Goal: Task Accomplishment & Management: Manage account settings

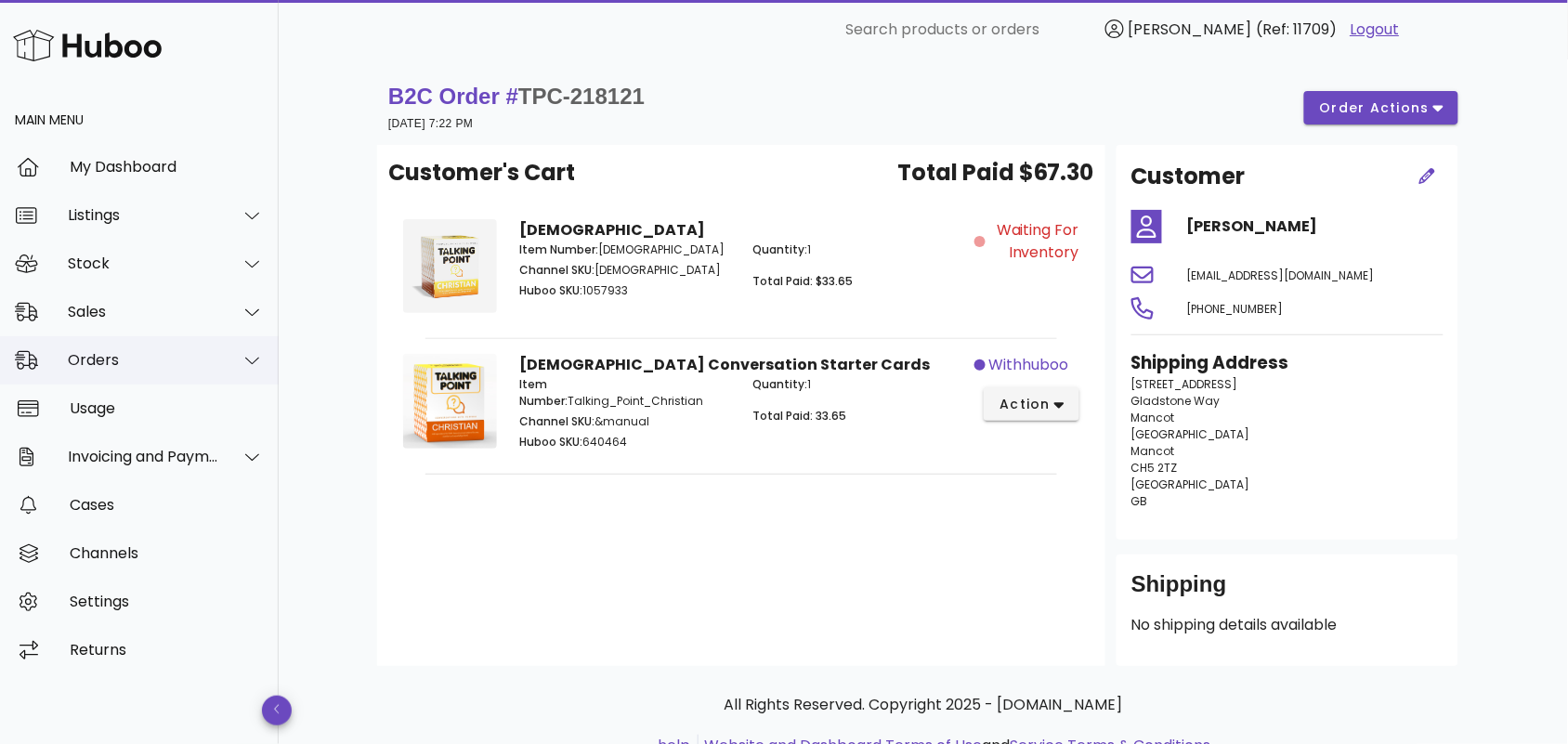
click at [141, 365] on div "Orders" at bounding box center [143, 360] width 152 height 18
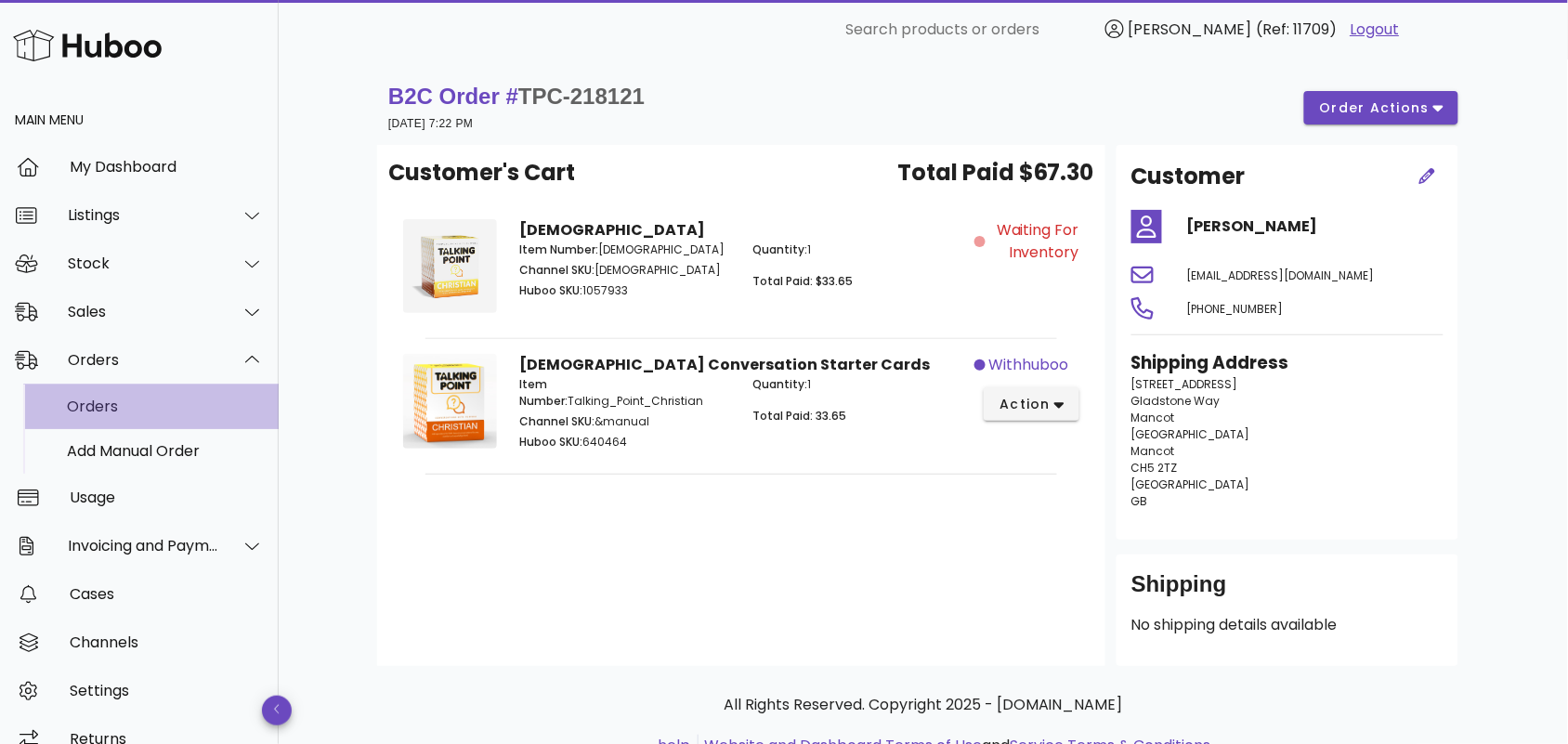
click at [164, 419] on div "Orders" at bounding box center [165, 407] width 197 height 40
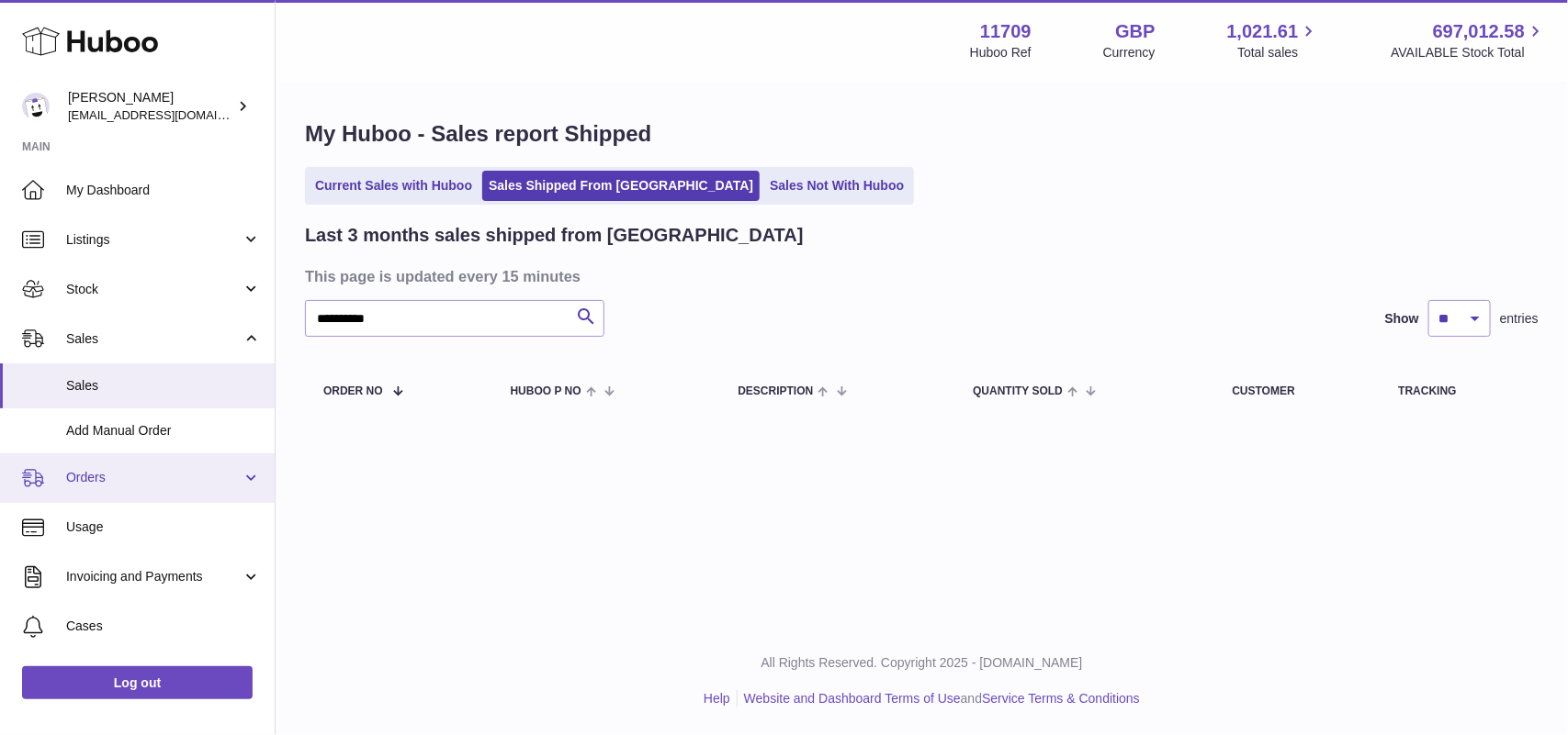
click at [113, 480] on span "Orders" at bounding box center [153, 478] width 175 height 18
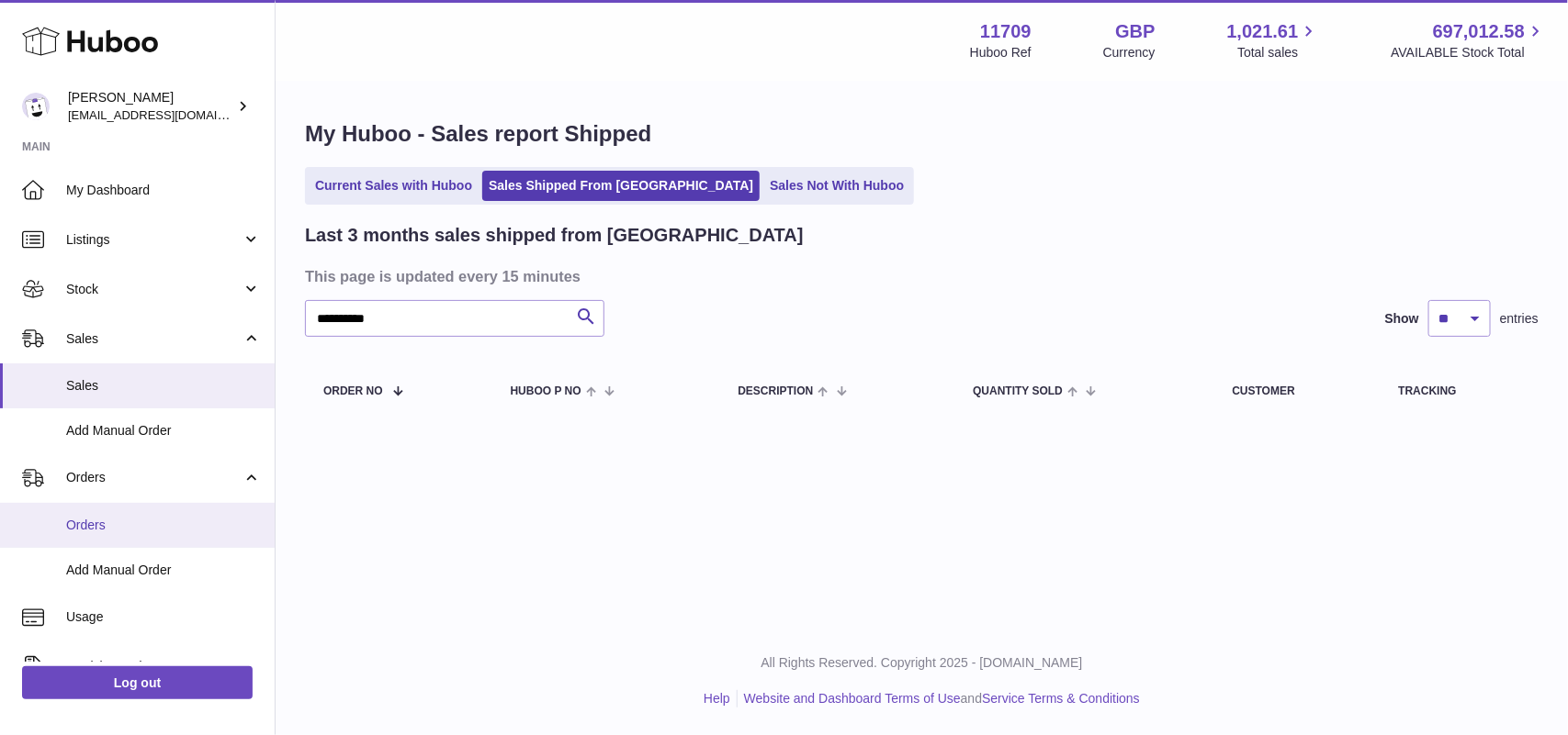
click at [110, 529] on span "Orders" at bounding box center [163, 525] width 194 height 18
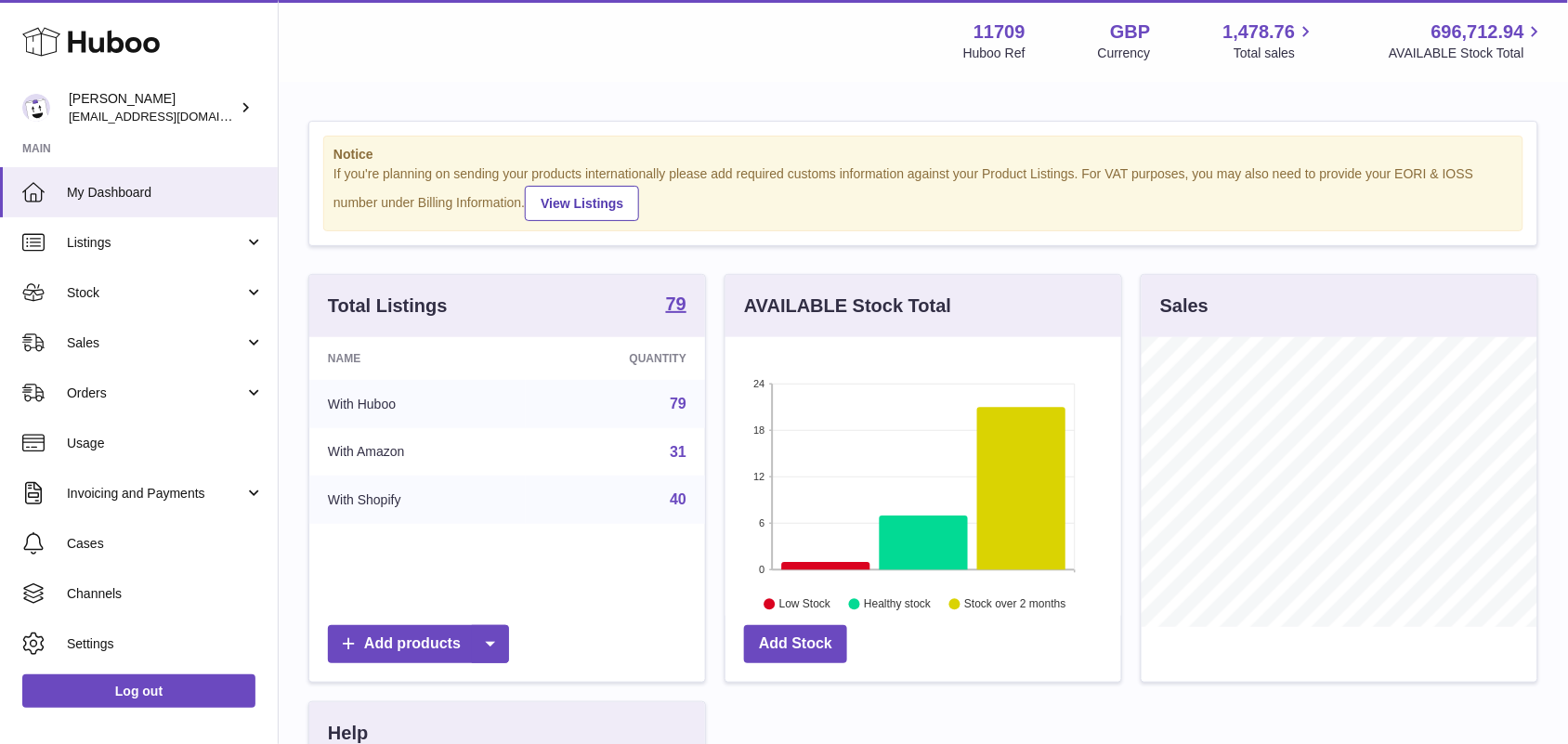
scroll to position [928984, 928532]
click at [132, 395] on span "Orders" at bounding box center [155, 394] width 177 height 18
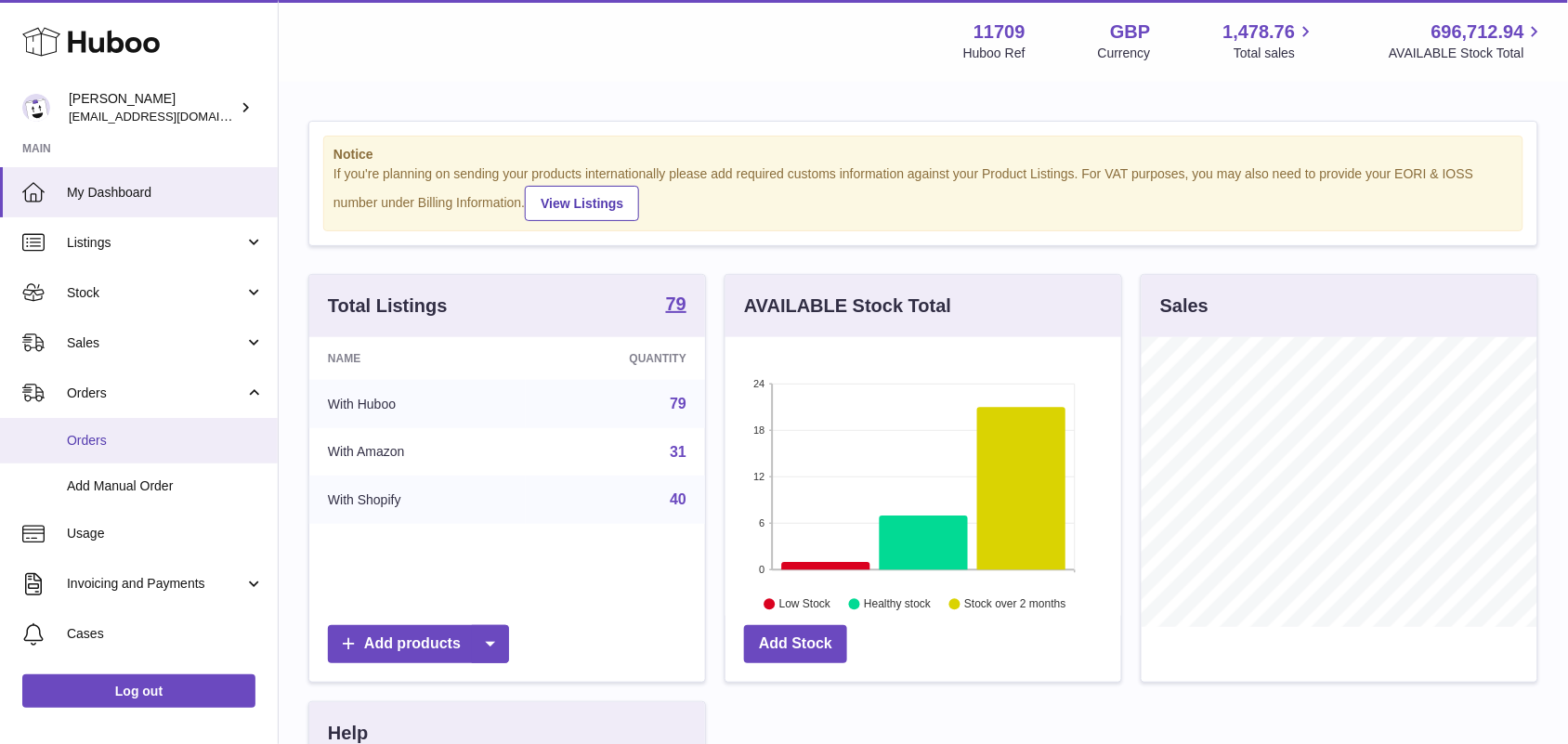
click at [132, 441] on span "Orders" at bounding box center [165, 440] width 197 height 18
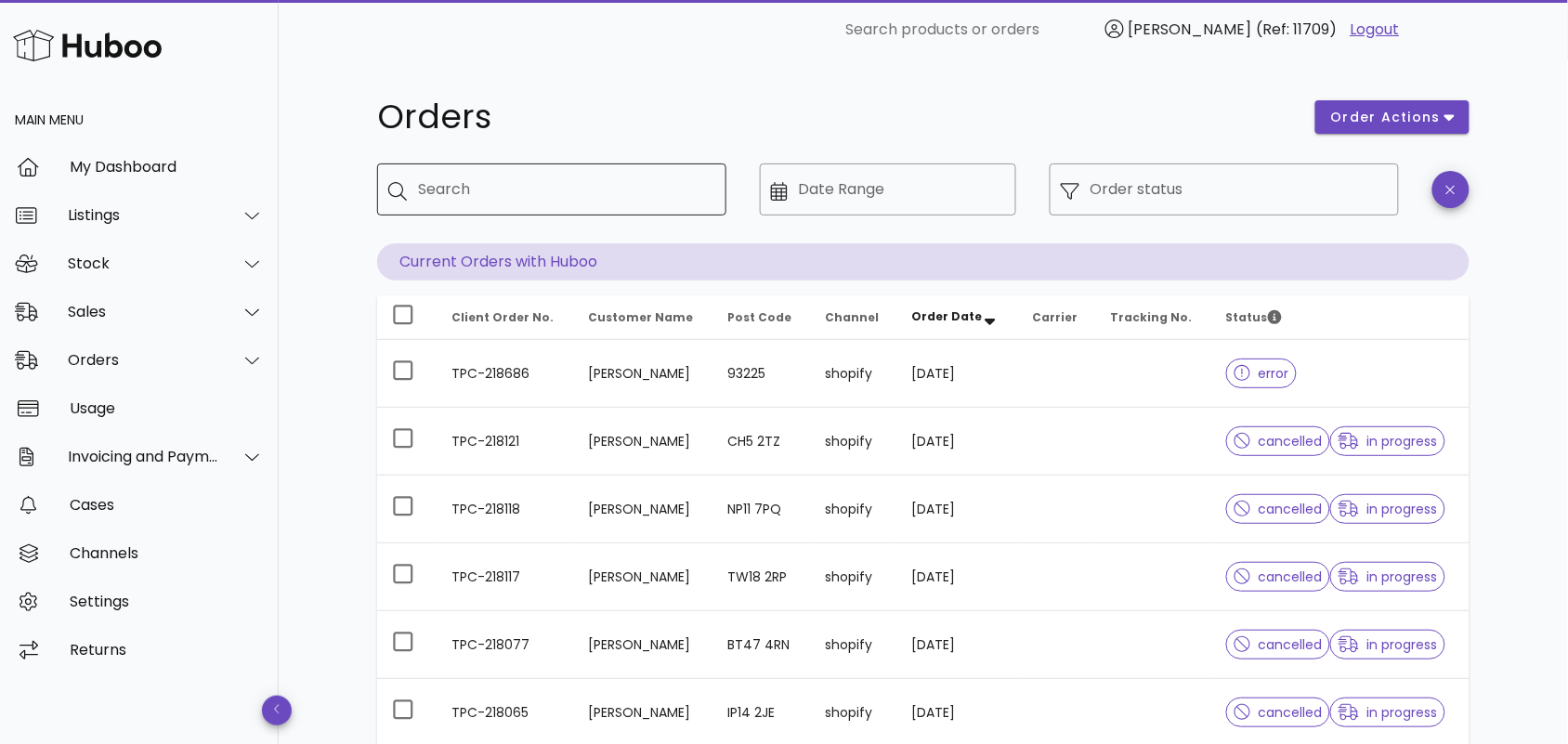
click at [499, 195] on input "Search" at bounding box center [564, 189] width 293 height 30
paste input "**********"
type input "**********"
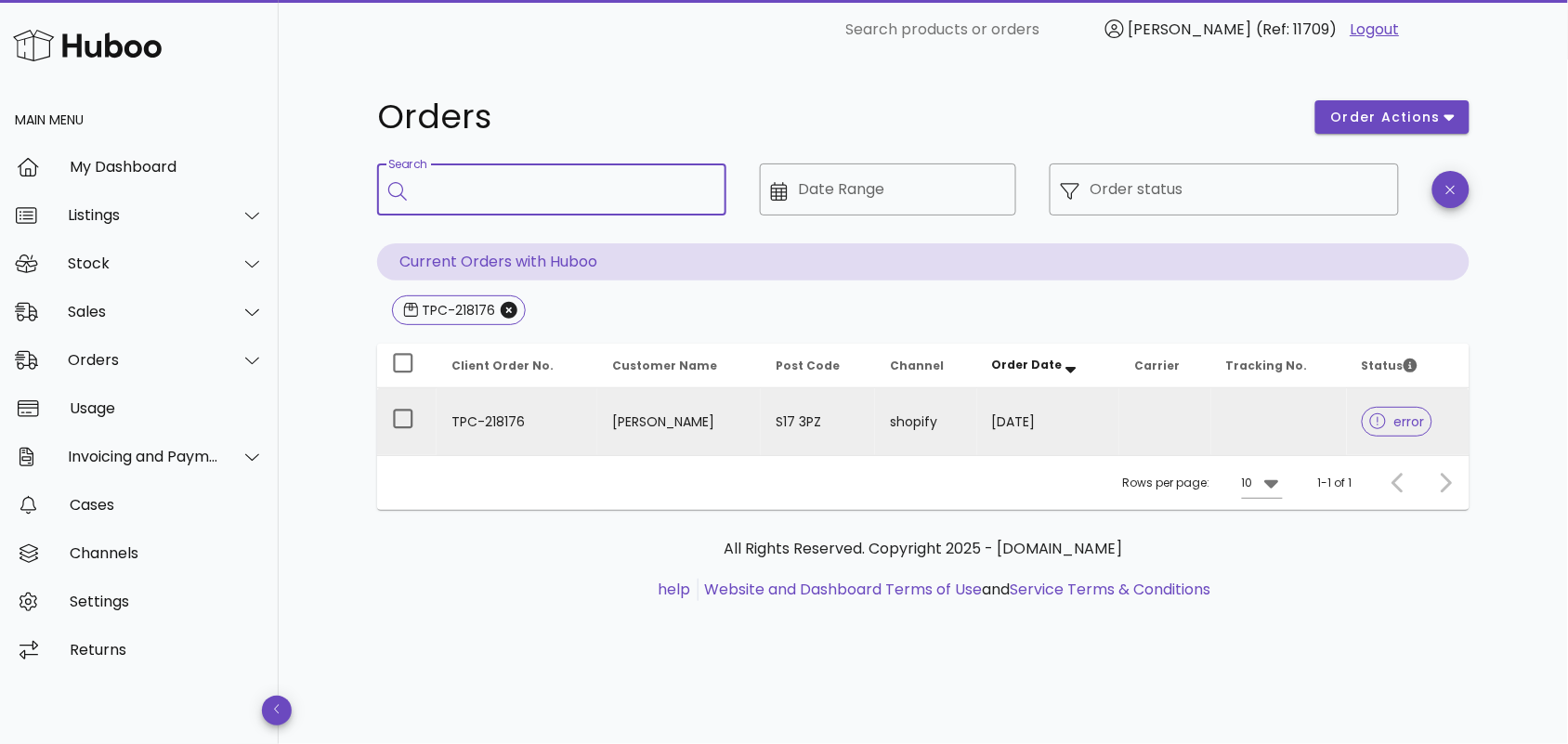
click at [598, 418] on td "Sabine Raabe" at bounding box center [680, 422] width 165 height 67
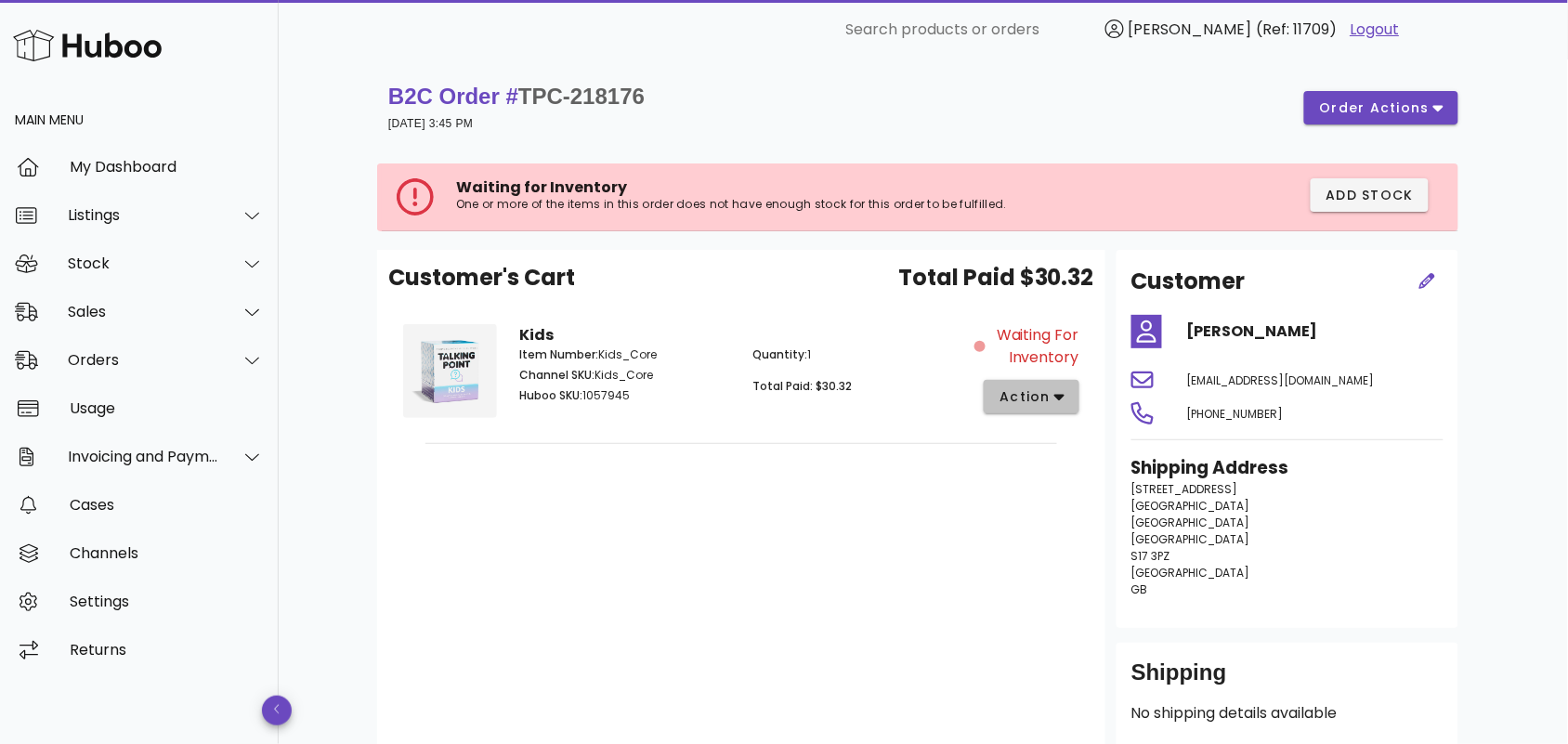
click at [1069, 394] on button "action" at bounding box center [1031, 397] width 96 height 34
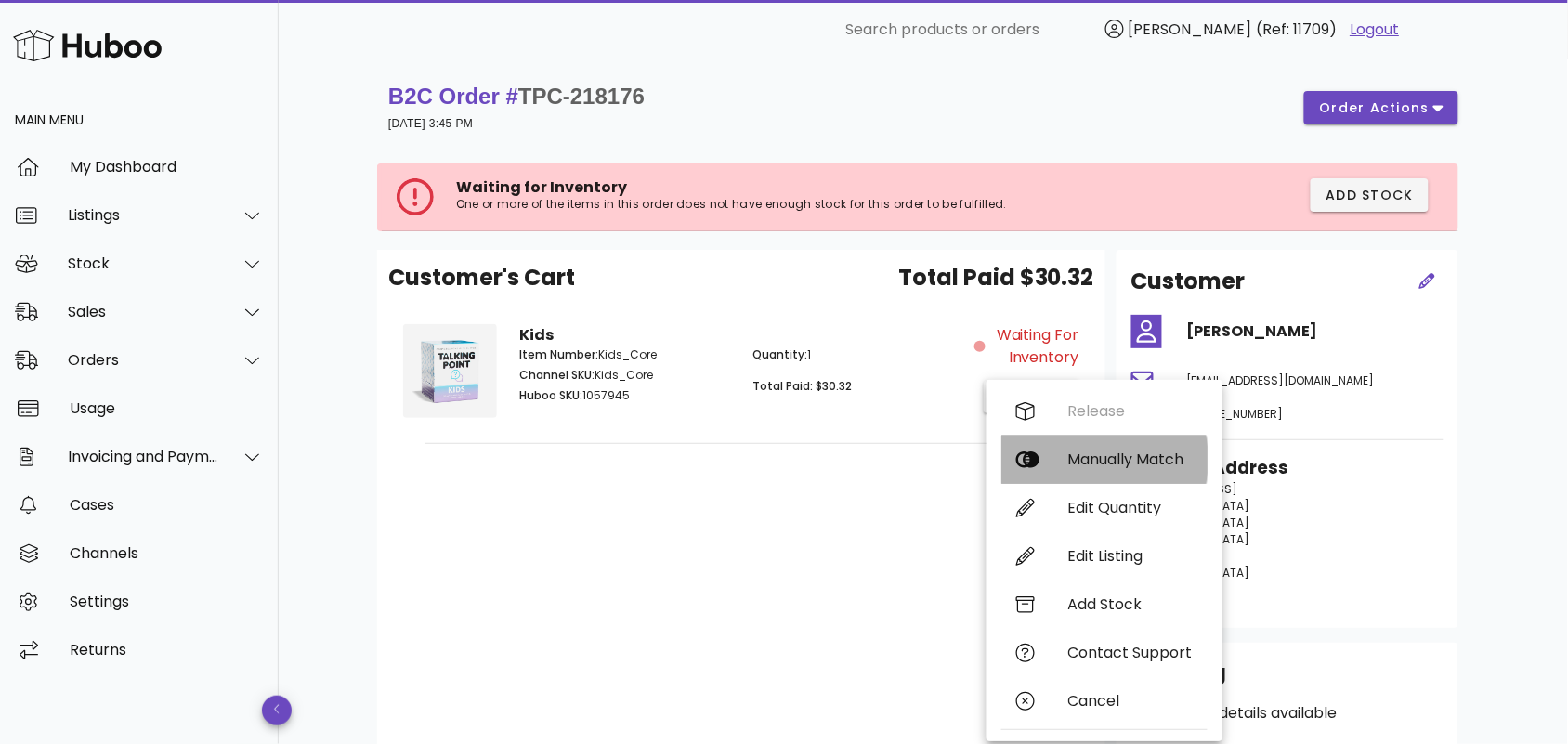
click at [1082, 454] on div "Manually Match" at bounding box center [1130, 459] width 125 height 18
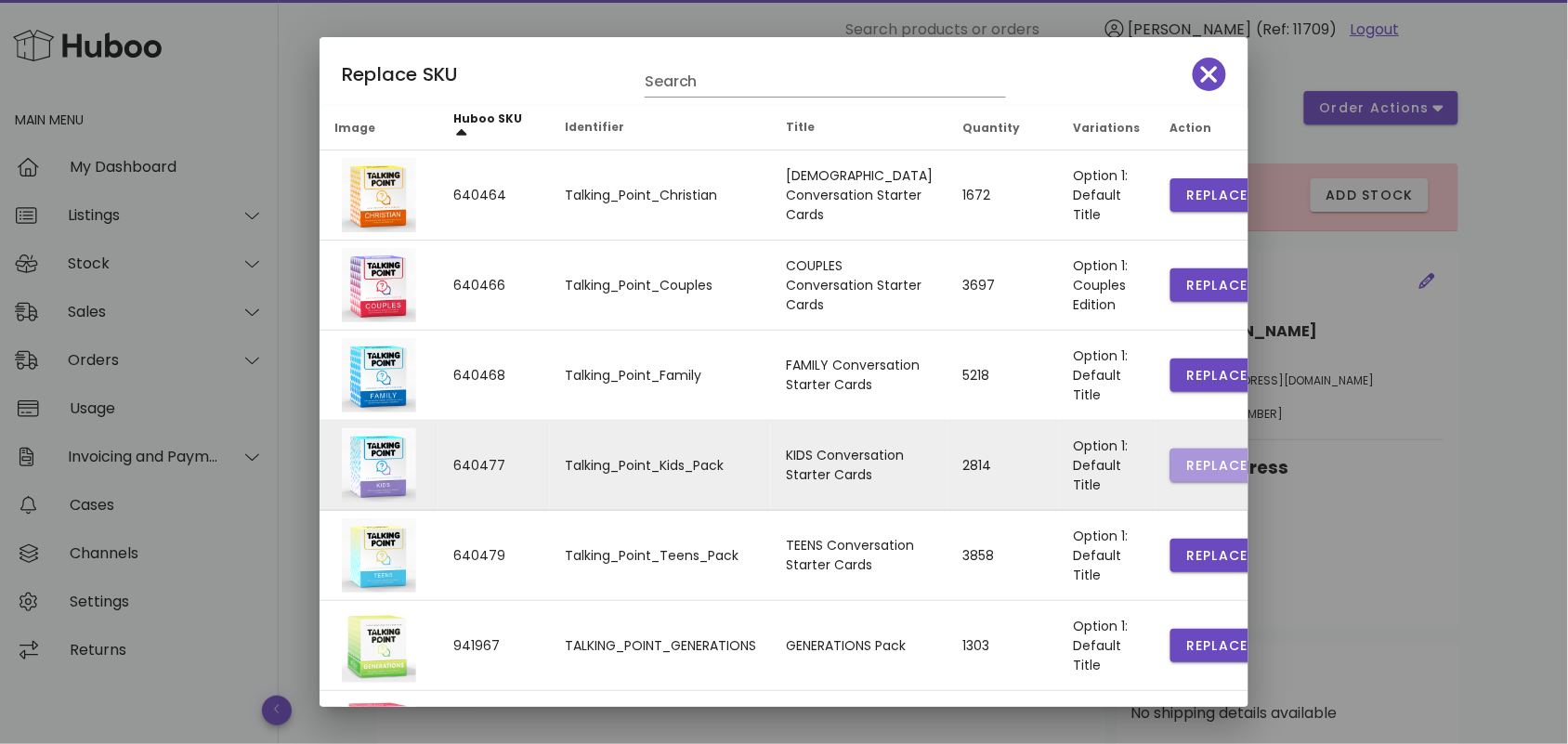
click at [1185, 462] on span "Replace" at bounding box center [1216, 466] width 63 height 20
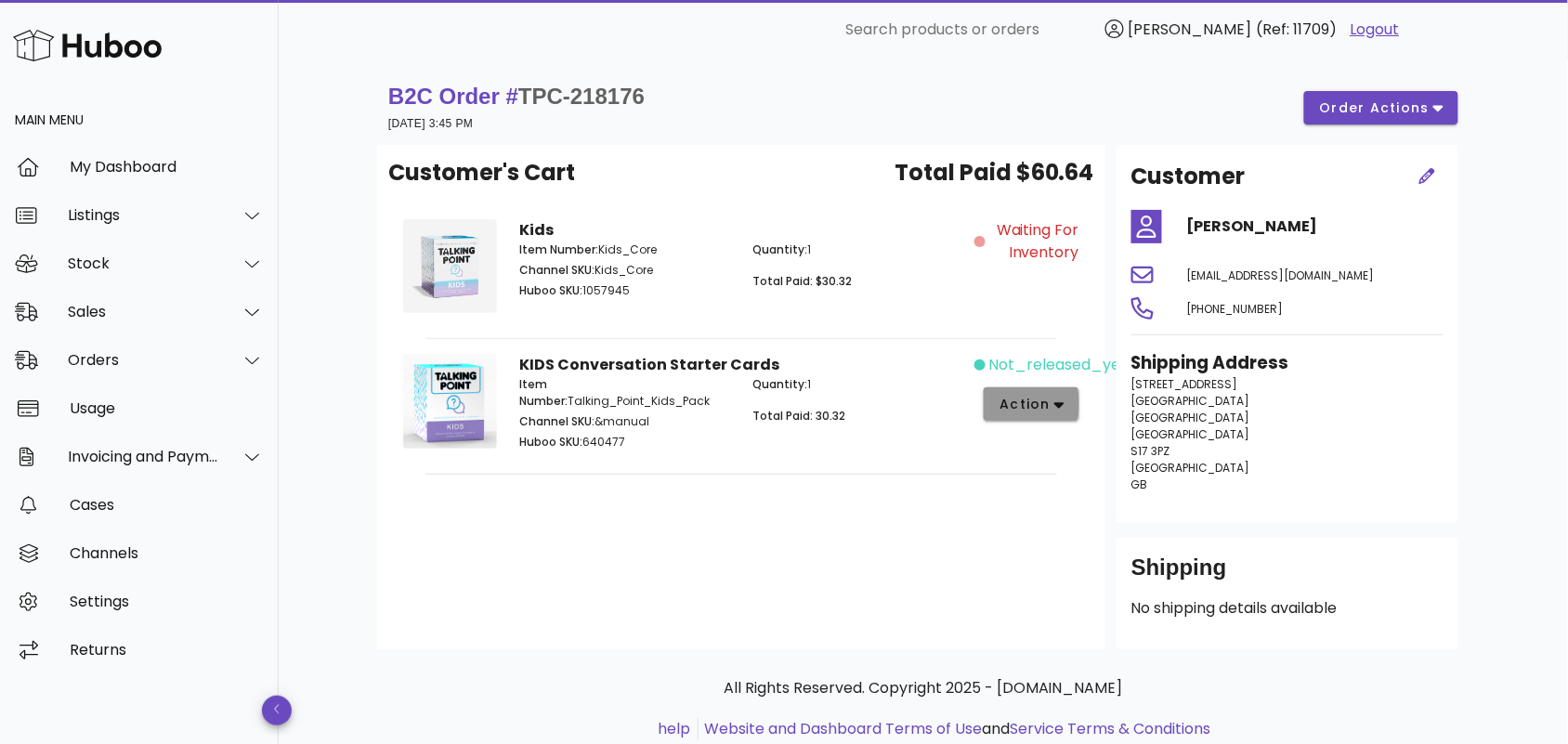
click at [1034, 414] on button "action" at bounding box center [1031, 405] width 96 height 34
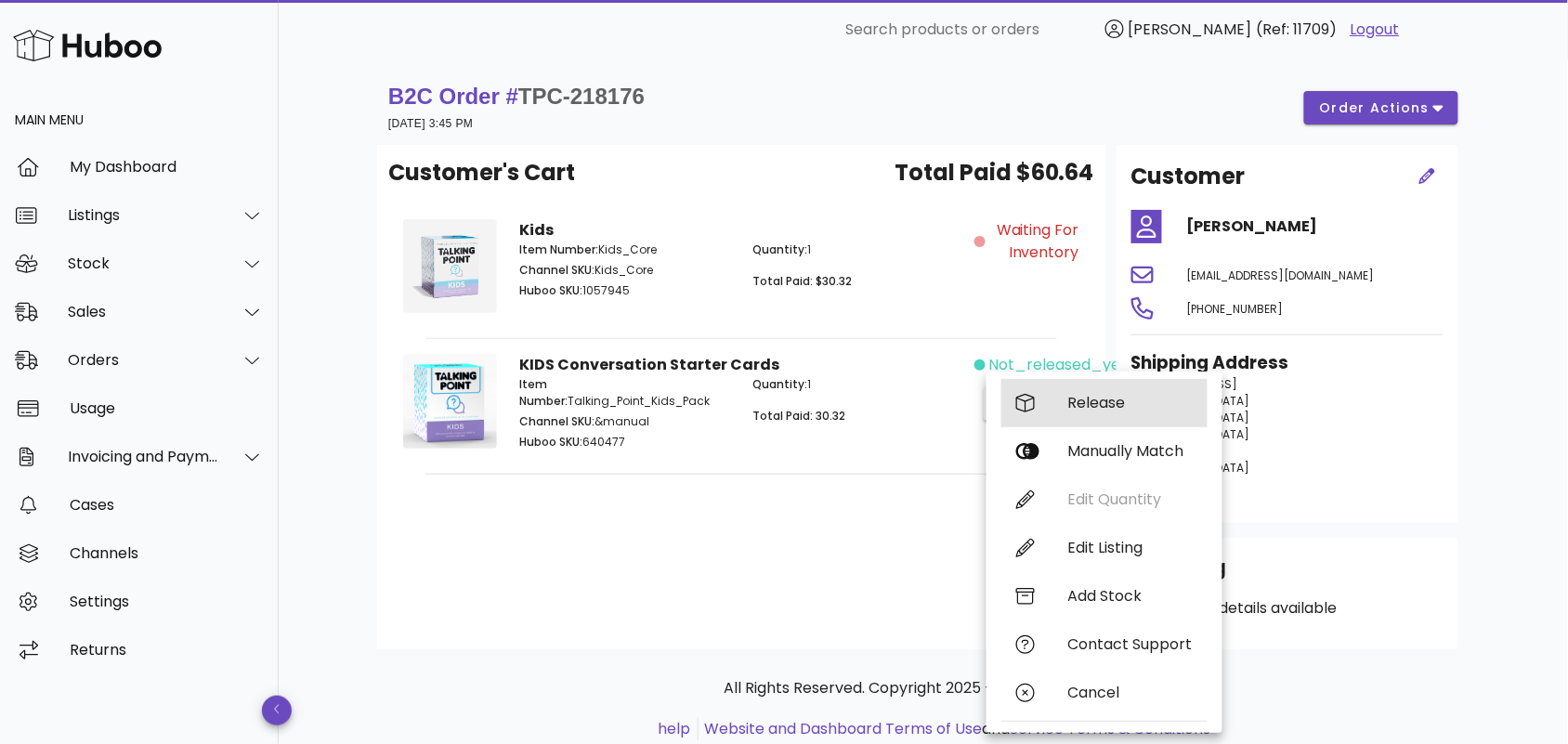
click at [1075, 404] on div "Release" at bounding box center [1130, 402] width 125 height 18
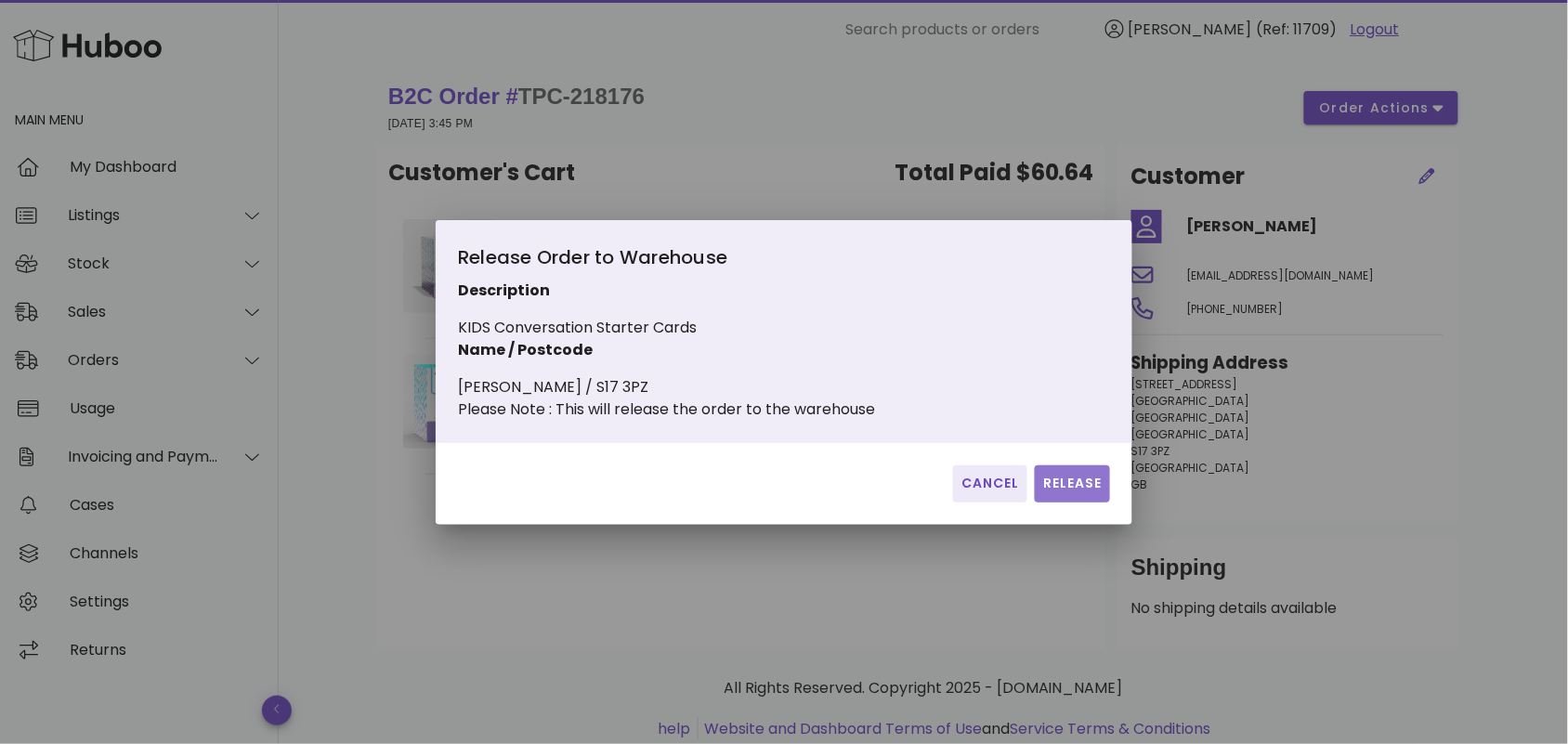
click at [1068, 494] on span "Release" at bounding box center [1072, 484] width 60 height 20
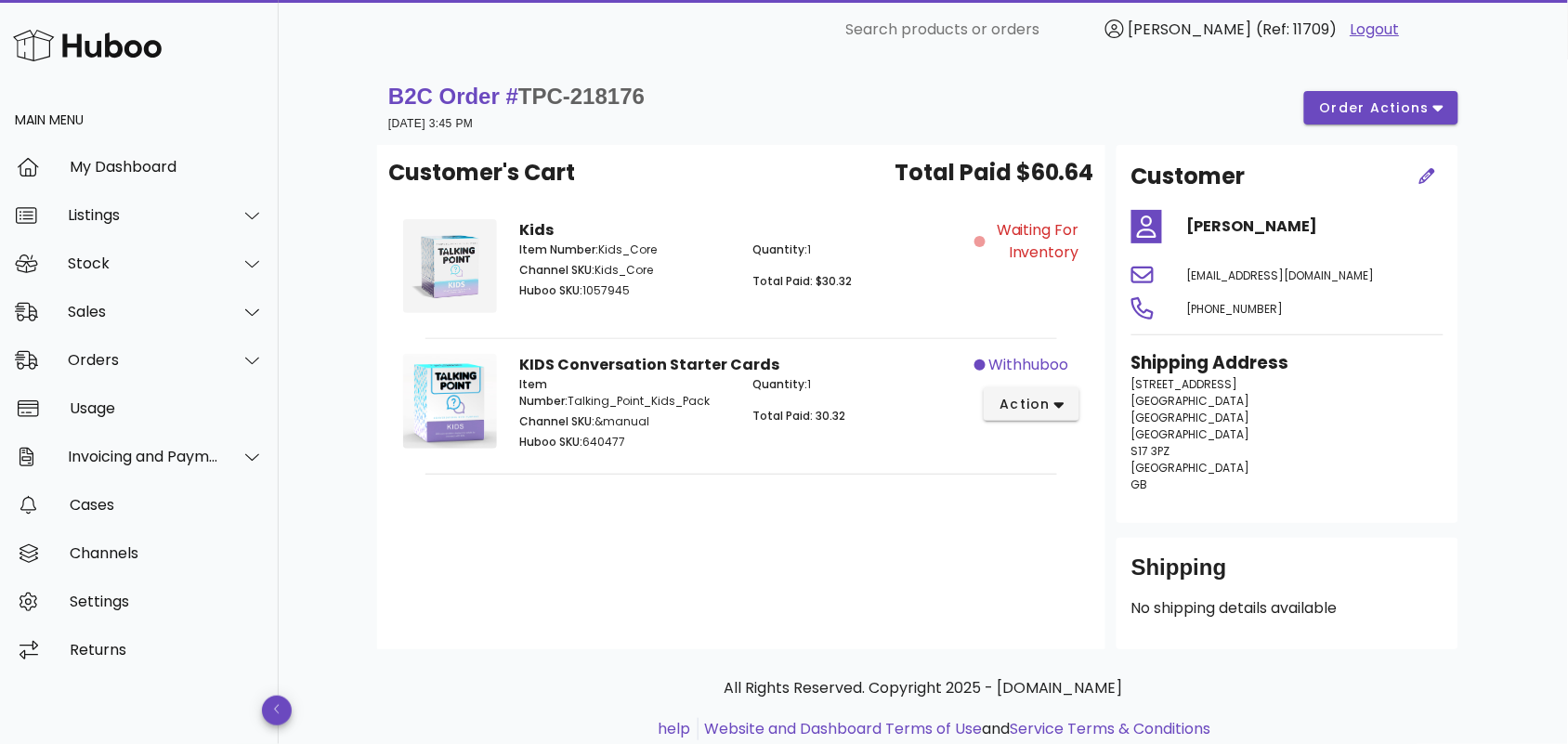
click at [836, 500] on div "Customer's Cart Total Paid $60.64 Kids Item Number: Kids_Core Channel SKU: Kids…" at bounding box center [742, 397] width 729 height 505
click at [116, 361] on div "Orders" at bounding box center [143, 360] width 152 height 18
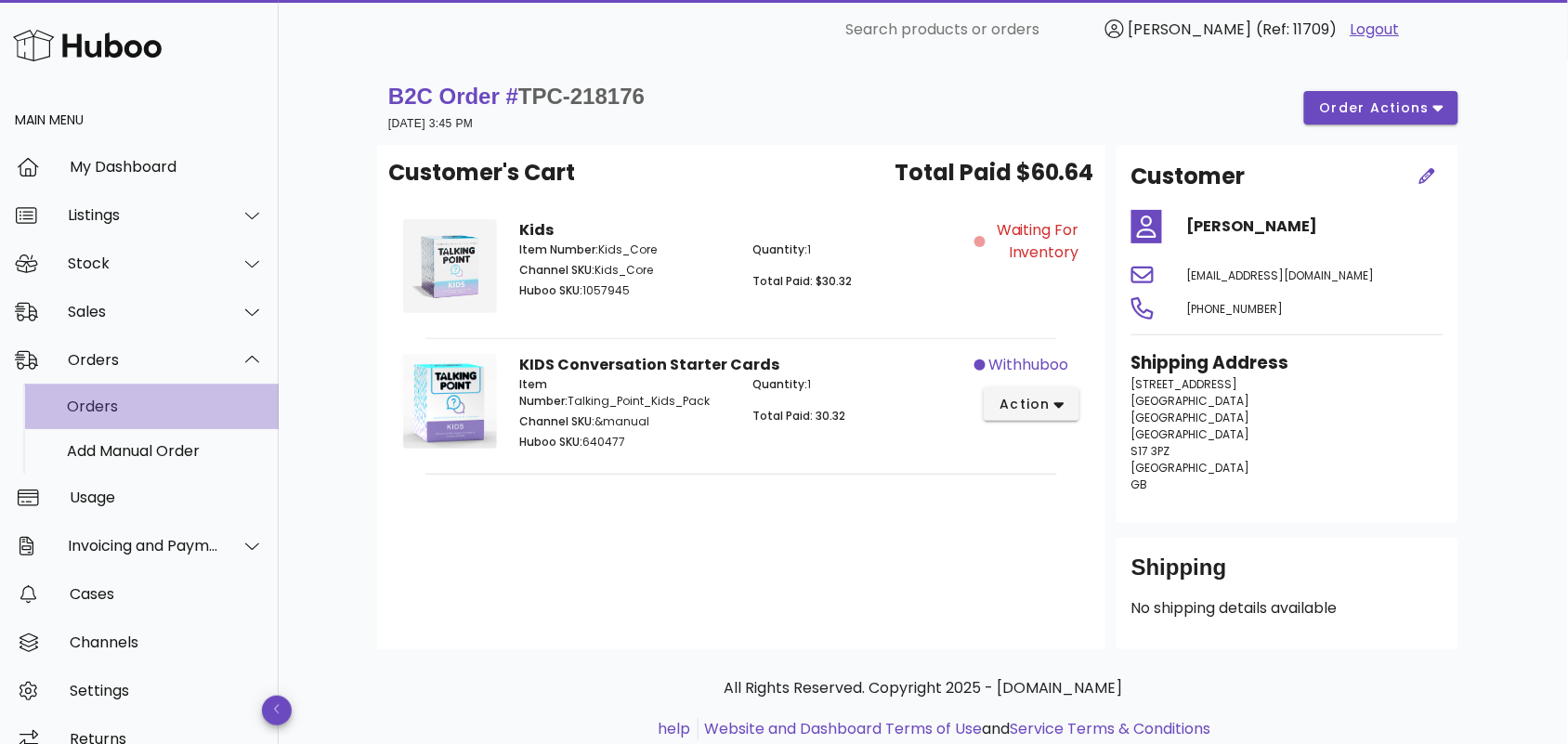
click at [126, 397] on div "Orders" at bounding box center [165, 406] width 197 height 18
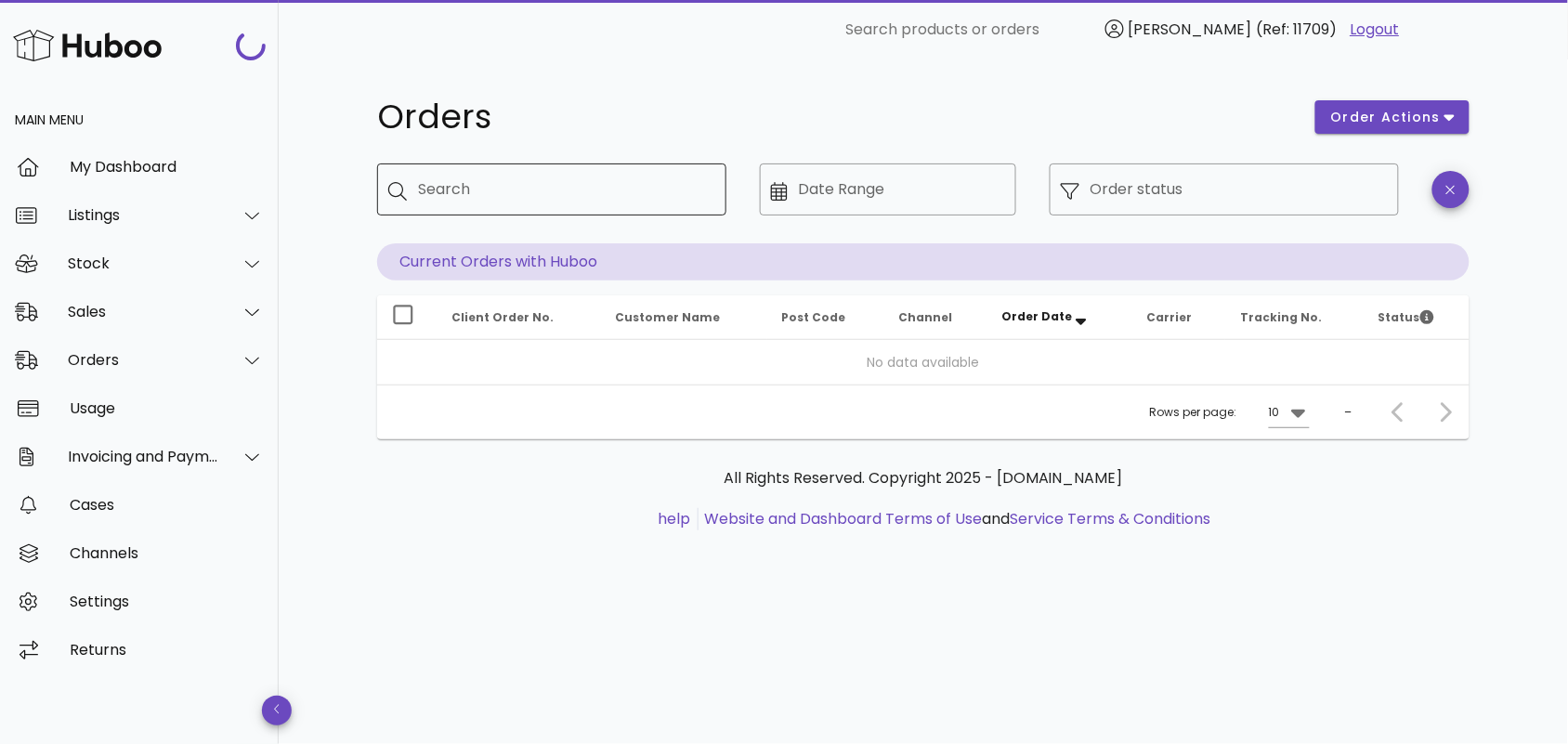
click at [595, 198] on input "Search" at bounding box center [564, 189] width 293 height 30
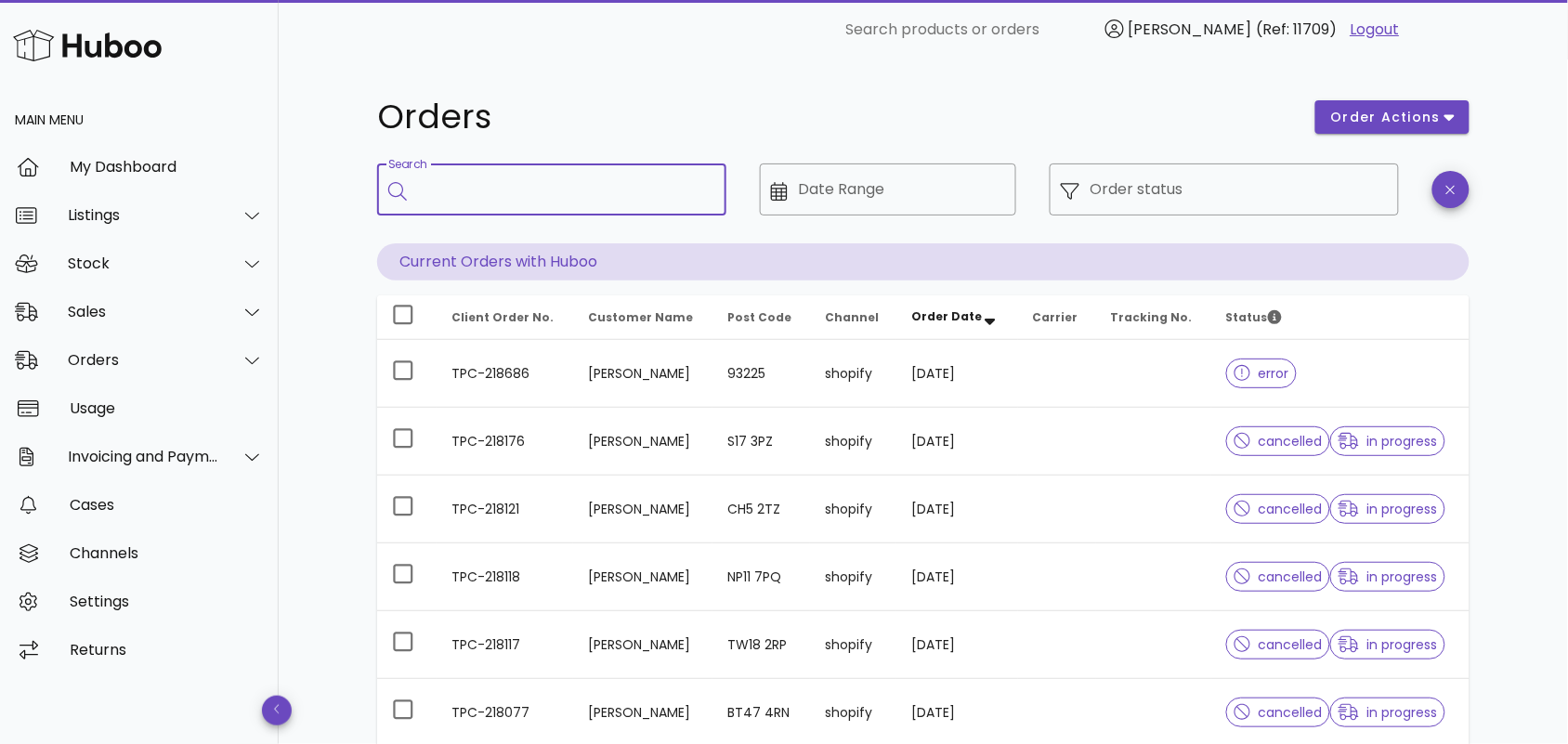
paste input "**********"
type input "**********"
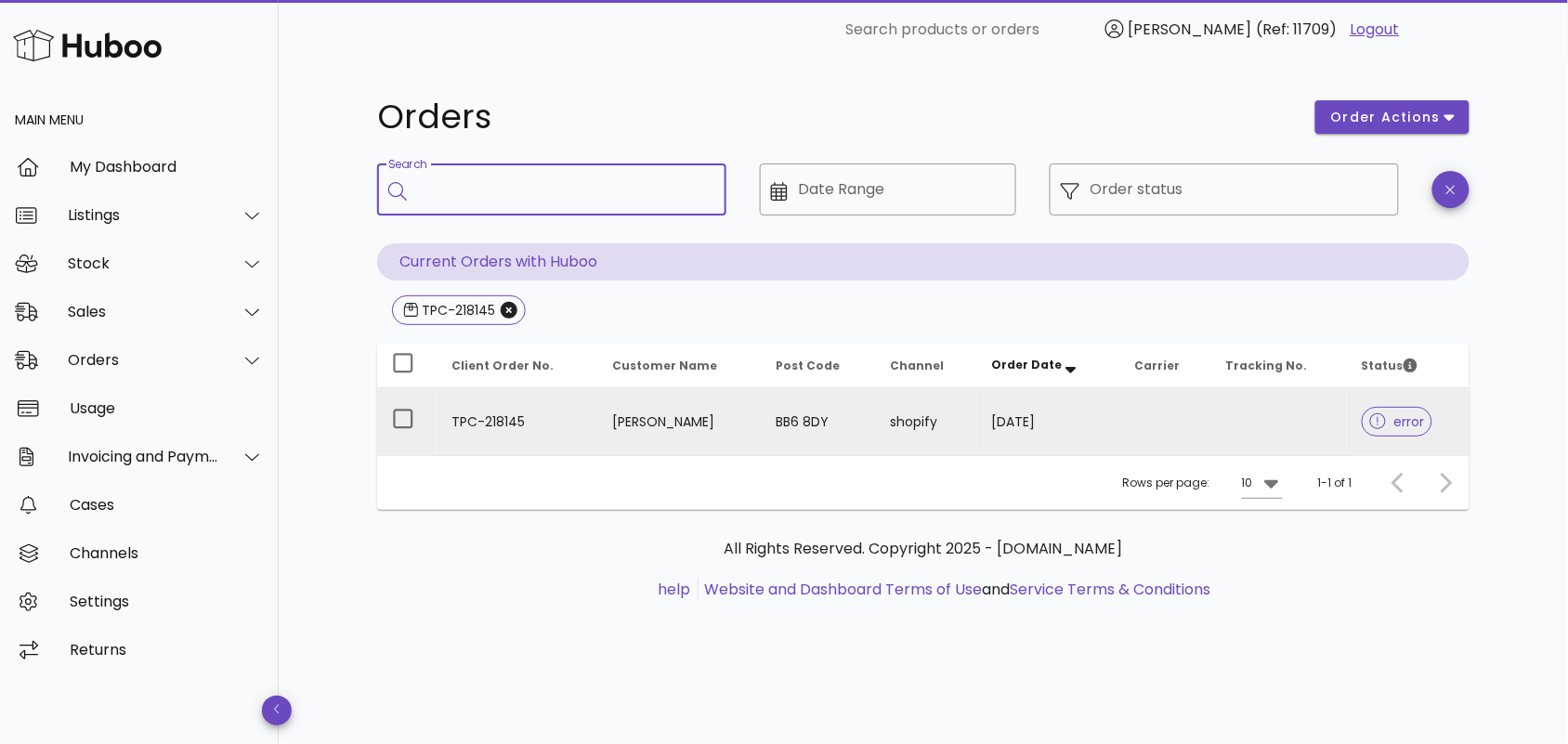
click at [554, 419] on td "TPC-218145" at bounding box center [517, 422] width 161 height 67
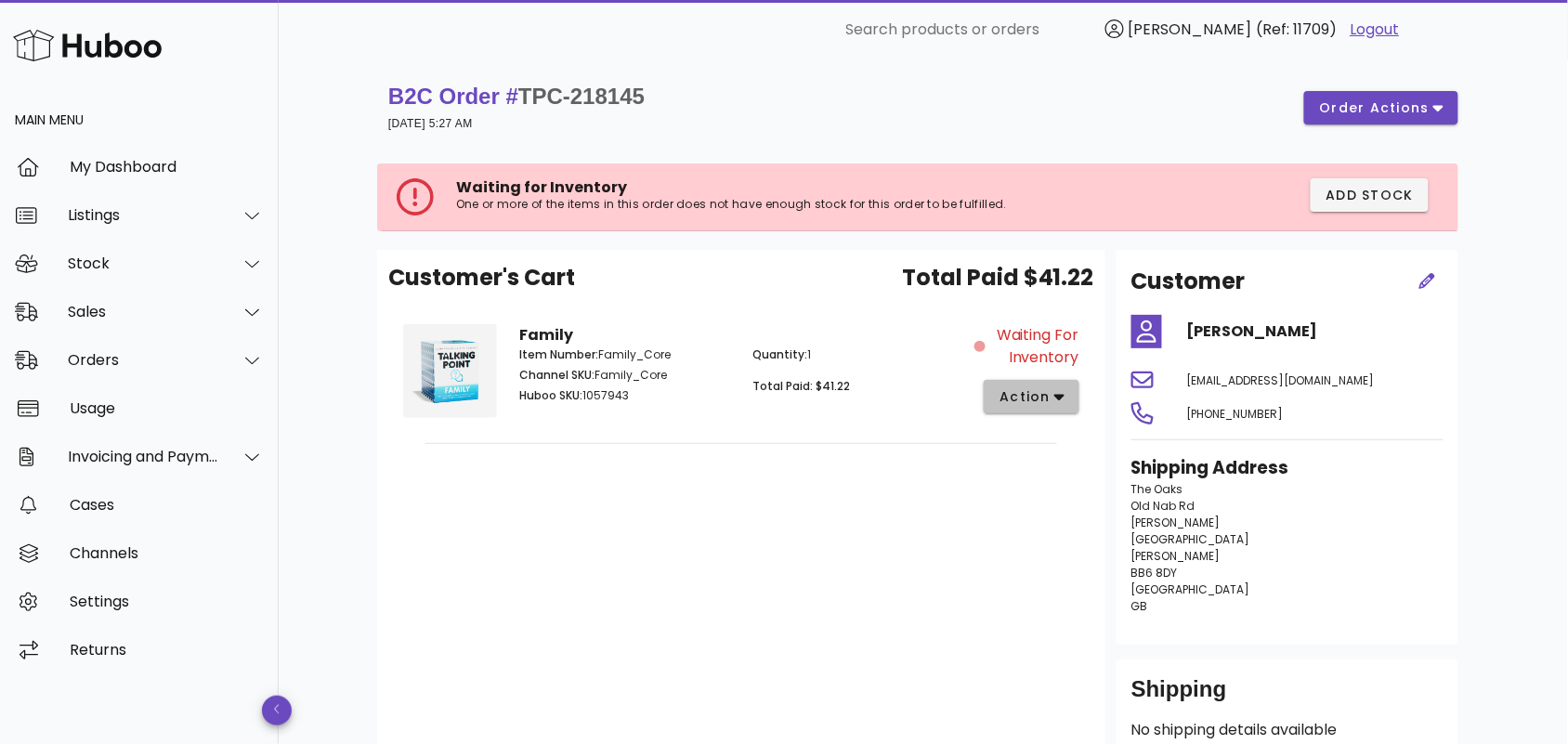
click at [1038, 400] on span "action" at bounding box center [1025, 397] width 52 height 20
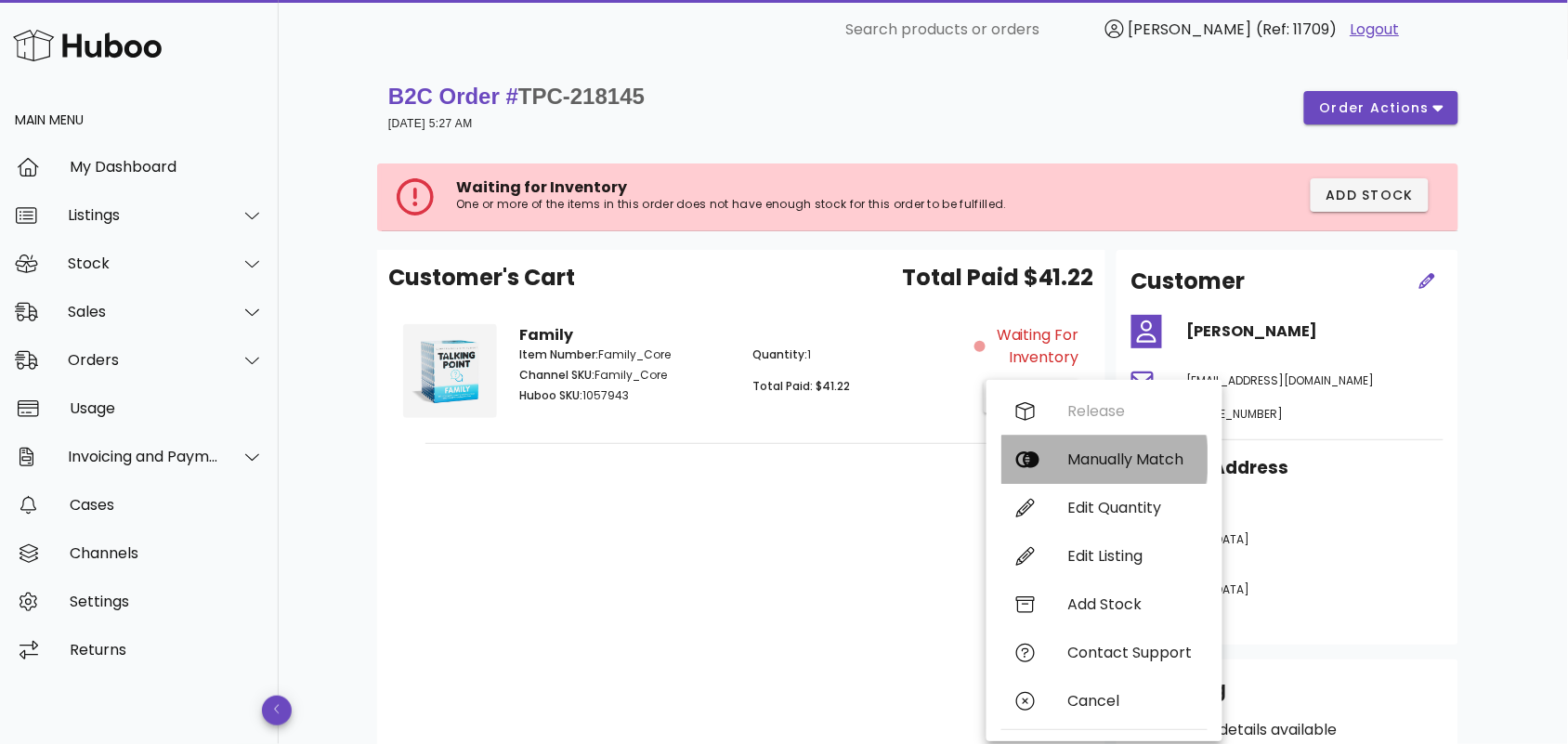
click at [1091, 452] on div "Manually Match" at bounding box center [1130, 459] width 125 height 18
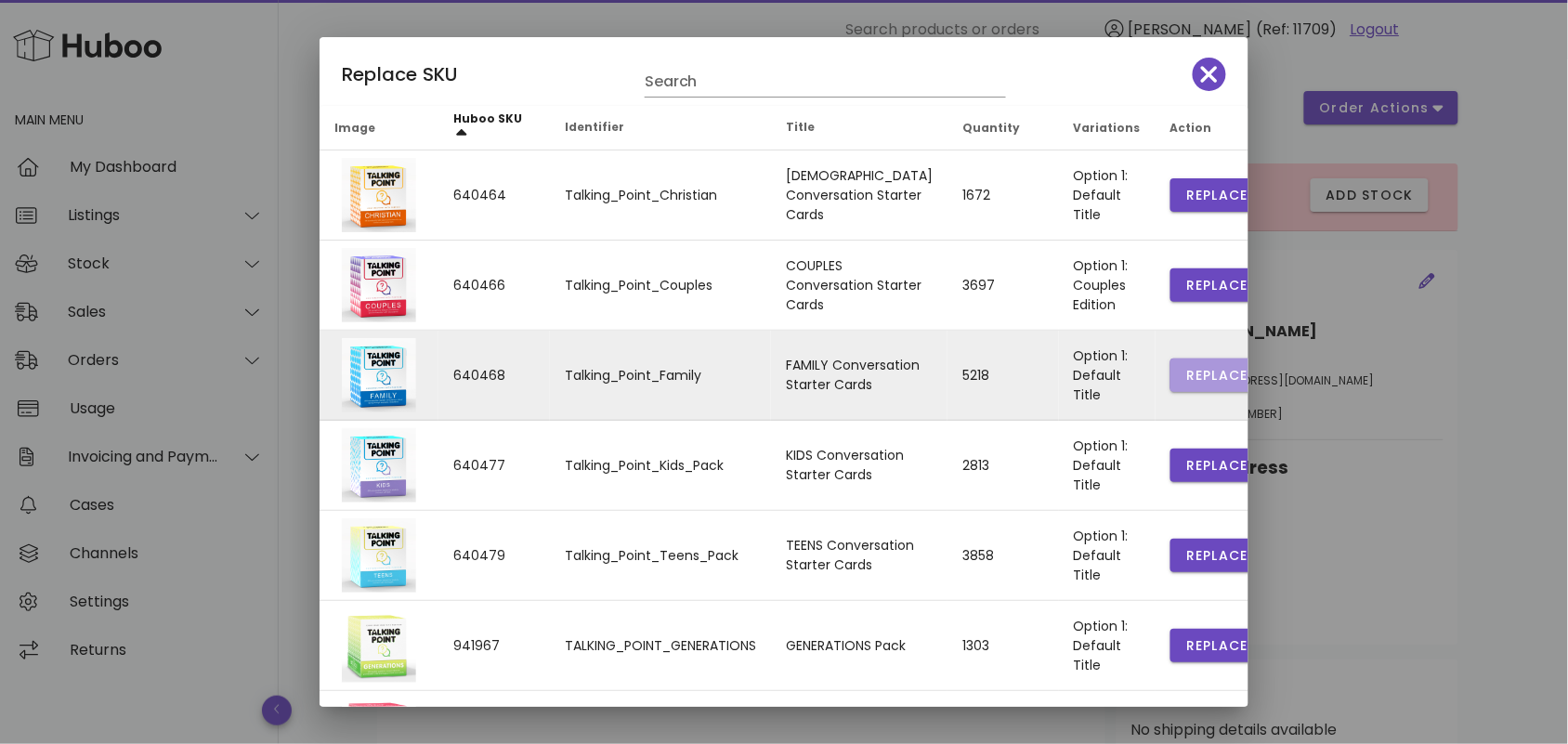
click at [1185, 372] on span "Replace" at bounding box center [1216, 376] width 63 height 20
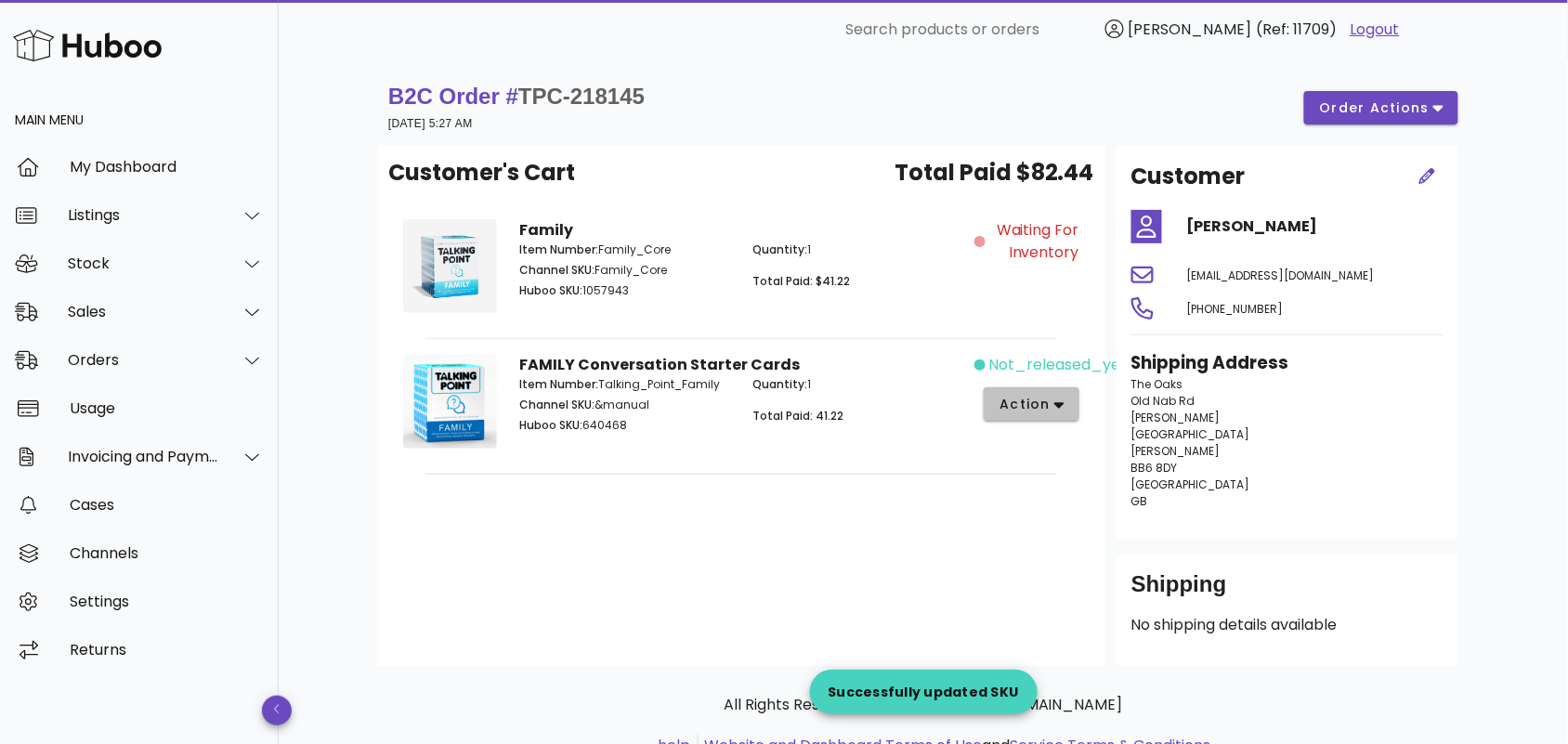
click at [1037, 399] on span "action" at bounding box center [1025, 404] width 52 height 20
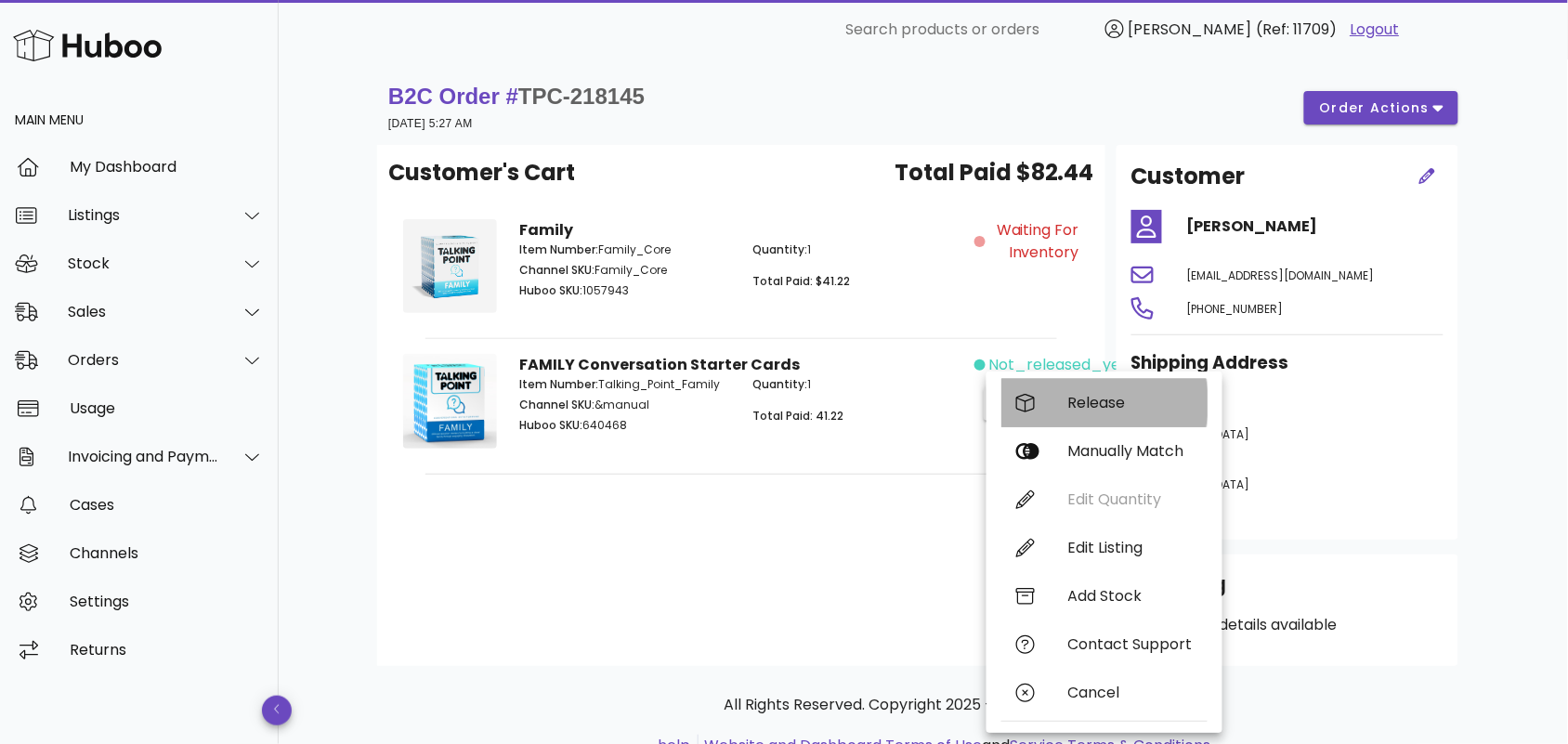
click at [1092, 401] on div "Release" at bounding box center [1130, 402] width 125 height 18
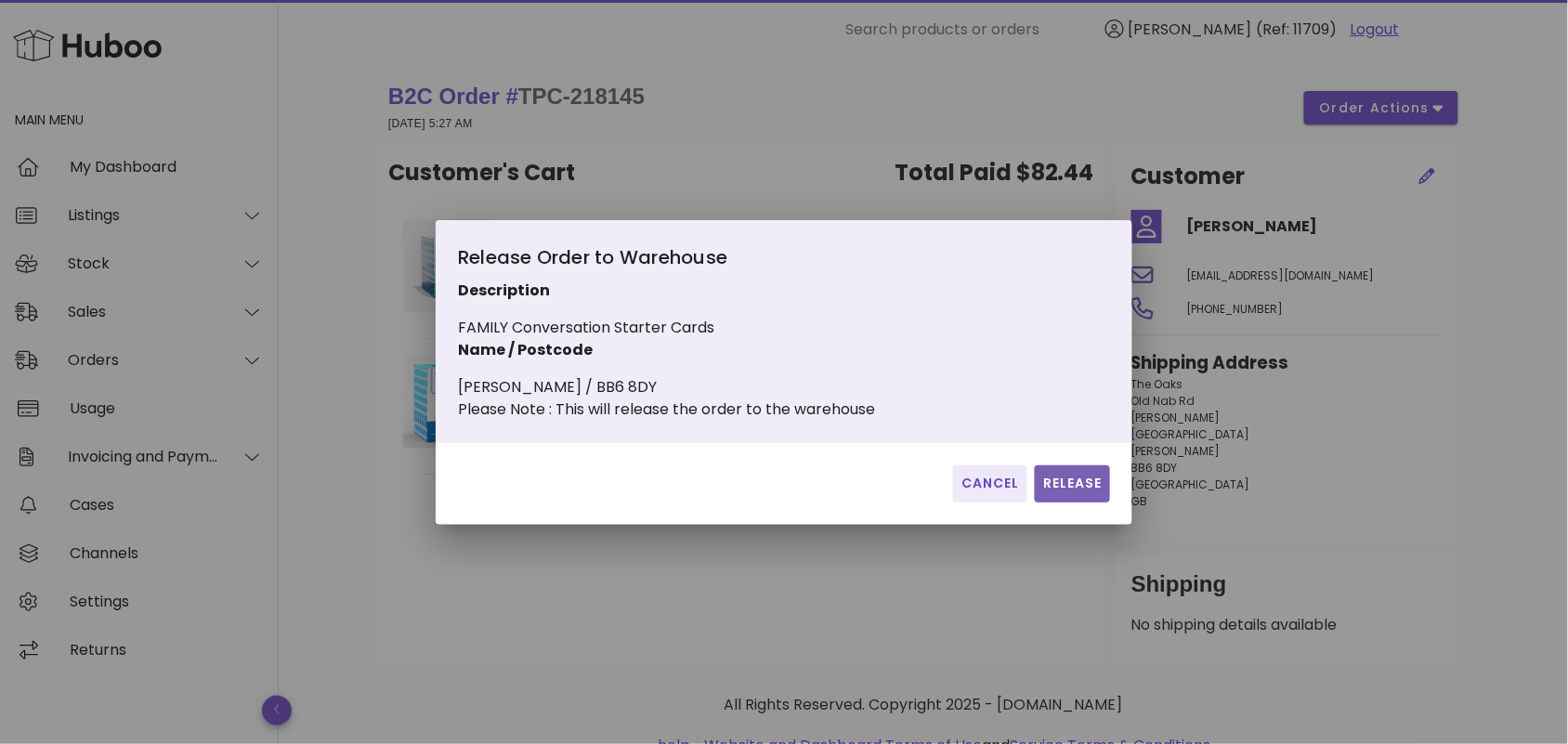
click at [1068, 489] on span "Release" at bounding box center [1072, 484] width 60 height 20
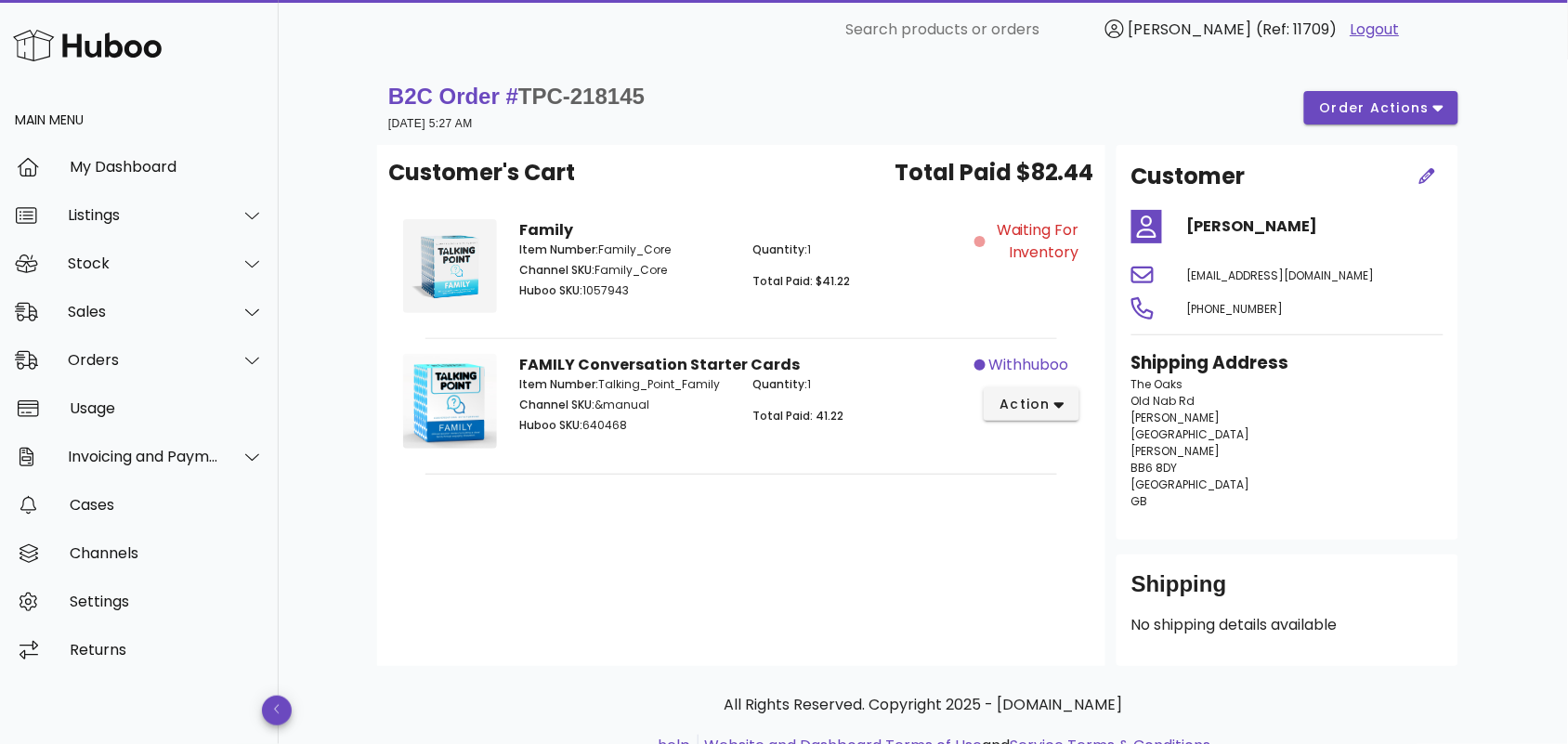
click at [758, 534] on div "Customer's Cart Total Paid $82.44 Family Item Number: Family_Core Channel SKU: …" at bounding box center [742, 406] width 729 height 521
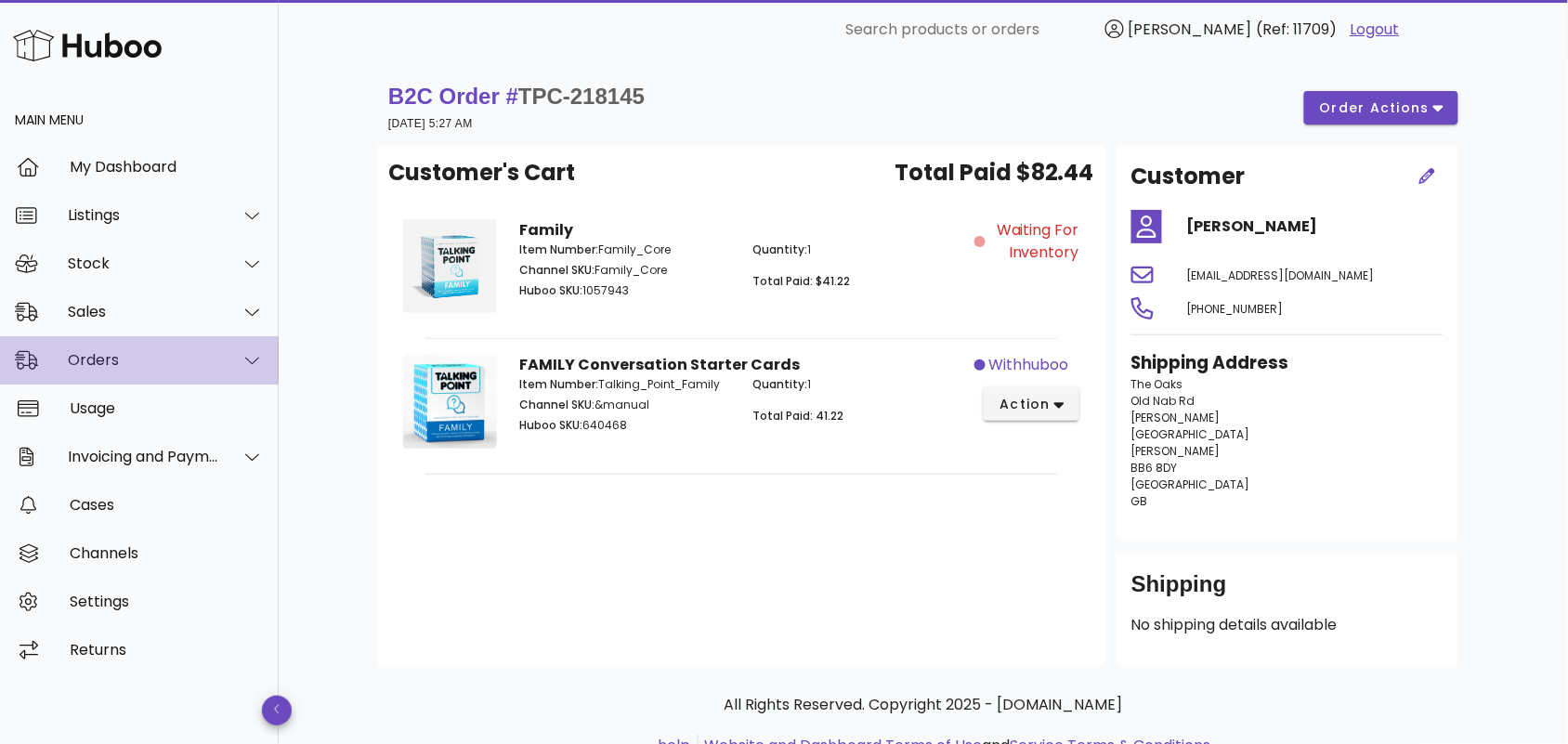
click at [150, 361] on div "Orders" at bounding box center [143, 360] width 152 height 18
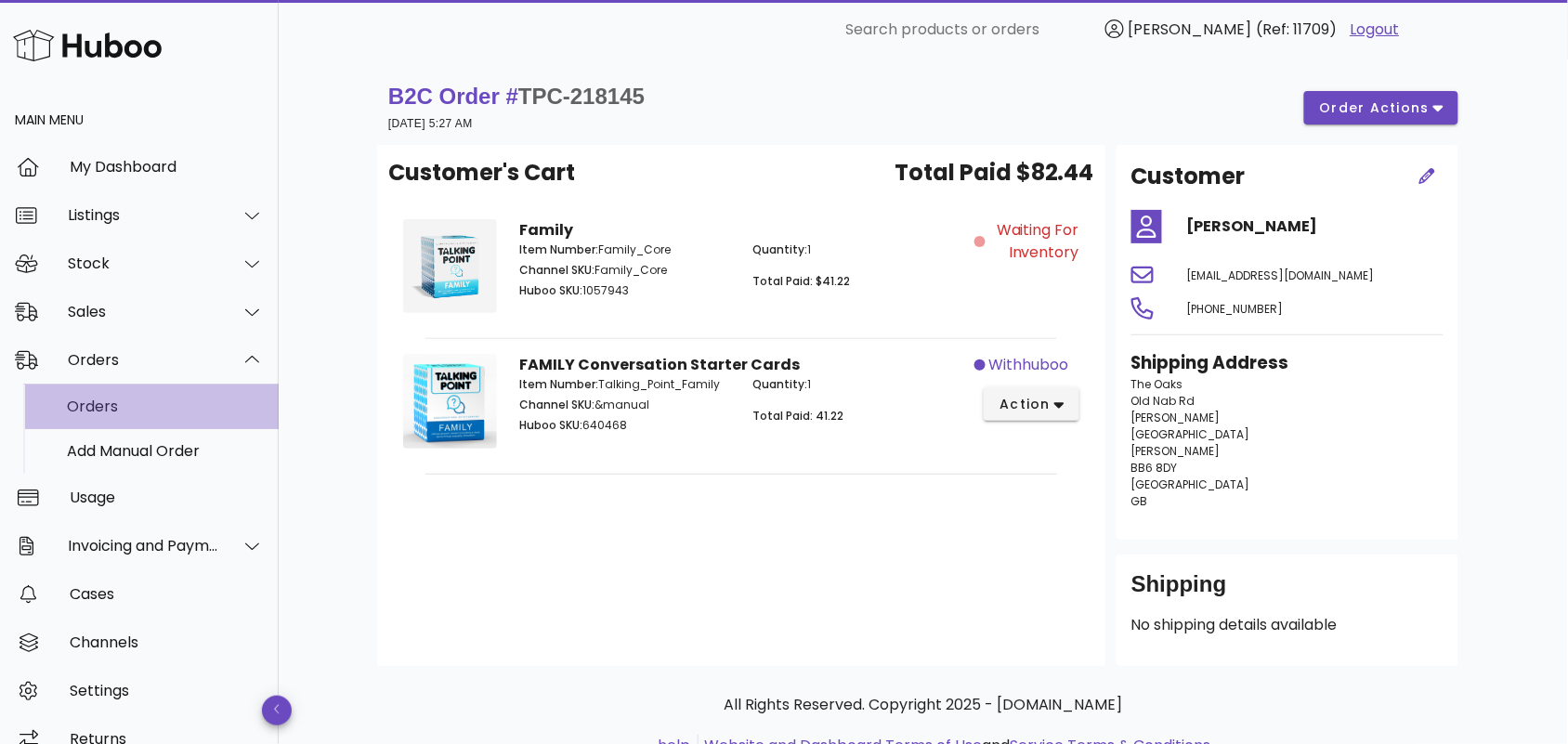
click at [161, 413] on div "Orders" at bounding box center [165, 406] width 197 height 18
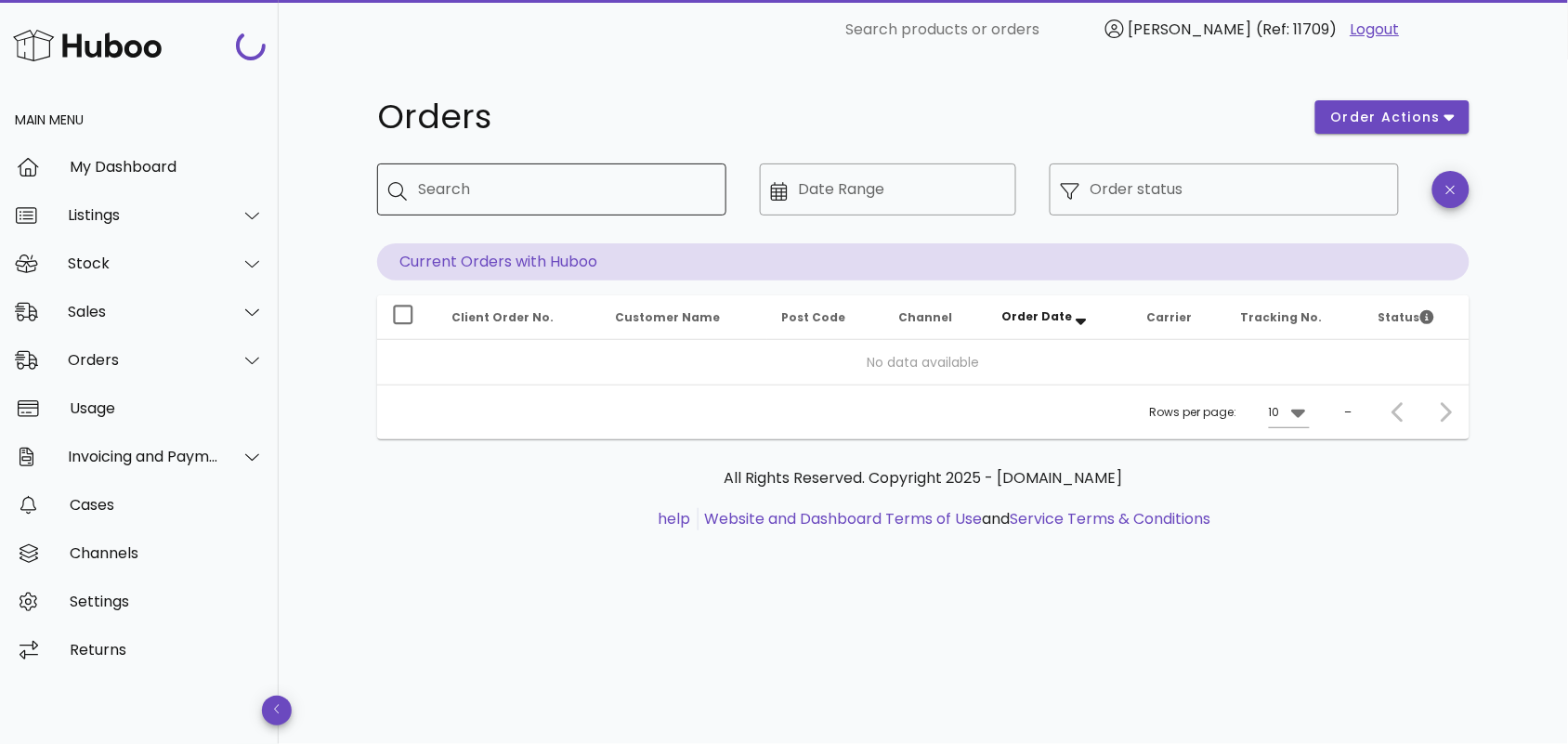
click at [578, 174] on input "Search" at bounding box center [564, 189] width 293 height 30
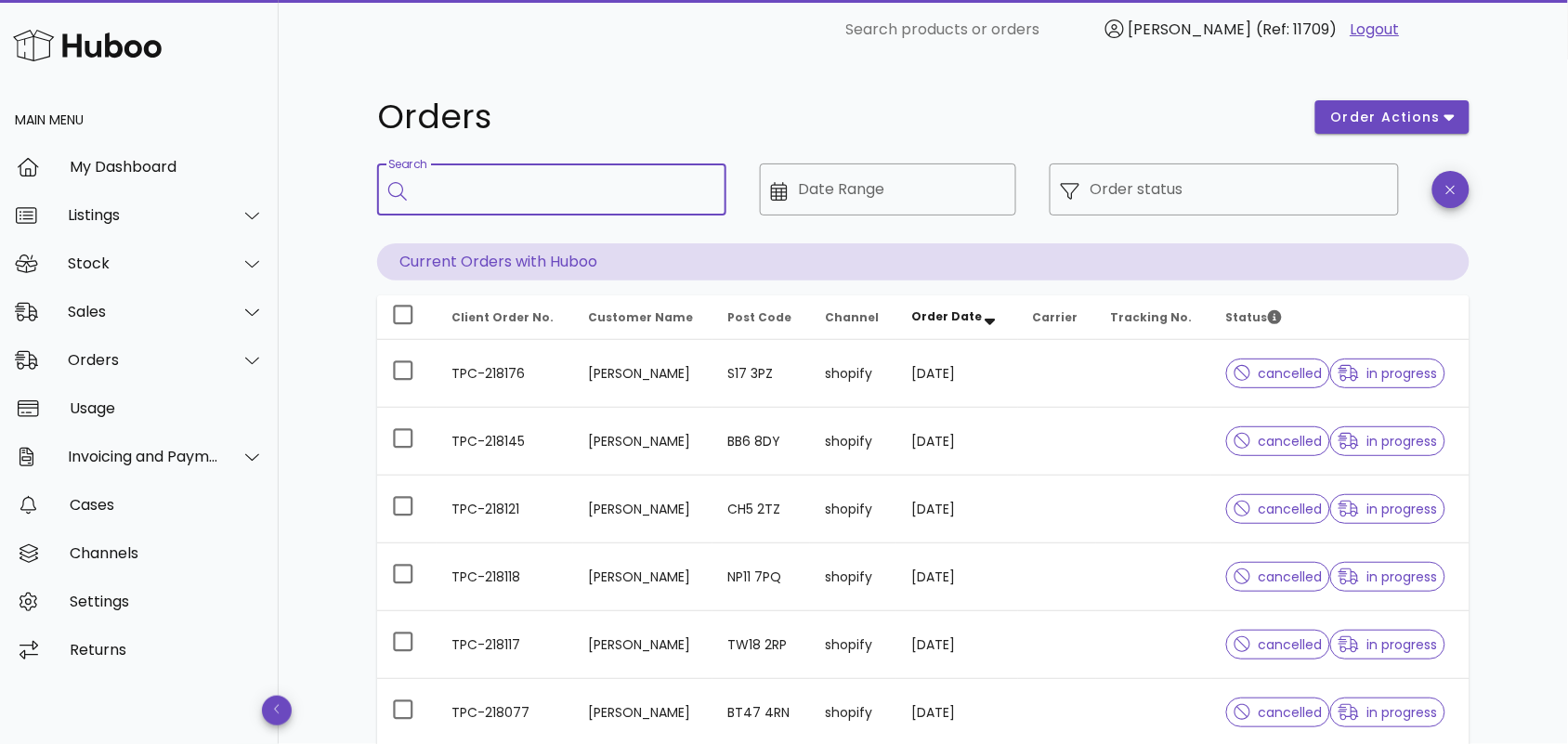
paste input "**********"
type input "**********"
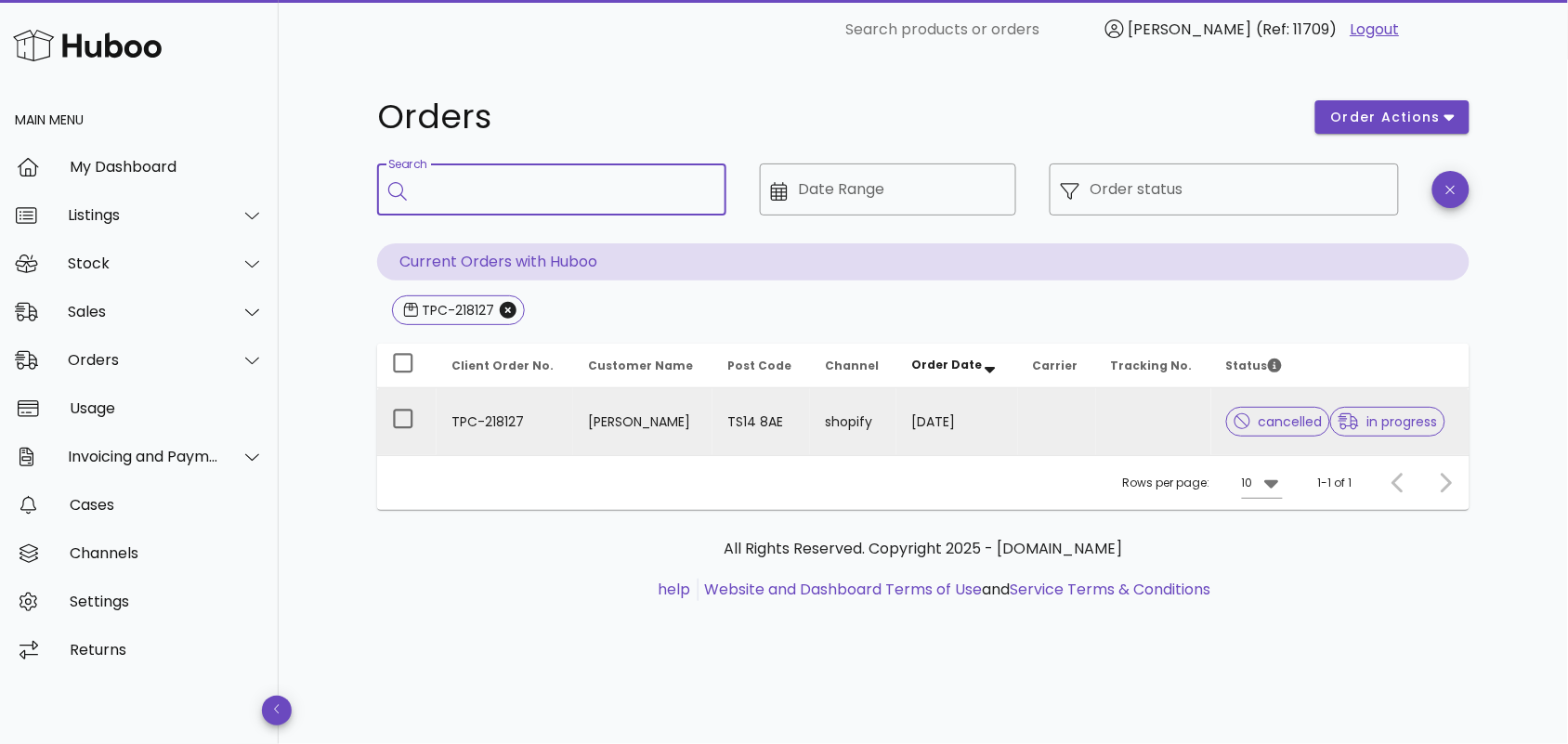
click at [573, 415] on td "Claire Wells" at bounding box center [643, 422] width 140 height 67
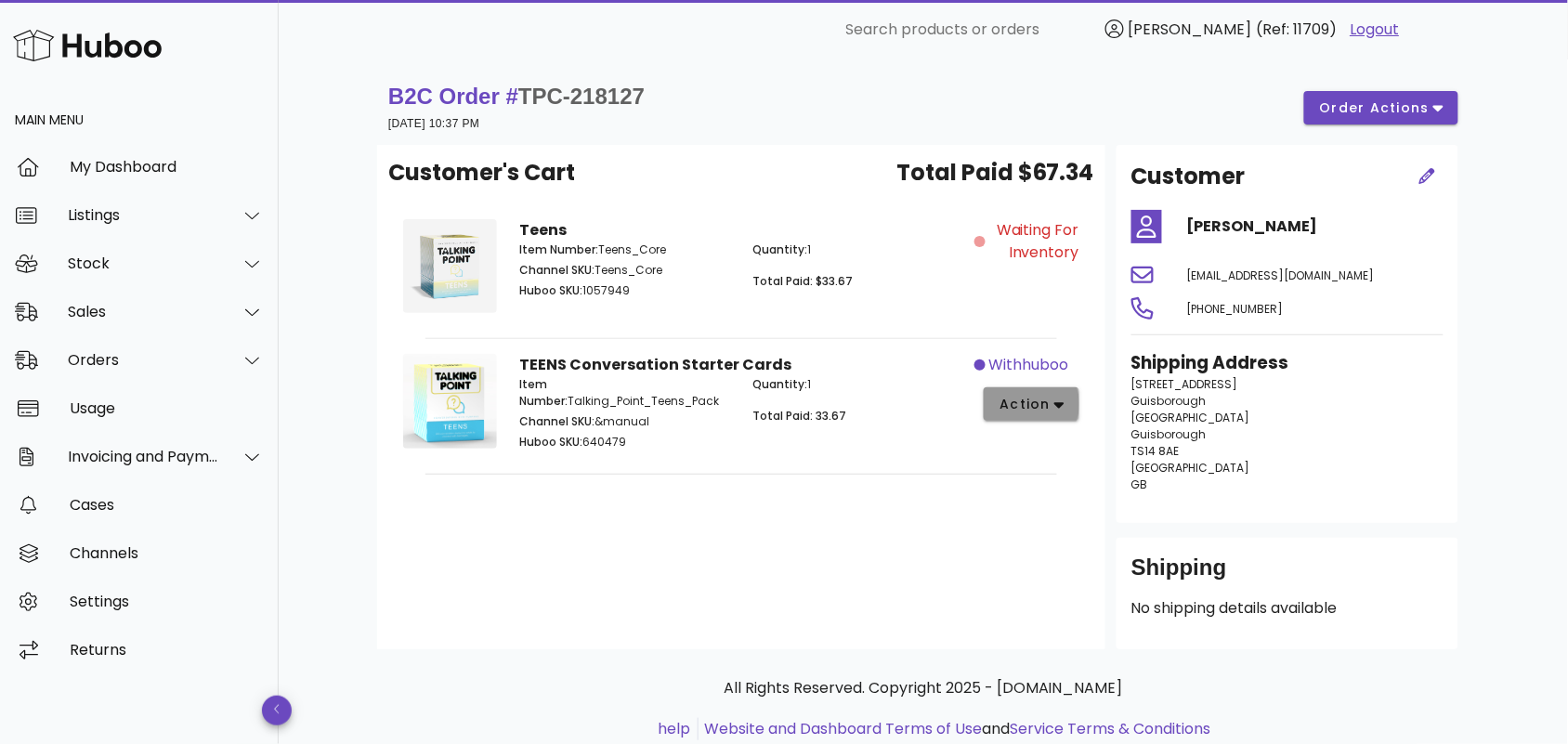
click at [1057, 406] on icon "button" at bounding box center [1059, 405] width 10 height 17
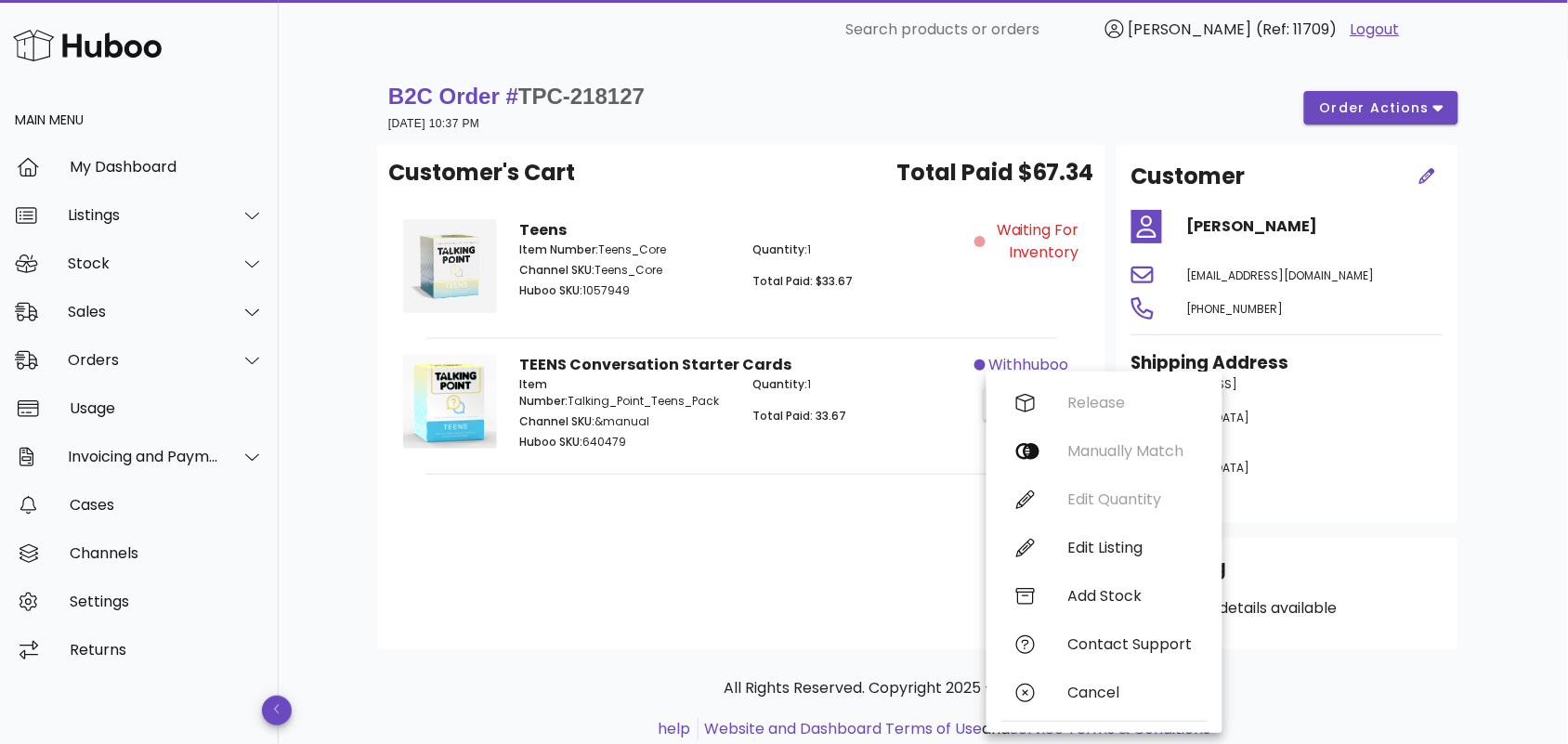
click at [909, 441] on div "Quantity: 1 Total Paid: 33.67" at bounding box center [857, 415] width 233 height 100
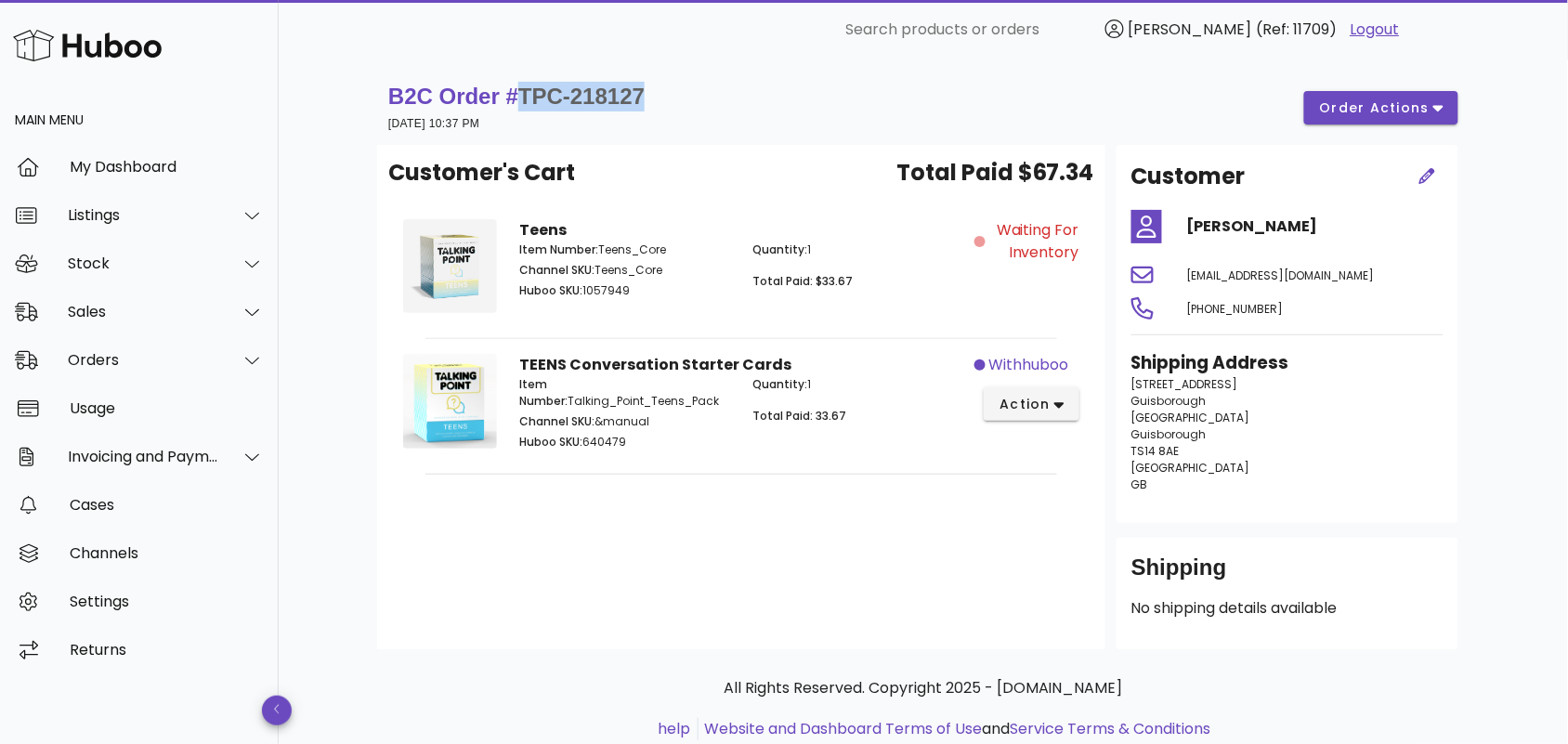
drag, startPoint x: 656, startPoint y: 95, endPoint x: 527, endPoint y: 93, distance: 129.0
click at [527, 93] on div "B2C Order # TPC-218127 21 September 2025 at 10:37 PM order actions" at bounding box center [924, 108] width 1070 height 52
copy span "TPC-218127"
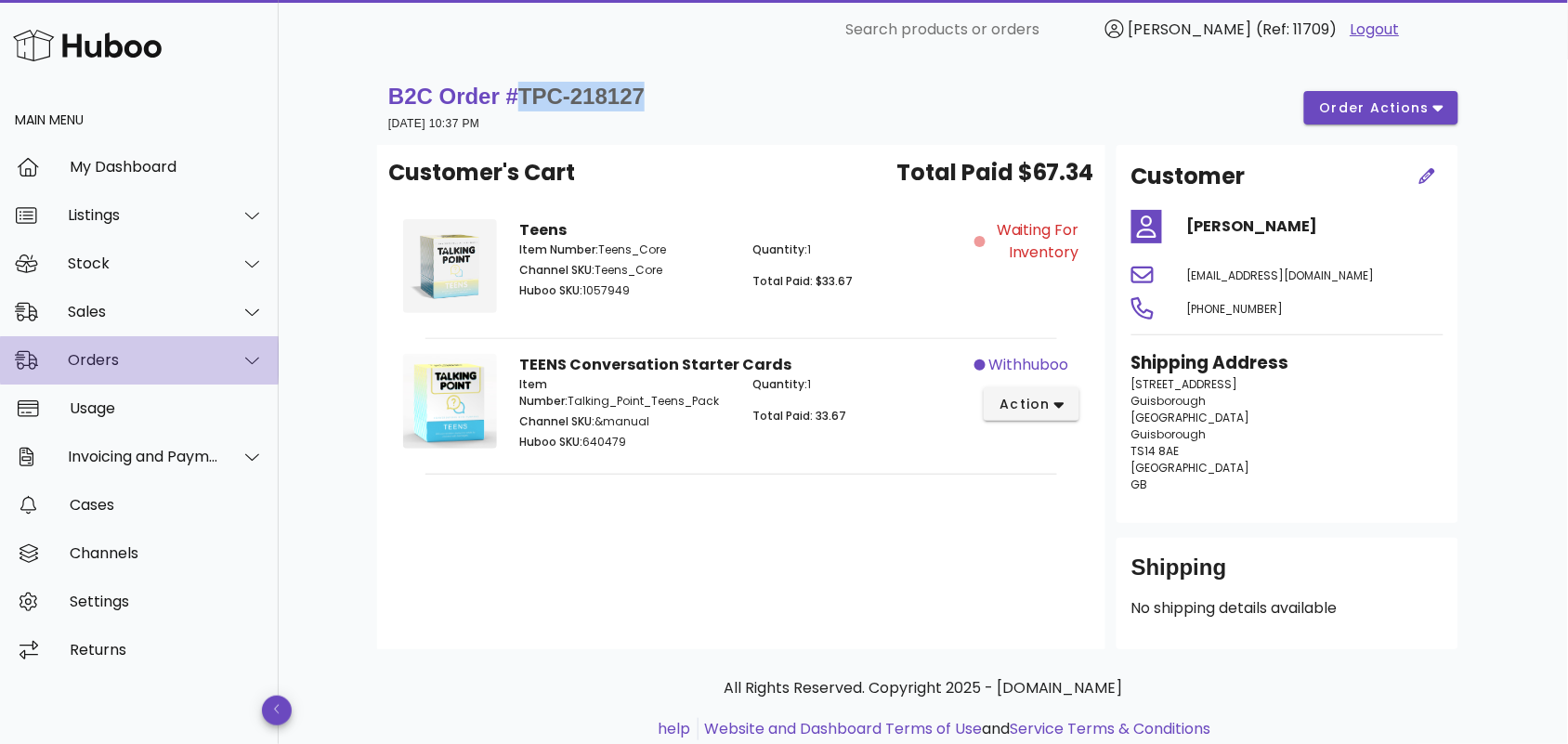
click at [155, 365] on div "Orders" at bounding box center [143, 360] width 152 height 18
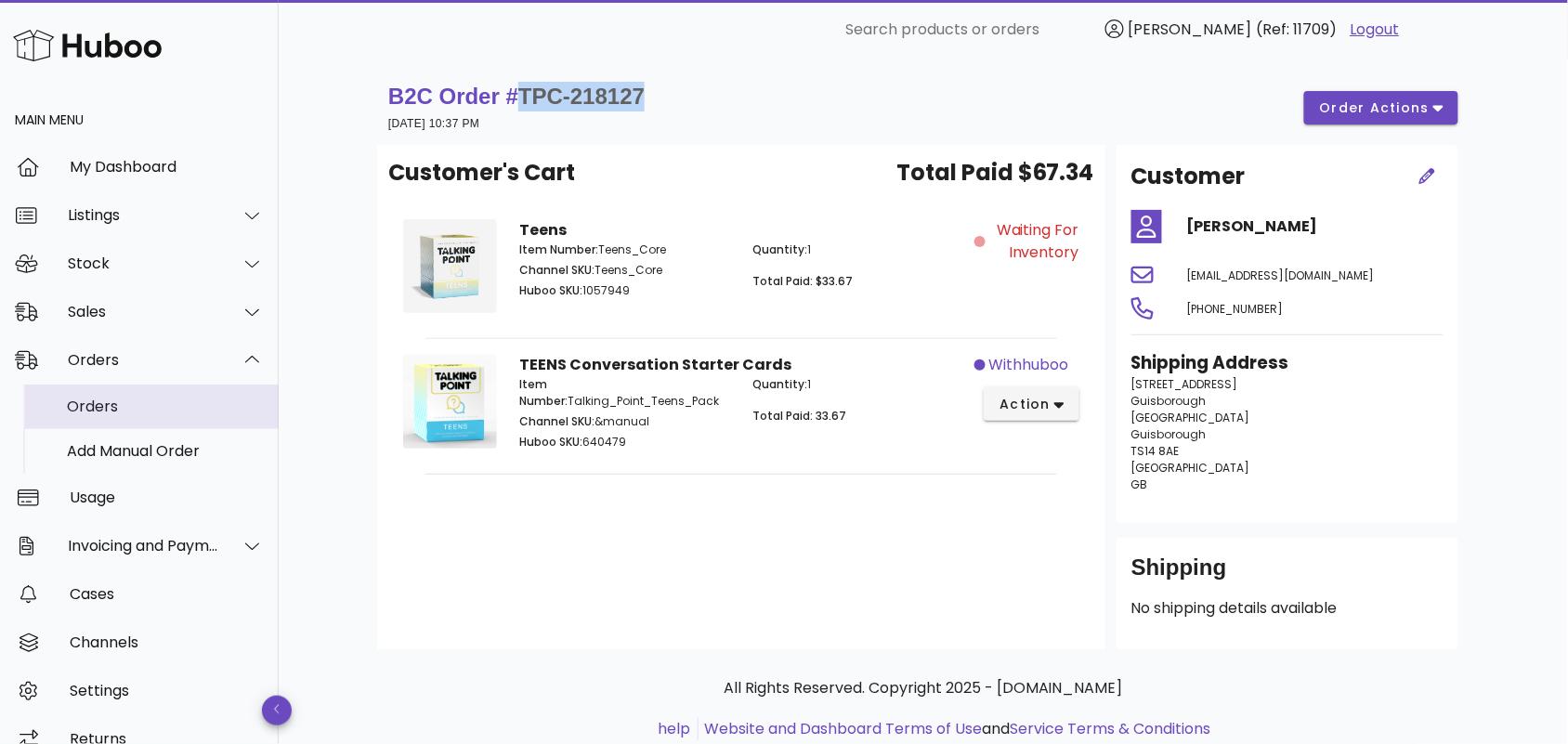
click at [168, 402] on div "Orders" at bounding box center [165, 406] width 197 height 18
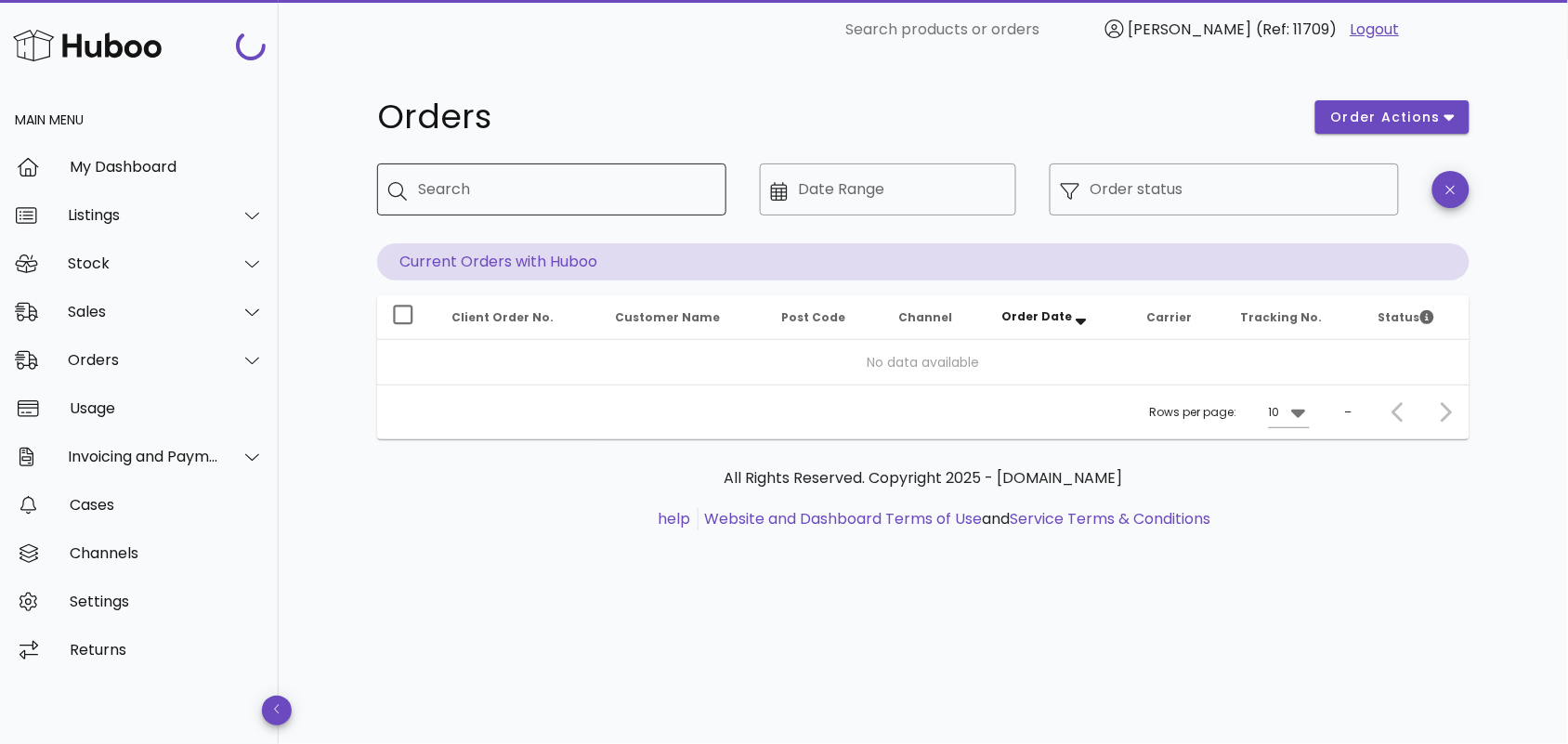
click at [527, 195] on input "Search" at bounding box center [564, 189] width 293 height 30
paste input "**********"
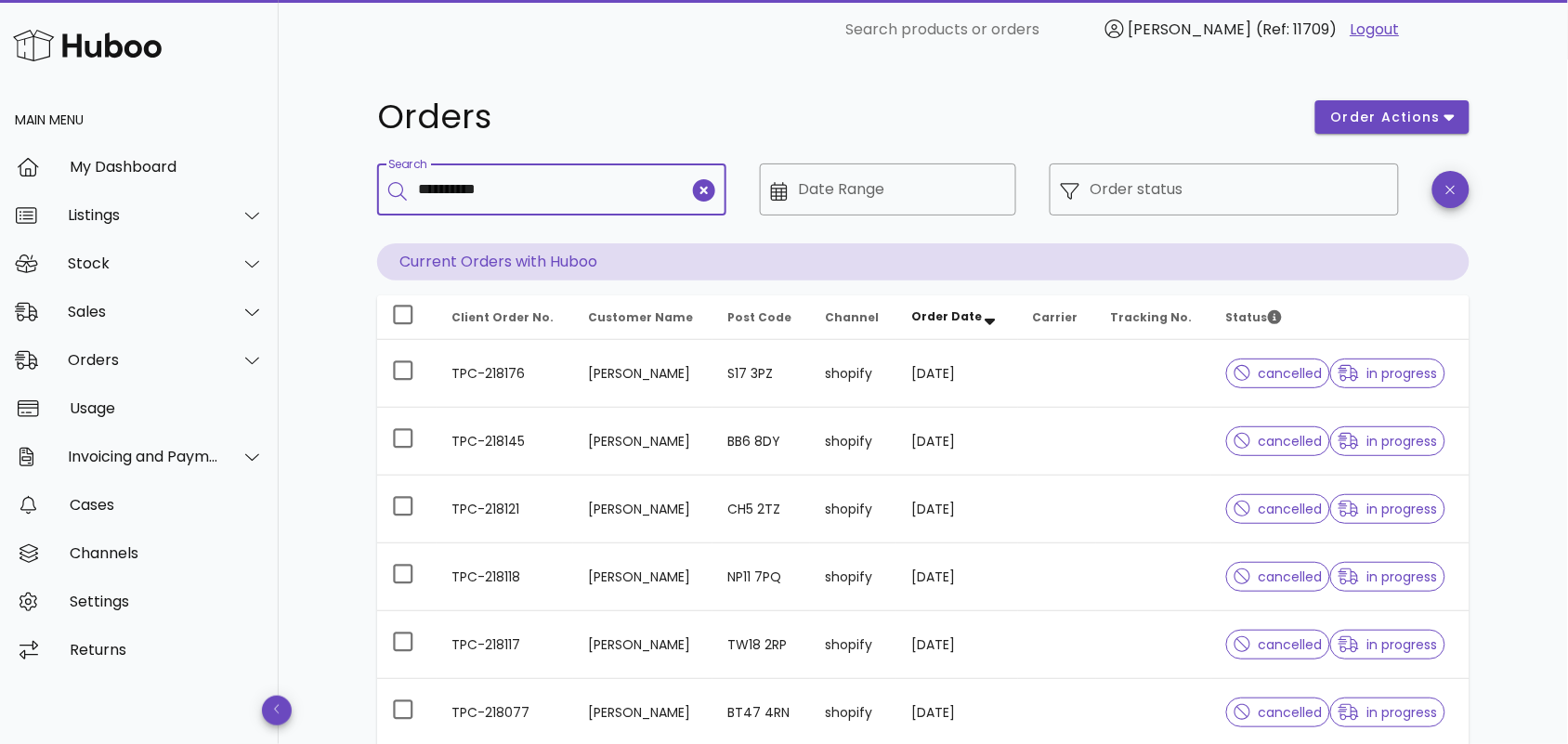
type input "**********"
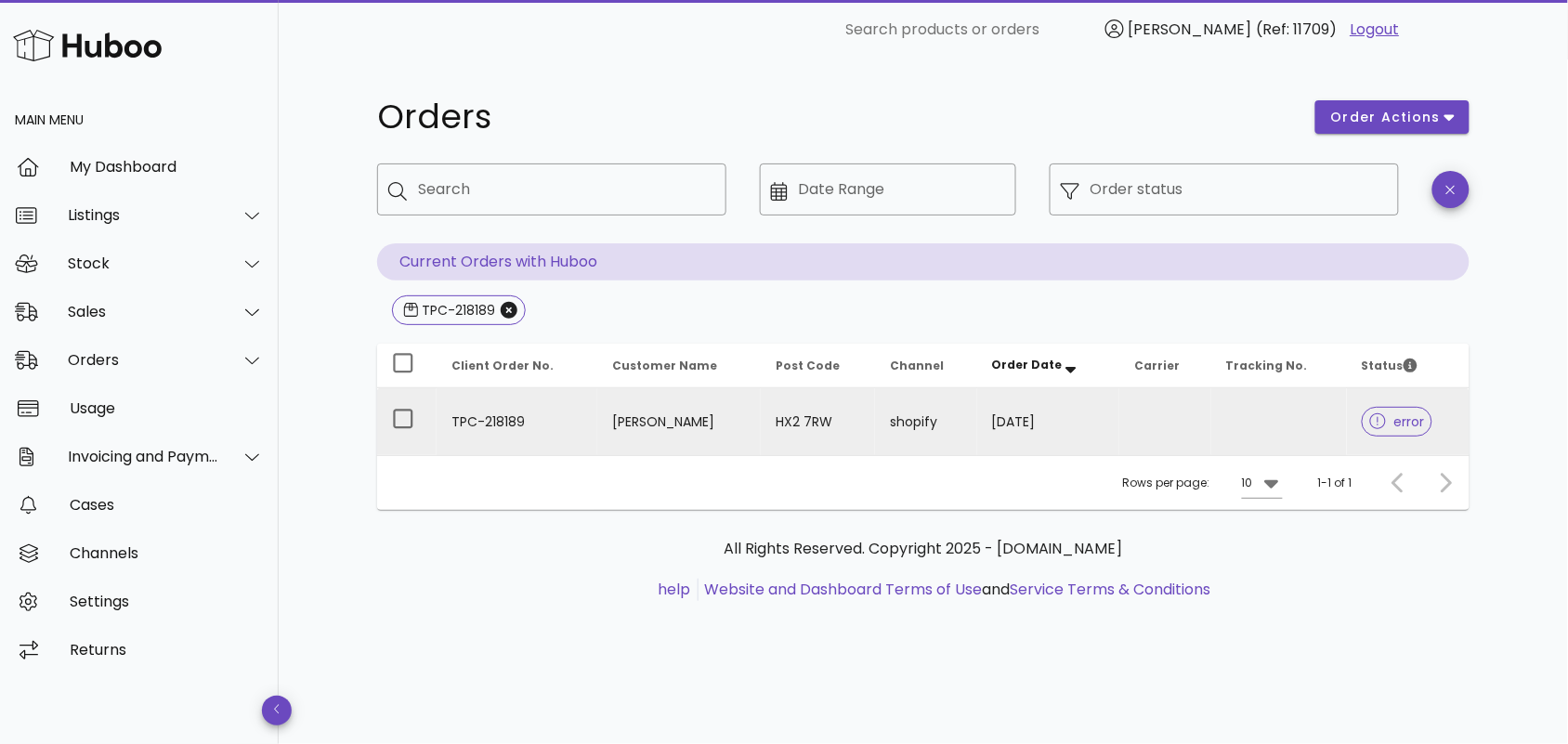
click at [598, 402] on td "[PERSON_NAME]" at bounding box center [680, 422] width 165 height 67
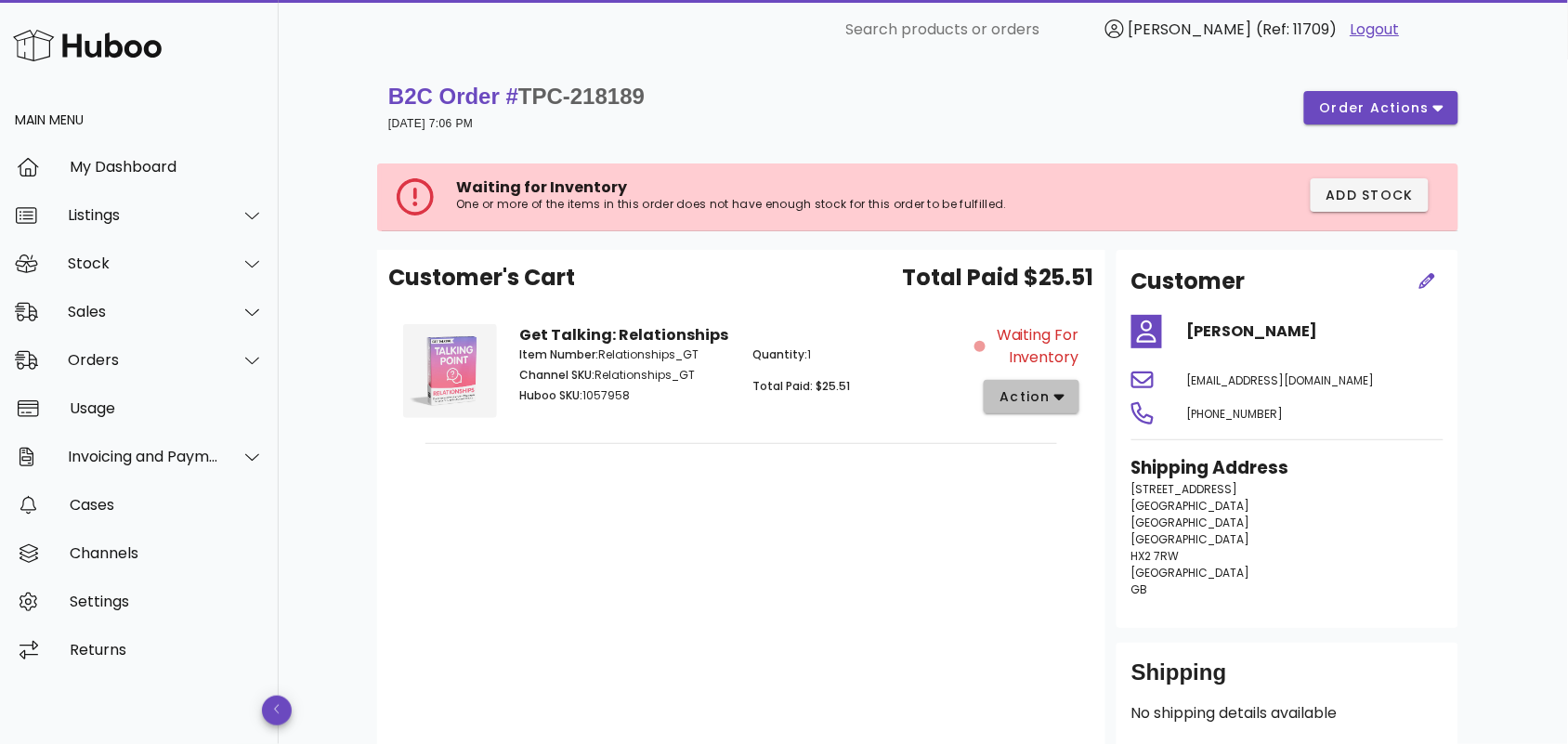
click at [1039, 393] on span "action" at bounding box center [1025, 397] width 52 height 20
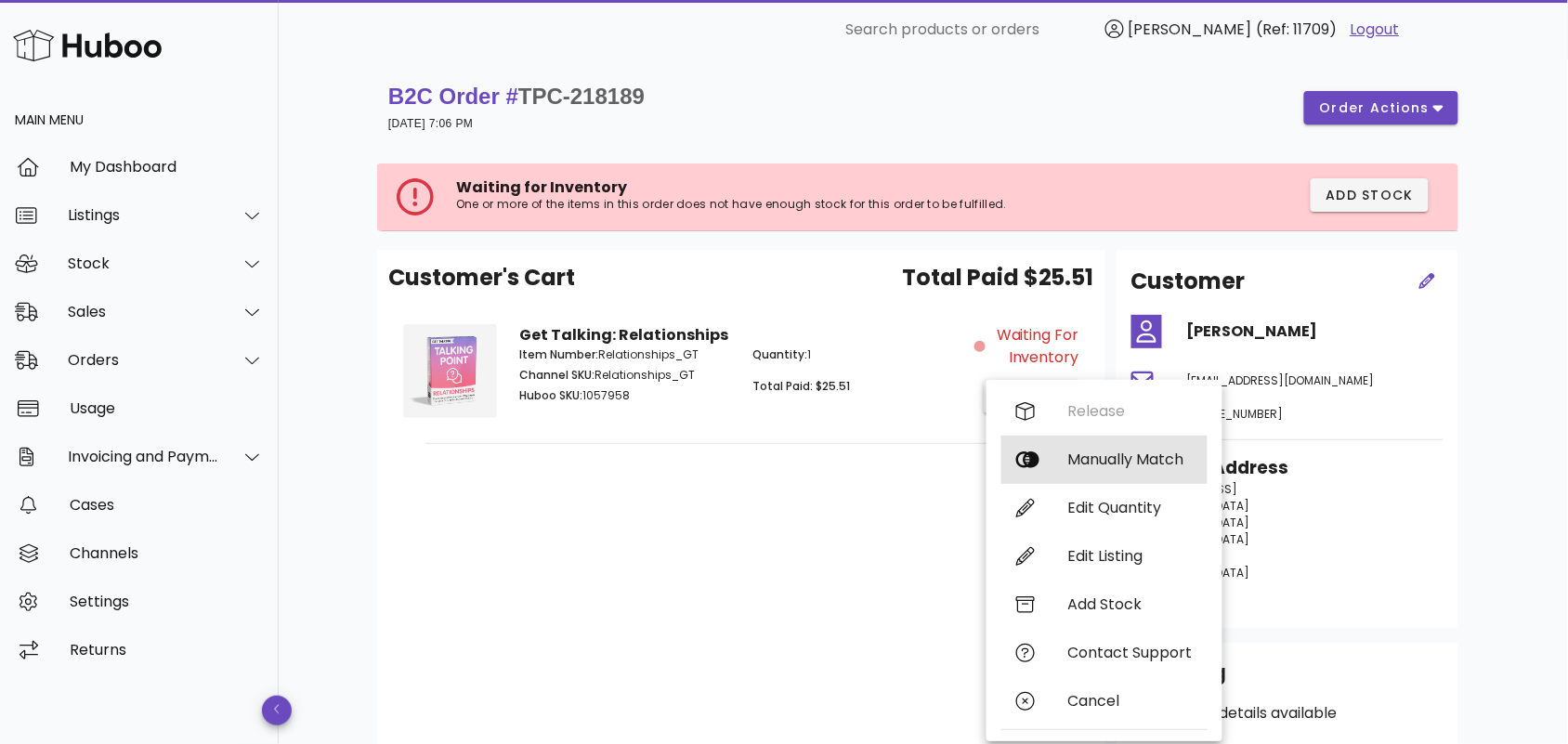
click at [1071, 461] on div "Manually Match" at bounding box center [1130, 459] width 125 height 18
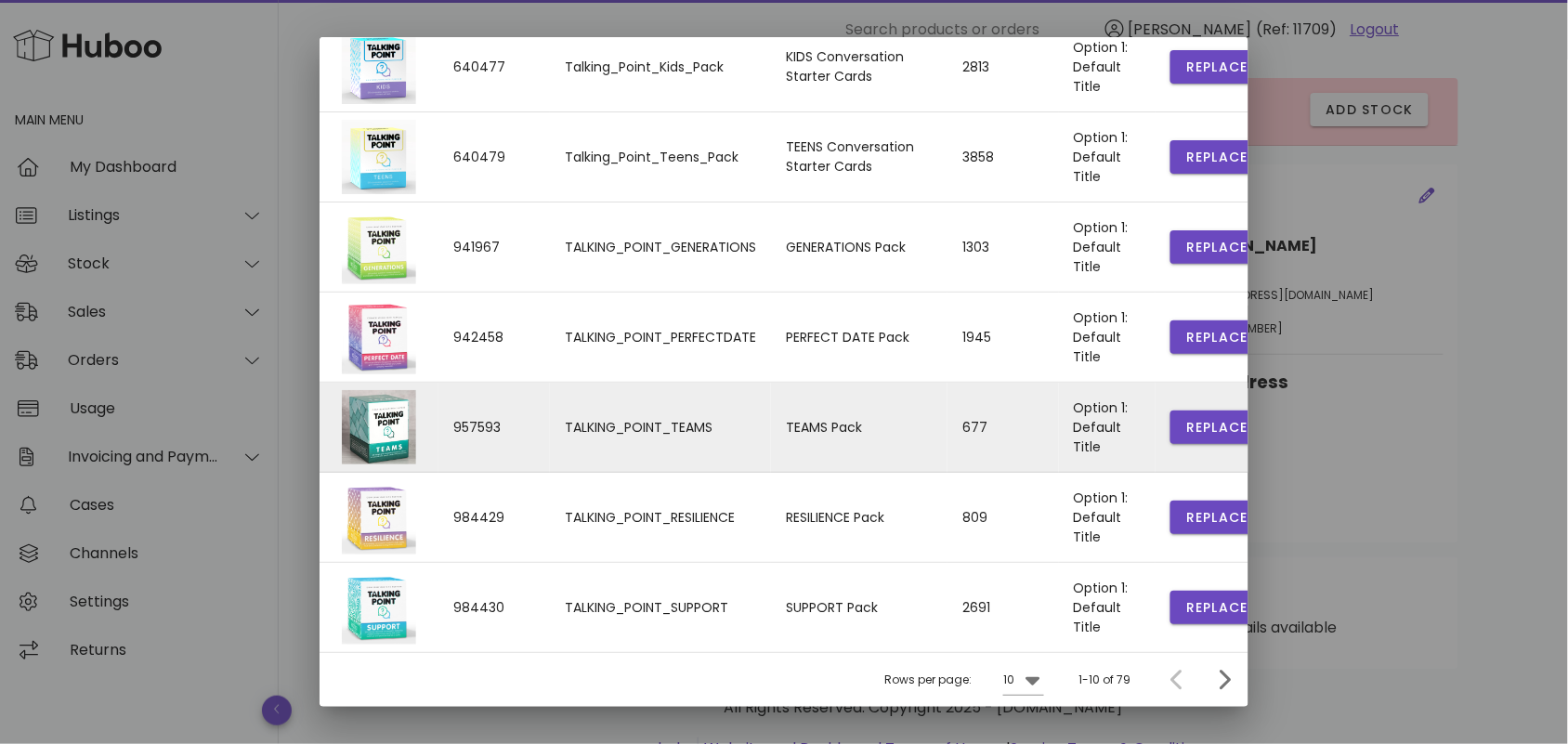
scroll to position [160, 0]
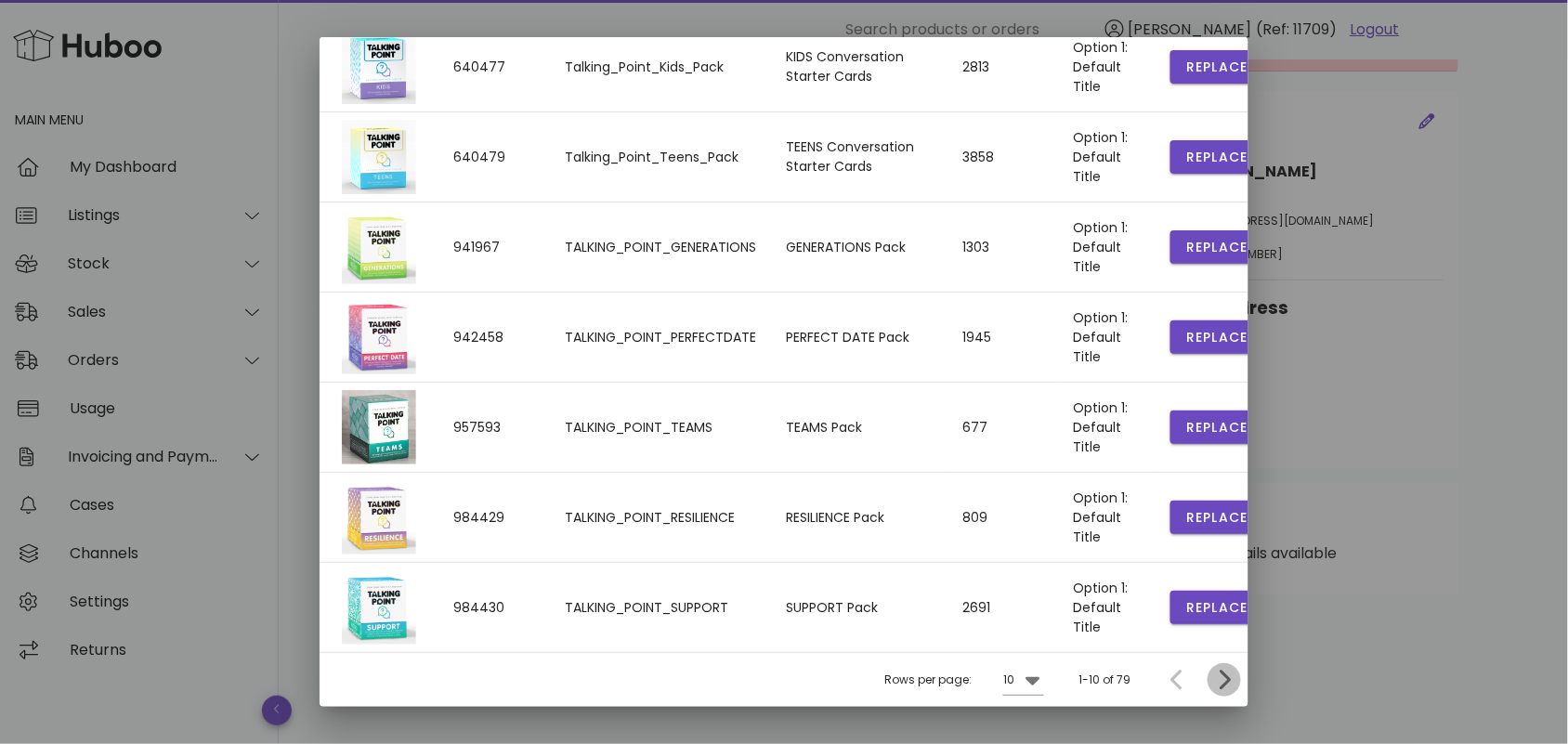
click at [1213, 679] on icon "Next page" at bounding box center [1224, 680] width 22 height 22
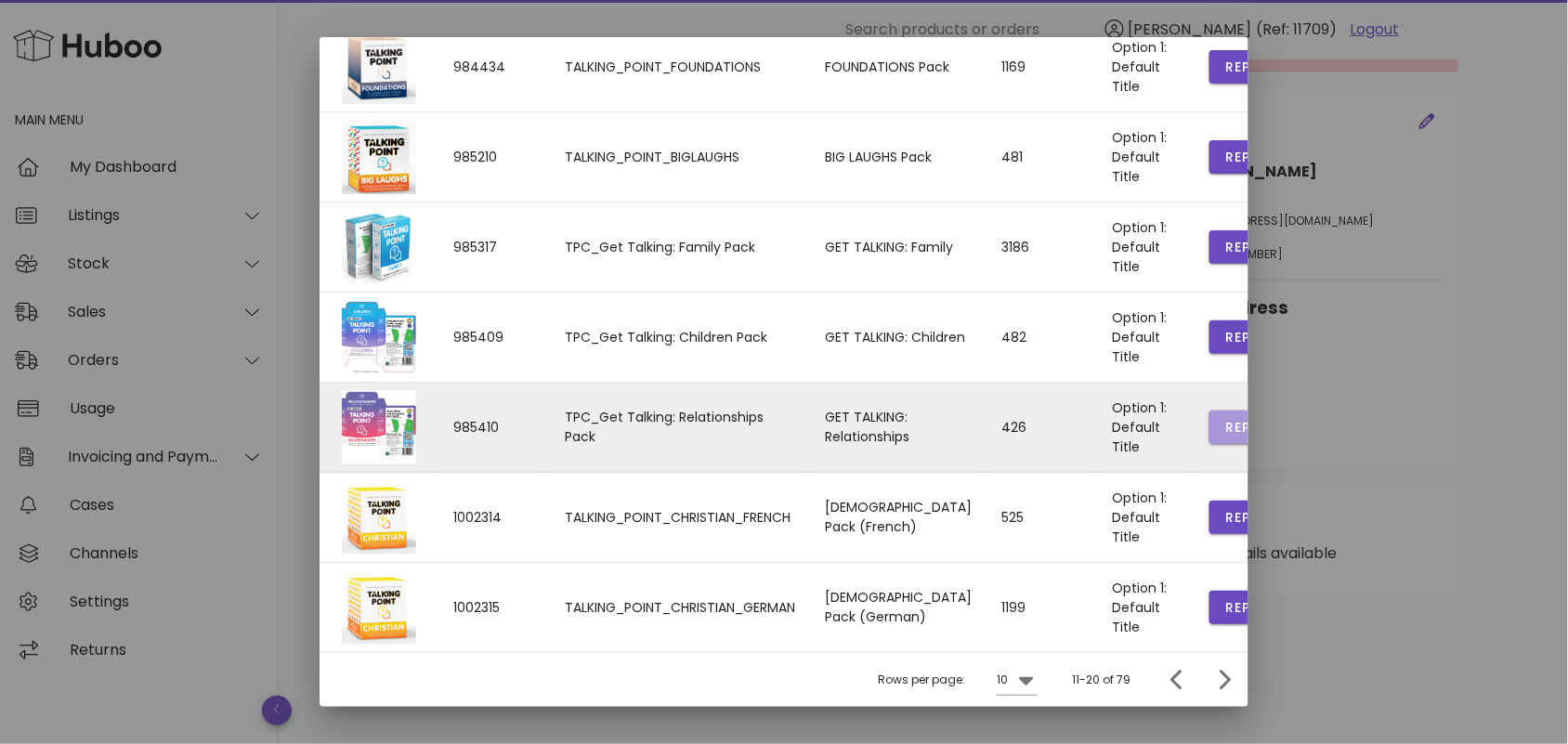
click at [1224, 427] on span "Replace" at bounding box center [1255, 427] width 63 height 20
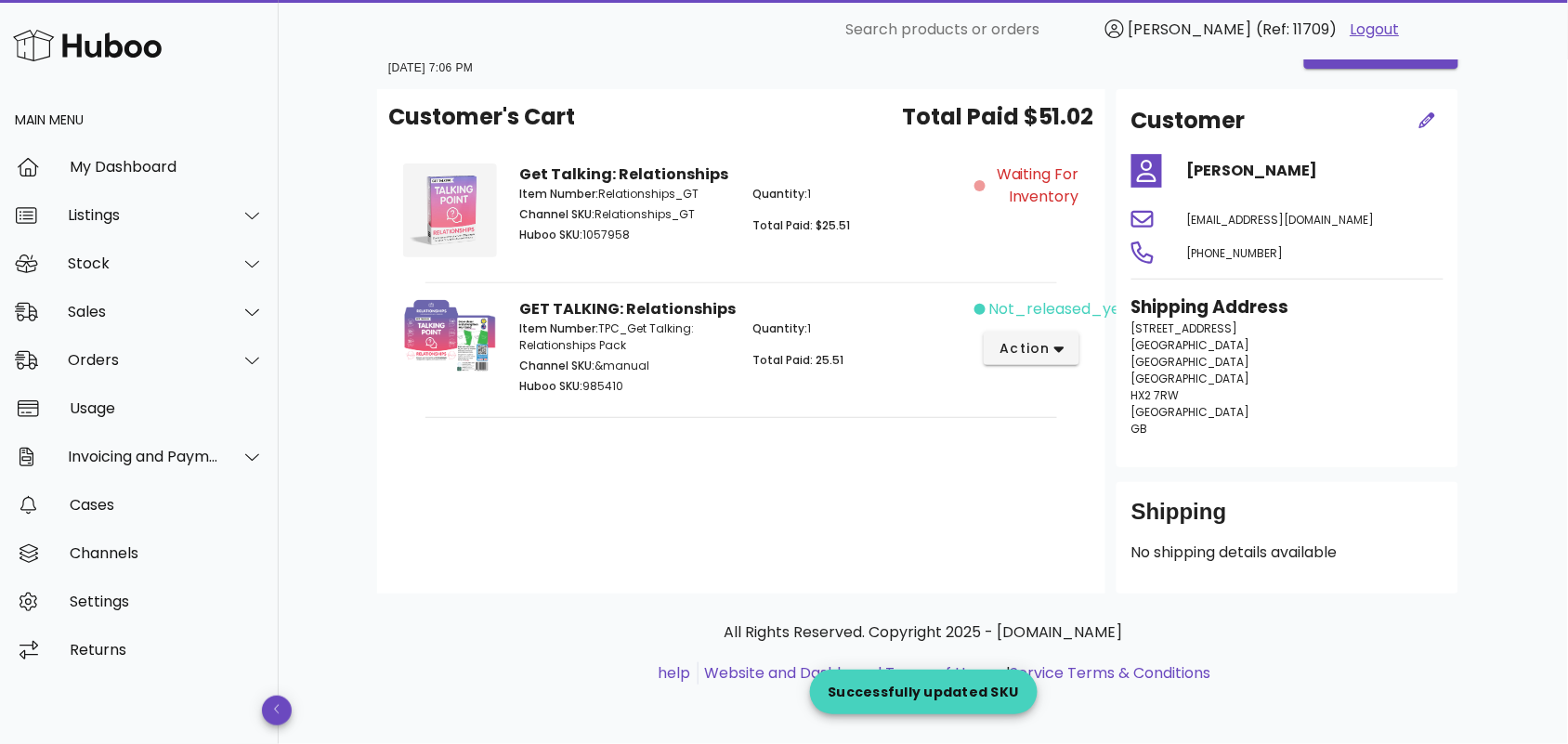
scroll to position [56, 0]
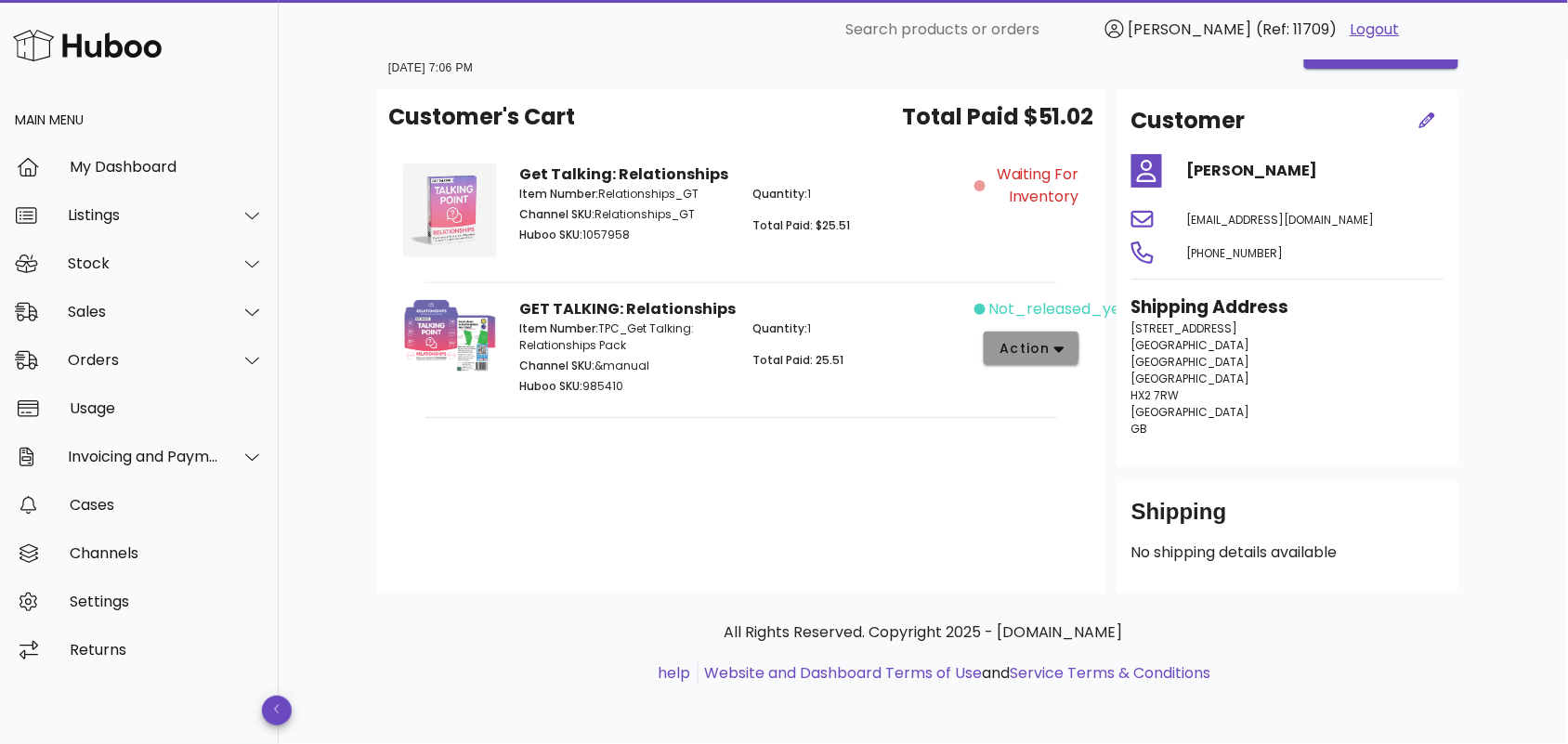
click at [1033, 350] on span "action" at bounding box center [1025, 349] width 52 height 20
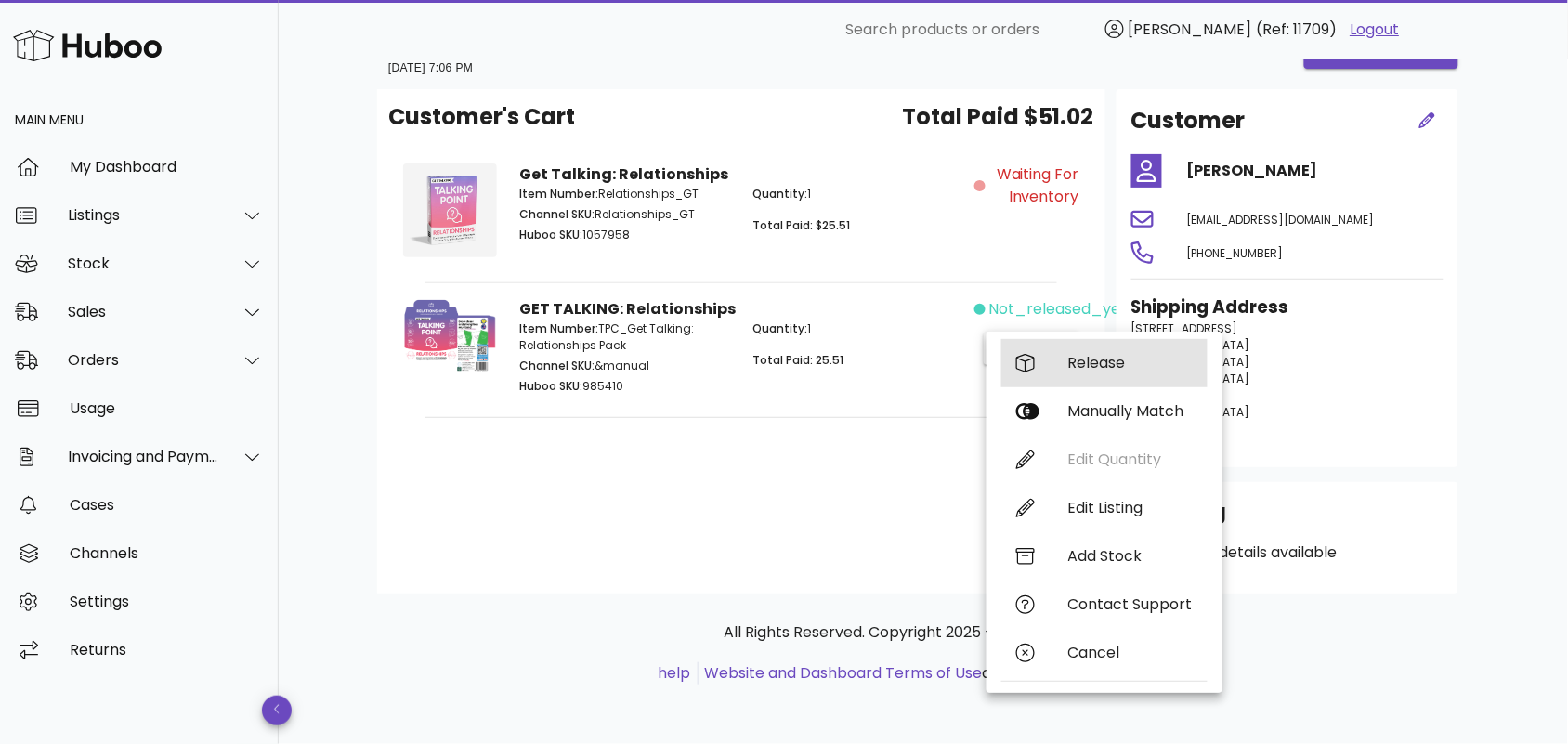
click at [1071, 365] on div "Release" at bounding box center [1130, 363] width 125 height 18
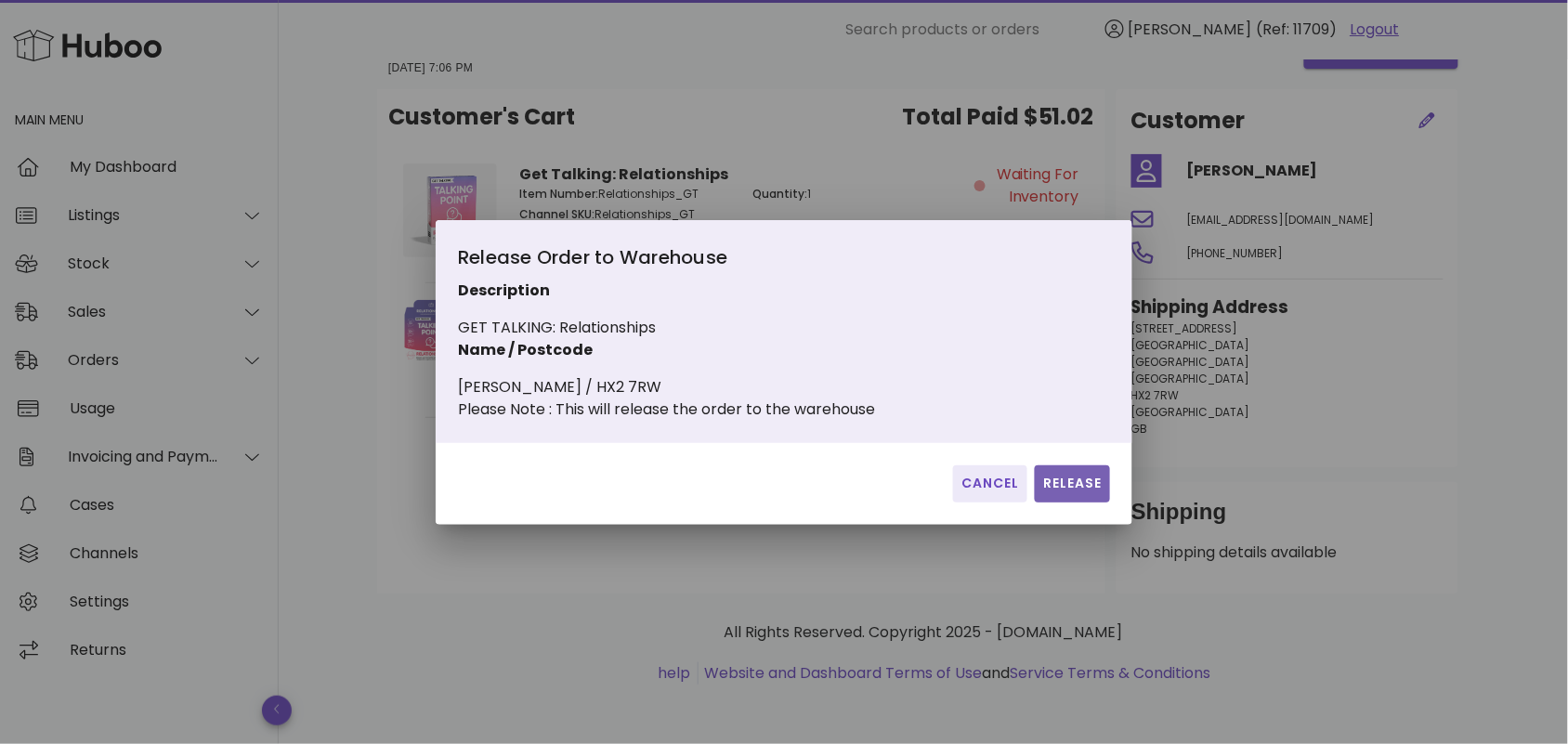
click at [1070, 489] on span "Release" at bounding box center [1072, 484] width 60 height 20
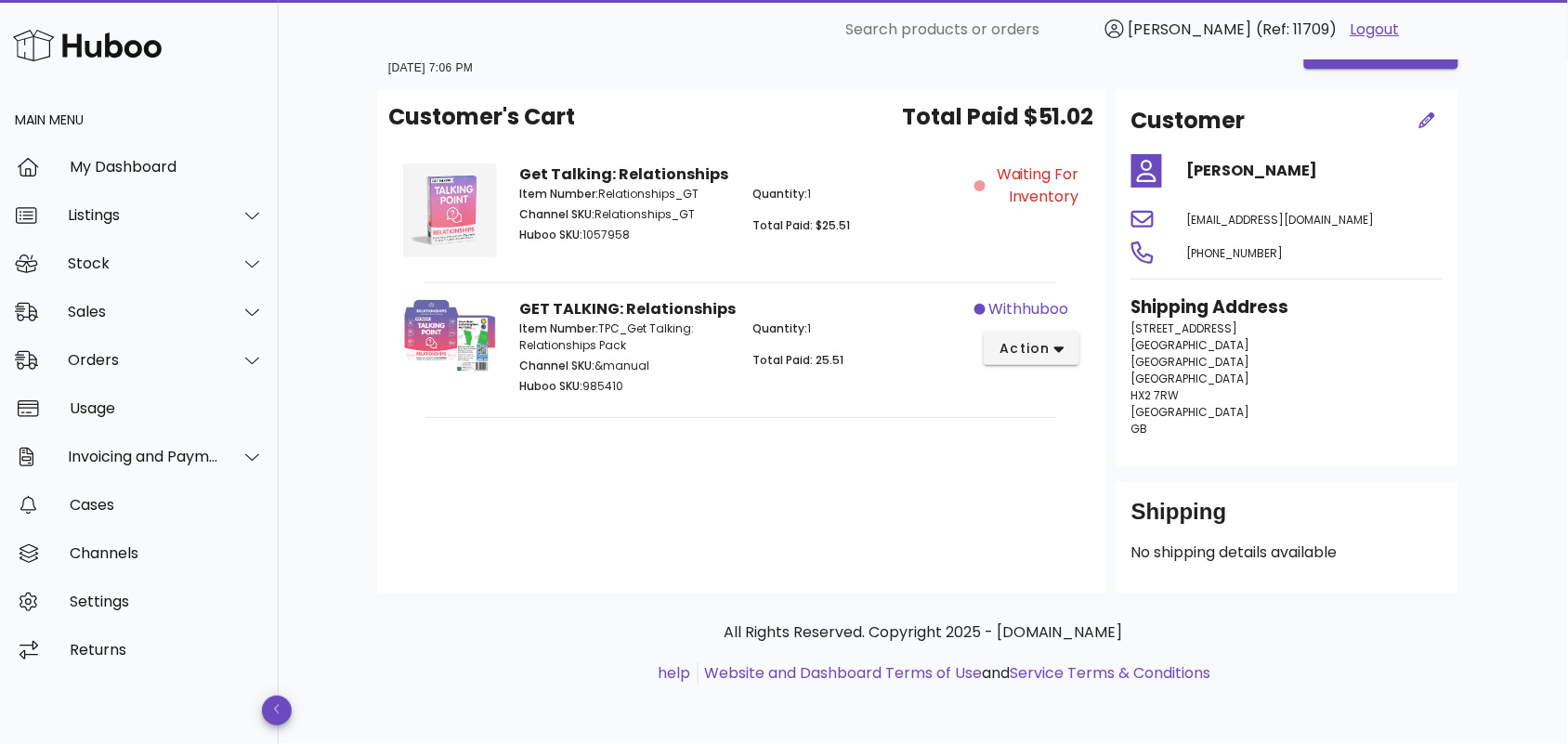
drag, startPoint x: 795, startPoint y: 506, endPoint x: 706, endPoint y: 462, distance: 99.3
click at [794, 505] on div "Customer's Cart Total Paid $51.02 Get Talking: Relationships Item Number: Relat…" at bounding box center [742, 341] width 729 height 505
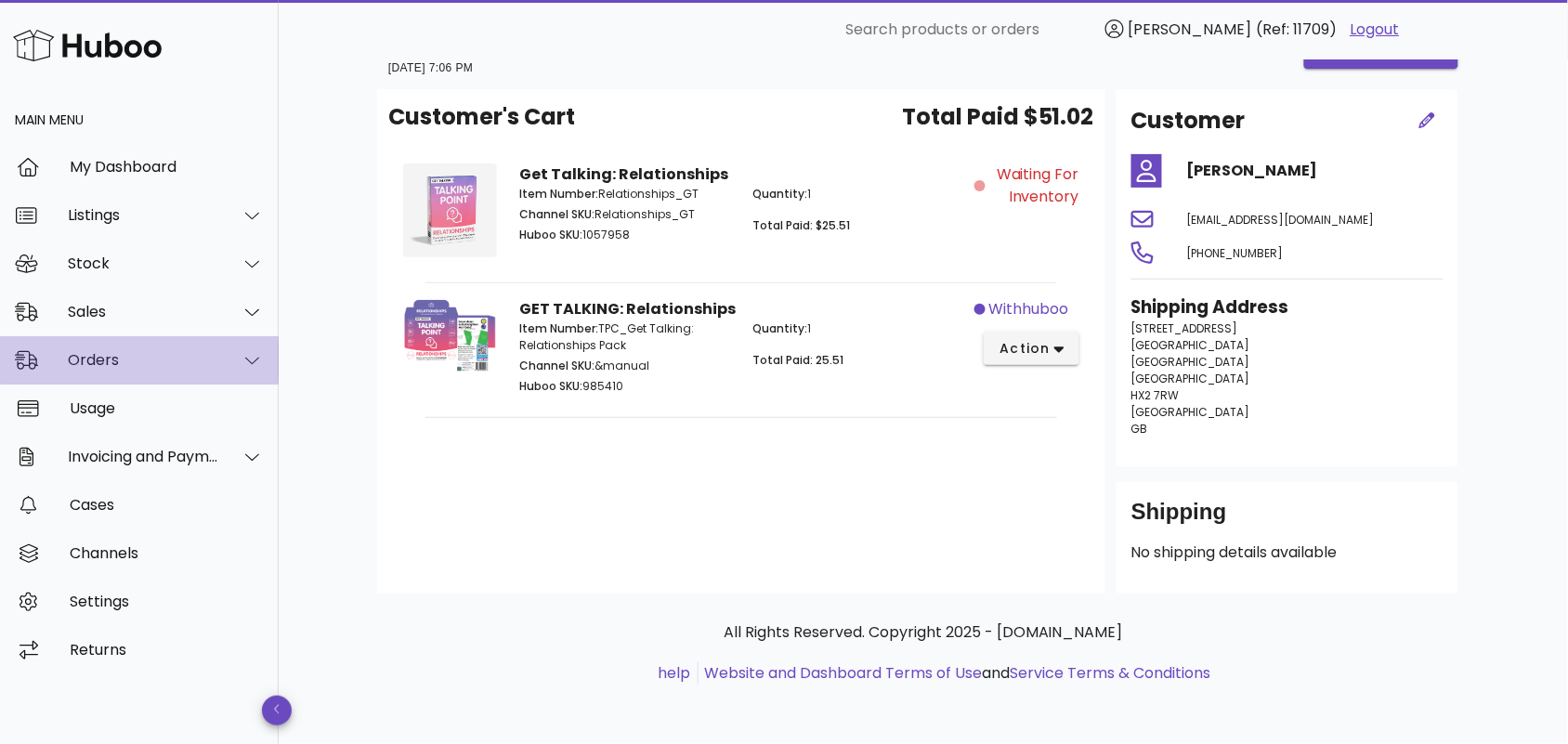
click at [152, 360] on div "Orders" at bounding box center [143, 360] width 152 height 18
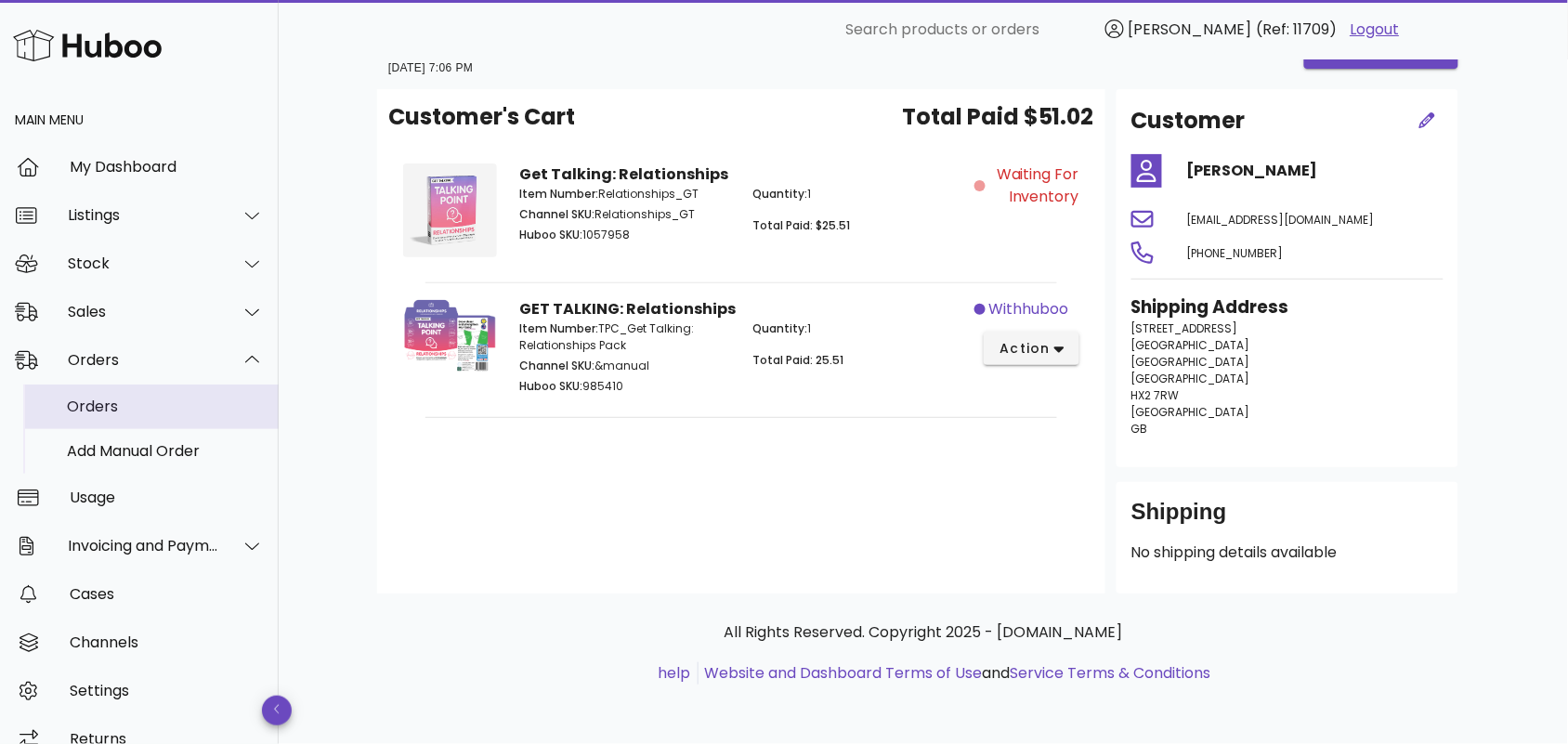
click at [154, 411] on div "Orders" at bounding box center [165, 406] width 197 height 18
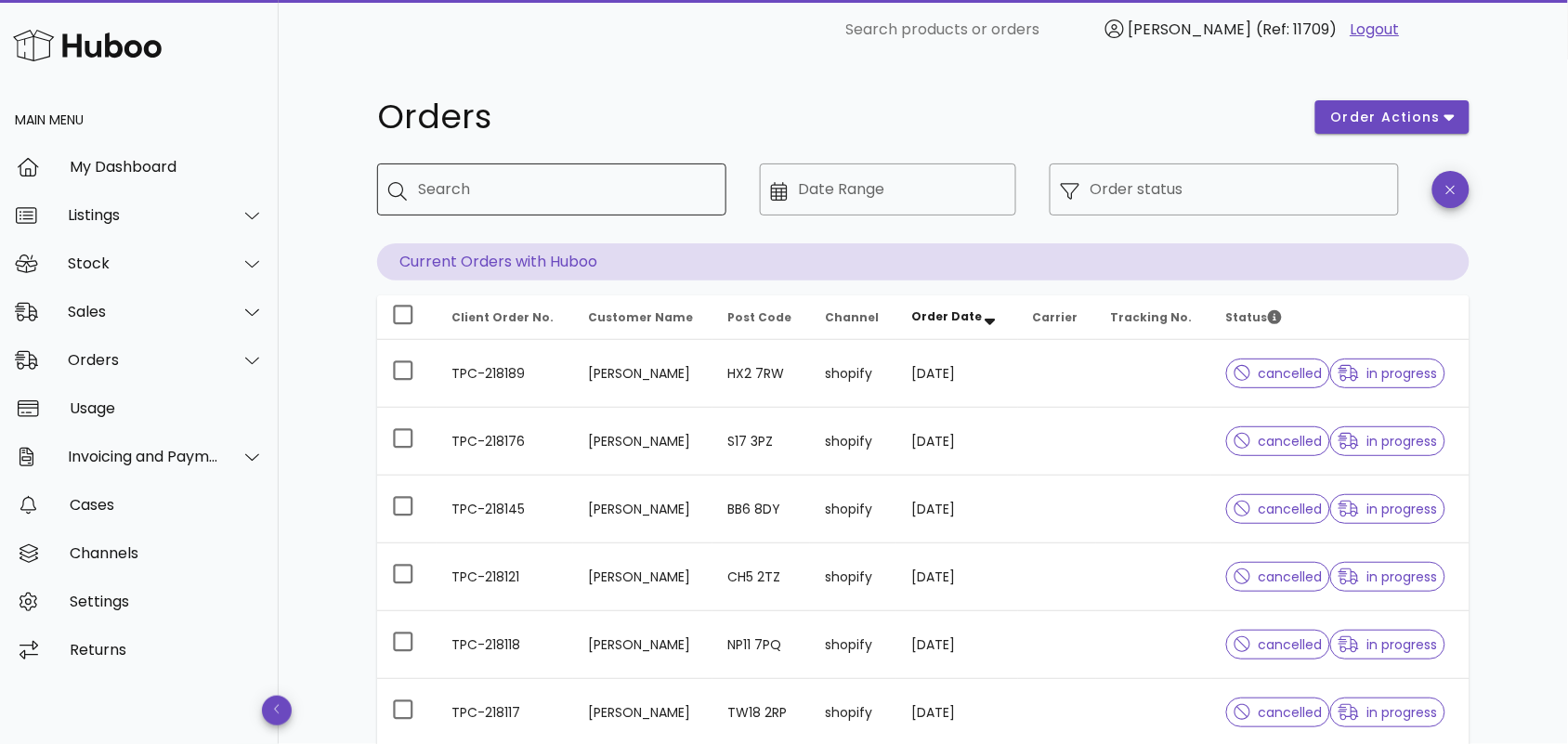
click at [531, 190] on input "Search" at bounding box center [564, 189] width 293 height 30
paste input "**********"
type input "**********"
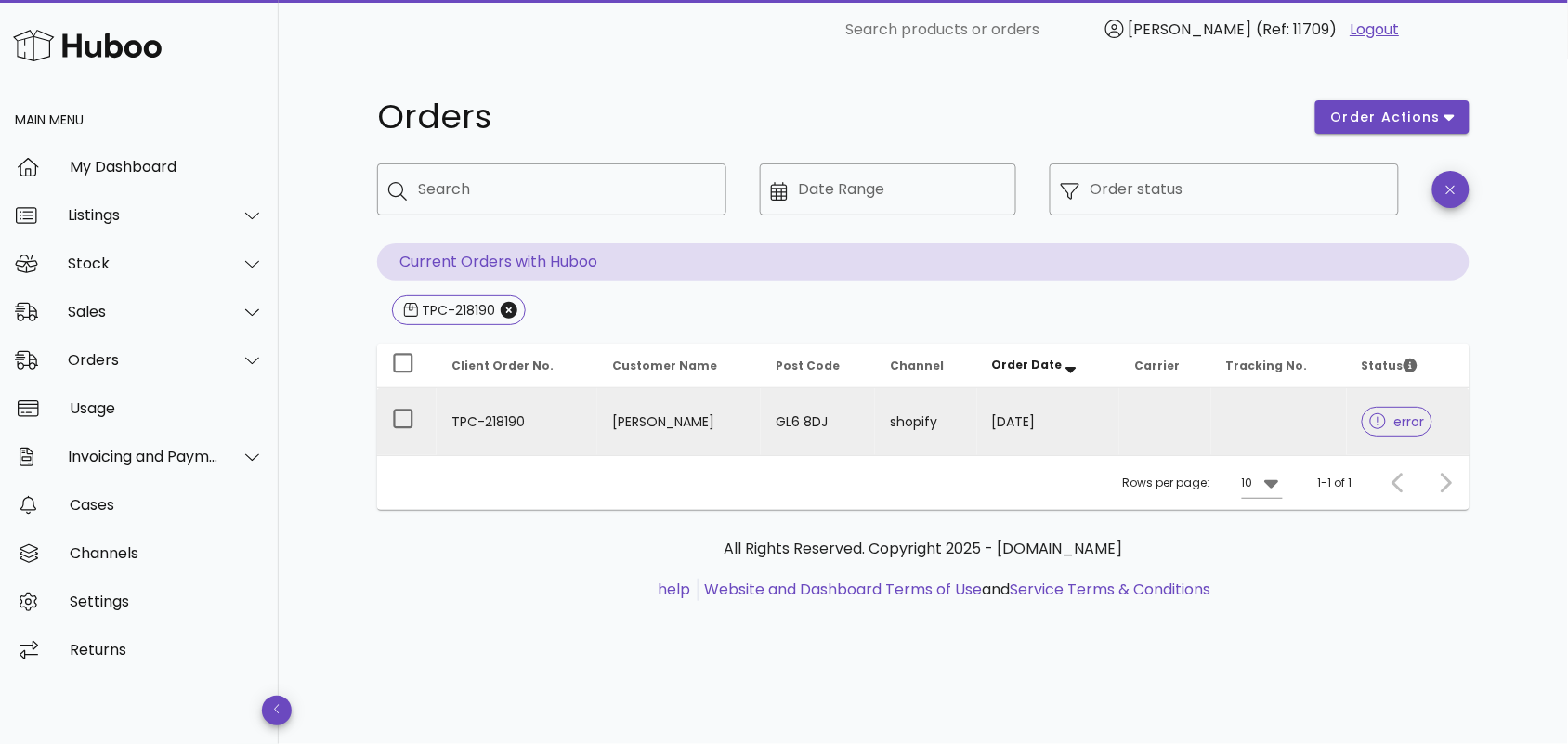
click at [600, 428] on td "[PERSON_NAME]" at bounding box center [680, 422] width 165 height 67
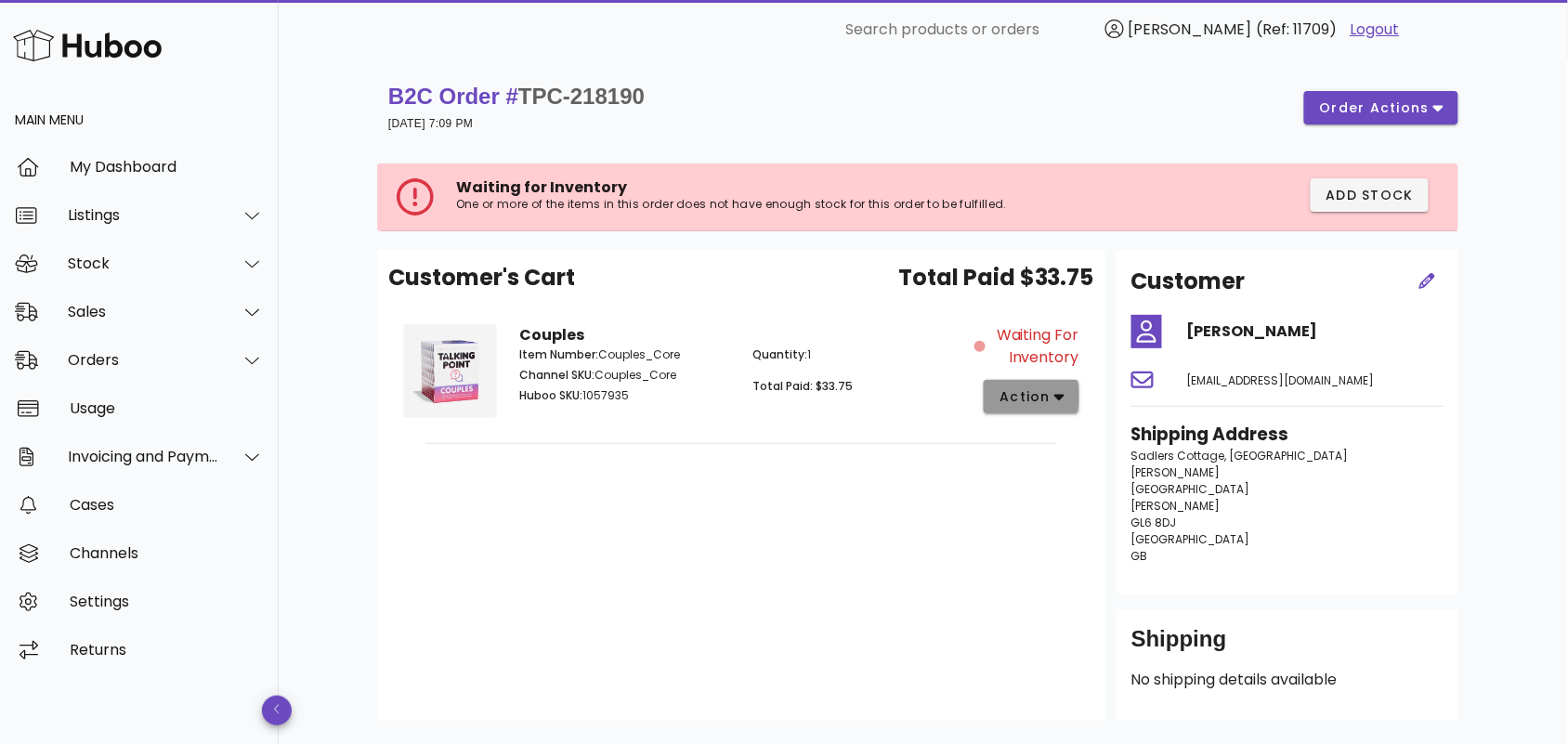
click at [1033, 404] on span "action" at bounding box center [1025, 397] width 52 height 20
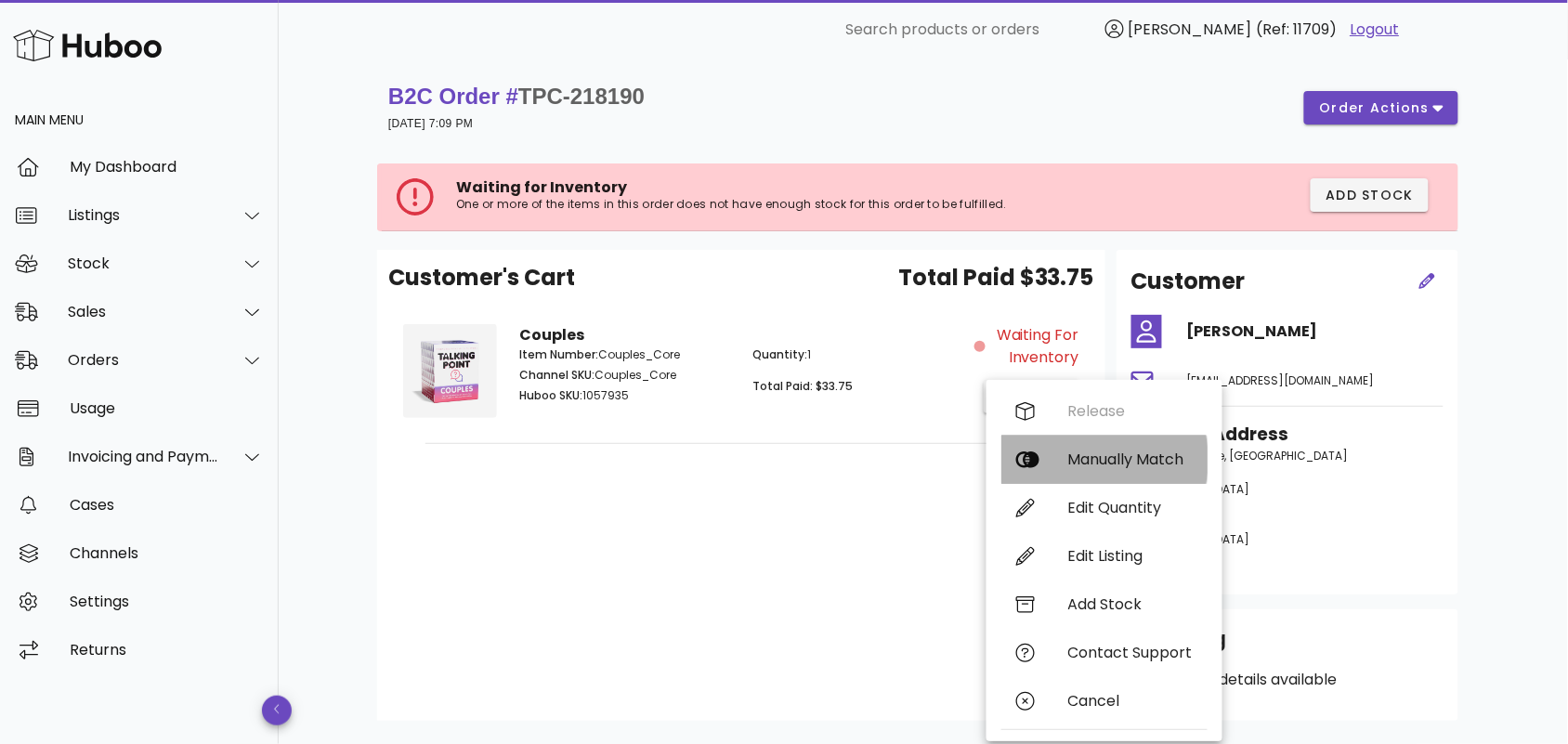
click at [1068, 460] on div "Manually Match" at bounding box center [1130, 459] width 125 height 18
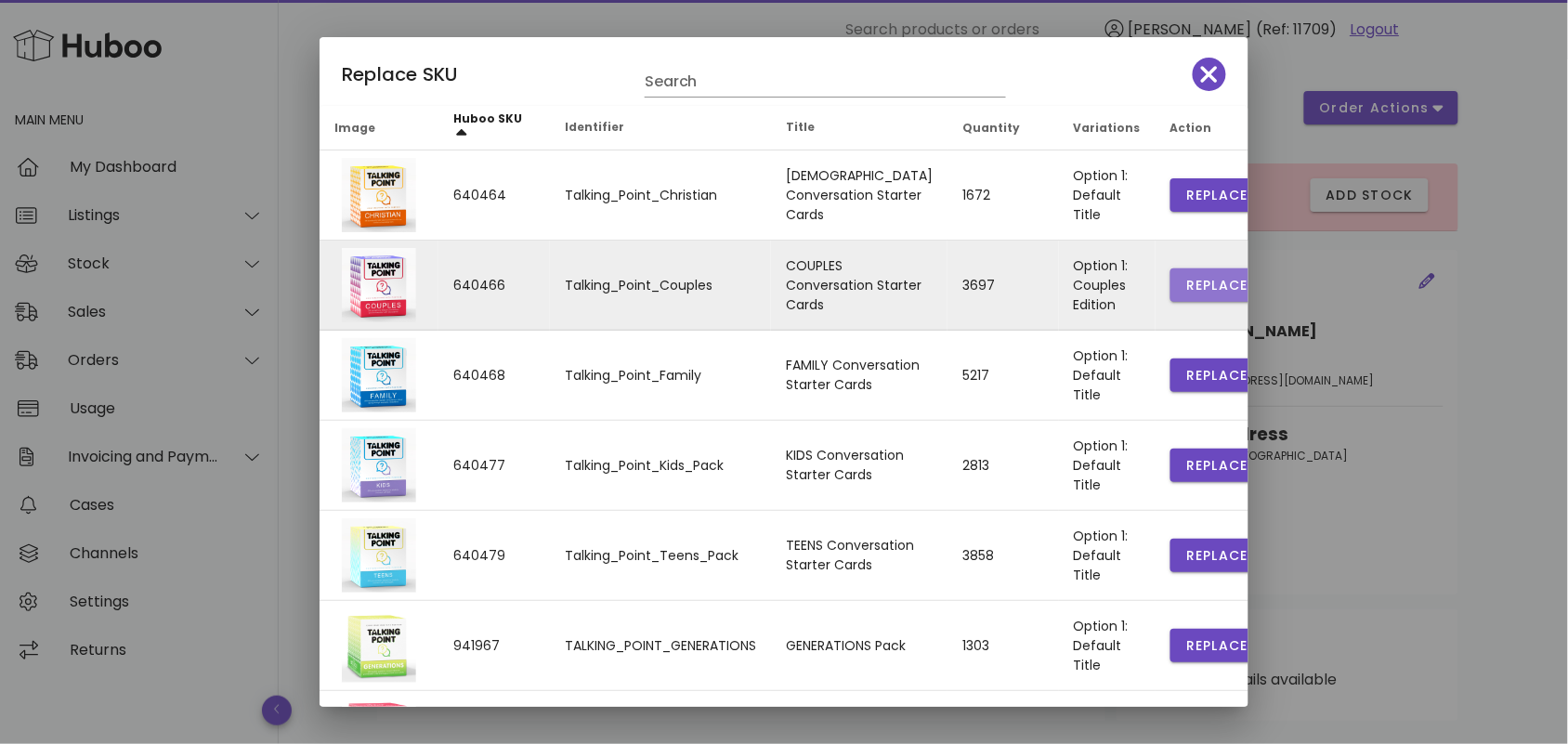
click at [1185, 277] on span "Replace" at bounding box center [1216, 286] width 63 height 20
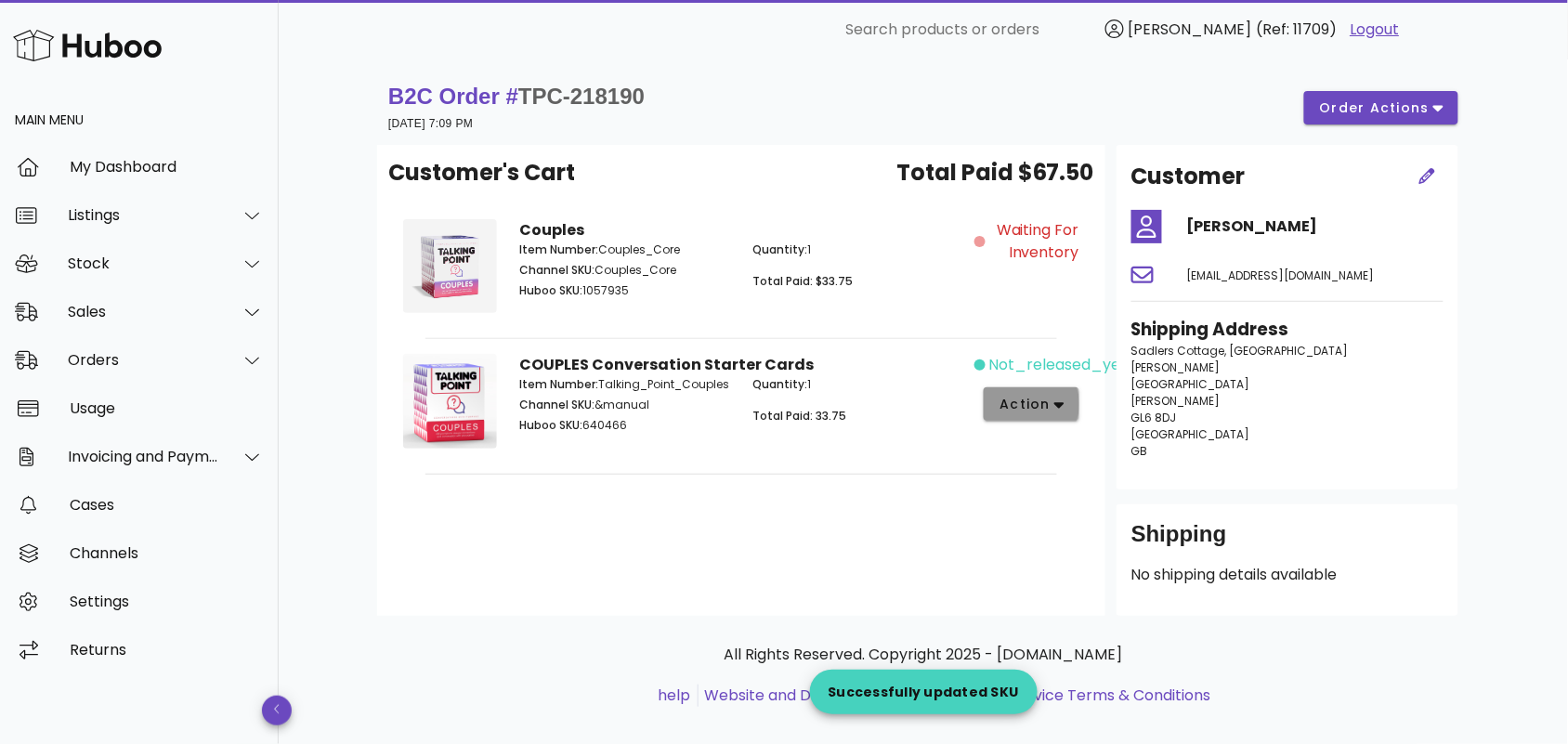
click at [1023, 409] on span "action" at bounding box center [1025, 404] width 52 height 20
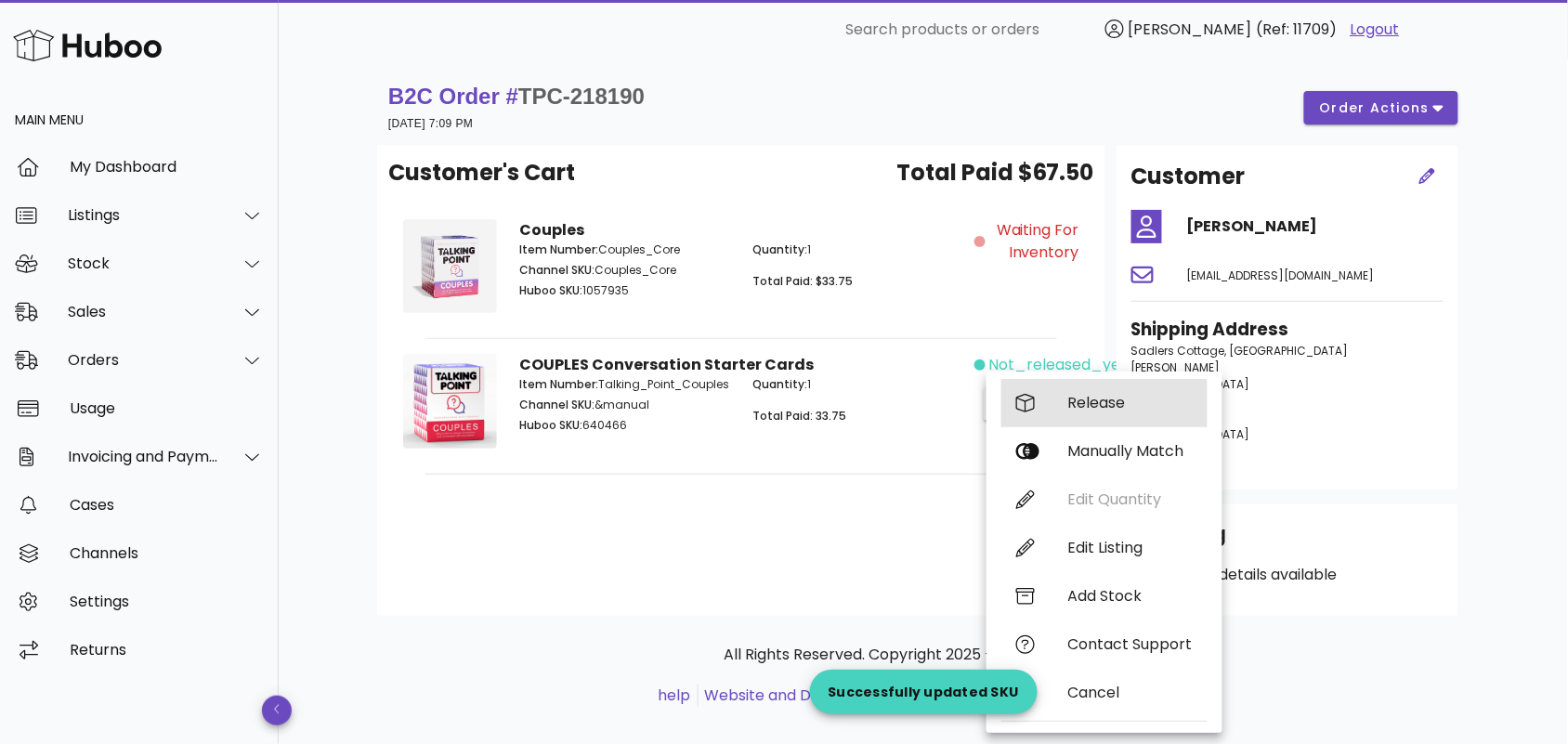
click at [1082, 402] on div "Release" at bounding box center [1130, 402] width 125 height 18
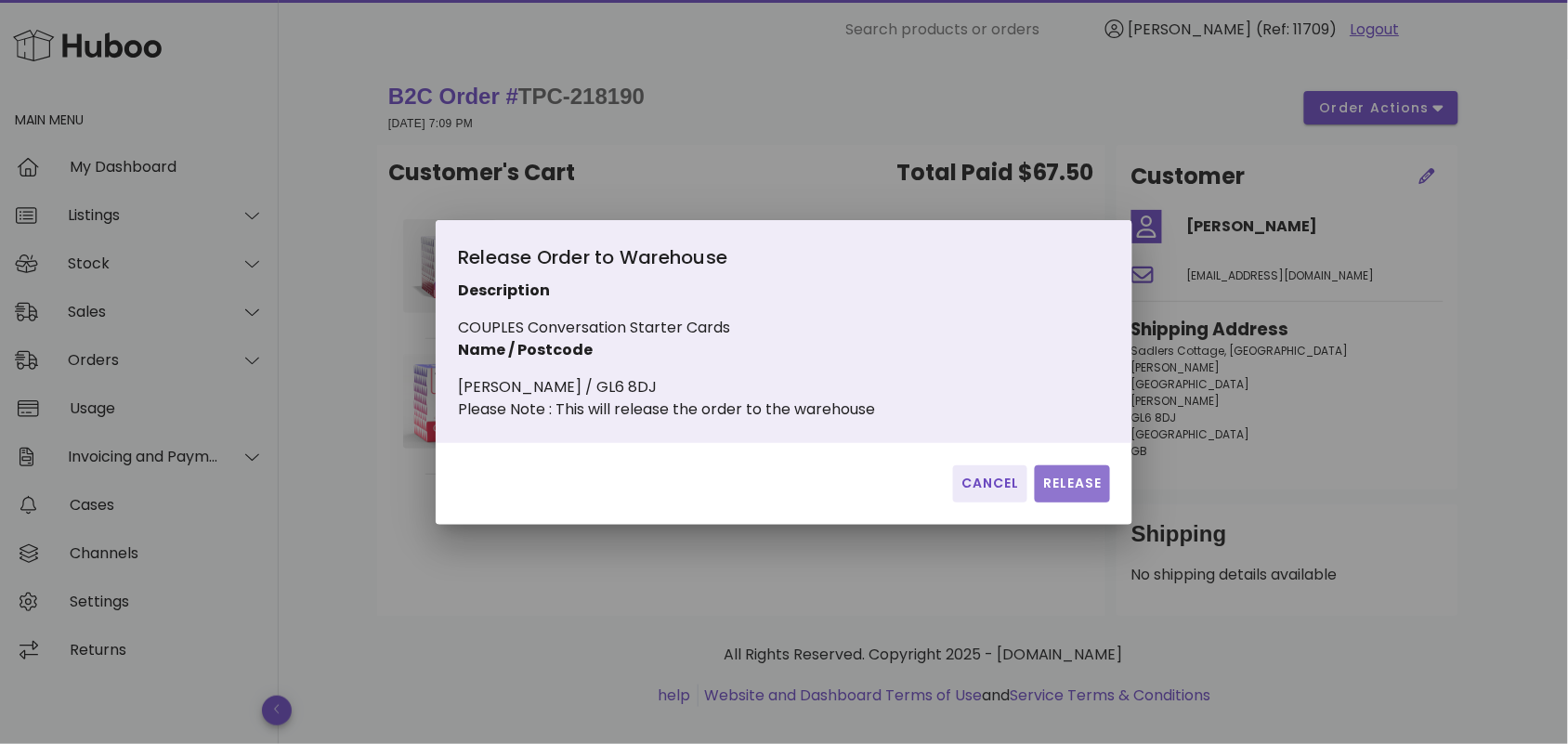
click at [1058, 486] on span "Release" at bounding box center [1072, 484] width 60 height 20
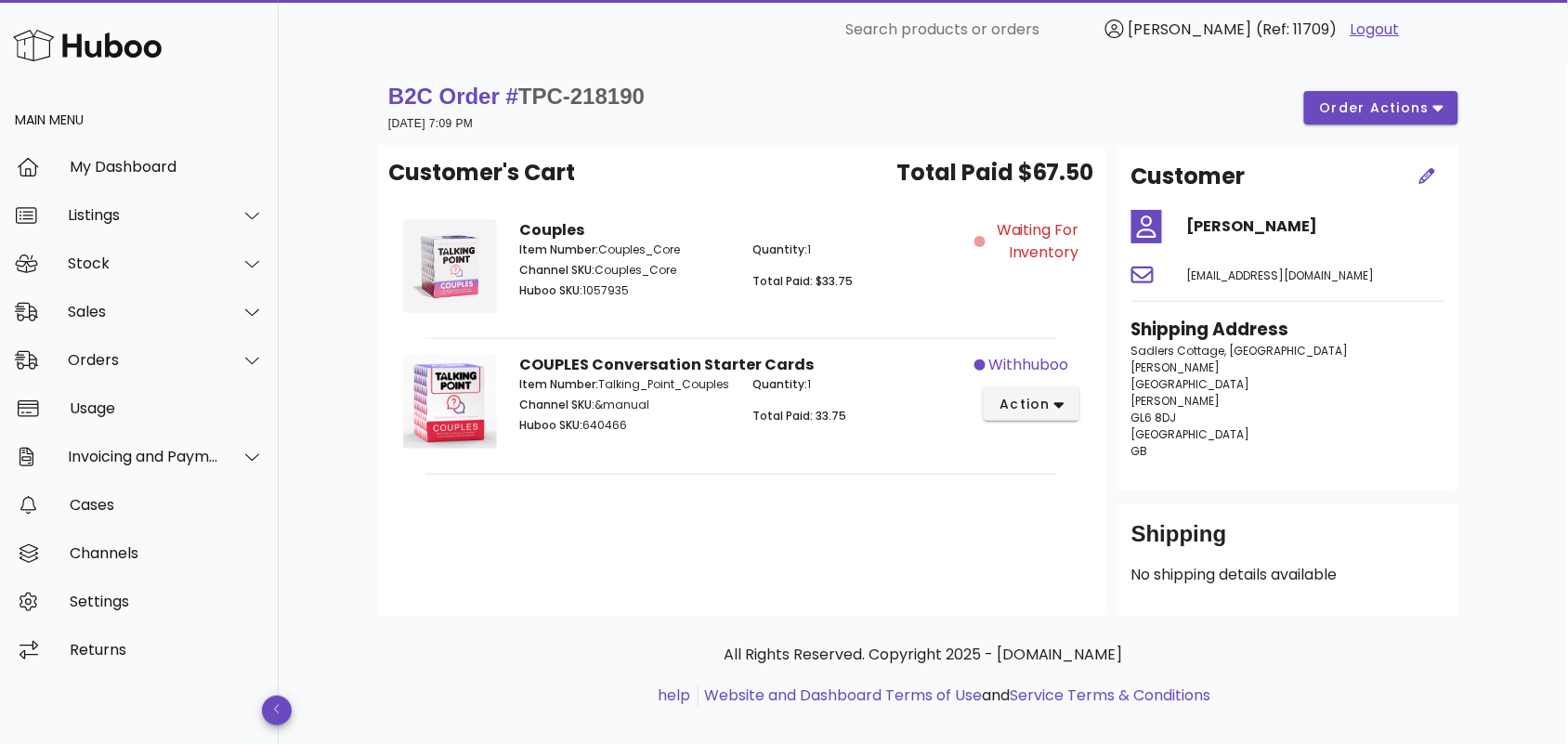
click at [794, 558] on div "Customer's Cart Total Paid $67.50 Couples Item Number: Couples_Core Channel SKU…" at bounding box center [742, 380] width 729 height 471
click at [145, 368] on div "Orders" at bounding box center [143, 360] width 152 height 18
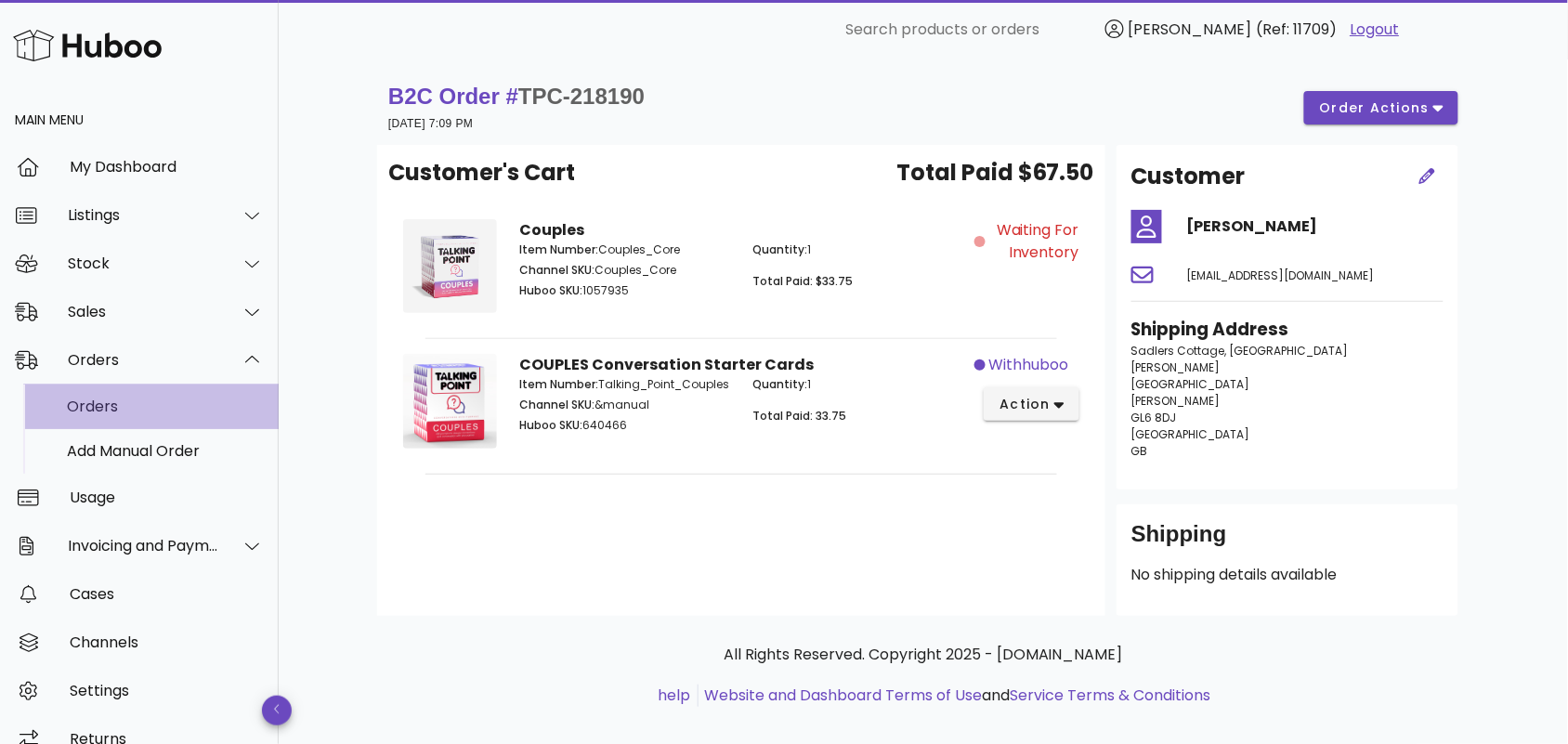
click at [152, 409] on div "Orders" at bounding box center [165, 406] width 197 height 18
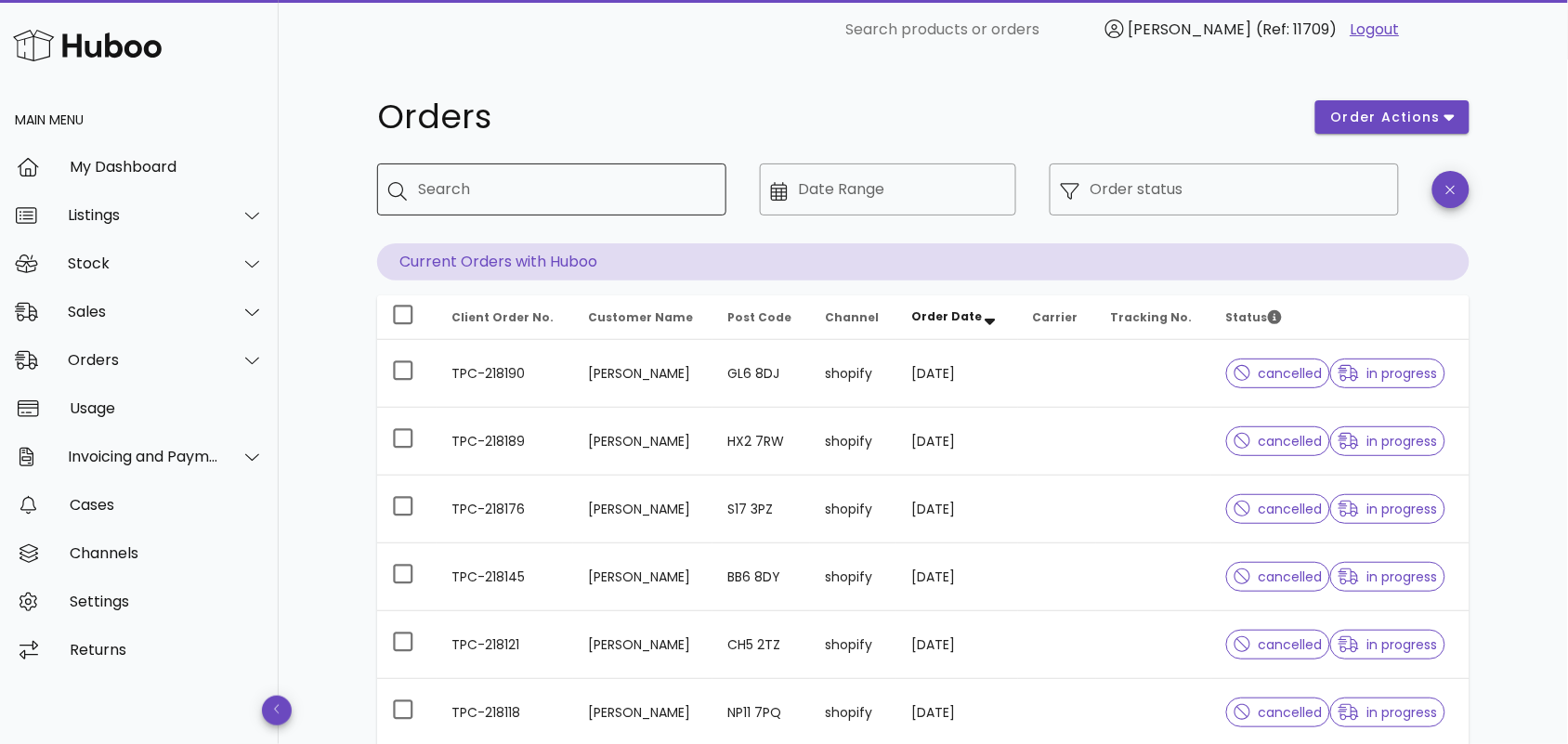
click at [471, 192] on input "Search" at bounding box center [564, 189] width 293 height 30
paste input "**********"
type input "**********"
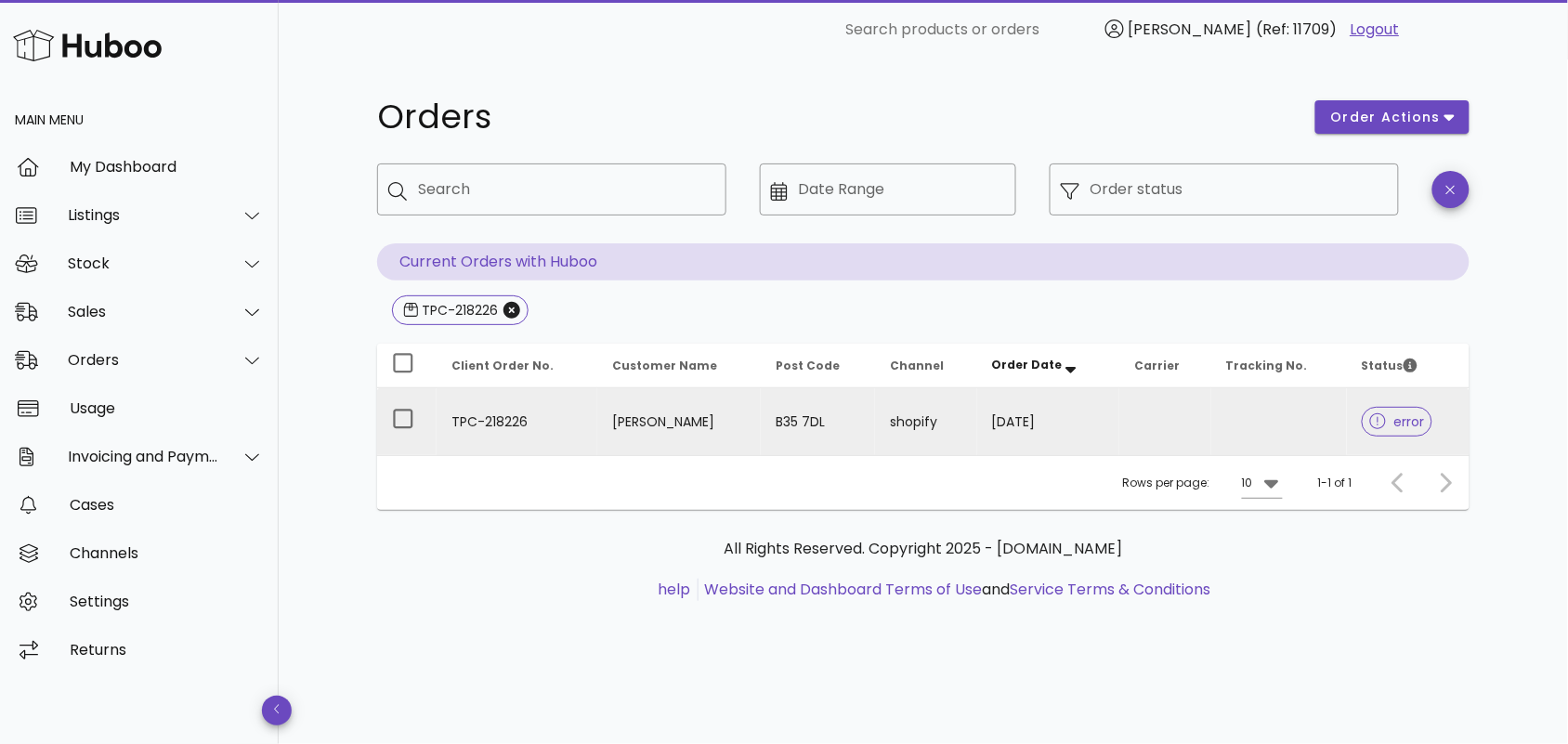
click at [570, 409] on td "TPC-218226" at bounding box center [517, 422] width 161 height 67
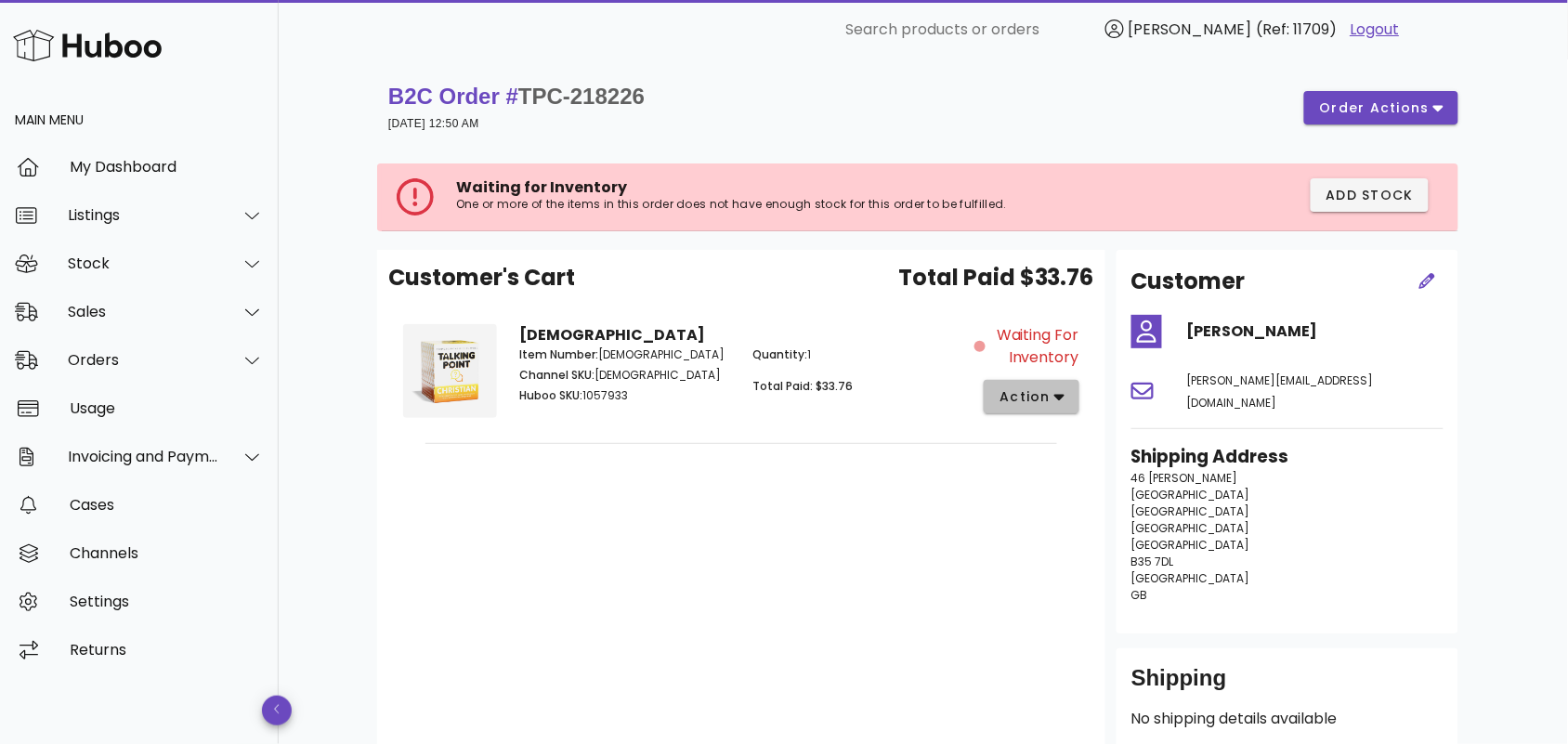
click at [1052, 396] on span "action" at bounding box center [1031, 397] width 66 height 20
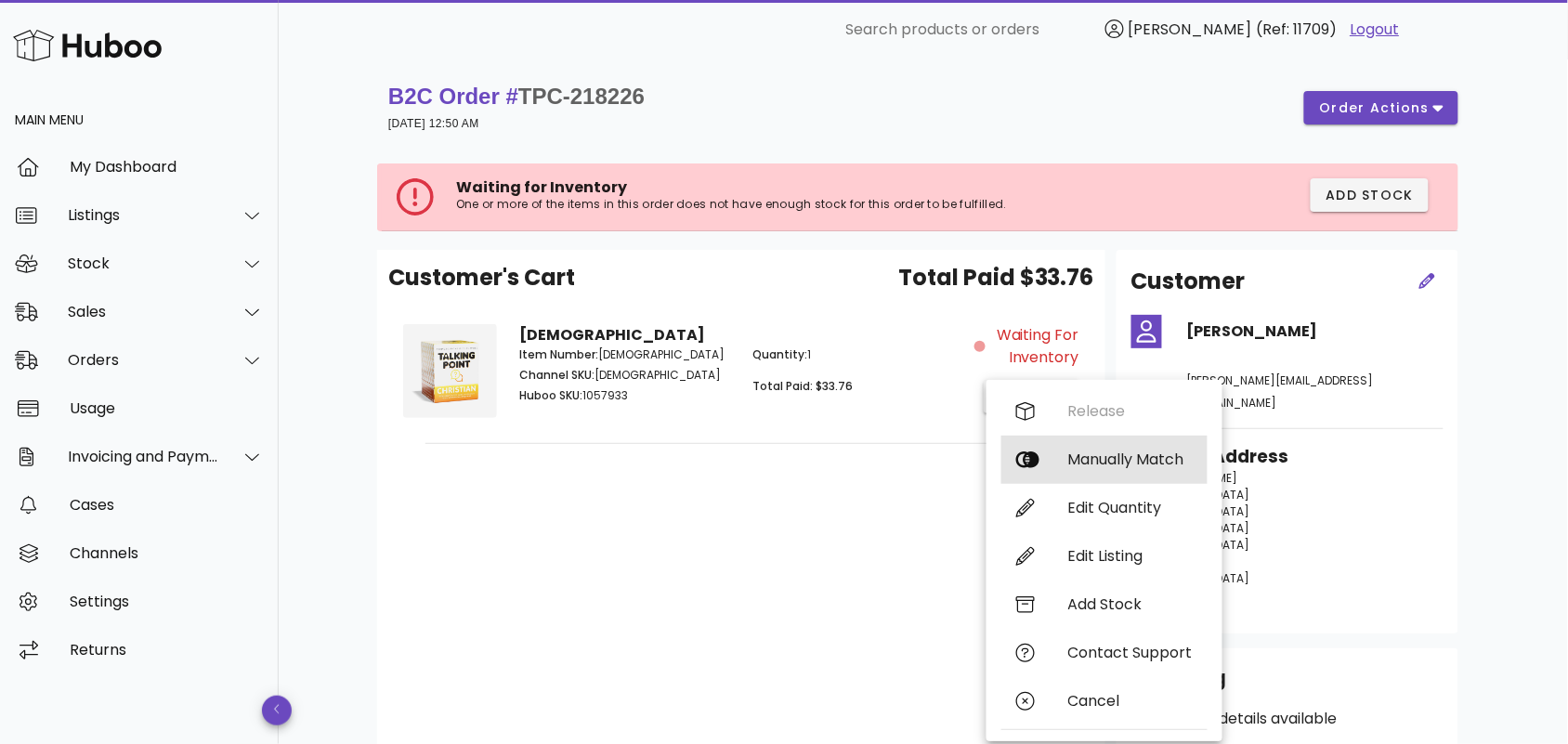
click at [1087, 456] on div "Manually Match" at bounding box center [1130, 459] width 125 height 18
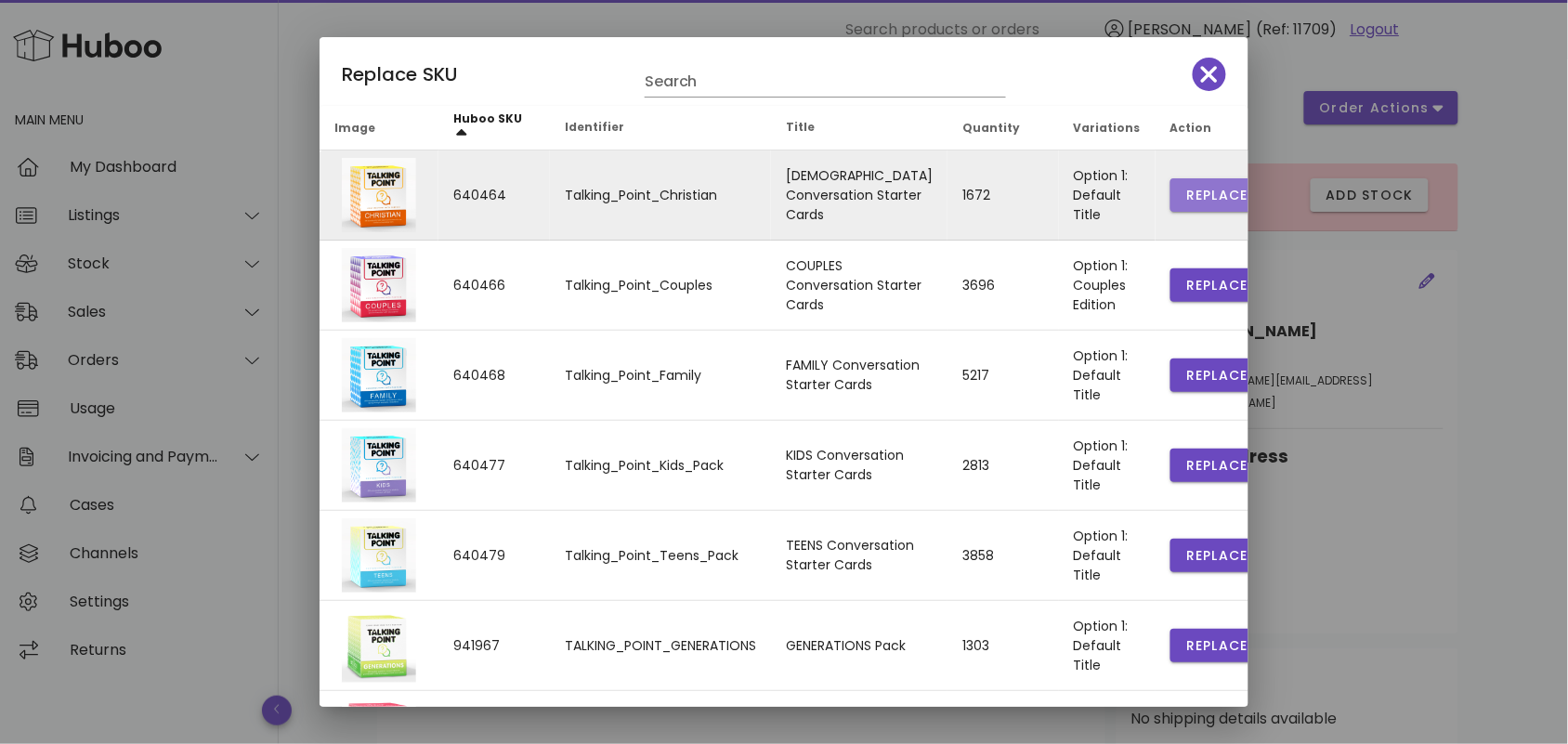
click at [1185, 188] on span "Replace" at bounding box center [1216, 195] width 63 height 20
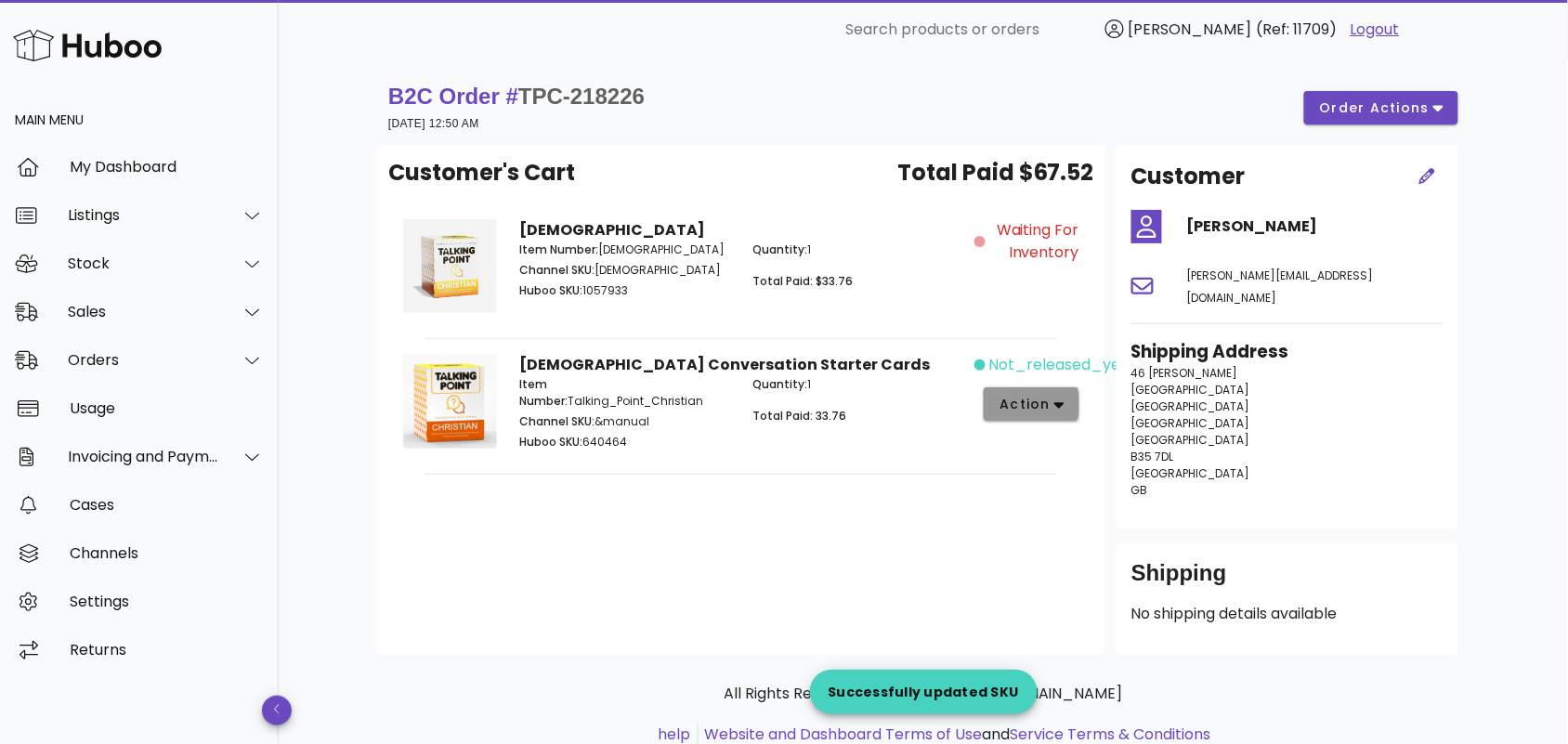
click at [1028, 404] on span "action" at bounding box center [1025, 404] width 52 height 20
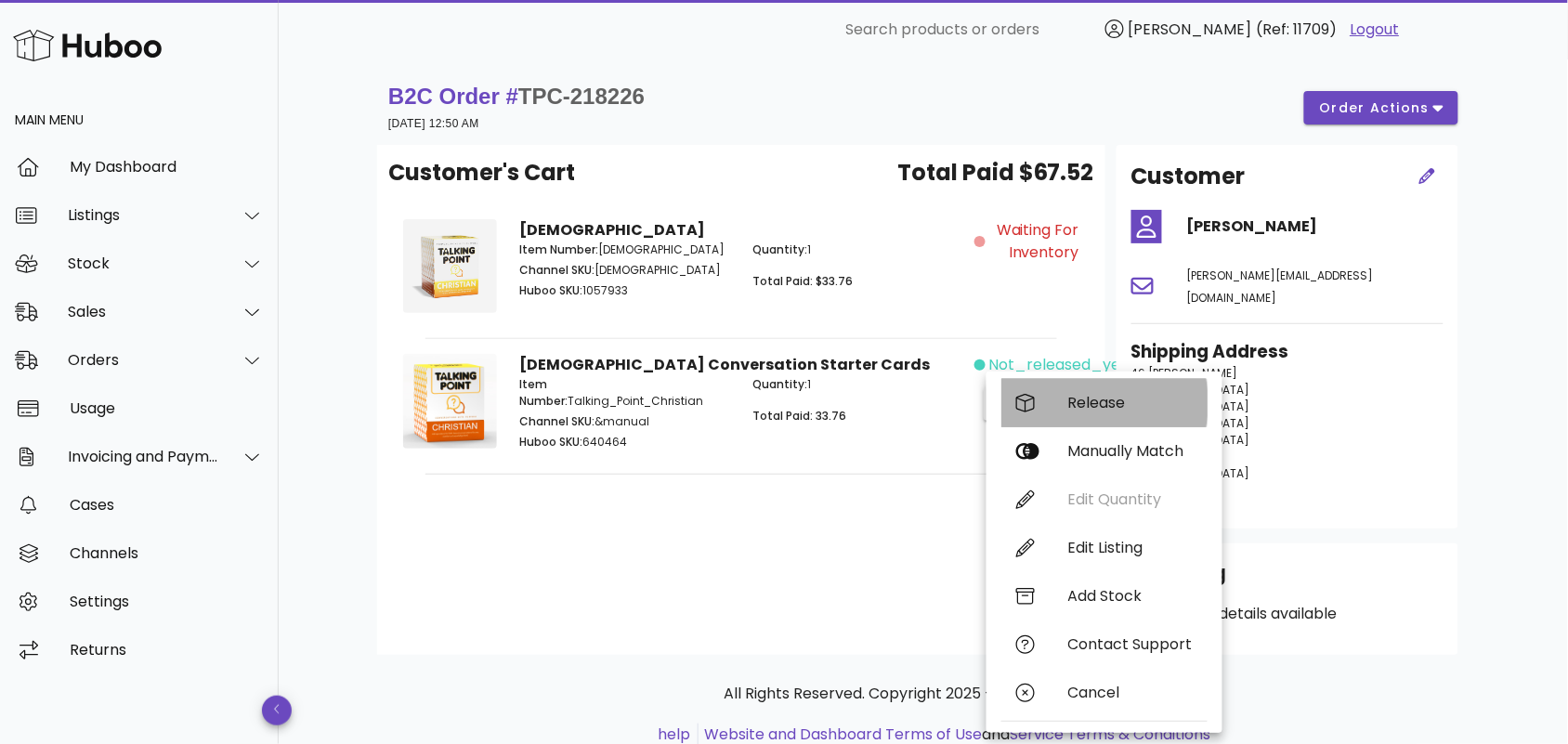
click at [1079, 394] on div "Release" at bounding box center [1130, 402] width 125 height 18
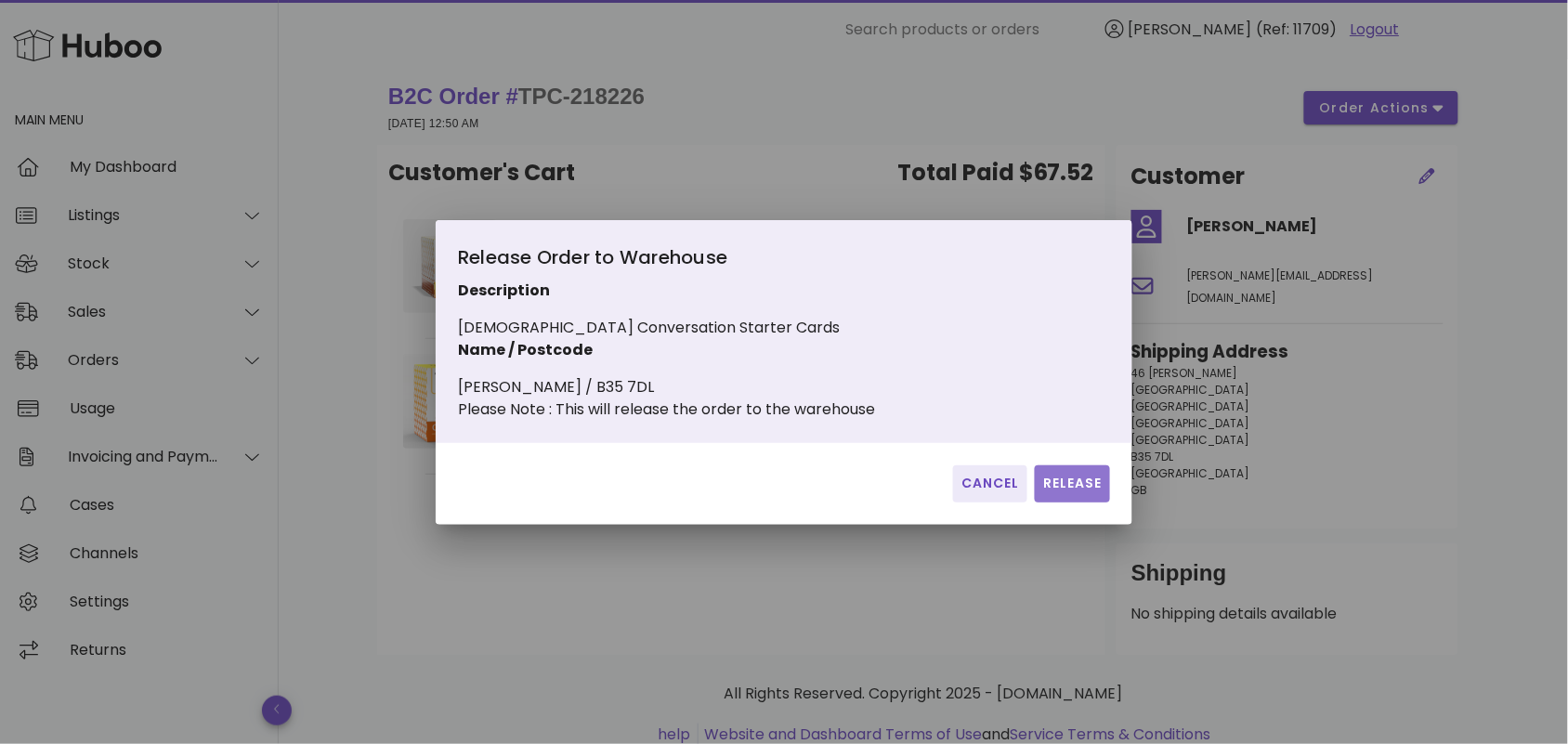
click at [1075, 486] on span "Release" at bounding box center [1072, 484] width 60 height 20
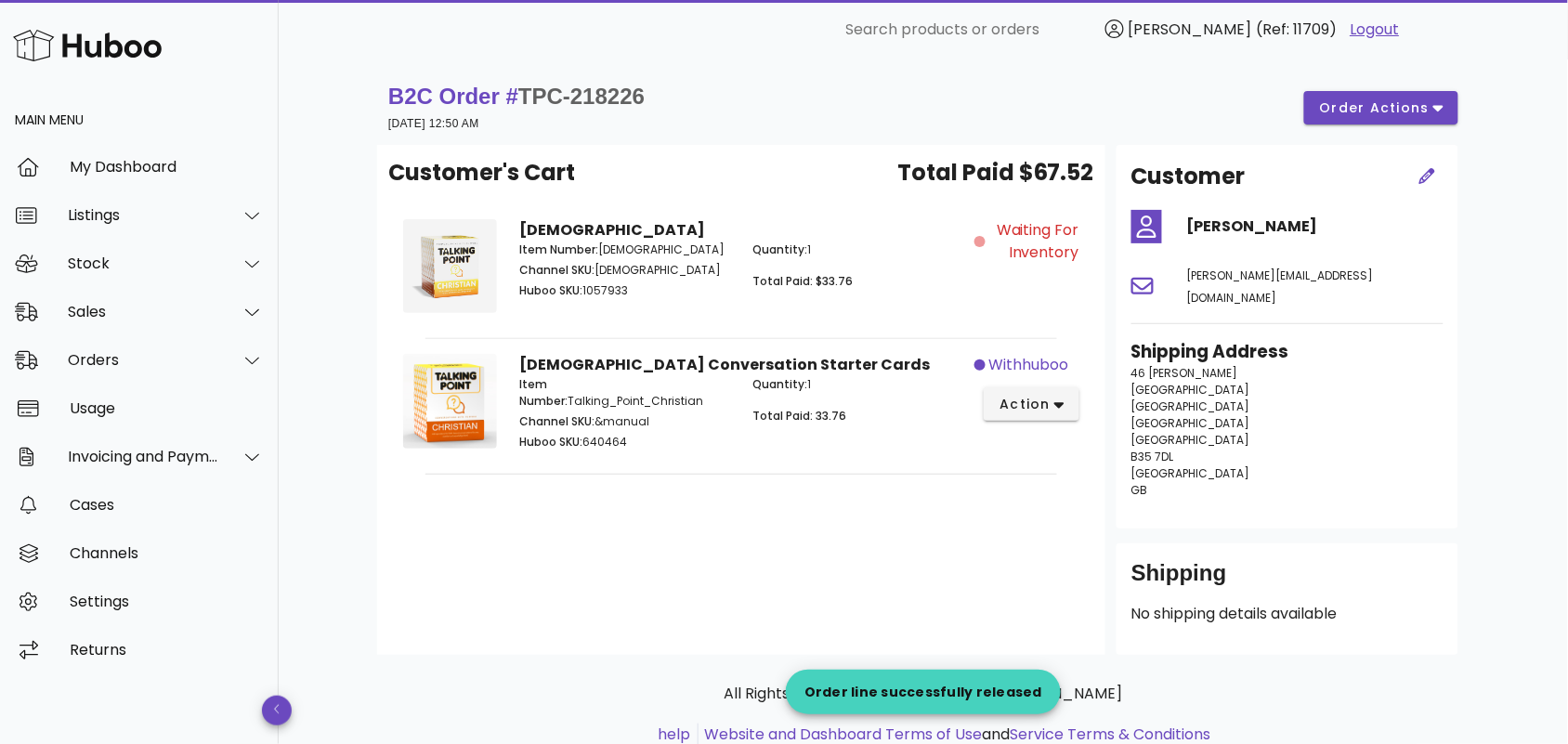
click at [906, 490] on div "Customer's Cart Total Paid $67.52 Christian Item Number: Christian_Core Channel…" at bounding box center [742, 400] width 729 height 510
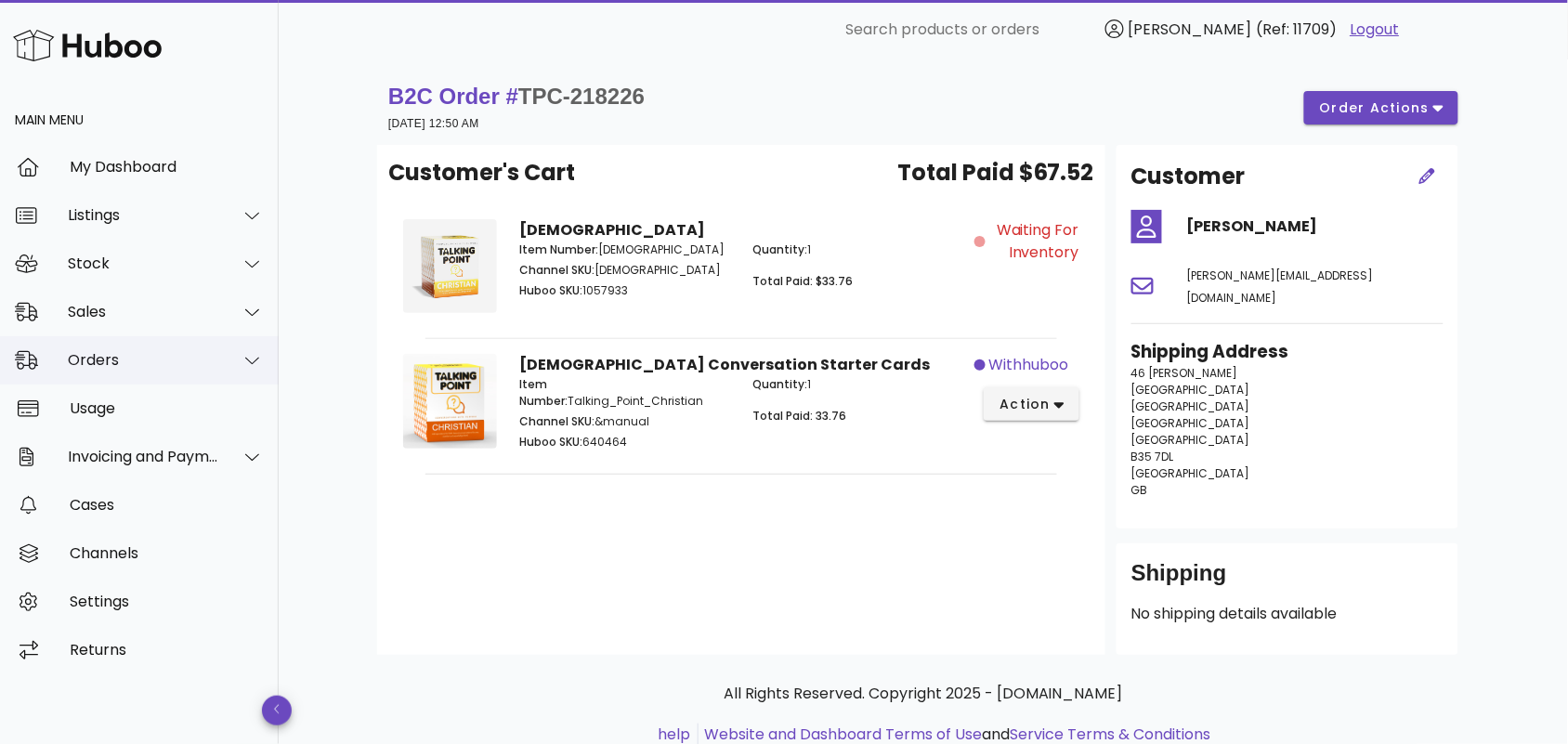
click at [155, 364] on div "Orders" at bounding box center [143, 360] width 152 height 18
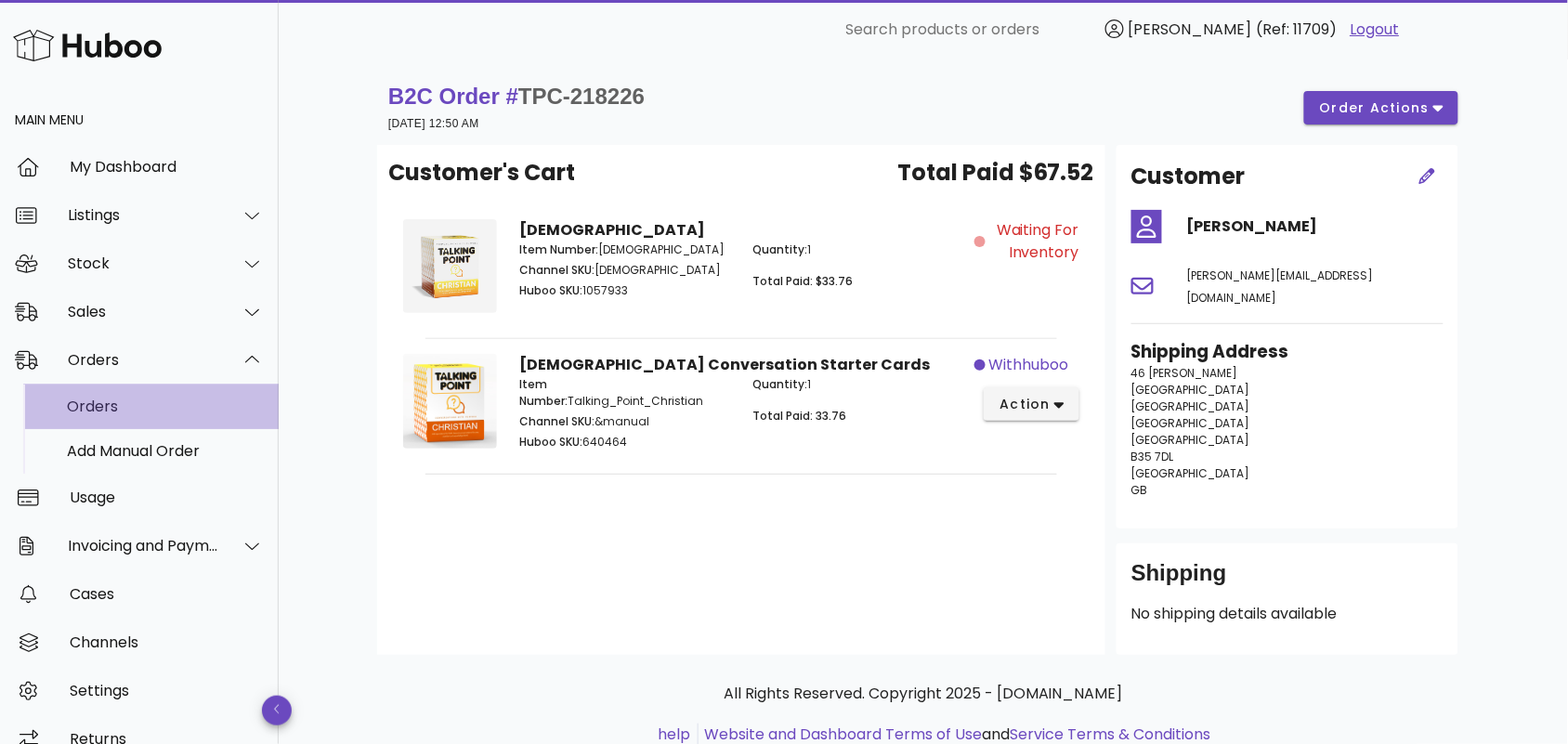
click at [140, 405] on div "Orders" at bounding box center [165, 406] width 197 height 18
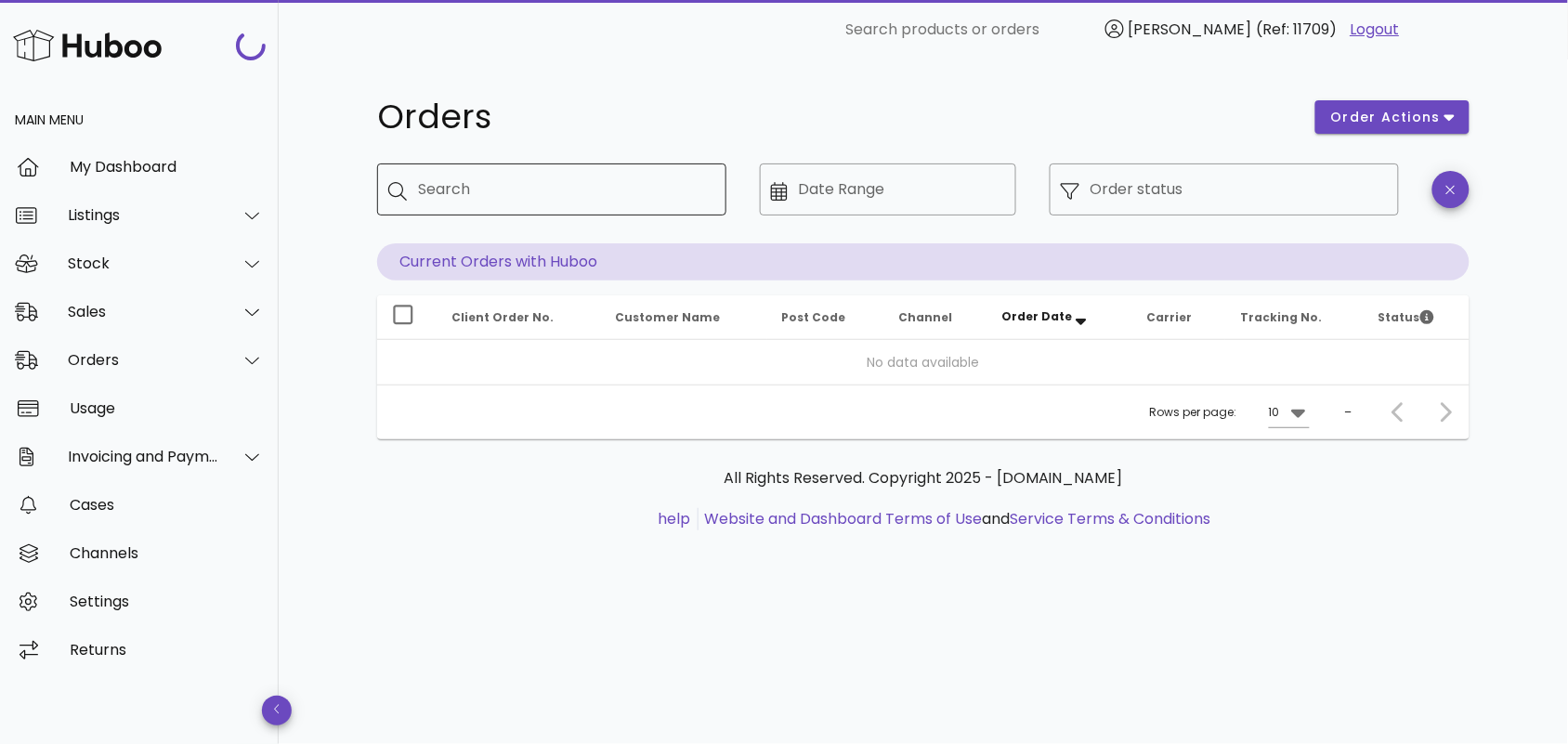
click at [477, 184] on input "Search" at bounding box center [564, 189] width 293 height 30
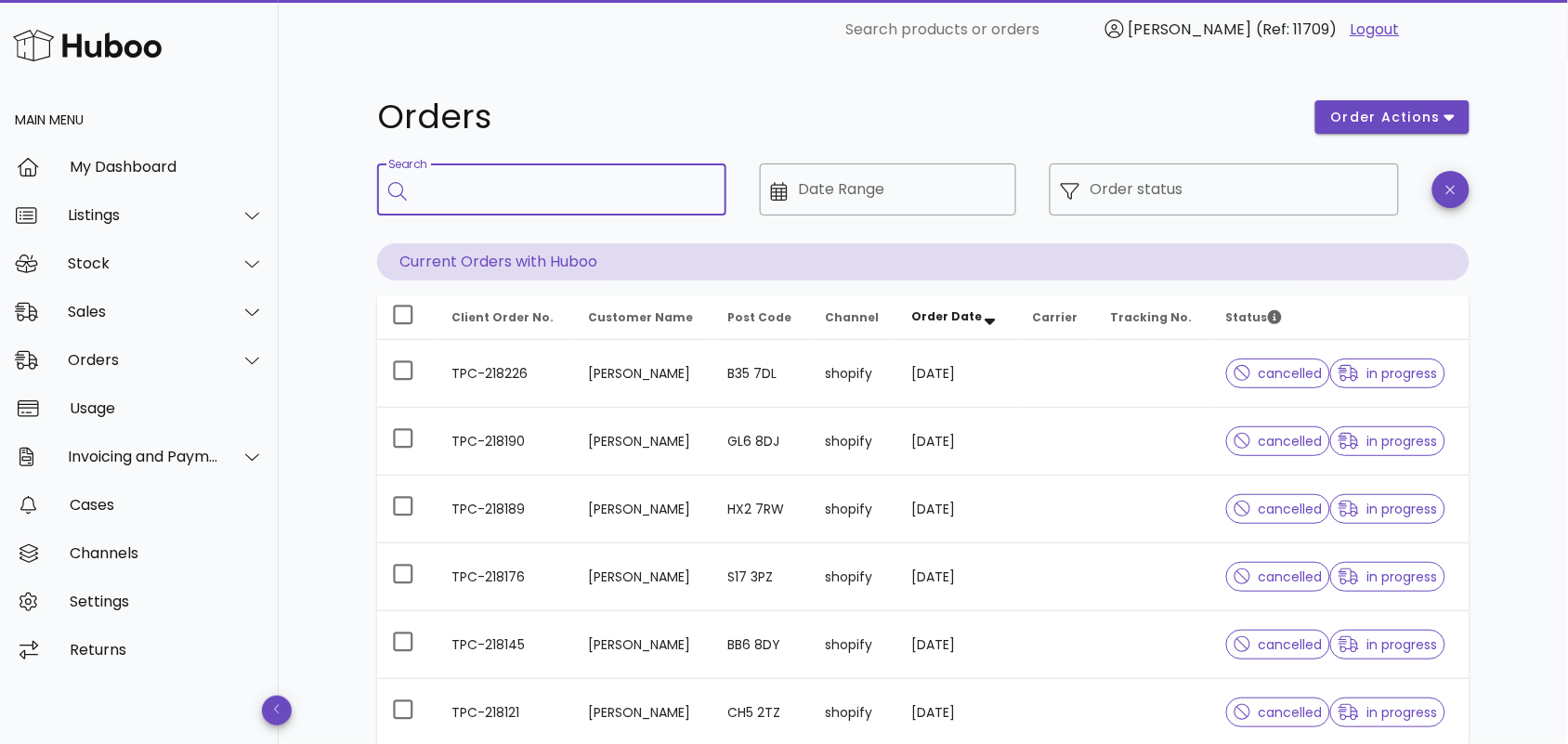
paste input "**********"
type input "**********"
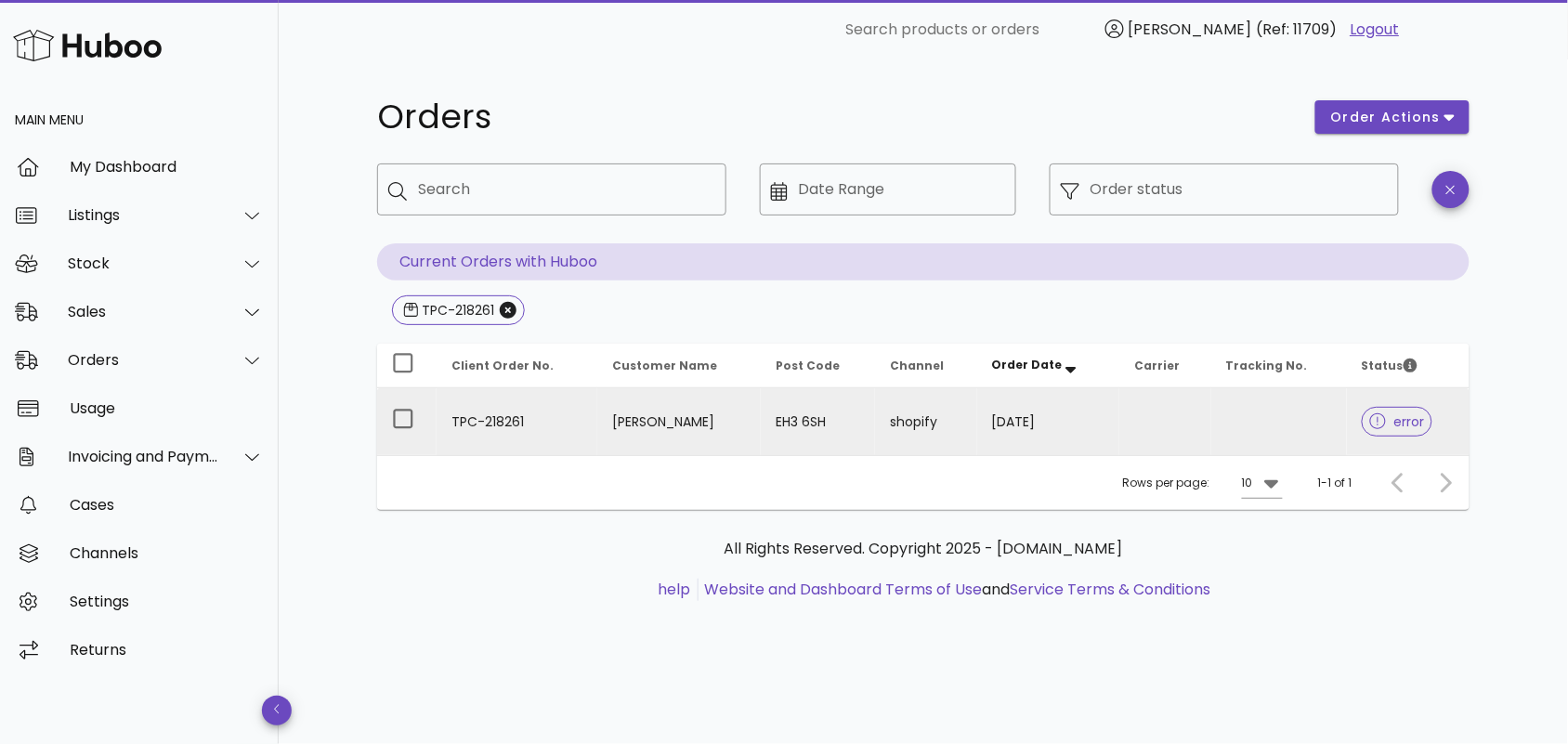
click at [550, 423] on td "TPC-218261" at bounding box center [517, 422] width 161 height 67
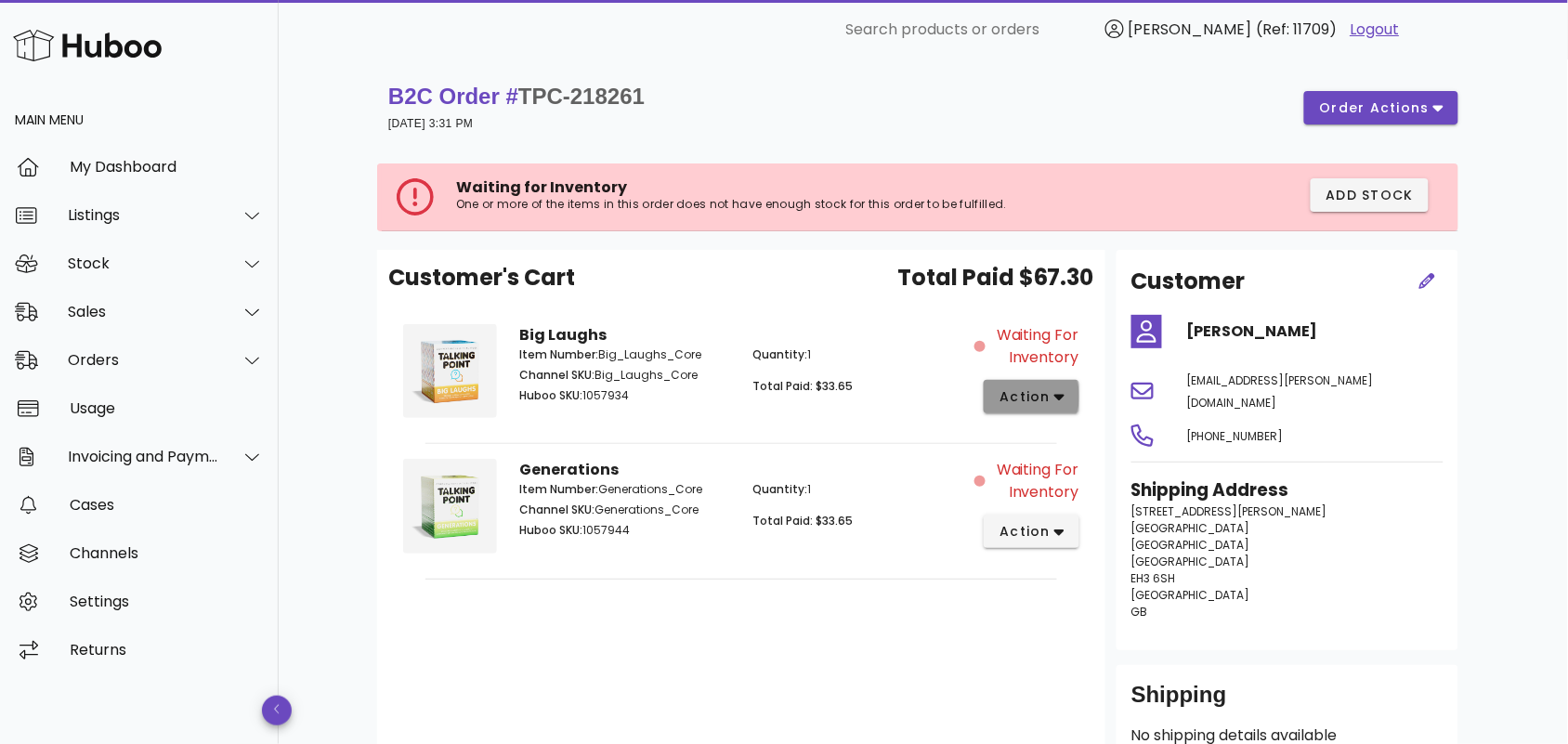
click at [1059, 395] on icon "button" at bounding box center [1059, 397] width 10 height 7
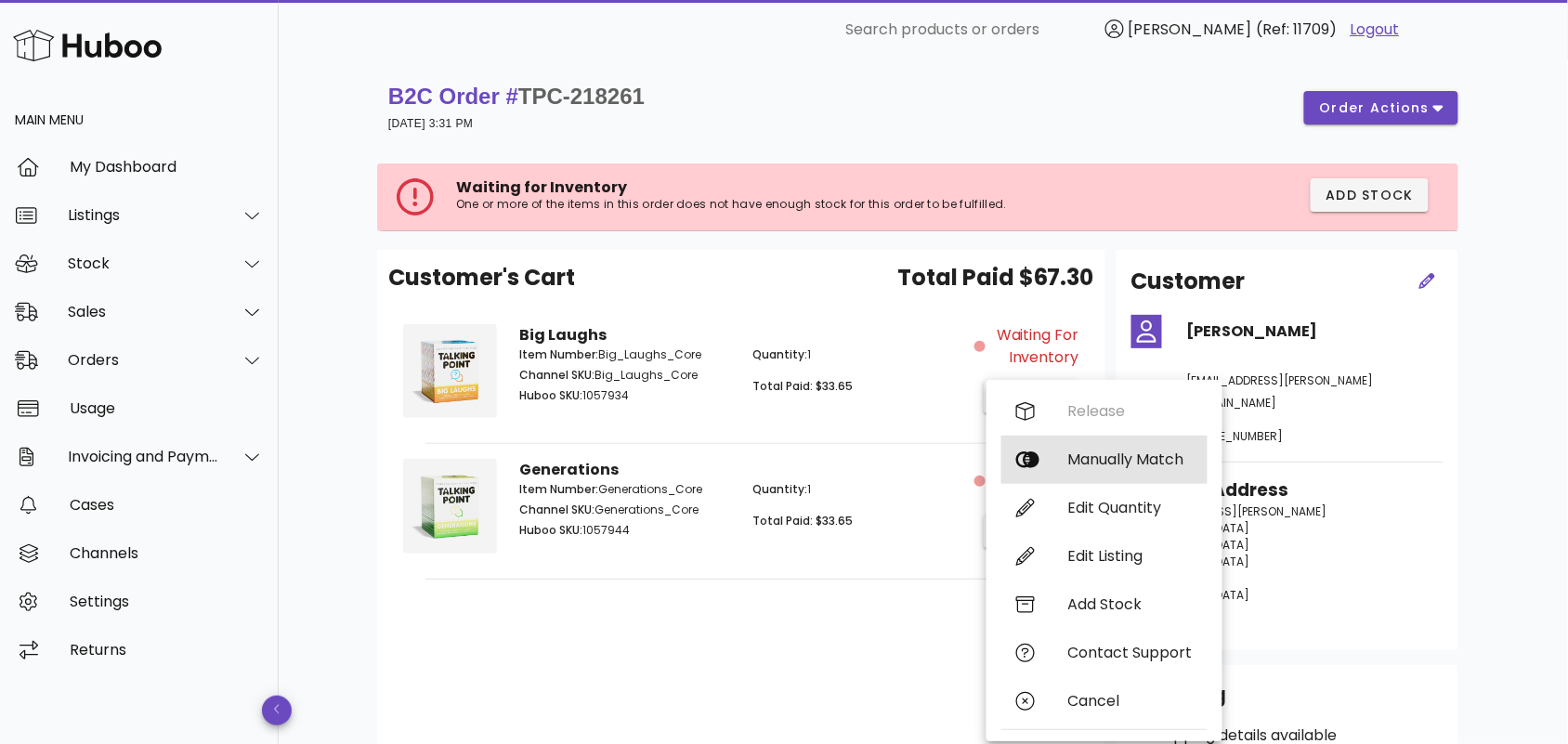
click at [1083, 458] on div "Manually Match" at bounding box center [1130, 459] width 125 height 18
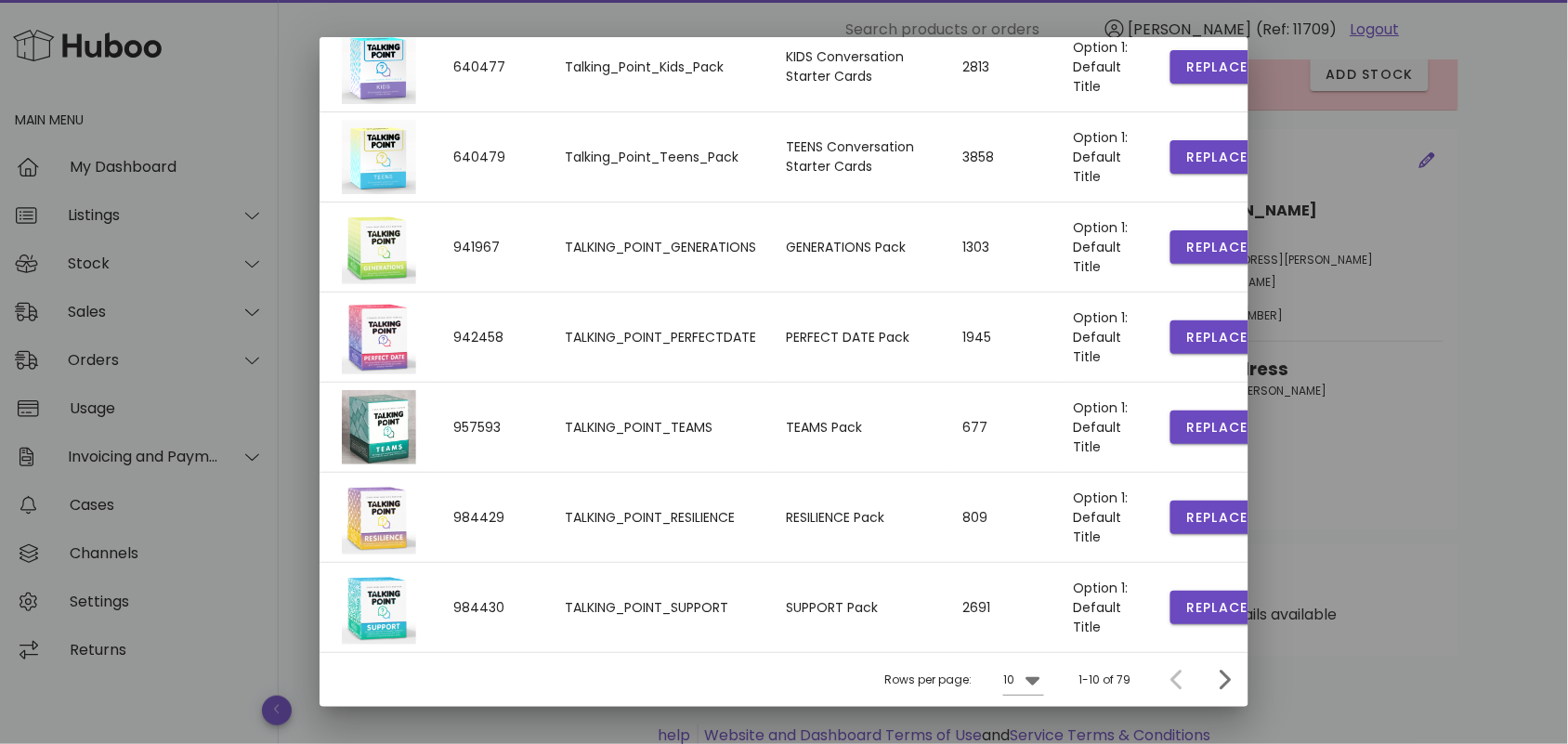
scroll to position [160, 0]
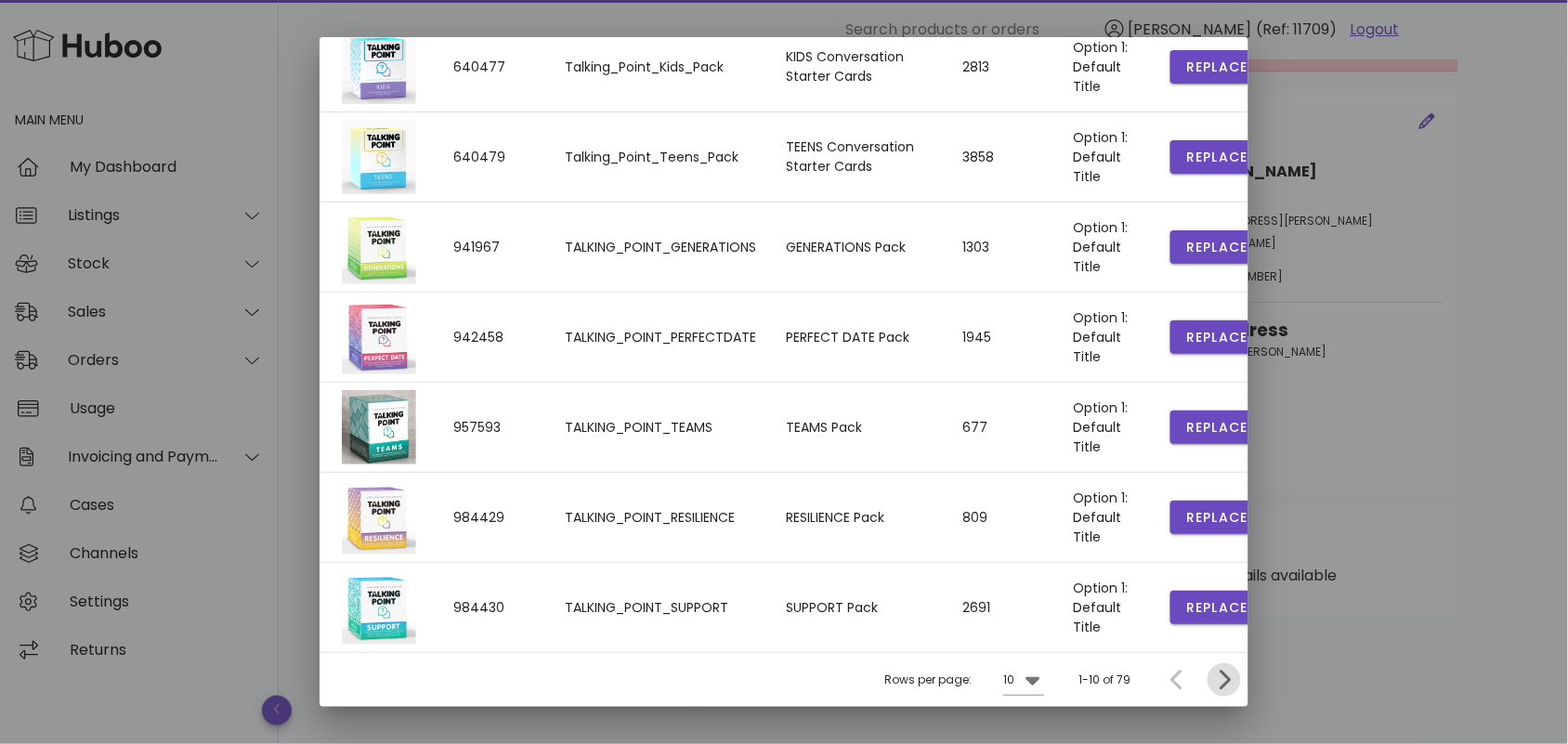
click at [1213, 678] on icon "Next page" at bounding box center [1224, 680] width 22 height 22
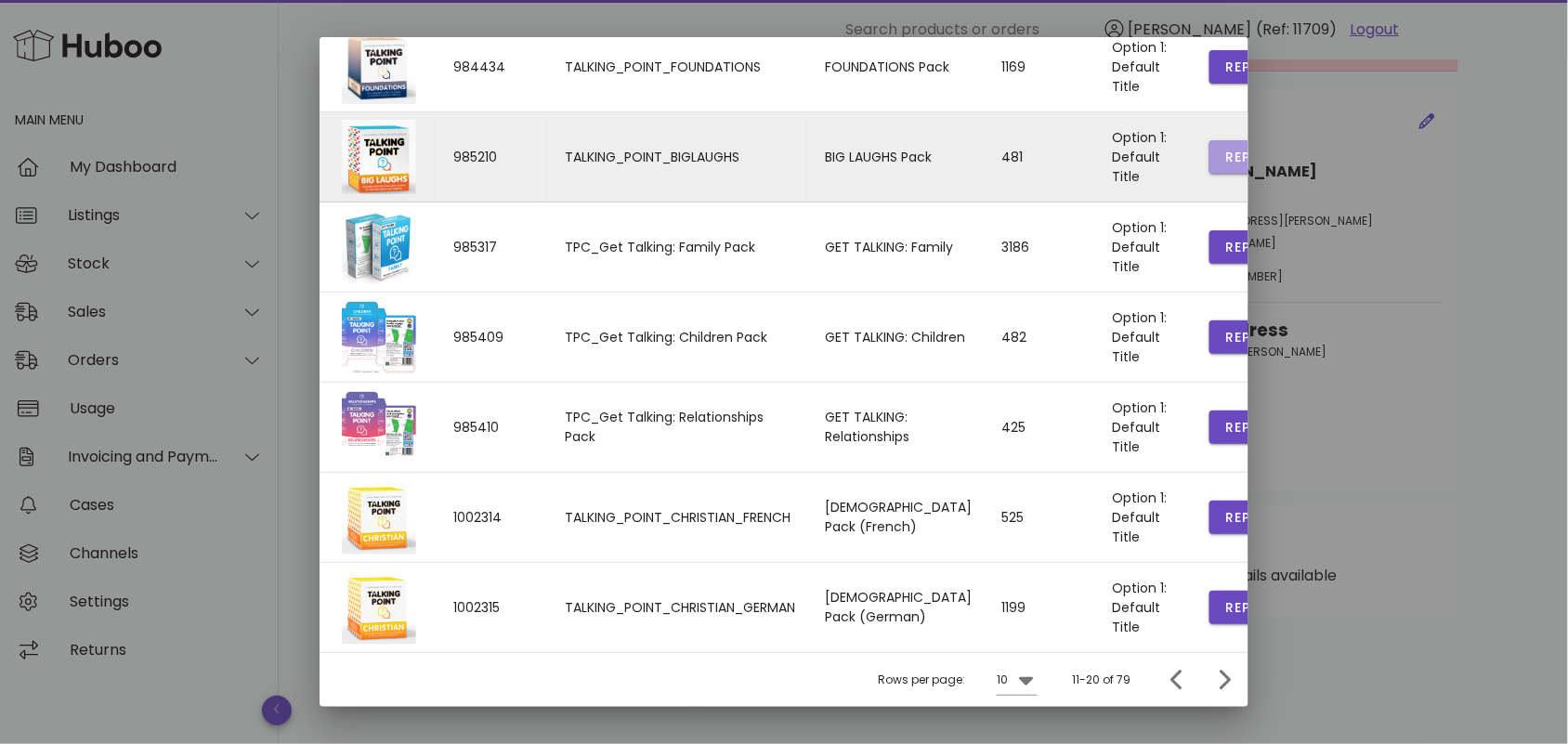
click at [1224, 152] on span "Replace" at bounding box center [1255, 157] width 63 height 20
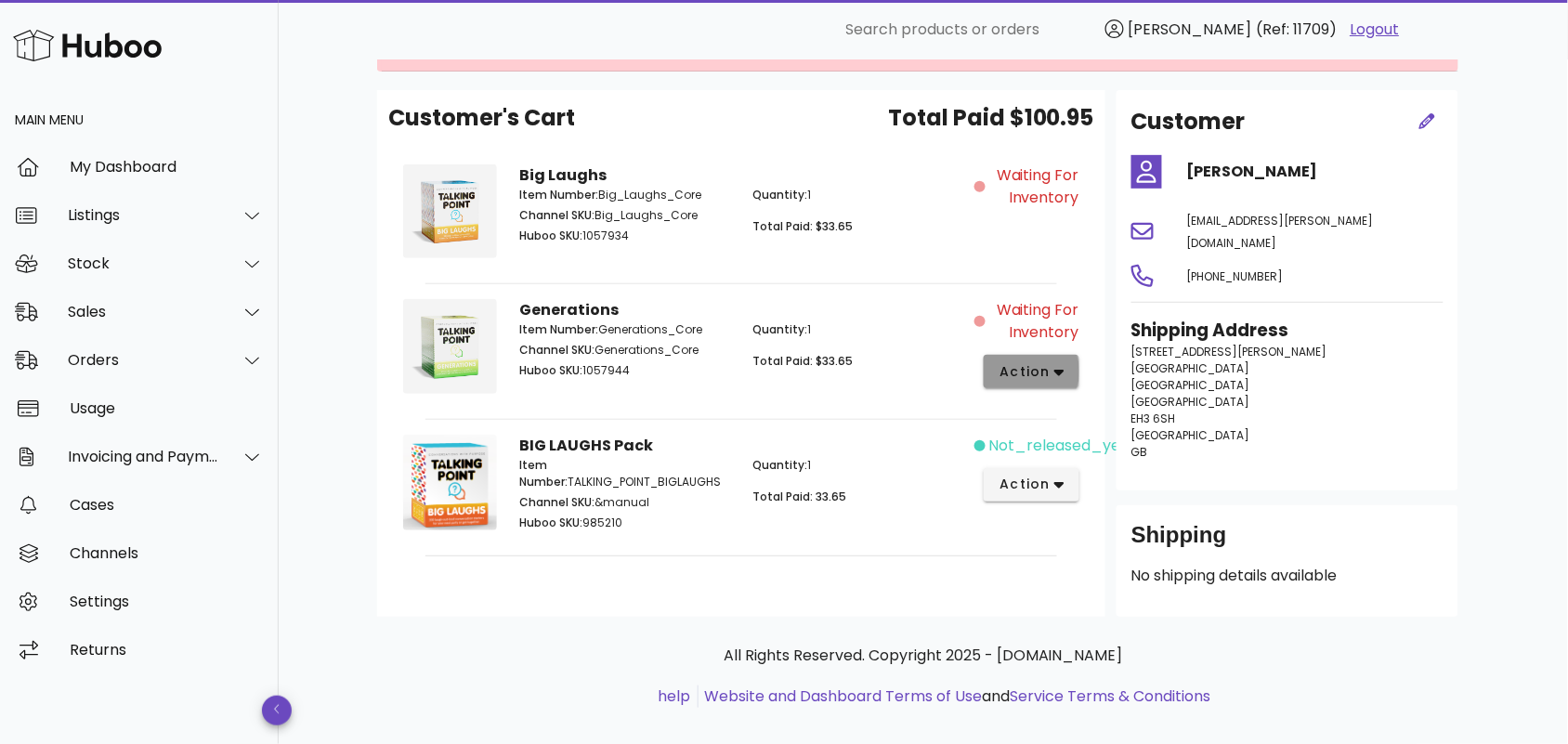
click at [1048, 365] on span "action" at bounding box center [1025, 372] width 52 height 20
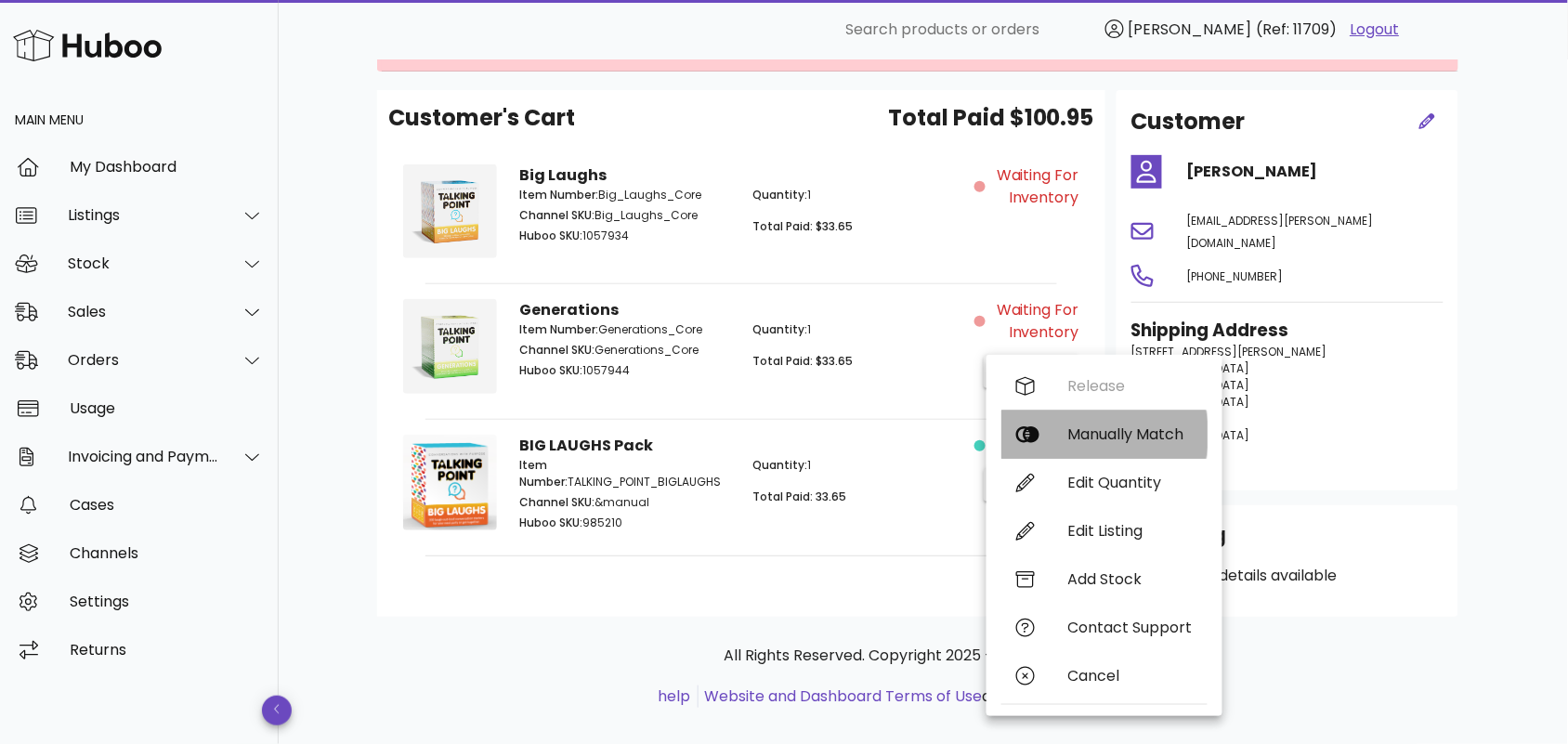
click at [1092, 428] on div "Manually Match" at bounding box center [1130, 434] width 125 height 18
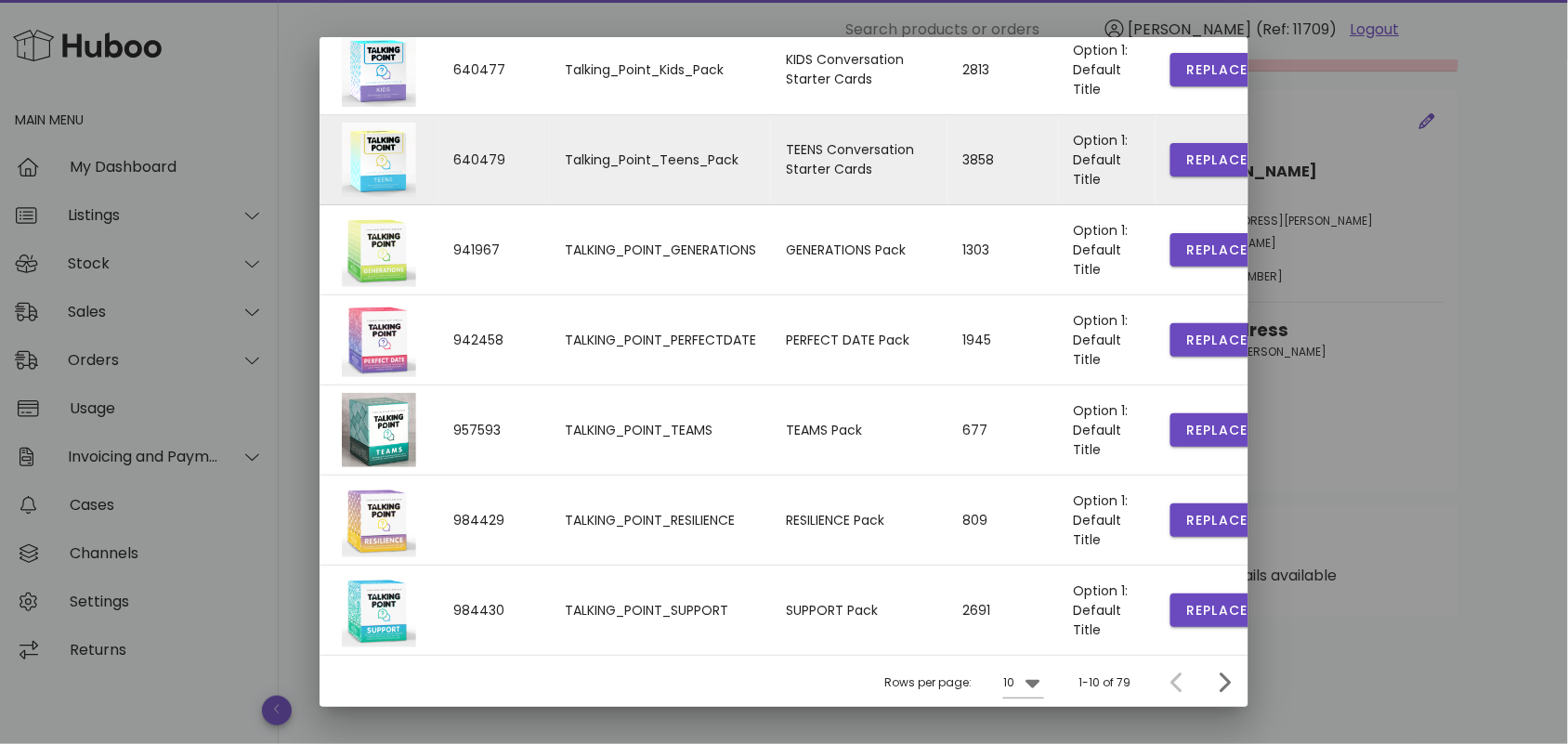
scroll to position [400, 0]
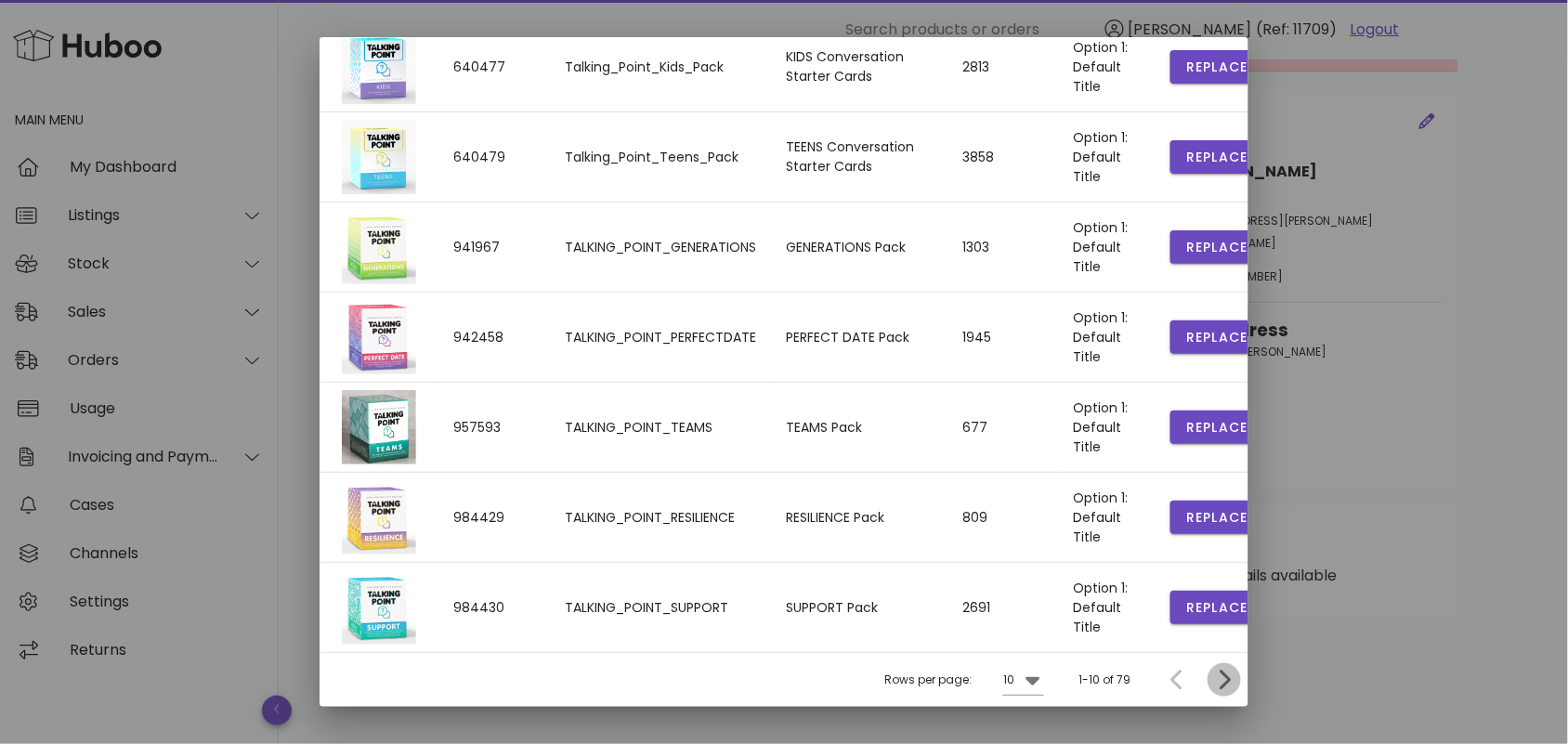
click at [1213, 675] on icon "Next page" at bounding box center [1224, 680] width 22 height 22
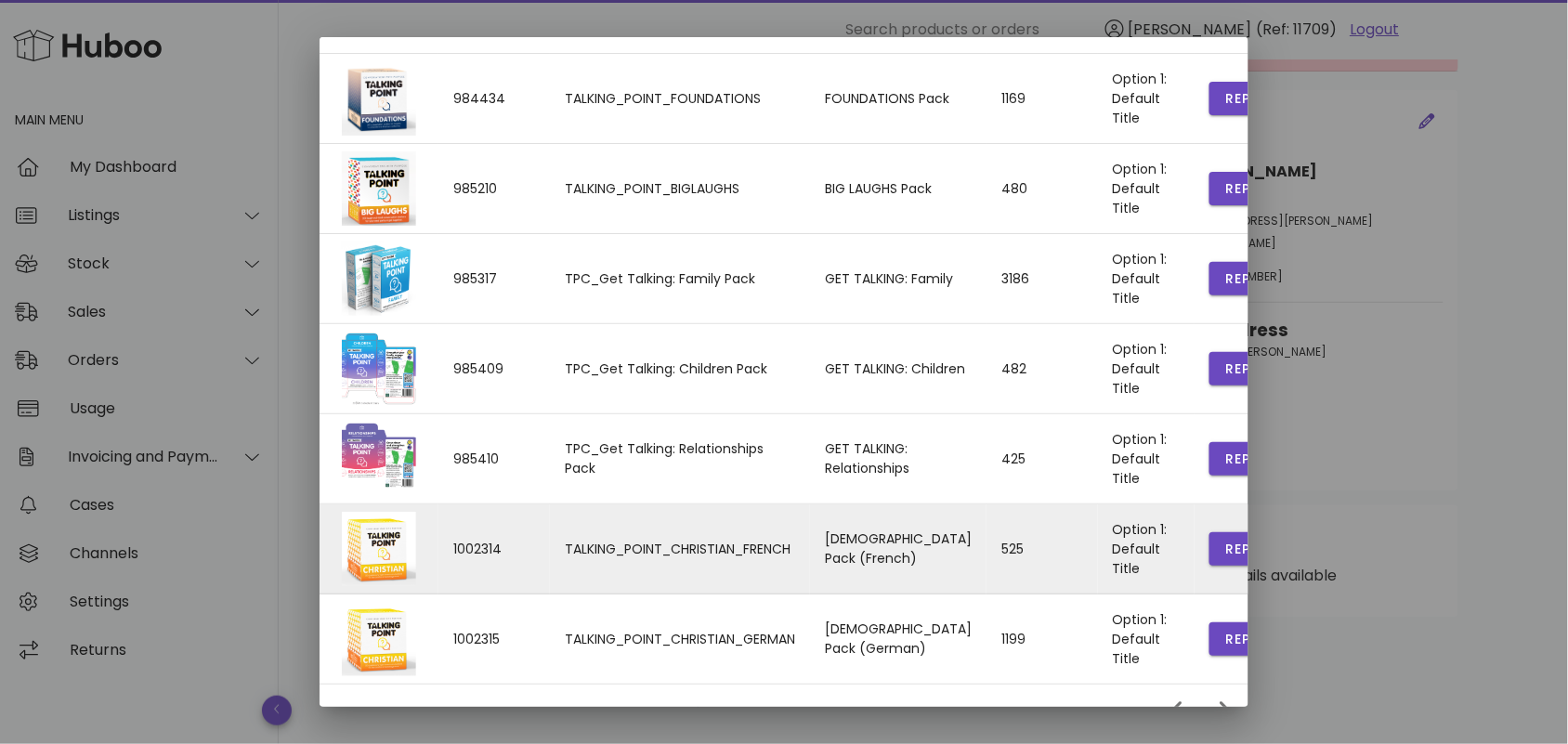
scroll to position [418, 0]
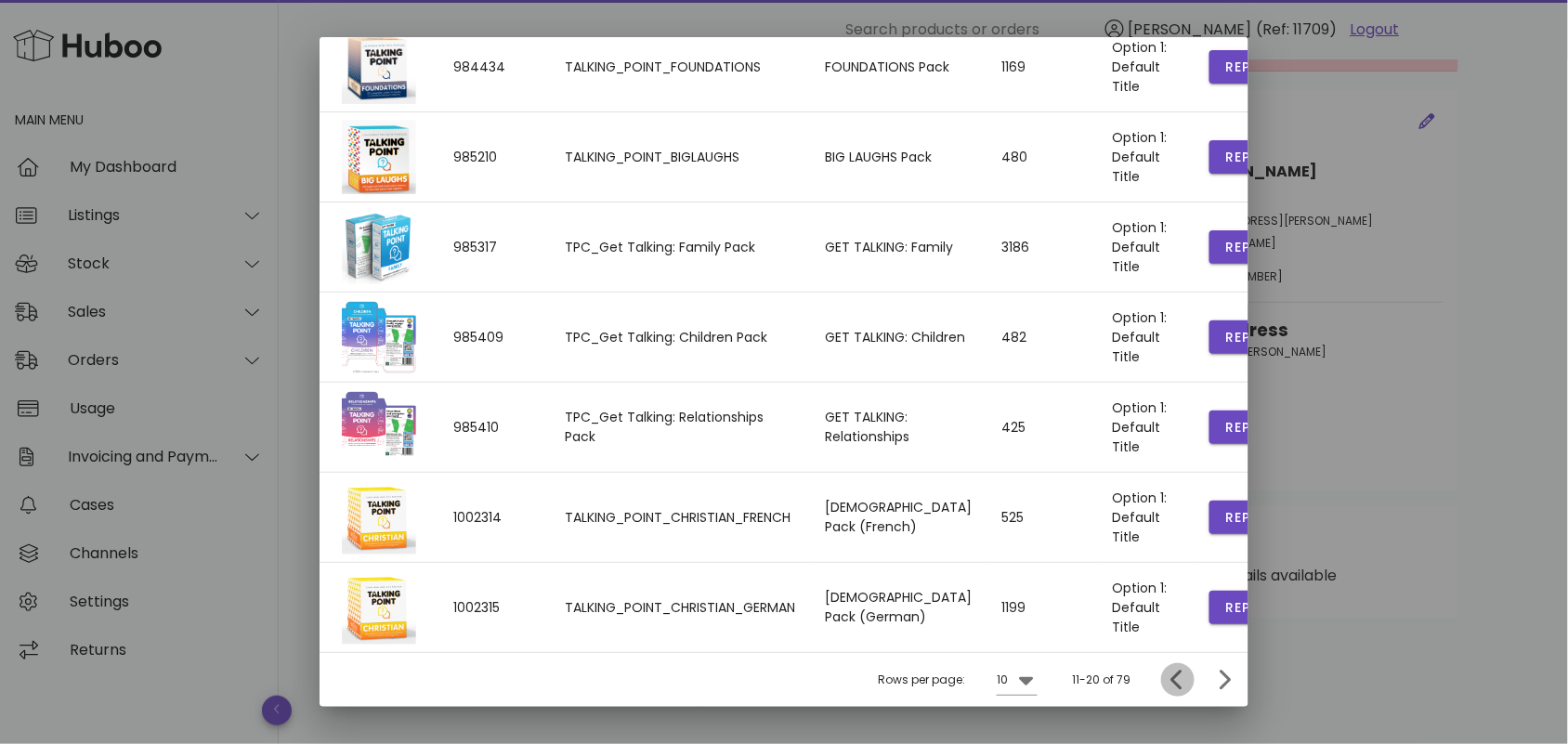
click at [1172, 677] on icon "Previous page" at bounding box center [1177, 680] width 11 height 20
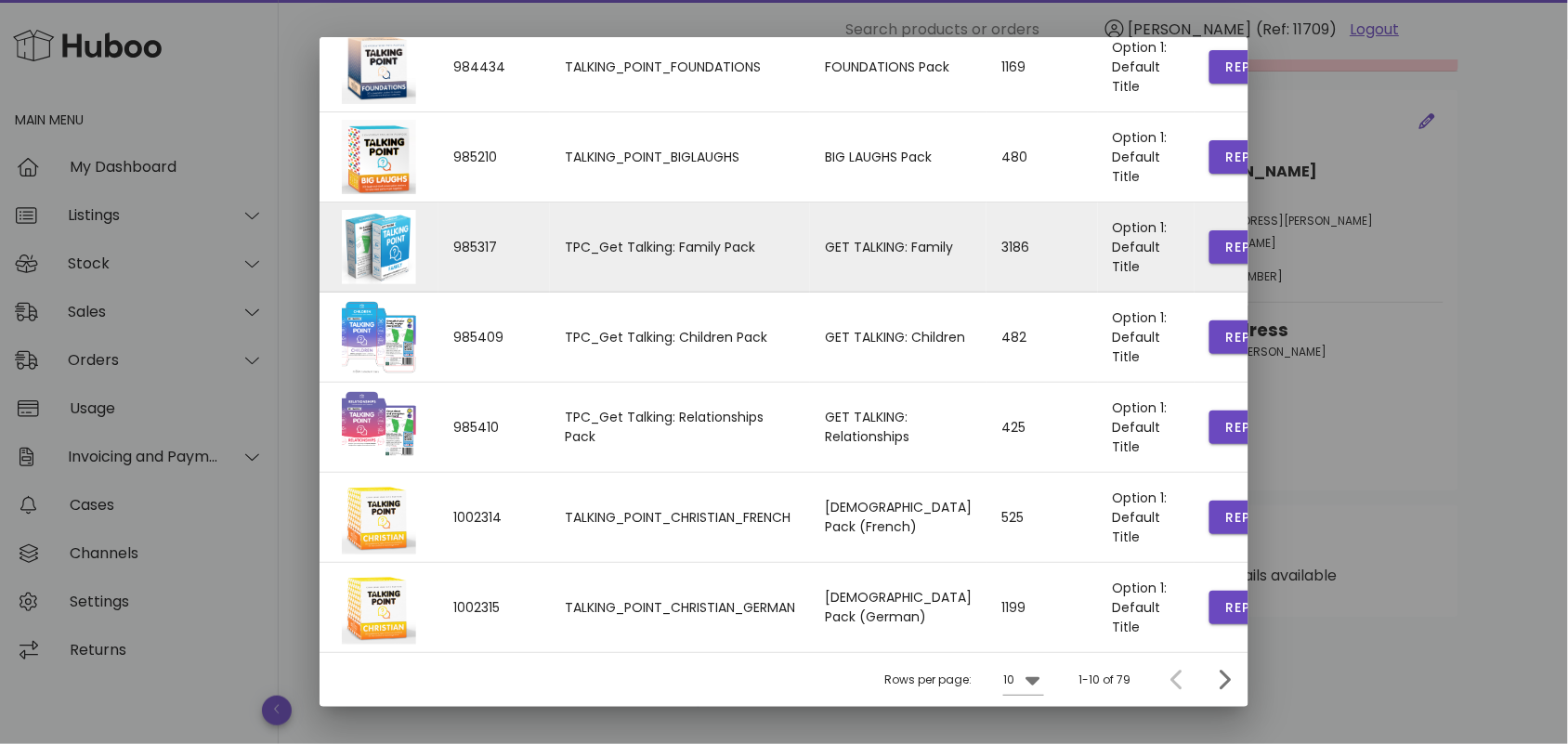
scroll to position [400, 0]
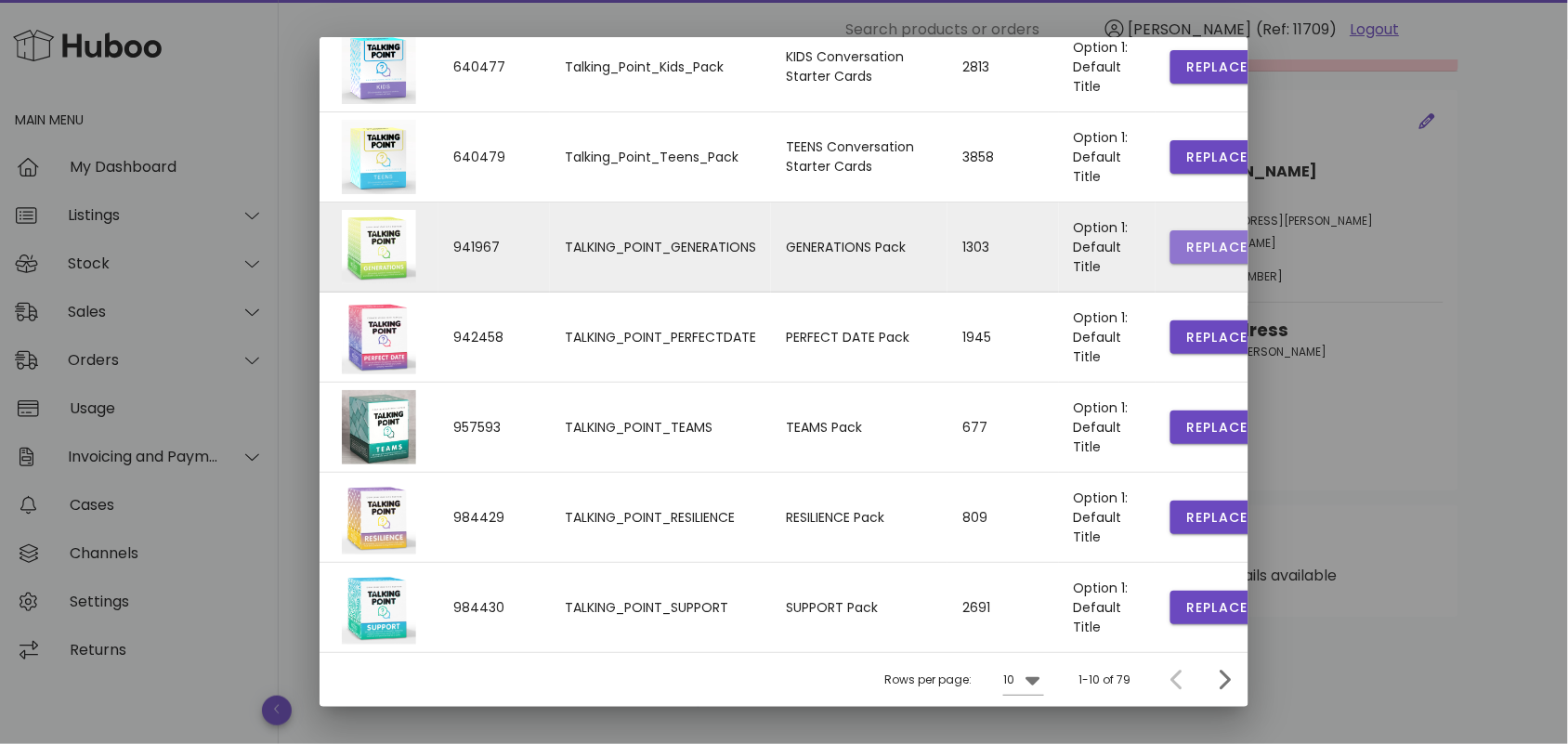
drag, startPoint x: 1187, startPoint y: 240, endPoint x: 1143, endPoint y: 270, distance: 53.3
click at [1189, 240] on span "Replace" at bounding box center [1216, 247] width 63 height 20
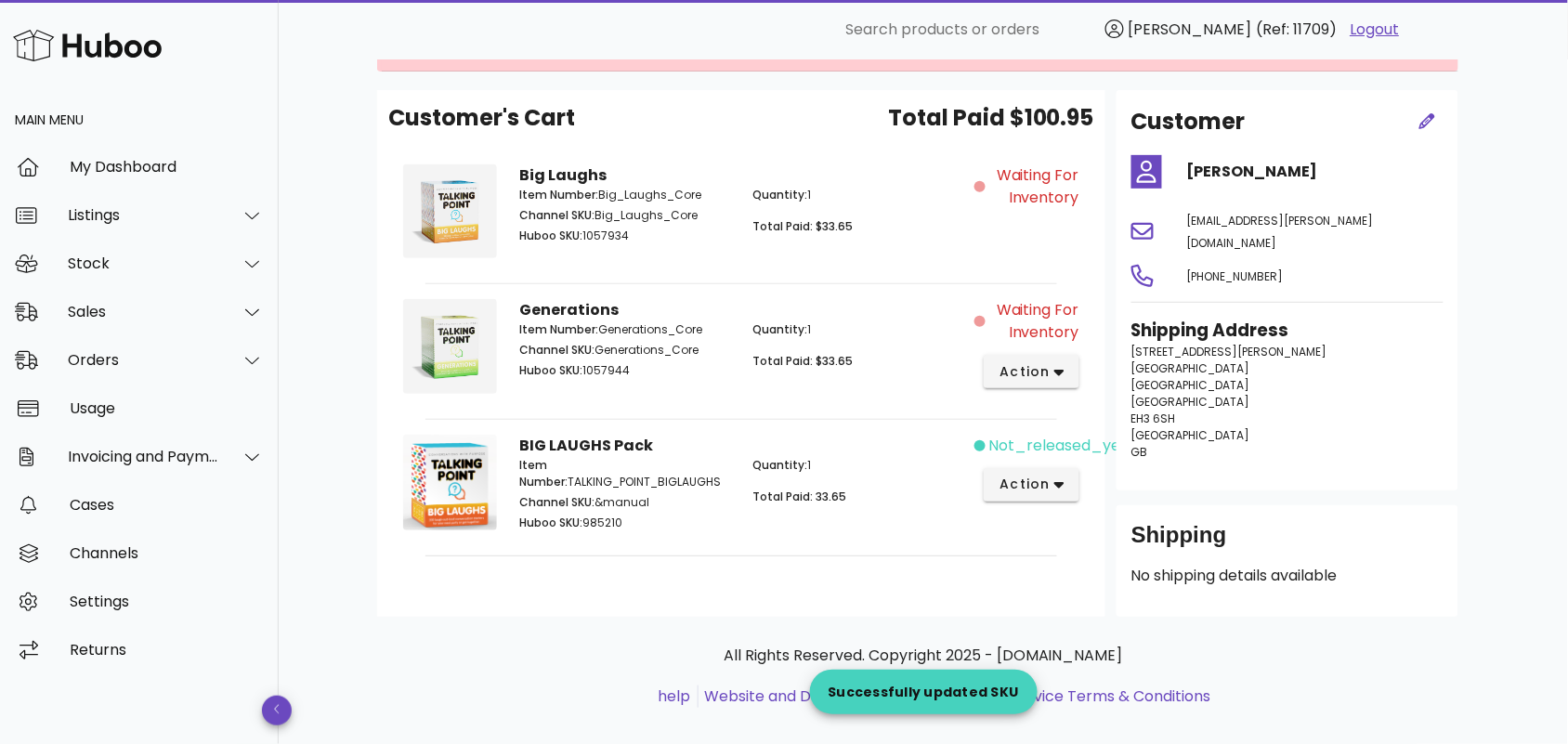
scroll to position [56, 0]
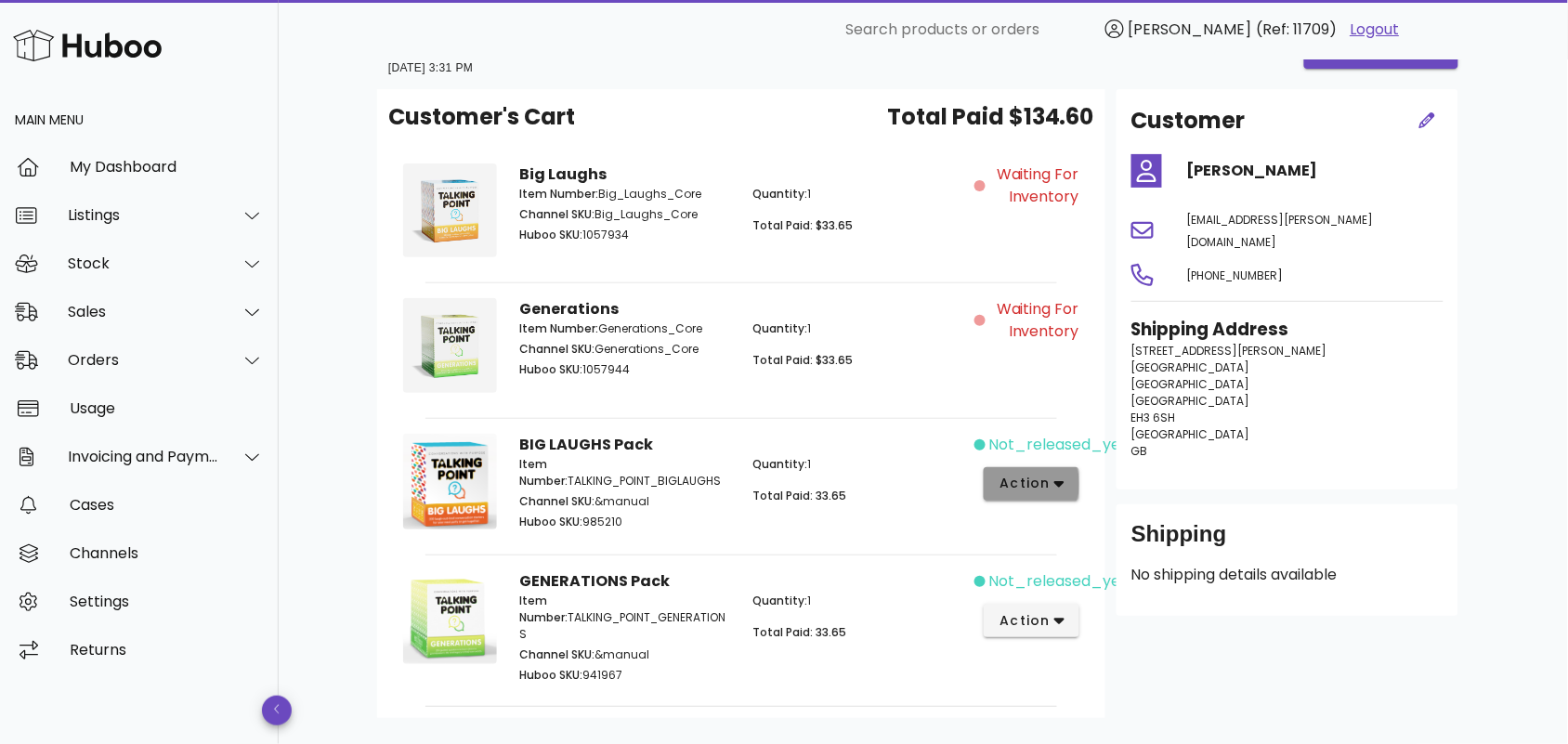
click at [1056, 490] on icon "button" at bounding box center [1059, 484] width 10 height 17
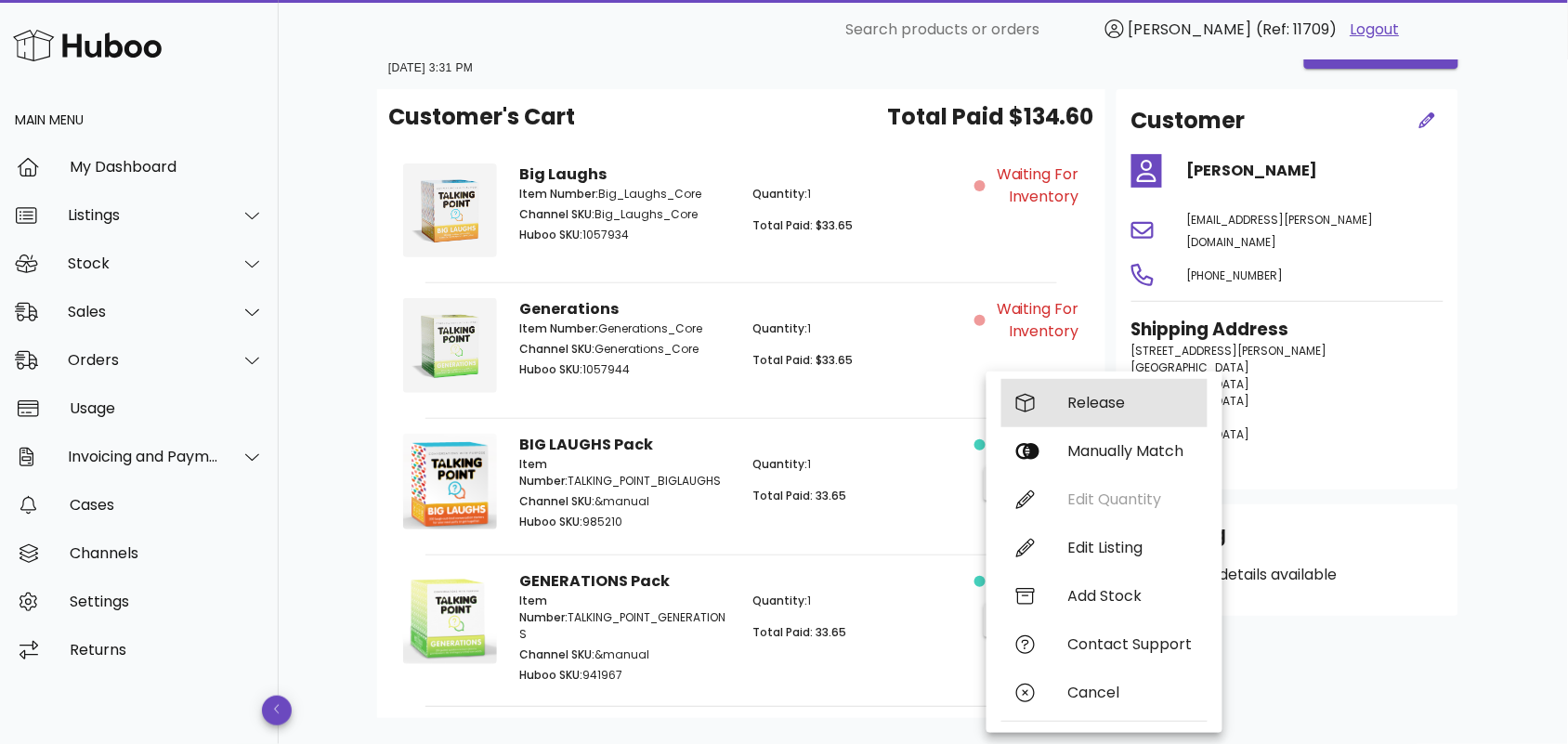
click at [1082, 399] on div "Release" at bounding box center [1130, 402] width 125 height 18
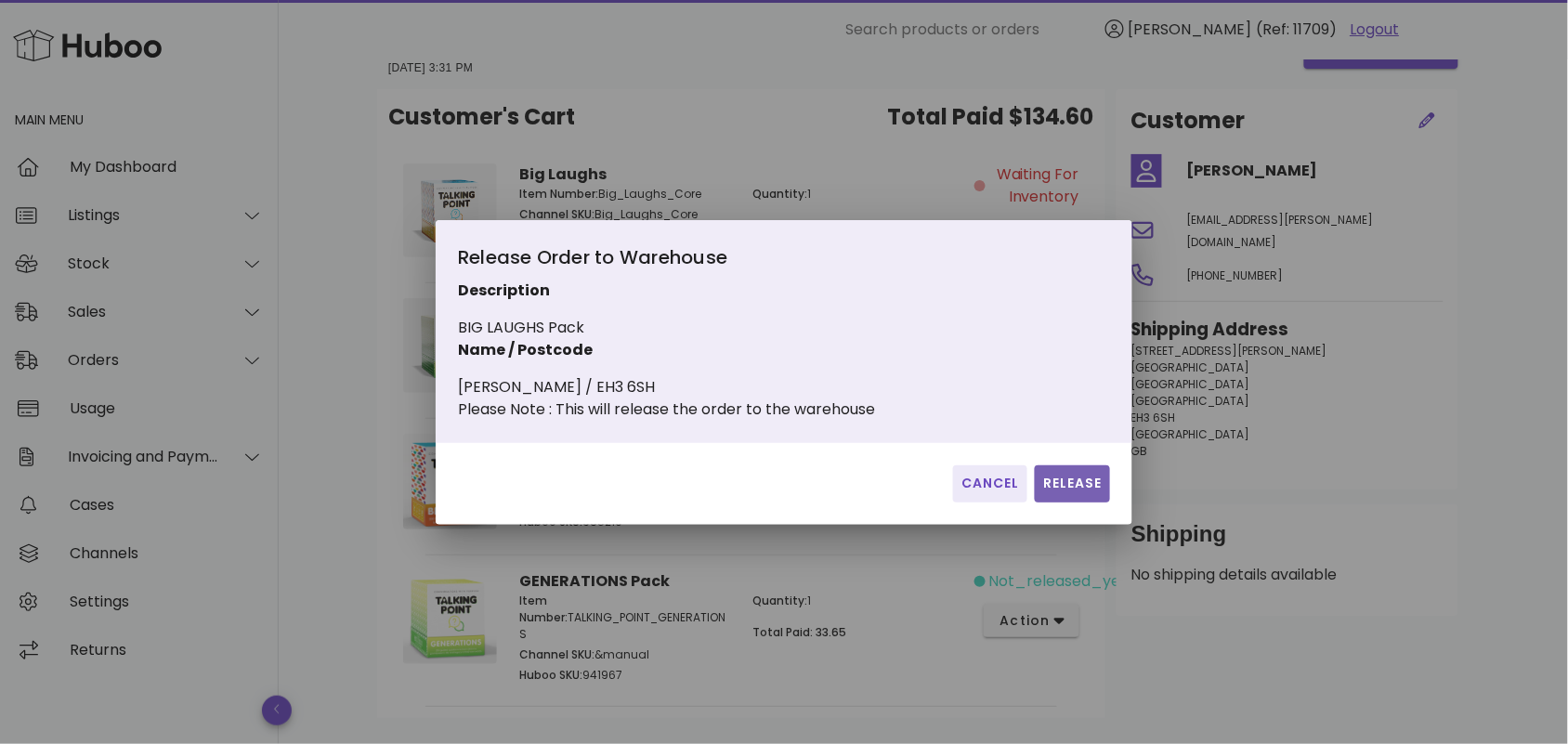
click at [1065, 494] on span "Release" at bounding box center [1072, 484] width 60 height 20
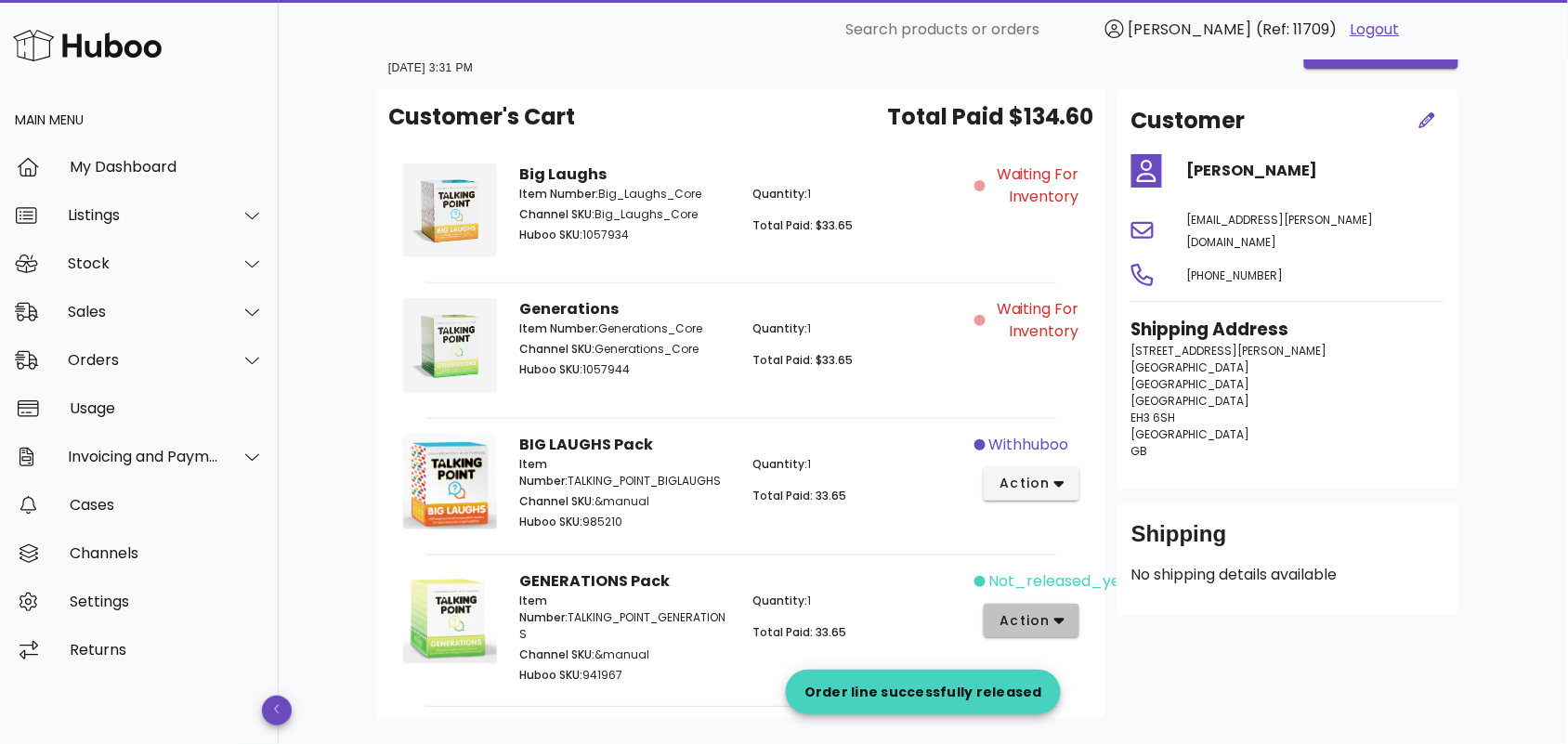
click at [1045, 617] on span "action" at bounding box center [1025, 621] width 52 height 20
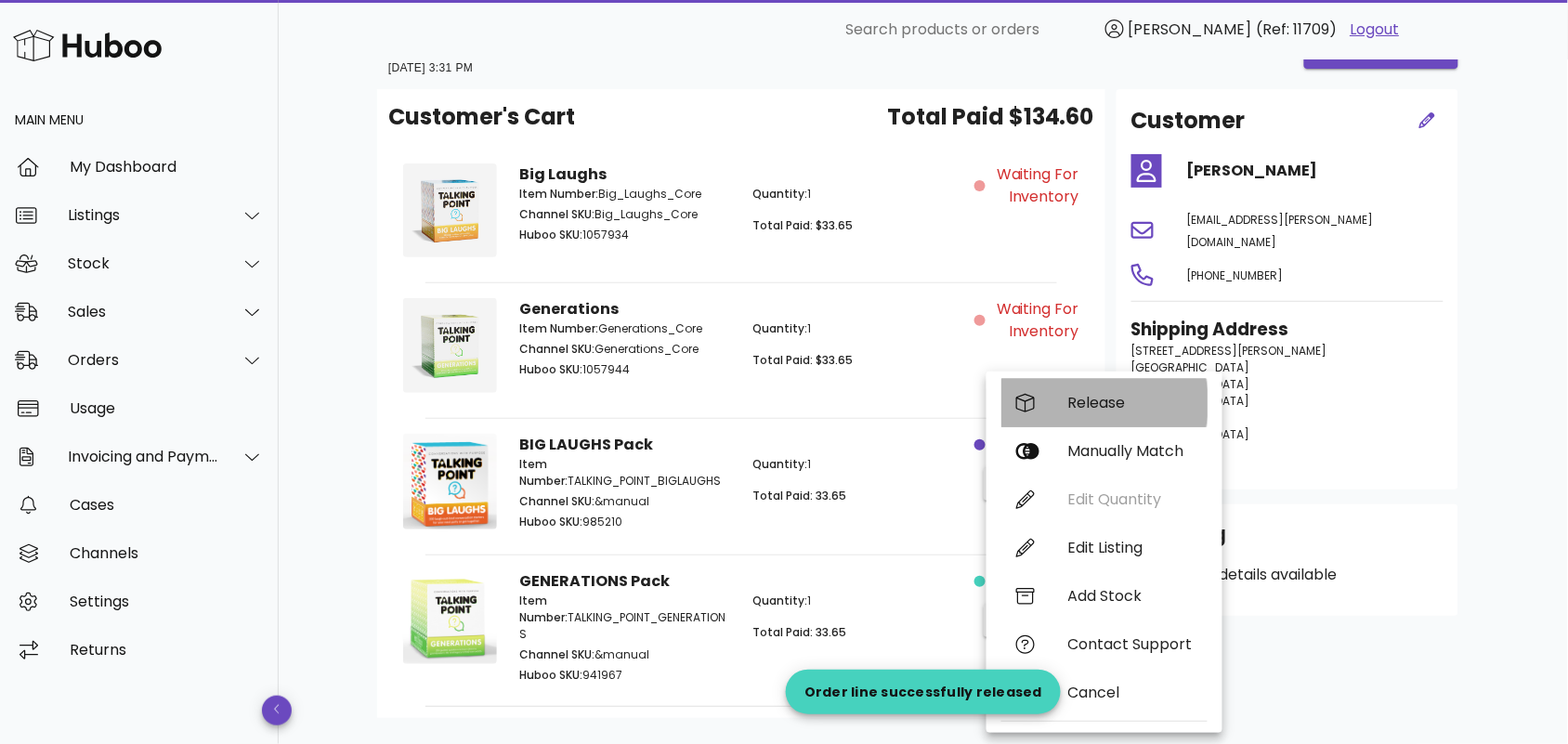
click at [1084, 401] on div "Release" at bounding box center [1130, 402] width 125 height 18
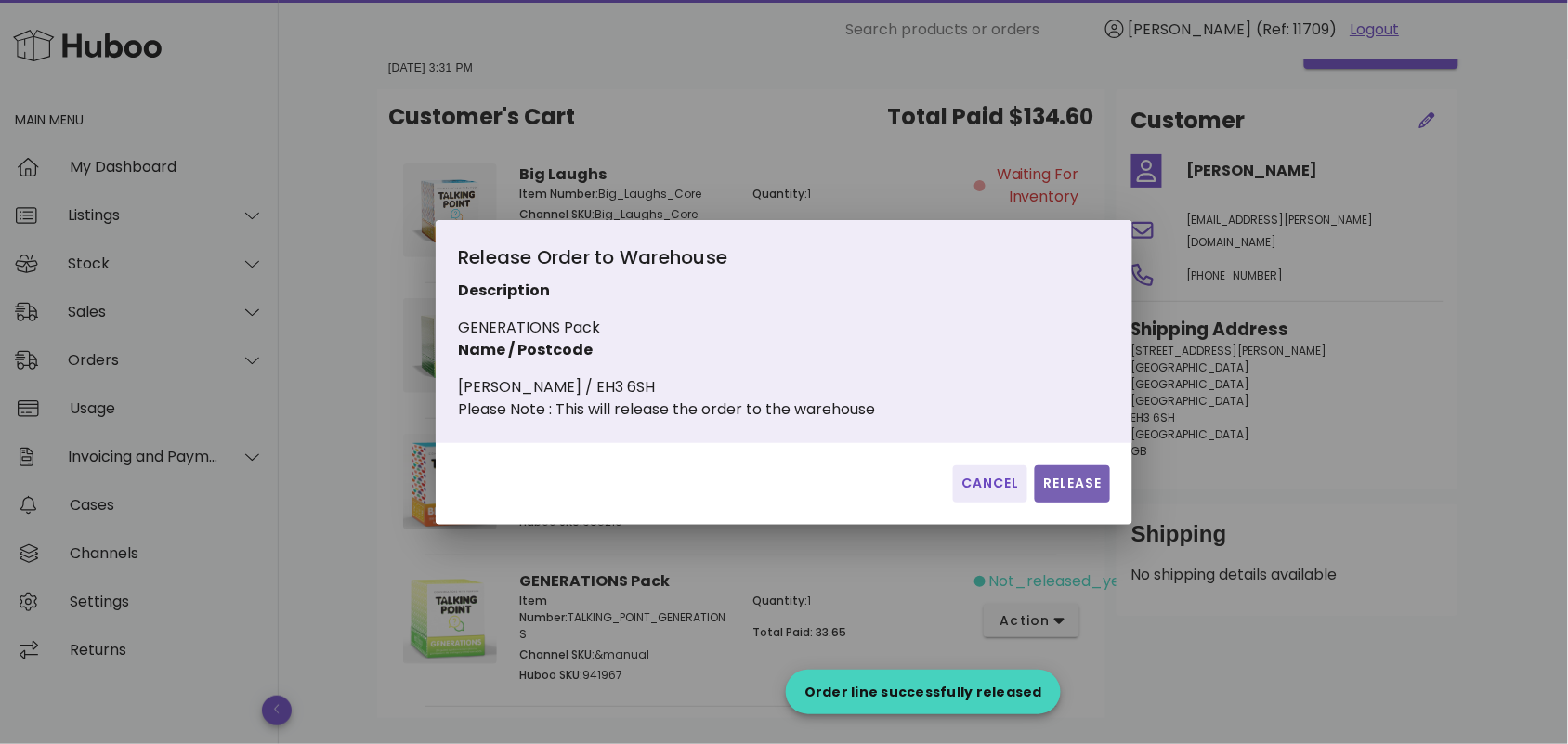
click at [1069, 494] on span "Release" at bounding box center [1072, 484] width 60 height 20
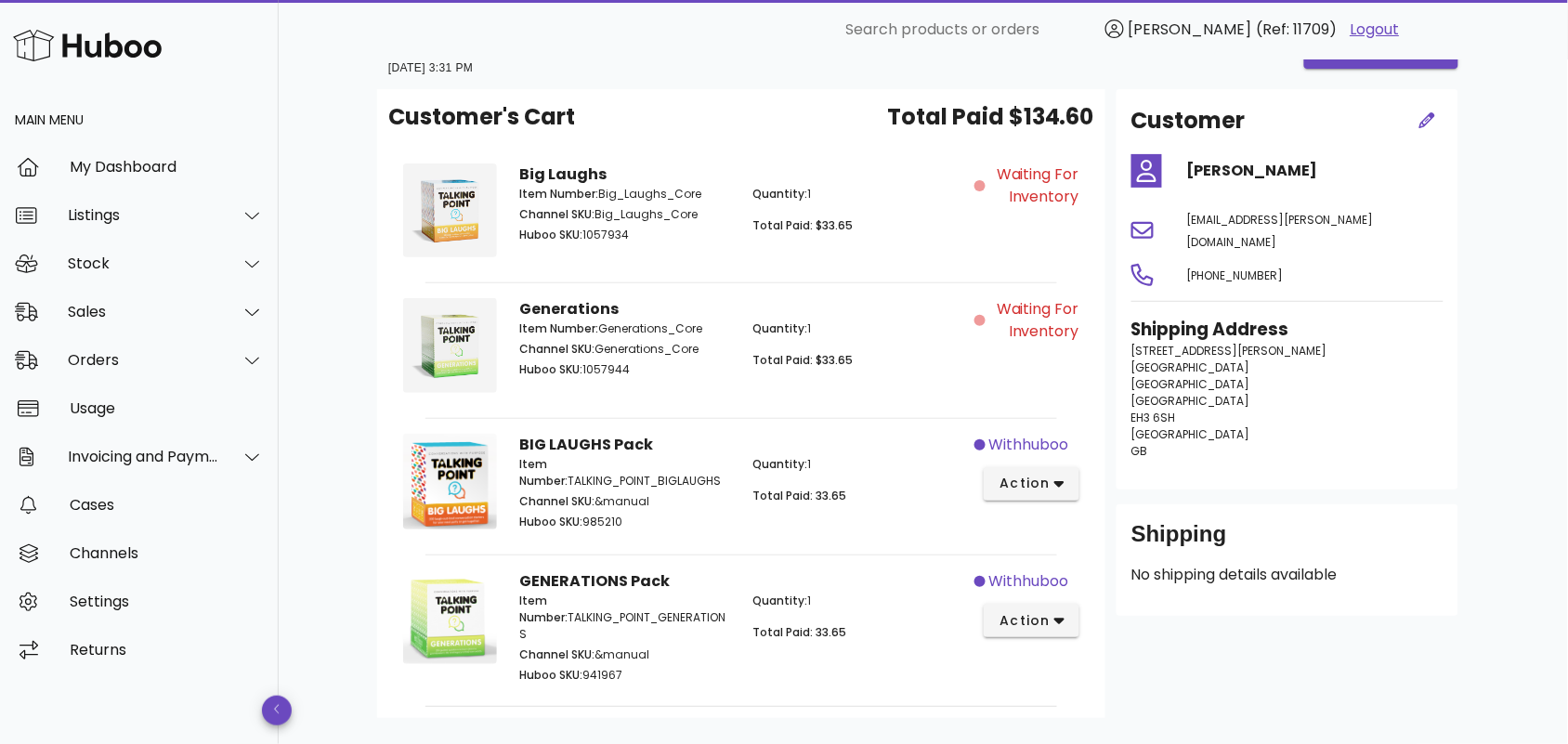
click at [848, 259] on div "Quantity: 1 Total Paid: $33.65" at bounding box center [857, 216] width 233 height 85
click at [843, 267] on div "Big Laughs Item Number: Big_Laughs_Core Channel SKU: Big_Laughs_Core Huboo SKU:…" at bounding box center [740, 214] width 466 height 123
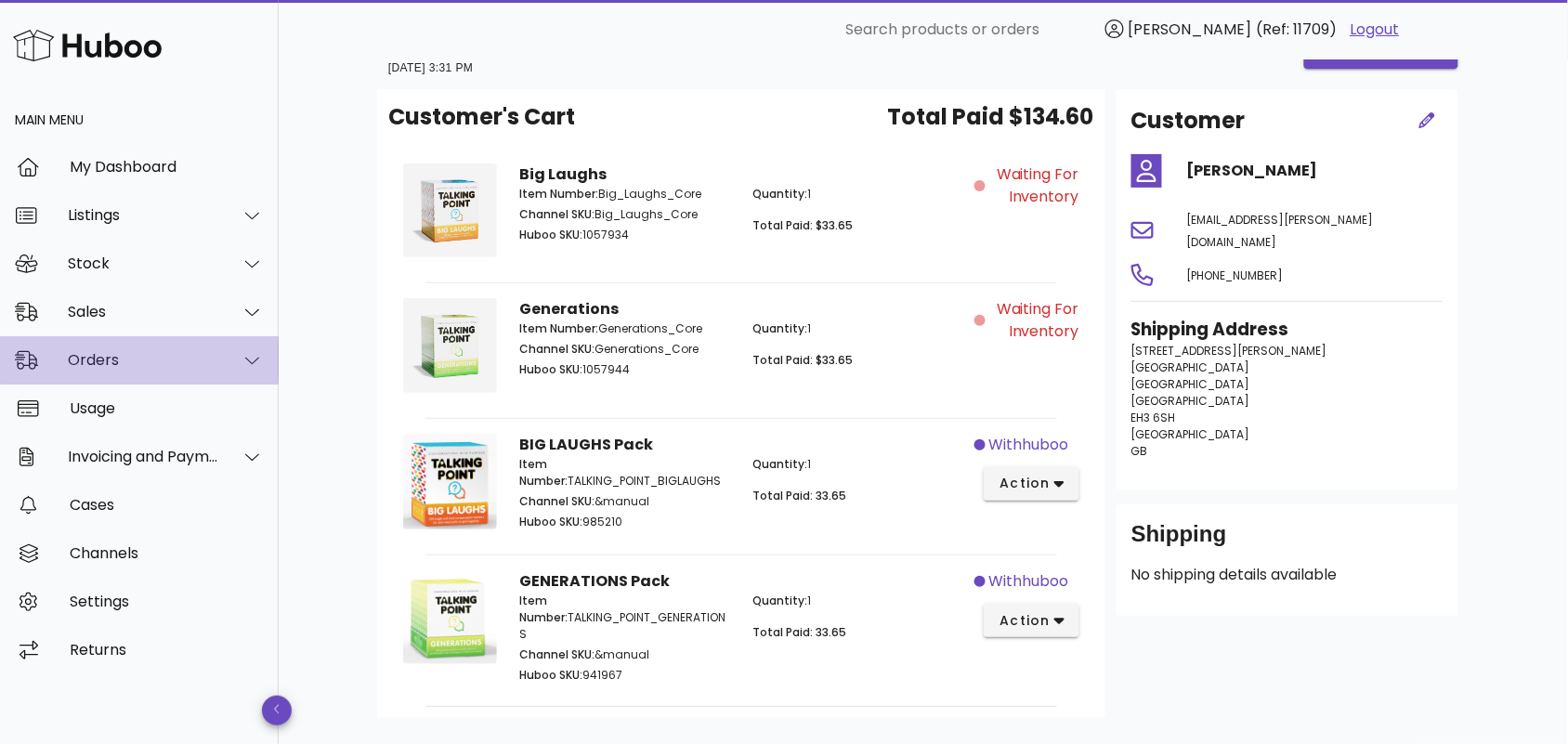
click at [177, 361] on div "Orders" at bounding box center [143, 360] width 152 height 18
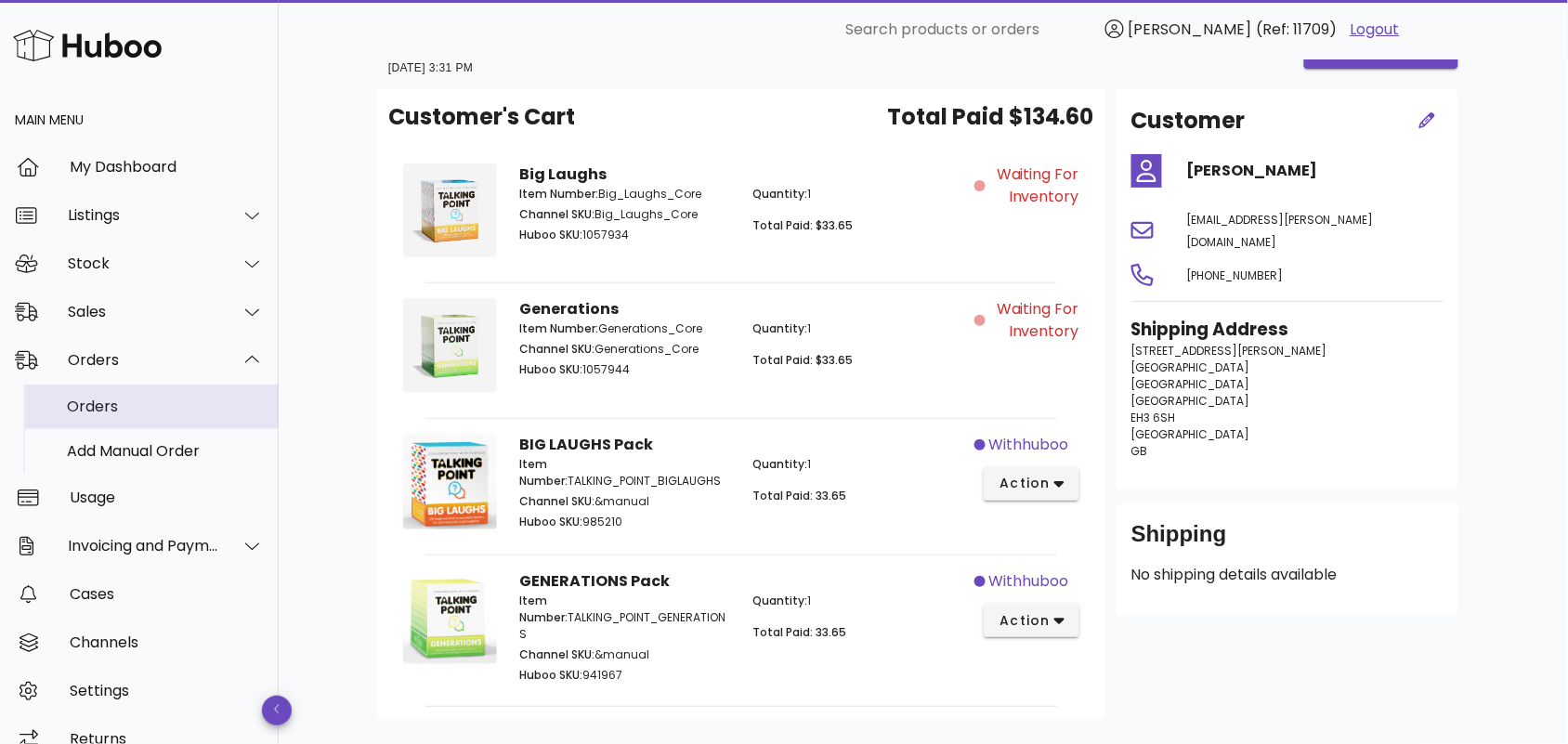
click at [181, 411] on div "Orders" at bounding box center [165, 406] width 197 height 18
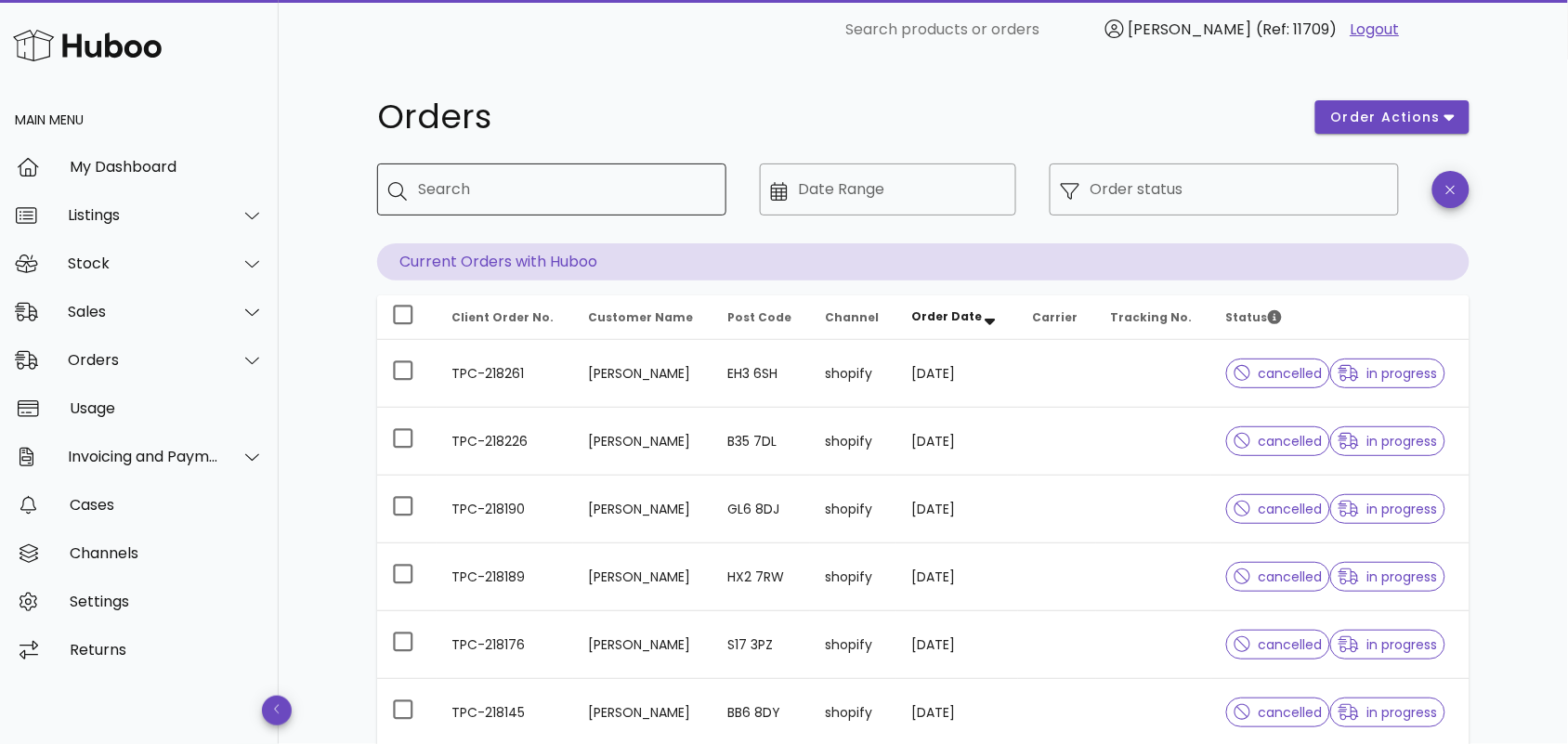
click at [571, 182] on input "Search" at bounding box center [564, 189] width 293 height 30
paste input "**********"
type input "**********"
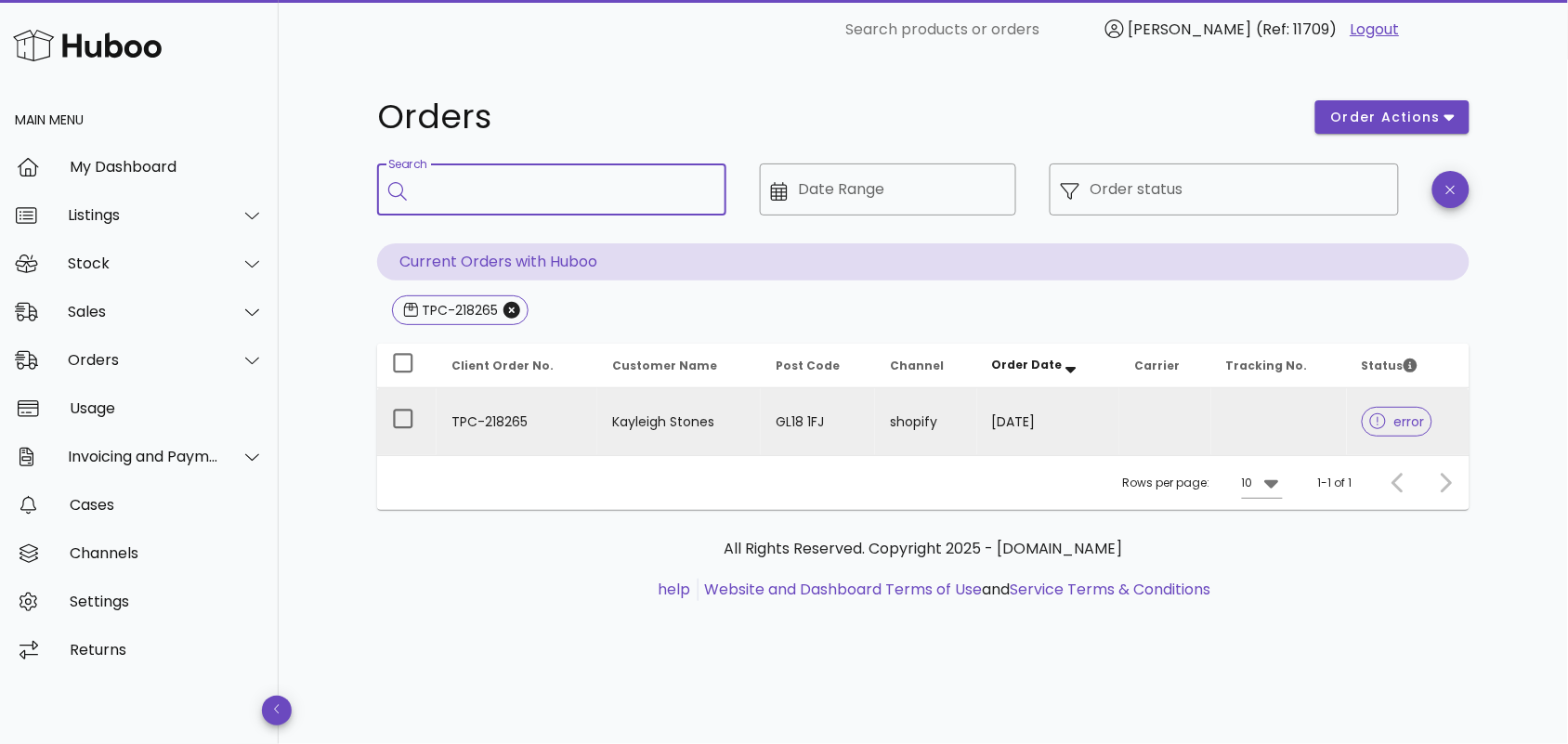
click at [605, 410] on td "Kayleigh Stones" at bounding box center [680, 422] width 165 height 67
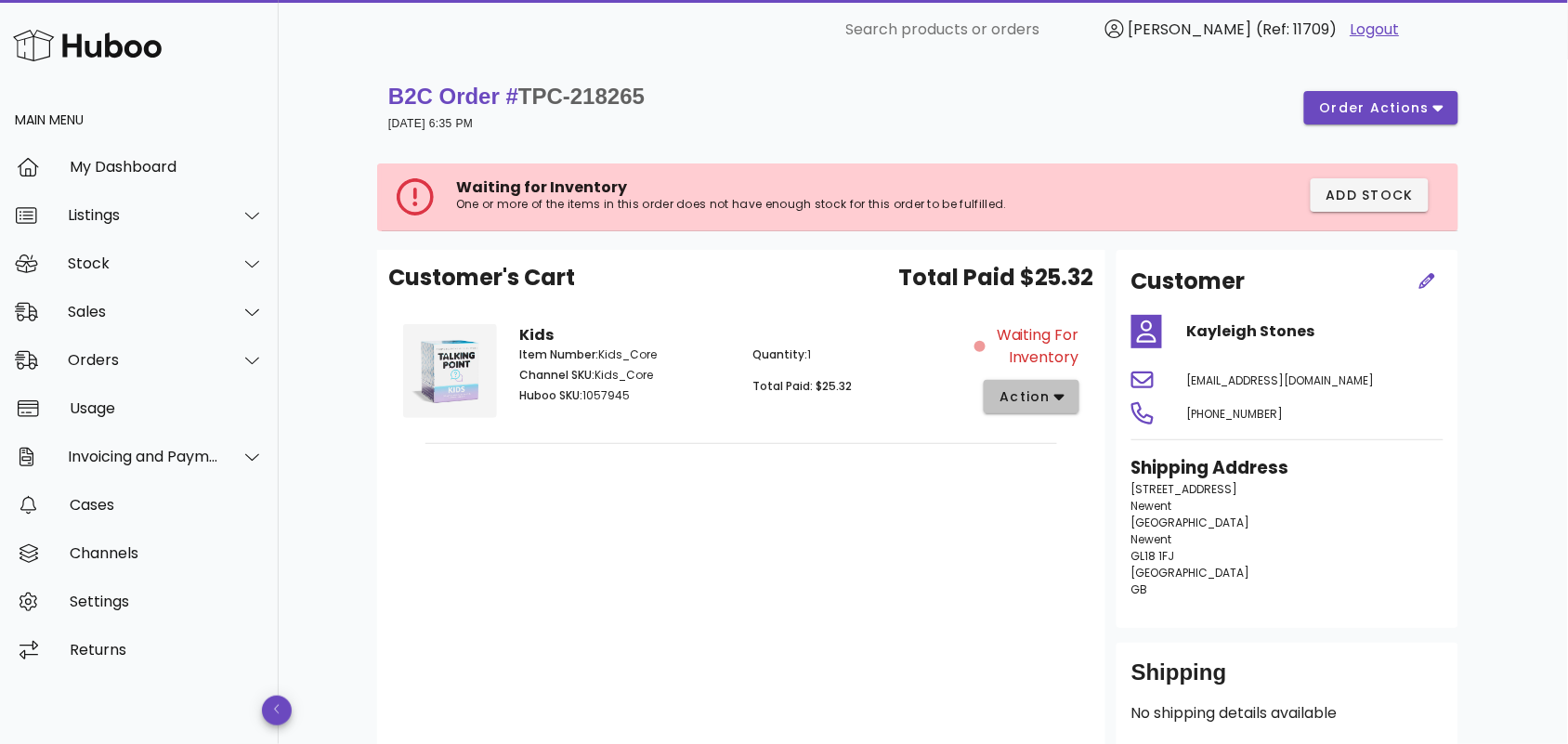
click at [1038, 391] on span "action" at bounding box center [1025, 397] width 52 height 20
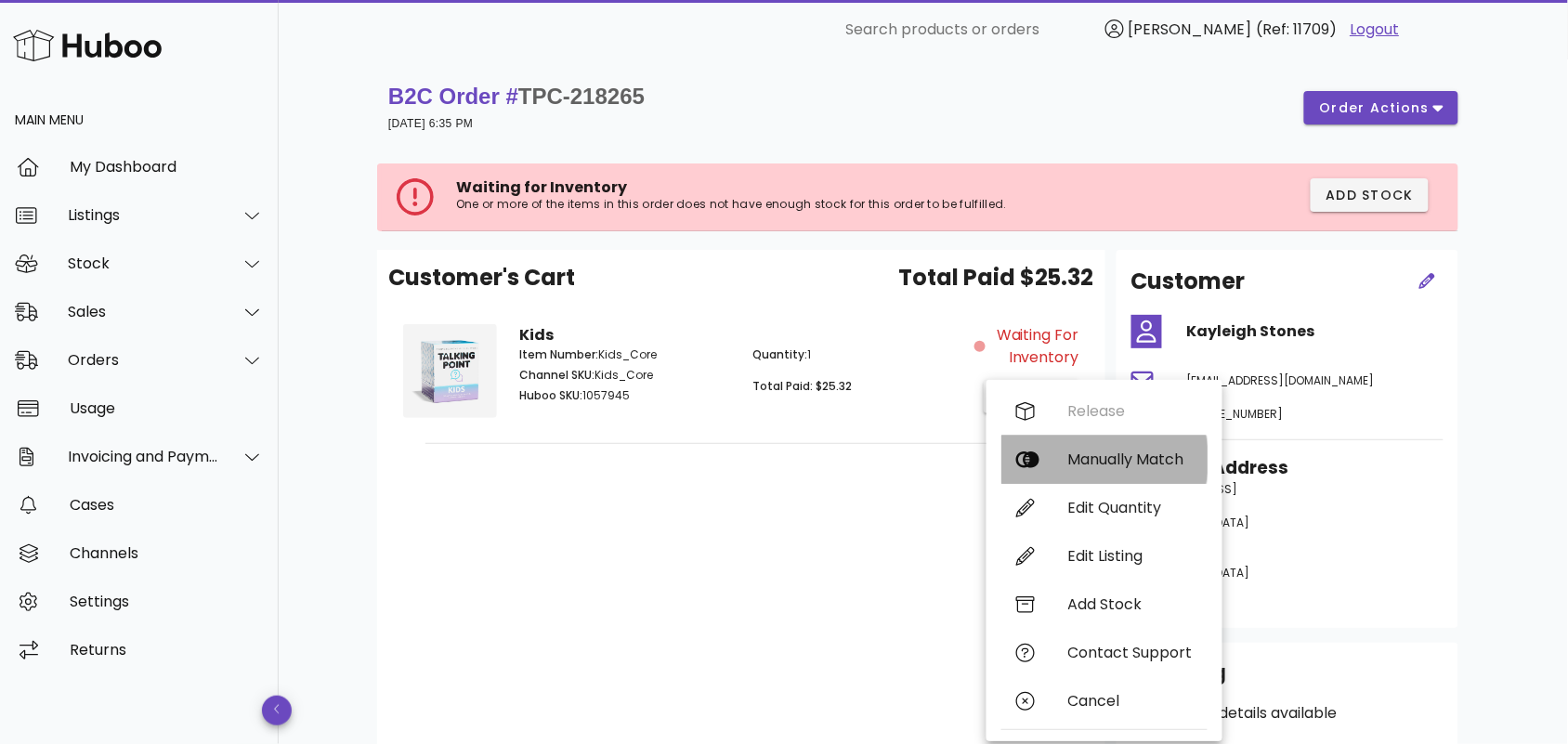
click at [1083, 460] on div "Manually Match" at bounding box center [1130, 459] width 125 height 18
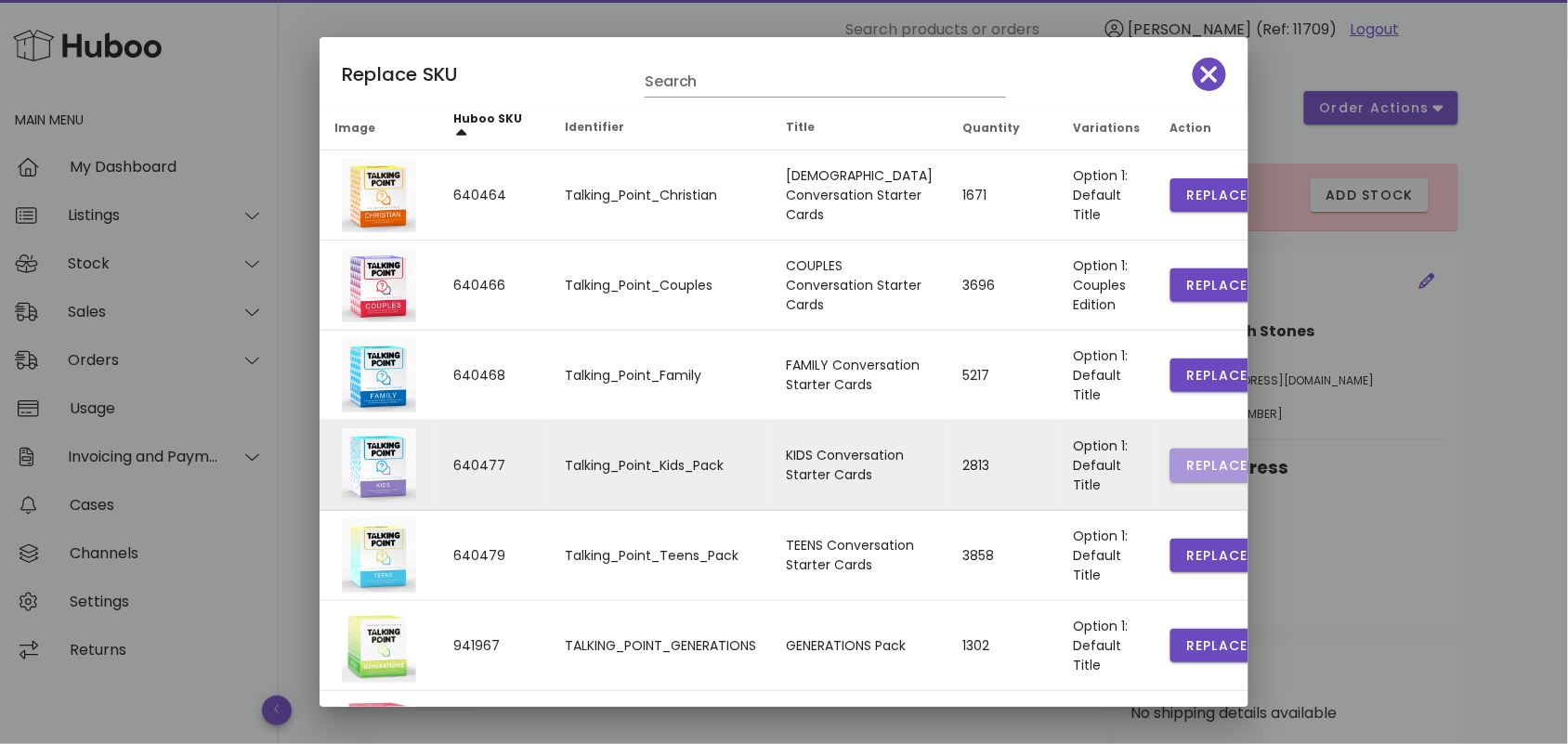
click at [1191, 458] on span "Replace" at bounding box center [1216, 466] width 63 height 20
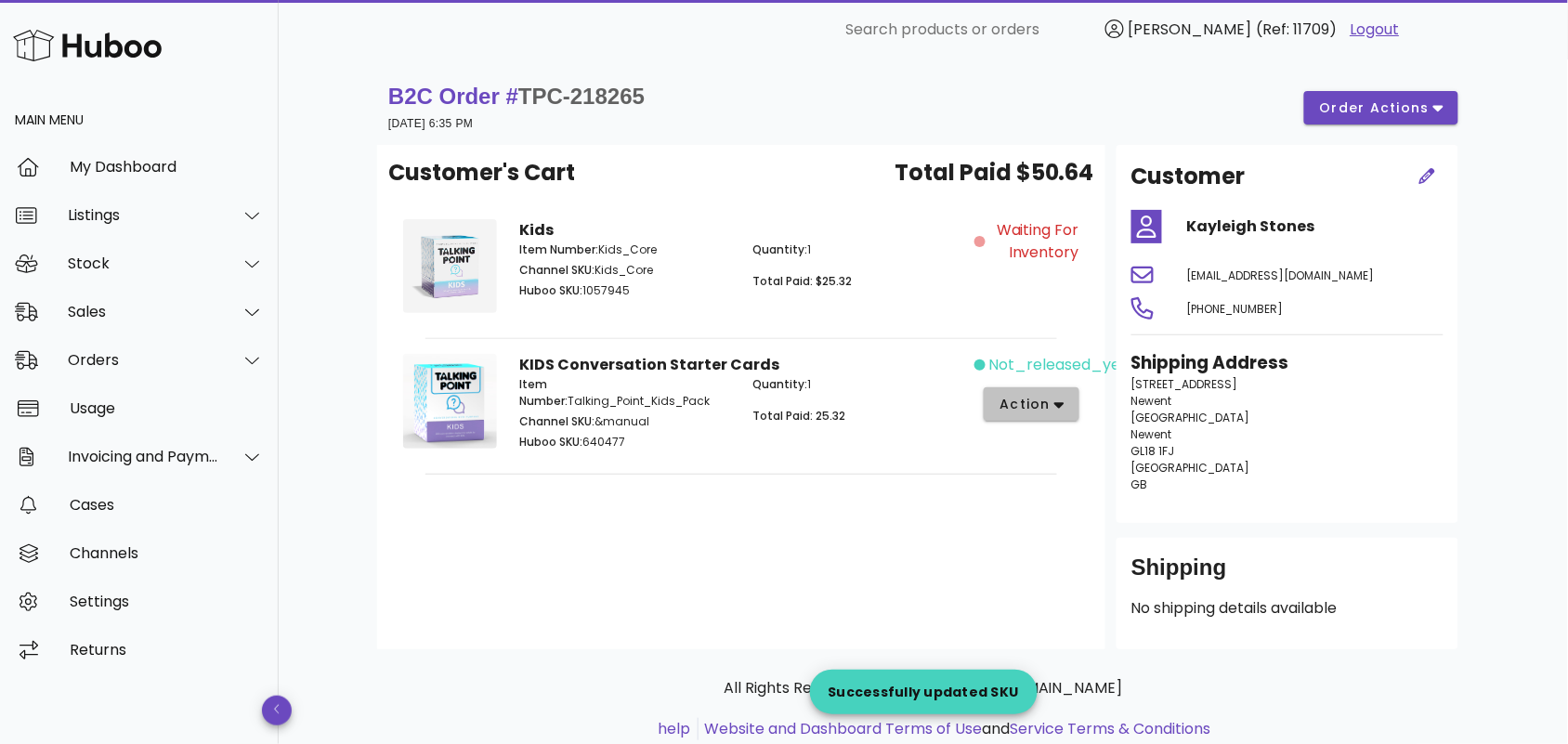
click at [1041, 394] on span "action" at bounding box center [1025, 404] width 52 height 20
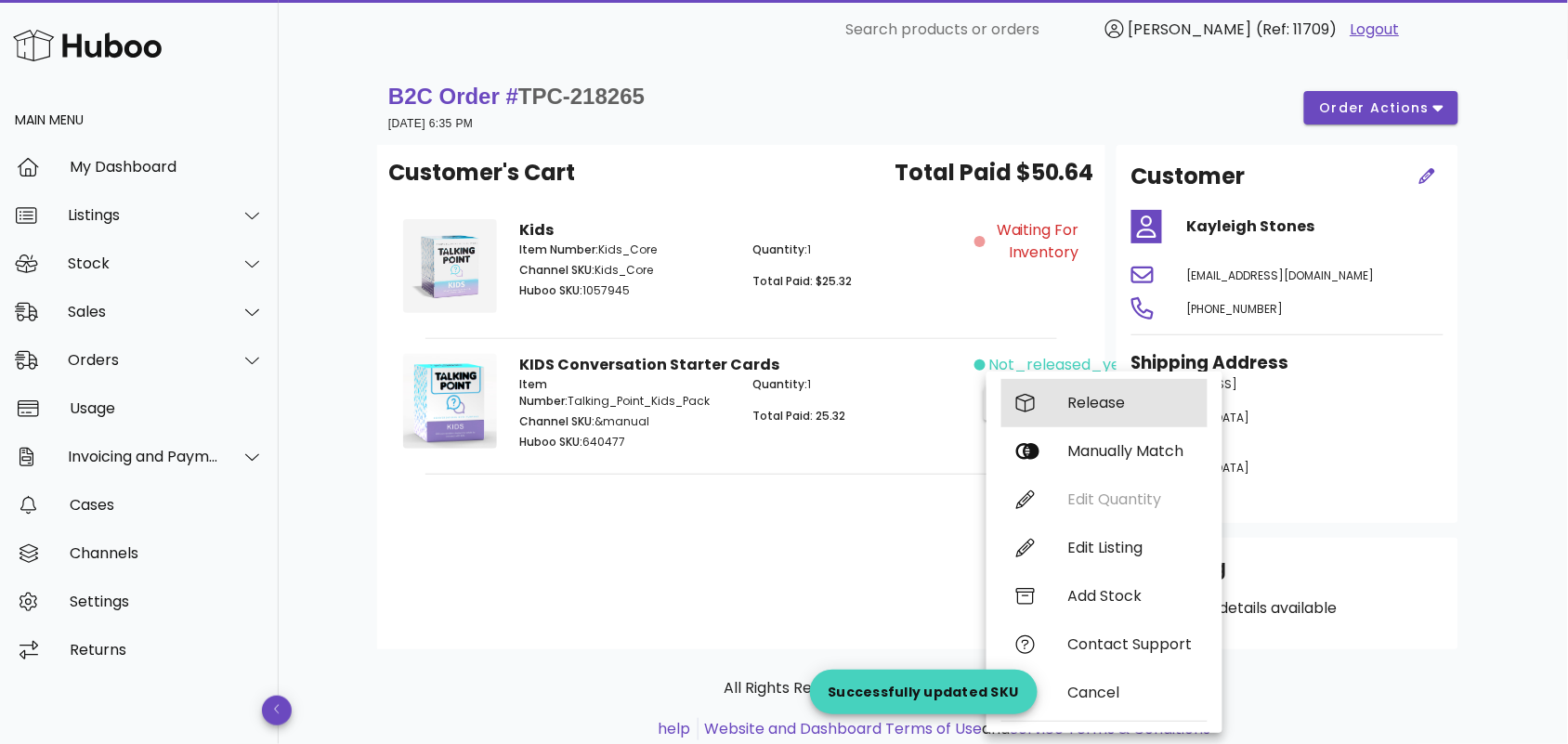
click at [1065, 394] on div "Release" at bounding box center [1104, 404] width 206 height 49
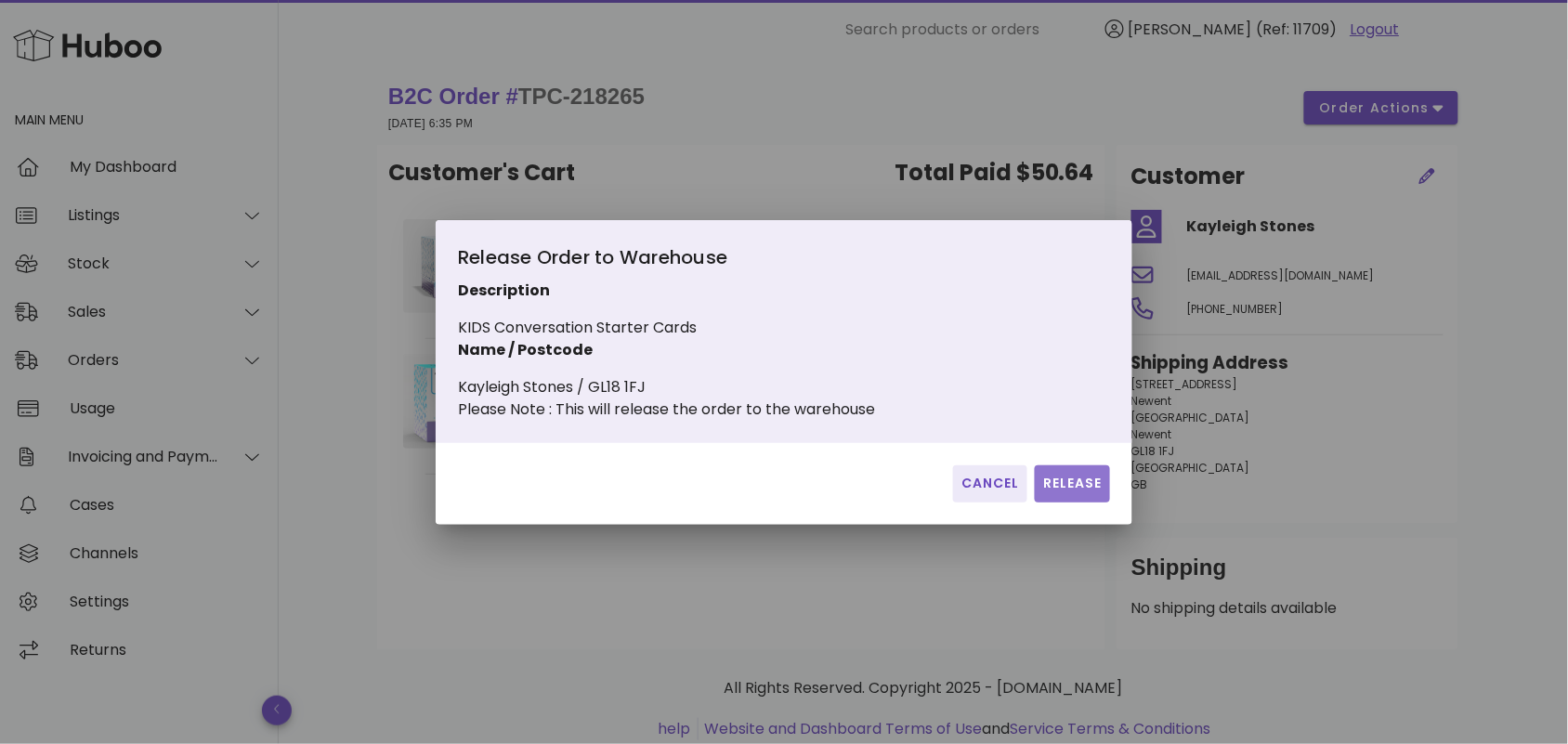
drag, startPoint x: 1082, startPoint y: 494, endPoint x: 1042, endPoint y: 500, distance: 40.4
click at [1083, 494] on span "Release" at bounding box center [1072, 484] width 60 height 20
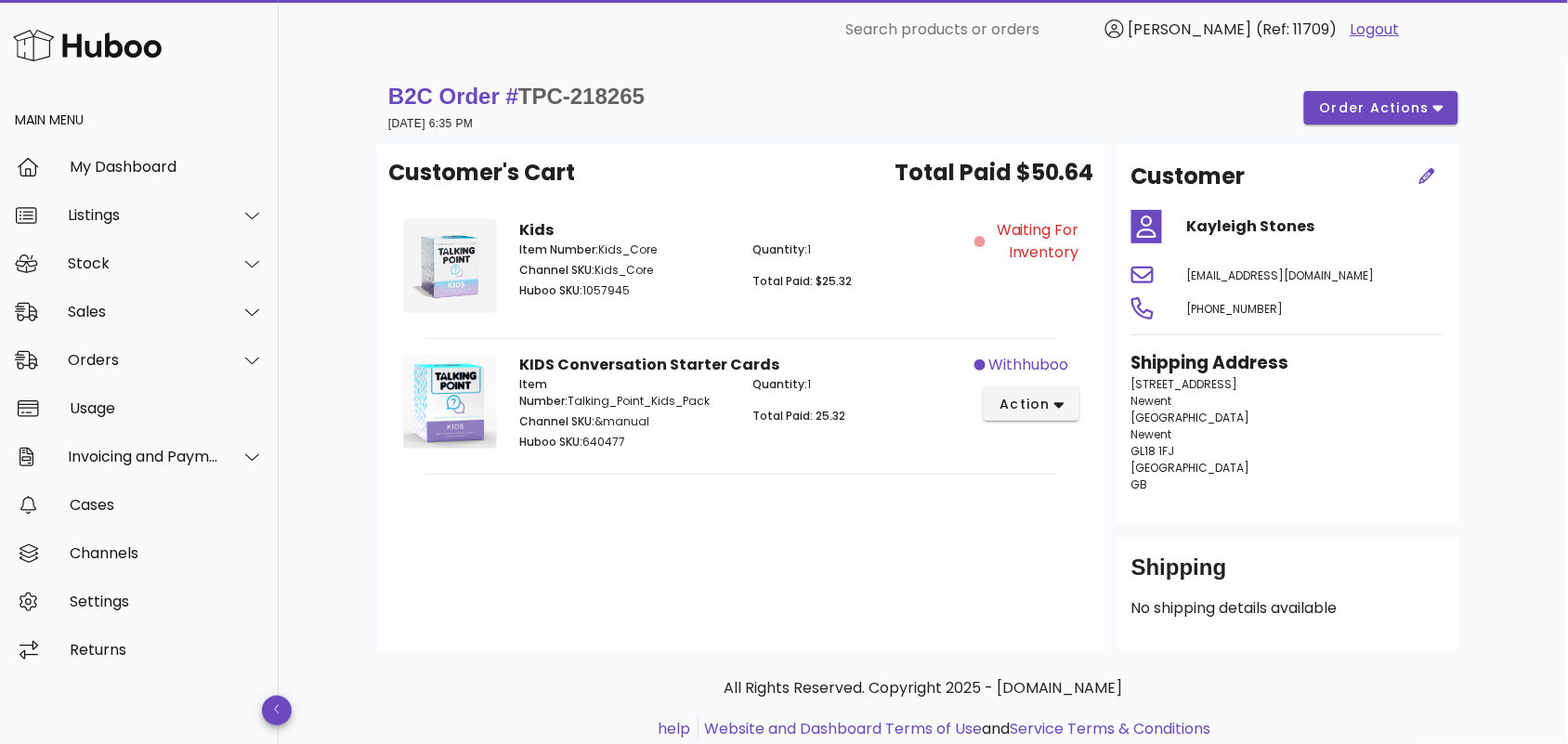
click at [647, 565] on div "Customer's Cart Total Paid $50.64 Kids Item Number: Kids_Core Channel SKU: Kids…" at bounding box center [742, 397] width 729 height 505
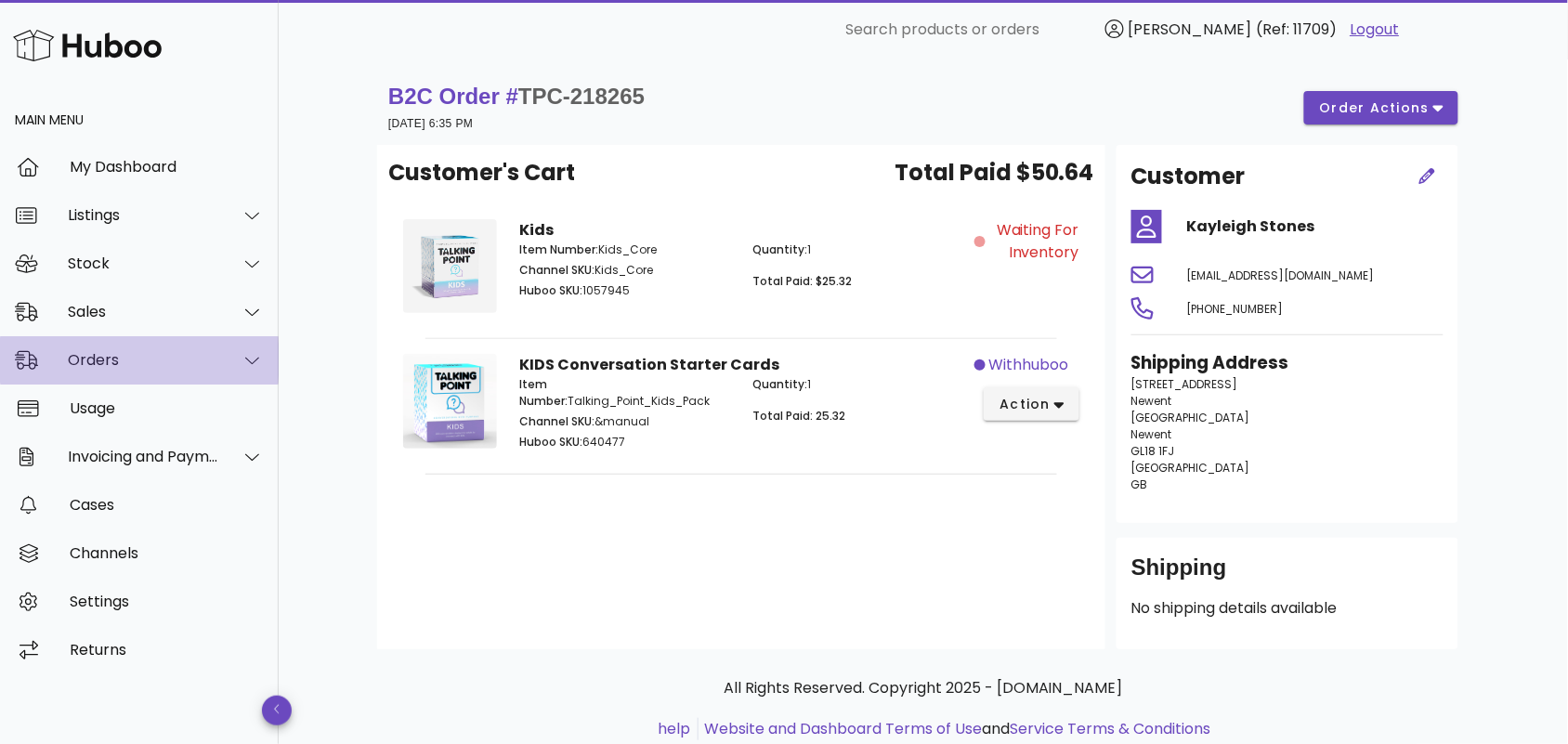
click at [155, 353] on div "Orders" at bounding box center [143, 360] width 152 height 18
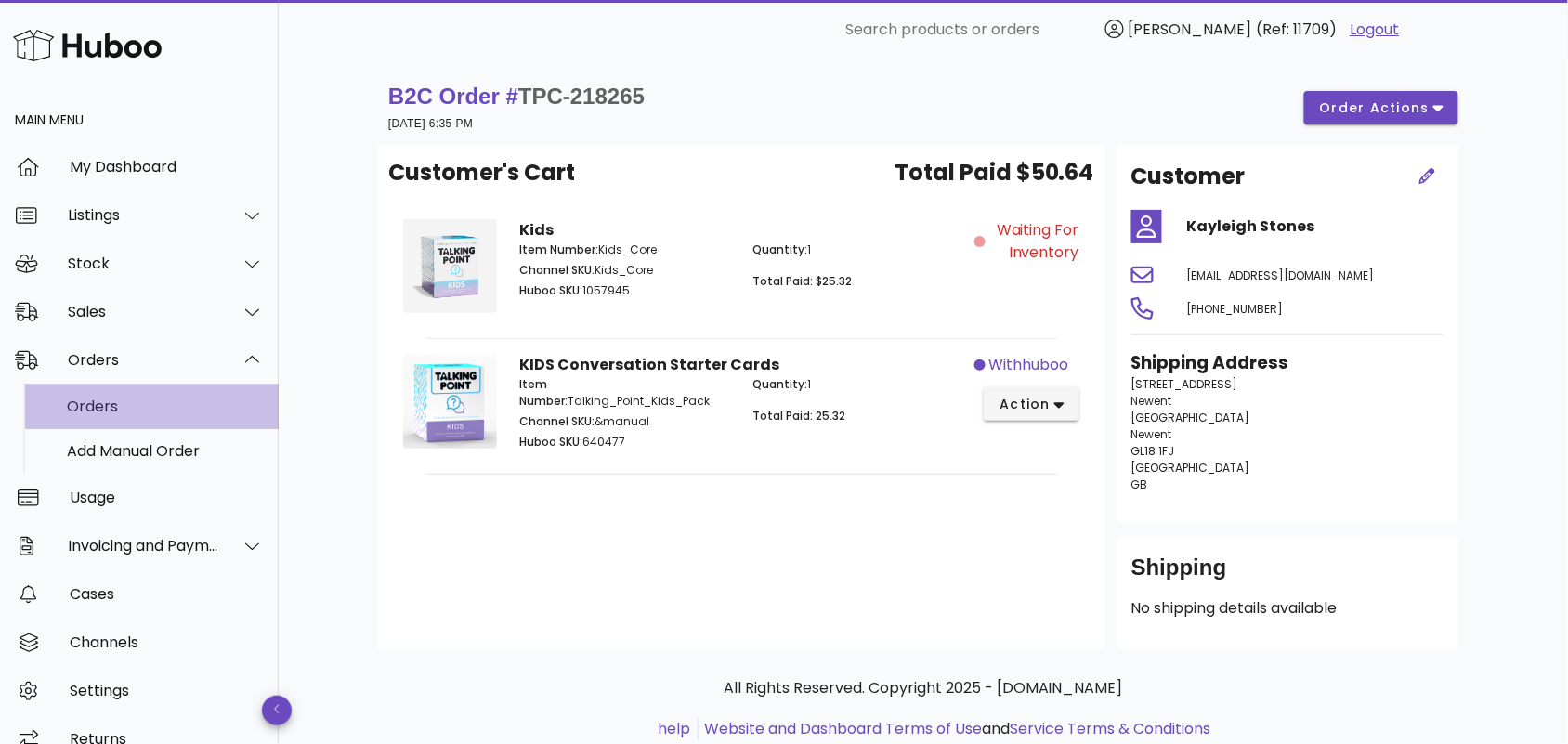
click at [169, 405] on div "Orders" at bounding box center [165, 406] width 197 height 18
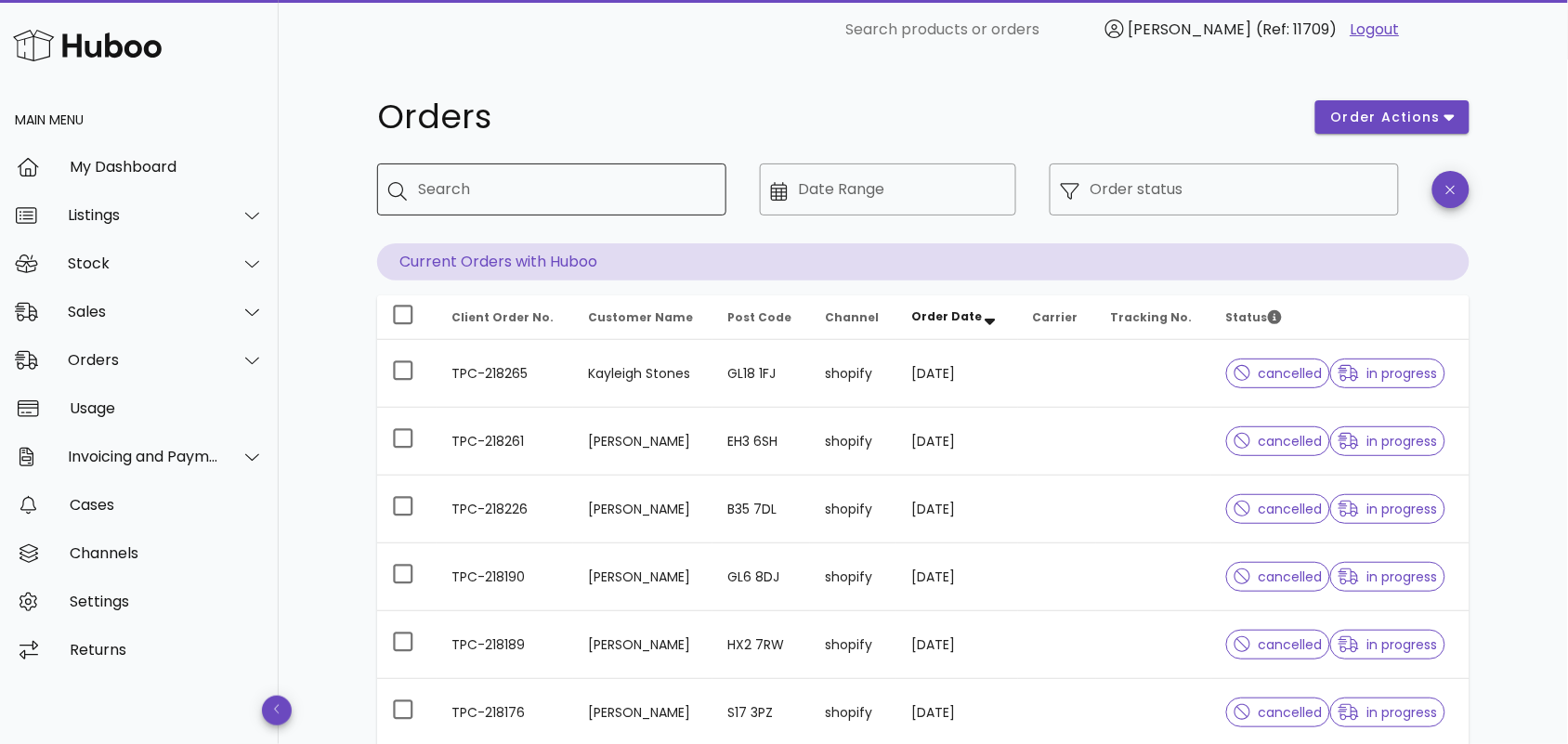
click at [493, 191] on input "Search" at bounding box center [564, 189] width 293 height 30
paste input "**********"
type input "**********"
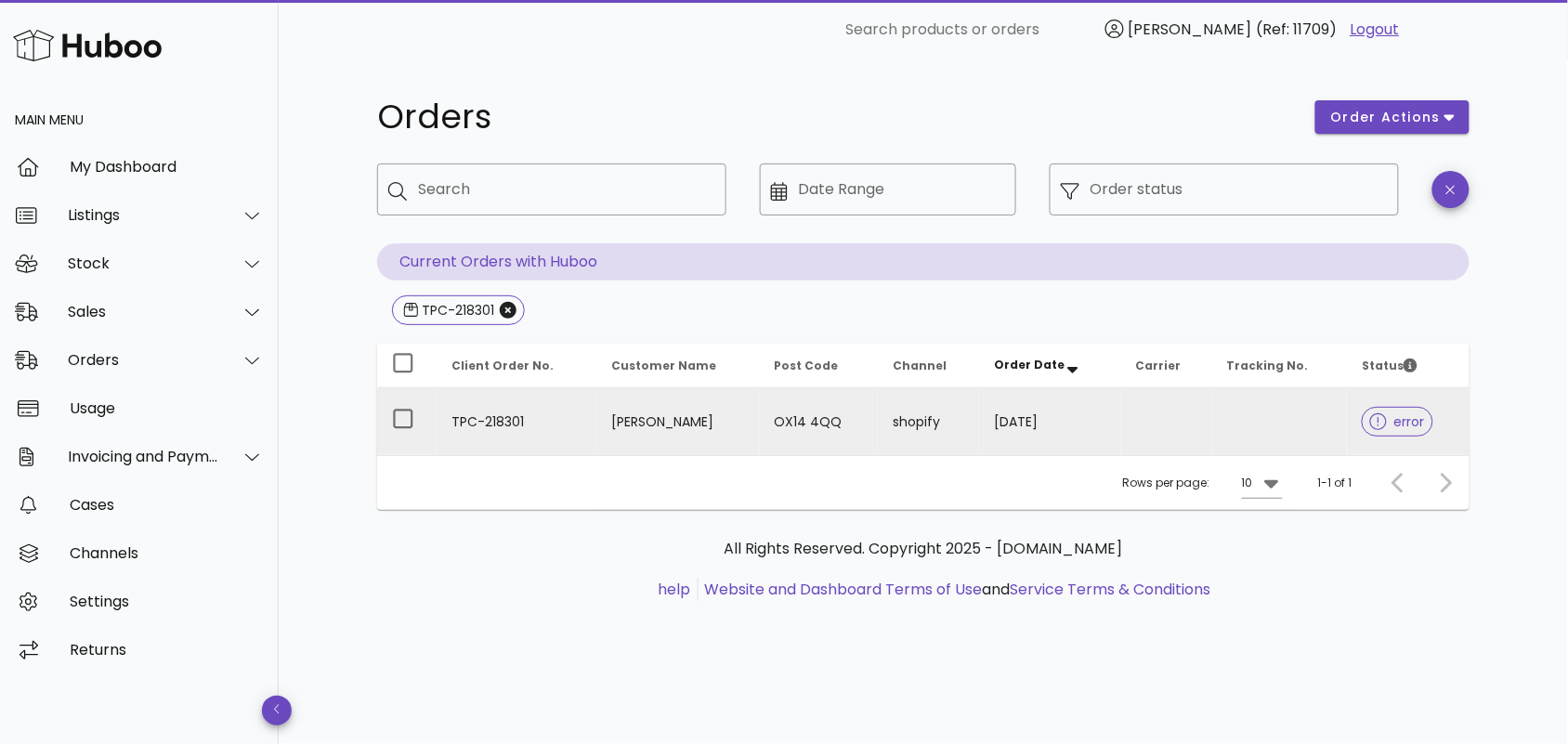
click at [563, 420] on td "TPC-218301" at bounding box center [516, 422] width 160 height 67
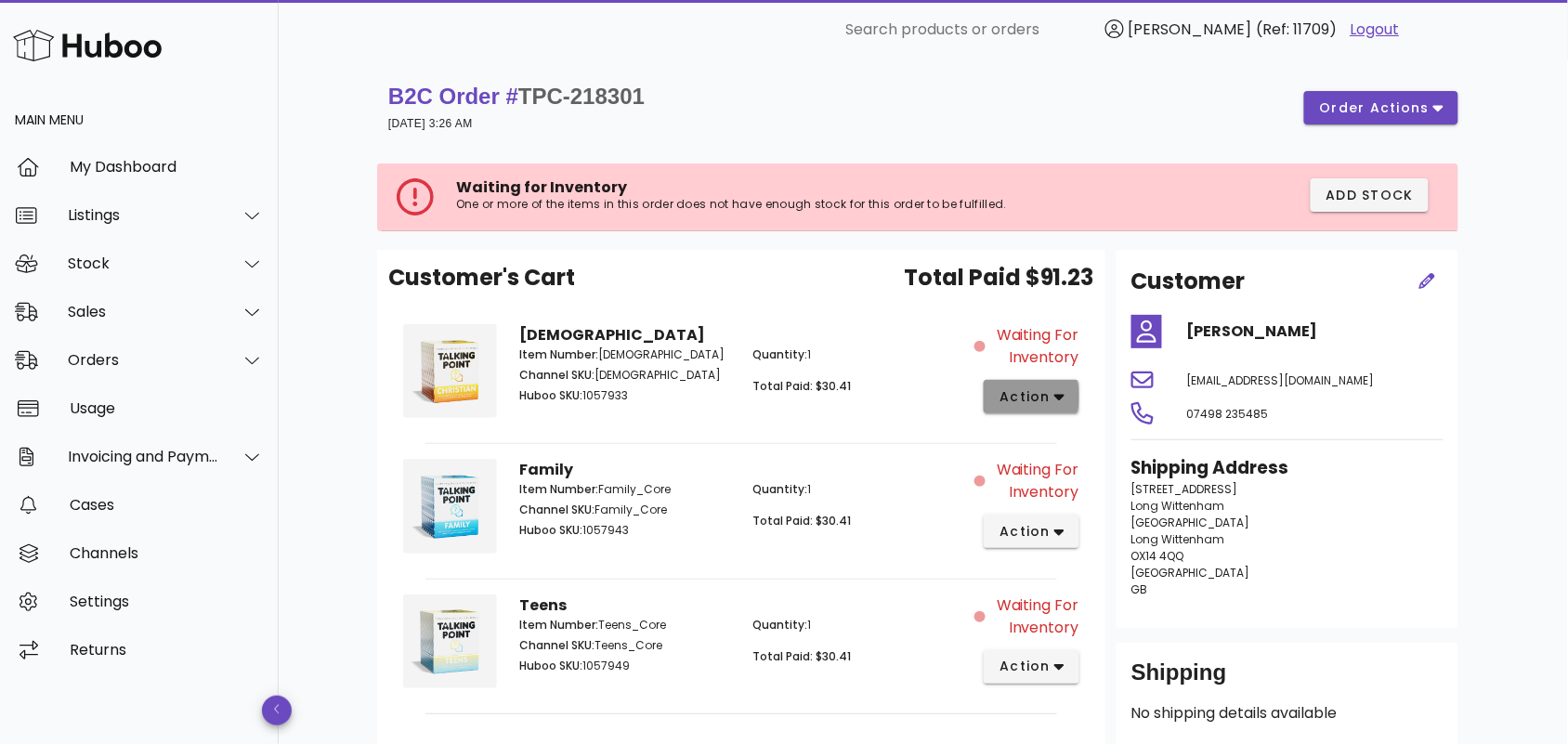
click at [1048, 396] on span "action" at bounding box center [1025, 397] width 52 height 20
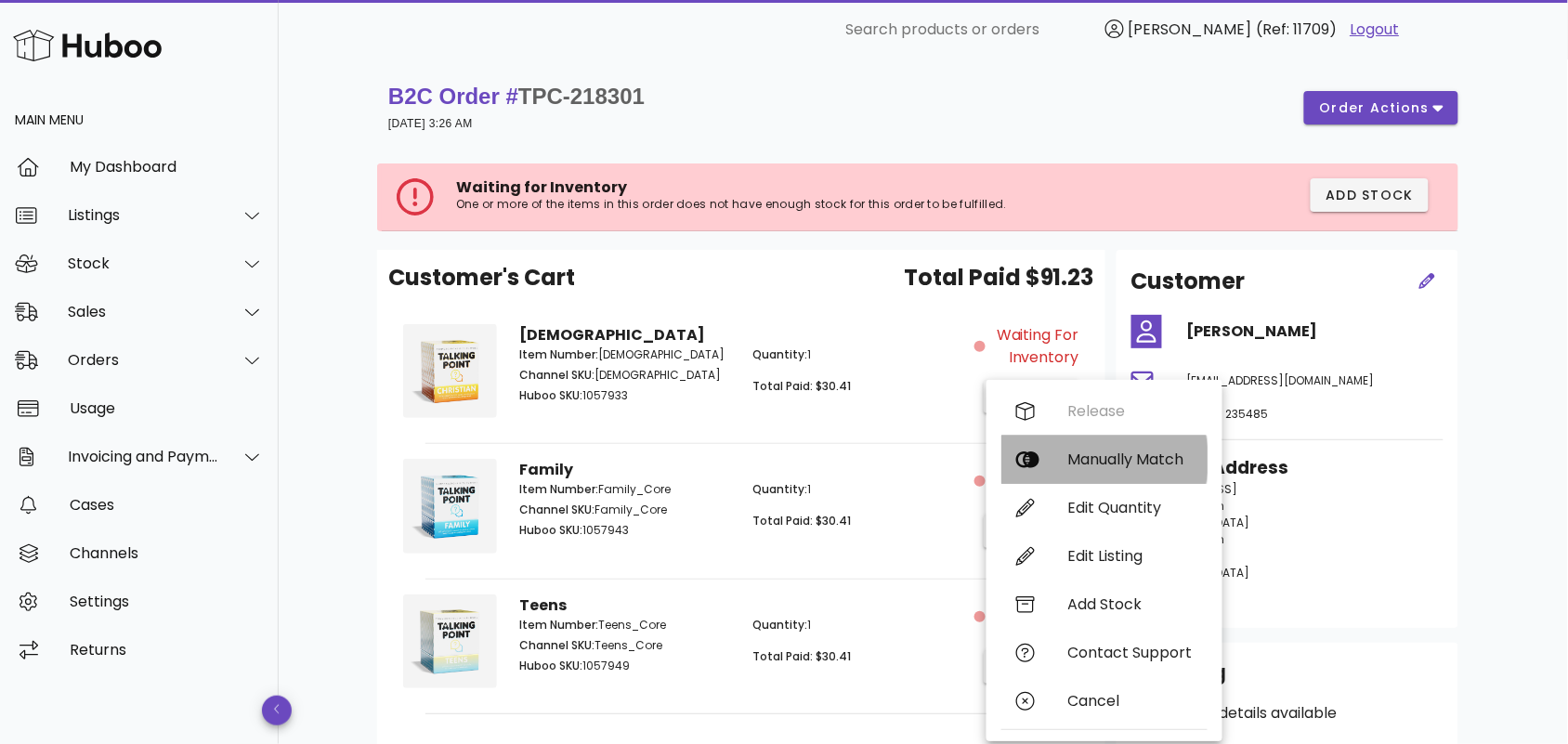
click at [1075, 462] on div "Manually Match" at bounding box center [1130, 459] width 125 height 18
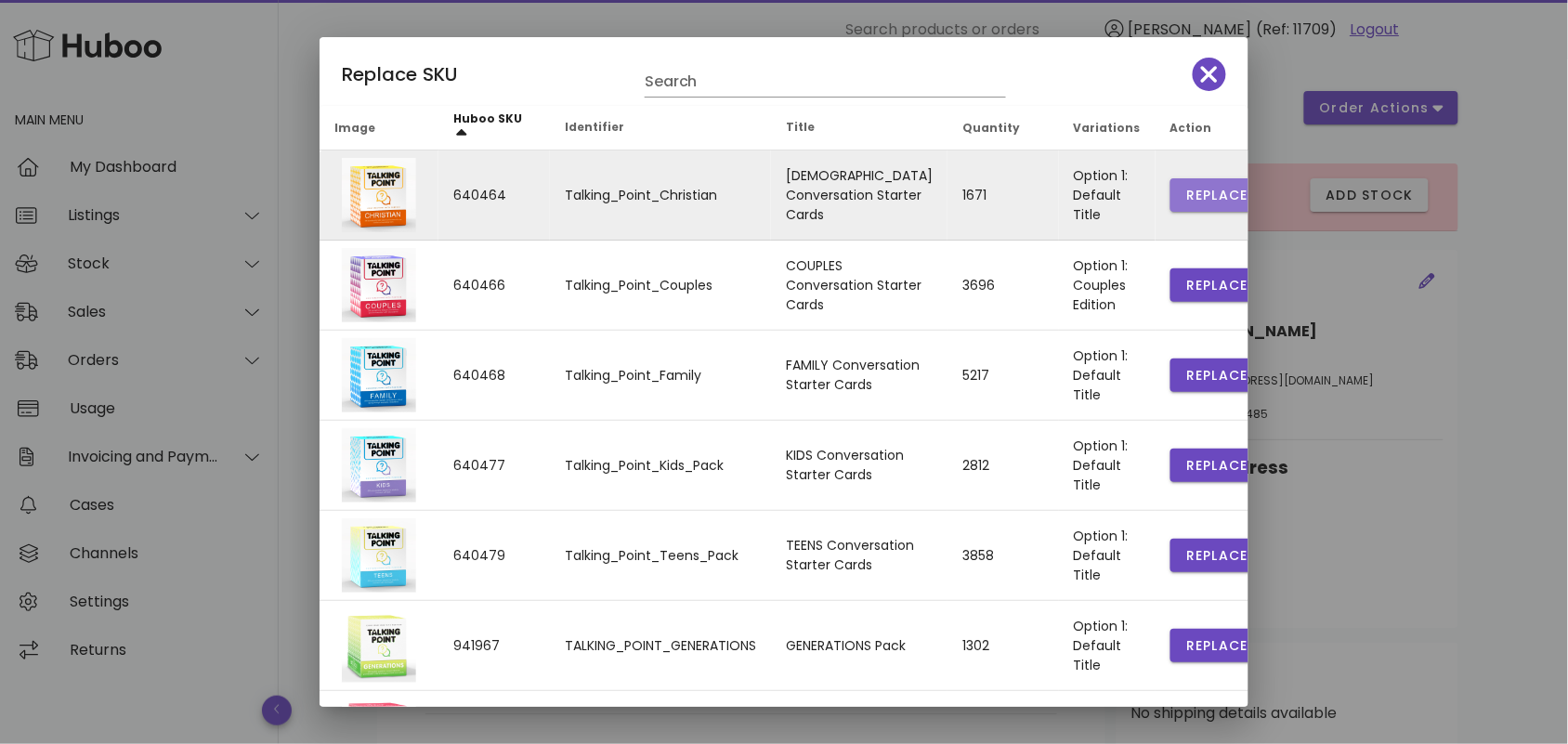
click at [1185, 187] on span "Replace" at bounding box center [1216, 195] width 63 height 20
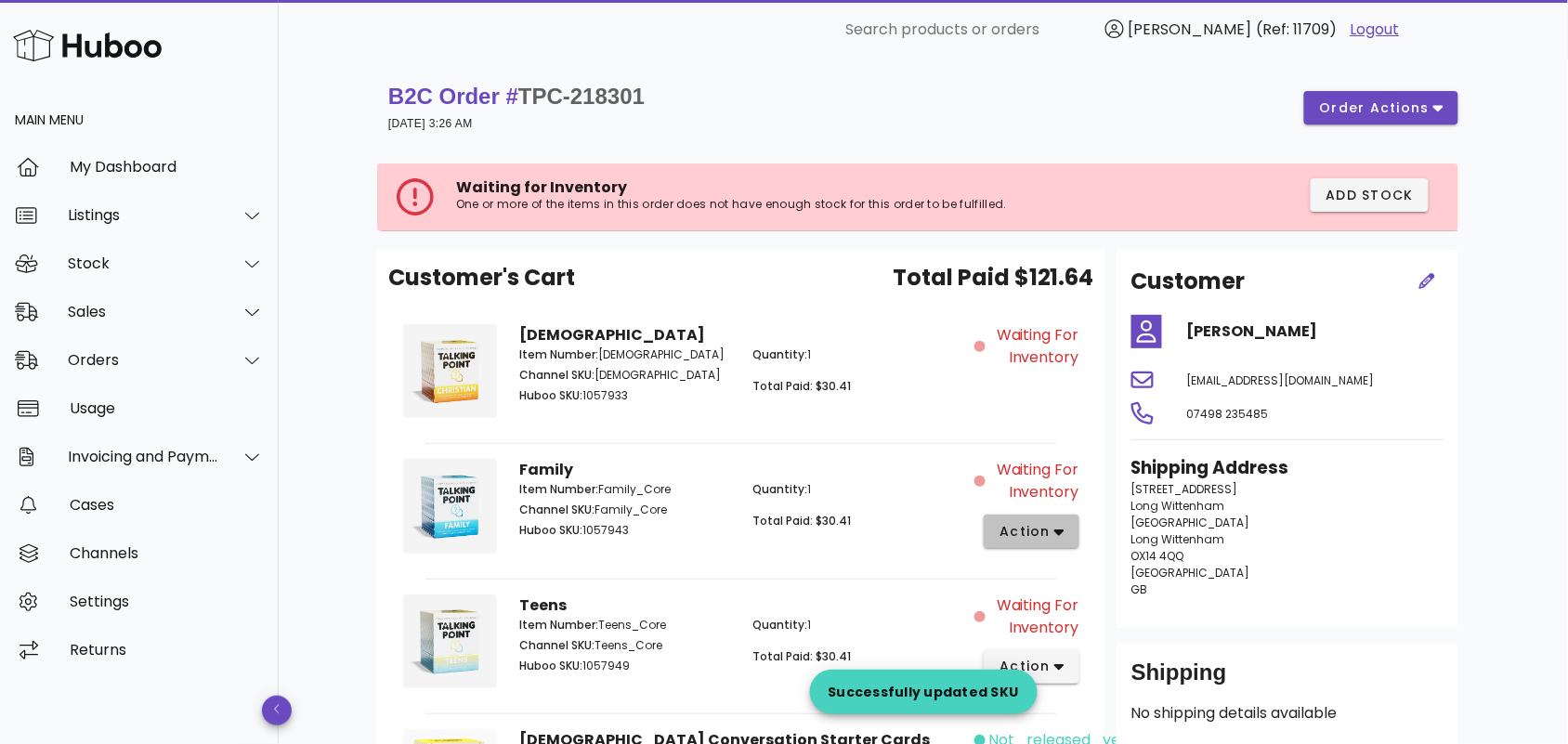
click at [1047, 535] on span "action" at bounding box center [1025, 531] width 52 height 20
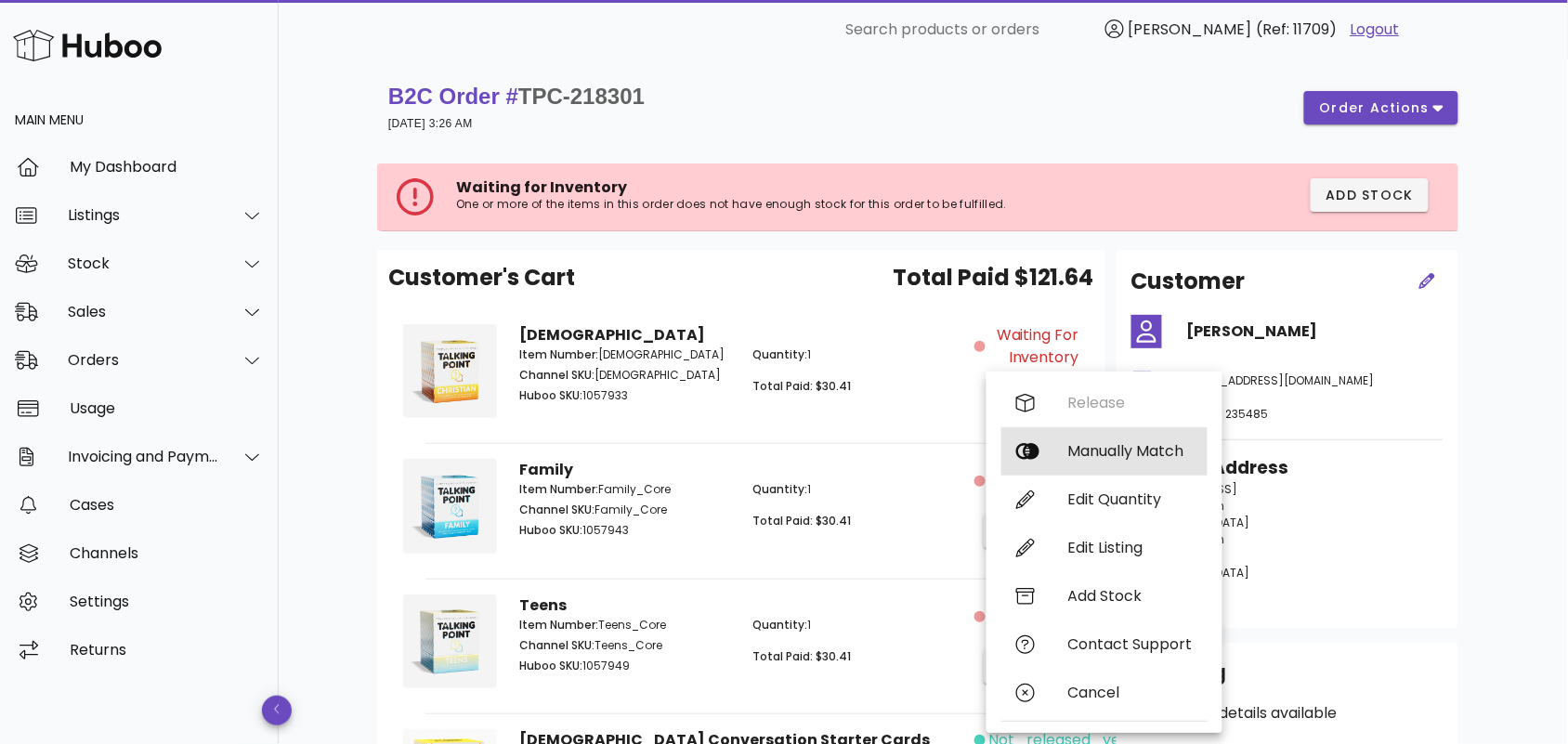
click at [1089, 443] on div "Manually Match" at bounding box center [1130, 451] width 125 height 18
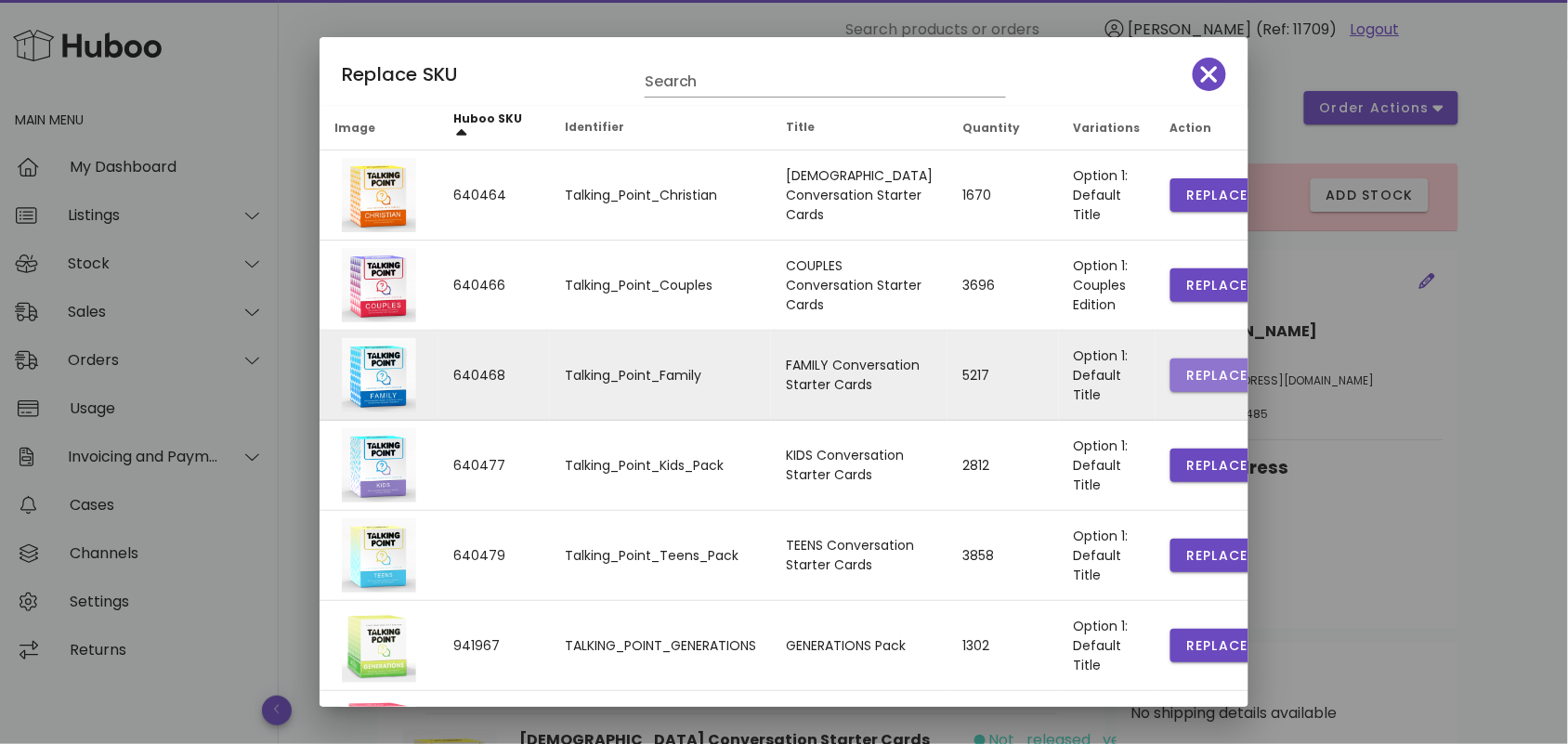
click at [1185, 370] on span "Replace" at bounding box center [1216, 376] width 63 height 20
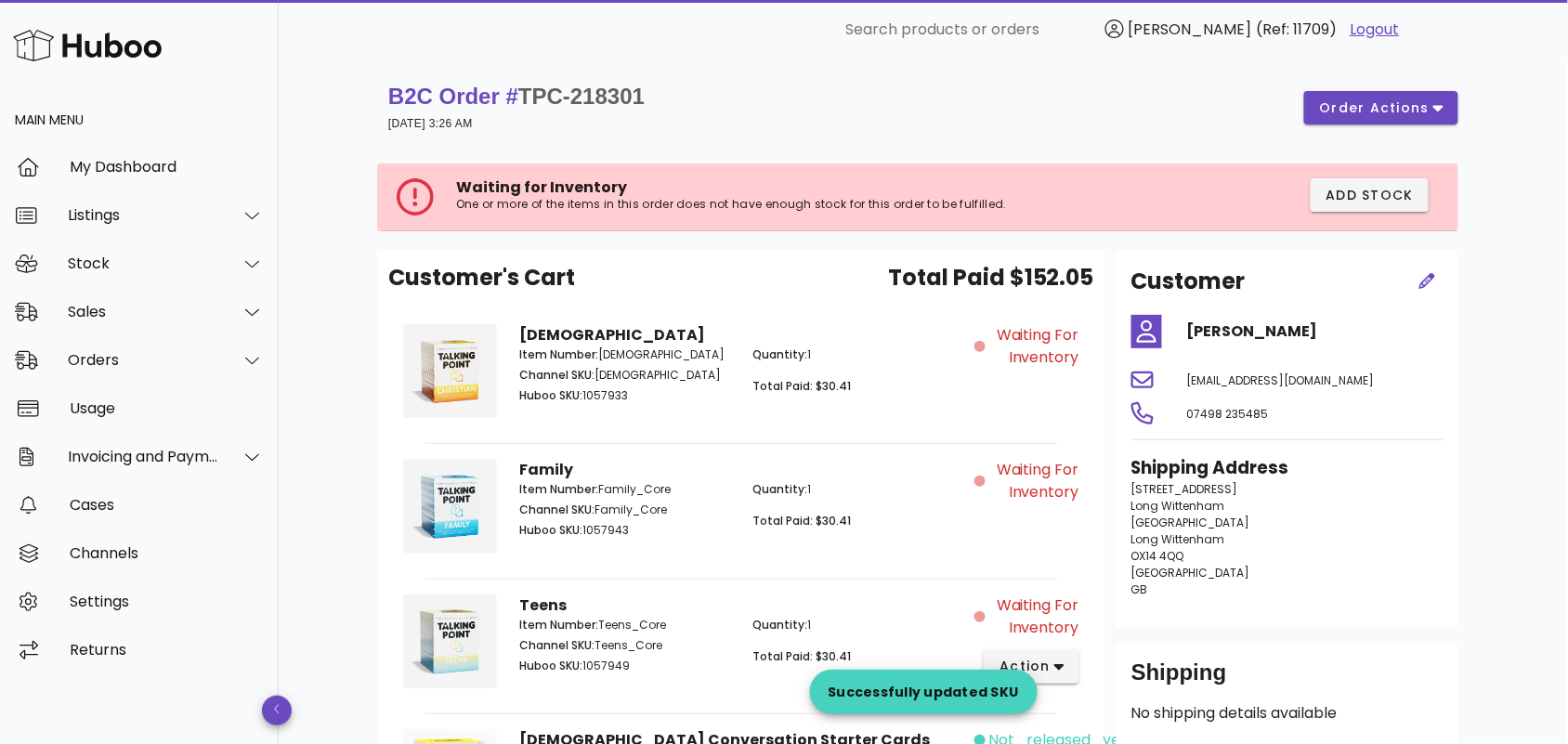
scroll to position [271, 0]
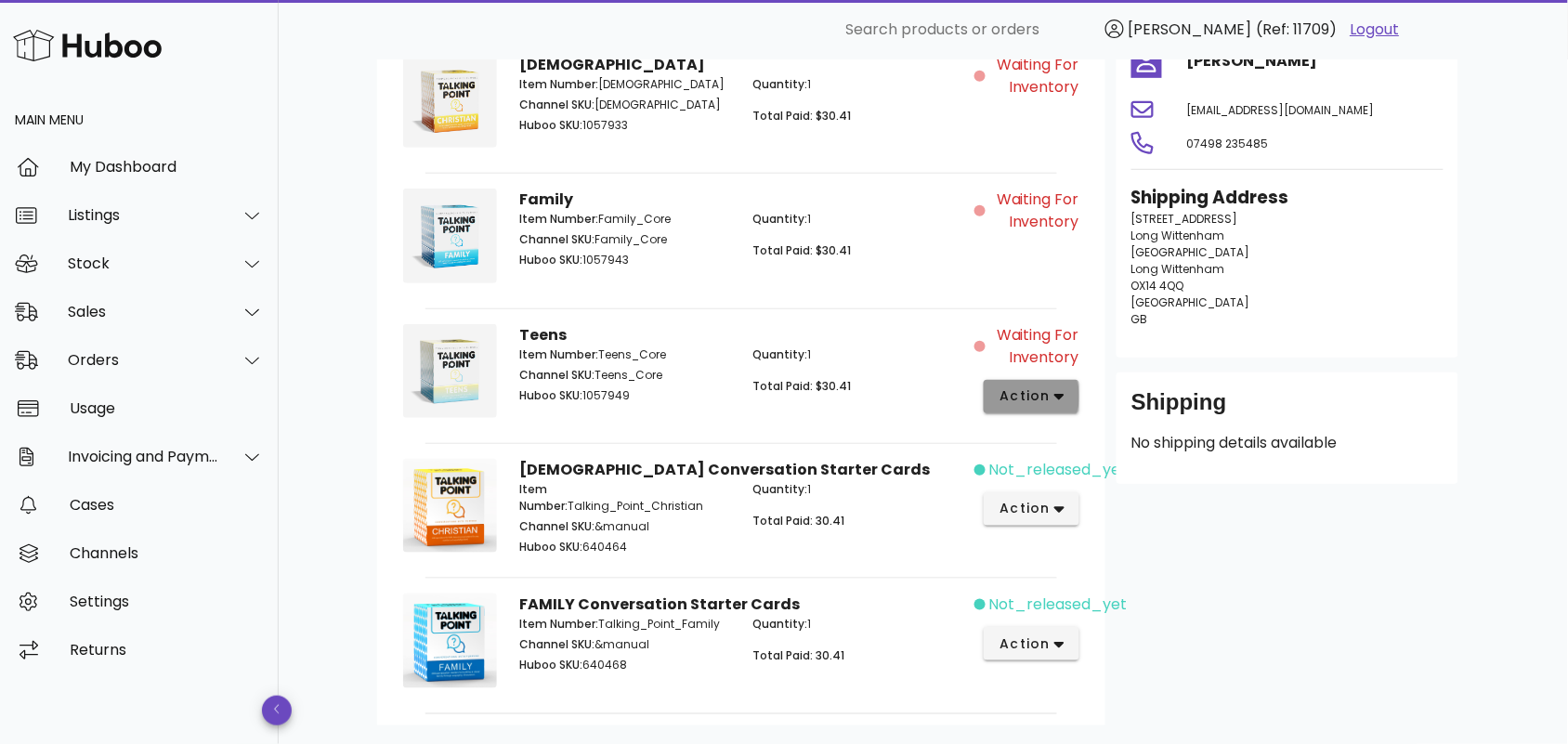
click at [1036, 388] on span "action" at bounding box center [1025, 396] width 52 height 20
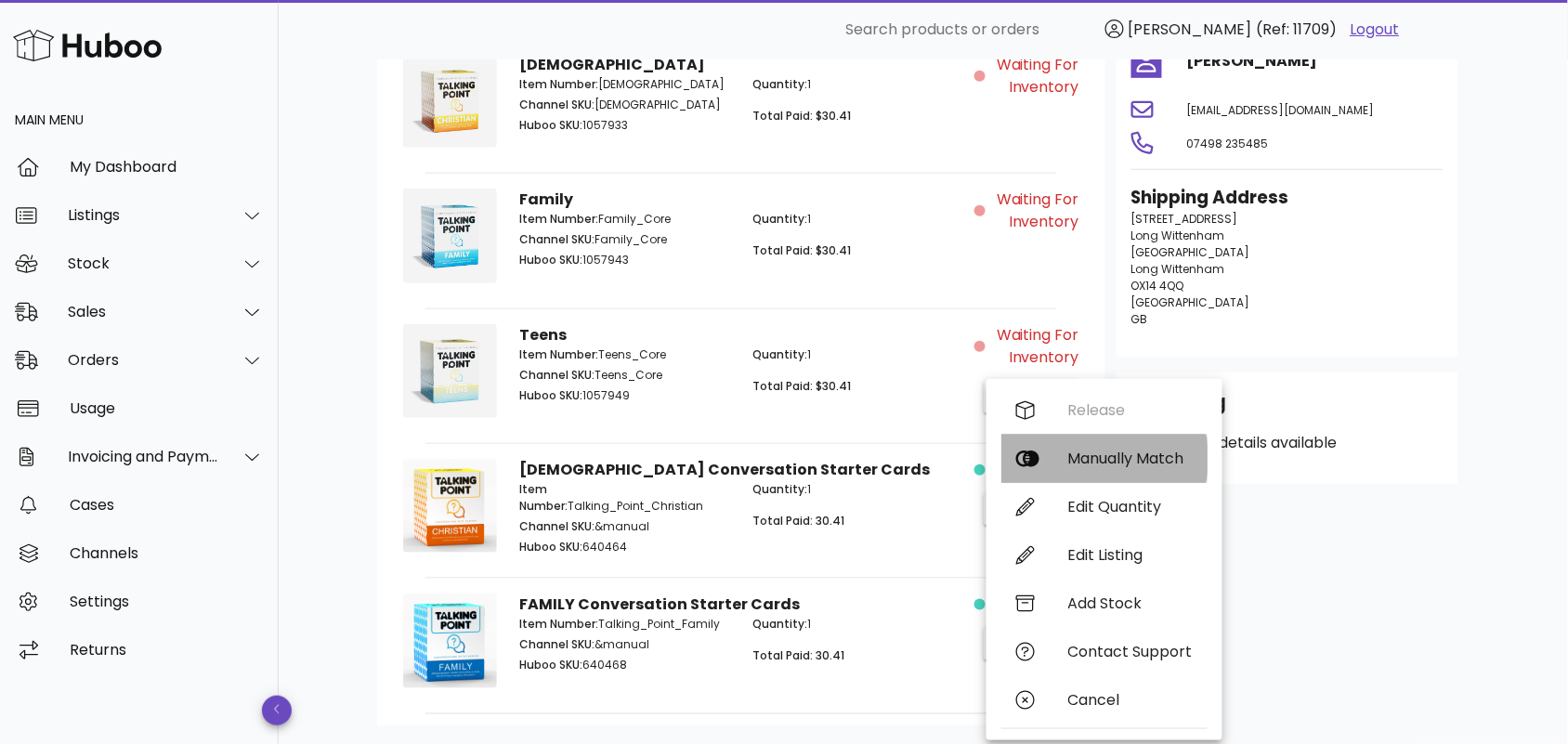
click at [1108, 453] on div "Manually Match" at bounding box center [1130, 458] width 125 height 18
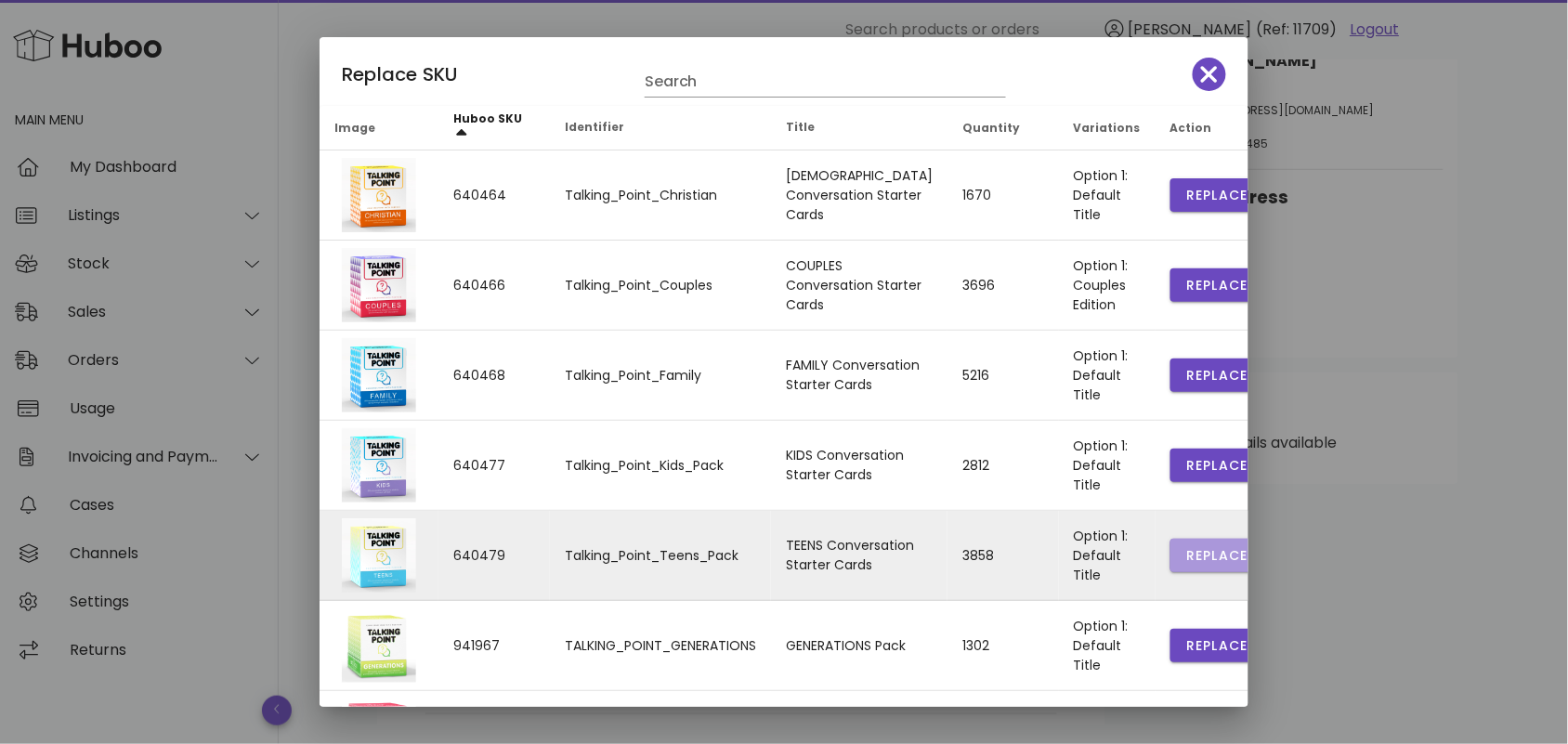
click at [1185, 550] on span "Replace" at bounding box center [1216, 556] width 63 height 20
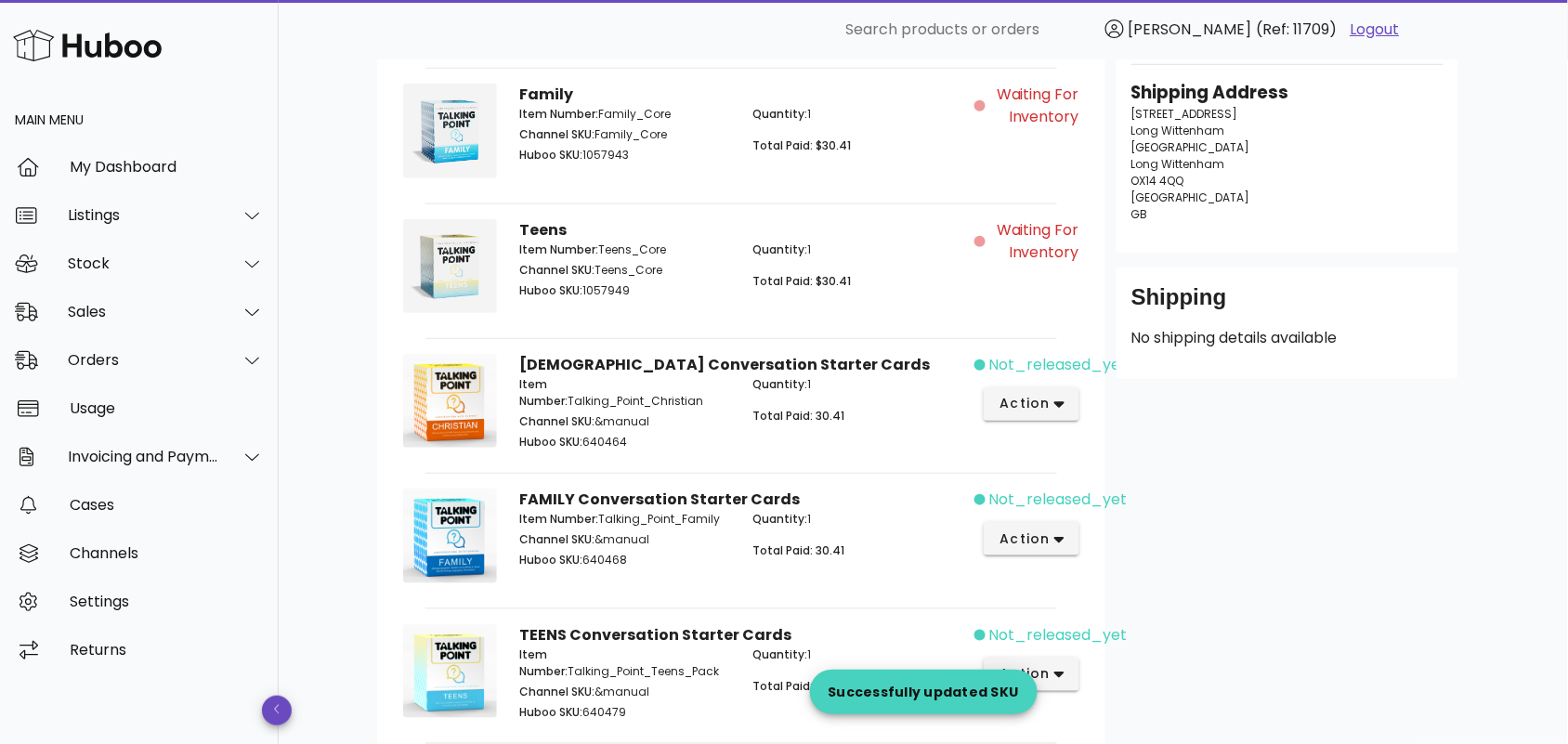
scroll to position [165, 0]
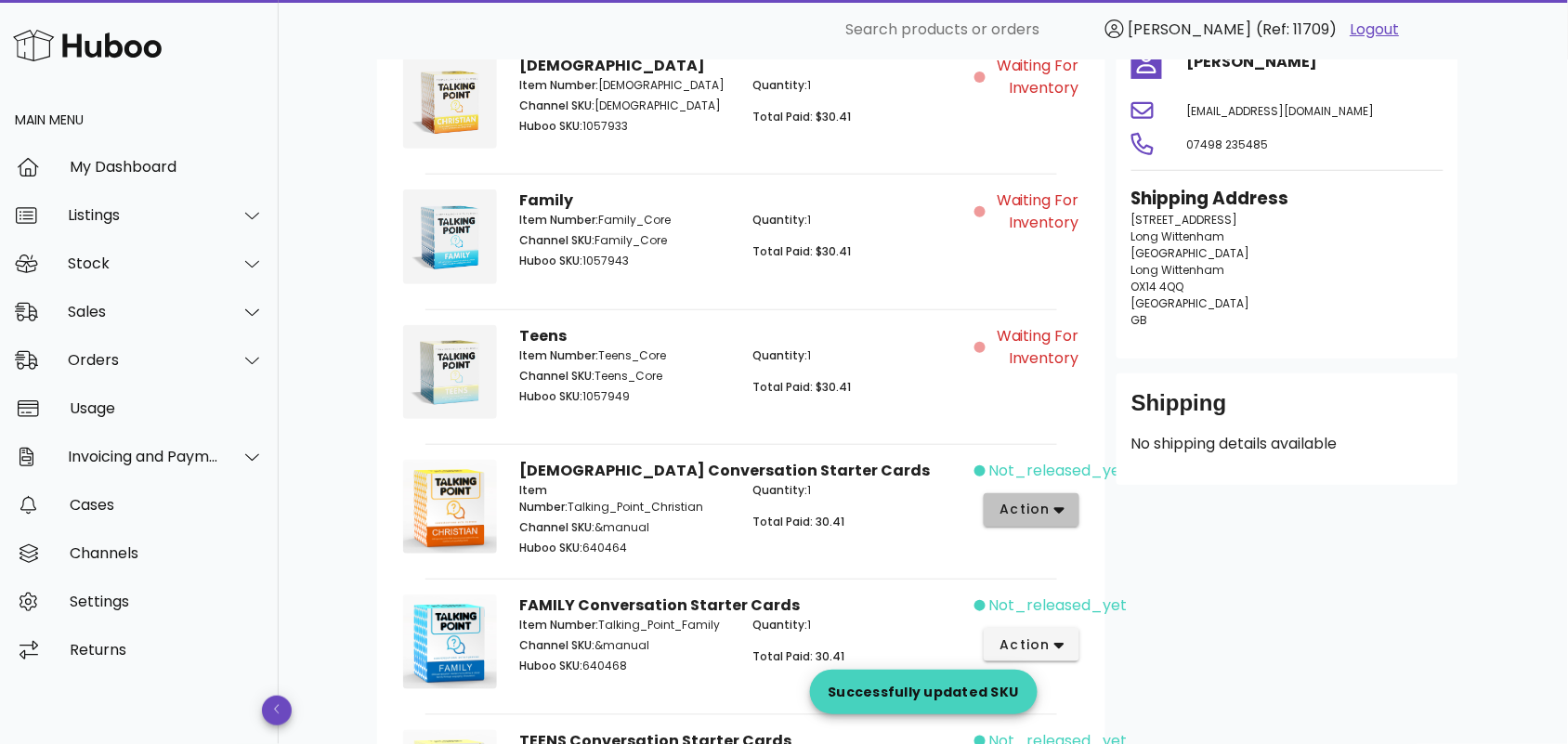
click at [1032, 506] on span "action" at bounding box center [1025, 510] width 52 height 20
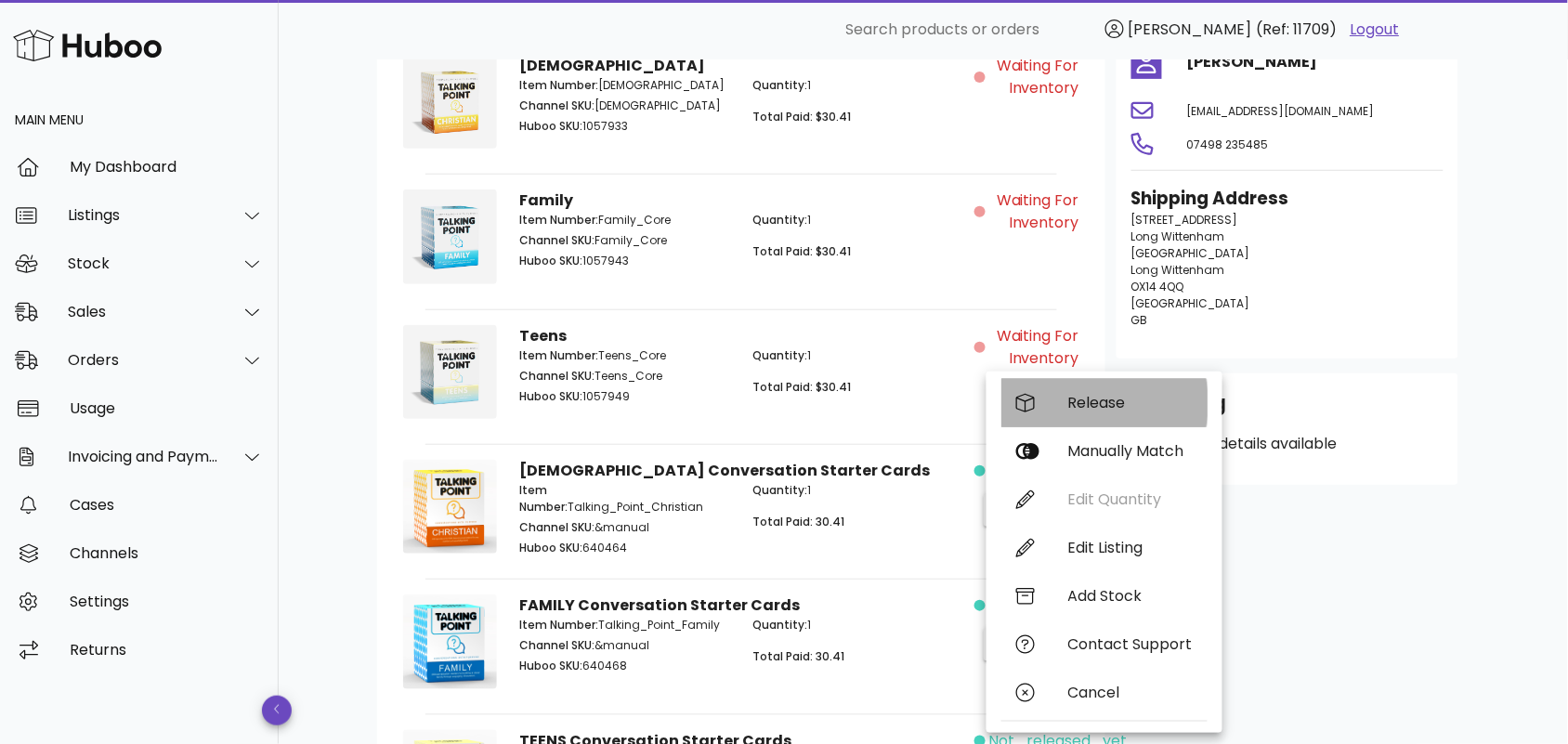
click at [1067, 402] on div "Release" at bounding box center [1104, 404] width 206 height 49
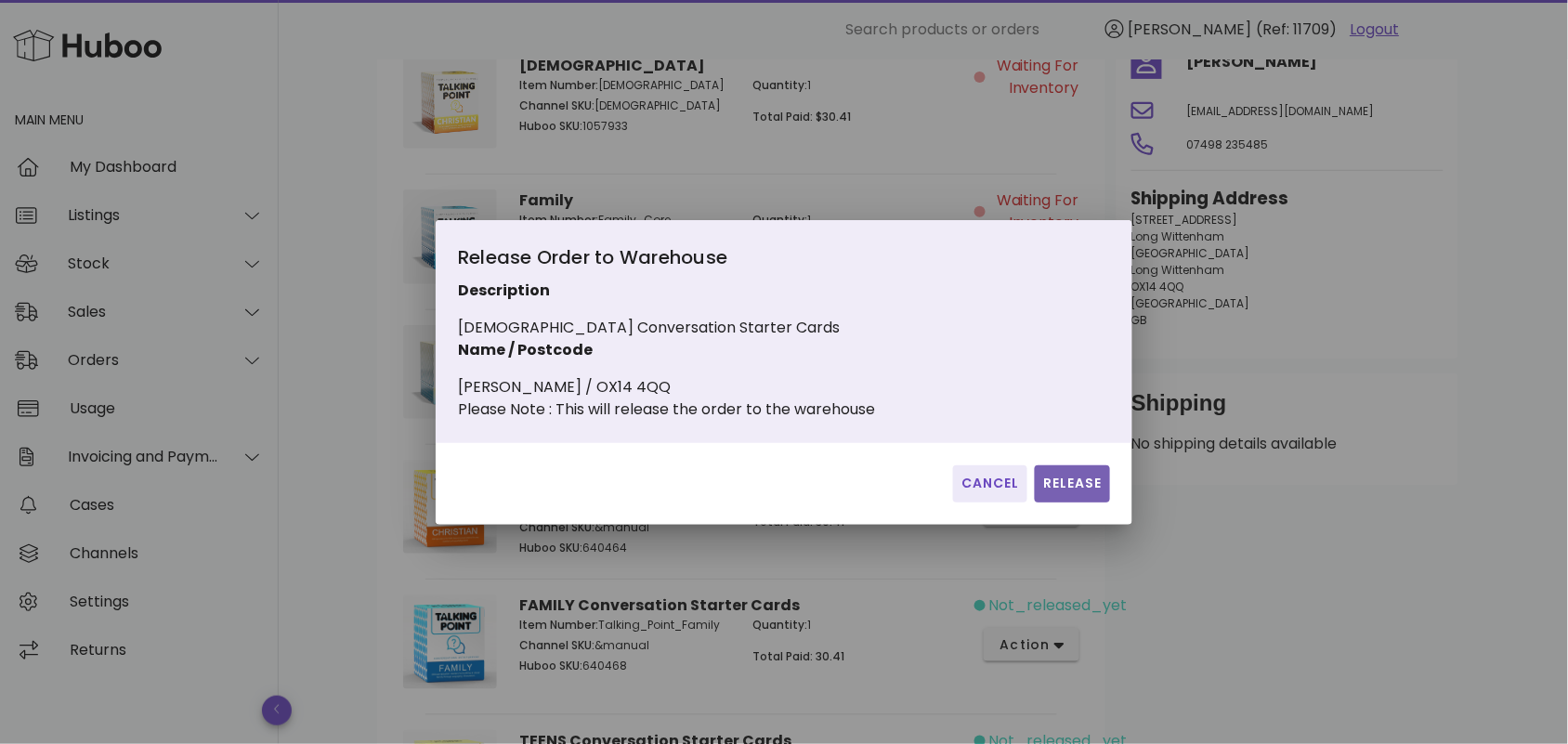
click at [1069, 494] on span "Release" at bounding box center [1072, 484] width 60 height 20
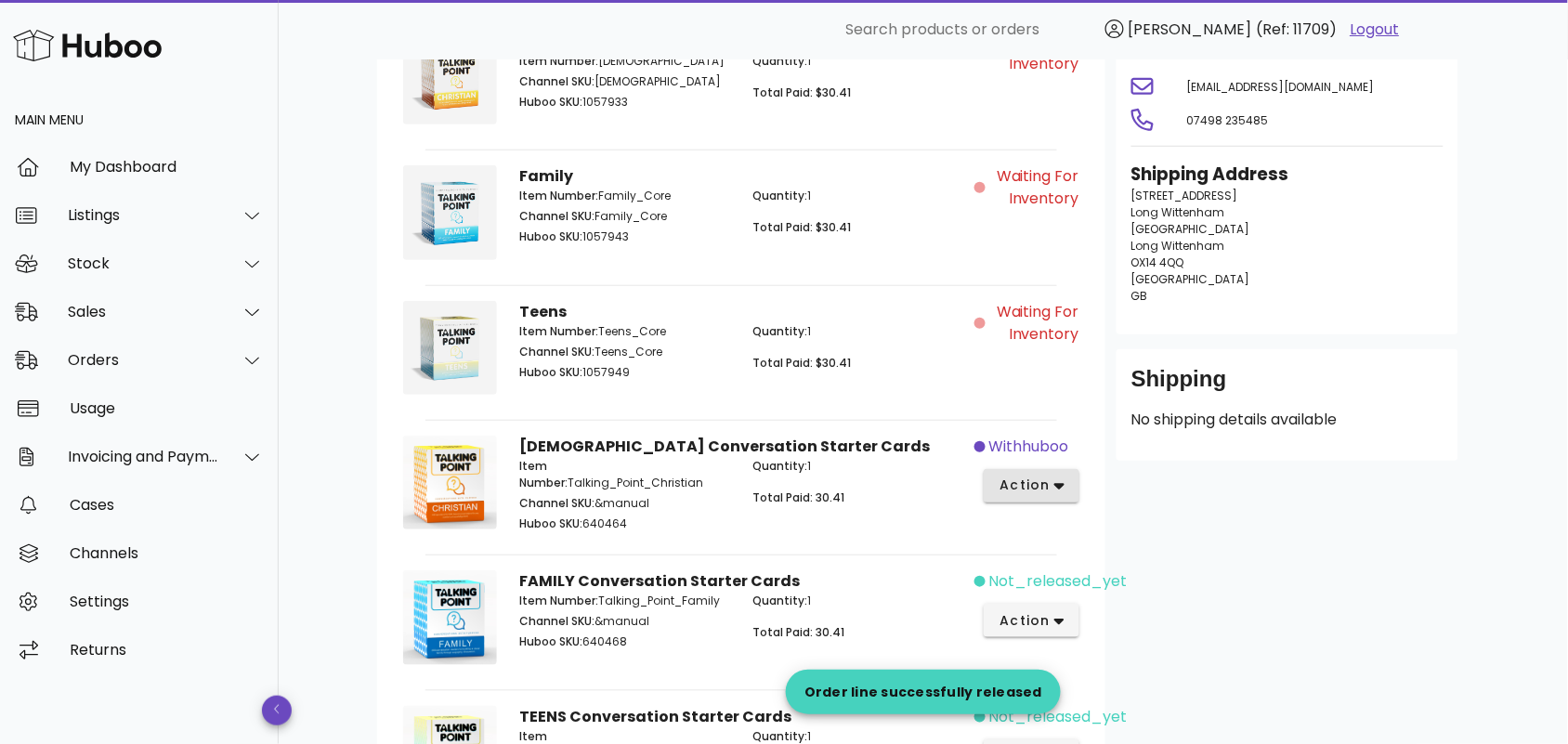
scroll to position [430, 0]
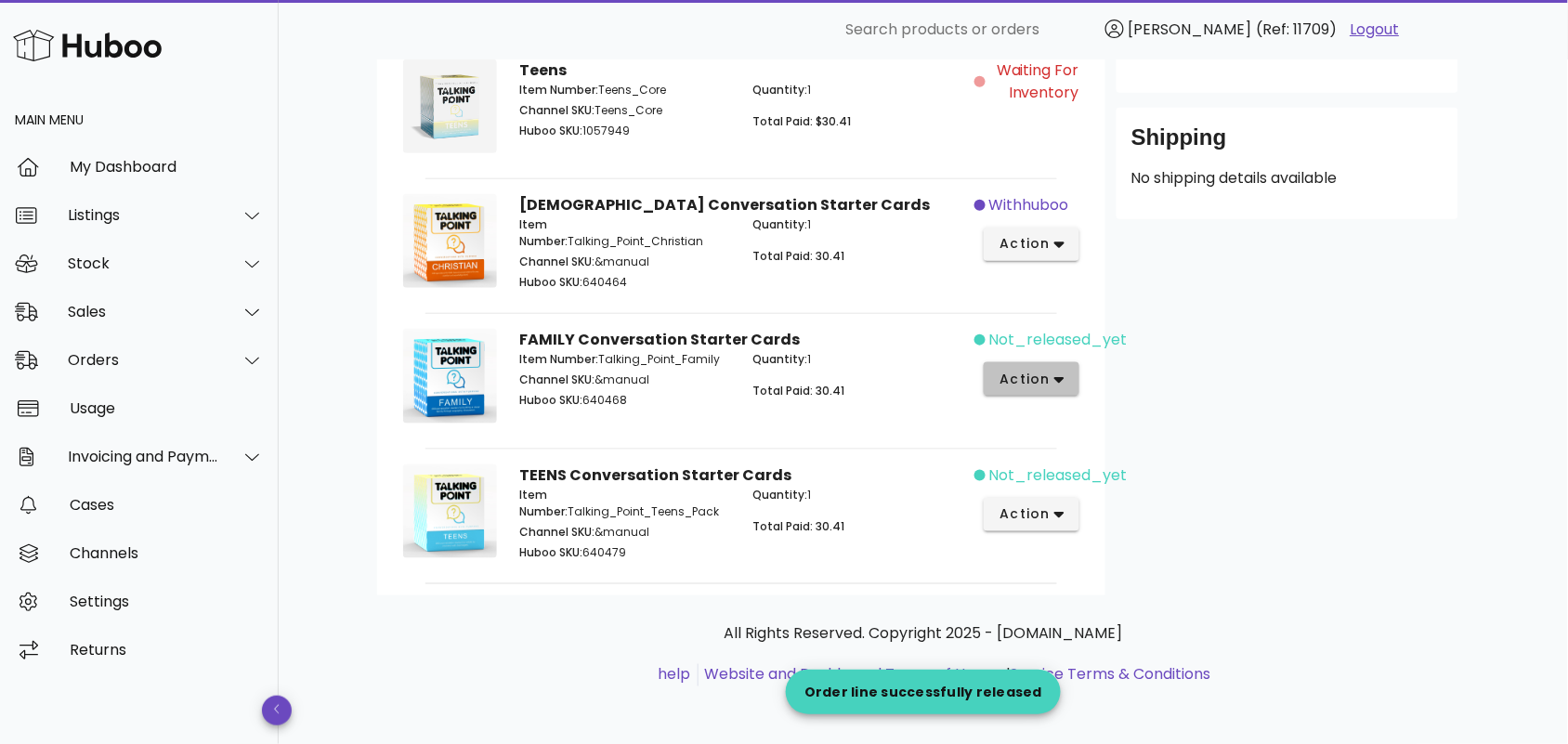
click at [1022, 370] on span "action" at bounding box center [1025, 379] width 52 height 20
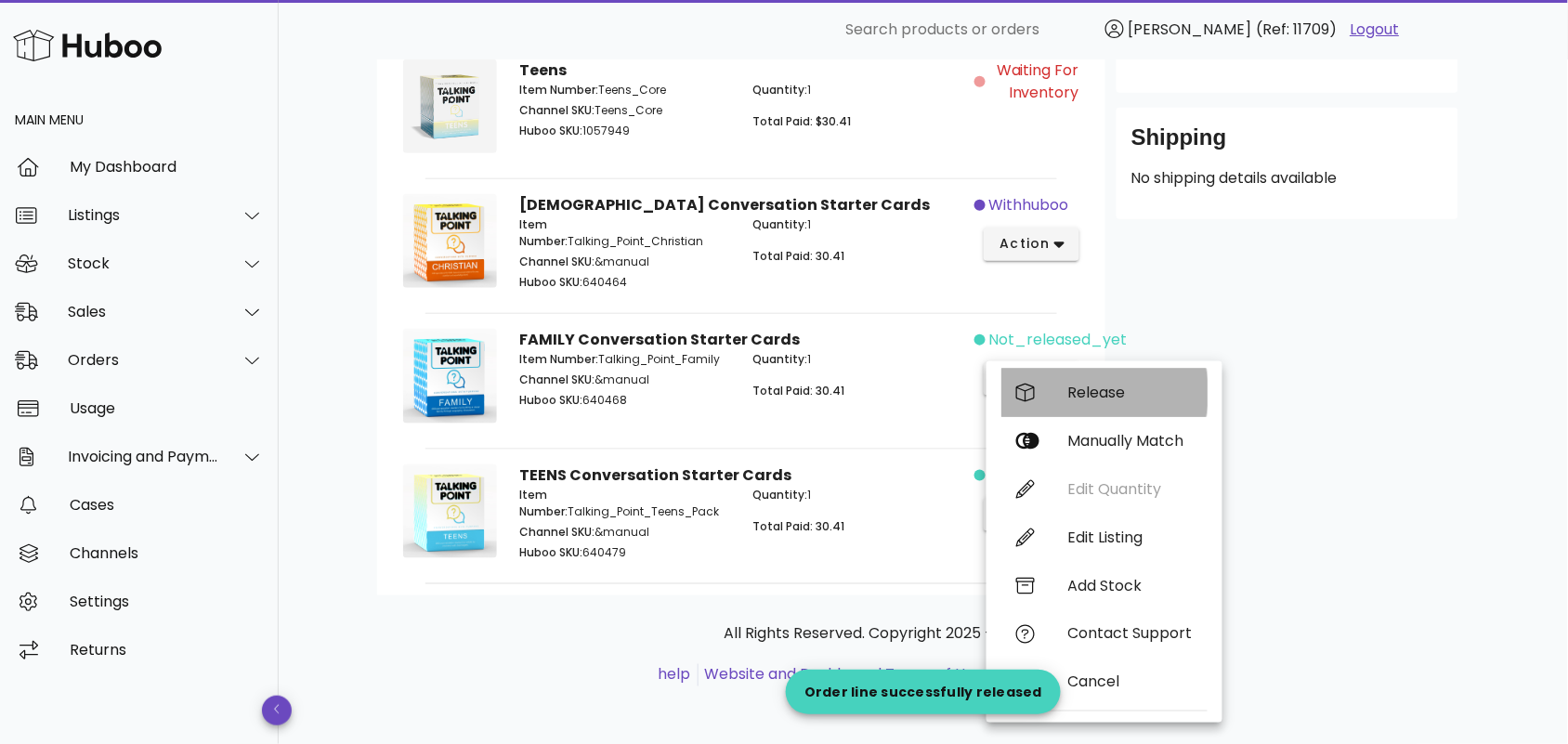
click at [1083, 387] on div "Release" at bounding box center [1130, 393] width 125 height 18
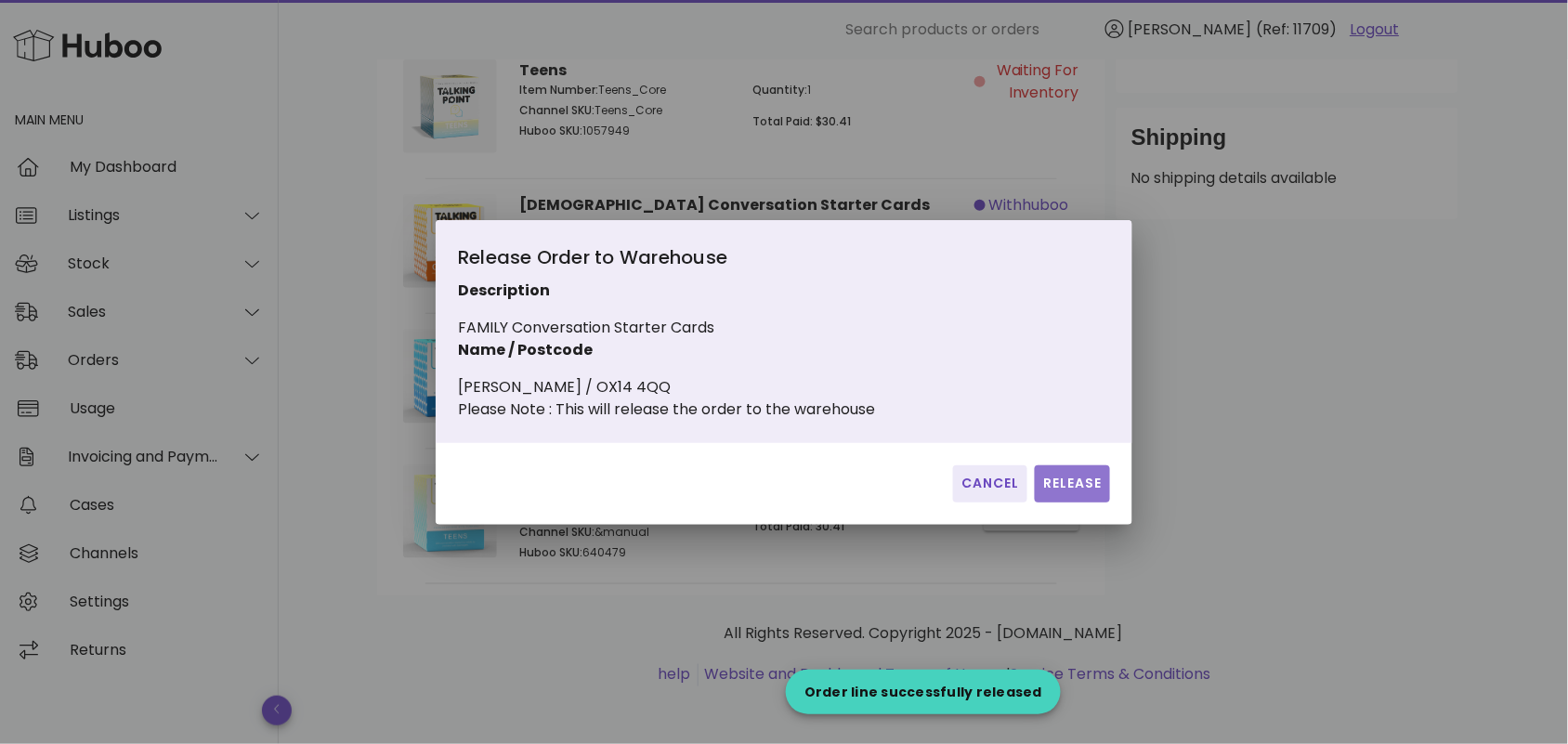
click at [1067, 494] on span "Release" at bounding box center [1072, 484] width 60 height 20
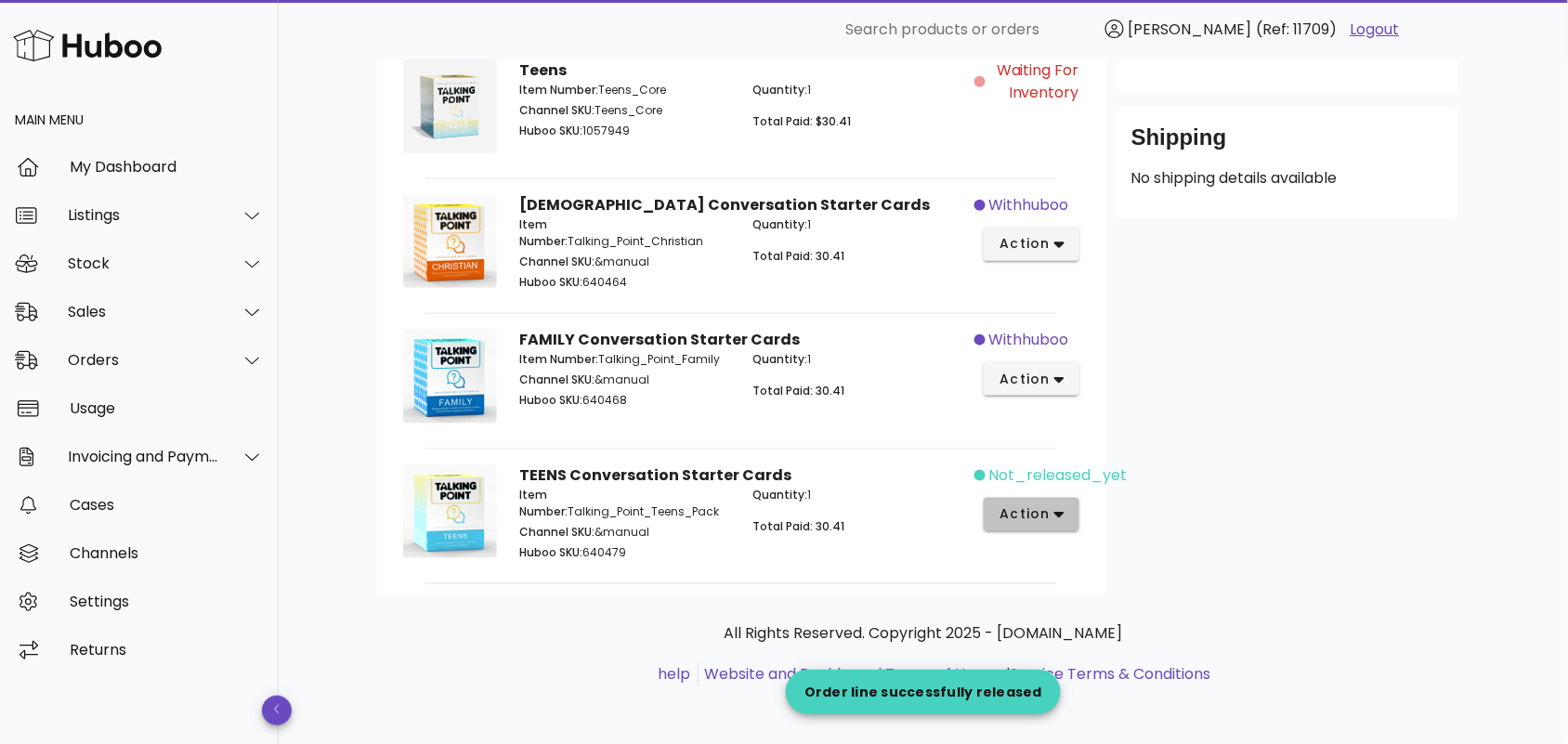
click at [1036, 507] on span "action" at bounding box center [1025, 514] width 52 height 20
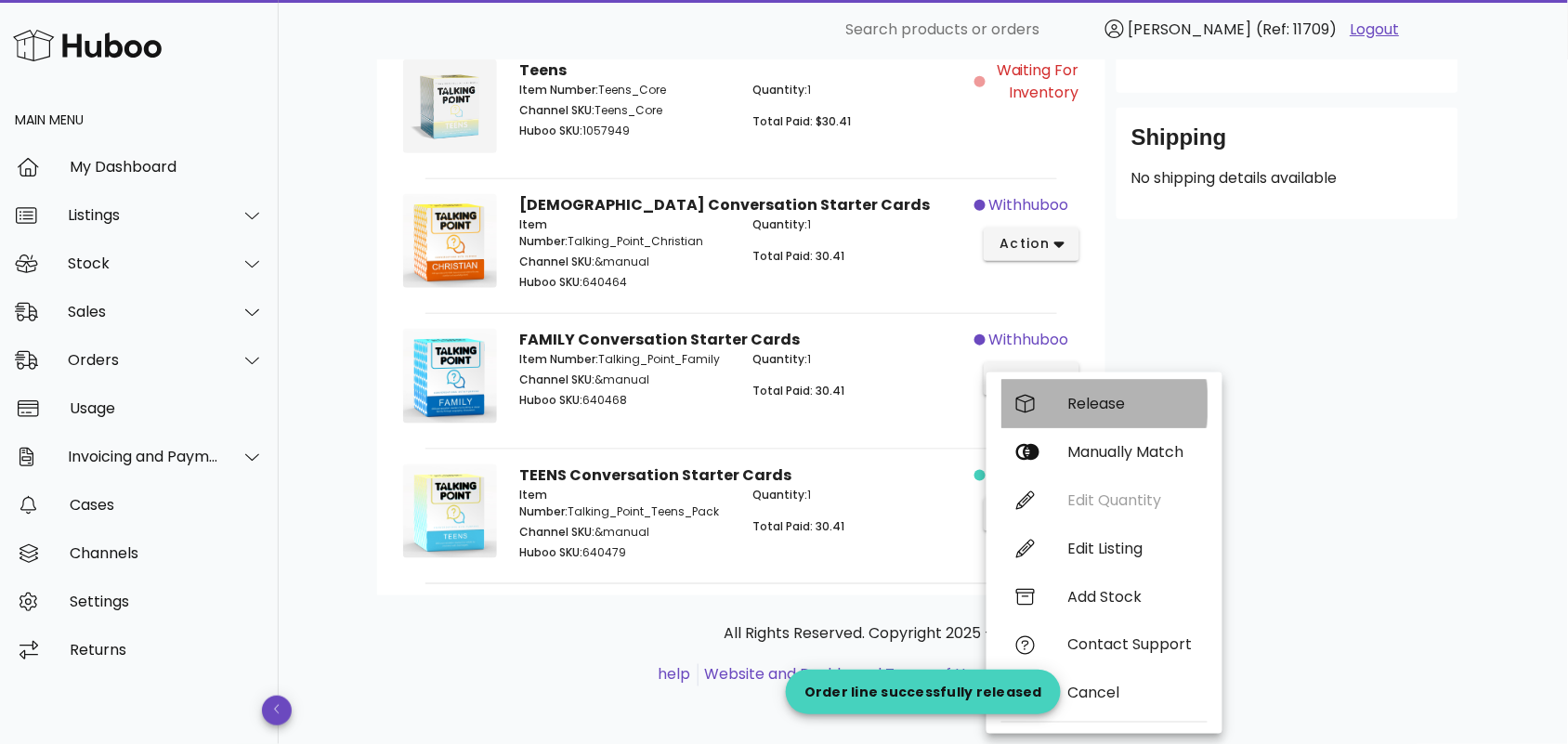
click at [1089, 407] on div "Release" at bounding box center [1130, 403] width 125 height 18
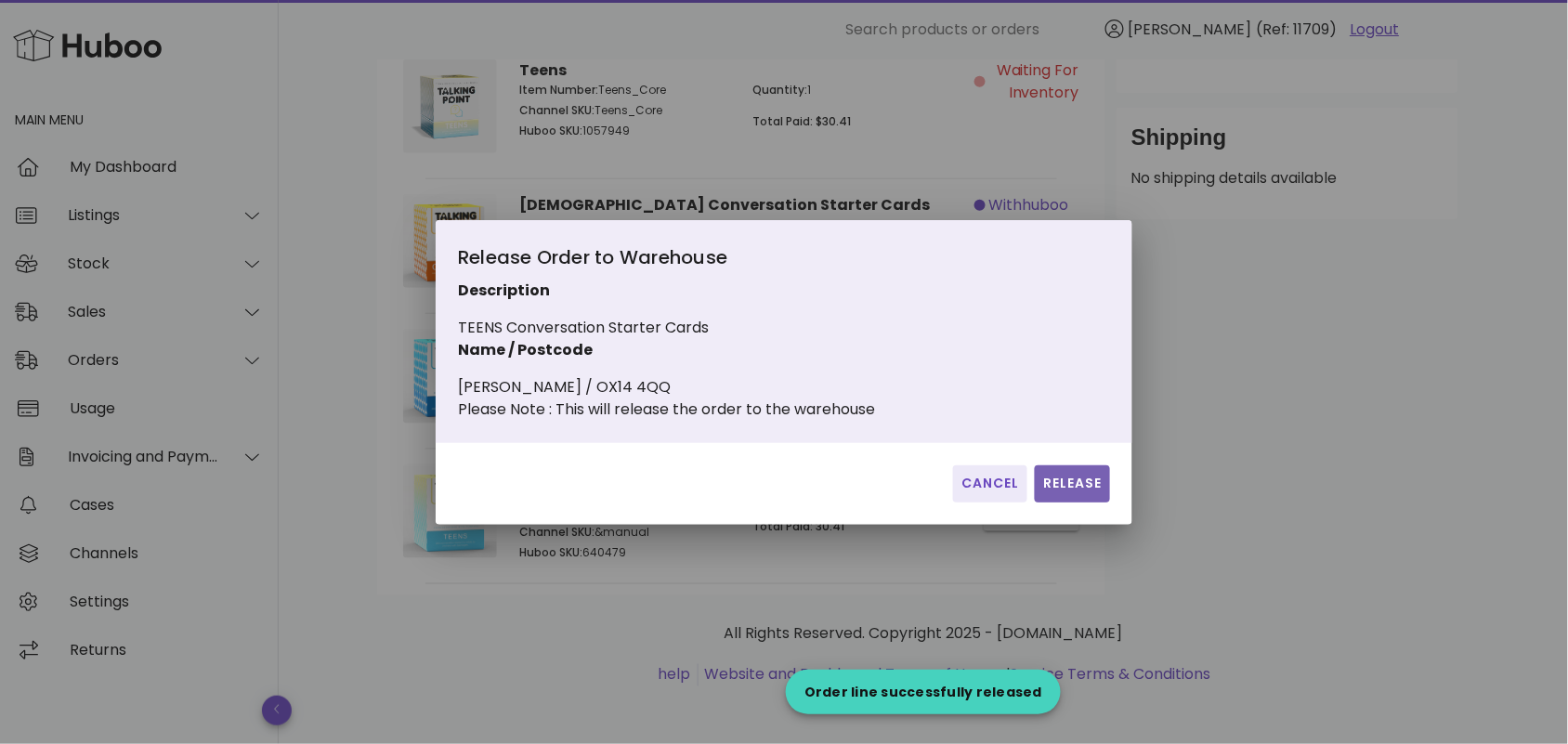
click at [1077, 494] on span "Release" at bounding box center [1072, 484] width 60 height 20
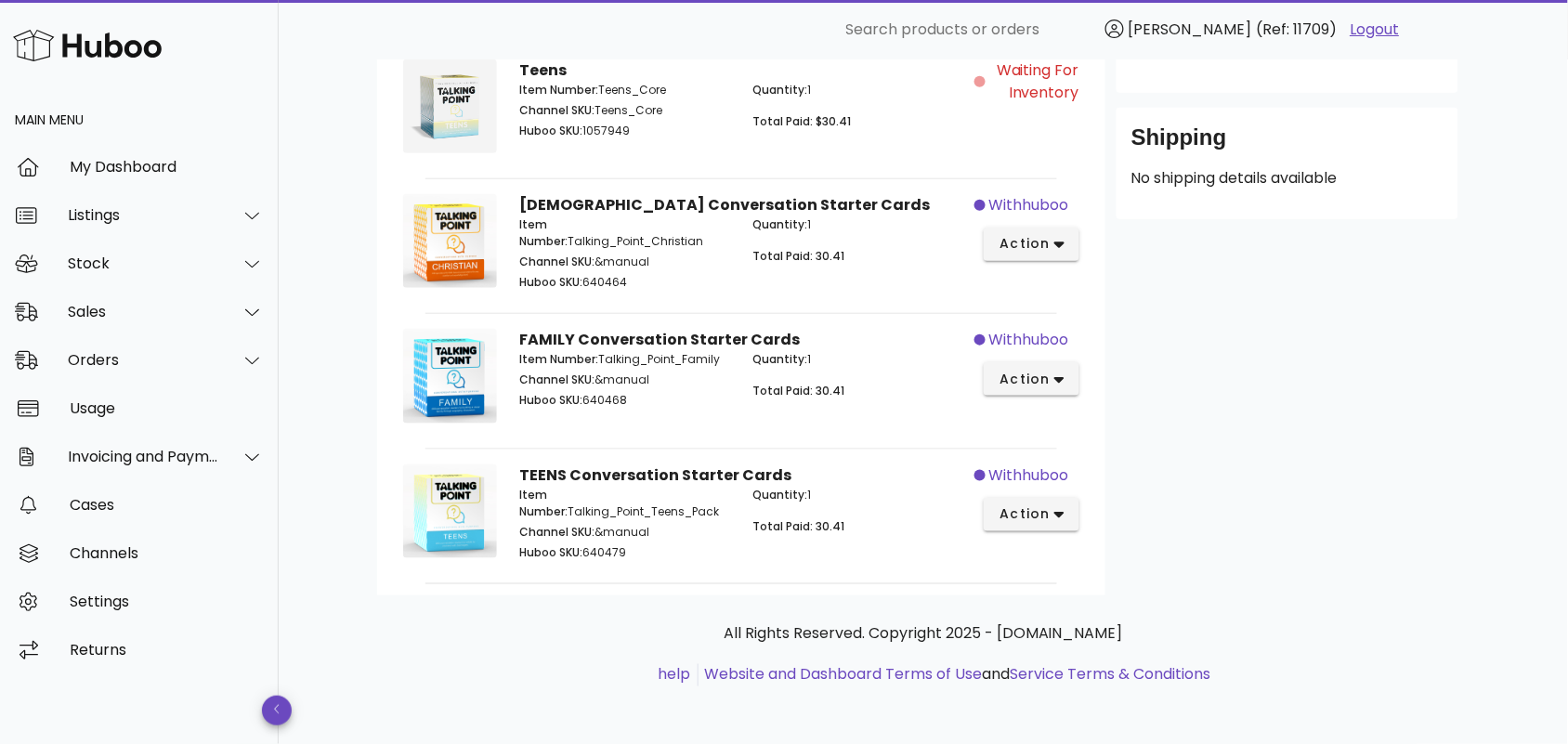
click at [555, 623] on p "All Rights Reserved. Copyright 2025 - [DOMAIN_NAME]" at bounding box center [924, 634] width 1063 height 22
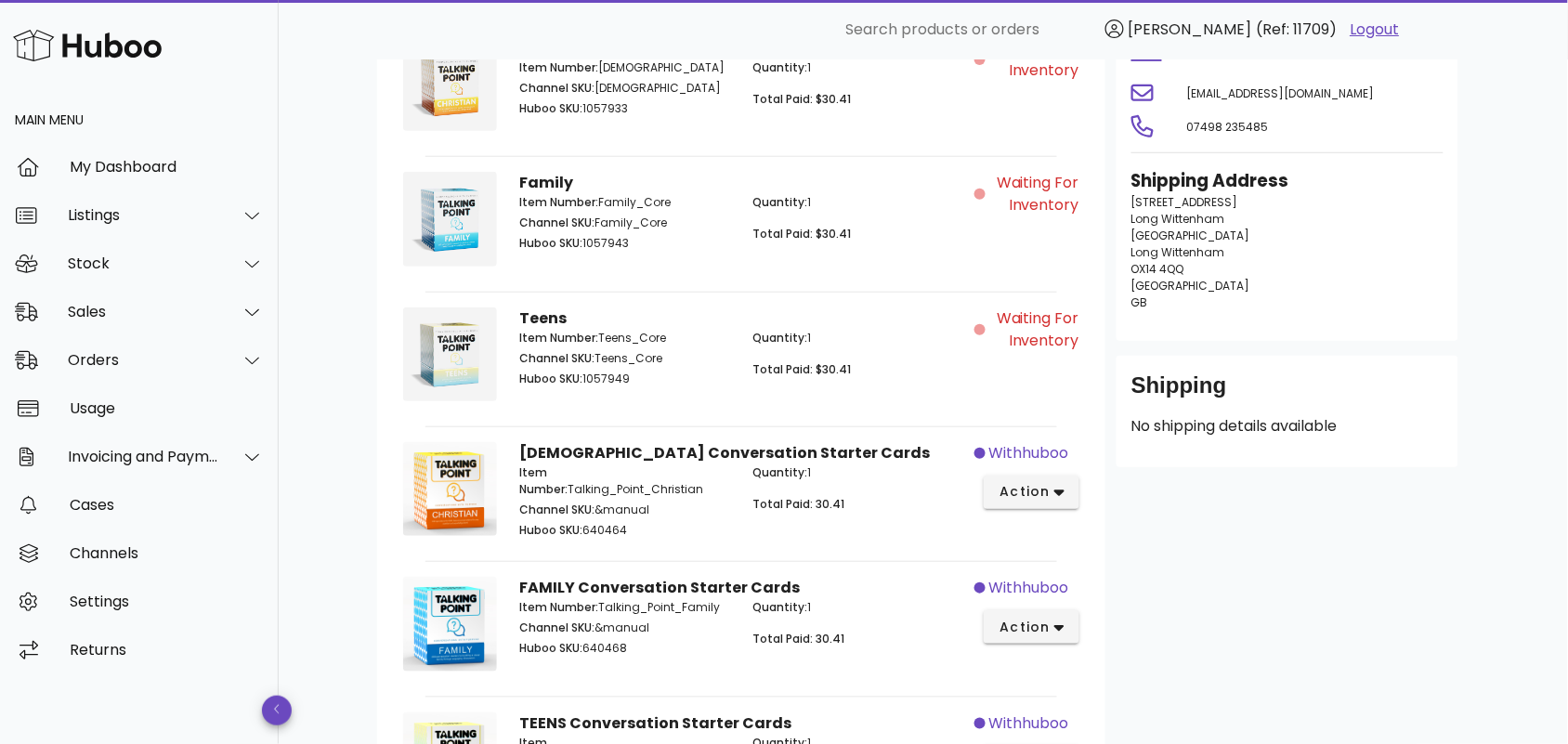
scroll to position [0, 0]
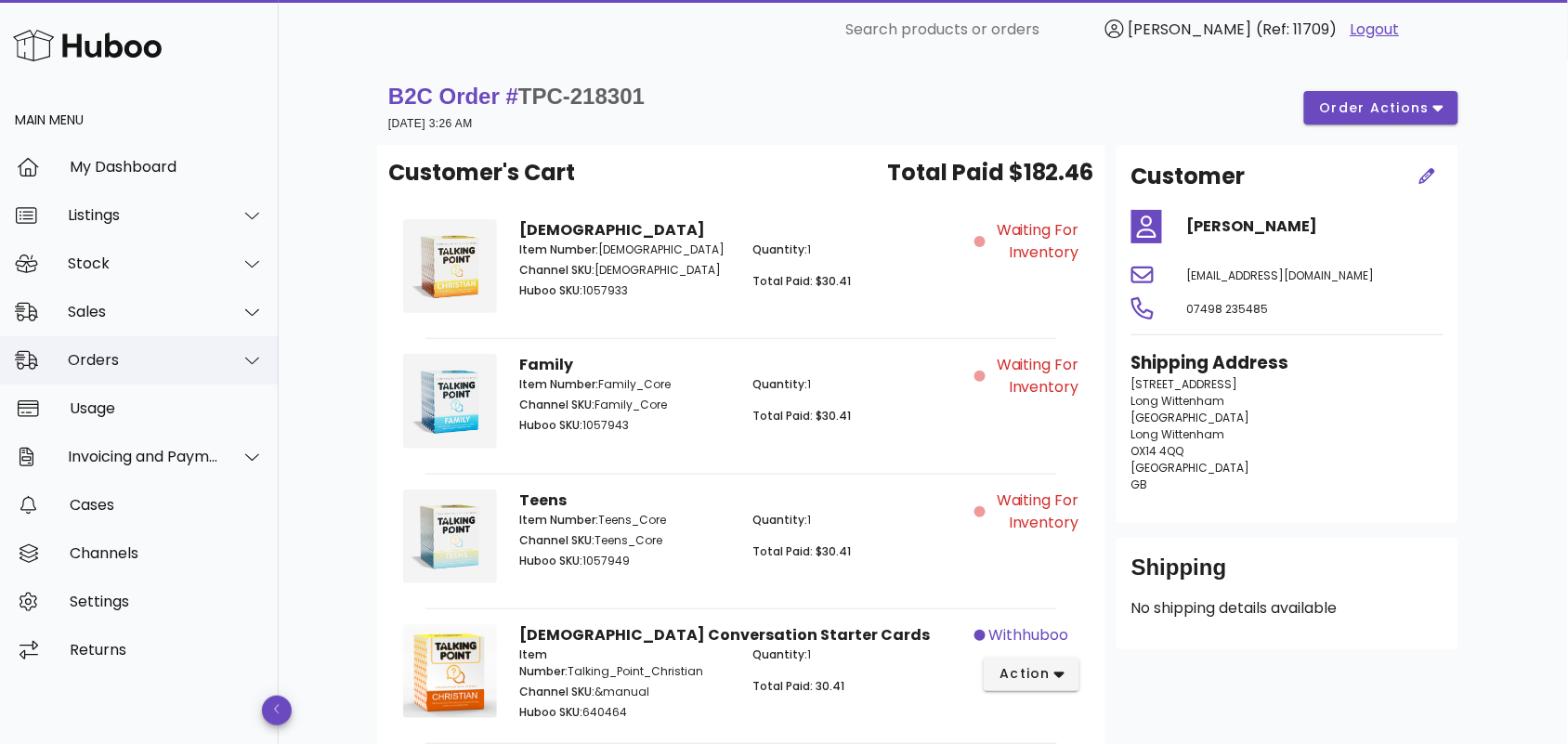
click at [147, 365] on div "Orders" at bounding box center [143, 360] width 152 height 18
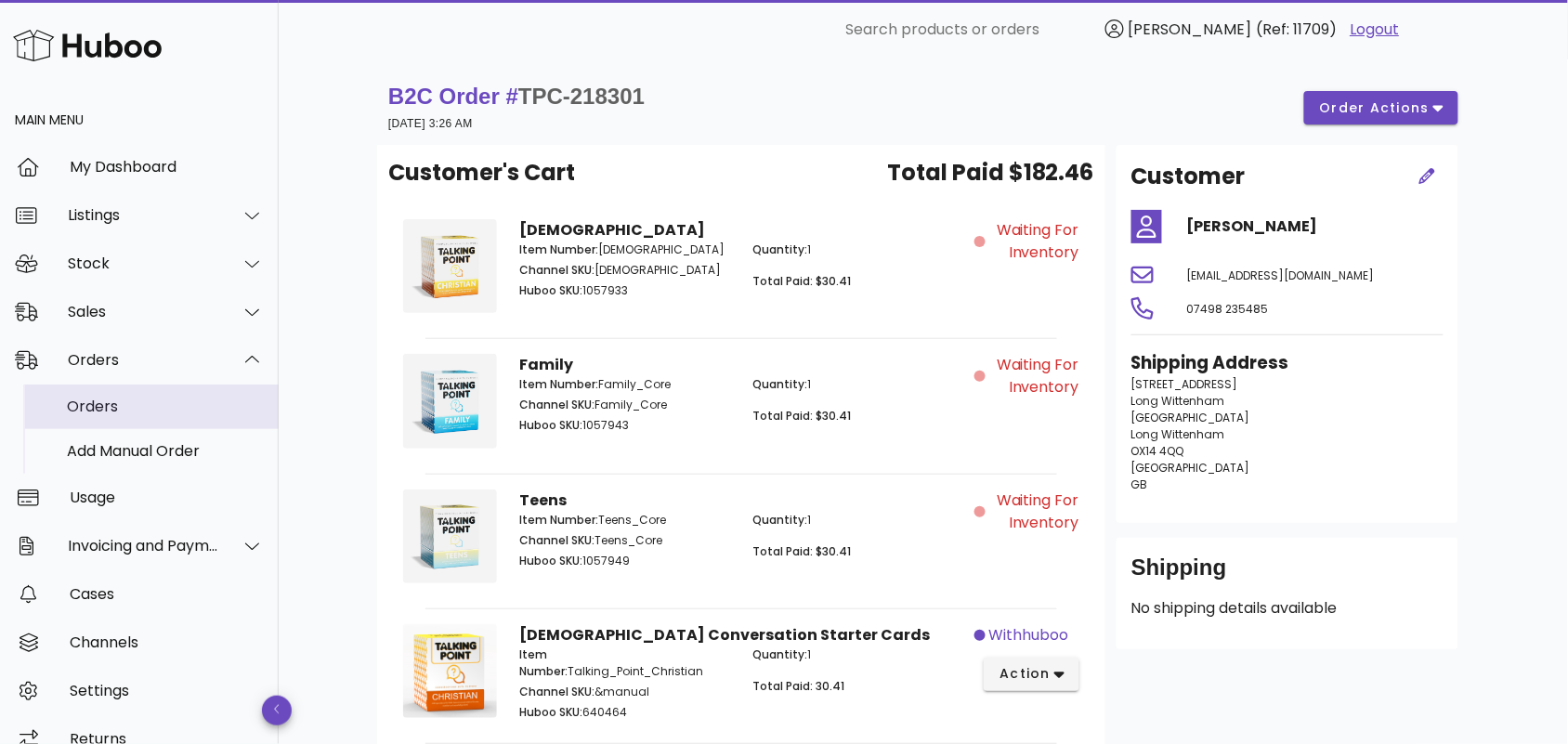
click at [187, 409] on div "Orders" at bounding box center [165, 406] width 197 height 18
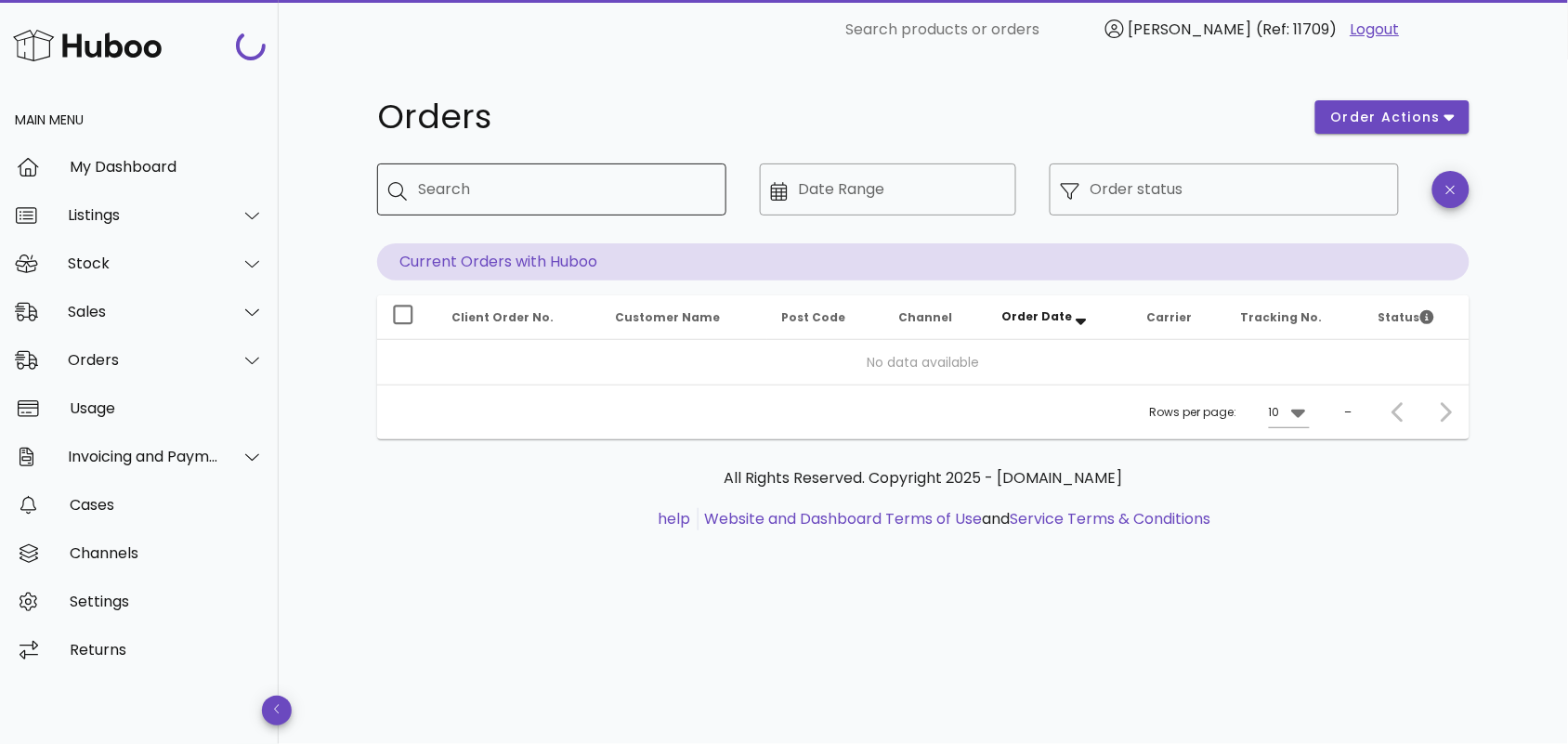
click at [471, 186] on input "Search" at bounding box center [564, 189] width 293 height 30
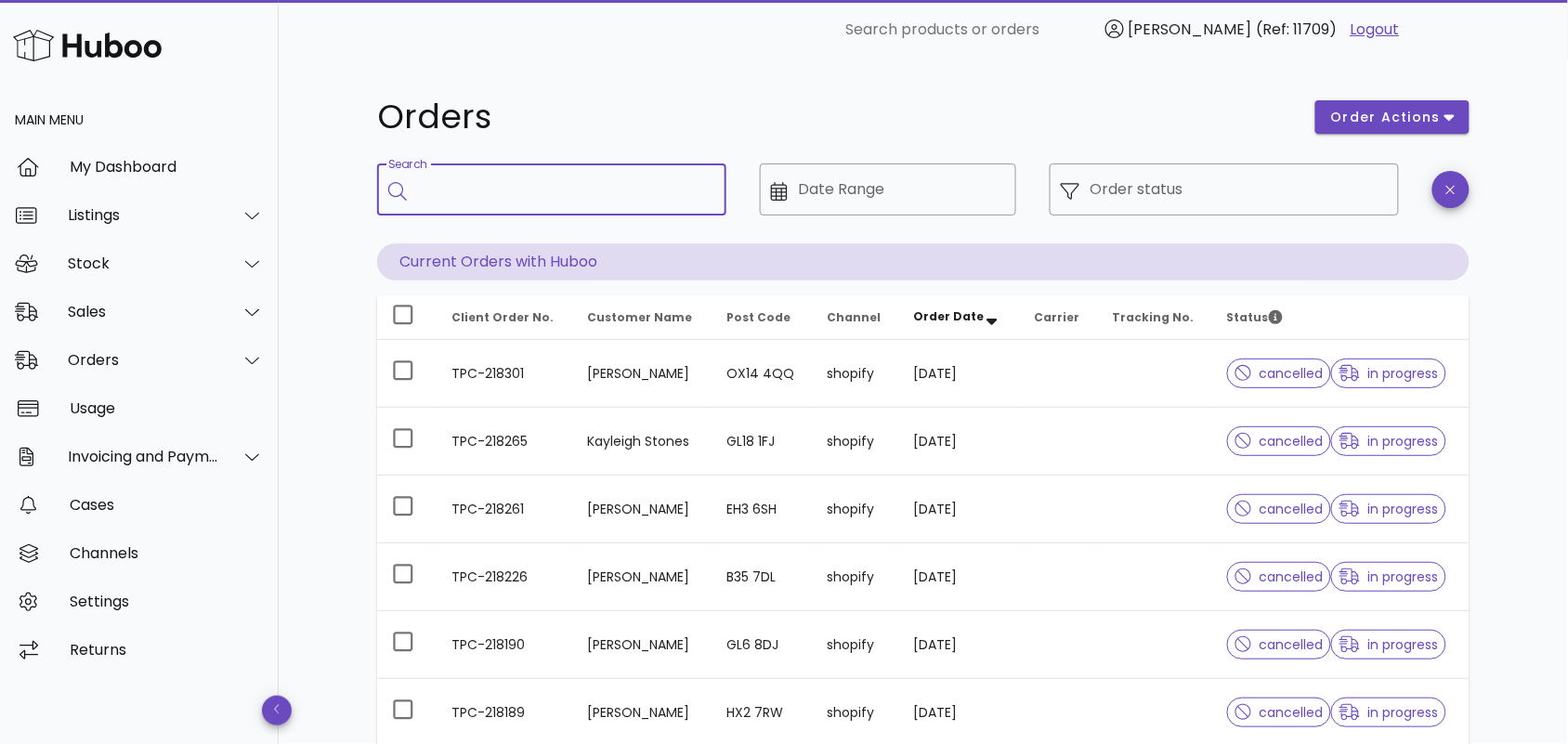
paste input "**********"
type input "**********"
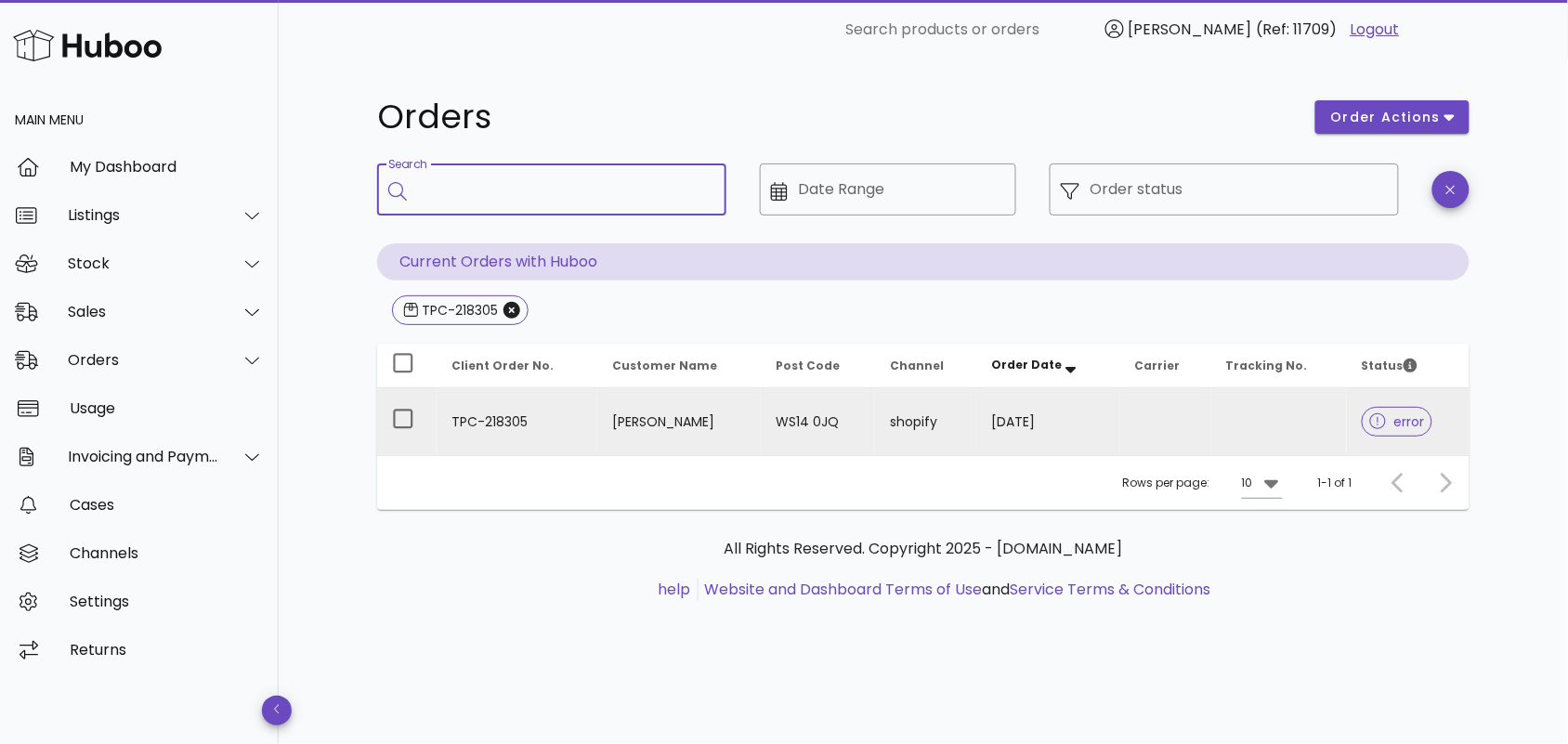
click at [568, 407] on td "TPC-218305" at bounding box center [517, 422] width 161 height 67
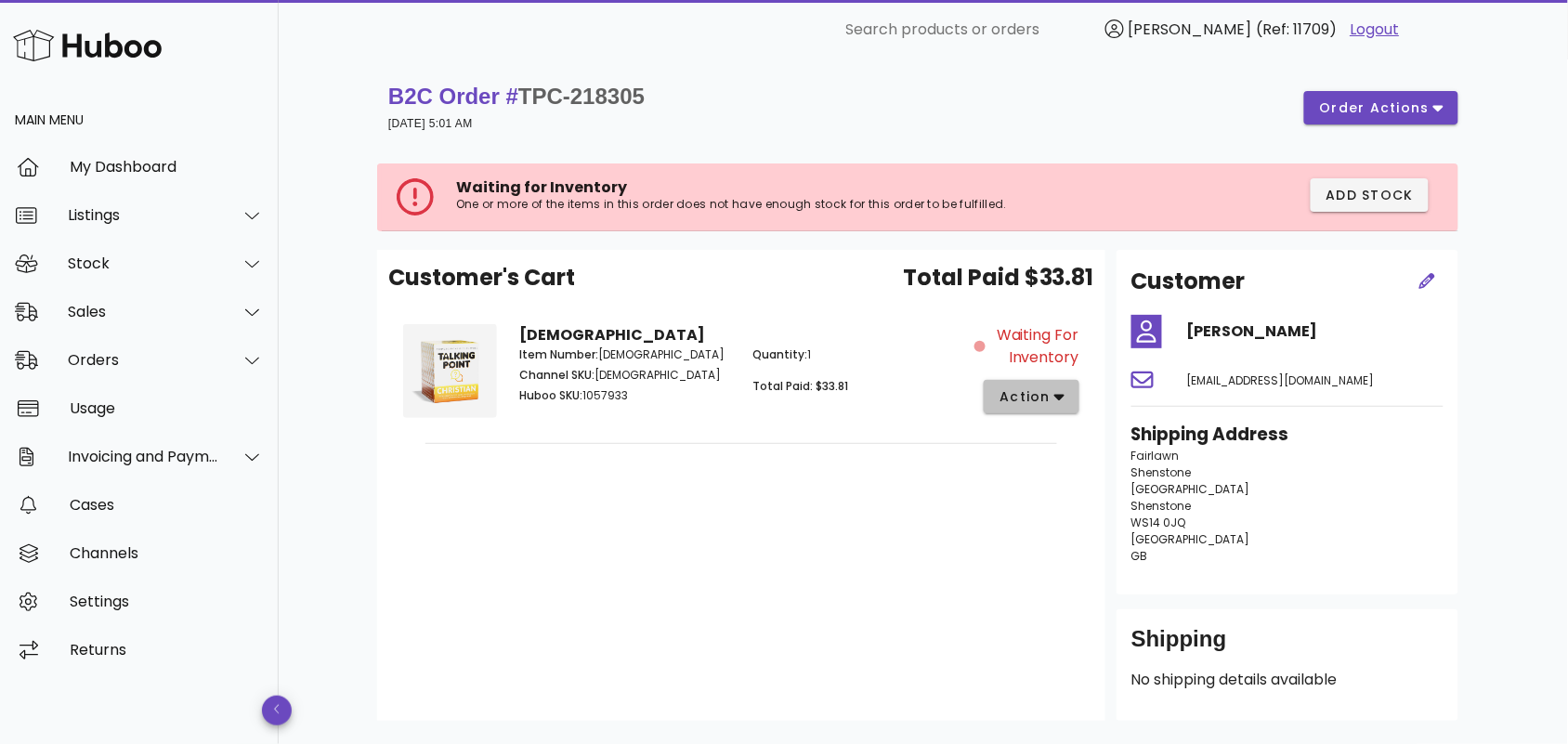
click at [1066, 394] on button "action" at bounding box center [1031, 397] width 96 height 34
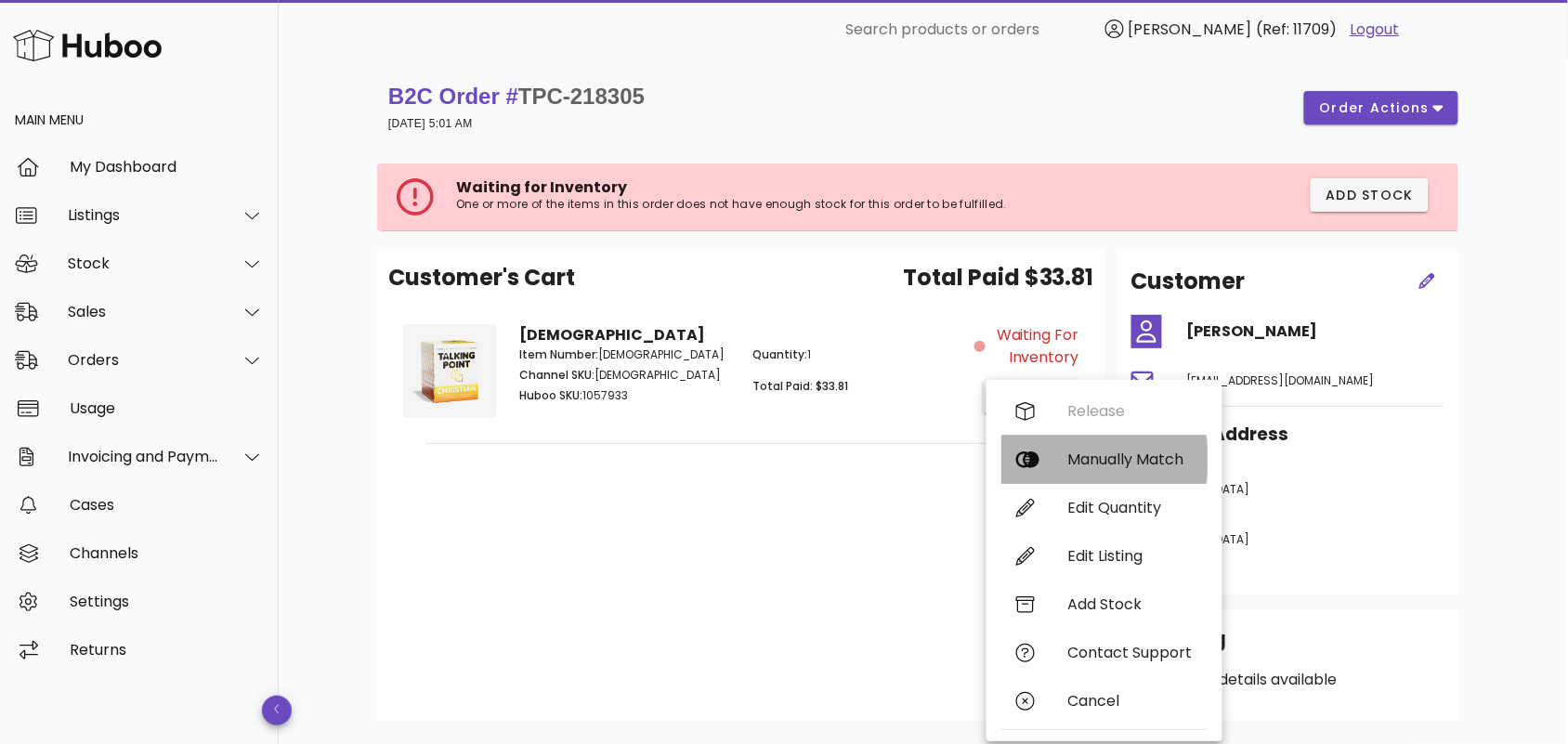
drag, startPoint x: 1078, startPoint y: 463, endPoint x: 1057, endPoint y: 452, distance: 23.7
click at [1078, 462] on div "Manually Match" at bounding box center [1130, 459] width 125 height 18
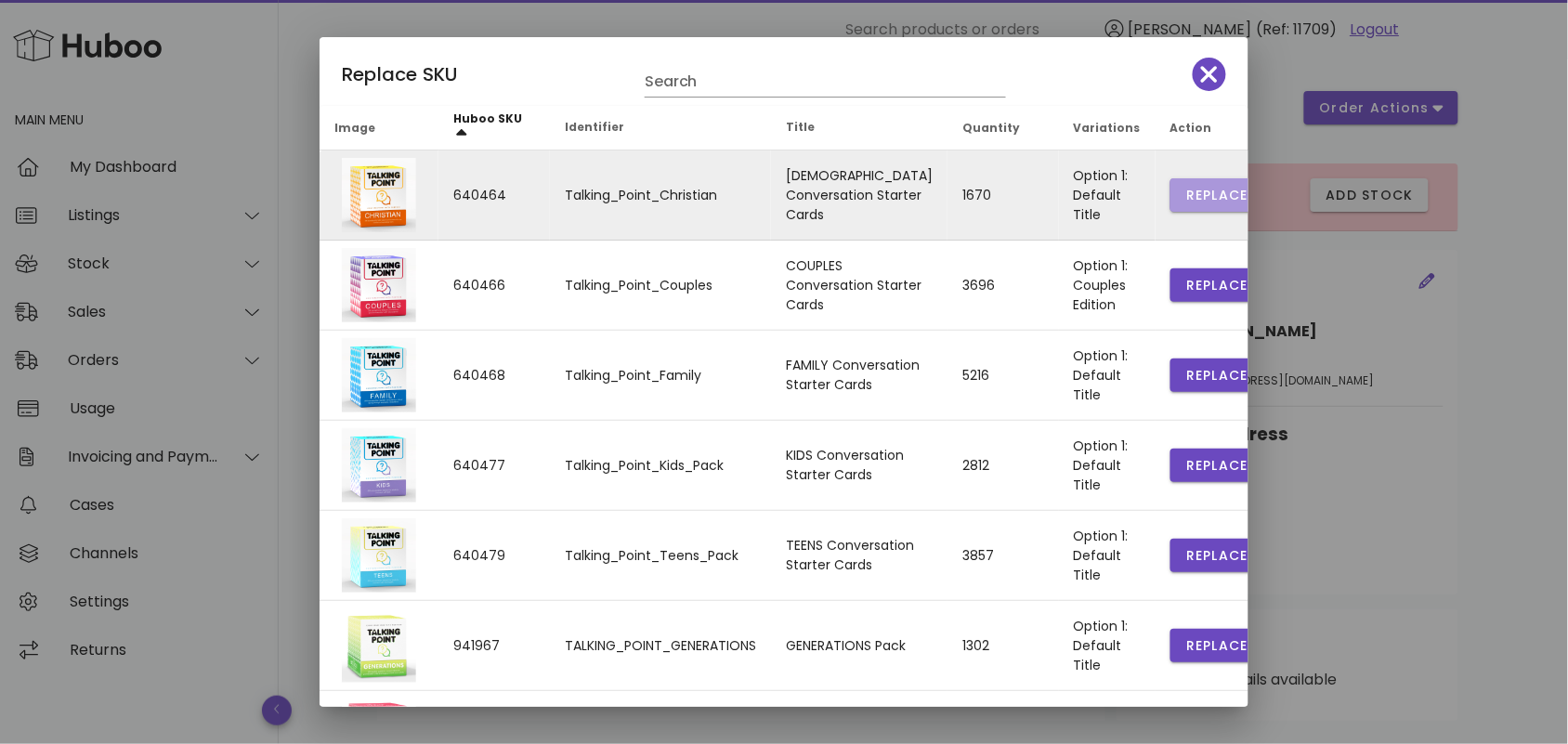
click at [1185, 187] on span "Replace" at bounding box center [1216, 195] width 63 height 20
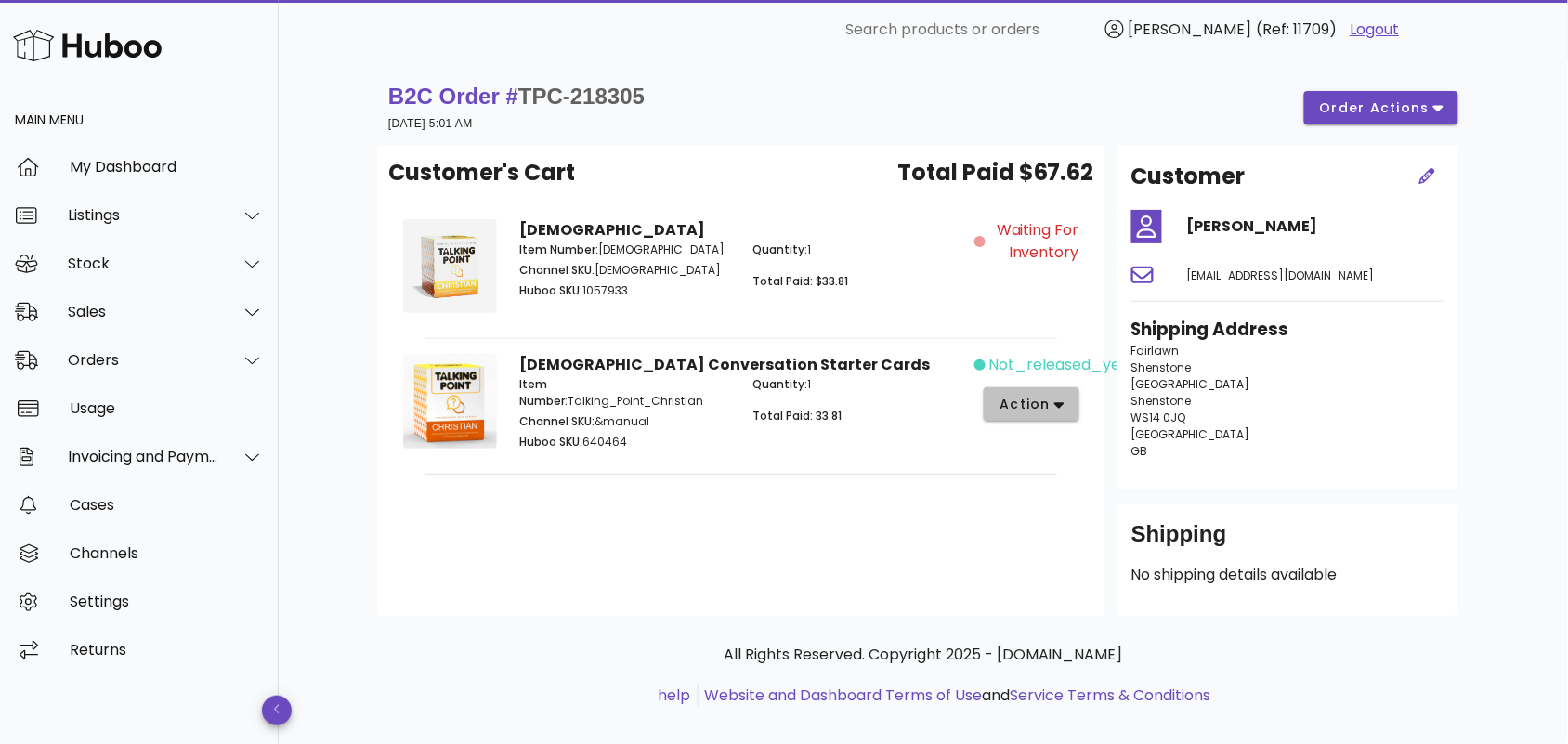
click at [1019, 400] on span "action" at bounding box center [1025, 404] width 52 height 20
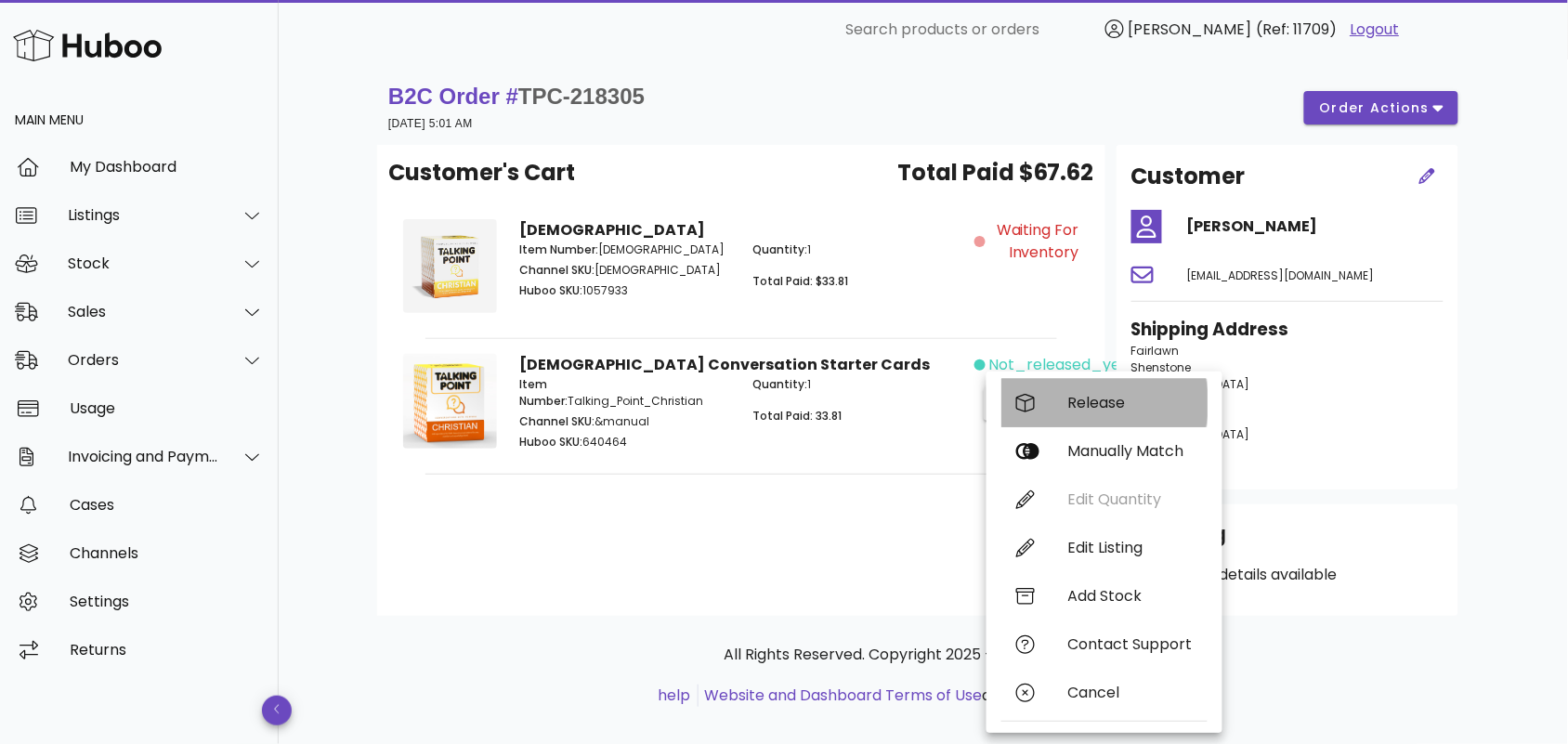
click at [1075, 401] on div "Release" at bounding box center [1130, 402] width 125 height 18
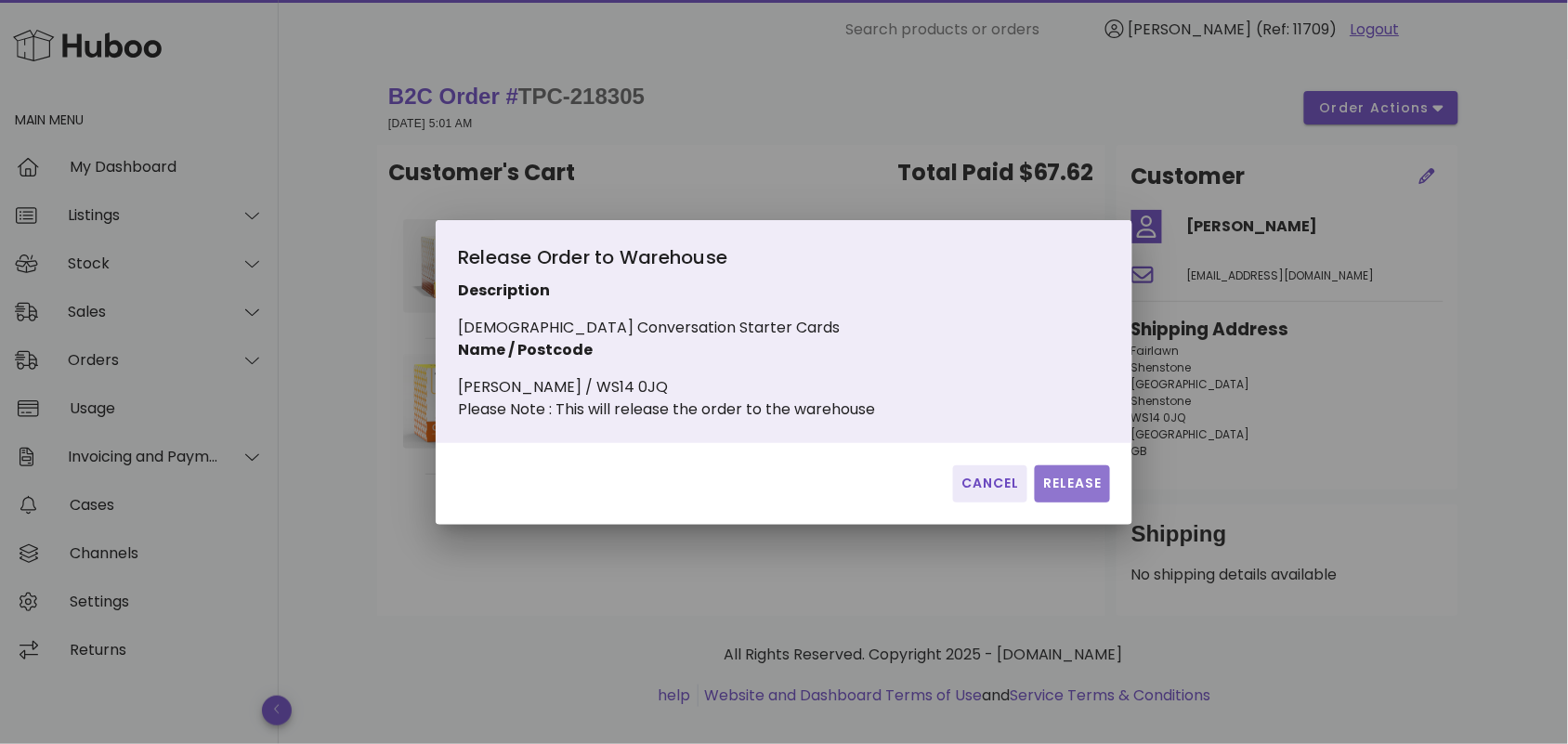
click at [1072, 494] on span "Release" at bounding box center [1072, 484] width 60 height 20
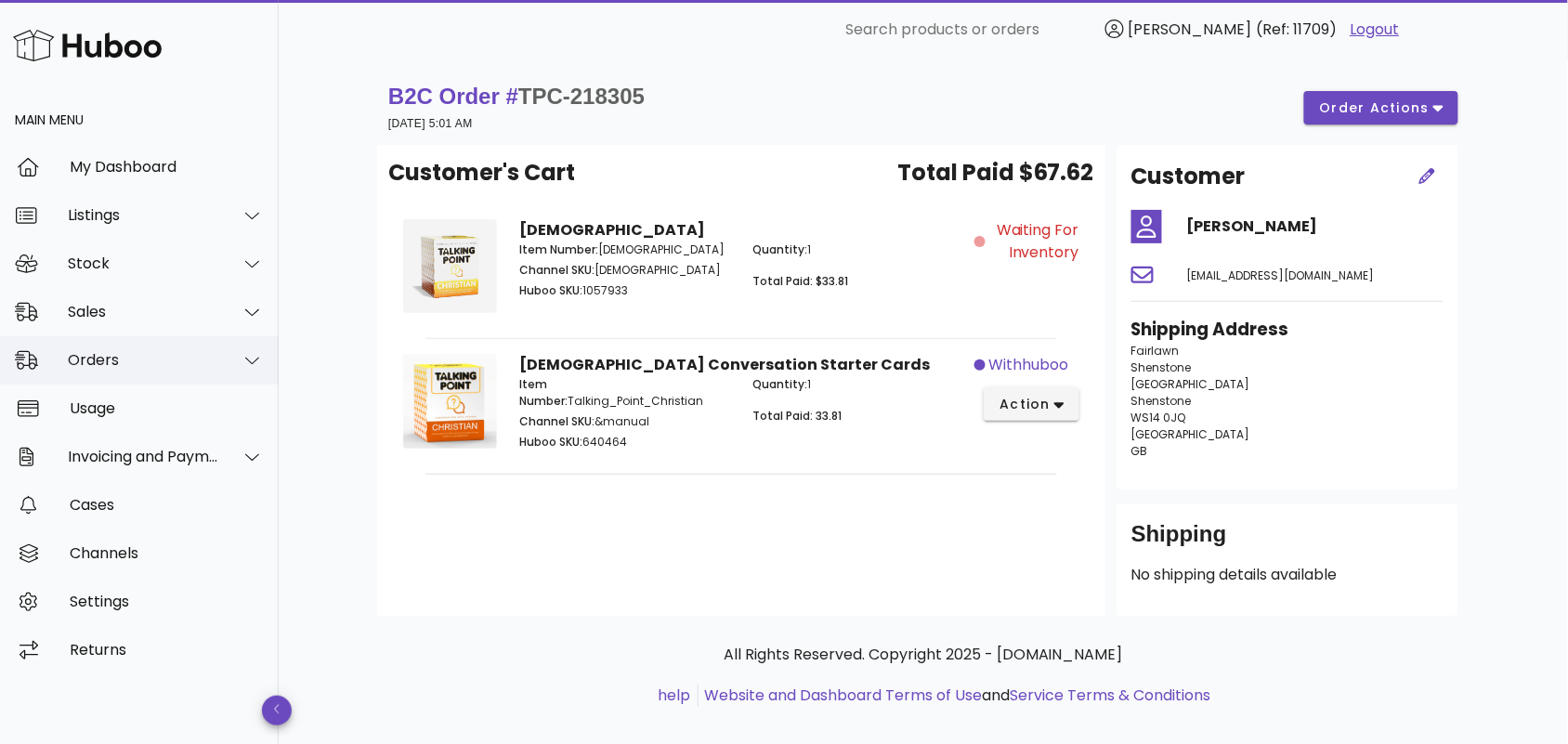
click at [185, 354] on div "Orders" at bounding box center [143, 360] width 152 height 18
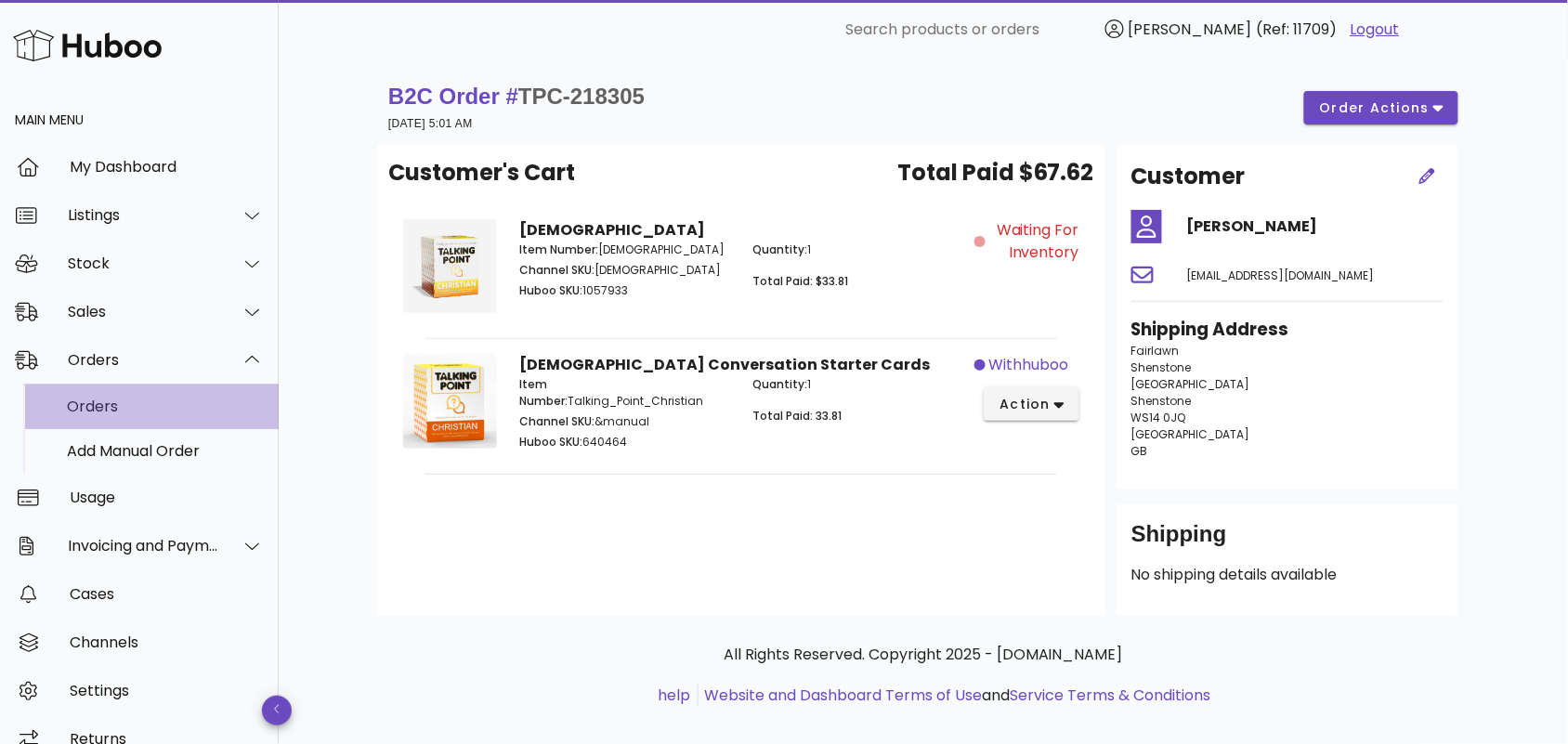
click at [172, 395] on div "Orders" at bounding box center [165, 407] width 197 height 40
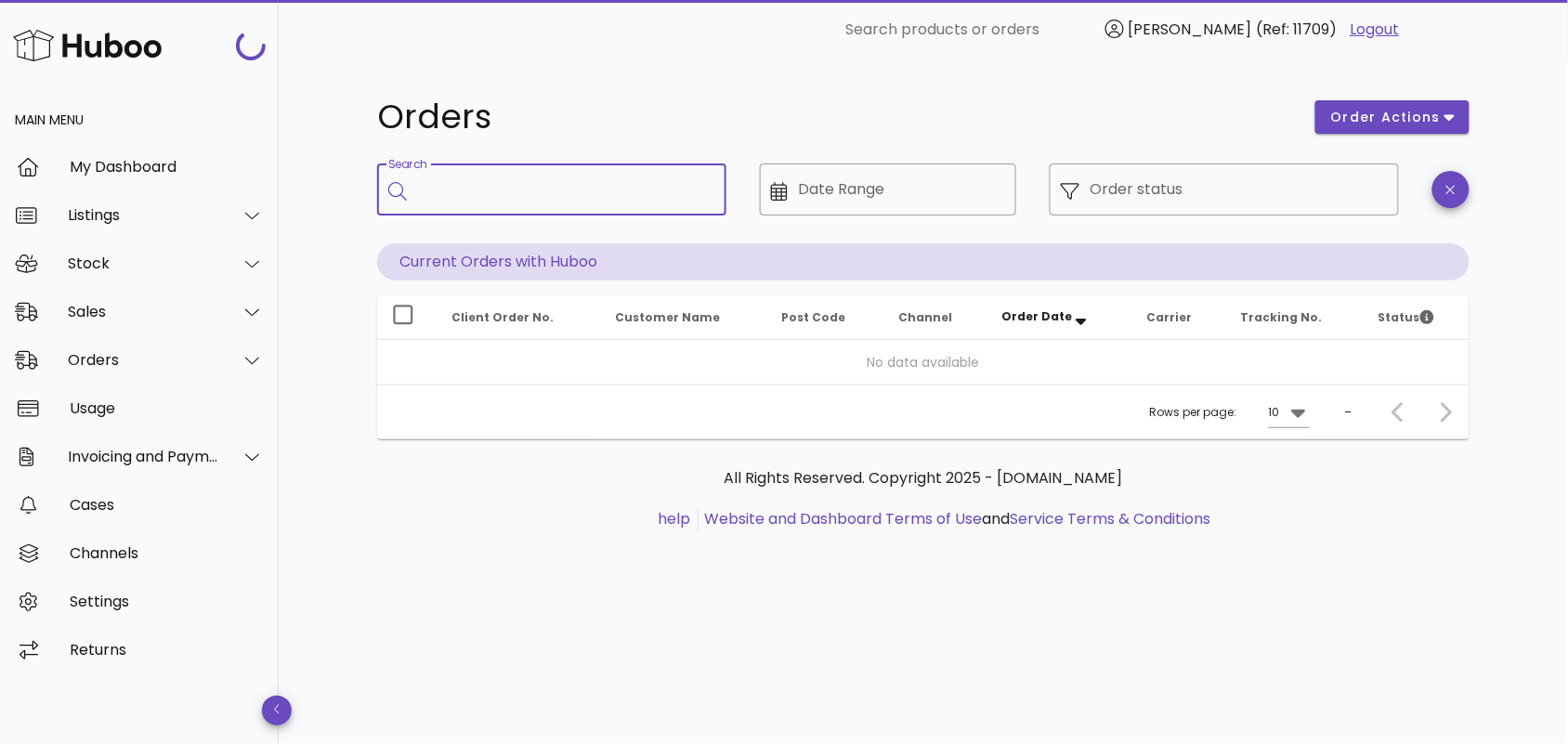
click at [525, 193] on input "Search" at bounding box center [564, 189] width 293 height 30
paste input "**********"
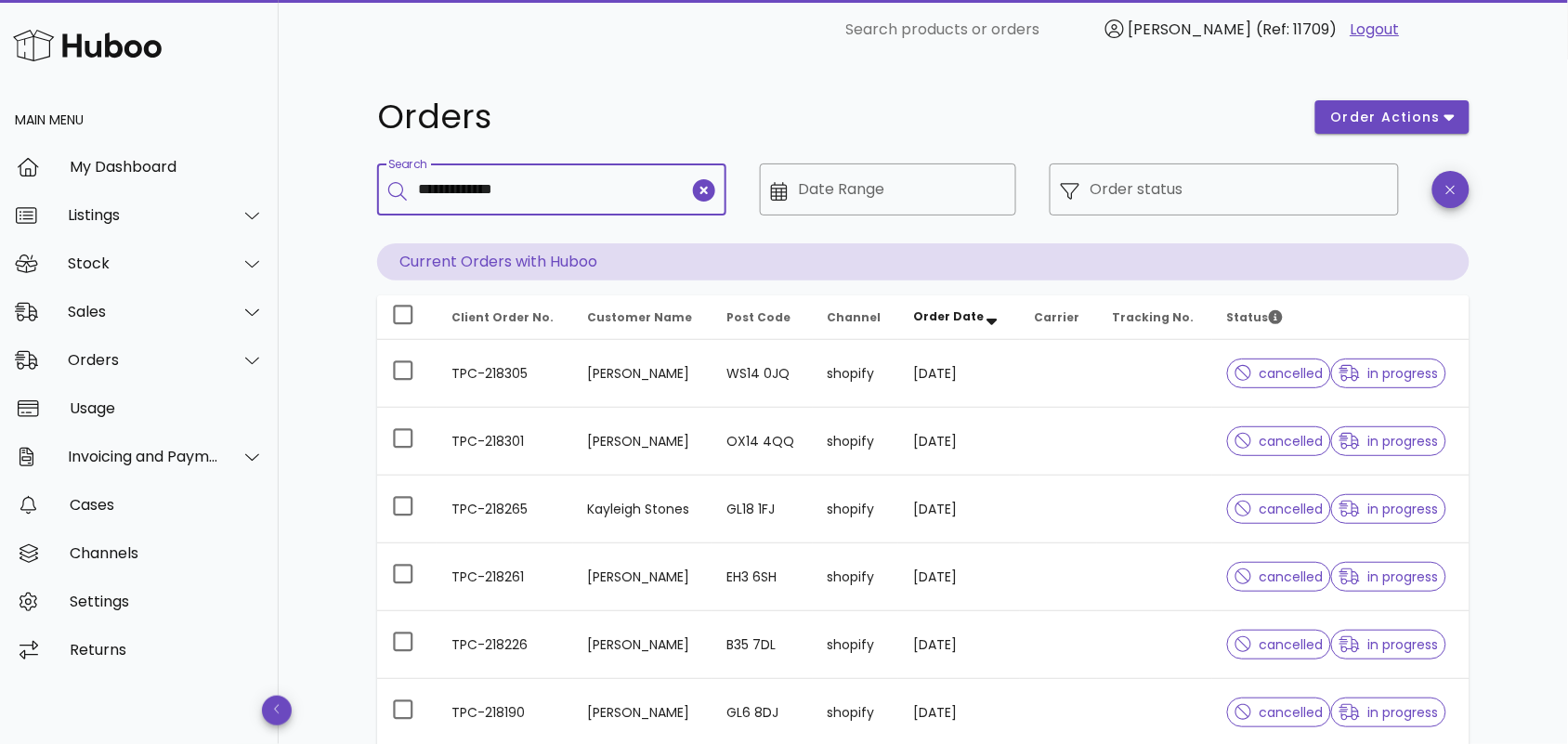
type input "**********"
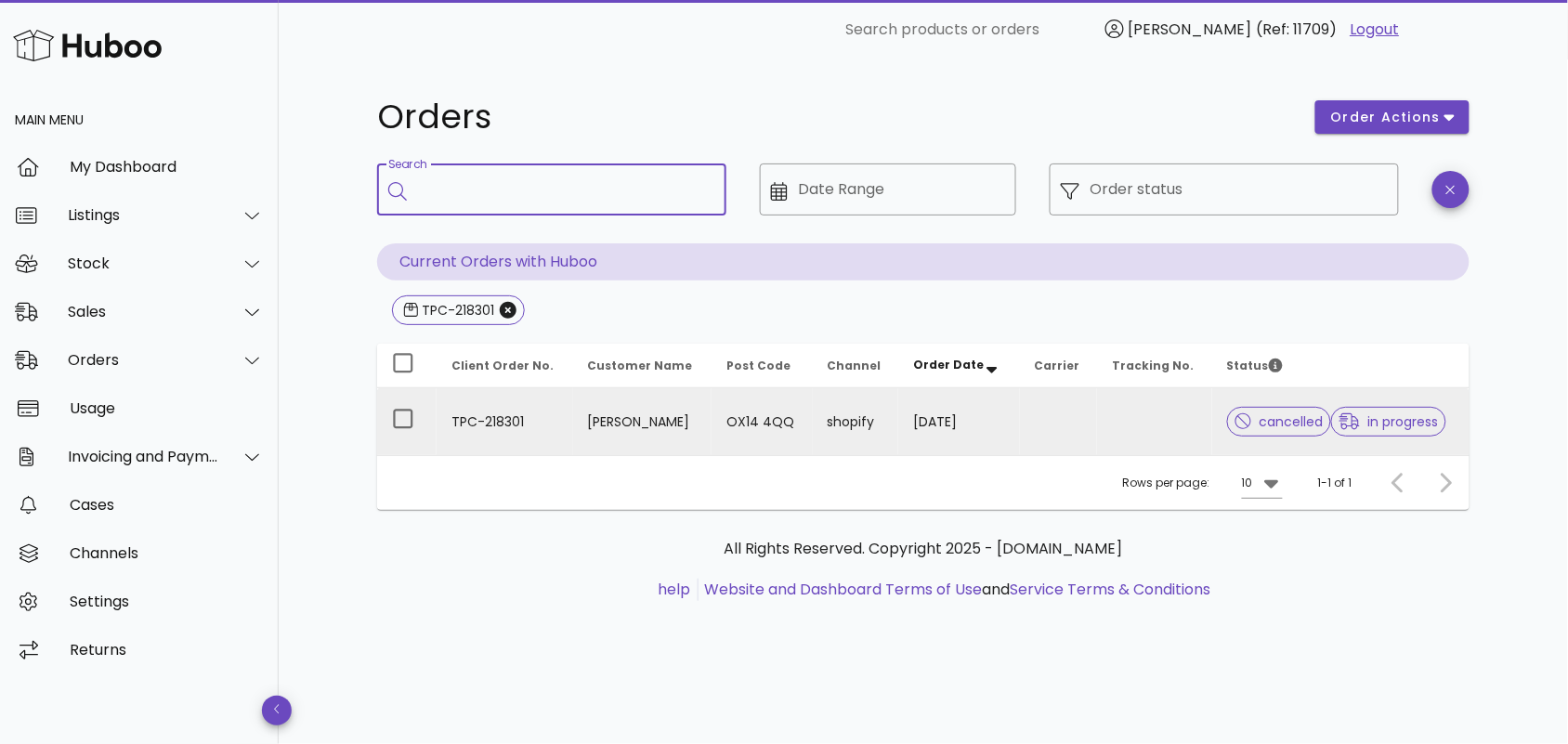
click at [534, 421] on td "TPC-218301" at bounding box center [505, 422] width 137 height 67
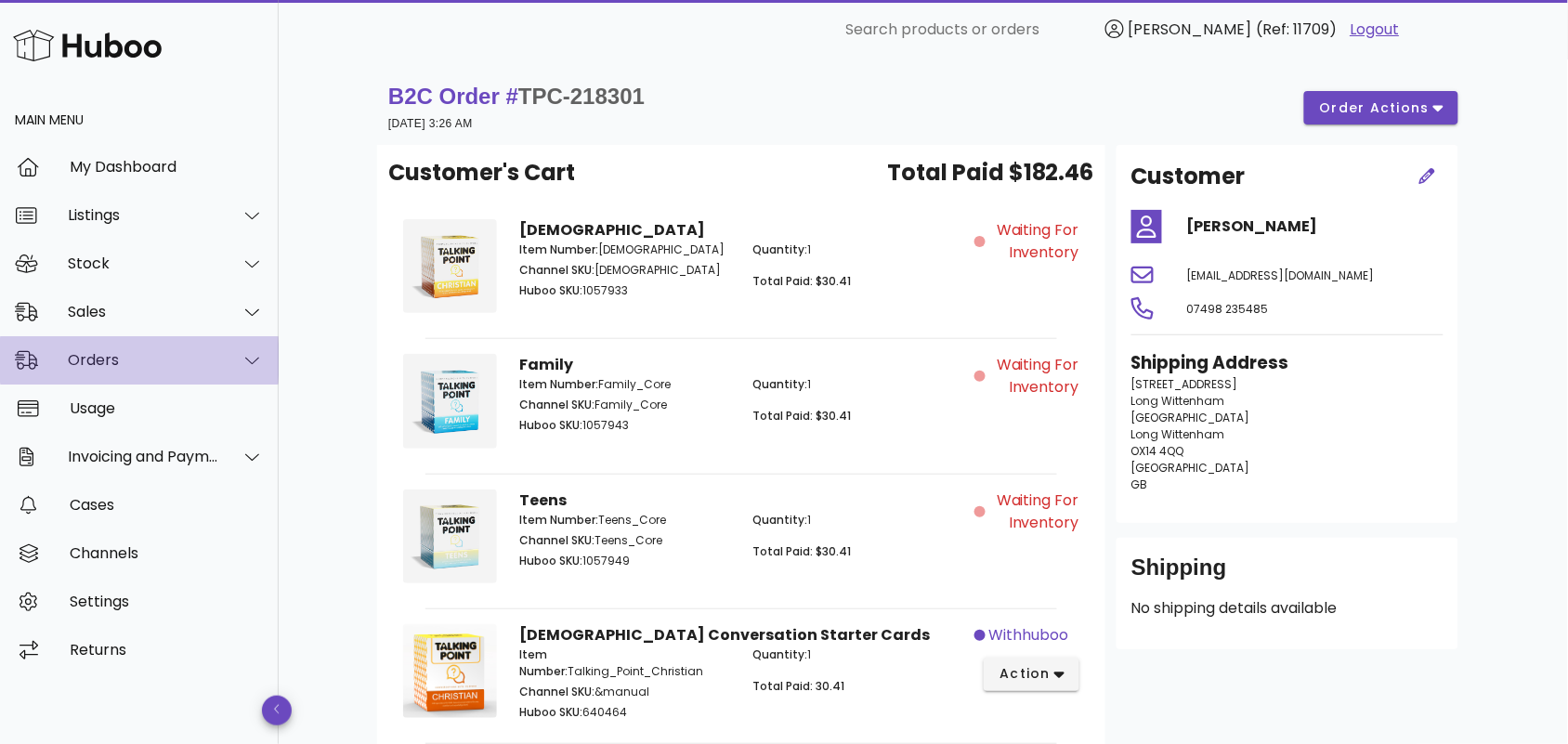
click at [159, 372] on div "Orders" at bounding box center [140, 361] width 279 height 49
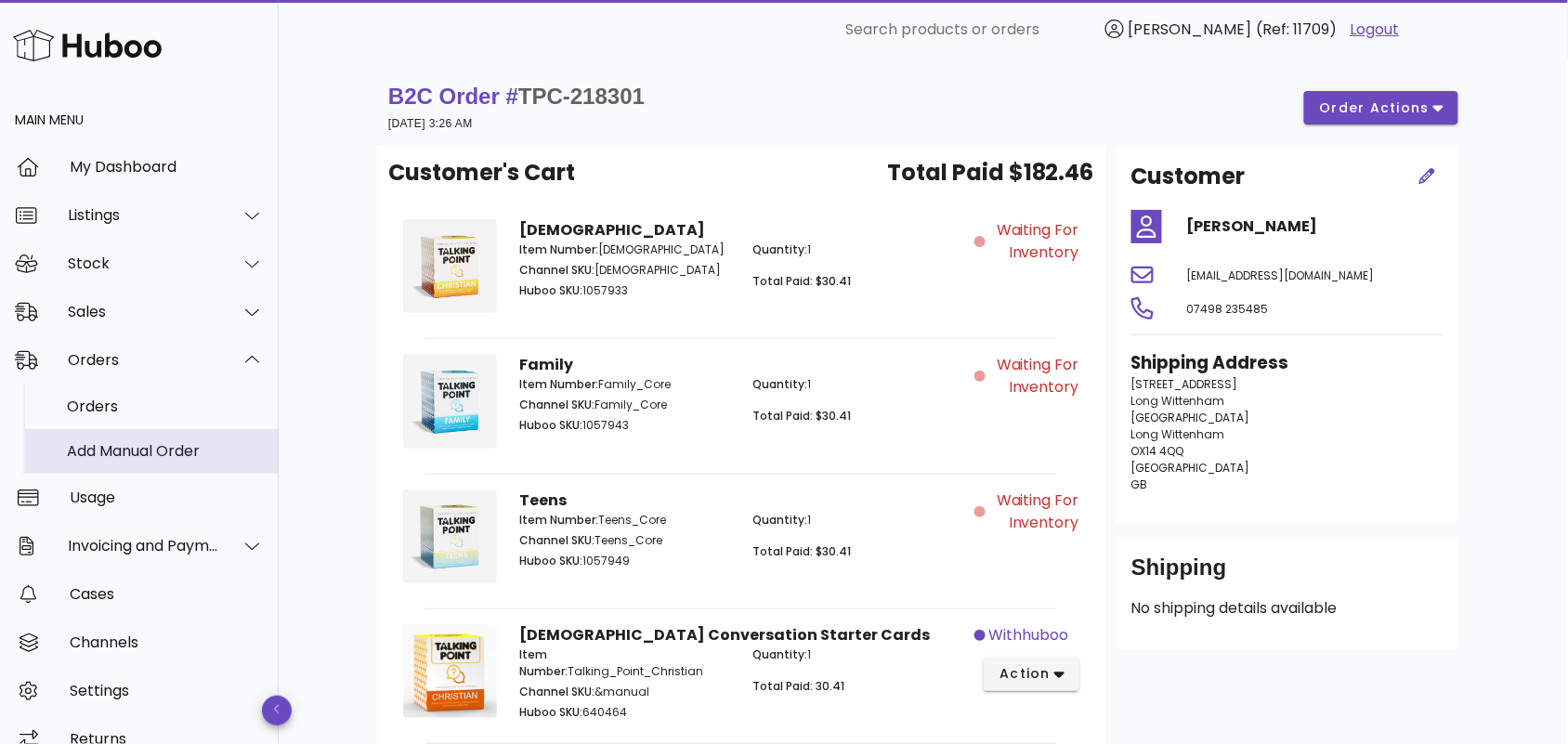
click at [149, 432] on div "Add Manual Order" at bounding box center [165, 451] width 197 height 40
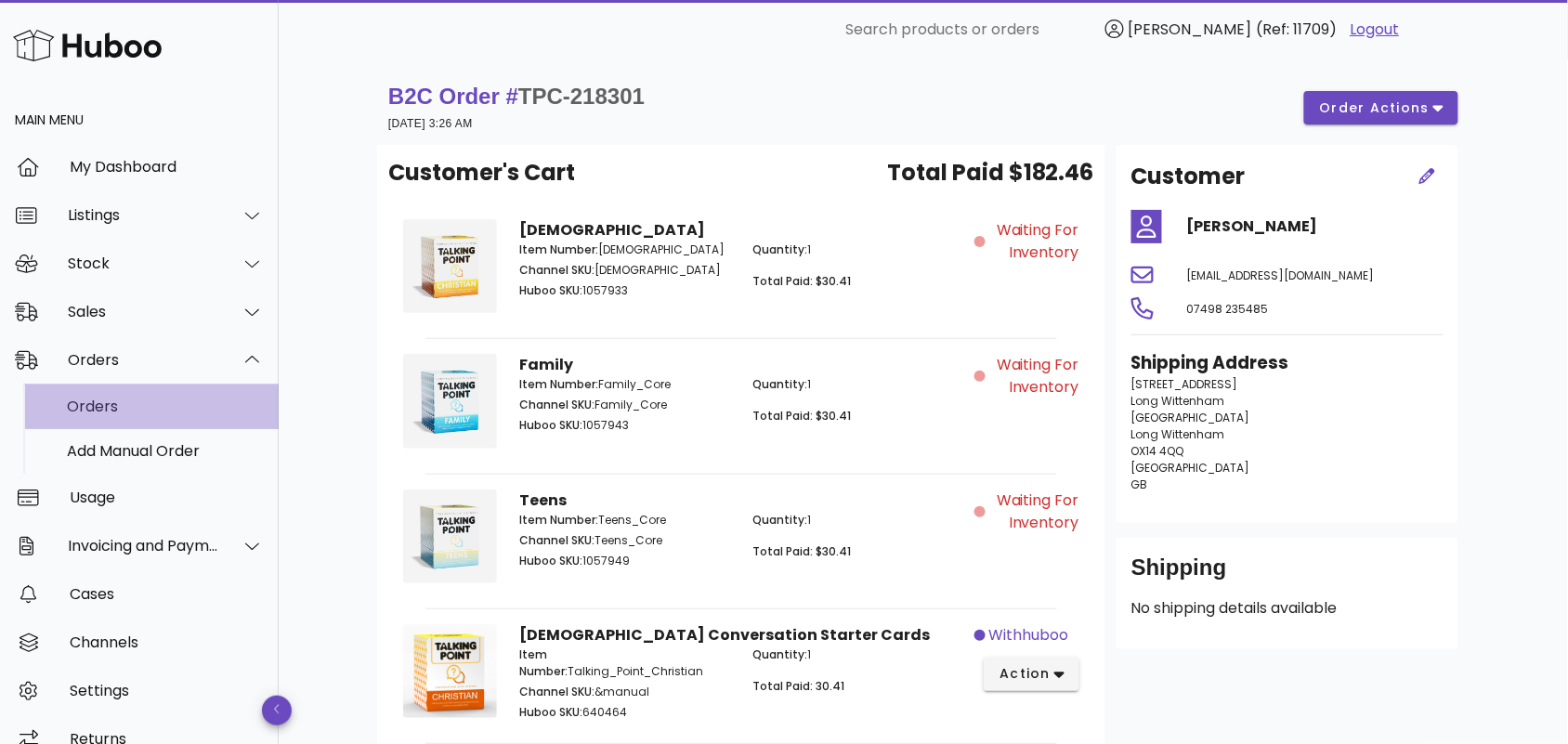
click at [149, 409] on div "Orders" at bounding box center [165, 406] width 197 height 18
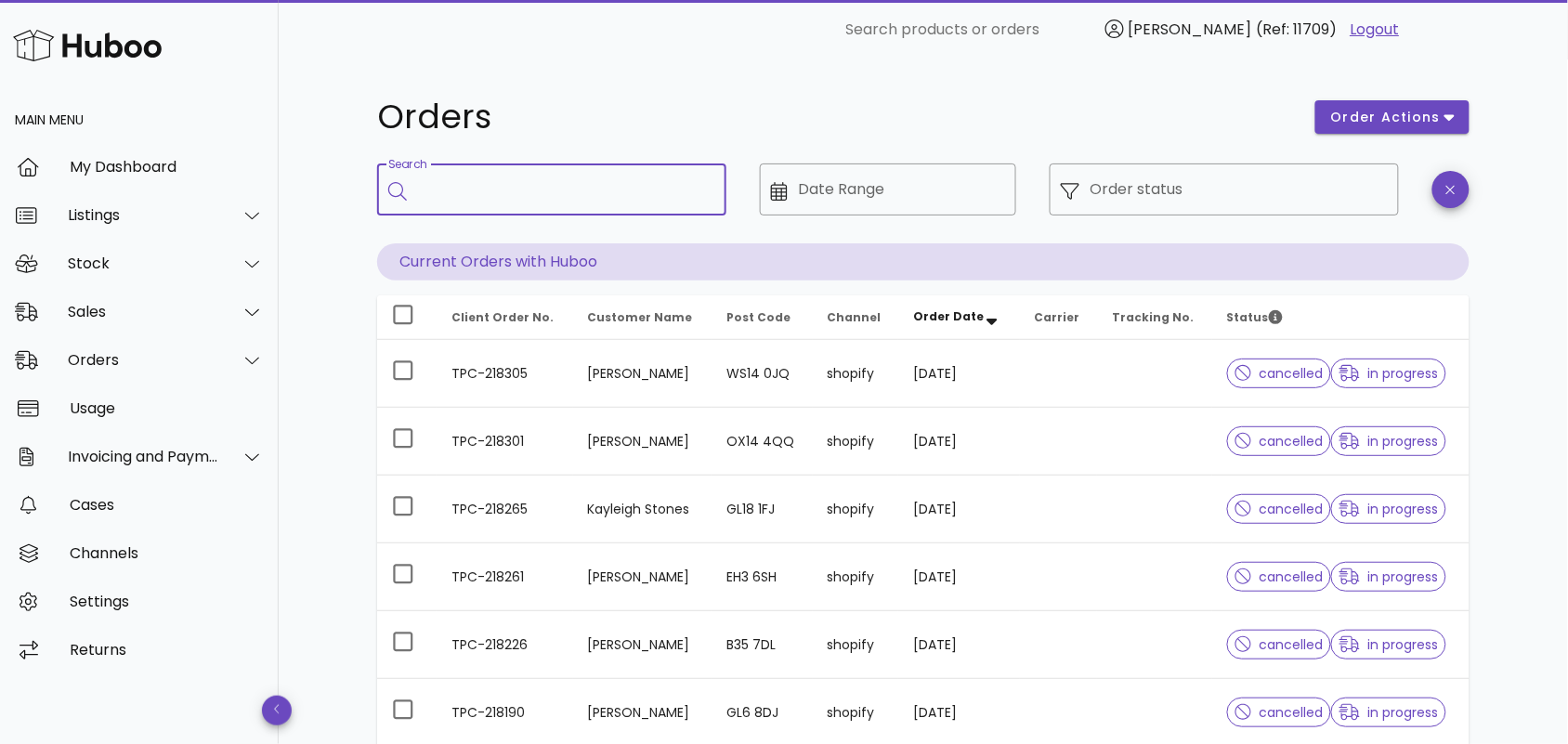
click at [532, 188] on input "Search" at bounding box center [564, 189] width 293 height 30
paste input "**********"
type input "**********"
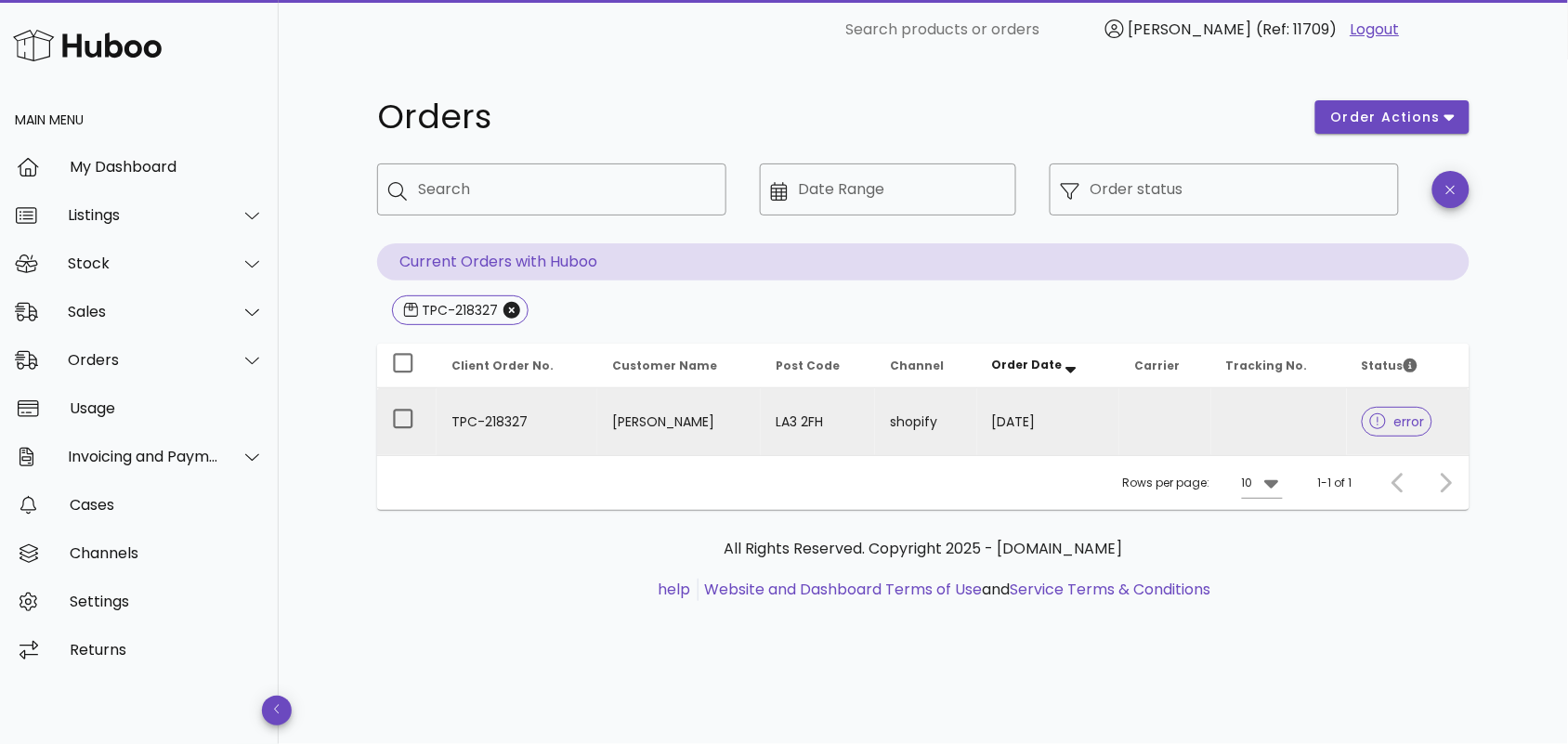
click at [604, 411] on td "[PERSON_NAME]" at bounding box center [680, 422] width 165 height 67
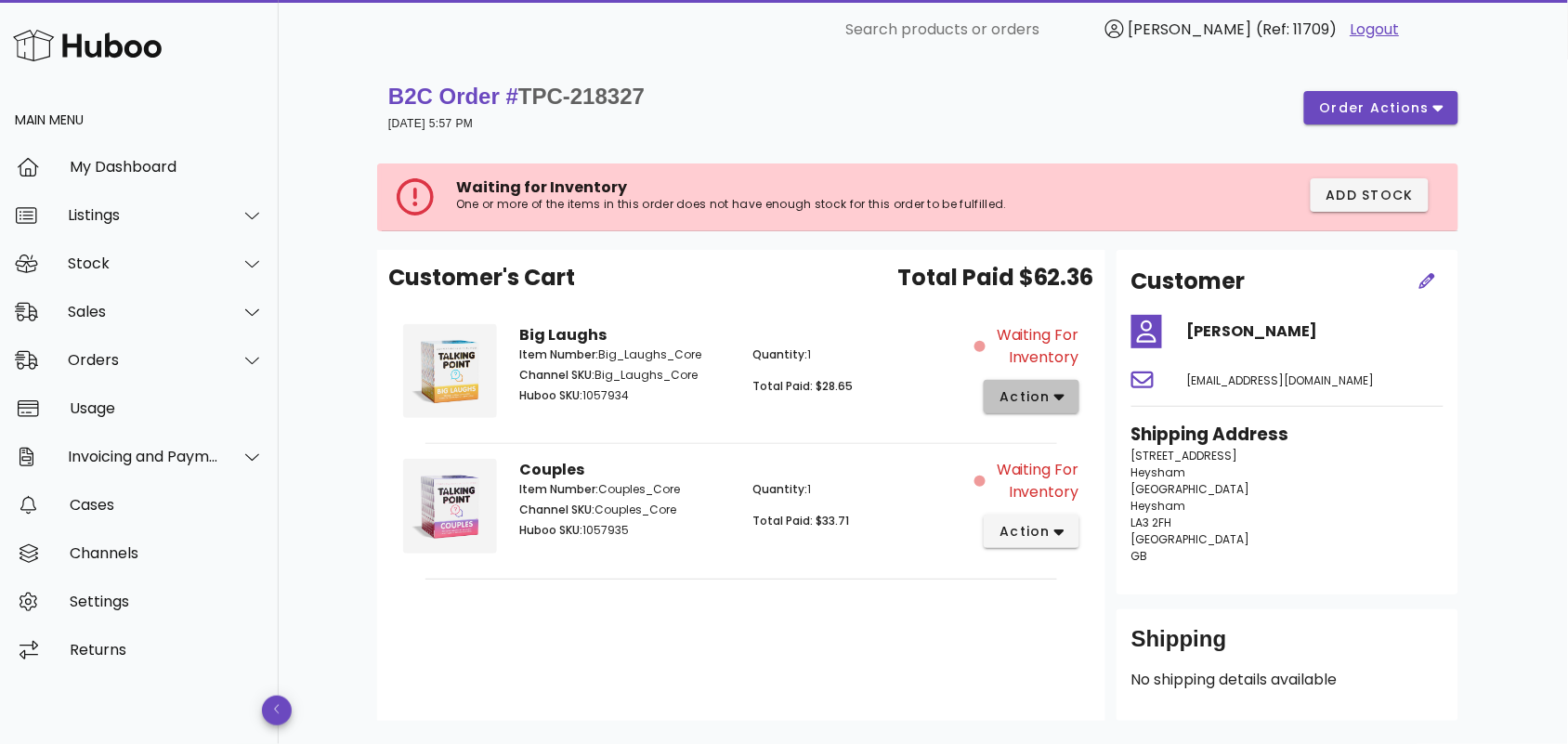
click at [1051, 399] on span "action" at bounding box center [1025, 397] width 52 height 20
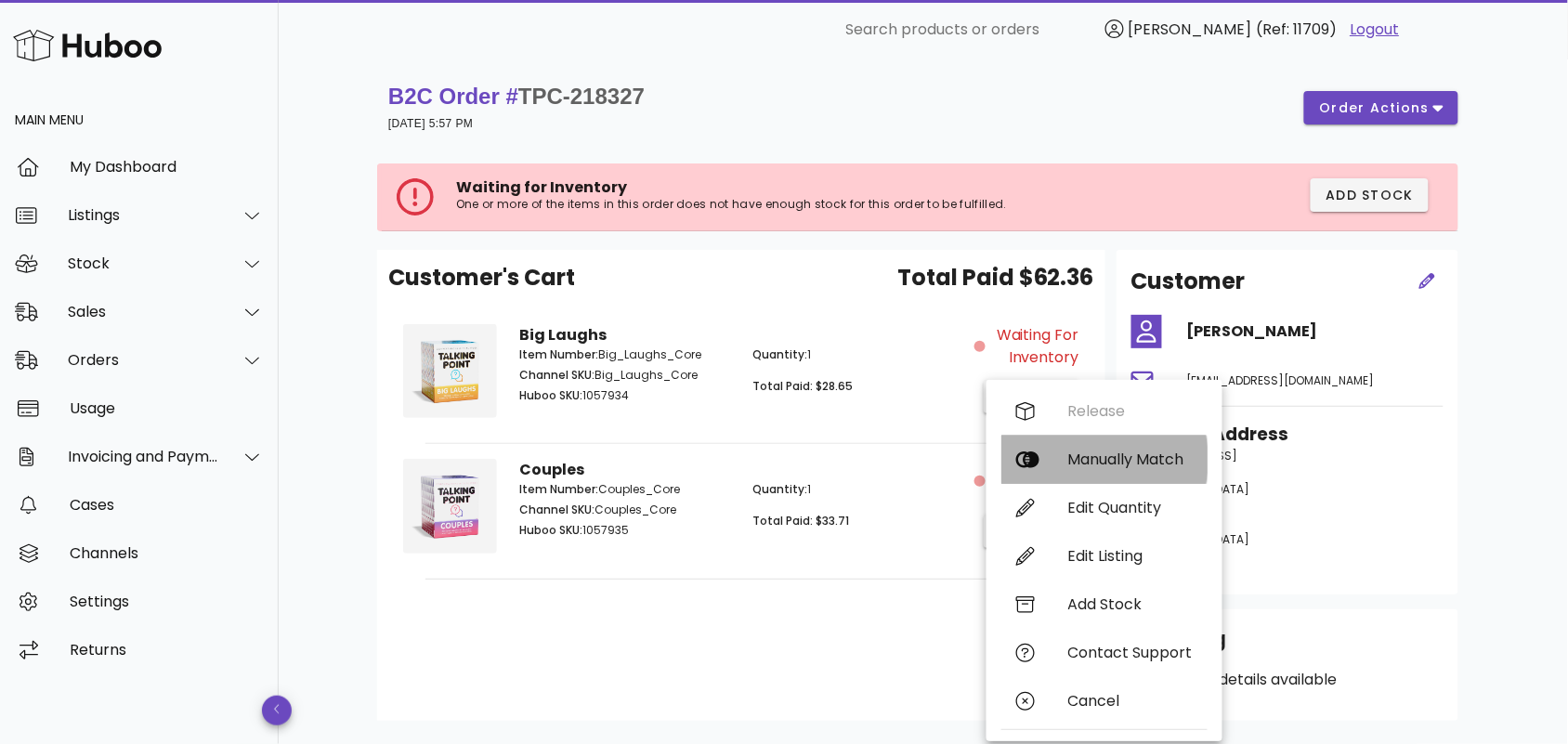
click at [1094, 451] on div "Manually Match" at bounding box center [1130, 459] width 125 height 18
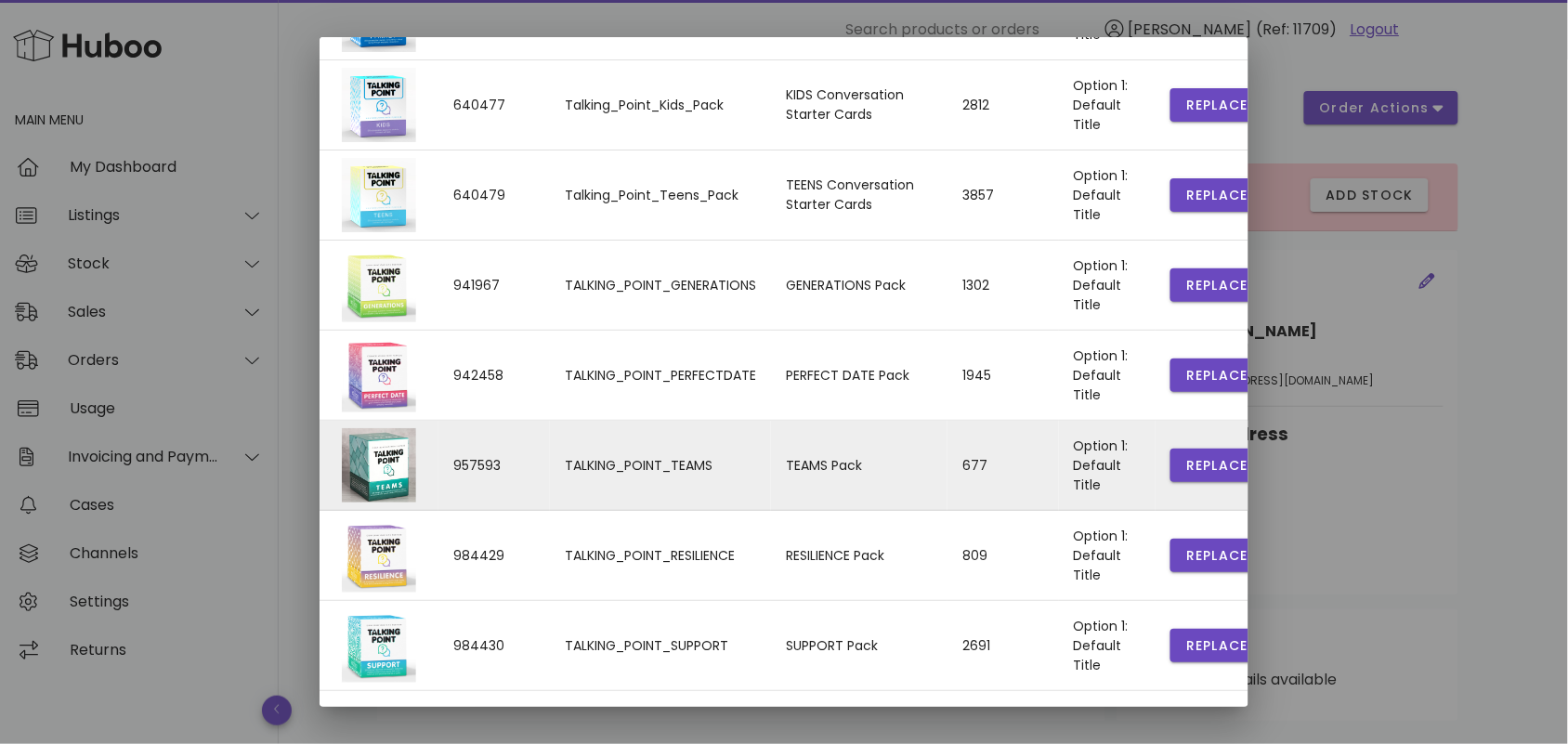
scroll to position [400, 0]
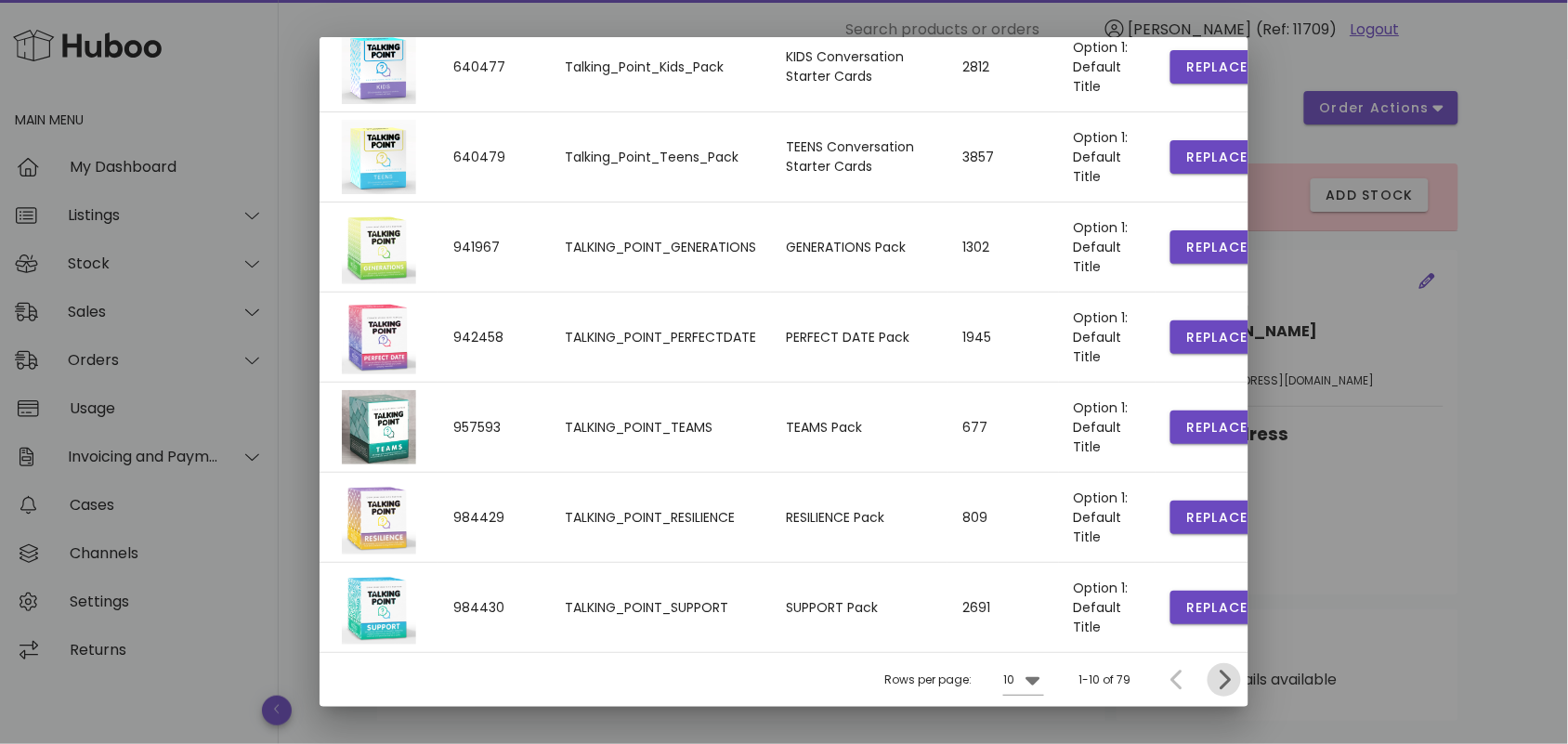
click at [1213, 677] on icon "Next page" at bounding box center [1224, 680] width 22 height 22
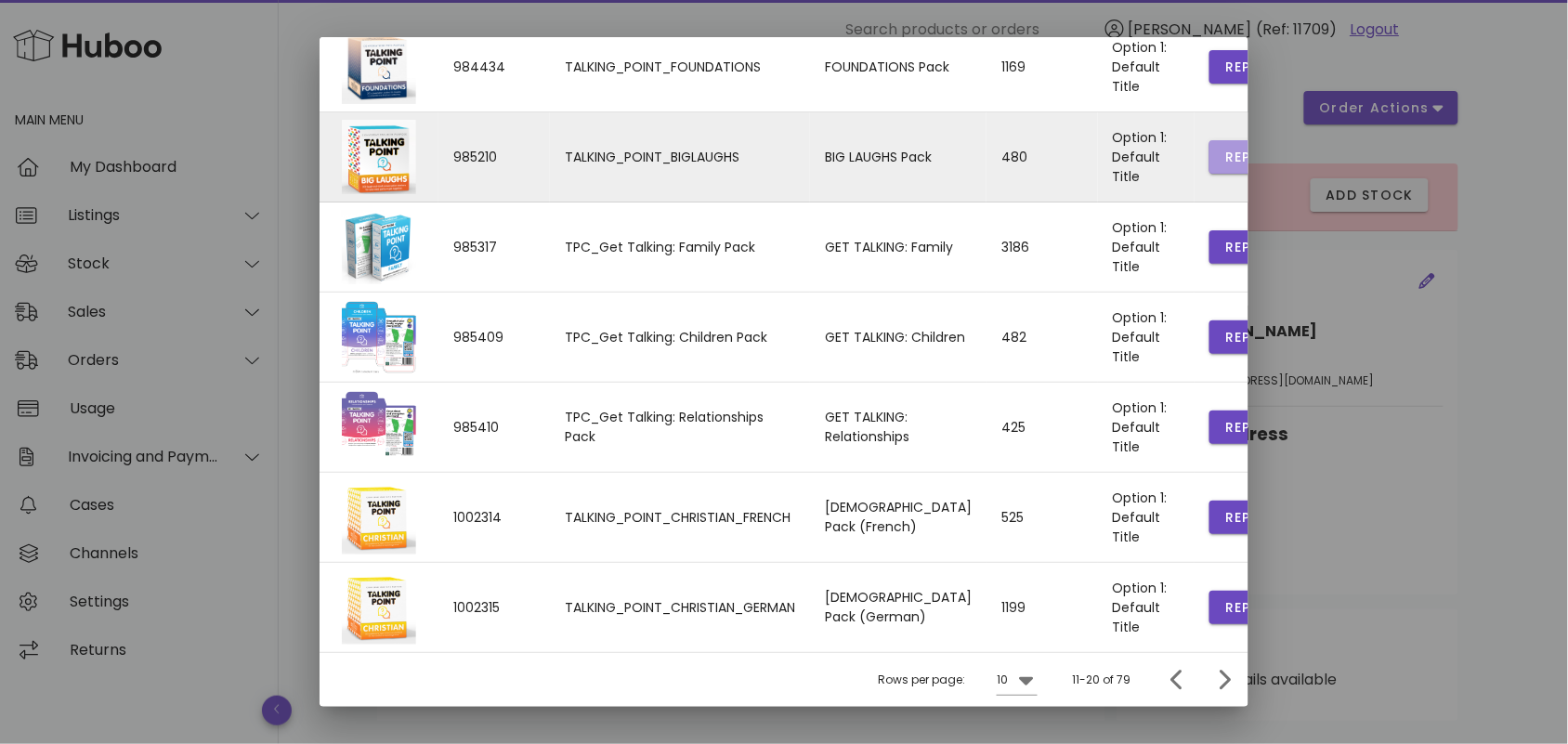
click at [1224, 155] on span "Replace" at bounding box center [1255, 157] width 63 height 20
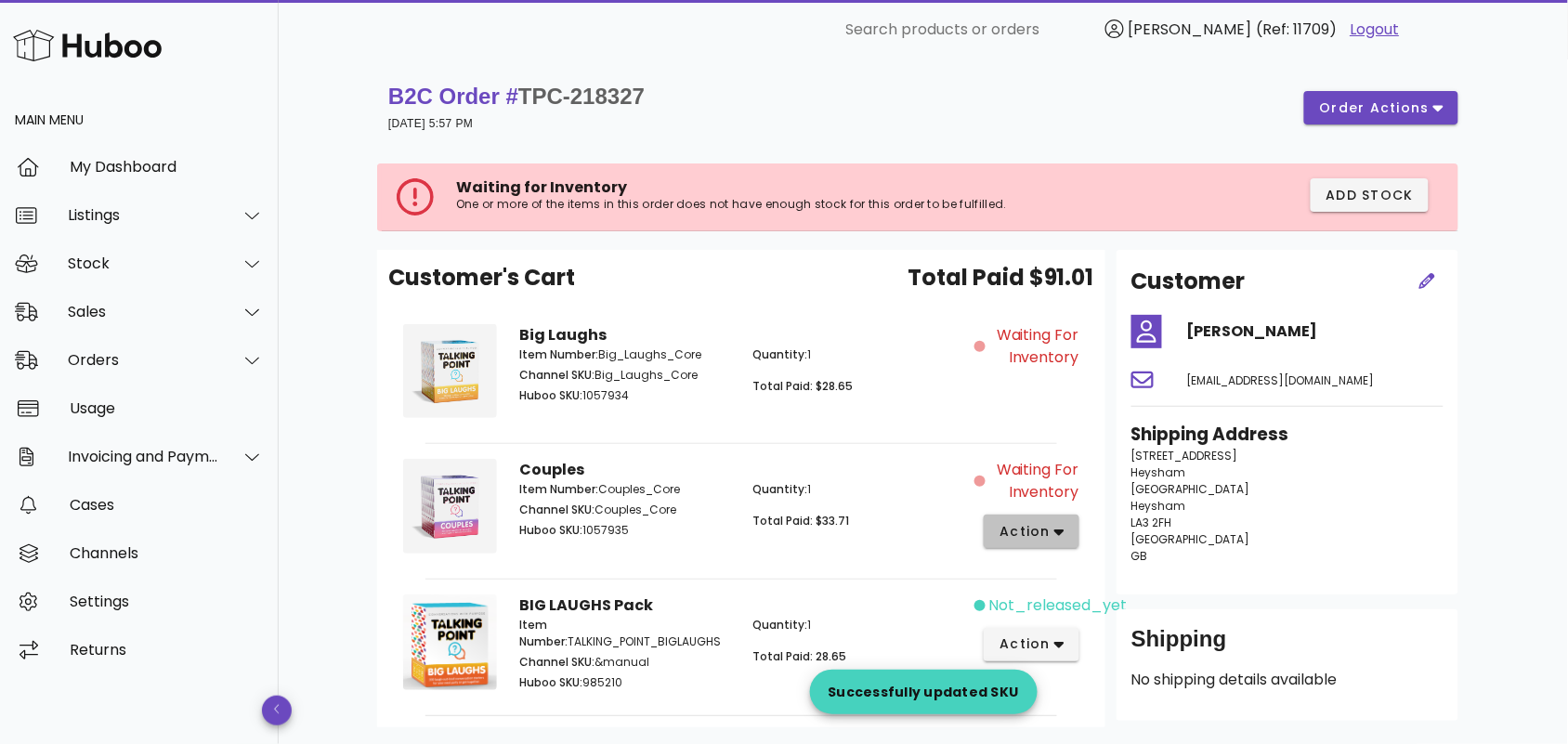
click at [1056, 536] on icon "button" at bounding box center [1059, 532] width 10 height 17
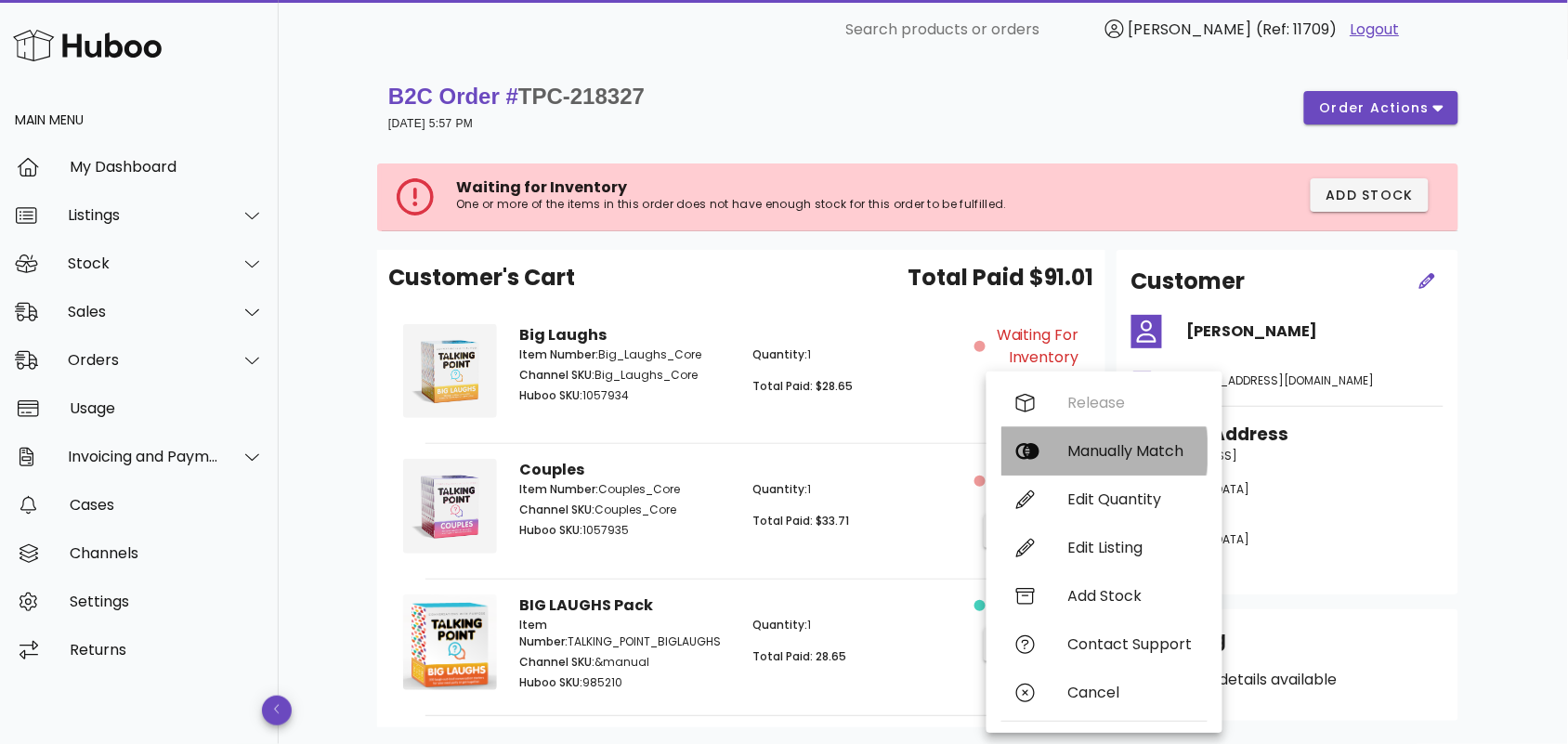
click at [1146, 455] on div "Manually Match" at bounding box center [1130, 451] width 125 height 18
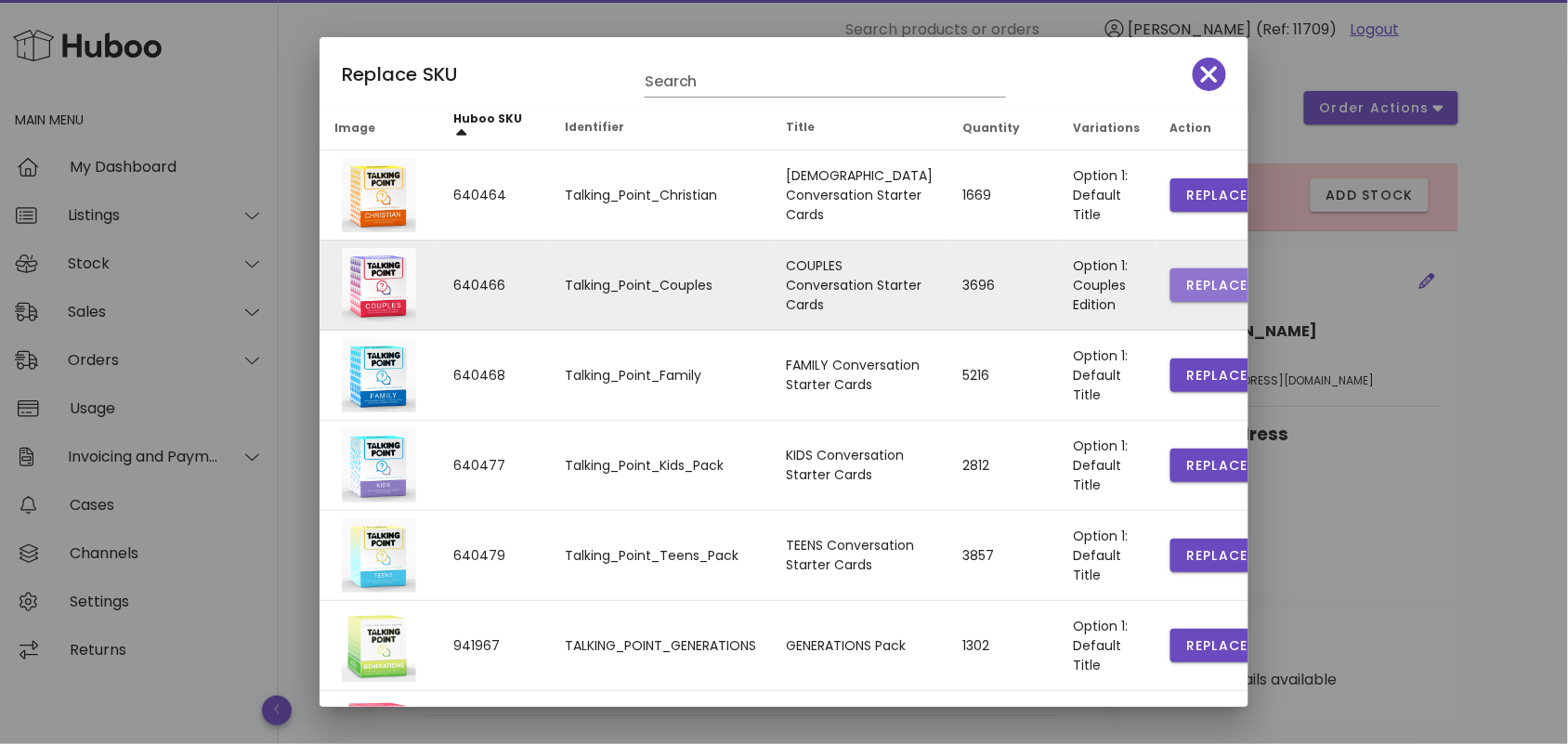
click at [1186, 280] on span "Replace" at bounding box center [1216, 286] width 63 height 20
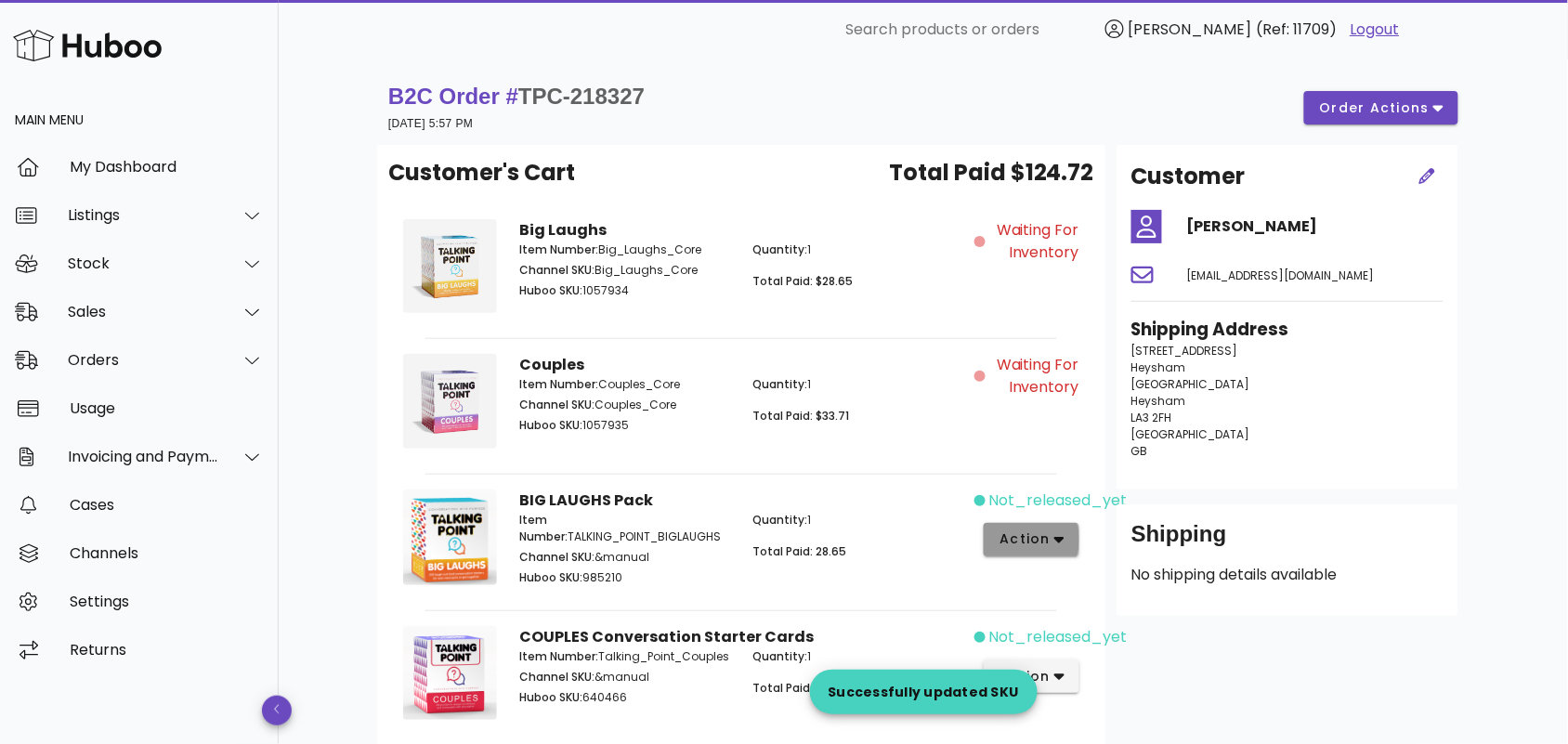
click at [1048, 534] on span "action" at bounding box center [1025, 539] width 52 height 20
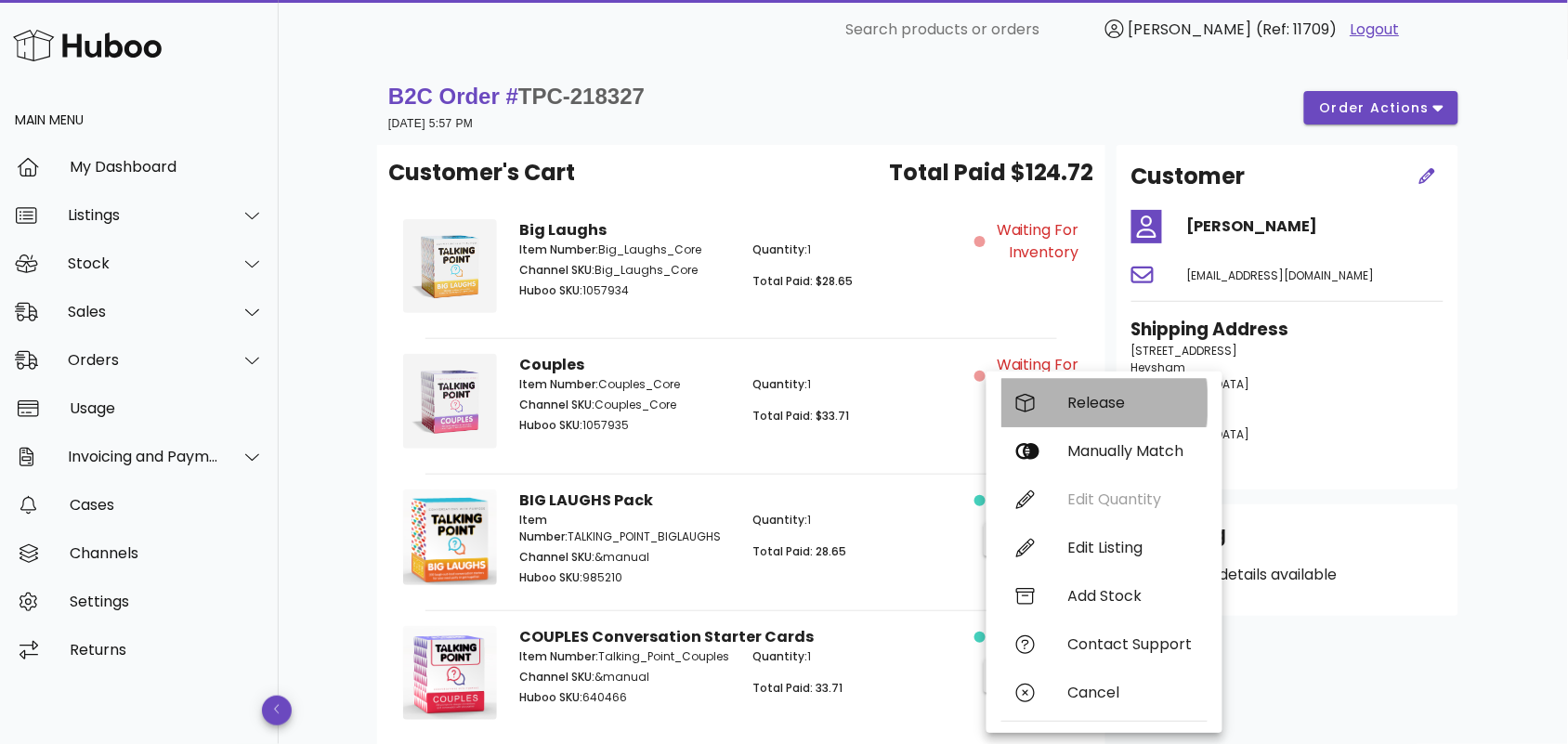
click at [1093, 399] on div "Release" at bounding box center [1130, 402] width 125 height 18
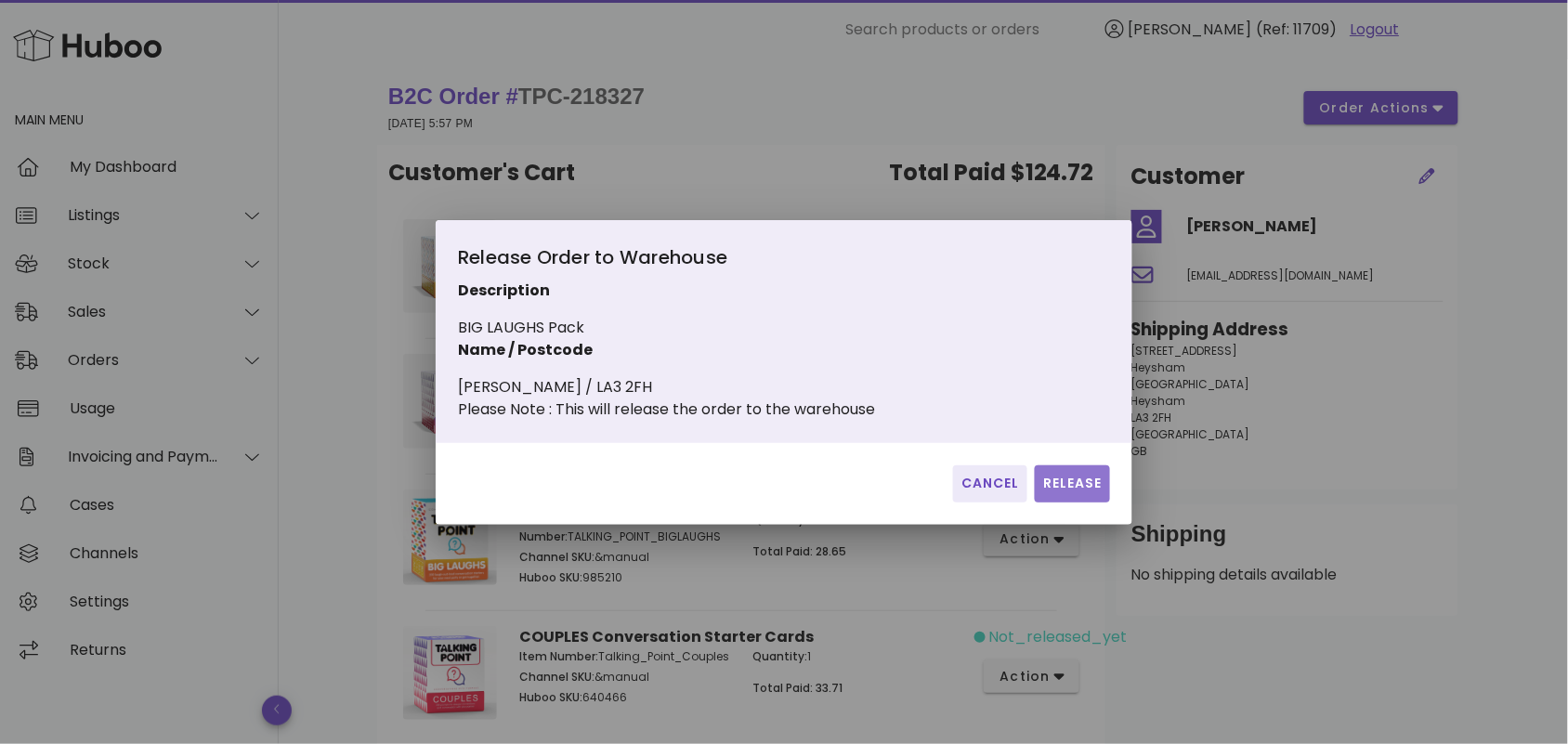
click at [1059, 494] on span "Release" at bounding box center [1072, 484] width 60 height 20
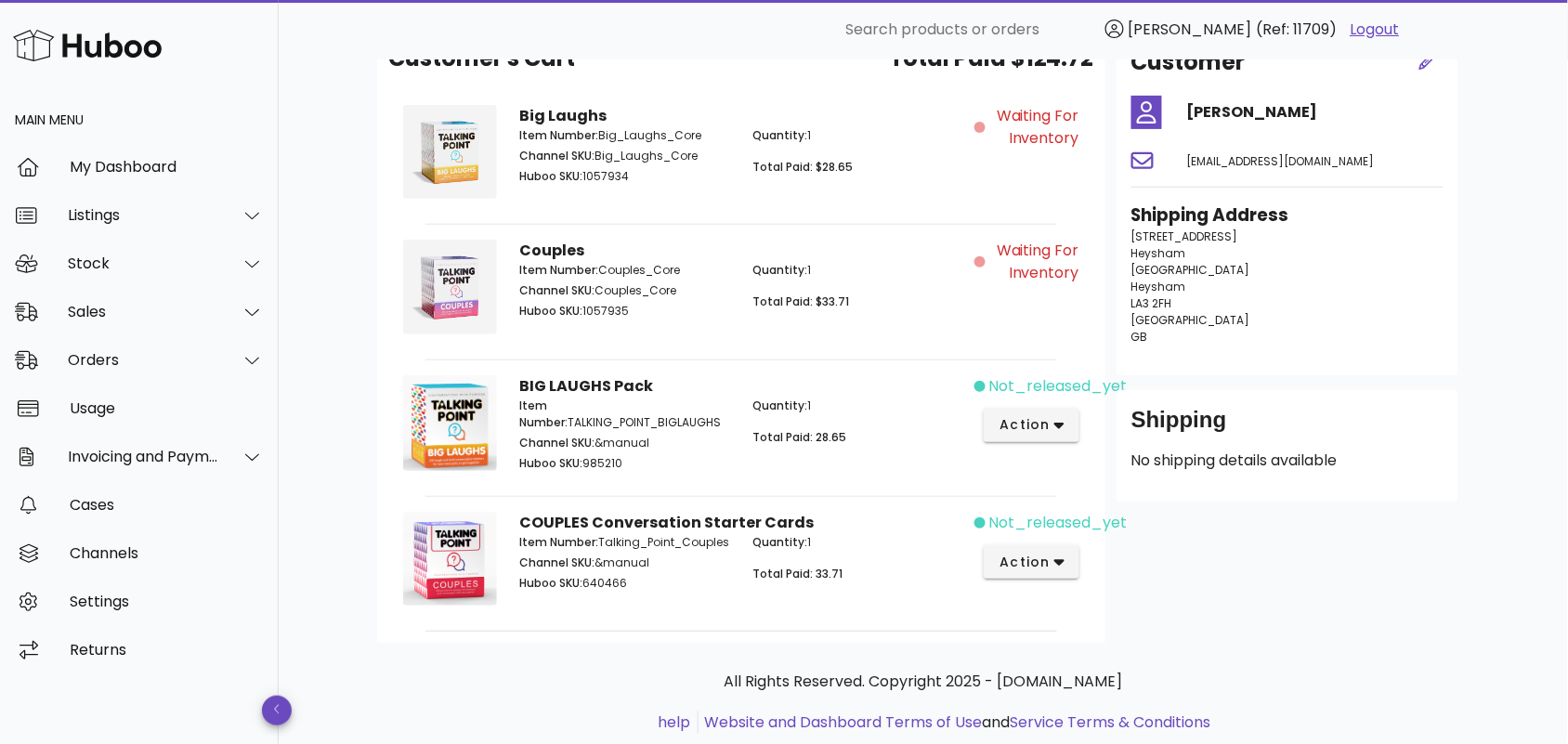
scroll to position [163, 0]
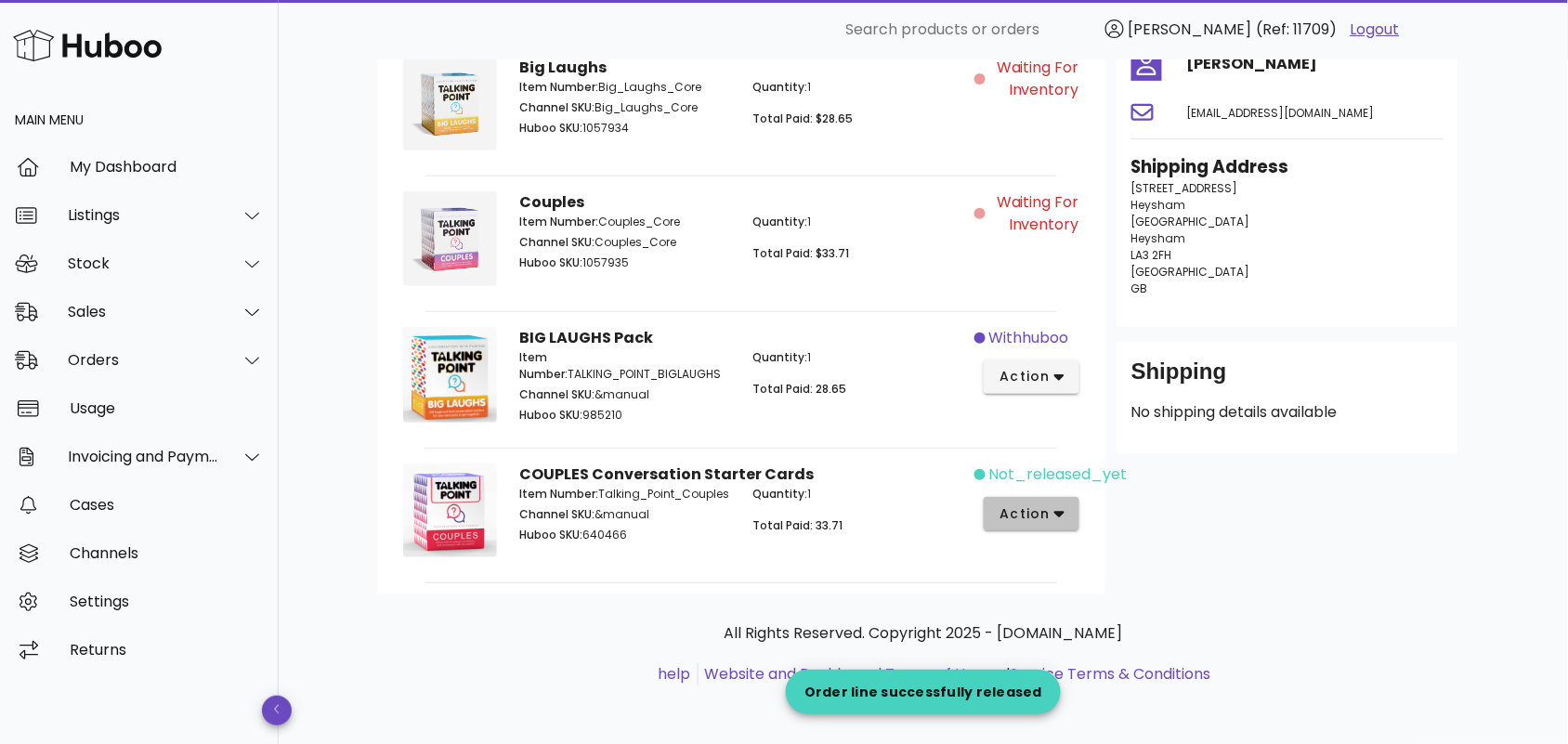
click at [1032, 505] on span "action" at bounding box center [1025, 514] width 52 height 20
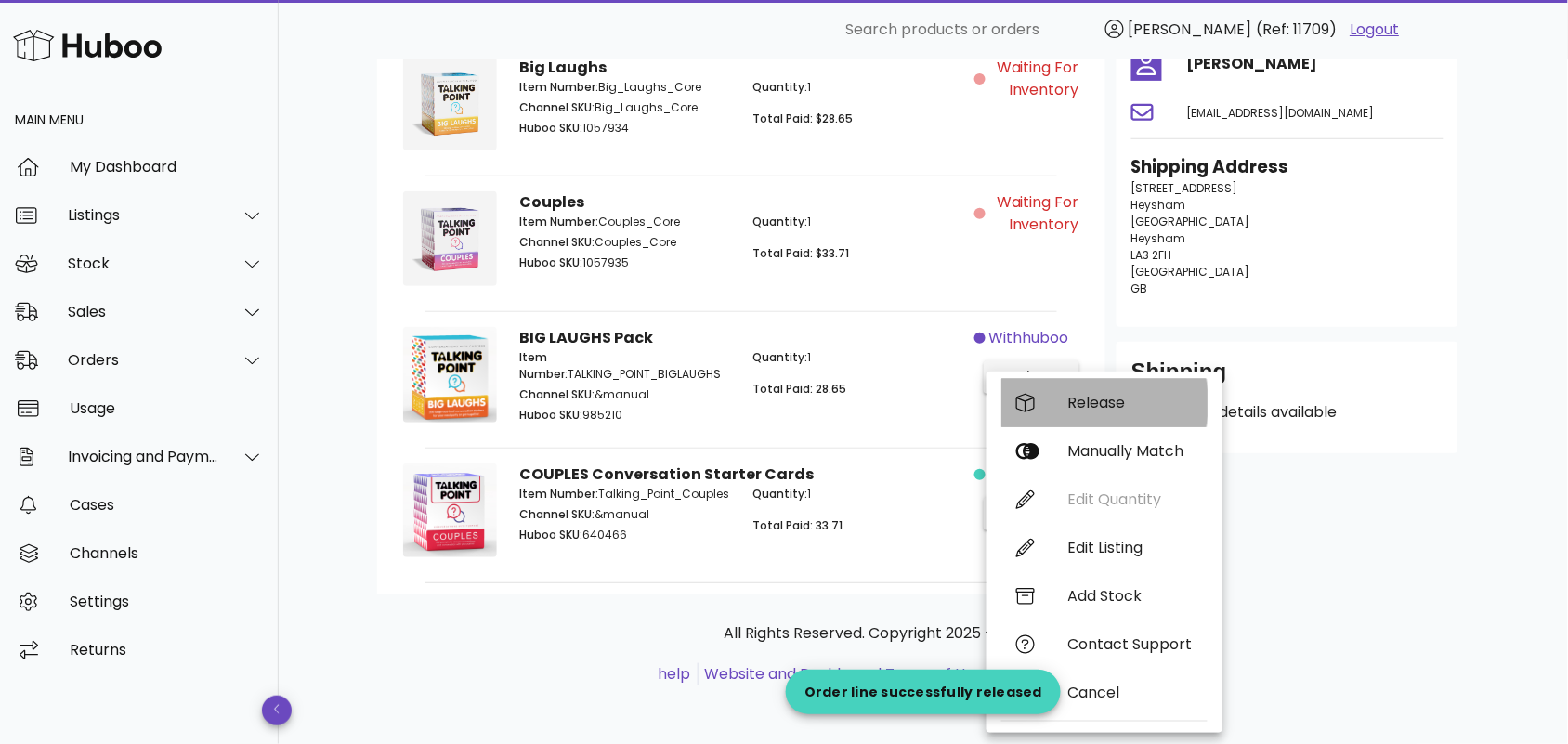
click at [1084, 401] on div "Release" at bounding box center [1130, 402] width 125 height 18
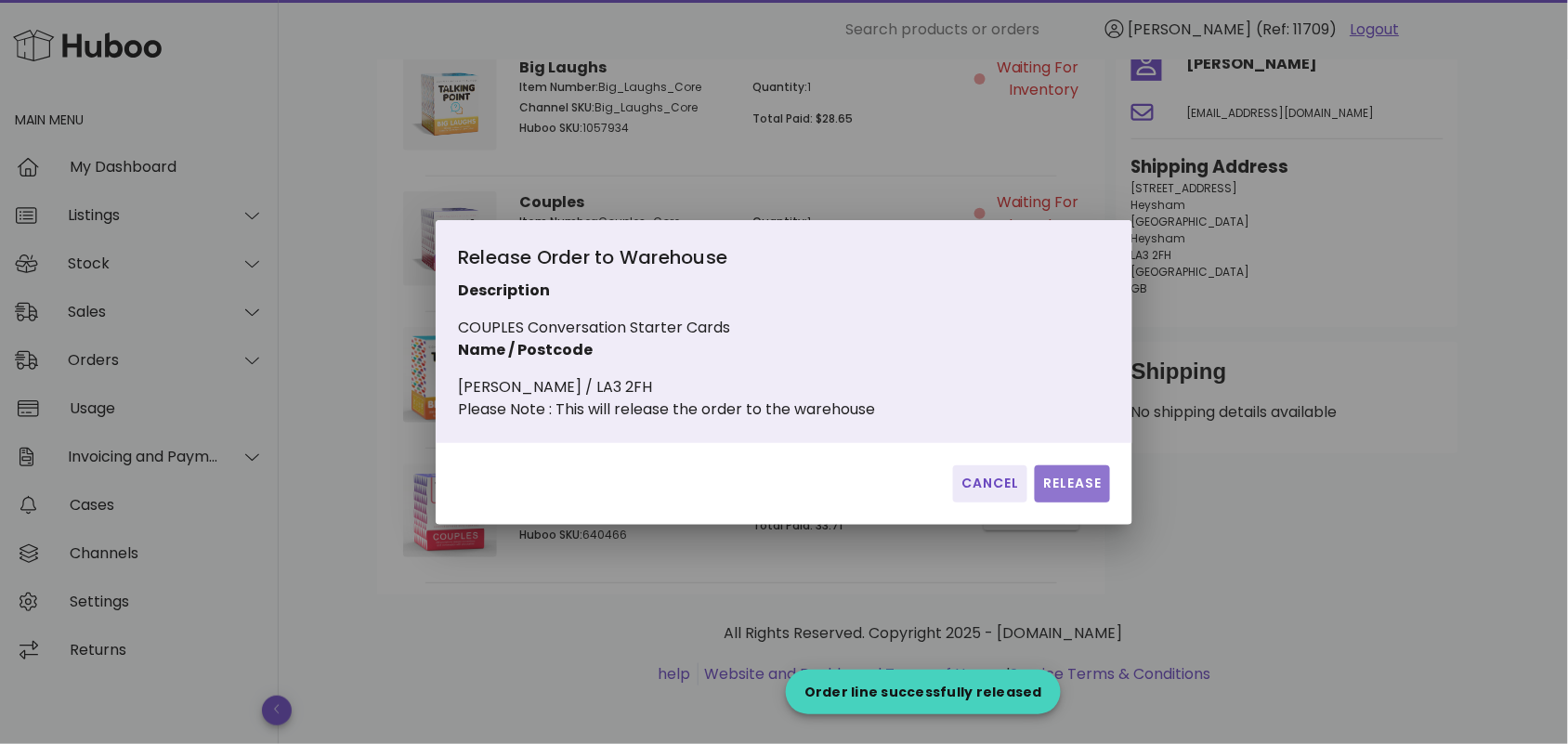
click at [1060, 490] on span "Release" at bounding box center [1072, 484] width 60 height 20
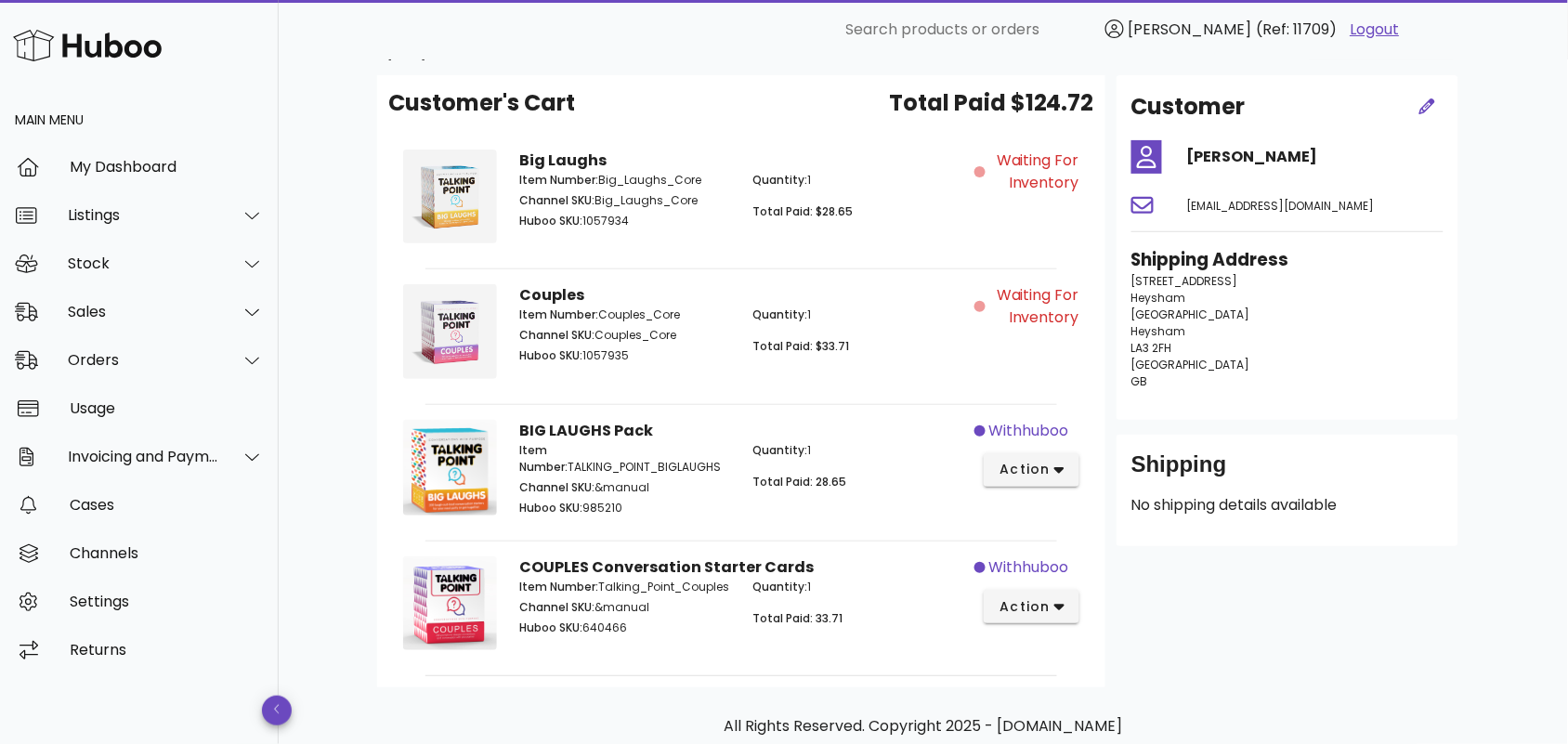
scroll to position [0, 0]
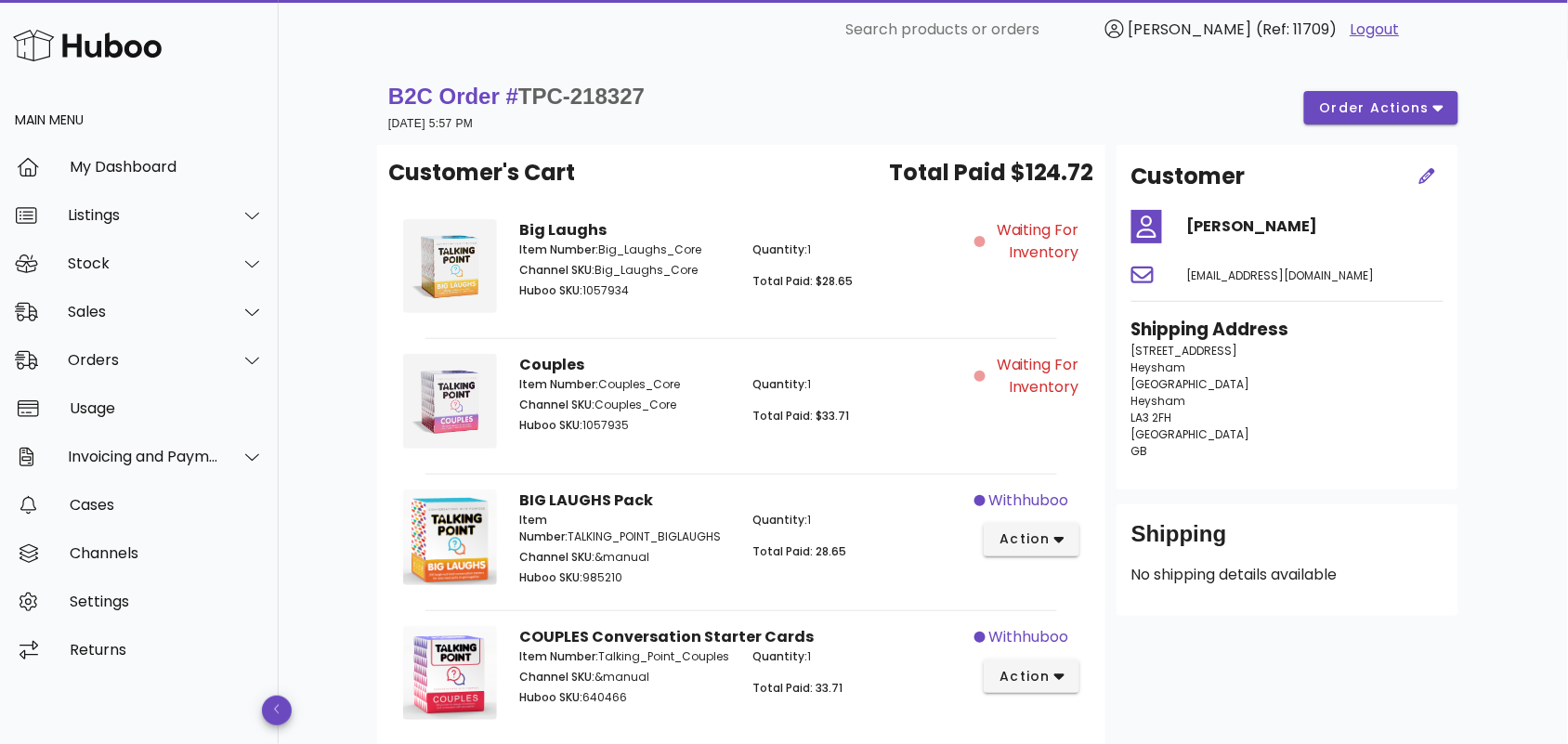
click at [731, 151] on div "Customer's Cart Total Paid $124.72 Big Laughs Item Number: Big_Laughs_Core Chan…" at bounding box center [742, 452] width 729 height 613
click at [145, 373] on div "Orders" at bounding box center [140, 361] width 279 height 49
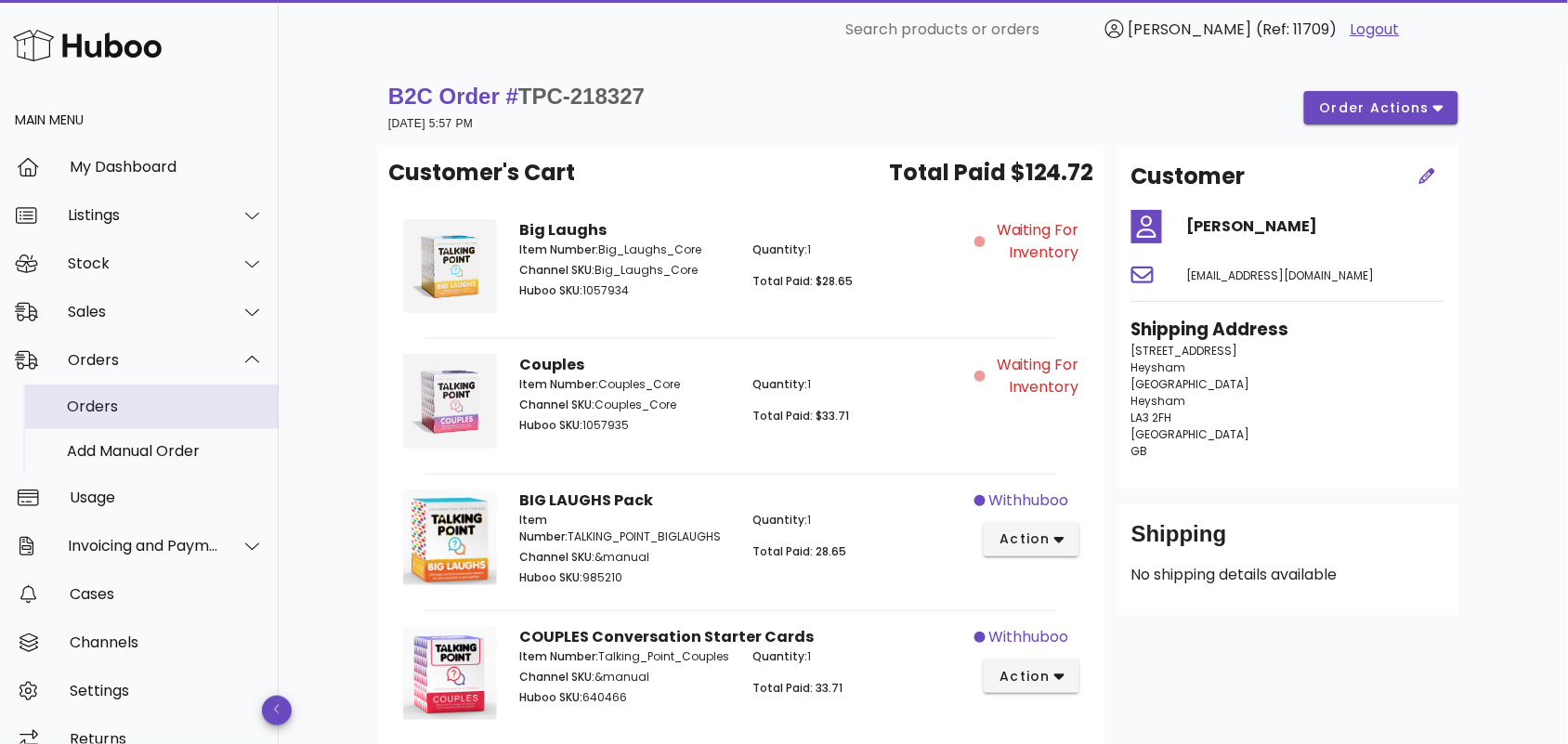
click at [146, 413] on div "Orders" at bounding box center [165, 406] width 197 height 18
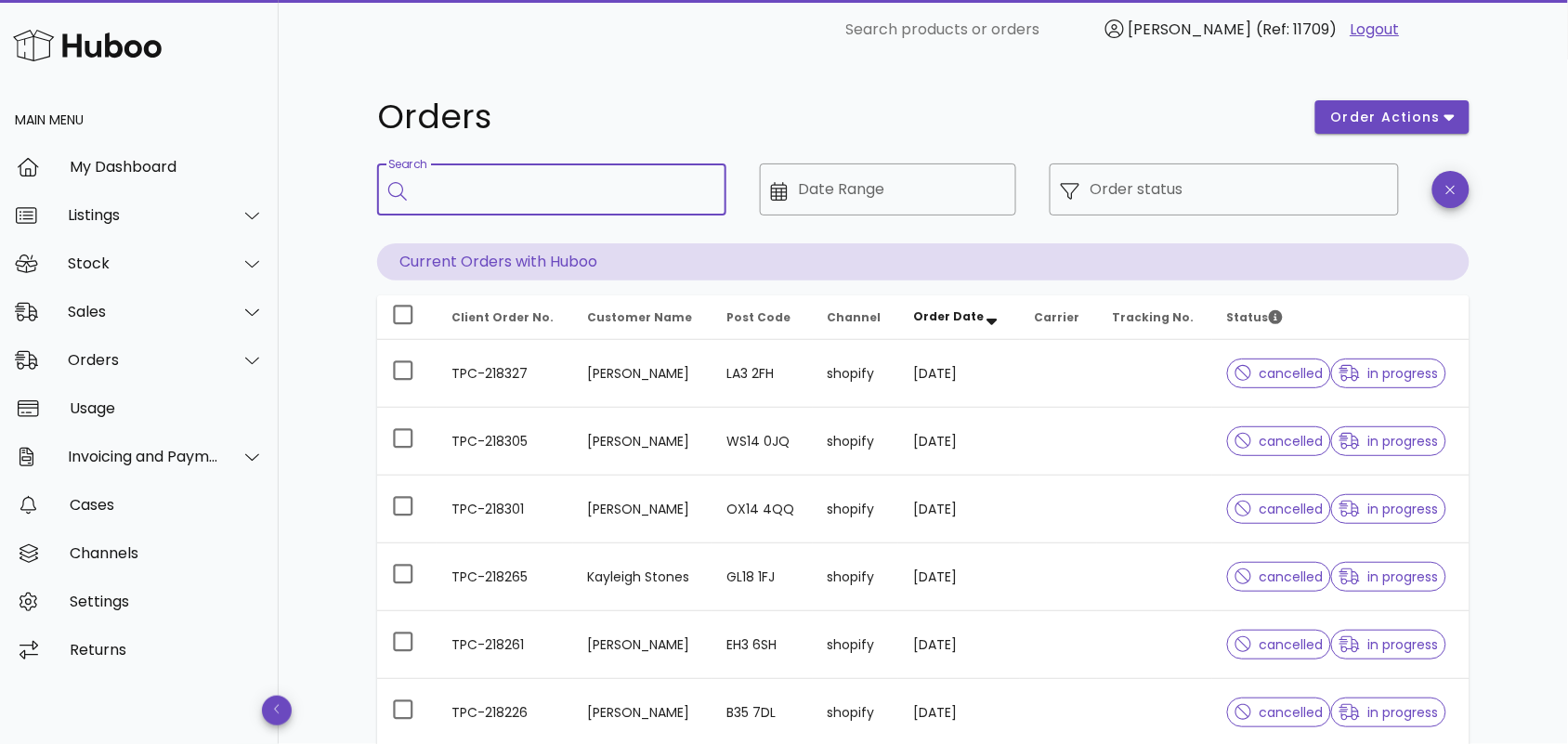
click at [578, 187] on input "Search" at bounding box center [564, 189] width 293 height 30
paste input "**********"
type input "**********"
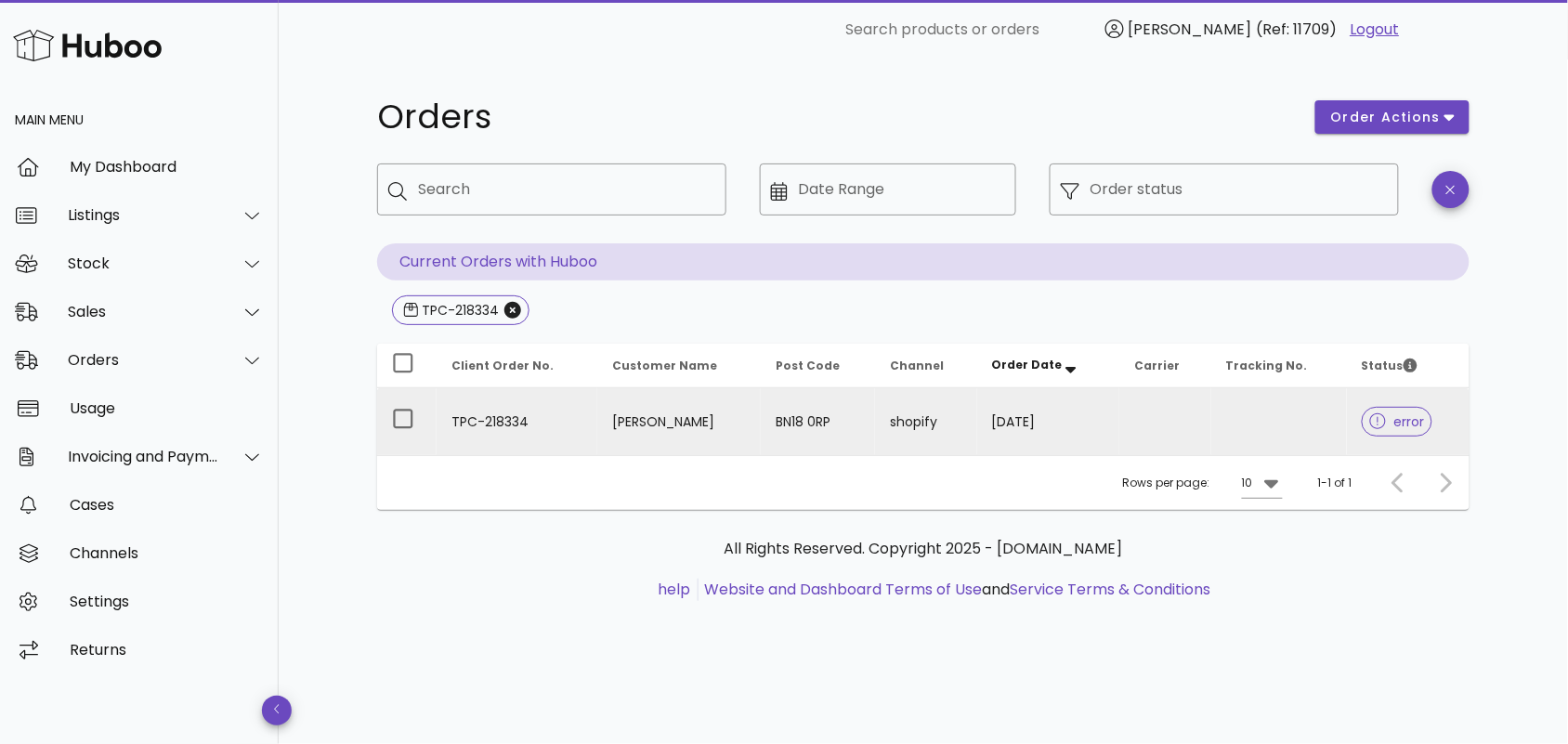
click at [571, 419] on td "TPC-218334" at bounding box center [517, 422] width 161 height 67
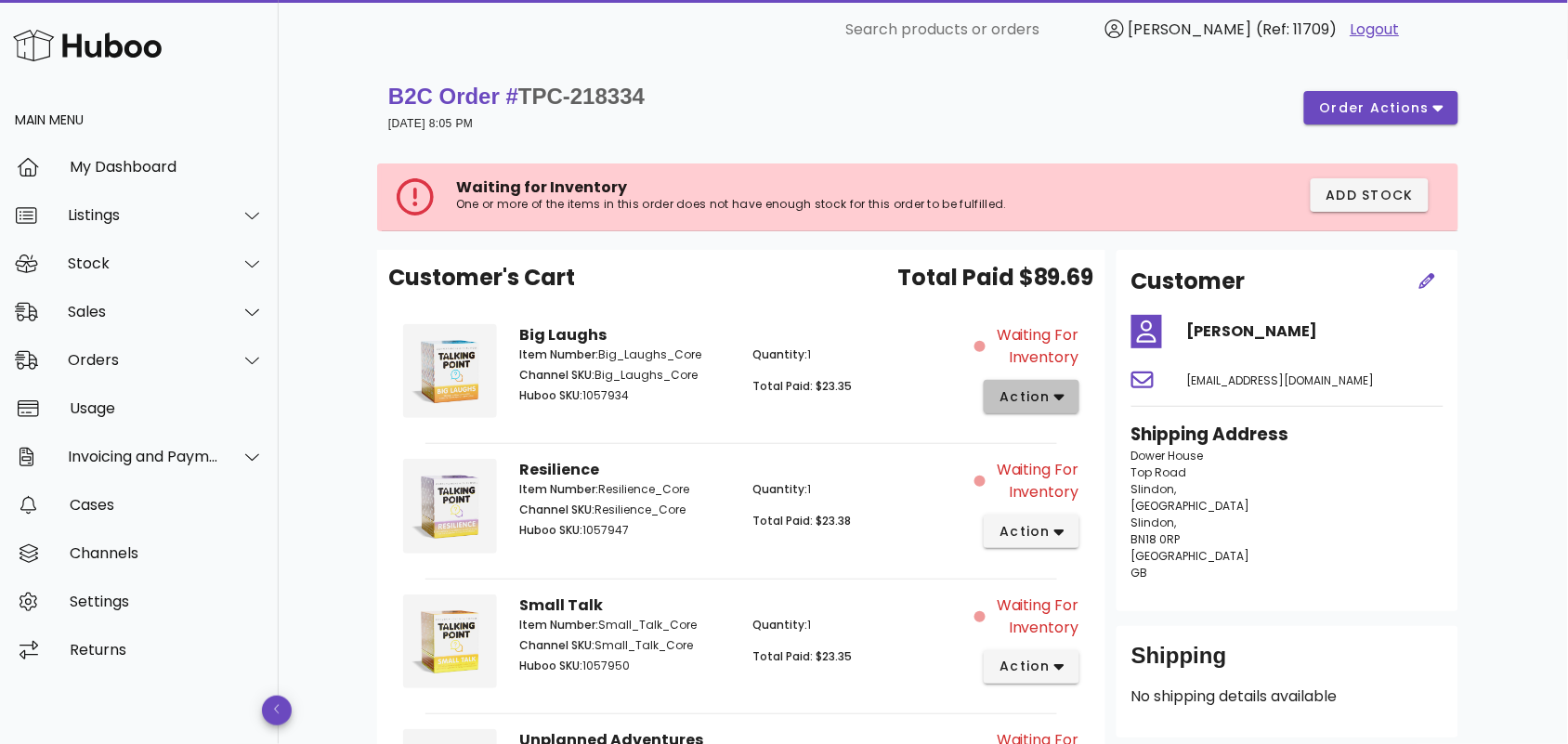
click at [1029, 394] on span "action" at bounding box center [1025, 397] width 52 height 20
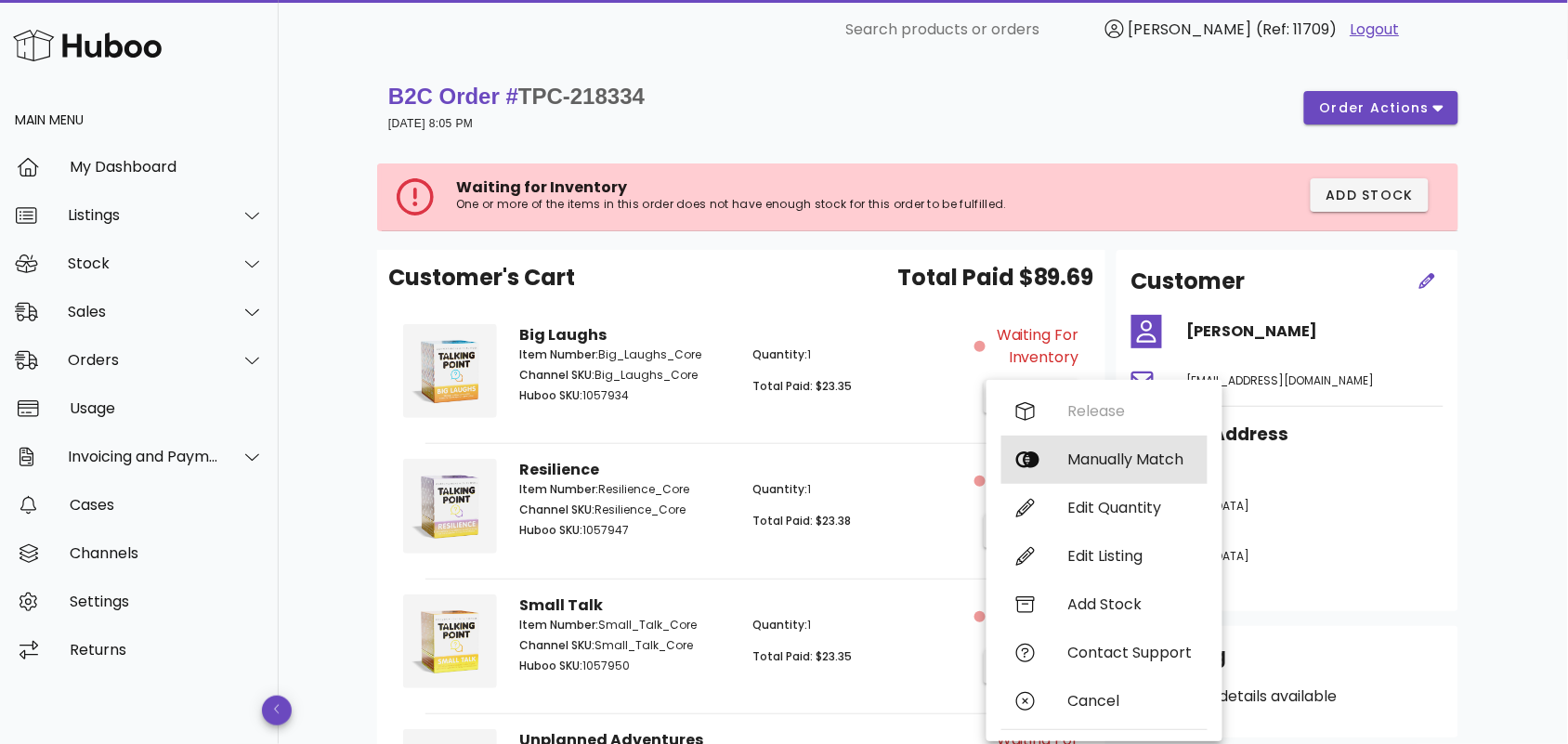
click at [1096, 455] on div "Manually Match" at bounding box center [1130, 459] width 125 height 18
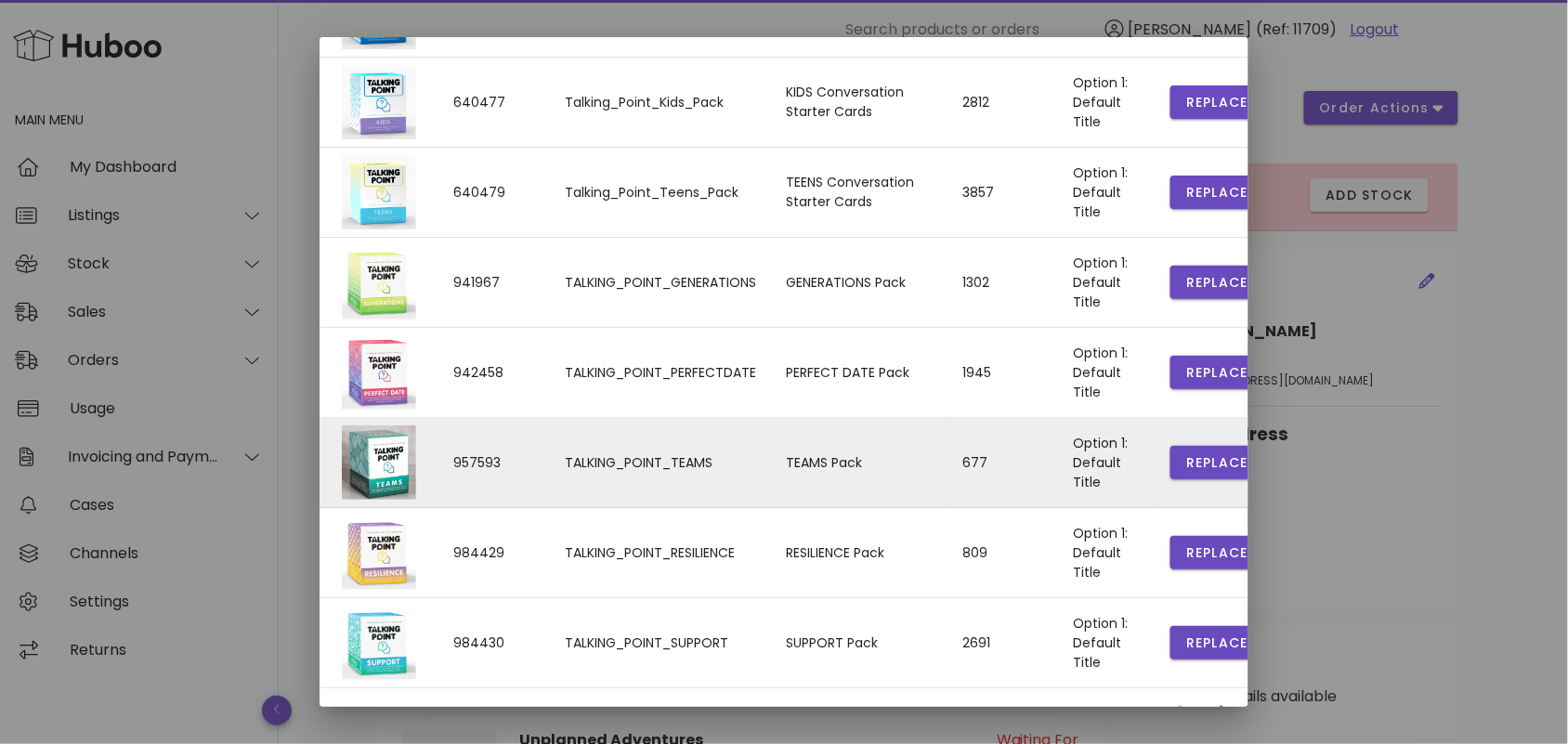
scroll to position [400, 0]
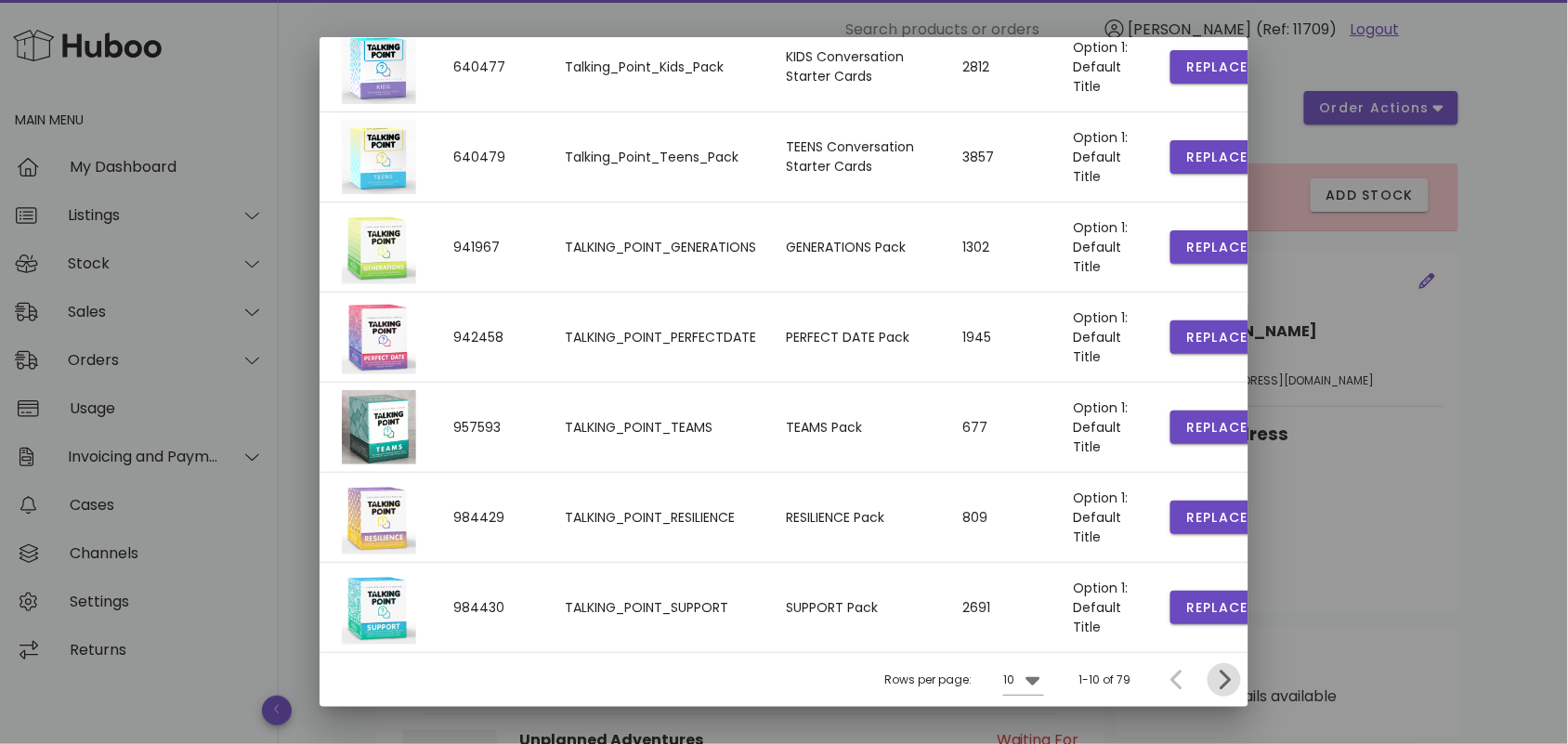
click at [1213, 679] on icon "Next page" at bounding box center [1224, 680] width 22 height 22
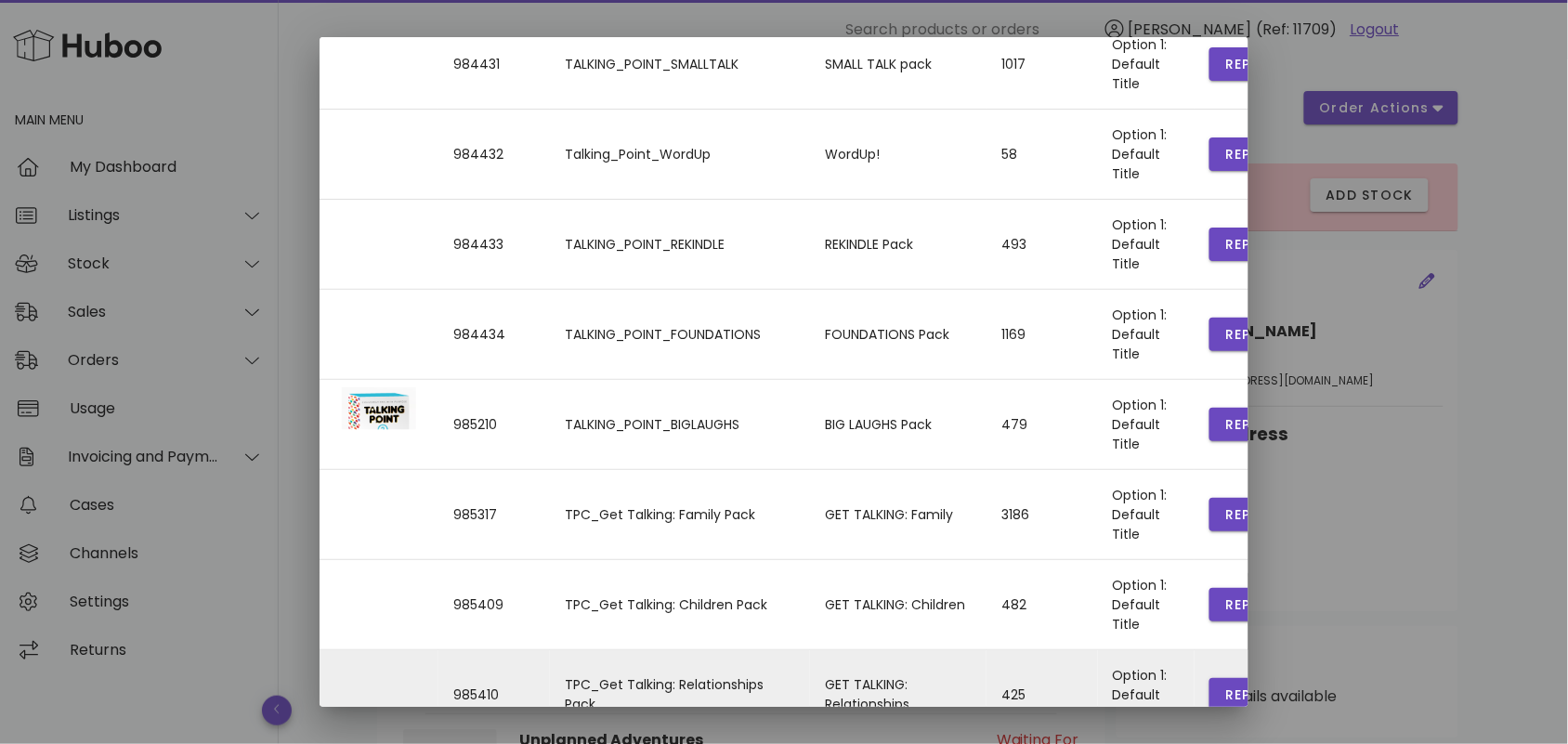
scroll to position [0, 0]
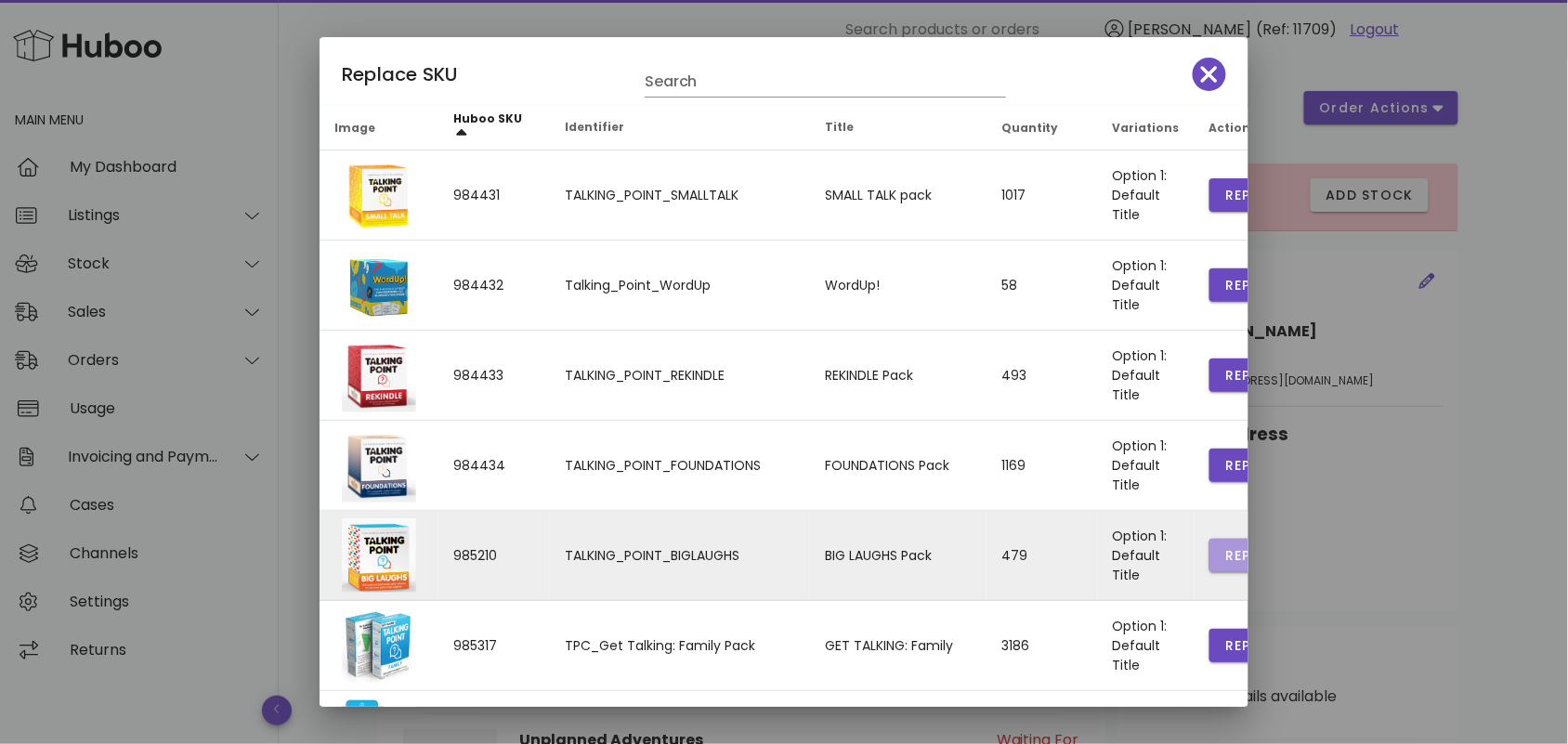
drag, startPoint x: 1182, startPoint y: 558, endPoint x: 1120, endPoint y: 531, distance: 67.6
click at [1224, 558] on span "Replace" at bounding box center [1255, 556] width 63 height 20
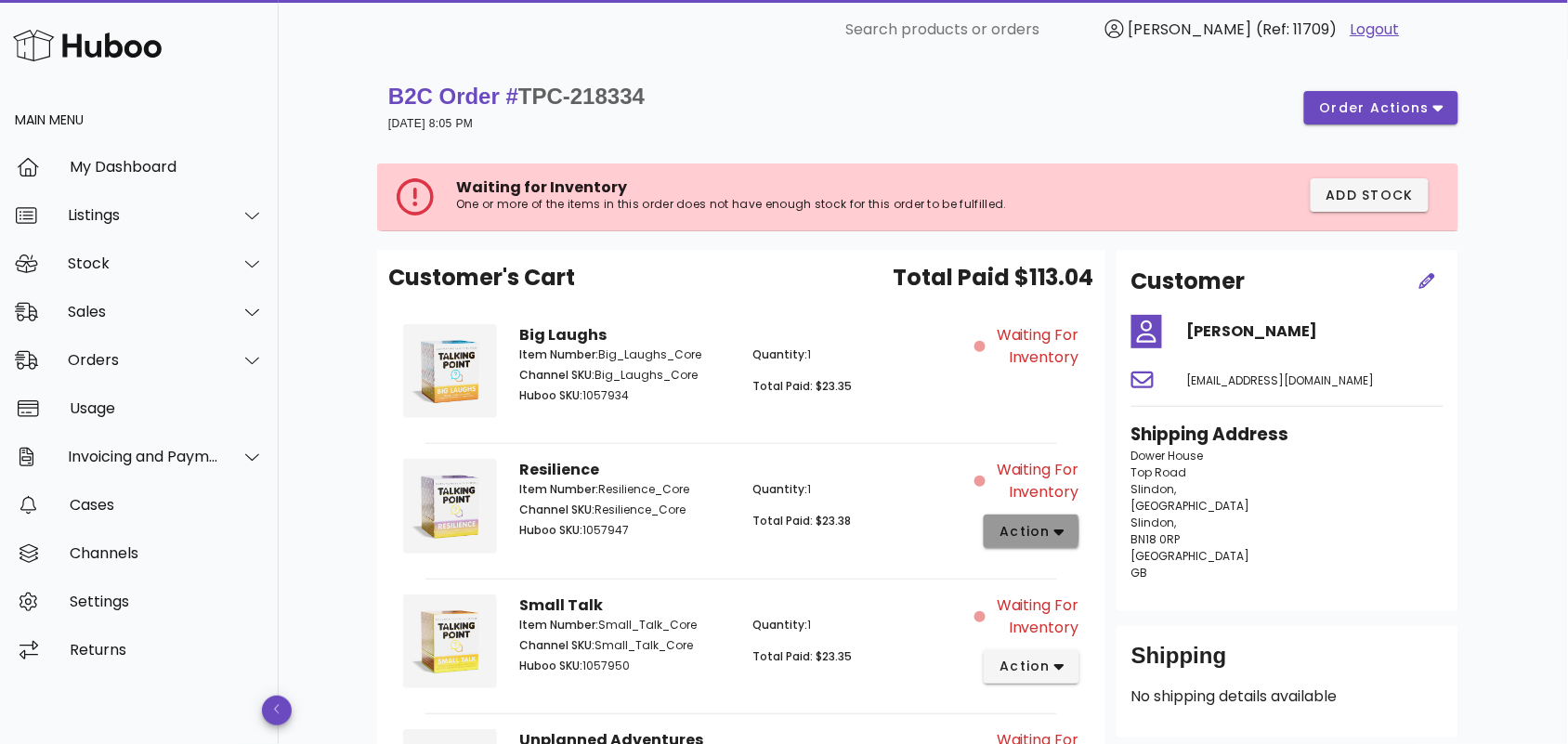
click at [1062, 535] on icon "button" at bounding box center [1059, 532] width 10 height 17
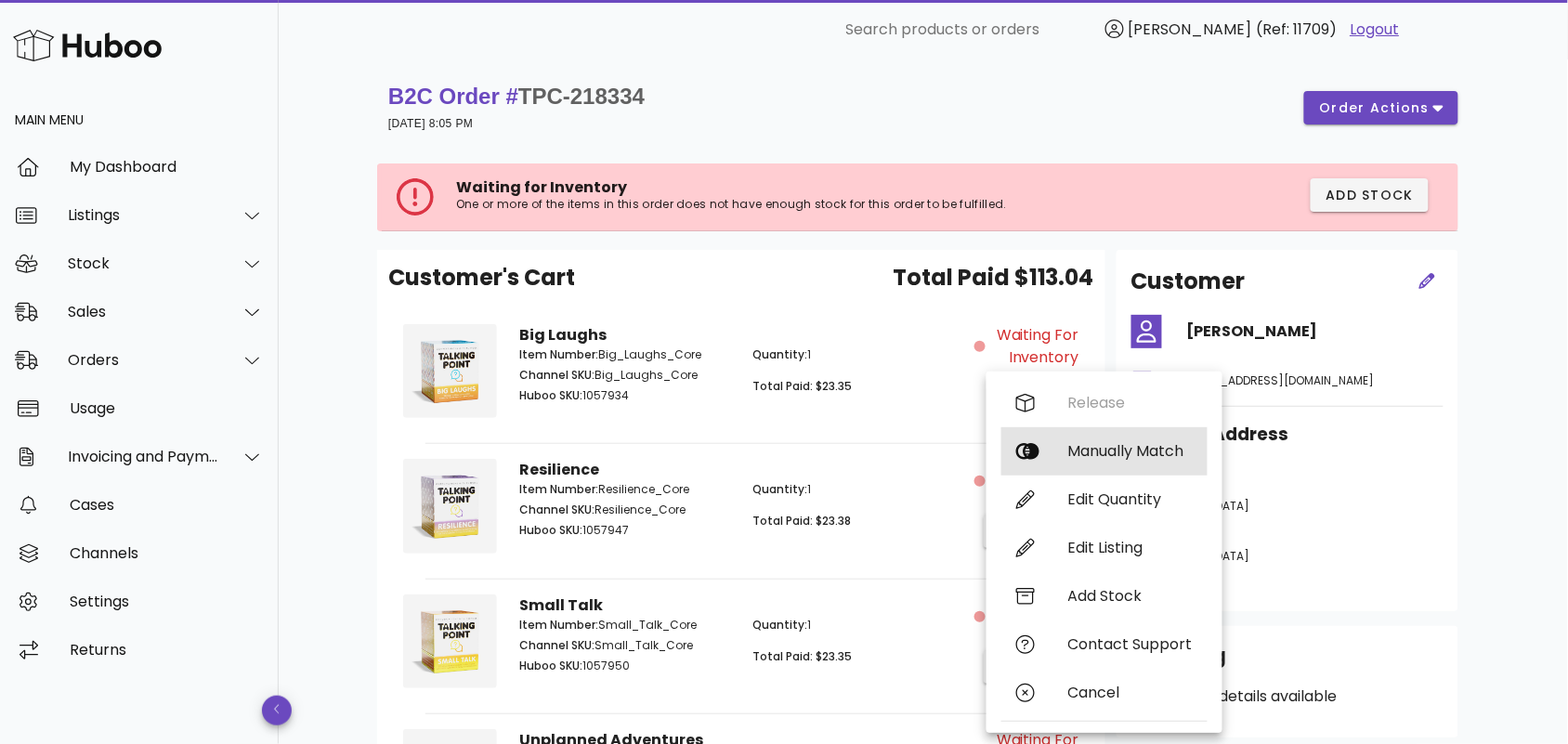
click at [1117, 460] on div "Manually Match" at bounding box center [1130, 451] width 125 height 18
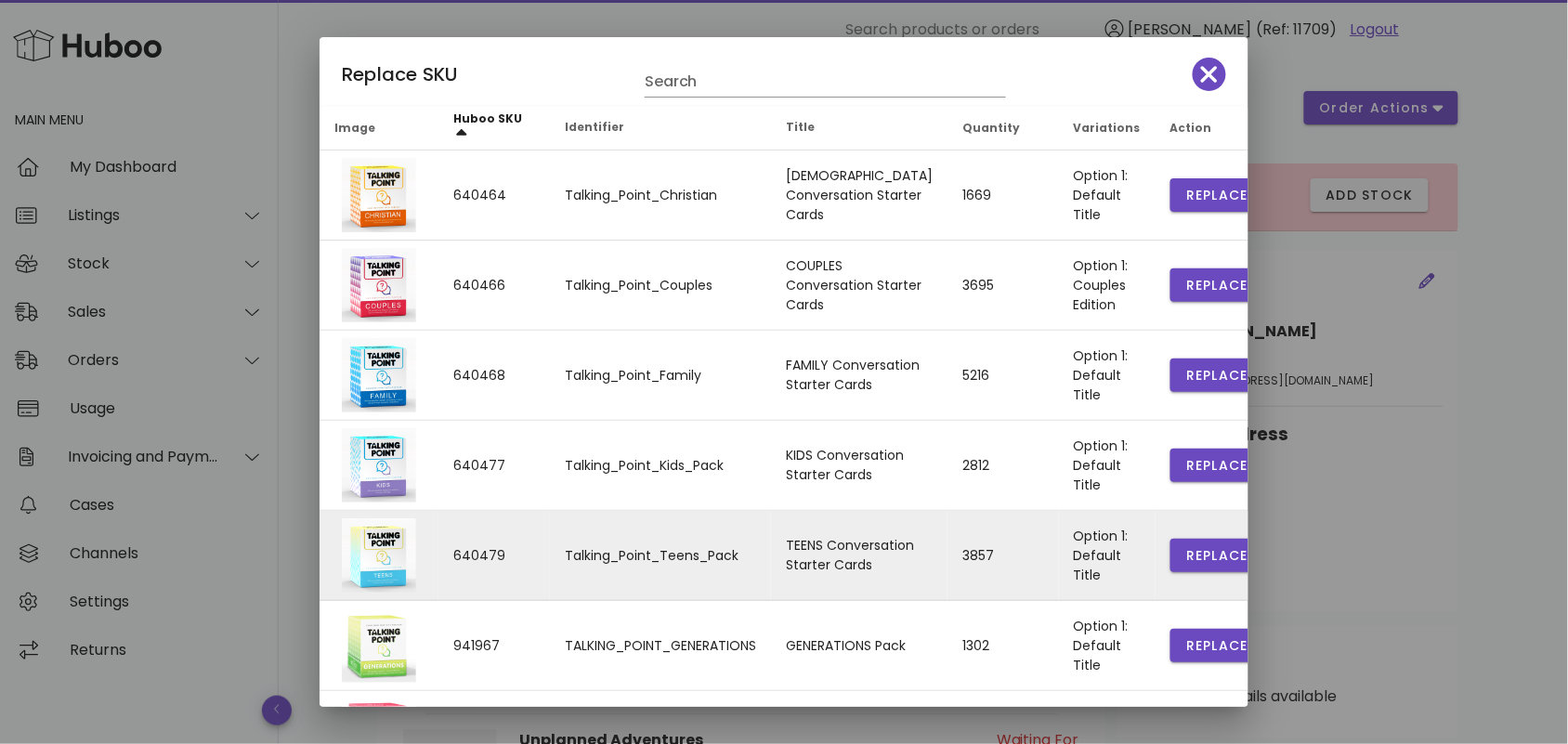
scroll to position [400, 0]
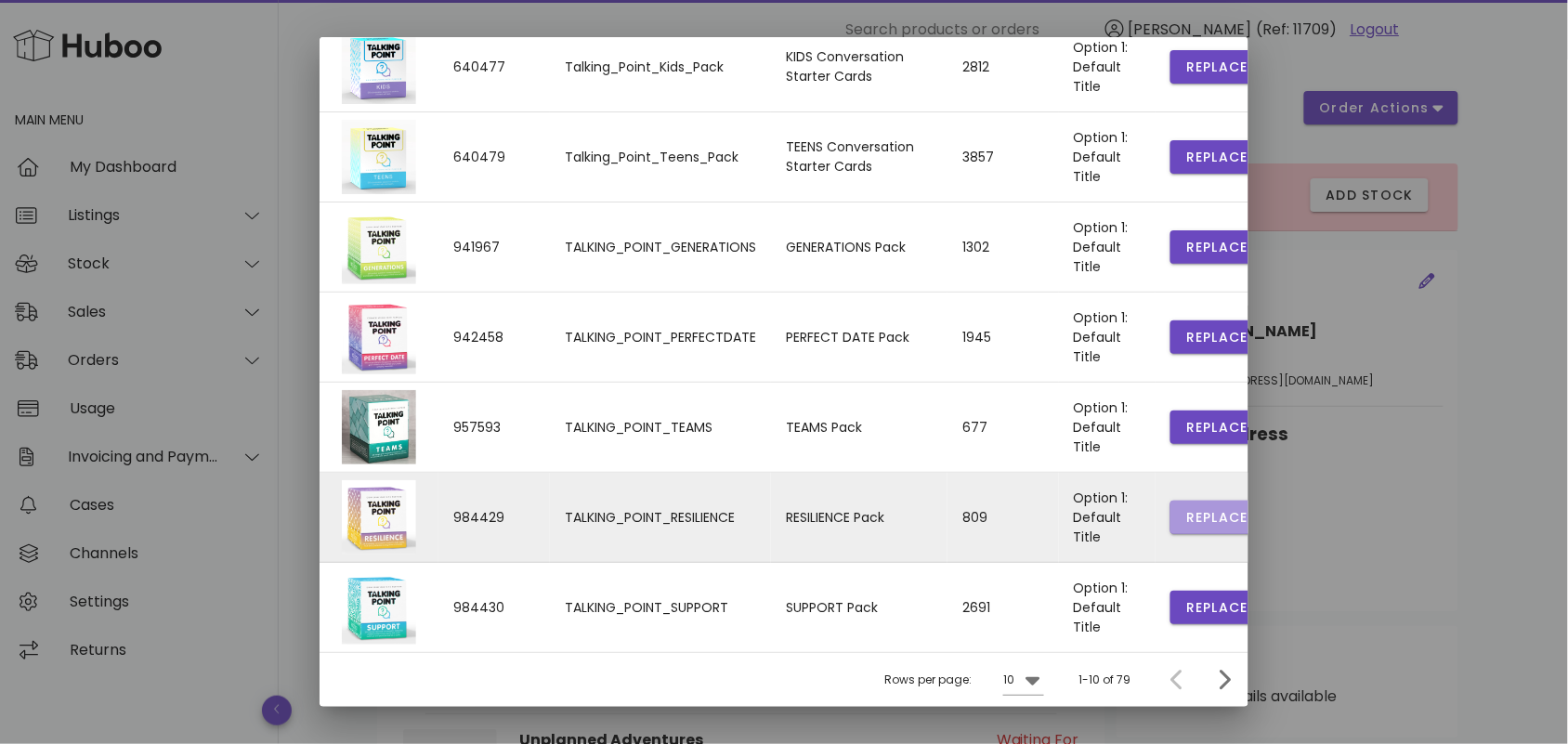
click at [1185, 515] on span "Replace" at bounding box center [1216, 517] width 63 height 20
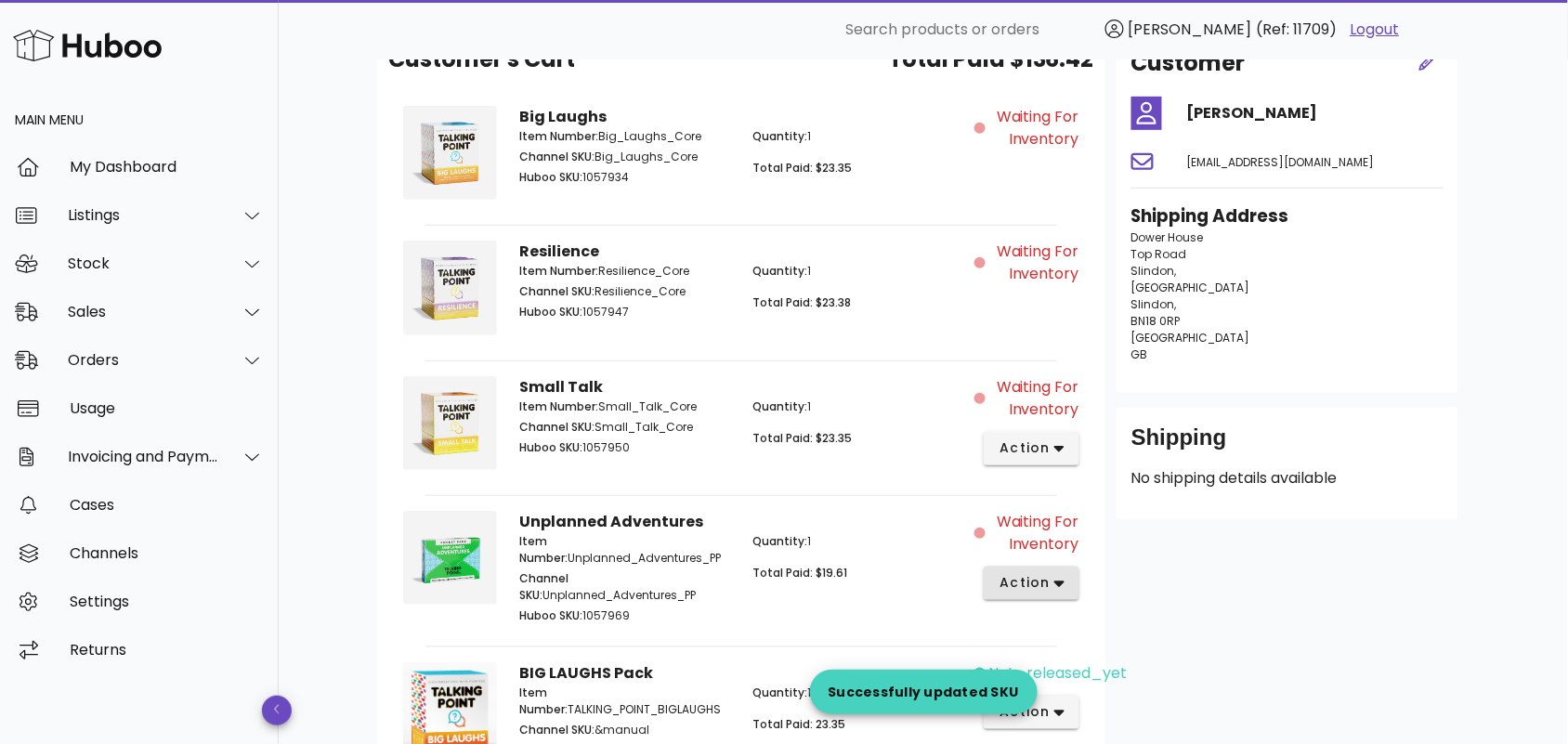
scroll to position [271, 0]
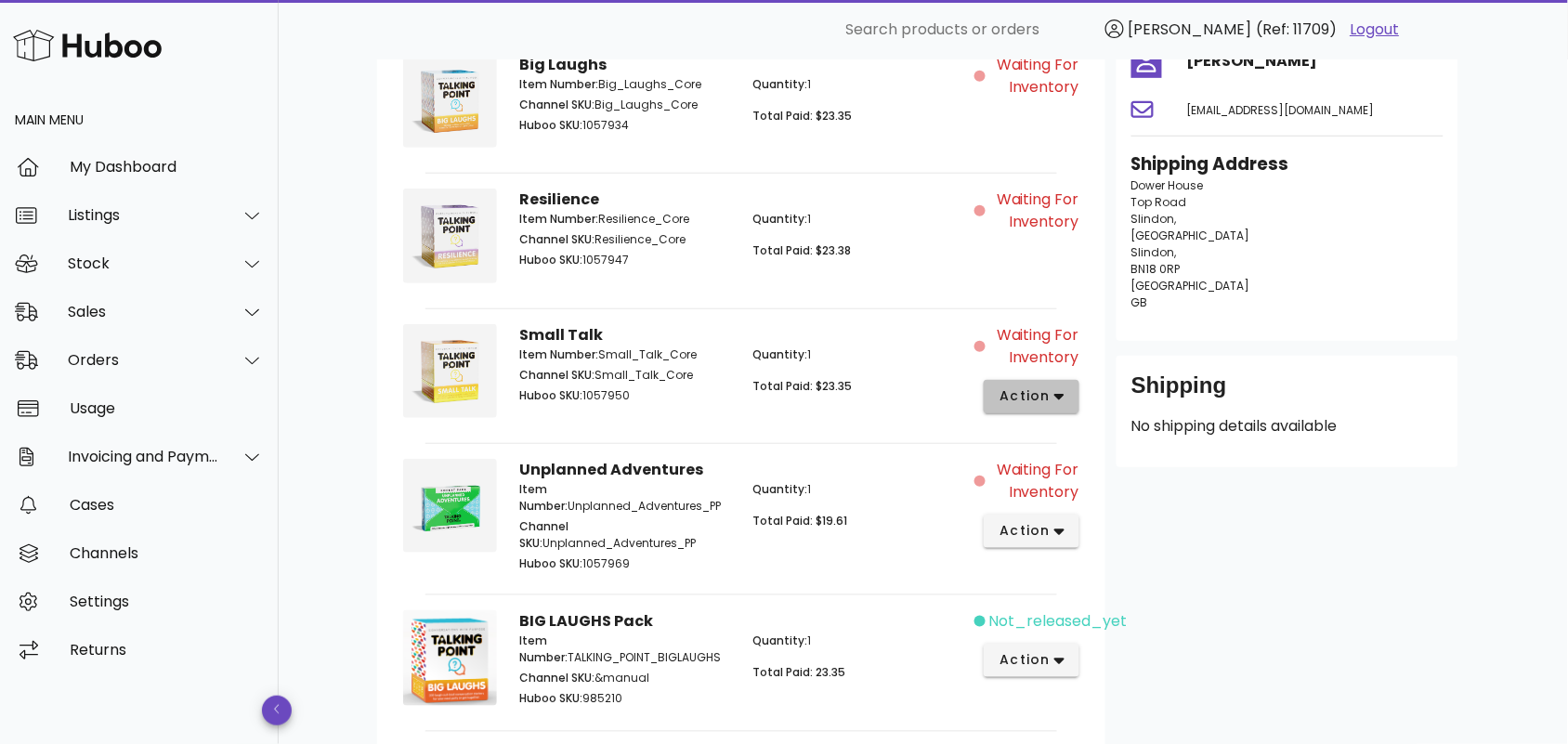
click at [1047, 396] on span "action" at bounding box center [1025, 396] width 52 height 20
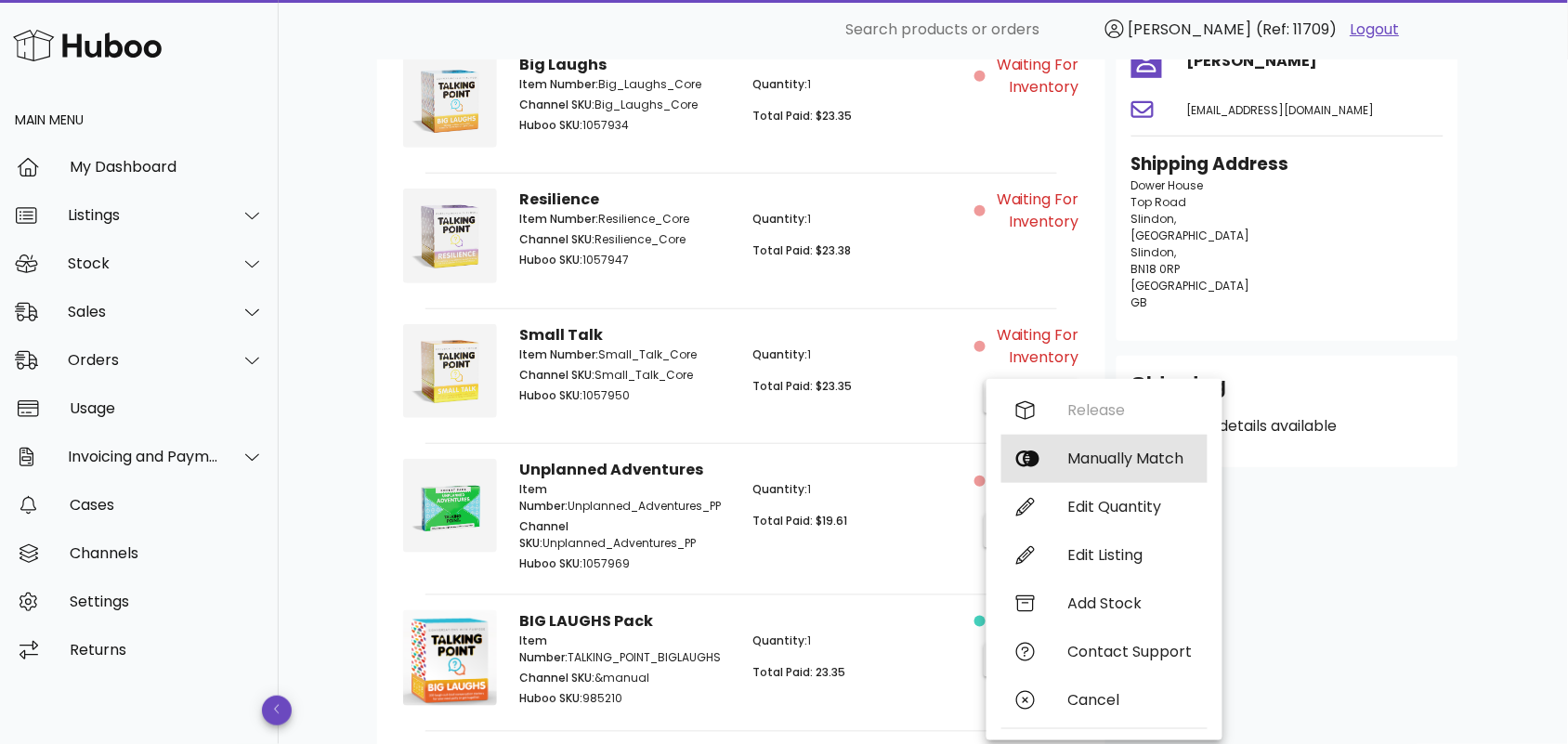
click at [1121, 455] on div "Manually Match" at bounding box center [1130, 458] width 125 height 18
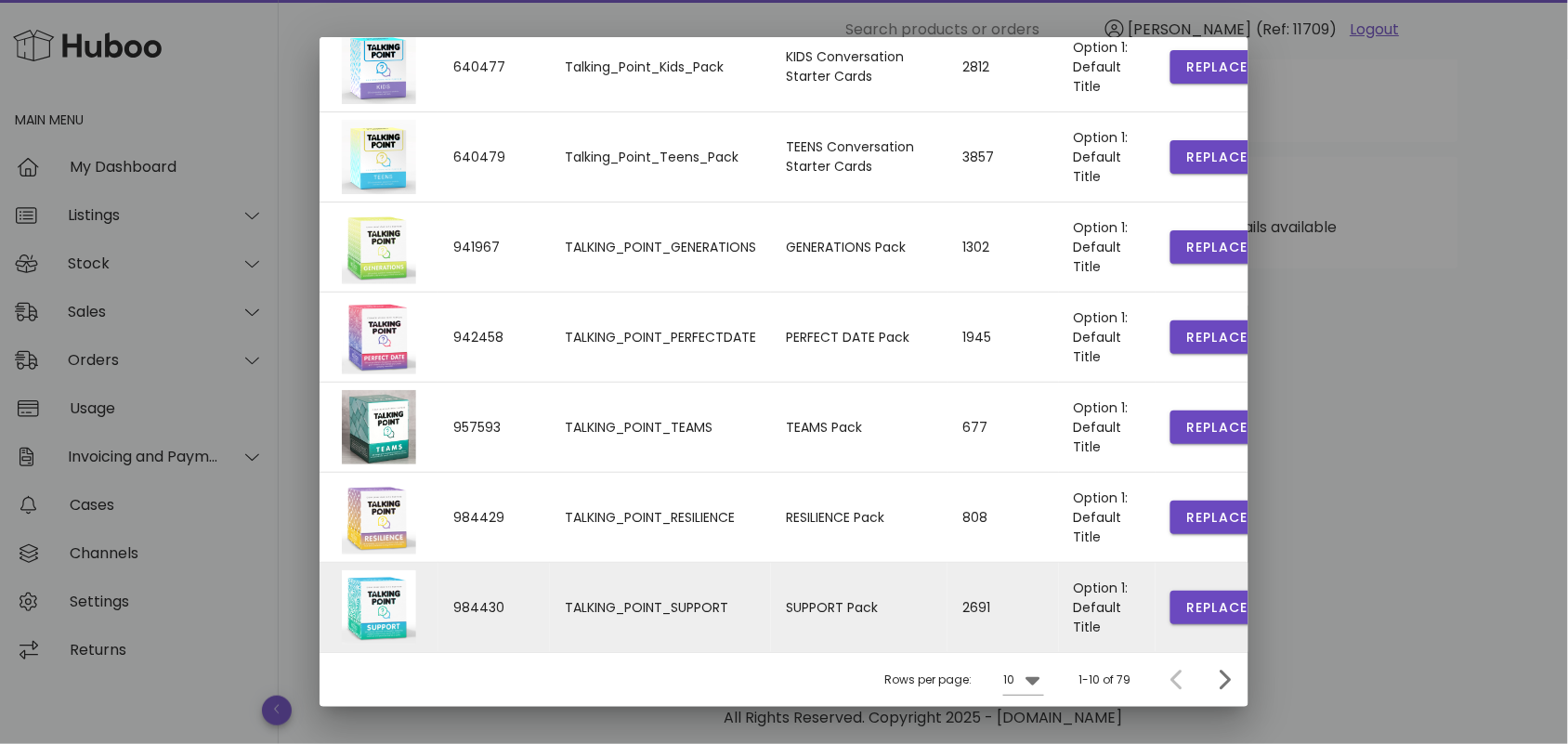
scroll to position [554, 0]
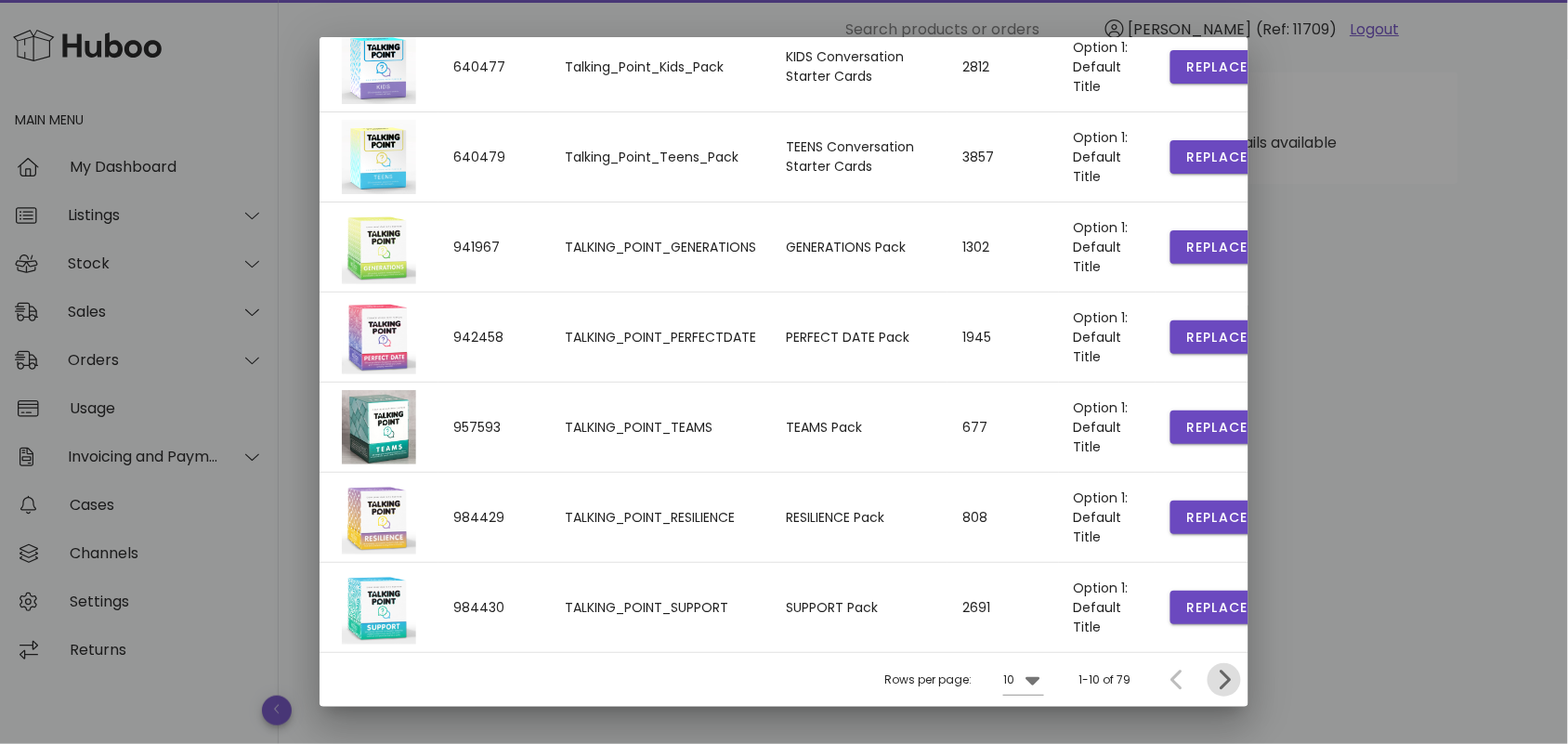
click at [1213, 677] on icon "Next page" at bounding box center [1224, 680] width 22 height 22
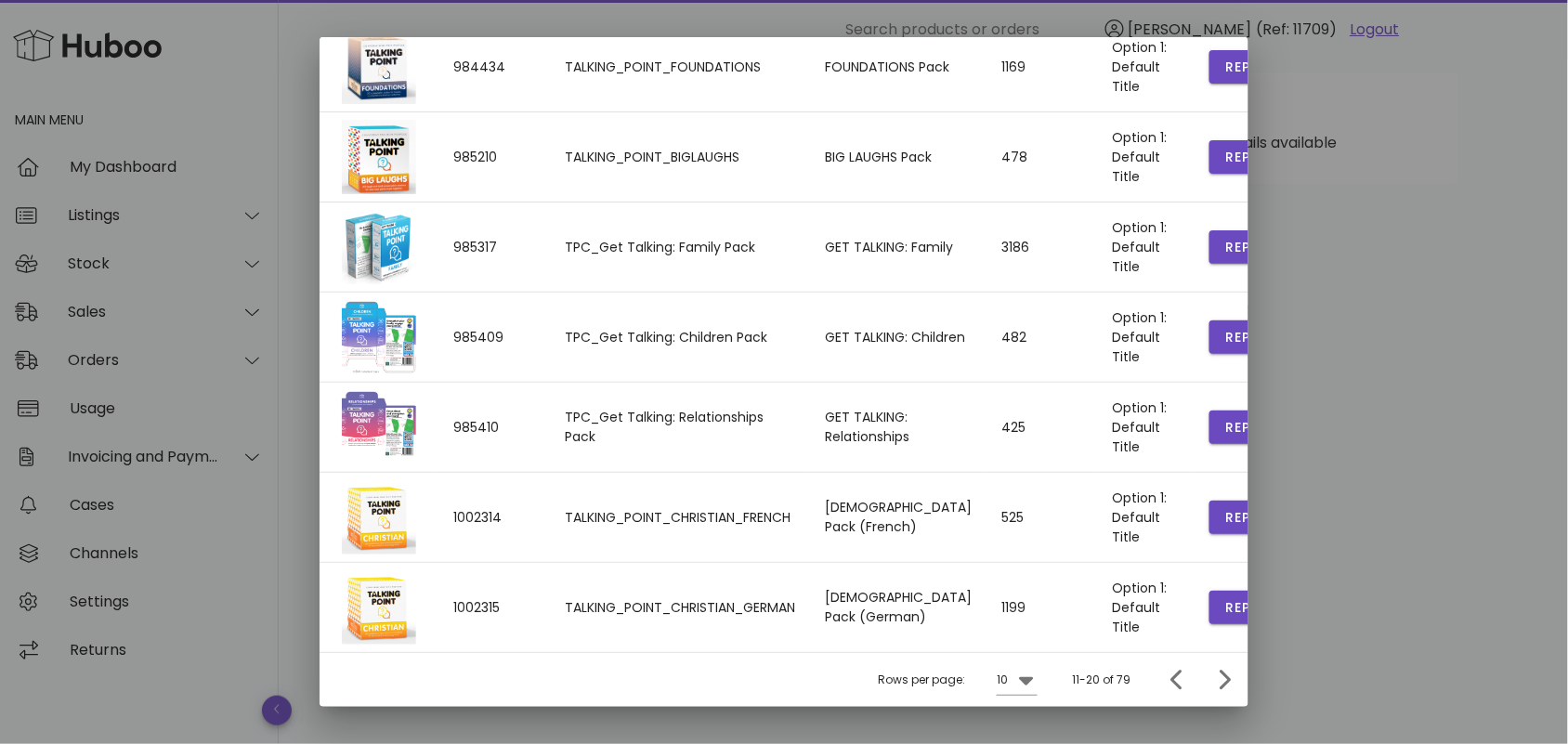
scroll to position [0, 0]
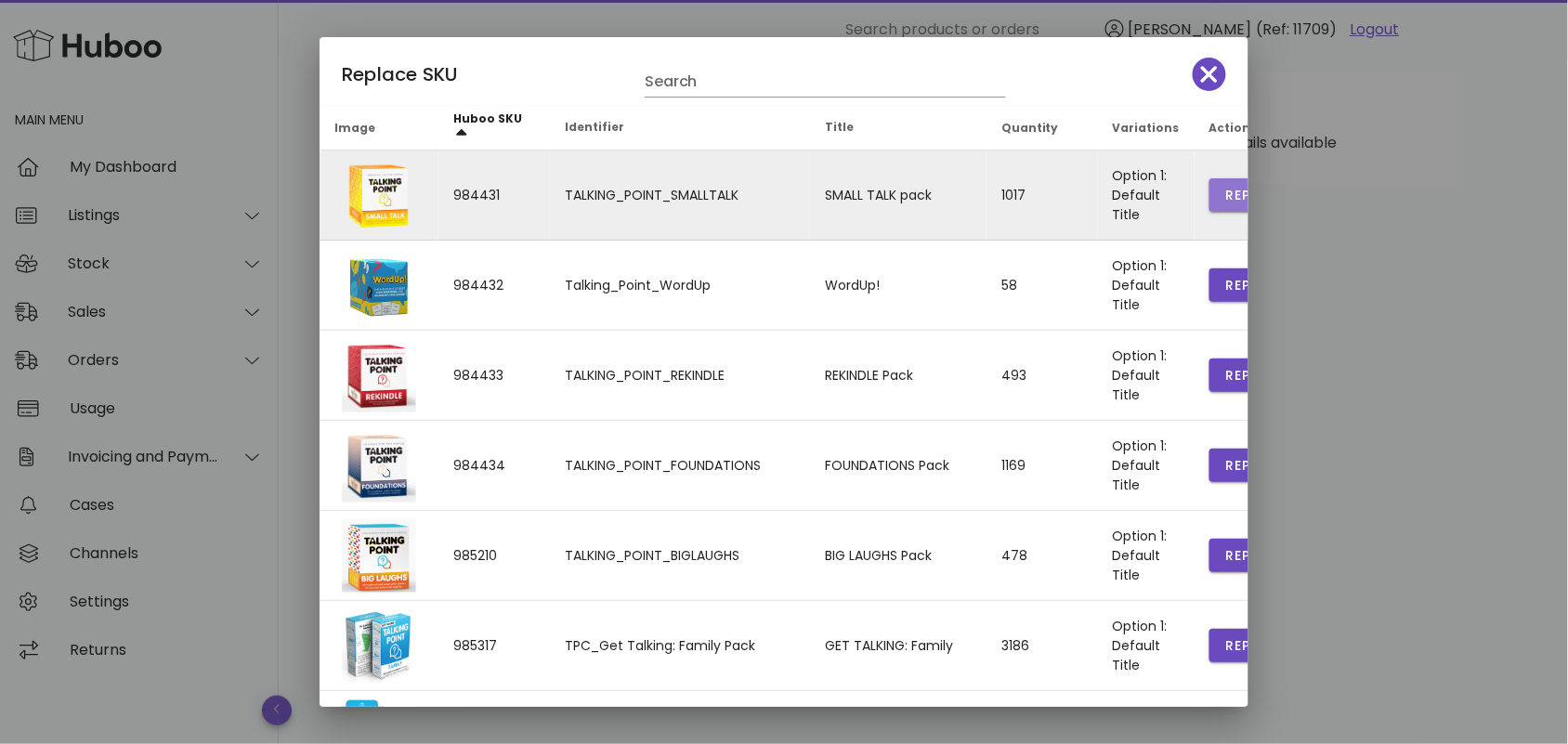
click at [1224, 190] on span "Replace" at bounding box center [1255, 195] width 63 height 20
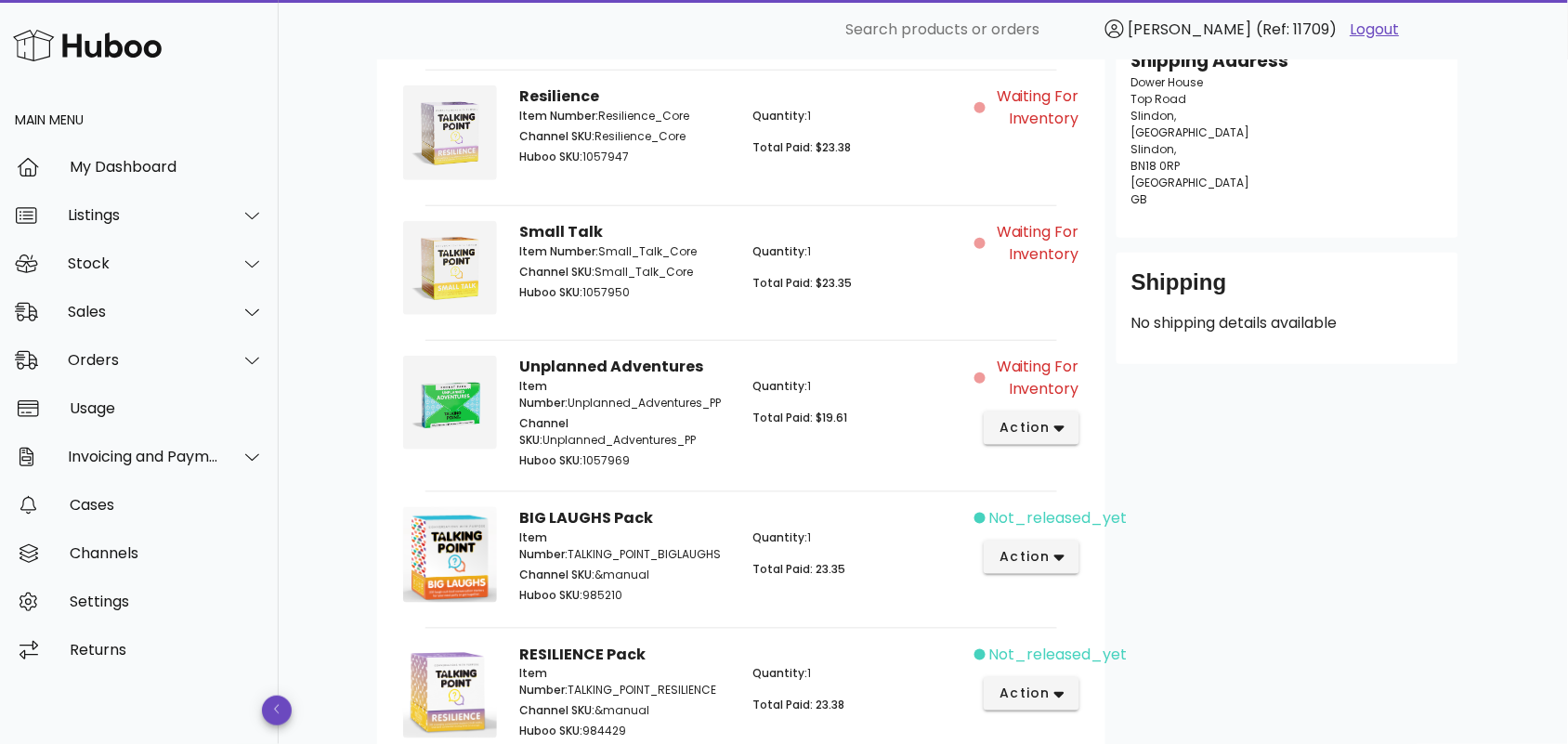
scroll to position [283, 0]
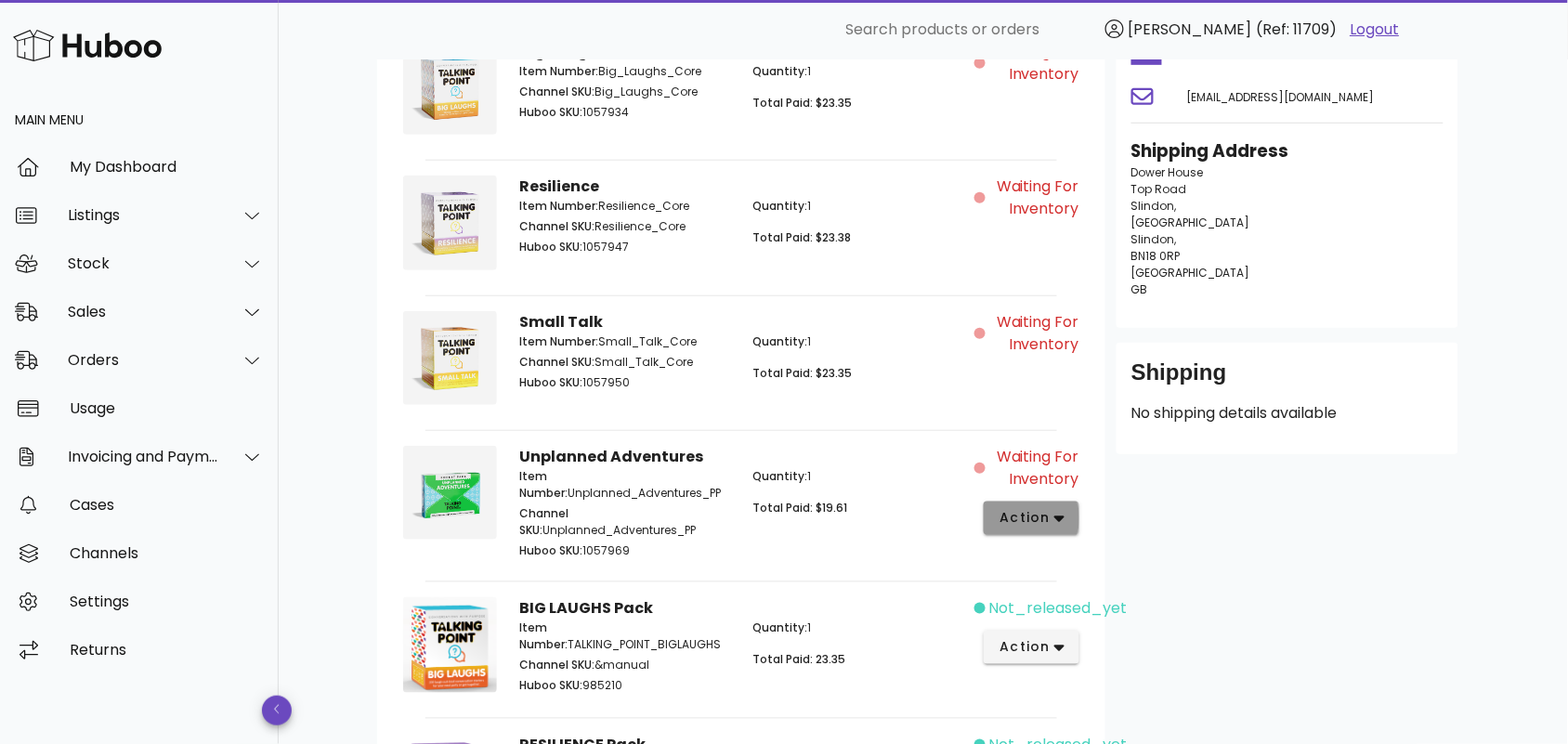
click at [1041, 512] on span "action" at bounding box center [1025, 517] width 52 height 20
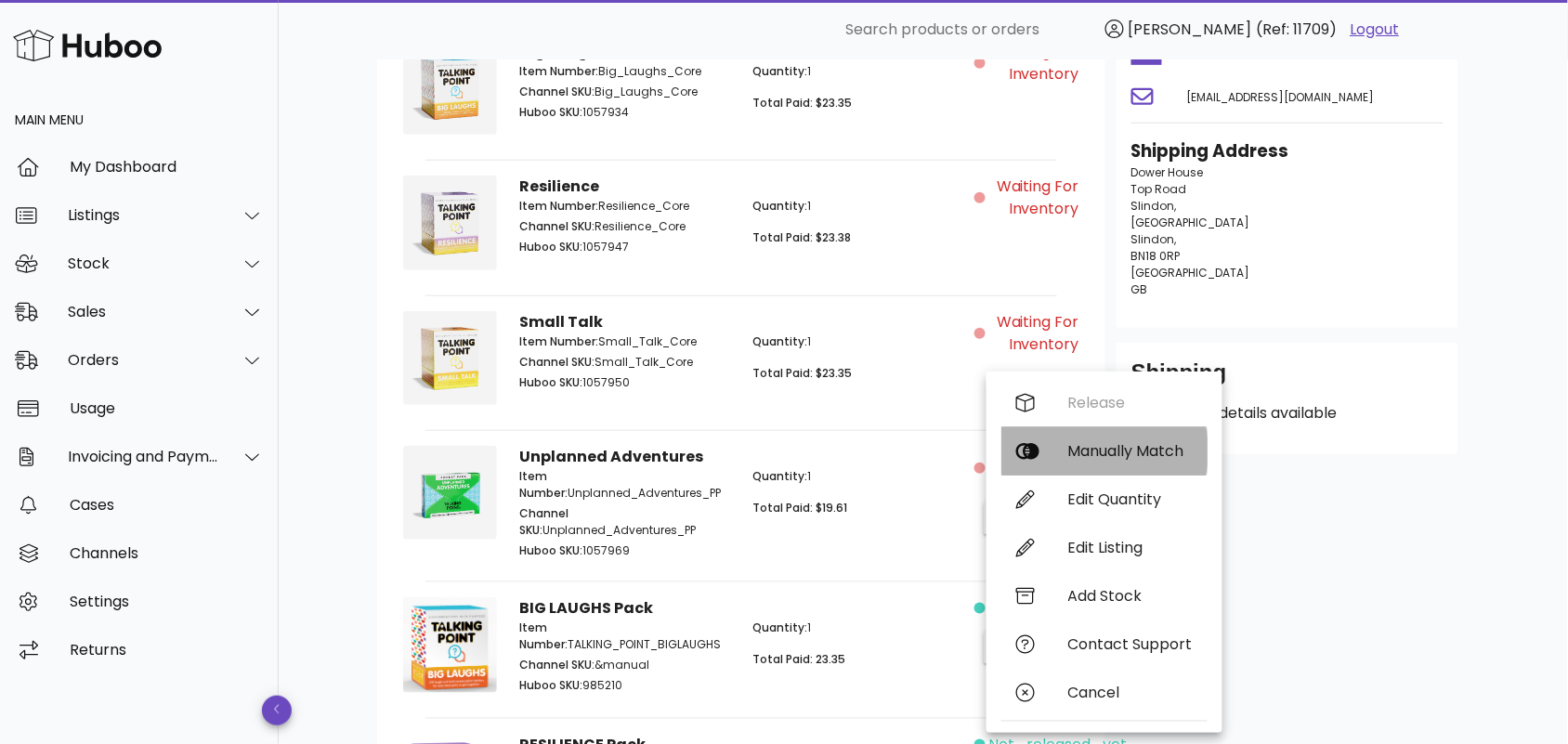
click at [1110, 447] on div "Manually Match" at bounding box center [1130, 451] width 125 height 18
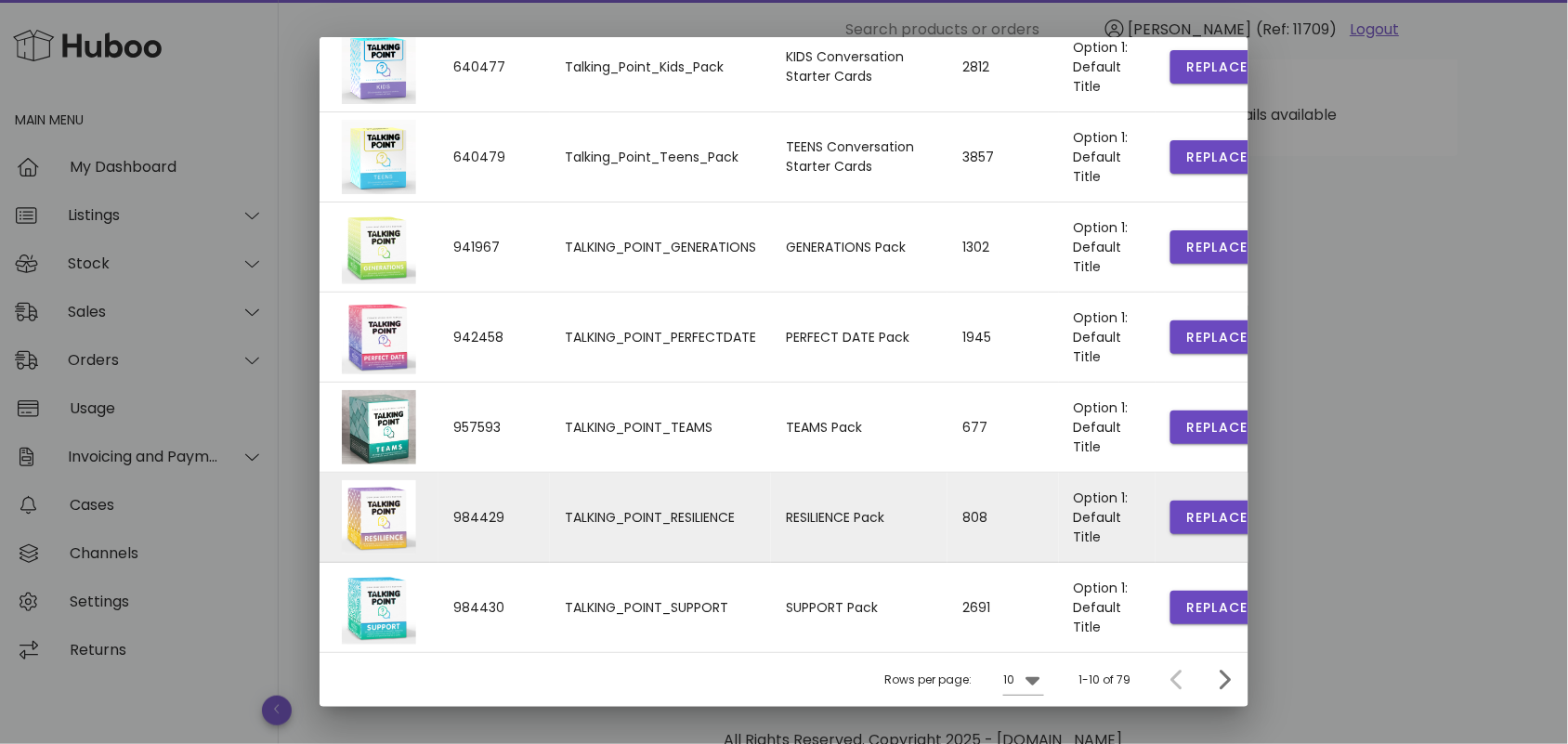
scroll to position [689, 0]
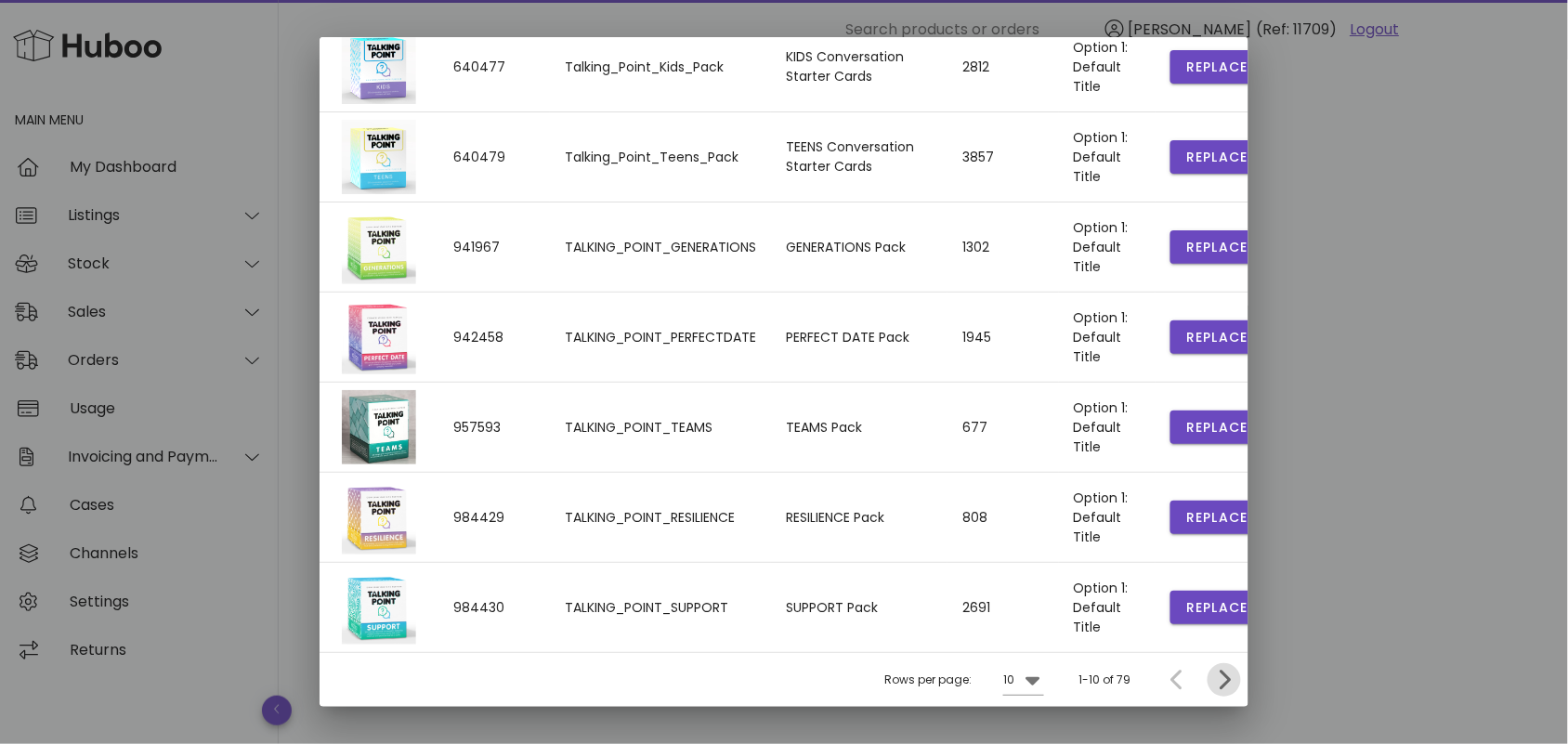
click at [1213, 679] on icon "Next page" at bounding box center [1224, 680] width 22 height 22
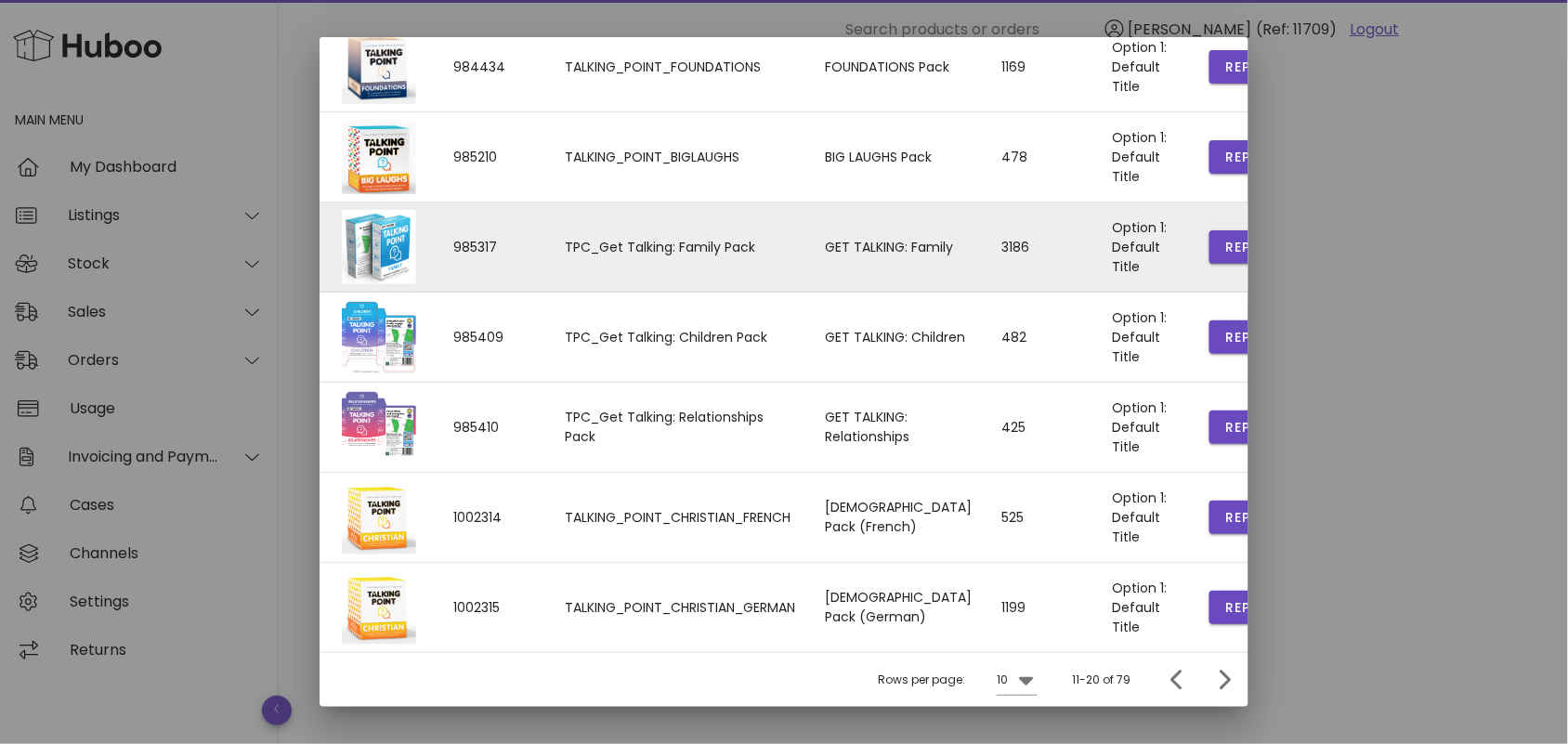
scroll to position [418, 0]
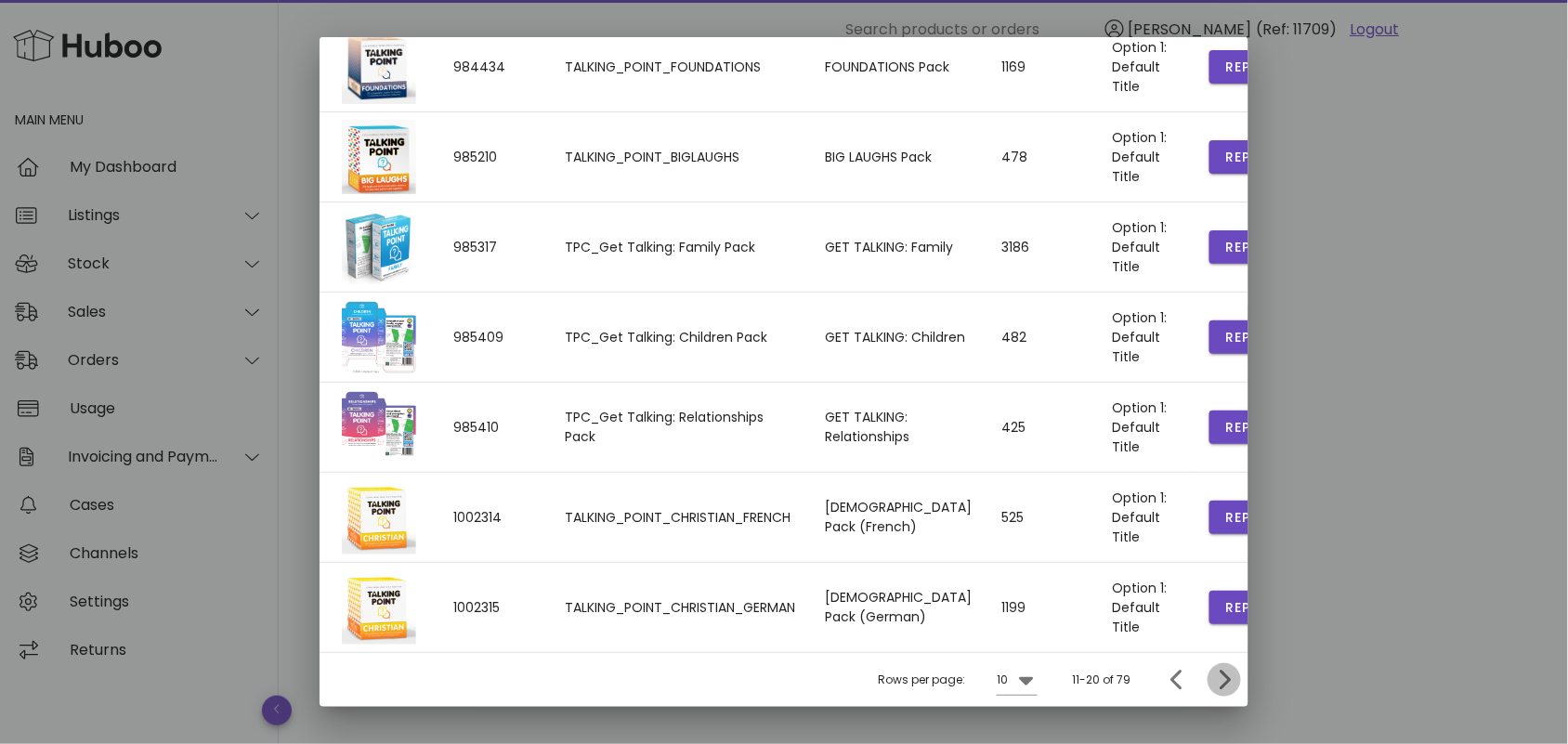
click at [1213, 680] on icon "Next page" at bounding box center [1224, 680] width 22 height 22
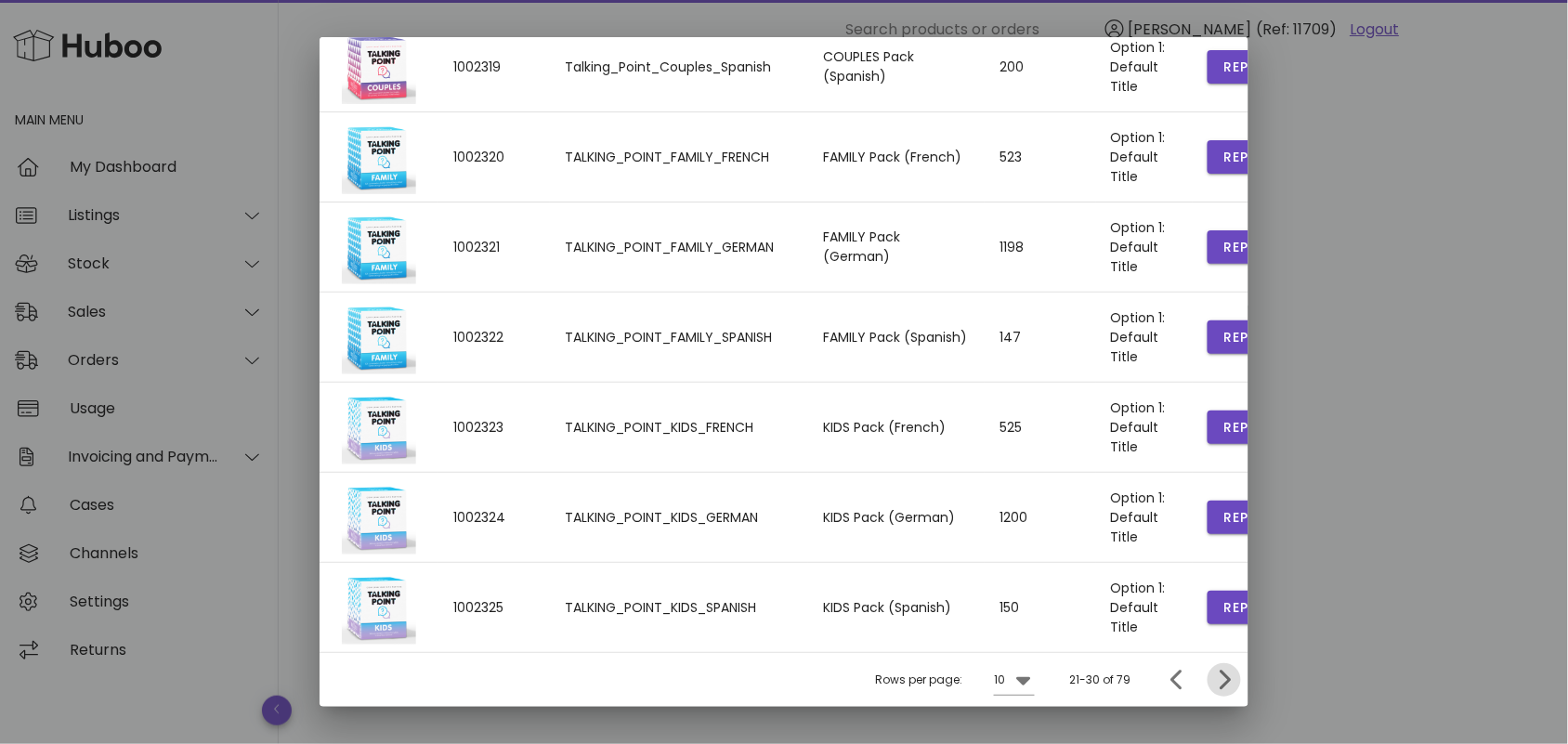
click at [1213, 676] on icon "Next page" at bounding box center [1224, 680] width 22 height 22
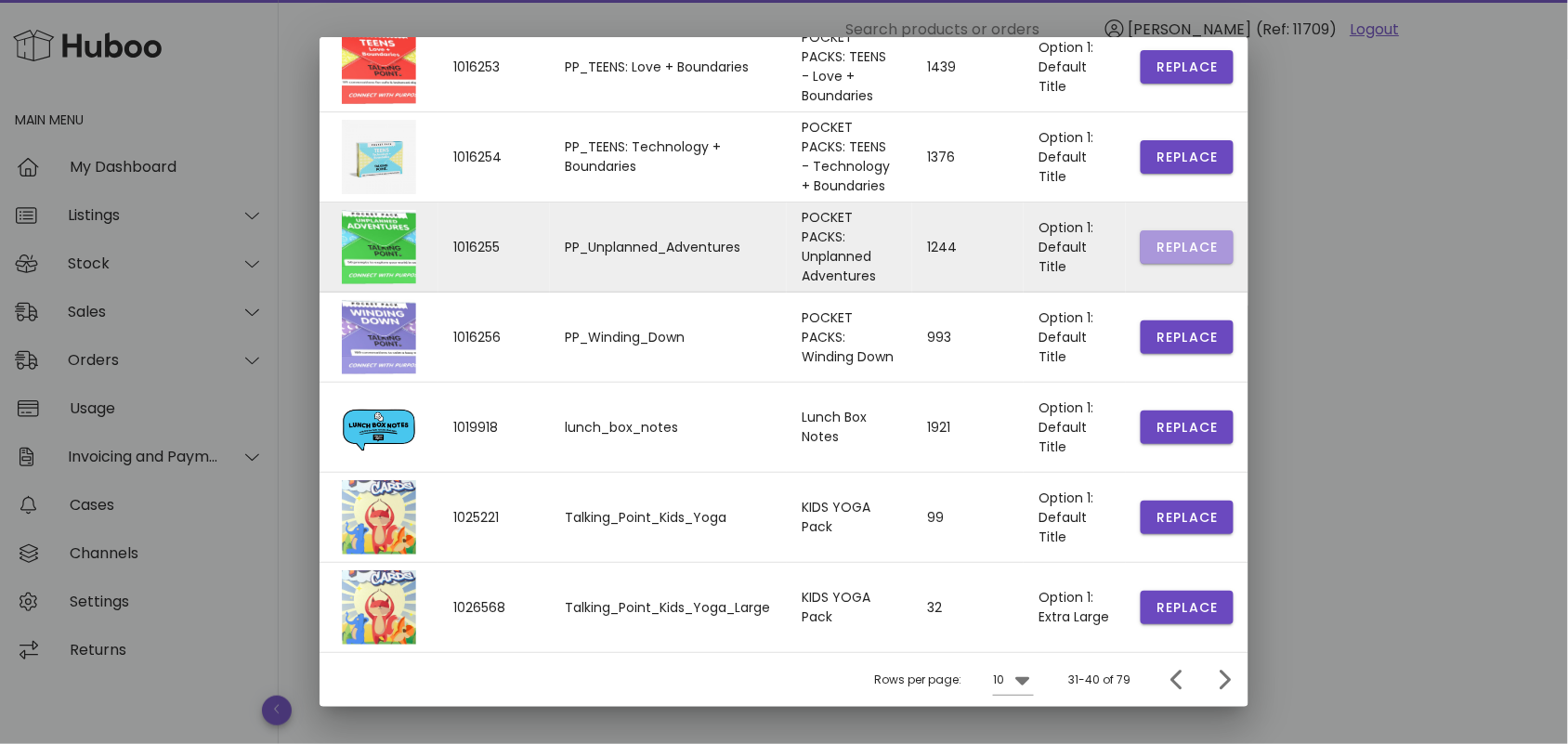
click at [1167, 253] on button "Replace" at bounding box center [1187, 247] width 93 height 34
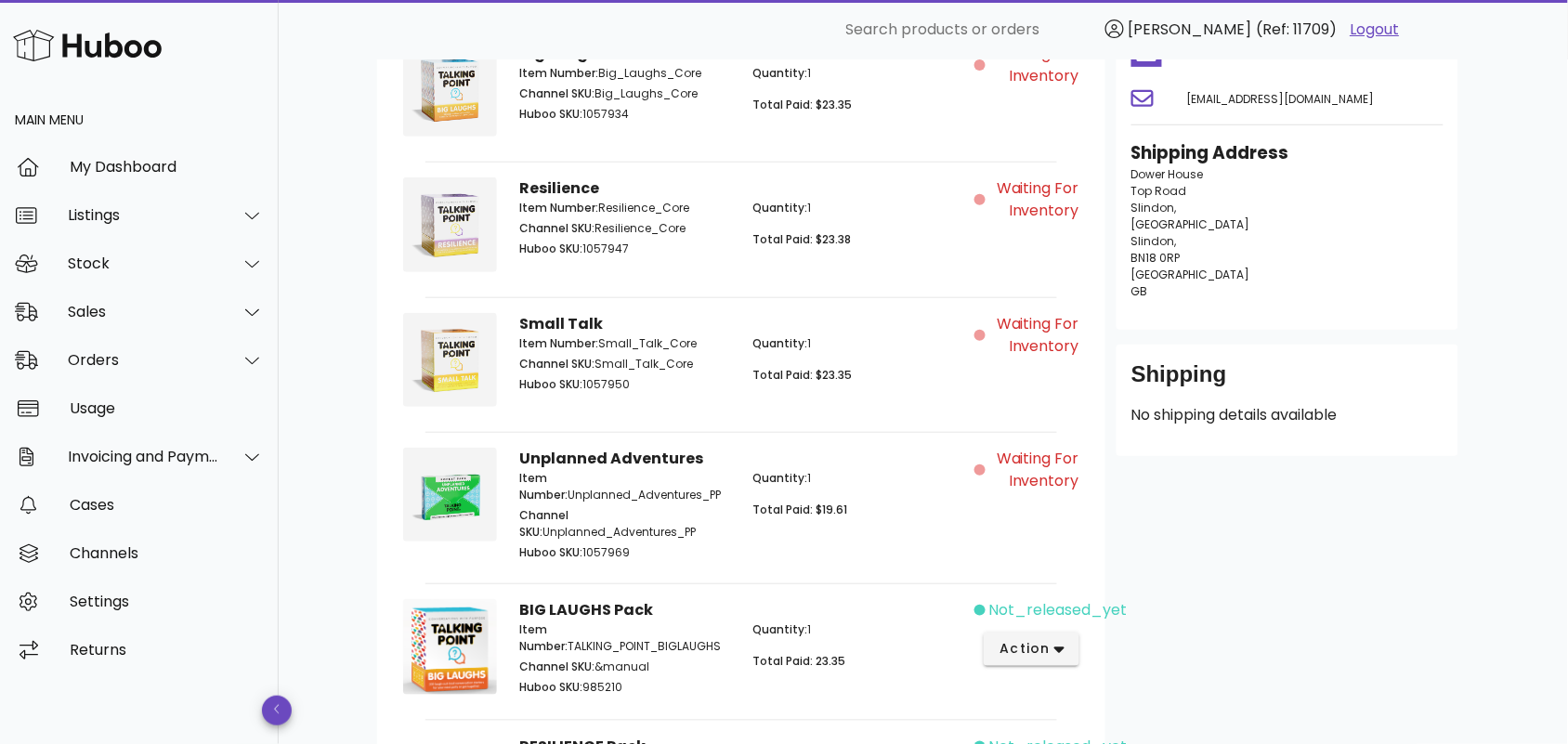
scroll to position [448, 0]
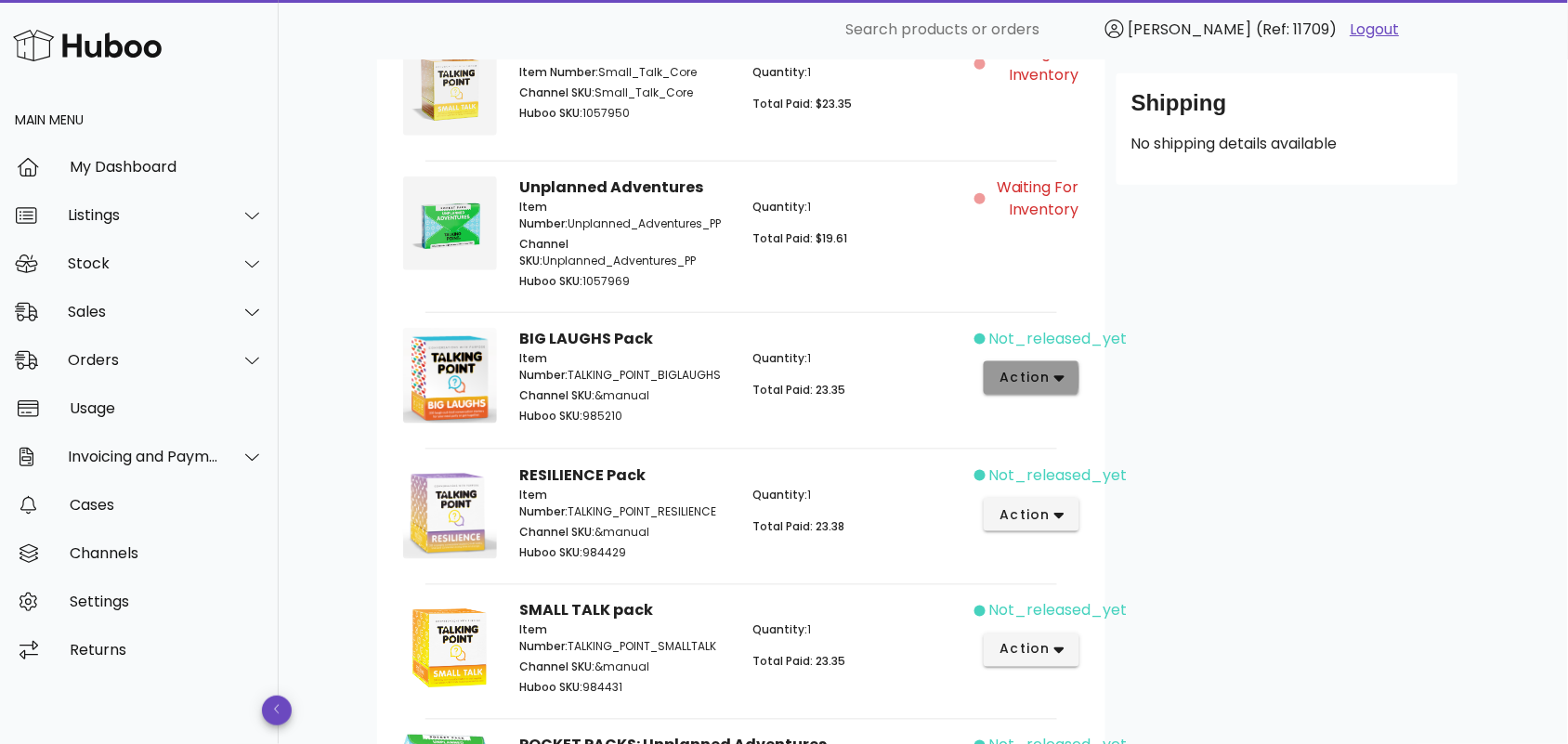
click at [1061, 379] on icon "button" at bounding box center [1059, 379] width 10 height 7
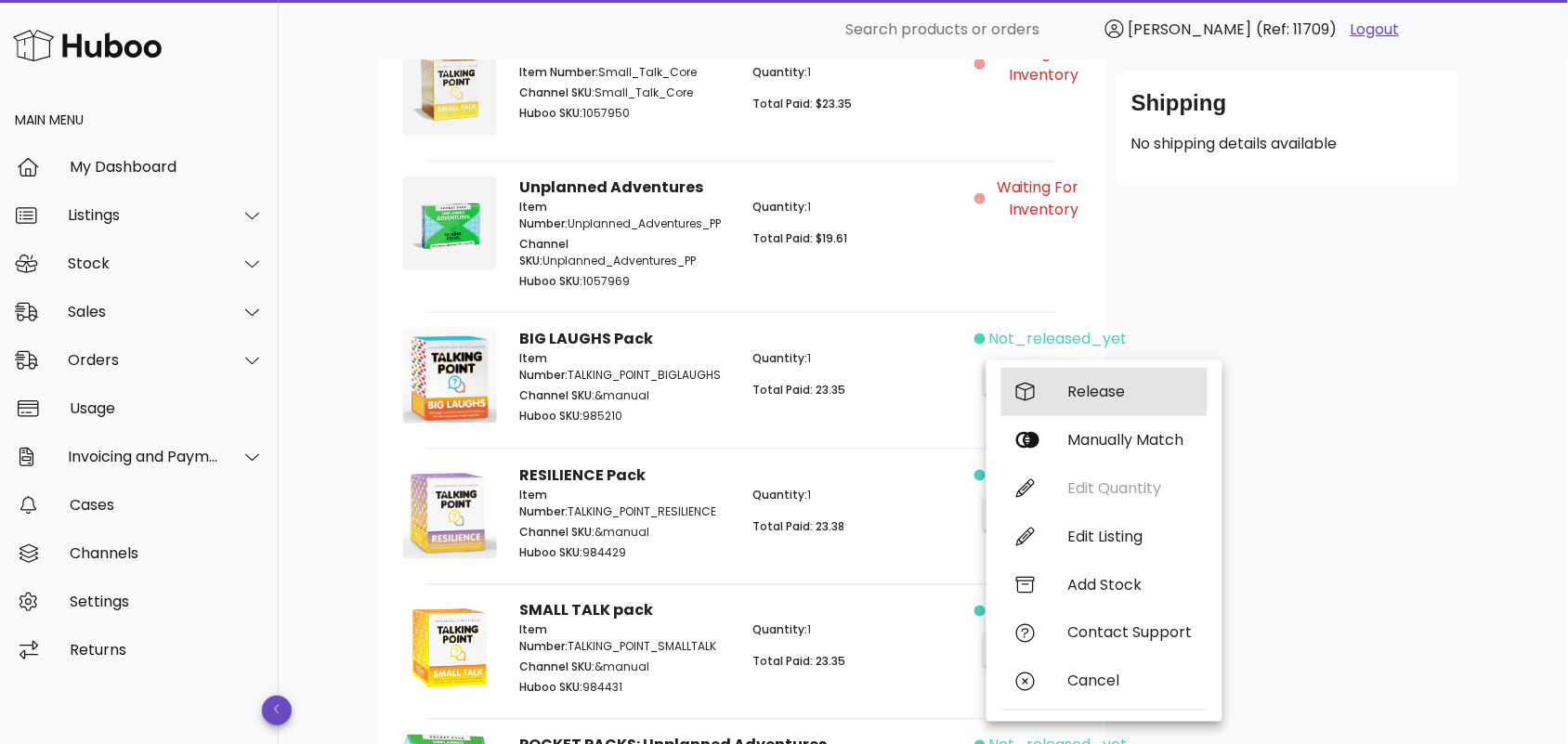
click at [1097, 394] on div "Release" at bounding box center [1130, 392] width 125 height 18
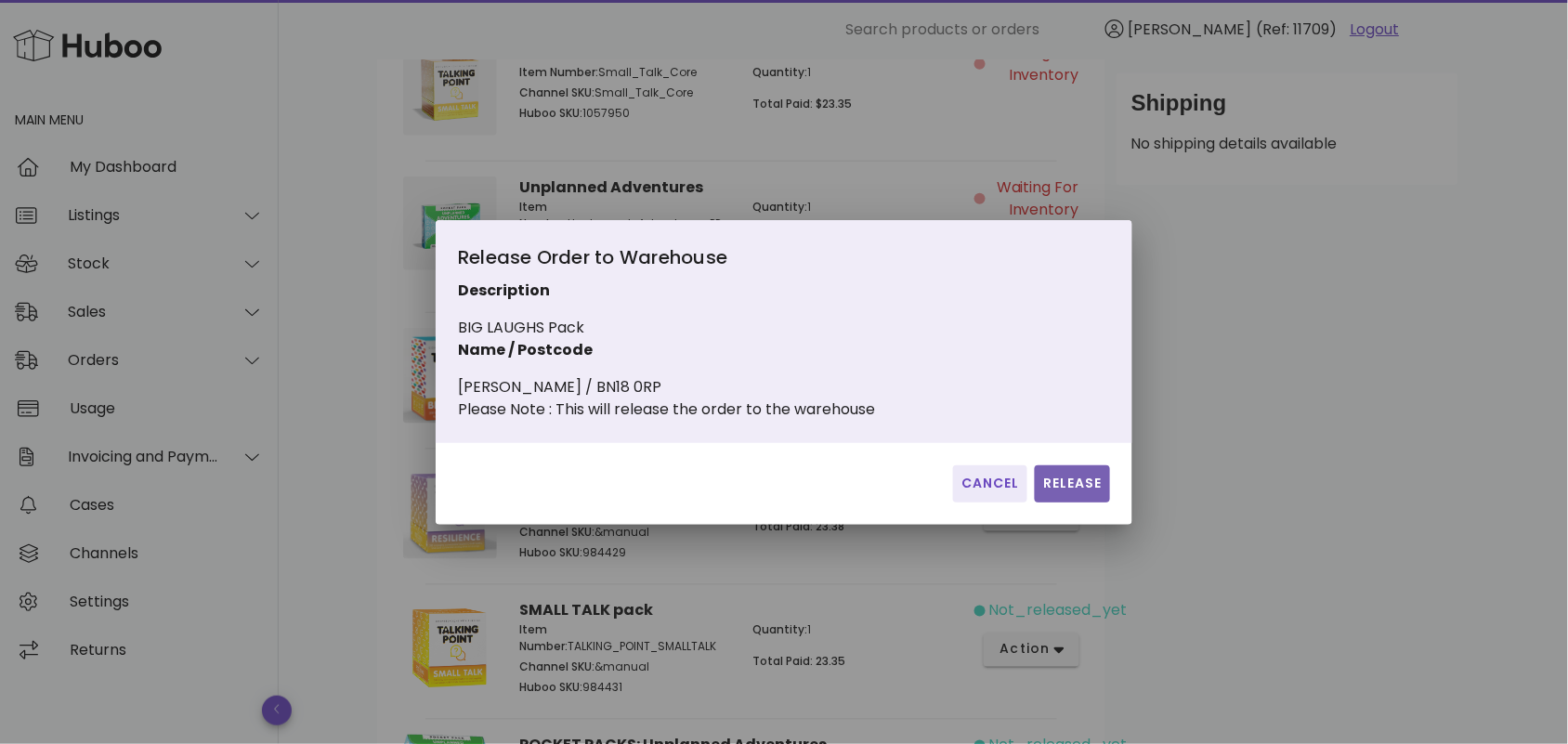
click at [1069, 494] on span "Release" at bounding box center [1072, 484] width 60 height 20
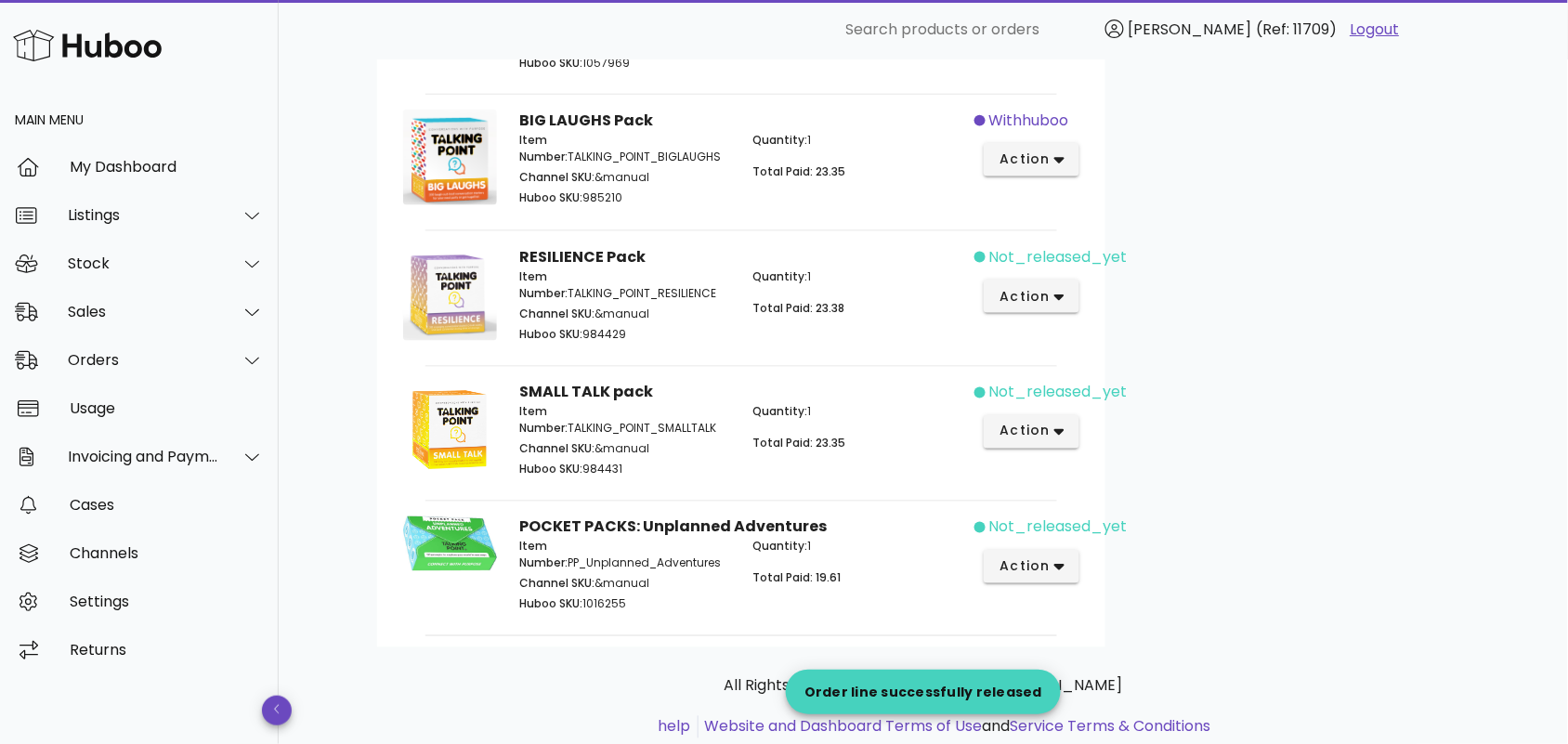
scroll to position [719, 0]
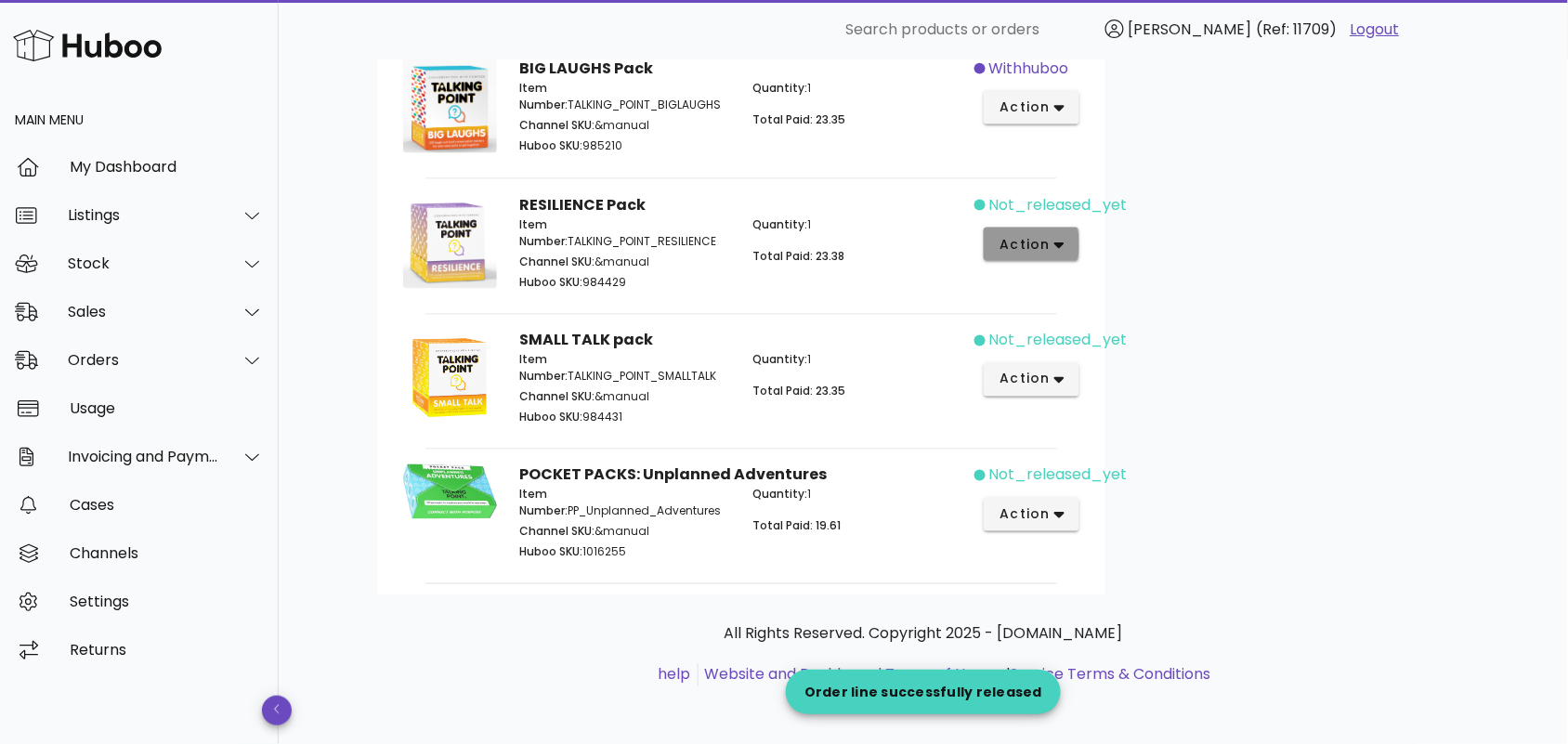
click at [1047, 244] on span "action" at bounding box center [1025, 245] width 52 height 20
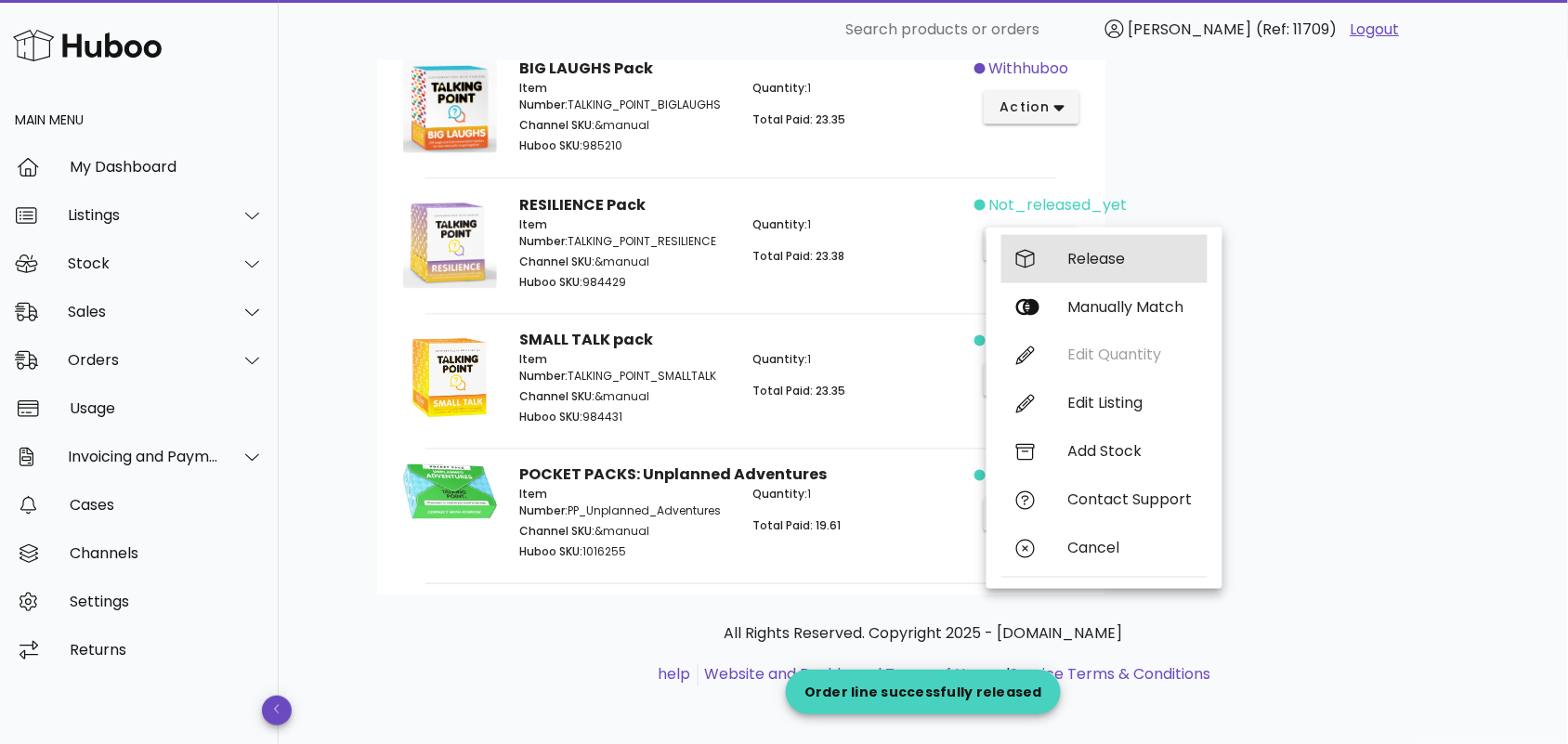
click at [1087, 253] on div "Release" at bounding box center [1130, 259] width 125 height 18
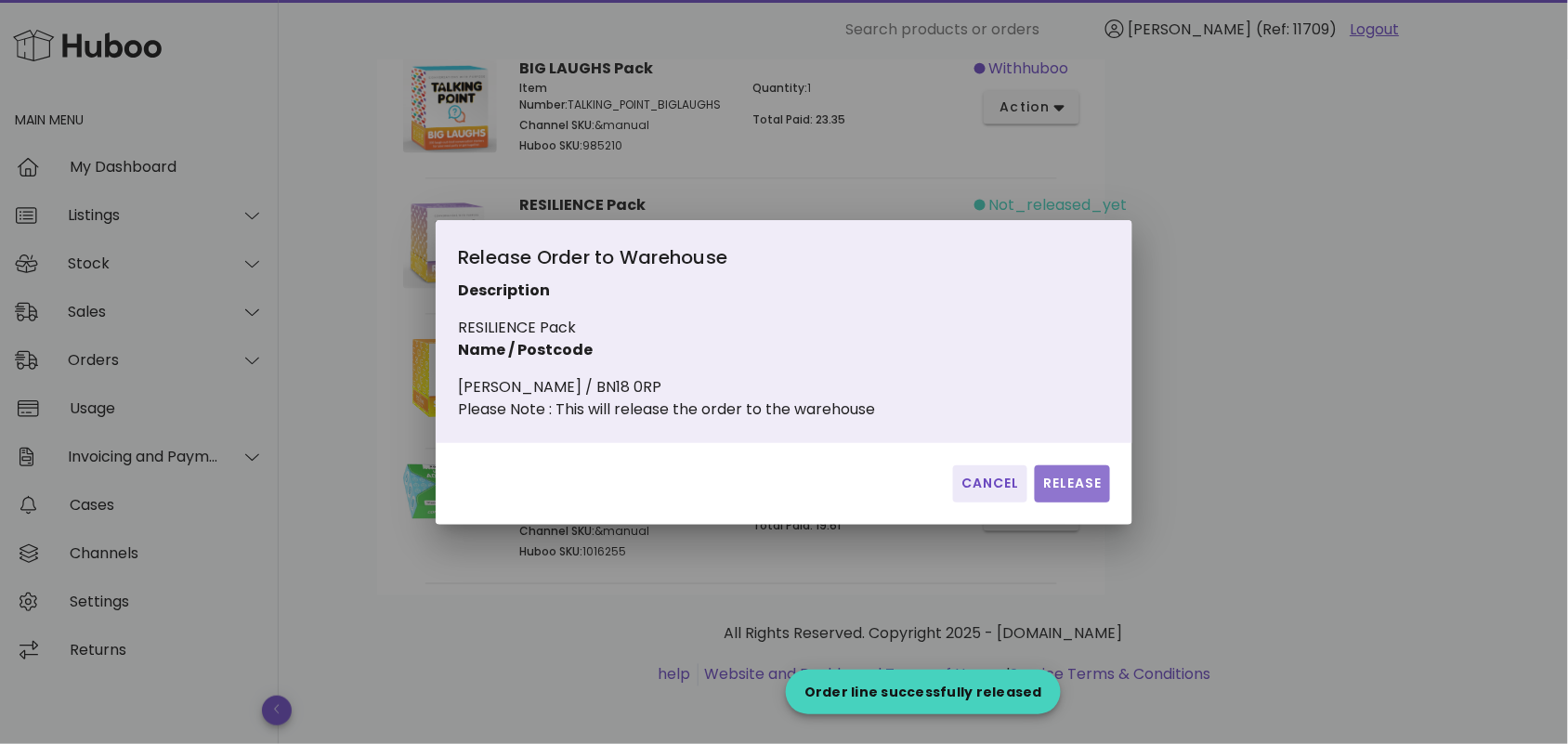
click at [1066, 491] on span "Release" at bounding box center [1072, 484] width 60 height 20
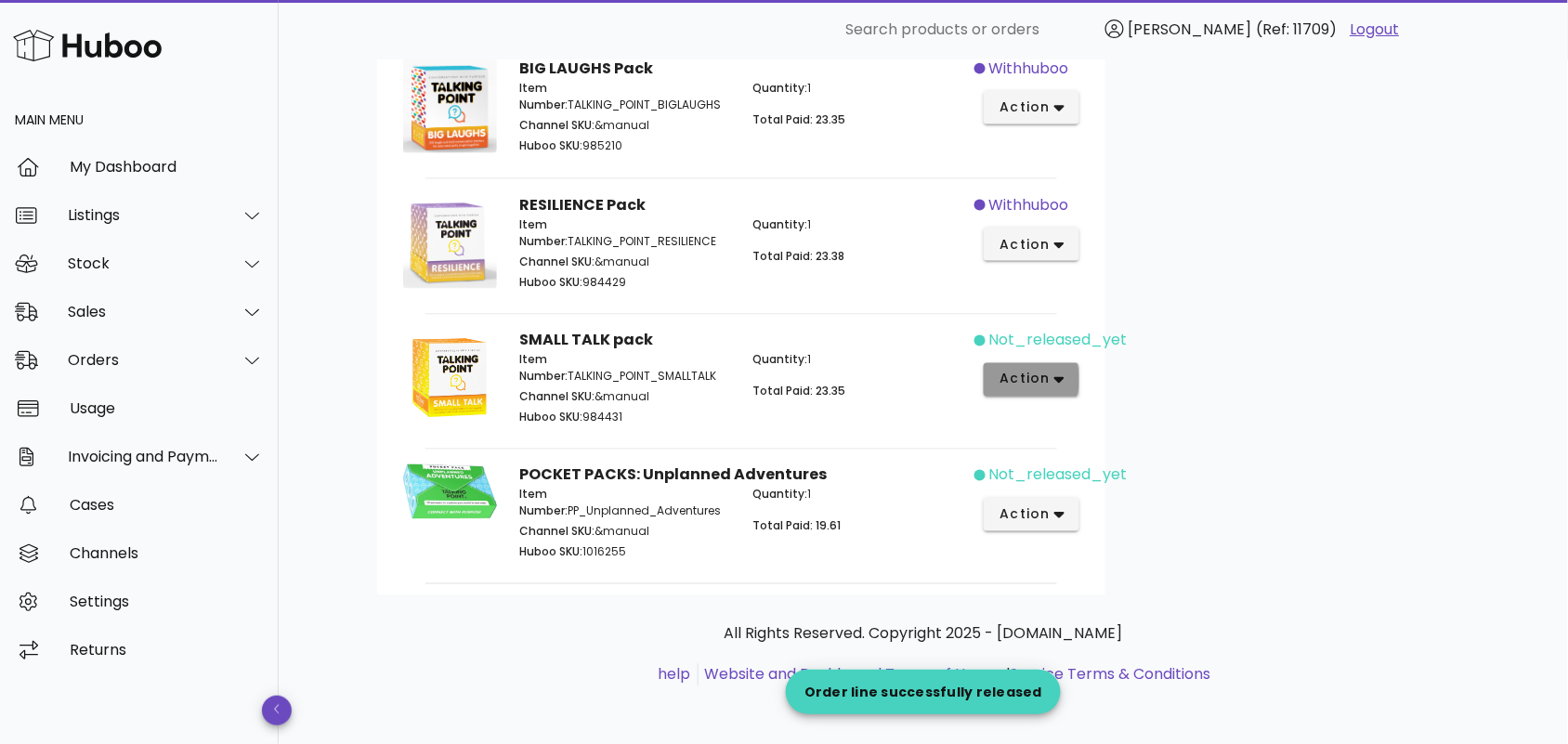
click at [1061, 372] on icon "button" at bounding box center [1059, 380] width 10 height 17
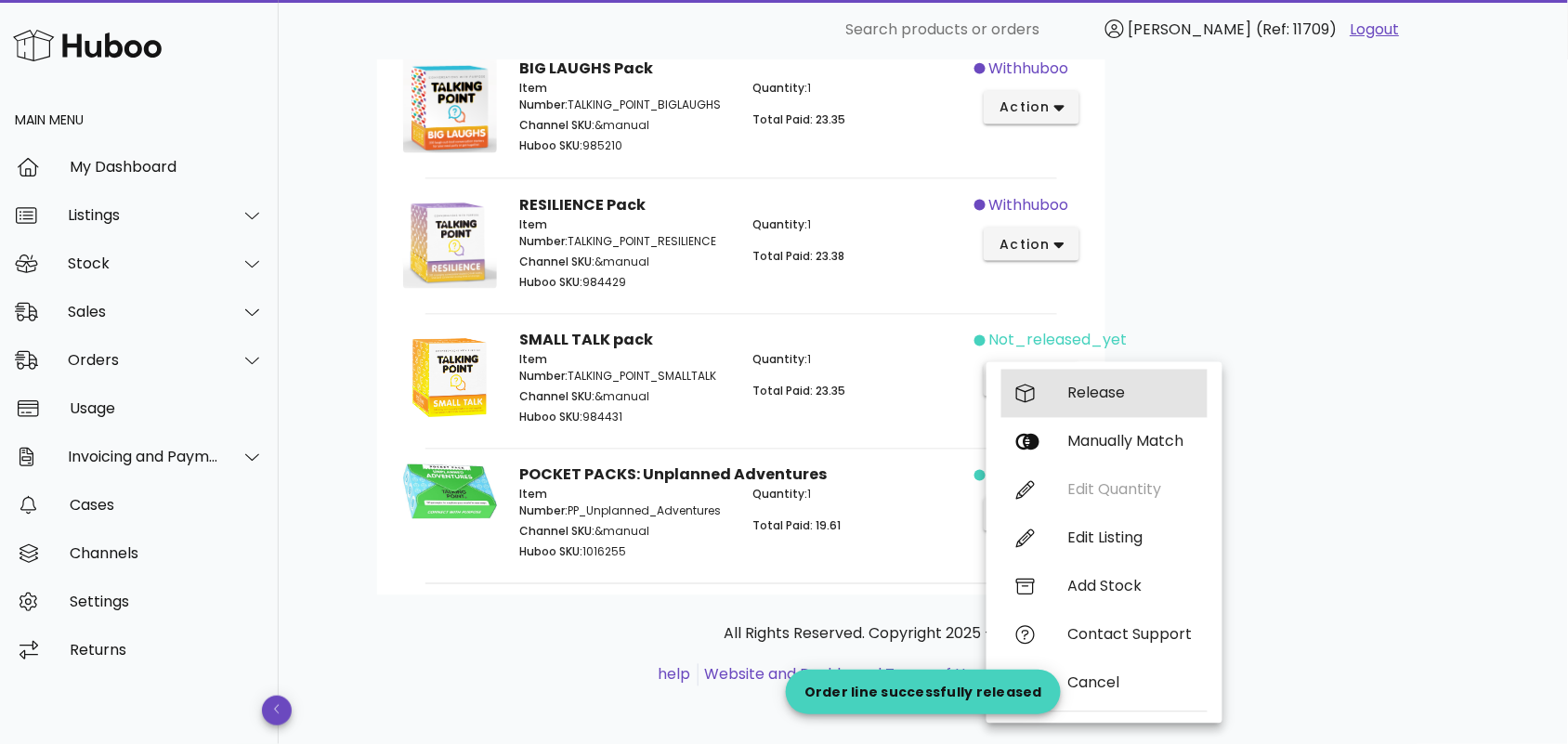
click at [1092, 385] on div "Release" at bounding box center [1130, 394] width 125 height 18
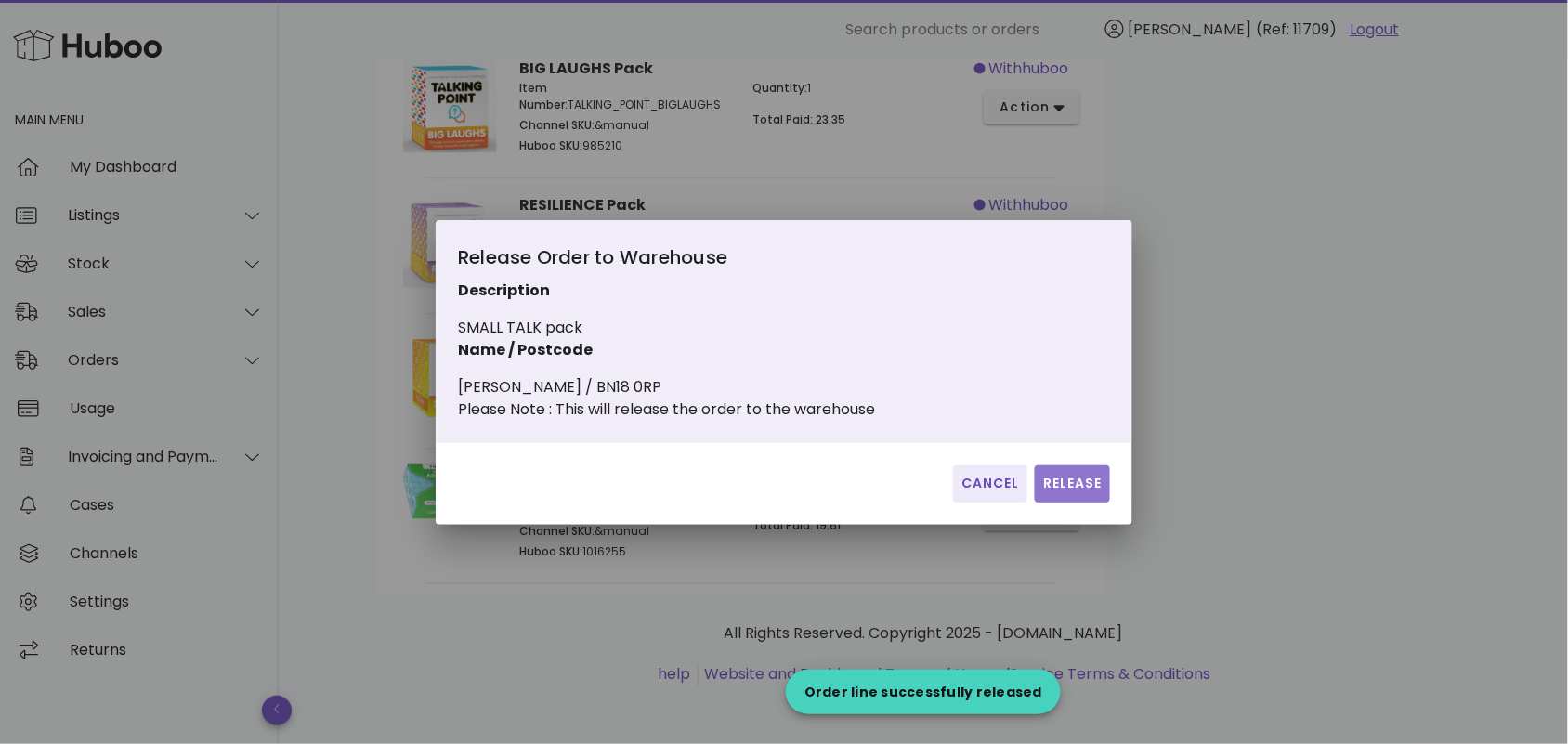
click at [1074, 494] on span "Release" at bounding box center [1072, 484] width 60 height 20
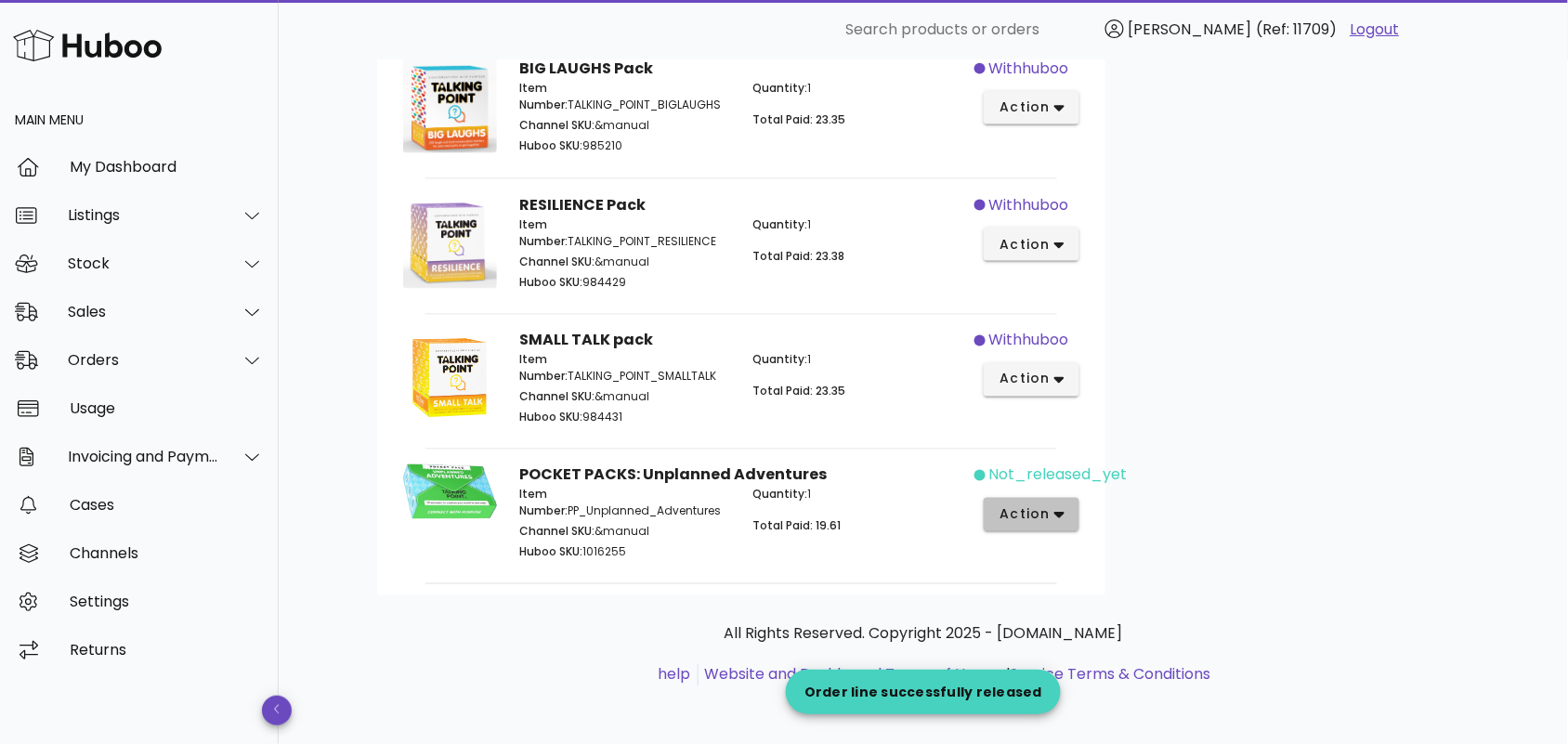
click at [1043, 512] on span "action" at bounding box center [1025, 514] width 52 height 20
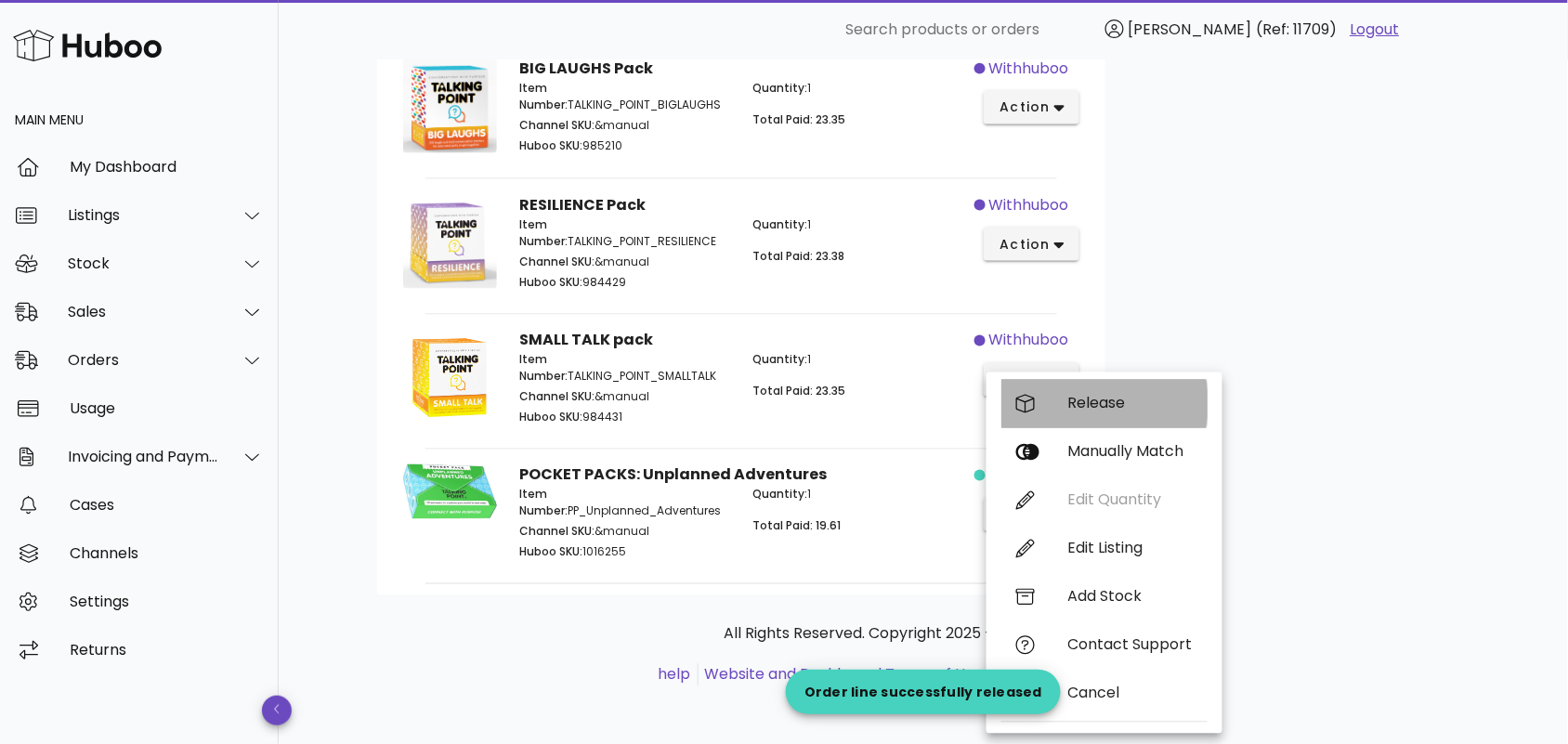
click at [1073, 407] on div "Release" at bounding box center [1130, 403] width 125 height 18
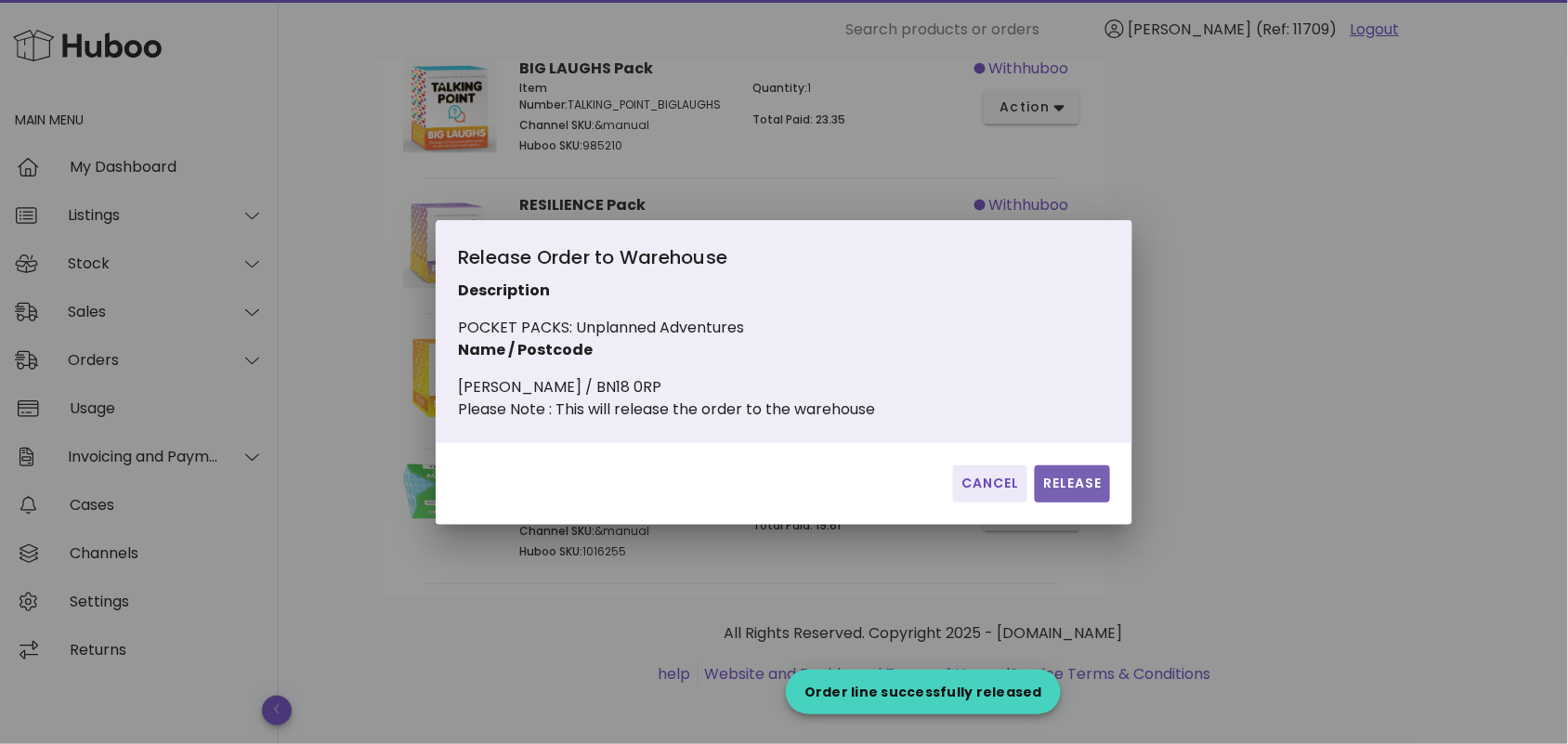
drag, startPoint x: 1074, startPoint y: 491, endPoint x: 922, endPoint y: 484, distance: 152.2
click at [1075, 491] on span "Release" at bounding box center [1072, 484] width 60 height 20
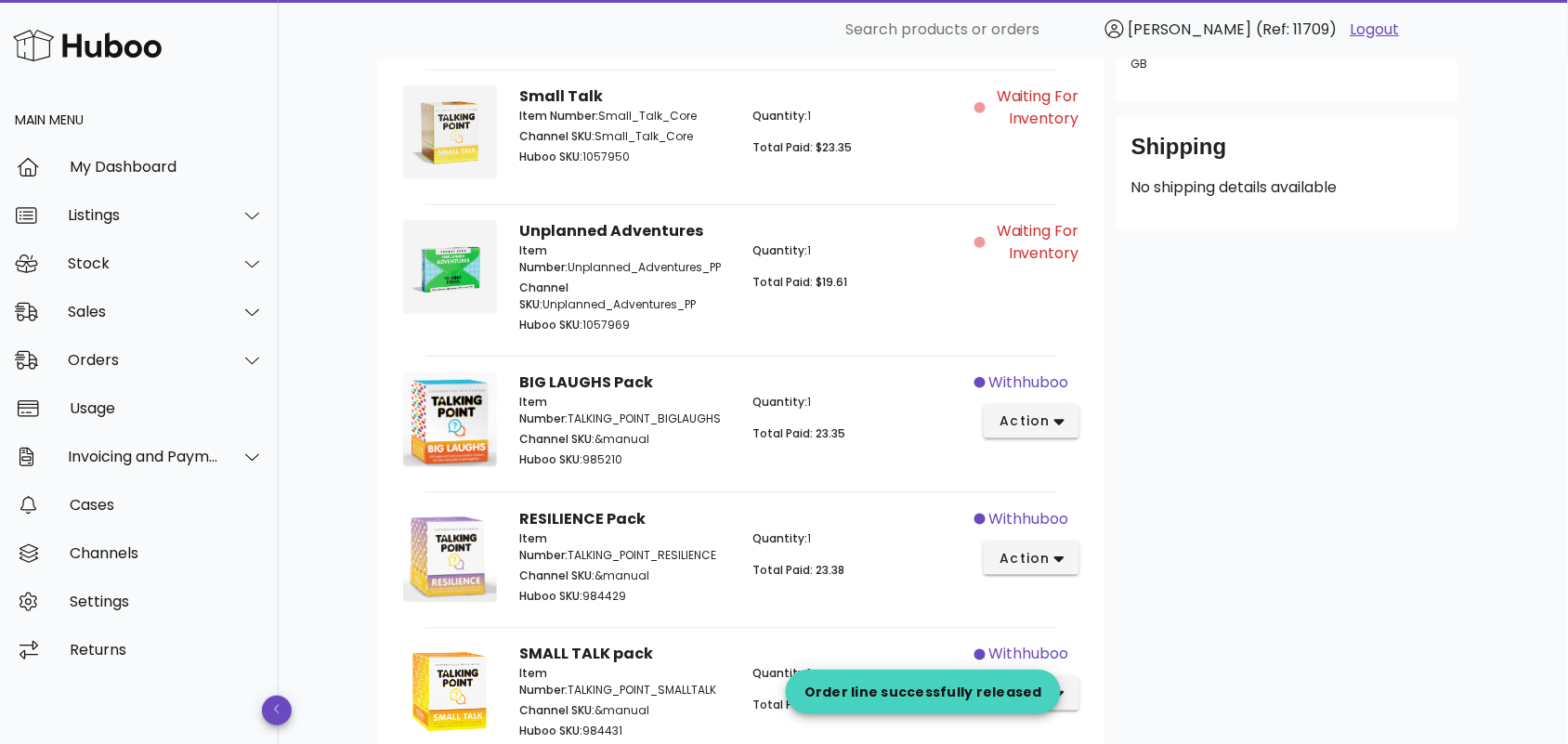
scroll to position [0, 0]
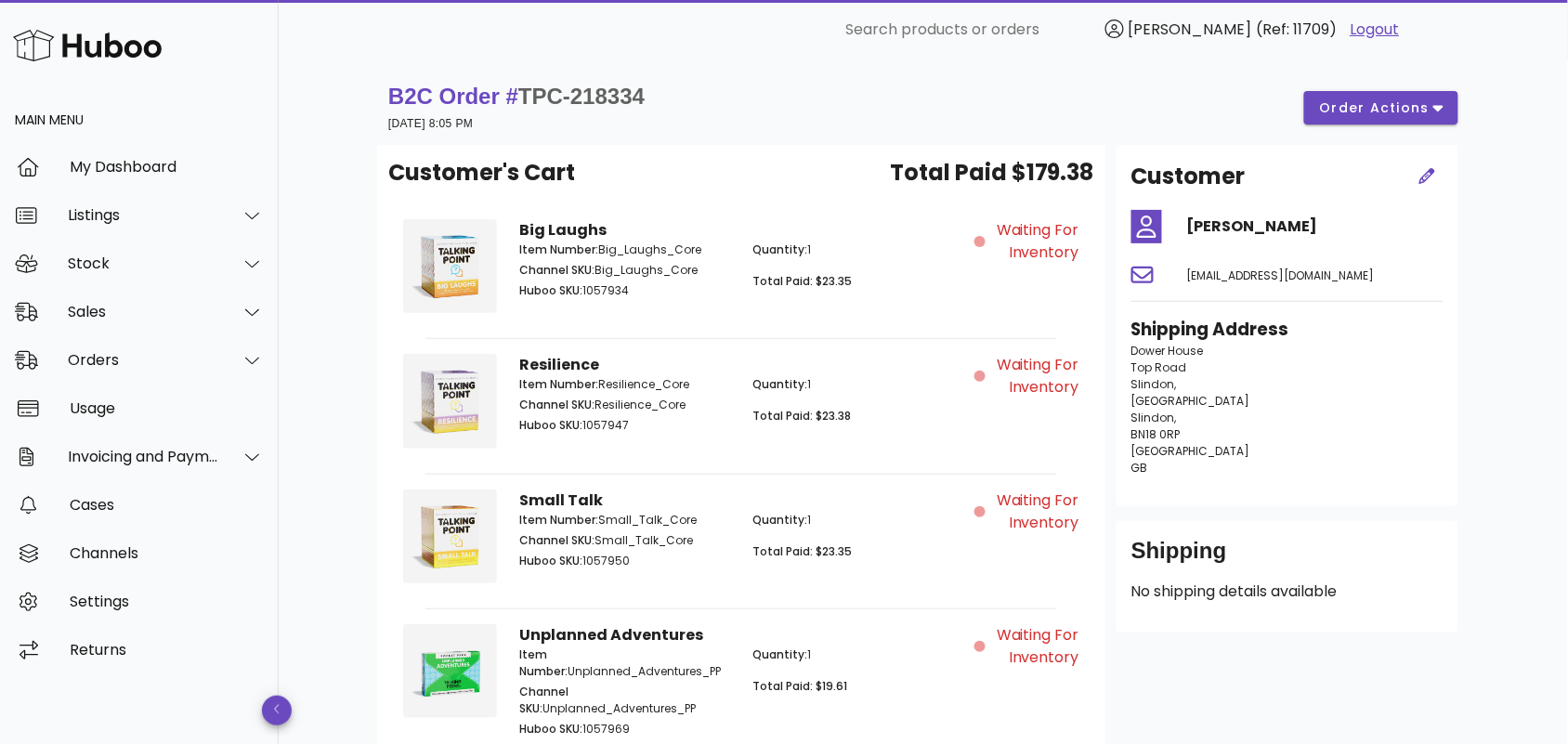
click at [797, 136] on div "B2C Order # TPC-218334 24 September 2025 at 8:05 PM order actions" at bounding box center [924, 107] width 1092 height 74
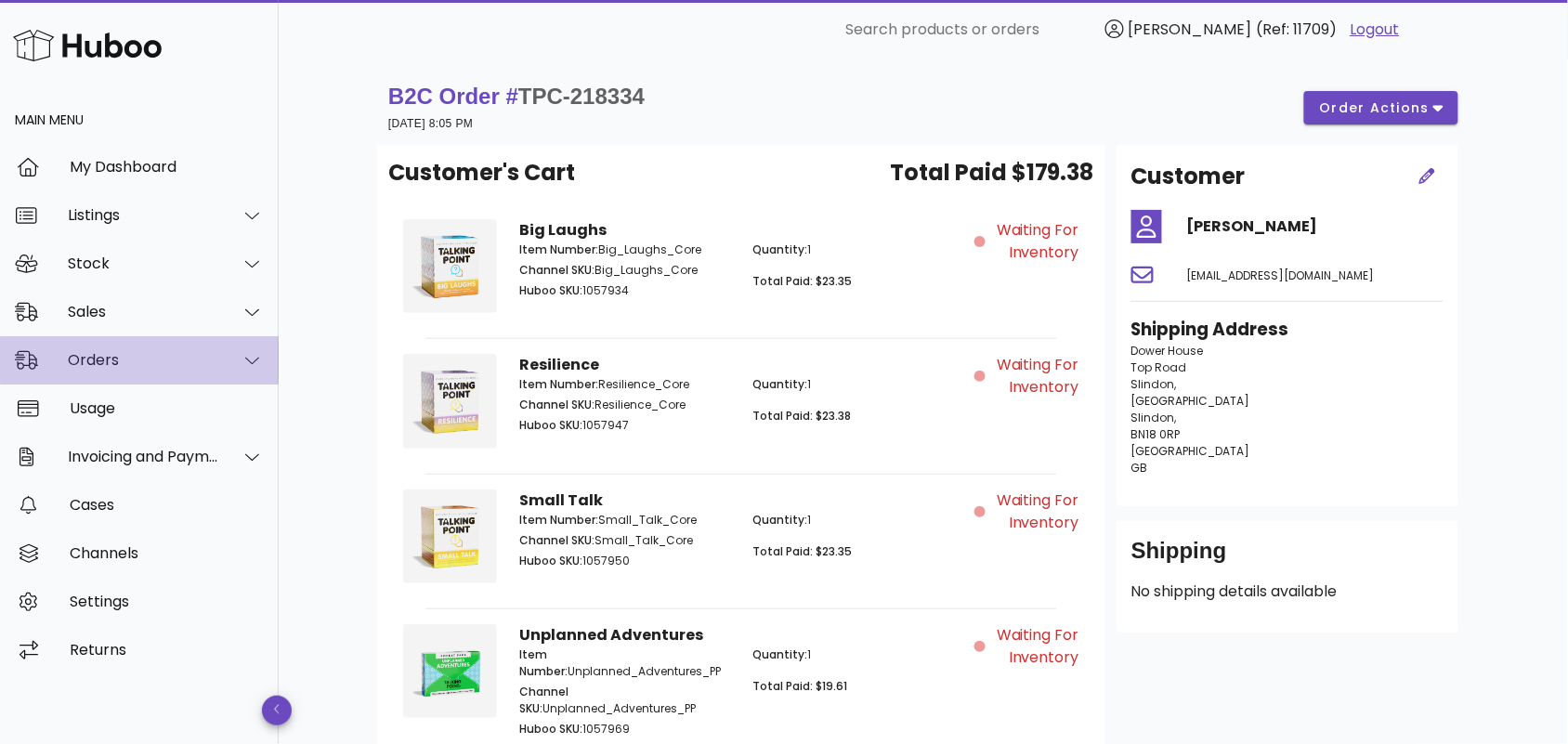
click at [168, 378] on div "Orders" at bounding box center [140, 361] width 279 height 49
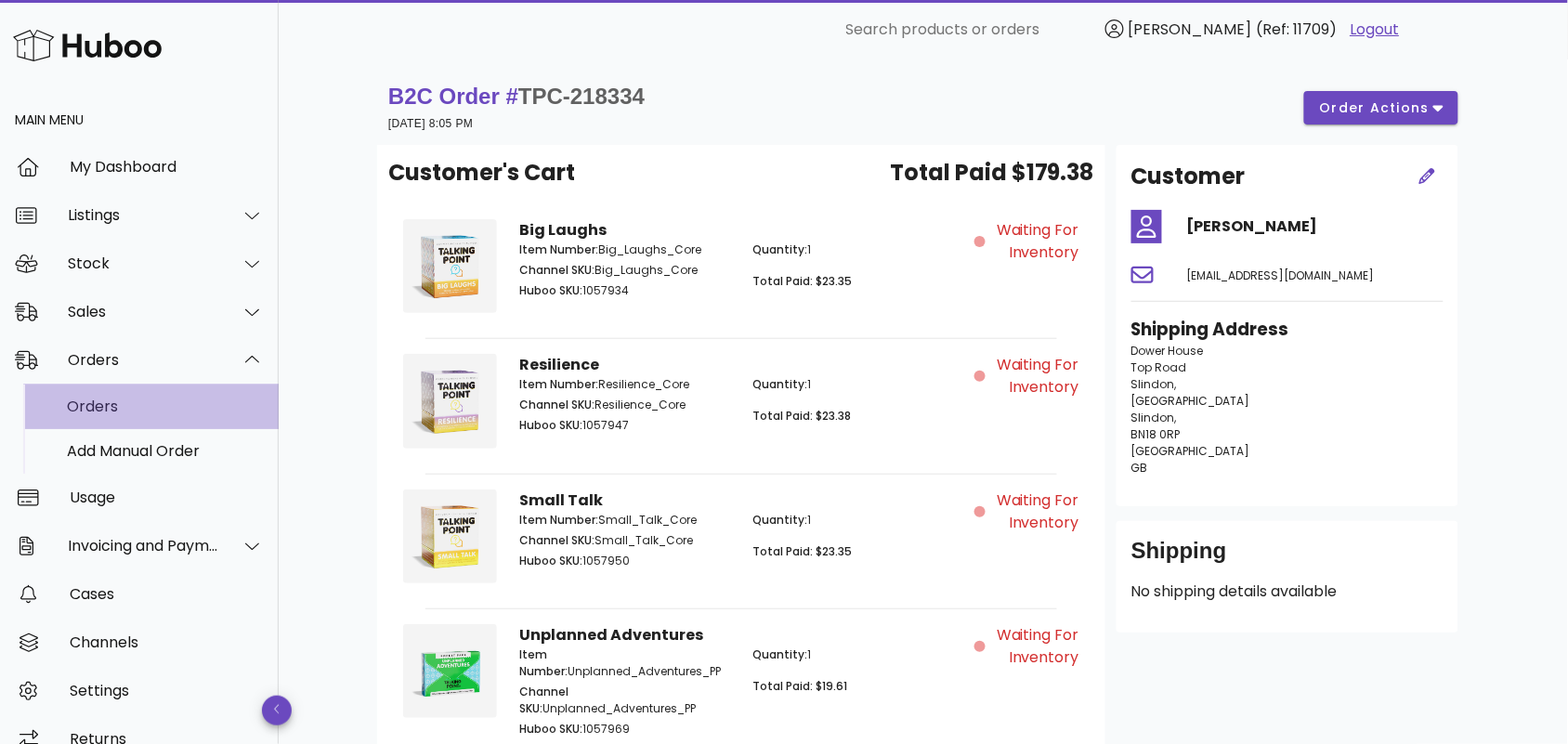
click at [158, 413] on div "Orders" at bounding box center [165, 406] width 197 height 18
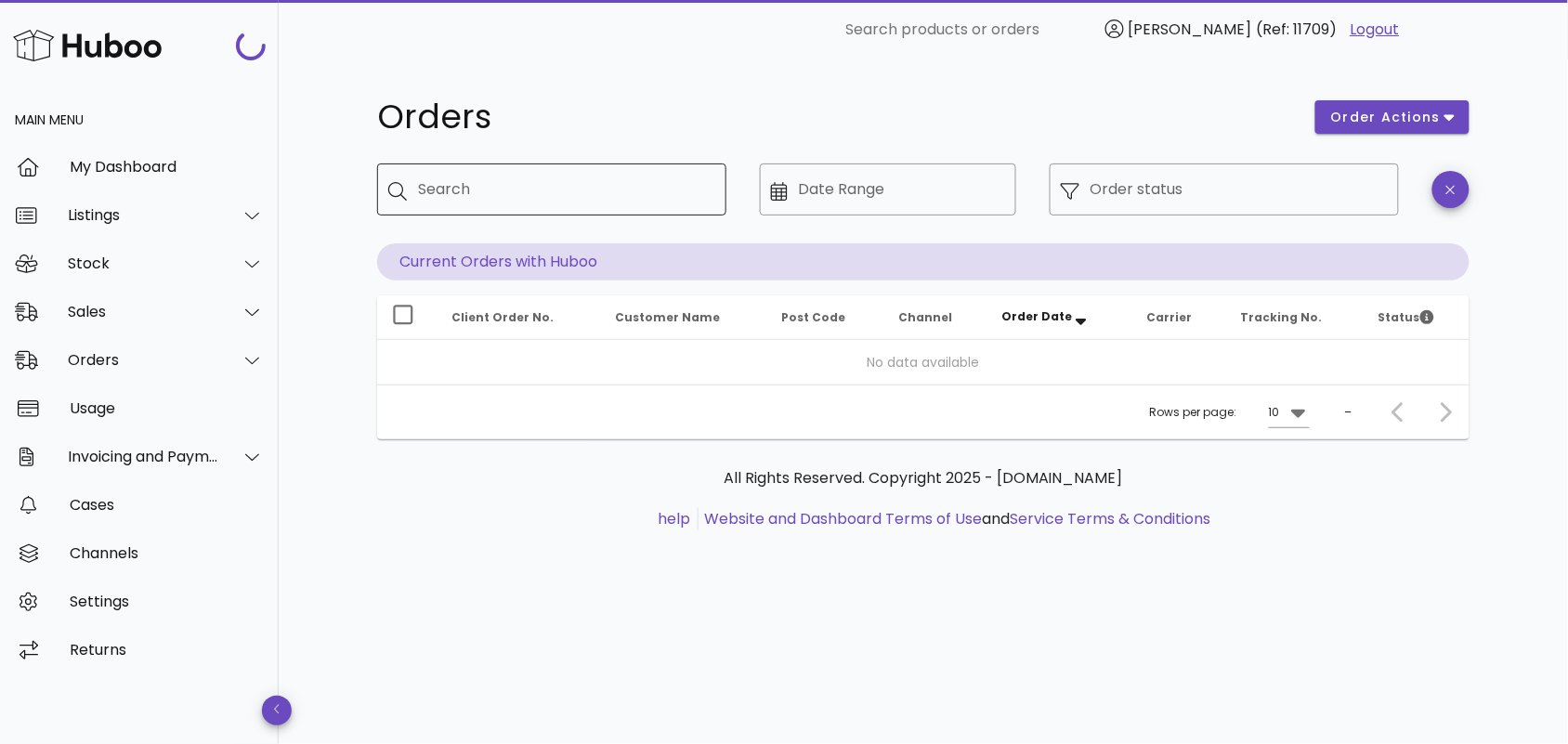
click at [505, 193] on input "Search" at bounding box center [564, 189] width 293 height 30
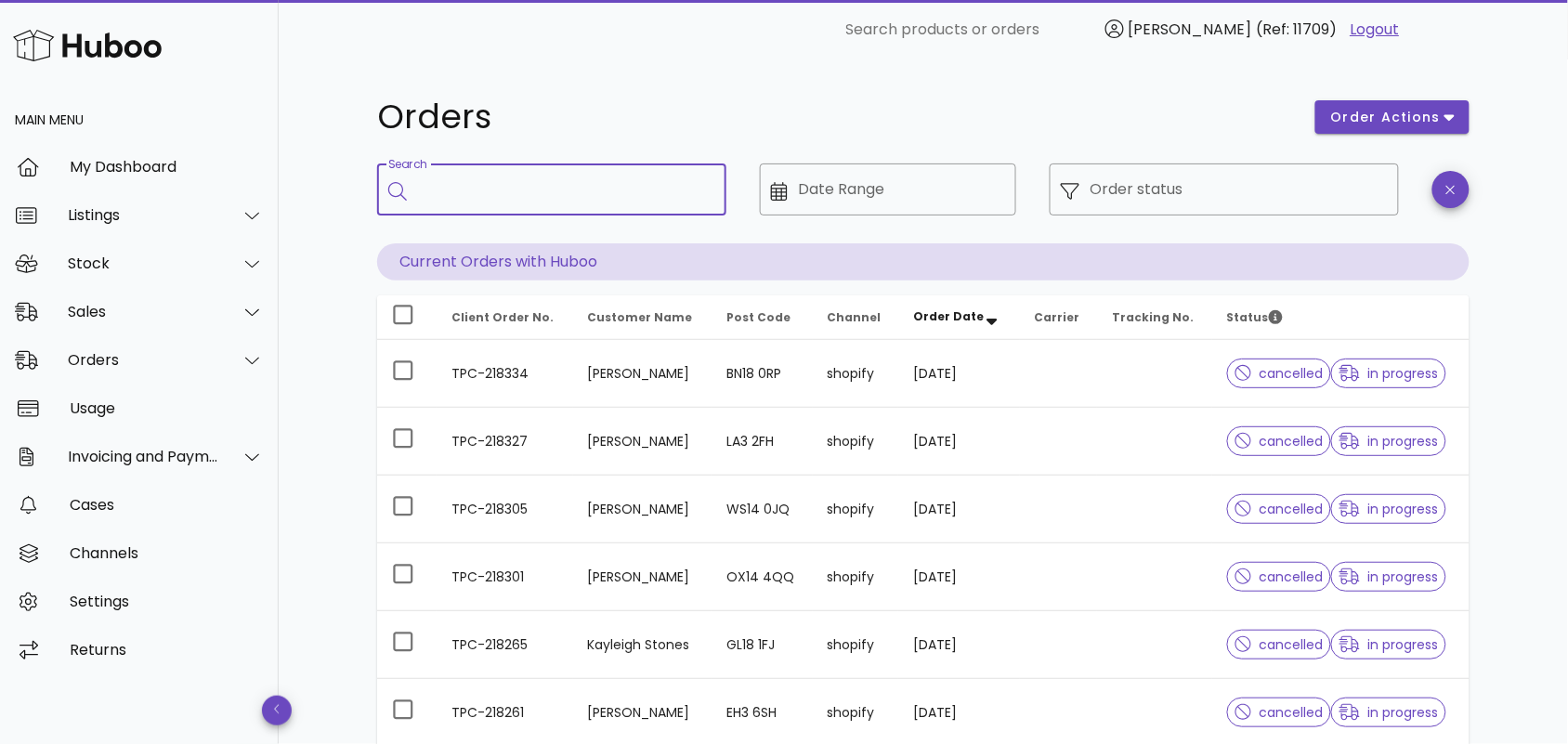
paste input "**********"
type input "**********"
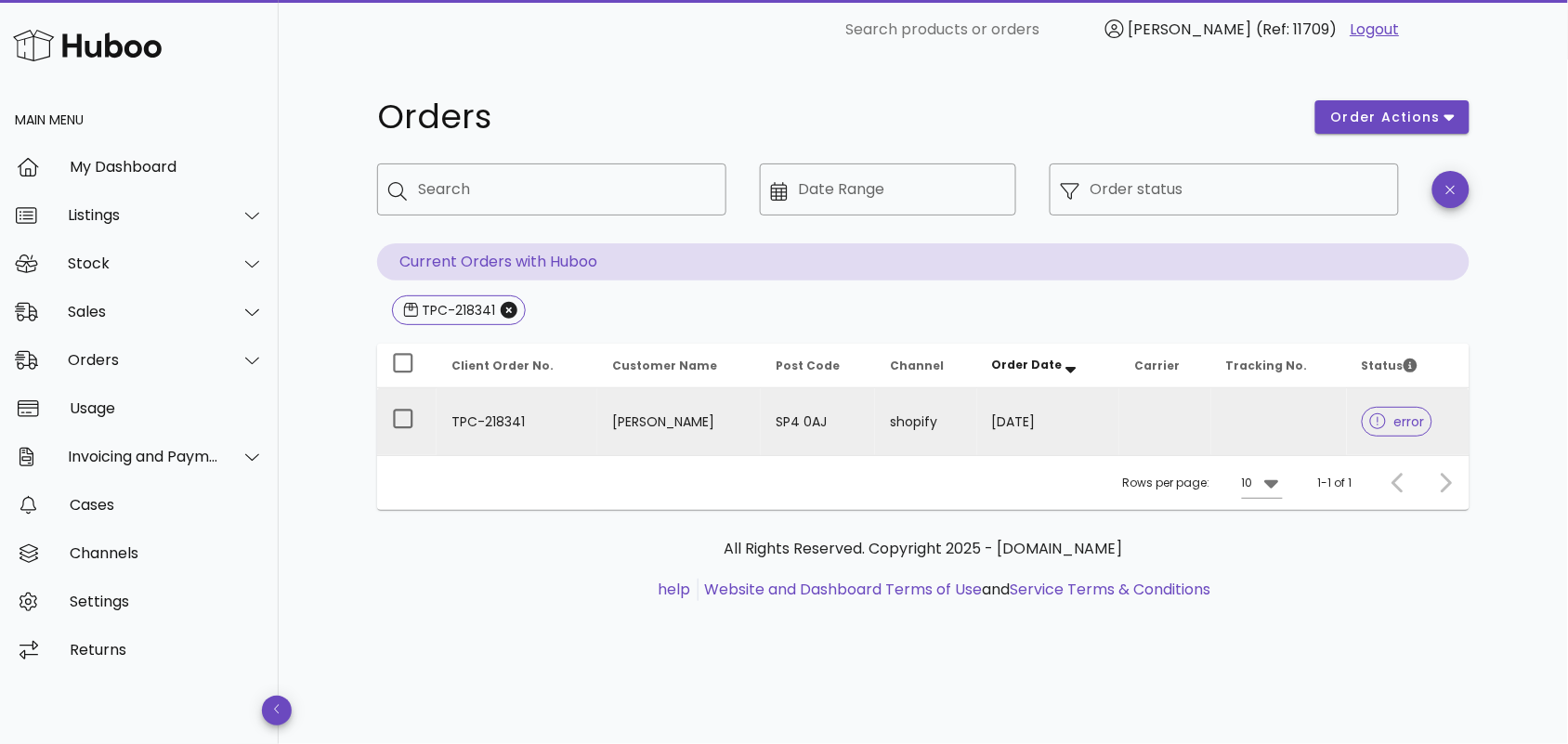
click at [526, 429] on td "TPC-218341" at bounding box center [517, 422] width 161 height 67
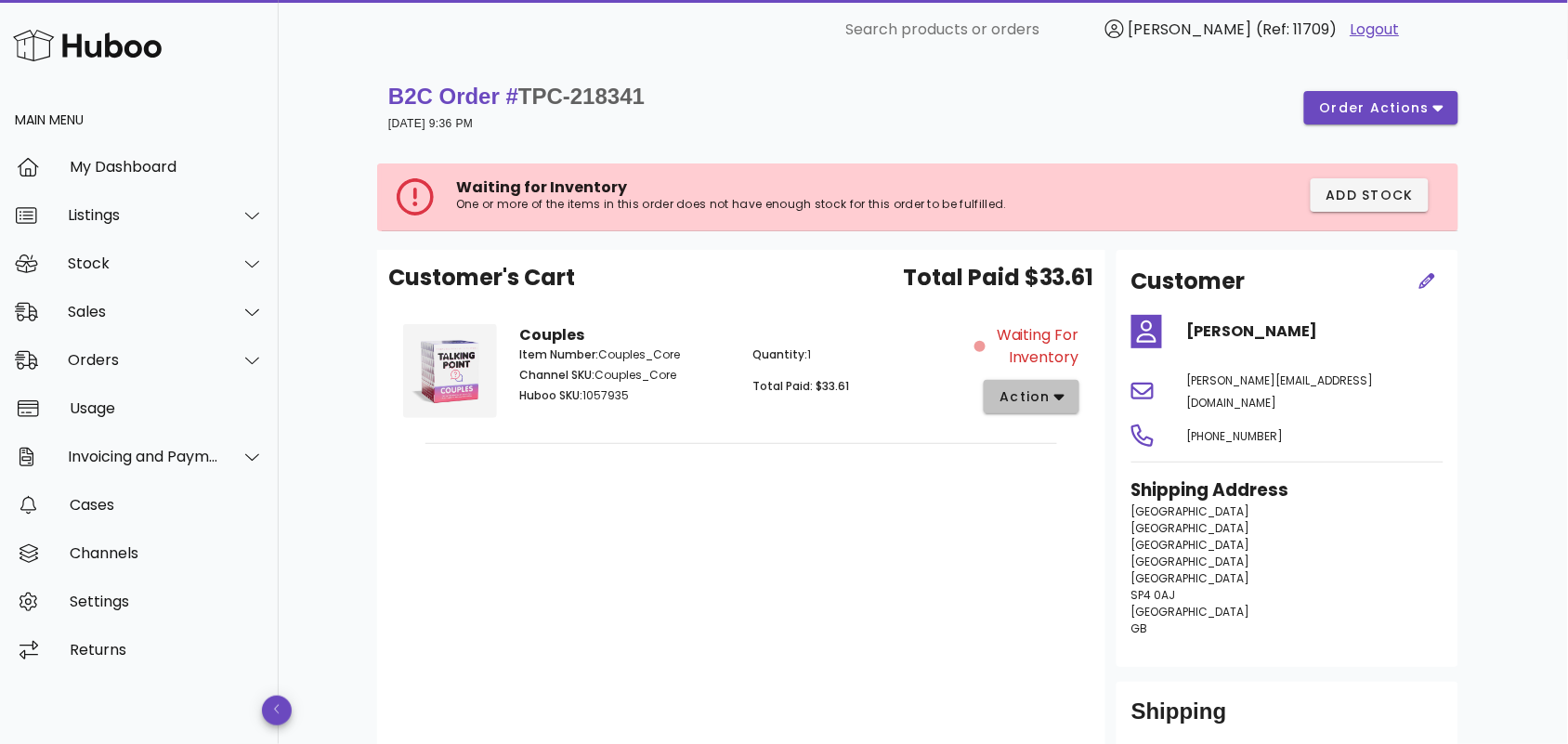
click at [1057, 394] on icon "button" at bounding box center [1059, 397] width 10 height 17
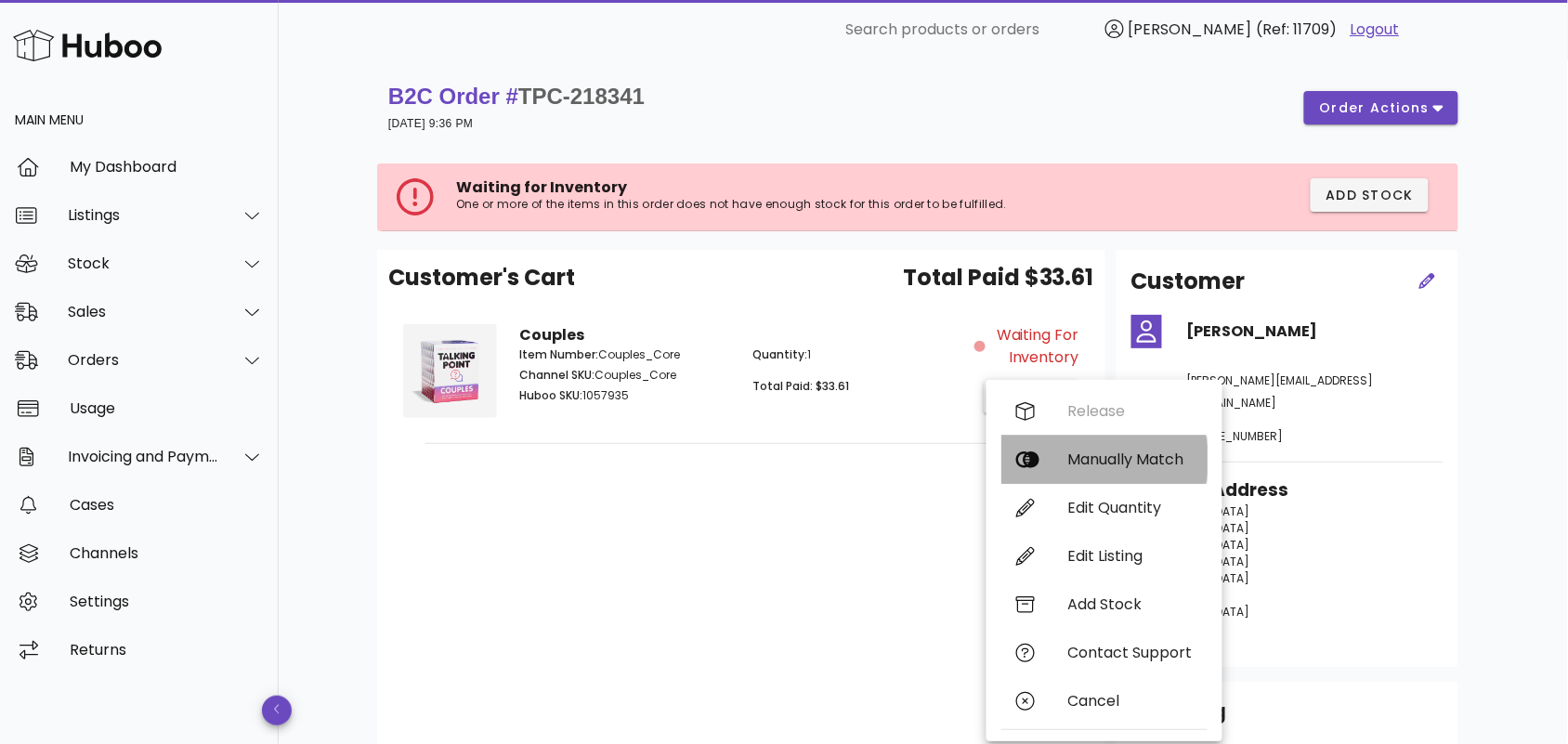
click at [1074, 455] on div "Manually Match" at bounding box center [1130, 459] width 125 height 18
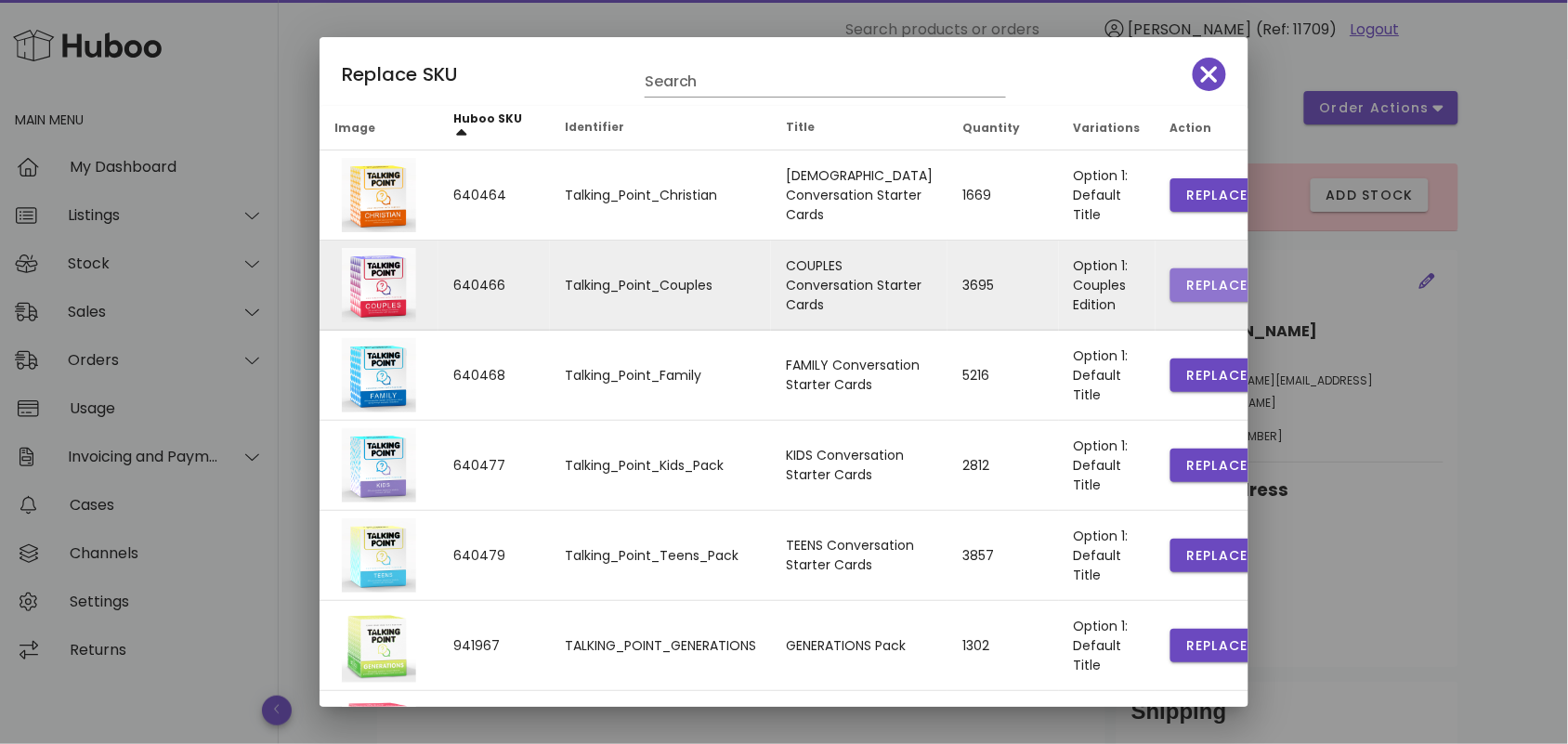
click at [1185, 276] on span "Replace" at bounding box center [1216, 286] width 63 height 20
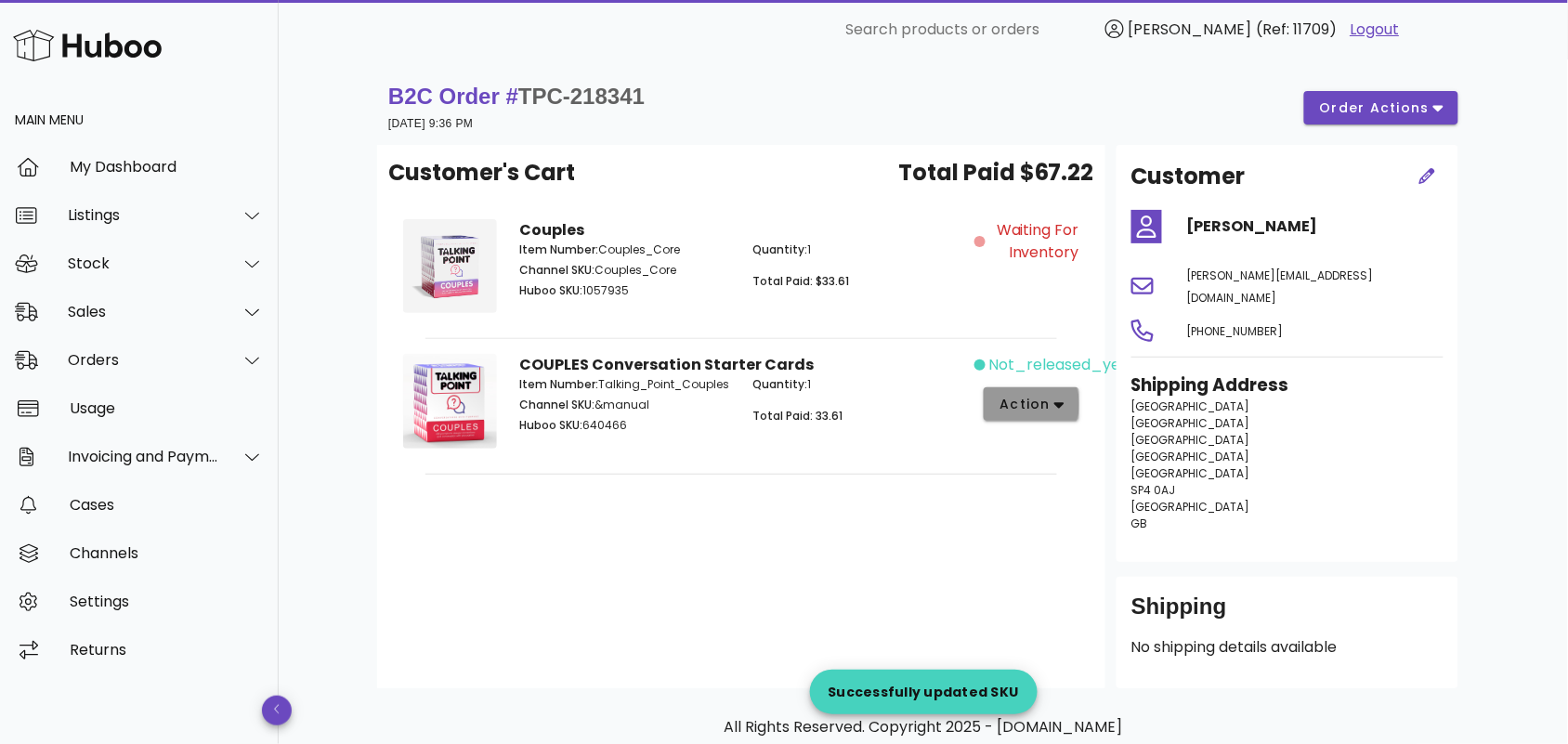
click at [1034, 413] on span "action" at bounding box center [1025, 404] width 52 height 20
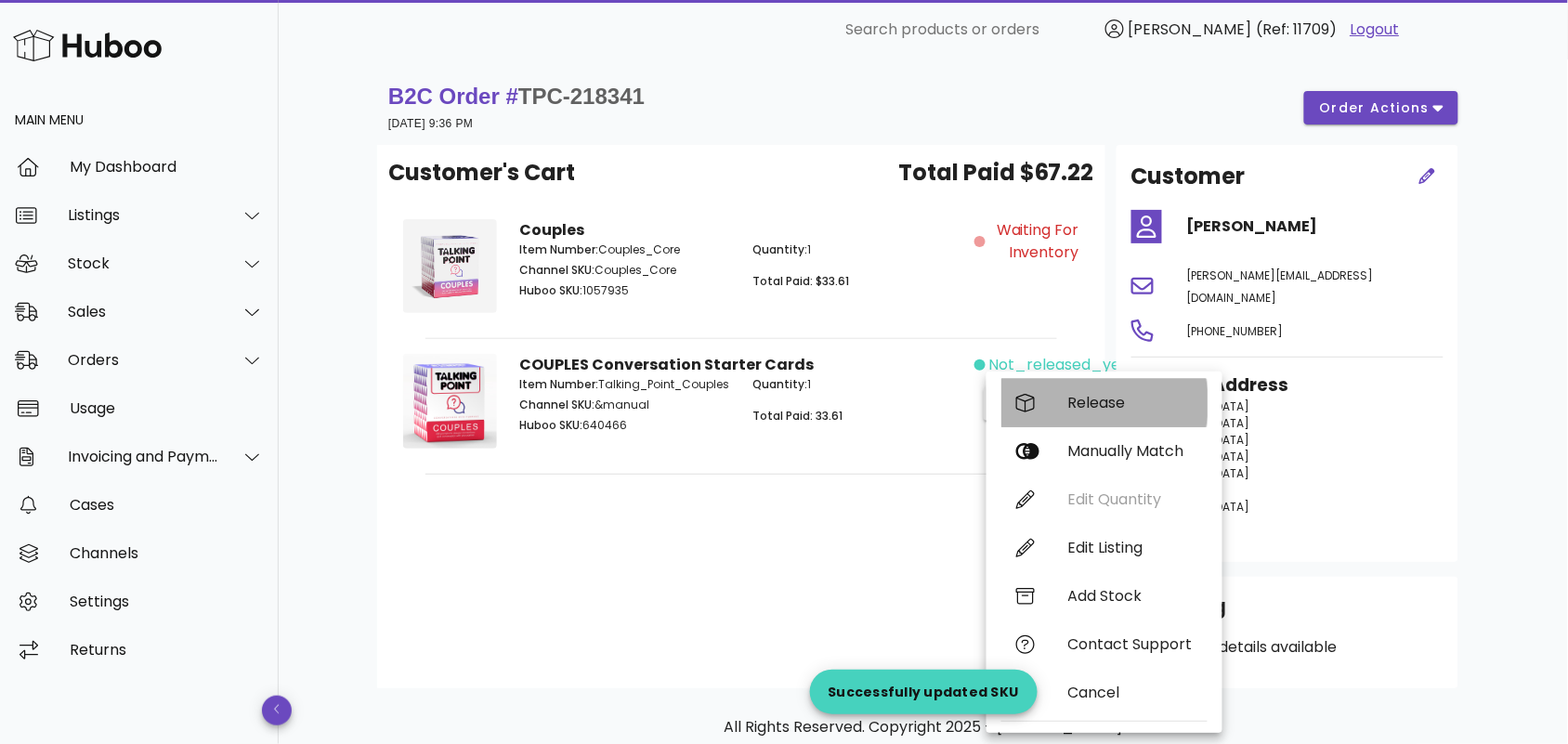
click at [1082, 407] on div "Release" at bounding box center [1130, 402] width 125 height 18
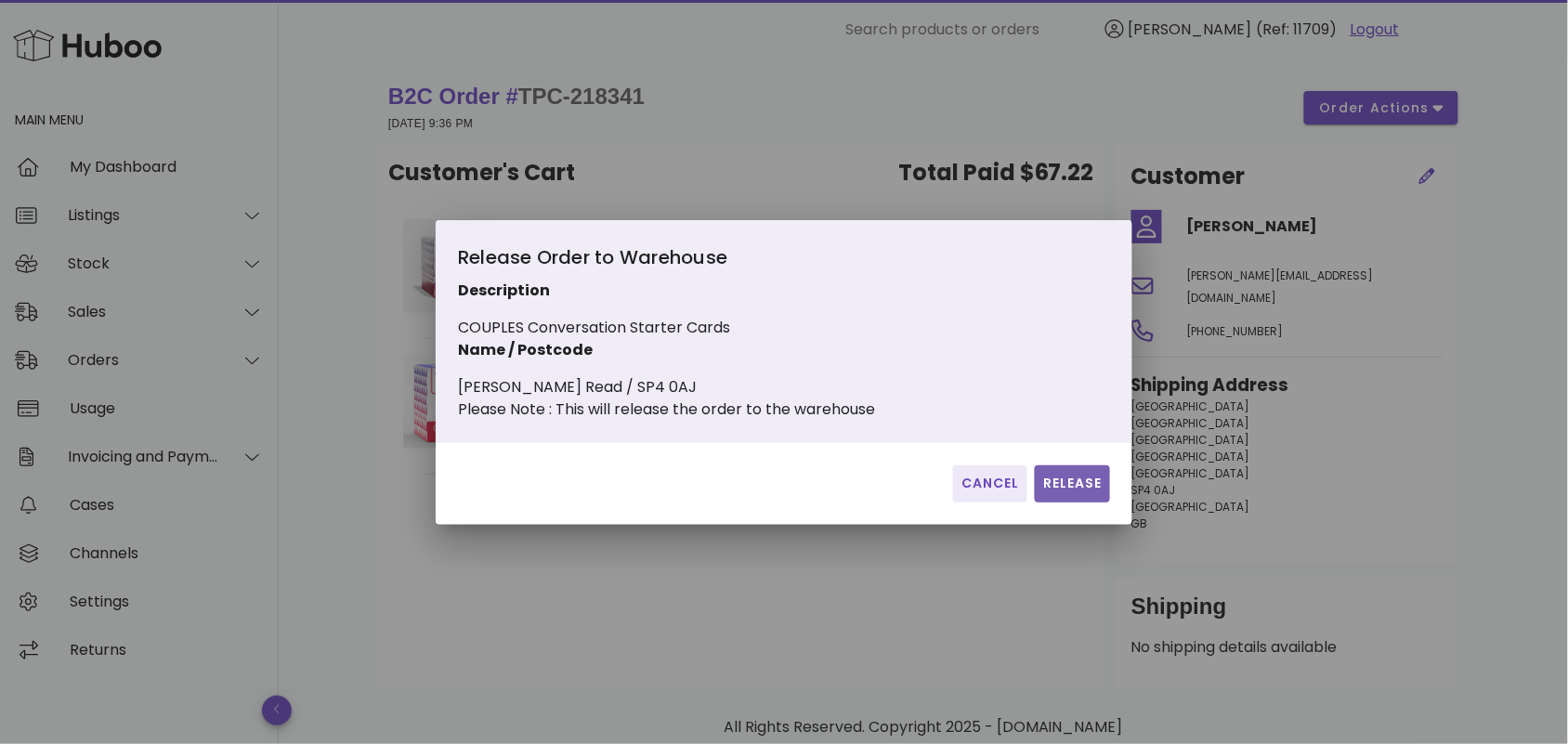
click at [1046, 494] on span "Release" at bounding box center [1072, 484] width 60 height 20
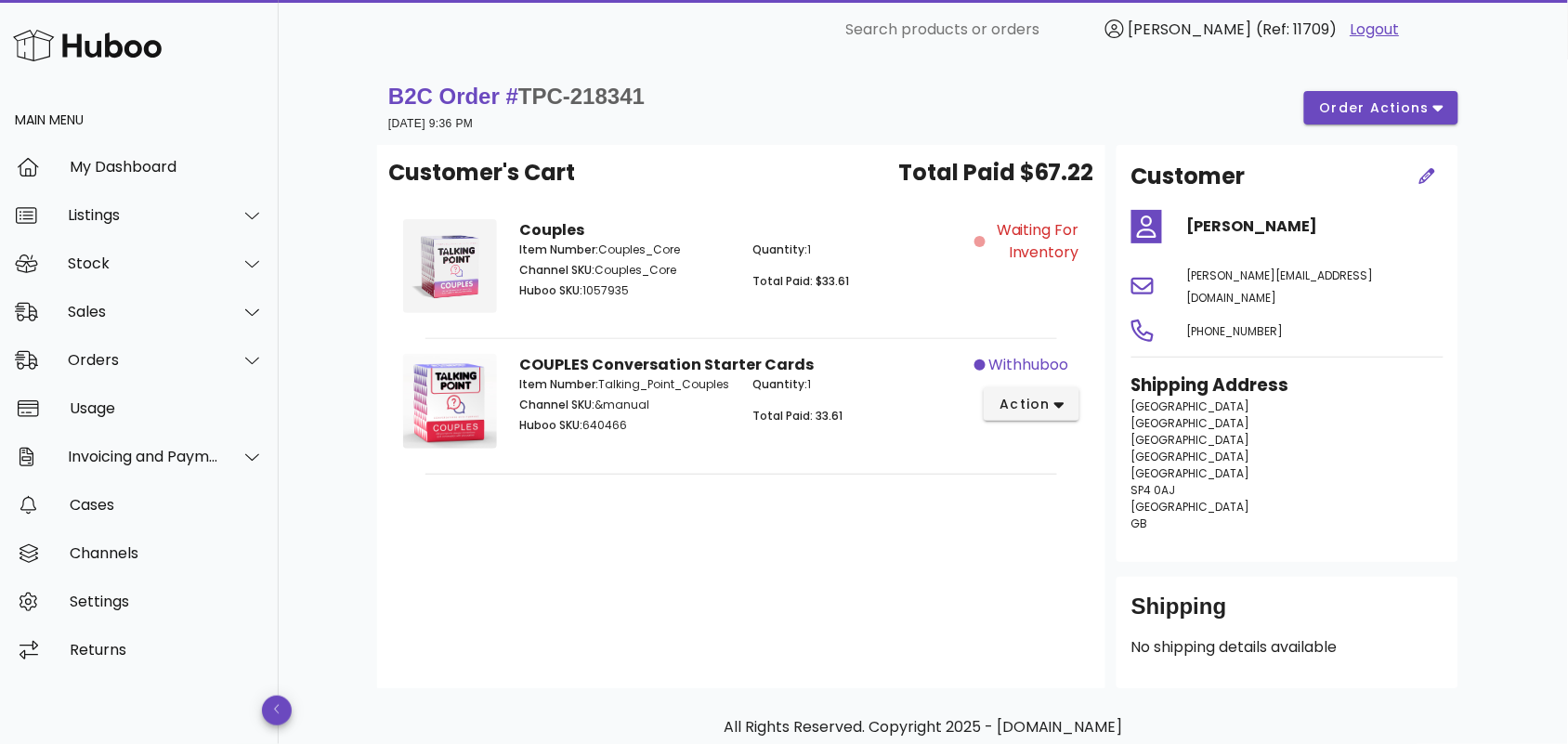
click at [745, 548] on div "Customer's Cart Total Paid $67.22 Couples Item Number: Couples_Core Channel SKU…" at bounding box center [742, 417] width 729 height 543
click at [109, 368] on div "Orders" at bounding box center [143, 360] width 152 height 18
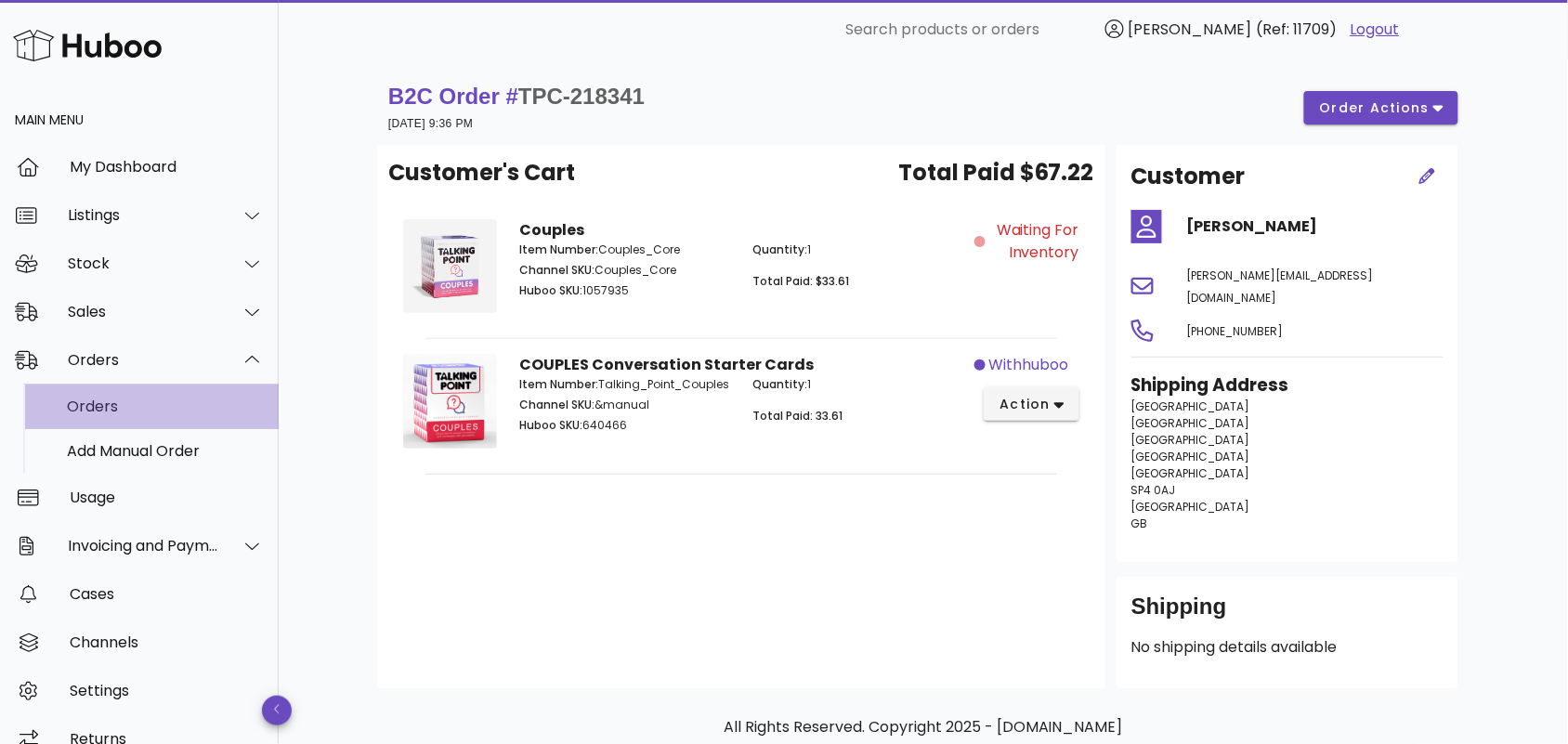
click at [158, 415] on div "Orders" at bounding box center [165, 407] width 197 height 40
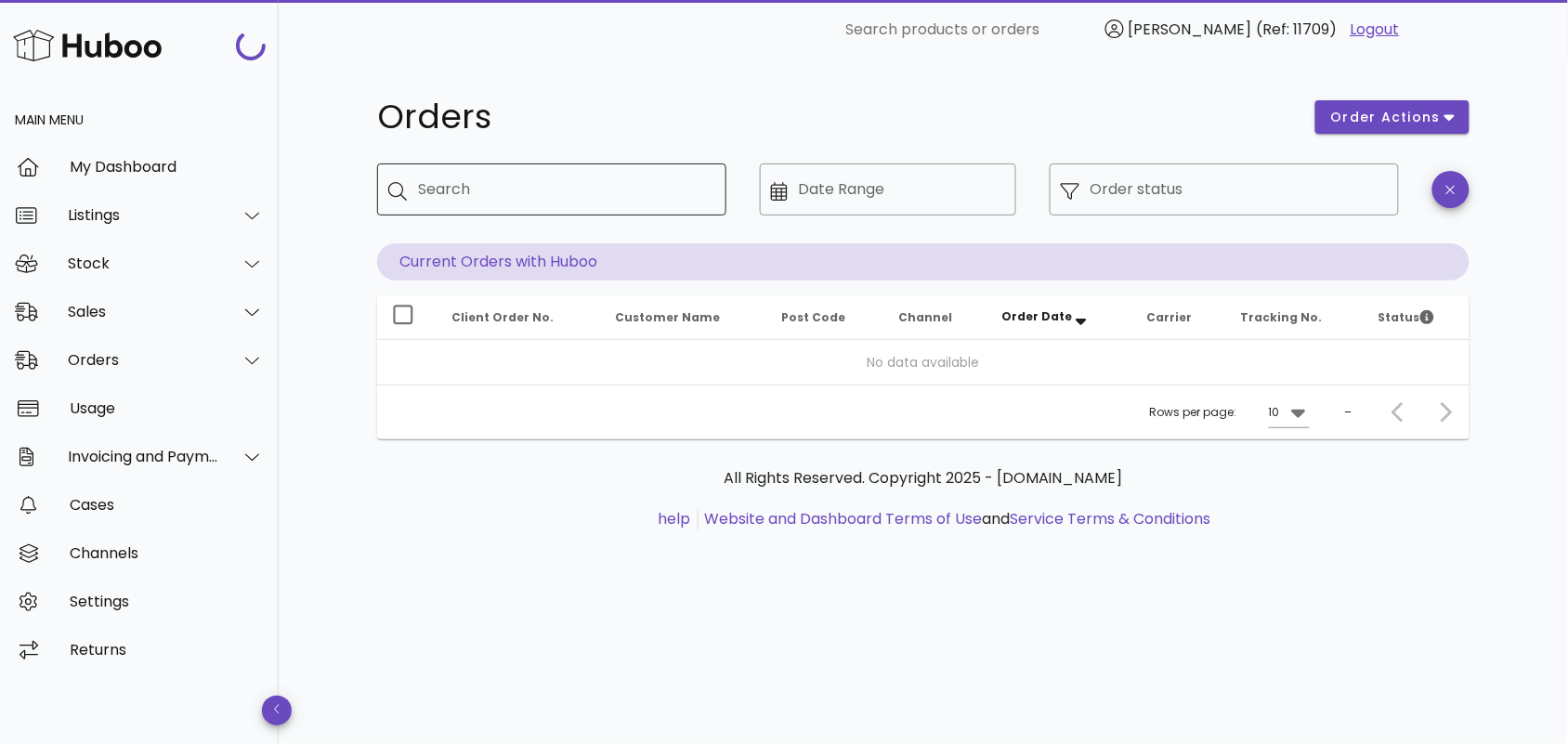
click at [521, 196] on input "Search" at bounding box center [564, 189] width 293 height 30
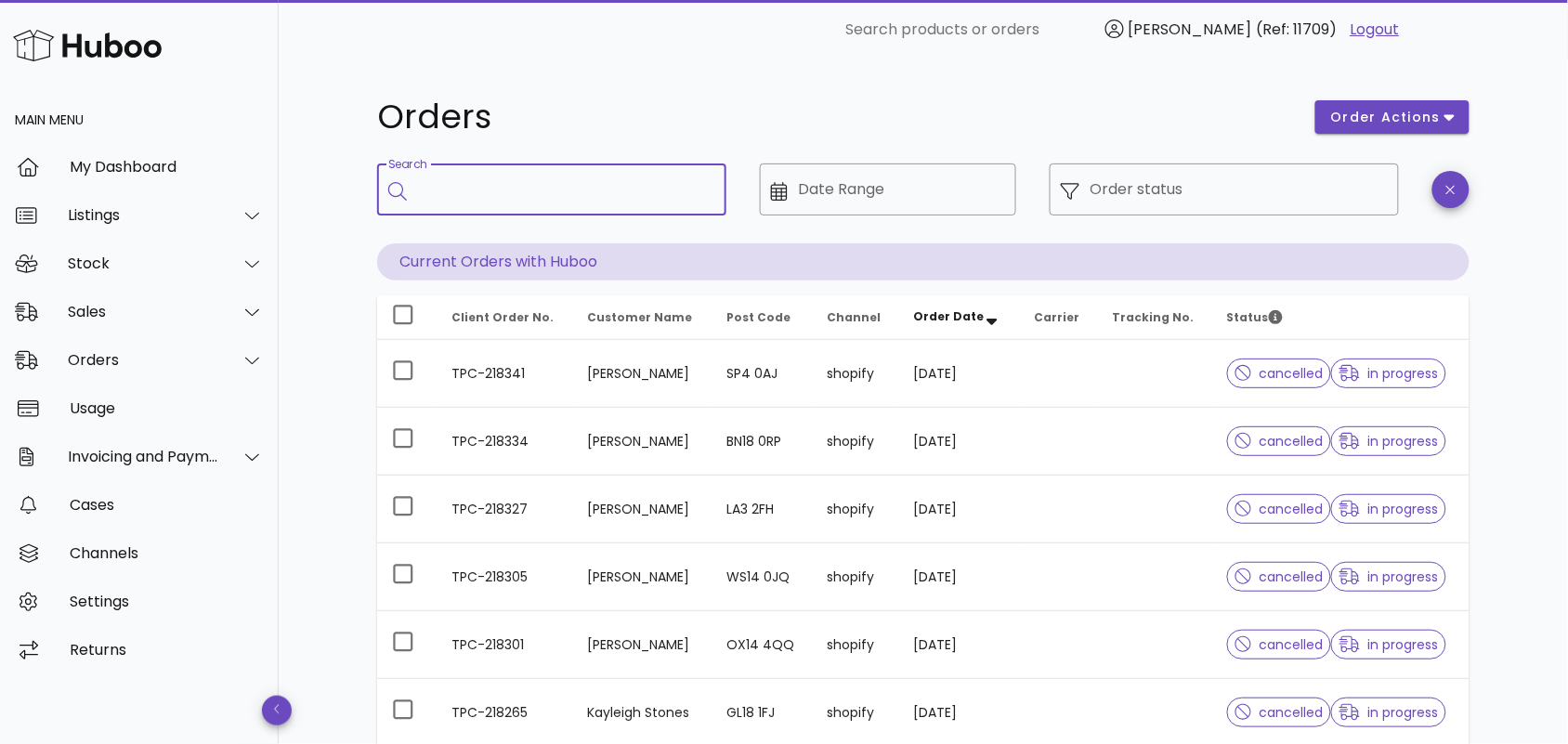
paste input "**********"
type input "**********"
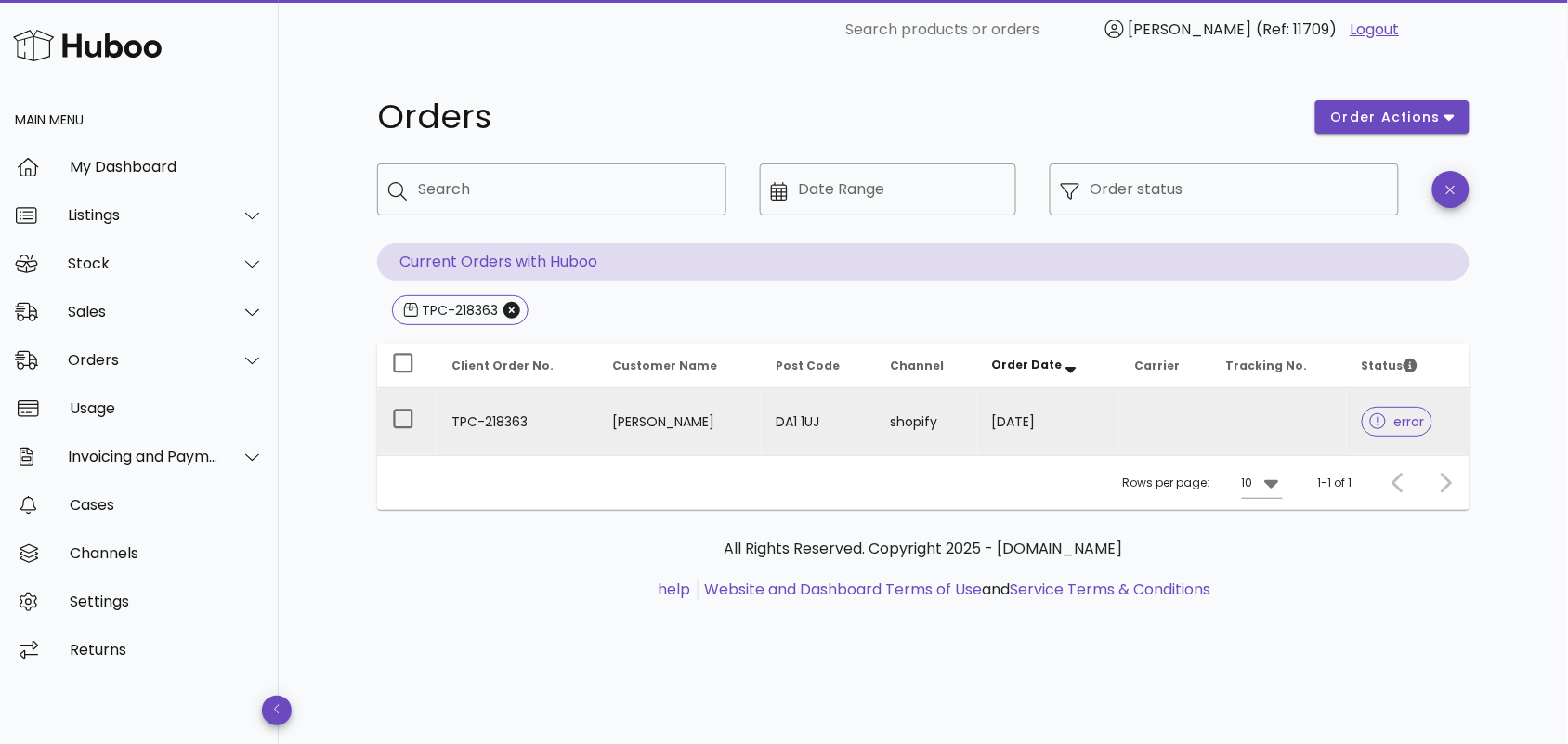
click at [619, 402] on td "[PERSON_NAME]" at bounding box center [680, 422] width 165 height 67
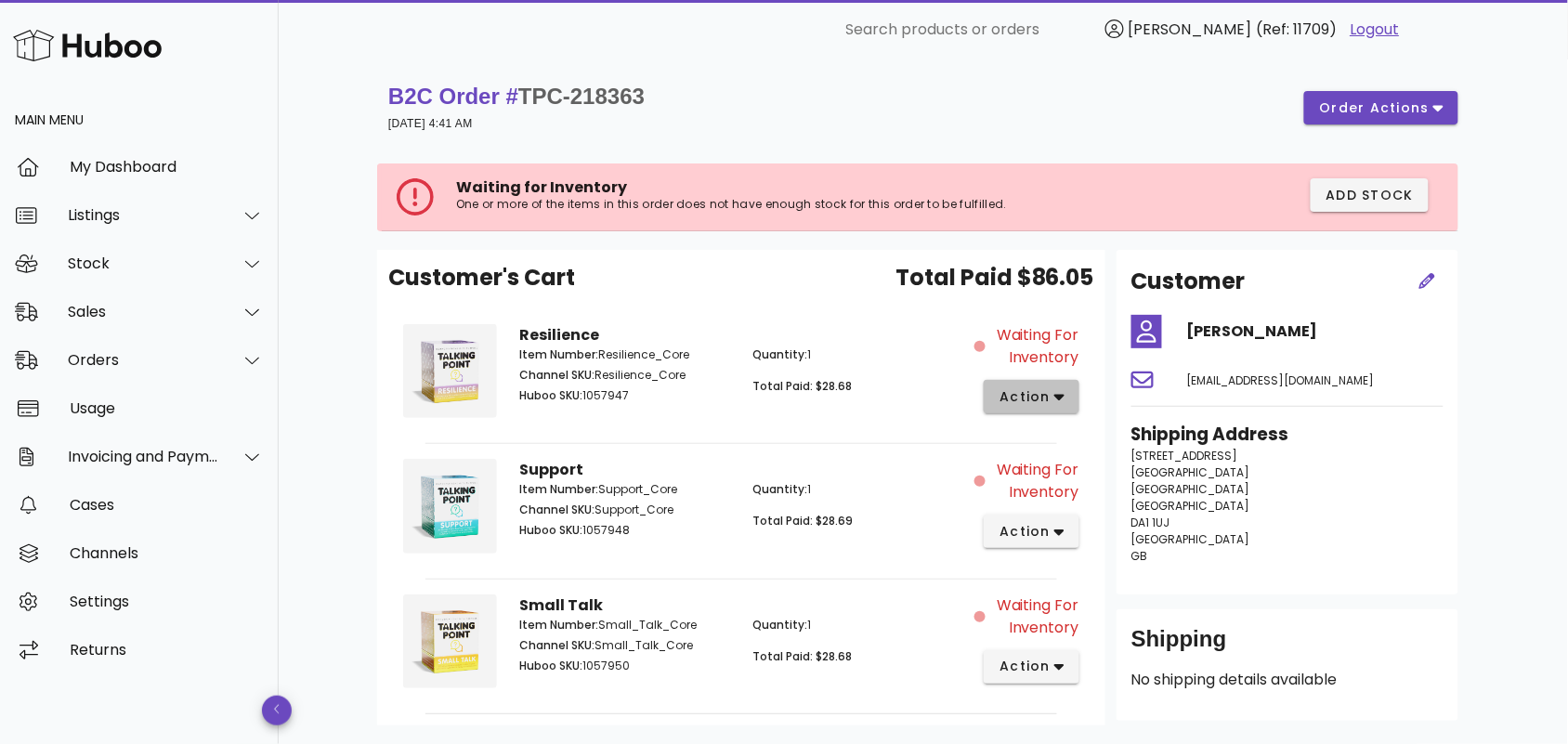
click at [1059, 393] on icon "button" at bounding box center [1059, 397] width 10 height 17
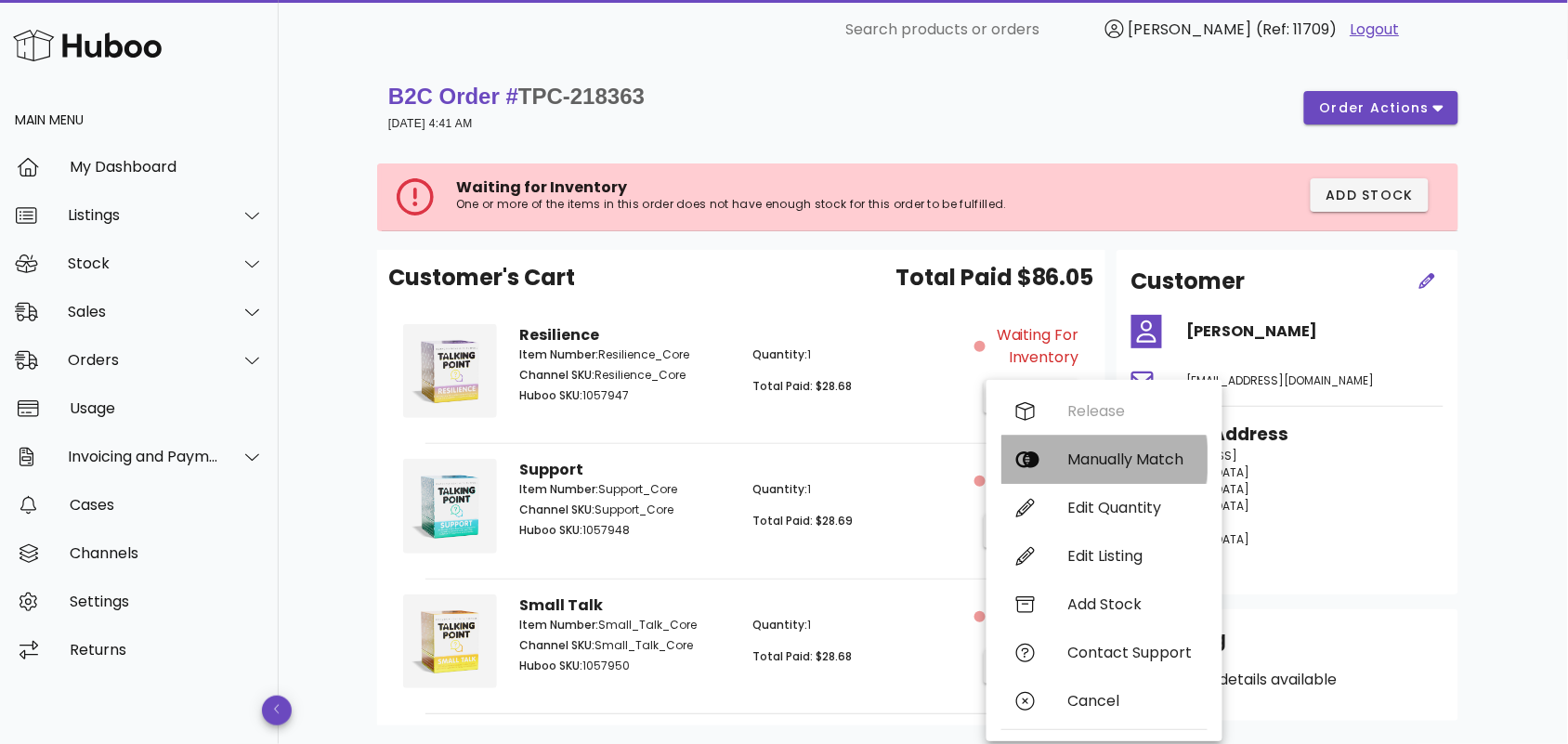
click at [1094, 451] on div "Manually Match" at bounding box center [1130, 459] width 125 height 18
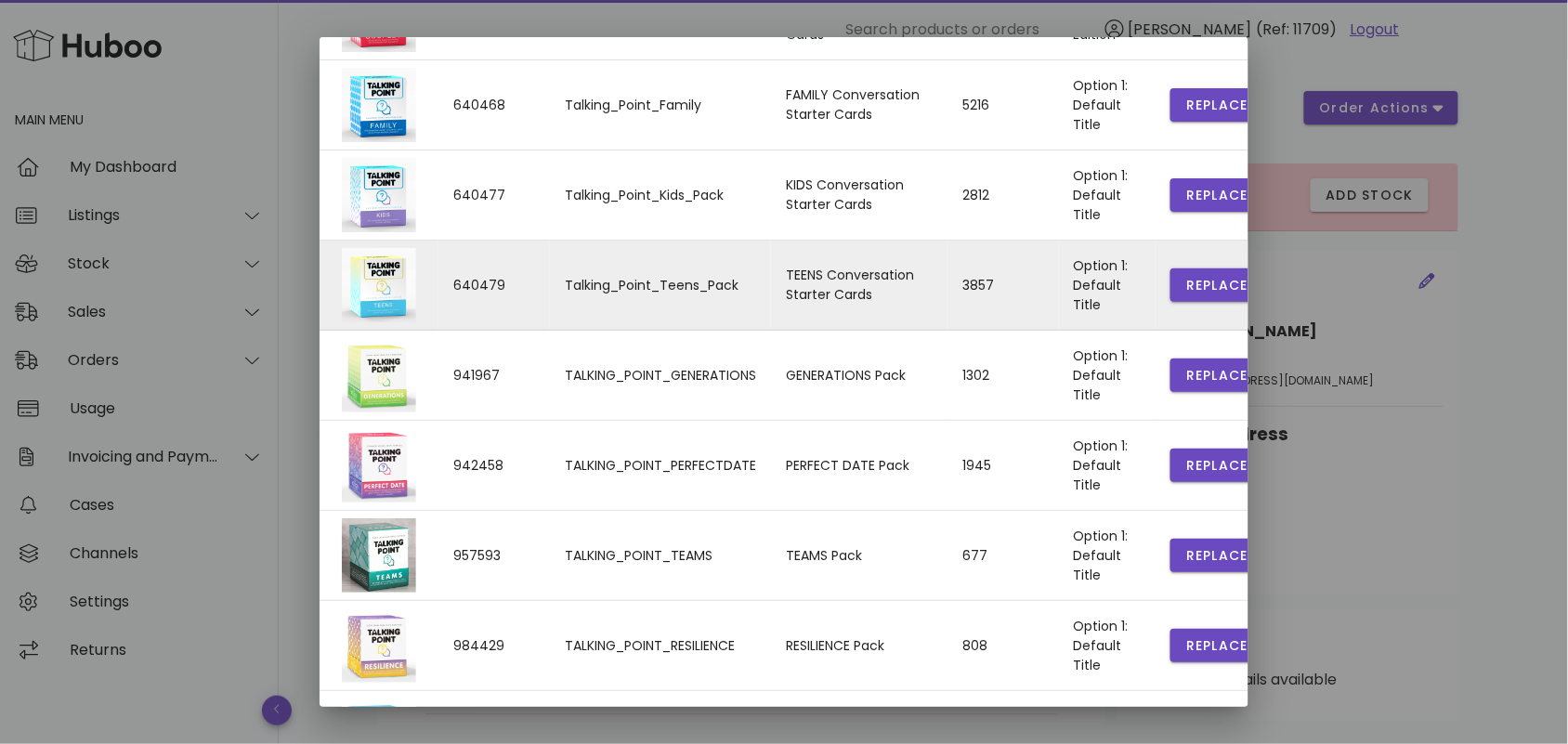
scroll to position [400, 0]
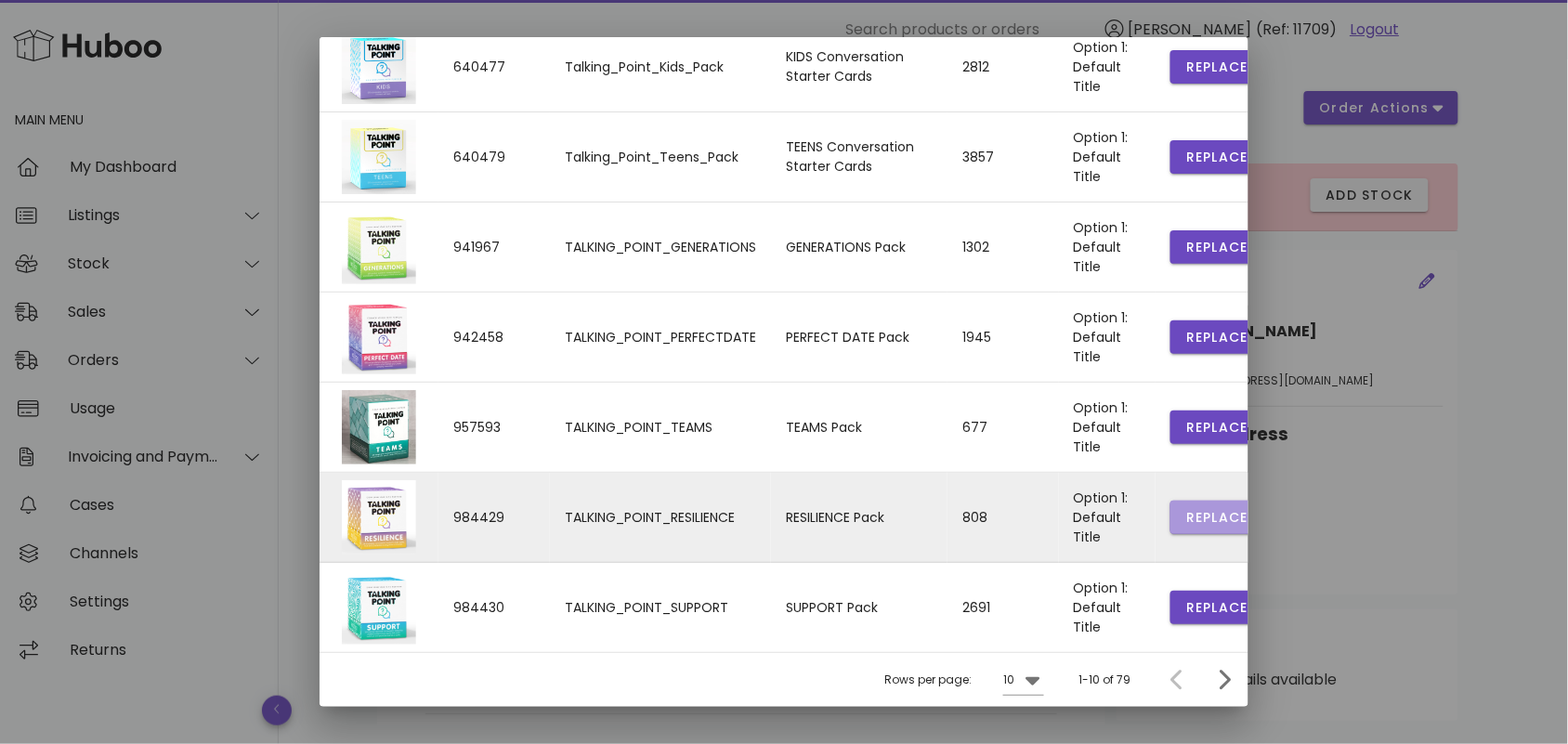
click at [1176, 504] on button "Replace" at bounding box center [1217, 518] width 93 height 34
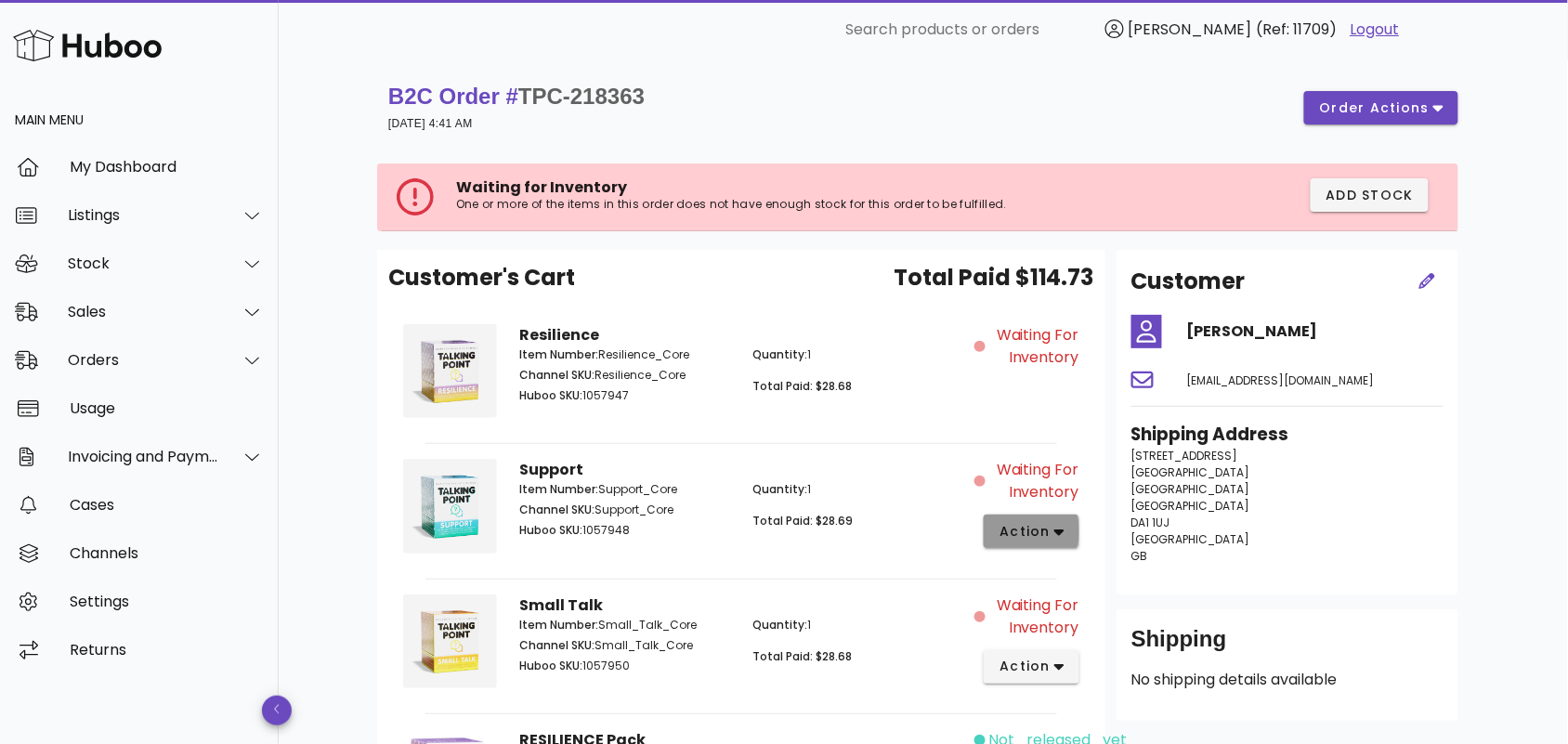
click at [1051, 529] on span "action" at bounding box center [1025, 531] width 52 height 20
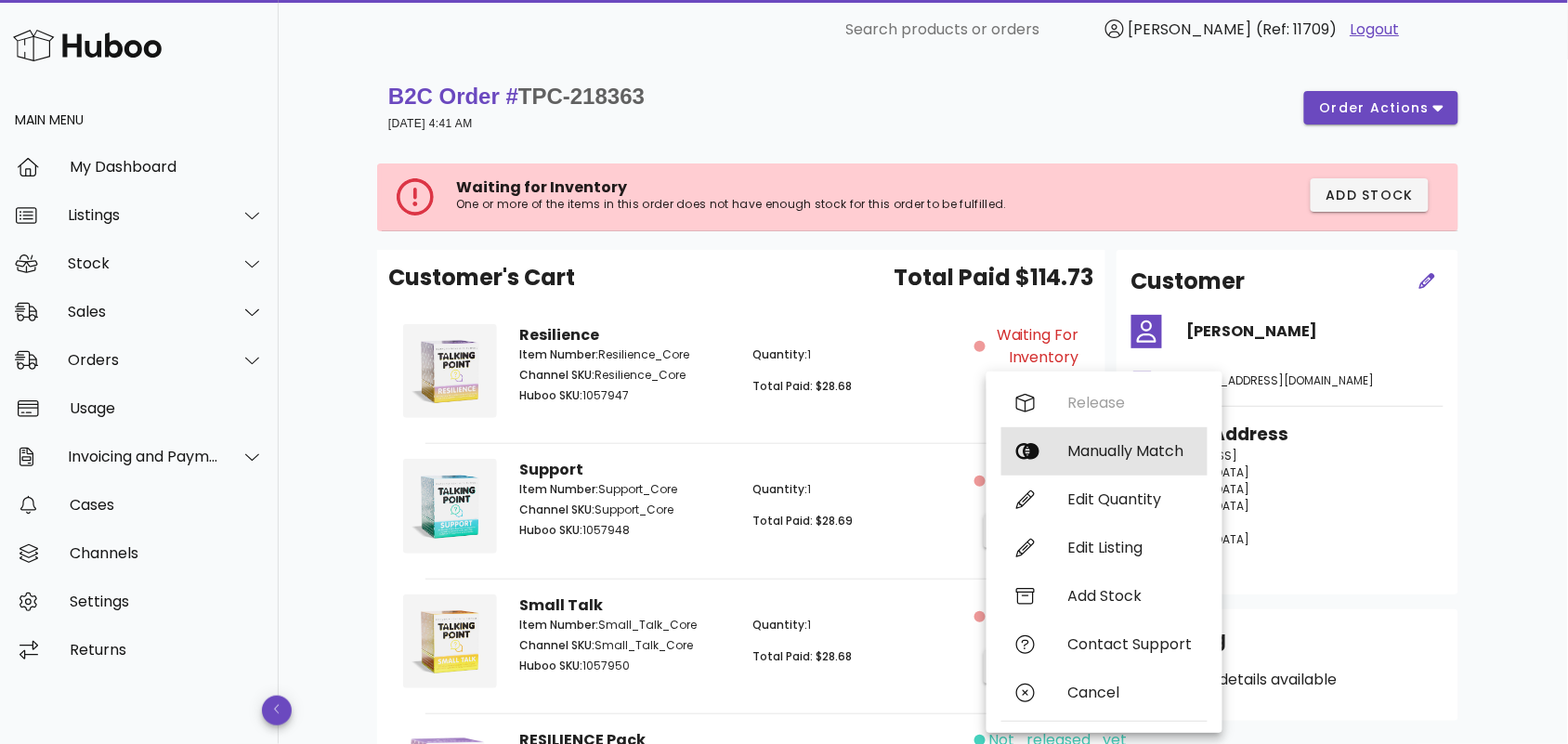
click at [1169, 449] on div "Manually Match" at bounding box center [1130, 451] width 125 height 18
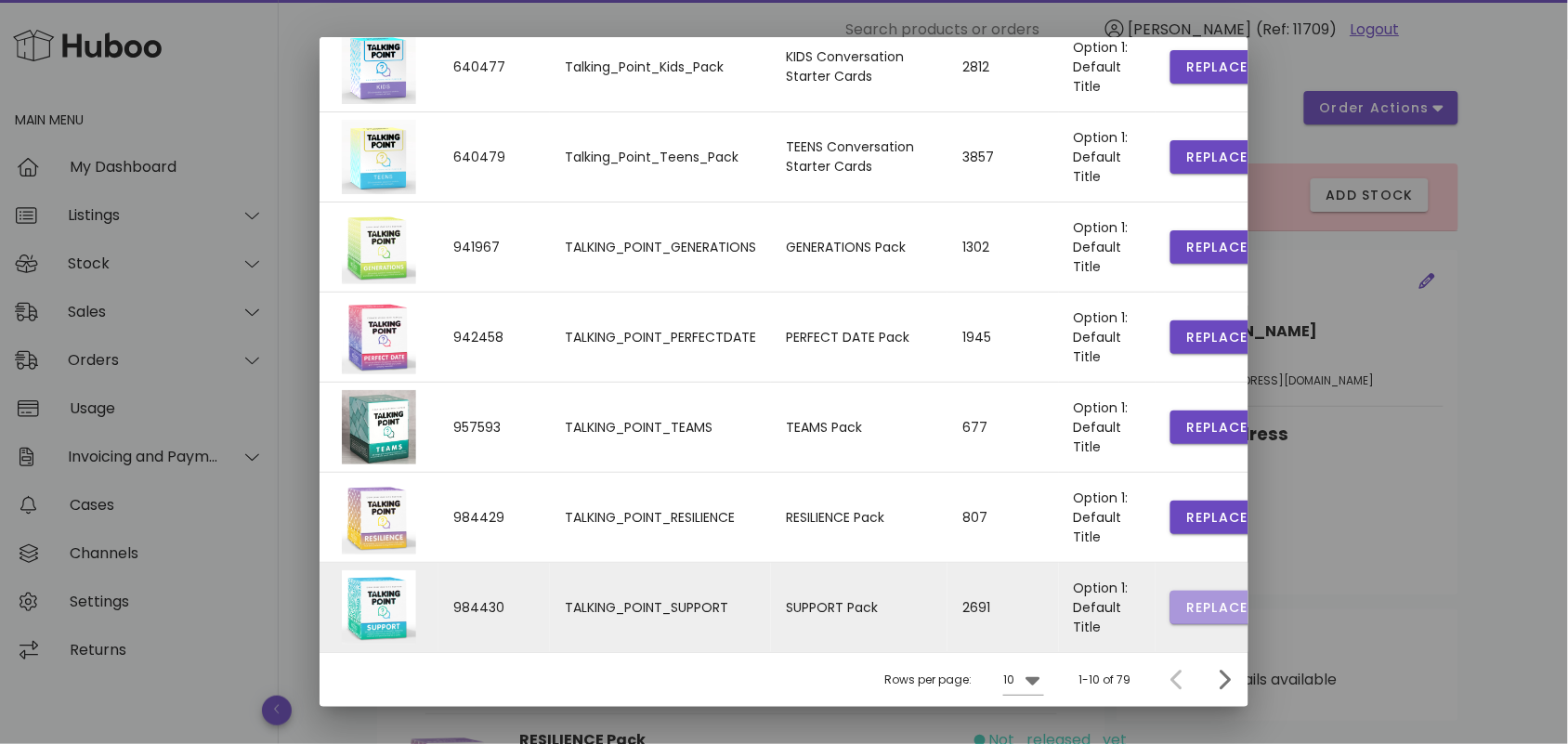
click at [1185, 603] on span "Replace" at bounding box center [1216, 608] width 63 height 20
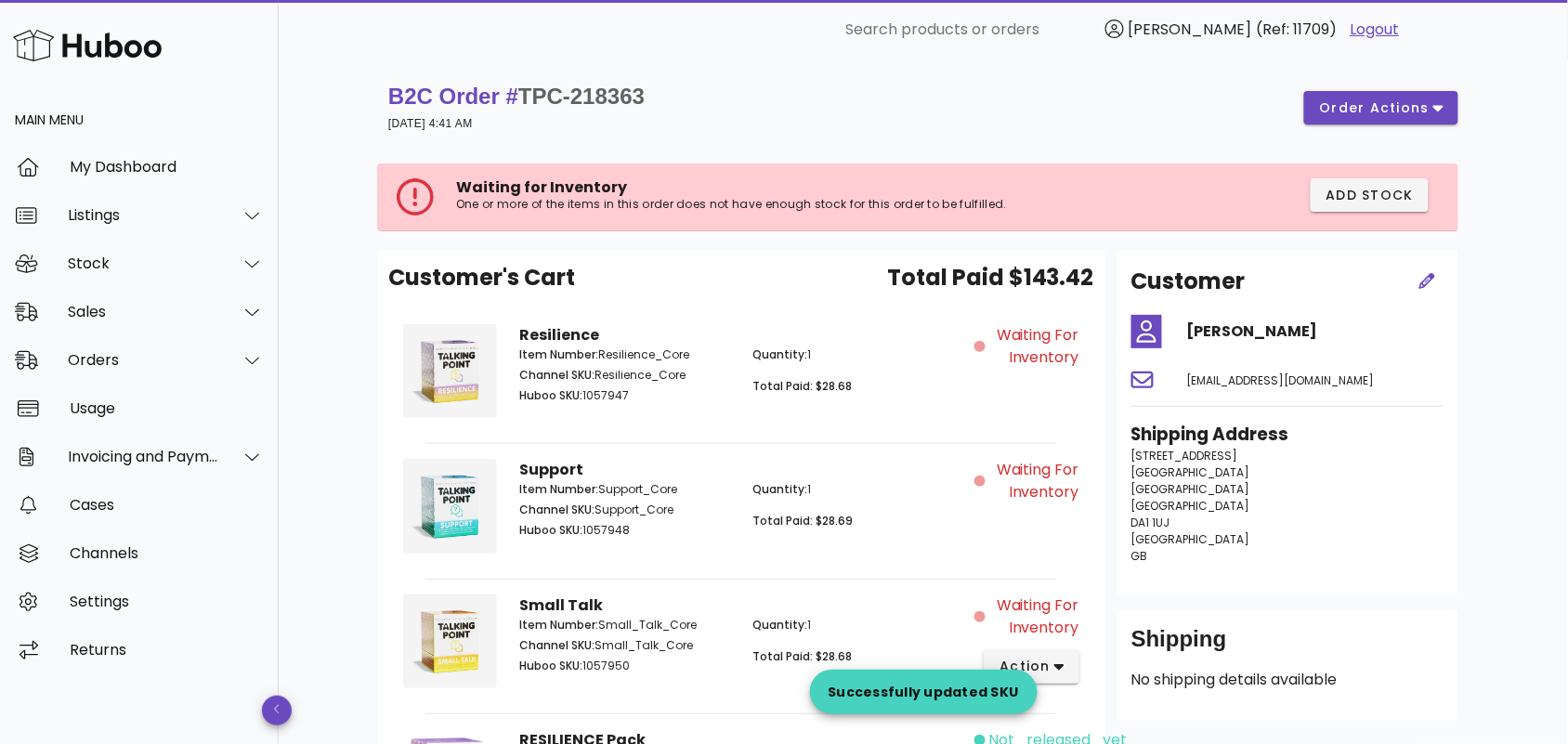
scroll to position [271, 0]
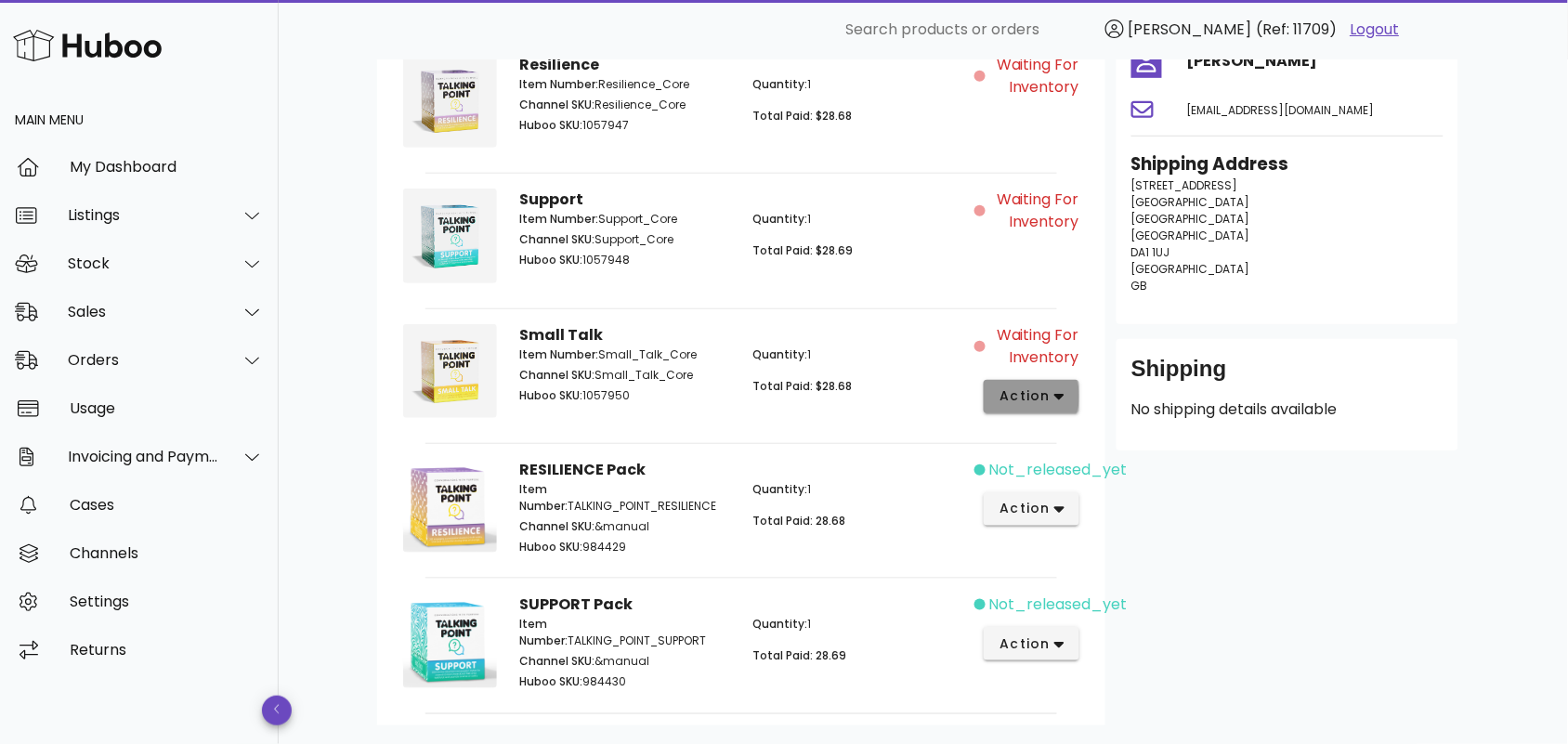
click at [1034, 392] on span "action" at bounding box center [1025, 396] width 52 height 20
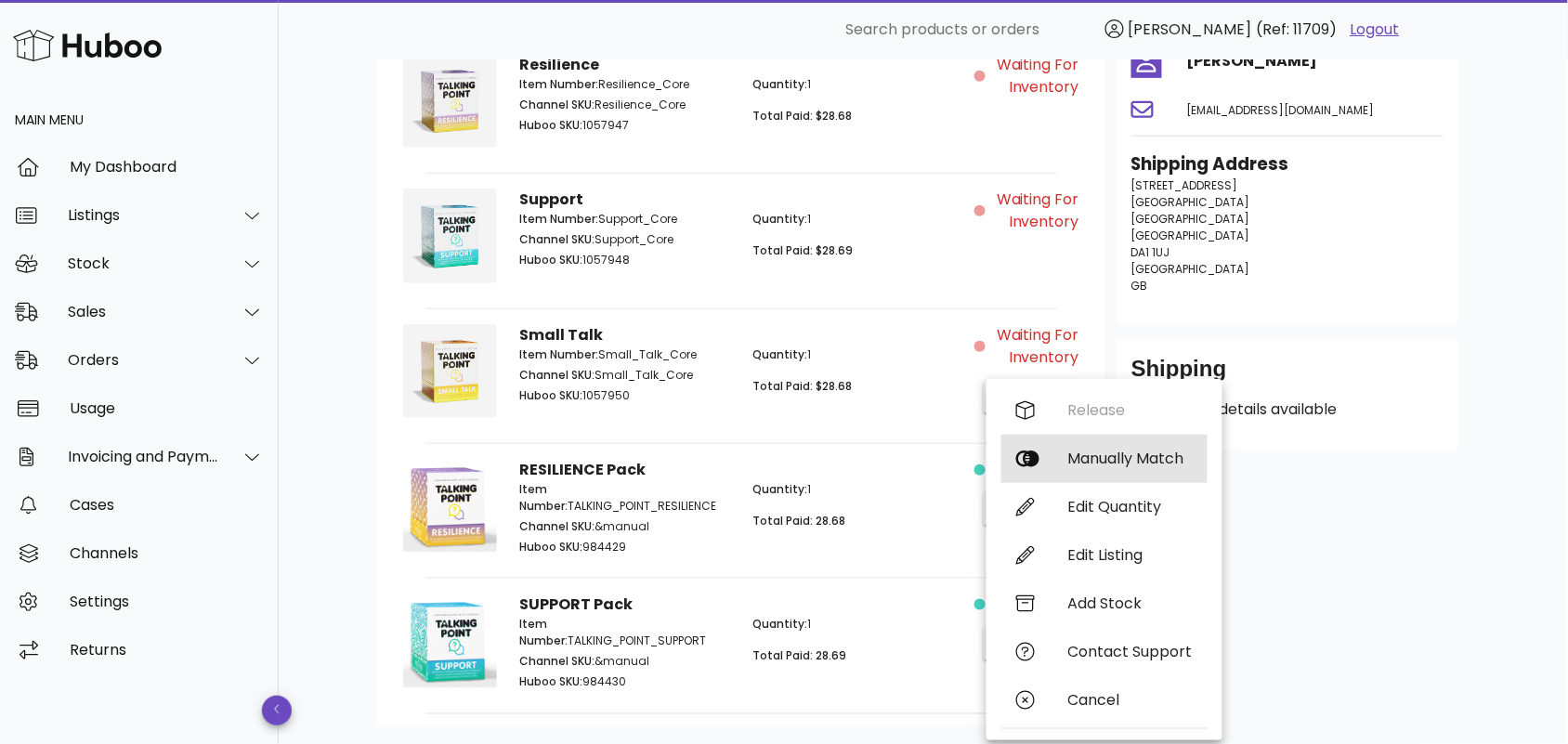
click at [1103, 461] on div "Manually Match" at bounding box center [1130, 458] width 125 height 18
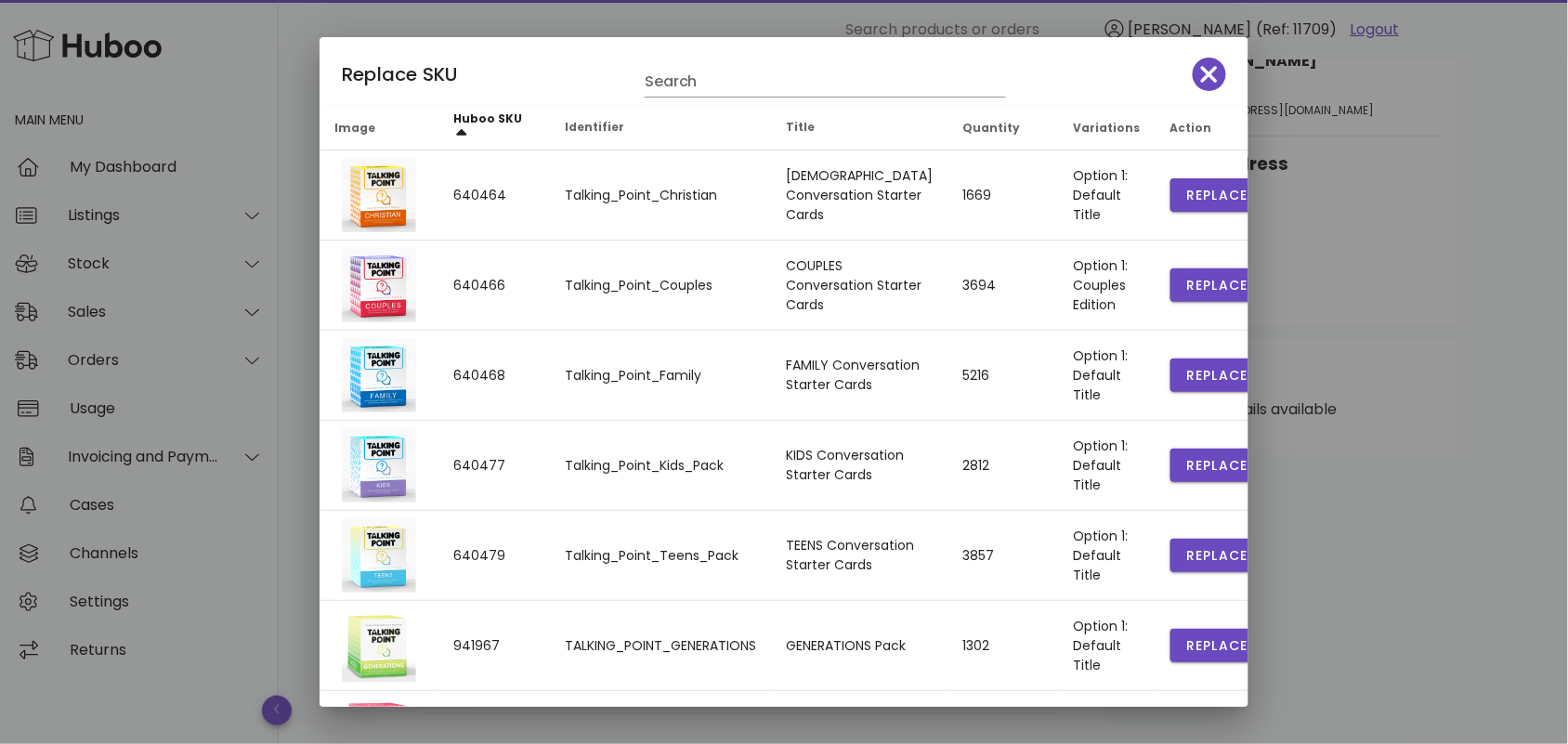
scroll to position [400, 0]
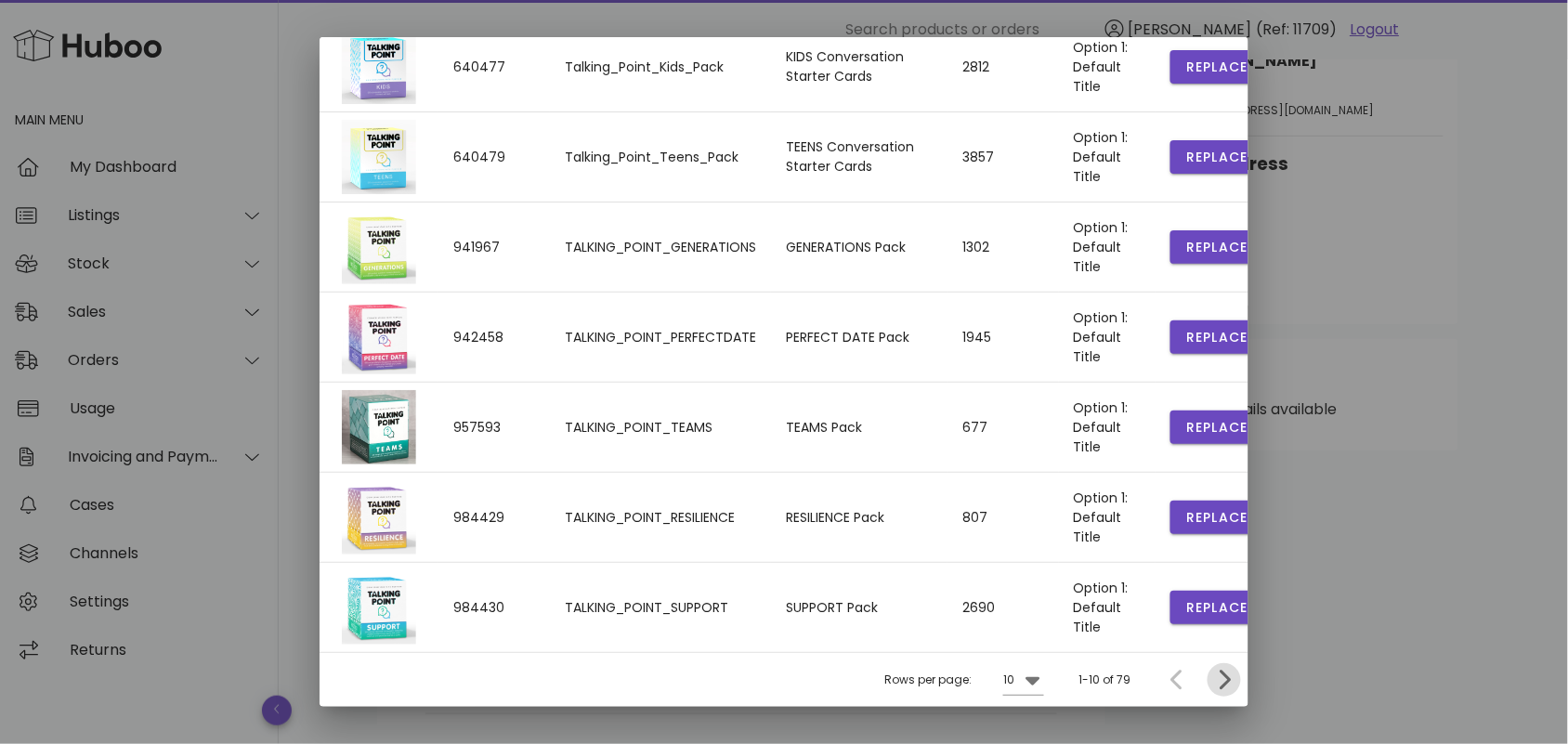
click at [1213, 676] on icon "Next page" at bounding box center [1224, 680] width 22 height 22
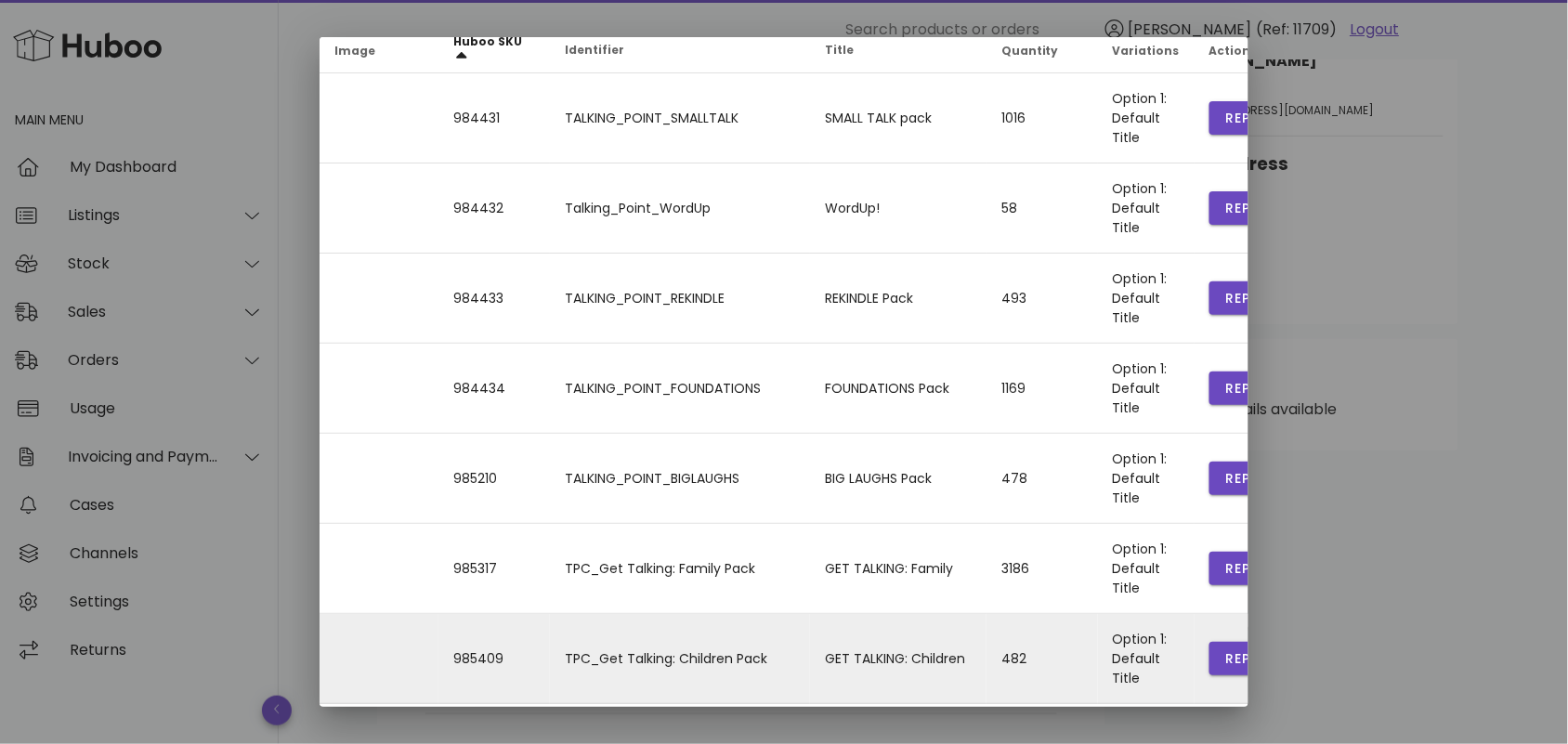
scroll to position [0, 0]
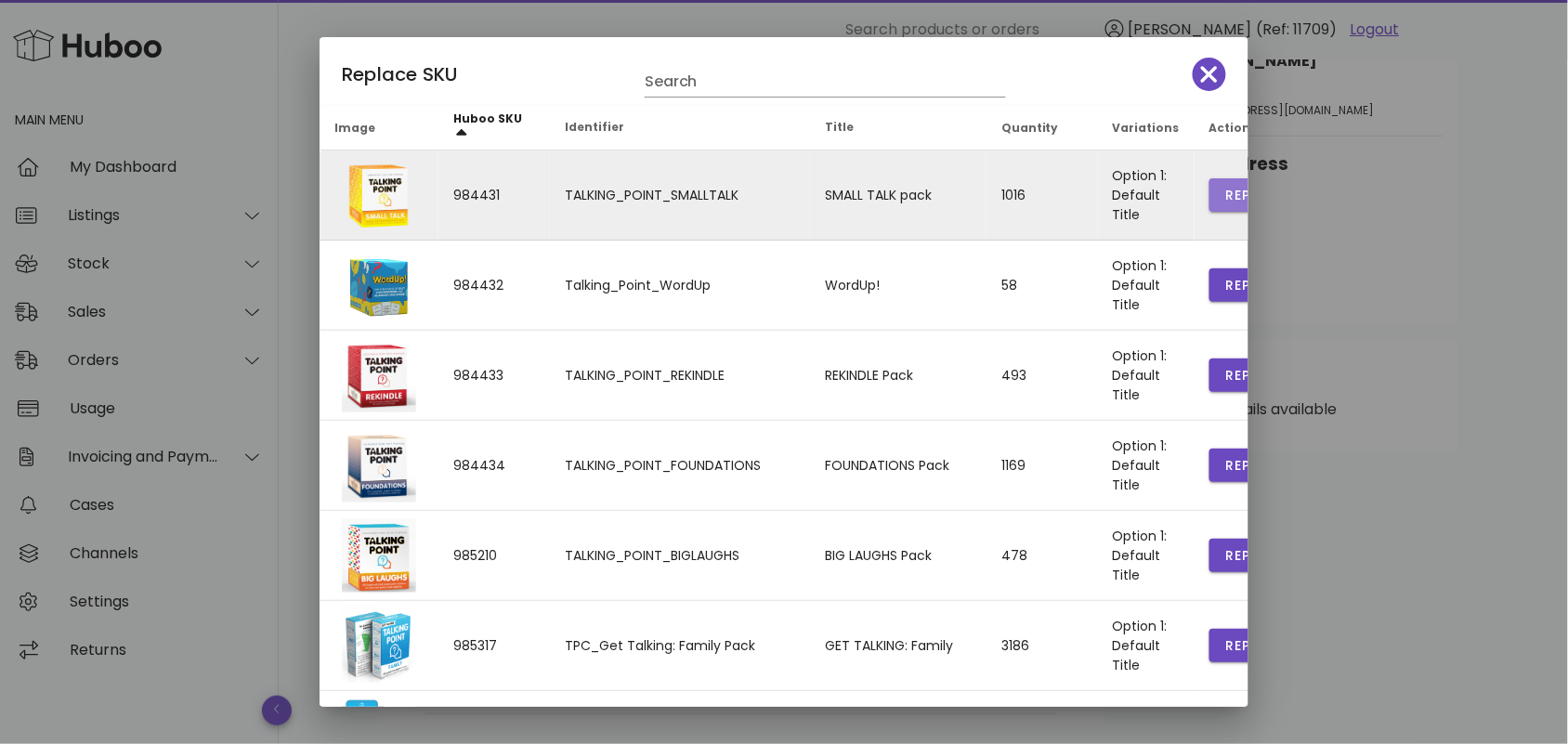
click at [1224, 188] on span "Replace" at bounding box center [1255, 195] width 63 height 20
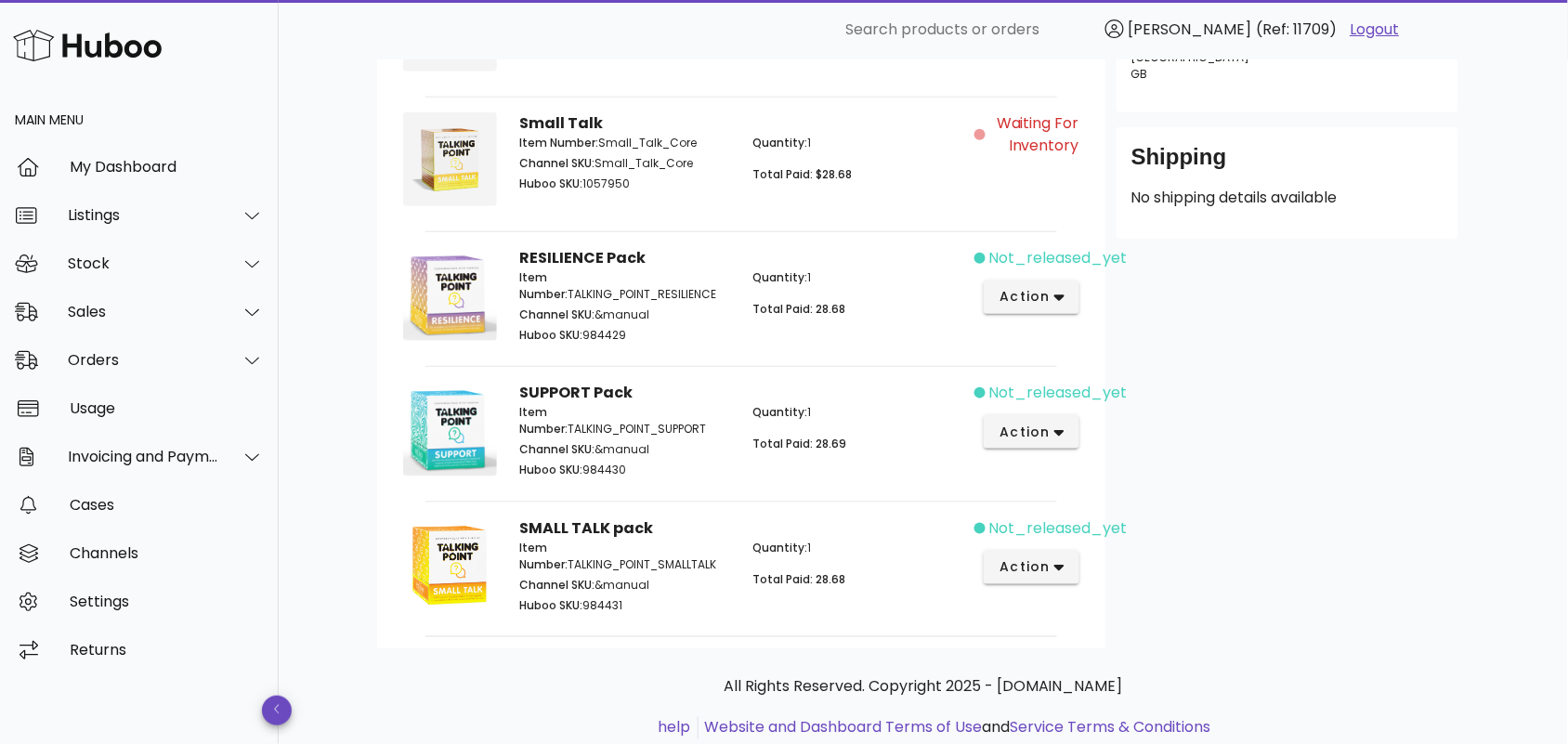
scroll to position [430, 0]
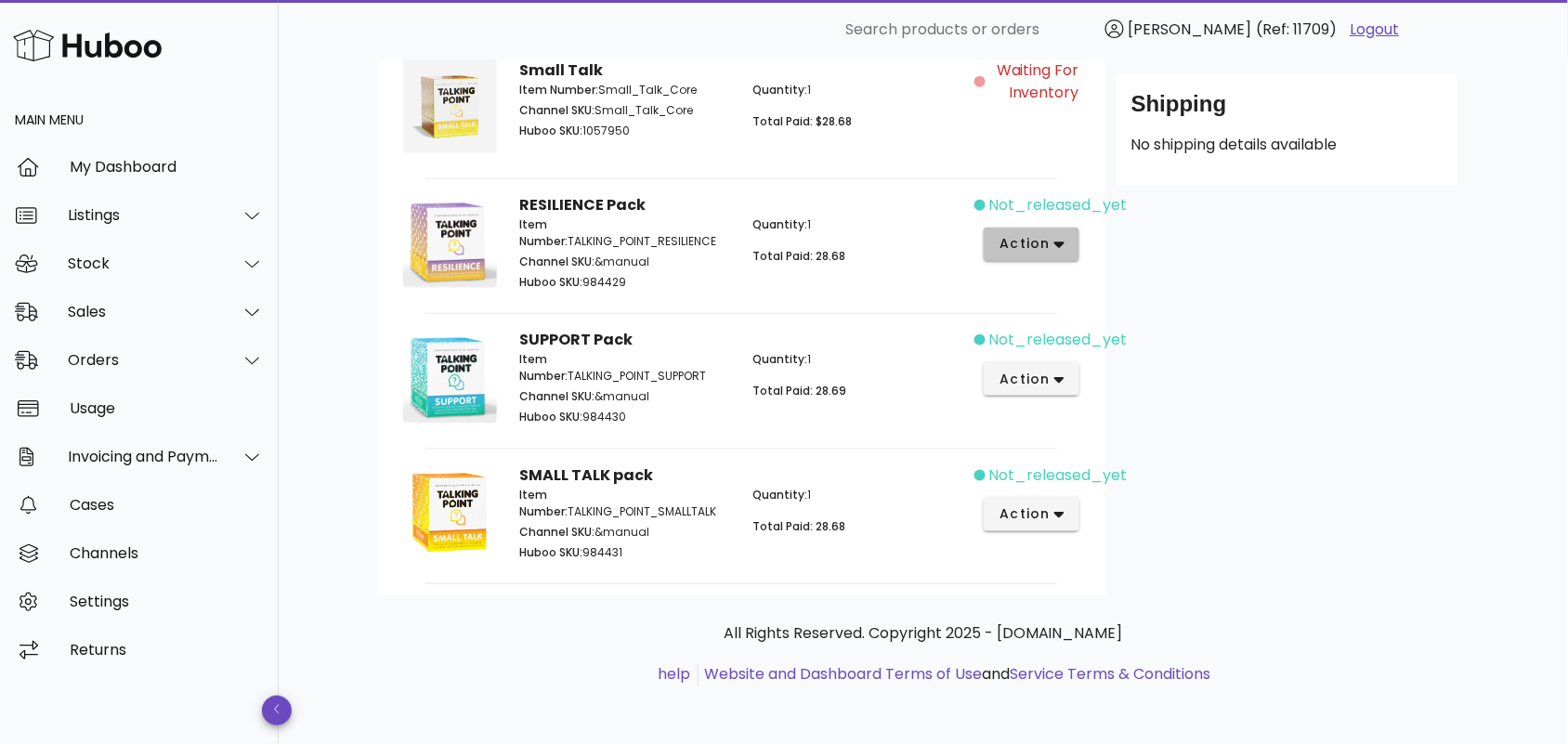
click at [1062, 236] on icon "button" at bounding box center [1059, 245] width 10 height 17
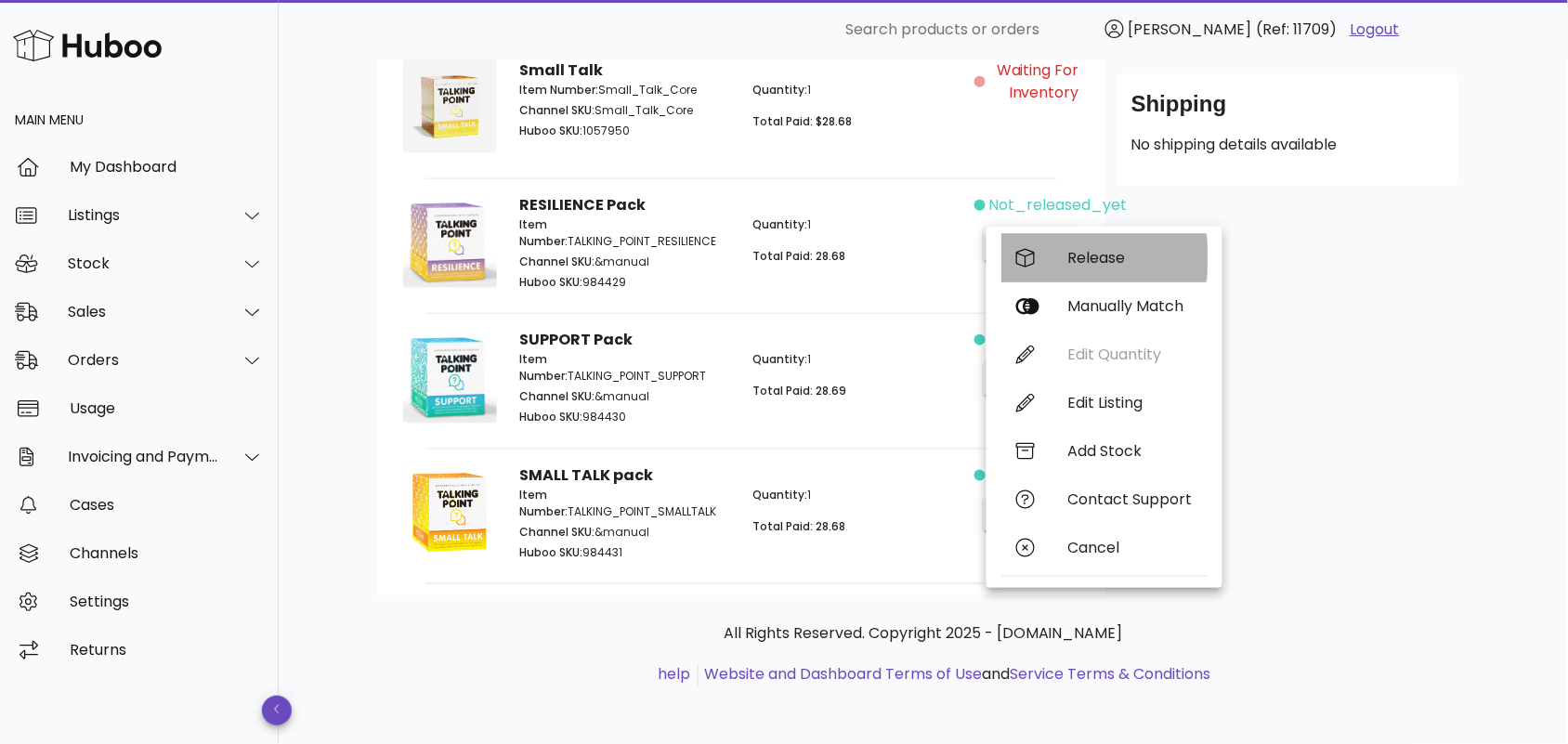
click at [1093, 258] on div "Release" at bounding box center [1130, 258] width 125 height 18
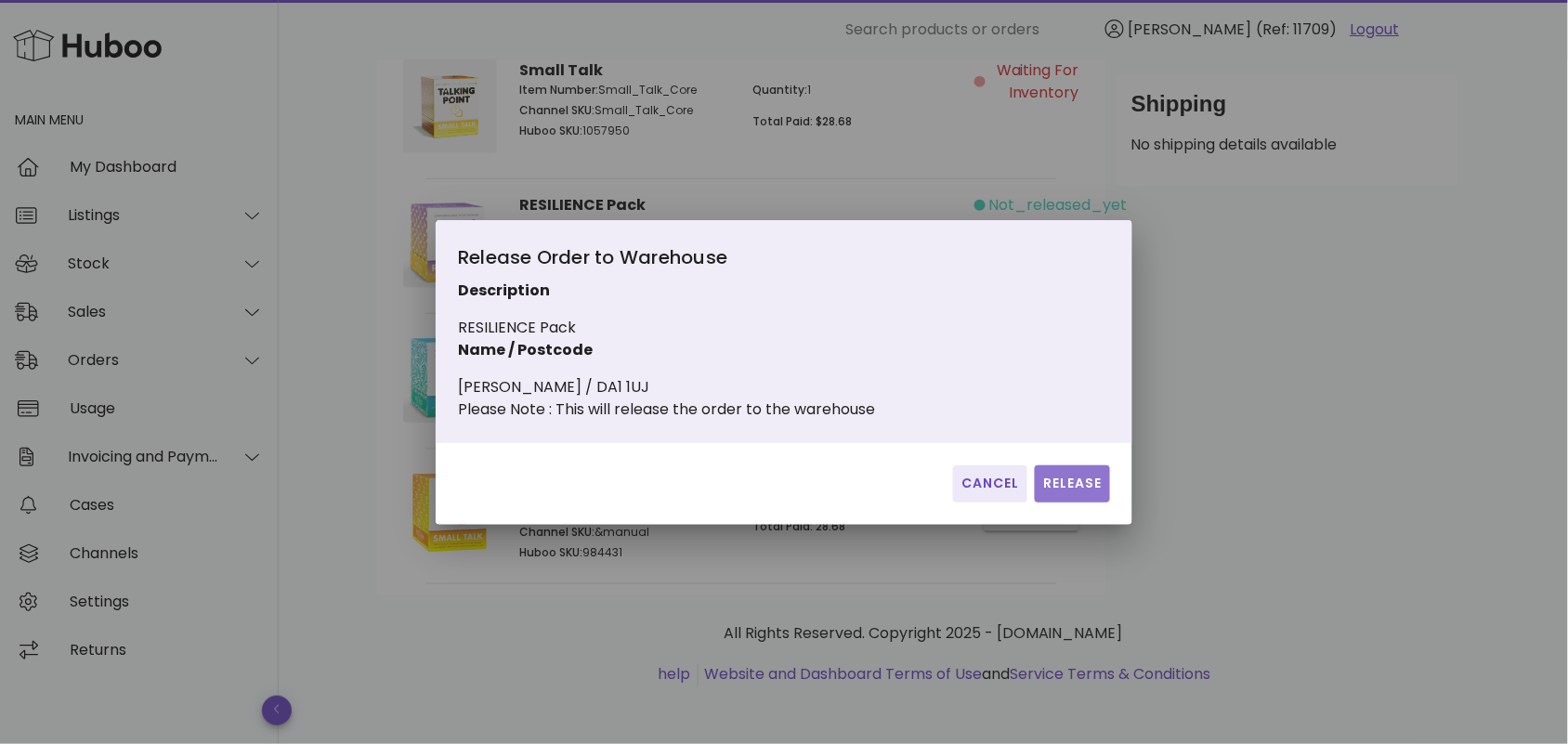
click at [1084, 494] on span "Release" at bounding box center [1072, 484] width 60 height 20
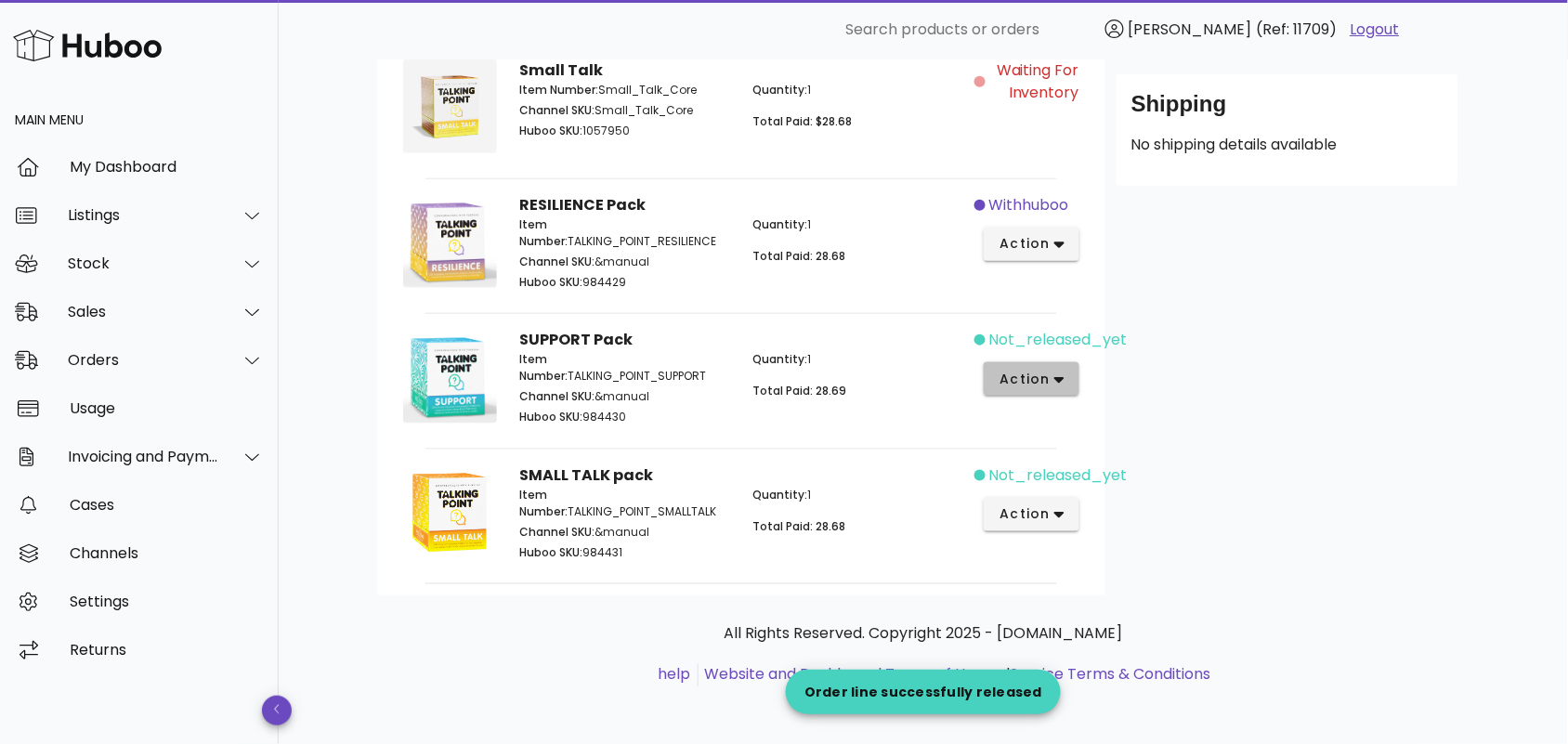
click at [1033, 379] on span "action" at bounding box center [1025, 379] width 52 height 20
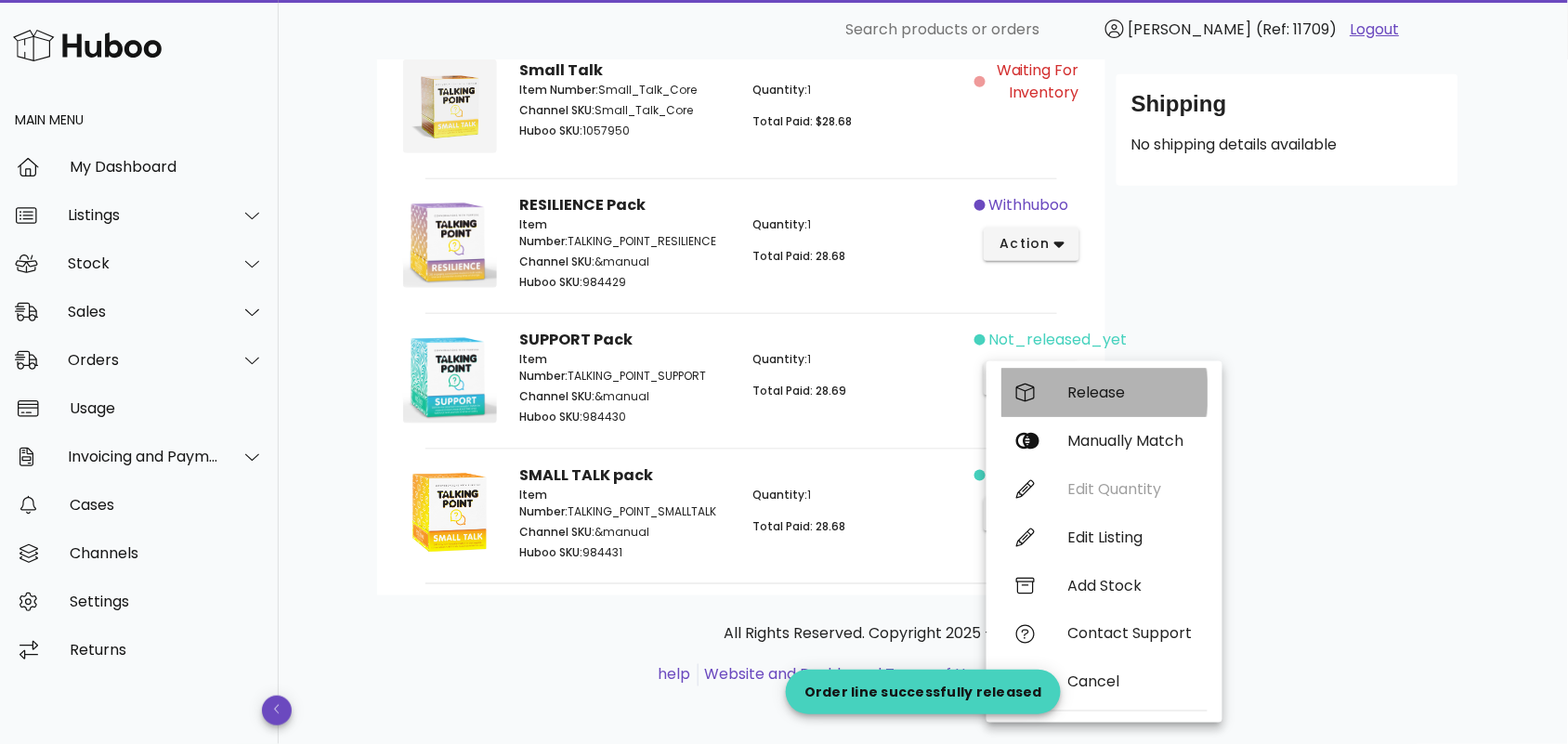
click at [1089, 394] on div "Release" at bounding box center [1130, 393] width 125 height 18
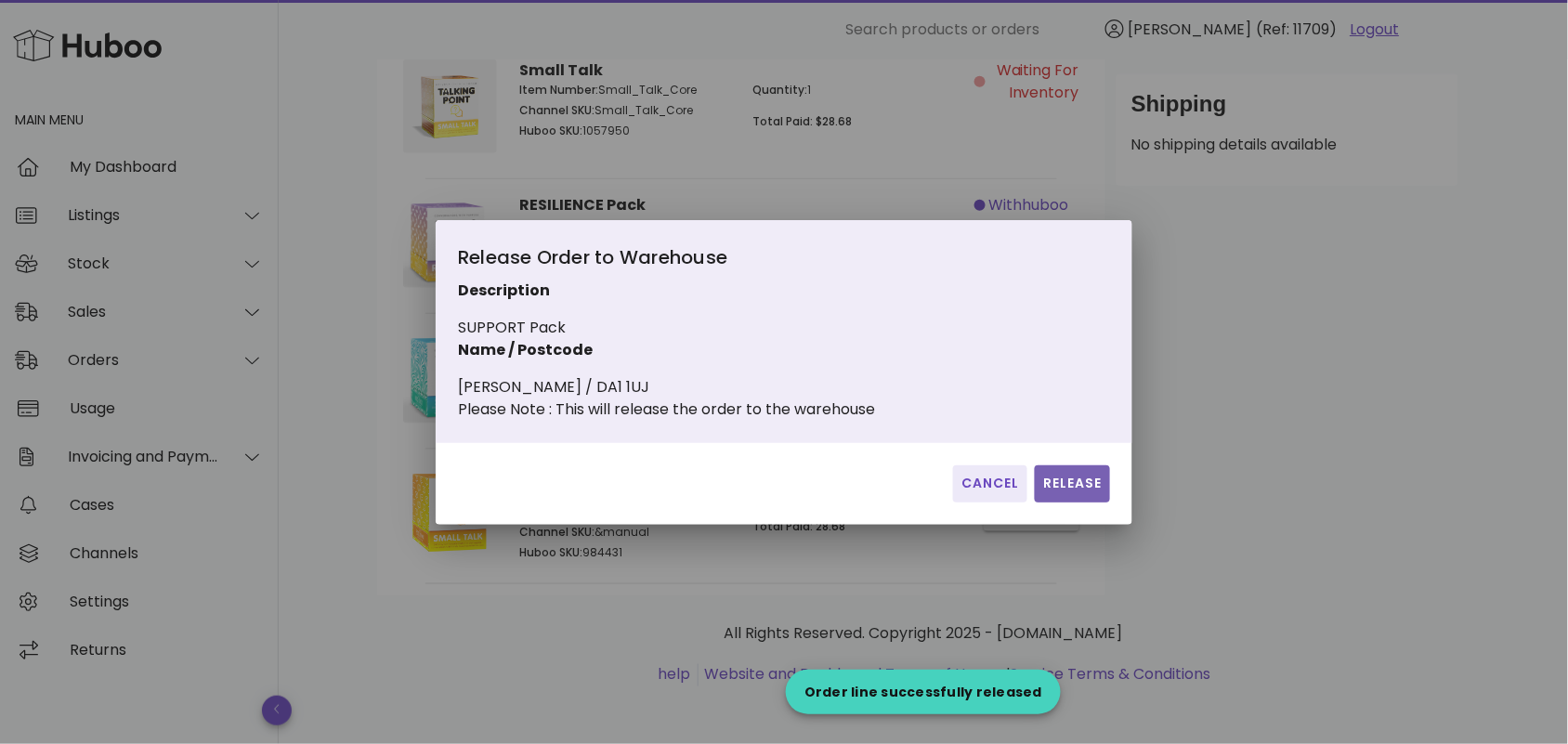
click at [1060, 493] on span "Release" at bounding box center [1072, 484] width 60 height 20
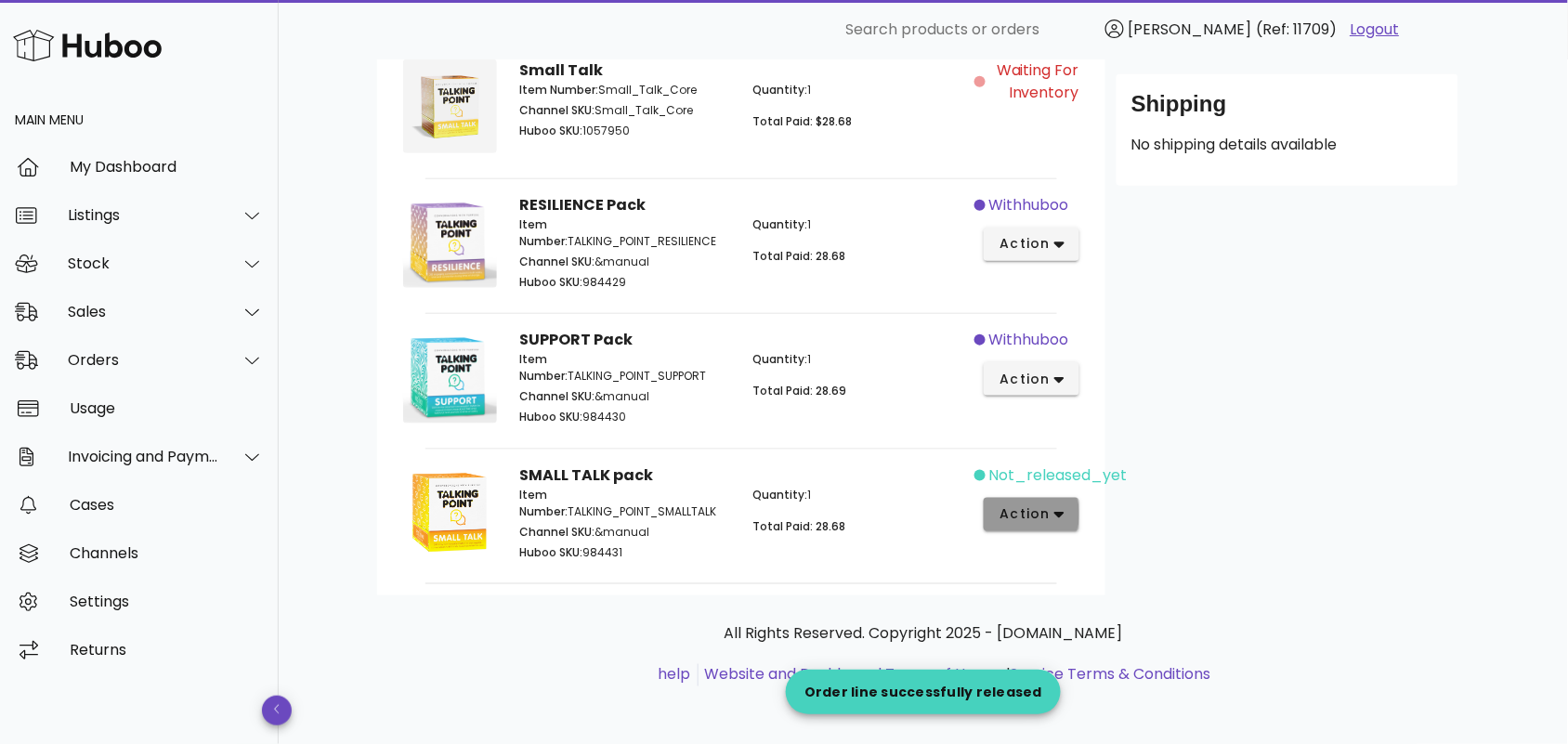
click at [1033, 523] on button "action" at bounding box center [1031, 515] width 96 height 34
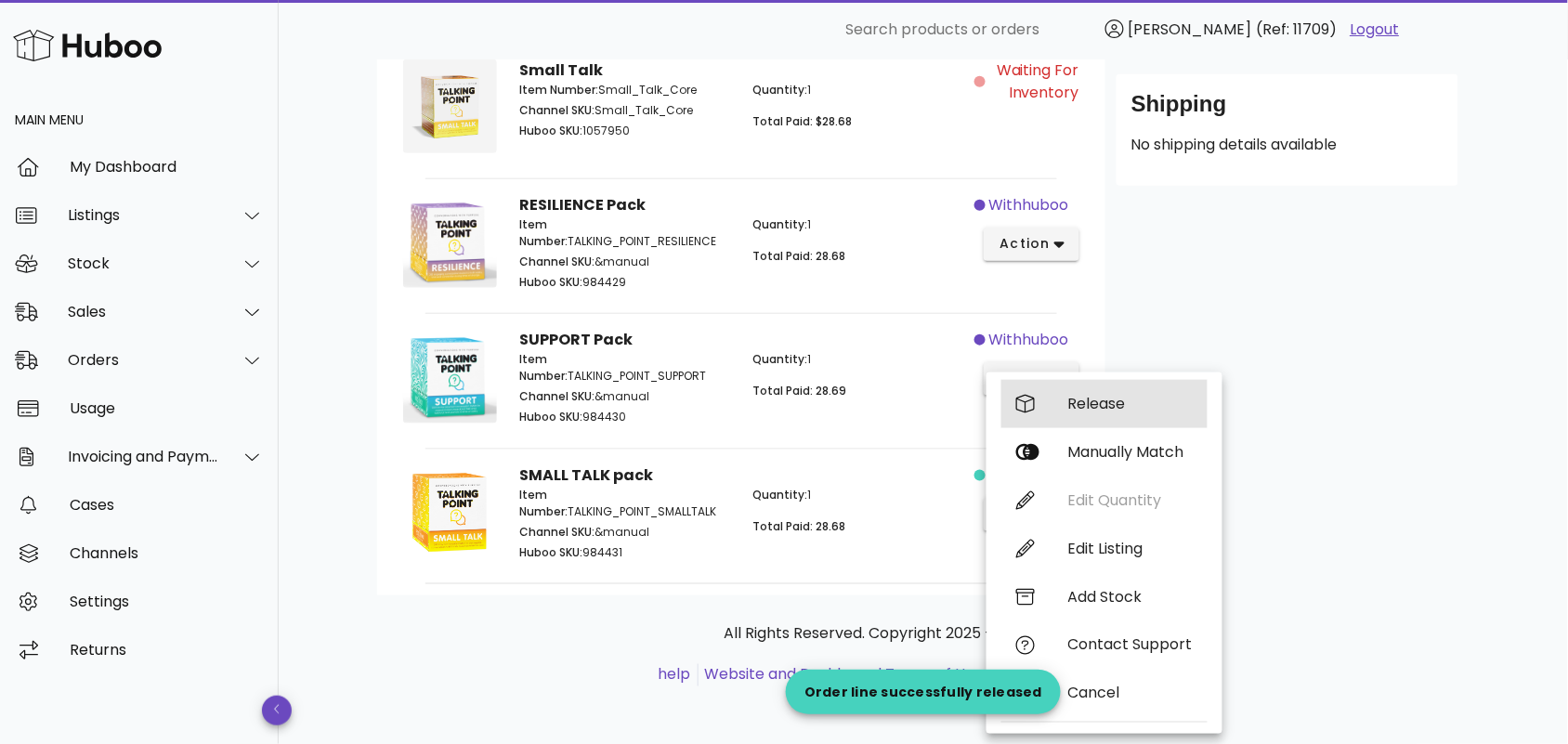
click at [1112, 405] on div "Release" at bounding box center [1130, 403] width 125 height 18
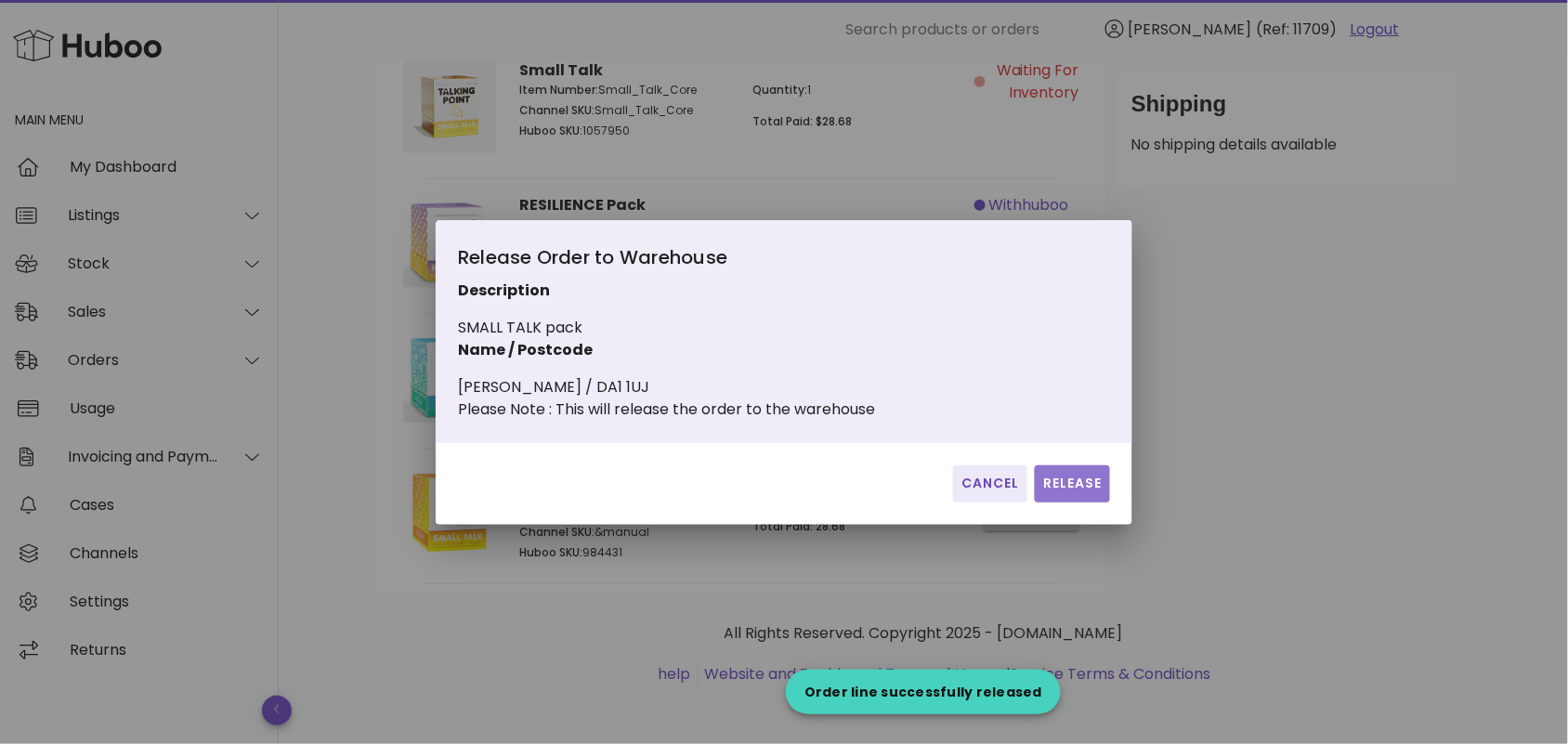
drag, startPoint x: 1087, startPoint y: 495, endPoint x: 1068, endPoint y: 496, distance: 19.0
click at [1087, 494] on span "Release" at bounding box center [1072, 484] width 60 height 20
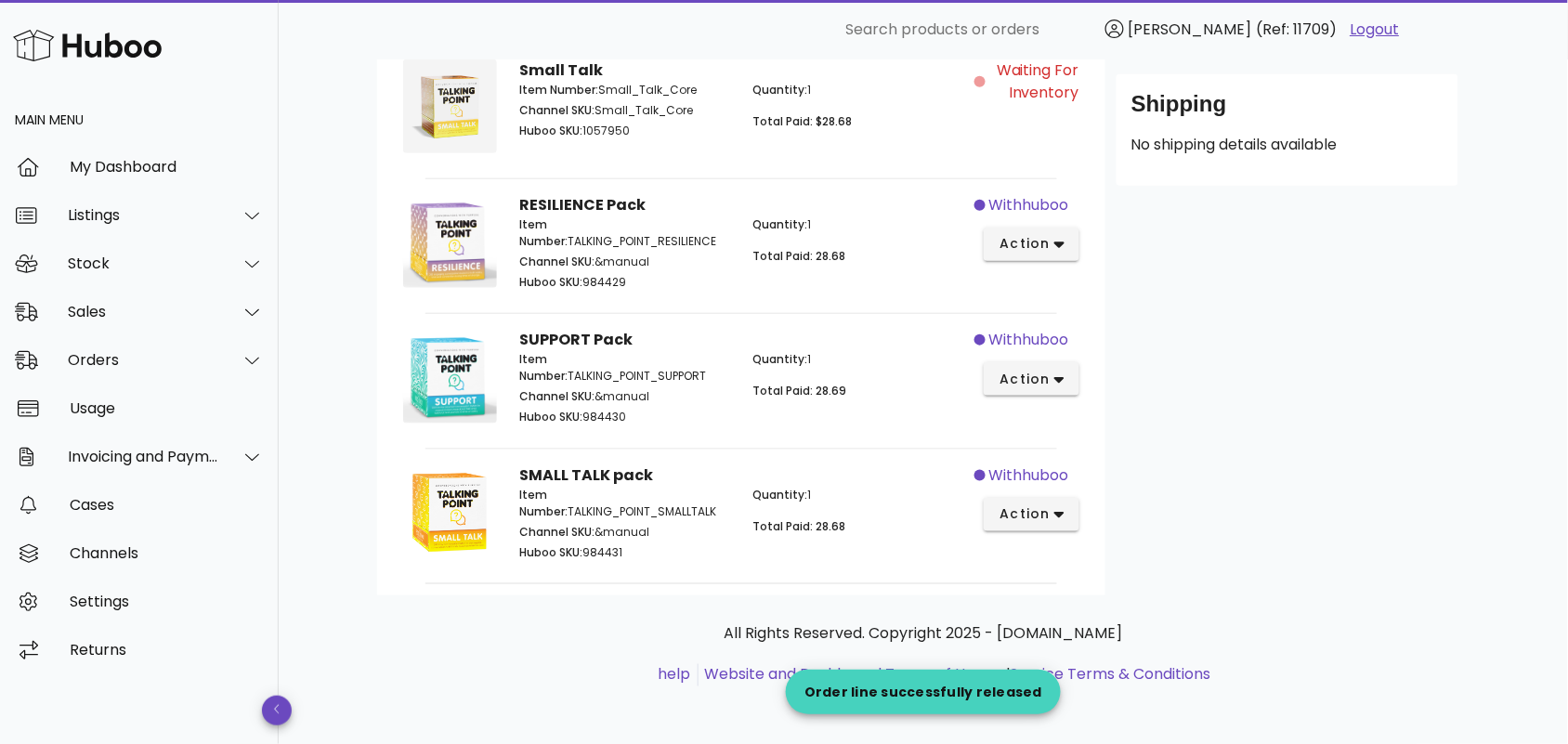
click at [517, 623] on p "All Rights Reserved. Copyright 2025 - [DOMAIN_NAME]" at bounding box center [924, 634] width 1063 height 22
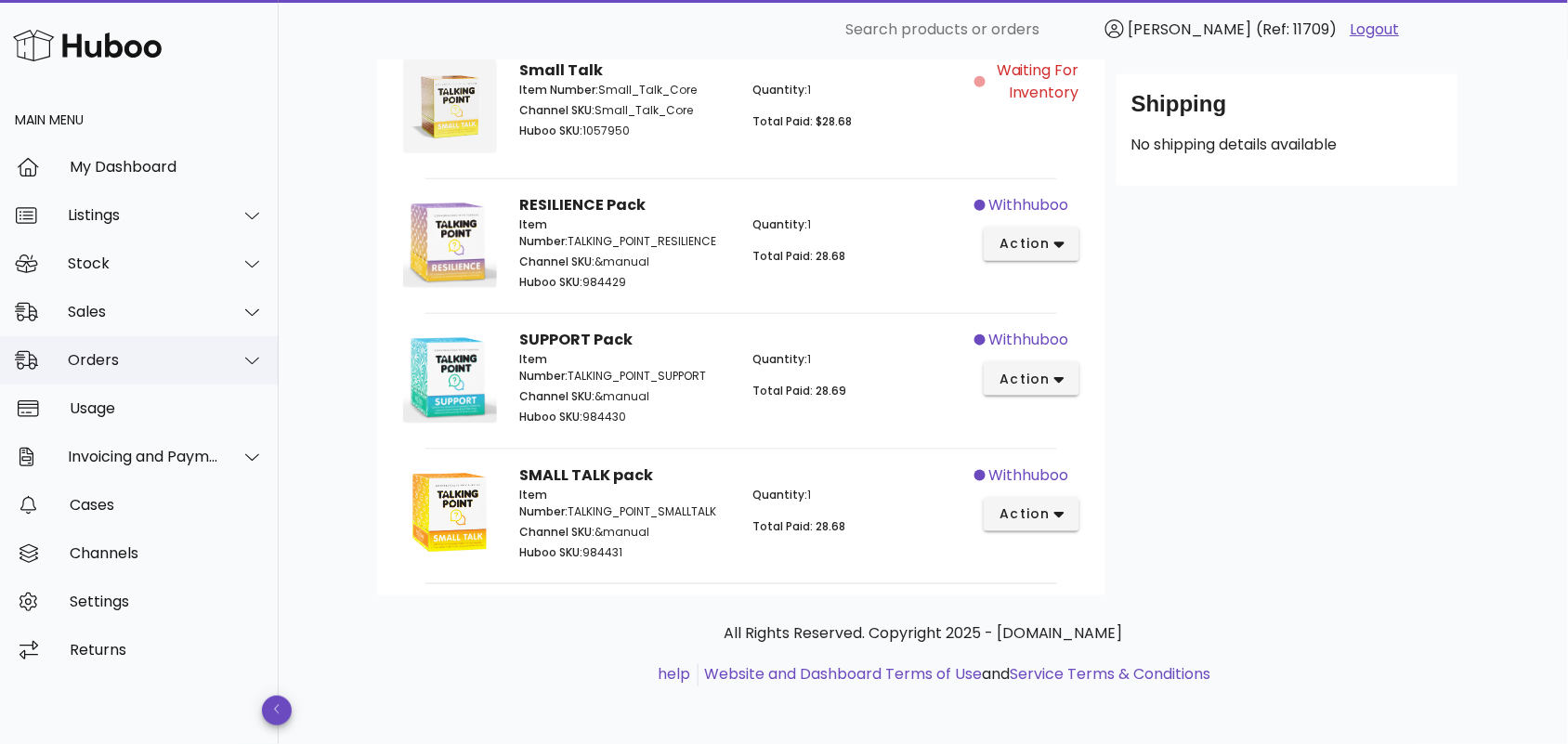
click at [156, 358] on div "Orders" at bounding box center [143, 360] width 152 height 18
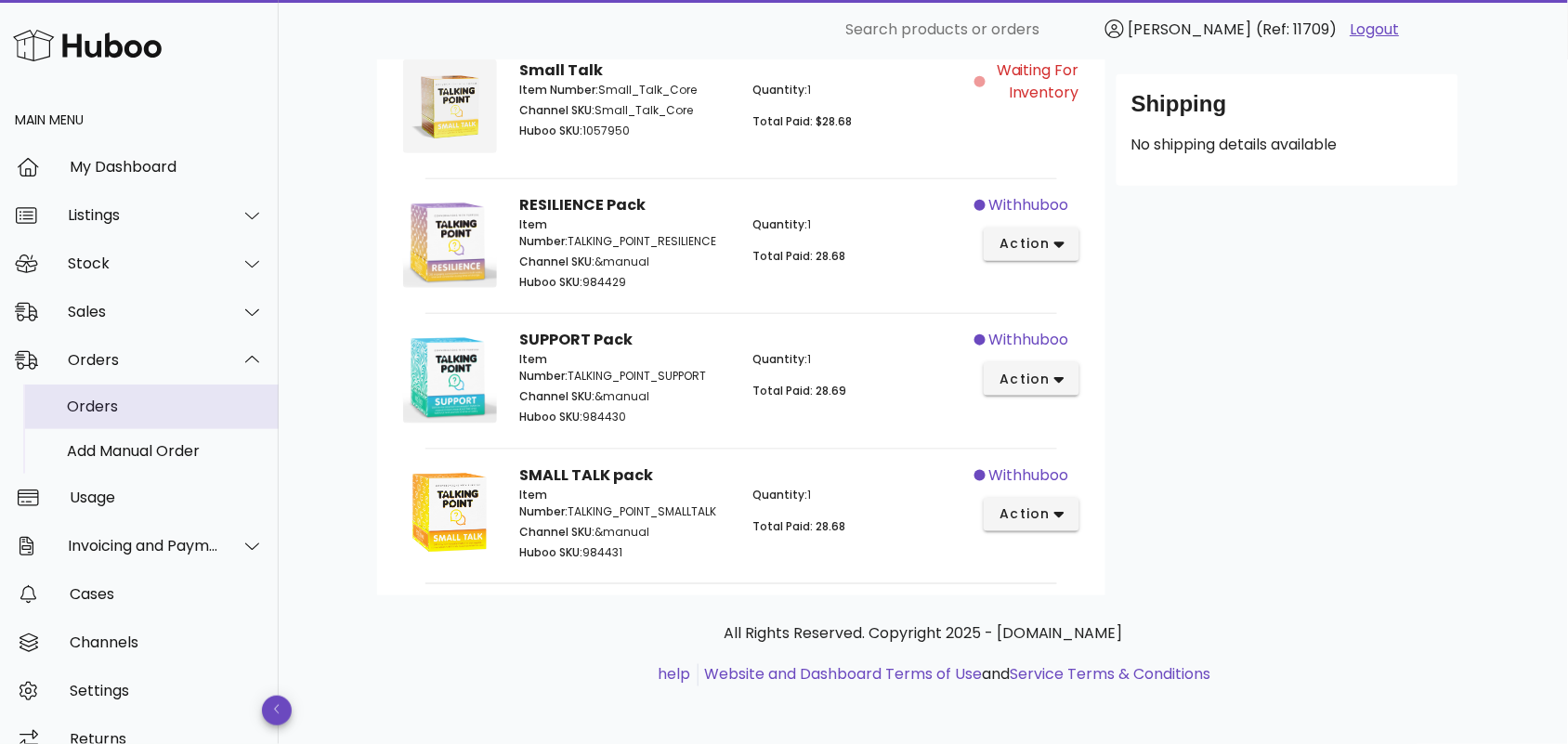
click at [144, 410] on div "Orders" at bounding box center [165, 406] width 197 height 18
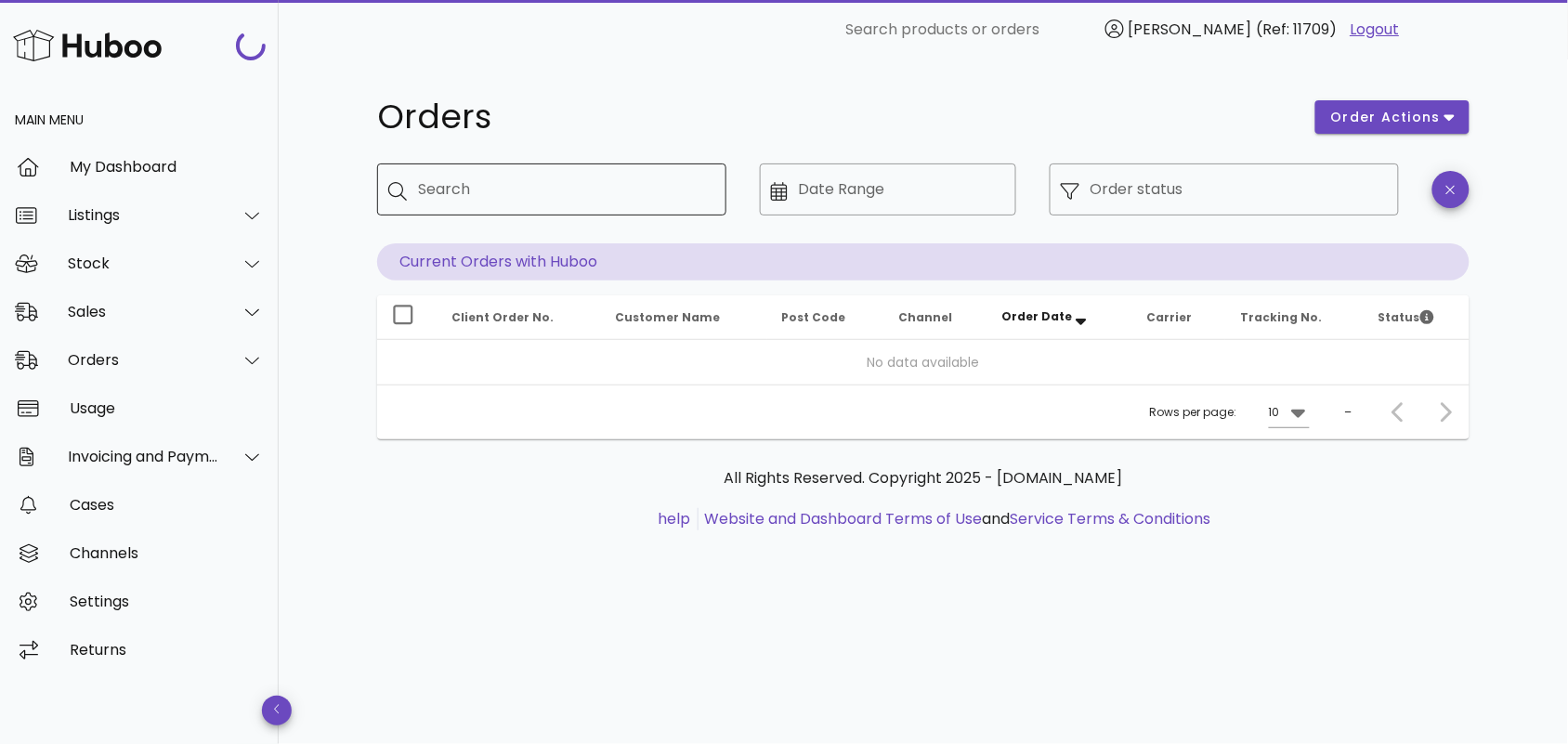
click at [527, 198] on input "Search" at bounding box center [564, 189] width 293 height 30
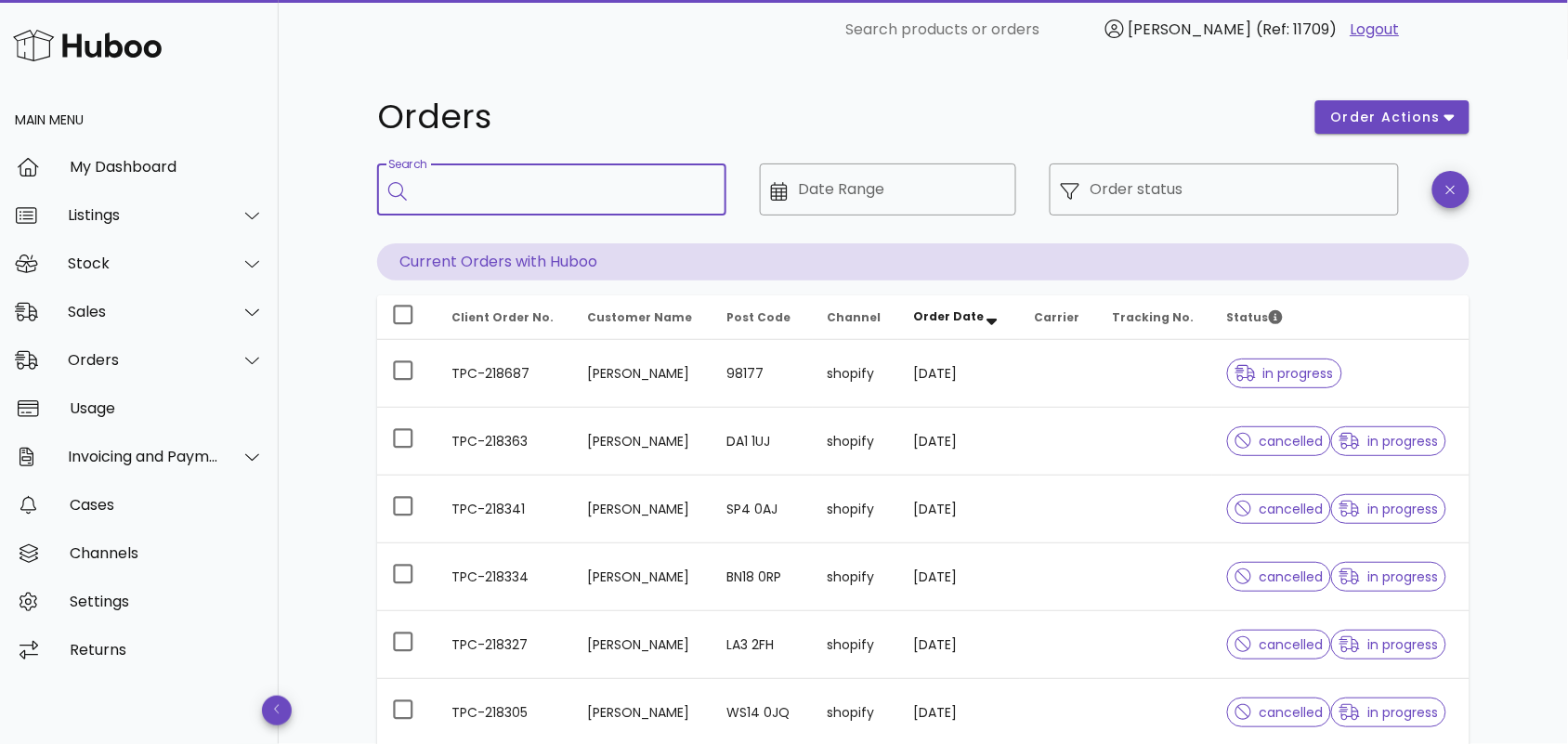
paste input "**********"
type input "**********"
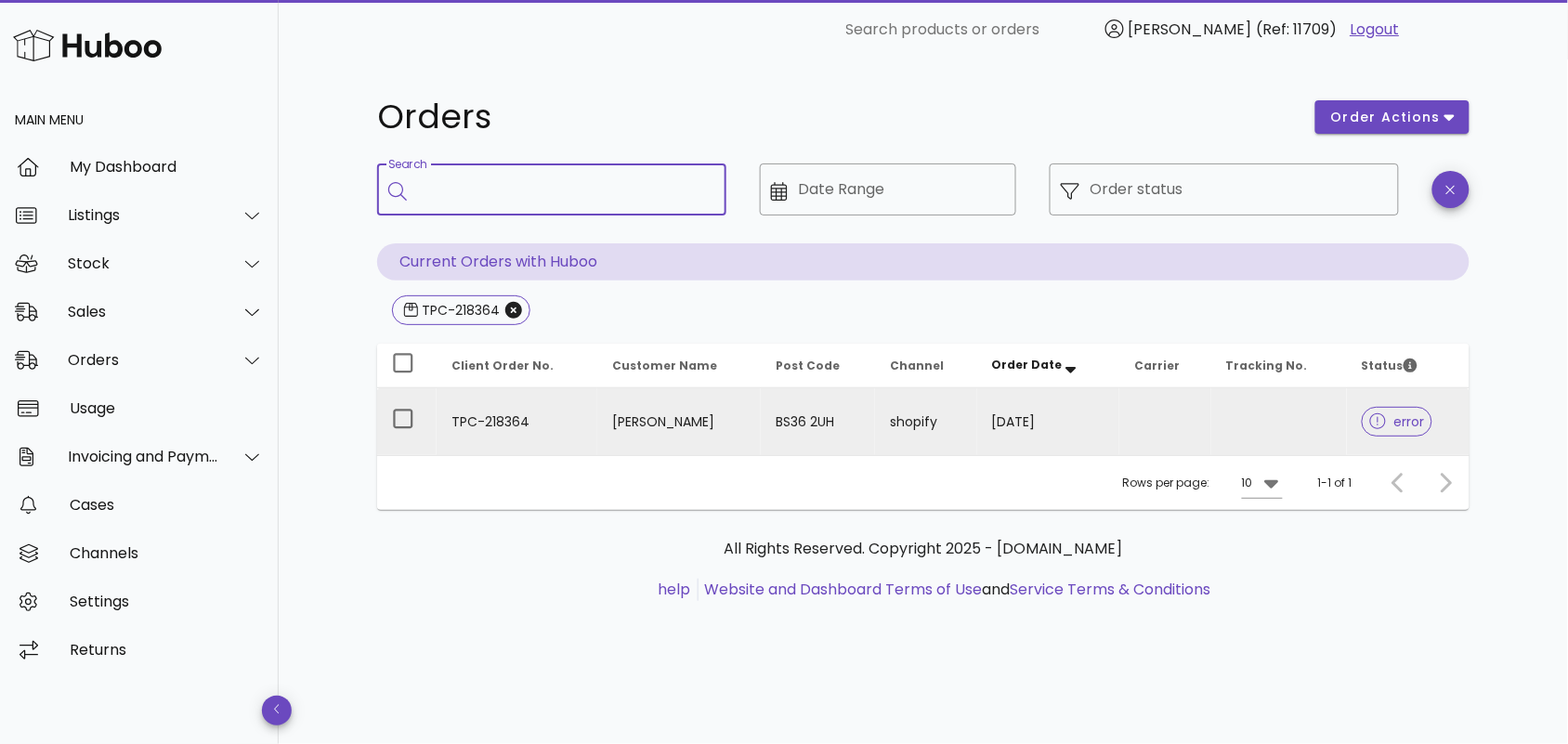
click at [562, 430] on td "TPC-218364" at bounding box center [517, 422] width 161 height 67
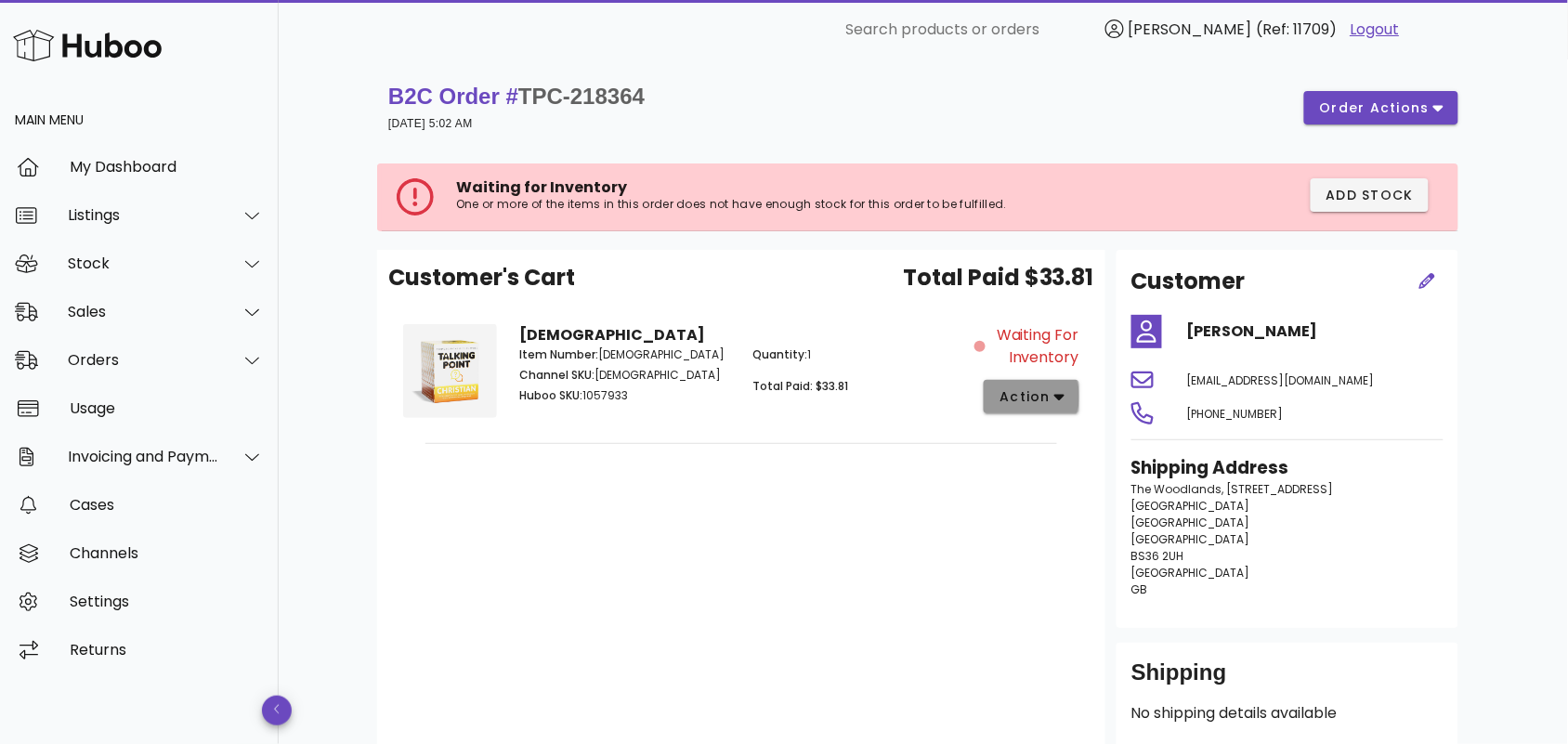
click at [1032, 397] on span "action" at bounding box center [1025, 397] width 52 height 20
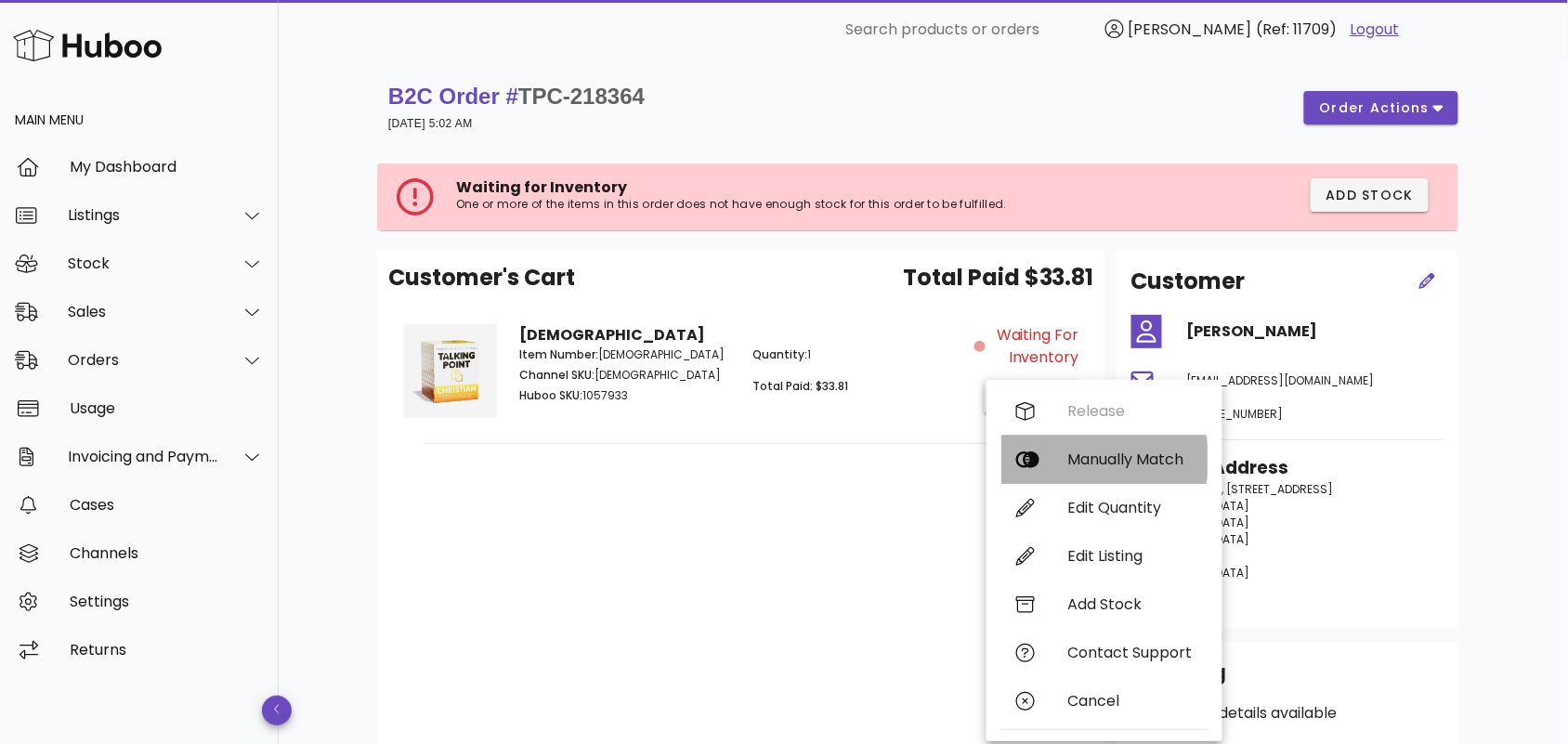
click at [1080, 460] on div "Manually Match" at bounding box center [1130, 459] width 125 height 18
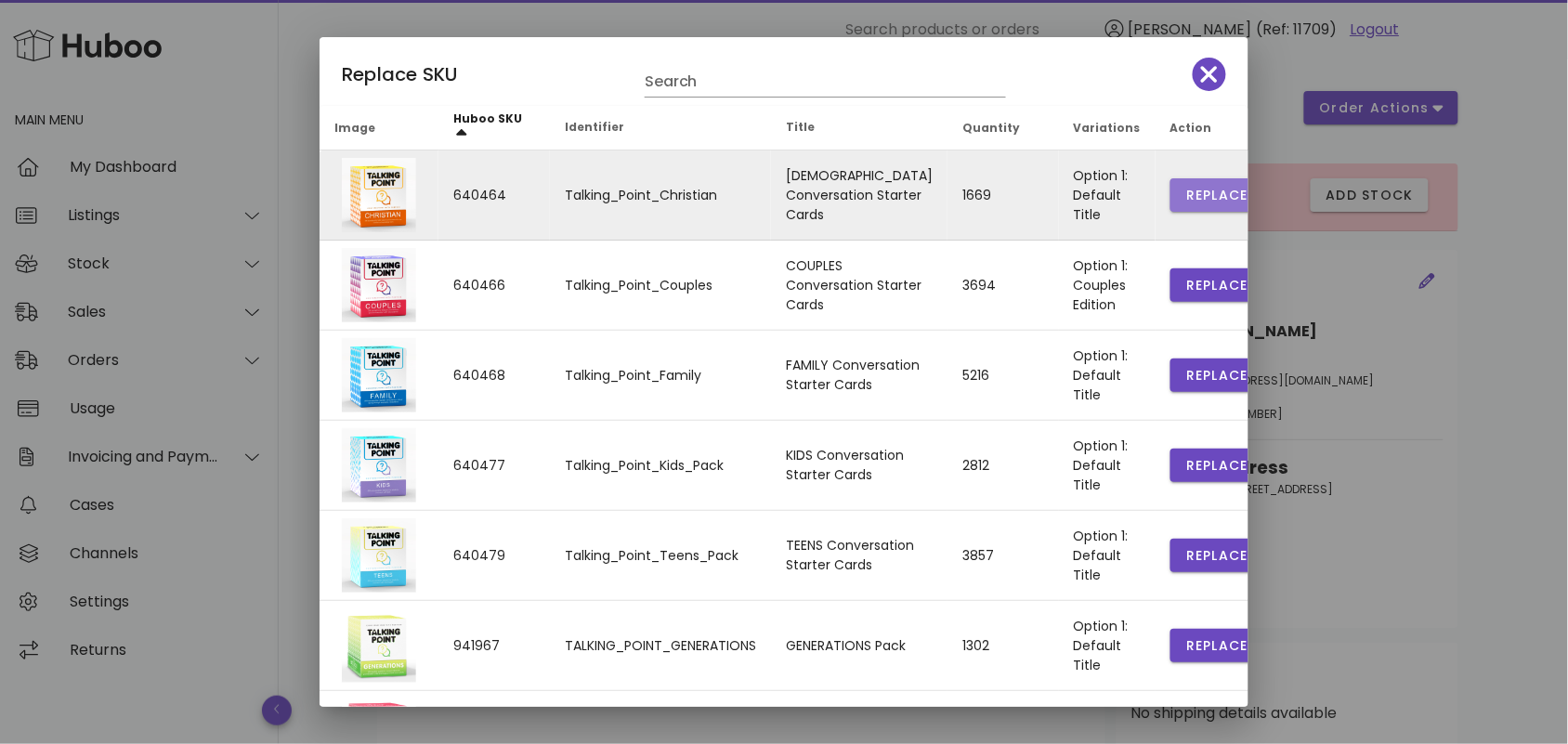
click at [1185, 188] on span "Replace" at bounding box center [1216, 195] width 63 height 20
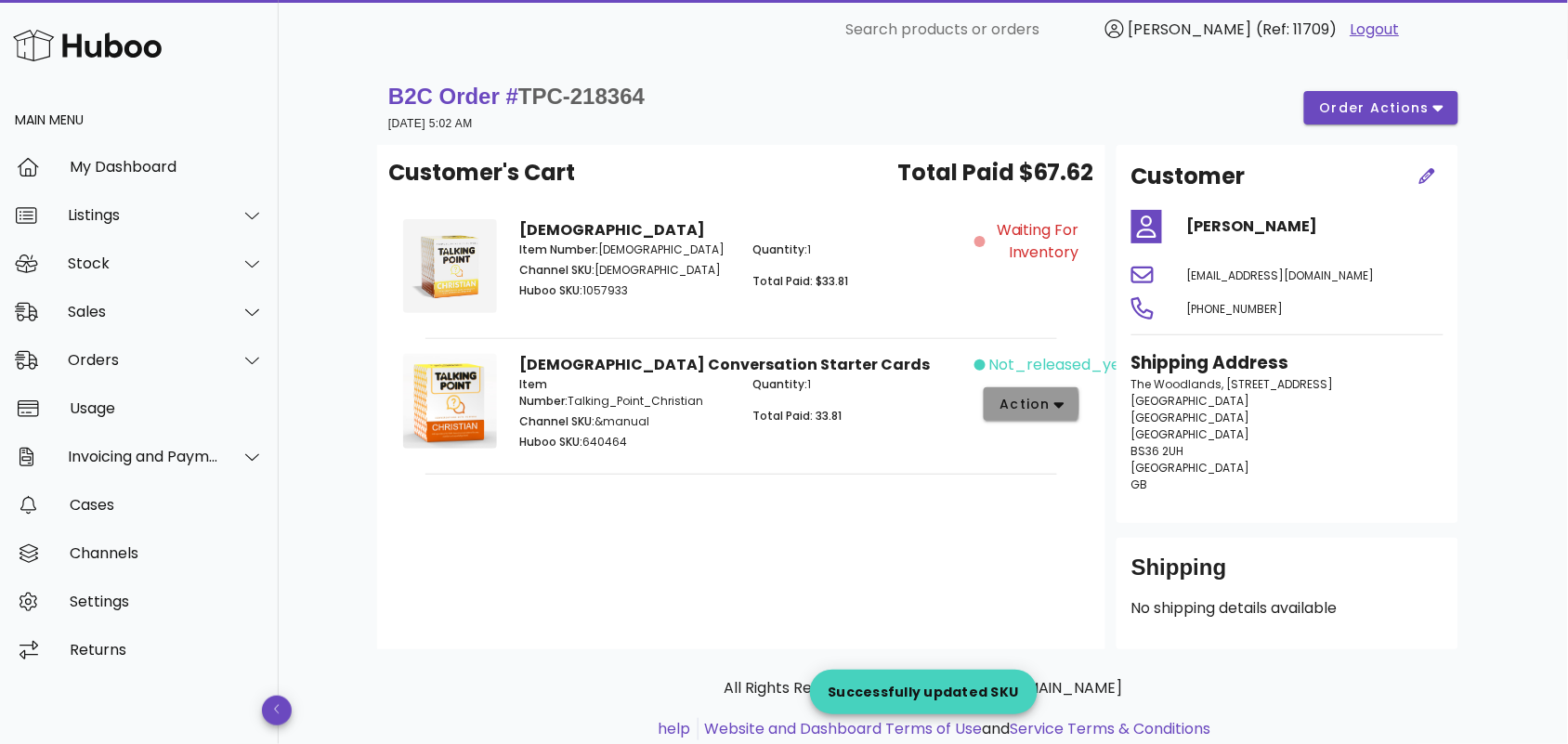
click at [1037, 400] on span "action" at bounding box center [1025, 404] width 52 height 20
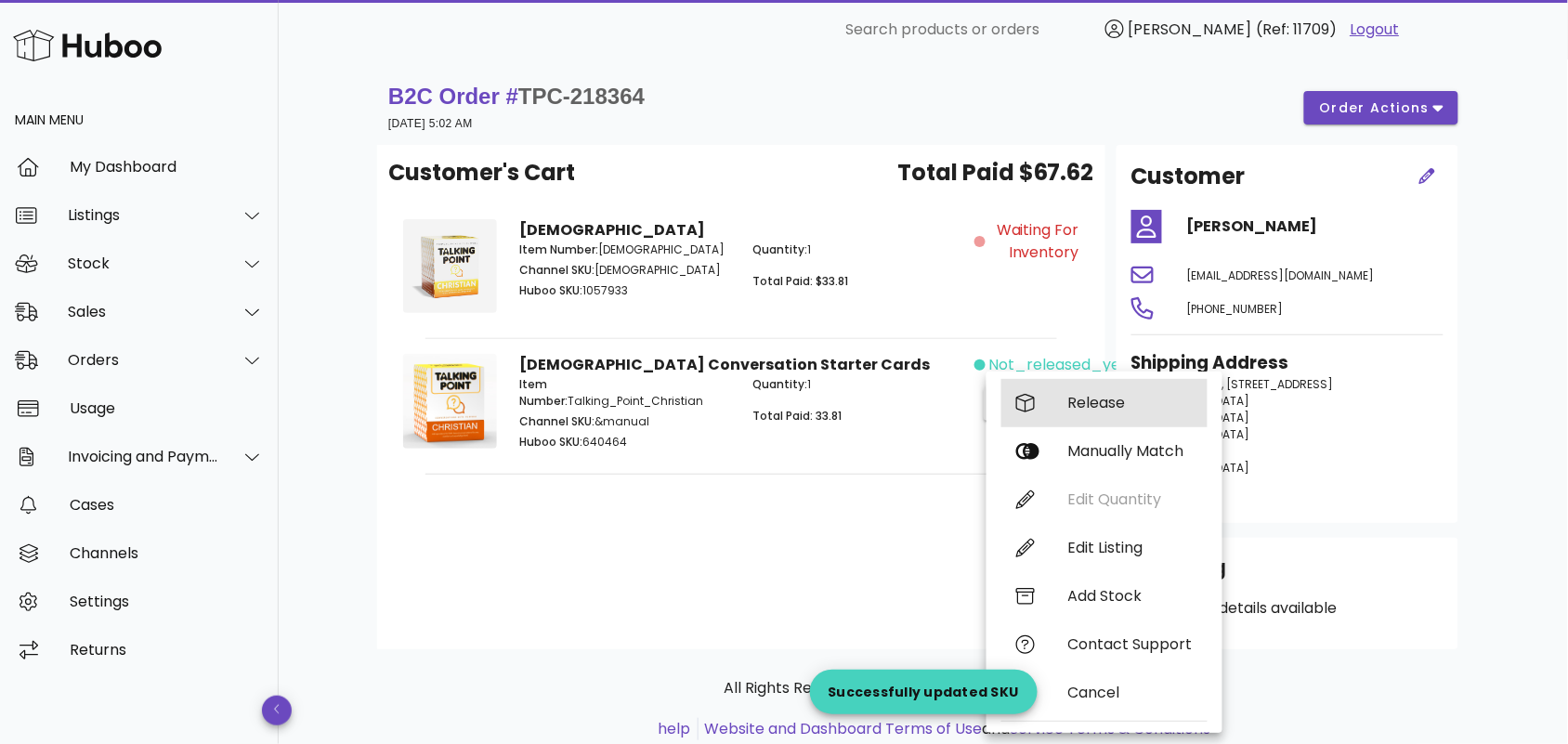
click at [1075, 402] on div "Release" at bounding box center [1130, 402] width 125 height 18
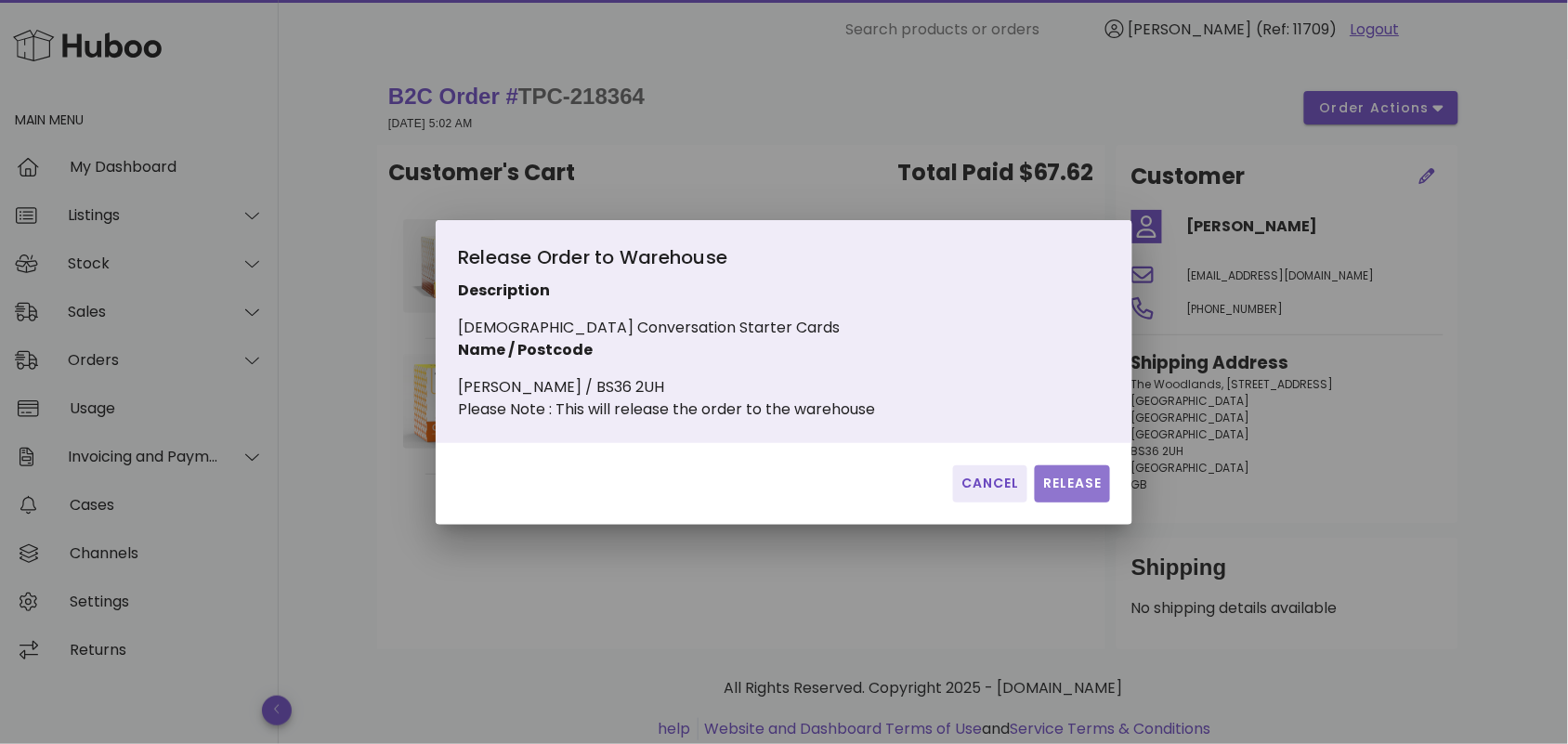
click at [1067, 494] on span "Release" at bounding box center [1072, 484] width 60 height 20
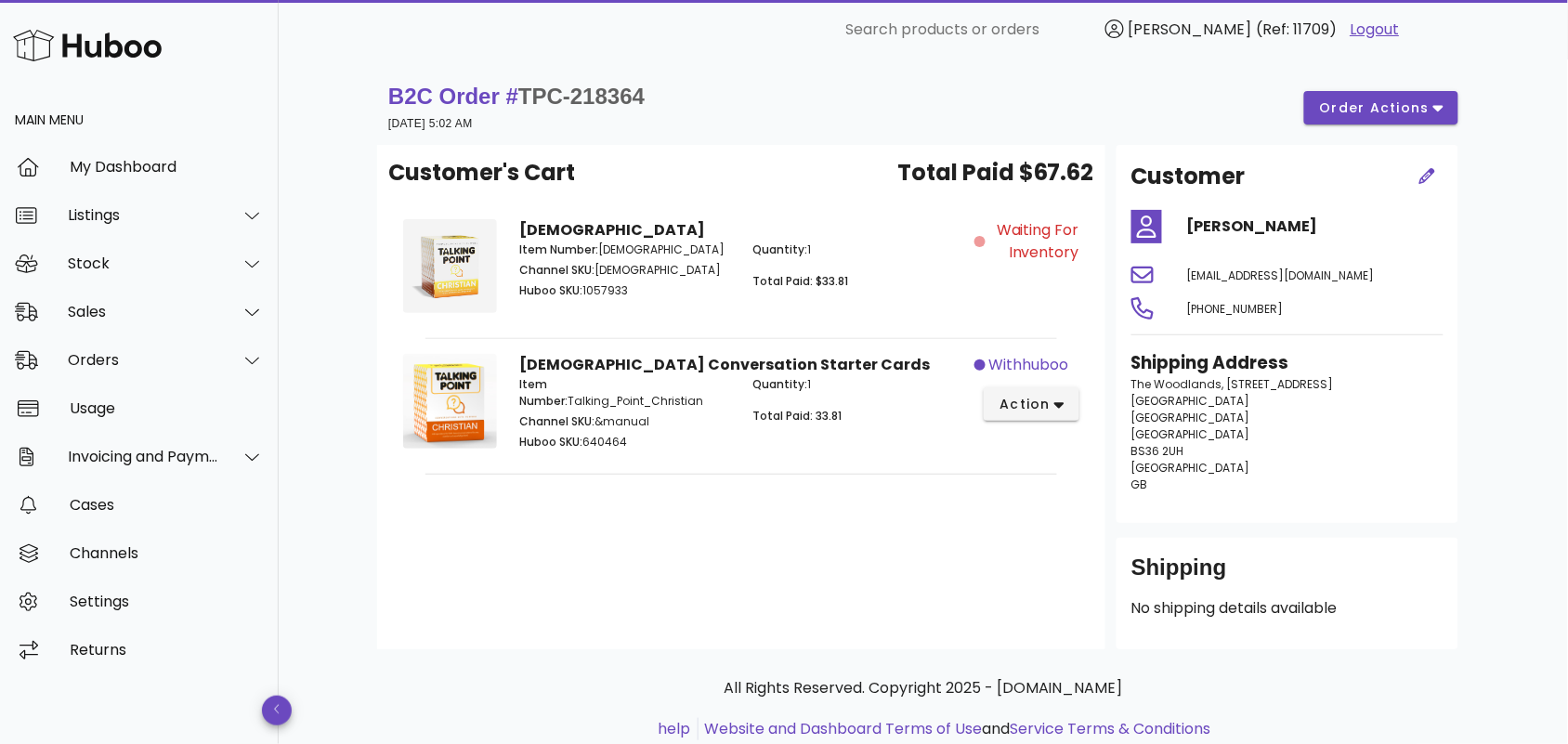
click at [783, 543] on div "Customer's Cart Total Paid $67.62 Christian Item Number: Christian_Core Channel…" at bounding box center [742, 397] width 729 height 505
click at [171, 402] on div "Usage" at bounding box center [166, 408] width 194 height 18
click at [182, 364] on div "Orders" at bounding box center [143, 360] width 152 height 18
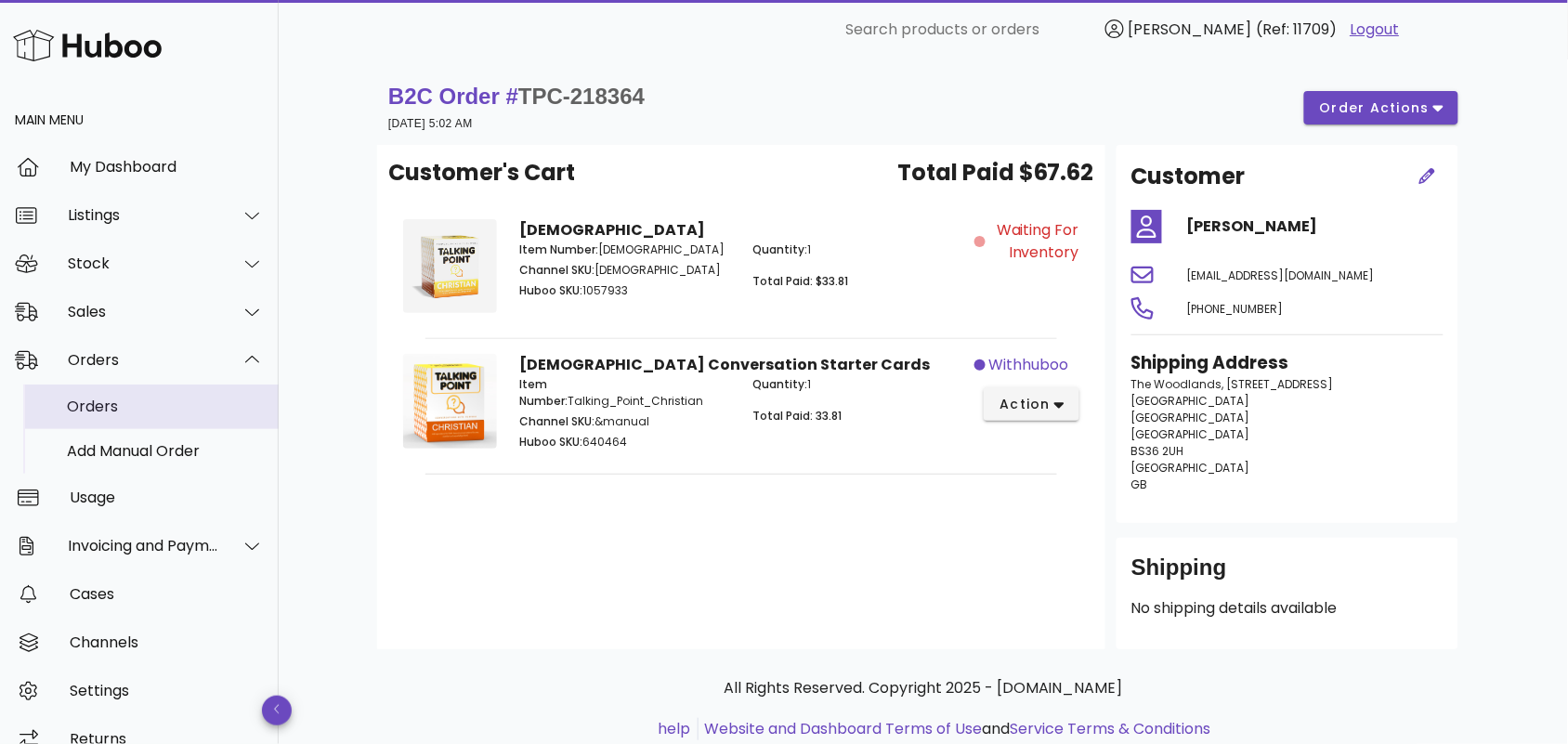
click at [119, 409] on div "Orders" at bounding box center [165, 406] width 197 height 18
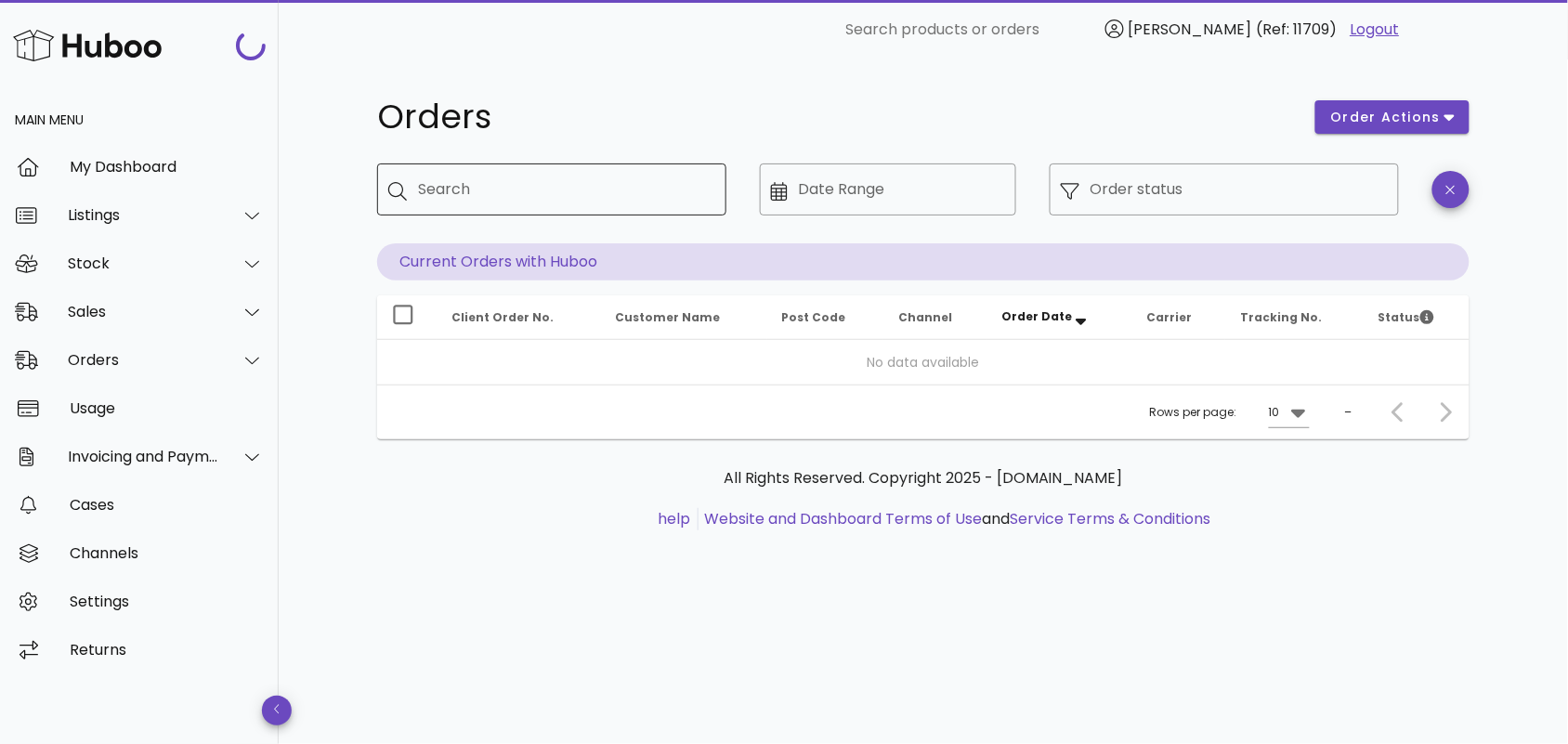
click at [474, 183] on input "Search" at bounding box center [564, 189] width 293 height 30
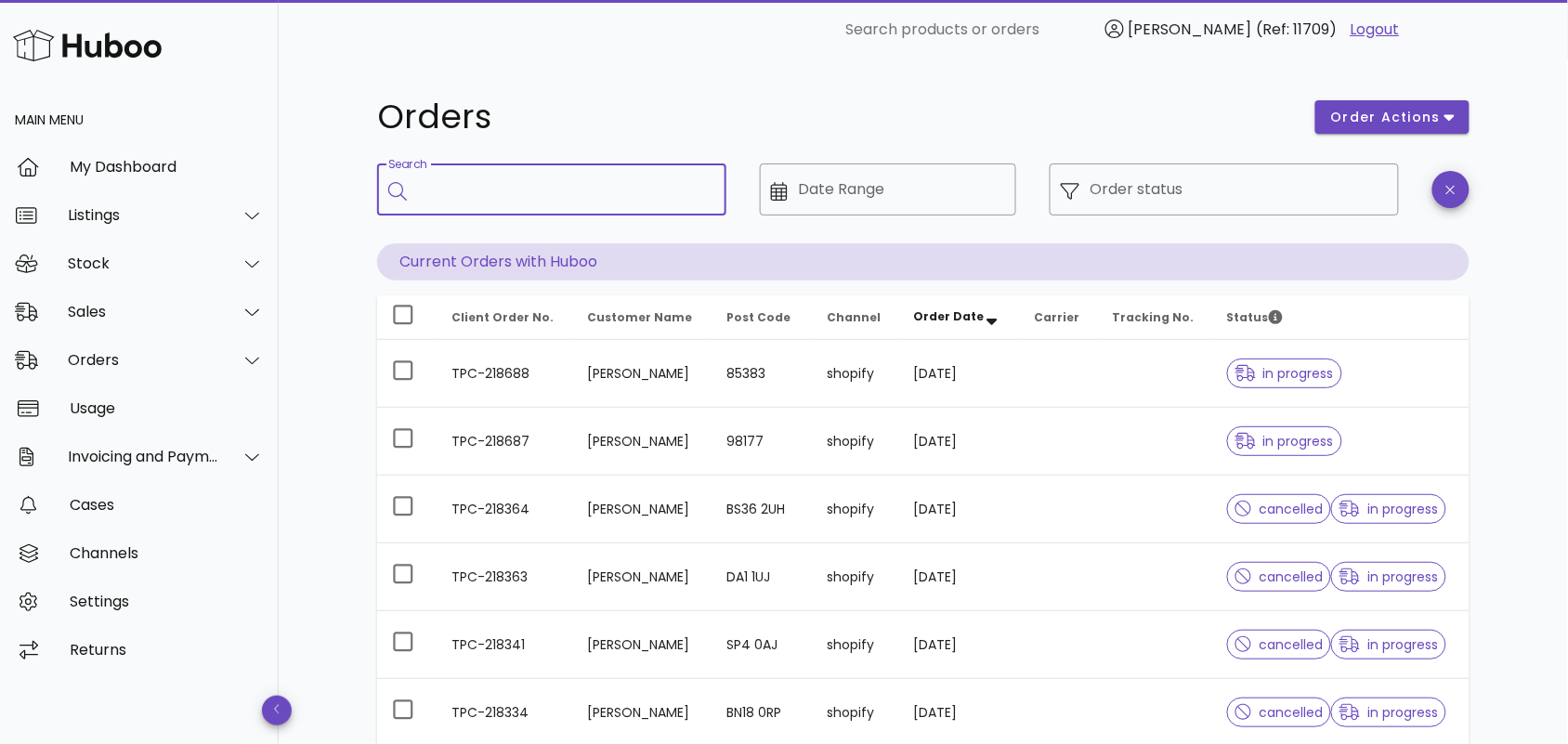
paste input "**********"
type input "**********"
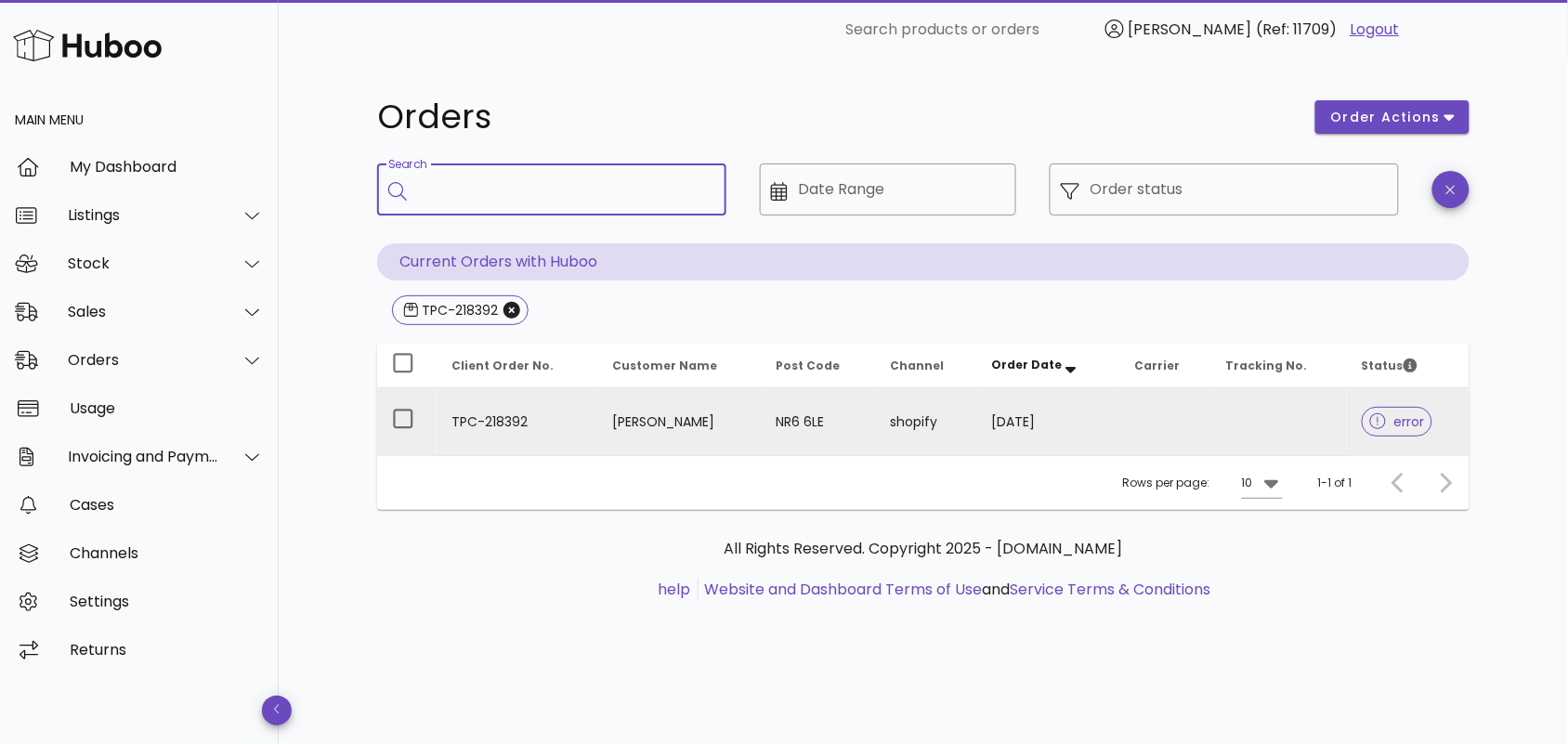
click at [536, 430] on td "TPC-218392" at bounding box center [517, 422] width 161 height 67
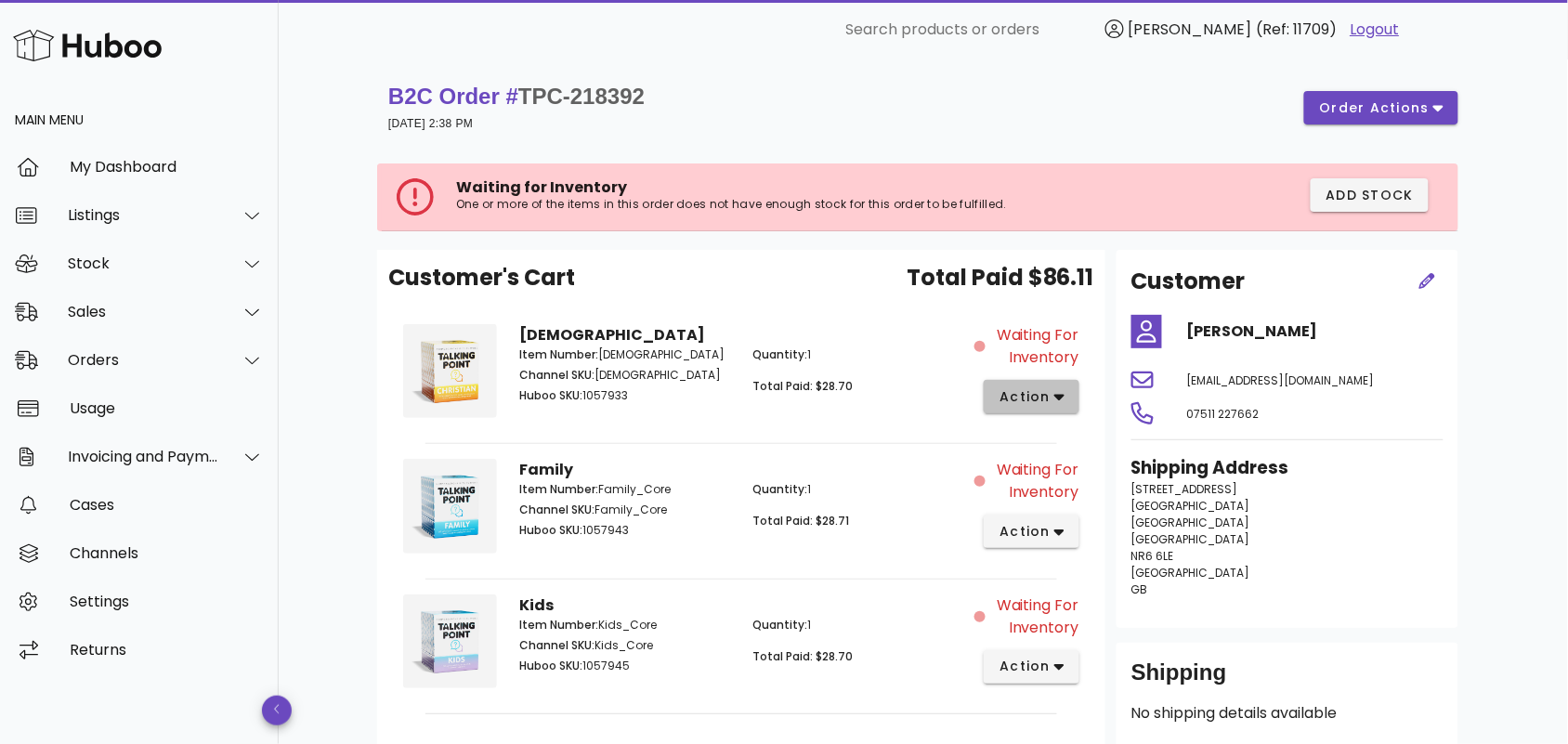
click at [1062, 401] on icon "button" at bounding box center [1059, 397] width 10 height 17
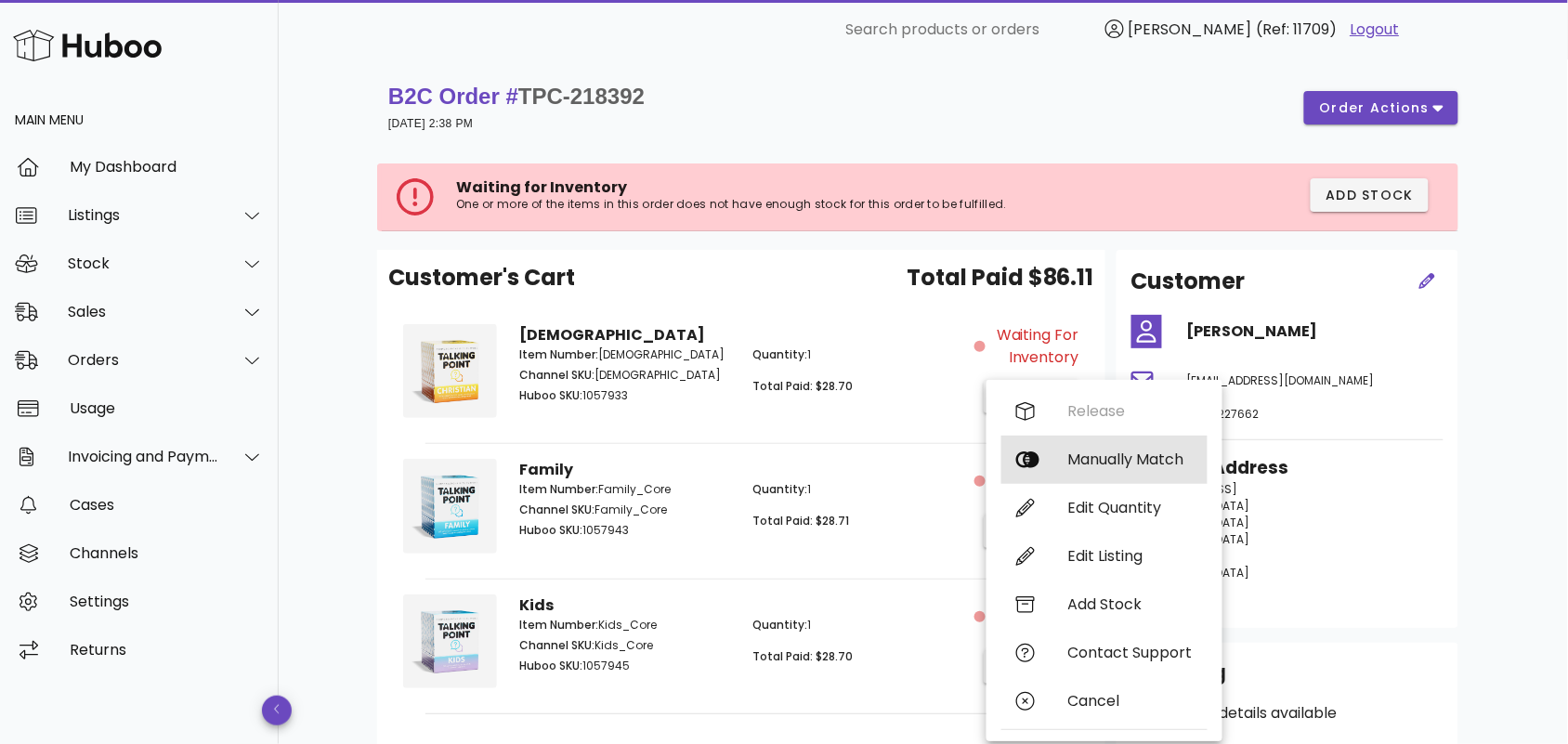
click at [1089, 467] on div "Manually Match" at bounding box center [1130, 459] width 125 height 18
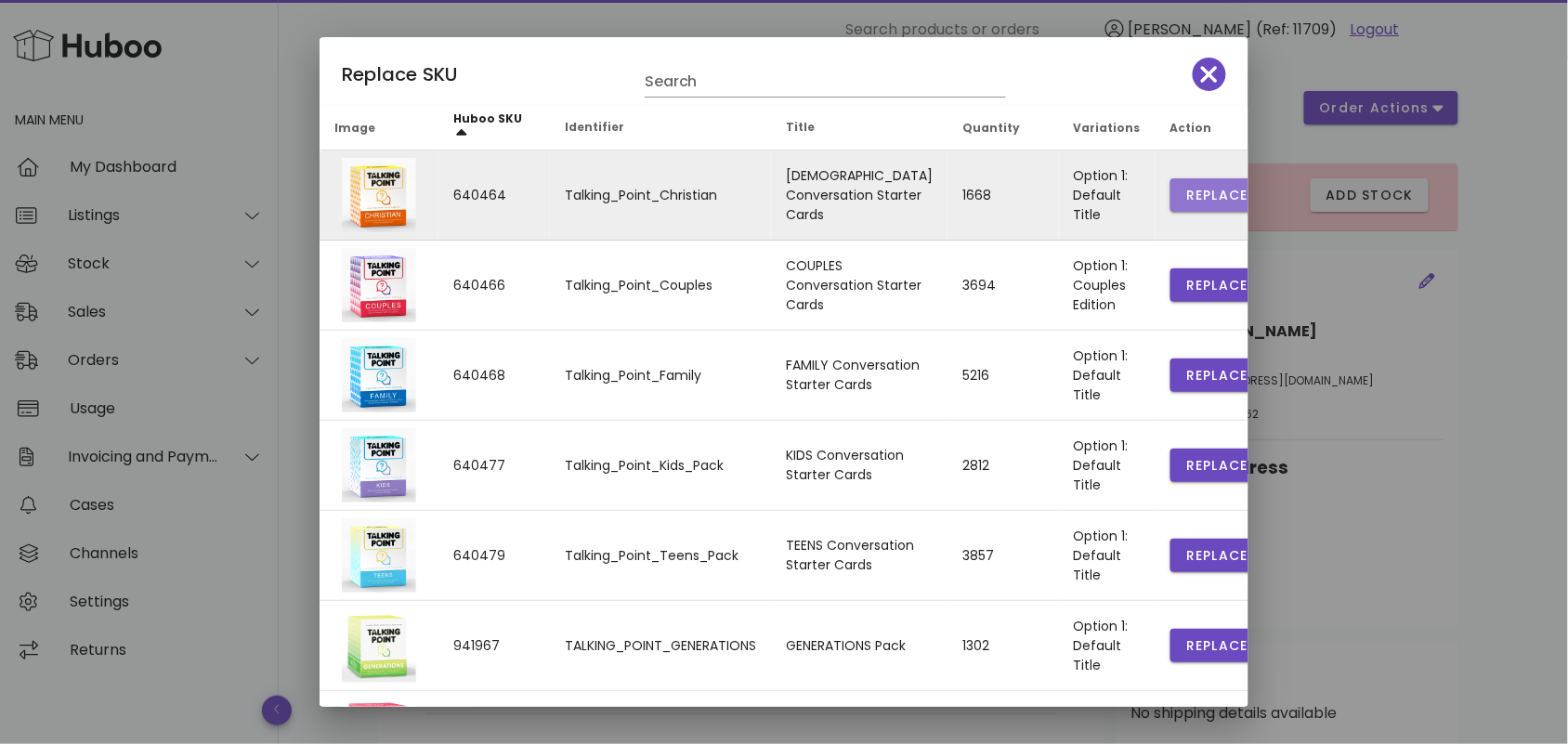
click at [1185, 186] on span "Replace" at bounding box center [1216, 195] width 63 height 20
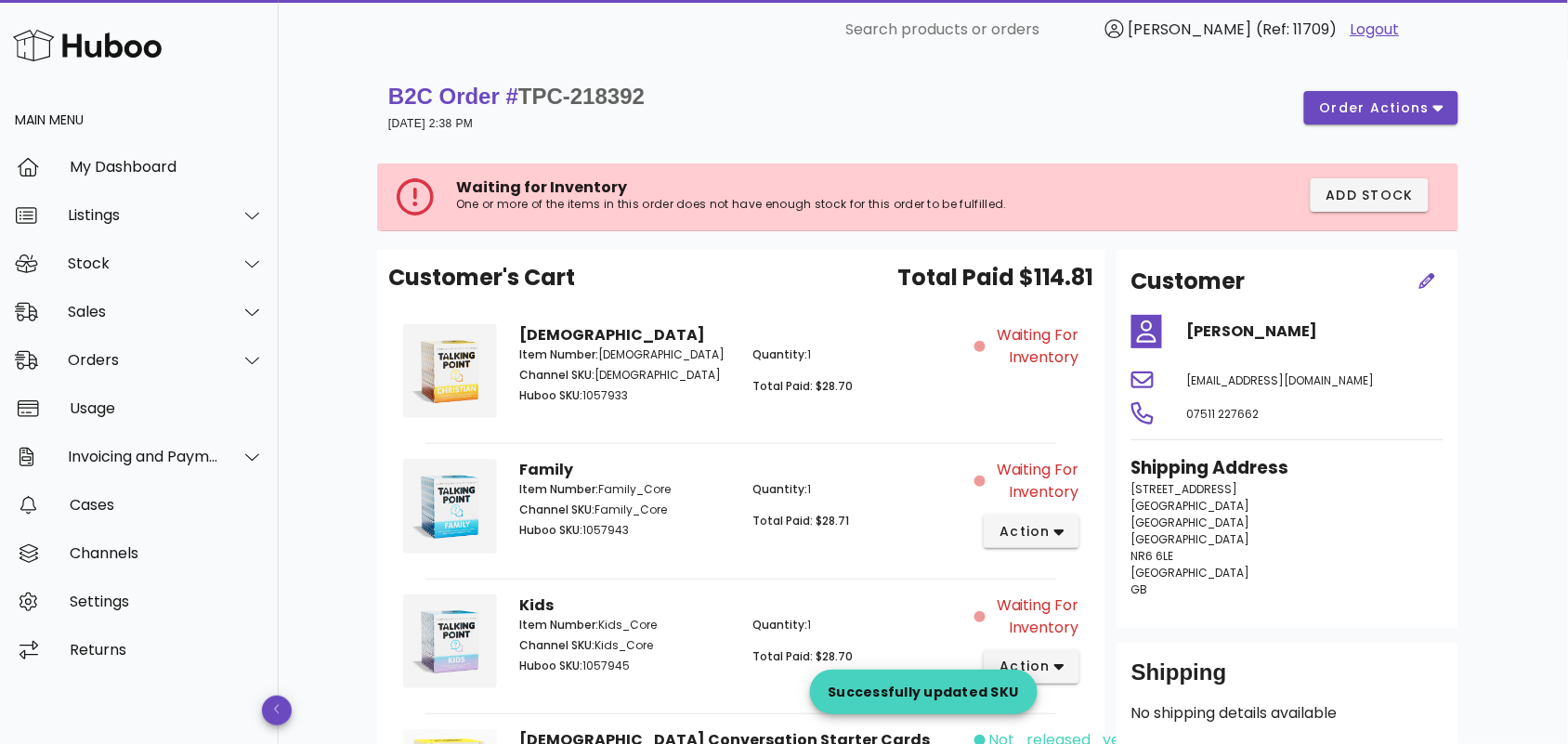
scroll to position [266, 0]
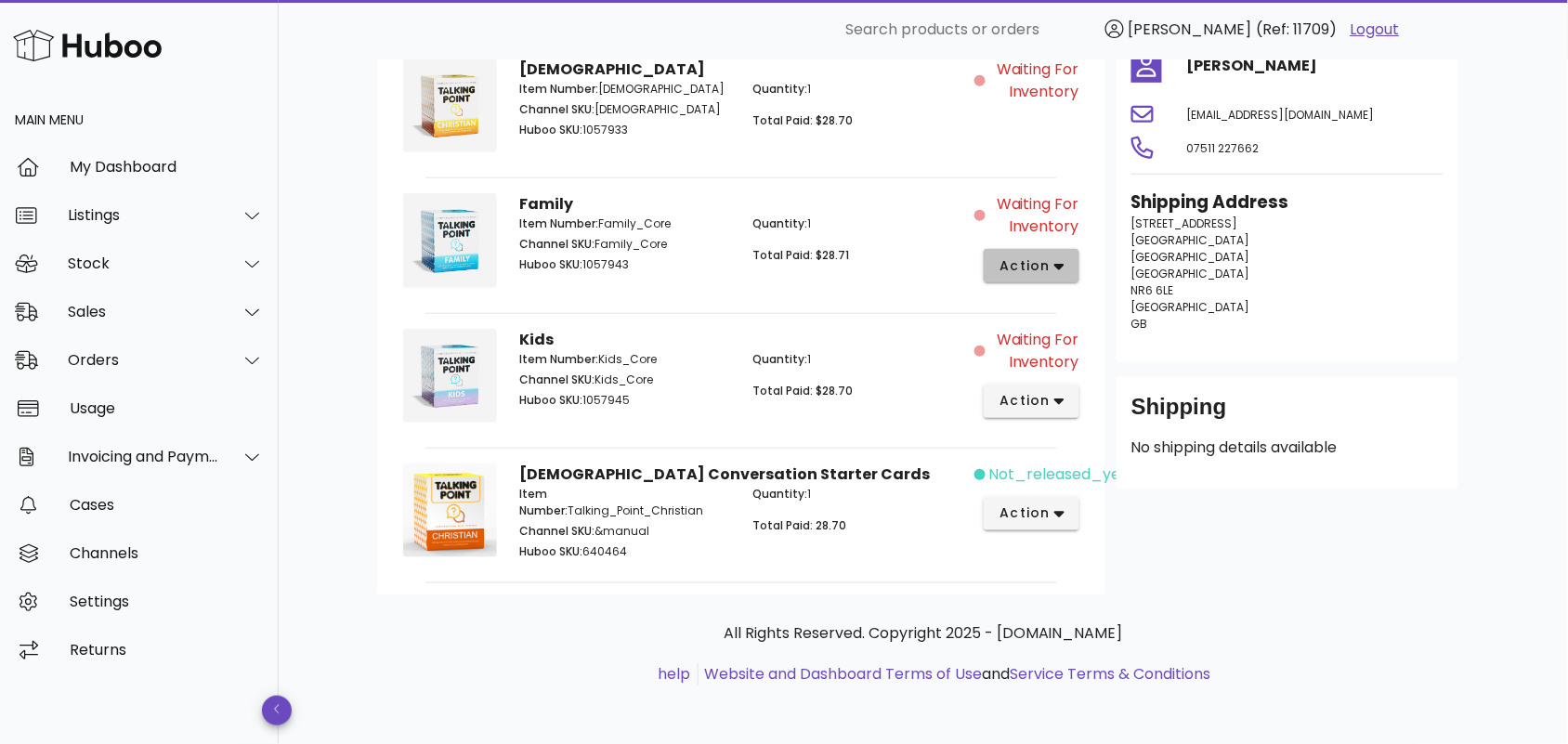
click at [1058, 265] on icon "button" at bounding box center [1059, 267] width 10 height 7
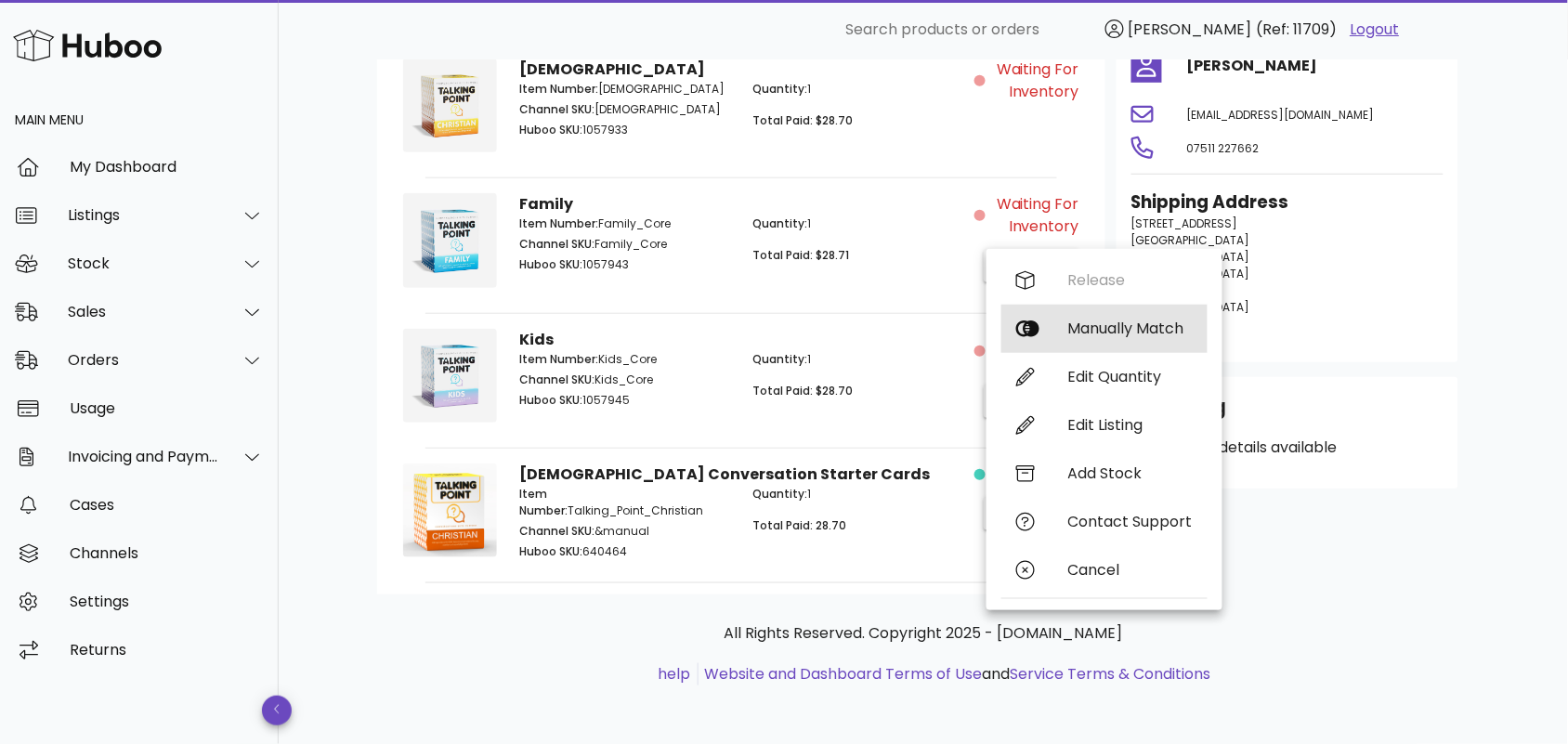
click at [1092, 321] on div "Manually Match" at bounding box center [1130, 328] width 125 height 18
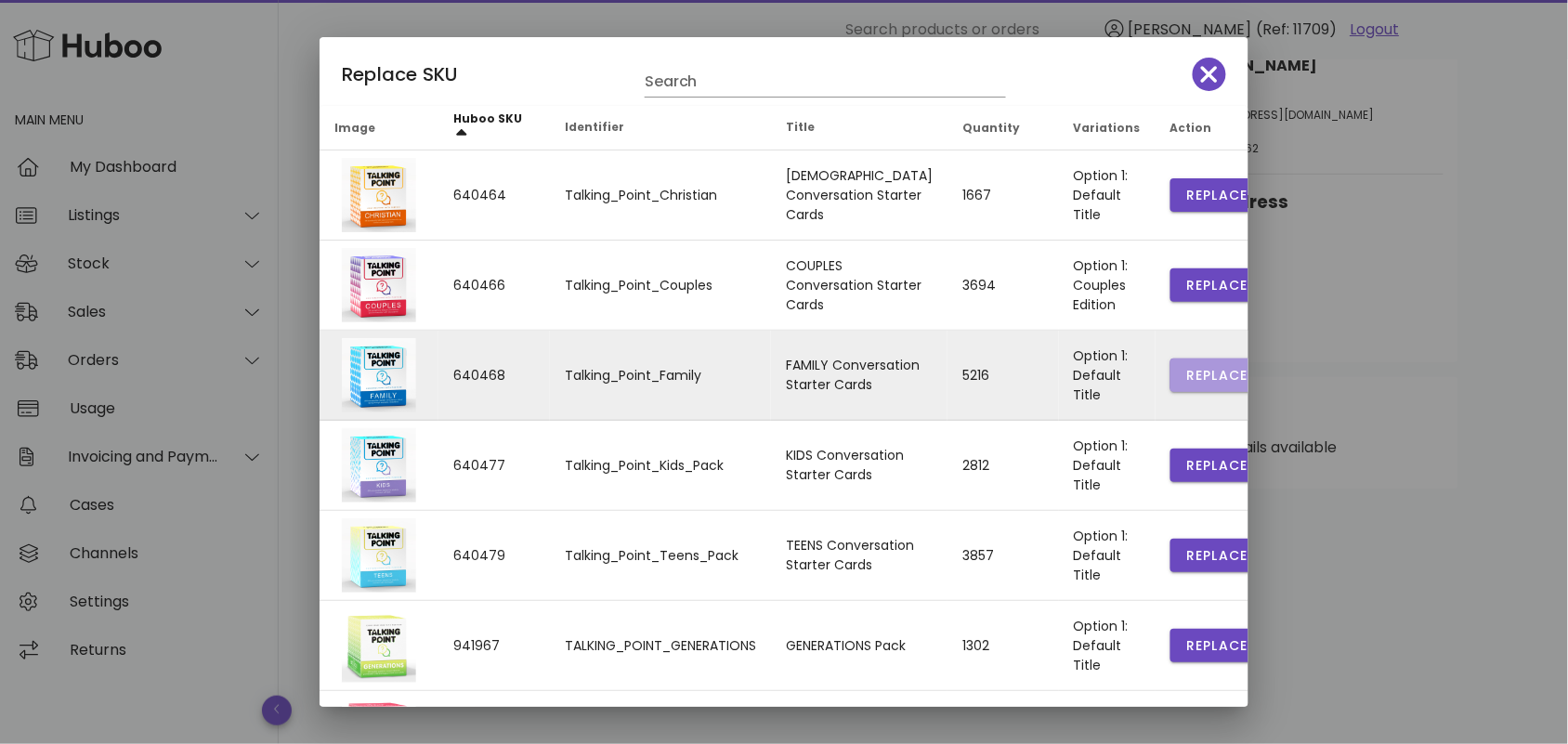
click at [1185, 367] on span "Replace" at bounding box center [1216, 376] width 63 height 20
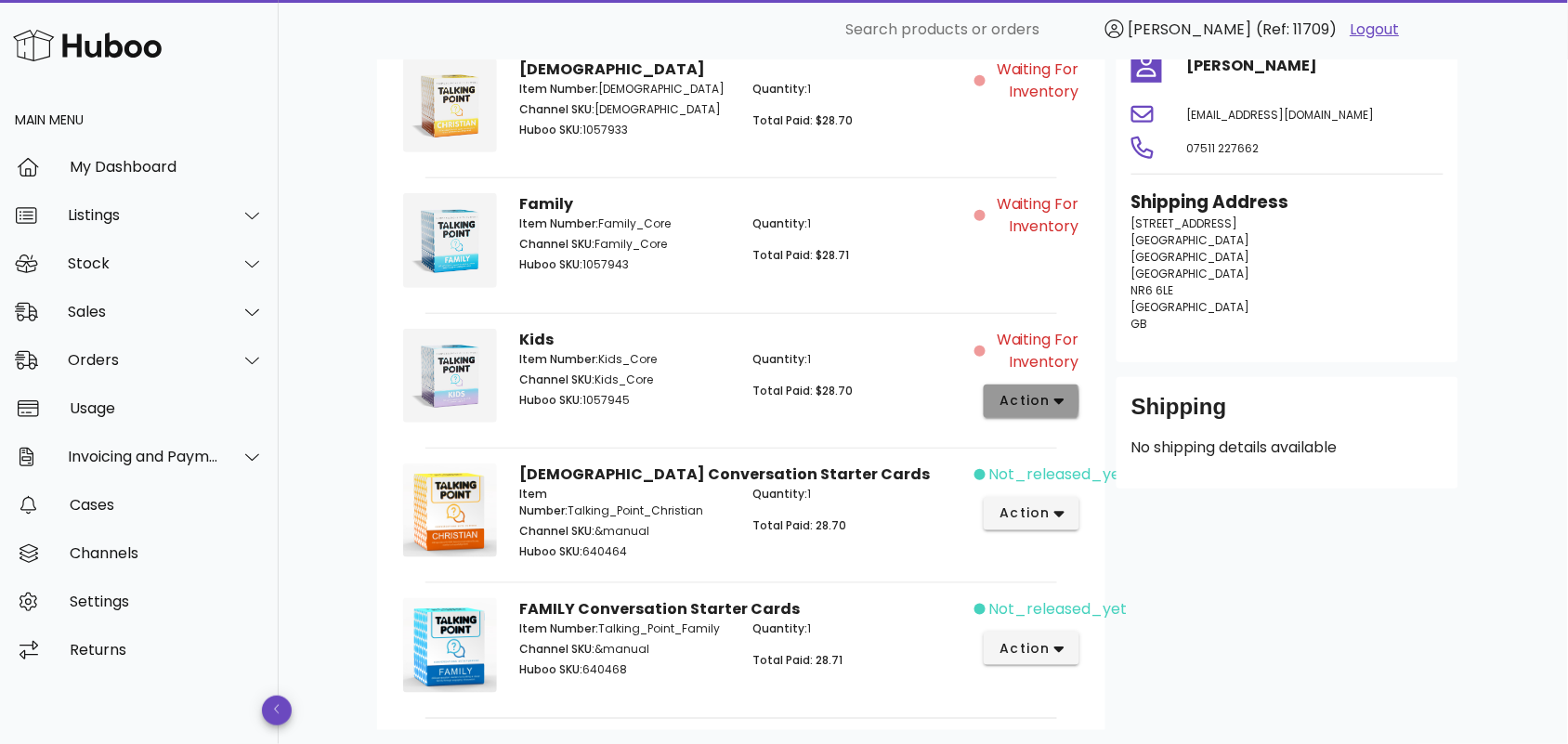
click at [1033, 395] on span "action" at bounding box center [1025, 401] width 52 height 20
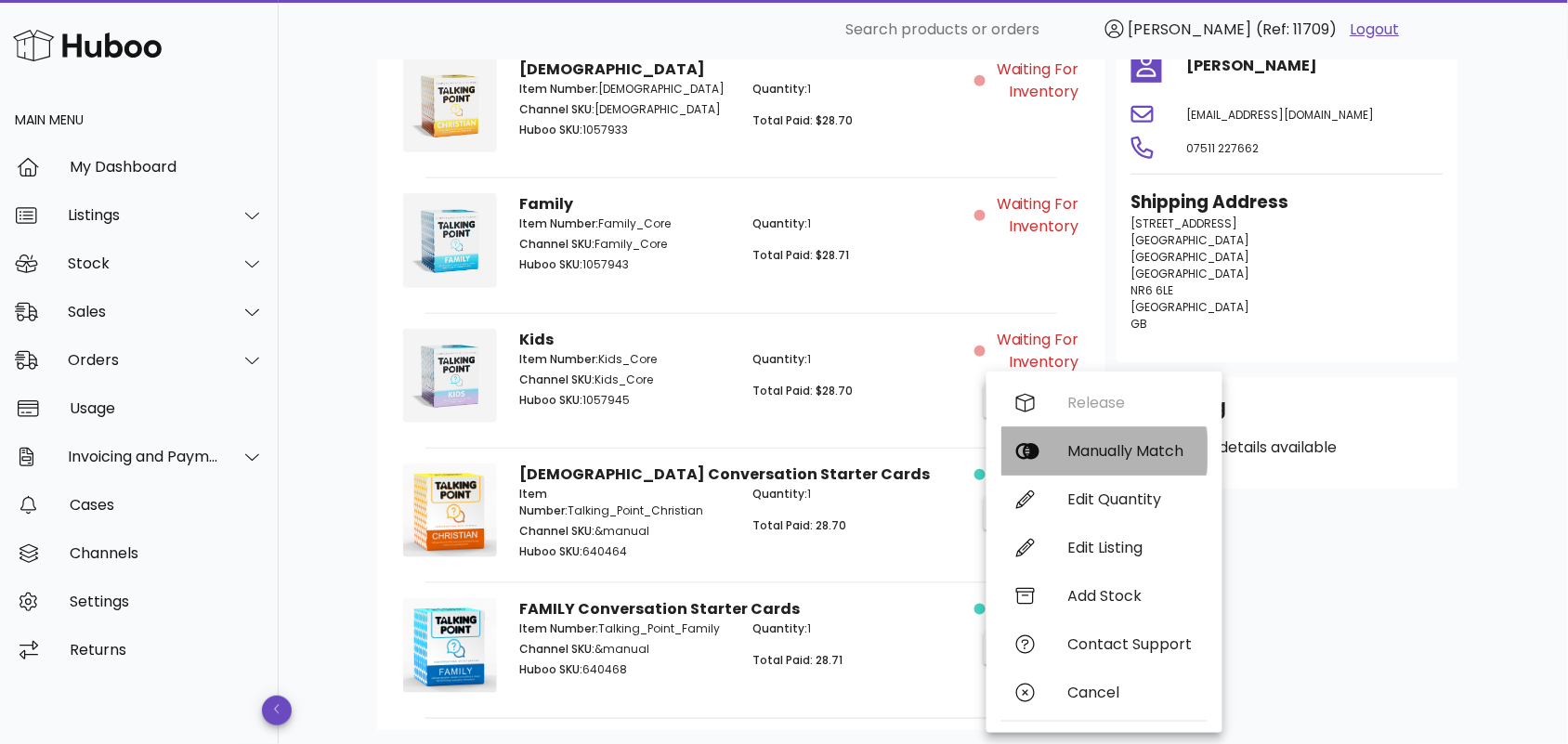
click at [1074, 448] on div "Manually Match" at bounding box center [1130, 451] width 125 height 18
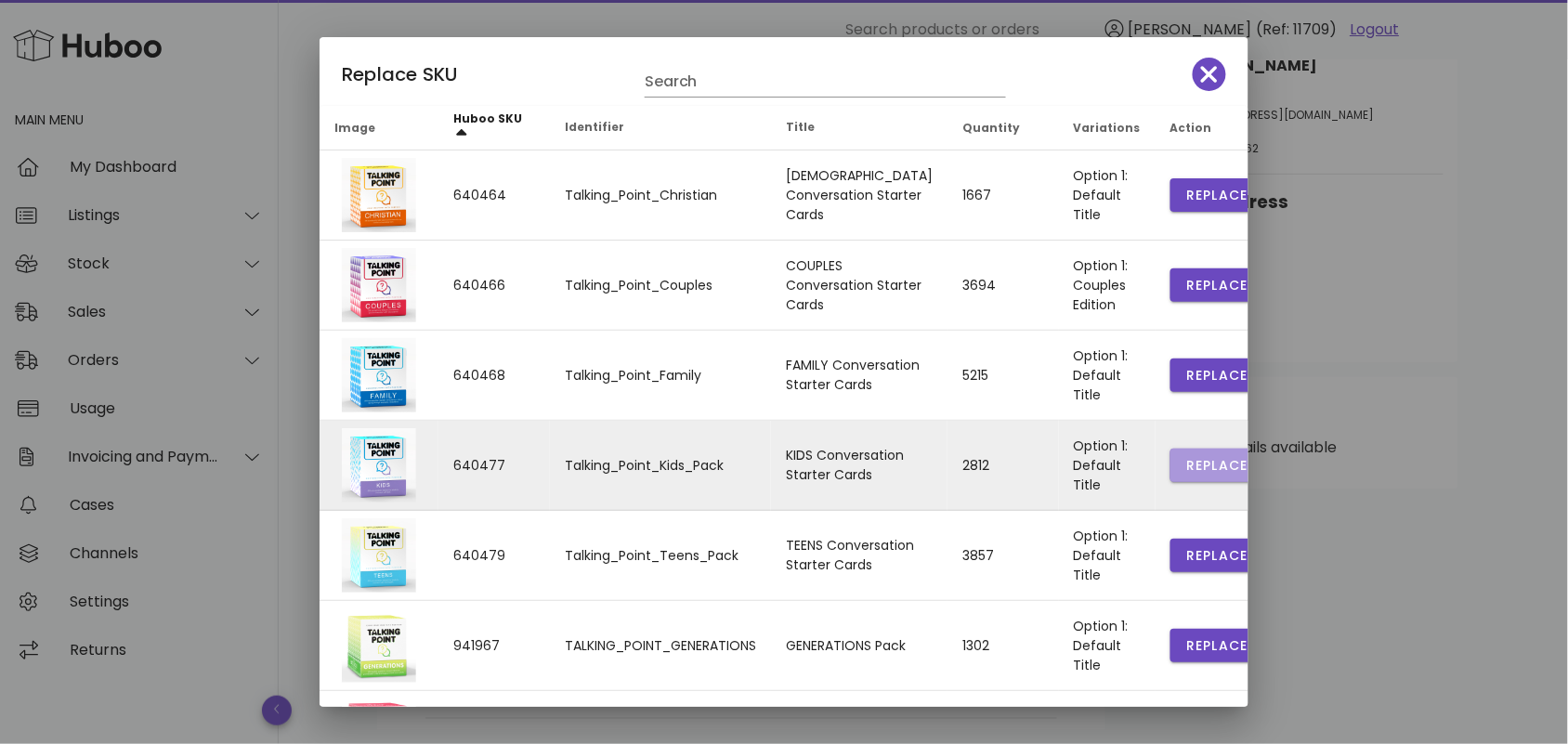
click at [1185, 463] on span "Replace" at bounding box center [1216, 466] width 63 height 20
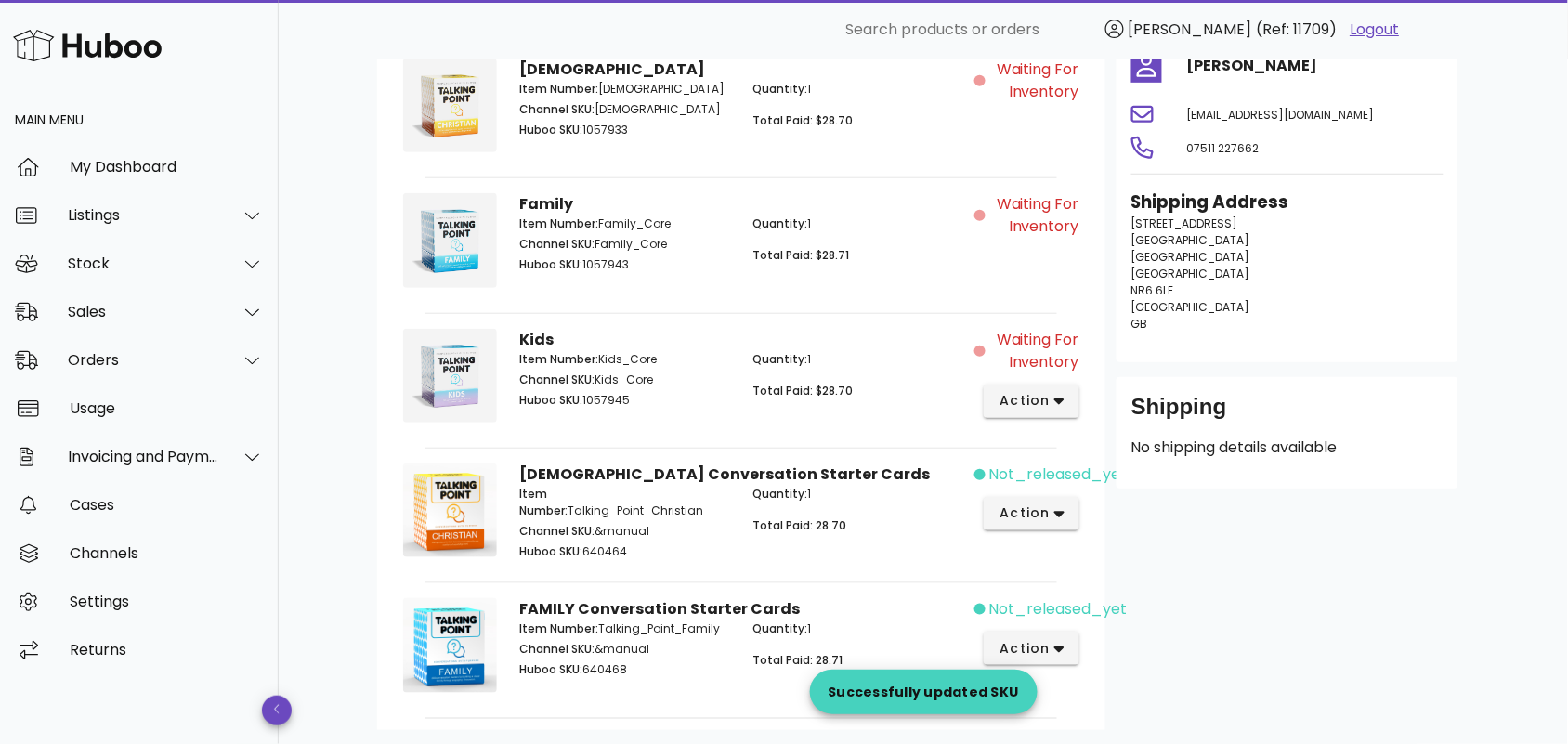
scroll to position [160, 0]
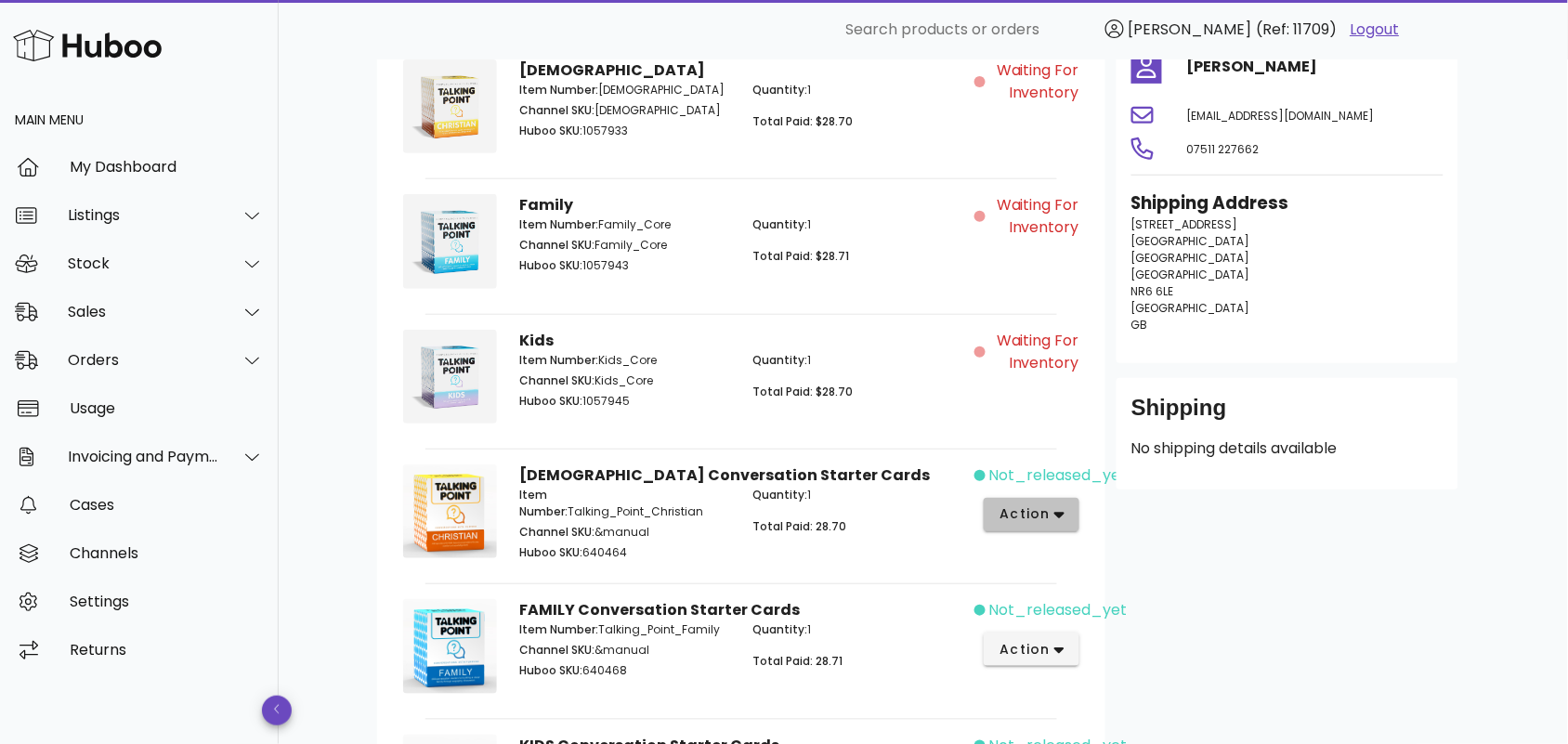
click at [1043, 516] on span "action" at bounding box center [1025, 514] width 52 height 20
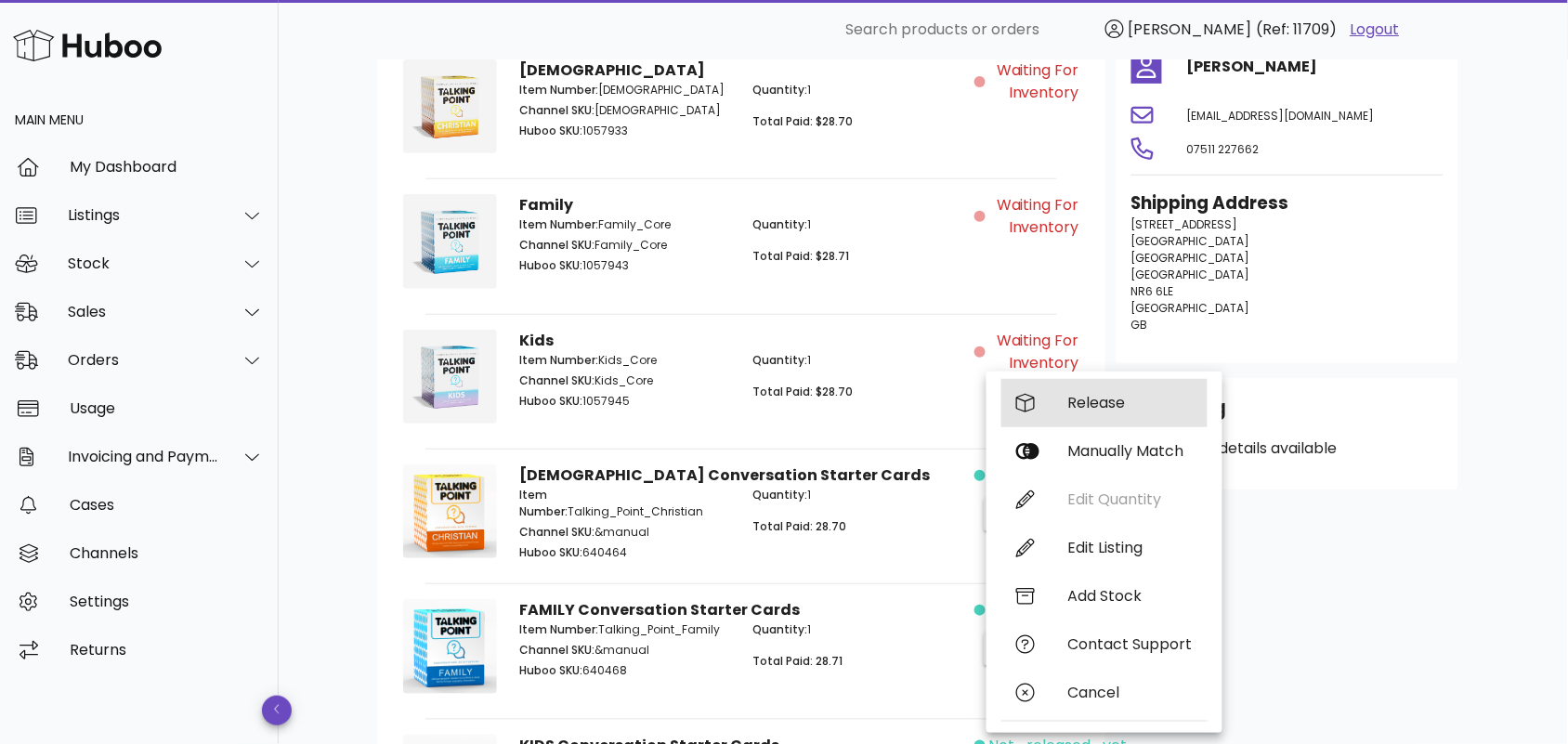
click at [1079, 402] on div "Release" at bounding box center [1130, 402] width 125 height 18
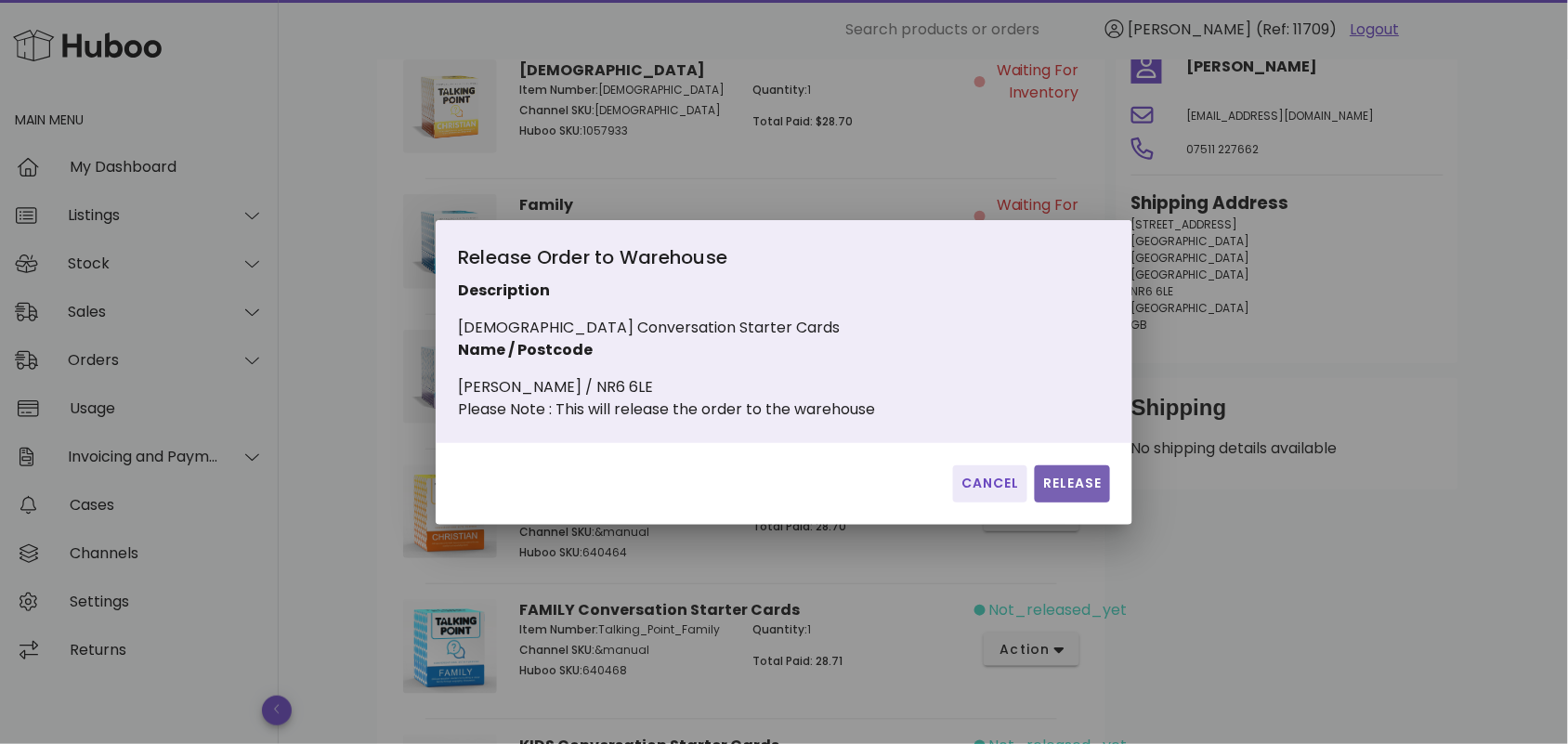
click at [1070, 489] on span "Release" at bounding box center [1072, 484] width 60 height 20
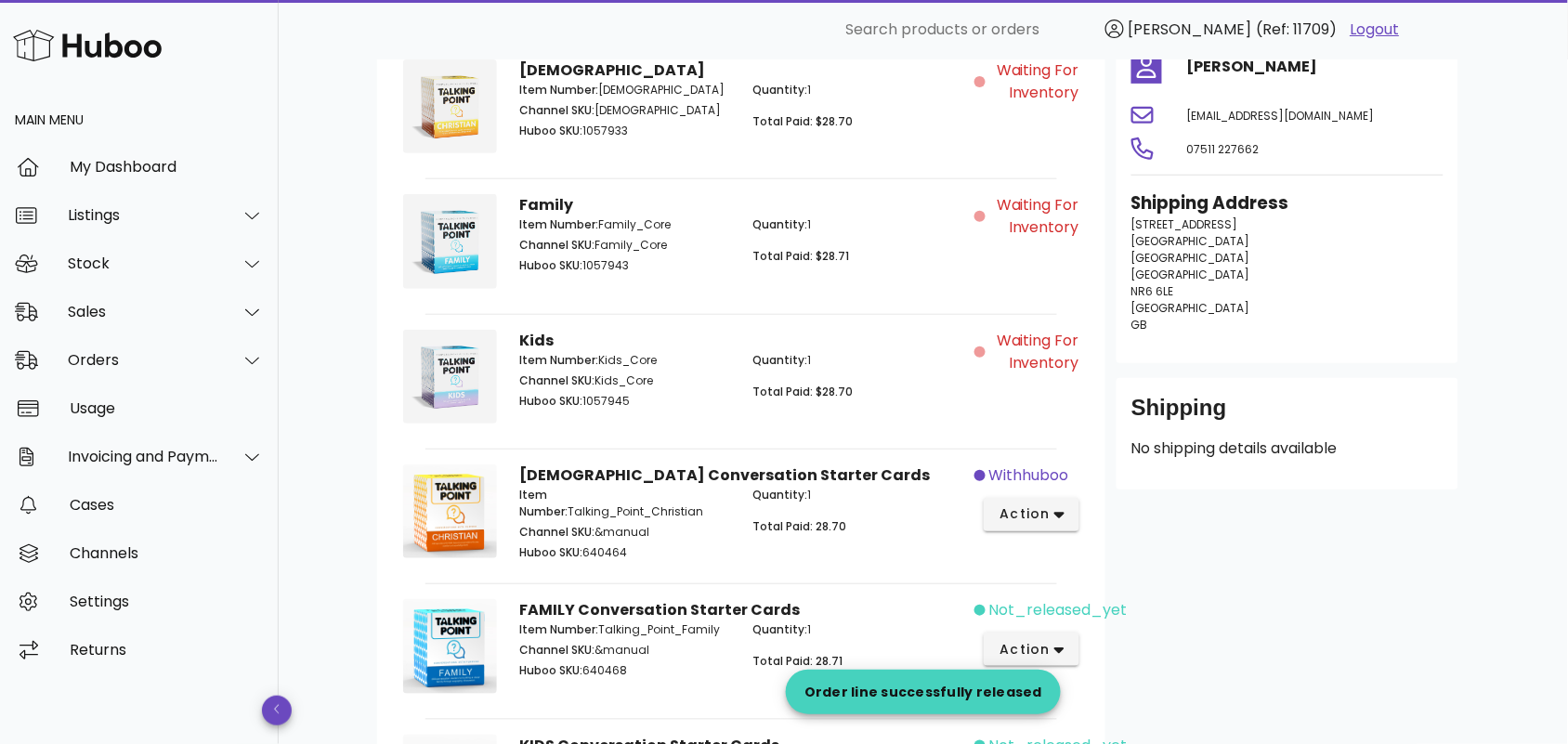
scroll to position [430, 0]
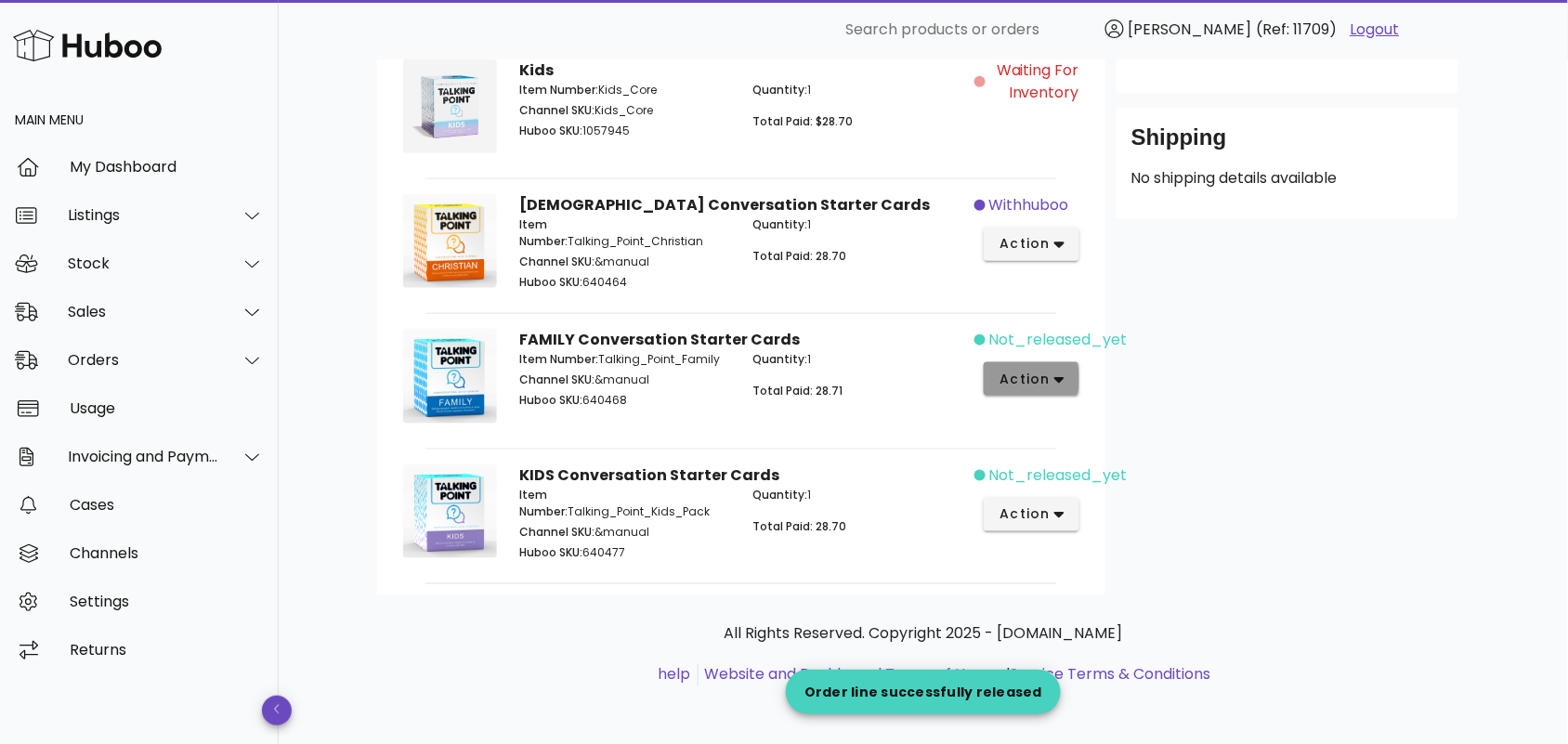
click at [1058, 379] on icon "button" at bounding box center [1059, 380] width 10 height 7
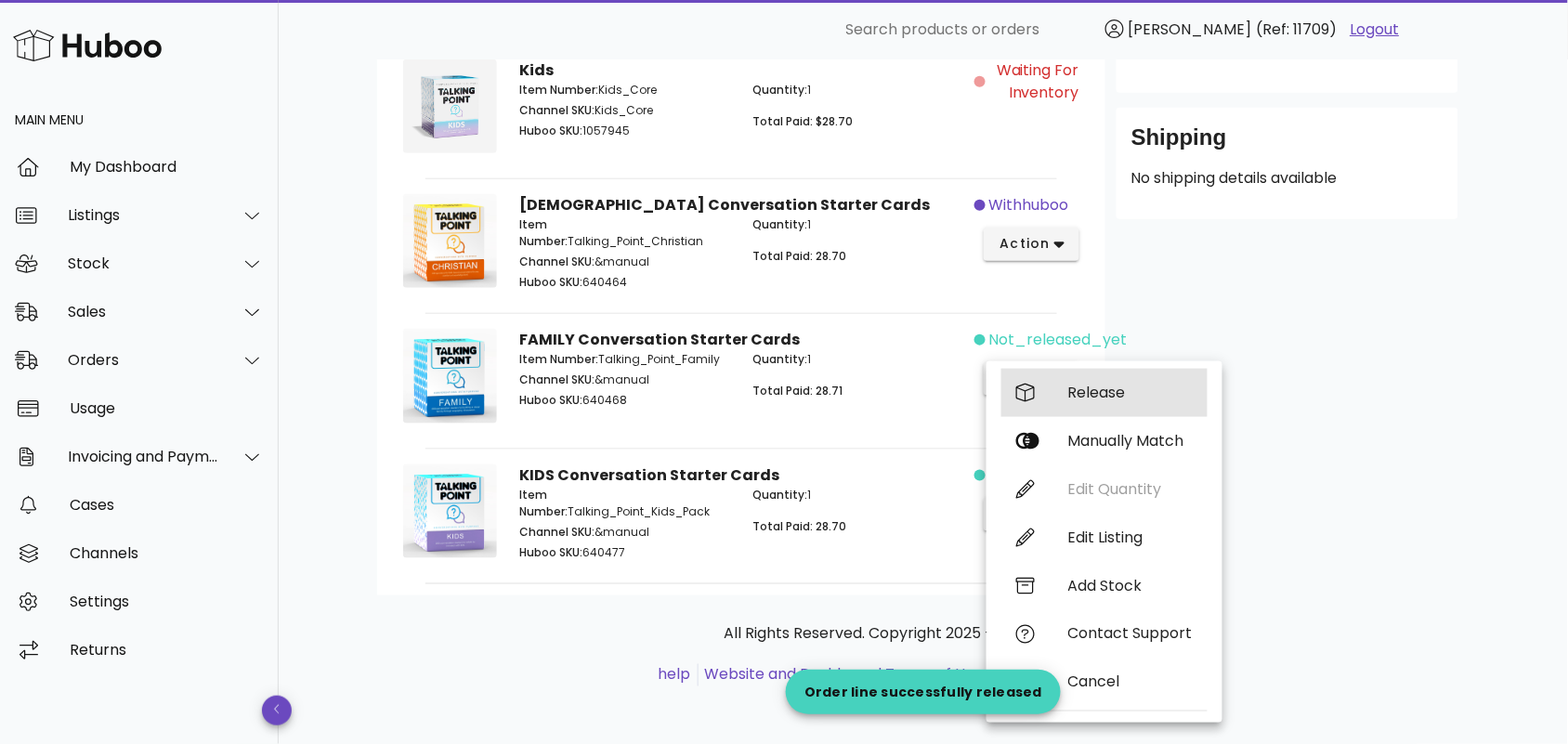
click at [1071, 386] on div "Release" at bounding box center [1130, 393] width 125 height 18
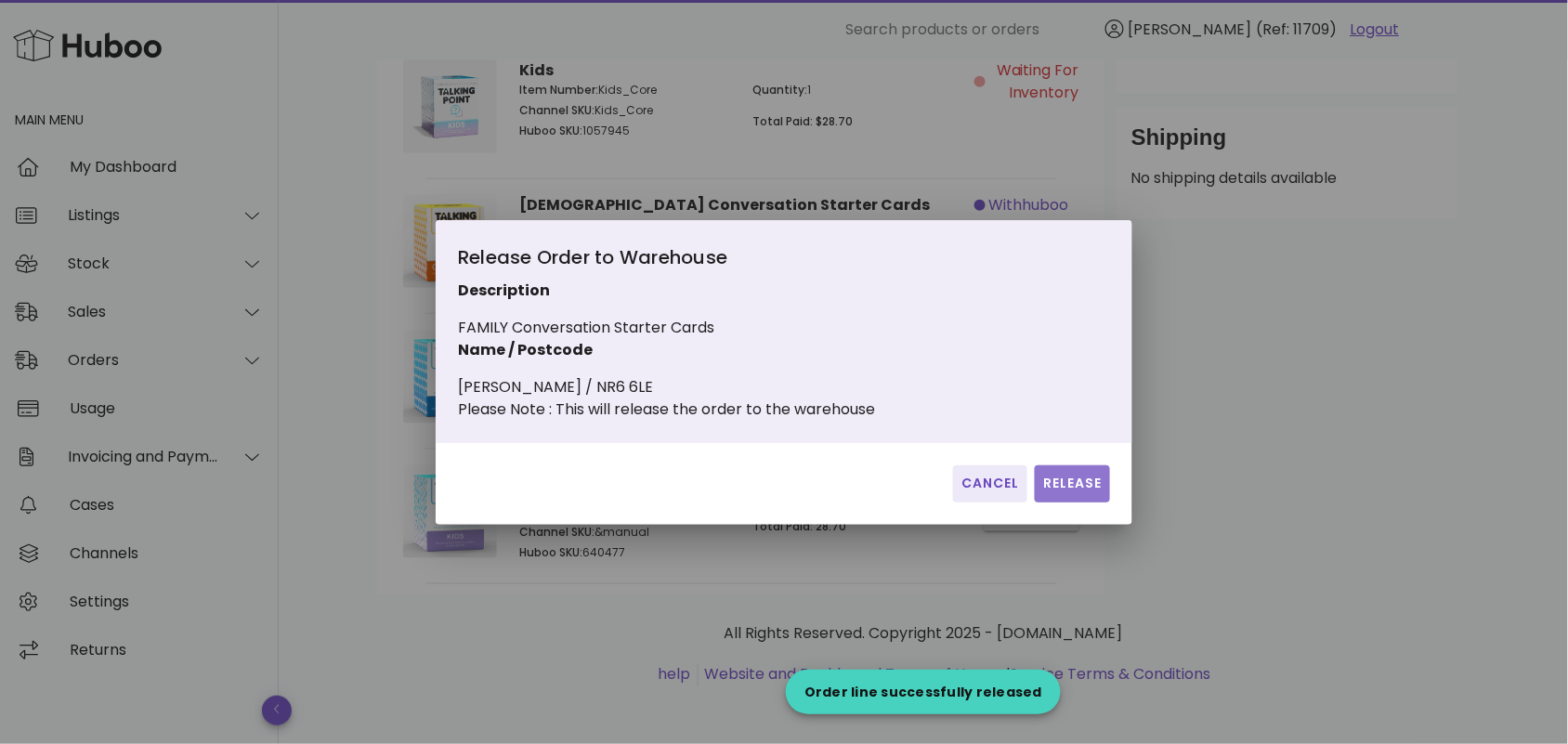
click at [1068, 489] on span "Release" at bounding box center [1072, 484] width 60 height 20
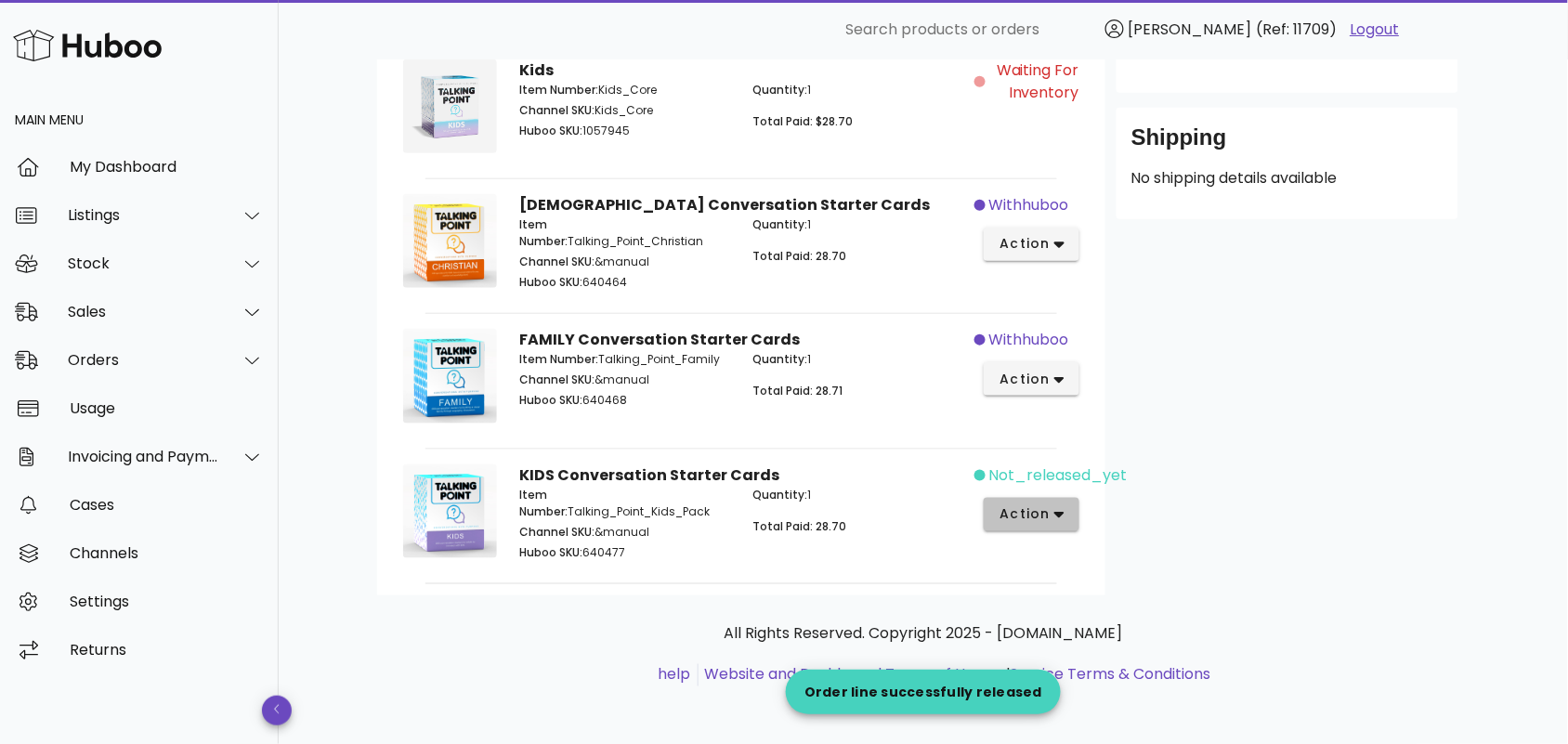
click at [1039, 513] on span "action" at bounding box center [1025, 514] width 52 height 20
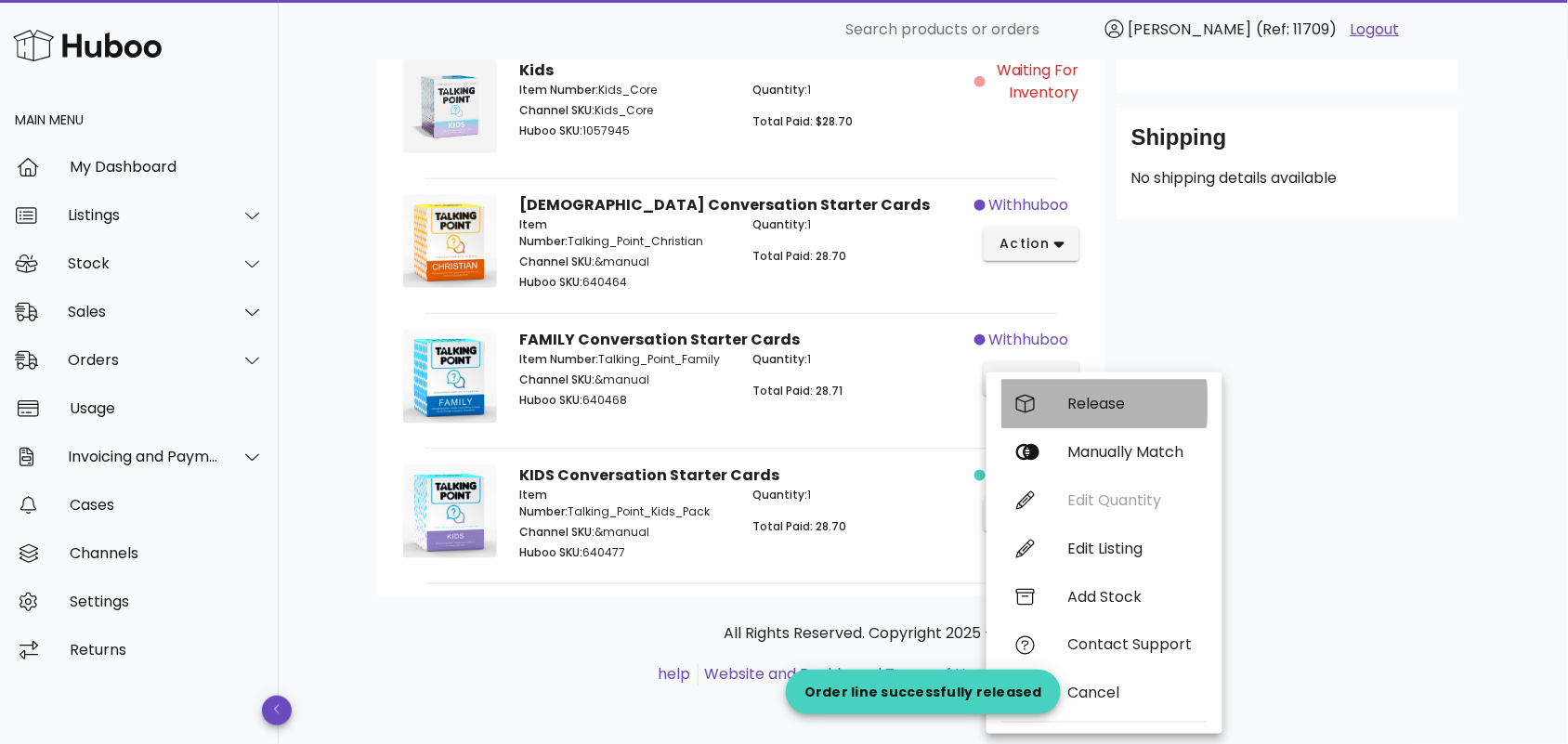
click at [1091, 393] on div "Release" at bounding box center [1104, 405] width 206 height 49
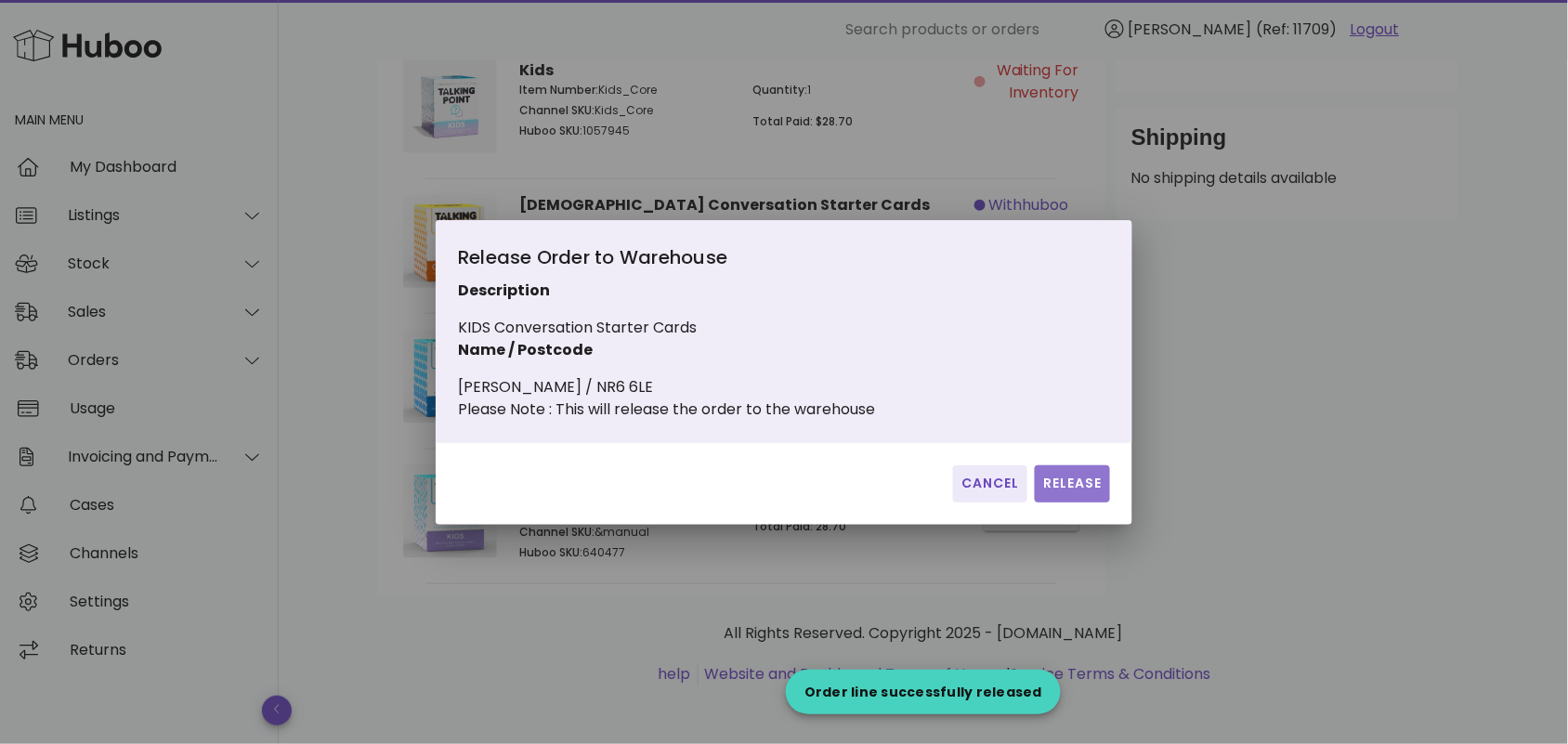
click at [1082, 494] on span "Release" at bounding box center [1072, 484] width 60 height 20
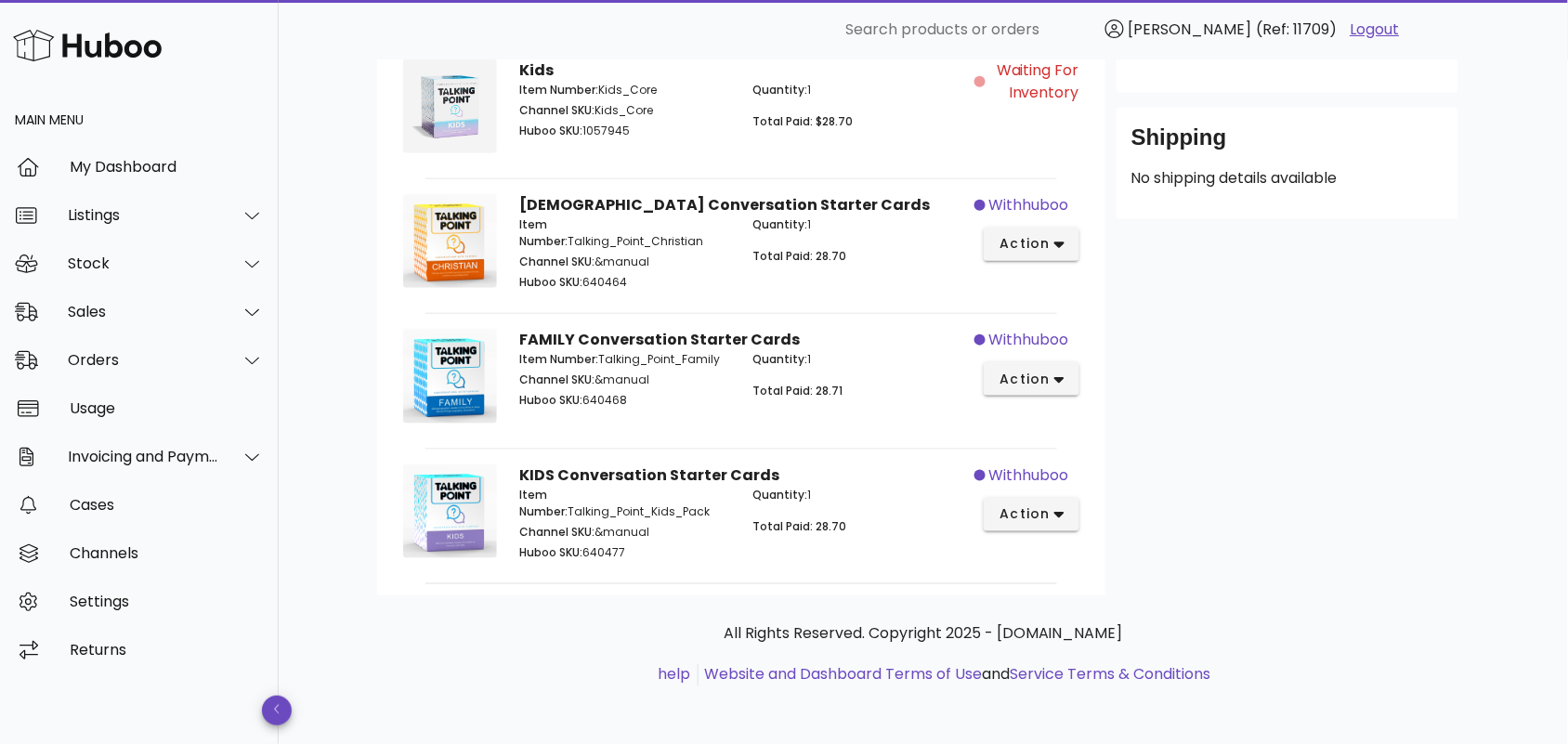
click at [353, 490] on div "B2C Order # TPC-218392 25 September 2025 at 2:38 PM order actions Customer's Ca…" at bounding box center [923, 187] width 1181 height 1117
click at [172, 367] on div "Orders" at bounding box center [143, 360] width 152 height 18
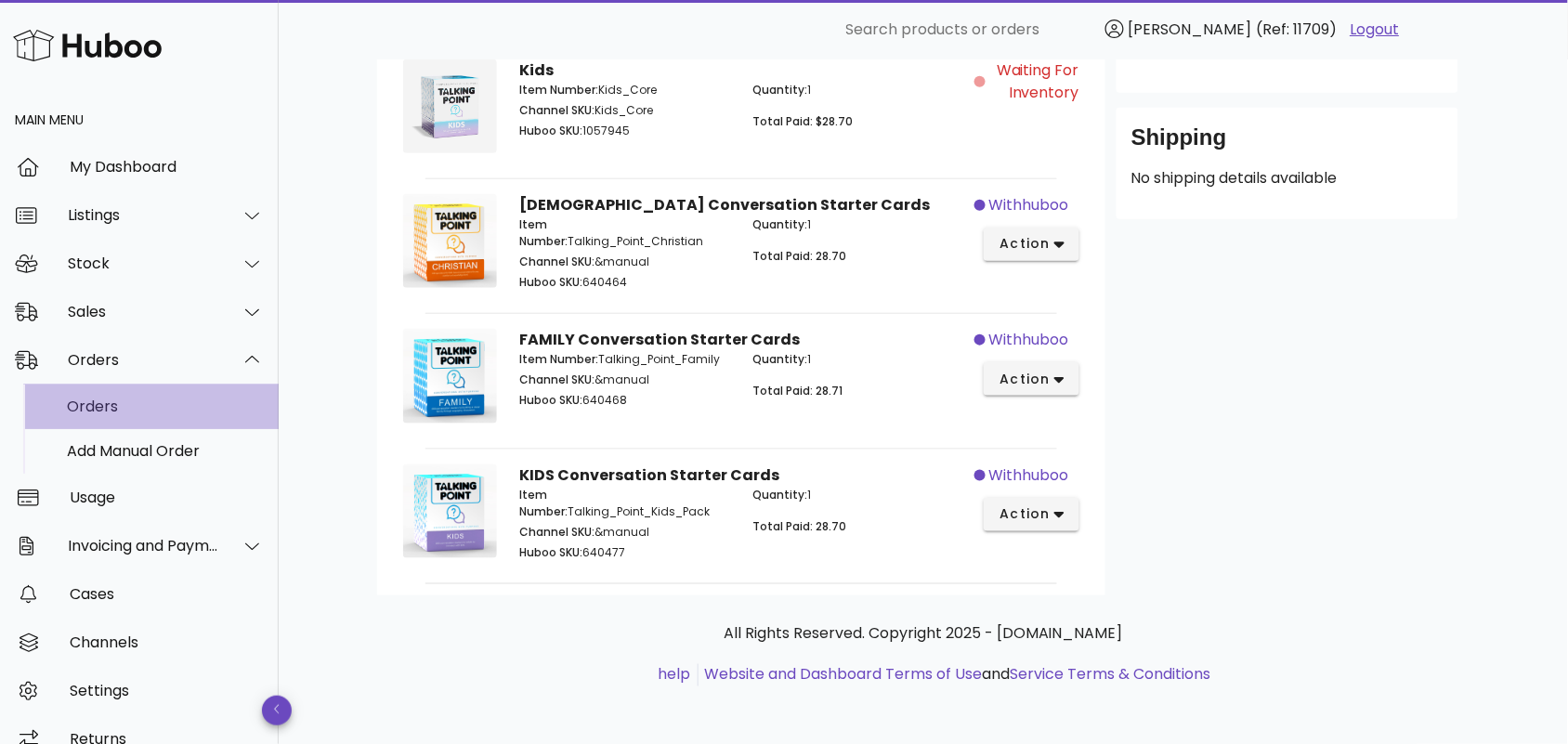
click at [140, 410] on div "Orders" at bounding box center [165, 406] width 197 height 18
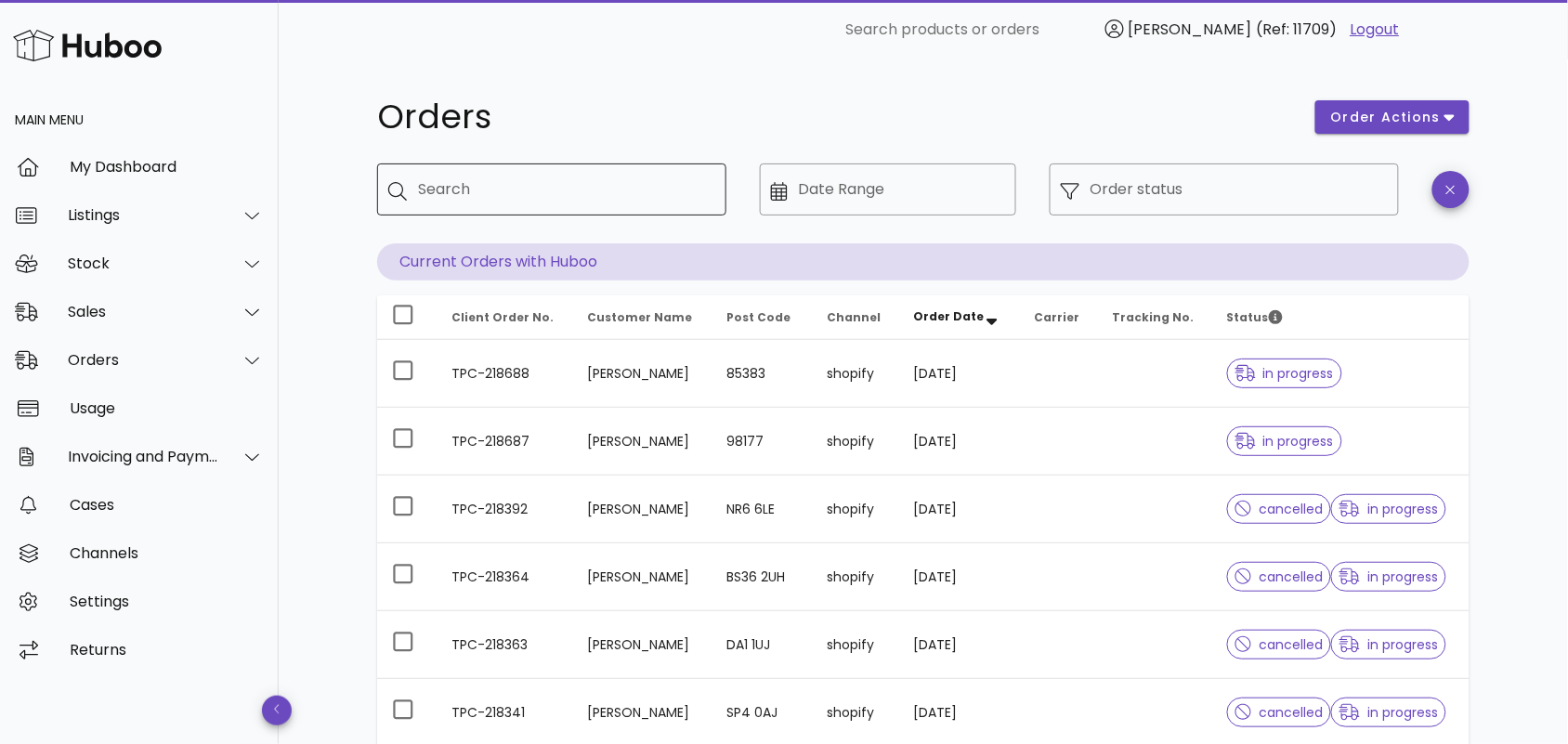
click at [461, 200] on input "Search" at bounding box center [564, 189] width 293 height 30
paste input "**********"
type input "**********"
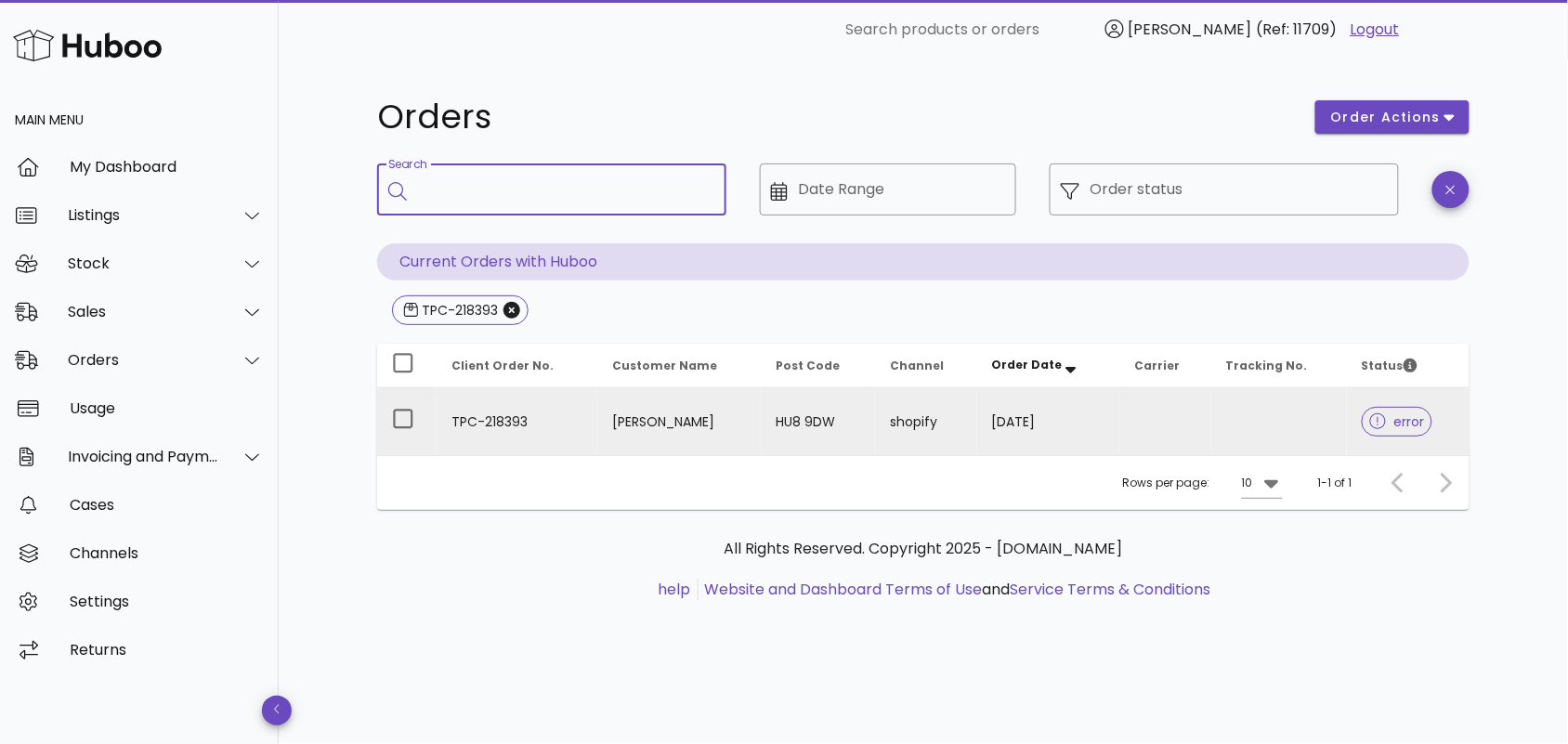
click at [562, 415] on td "TPC-218393" at bounding box center [517, 422] width 161 height 67
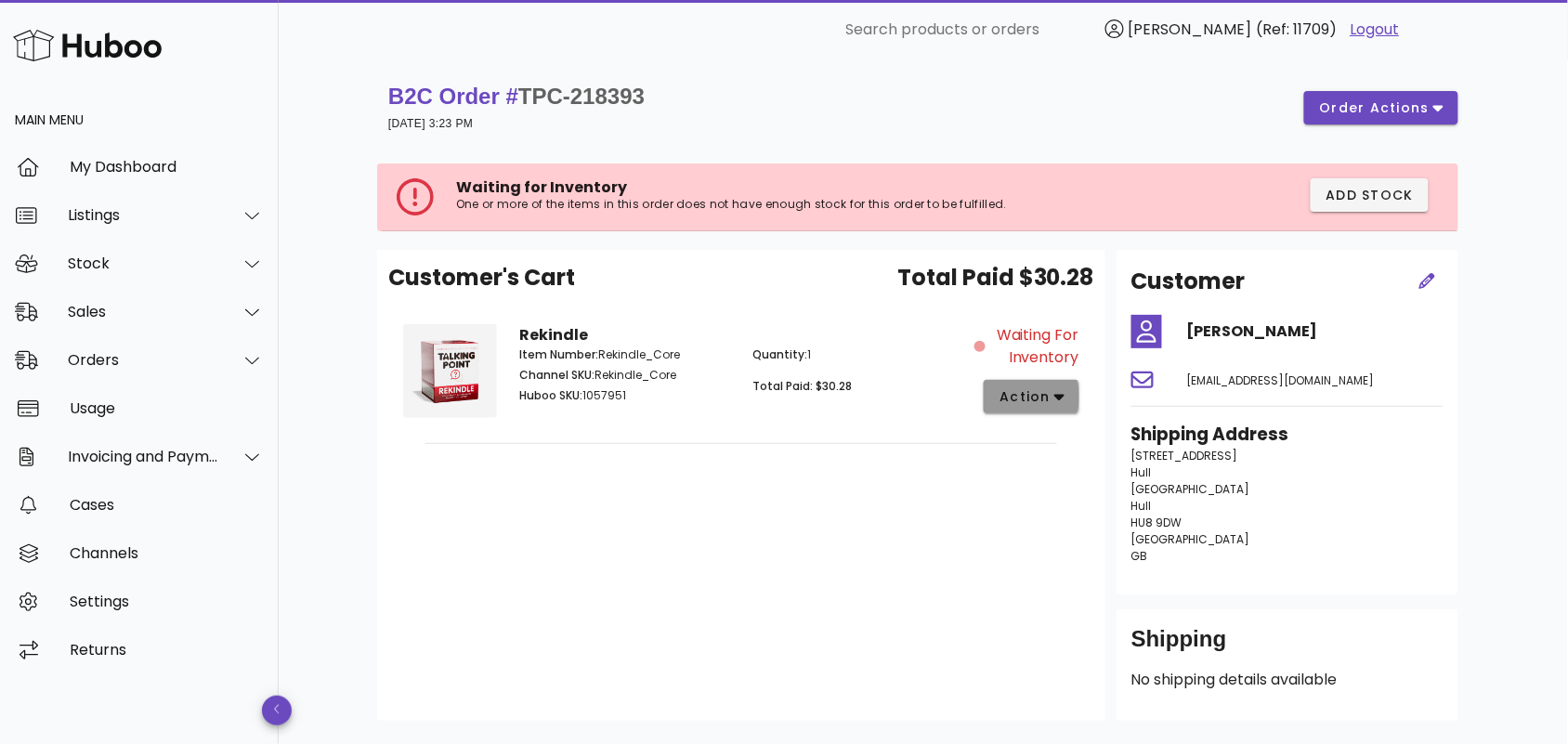
click at [1056, 393] on icon "button" at bounding box center [1059, 397] width 10 height 17
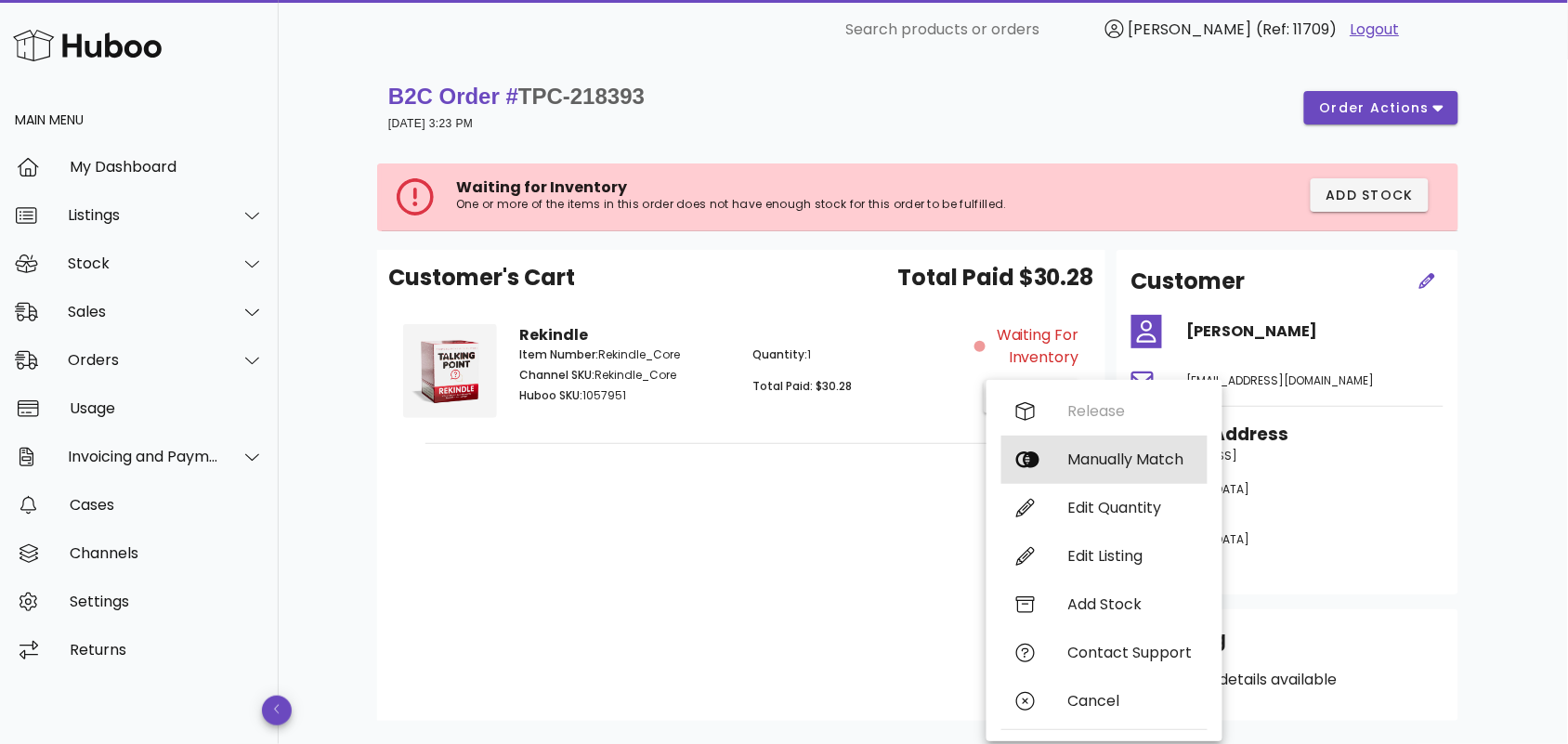
click at [1088, 457] on div "Manually Match" at bounding box center [1130, 459] width 125 height 18
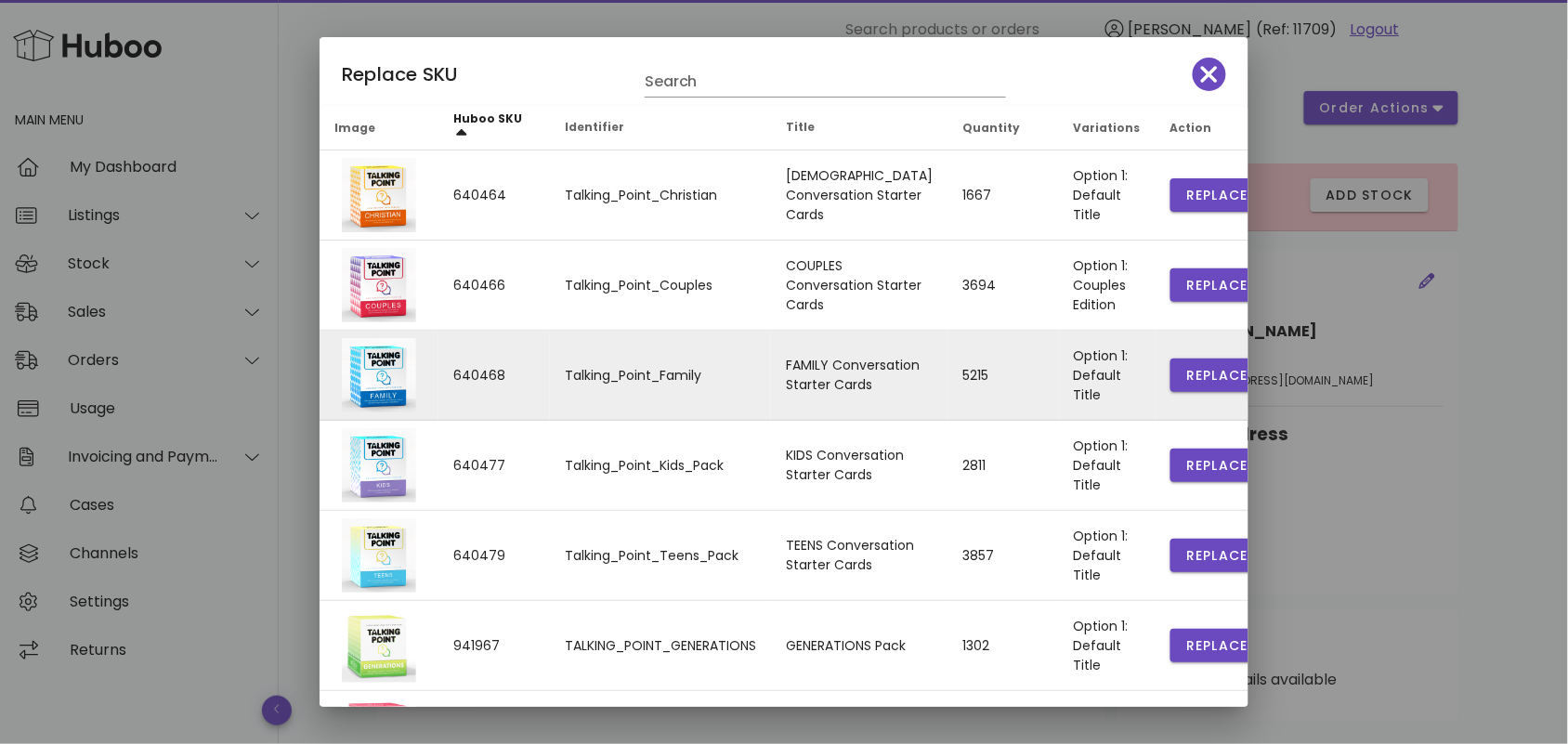
scroll to position [400, 0]
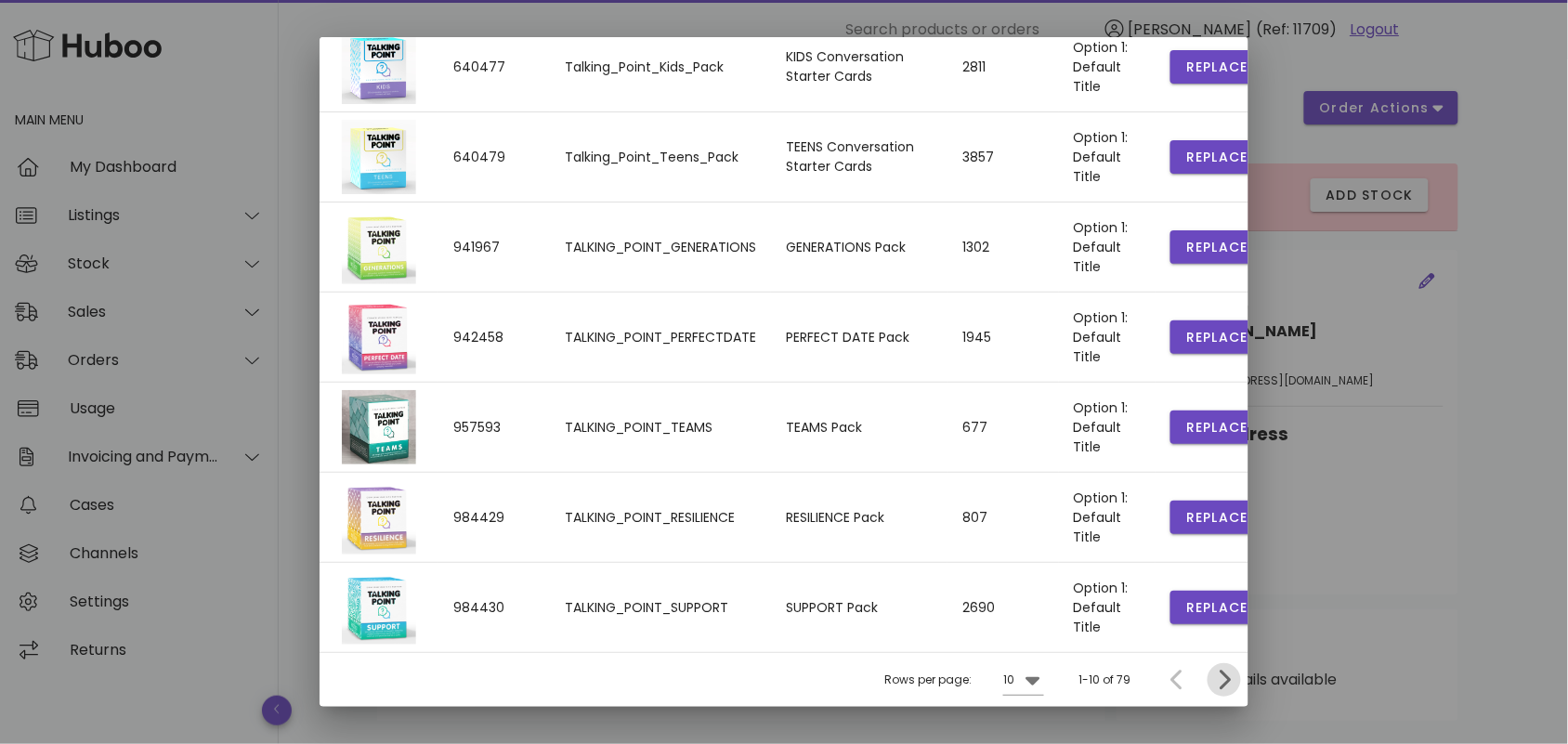
click at [1220, 684] on icon "Next page" at bounding box center [1225, 680] width 11 height 20
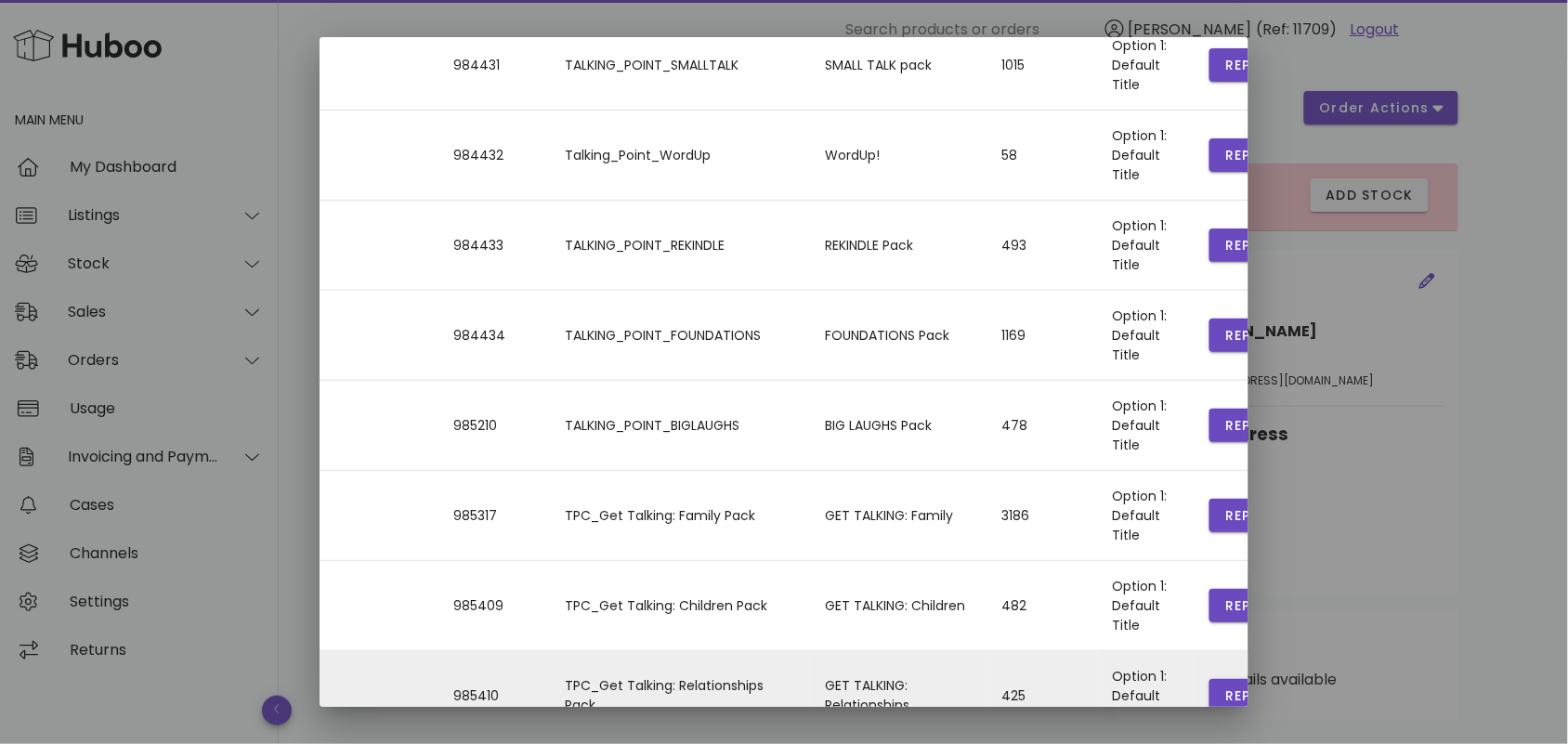
scroll to position [0, 0]
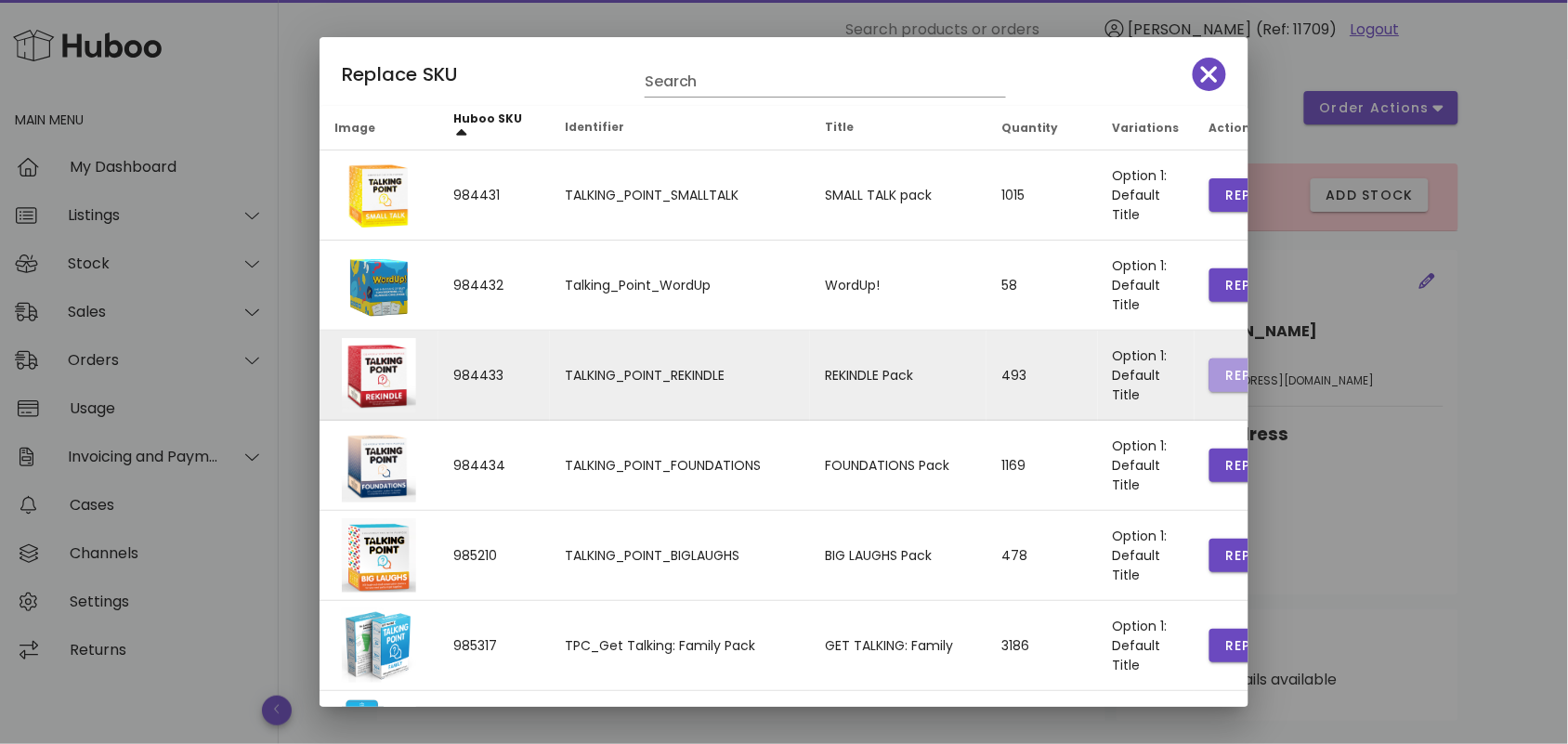
click at [1224, 372] on span "Replace" at bounding box center [1255, 376] width 63 height 20
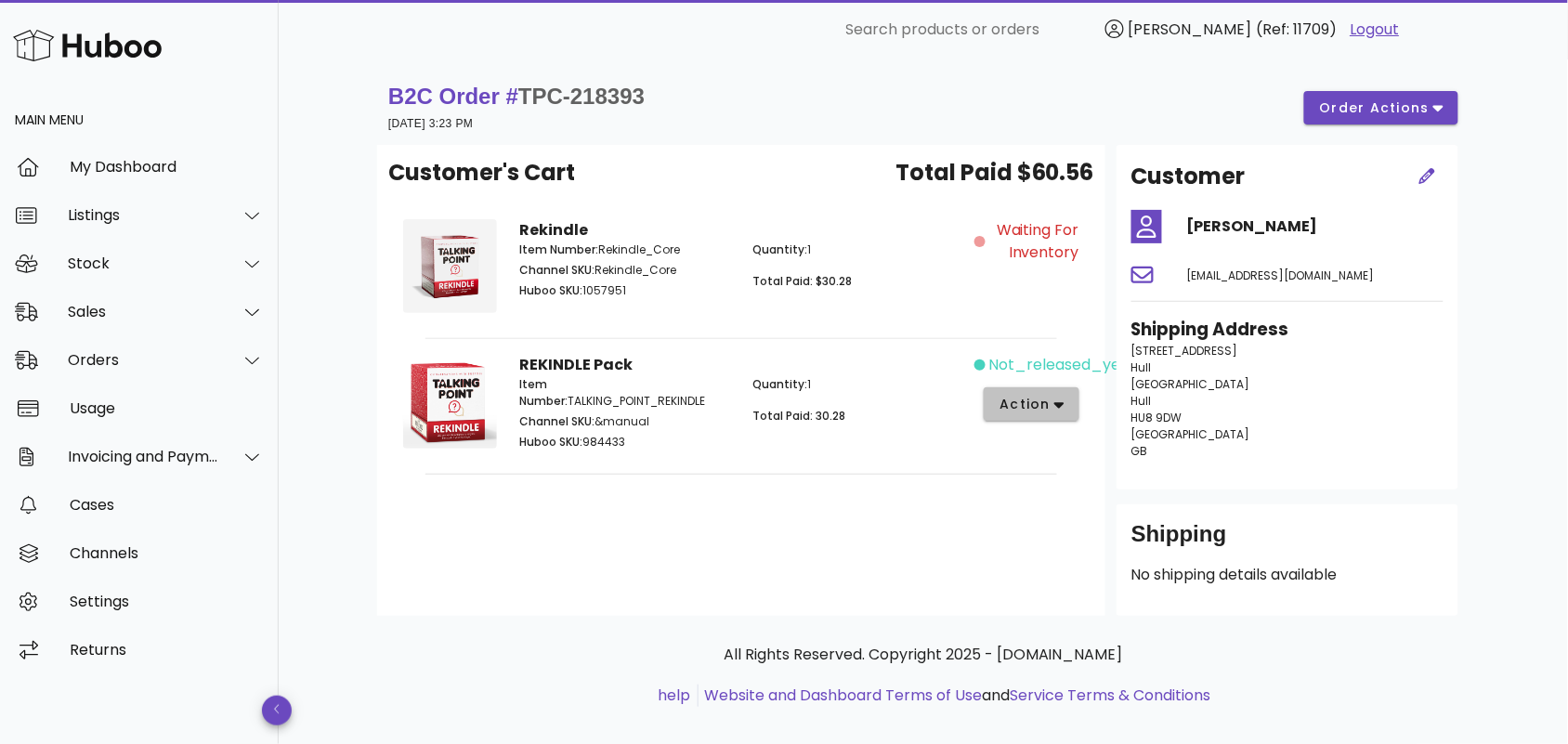
click at [1055, 400] on icon "button" at bounding box center [1059, 405] width 10 height 17
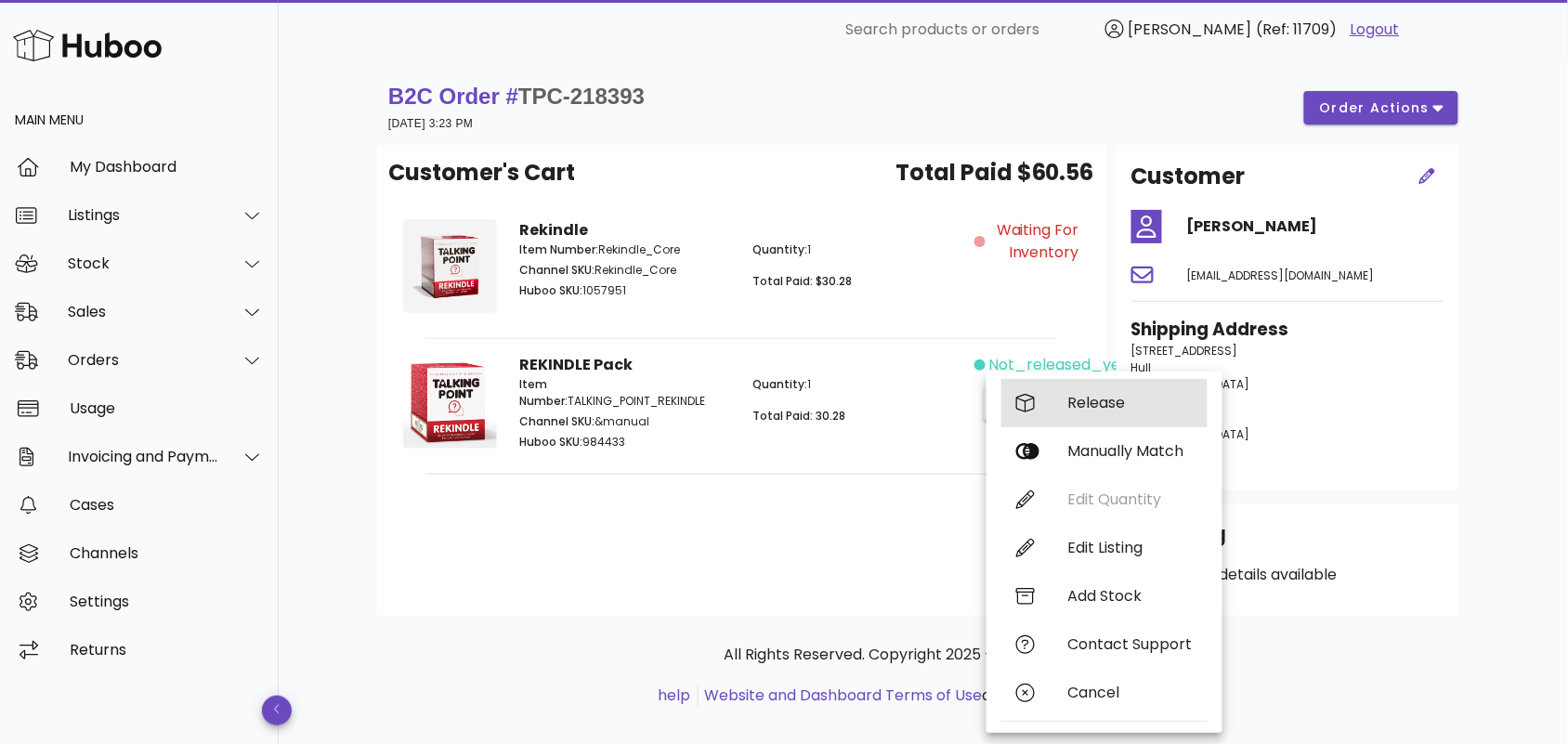
click at [1066, 400] on div "Release" at bounding box center [1104, 404] width 206 height 49
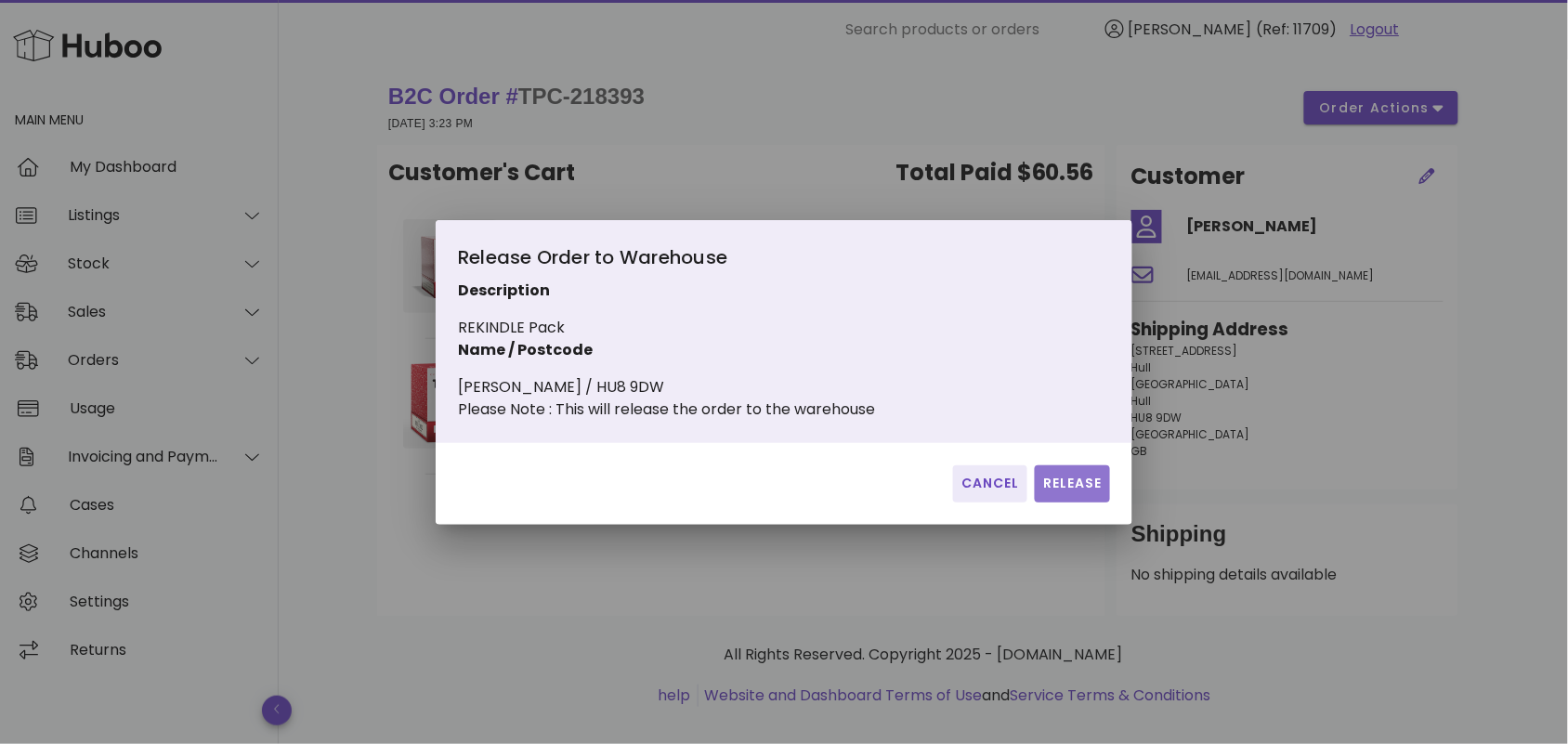
click at [1067, 489] on span "Release" at bounding box center [1072, 484] width 60 height 20
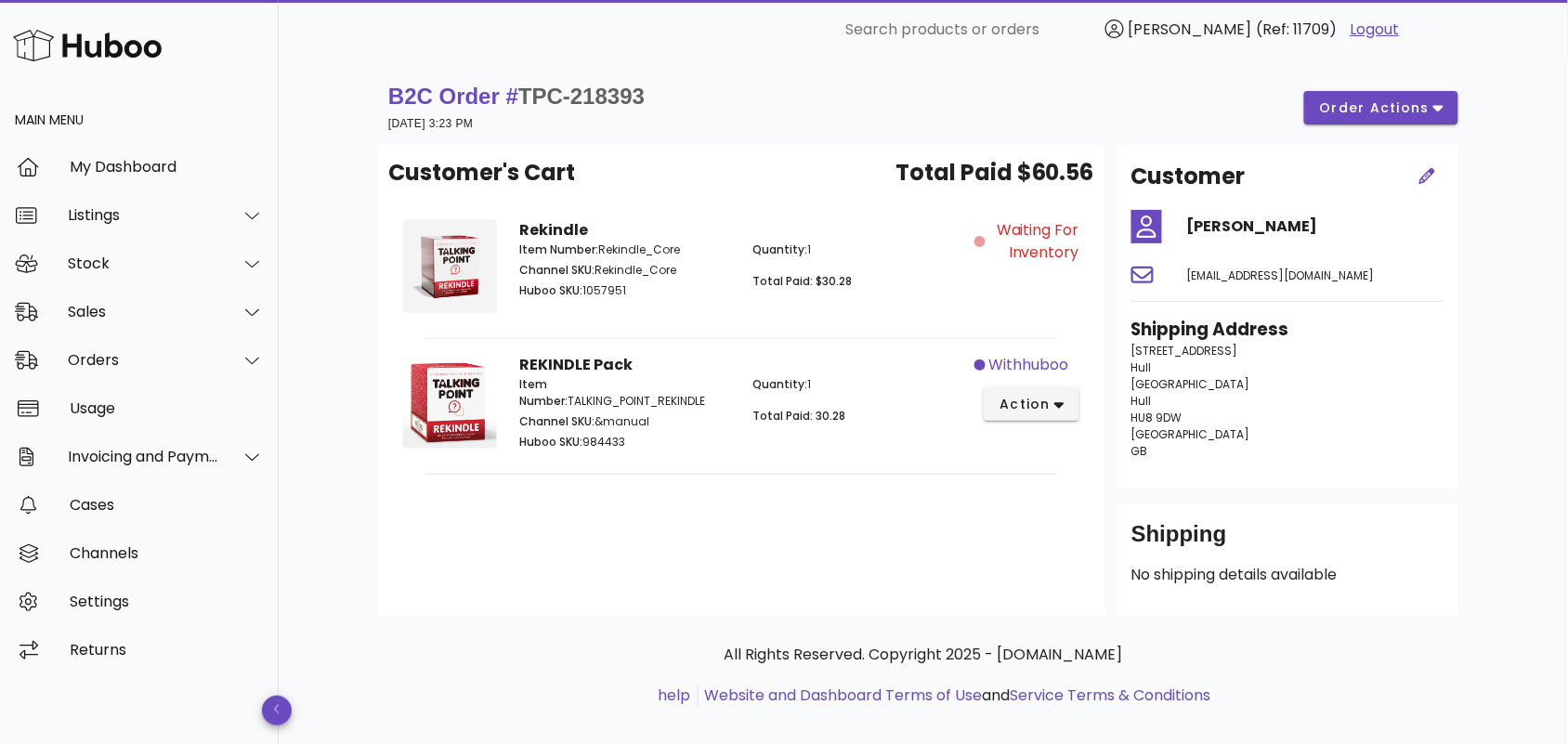
click at [832, 512] on div "Customer's Cart Total Paid $60.56 Rekindle Item Number: Rekindle_Core Channel S…" at bounding box center [742, 380] width 729 height 471
click at [118, 355] on div "Orders" at bounding box center [143, 360] width 152 height 18
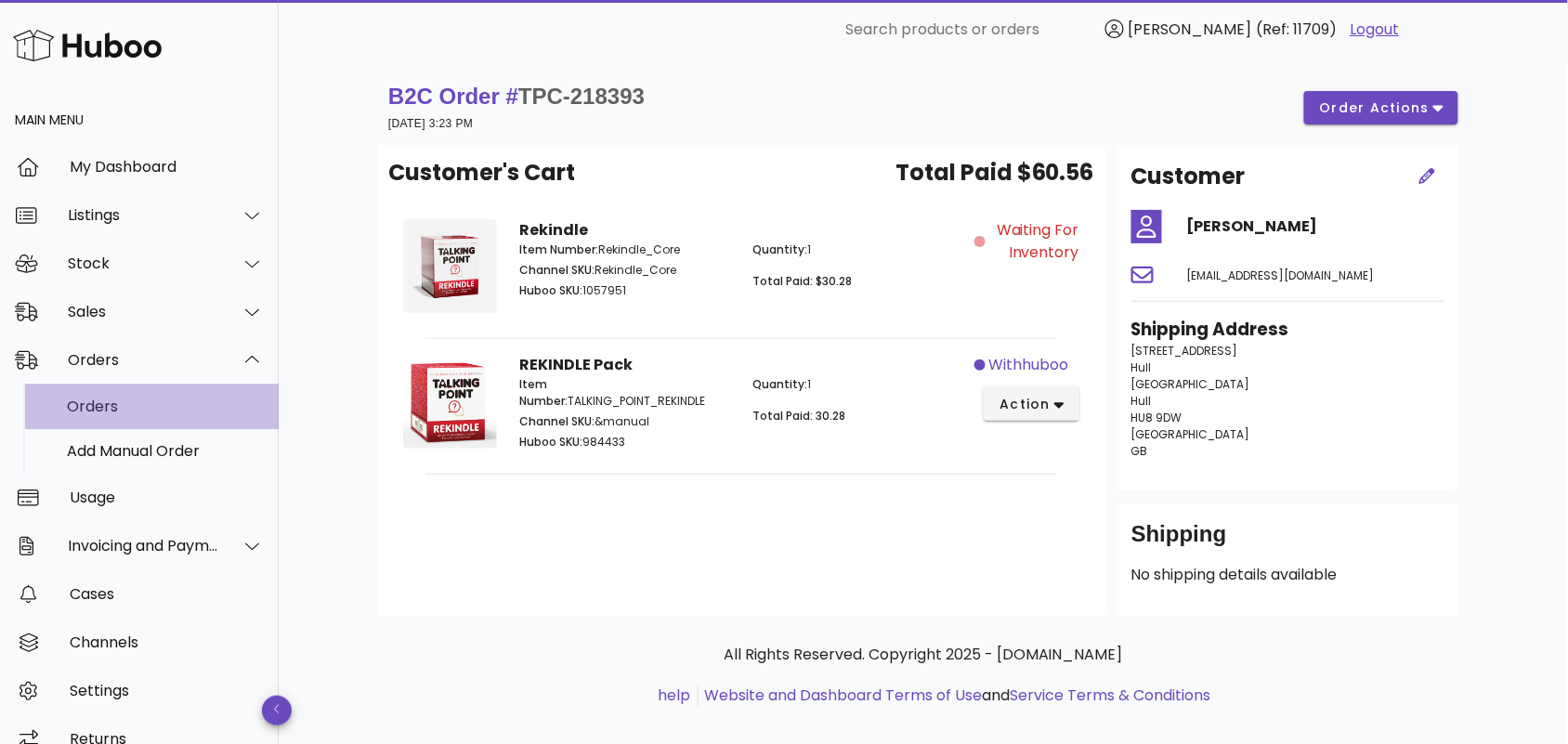
click at [161, 389] on div "Orders" at bounding box center [165, 407] width 197 height 40
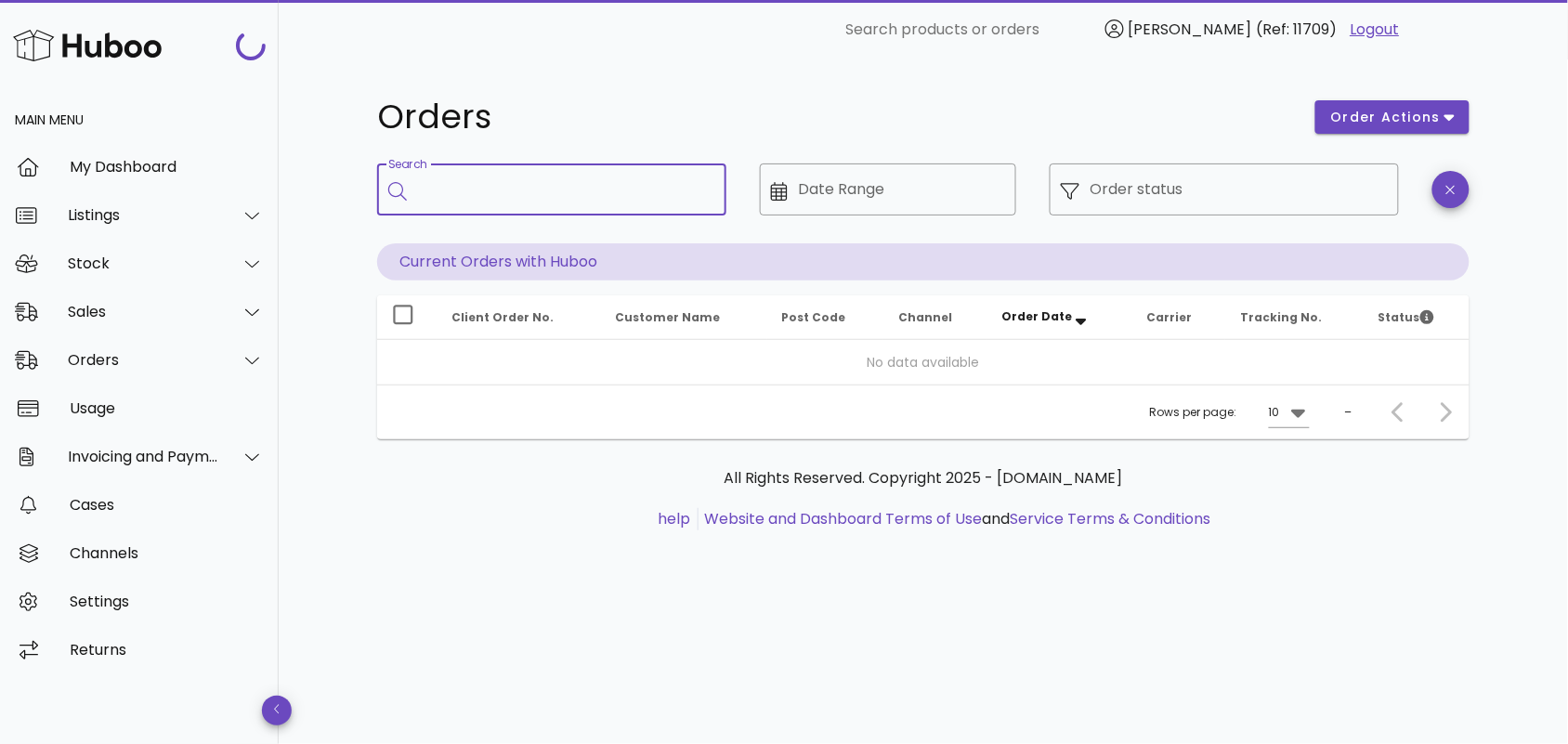
click at [581, 196] on input "Search" at bounding box center [564, 189] width 293 height 30
paste input "**********"
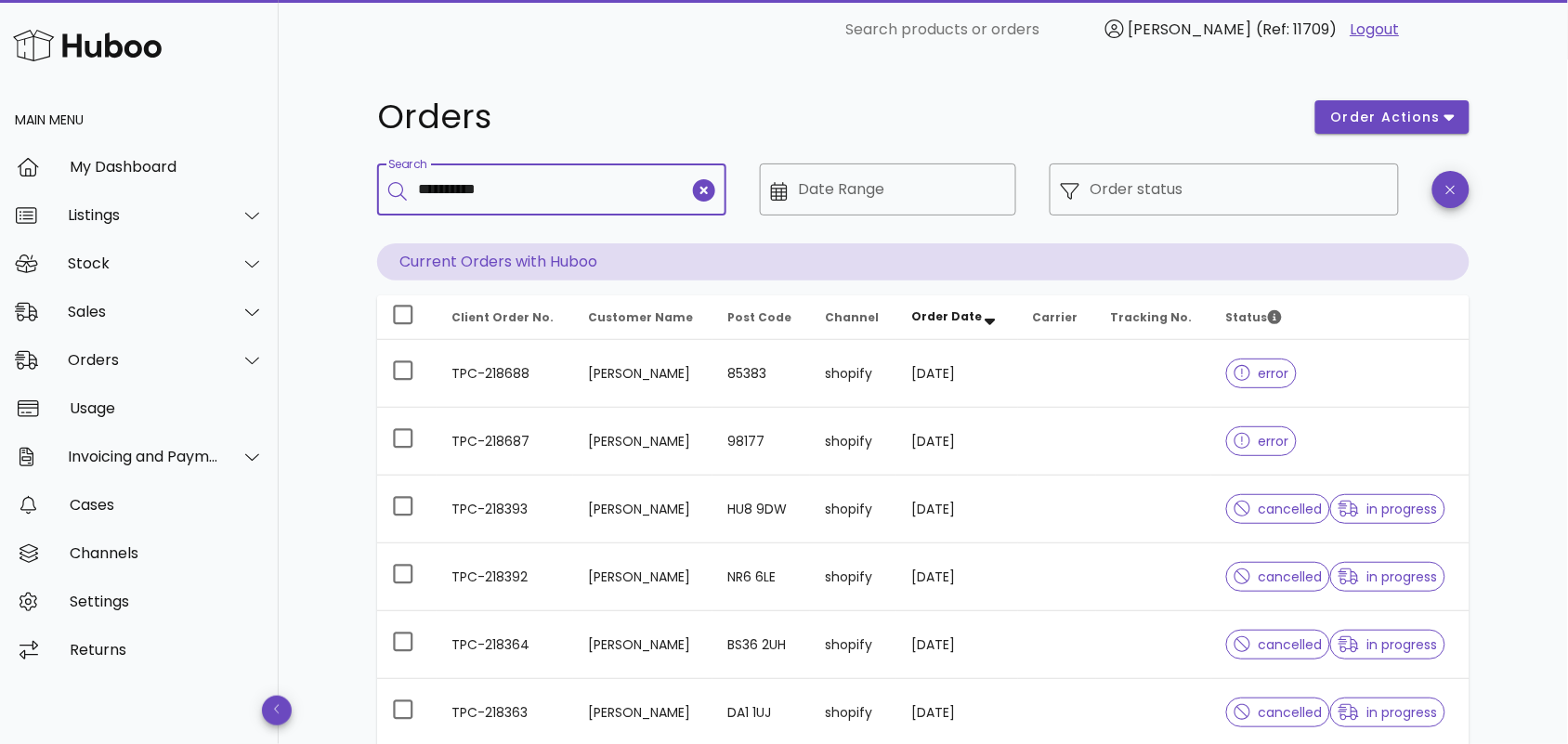
type input "**********"
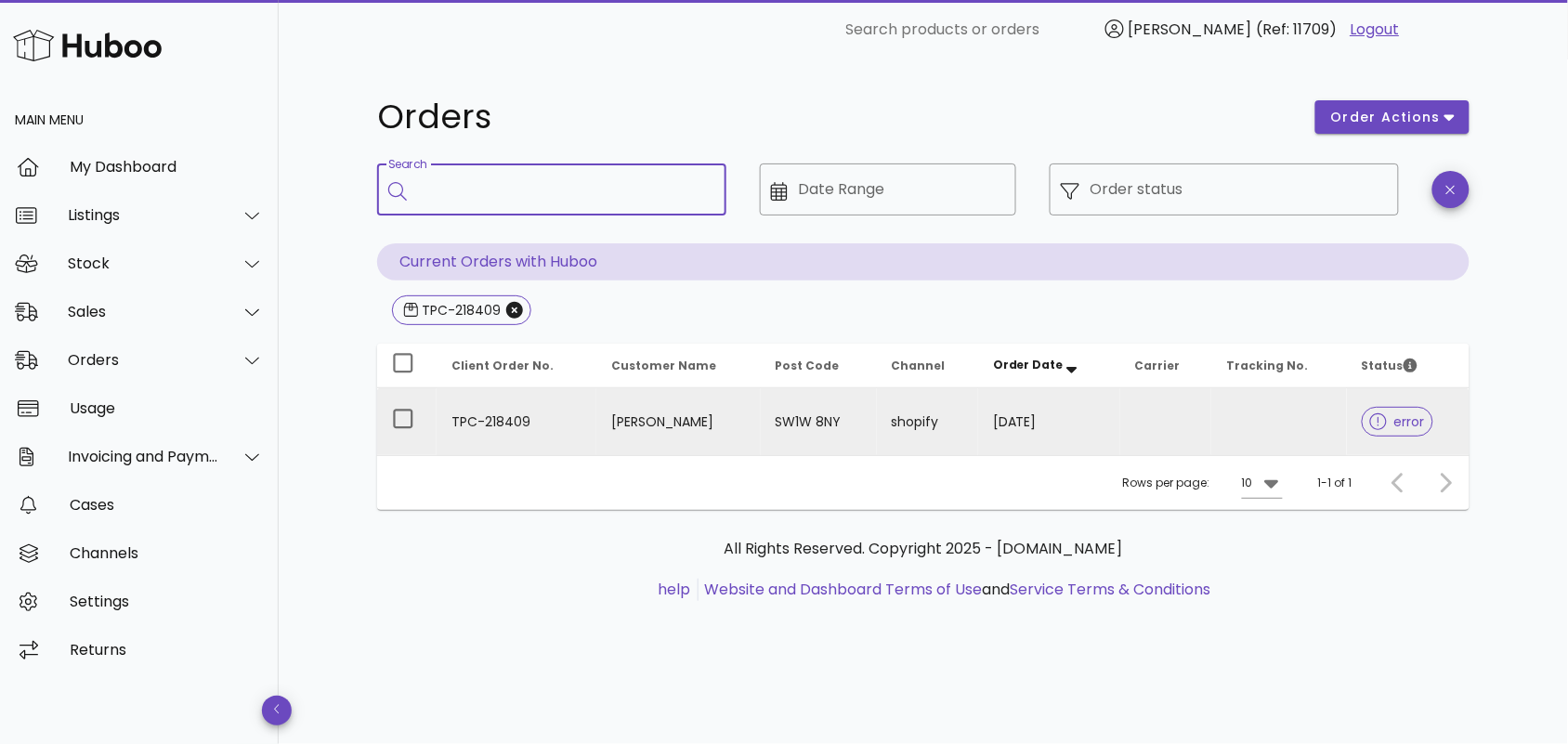
click at [597, 429] on td "[PERSON_NAME]" at bounding box center [678, 422] width 164 height 67
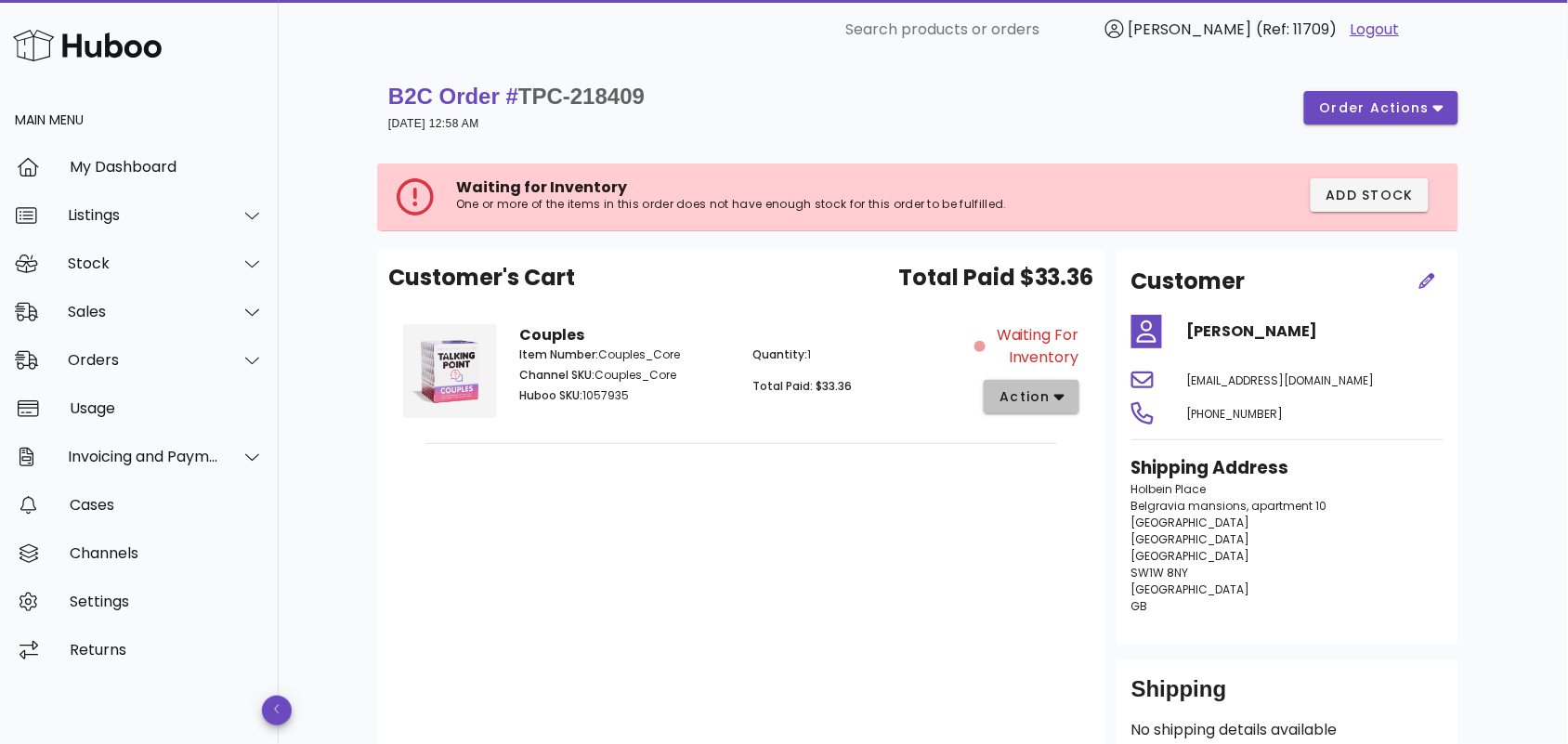
click at [1045, 399] on span "action" at bounding box center [1025, 397] width 52 height 20
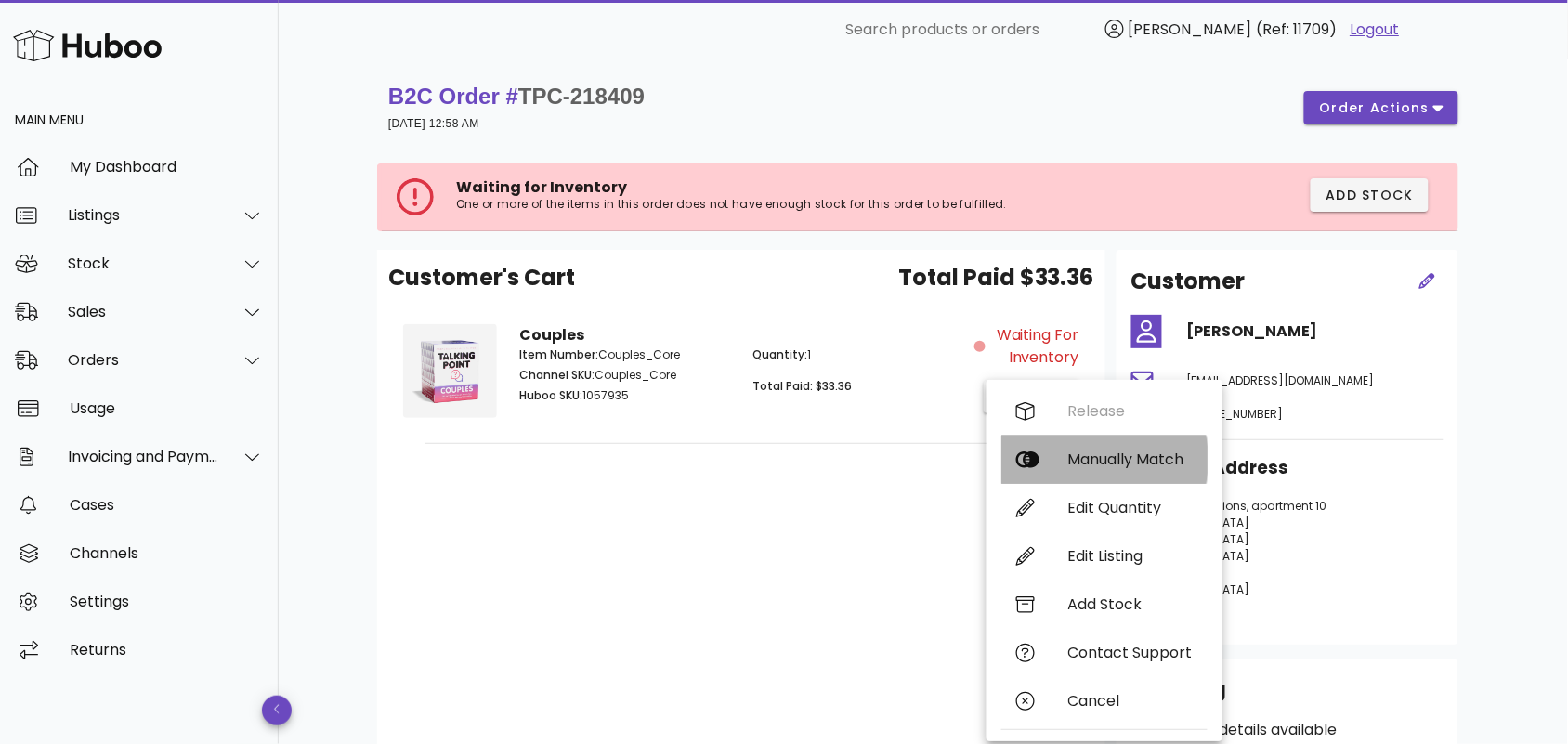
click at [1077, 462] on div "Manually Match" at bounding box center [1130, 459] width 125 height 18
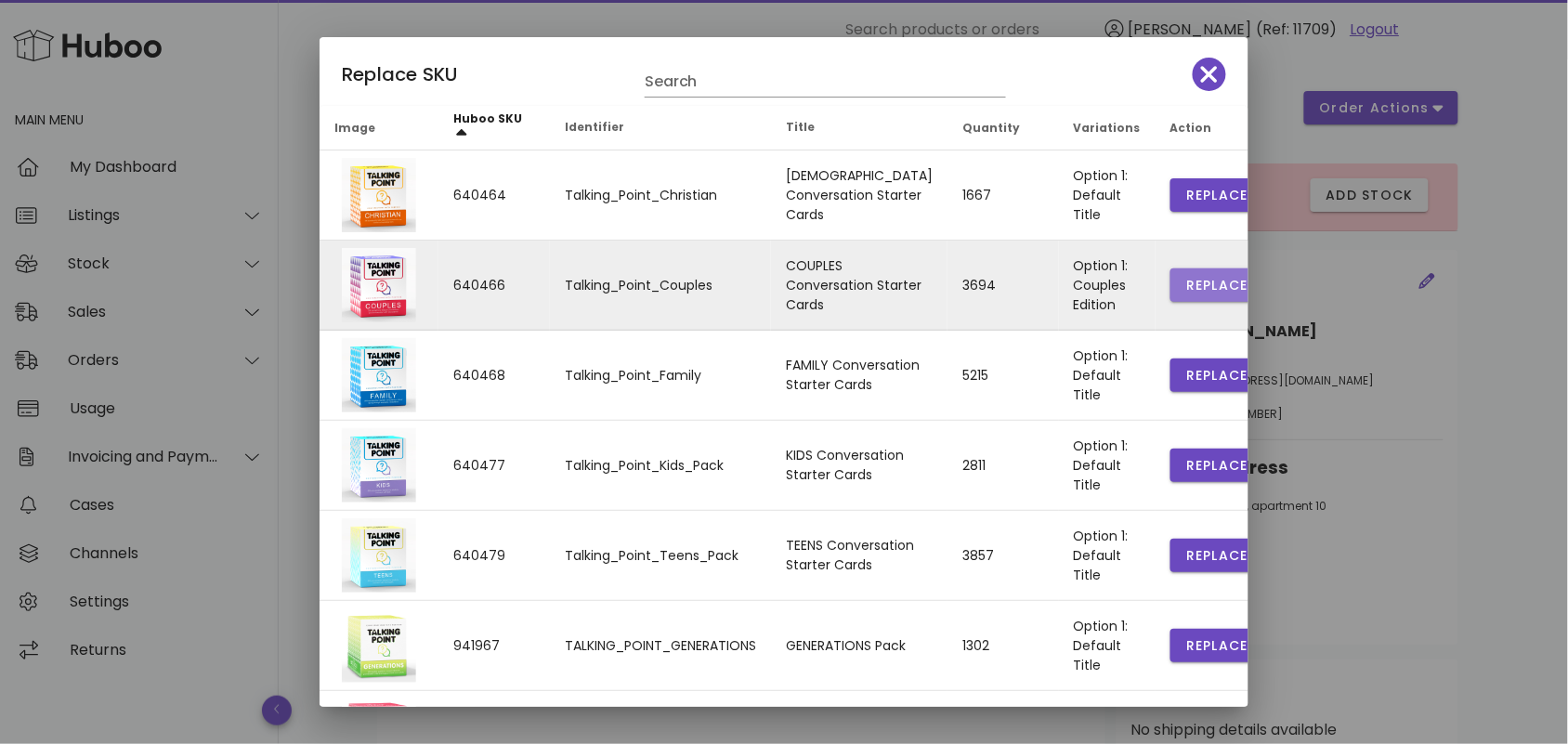
click at [1185, 284] on span "Replace" at bounding box center [1216, 286] width 63 height 20
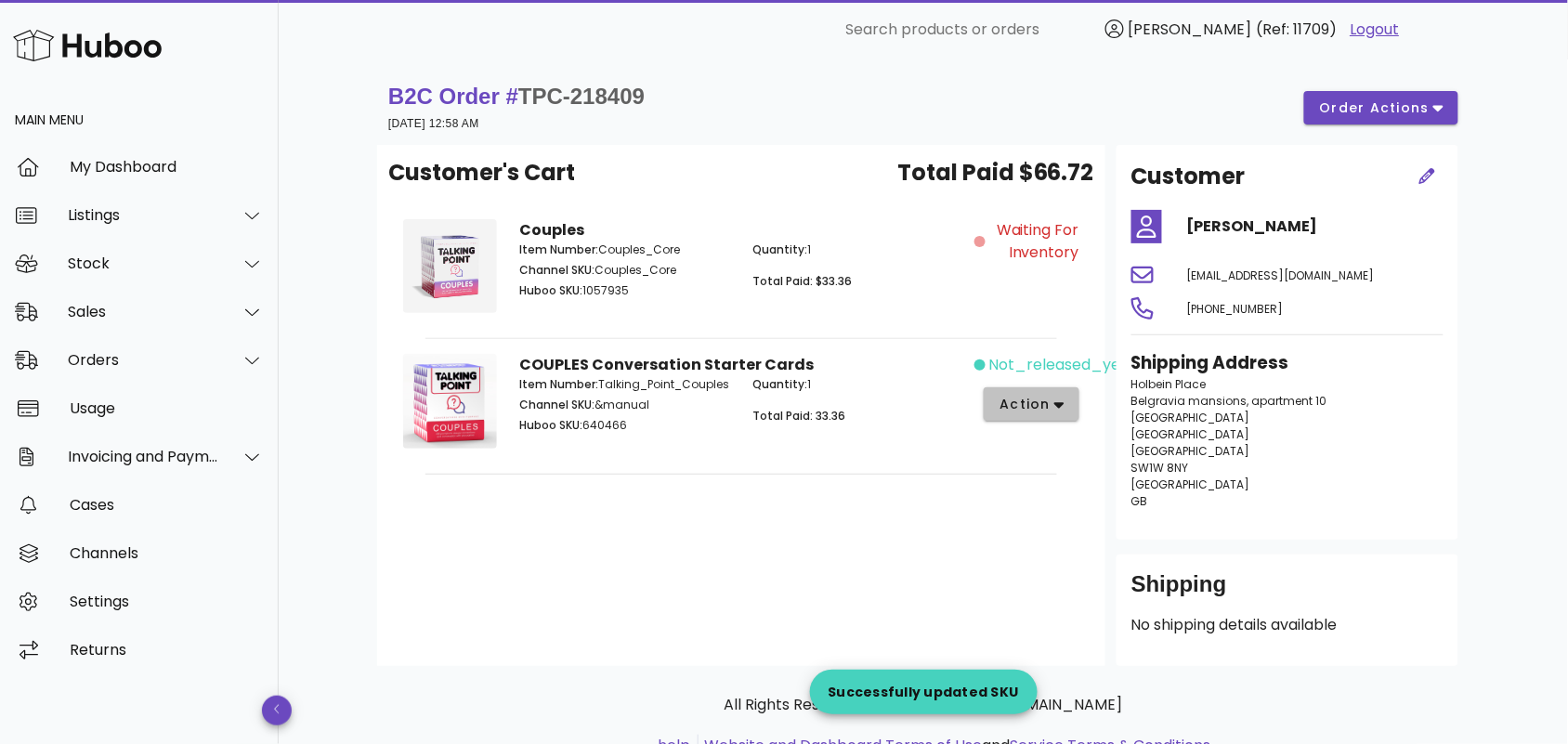
click at [1056, 397] on icon "button" at bounding box center [1059, 405] width 10 height 17
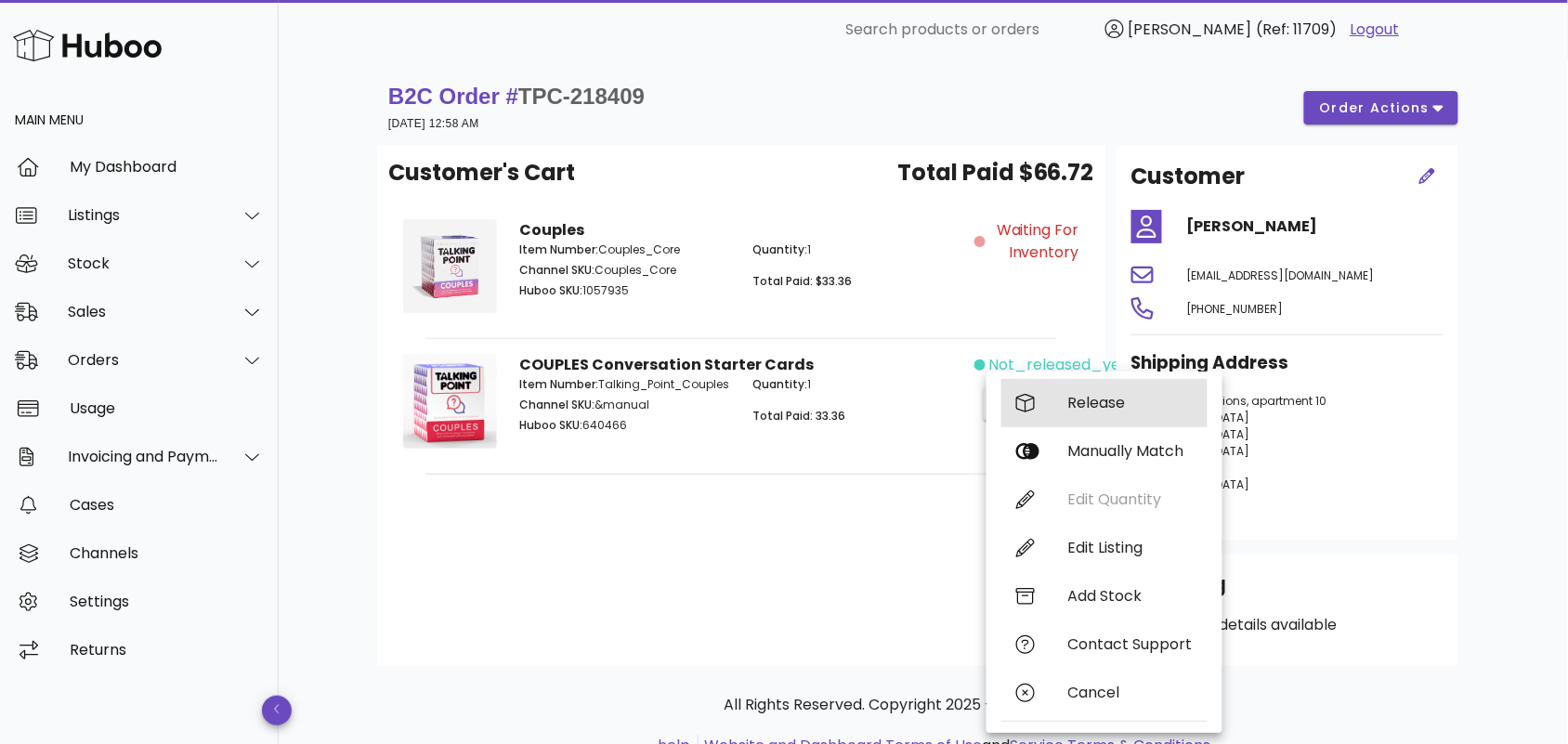
click at [1103, 401] on div "Release" at bounding box center [1130, 402] width 125 height 18
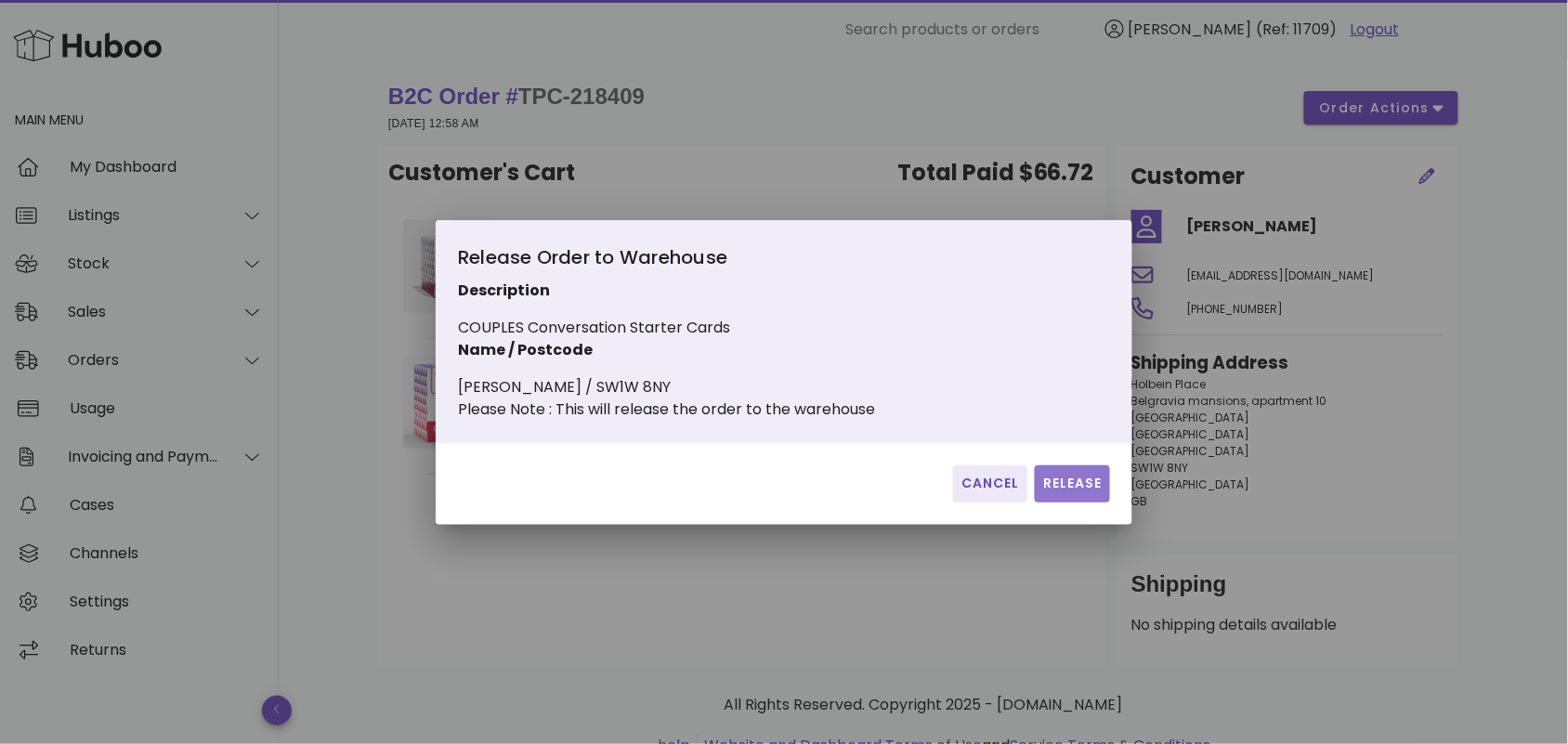
click at [1069, 491] on span "Release" at bounding box center [1072, 484] width 60 height 20
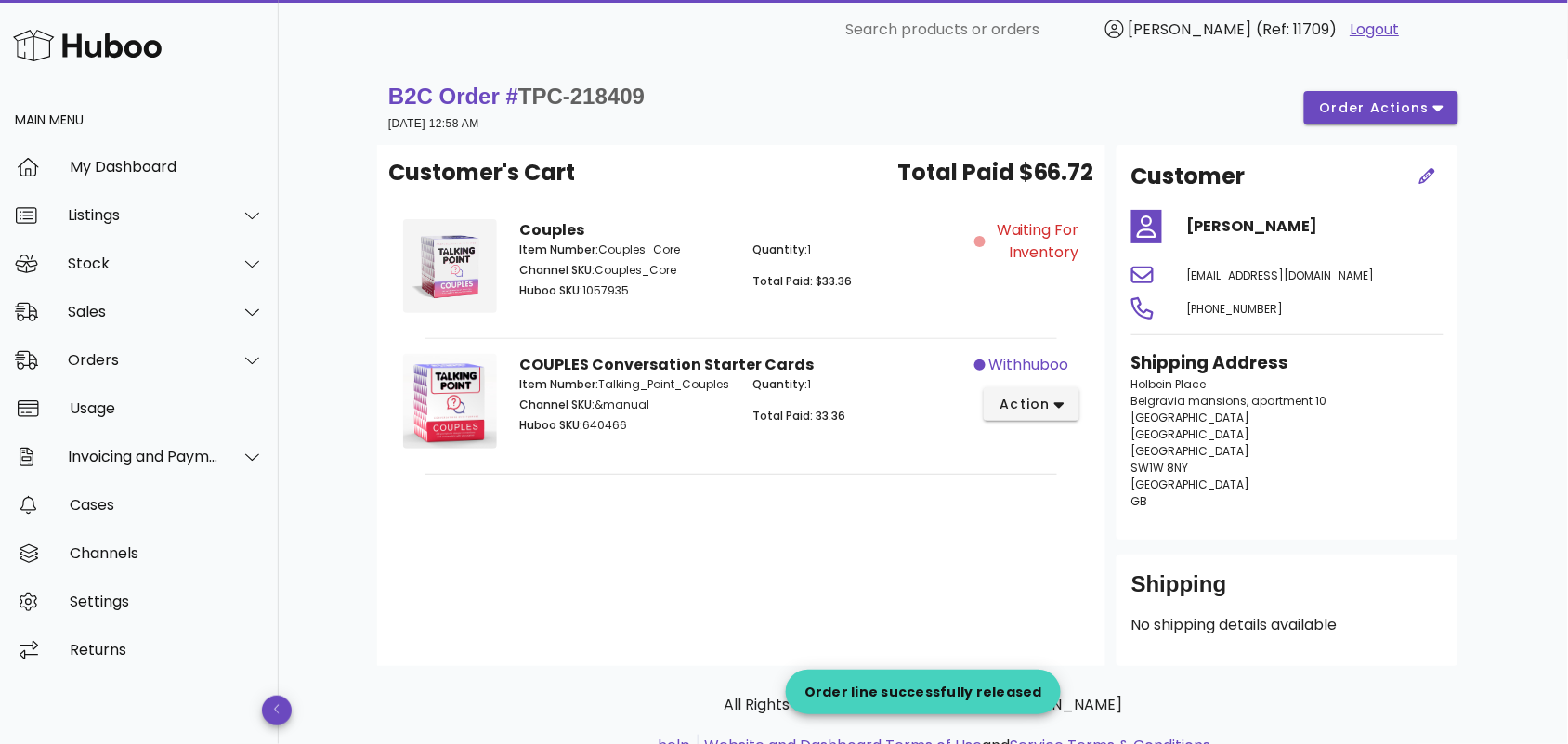
click at [726, 522] on div "Customer's Cart Total Paid $66.72 Couples Item Number: Couples_Core Channel SKU…" at bounding box center [742, 406] width 729 height 521
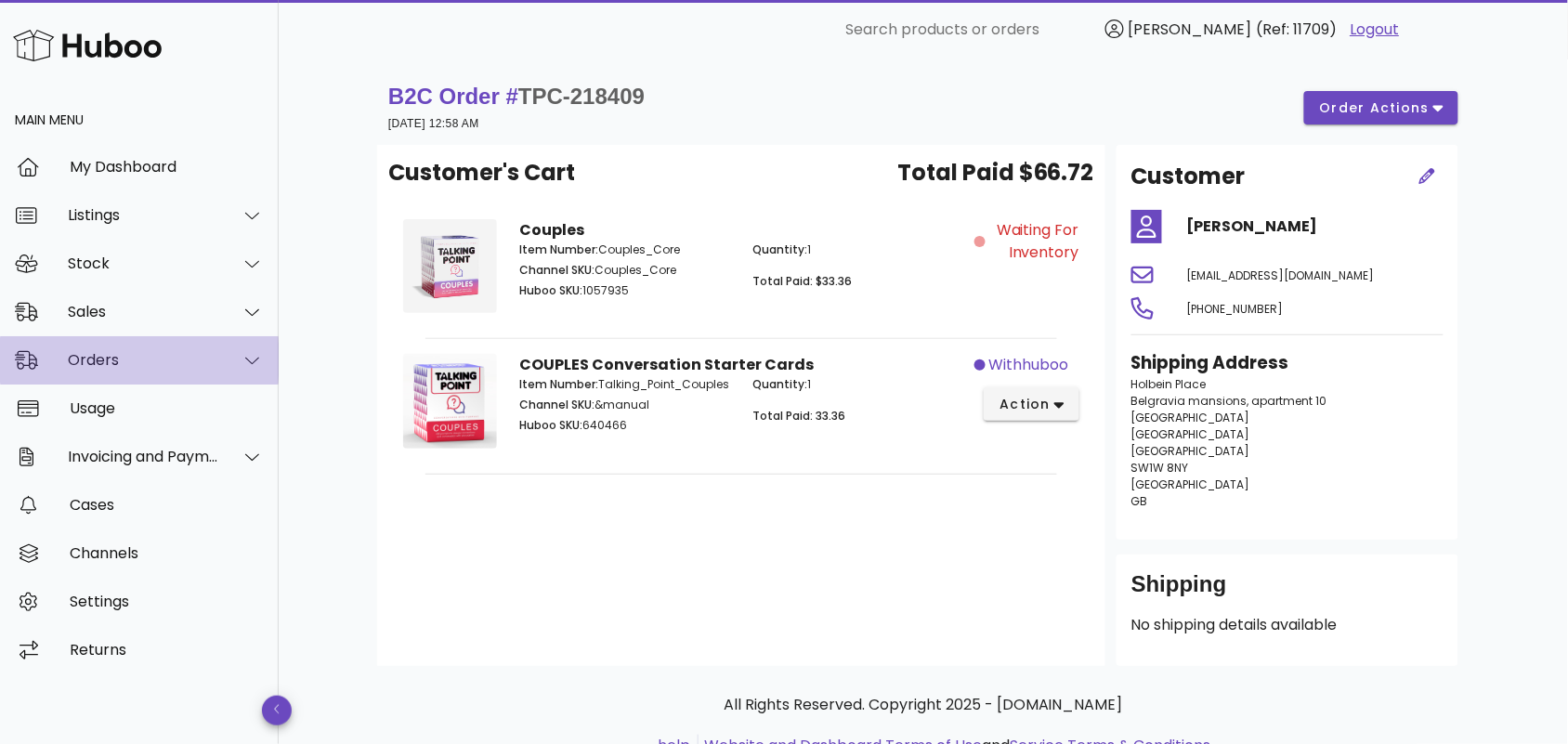
click at [145, 370] on div "Orders" at bounding box center [140, 361] width 279 height 49
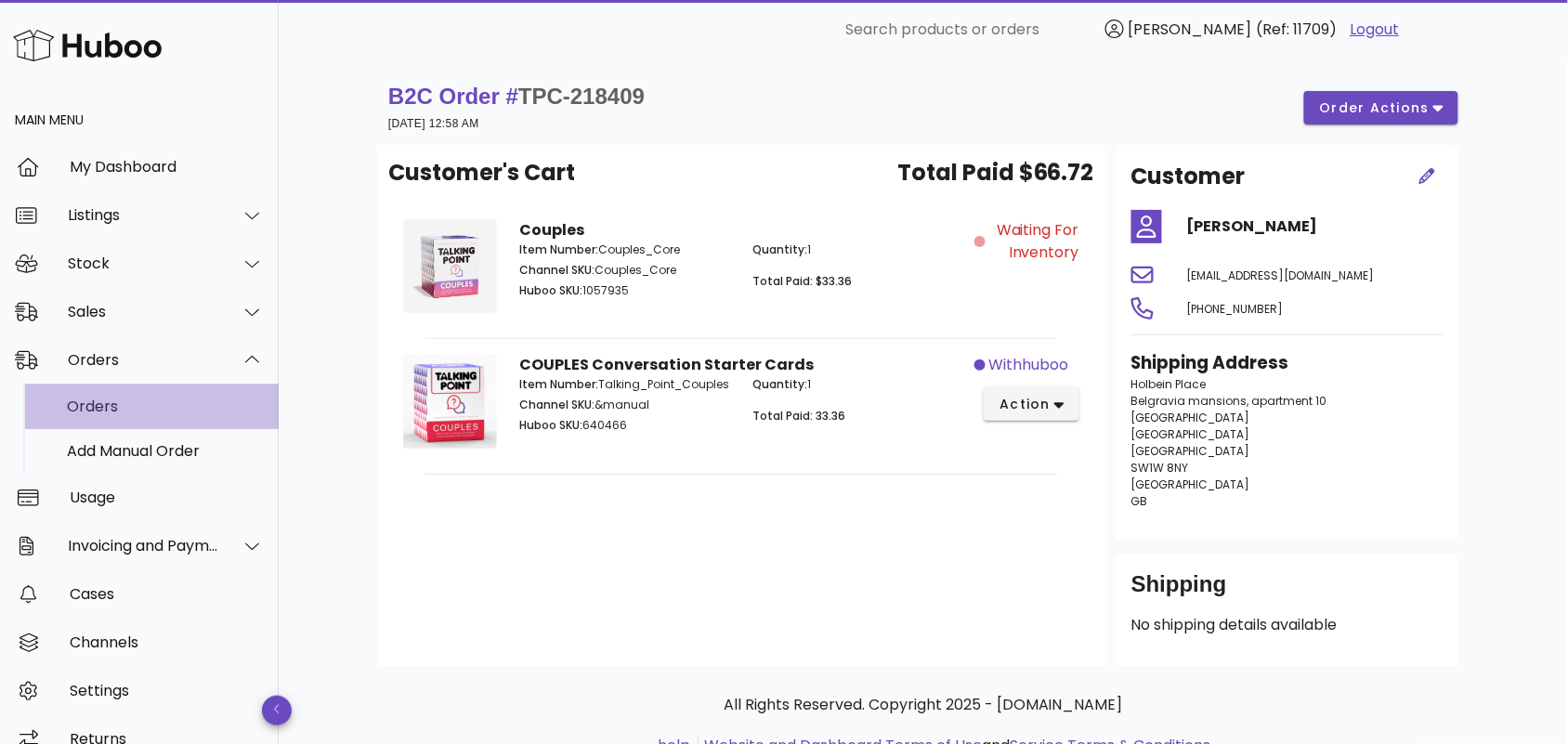
click at [160, 406] on div "Orders" at bounding box center [165, 406] width 197 height 18
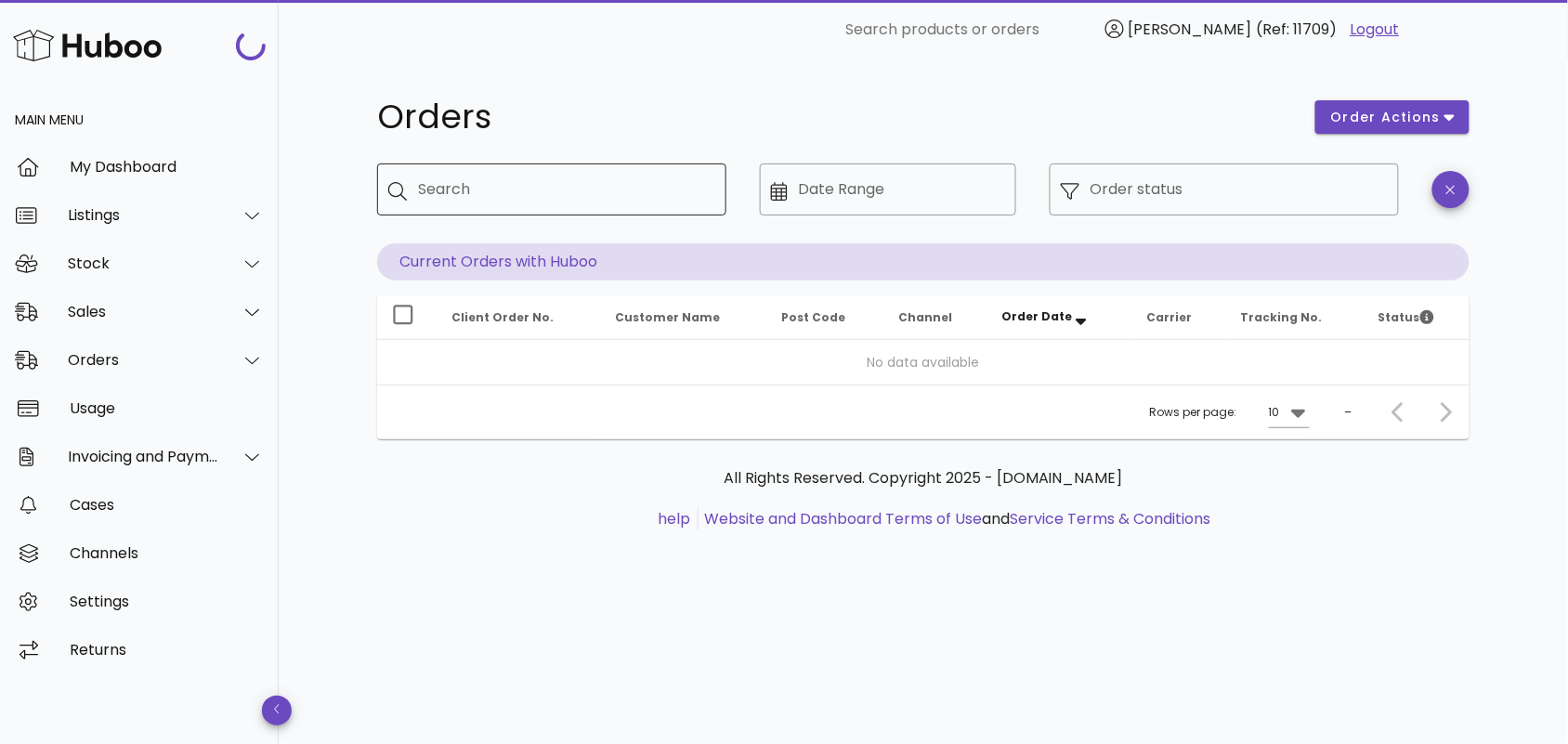
click at [488, 193] on input "Search" at bounding box center [564, 189] width 293 height 30
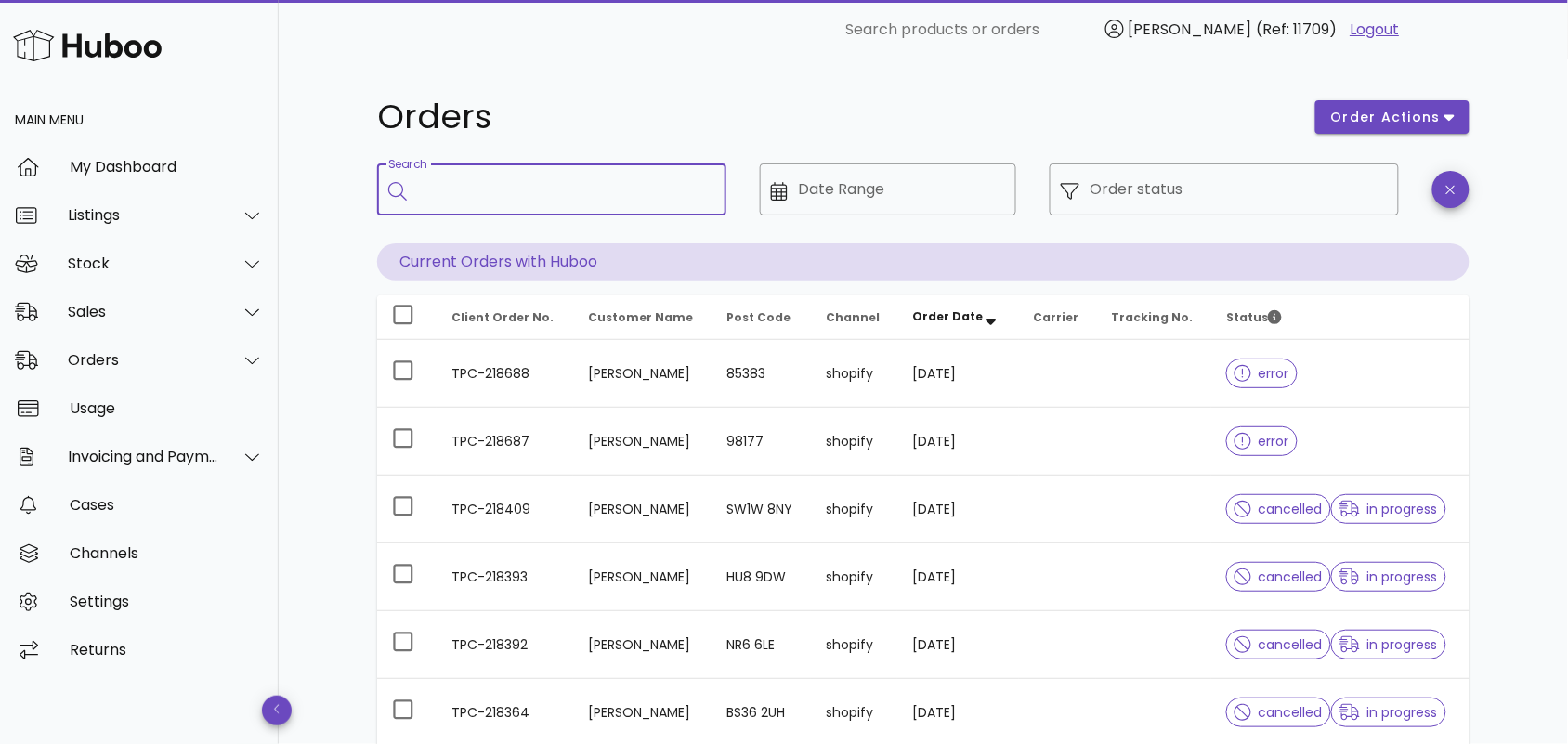
paste input "**********"
type input "**********"
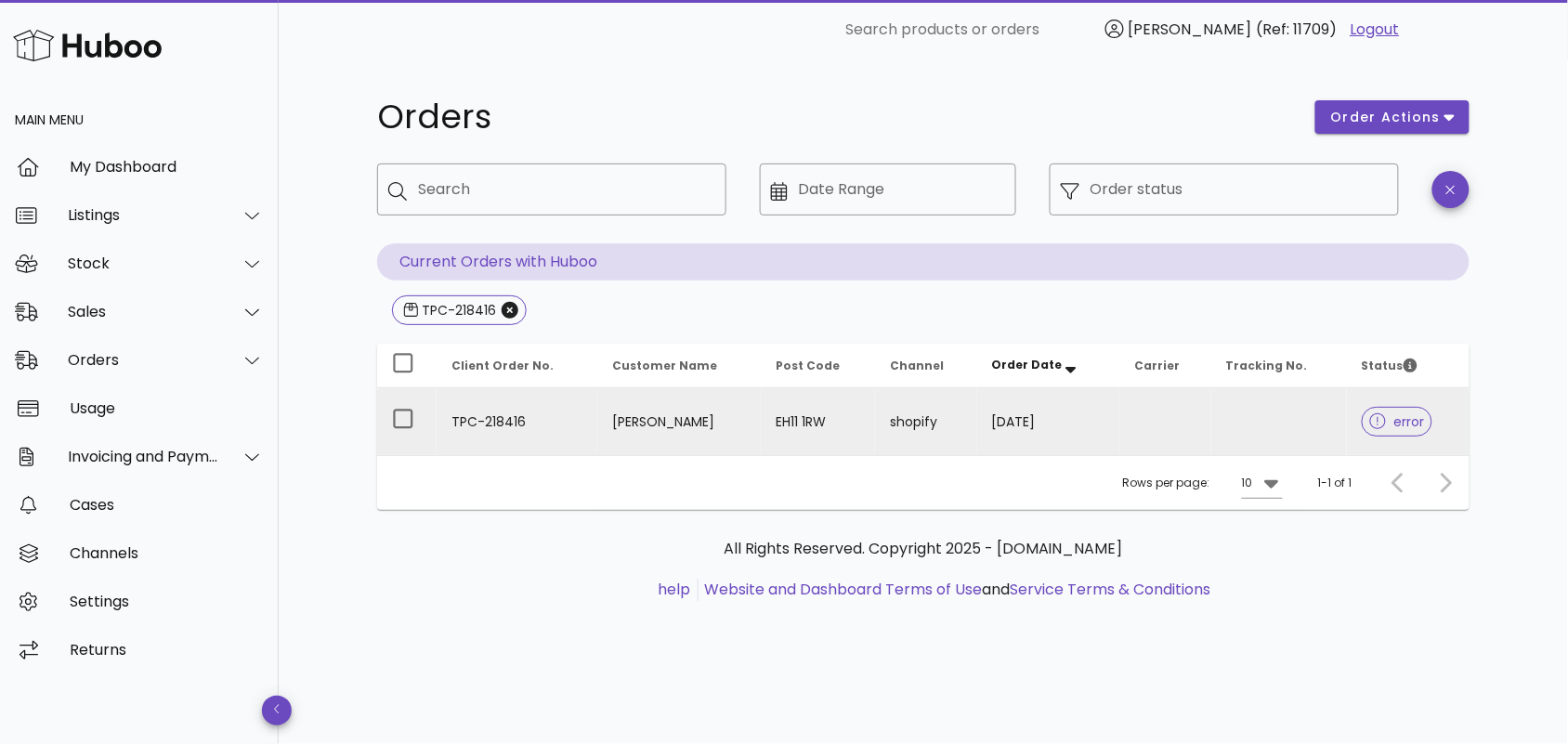
click at [513, 407] on td "TPC-218416" at bounding box center [517, 422] width 161 height 67
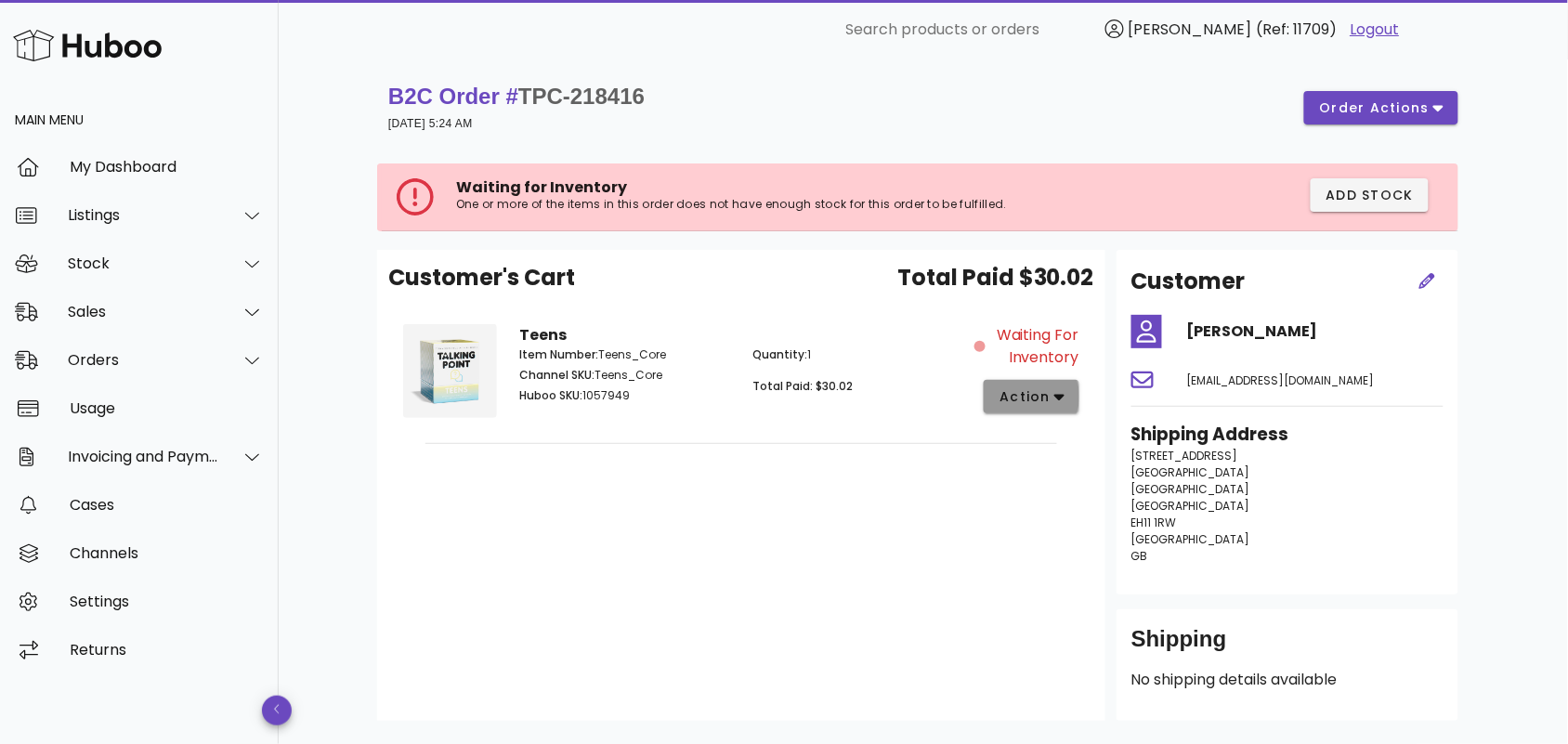
click at [1064, 404] on icon "button" at bounding box center [1059, 397] width 10 height 17
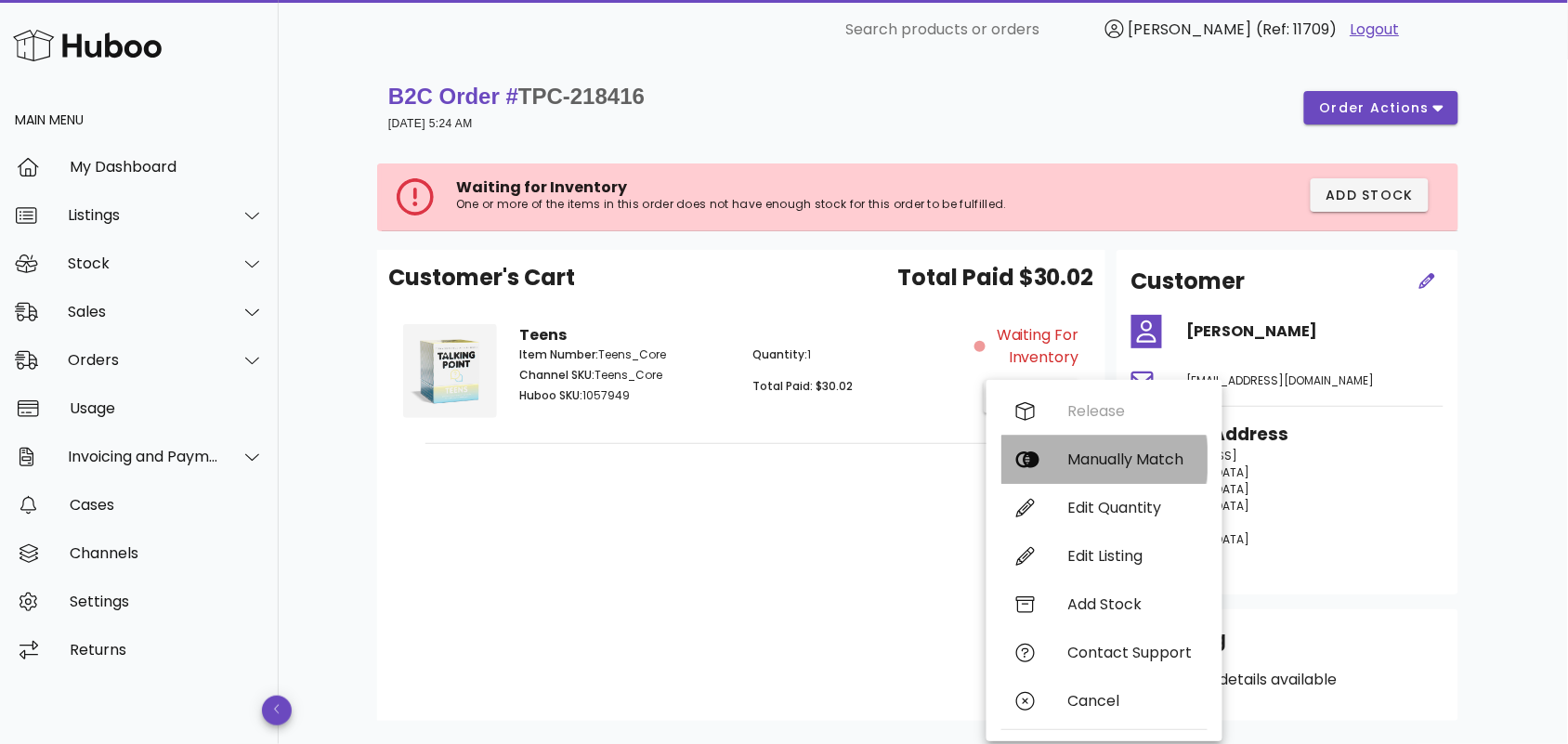
click at [1073, 458] on div "Manually Match" at bounding box center [1130, 459] width 125 height 18
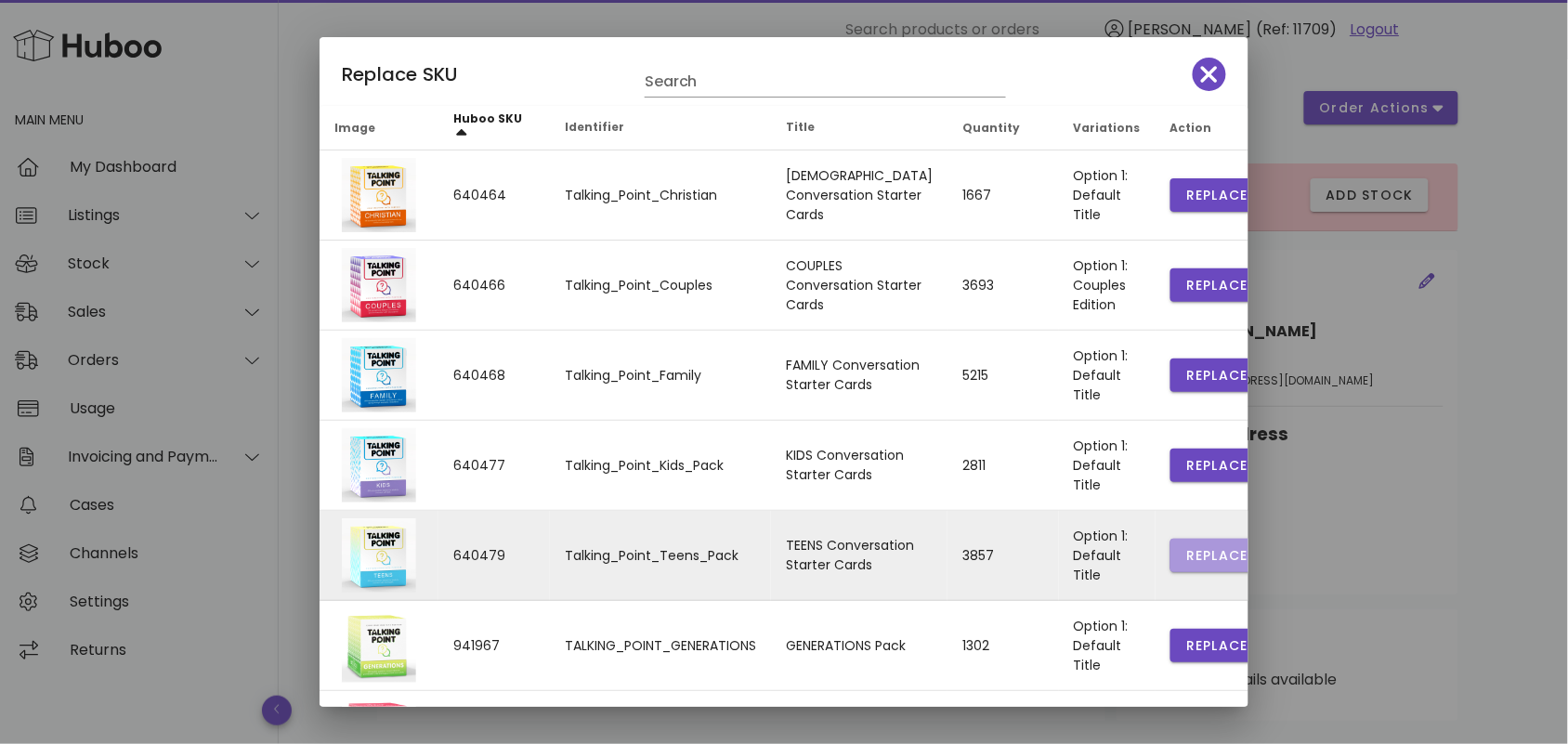
click at [1185, 554] on span "Replace" at bounding box center [1216, 556] width 63 height 20
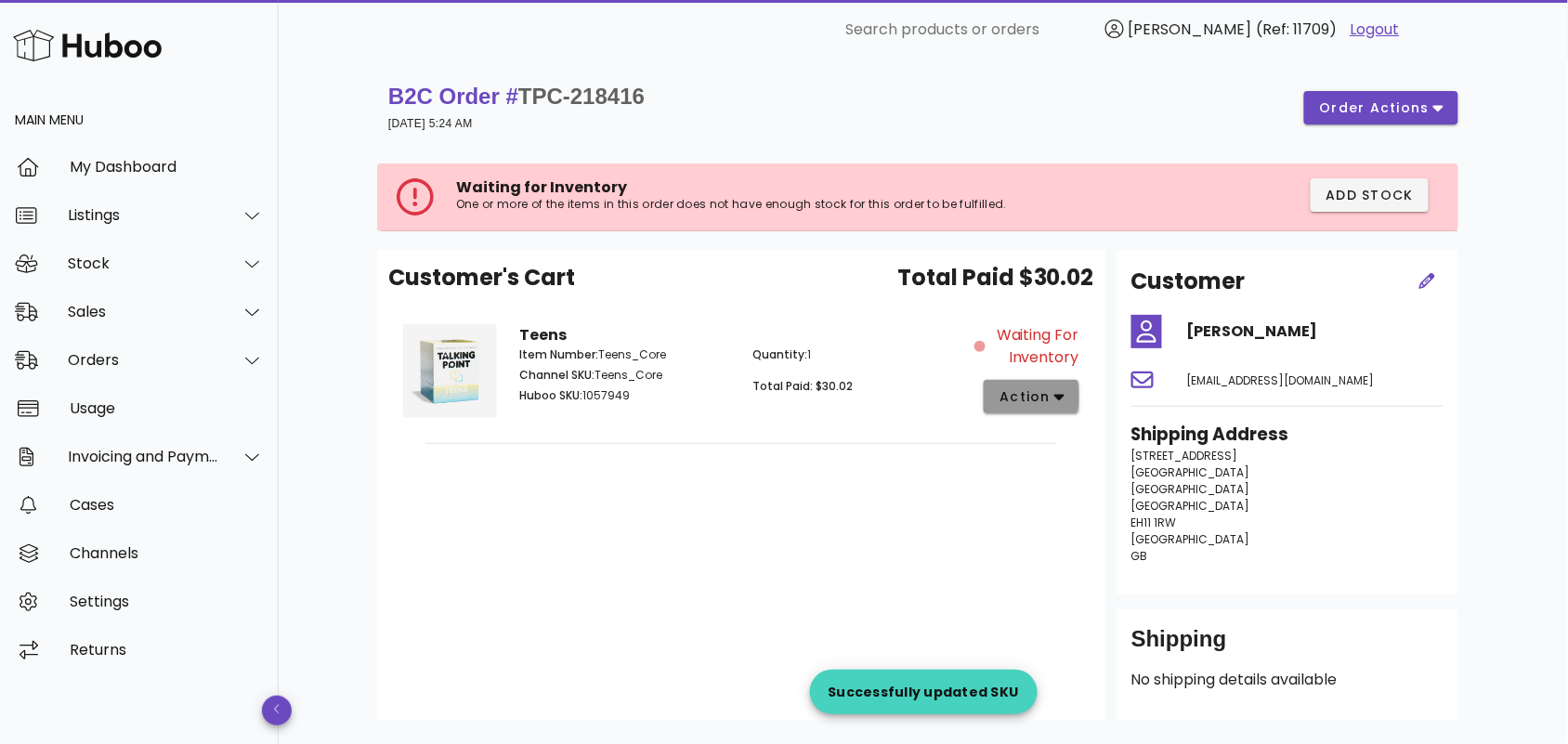
click at [1051, 400] on span "action" at bounding box center [1025, 397] width 52 height 20
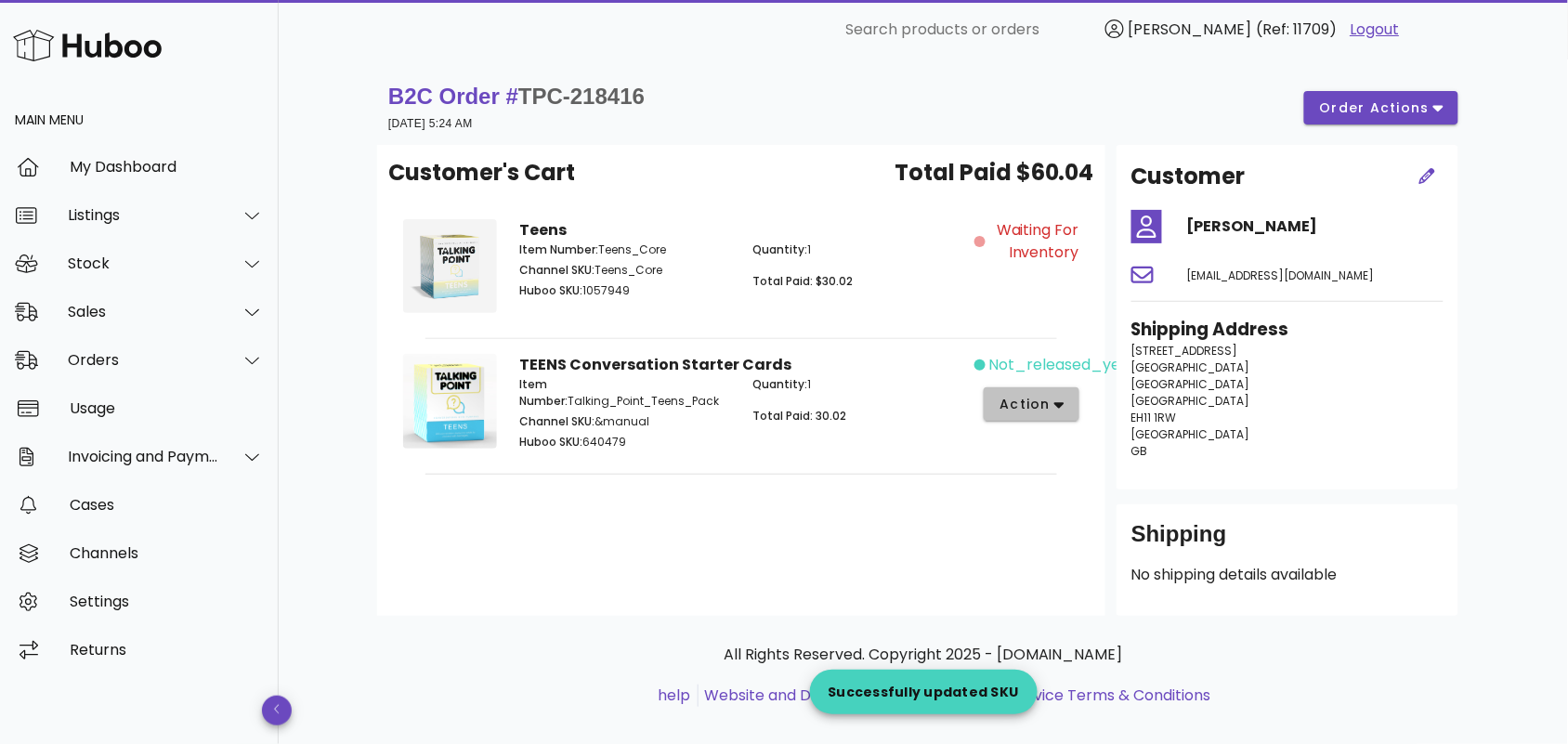
click at [1047, 409] on span "action" at bounding box center [1025, 404] width 52 height 20
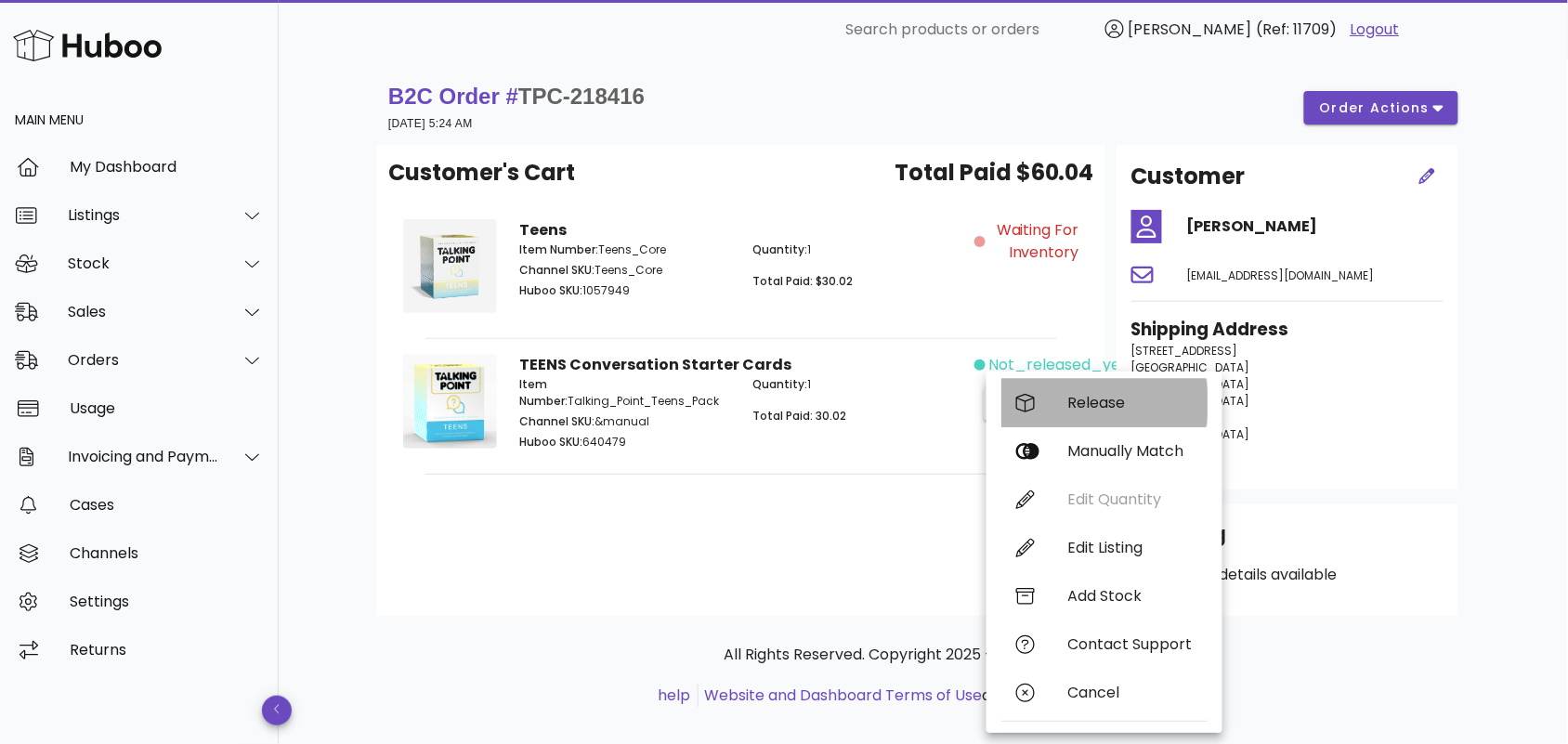
click at [1079, 400] on div "Release" at bounding box center [1130, 402] width 125 height 18
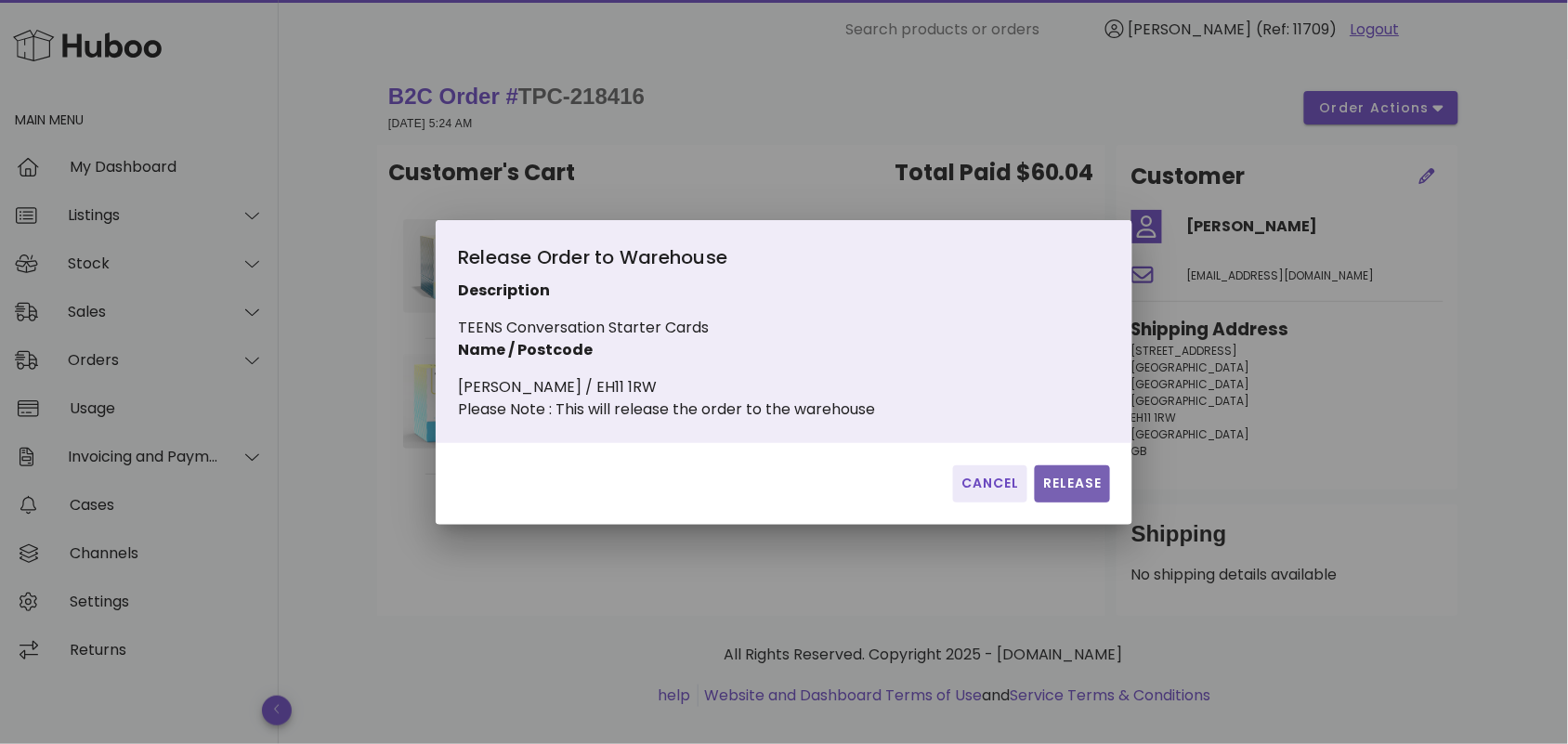
click at [1057, 491] on span "Release" at bounding box center [1072, 484] width 60 height 20
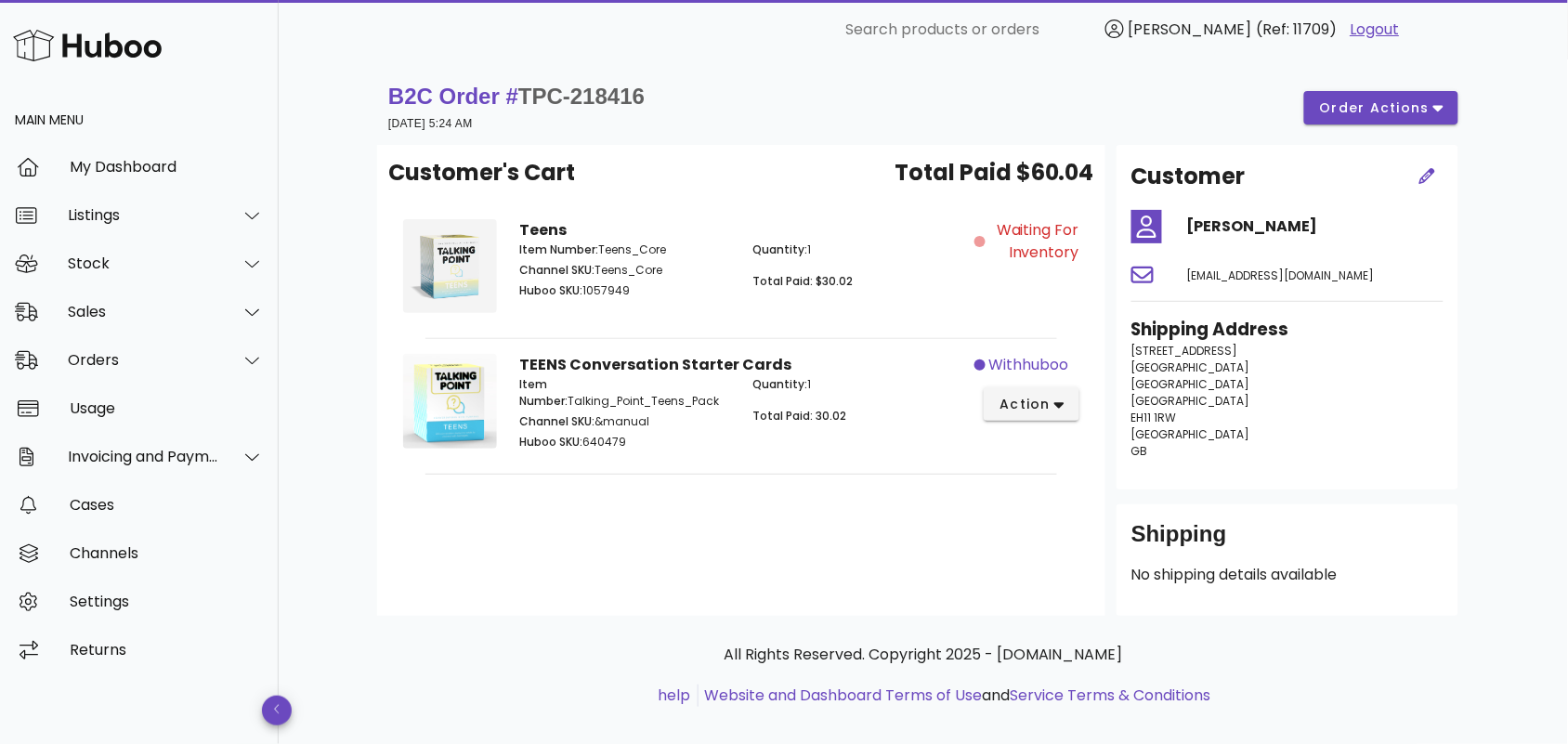
click at [787, 480] on div "Customer's Cart Total Paid $60.04 Teens Item Number: Teens_Core Channel SKU: Te…" at bounding box center [742, 380] width 729 height 471
click at [109, 361] on div "Orders" at bounding box center [143, 360] width 152 height 18
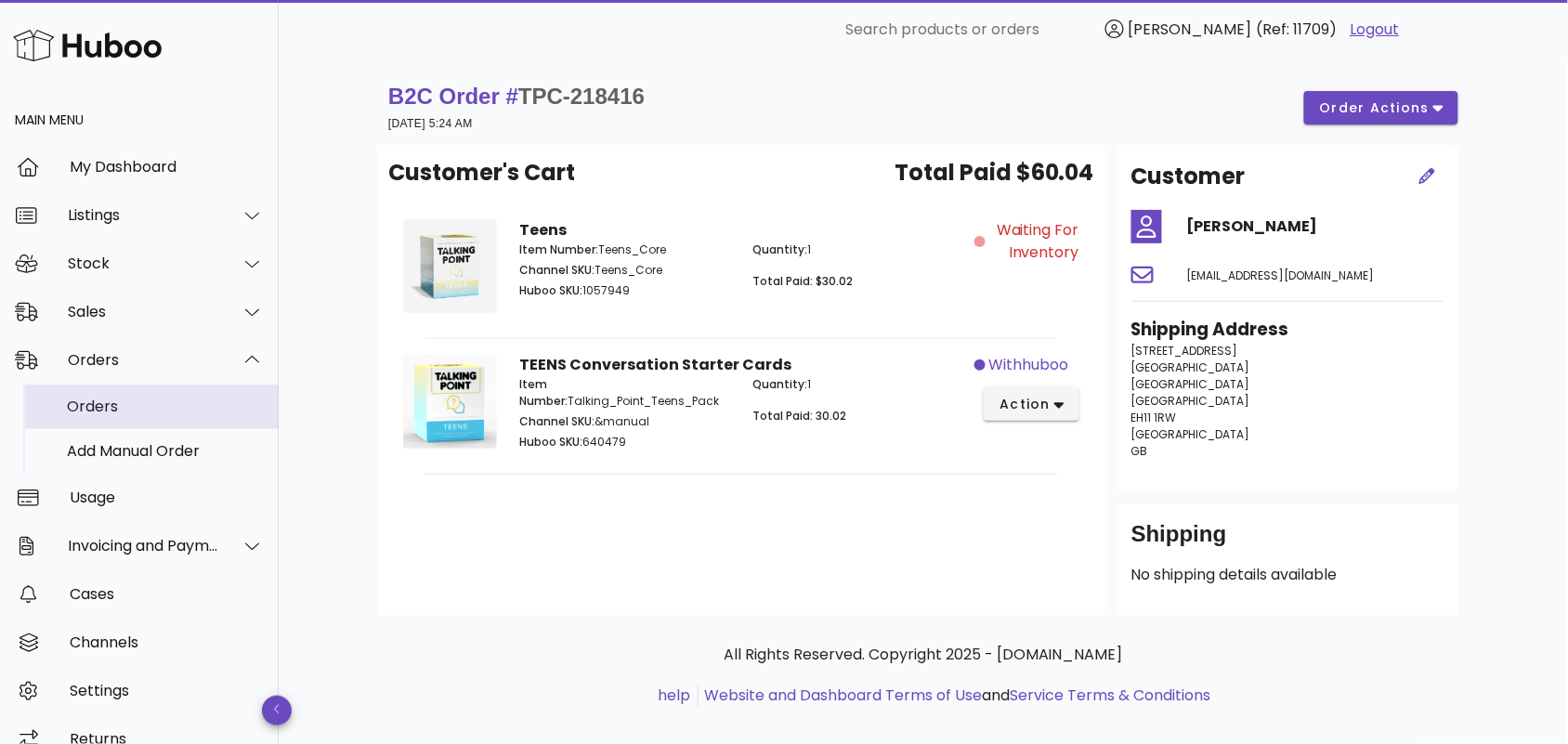
click at [161, 411] on div "Orders" at bounding box center [165, 406] width 197 height 18
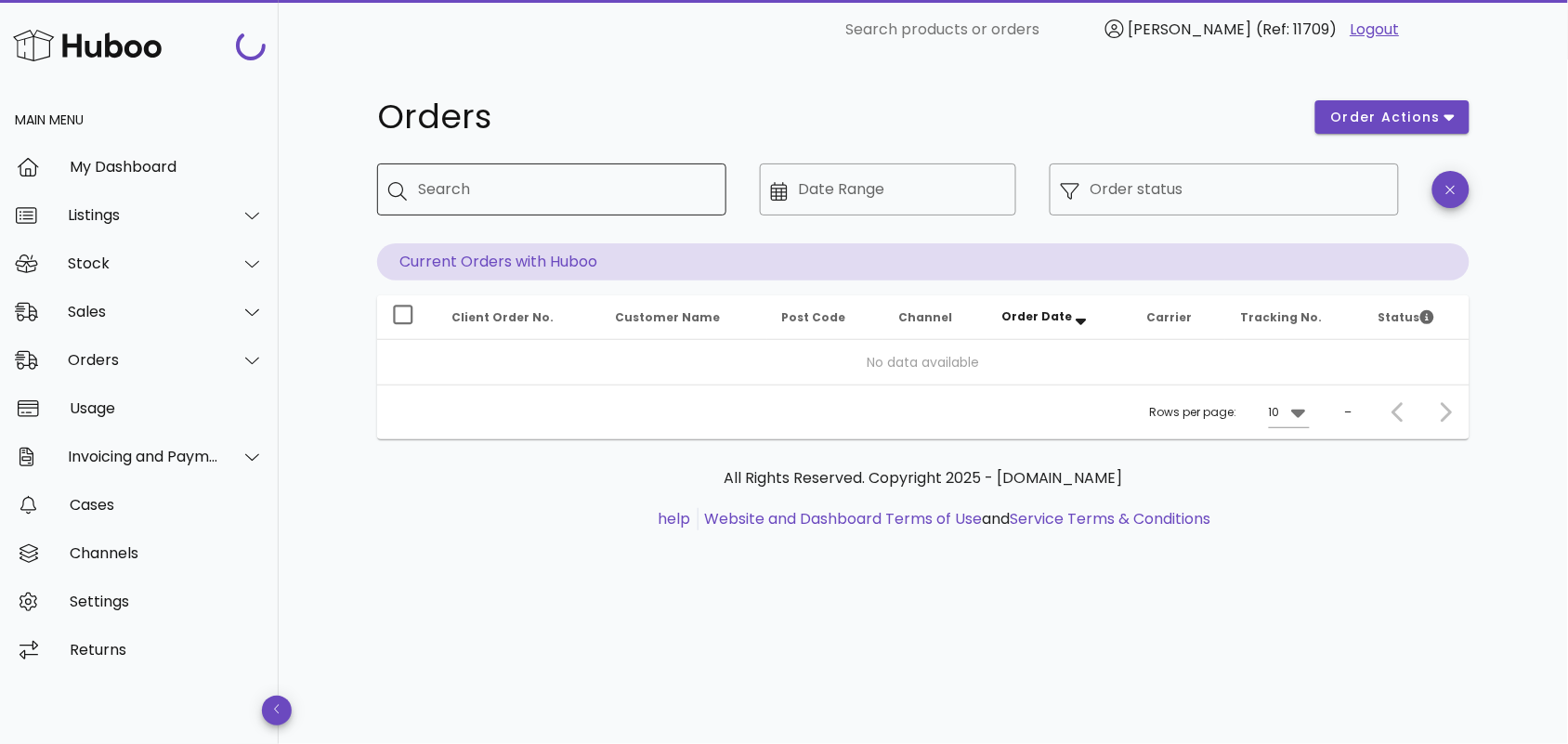
click at [484, 195] on input "Search" at bounding box center [564, 189] width 293 height 30
paste input "**********"
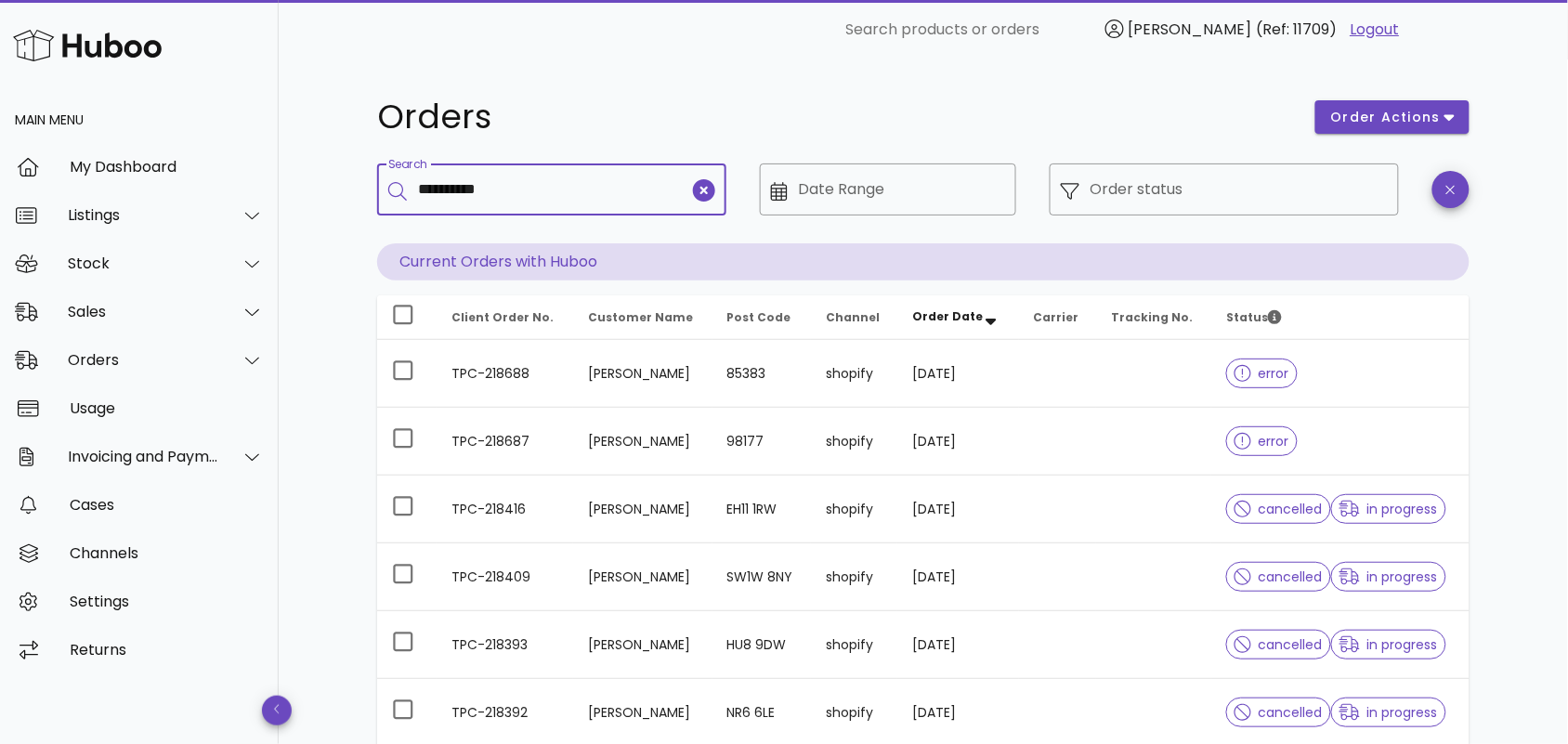
type input "**********"
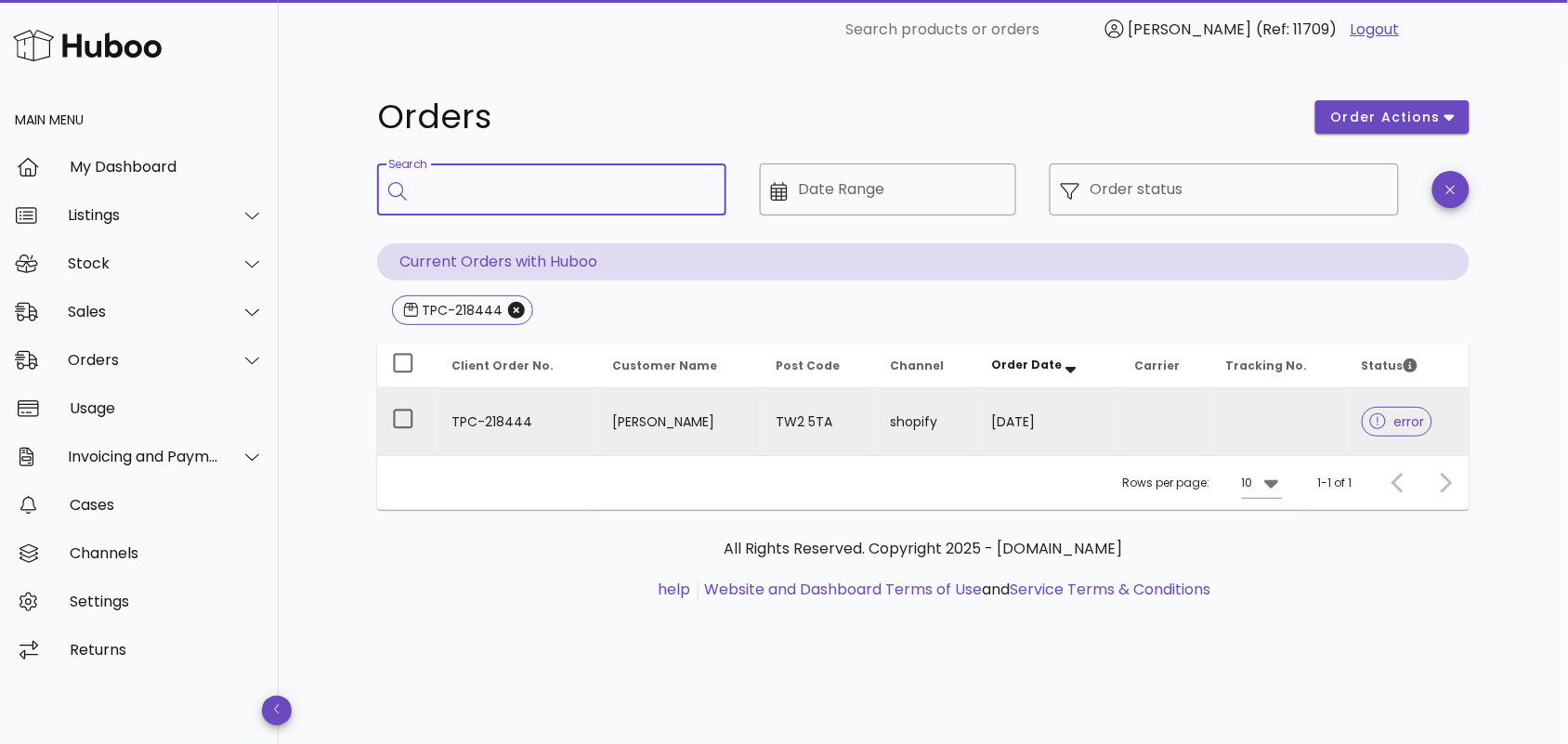
click at [535, 424] on td "TPC-218444" at bounding box center [517, 422] width 161 height 67
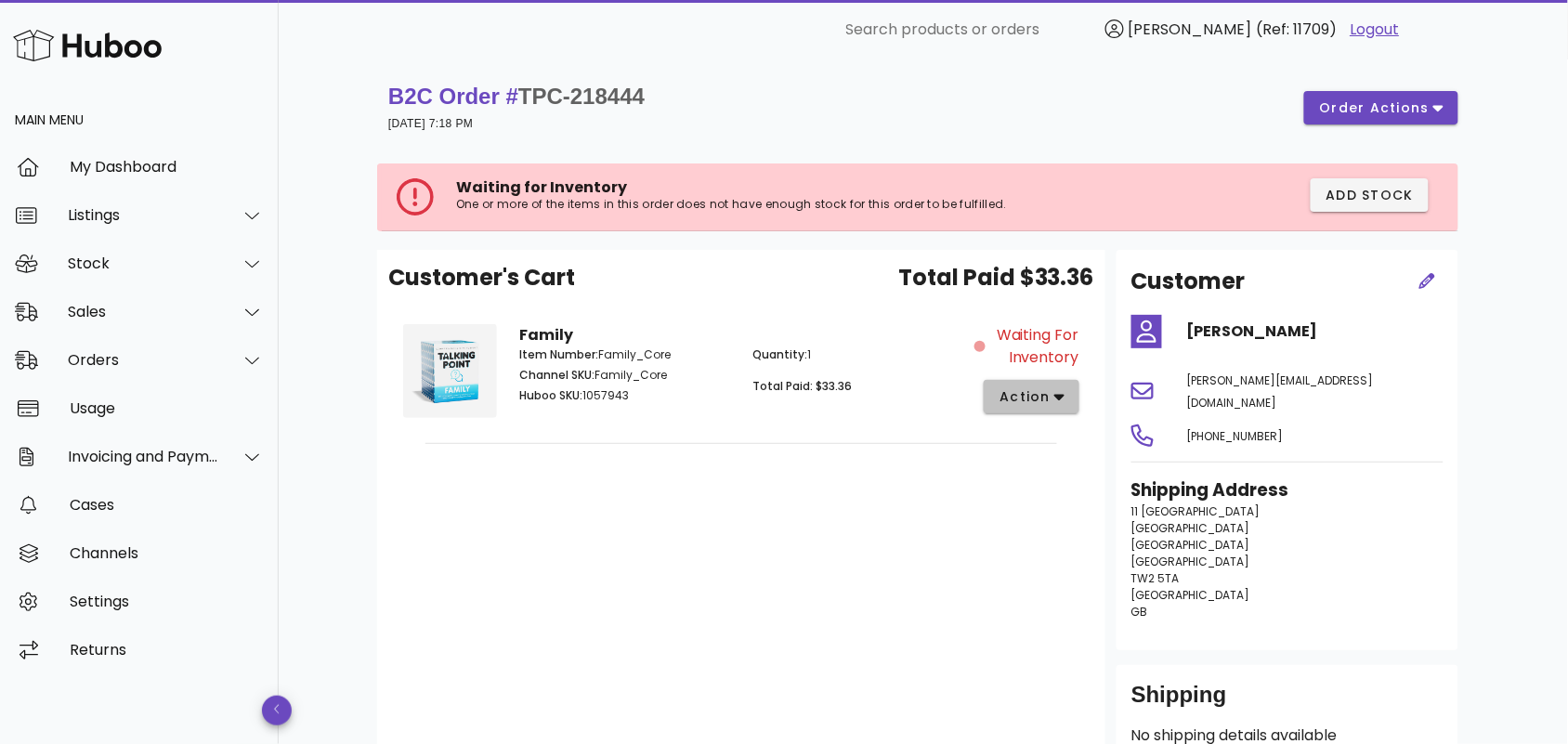
click at [1033, 394] on span "action" at bounding box center [1025, 397] width 52 height 20
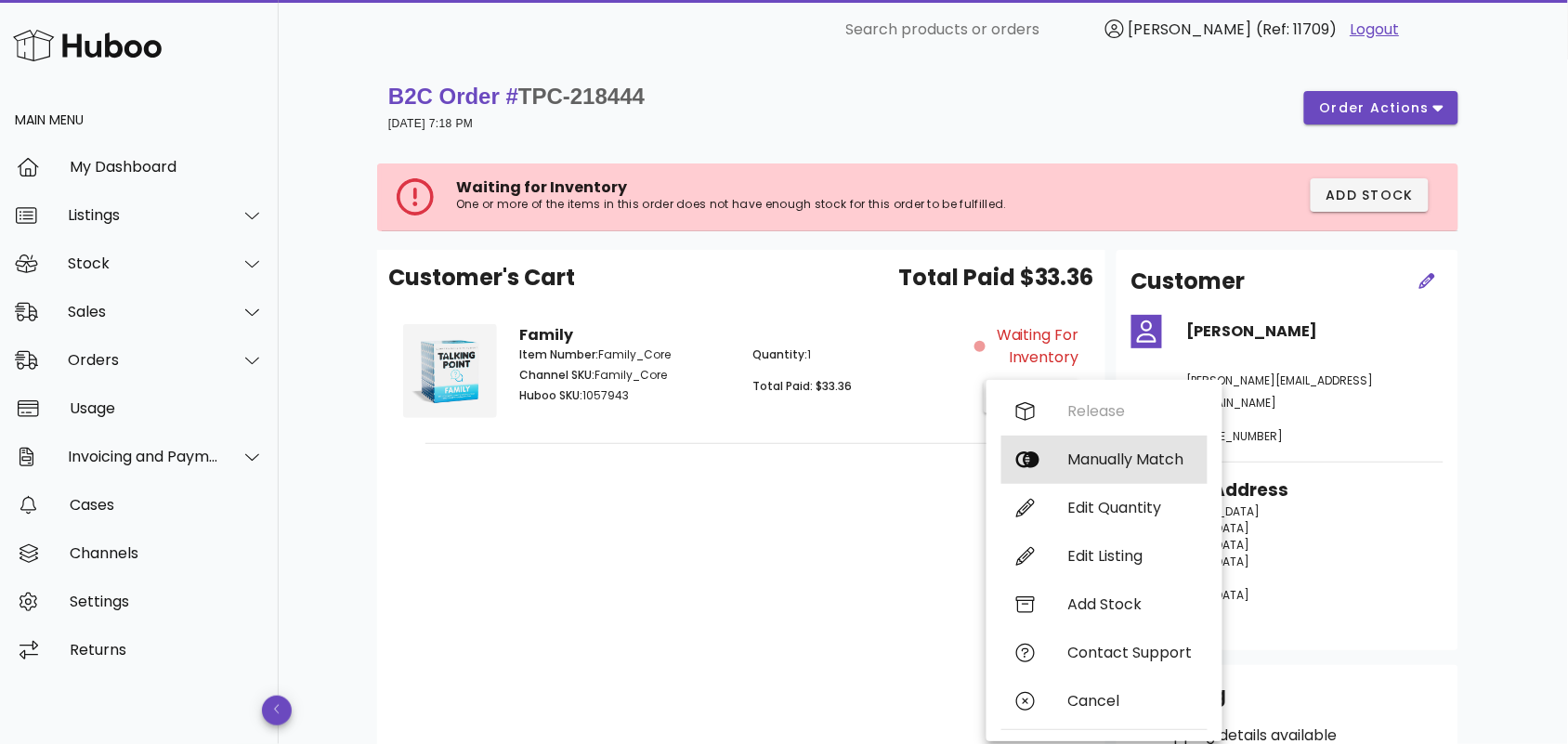
click at [1080, 455] on div "Manually Match" at bounding box center [1130, 459] width 125 height 18
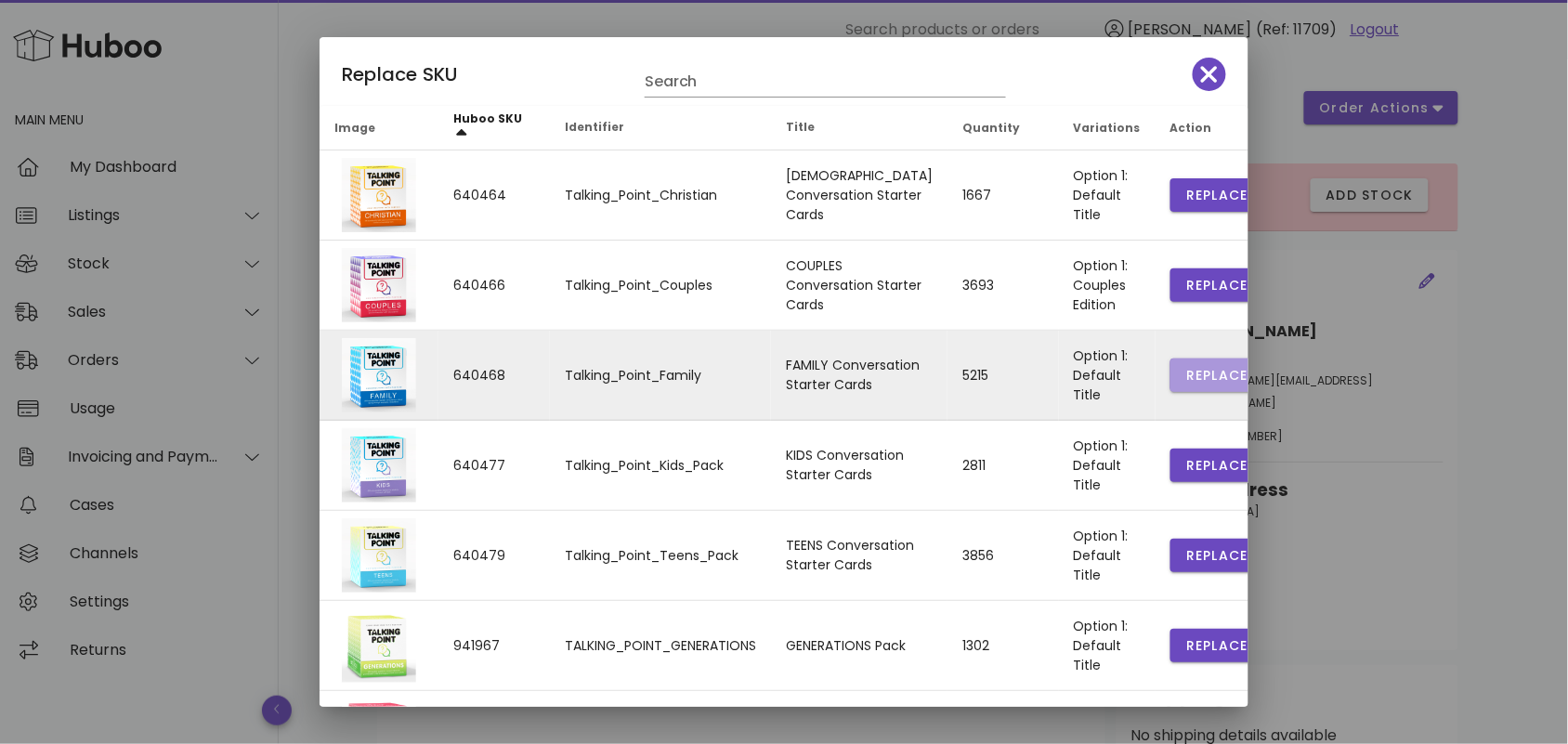
click at [1185, 374] on span "Replace" at bounding box center [1216, 376] width 63 height 20
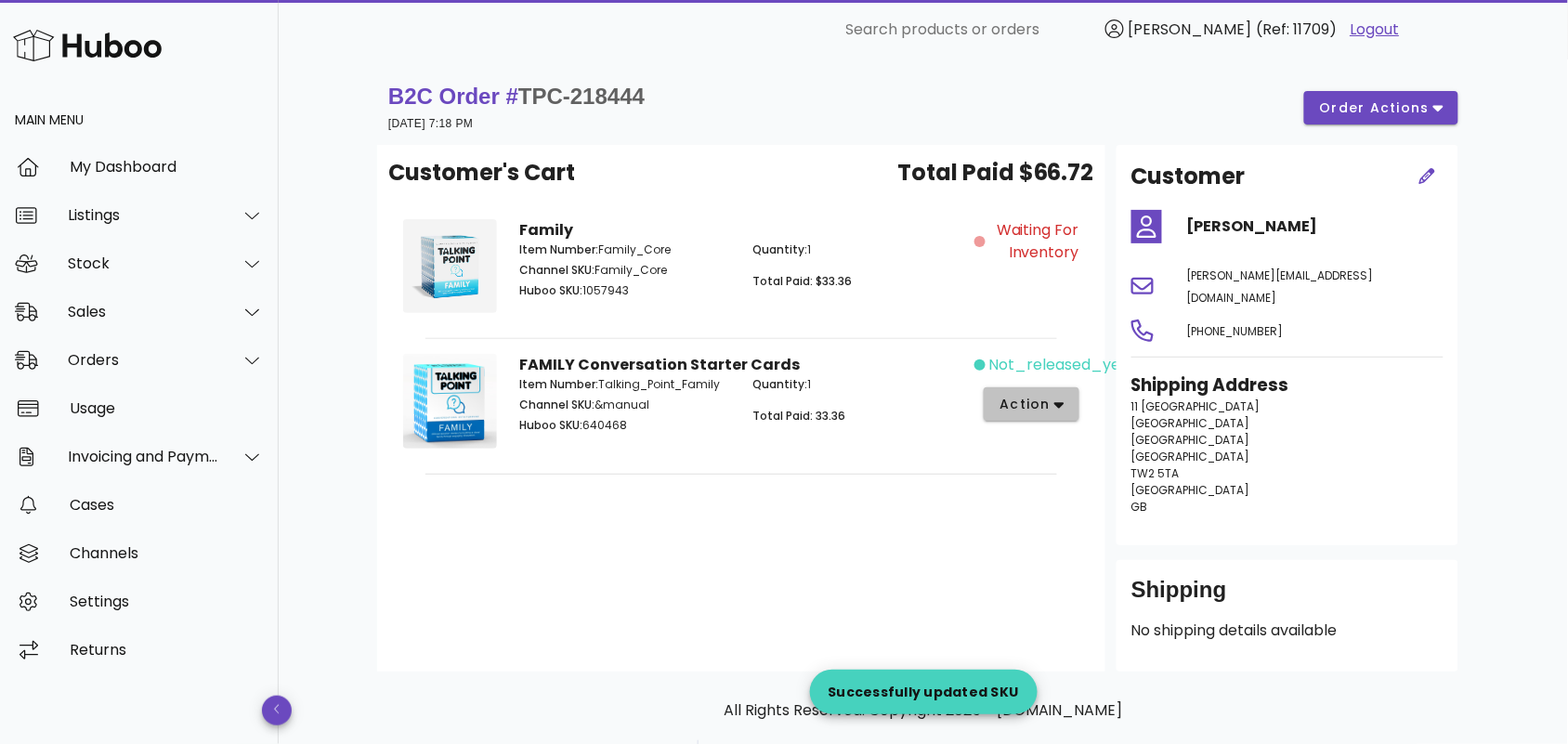
click at [1043, 405] on span "action" at bounding box center [1025, 404] width 52 height 20
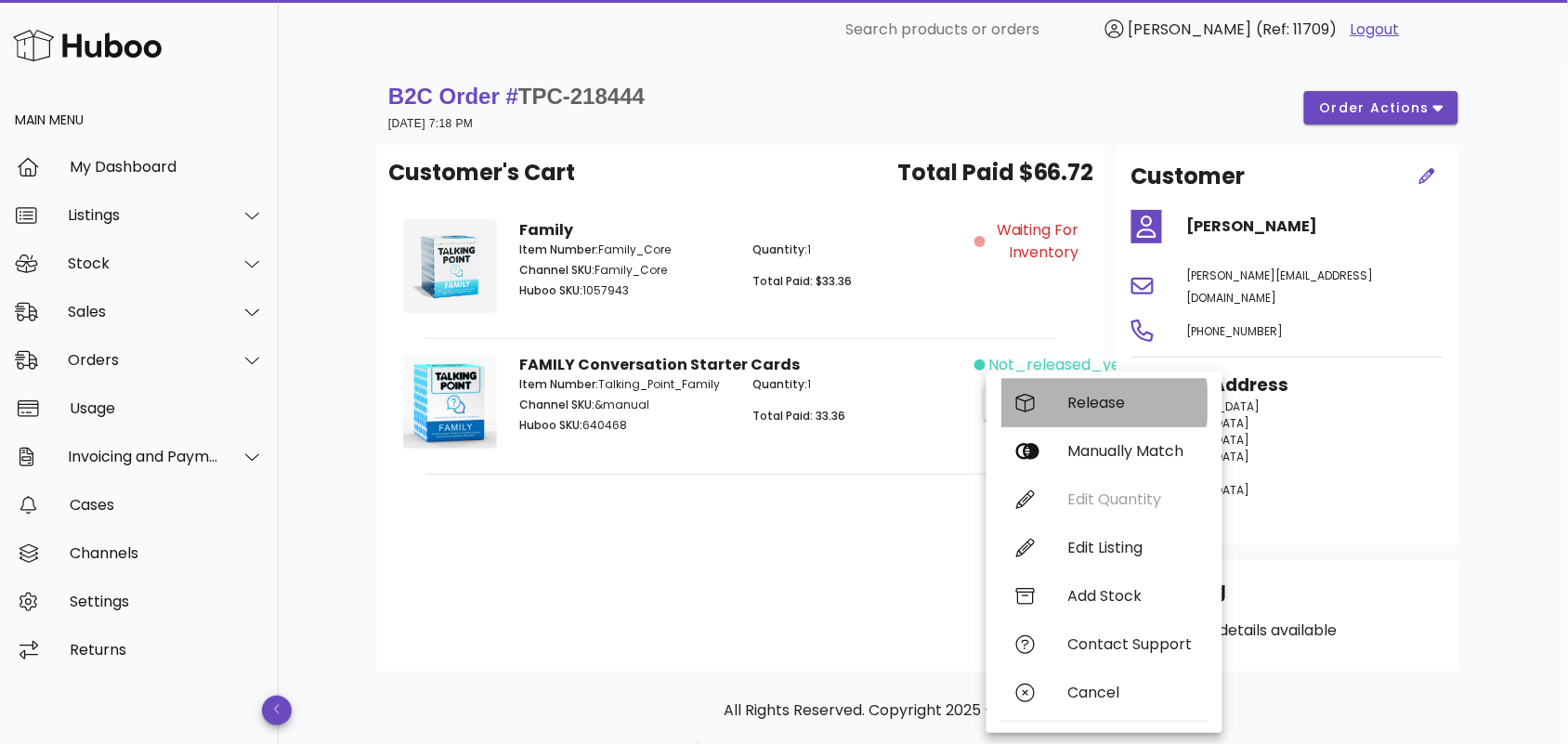
click at [1078, 395] on div "Release" at bounding box center [1130, 402] width 125 height 18
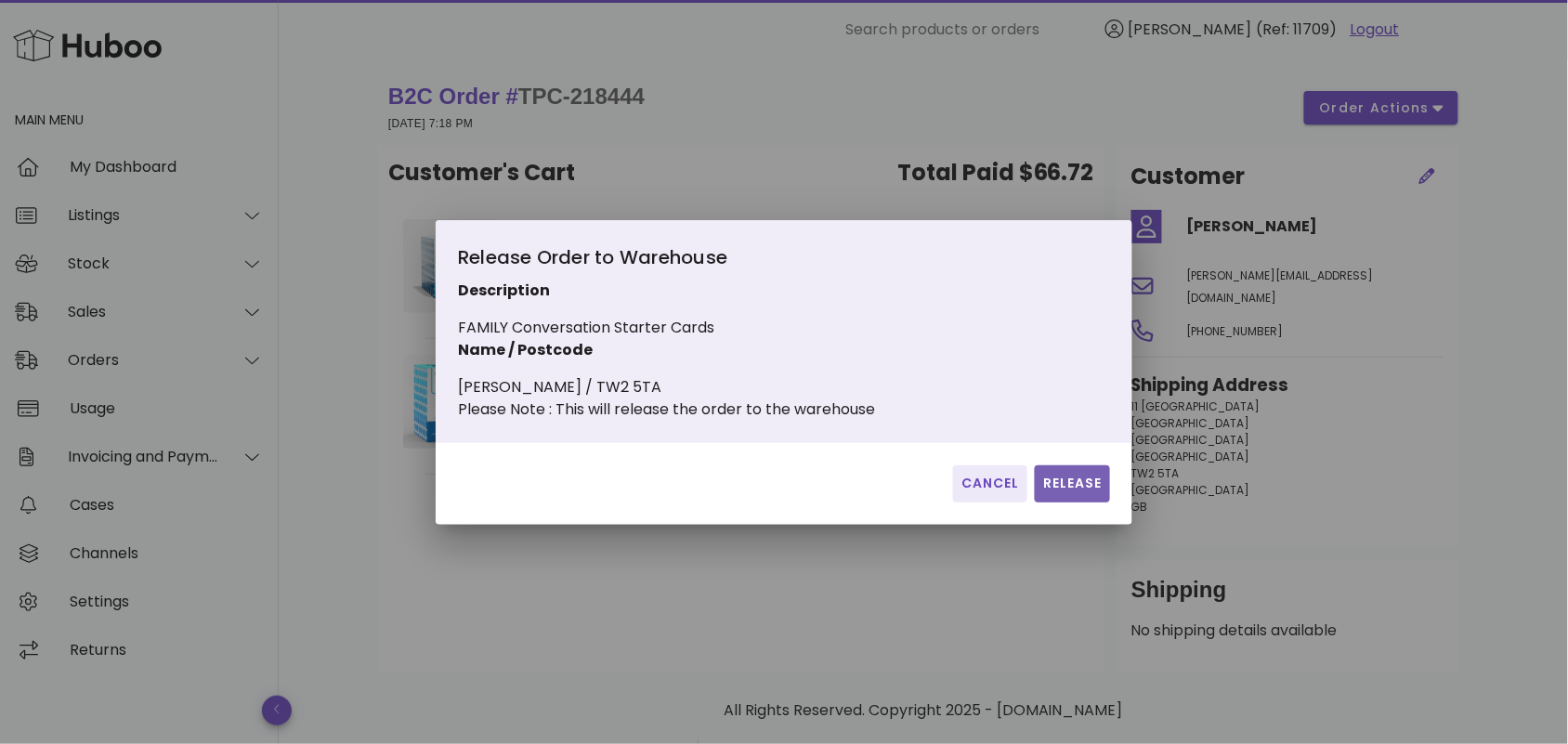
click at [1073, 484] on button "Release" at bounding box center [1072, 484] width 75 height 37
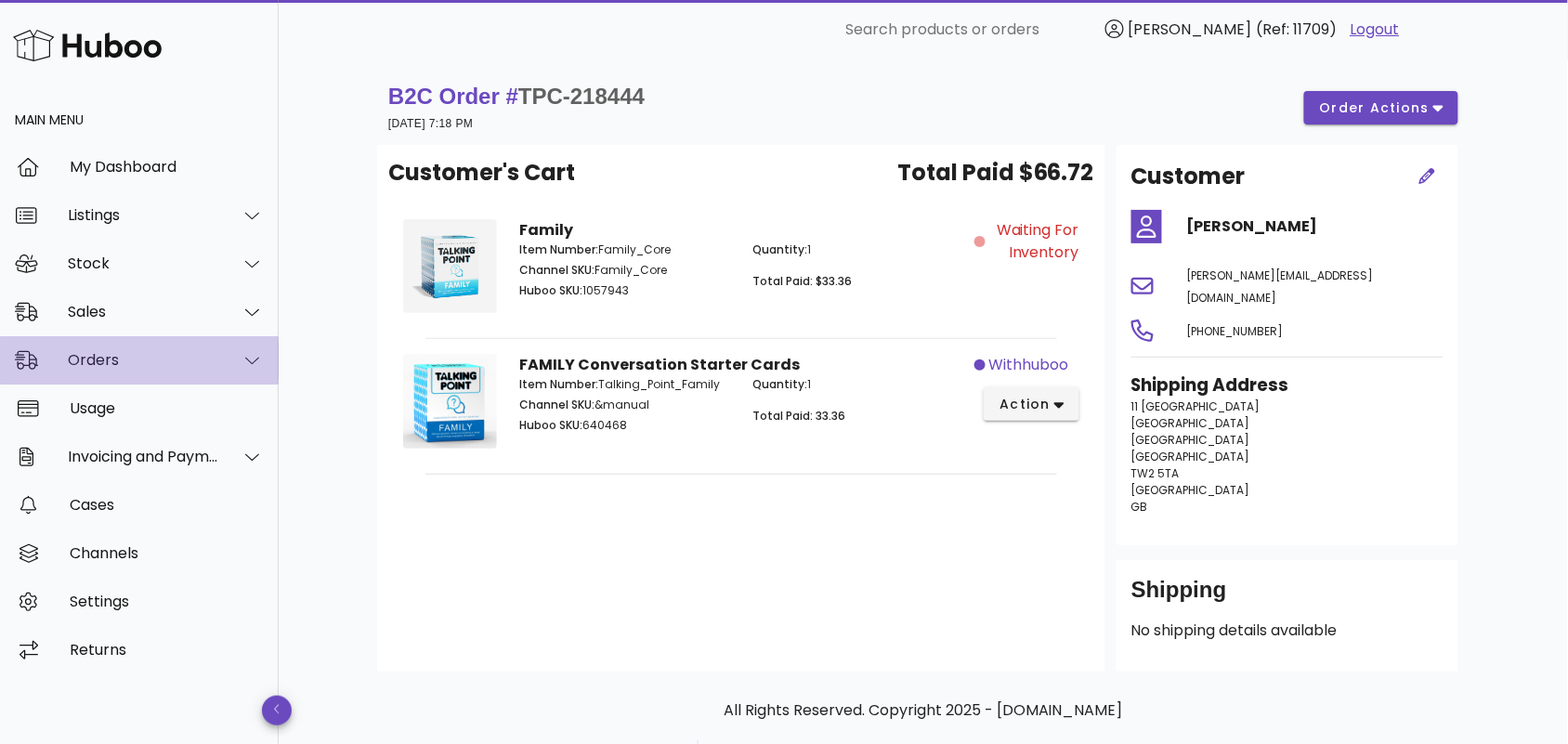
click at [160, 363] on div "Orders" at bounding box center [143, 360] width 152 height 18
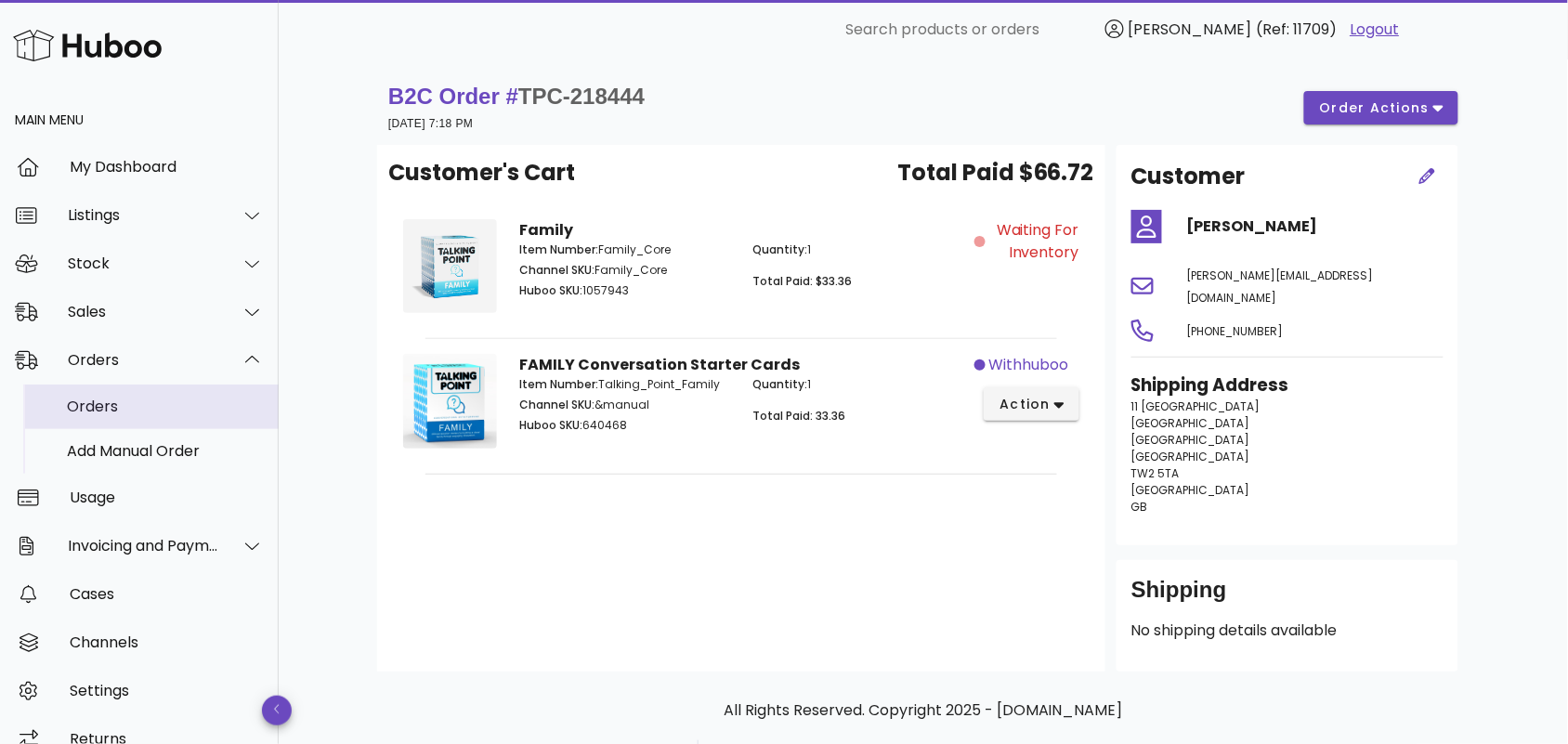
click at [174, 413] on div "Orders" at bounding box center [165, 406] width 197 height 18
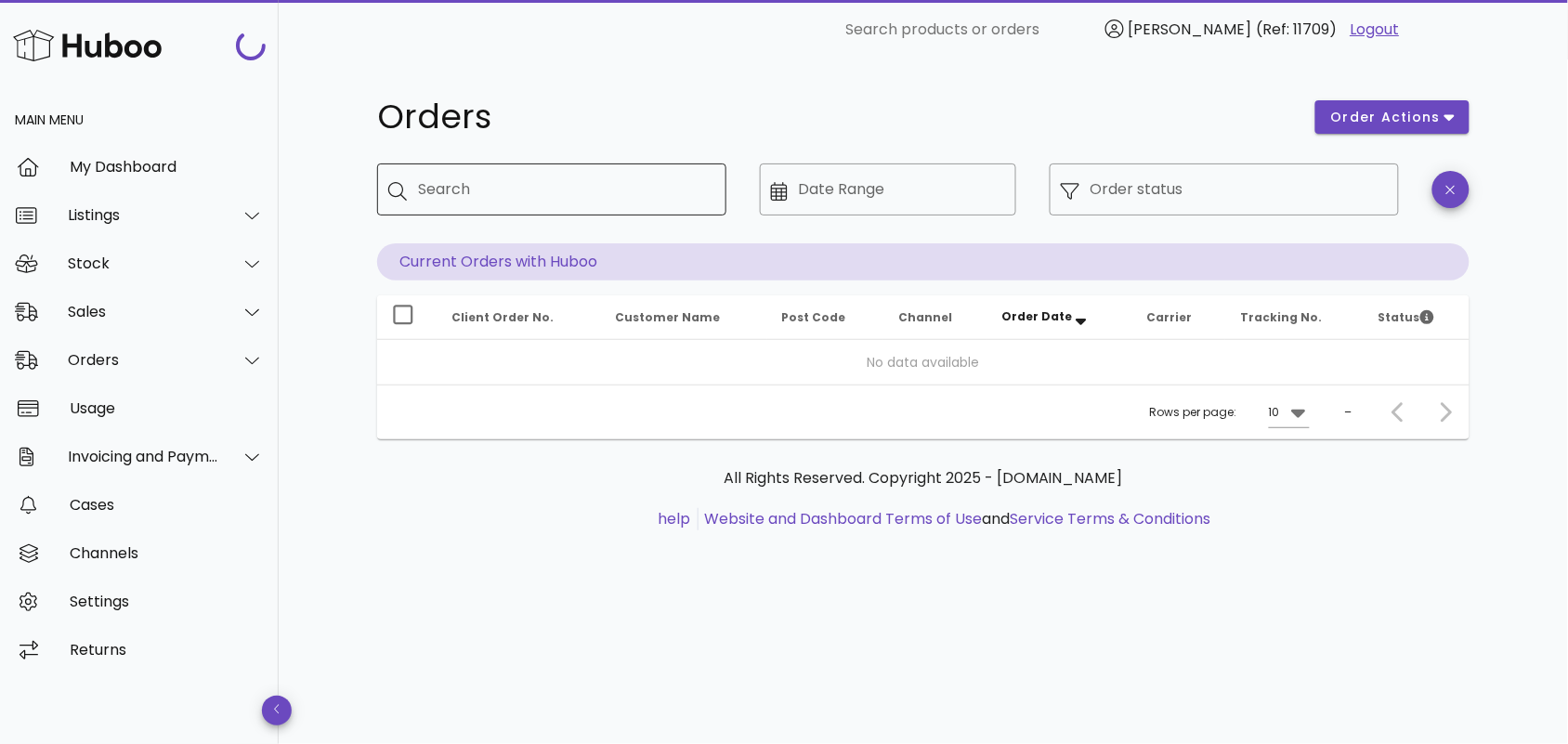
click at [551, 186] on input "Search" at bounding box center [564, 189] width 293 height 30
paste input "**********"
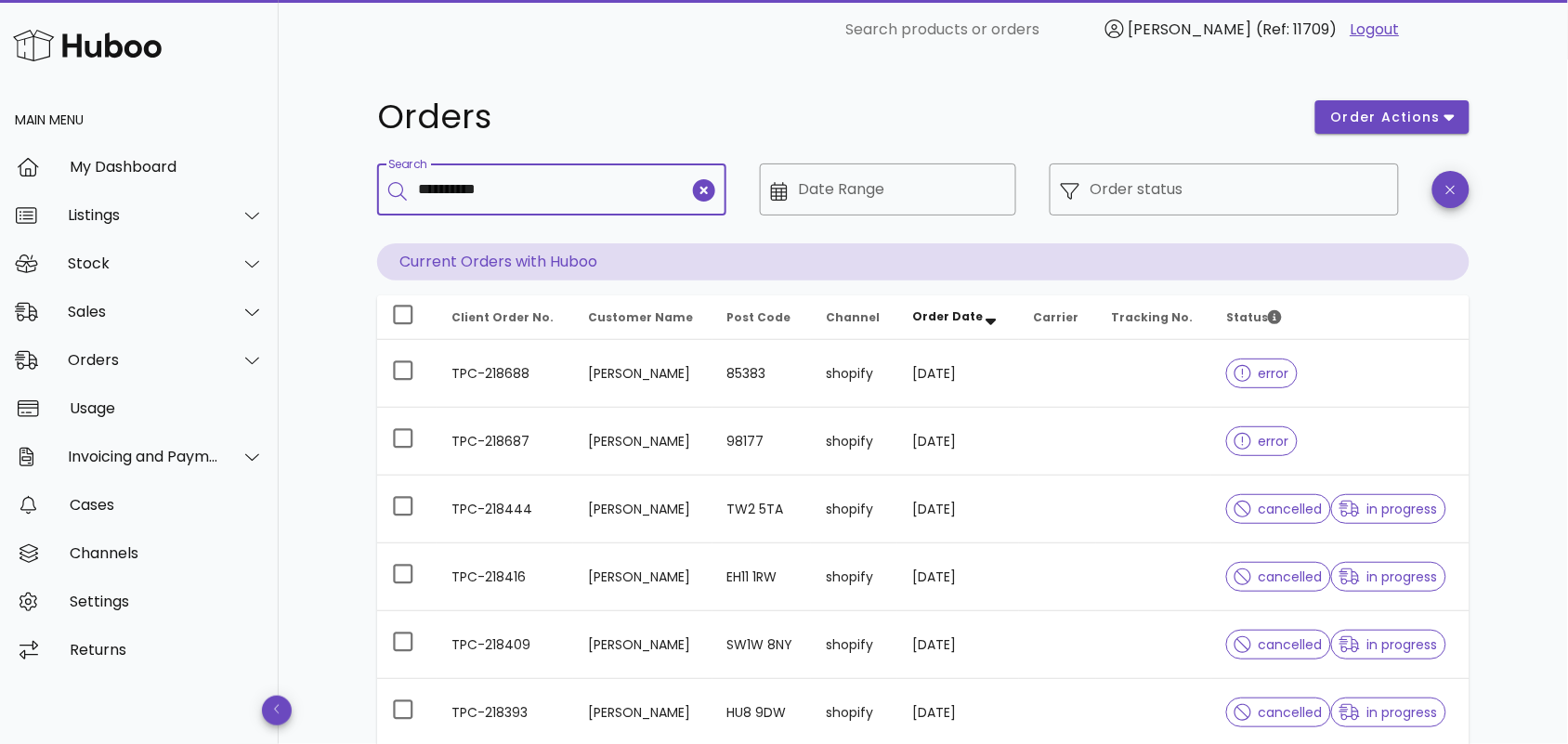
type input "**********"
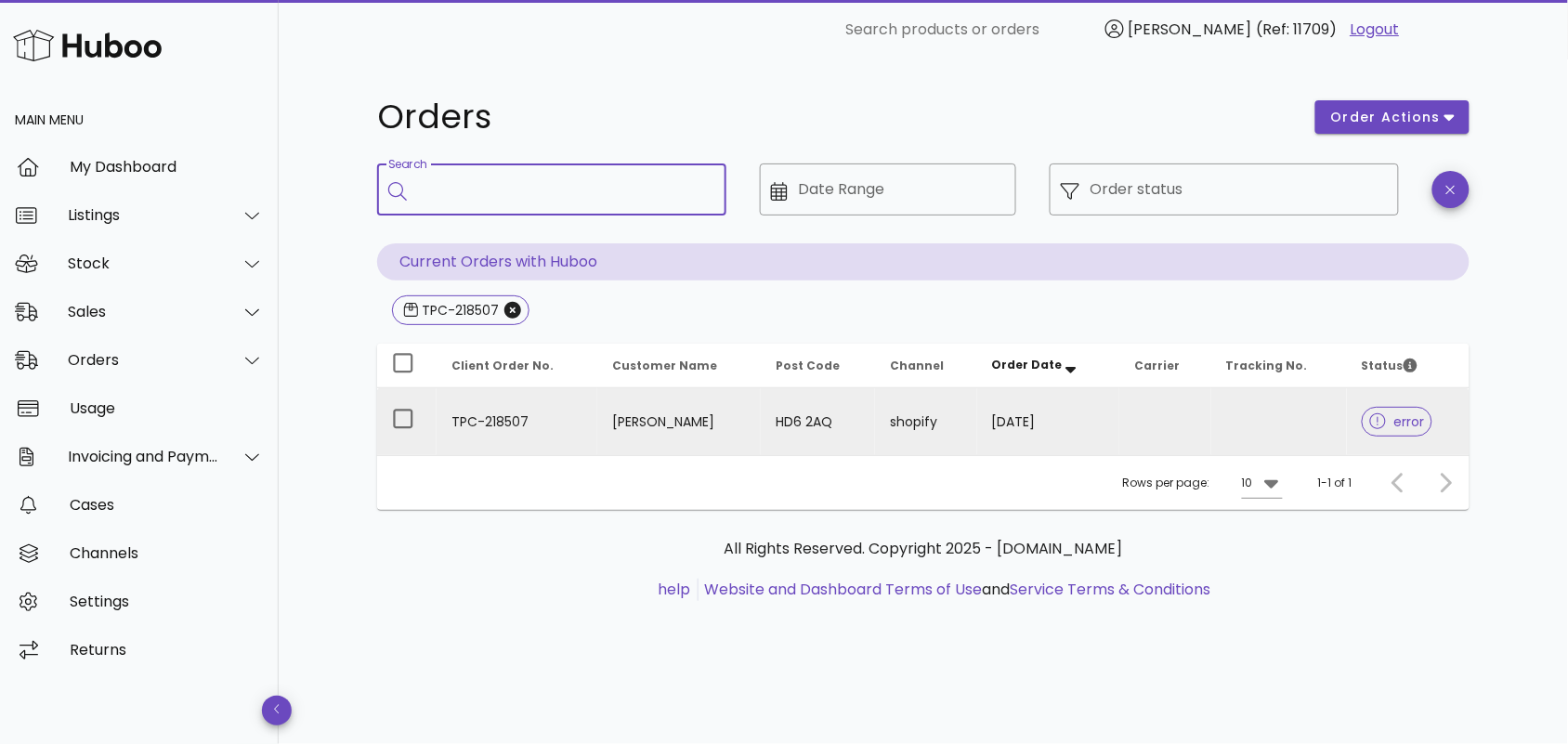
click at [550, 430] on td "TPC-218507" at bounding box center [517, 422] width 161 height 67
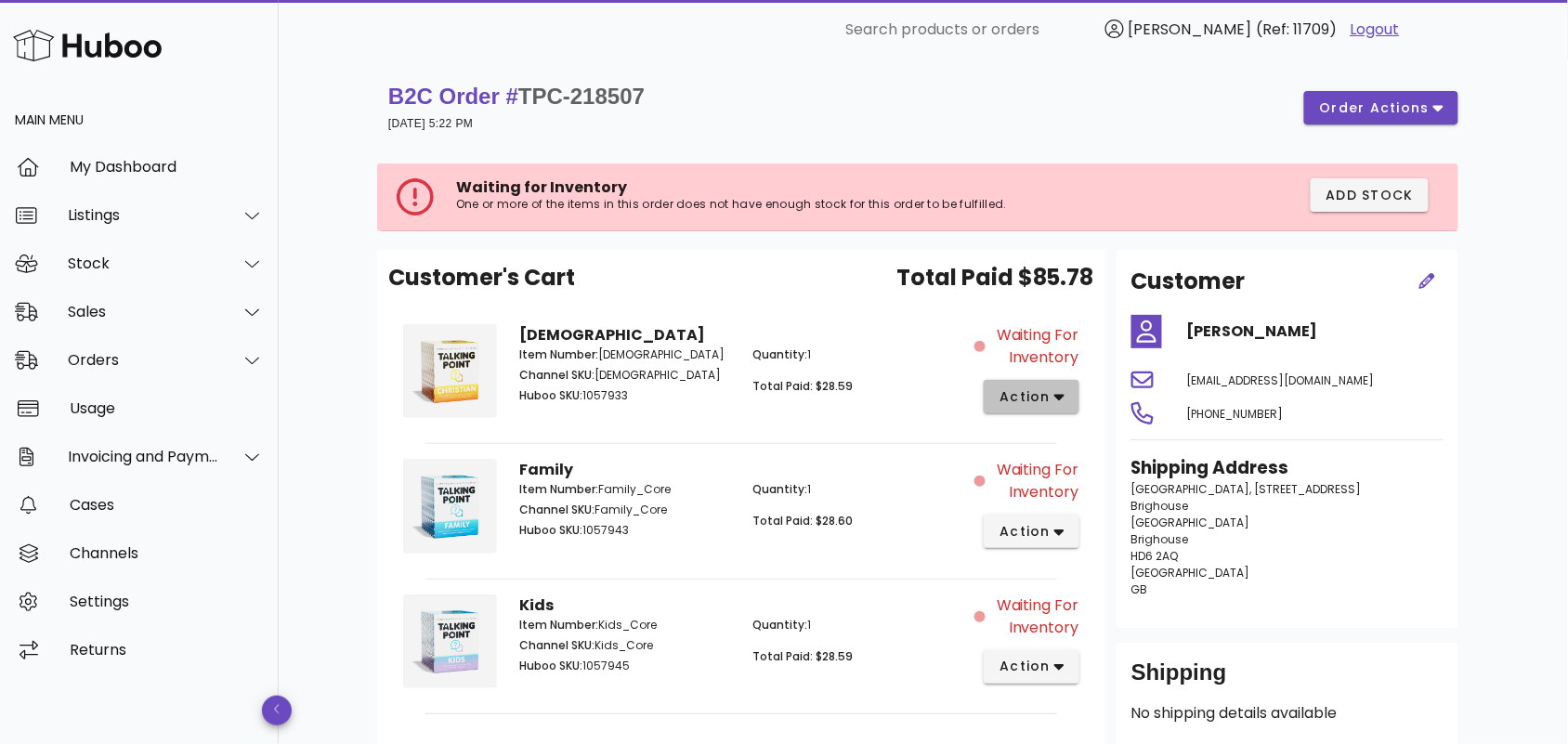
click at [1045, 395] on span "action" at bounding box center [1025, 397] width 52 height 20
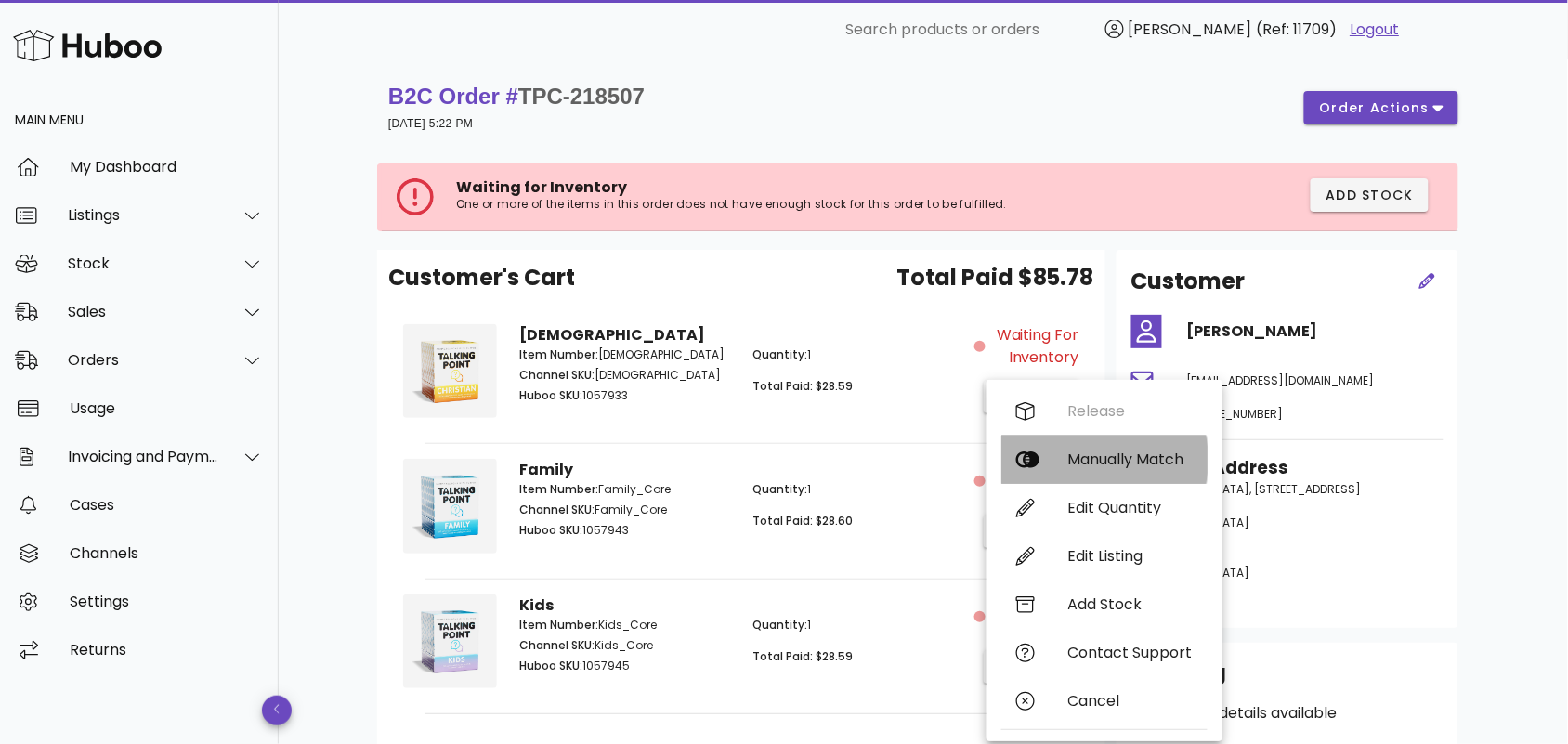
click at [1084, 457] on div "Manually Match" at bounding box center [1130, 459] width 125 height 18
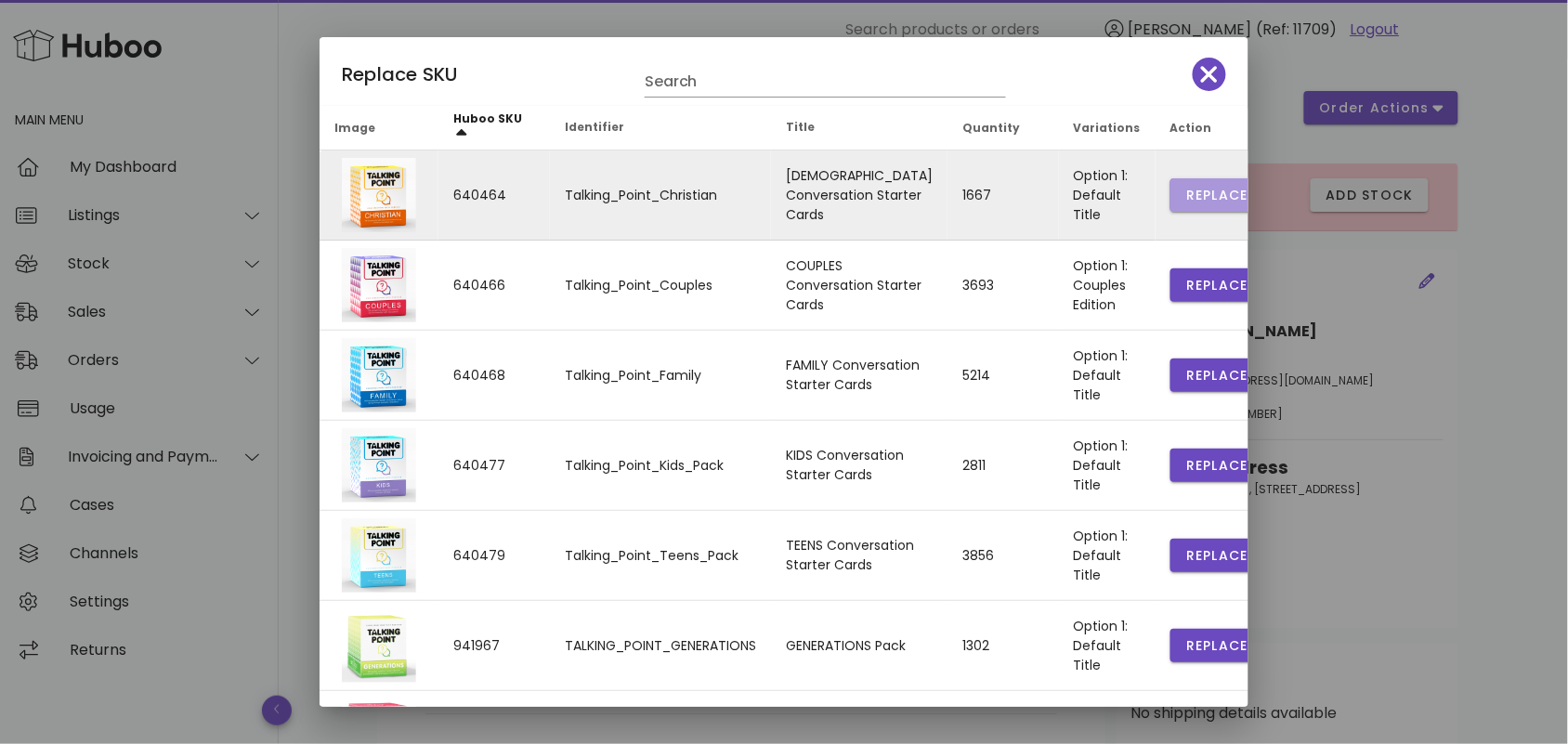
click at [1185, 188] on span "Replace" at bounding box center [1216, 195] width 63 height 20
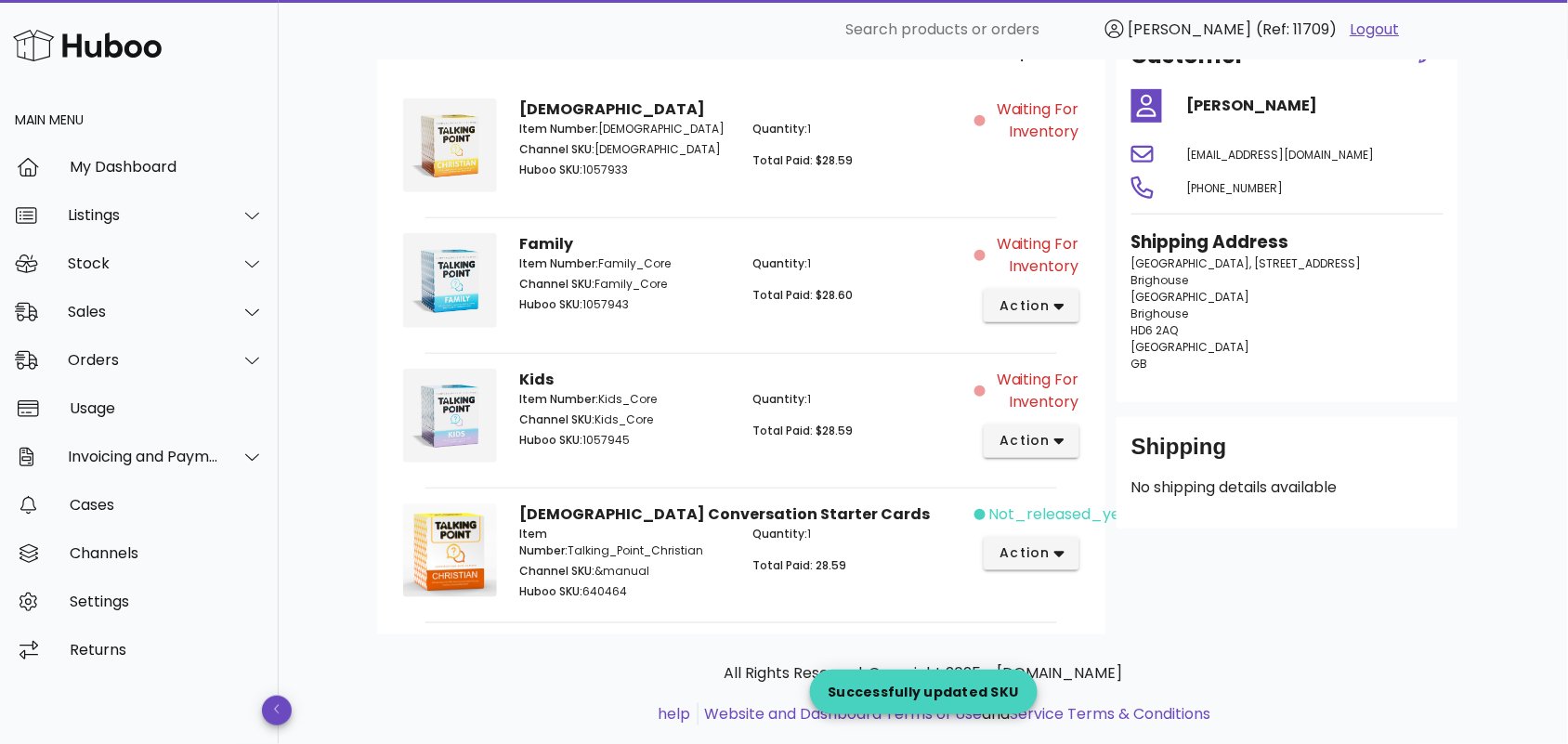
scroll to position [266, 0]
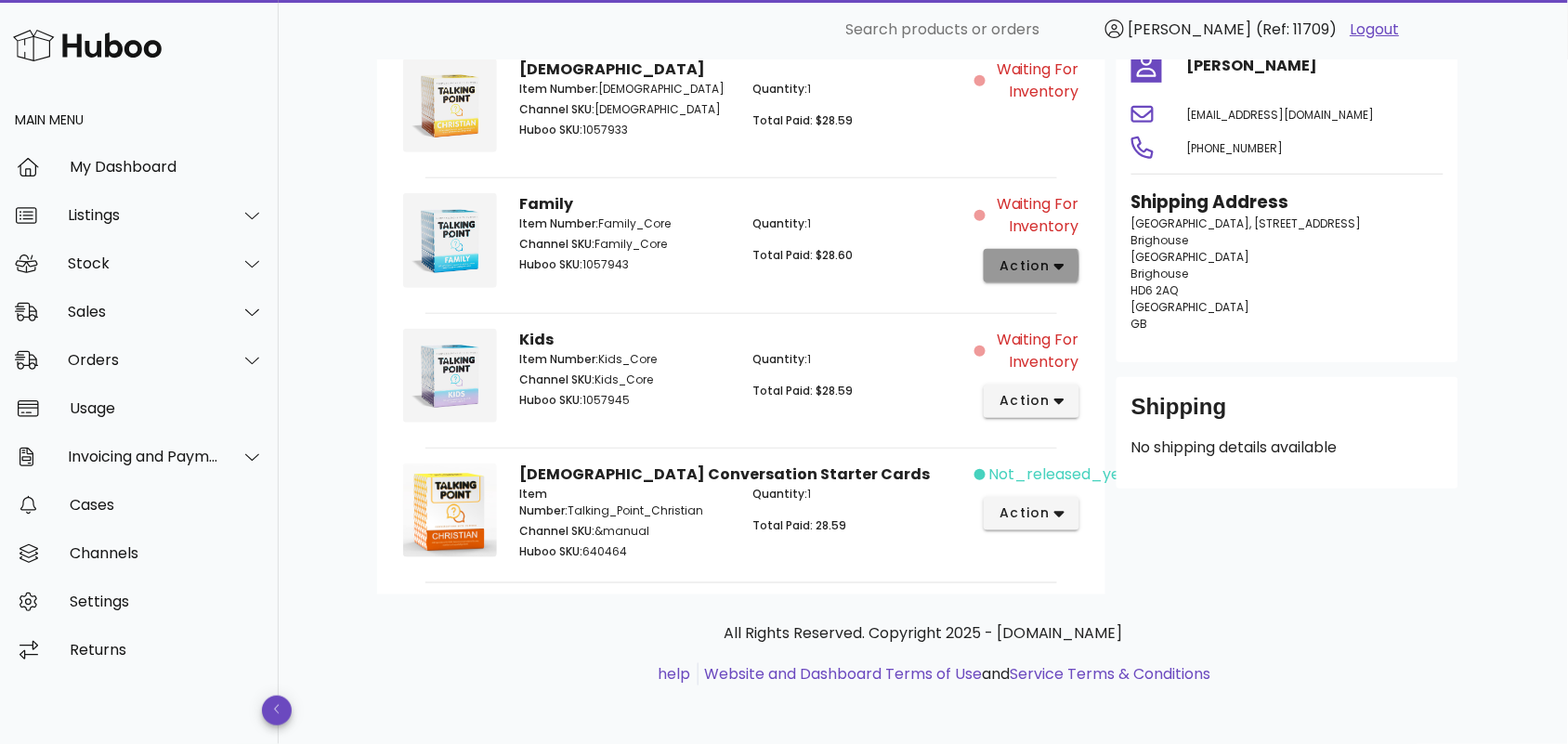
click at [1033, 262] on span "action" at bounding box center [1025, 266] width 52 height 20
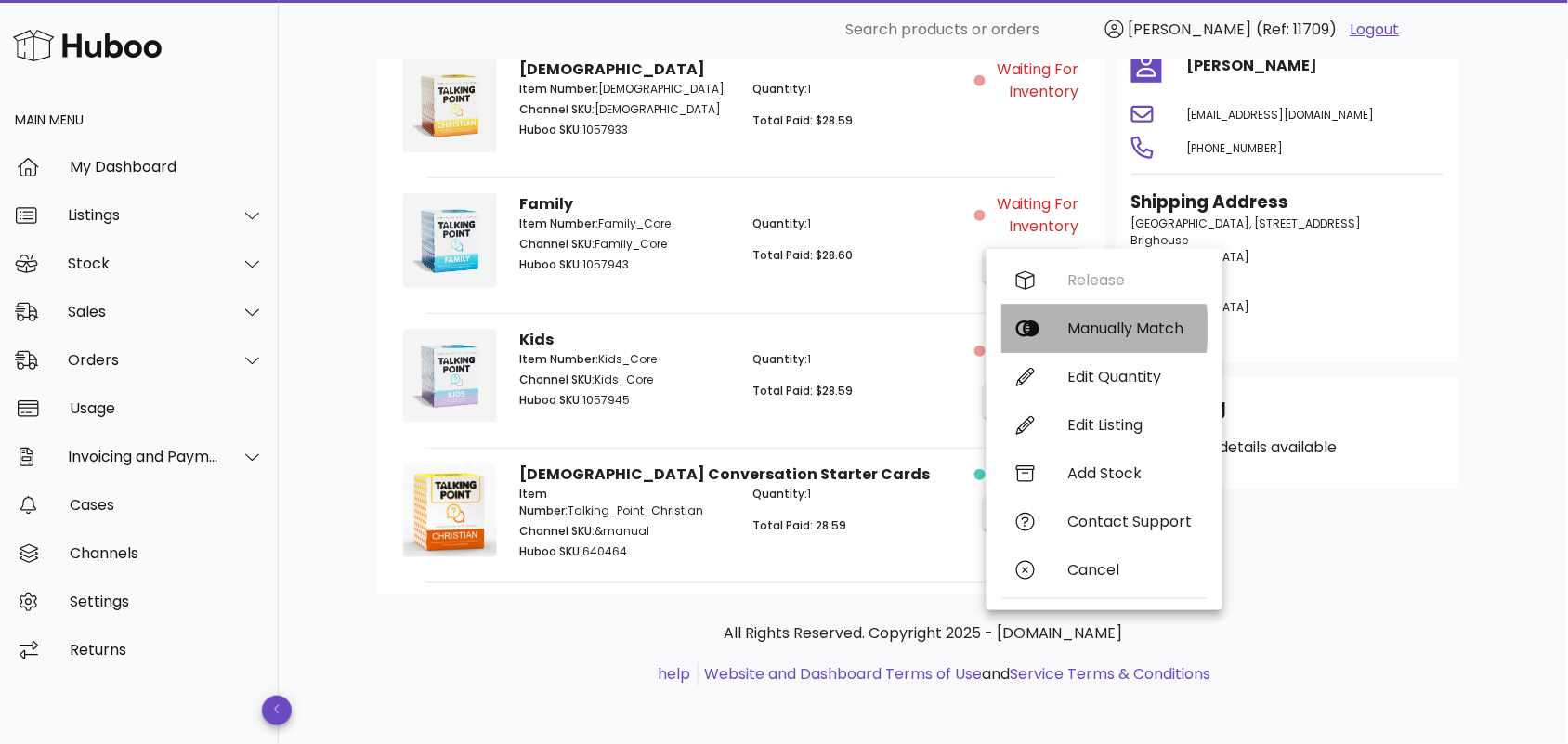
click at [1106, 328] on div "Manually Match" at bounding box center [1130, 328] width 125 height 18
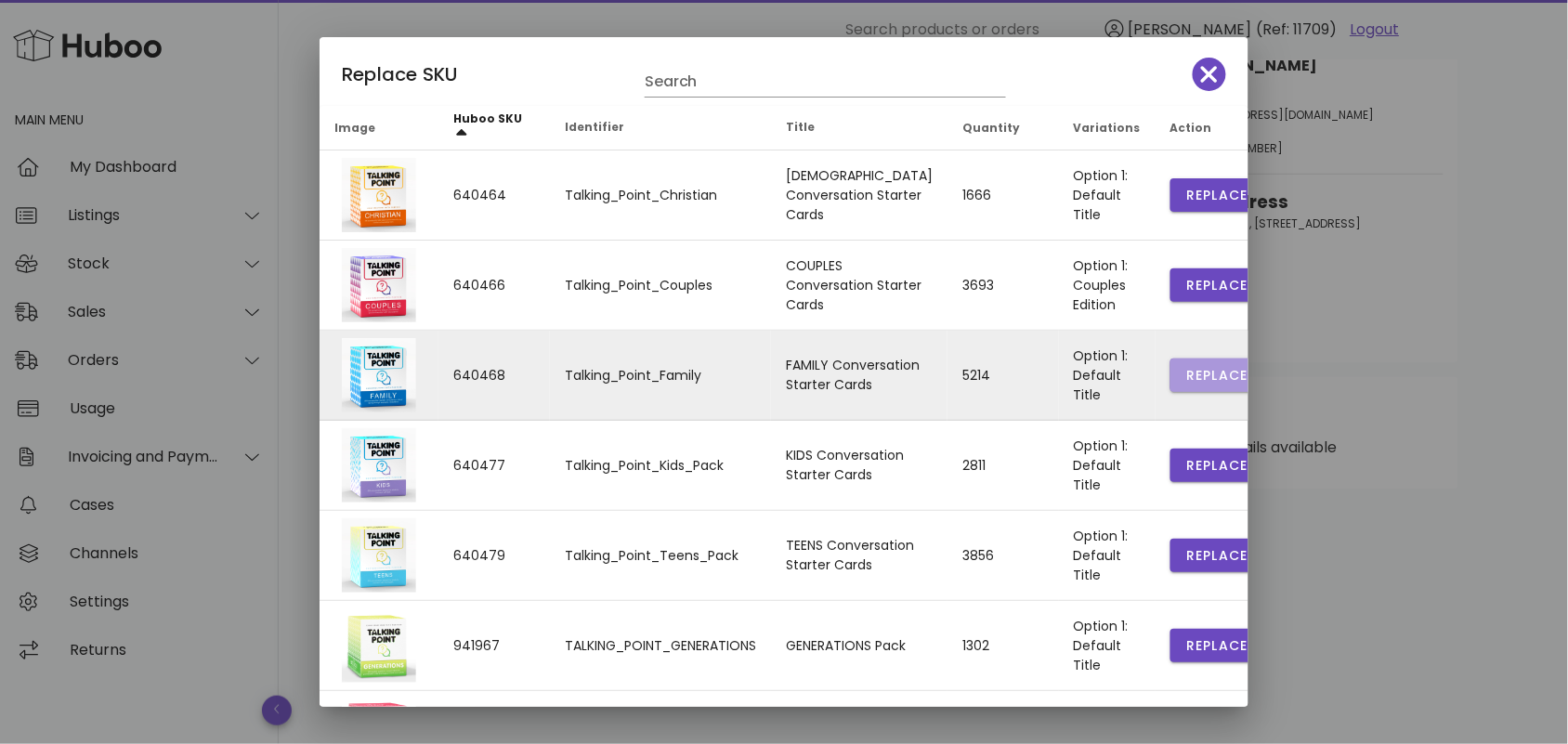
click at [1185, 375] on span "Replace" at bounding box center [1216, 376] width 63 height 20
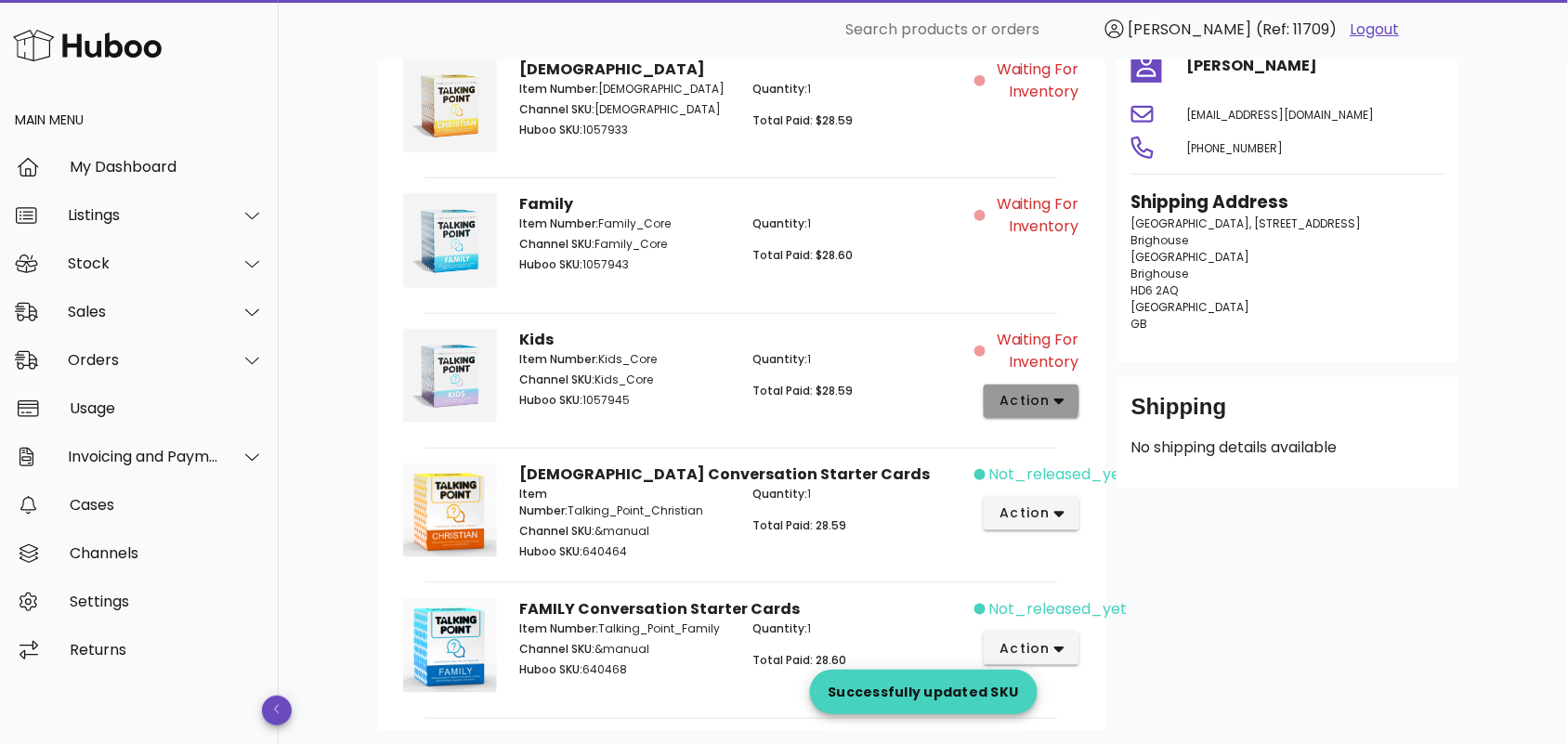
click at [1031, 405] on span "action" at bounding box center [1025, 401] width 52 height 20
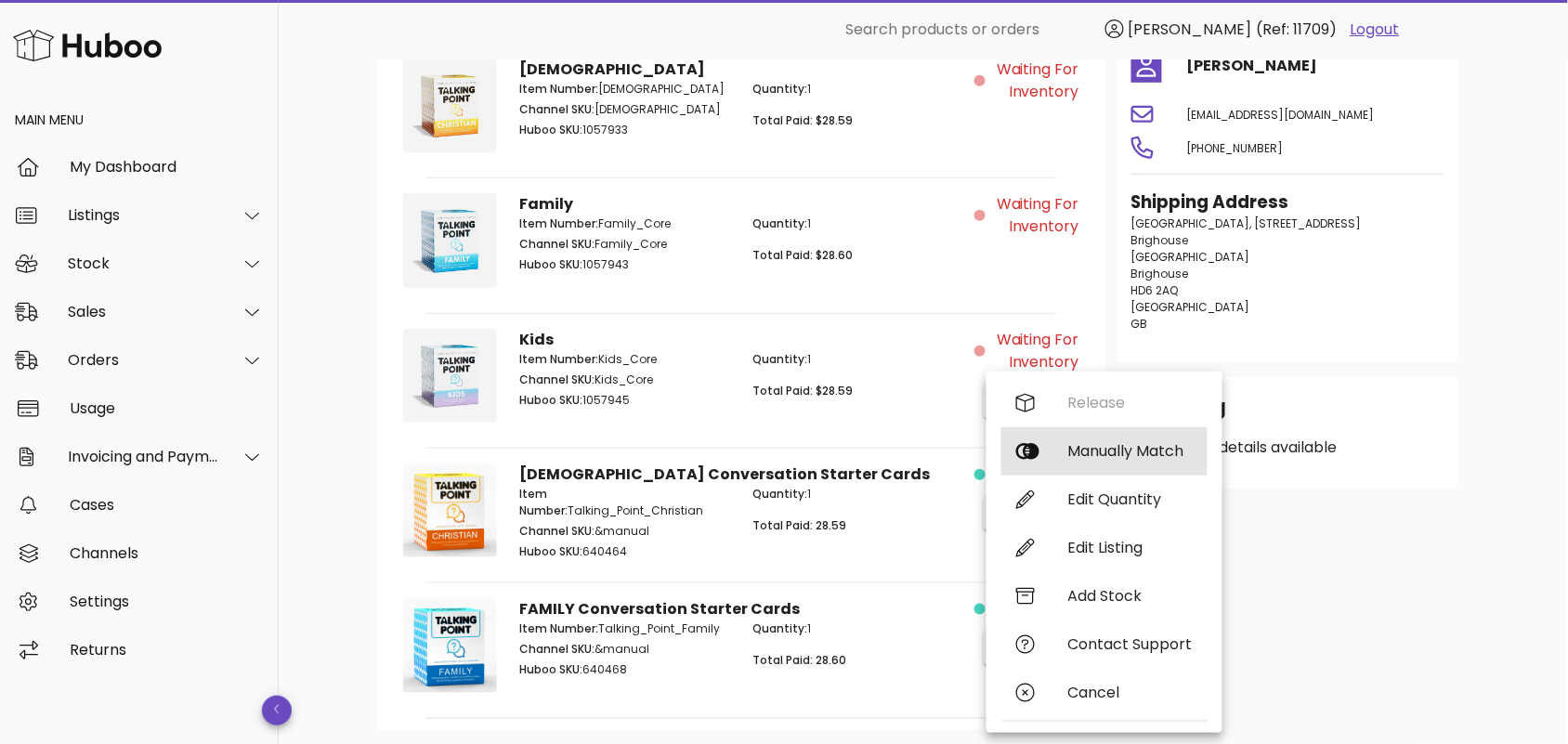
click at [1082, 446] on div "Manually Match" at bounding box center [1130, 451] width 125 height 18
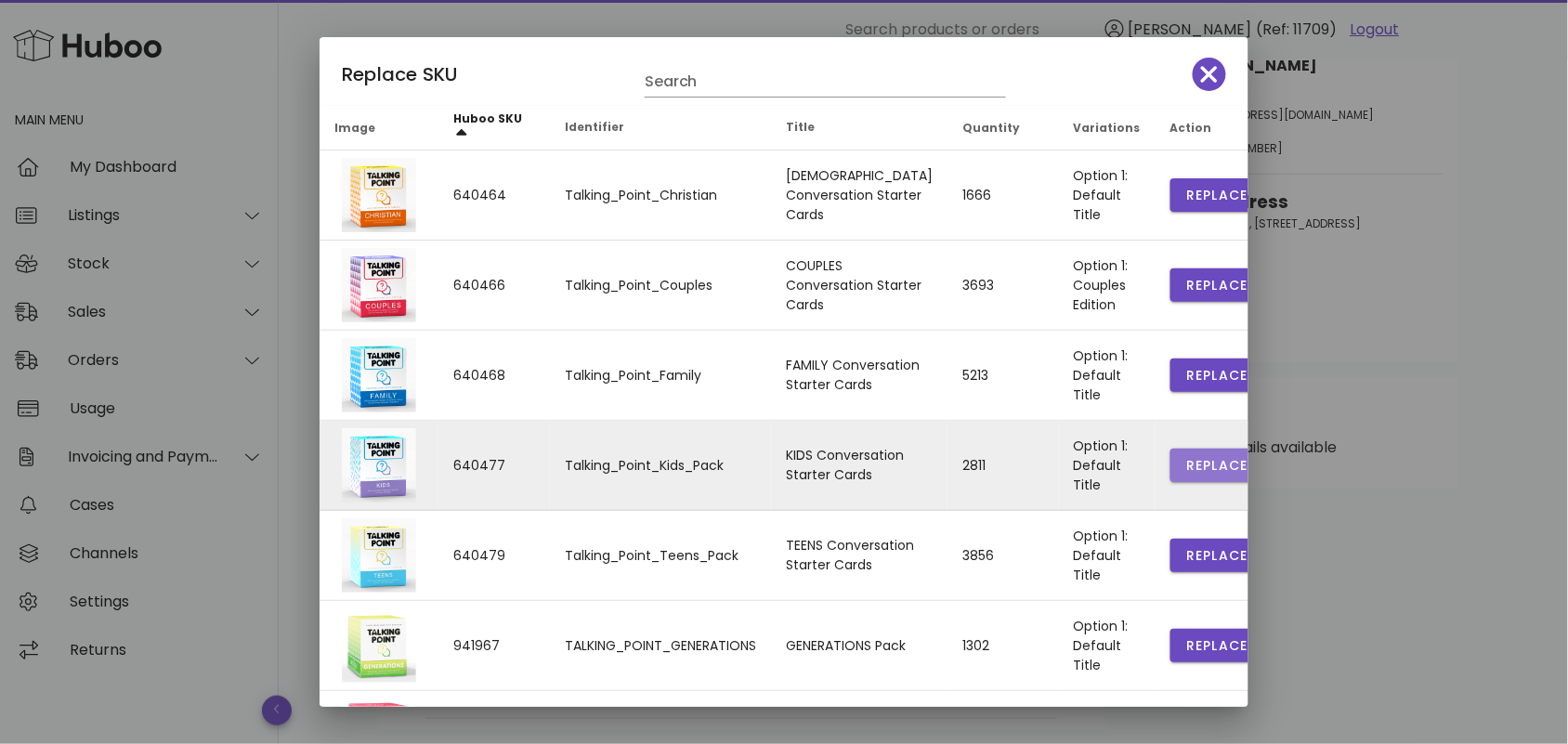
click at [1185, 457] on span "Replace" at bounding box center [1216, 466] width 63 height 20
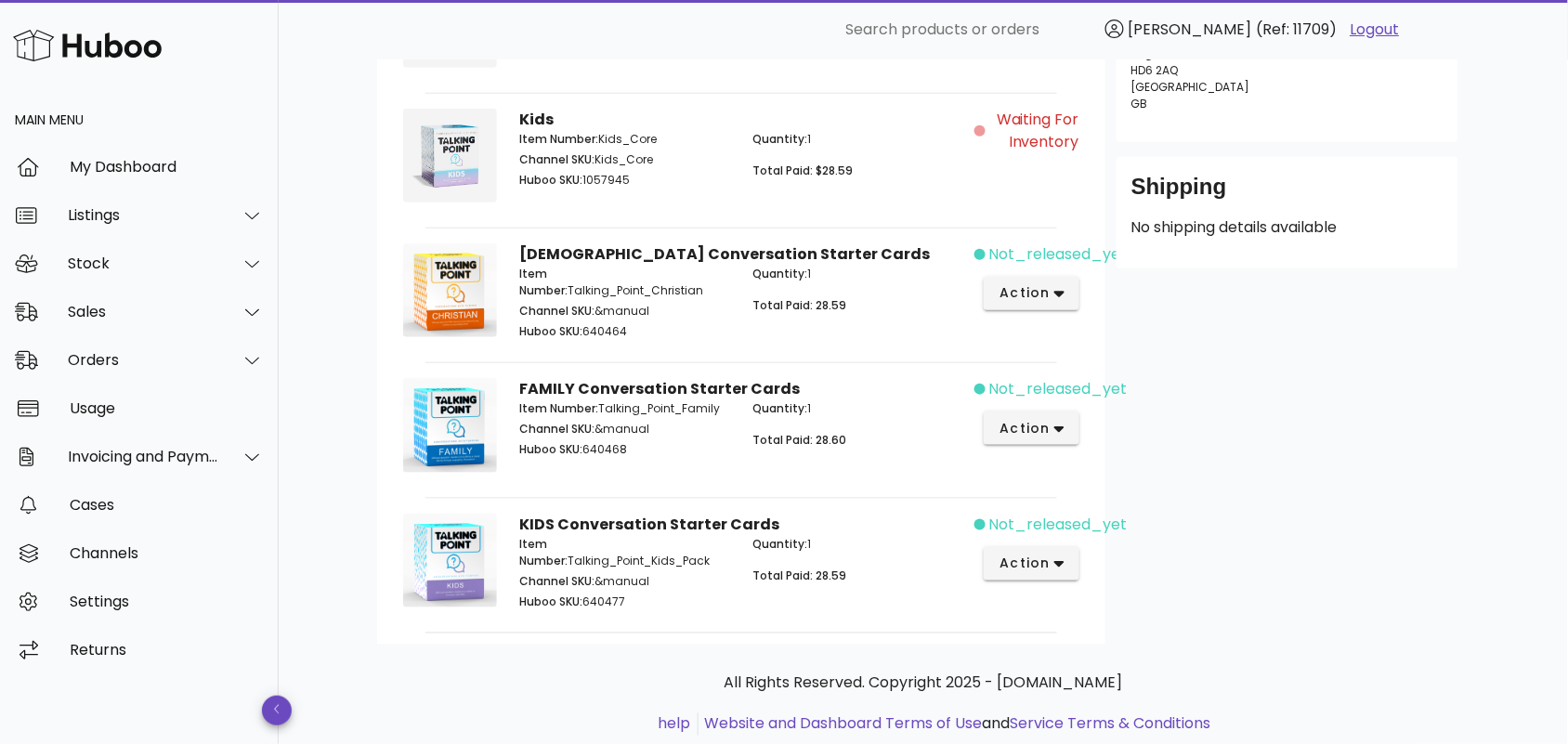
scroll to position [430, 0]
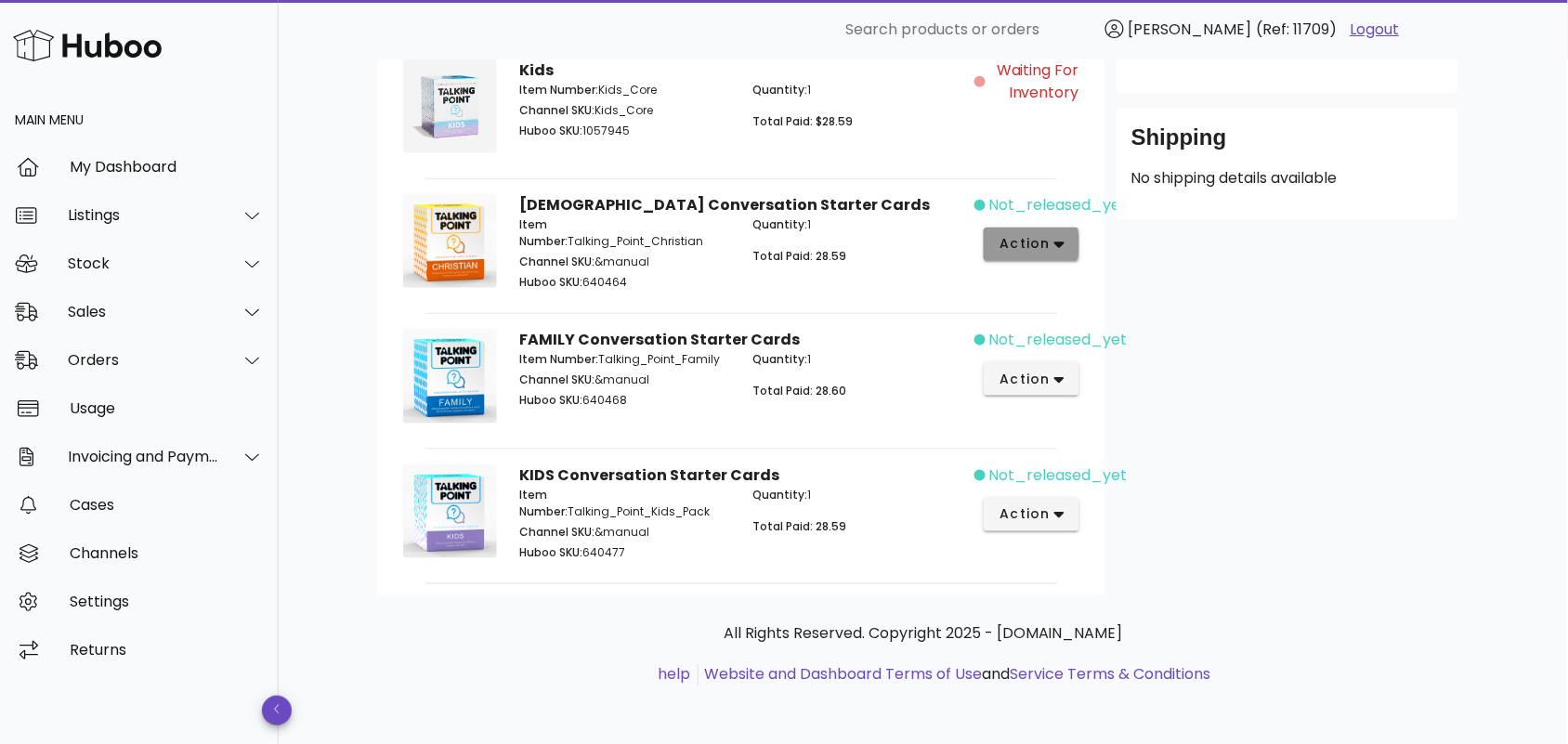
click at [1048, 252] on span "action" at bounding box center [1025, 244] width 52 height 20
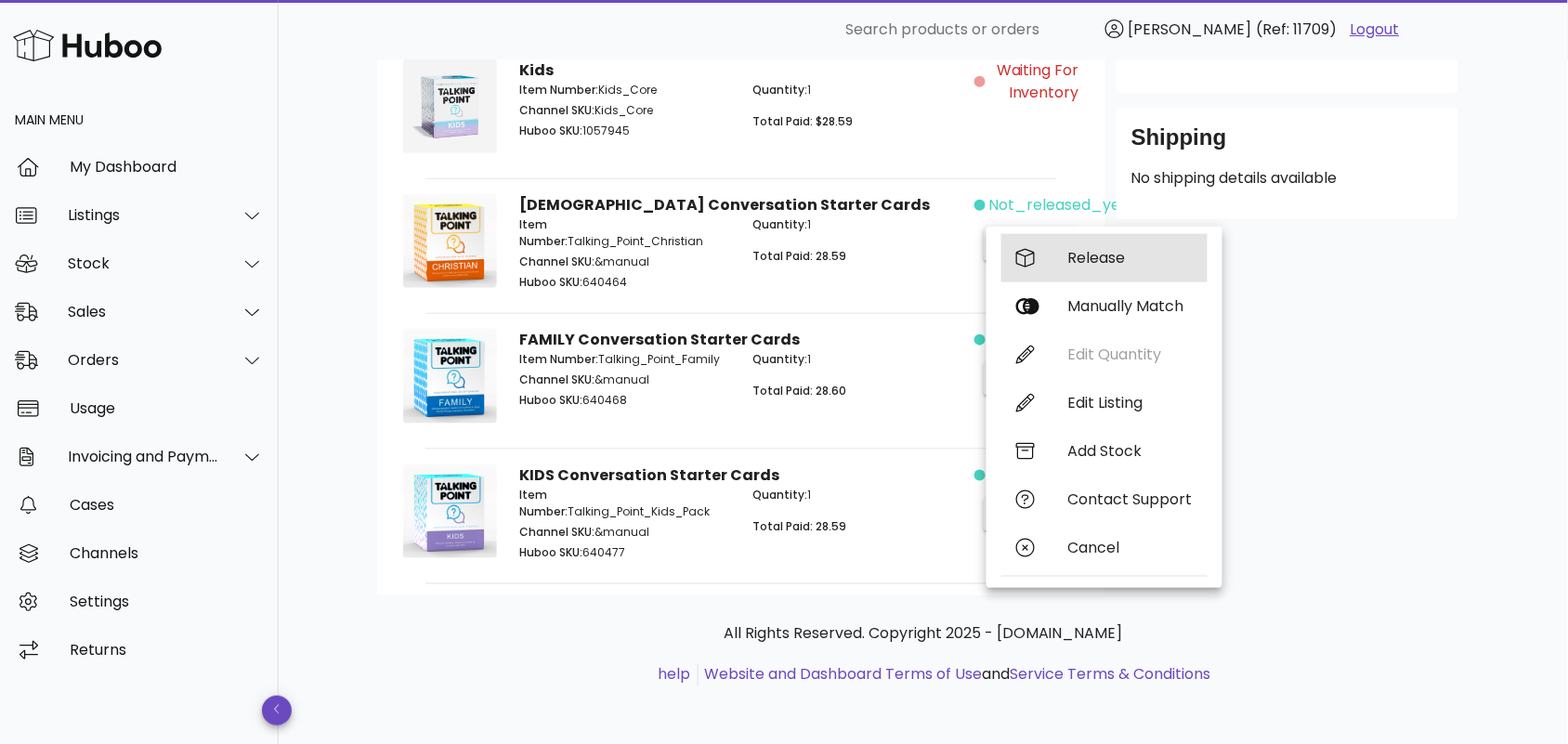
click at [1097, 258] on div "Release" at bounding box center [1130, 258] width 125 height 18
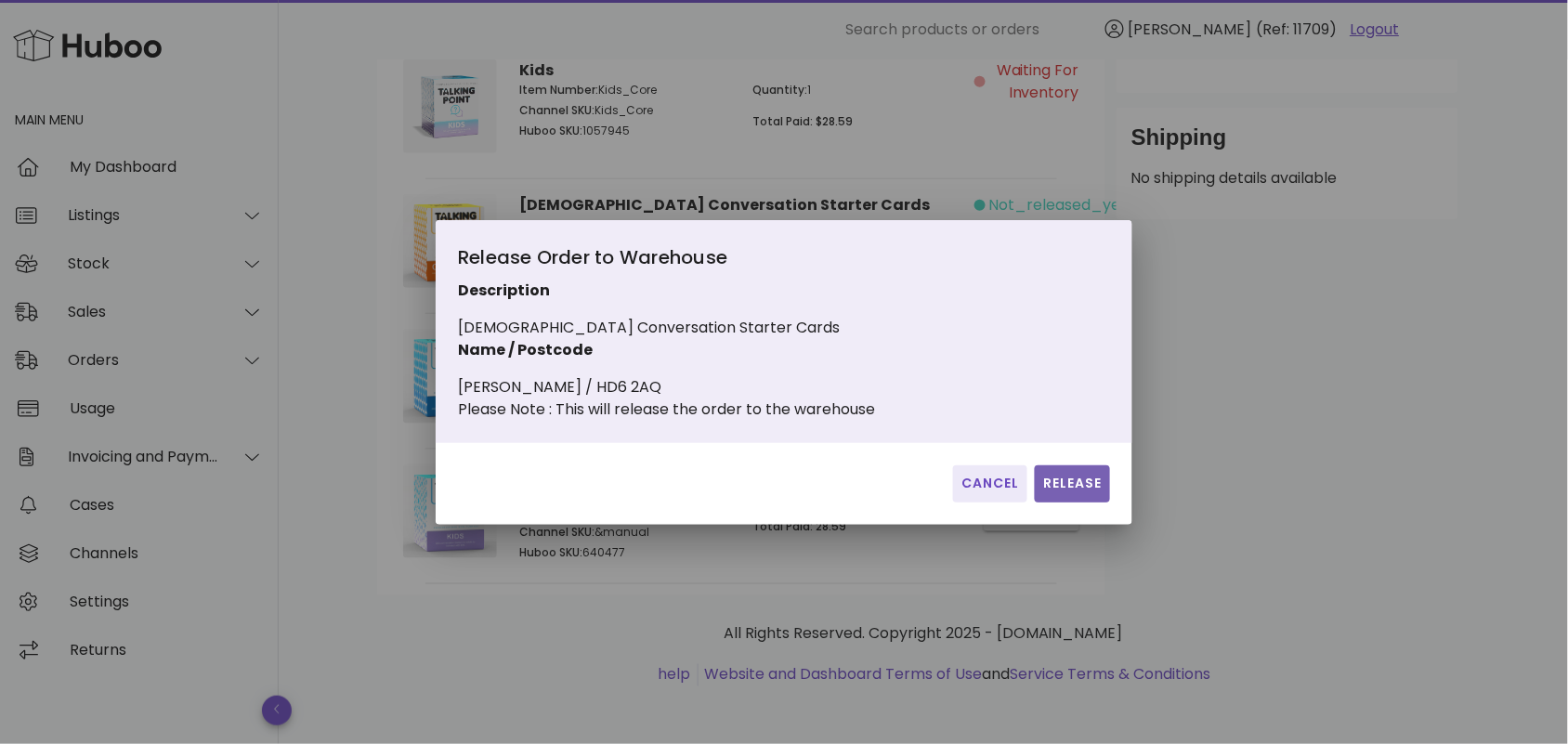
drag, startPoint x: 1070, startPoint y: 504, endPoint x: 1051, endPoint y: 472, distance: 37.2
click at [1070, 494] on span "Release" at bounding box center [1072, 484] width 60 height 20
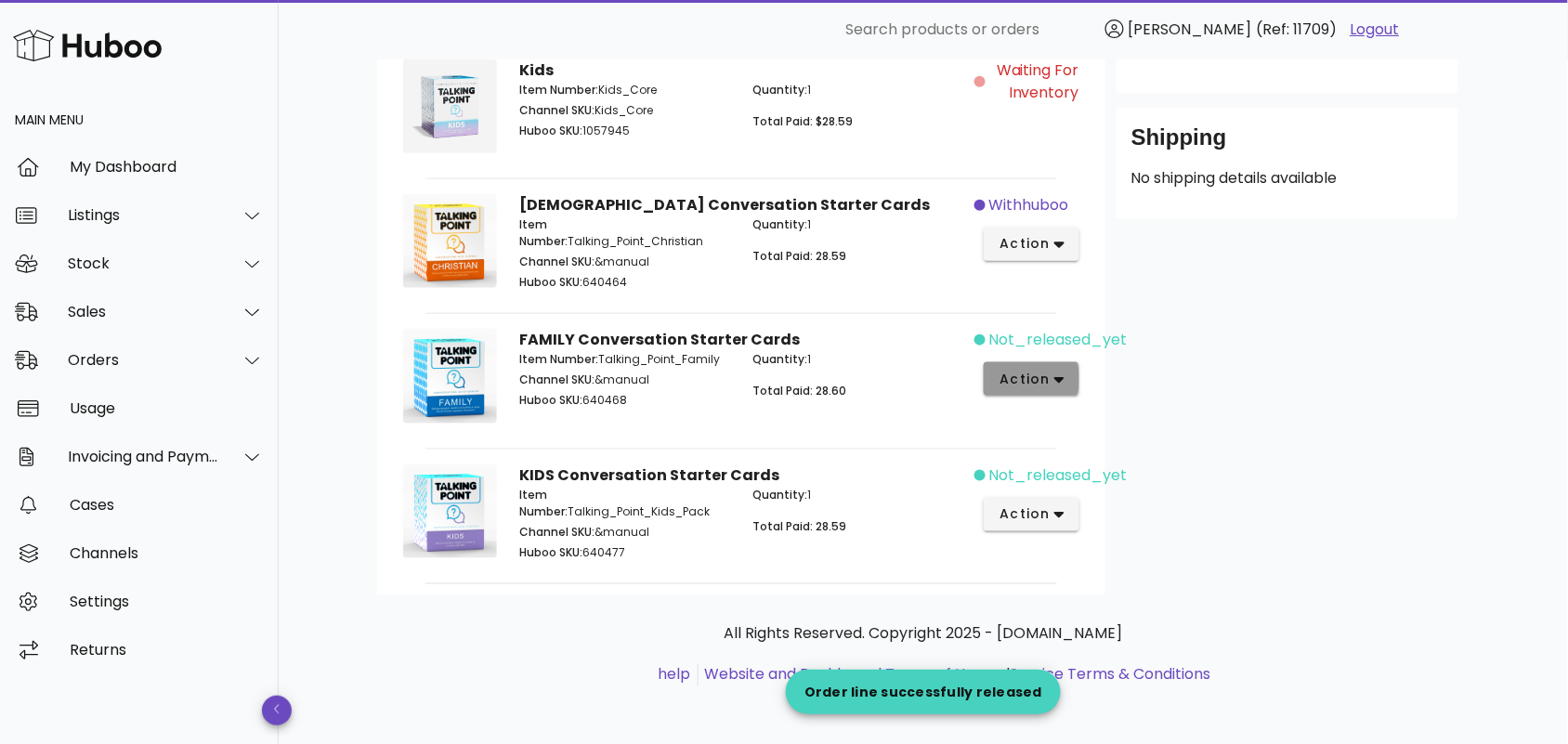
click at [1053, 365] on button "action" at bounding box center [1031, 379] width 96 height 34
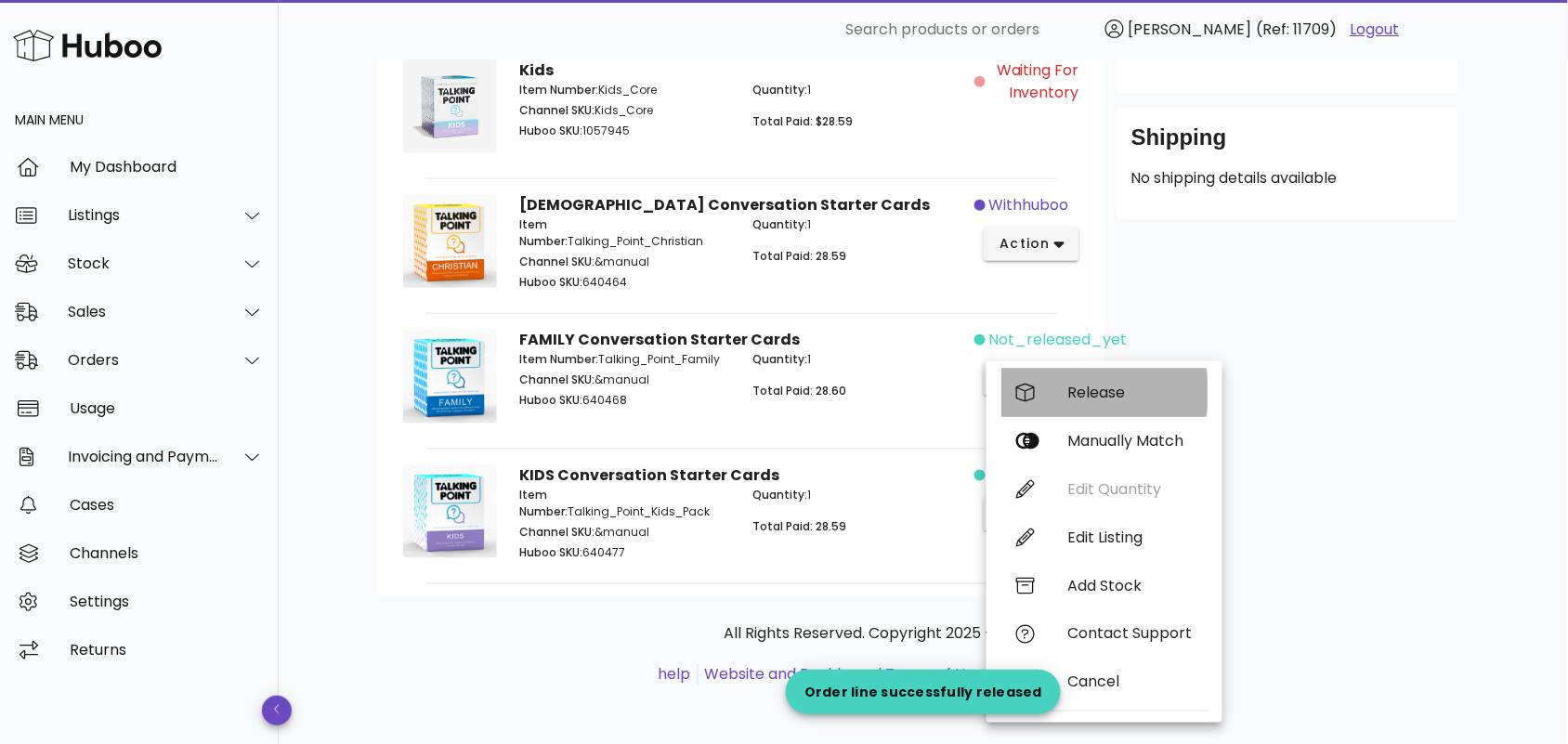
click at [1093, 395] on div "Release" at bounding box center [1130, 393] width 125 height 18
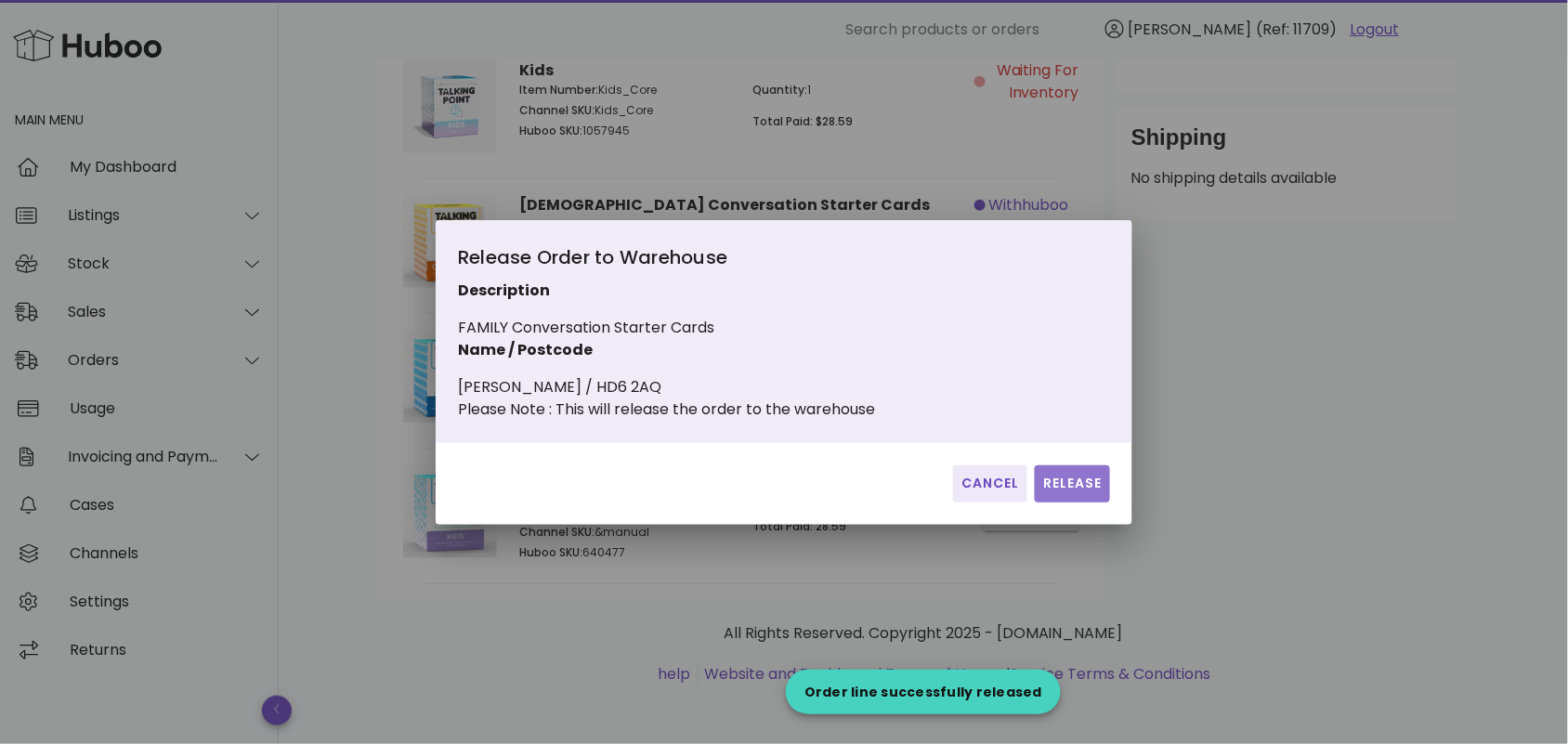
click at [1062, 494] on span "Release" at bounding box center [1072, 484] width 60 height 20
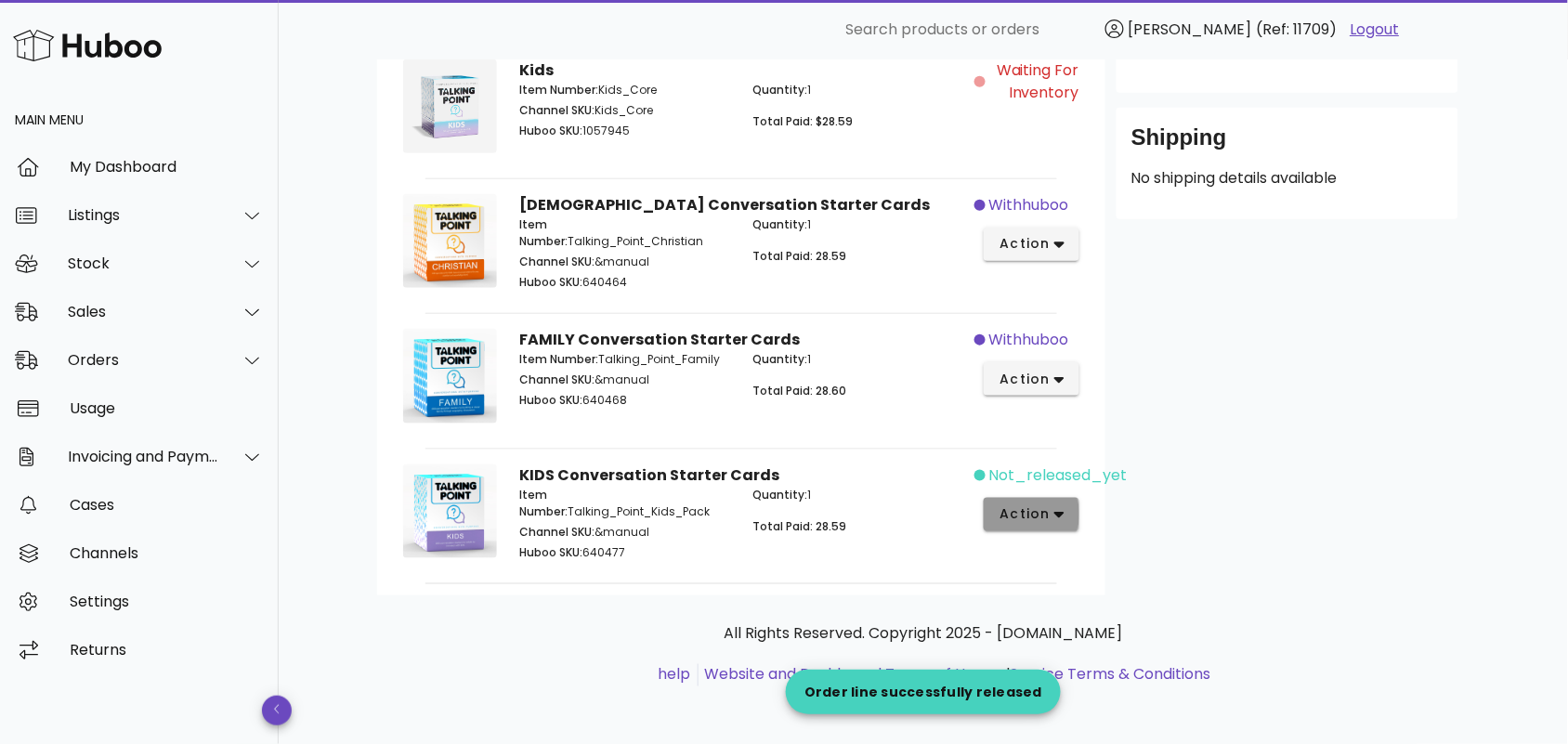
click at [1064, 513] on icon "button" at bounding box center [1059, 514] width 10 height 17
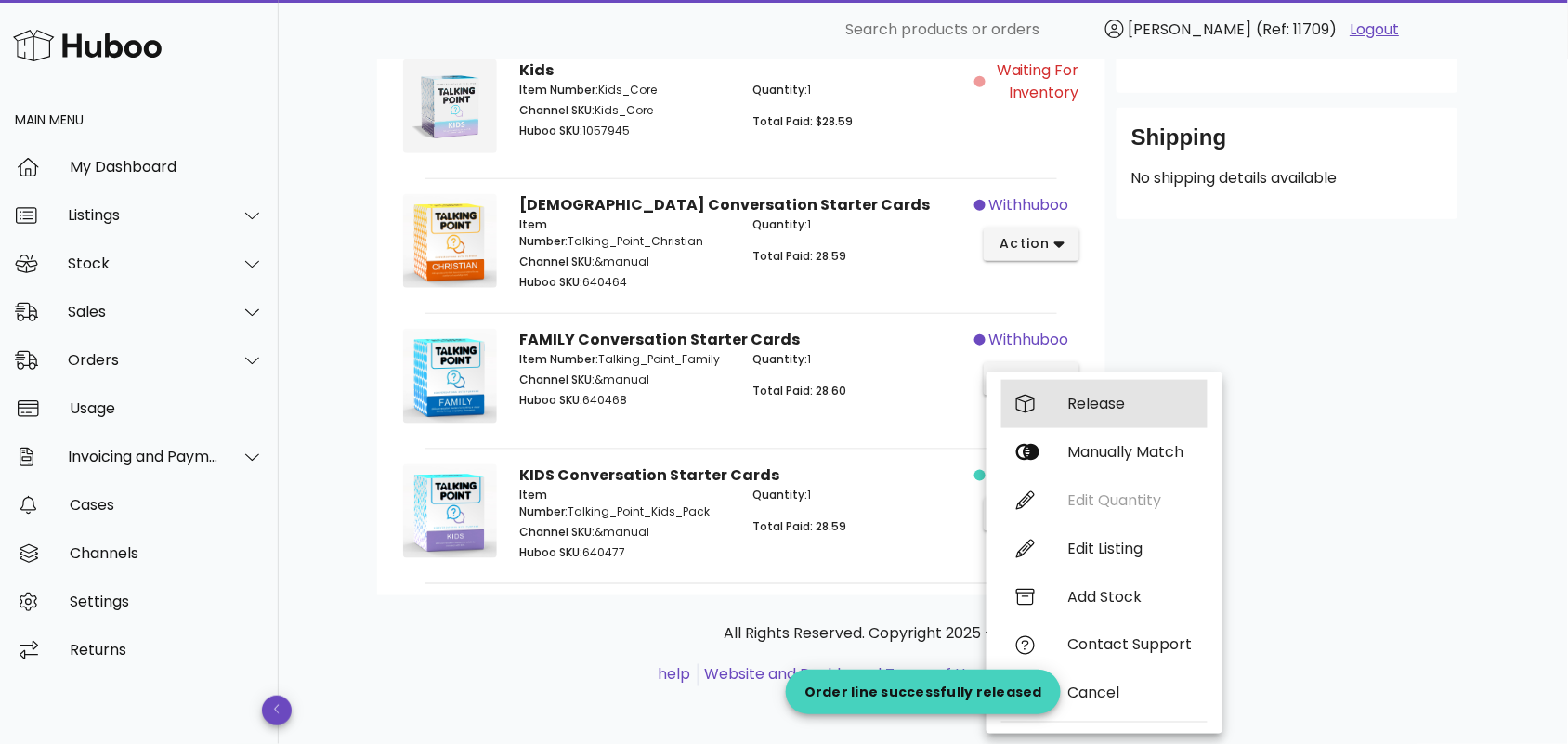
click at [1124, 409] on div "Release" at bounding box center [1130, 403] width 125 height 18
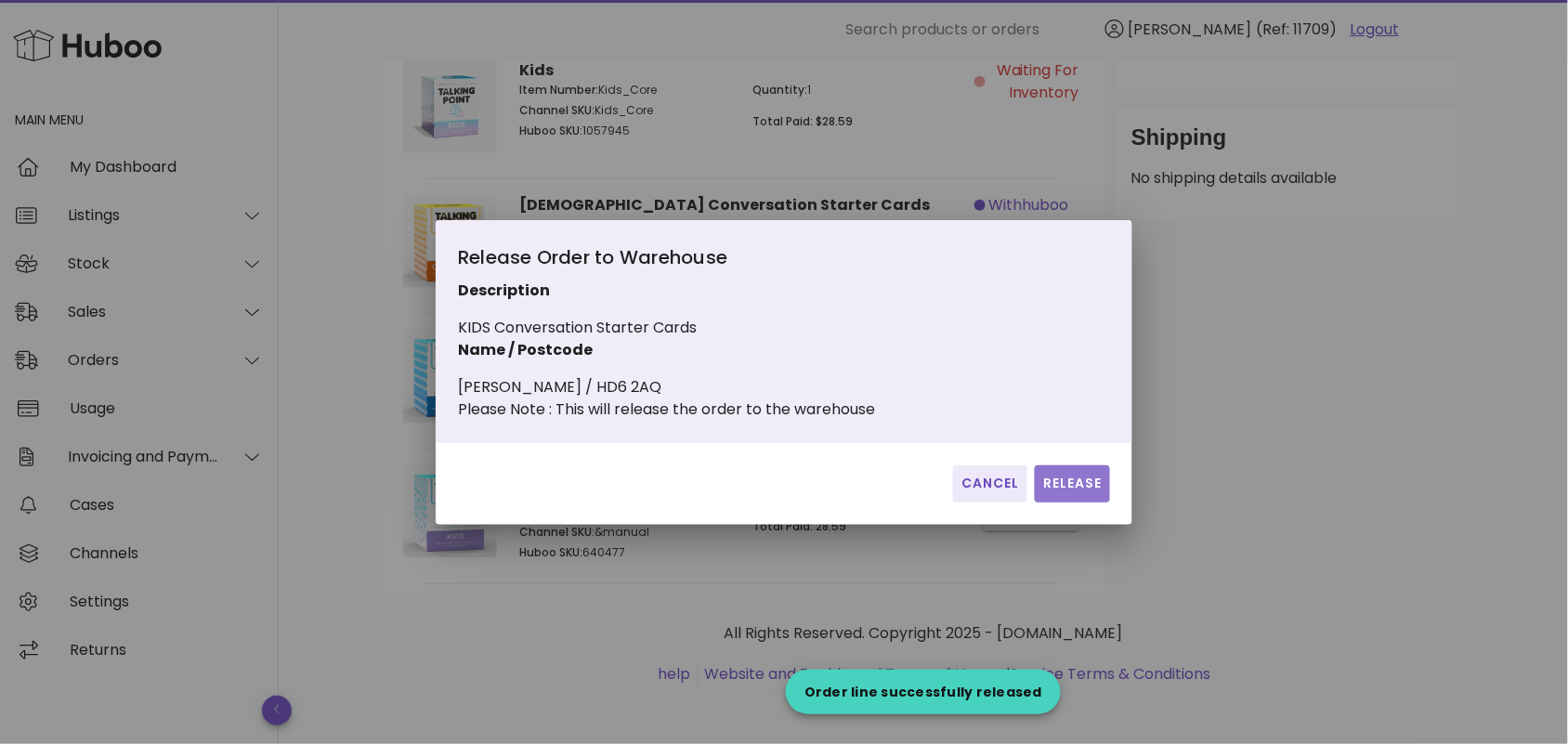
click at [1070, 494] on span "Release" at bounding box center [1072, 484] width 60 height 20
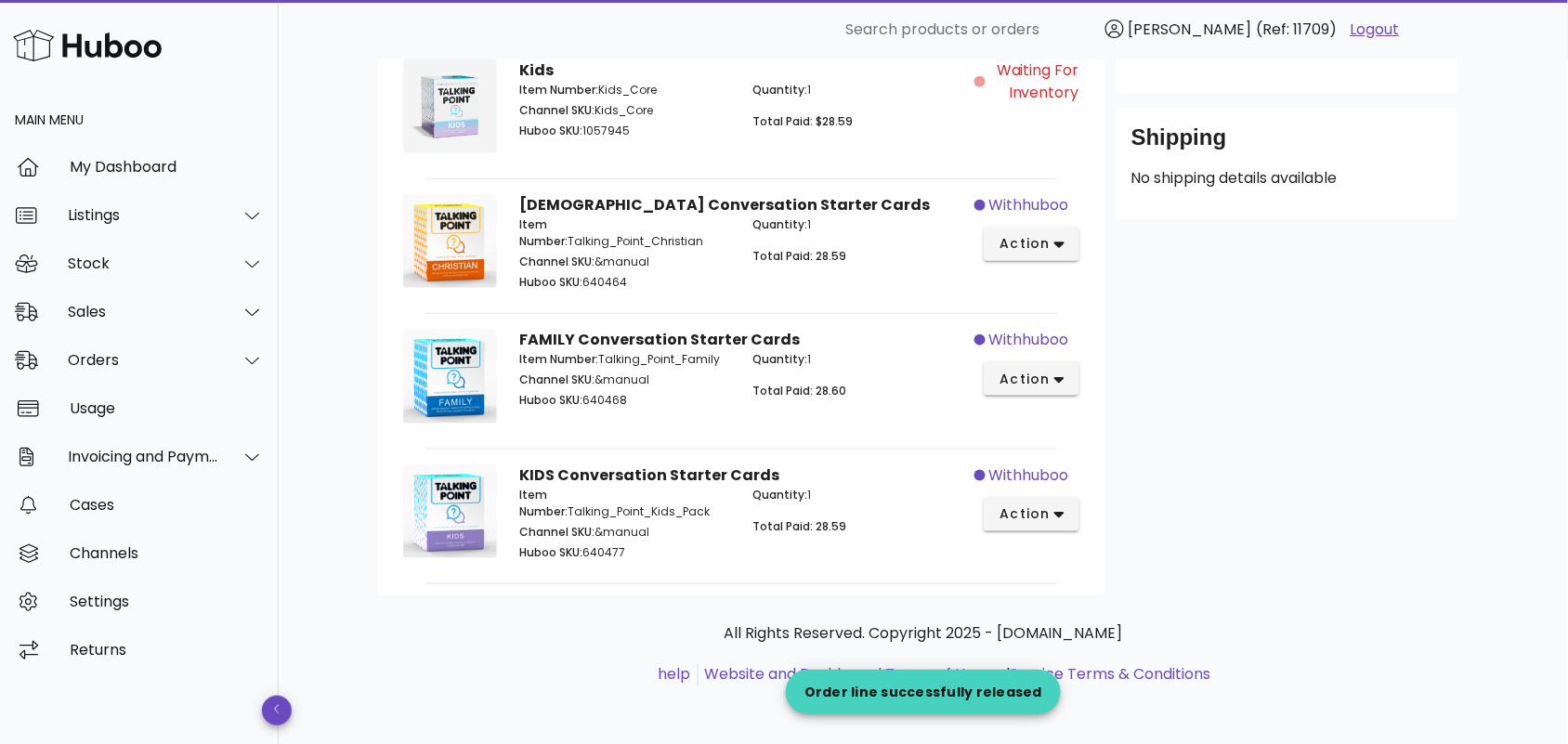
click at [620, 591] on div "Customer's Cart Total Paid $171.56 Christian Item Number: Christian_Core Channe…" at bounding box center [742, 156] width 729 height 881
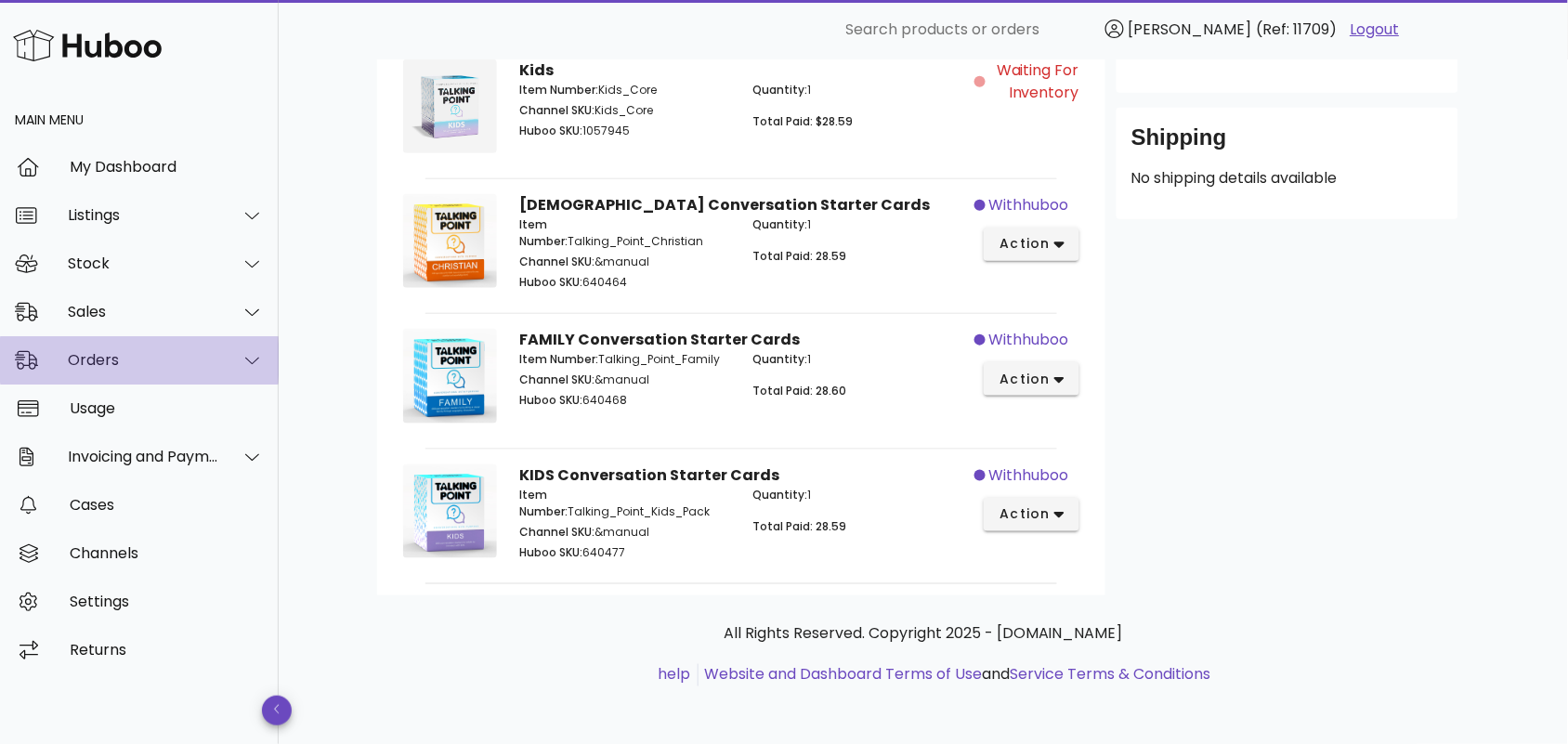
click at [177, 359] on div "Orders" at bounding box center [143, 360] width 152 height 18
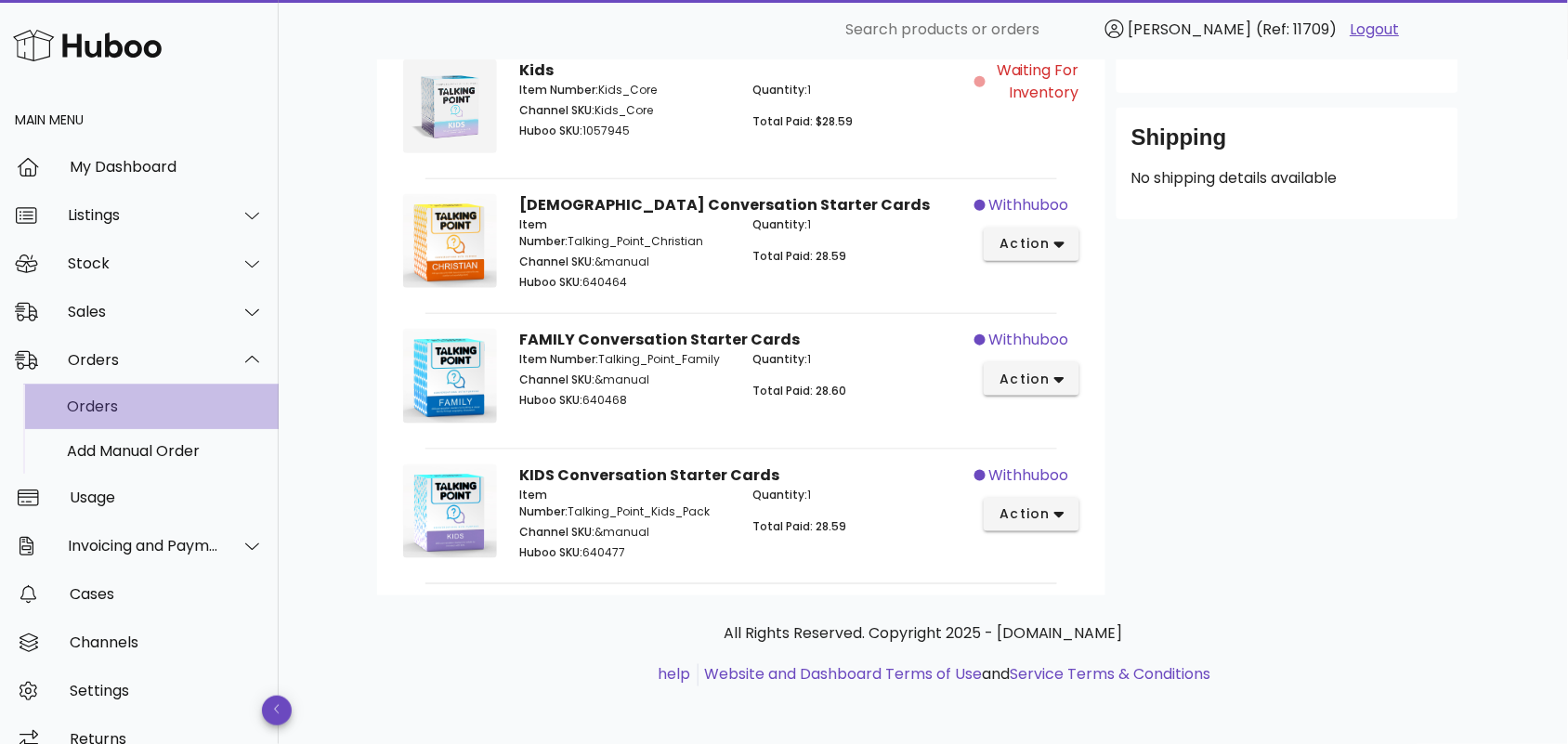
click at [145, 414] on div "Orders" at bounding box center [165, 406] width 197 height 18
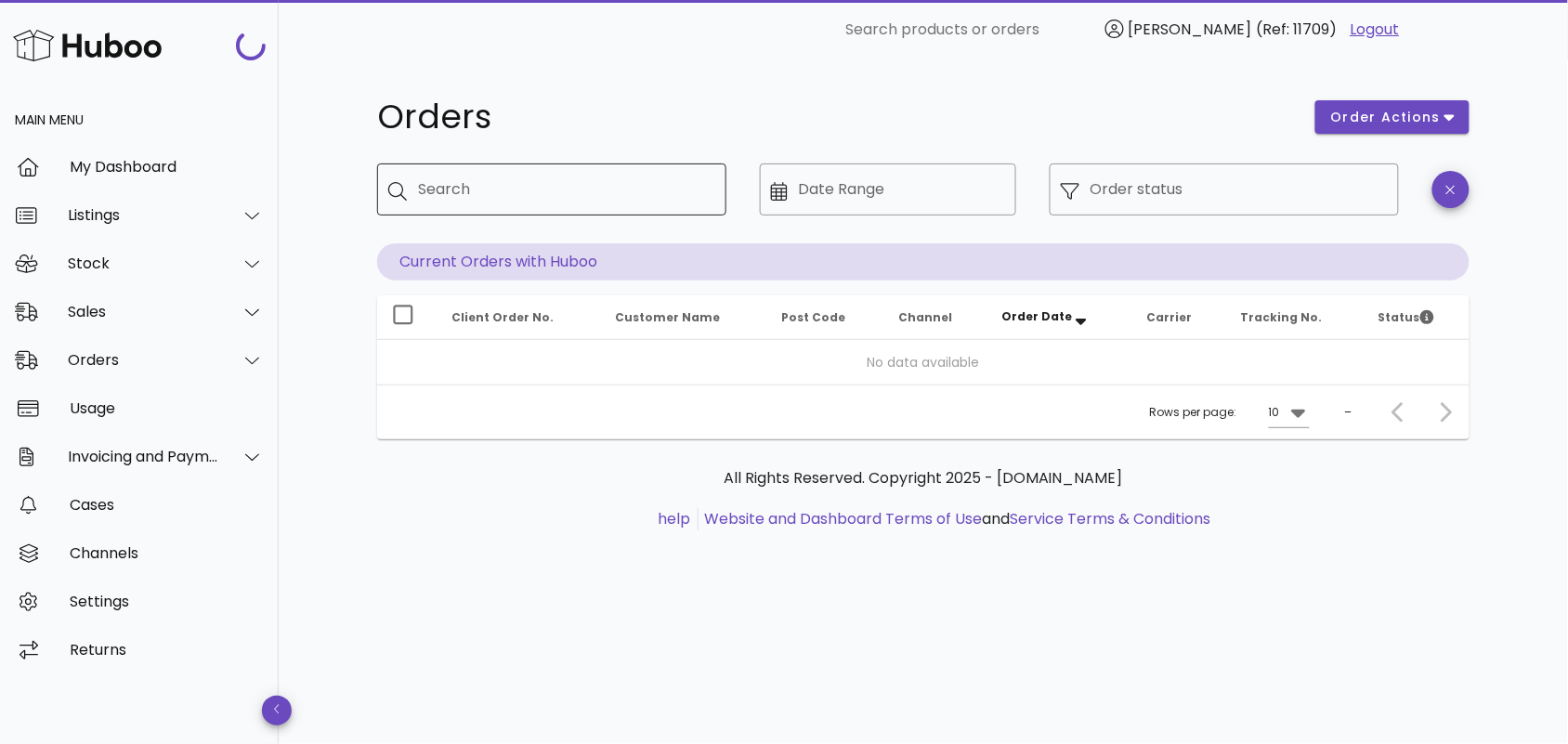
click at [532, 181] on input "Search" at bounding box center [564, 189] width 293 height 30
paste input "**********"
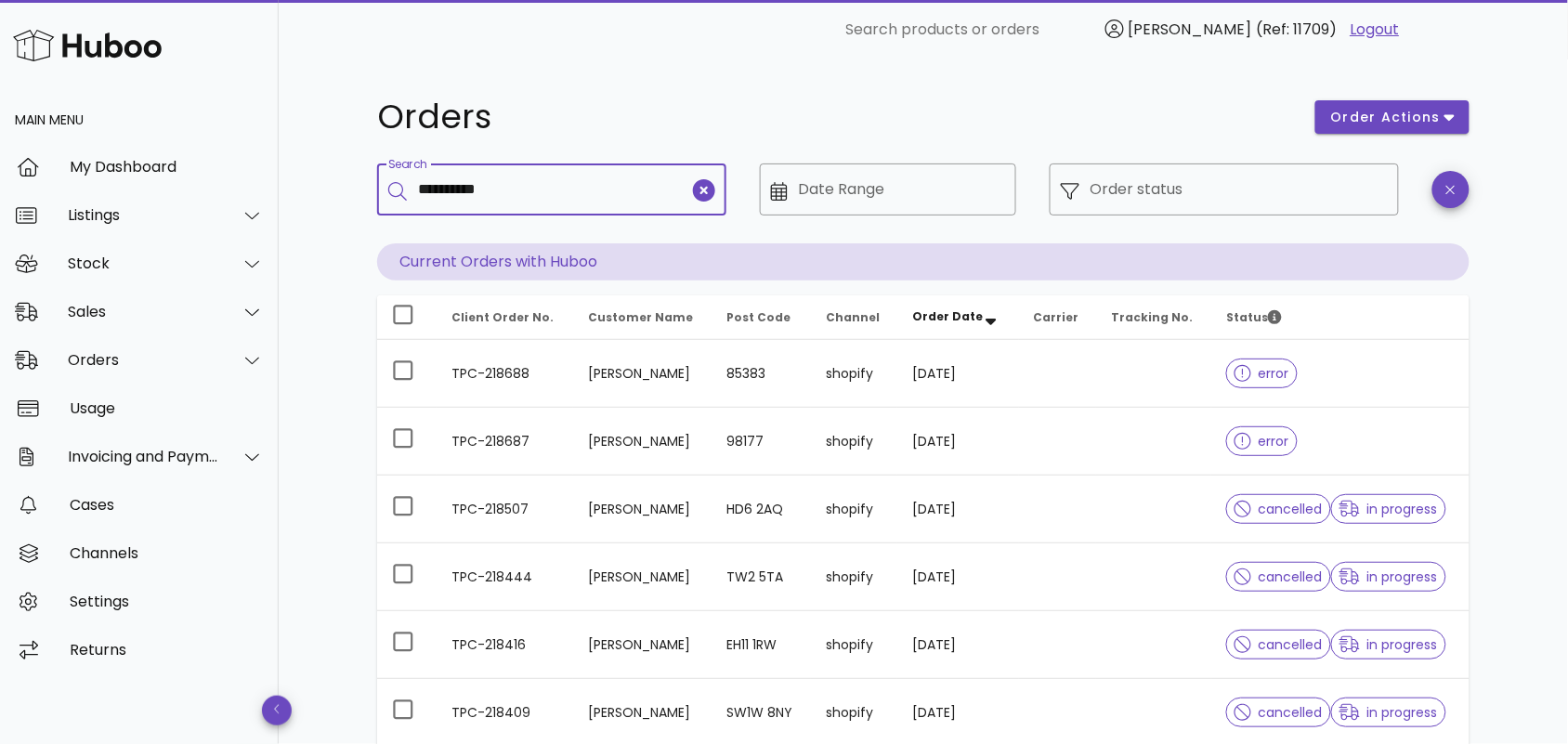
type input "**********"
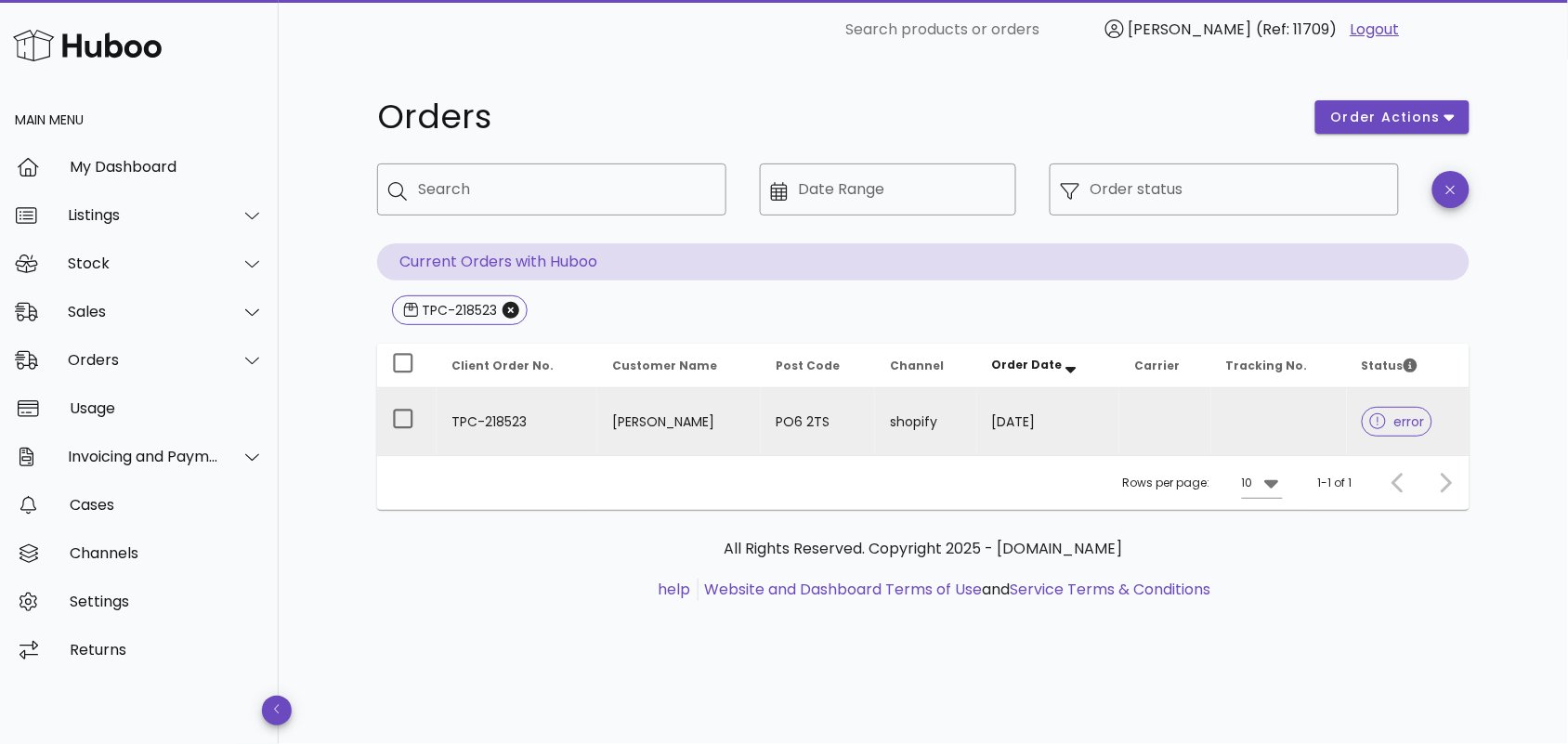
click at [572, 414] on td "TPC-218523" at bounding box center [517, 422] width 161 height 67
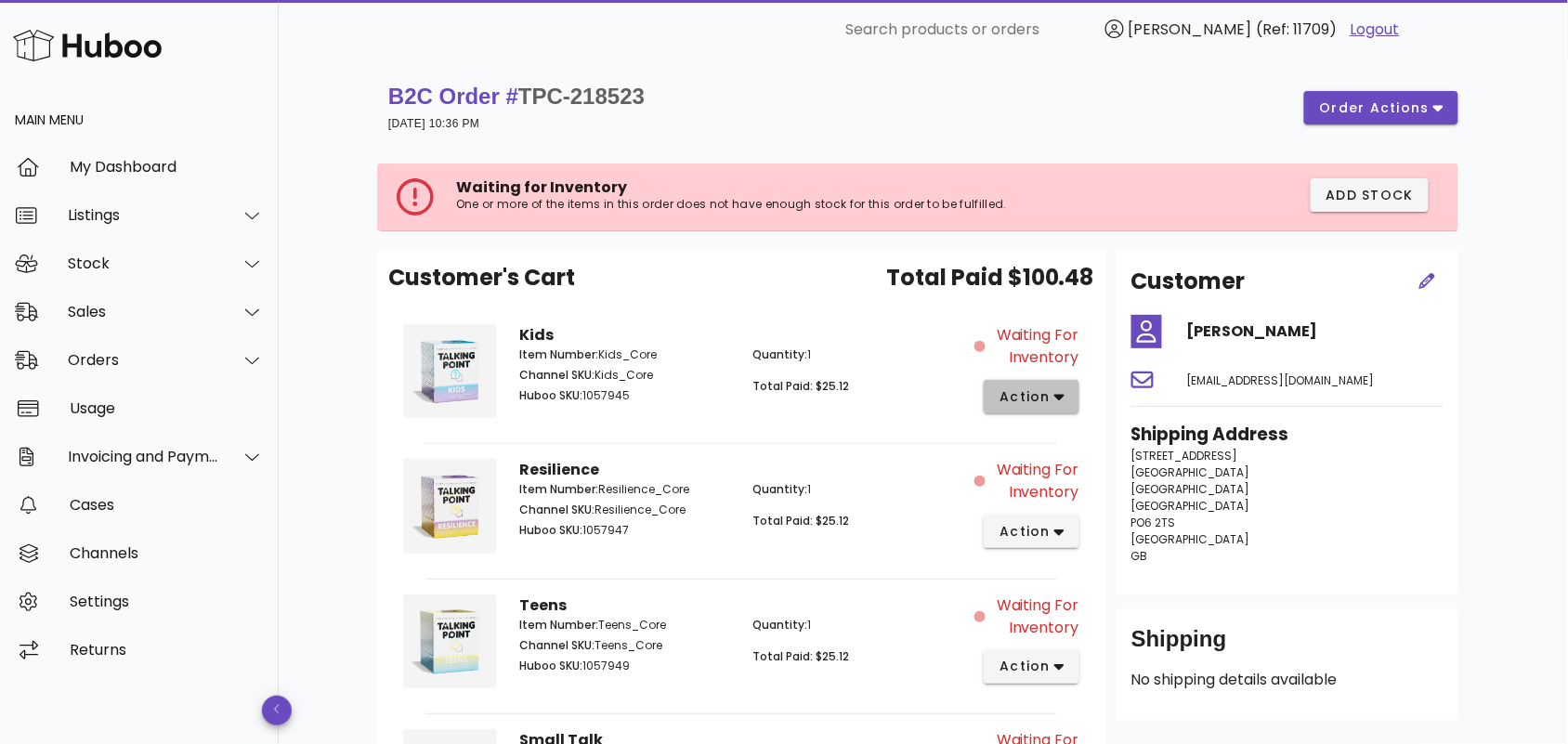
click at [1051, 400] on span "action" at bounding box center [1025, 397] width 52 height 20
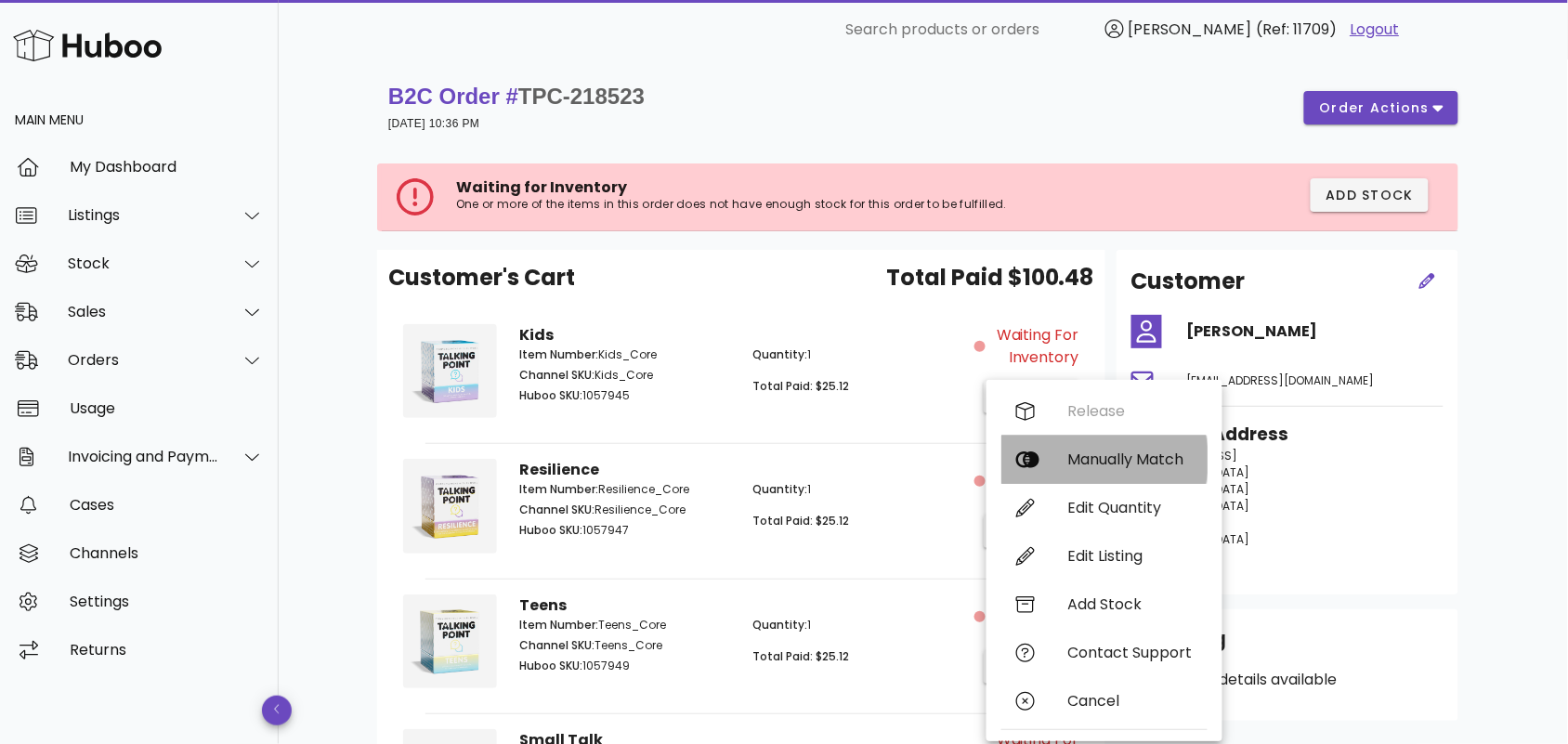
drag, startPoint x: 1080, startPoint y: 457, endPoint x: 1043, endPoint y: 451, distance: 37.5
click at [1078, 458] on div "Manually Match" at bounding box center [1130, 459] width 125 height 18
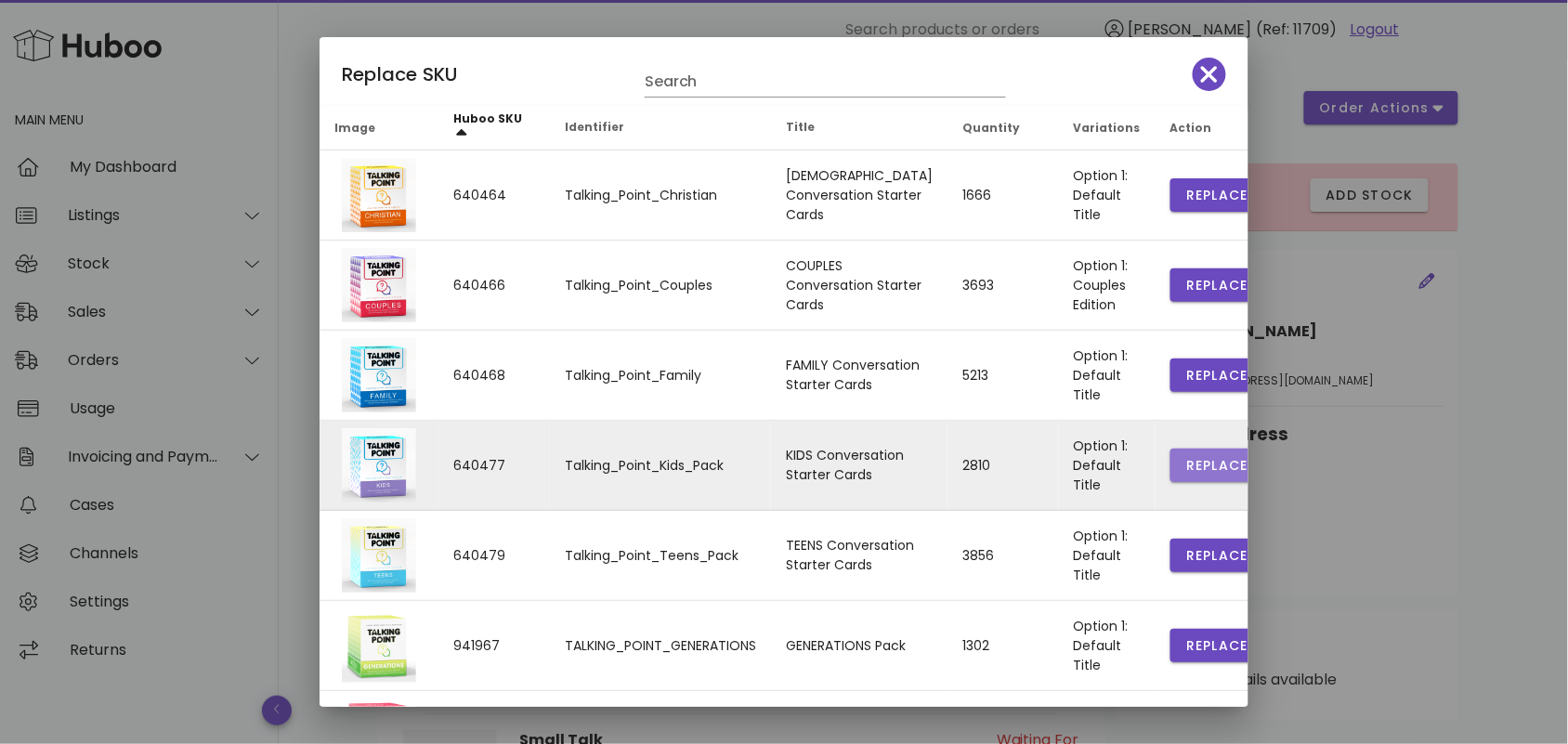
click at [1185, 460] on span "Replace" at bounding box center [1216, 466] width 63 height 20
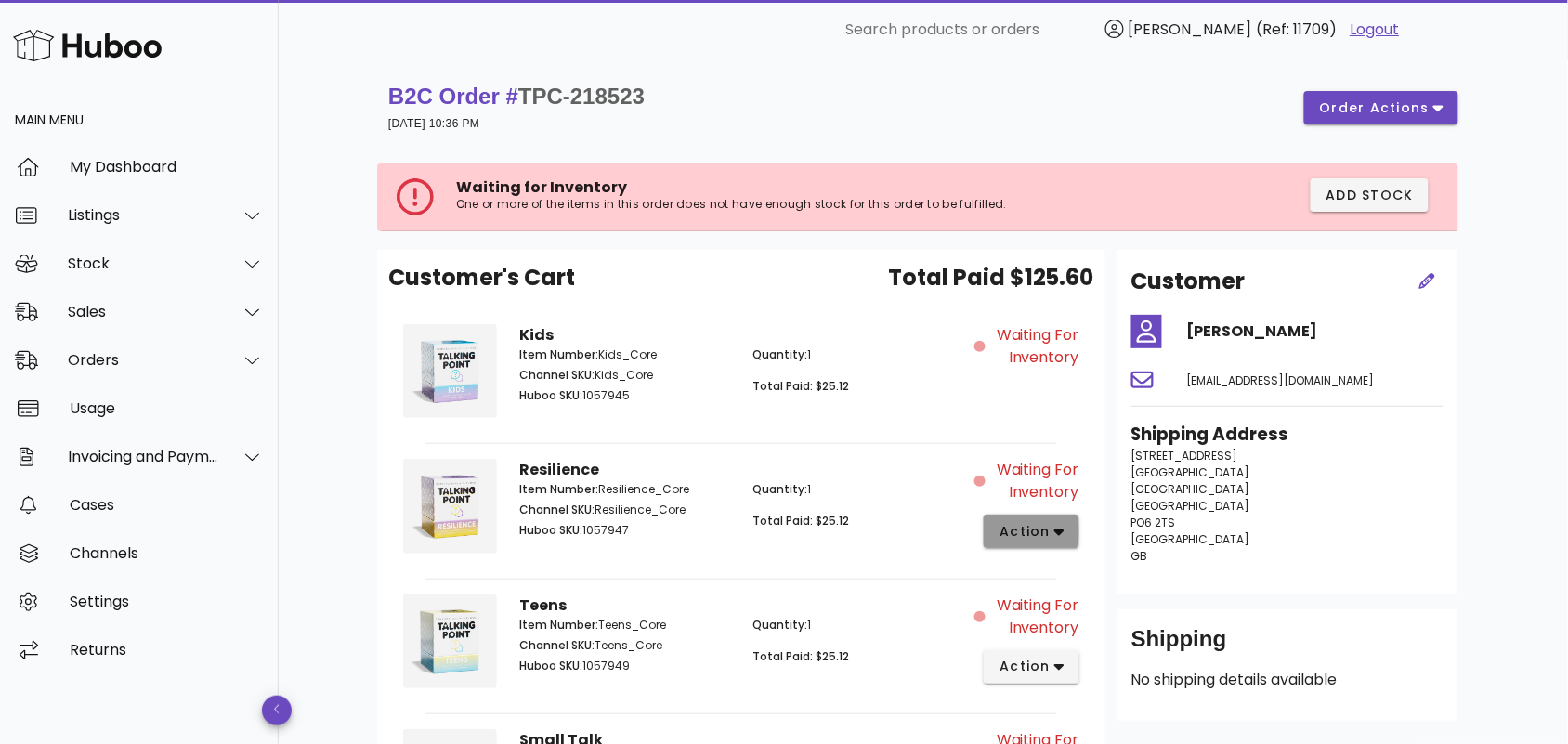
click at [1025, 535] on span "action" at bounding box center [1025, 531] width 52 height 20
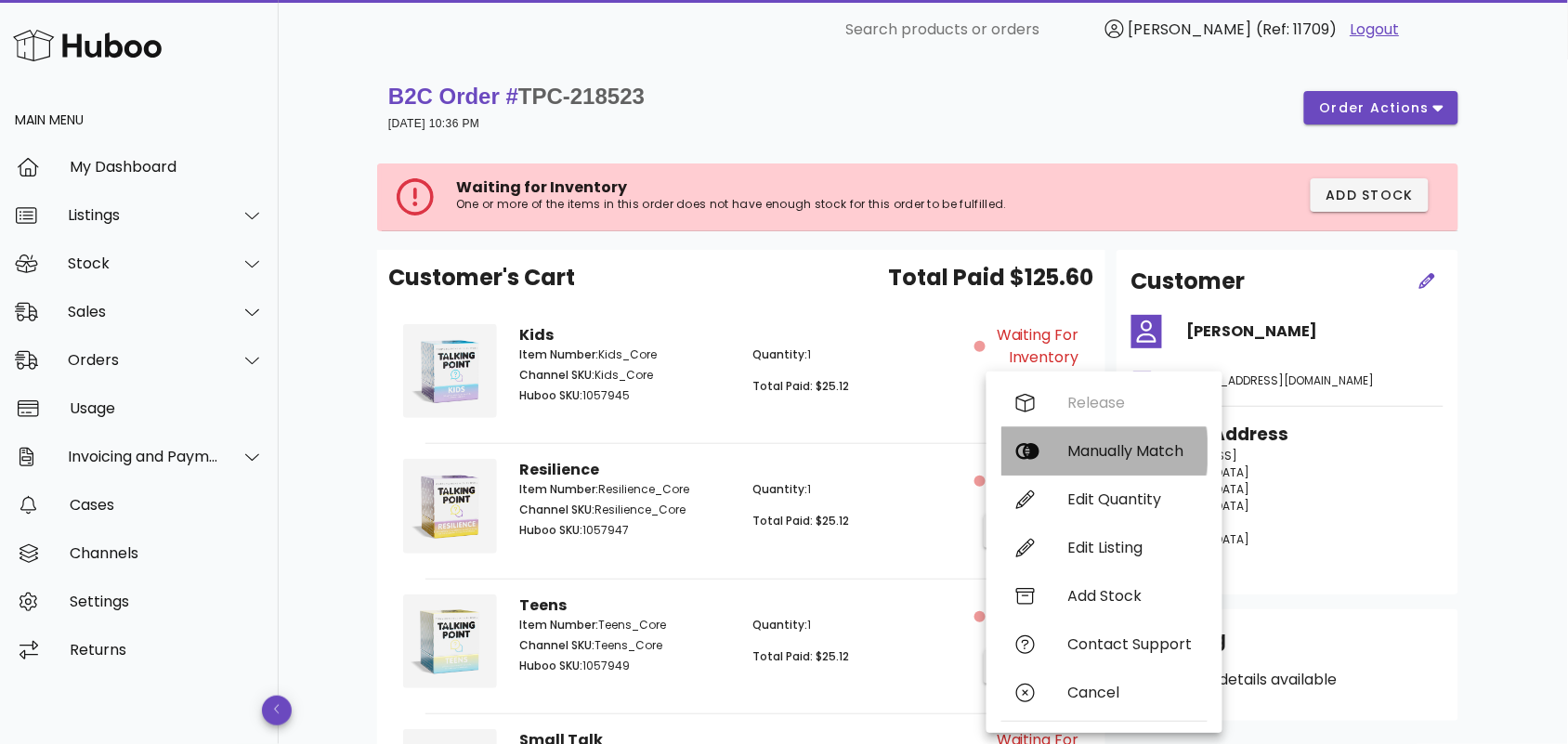
click at [1116, 442] on div "Manually Match" at bounding box center [1130, 451] width 125 height 18
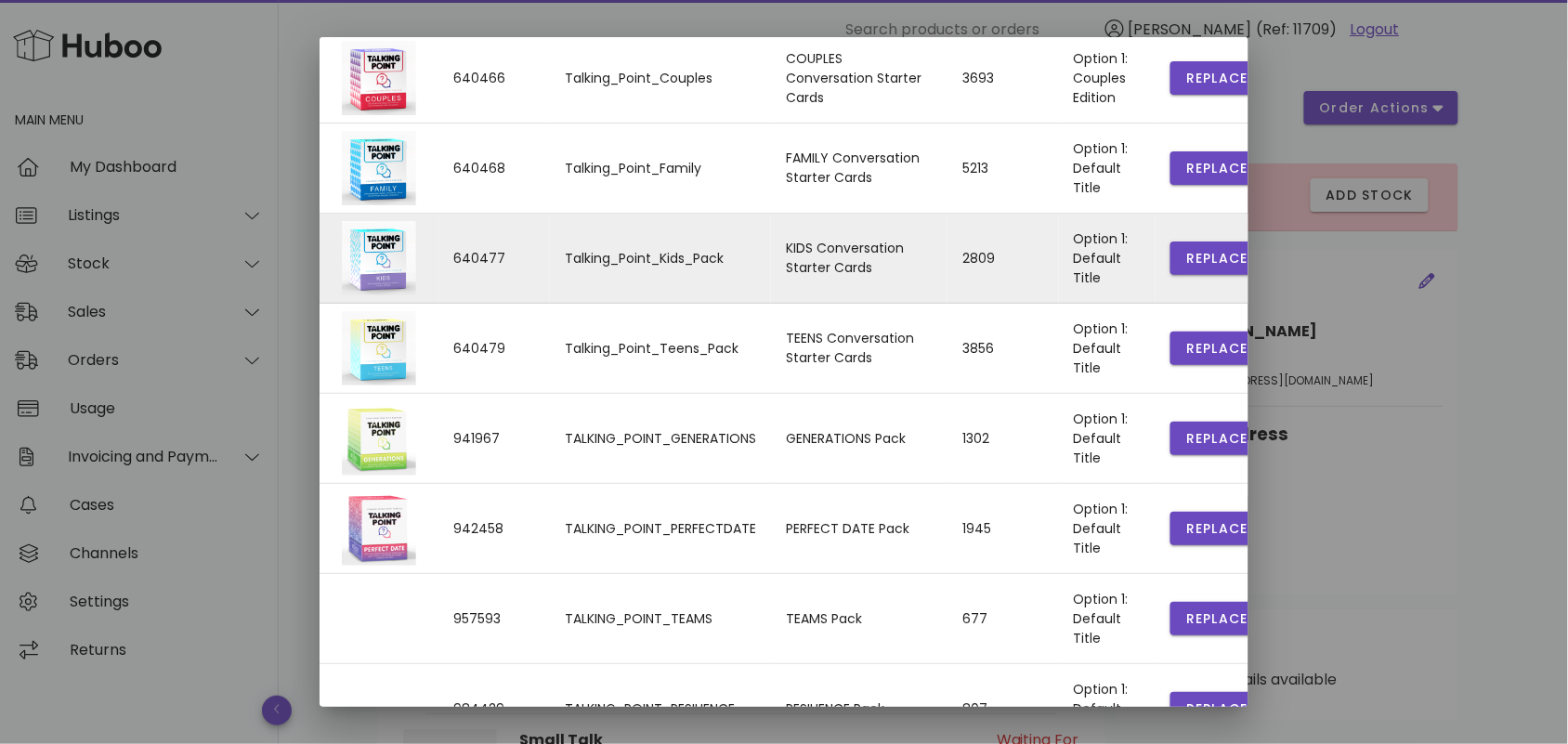
scroll to position [400, 0]
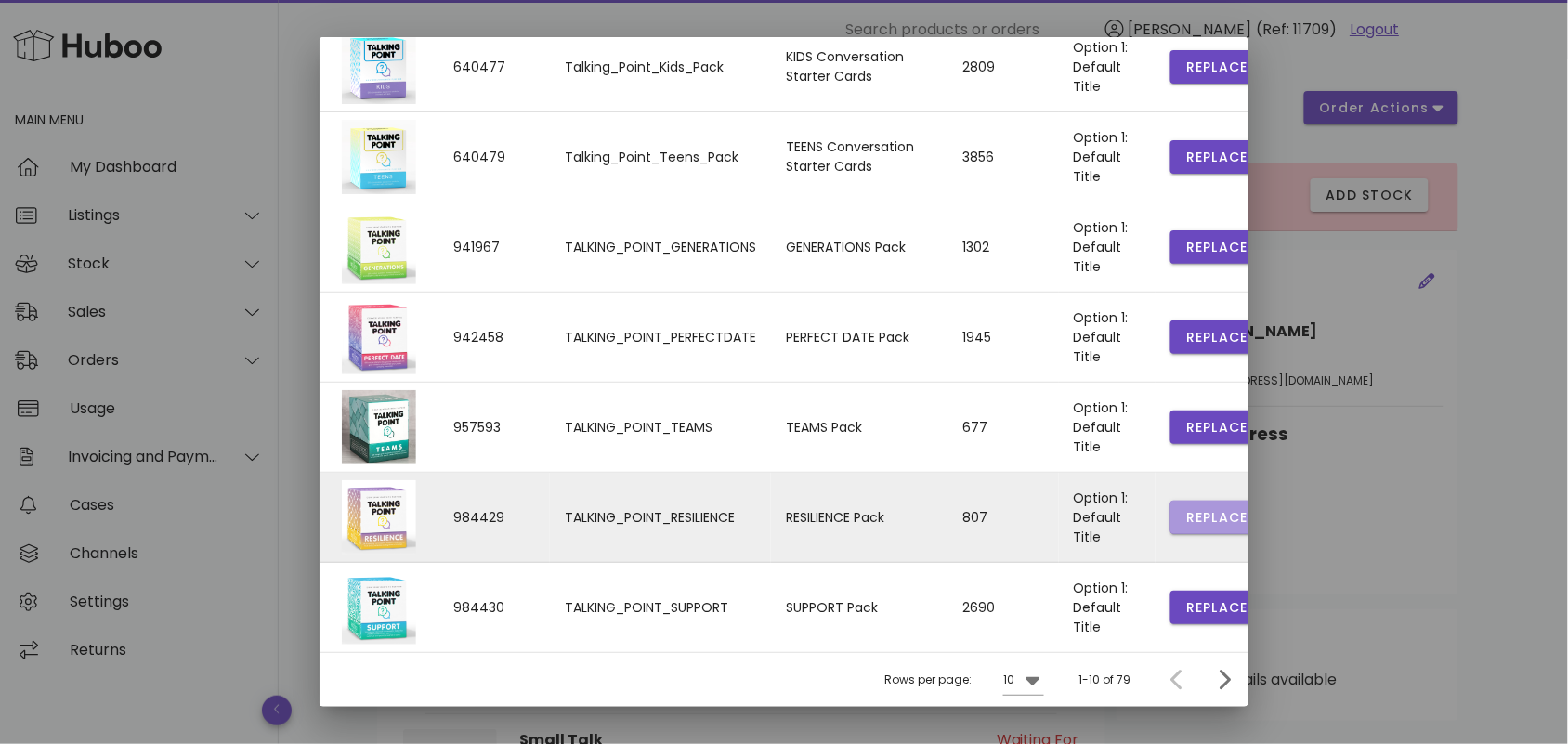
click at [1176, 504] on button "Replace" at bounding box center [1217, 518] width 93 height 34
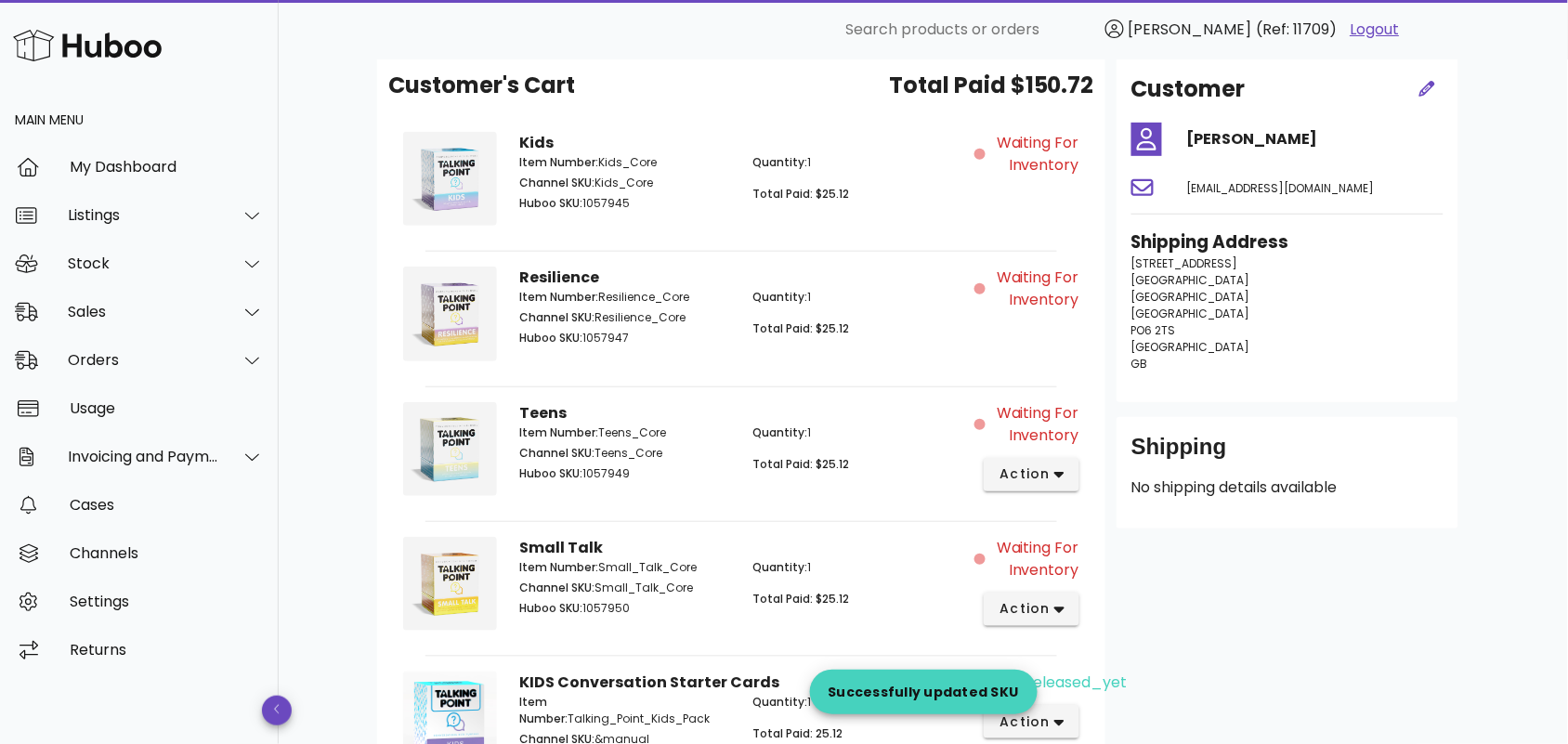
scroll to position [271, 0]
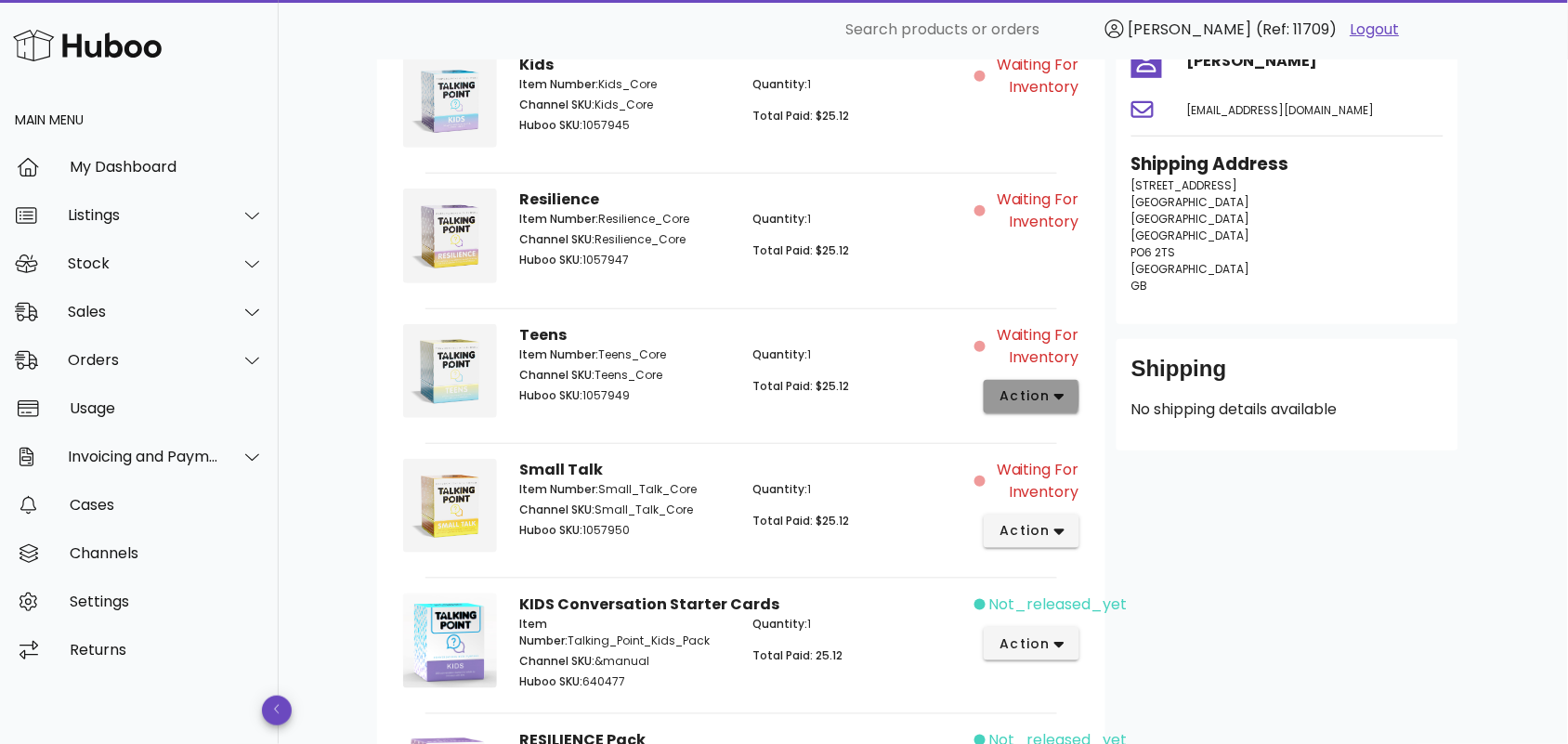
click at [1045, 404] on span "action" at bounding box center [1025, 396] width 52 height 20
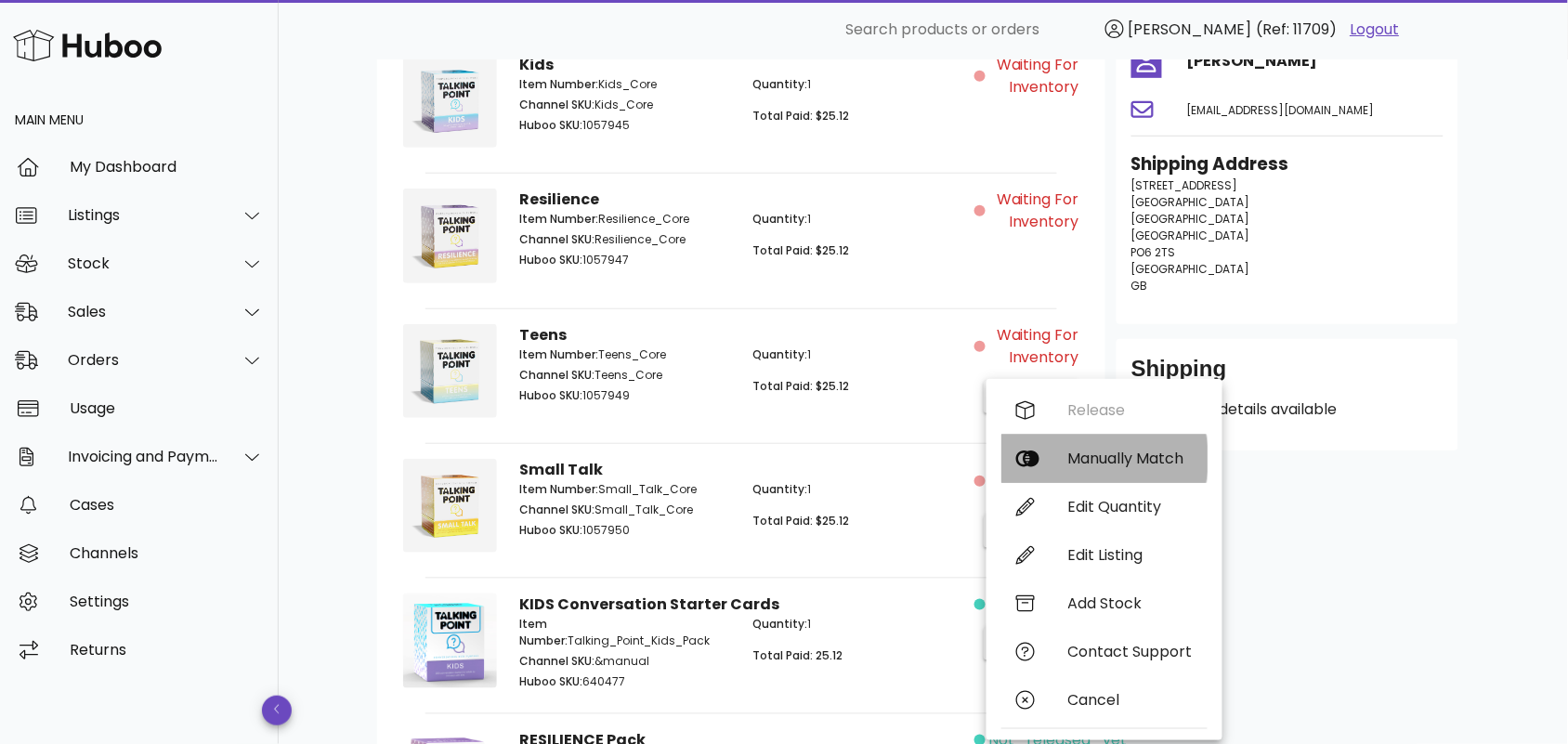
click at [1099, 458] on div "Manually Match" at bounding box center [1130, 458] width 125 height 18
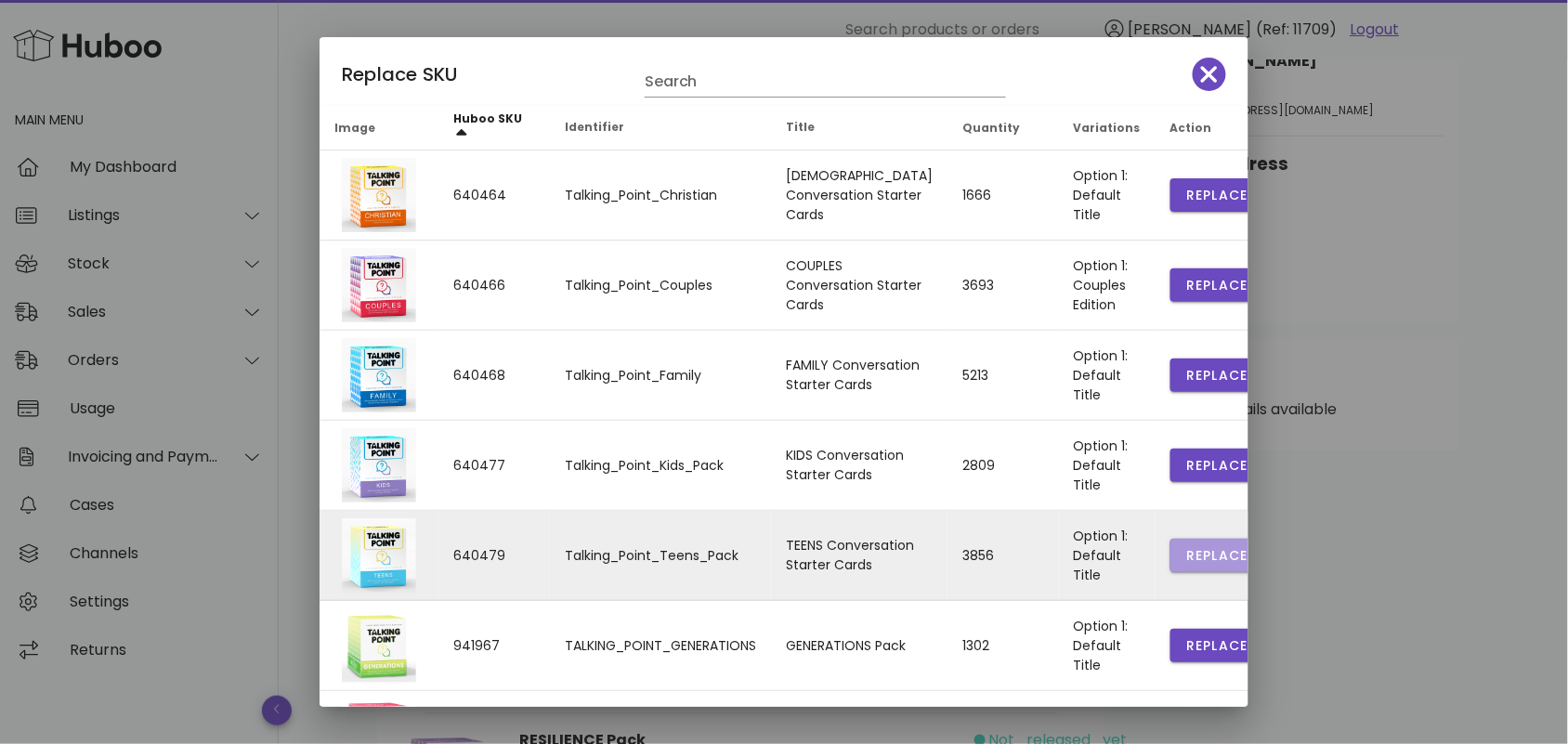
click at [1185, 548] on span "Replace" at bounding box center [1216, 556] width 63 height 20
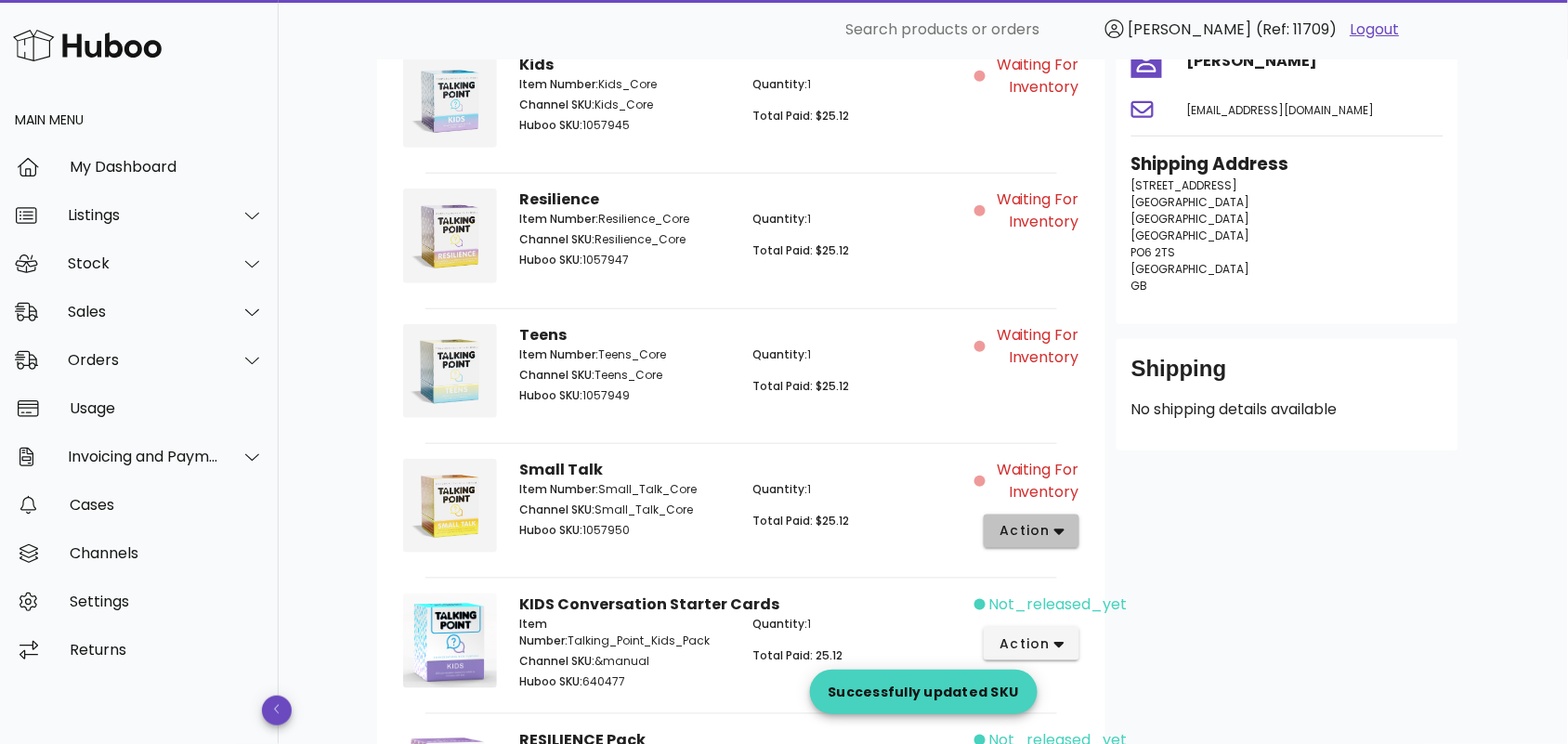
click at [1057, 529] on icon "button" at bounding box center [1059, 532] width 10 height 7
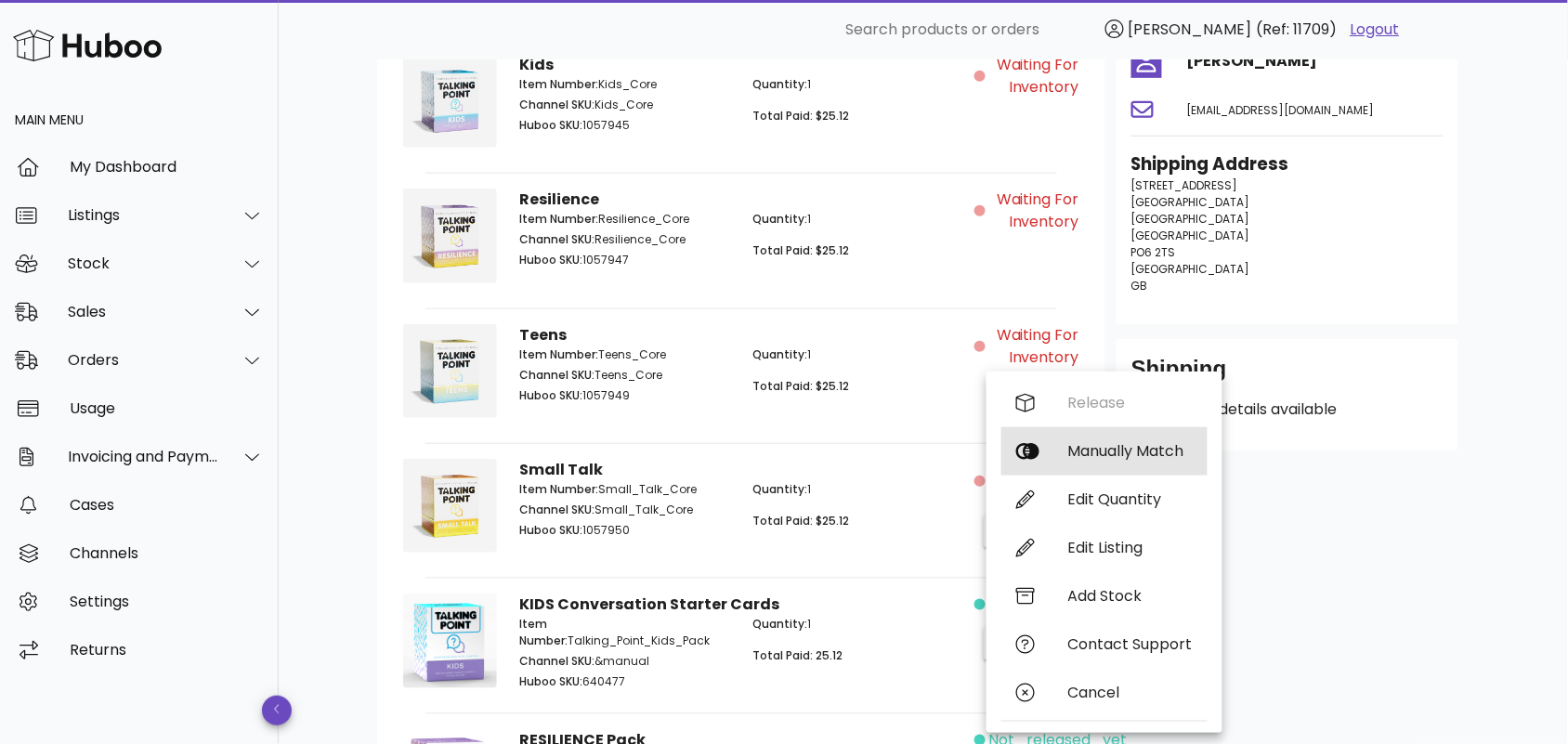
click at [1102, 447] on div "Manually Match" at bounding box center [1130, 451] width 125 height 18
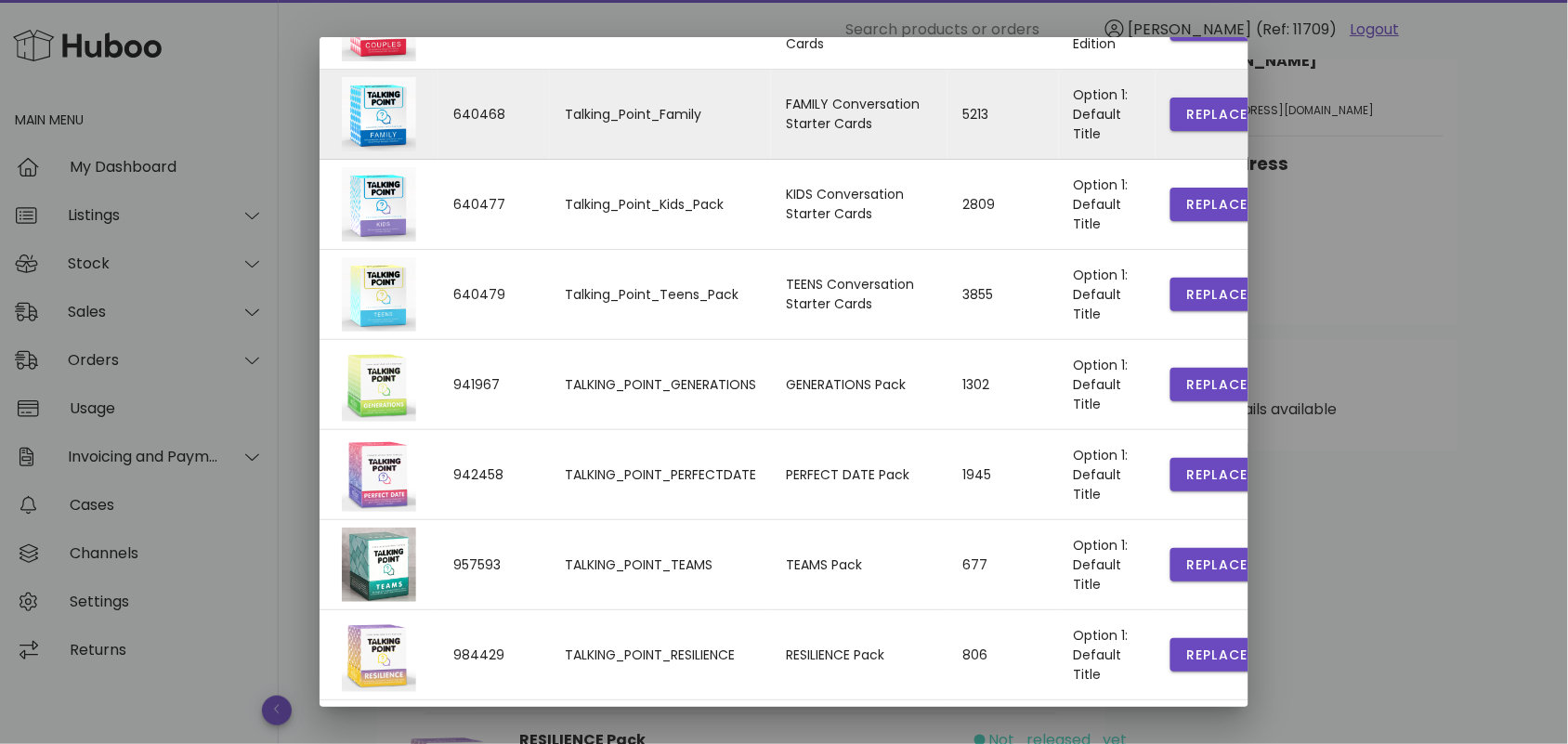
scroll to position [400, 0]
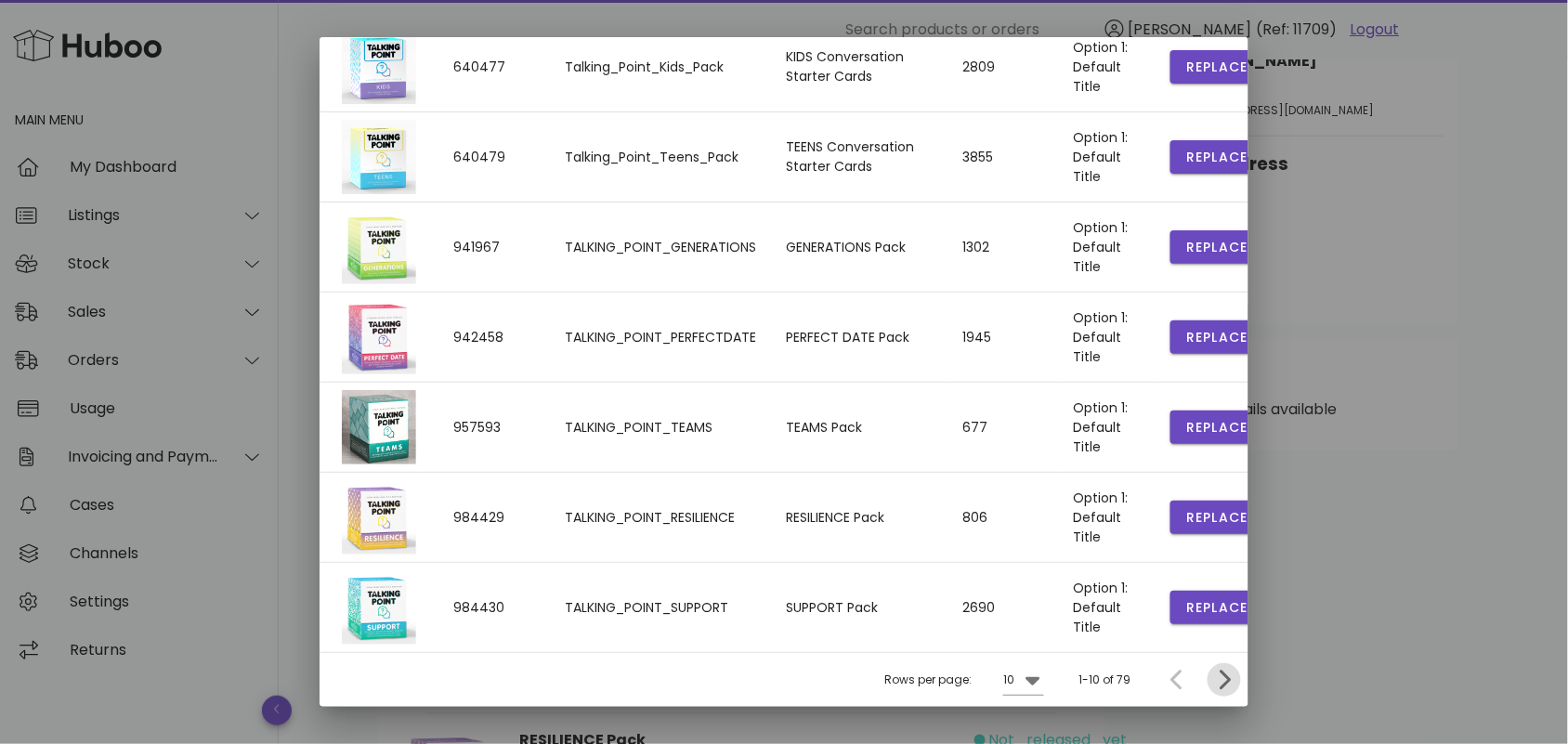
click at [1220, 675] on icon "Next page" at bounding box center [1225, 680] width 11 height 20
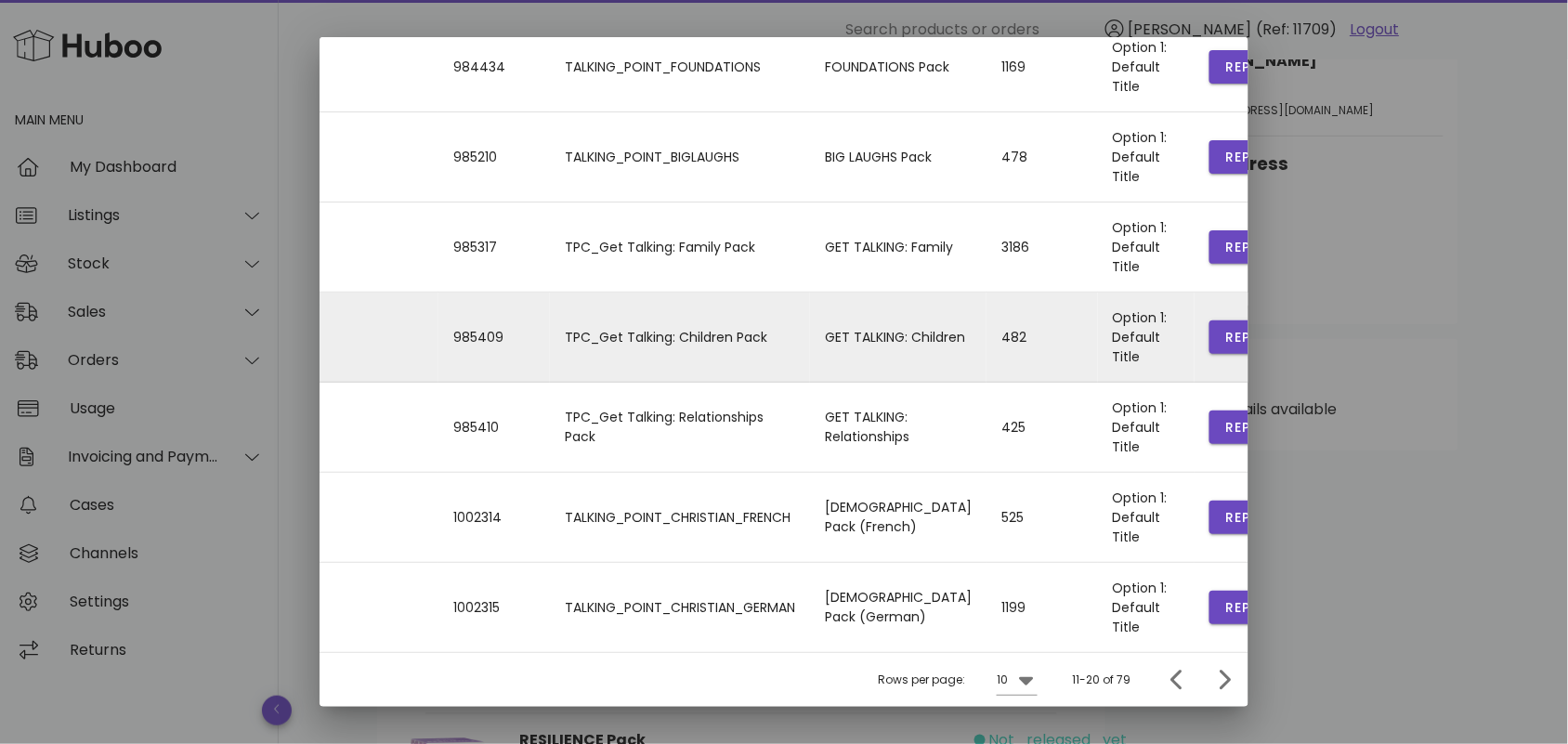
scroll to position [0, 0]
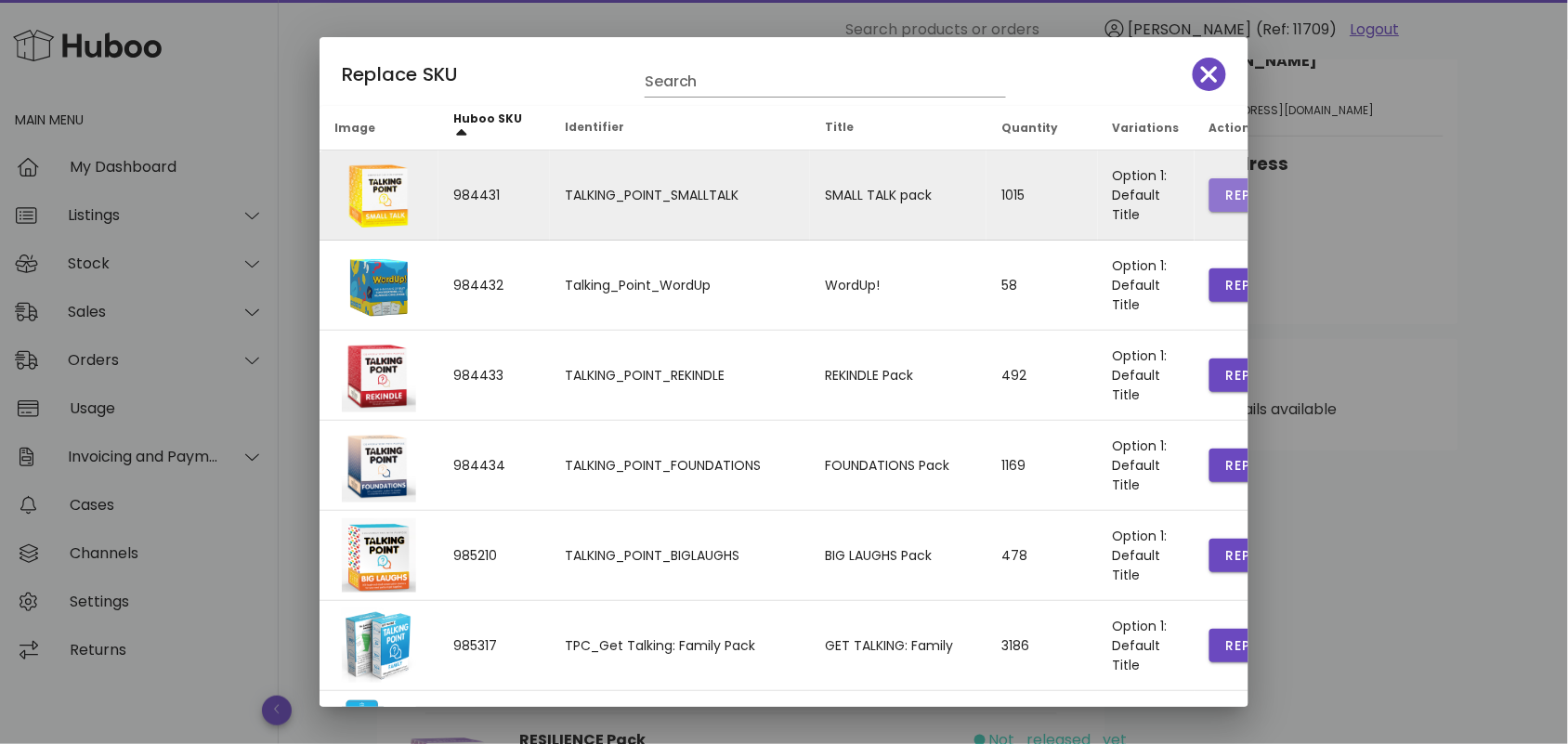
click at [1224, 186] on span "Replace" at bounding box center [1255, 195] width 63 height 20
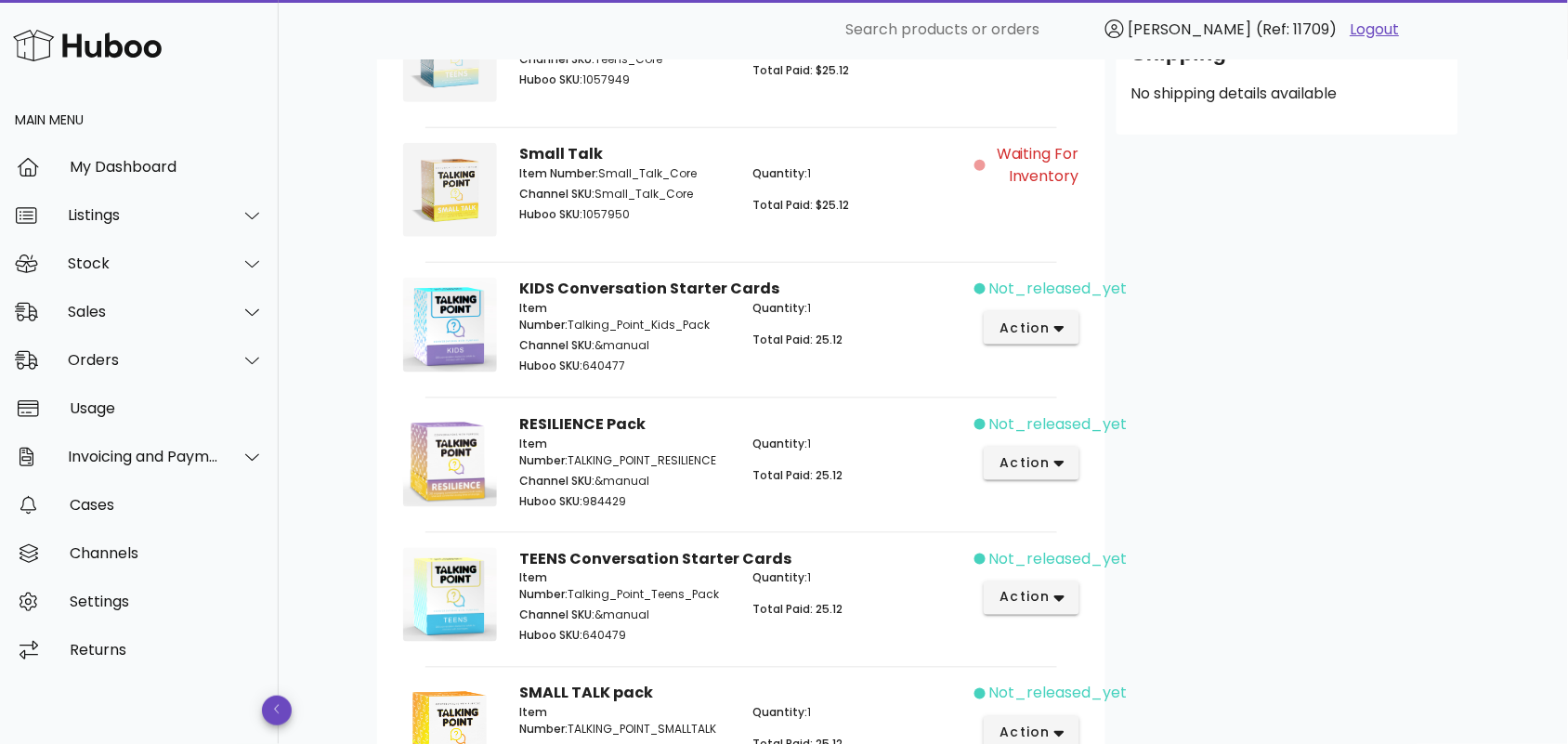
scroll to position [429, 0]
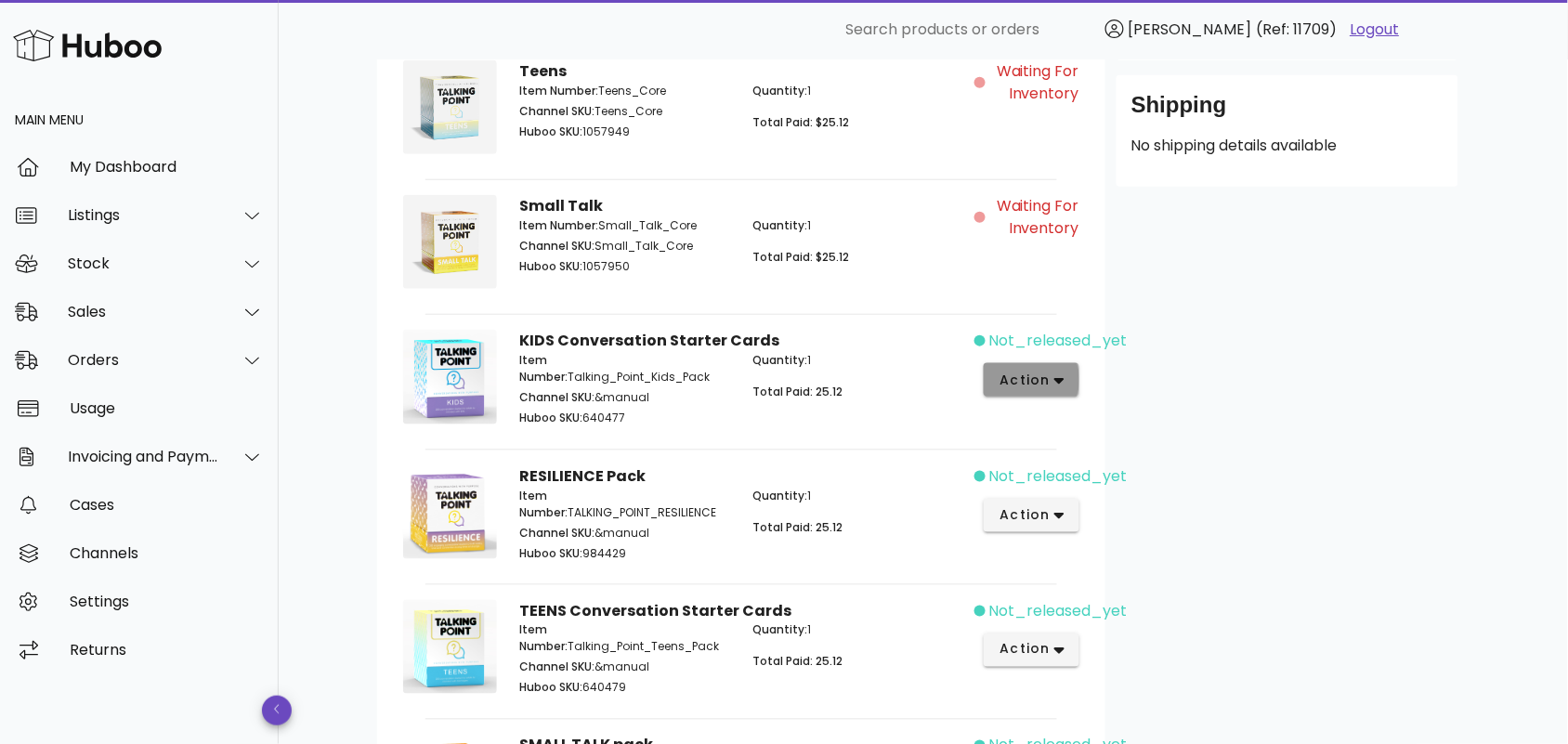
click at [1043, 384] on span "action" at bounding box center [1025, 380] width 52 height 20
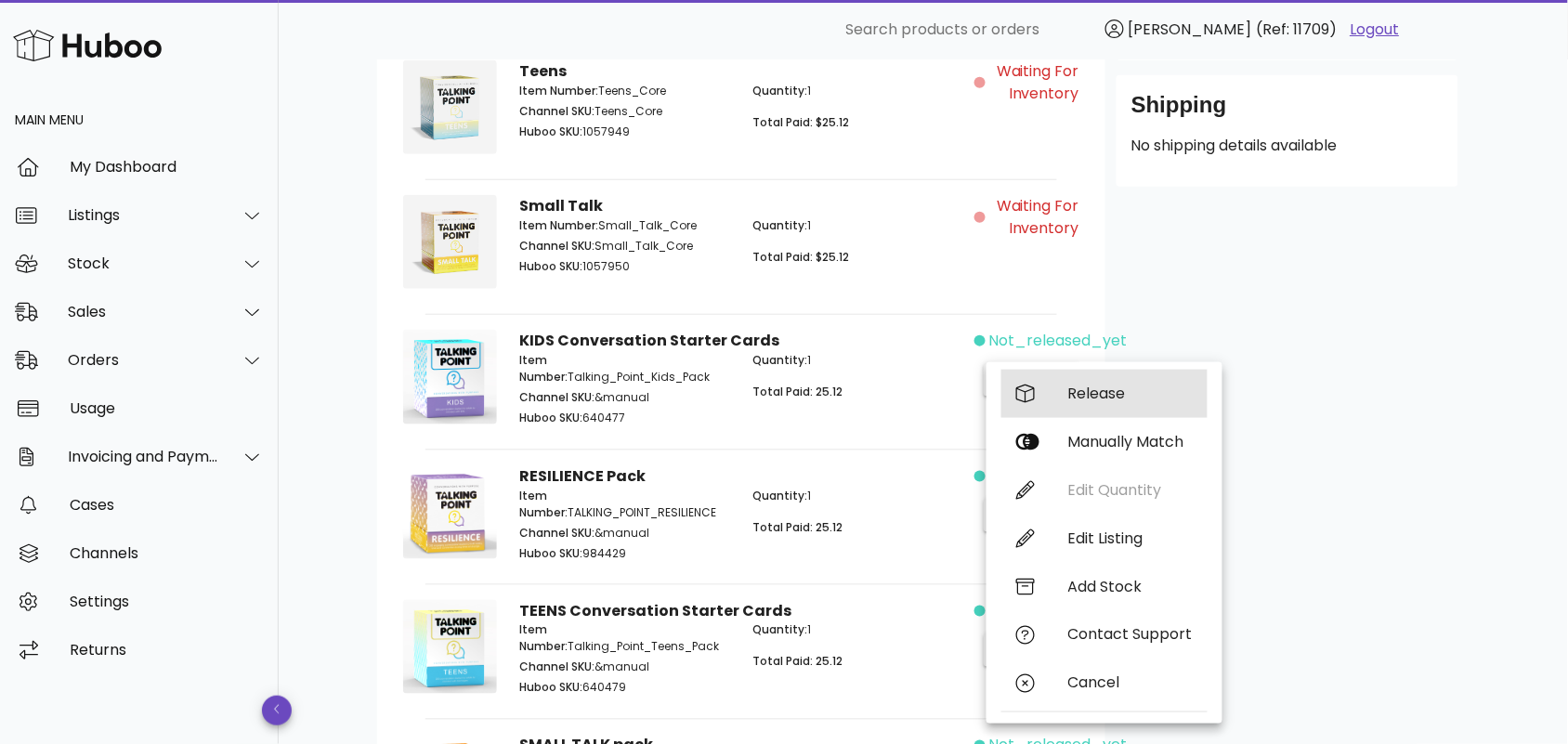
click at [1091, 395] on div "Release" at bounding box center [1130, 394] width 125 height 18
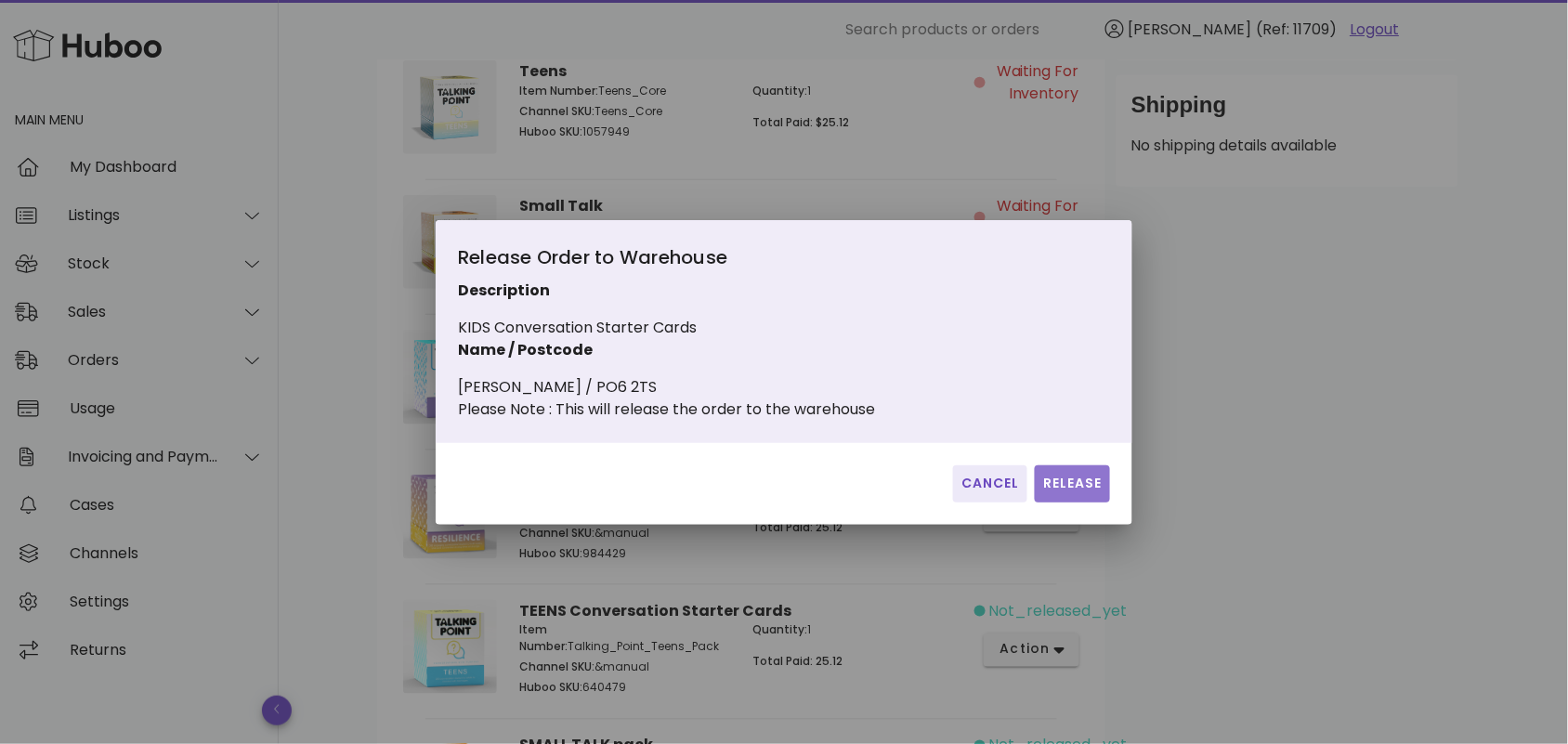
click at [1065, 503] on button "Release" at bounding box center [1072, 484] width 75 height 37
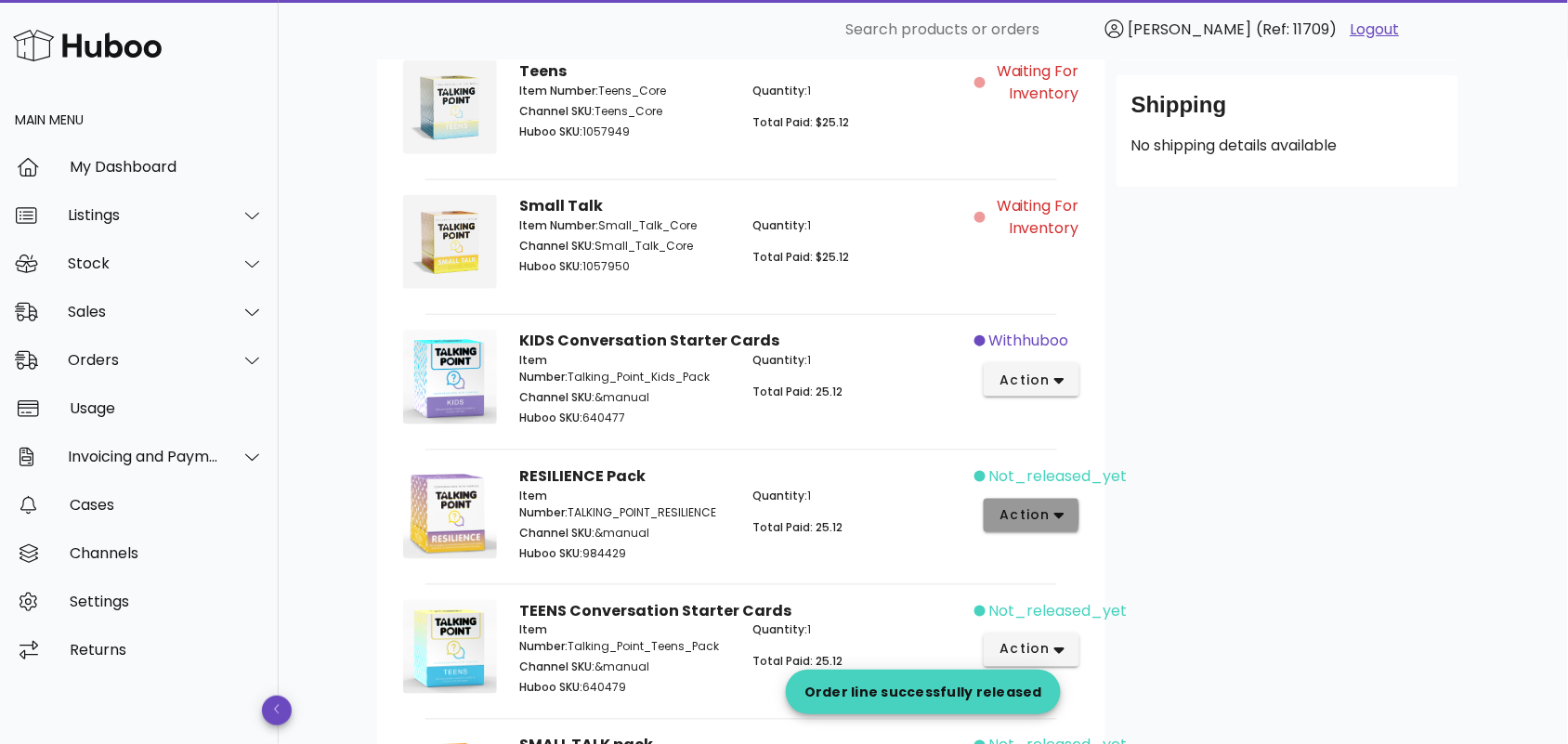
click at [1041, 515] on span "action" at bounding box center [1025, 514] width 52 height 20
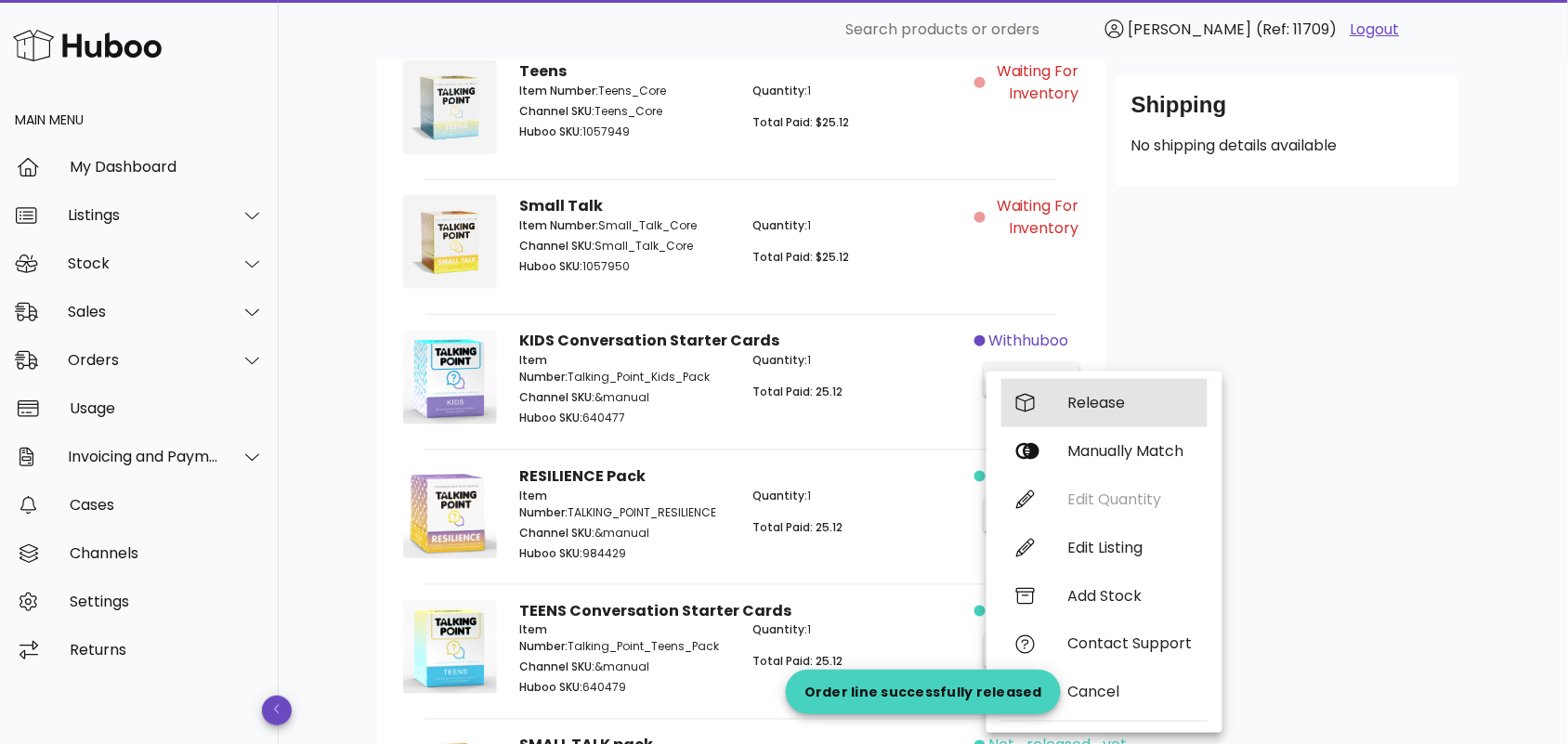
click at [1102, 401] on div "Release" at bounding box center [1130, 402] width 125 height 18
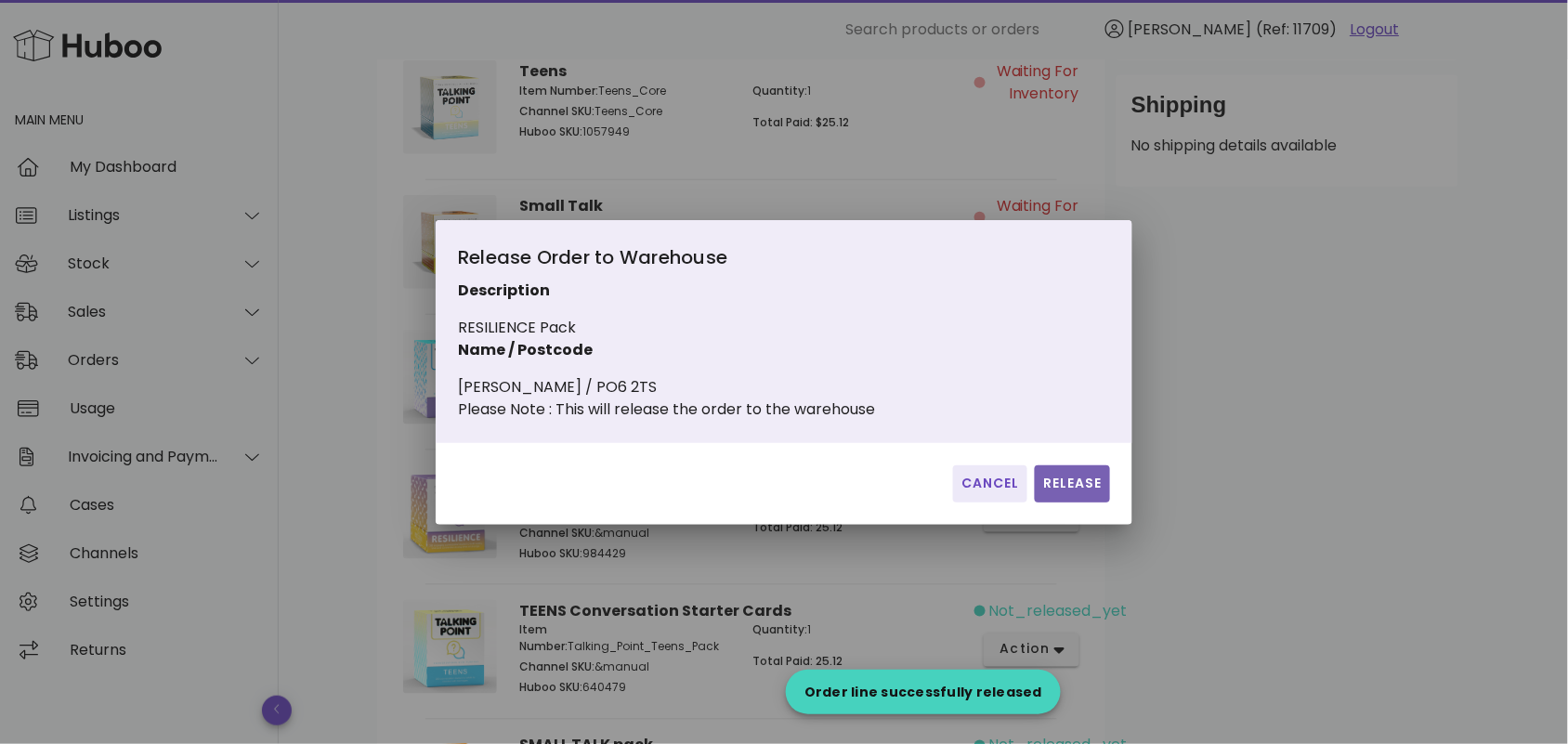
click at [1071, 486] on span "Release" at bounding box center [1072, 484] width 60 height 20
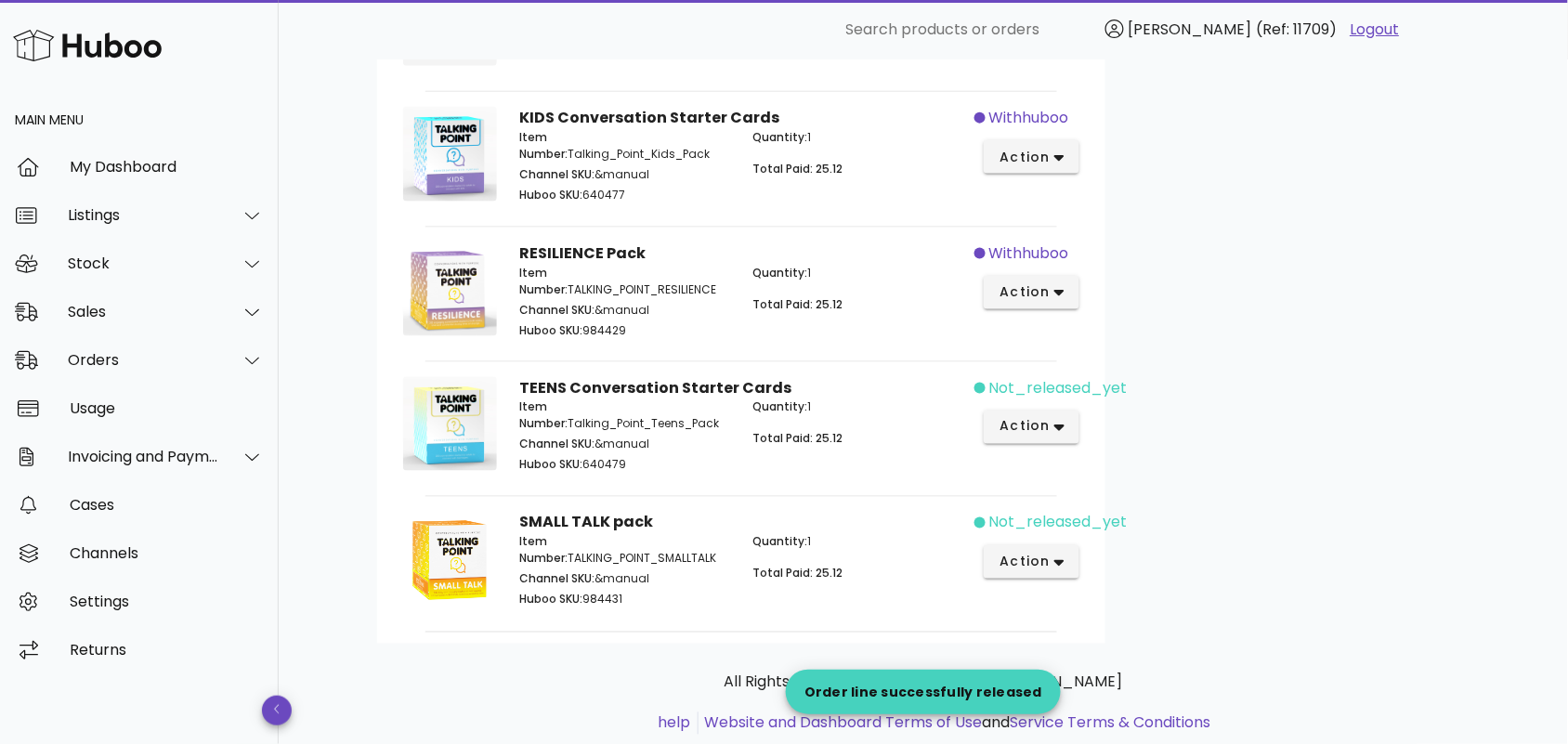
scroll to position [700, 0]
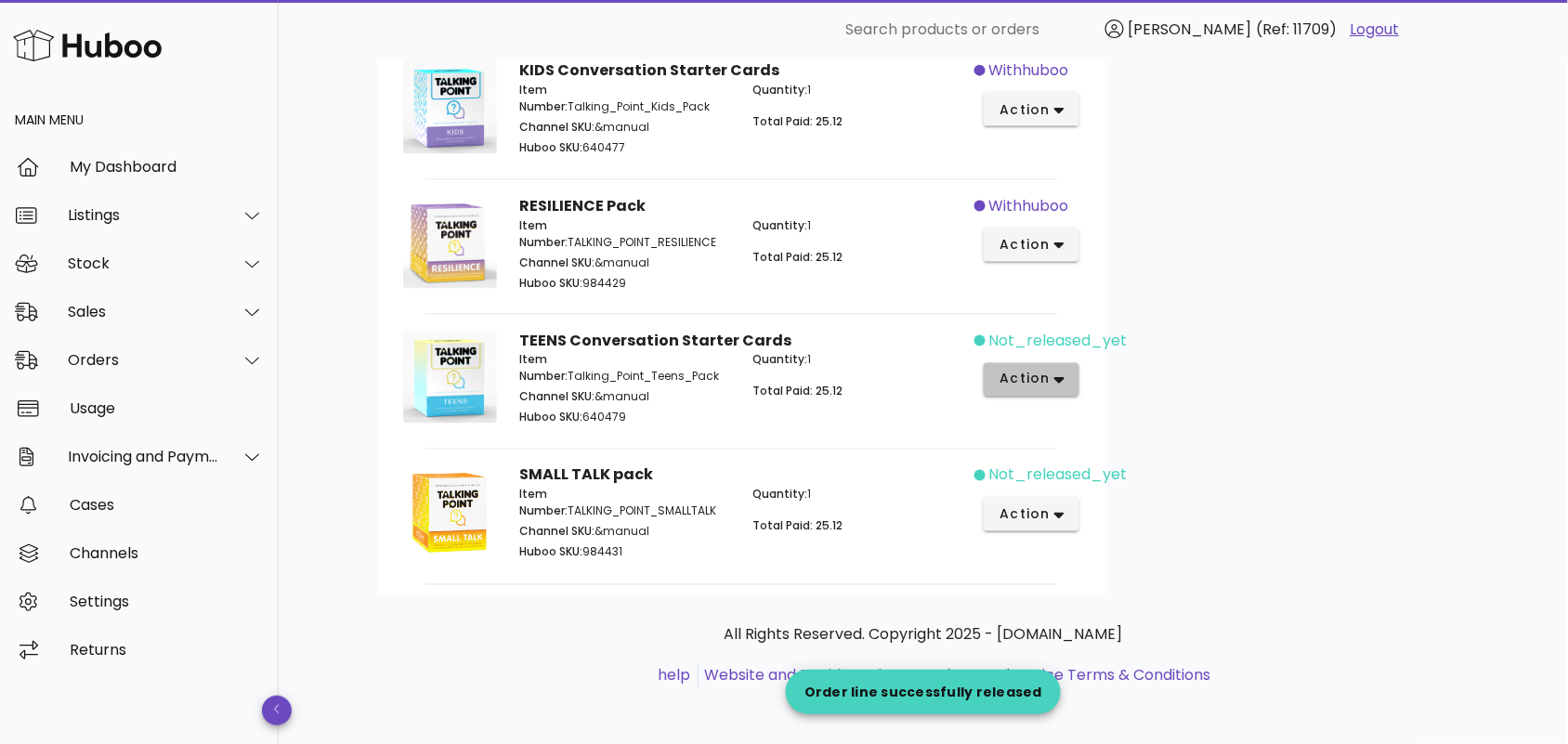
click at [1051, 386] on span "action" at bounding box center [1025, 379] width 52 height 20
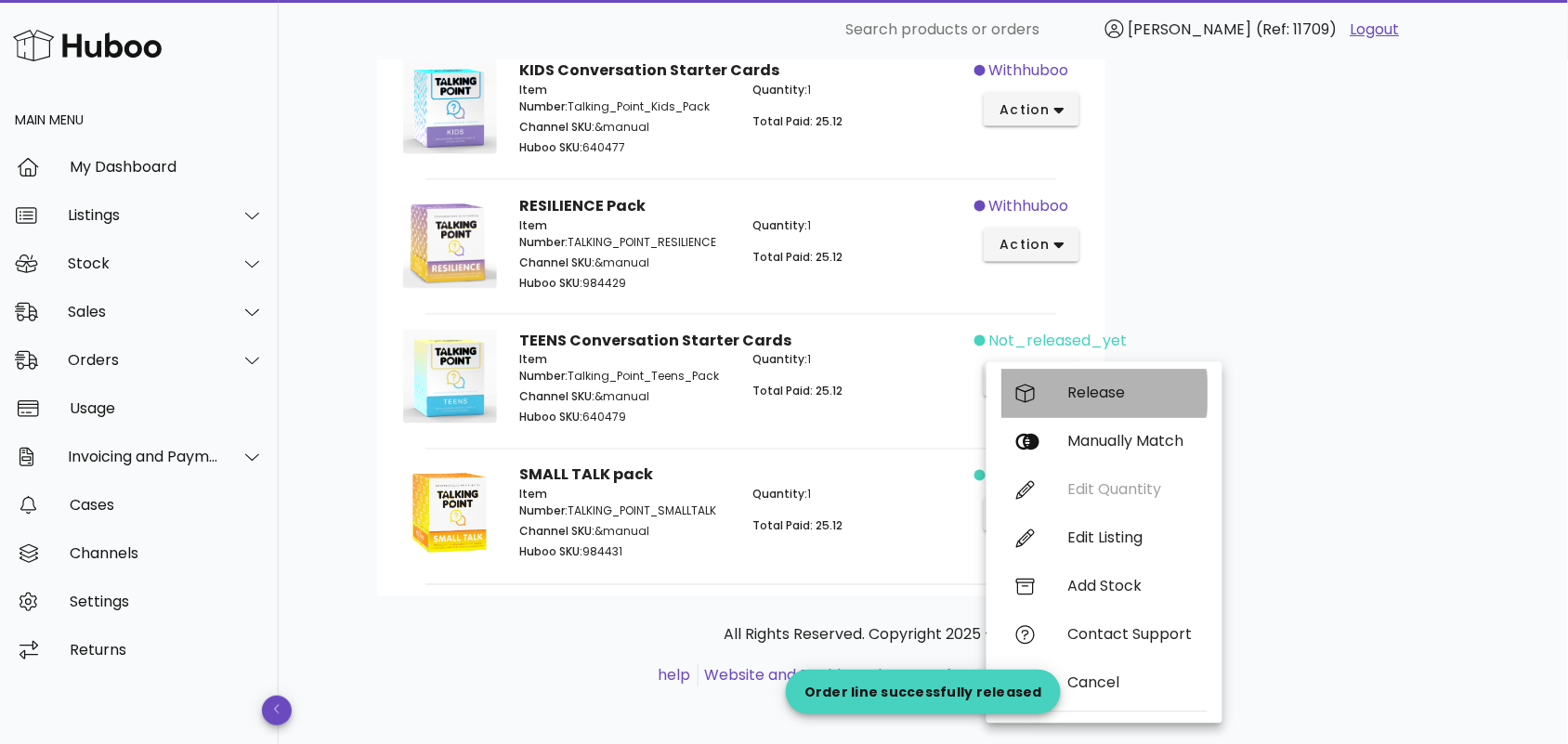
click at [1088, 381] on div "Release" at bounding box center [1104, 394] width 206 height 49
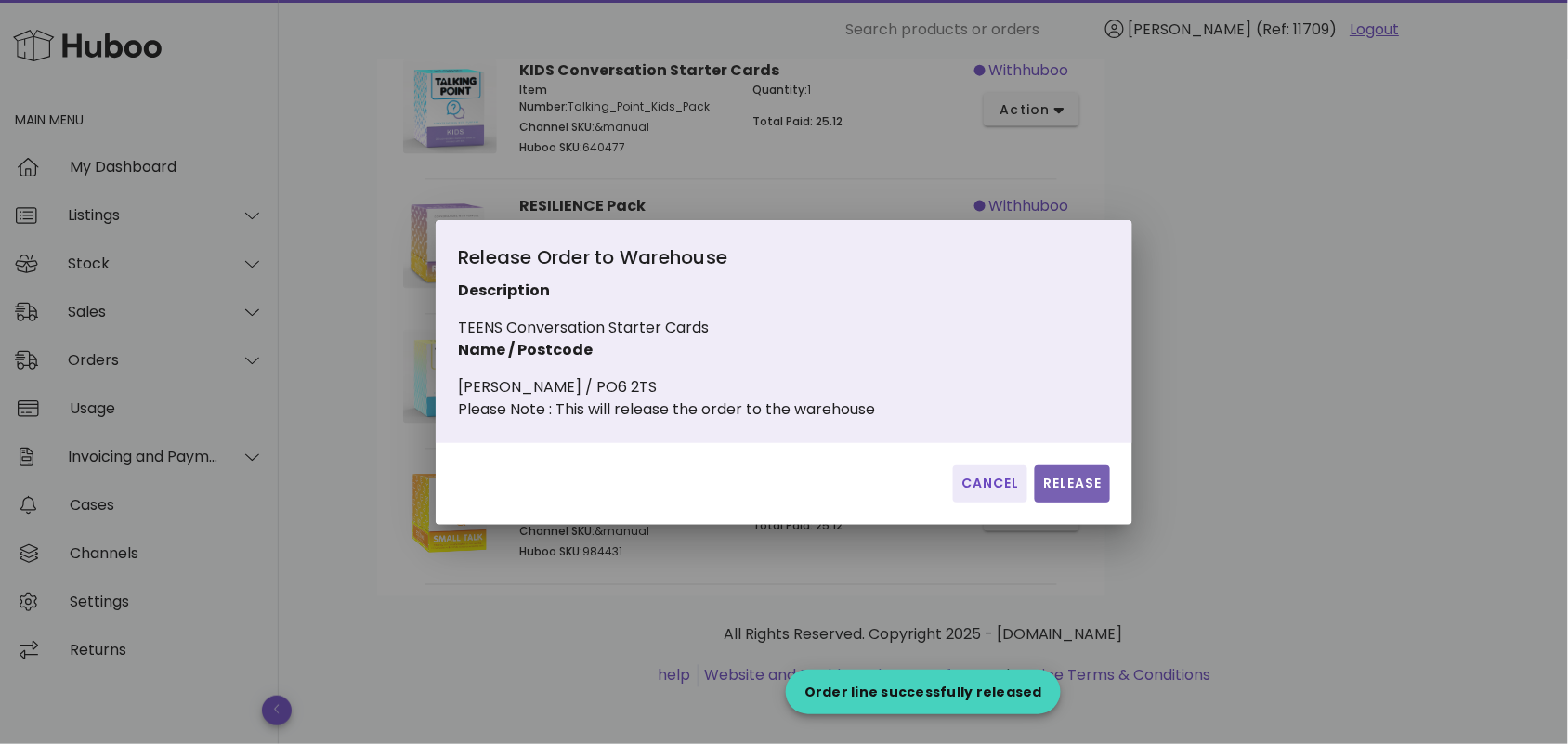
click at [1055, 488] on span "Release" at bounding box center [1072, 484] width 60 height 20
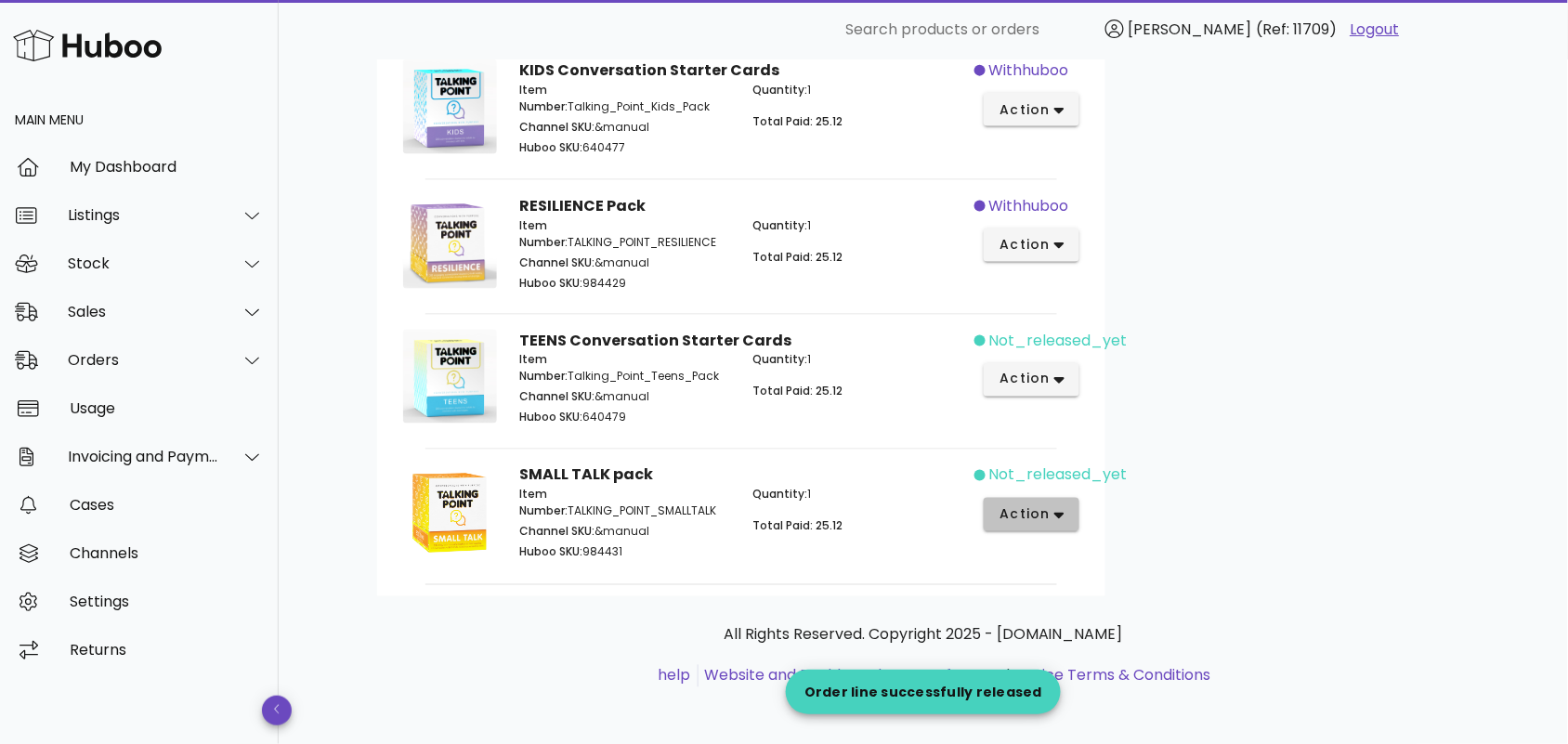
click at [1055, 511] on icon "button" at bounding box center [1059, 515] width 10 height 17
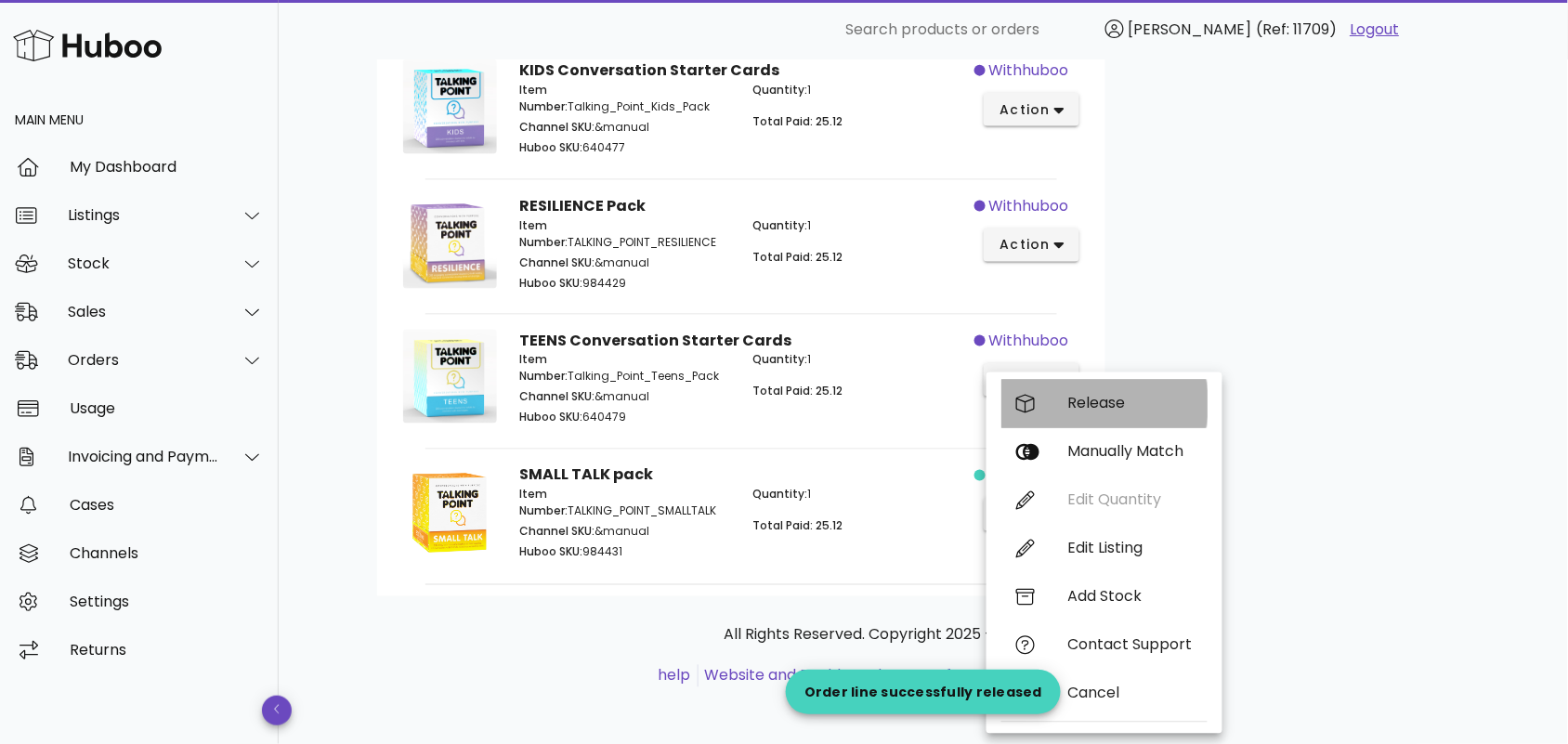
click at [1101, 409] on div "Release" at bounding box center [1130, 403] width 125 height 18
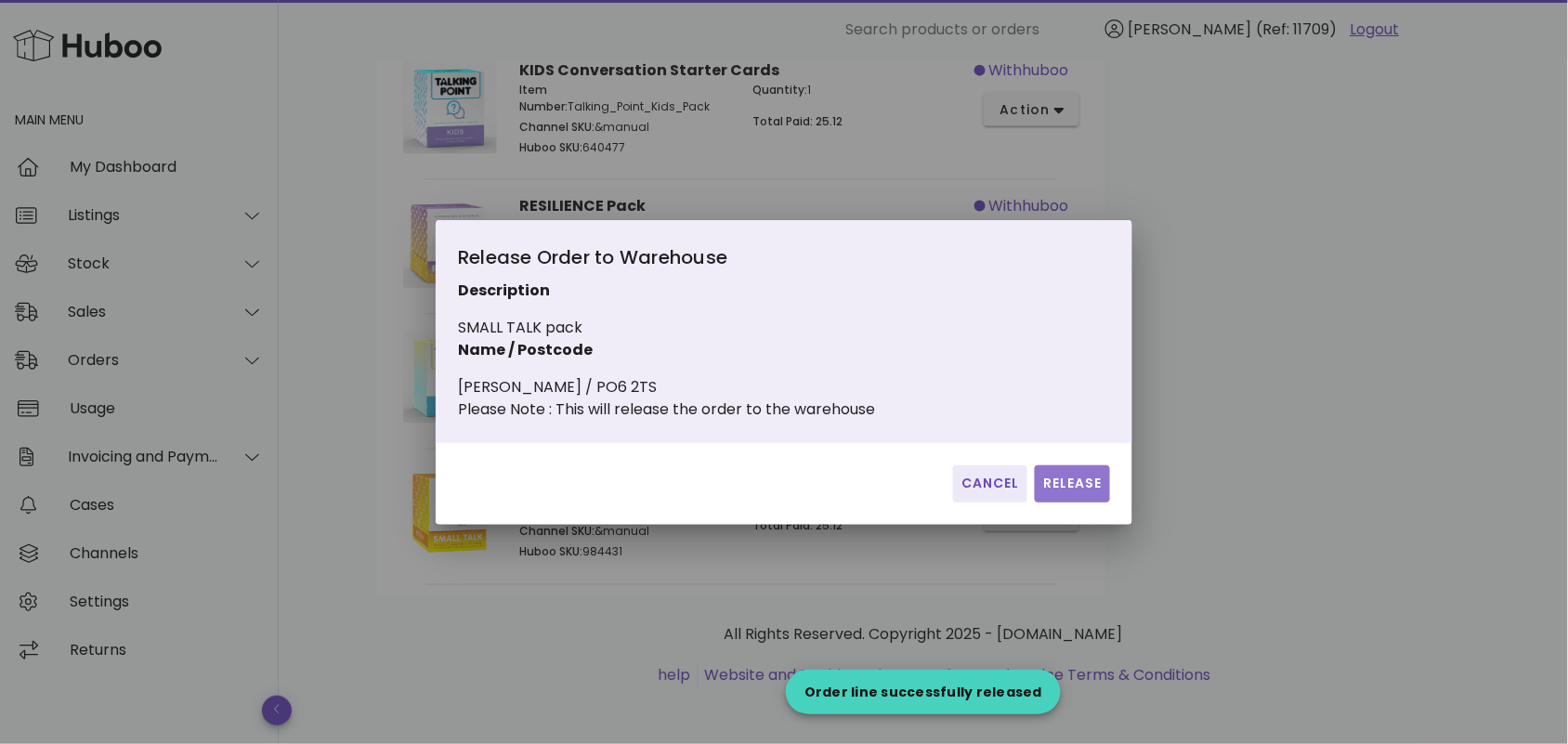
click at [1067, 484] on button "Release" at bounding box center [1072, 484] width 75 height 37
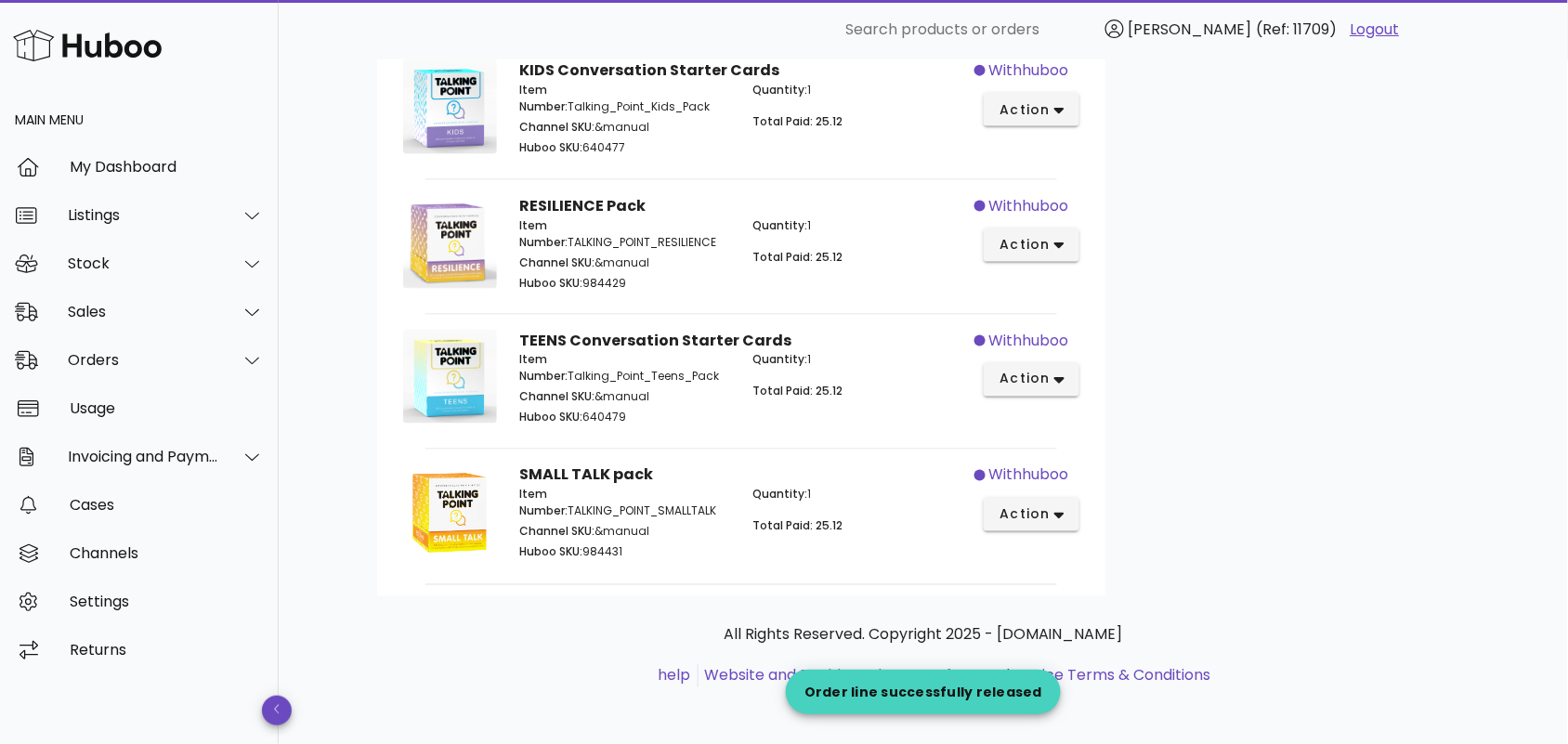
click at [549, 655] on div "All Rights Reserved. Copyright 2025 - huboo.co.uk help Website and Dashboard Te…" at bounding box center [924, 655] width 1063 height 63
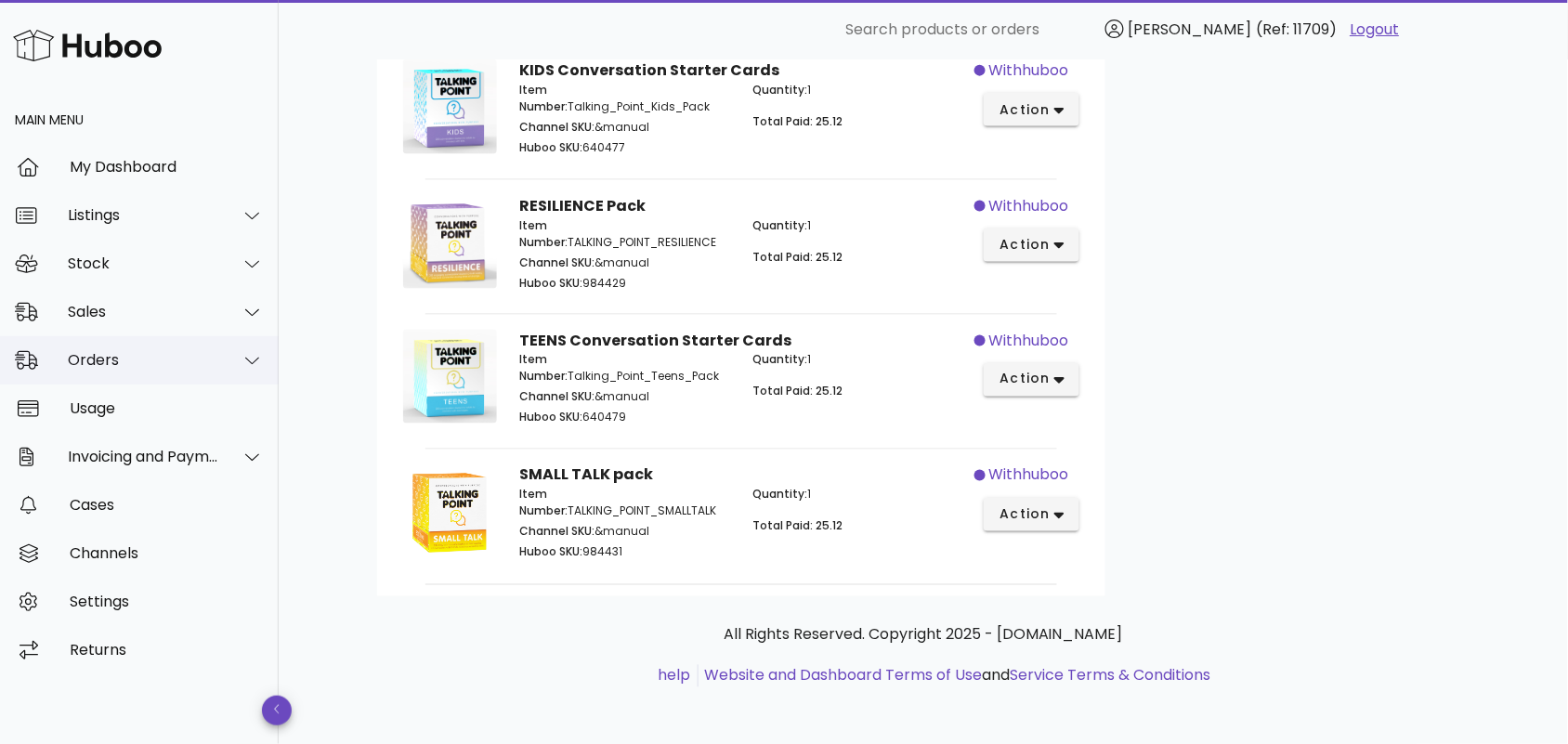
click at [142, 358] on div "Orders" at bounding box center [143, 360] width 152 height 18
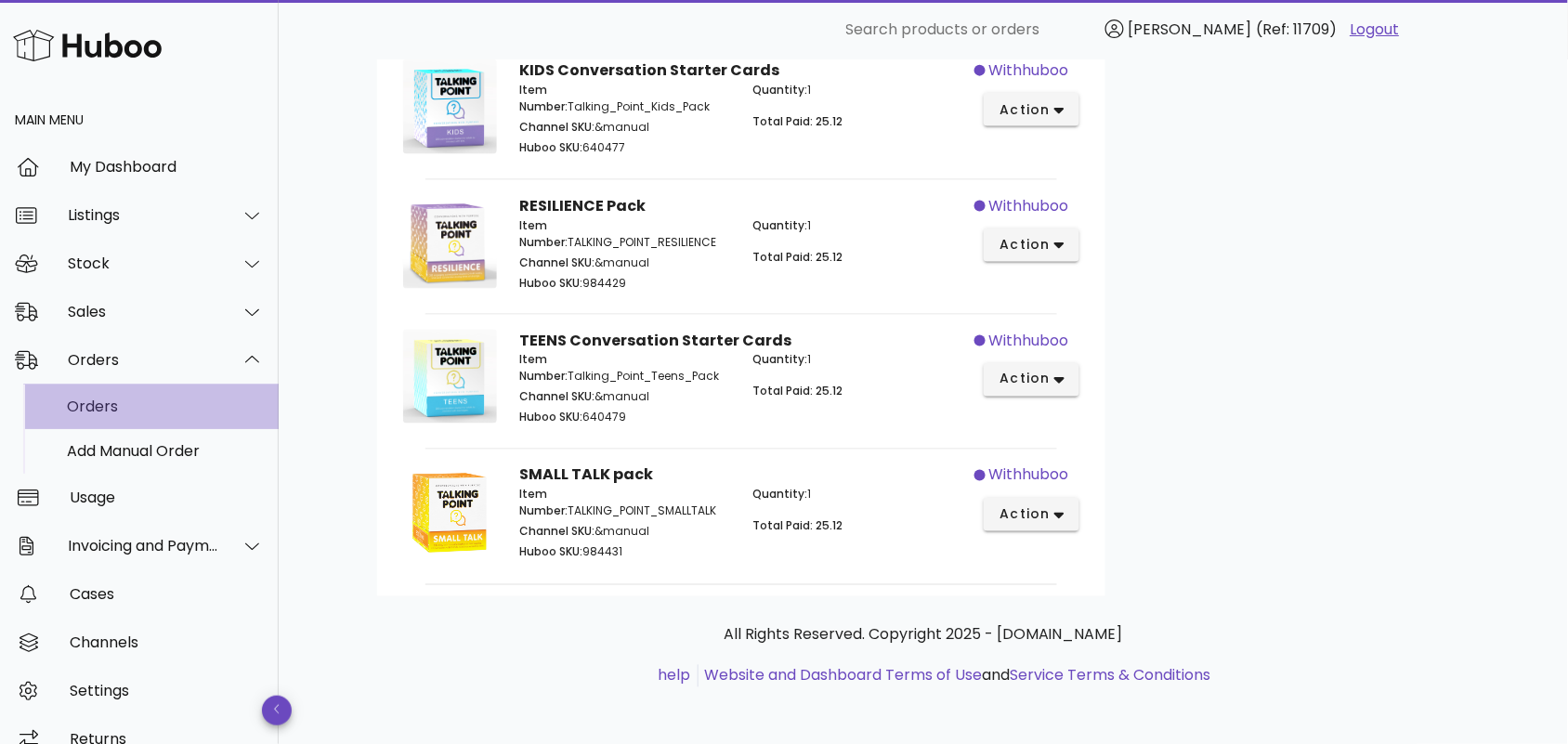
click at [141, 409] on div "Orders" at bounding box center [165, 406] width 197 height 18
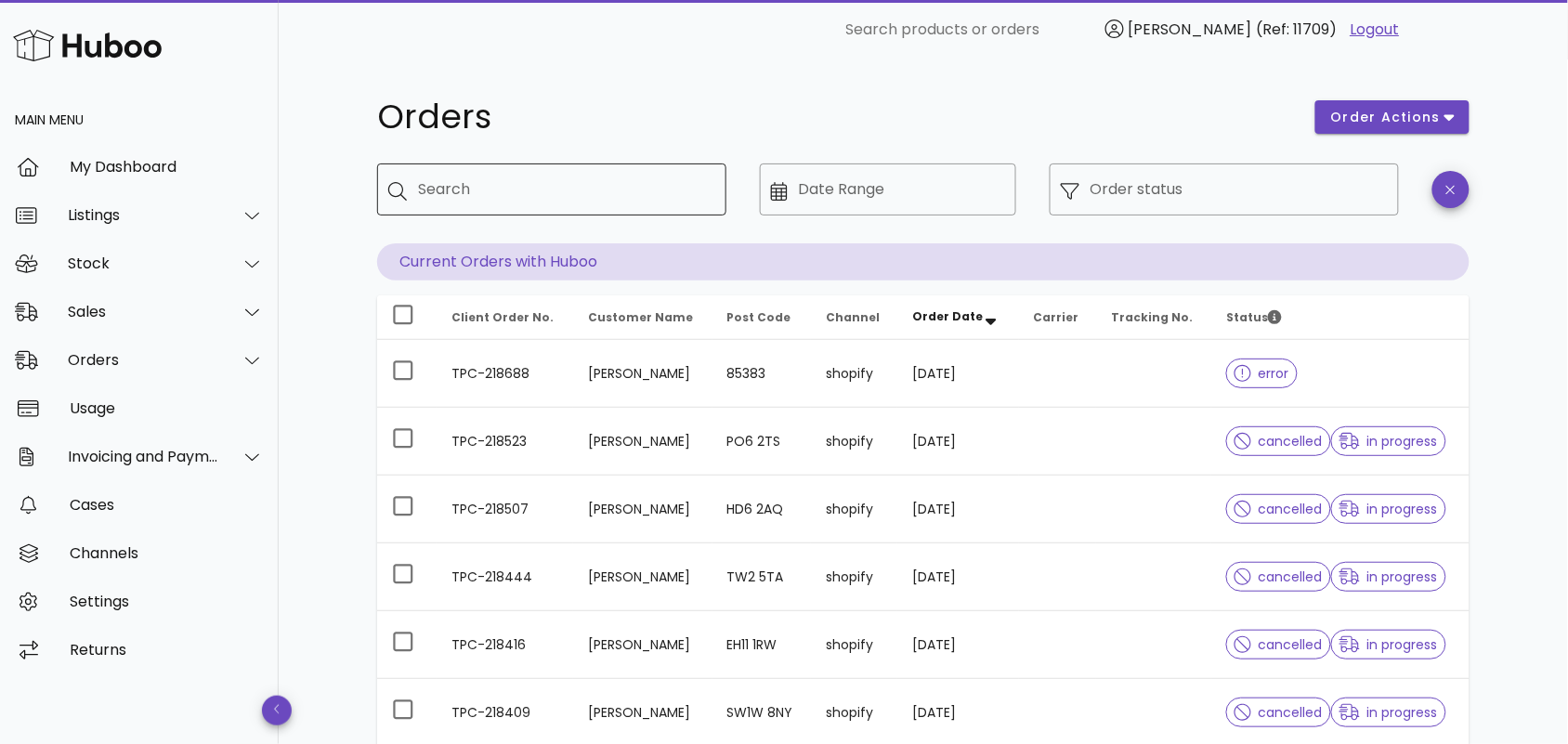
click at [622, 182] on input "Search" at bounding box center [564, 189] width 293 height 30
paste input "**********"
type input "**********"
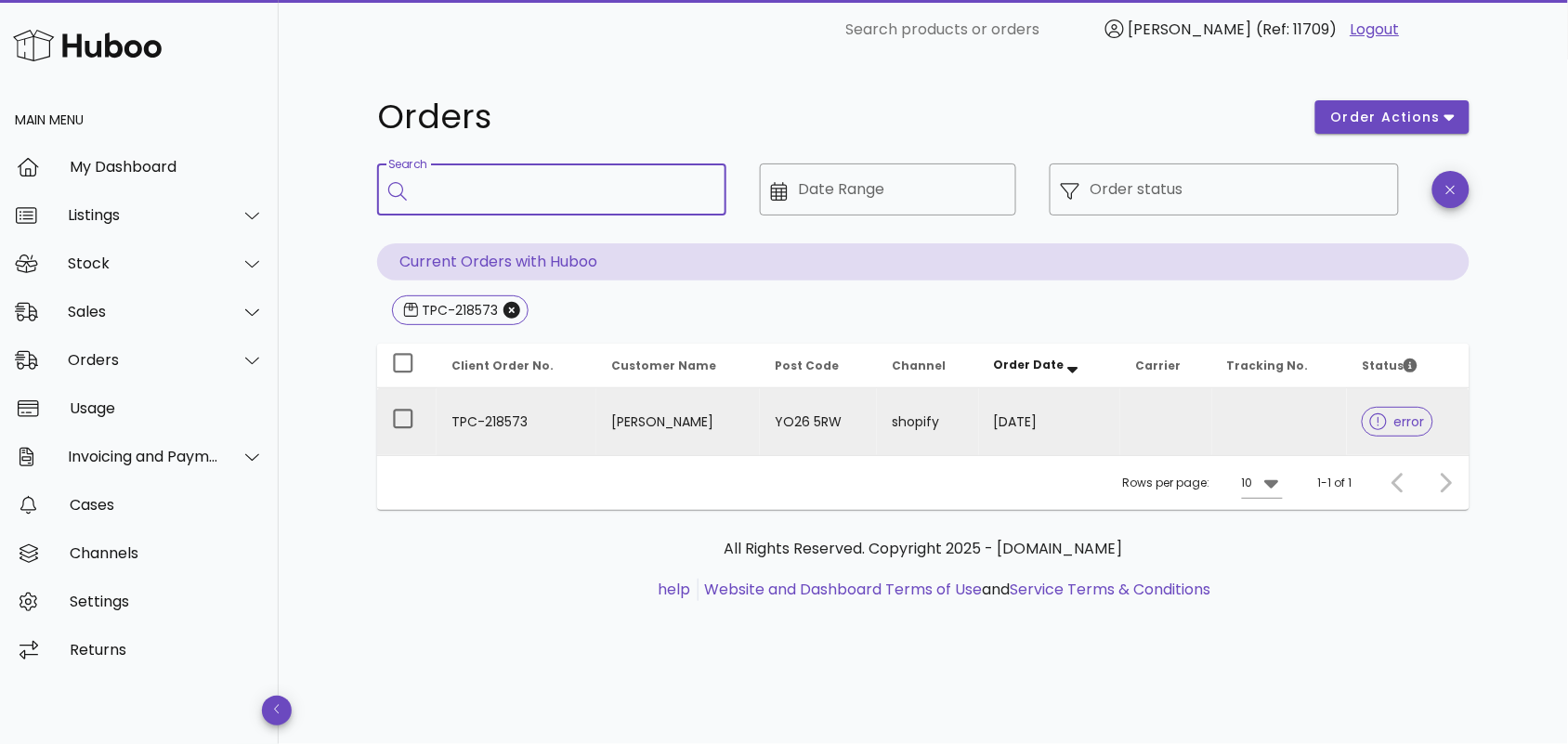
click at [548, 409] on td "TPC-218573" at bounding box center [516, 422] width 160 height 67
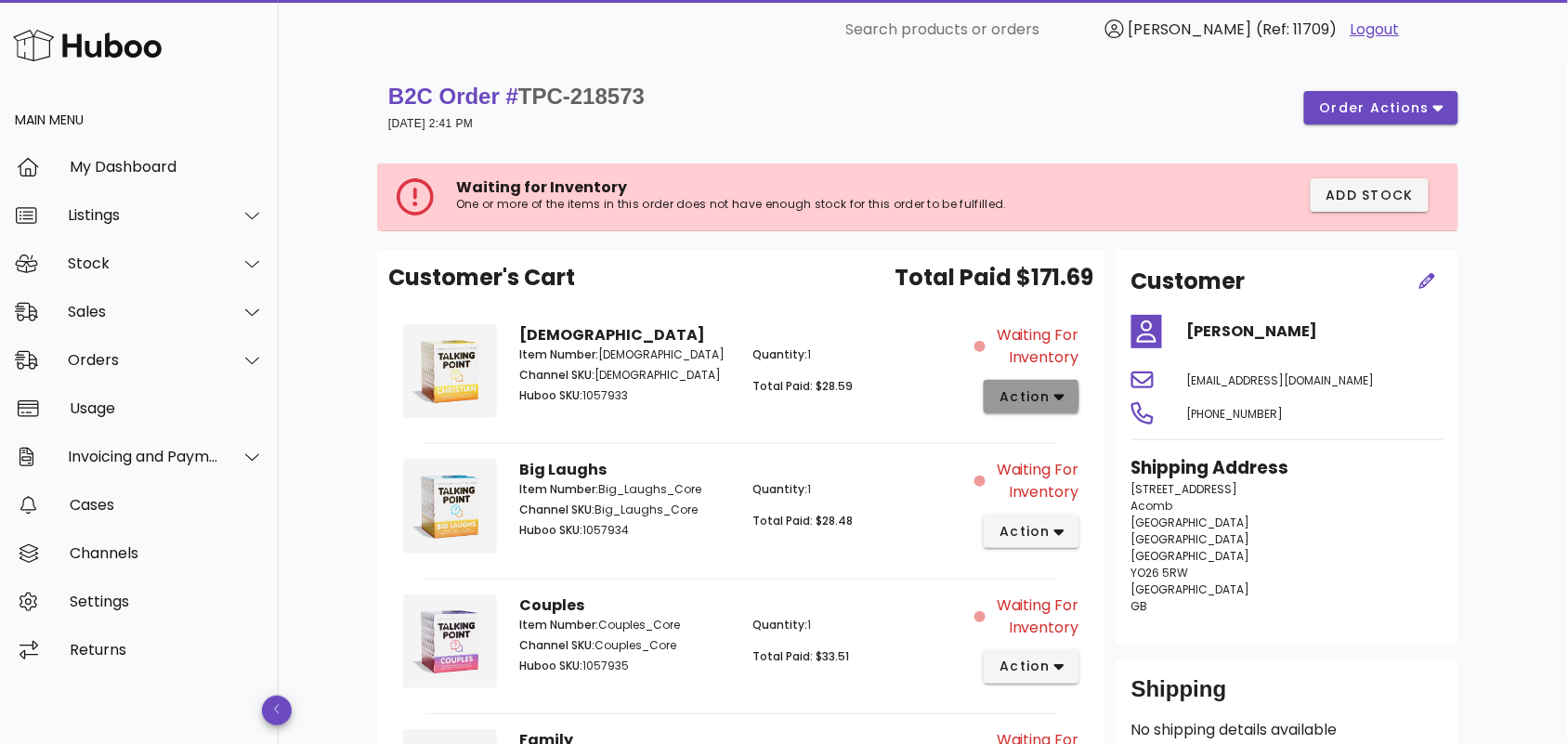
click at [1056, 395] on icon "button" at bounding box center [1059, 397] width 10 height 7
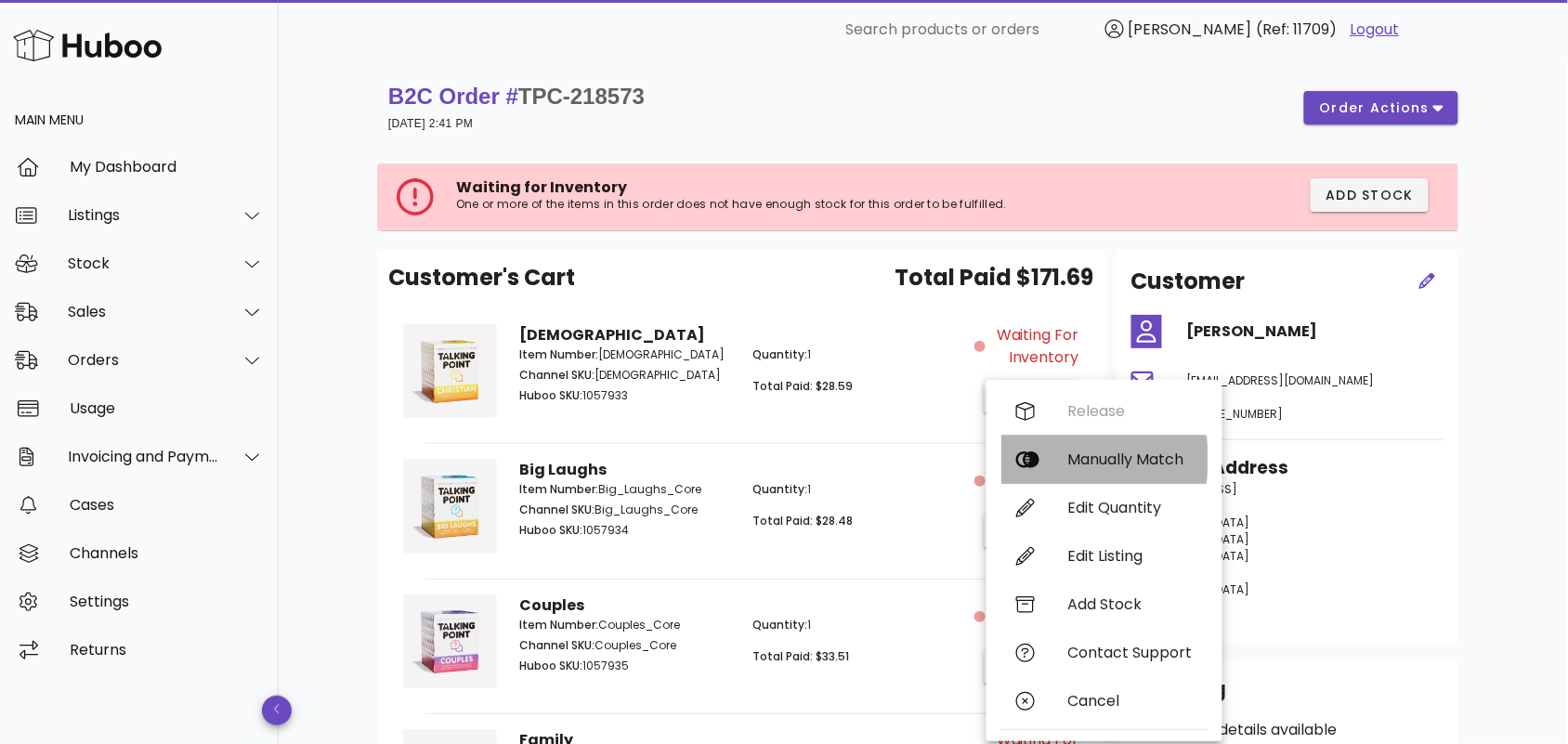
click at [1101, 448] on div "Manually Match" at bounding box center [1104, 460] width 206 height 49
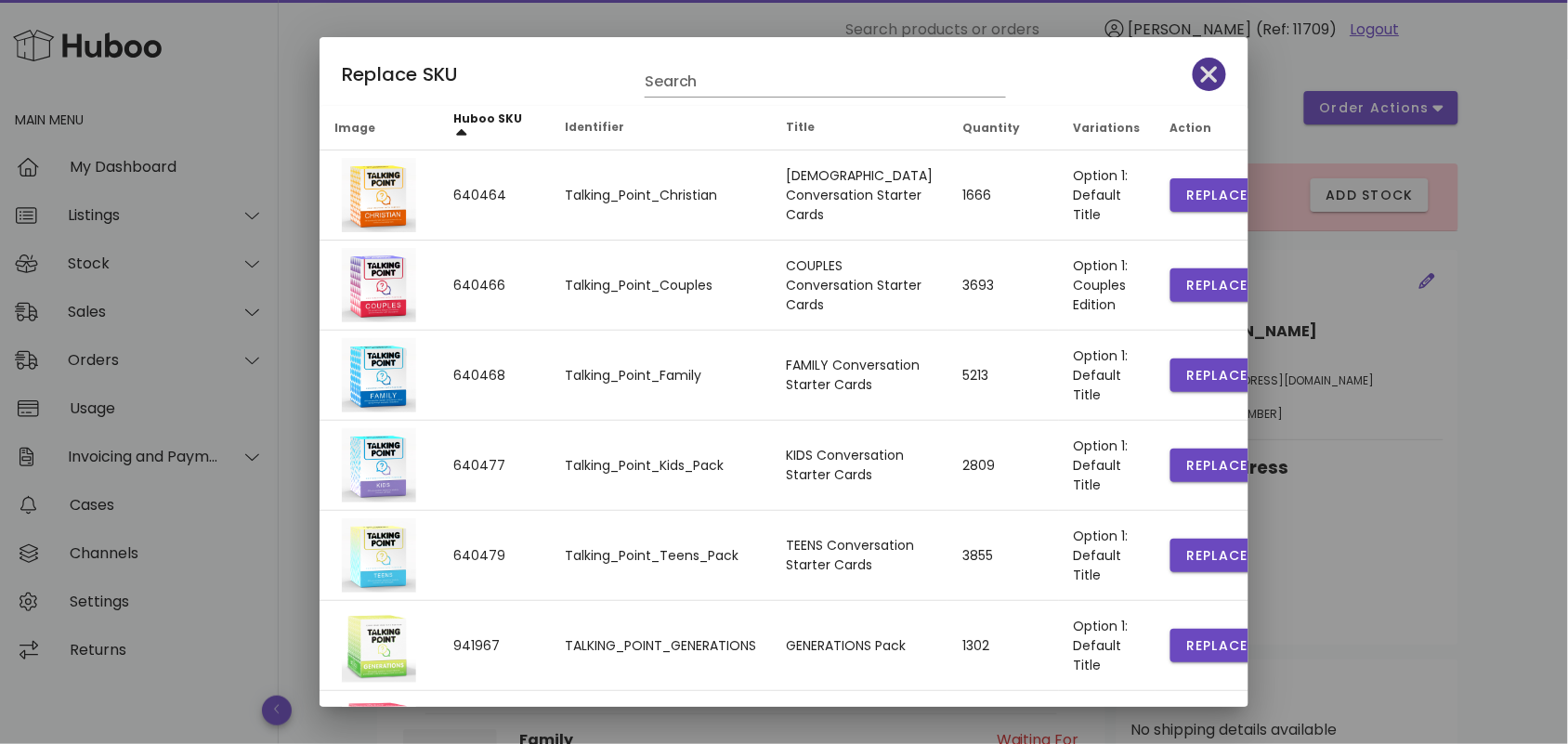
click at [1201, 71] on icon "button" at bounding box center [1209, 74] width 17 height 17
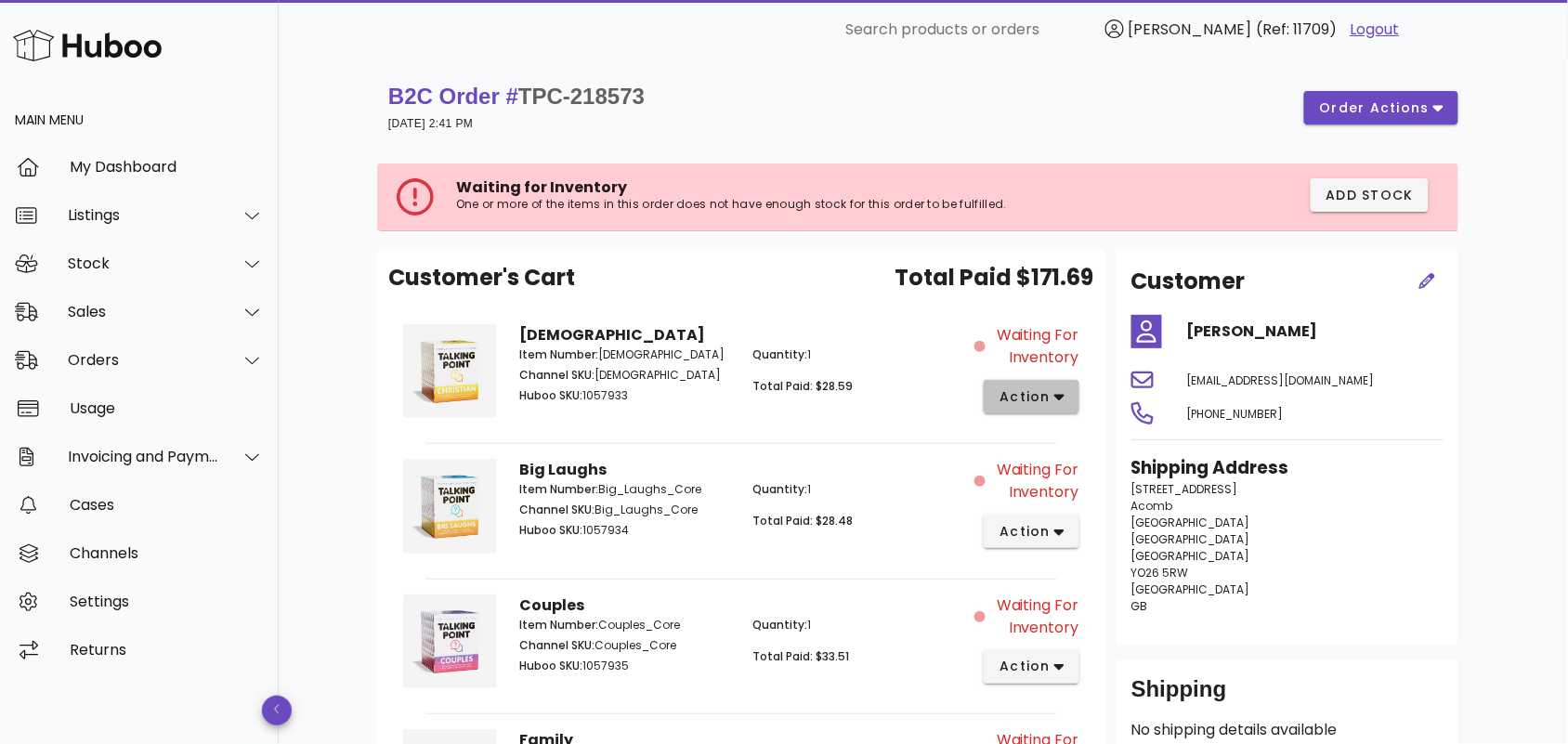
click at [1053, 393] on span "action" at bounding box center [1031, 397] width 66 height 20
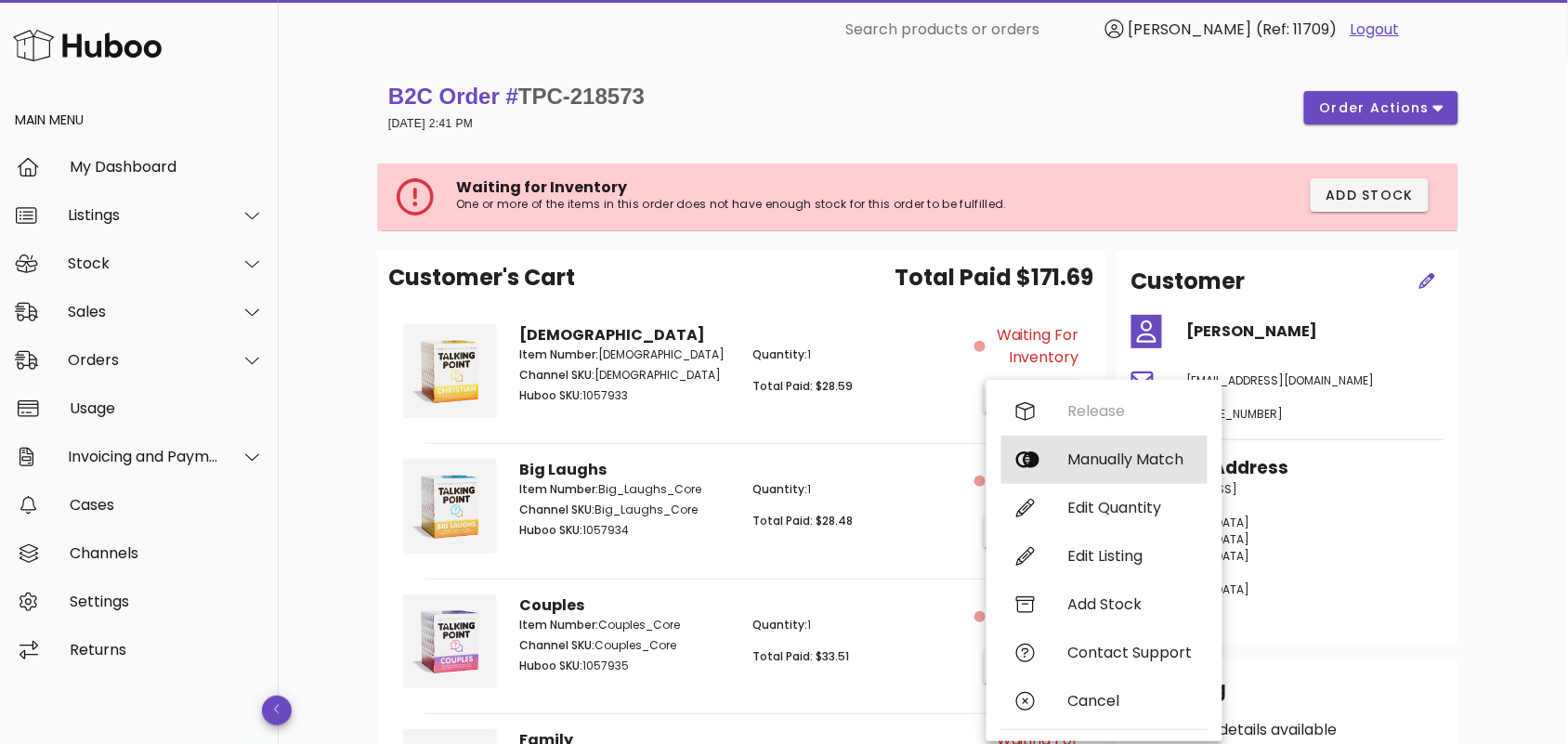
click at [1108, 460] on div "Manually Match" at bounding box center [1130, 459] width 125 height 18
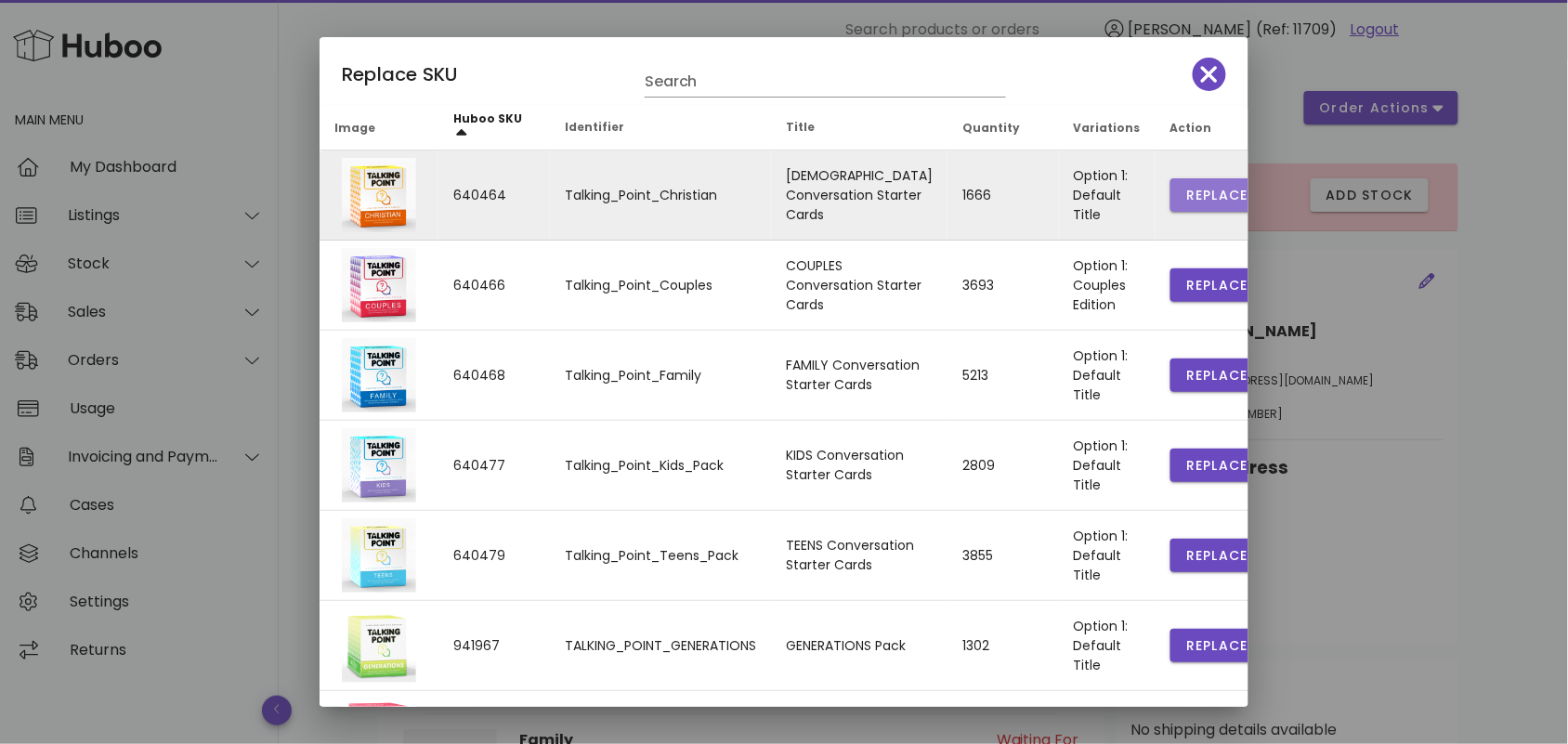
click at [1185, 195] on span "Replace" at bounding box center [1216, 195] width 63 height 20
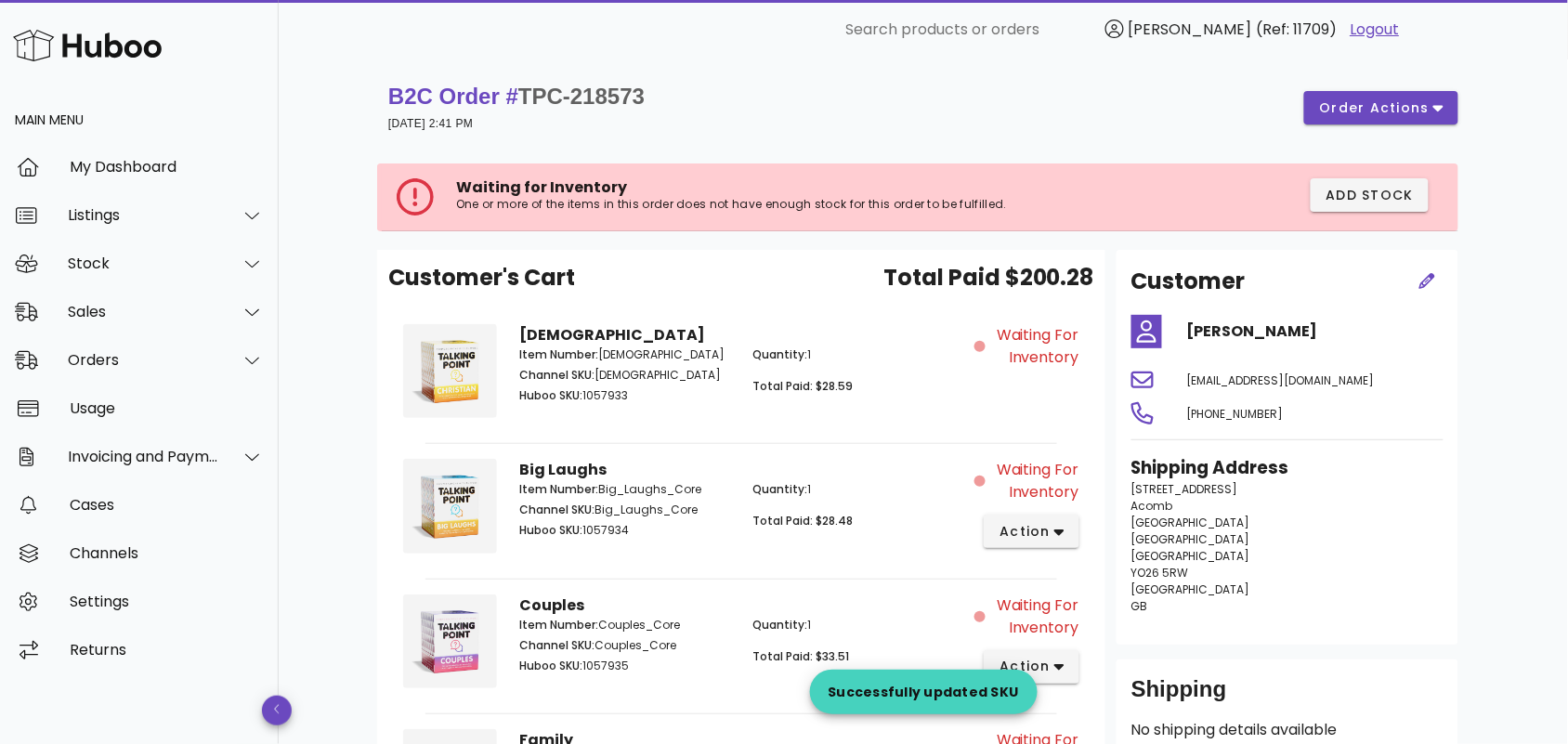
scroll to position [271, 0]
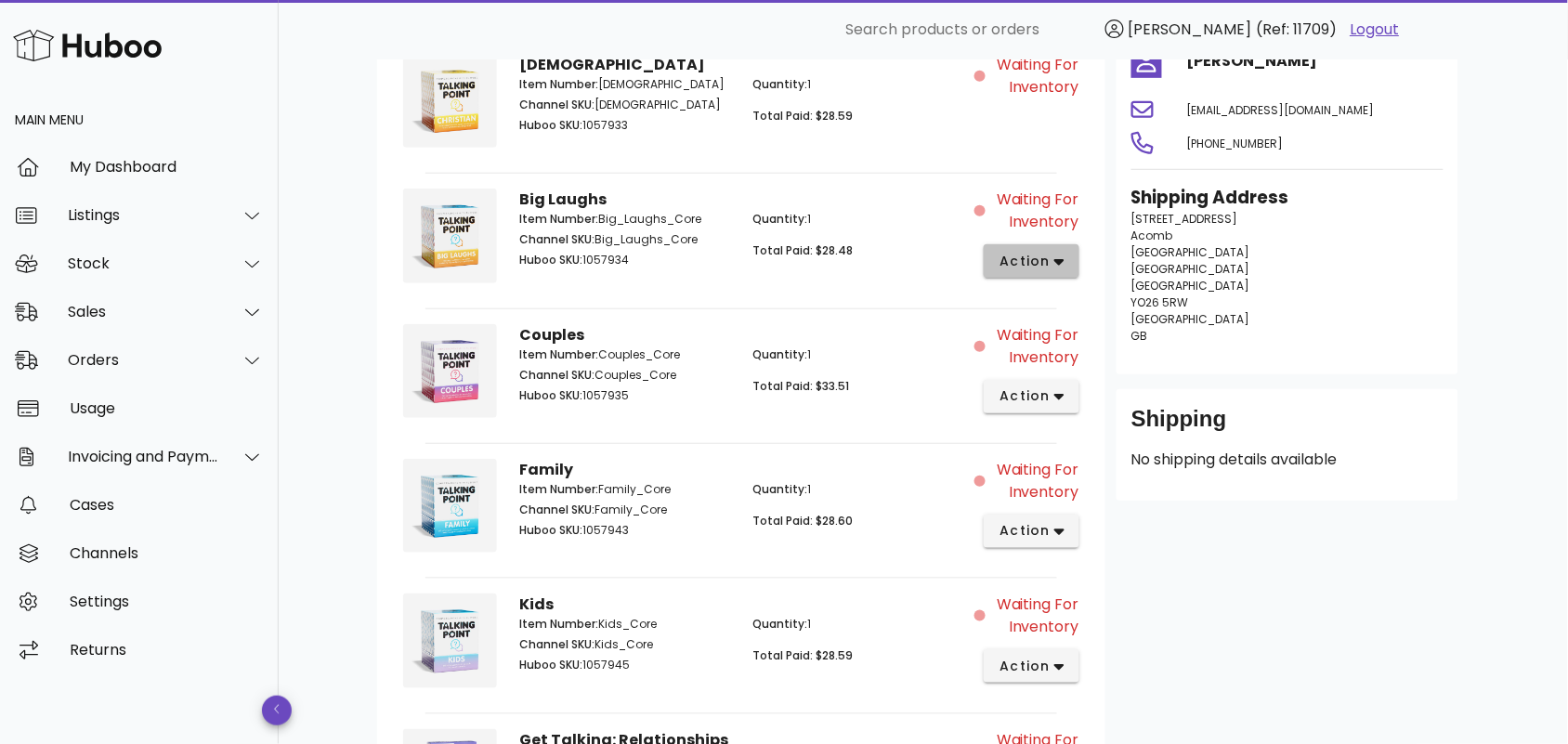
click at [1051, 258] on span "action" at bounding box center [1025, 261] width 52 height 20
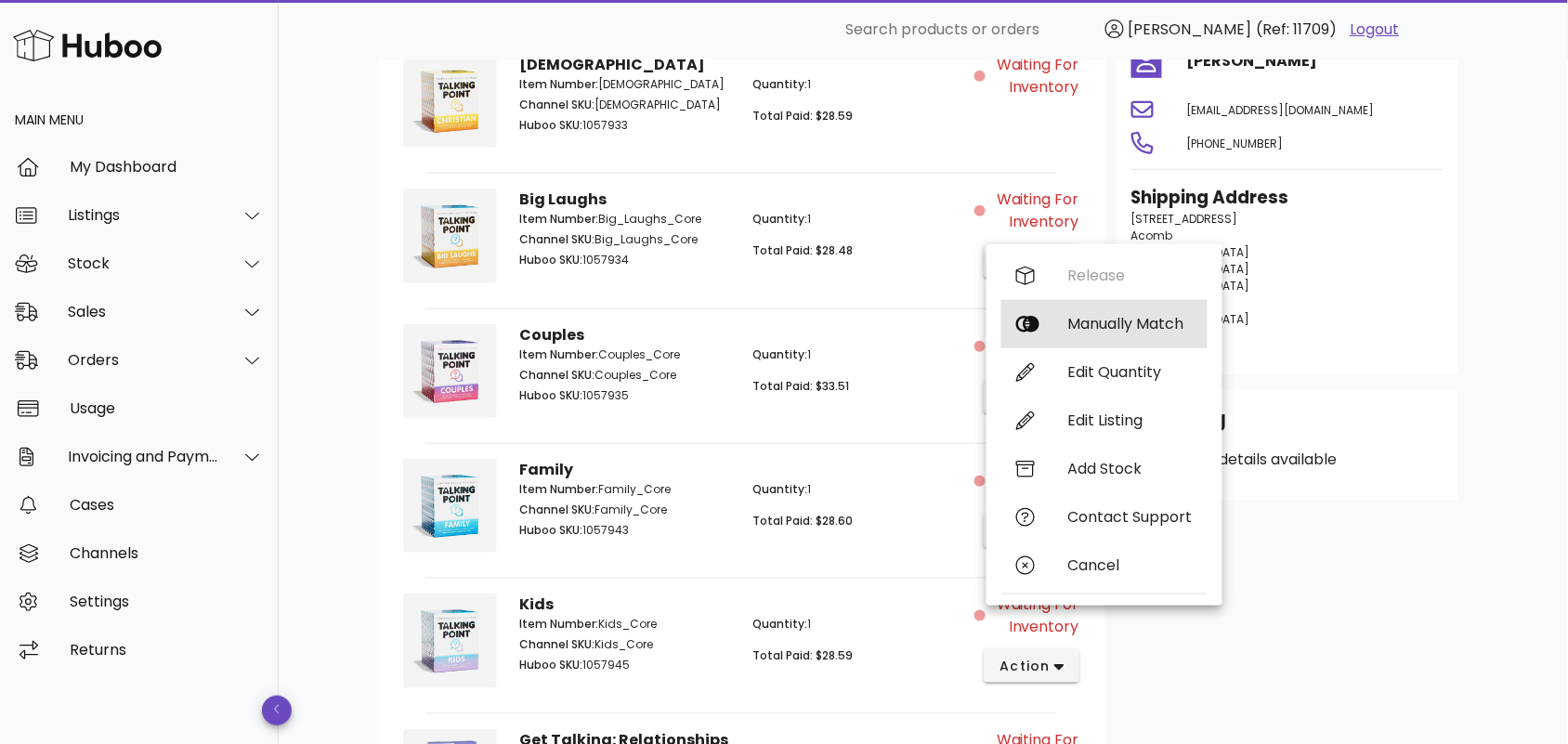
click at [1096, 323] on div "Manually Match" at bounding box center [1130, 323] width 125 height 18
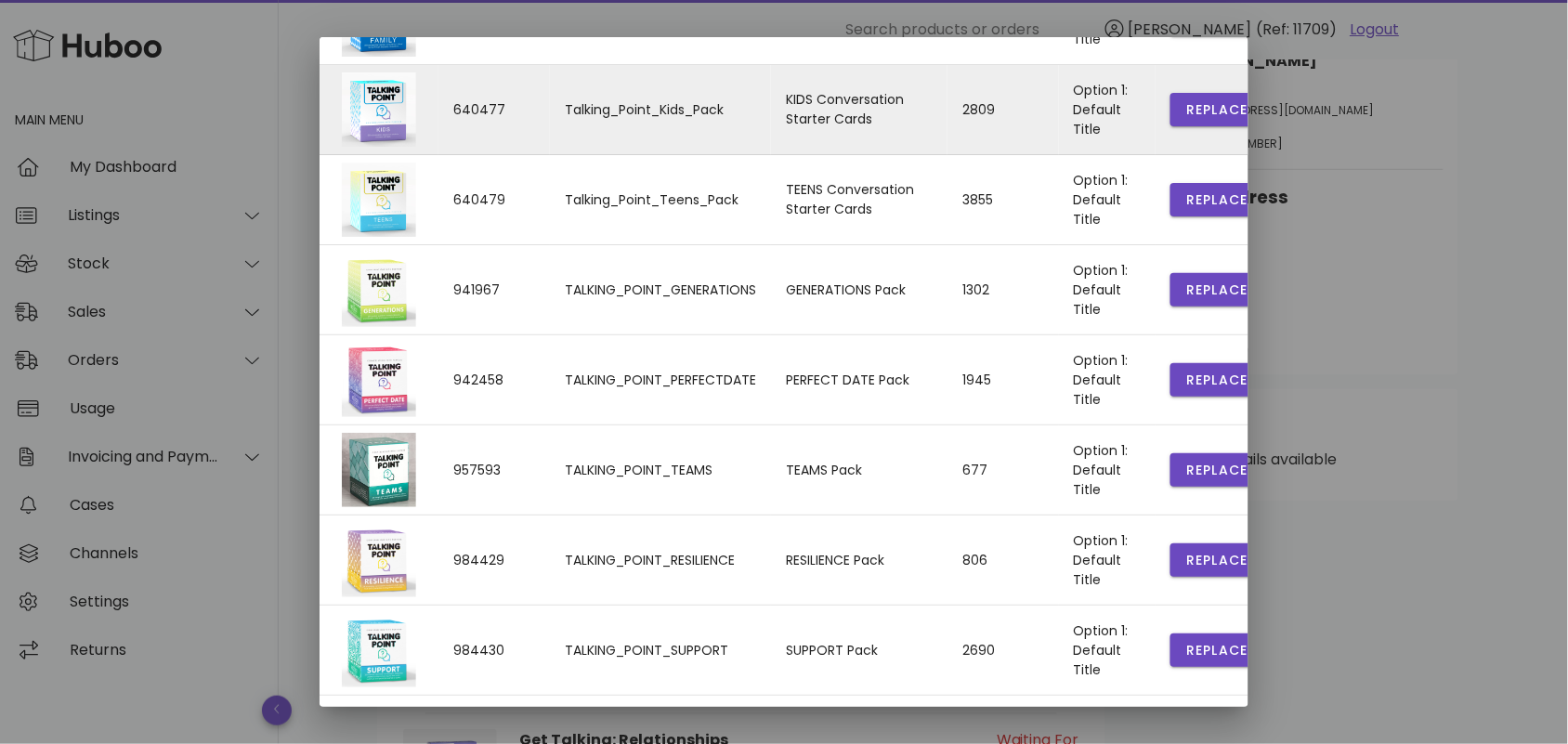
scroll to position [400, 0]
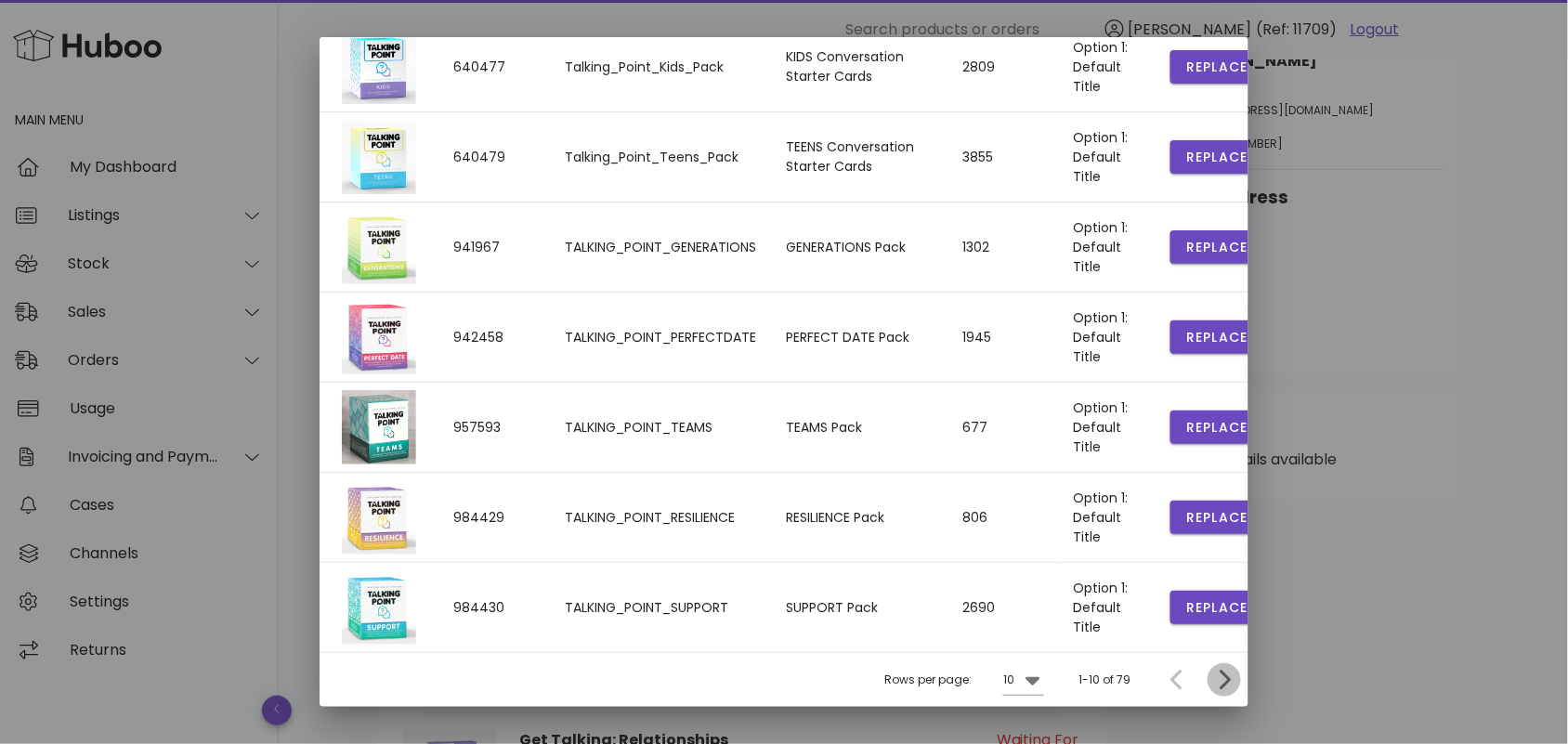
click at [1213, 679] on icon "Next page" at bounding box center [1224, 680] width 22 height 22
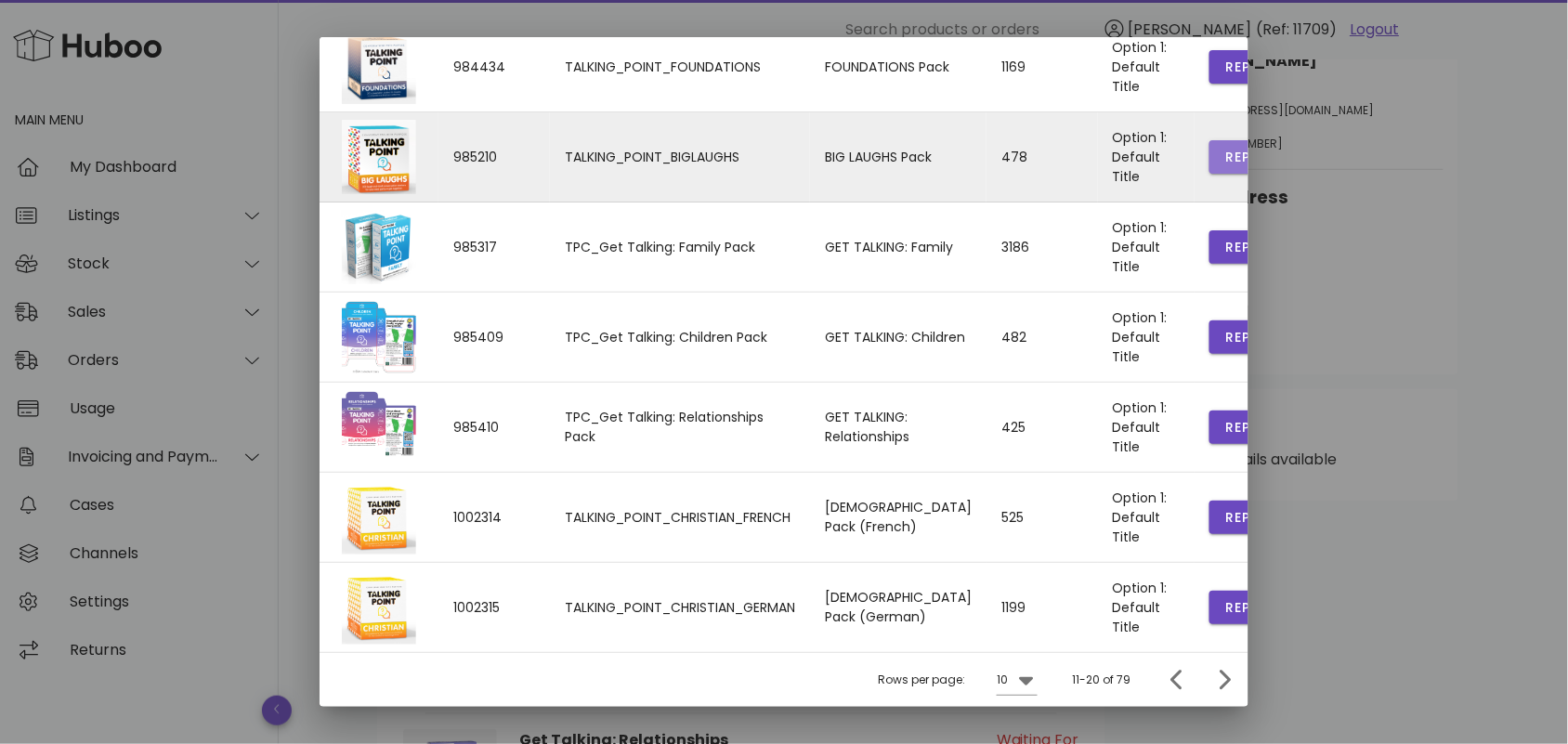
click at [1224, 148] on span "Replace" at bounding box center [1255, 157] width 63 height 20
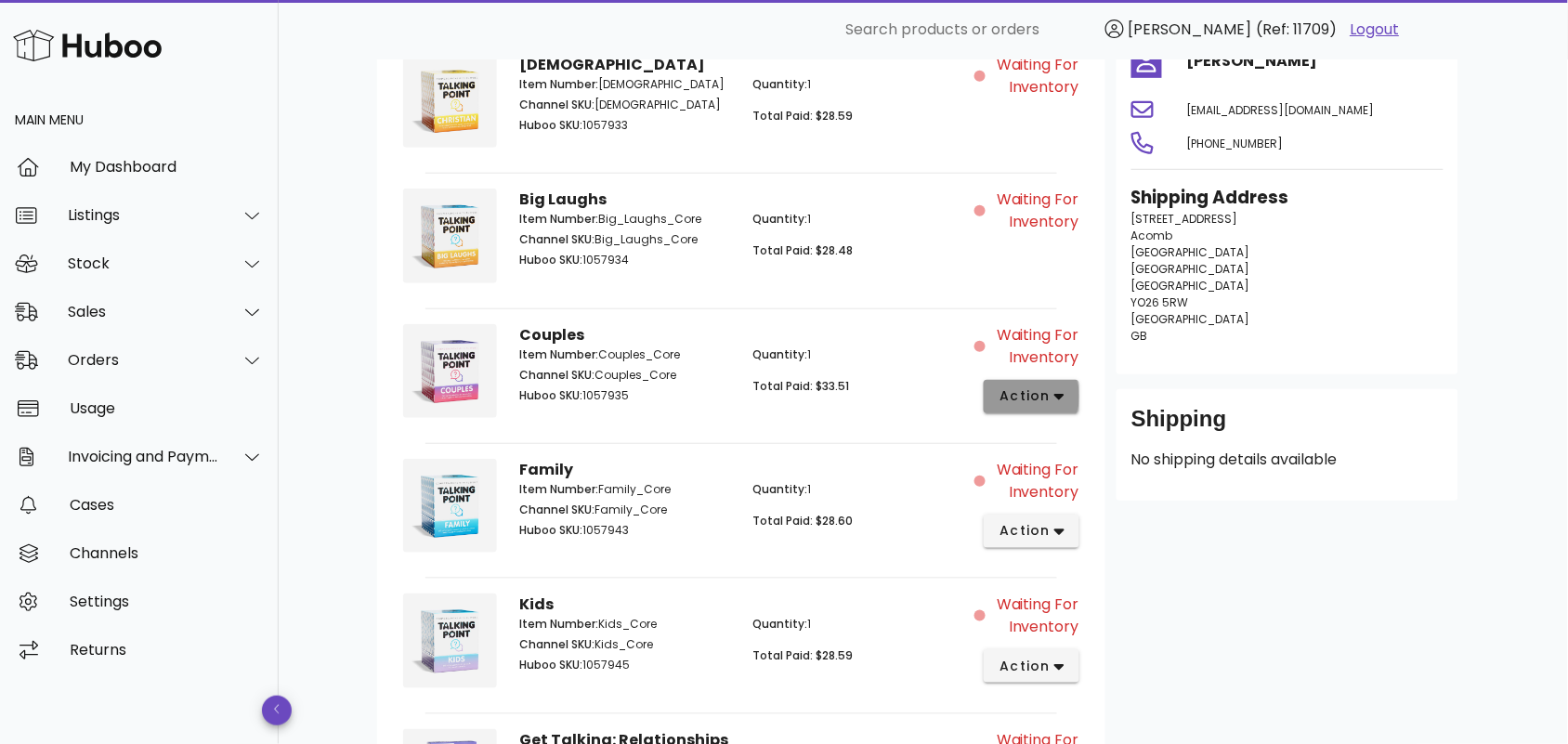
click at [1051, 392] on span "action" at bounding box center [1025, 396] width 52 height 20
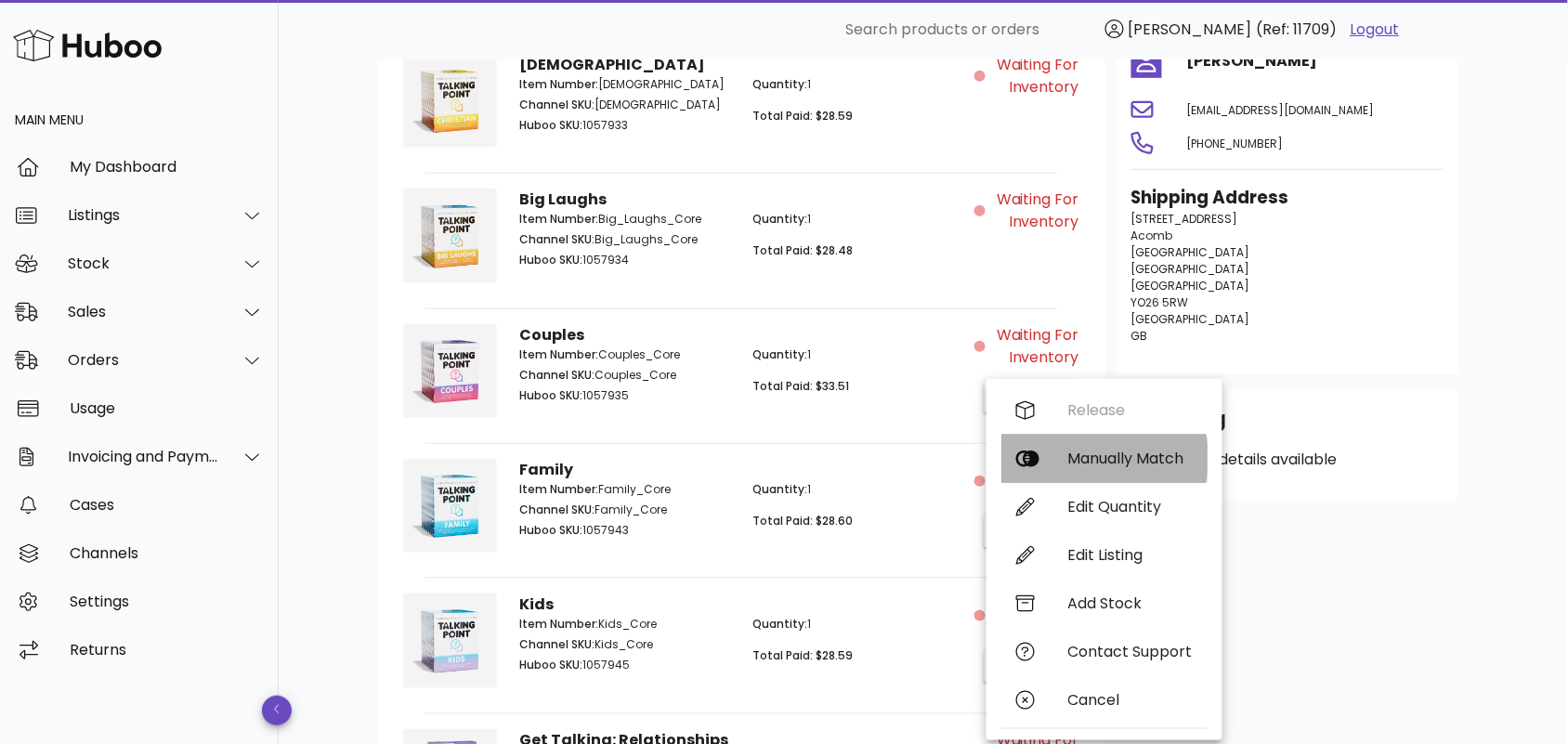
click at [1117, 454] on div "Manually Match" at bounding box center [1130, 458] width 125 height 18
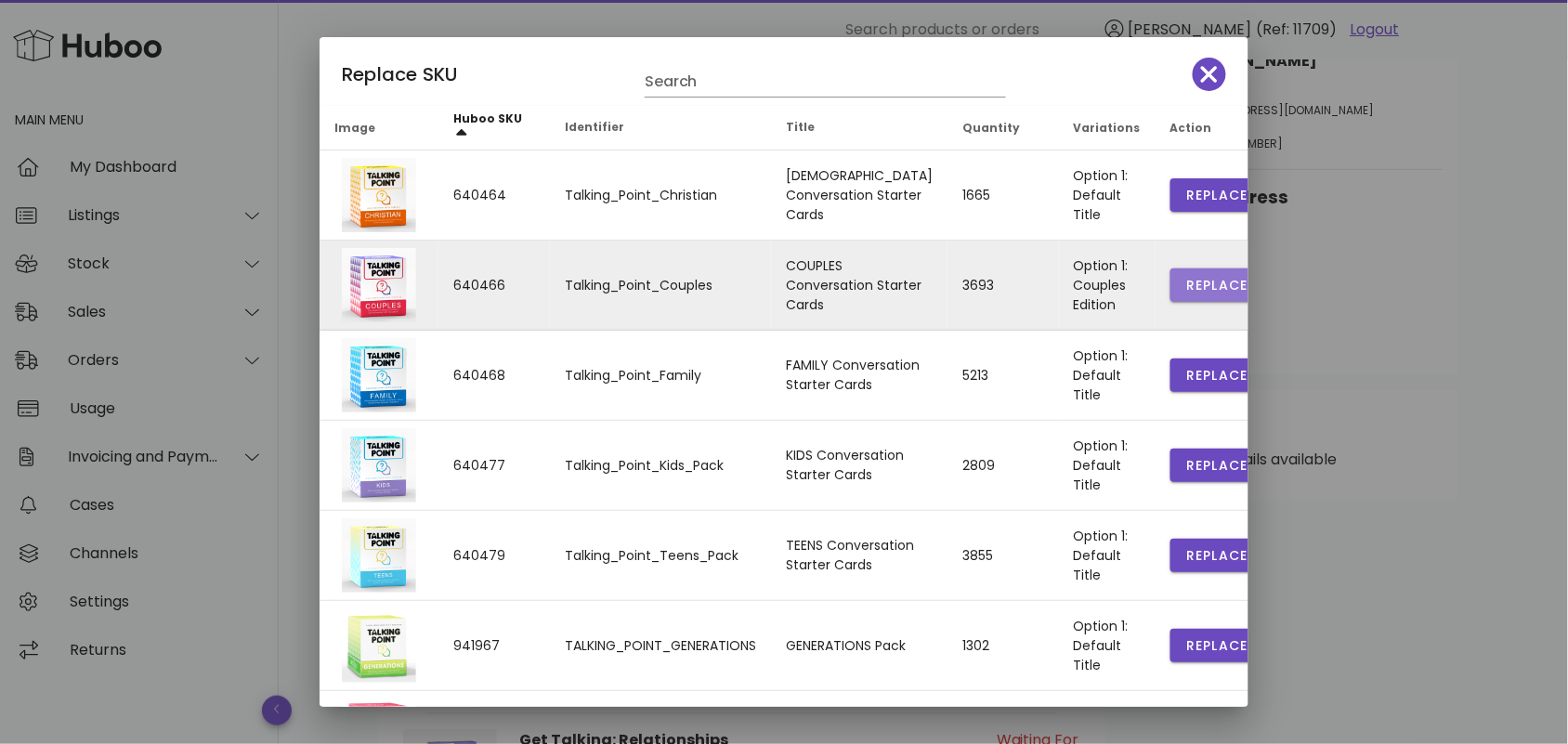
click at [1185, 280] on span "Replace" at bounding box center [1216, 286] width 63 height 20
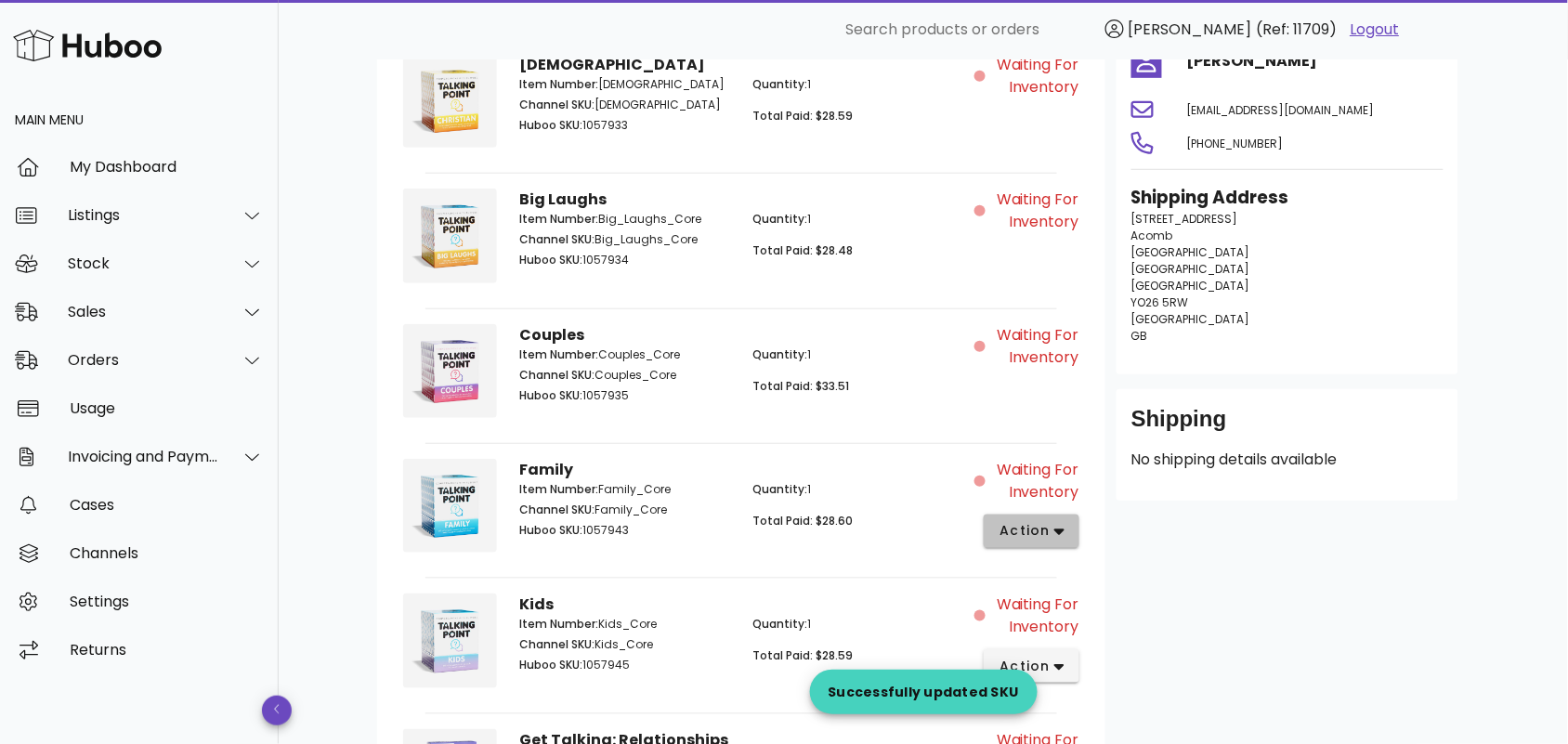
click at [1036, 535] on span "action" at bounding box center [1025, 530] width 52 height 20
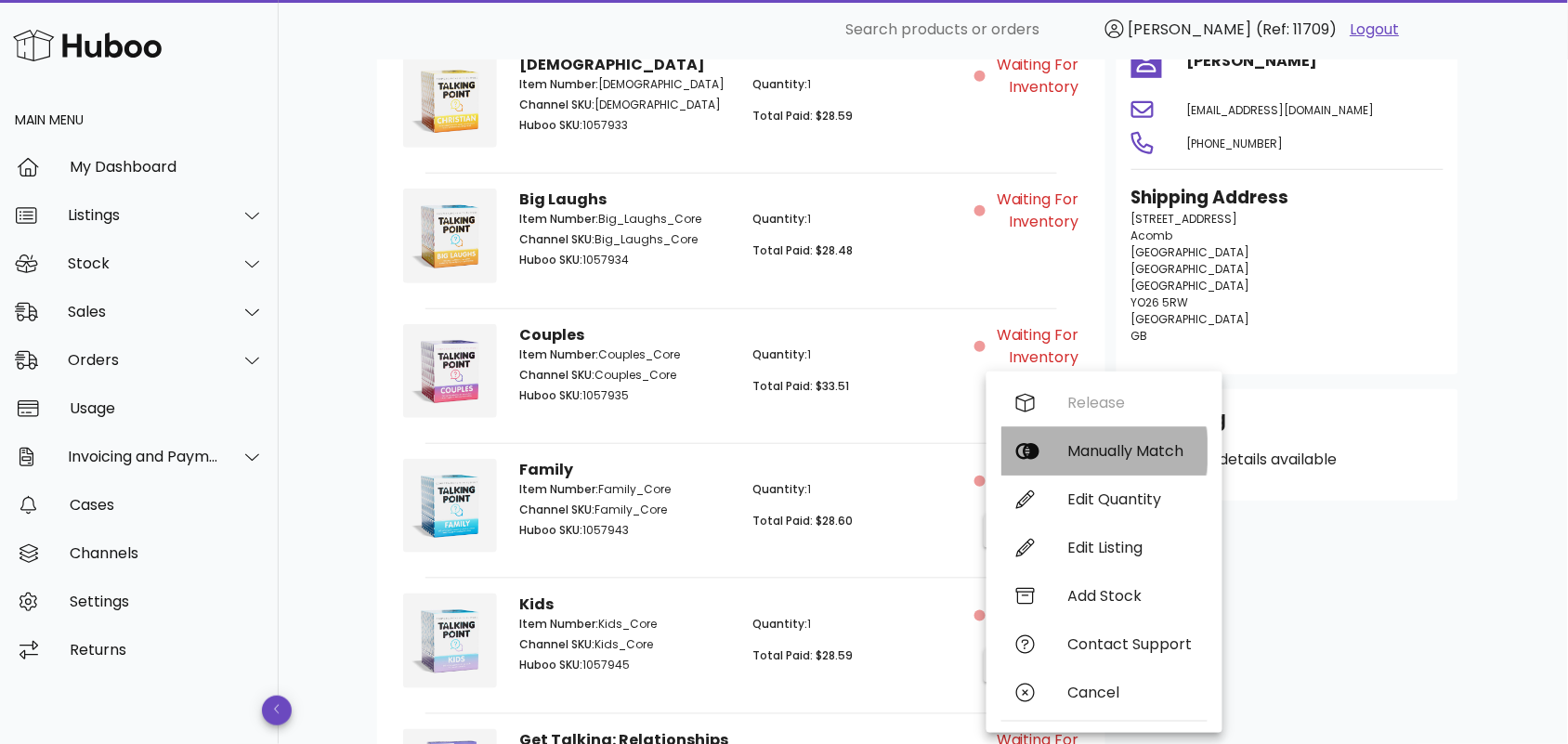
click at [1110, 443] on div "Manually Match" at bounding box center [1130, 451] width 125 height 18
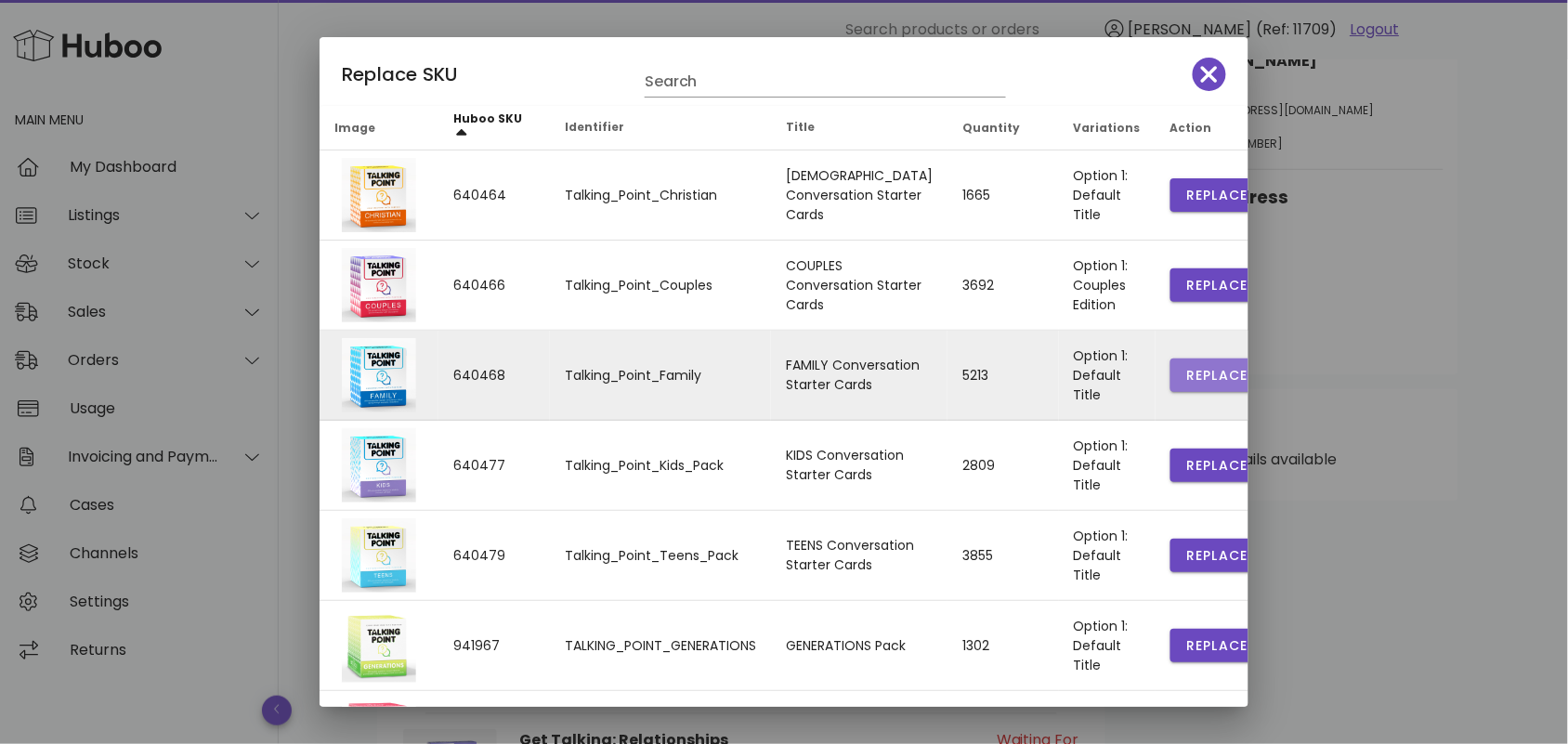
click at [1185, 375] on span "Replace" at bounding box center [1216, 376] width 63 height 20
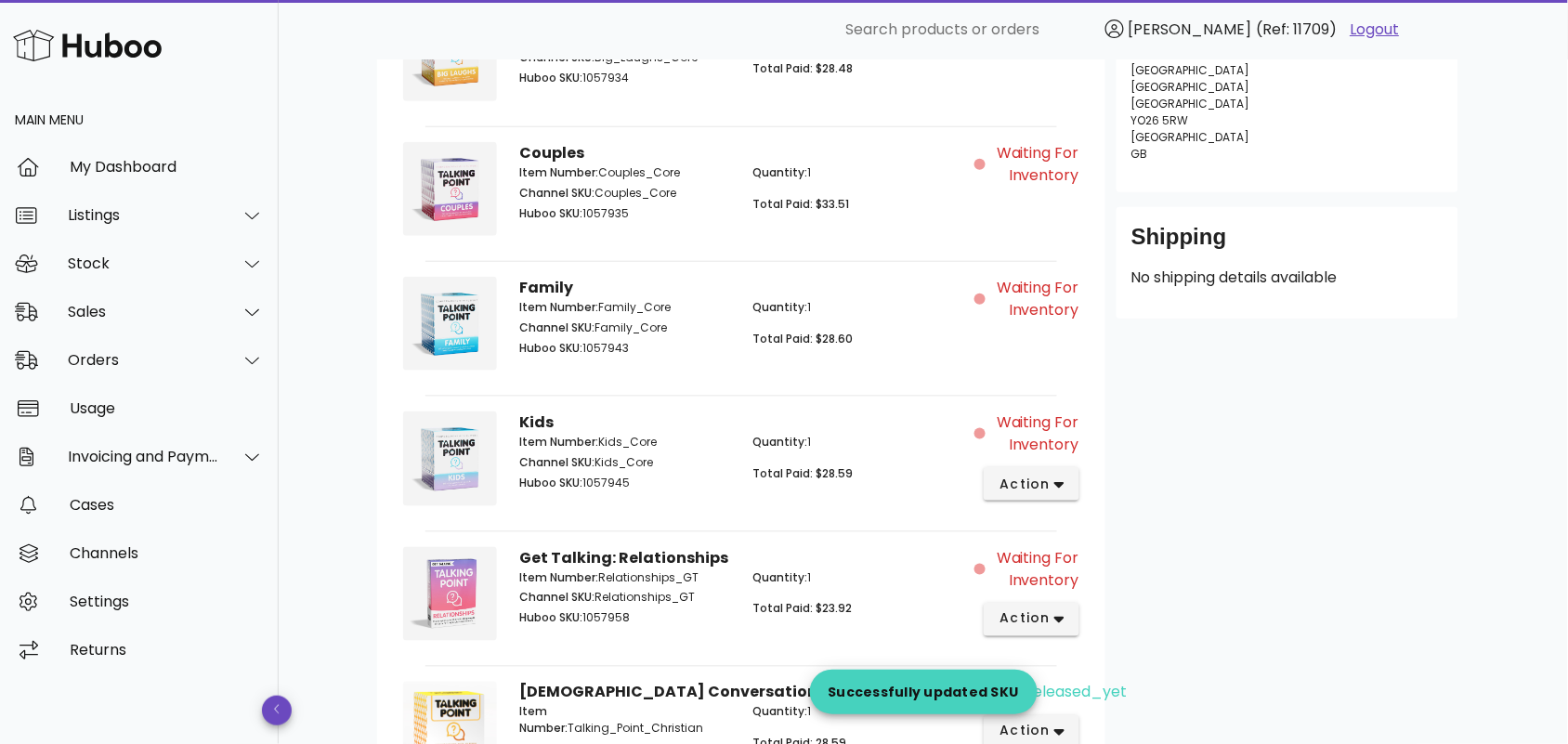
scroll to position [542, 0]
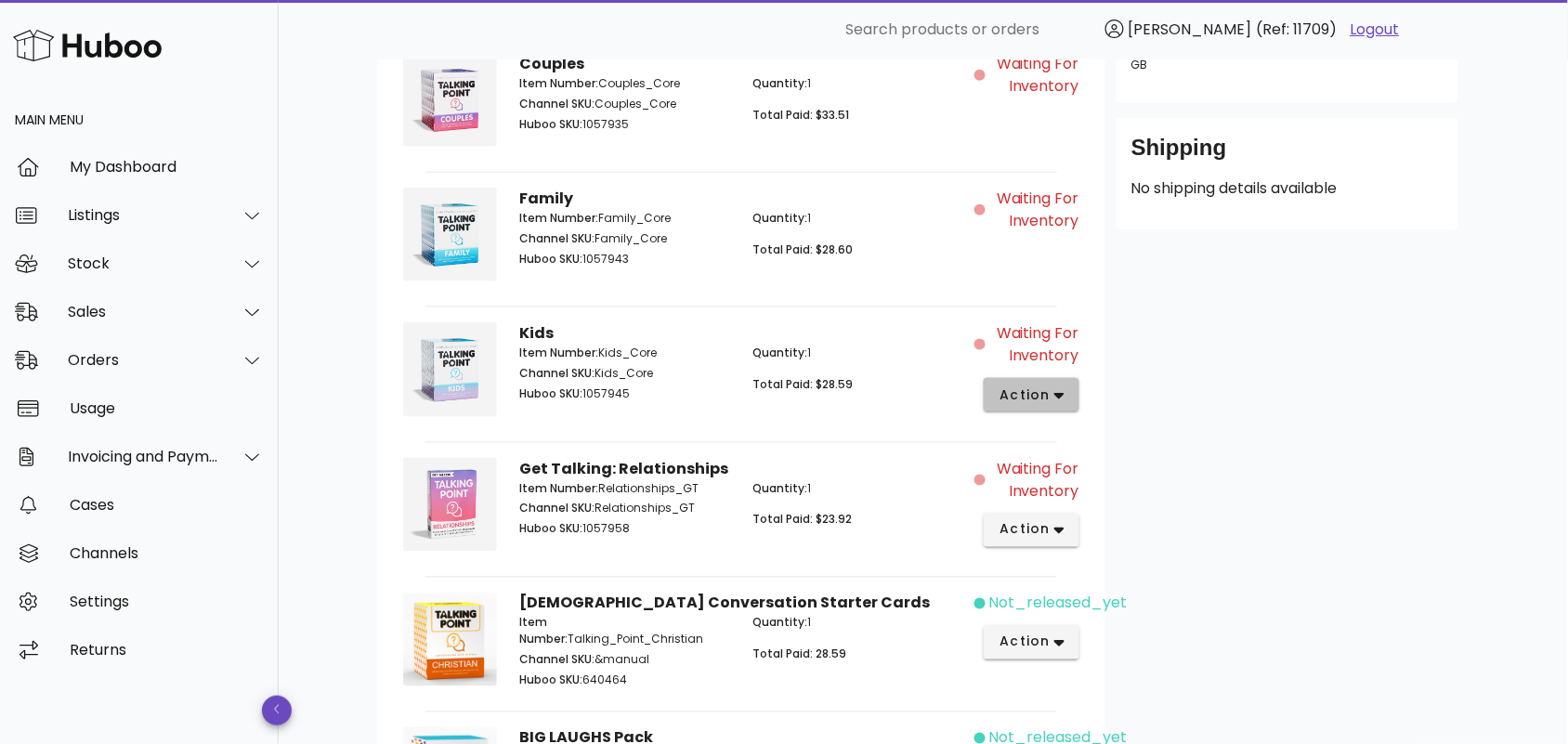
click at [1042, 389] on span "action" at bounding box center [1025, 395] width 52 height 20
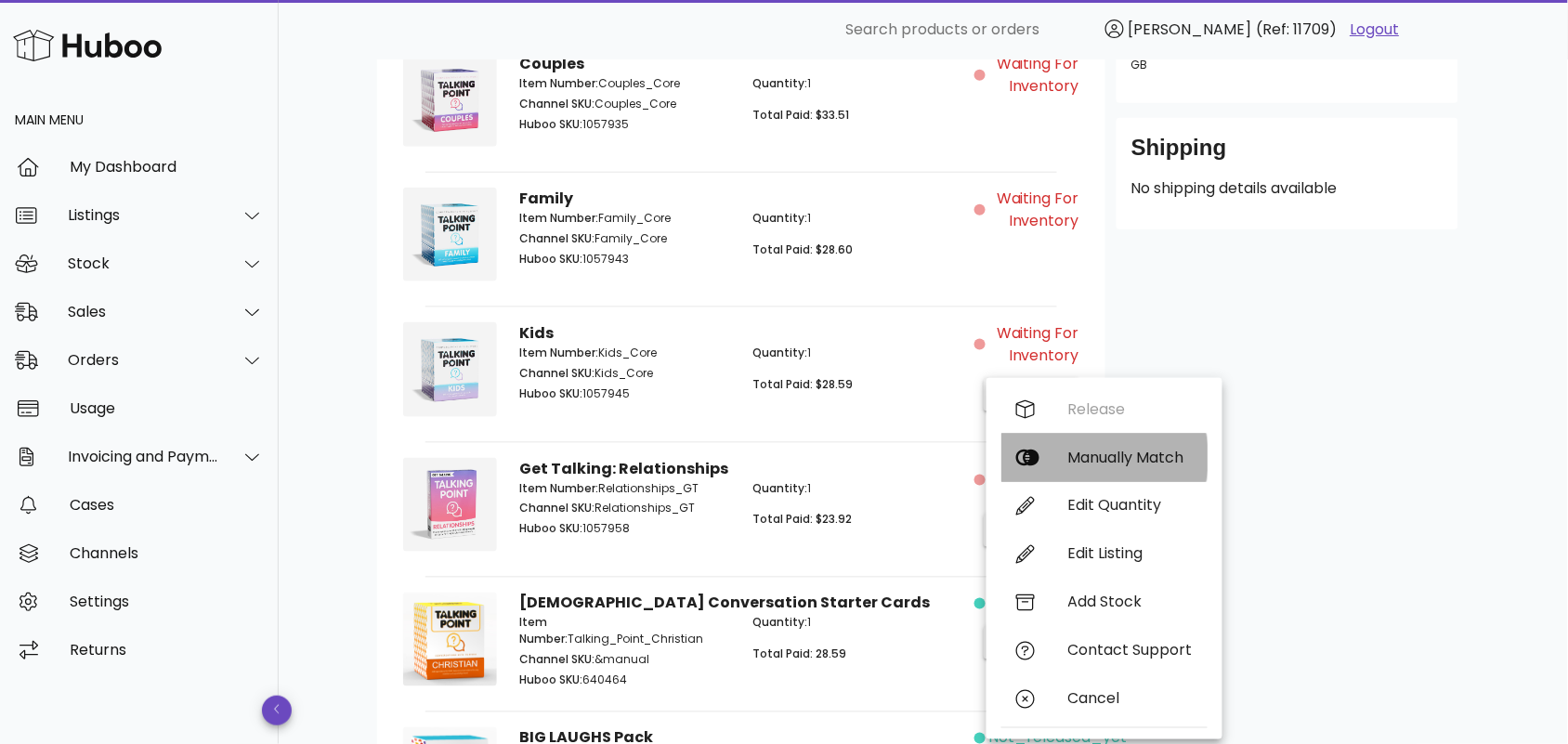
click at [1096, 456] on div "Manually Match" at bounding box center [1130, 457] width 125 height 18
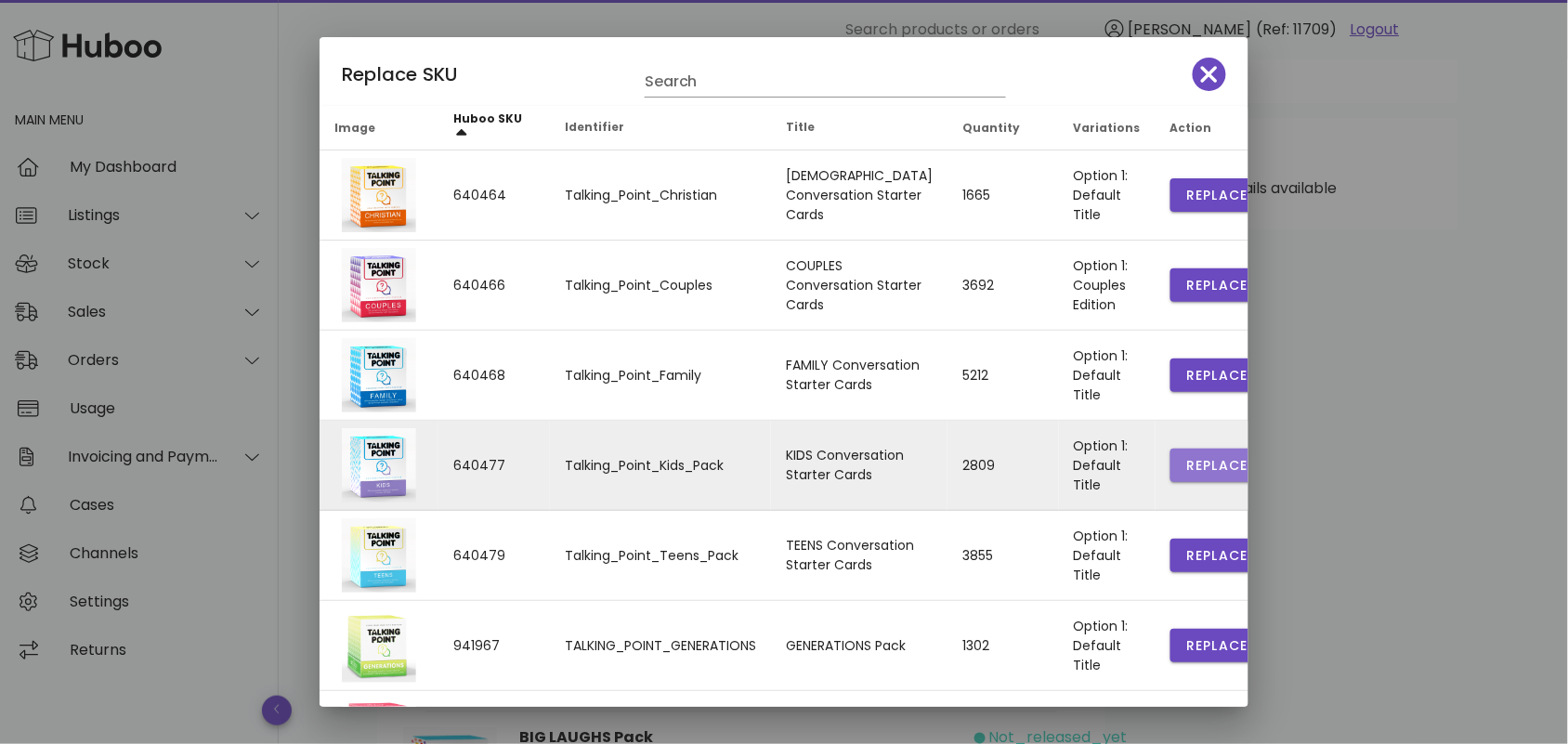
click at [1185, 462] on span "Replace" at bounding box center [1216, 466] width 63 height 20
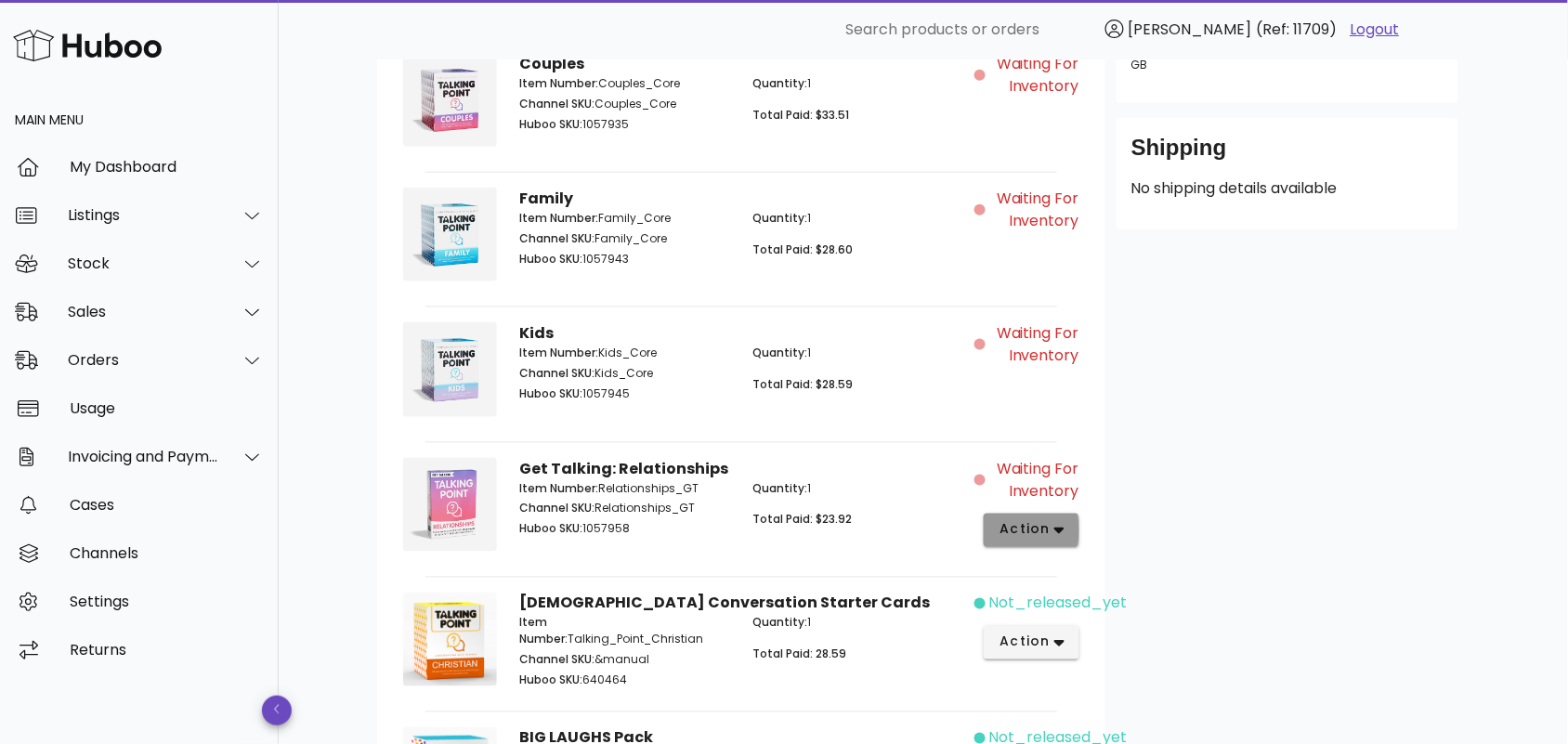
click at [1034, 526] on span "action" at bounding box center [1025, 529] width 52 height 20
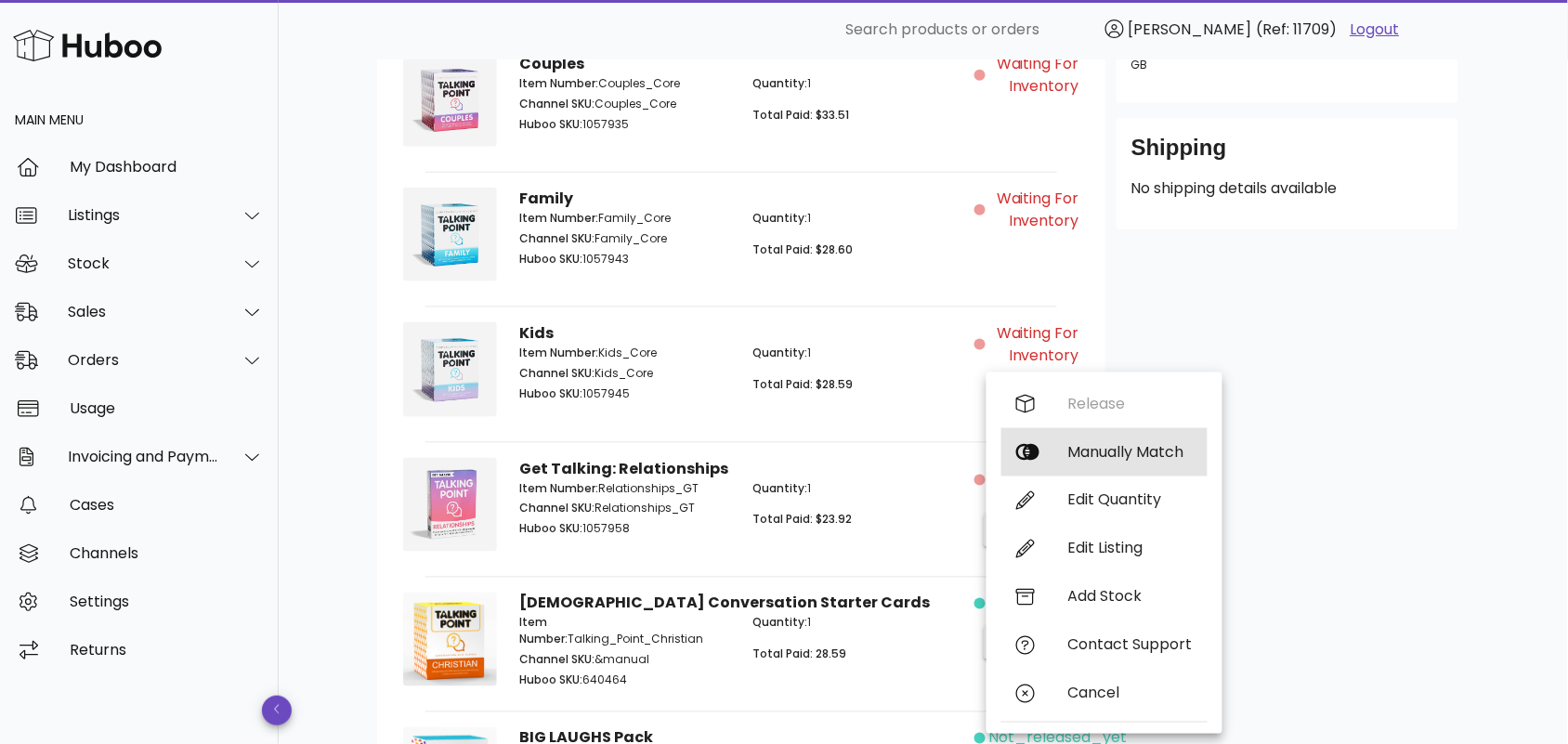
click at [1115, 443] on div "Manually Match" at bounding box center [1130, 452] width 125 height 18
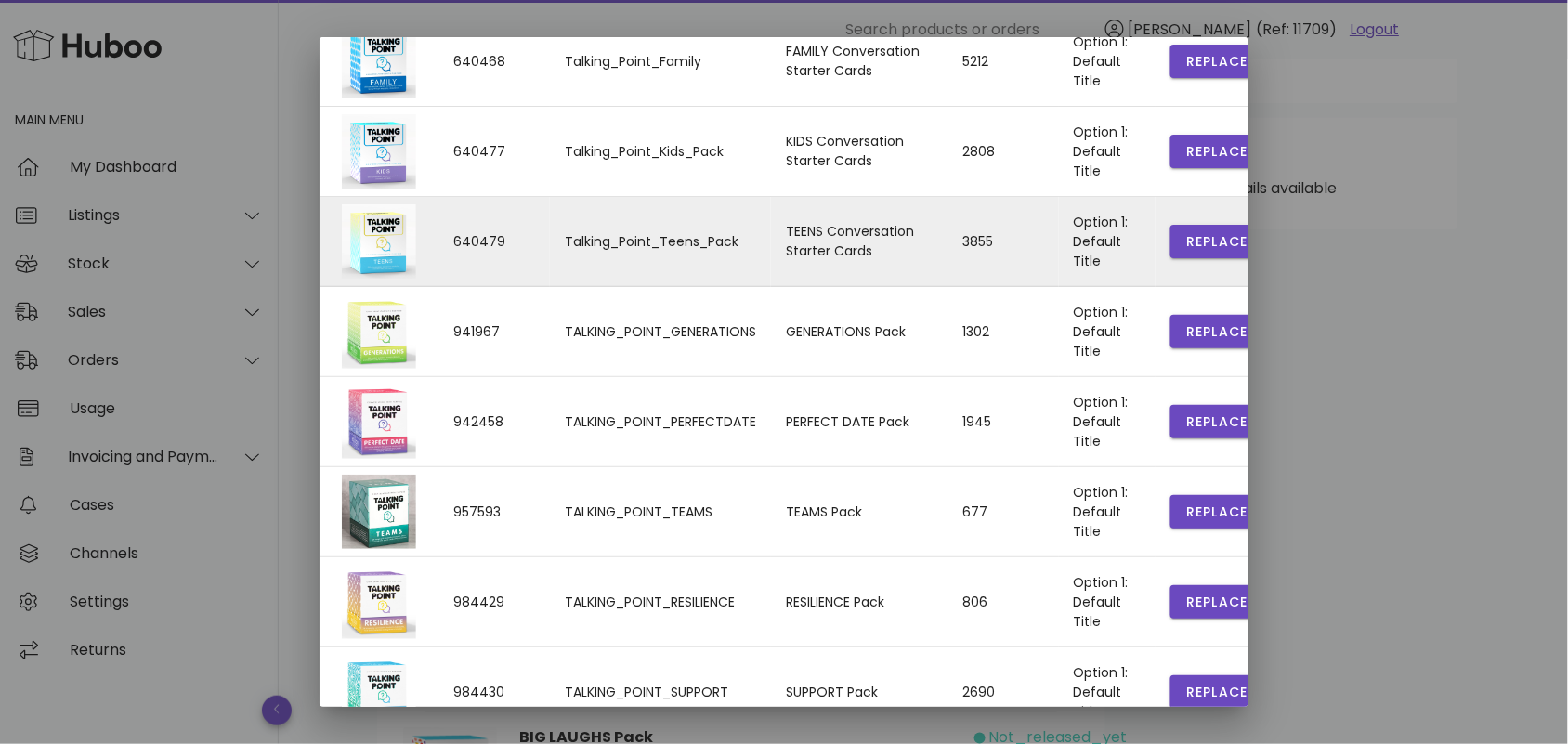
scroll to position [400, 0]
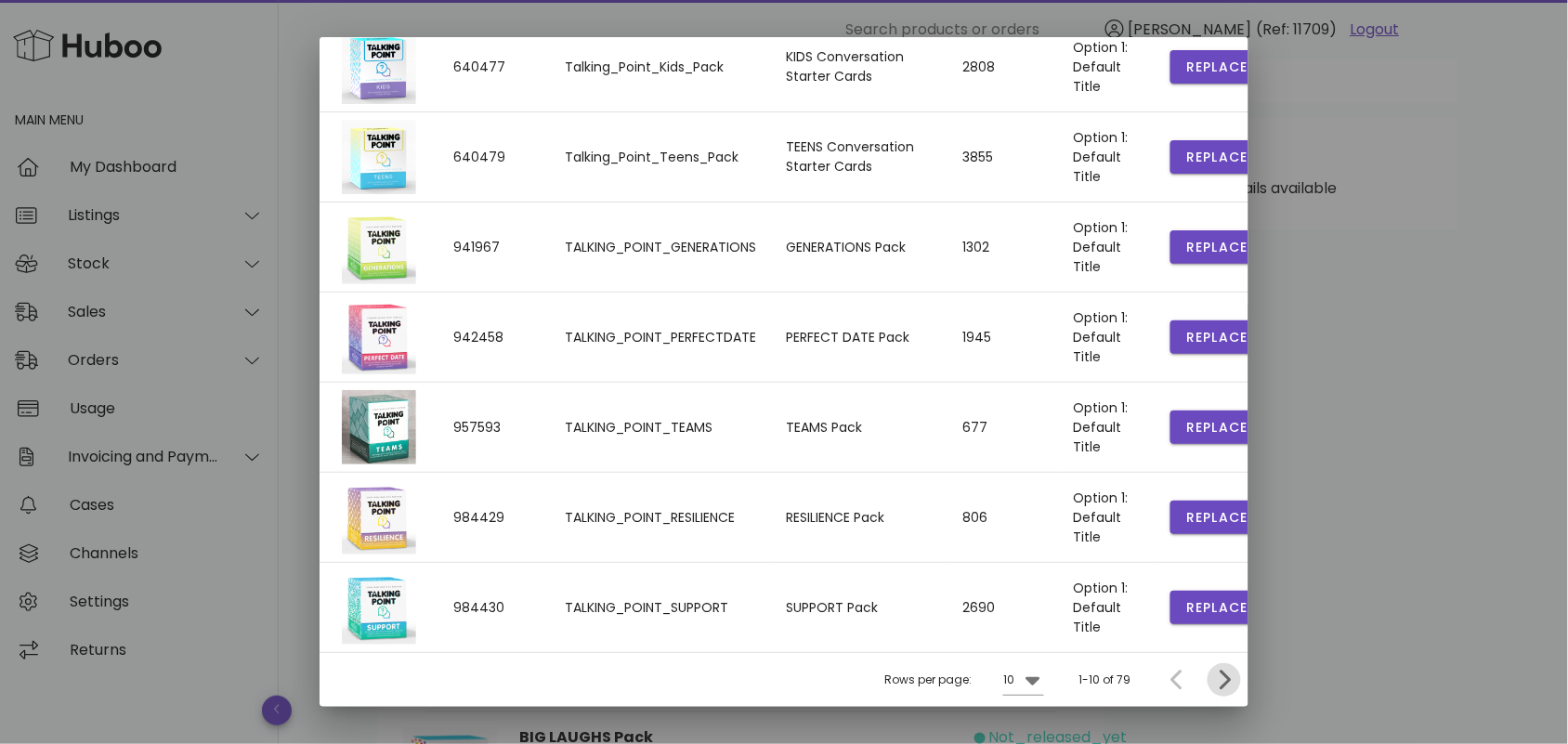
click at [1213, 679] on icon "Next page" at bounding box center [1224, 680] width 22 height 22
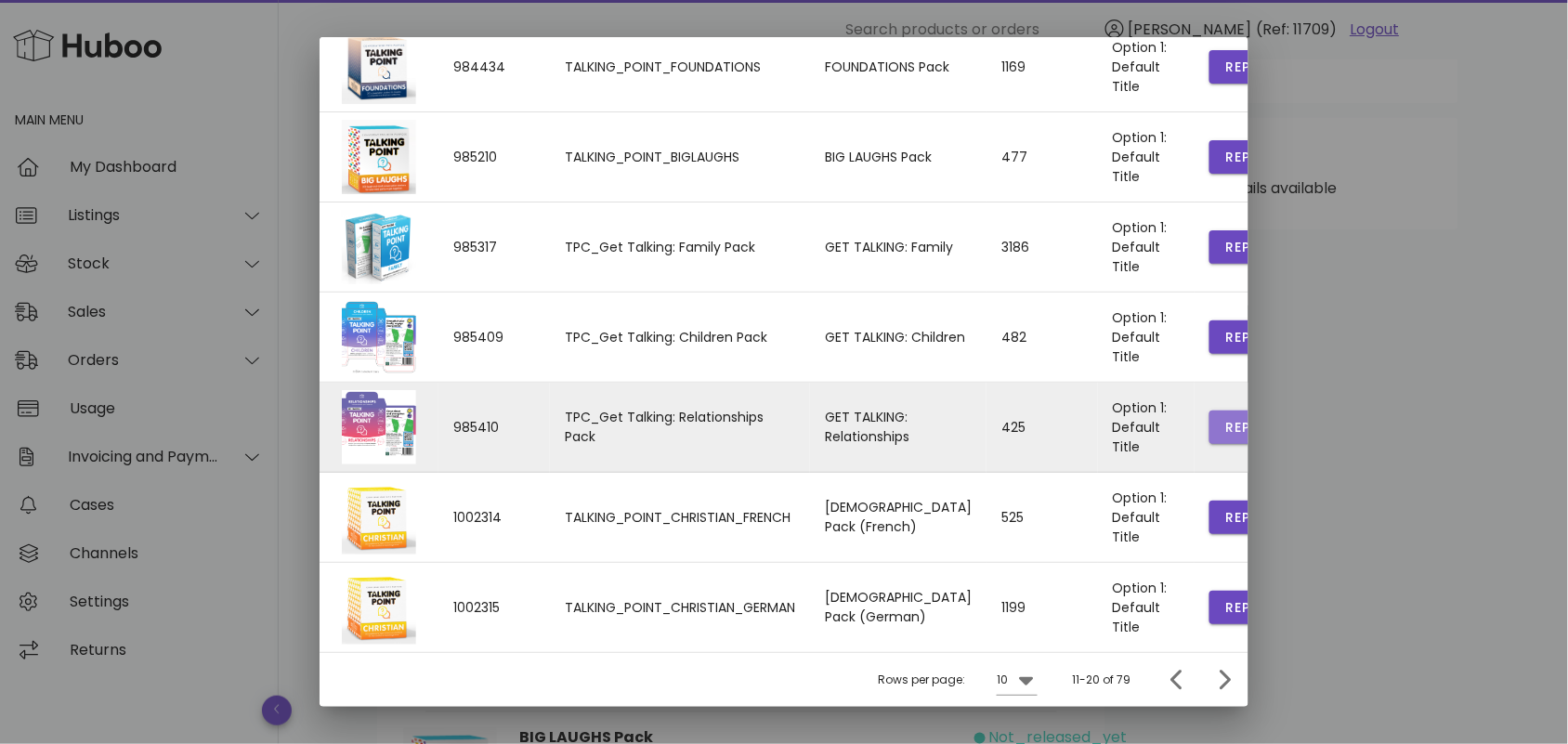
click at [1224, 424] on span "Replace" at bounding box center [1255, 427] width 63 height 20
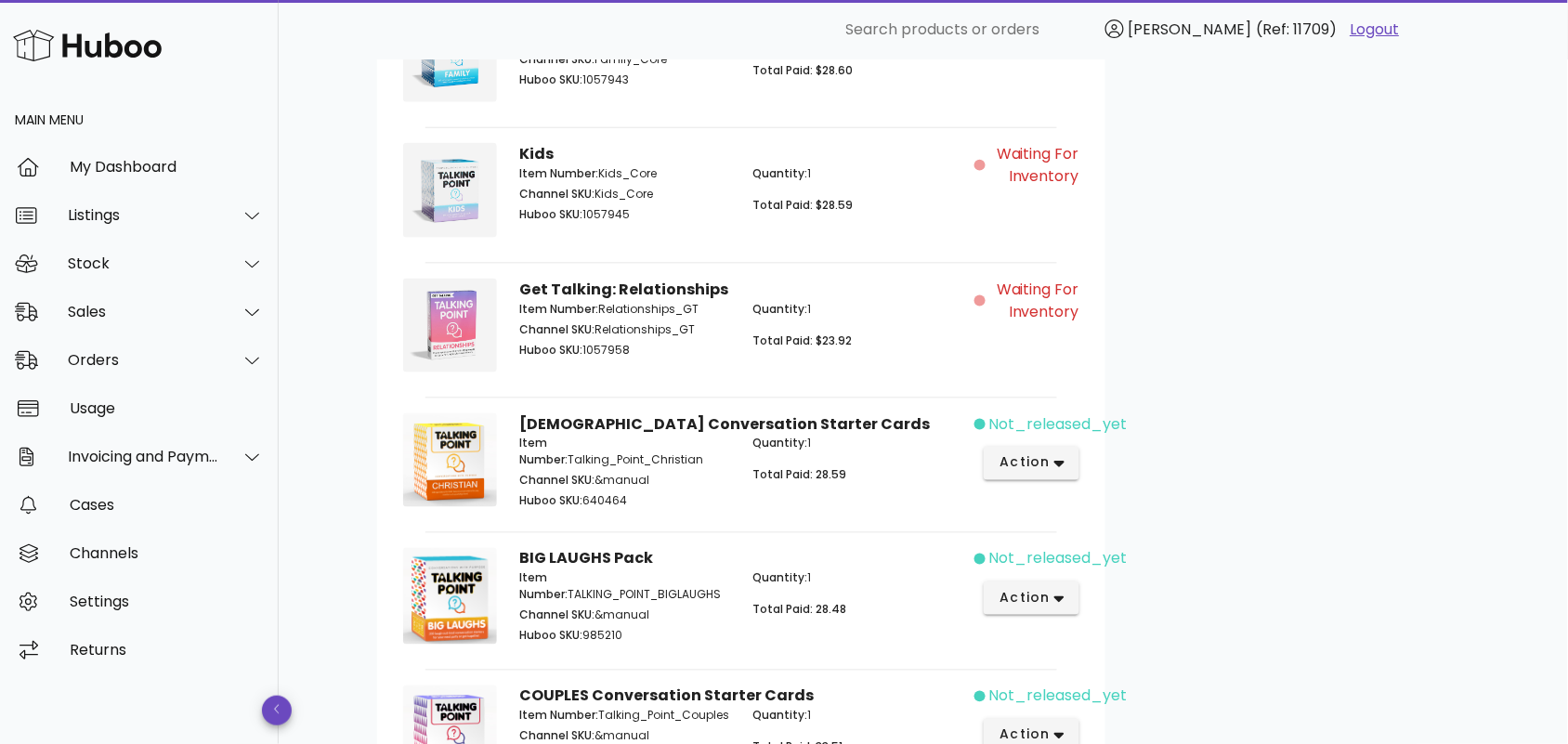
scroll to position [708, 0]
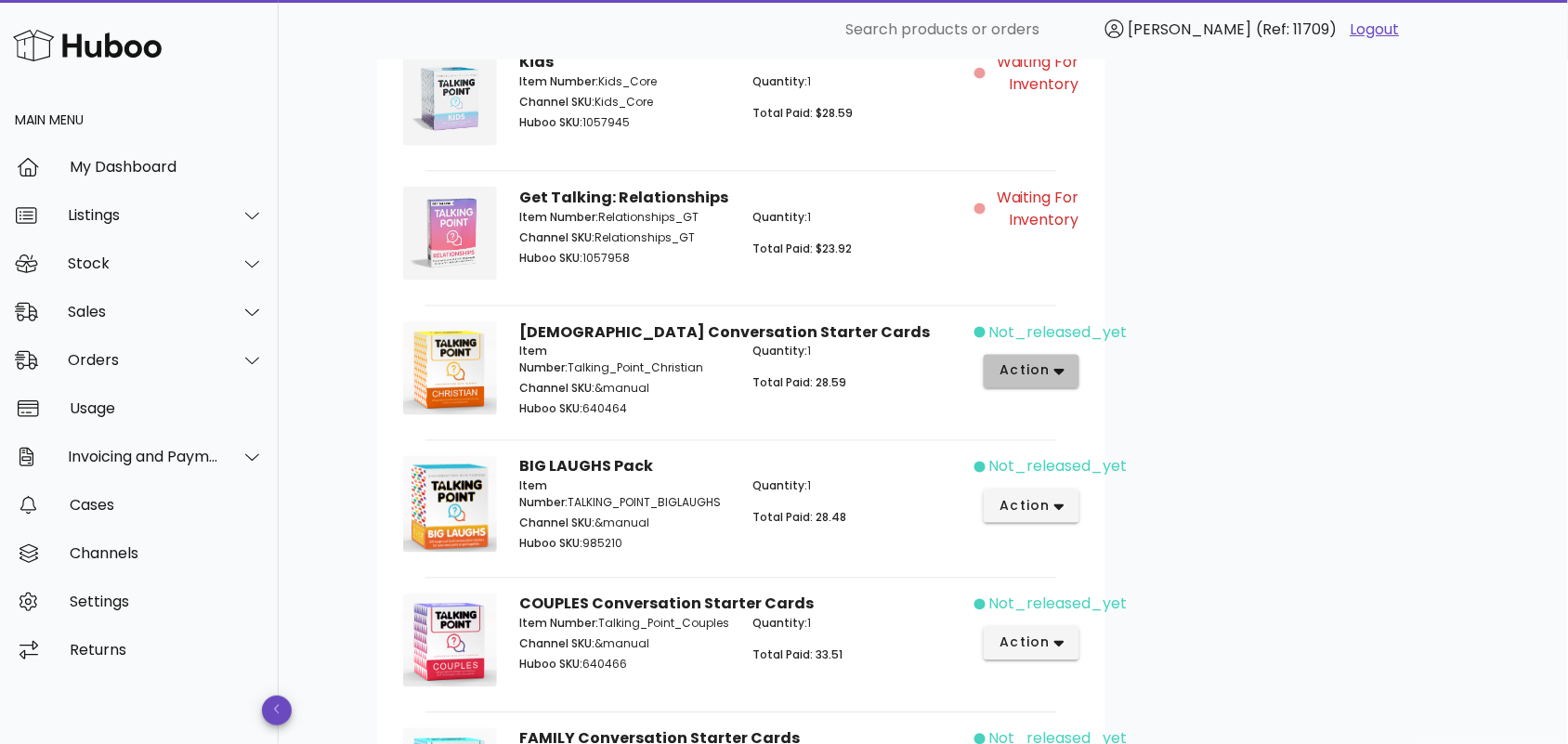
click at [1051, 368] on span "action" at bounding box center [1025, 371] width 52 height 20
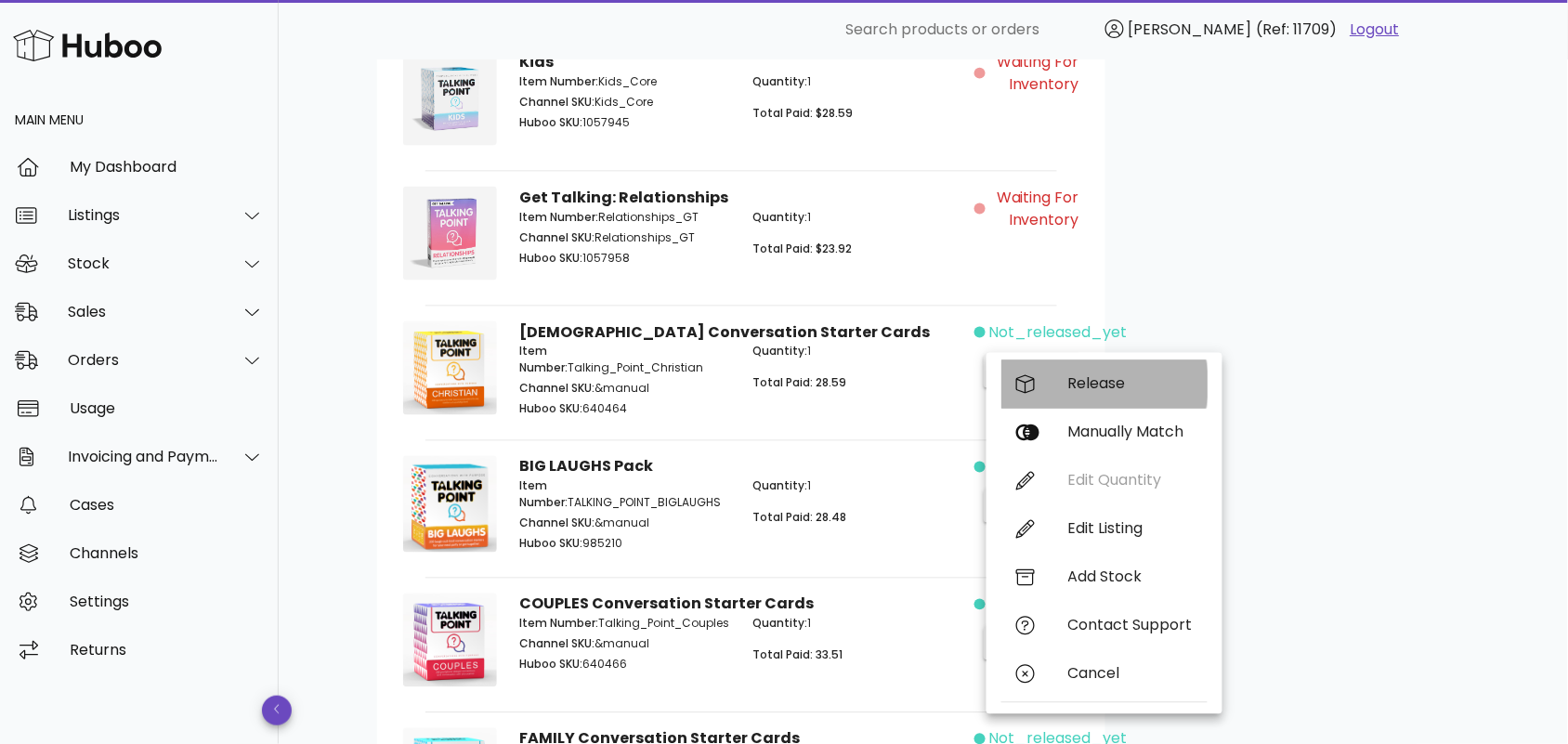
click at [1110, 387] on div "Release" at bounding box center [1130, 384] width 125 height 18
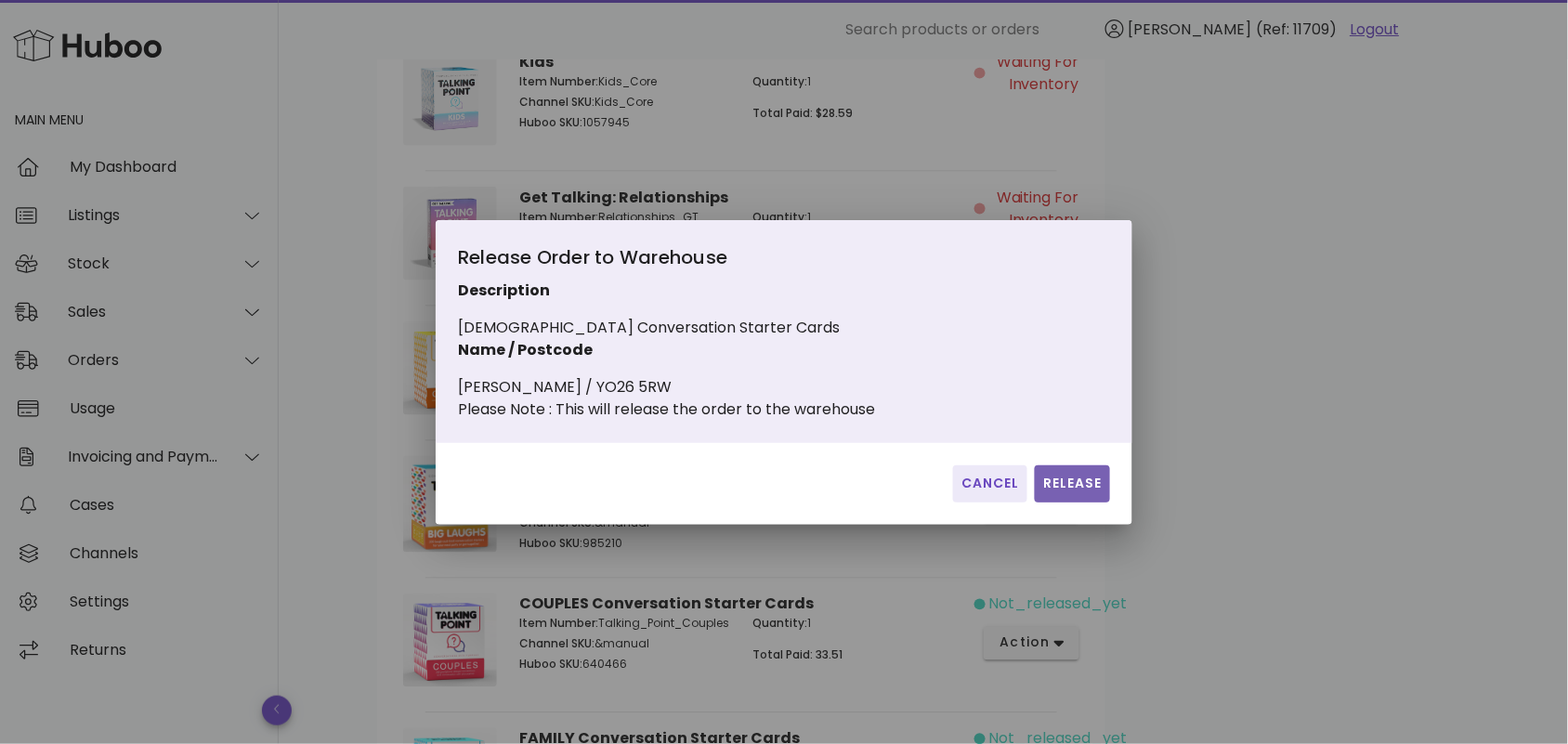
click at [1065, 486] on span "Release" at bounding box center [1072, 484] width 60 height 20
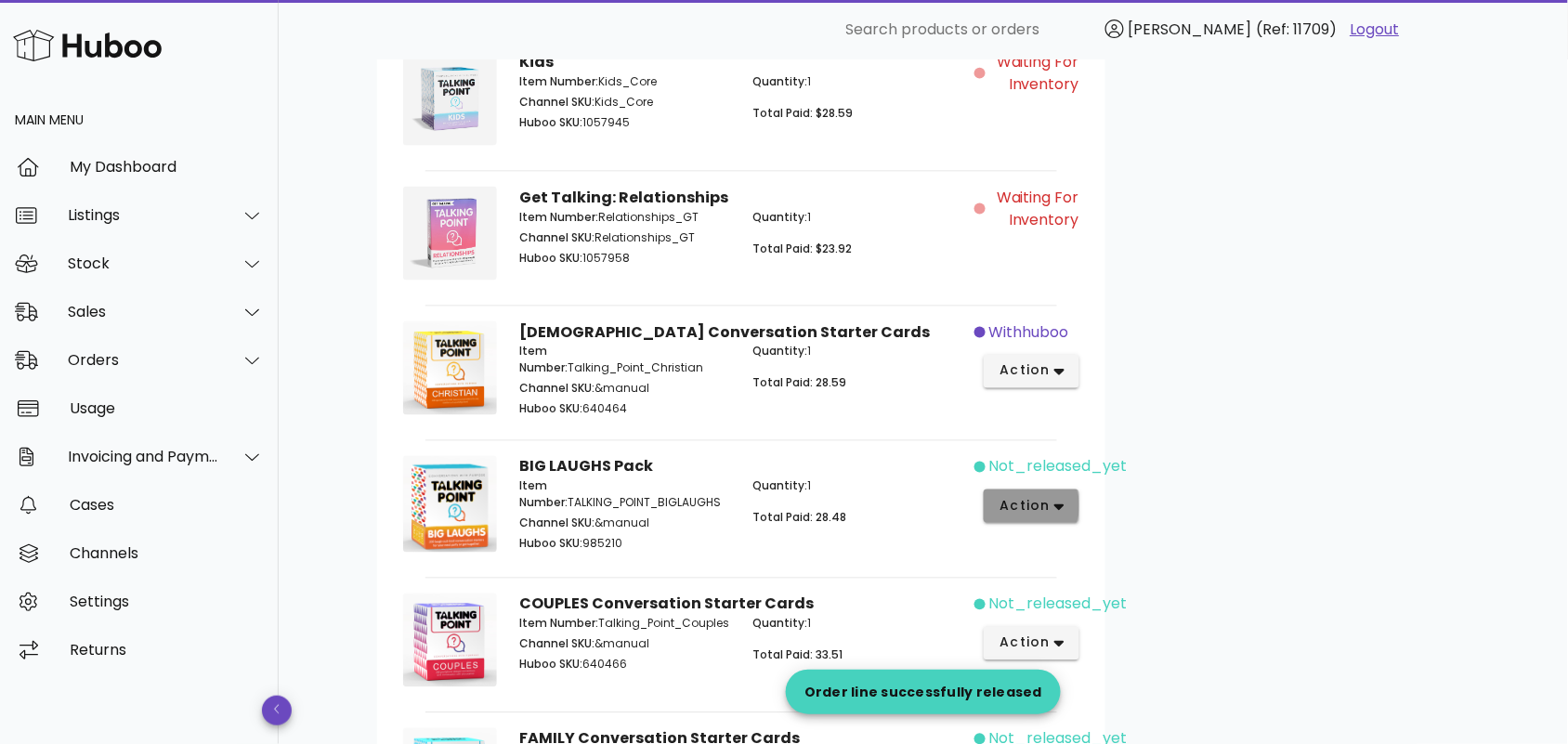
click at [1053, 503] on span "action" at bounding box center [1031, 507] width 66 height 20
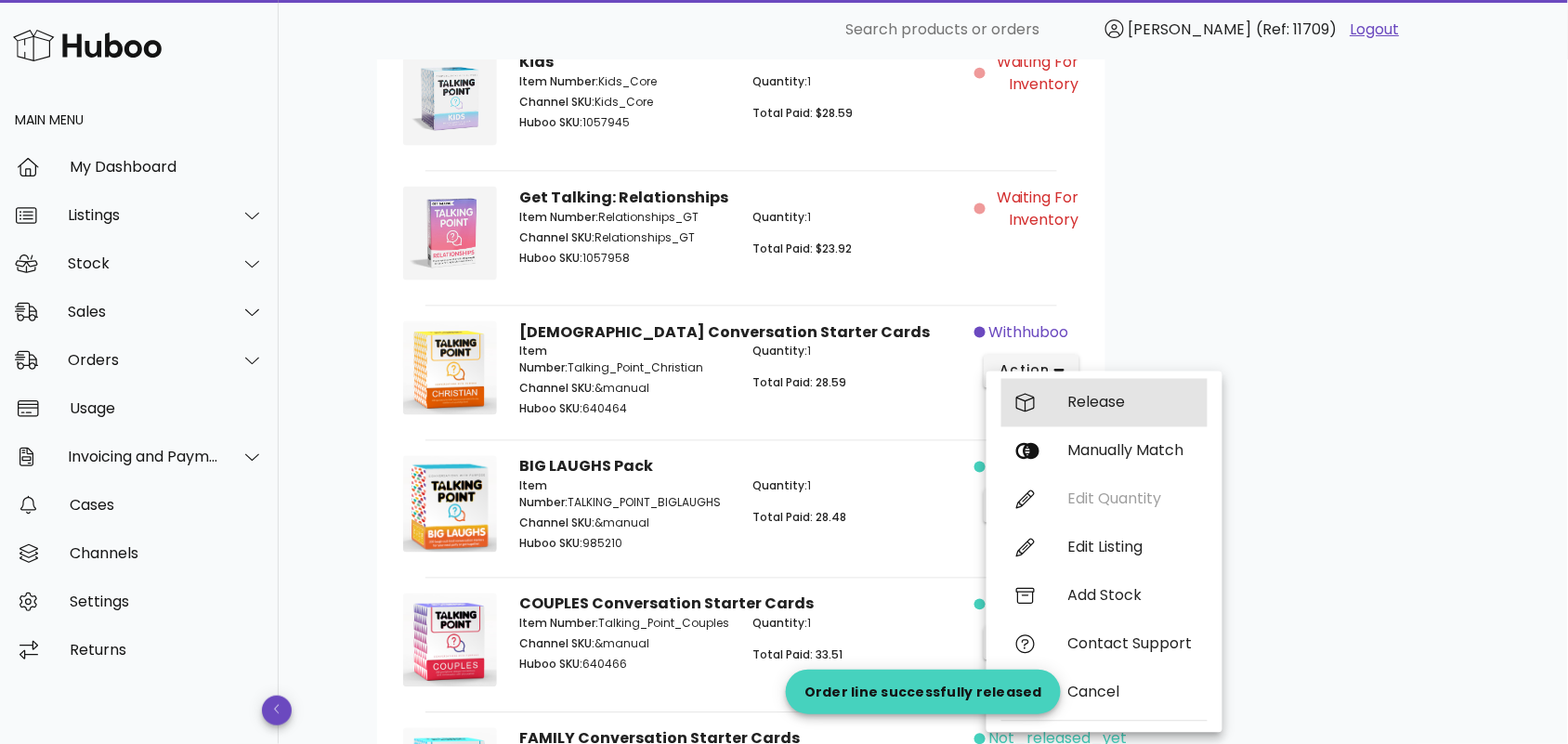
click at [1108, 399] on div "Release" at bounding box center [1130, 402] width 125 height 18
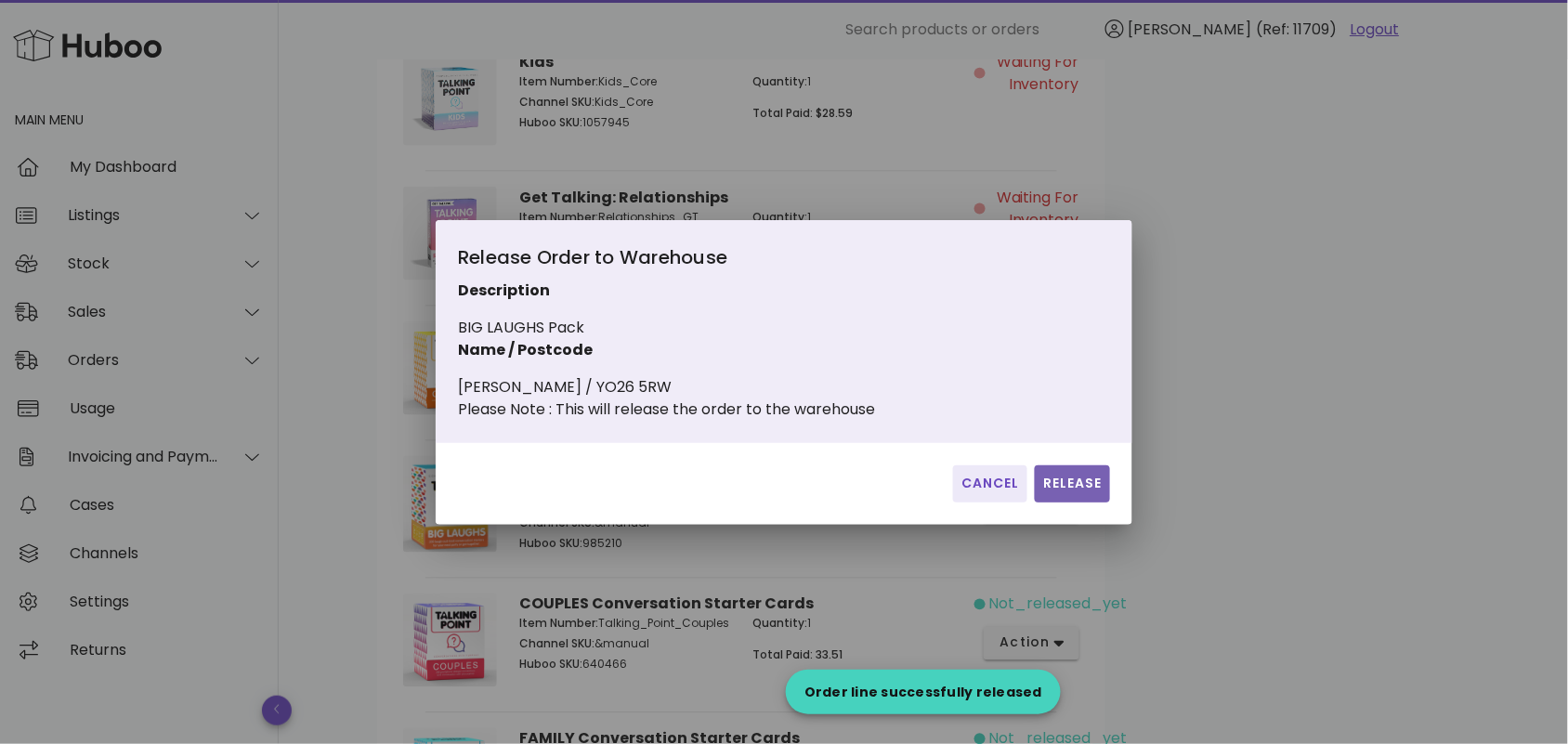
click at [1084, 482] on button "Release" at bounding box center [1072, 484] width 75 height 37
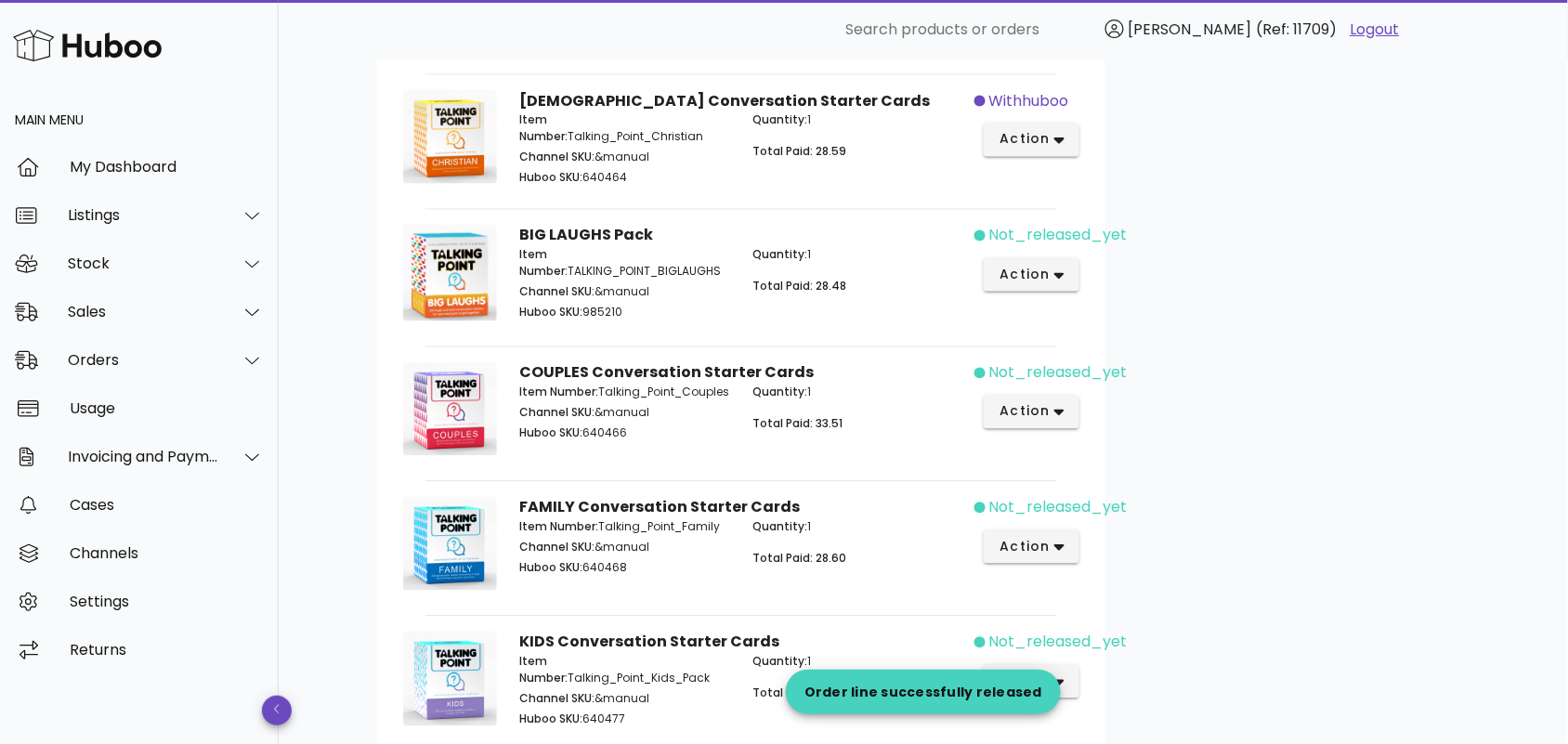
scroll to position [978, 0]
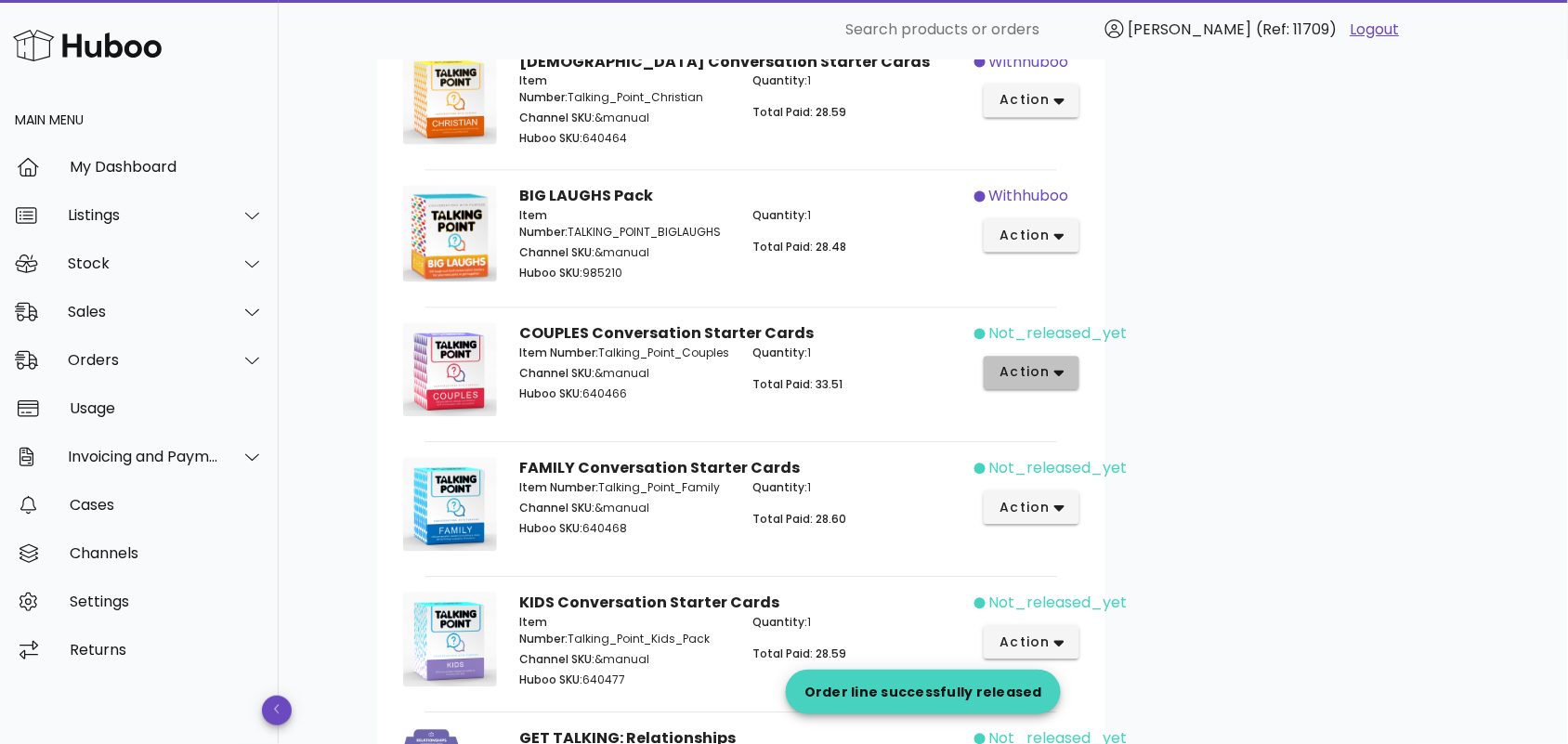
click at [1067, 370] on button "action" at bounding box center [1031, 374] width 96 height 34
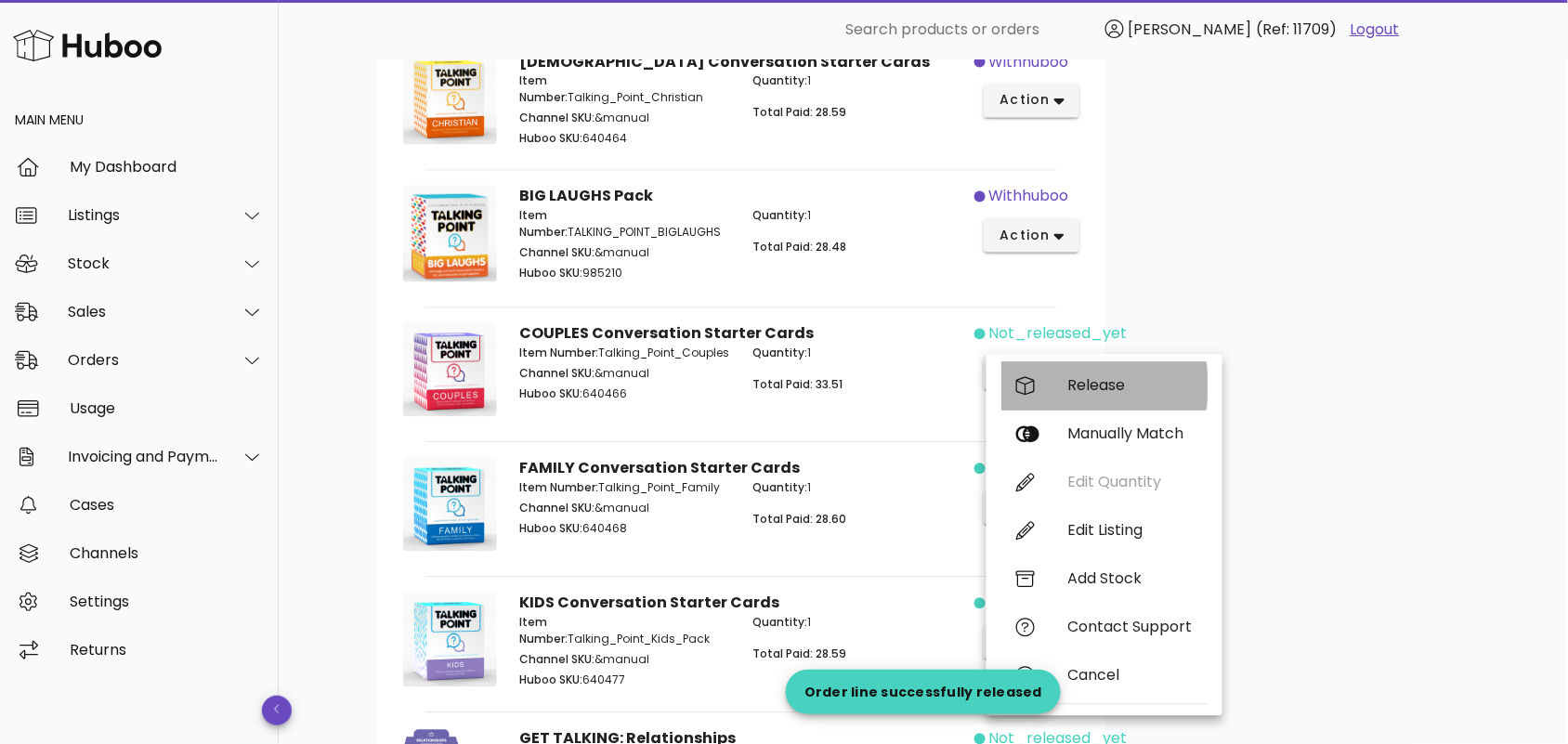
click at [1107, 386] on div "Release" at bounding box center [1130, 386] width 125 height 18
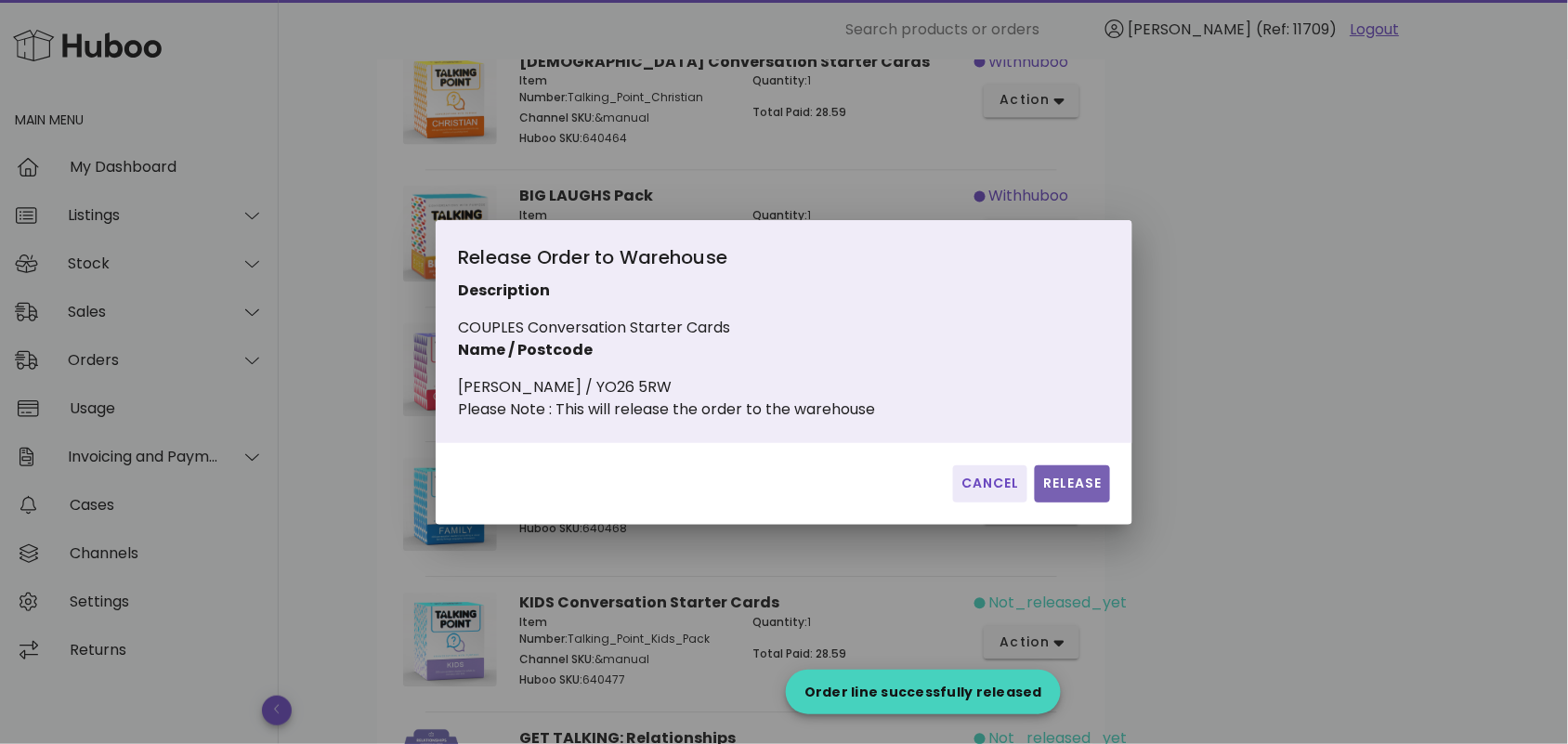
click at [1093, 479] on button "Release" at bounding box center [1072, 484] width 75 height 37
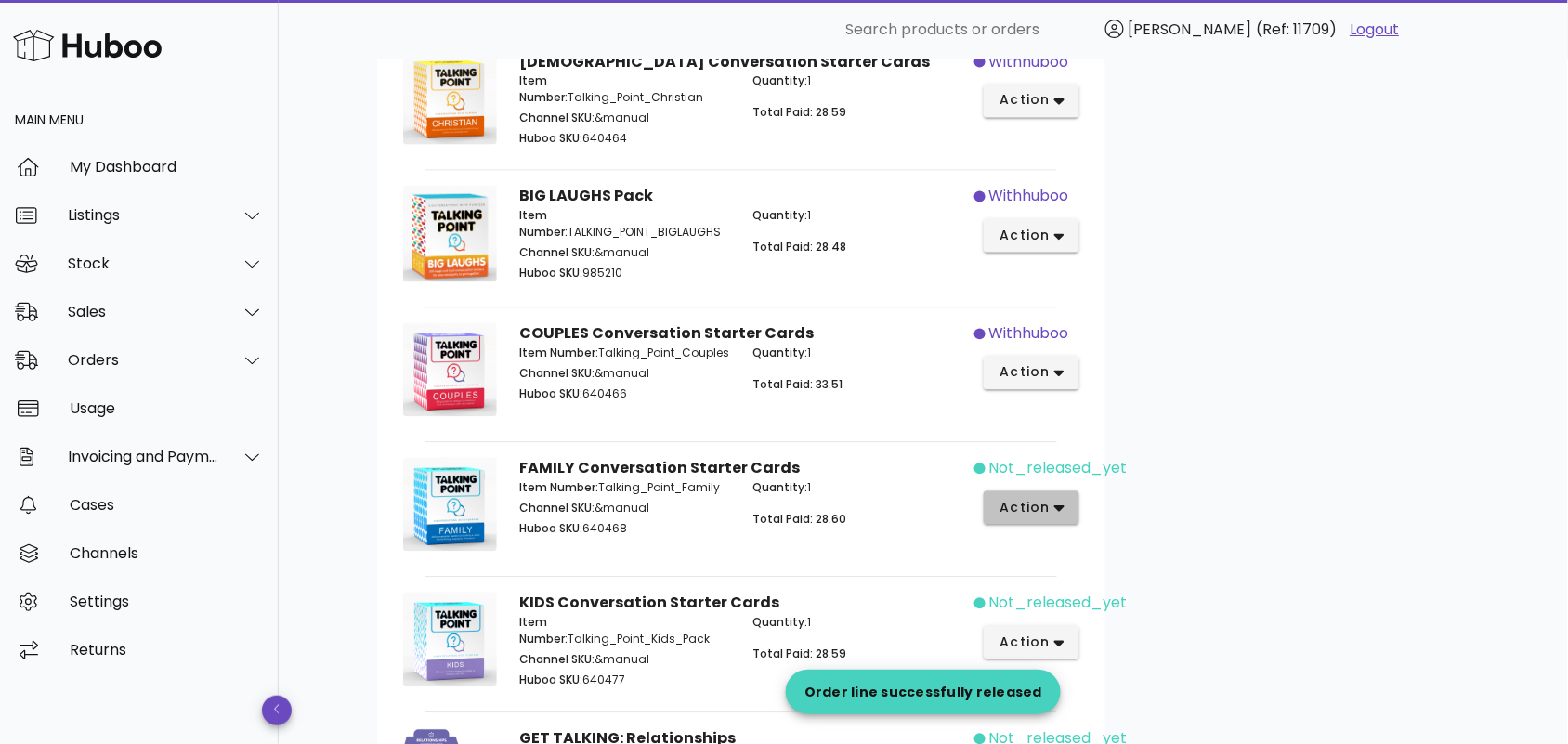
click at [1060, 506] on icon "button" at bounding box center [1059, 509] width 10 height 7
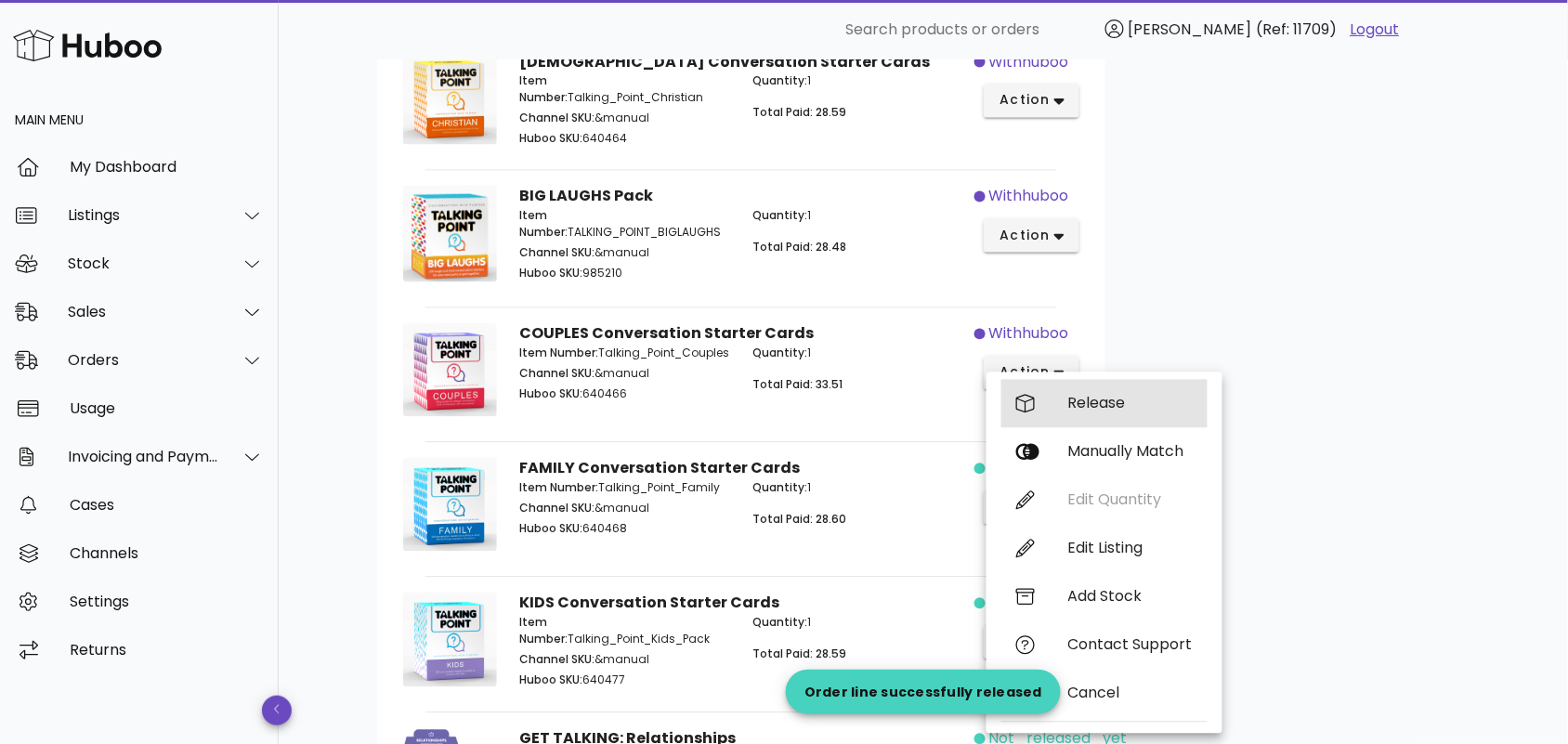
click at [1103, 405] on div "Release" at bounding box center [1130, 403] width 125 height 18
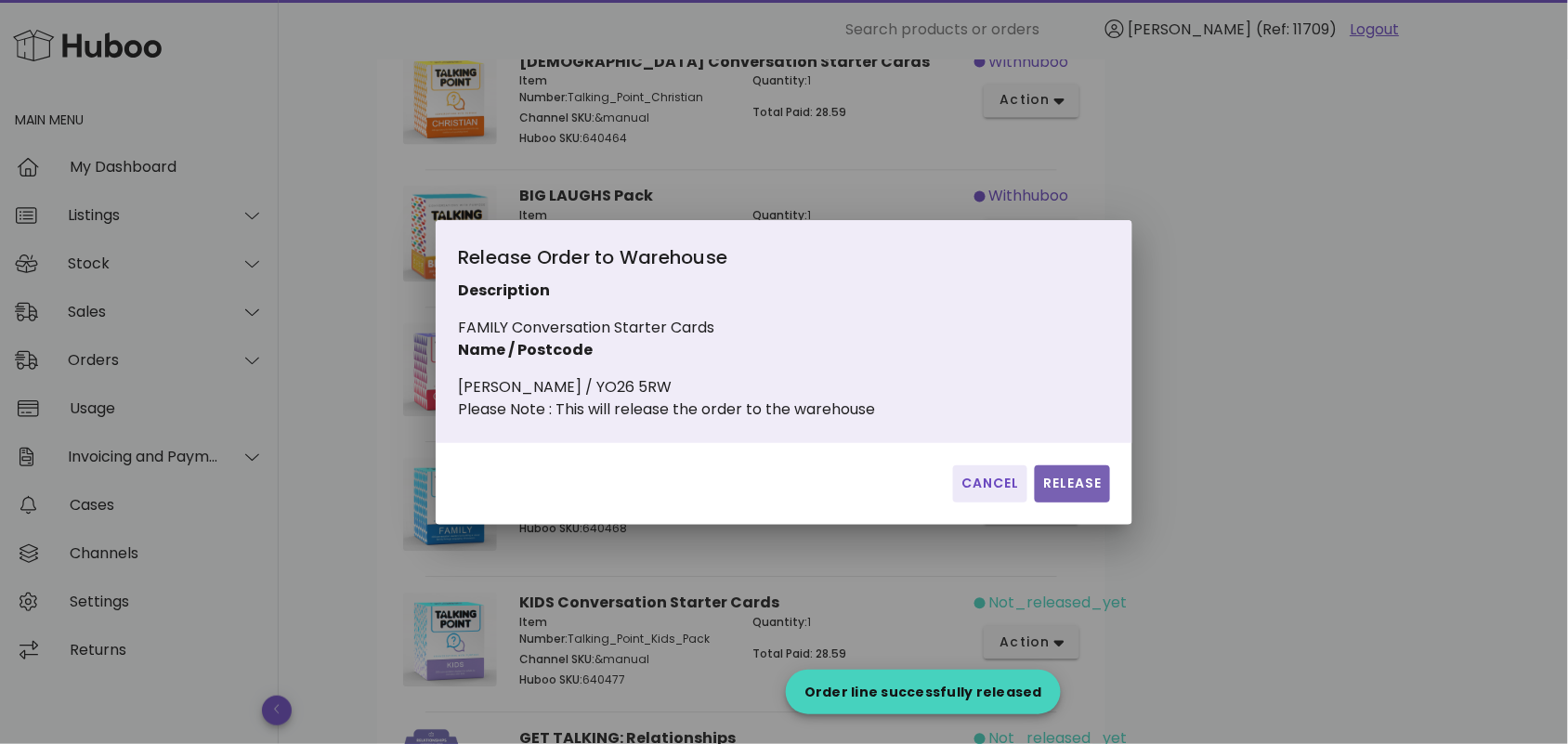
click at [1102, 486] on span "Release" at bounding box center [1072, 484] width 60 height 20
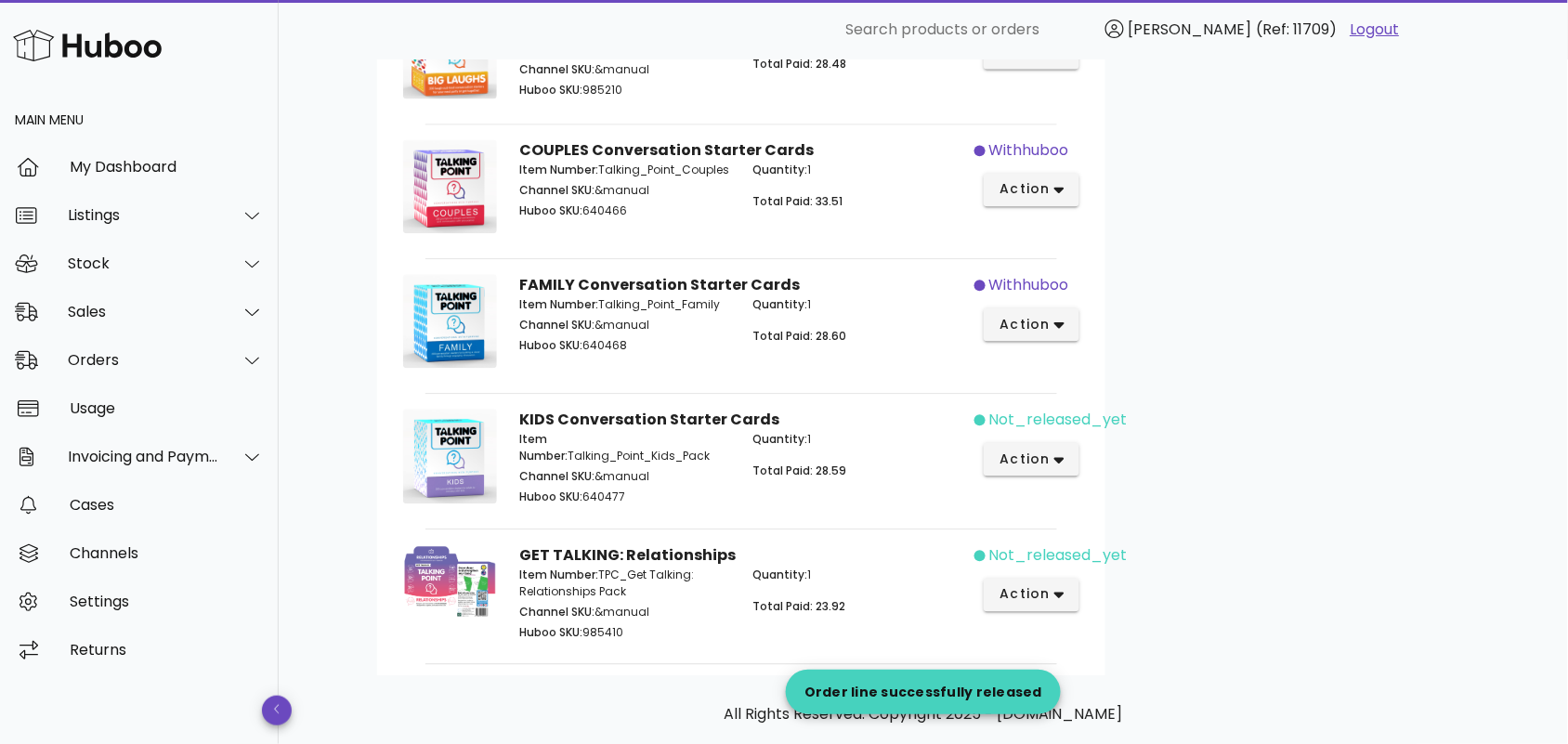
scroll to position [1242, 0]
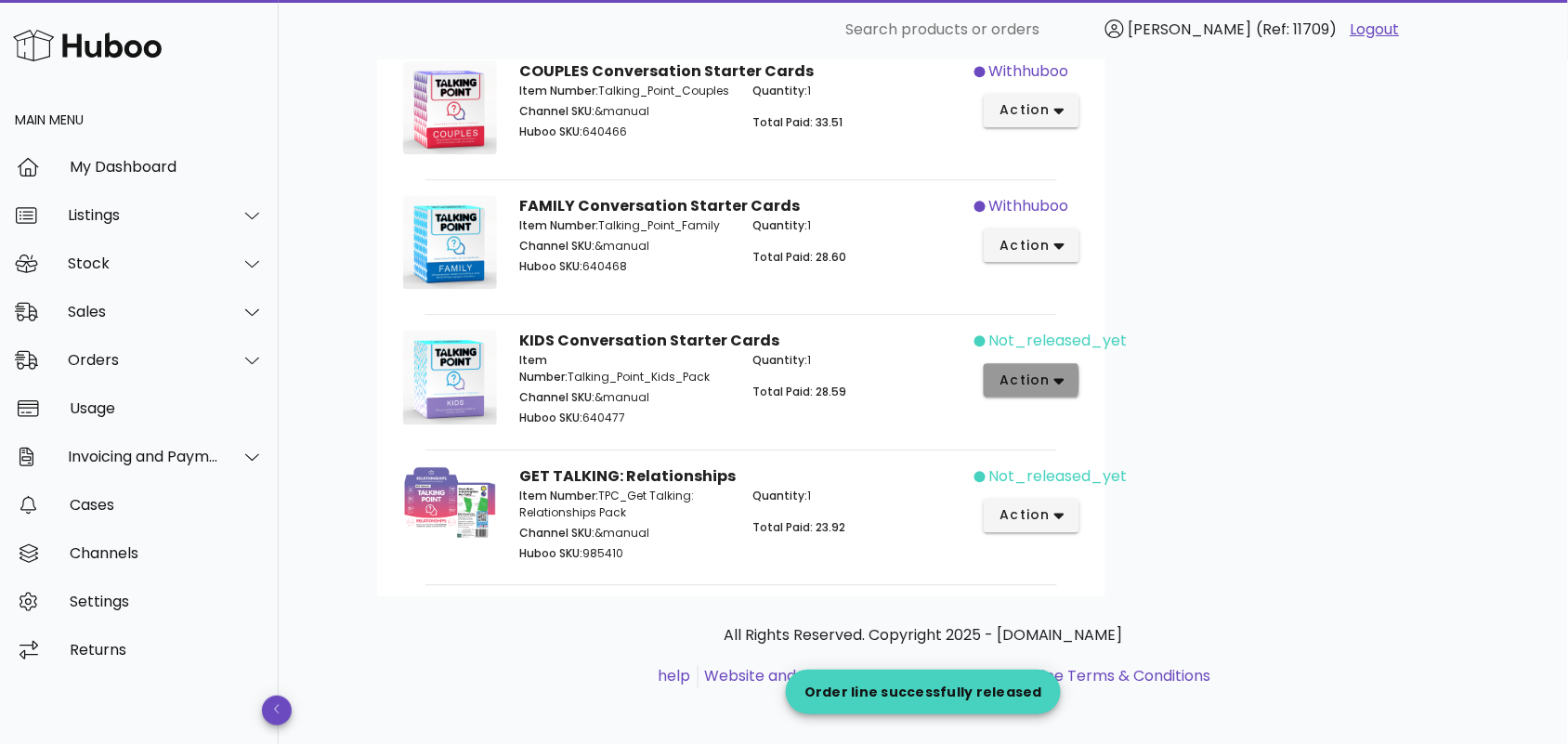
click at [1055, 375] on icon "button" at bounding box center [1059, 381] width 10 height 17
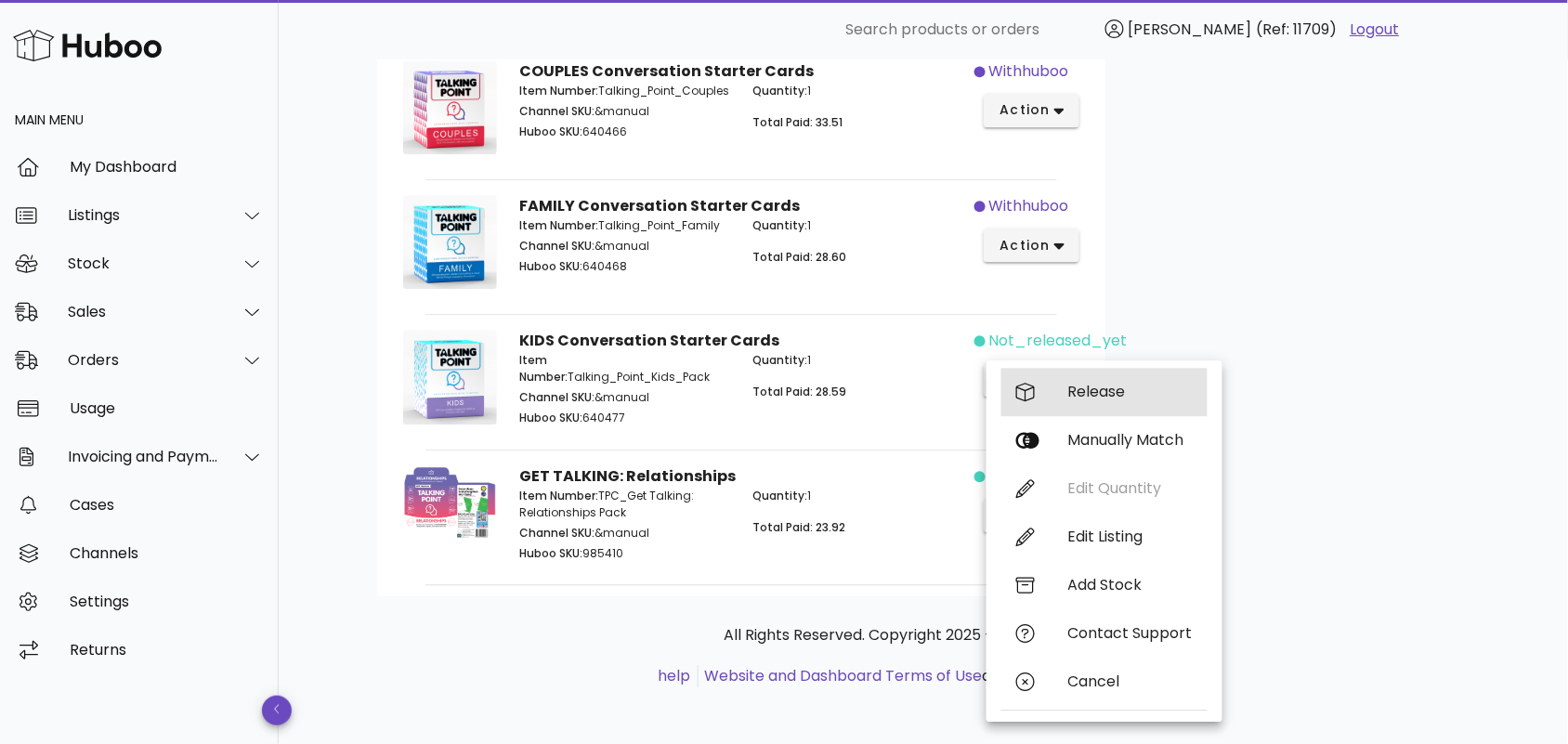
click at [1094, 375] on div "Release" at bounding box center [1104, 393] width 206 height 49
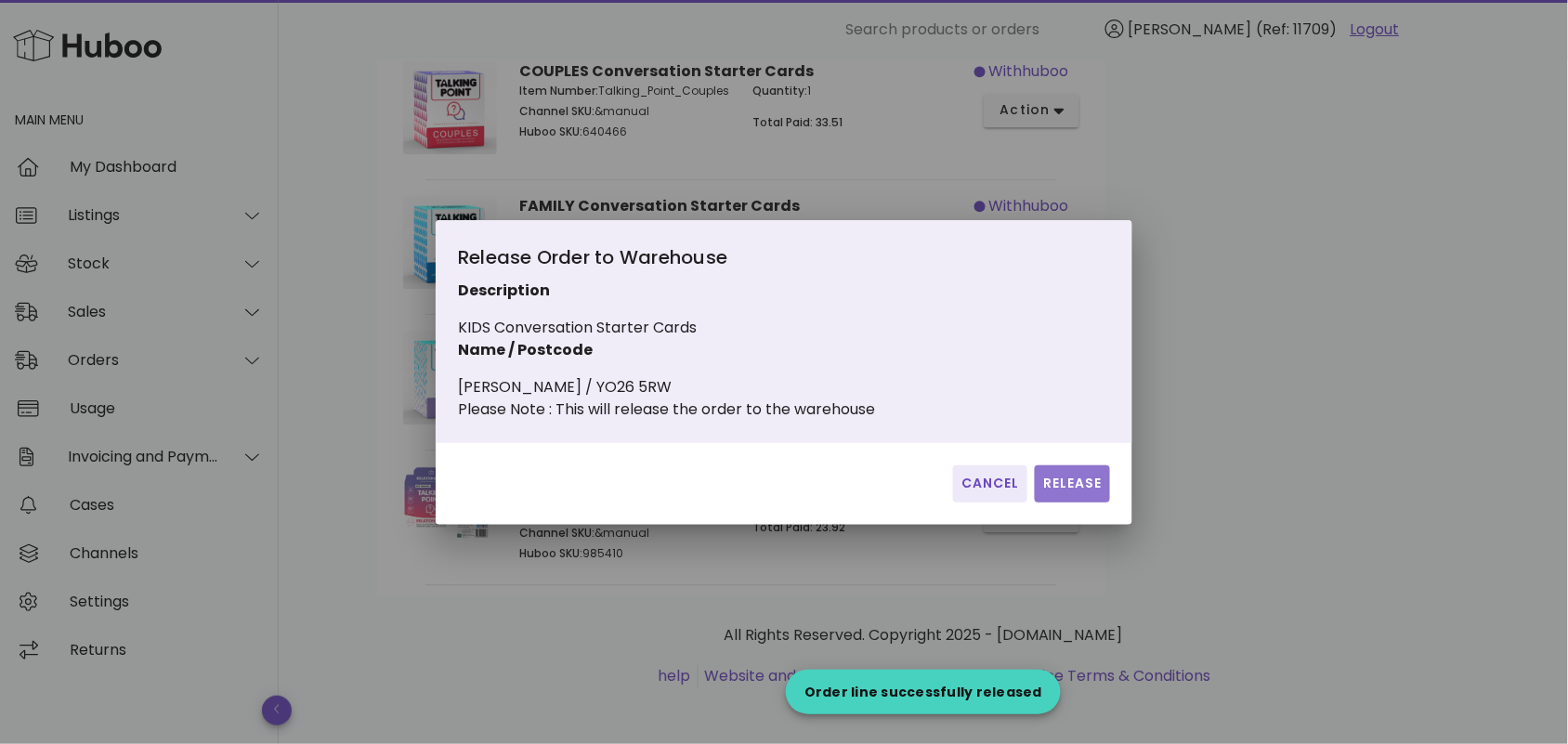
click at [1075, 493] on span "Release" at bounding box center [1072, 484] width 60 height 20
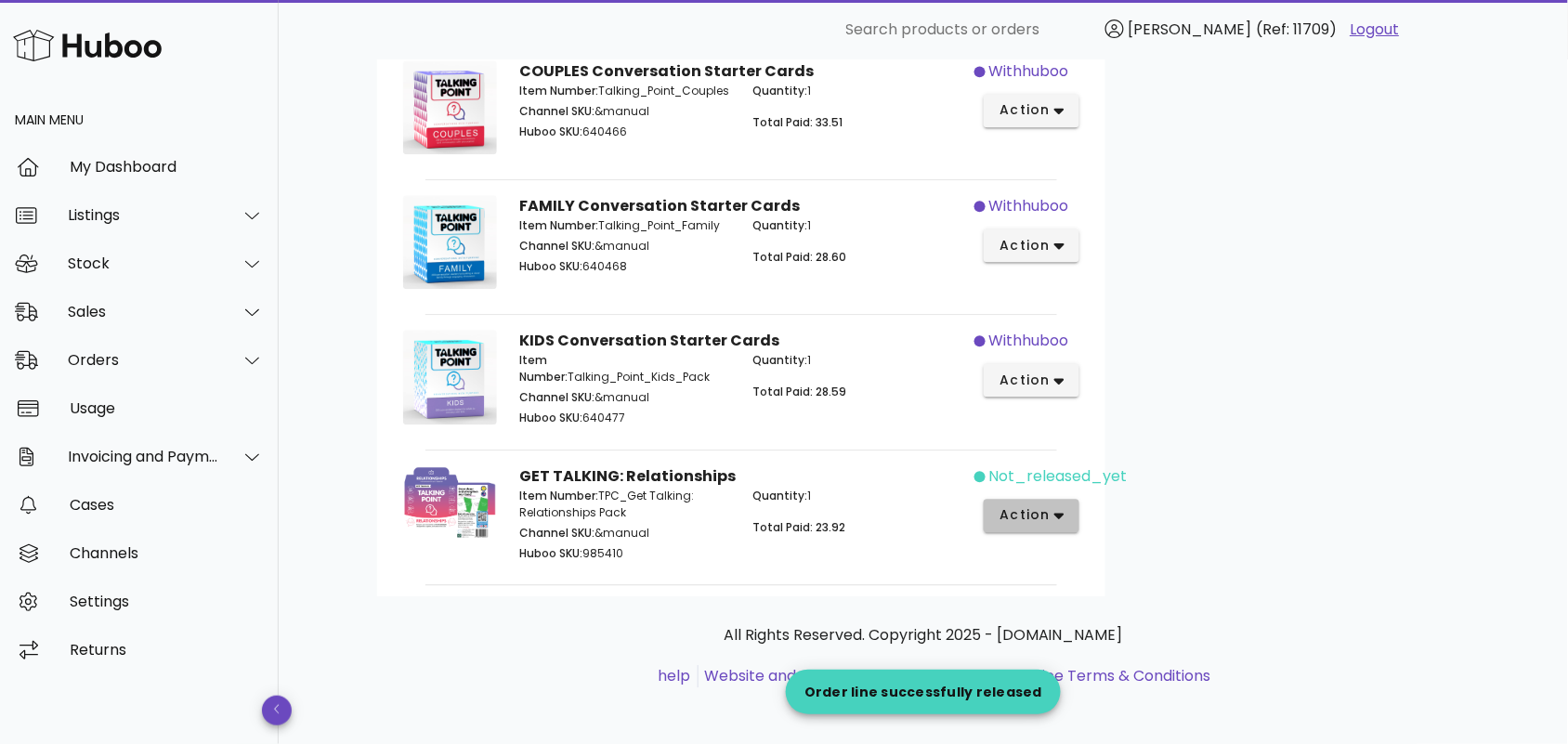
click at [1060, 513] on icon "button" at bounding box center [1059, 515] width 10 height 7
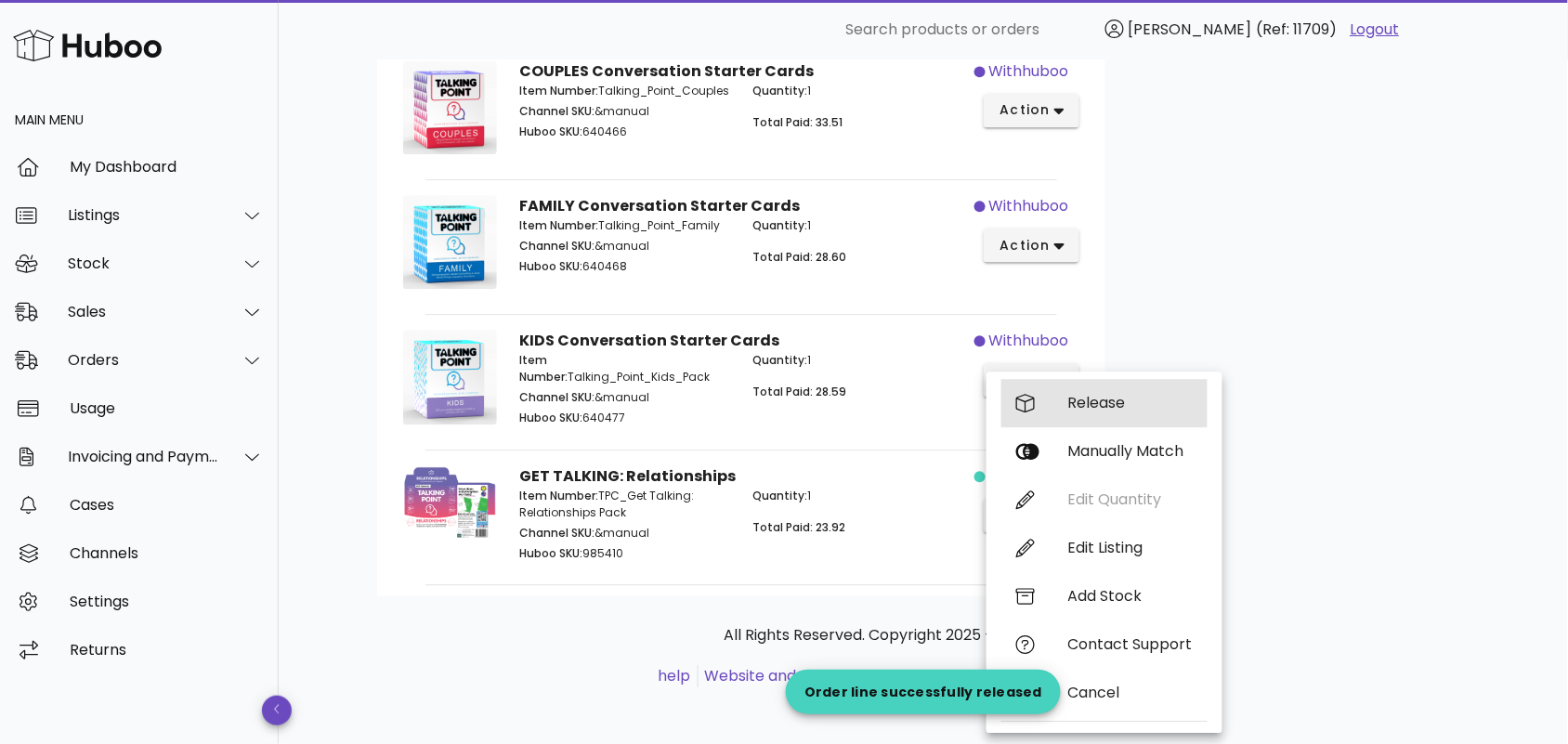
click at [1089, 409] on div "Release" at bounding box center [1130, 402] width 125 height 18
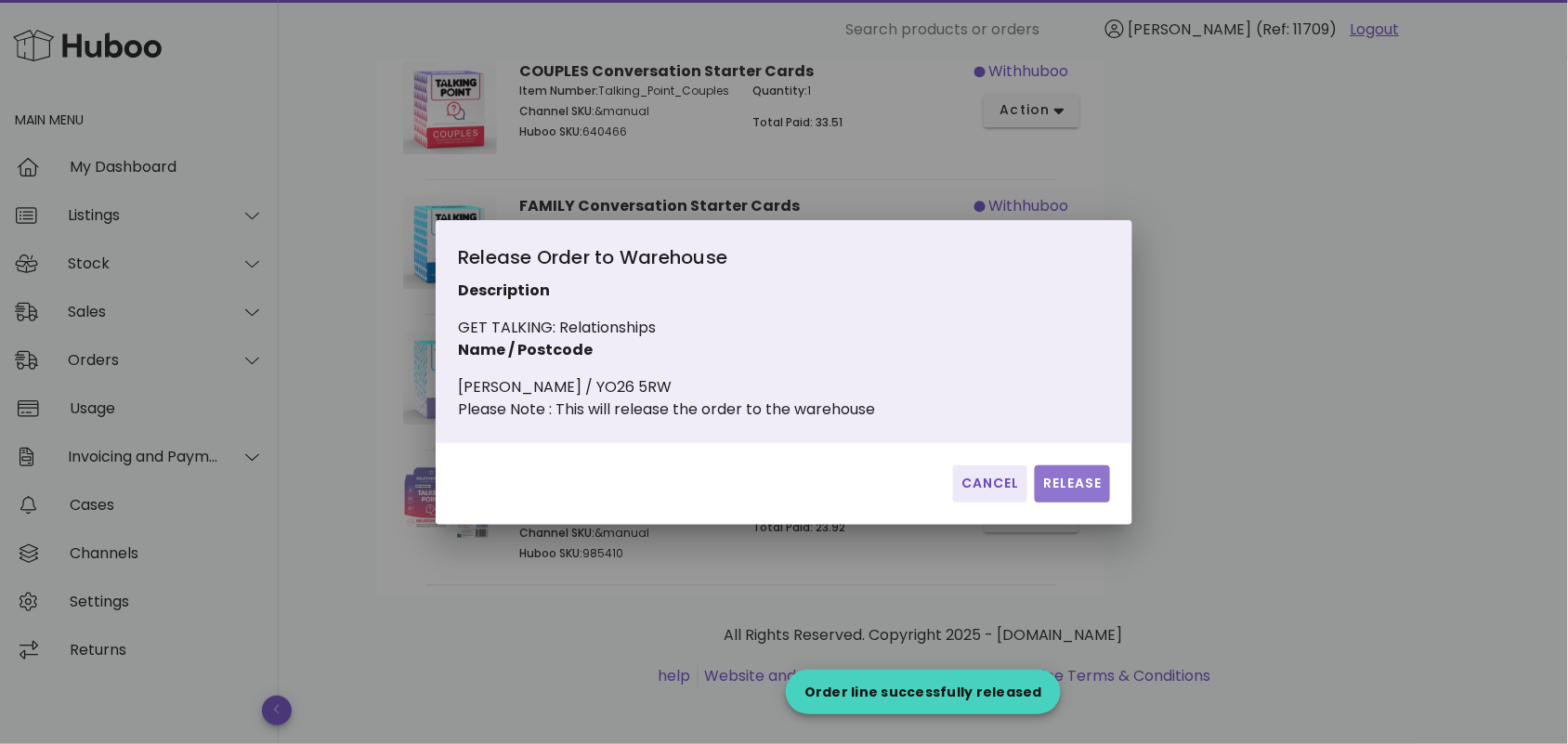
click at [1088, 494] on span "Release" at bounding box center [1072, 484] width 60 height 20
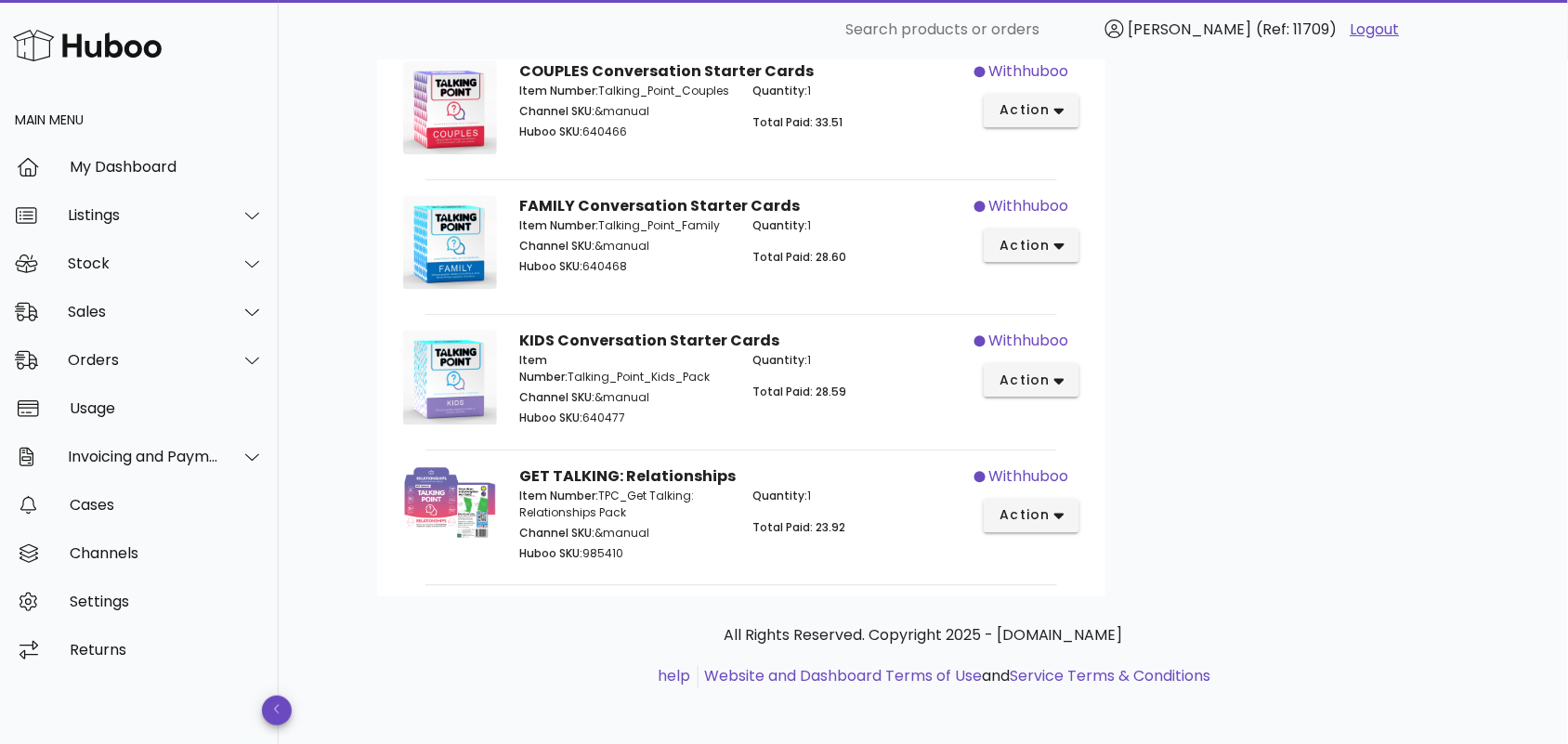
click at [602, 624] on p "All Rights Reserved. Copyright 2025 - [DOMAIN_NAME]" at bounding box center [924, 635] width 1063 height 22
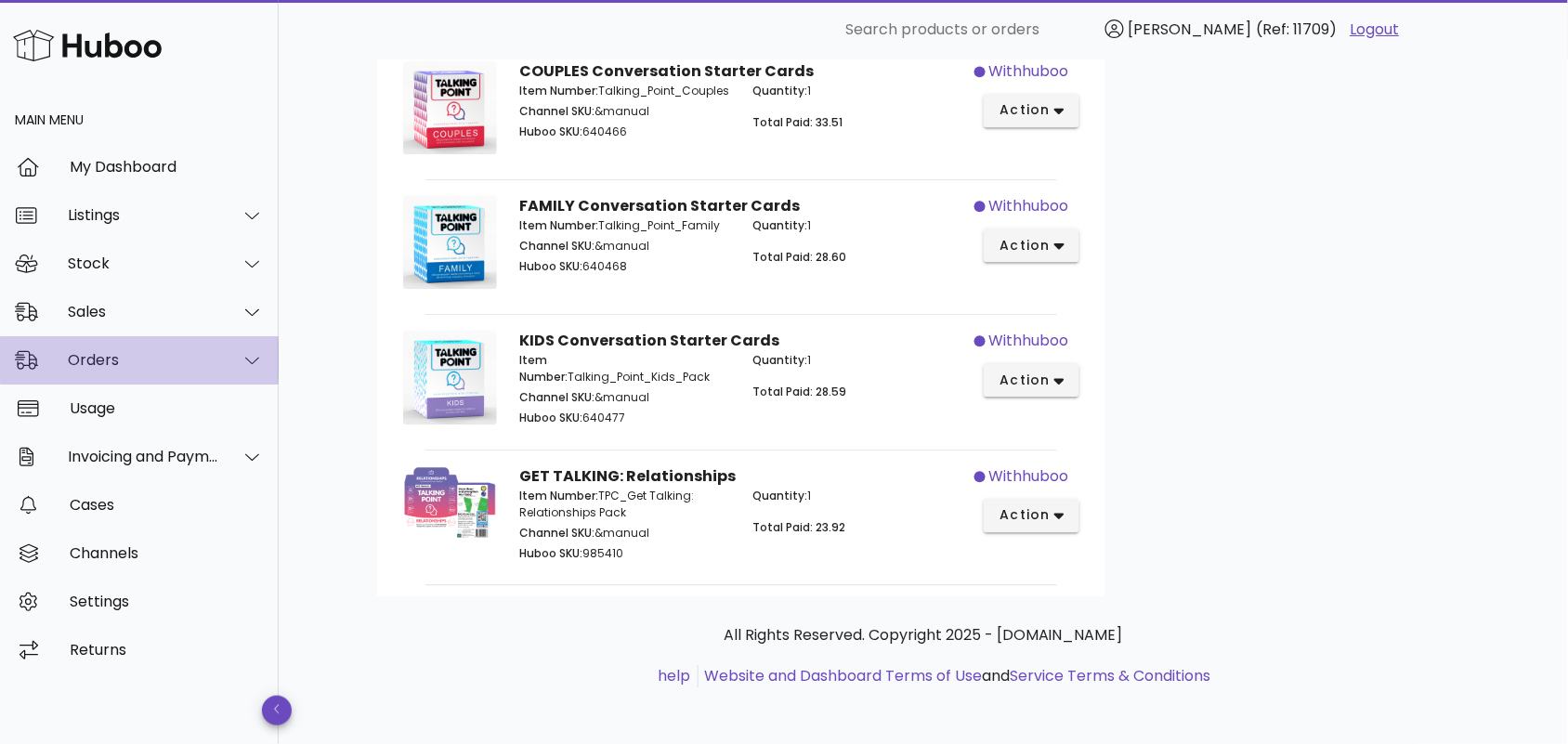
click at [202, 359] on div "Orders" at bounding box center [143, 360] width 152 height 18
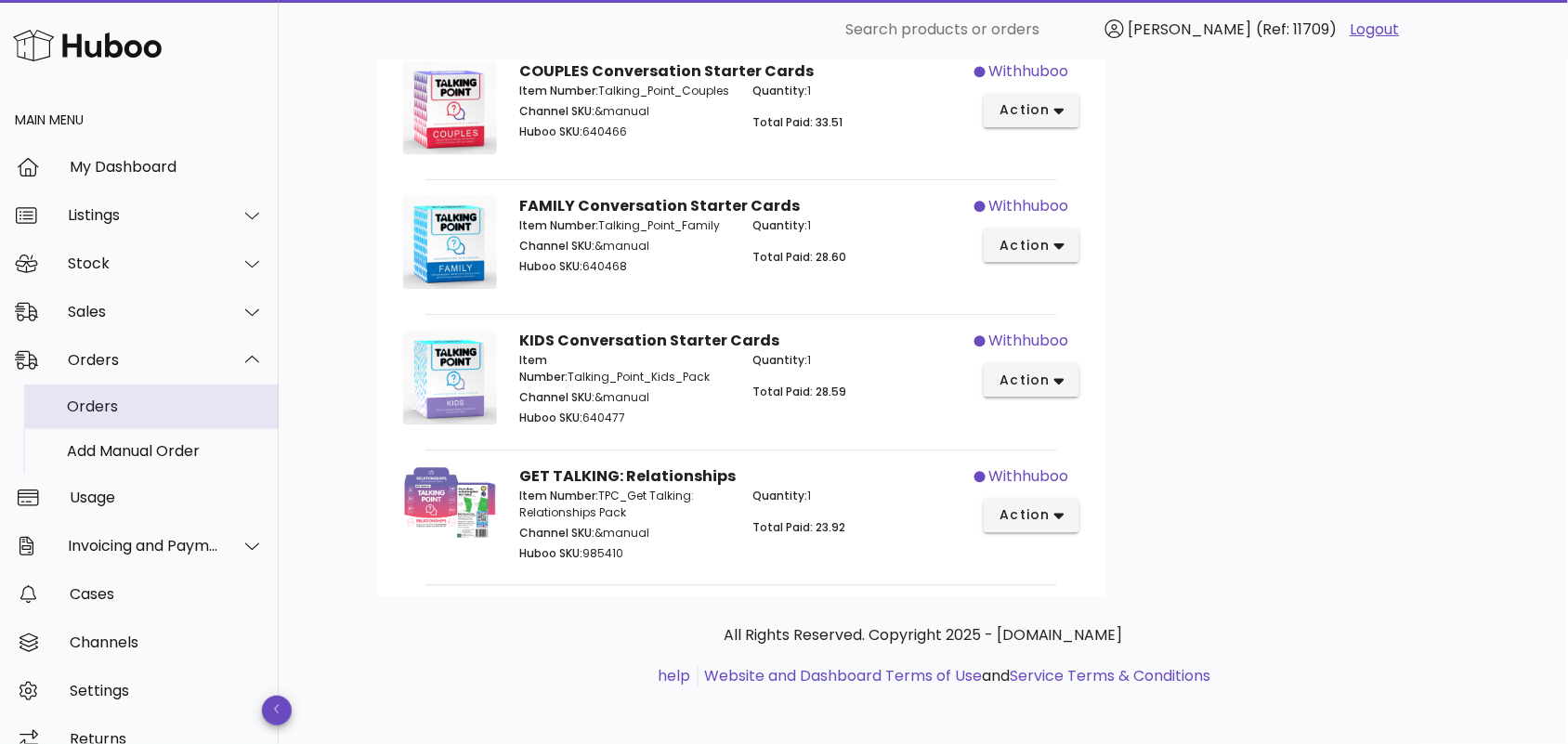
click at [166, 406] on div "Orders" at bounding box center [165, 406] width 197 height 18
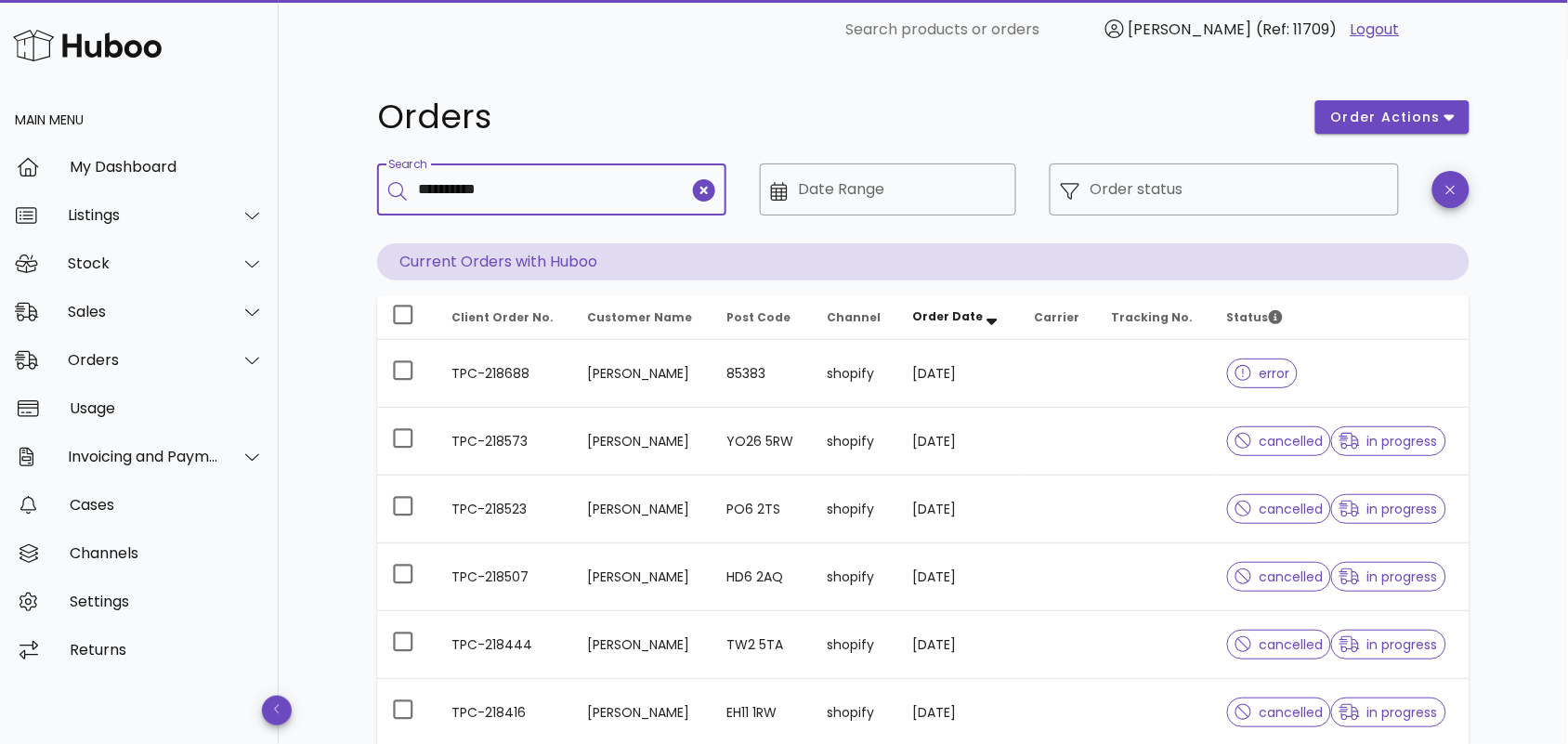
type input "**********"
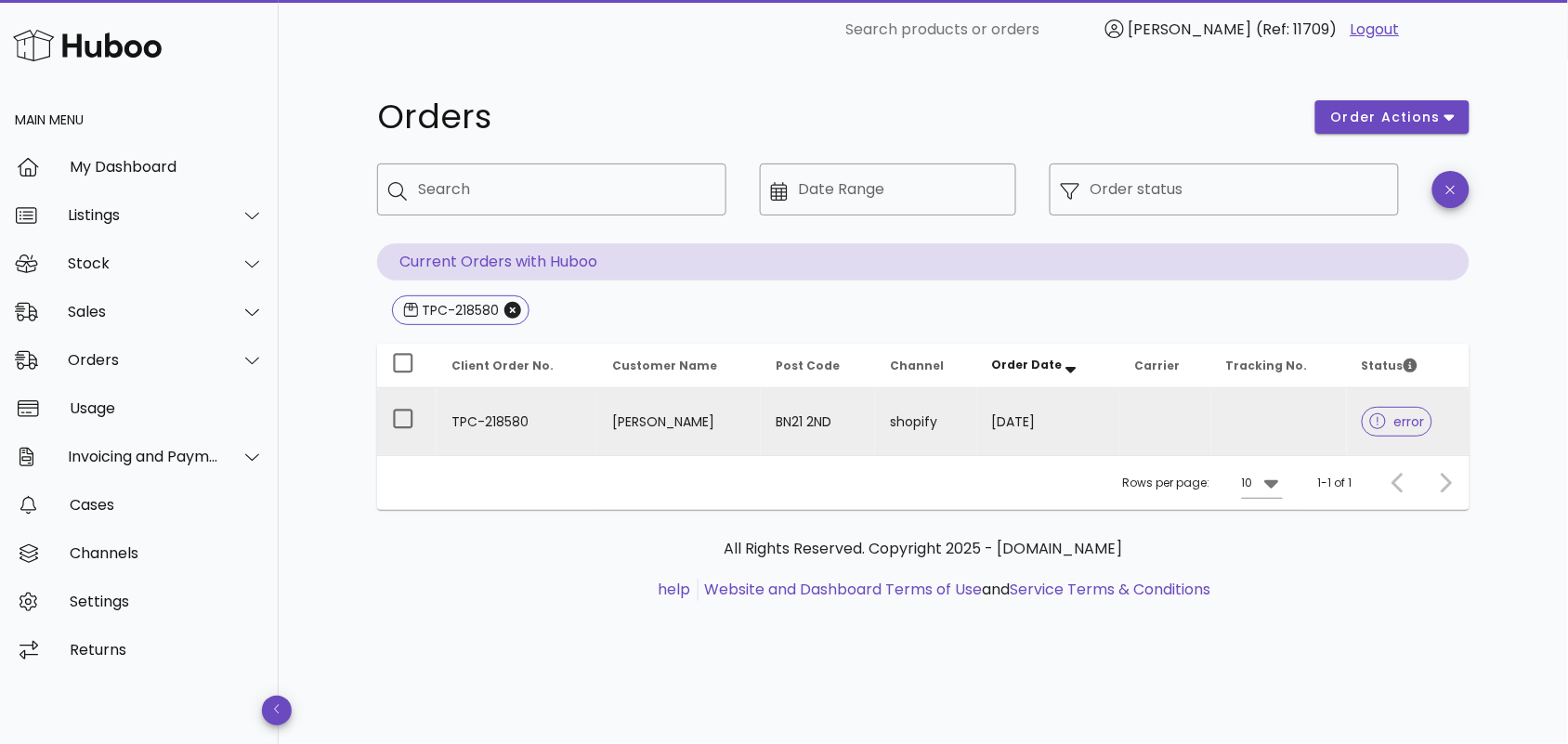
click at [504, 420] on td "TPC-218580" at bounding box center [517, 422] width 161 height 67
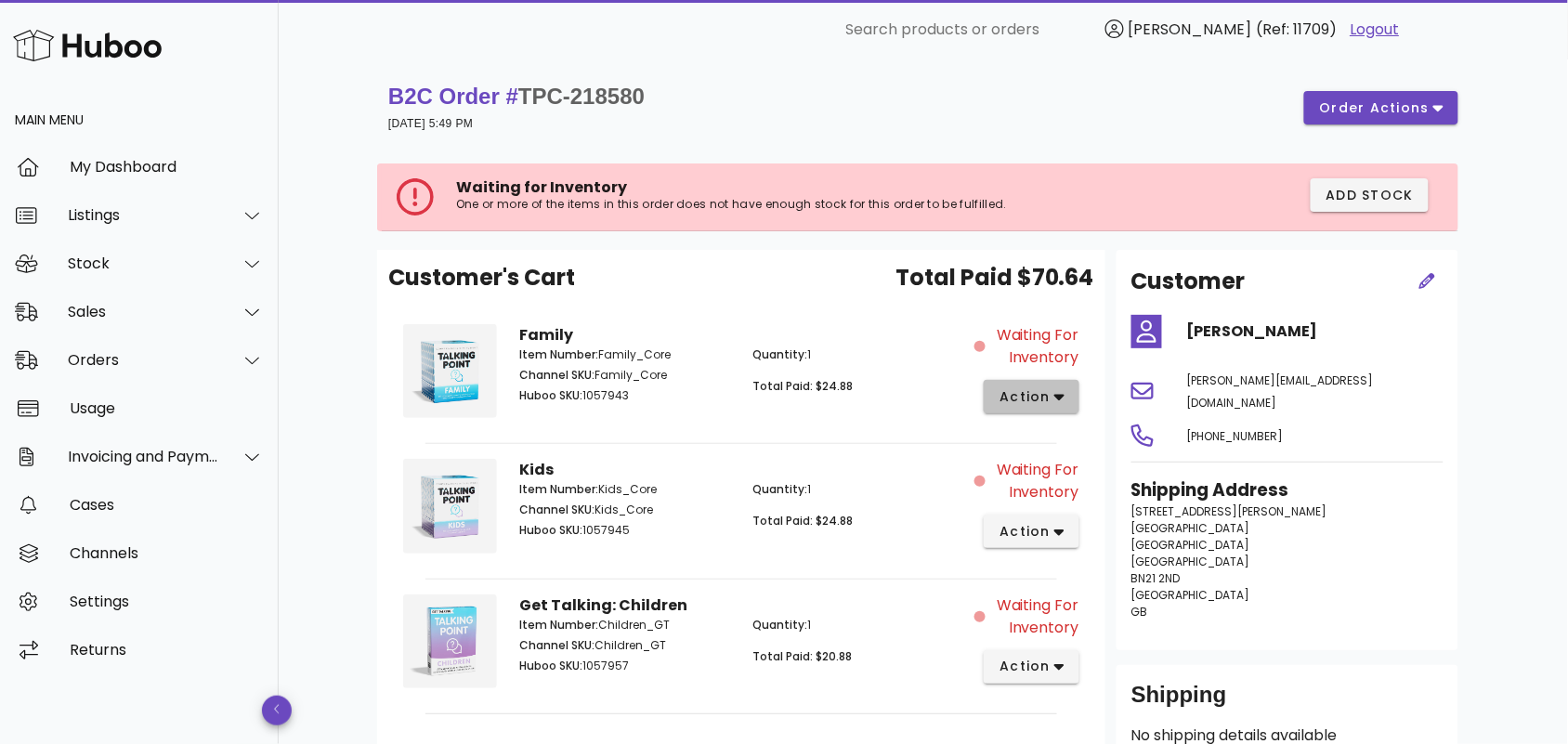
click at [1045, 399] on span "action" at bounding box center [1025, 397] width 52 height 20
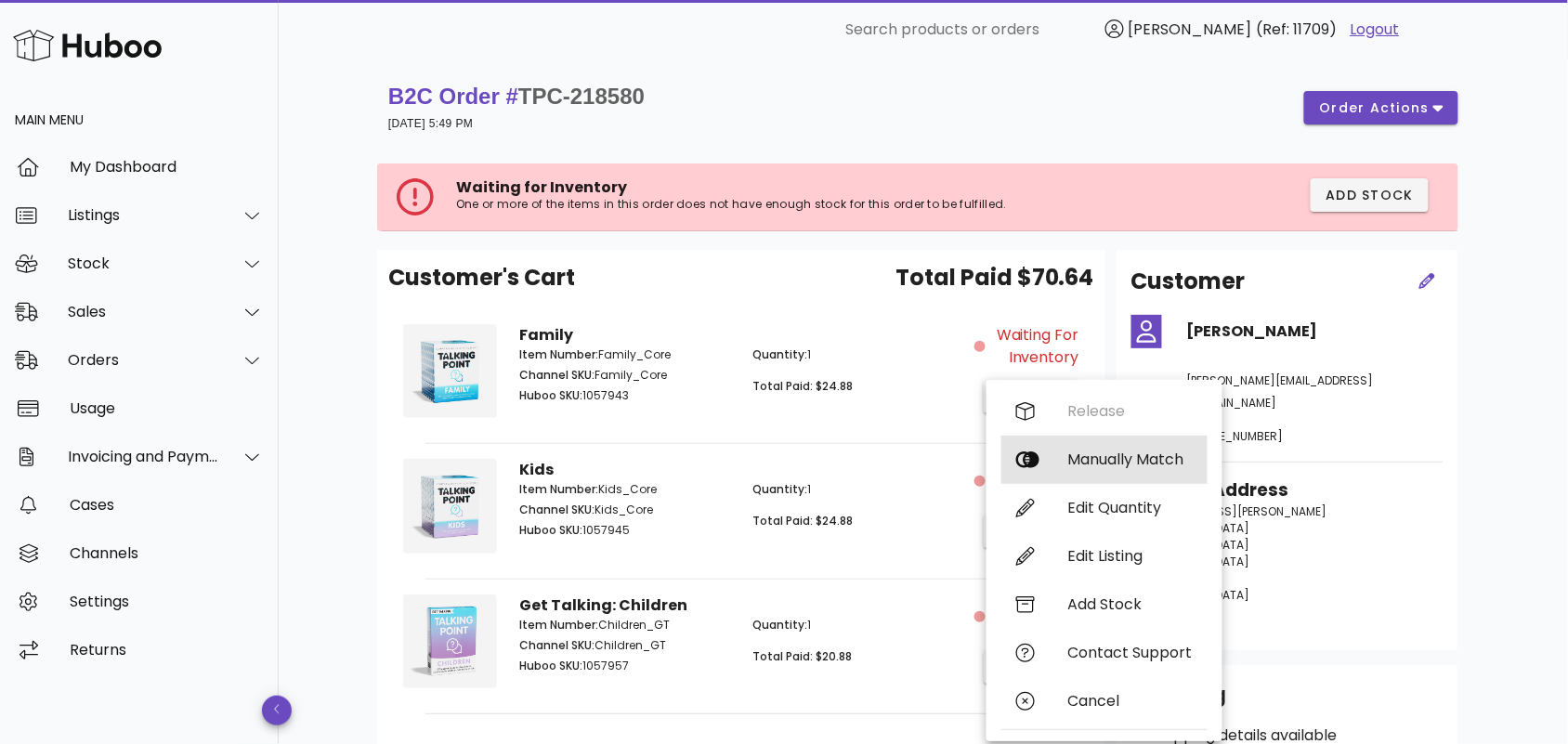
click at [1096, 455] on div "Manually Match" at bounding box center [1130, 459] width 125 height 18
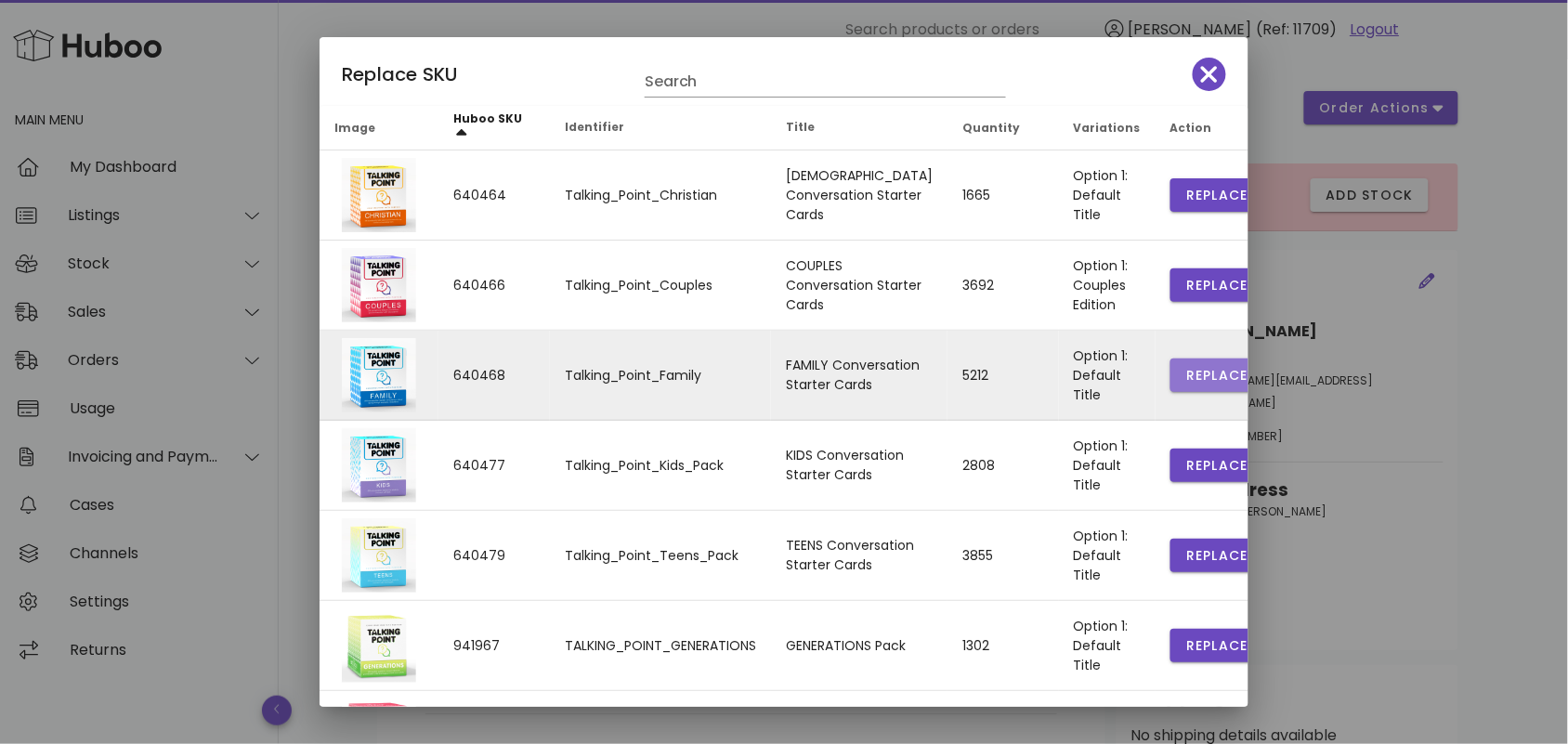
click at [1185, 366] on span "Replace" at bounding box center [1216, 376] width 63 height 20
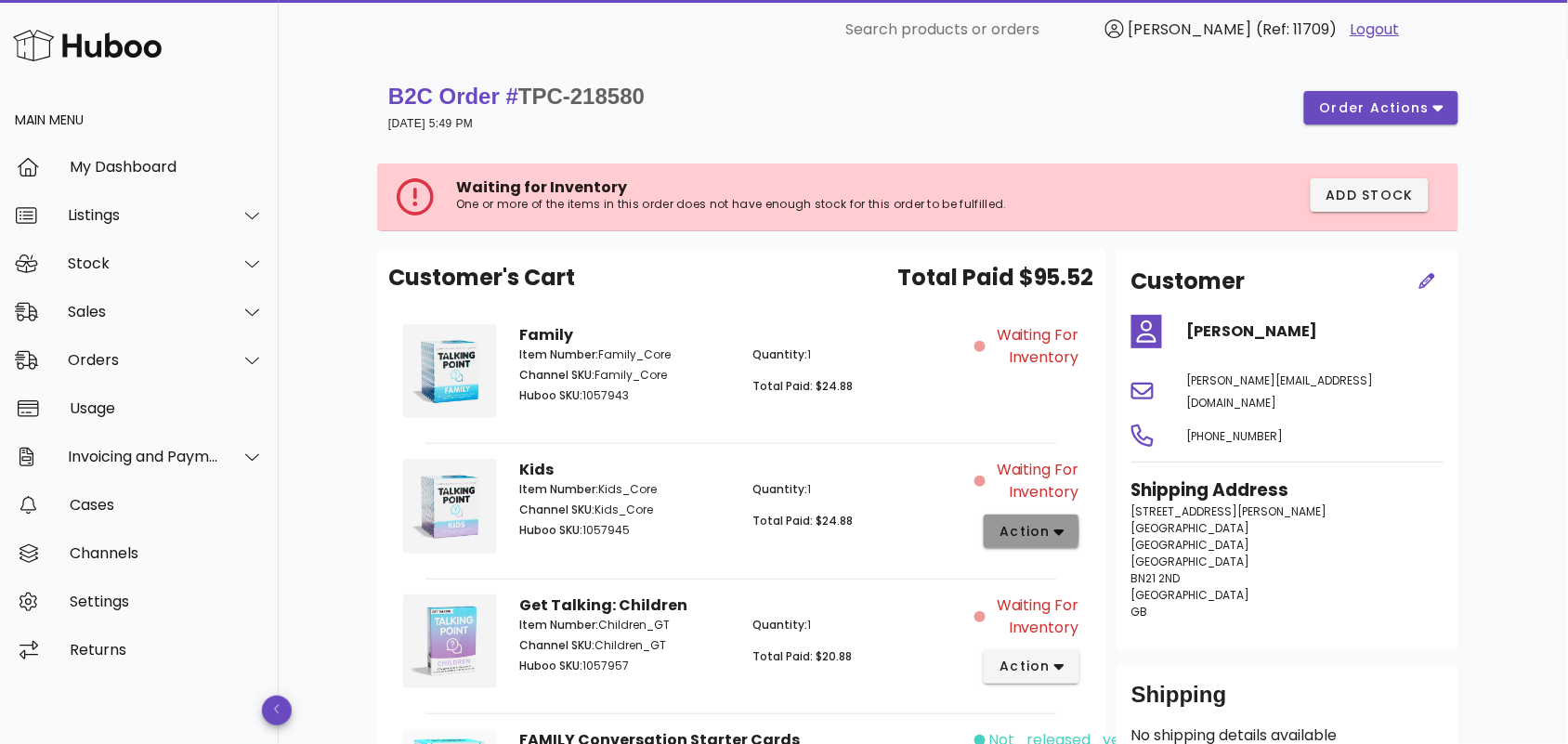
click at [1067, 532] on button "action" at bounding box center [1031, 531] width 96 height 34
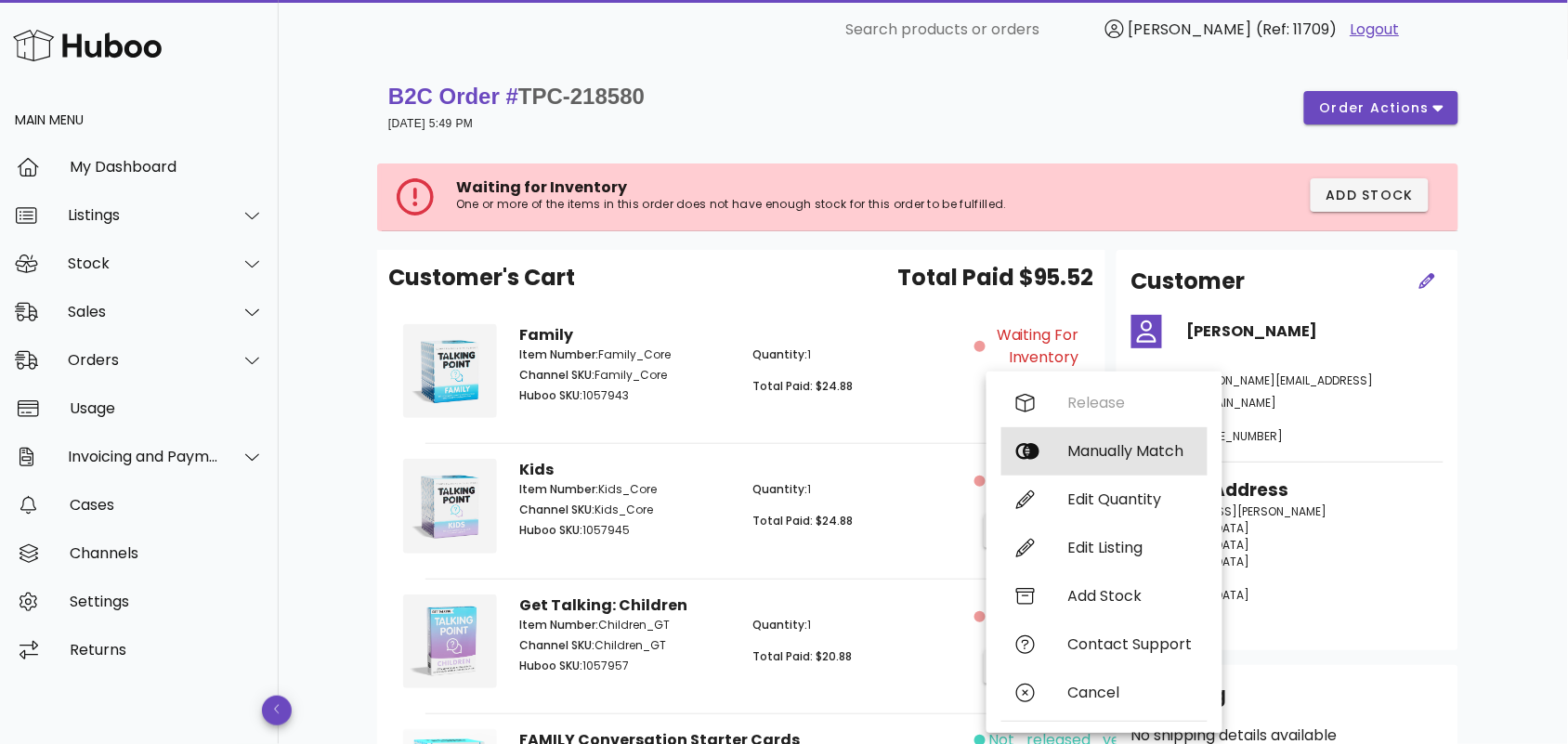
click at [1101, 451] on div "Manually Match" at bounding box center [1130, 451] width 125 height 18
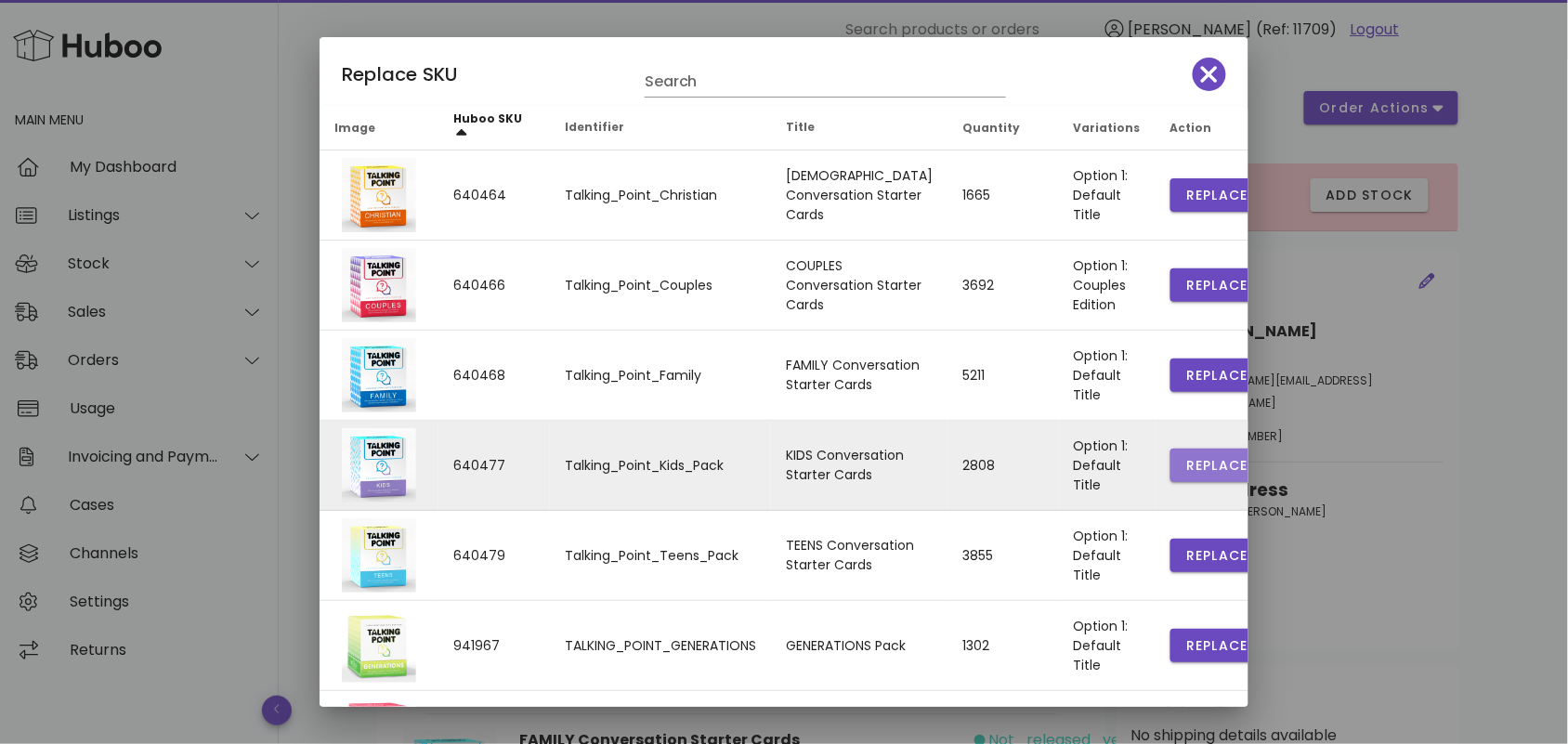
click at [1185, 458] on span "Replace" at bounding box center [1216, 466] width 63 height 20
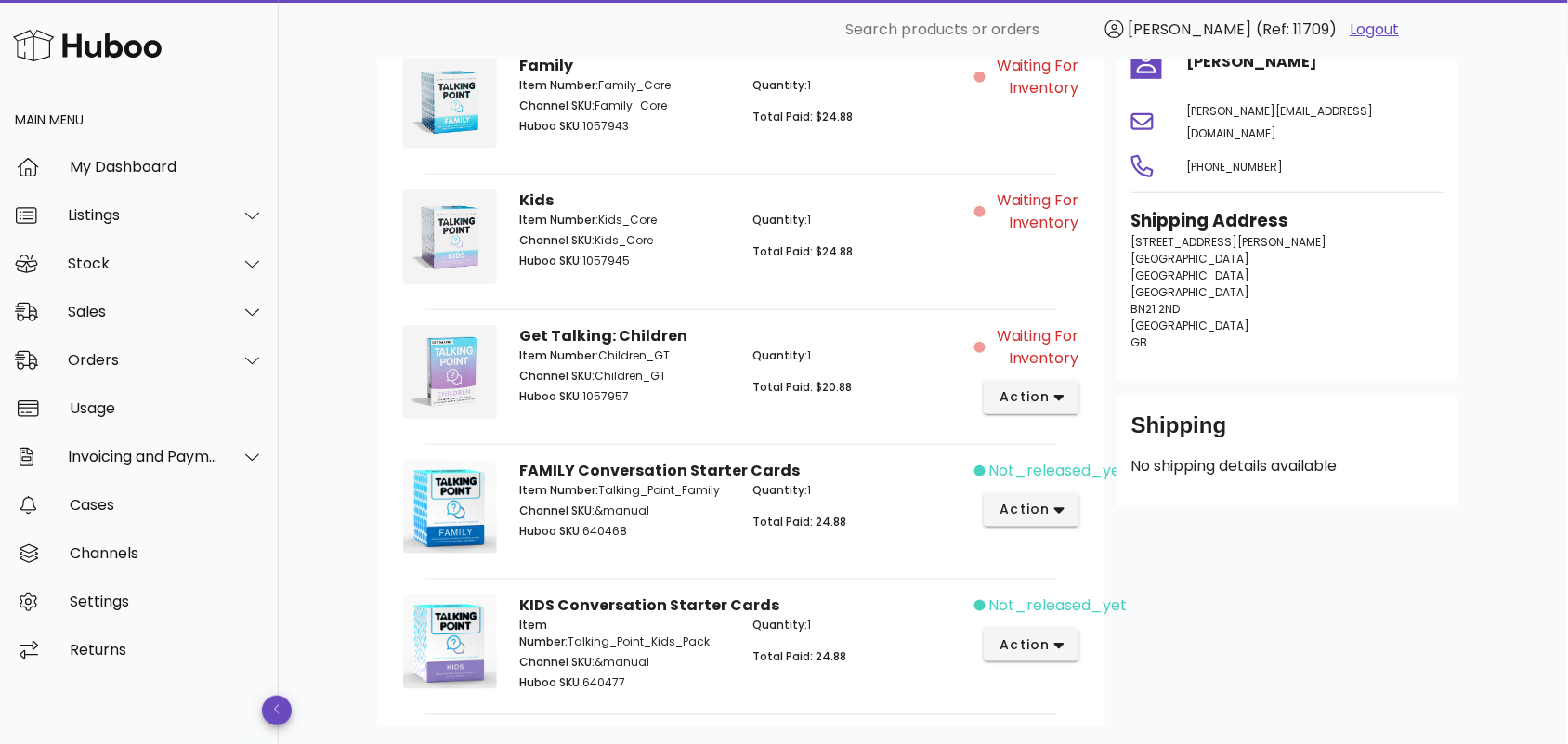
scroll to position [400, 0]
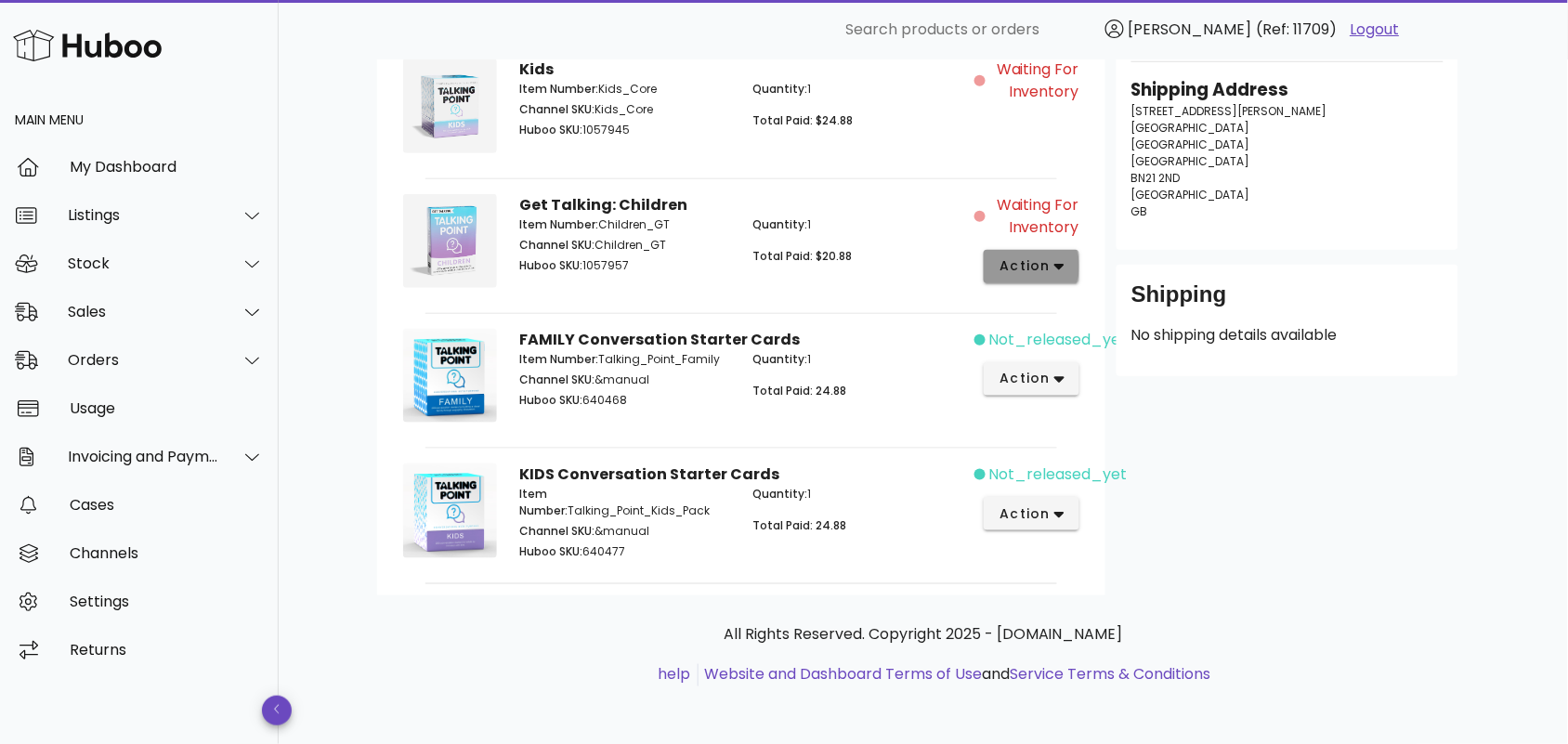
click at [1055, 261] on icon "button" at bounding box center [1059, 267] width 10 height 17
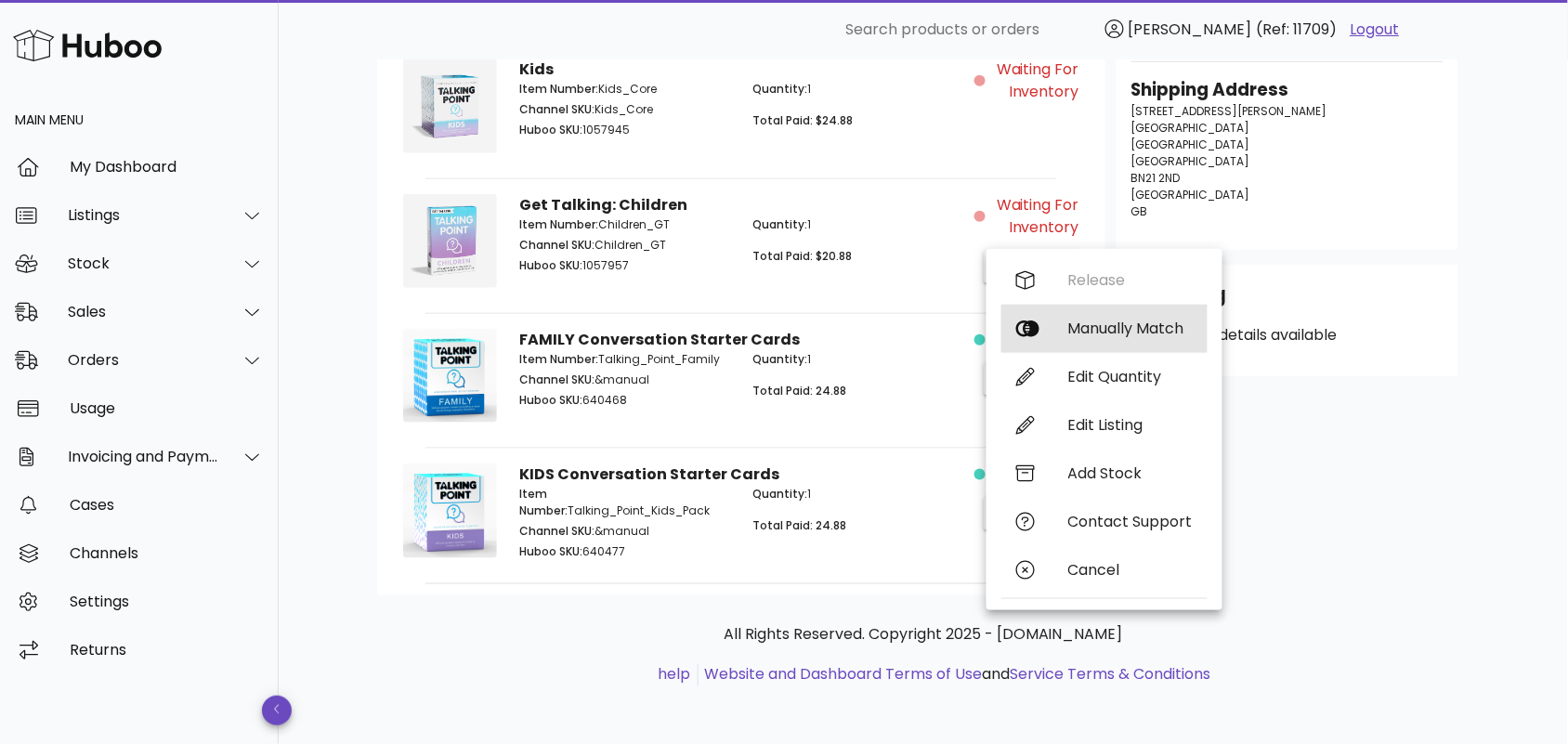
click at [1088, 323] on div "Manually Match" at bounding box center [1130, 328] width 125 height 18
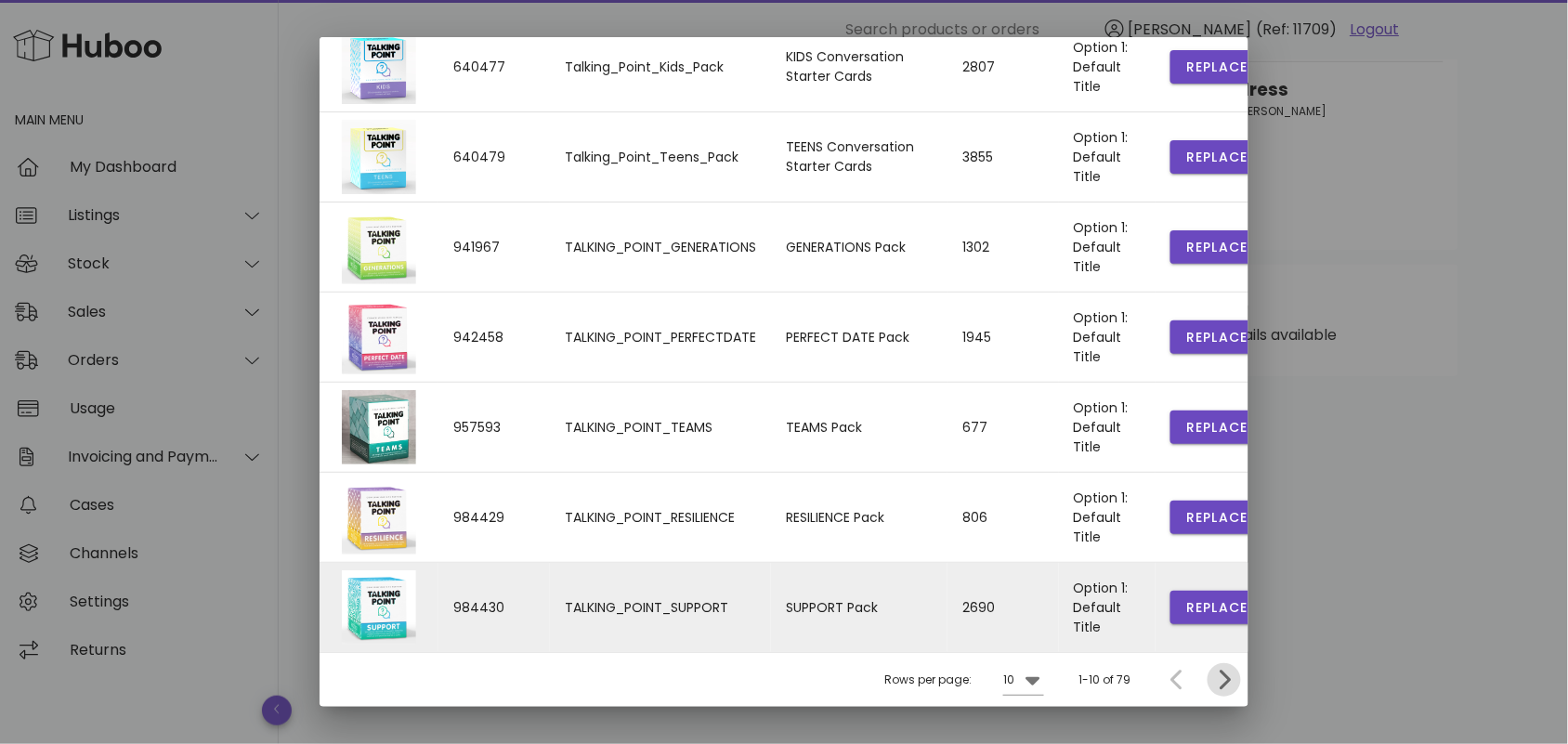
click at [1220, 681] on icon "Next page" at bounding box center [1225, 680] width 11 height 20
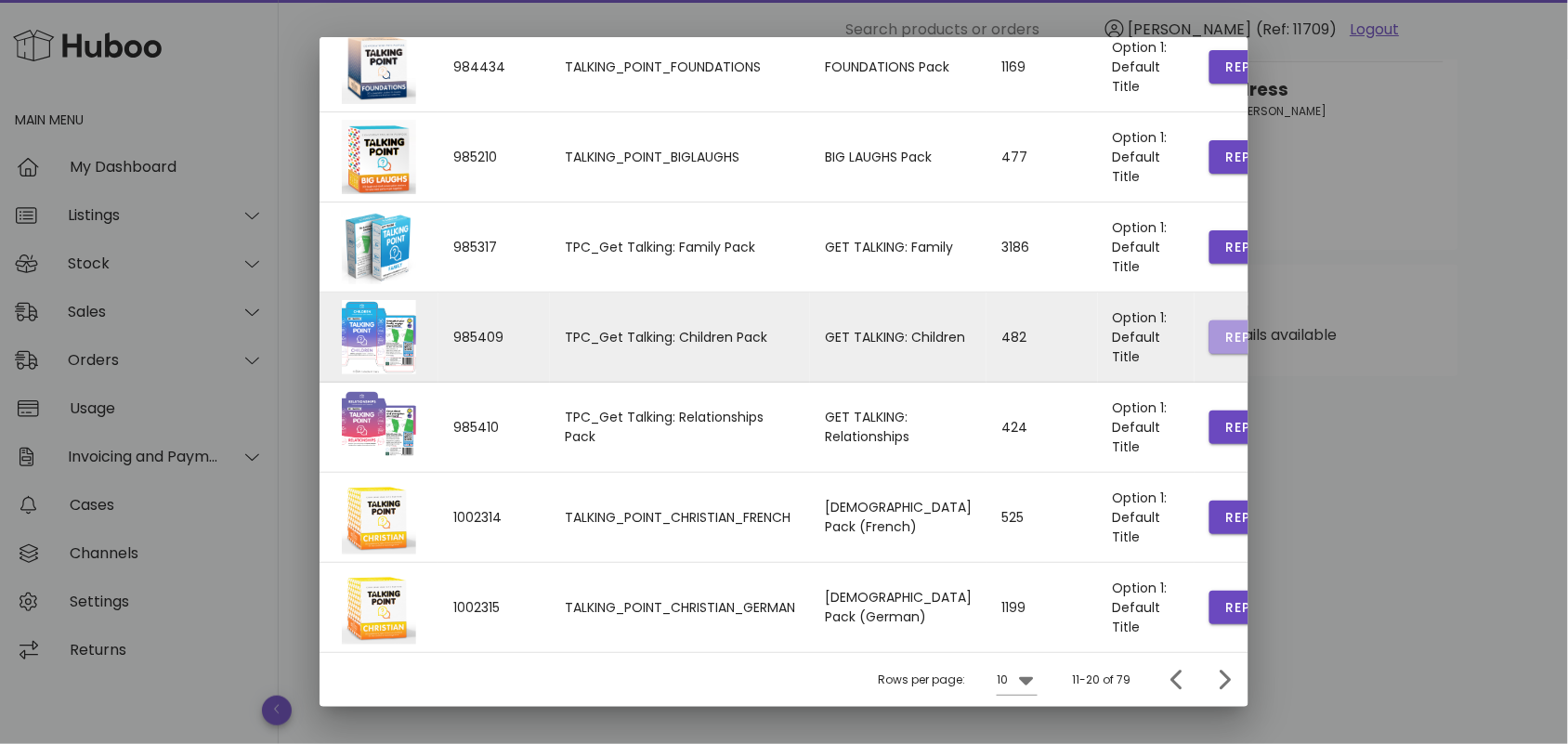
click at [1224, 331] on span "Replace" at bounding box center [1255, 337] width 63 height 20
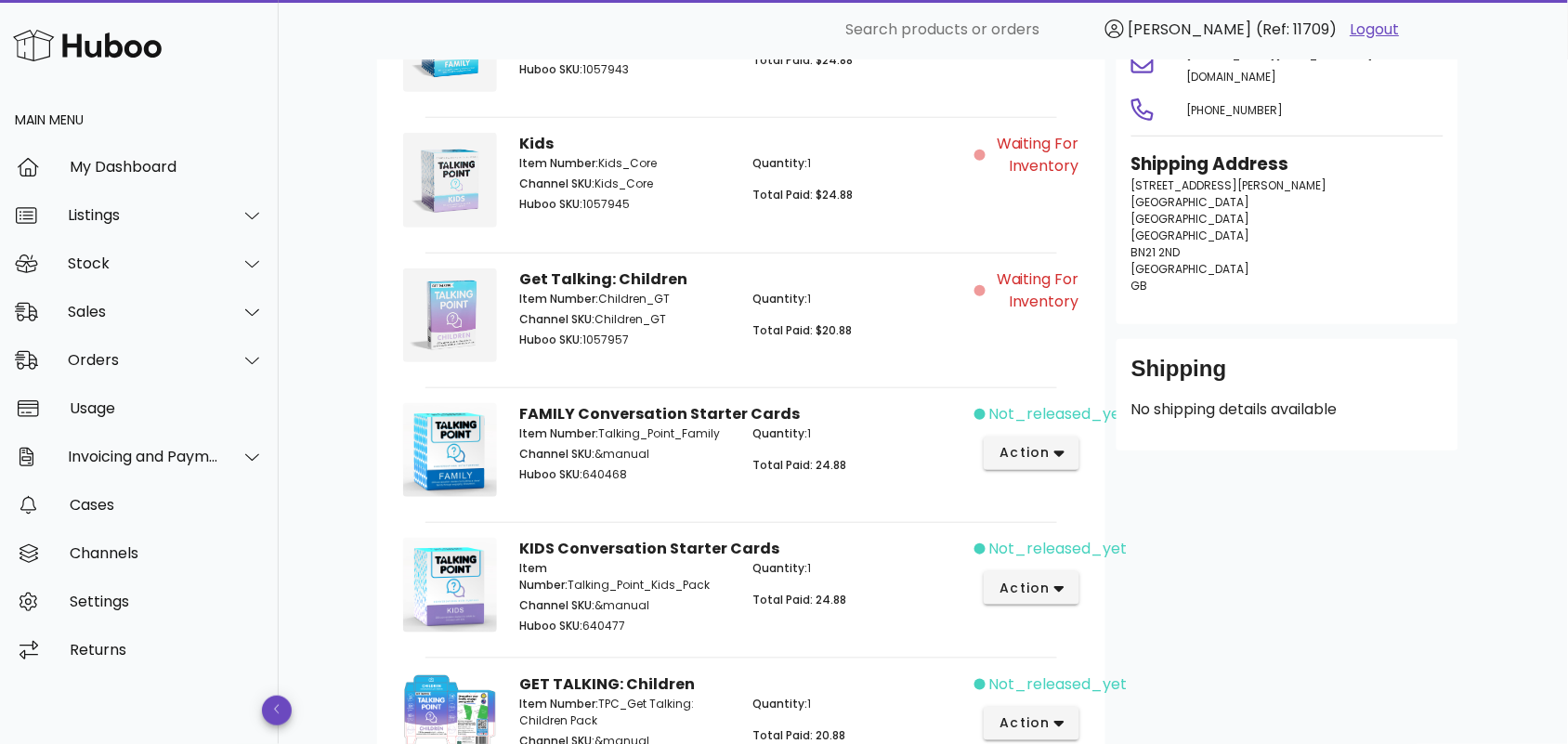
scroll to position [430, 0]
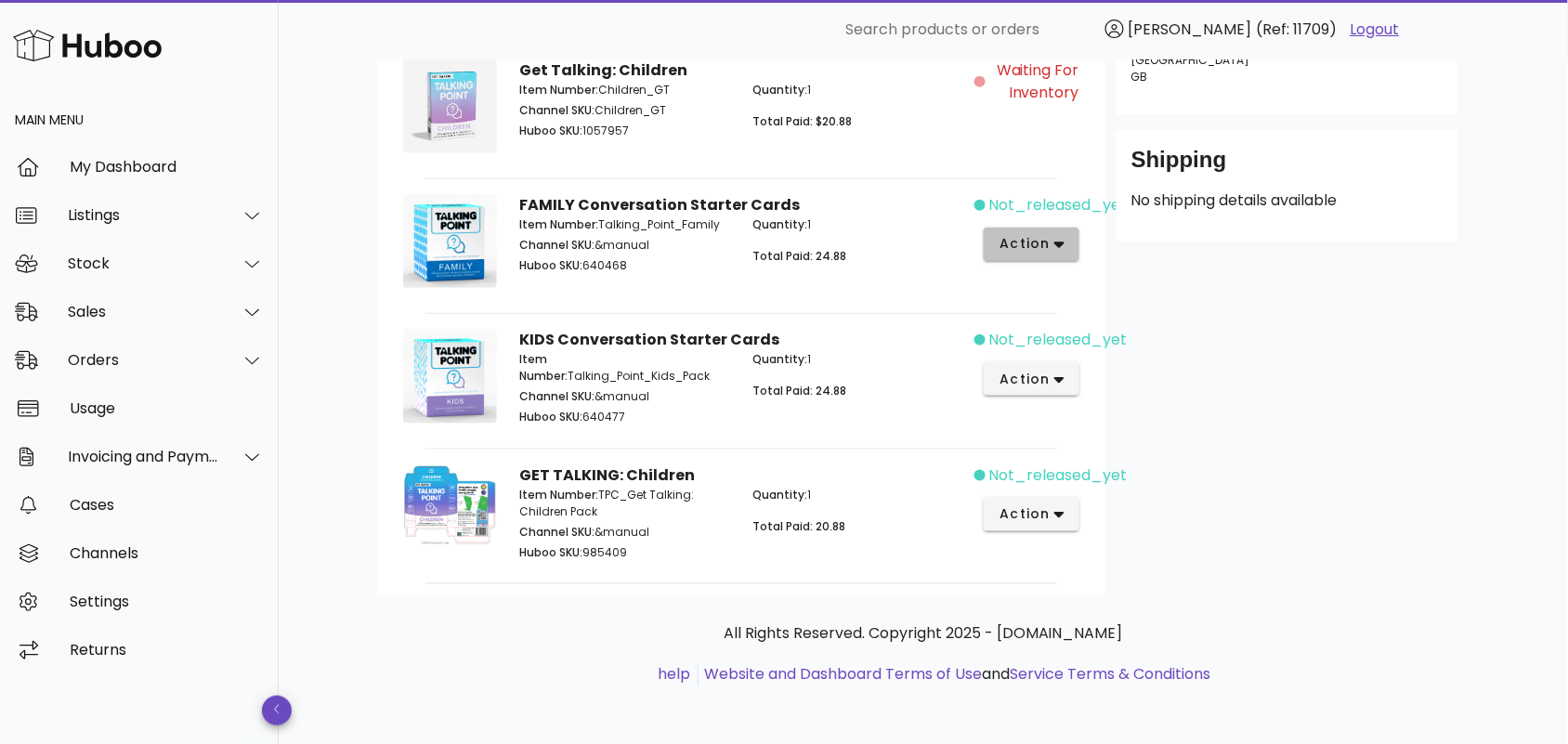
click at [1056, 245] on icon "button" at bounding box center [1059, 245] width 10 height 17
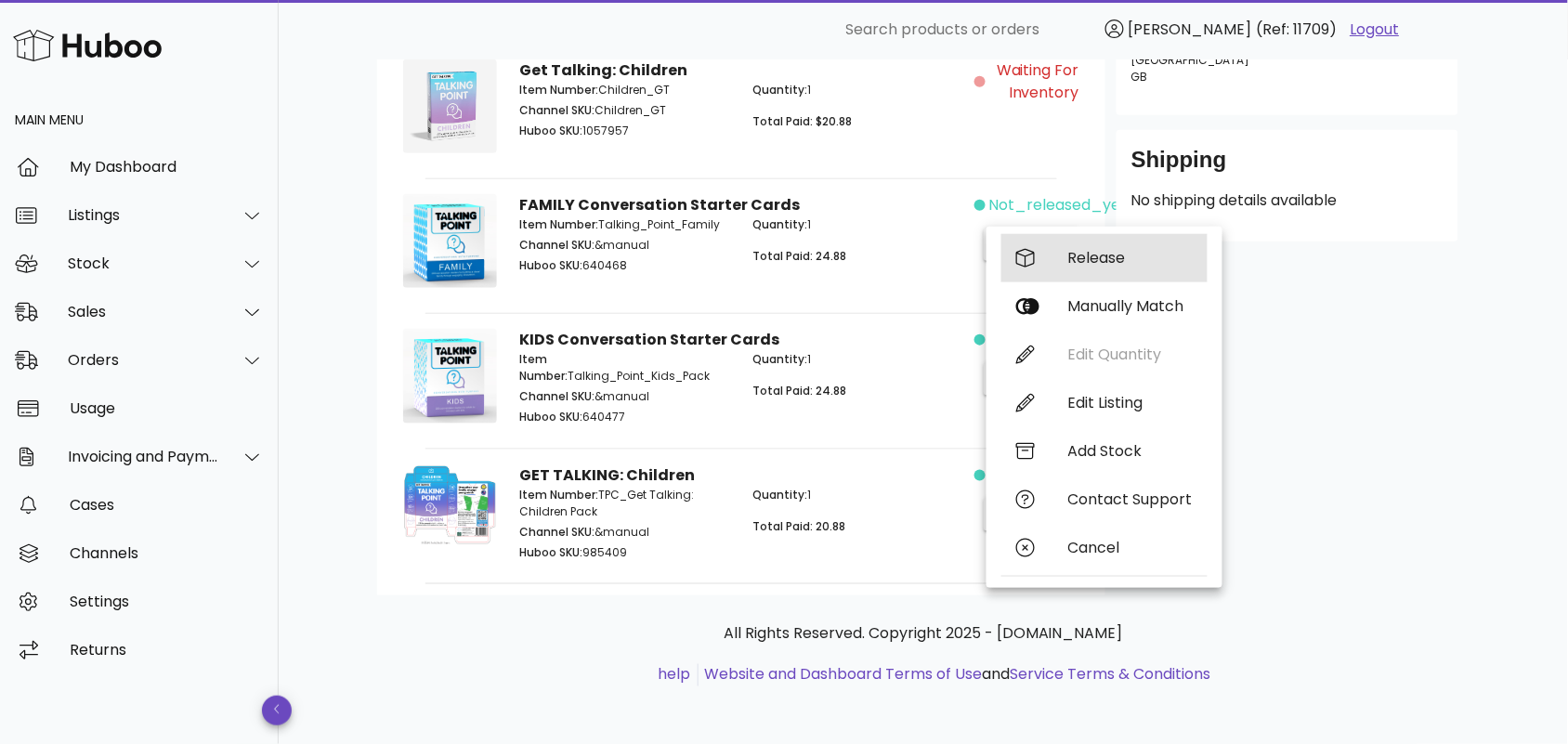
click at [1091, 257] on div "Release" at bounding box center [1130, 258] width 125 height 18
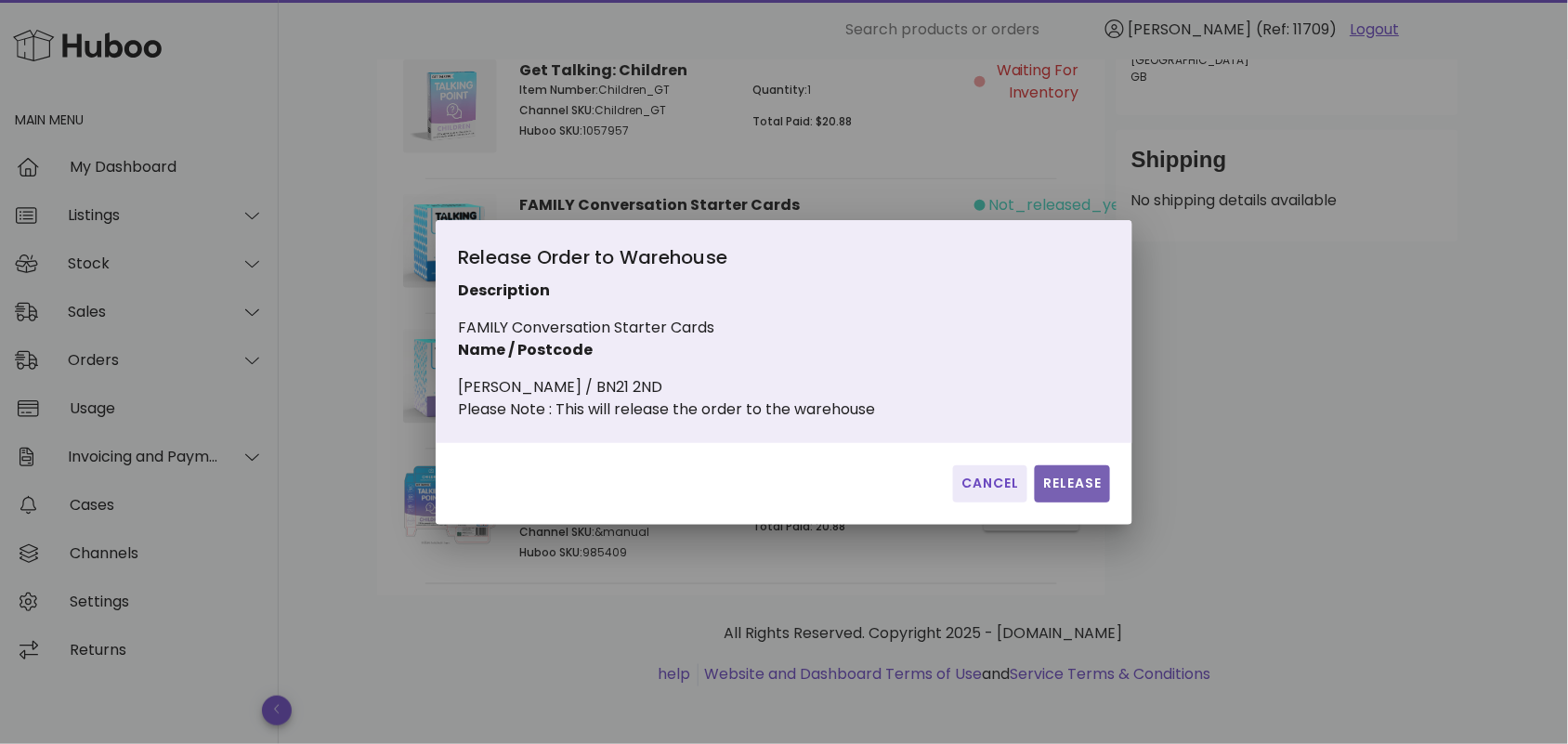
click at [1055, 493] on span "Release" at bounding box center [1072, 484] width 60 height 20
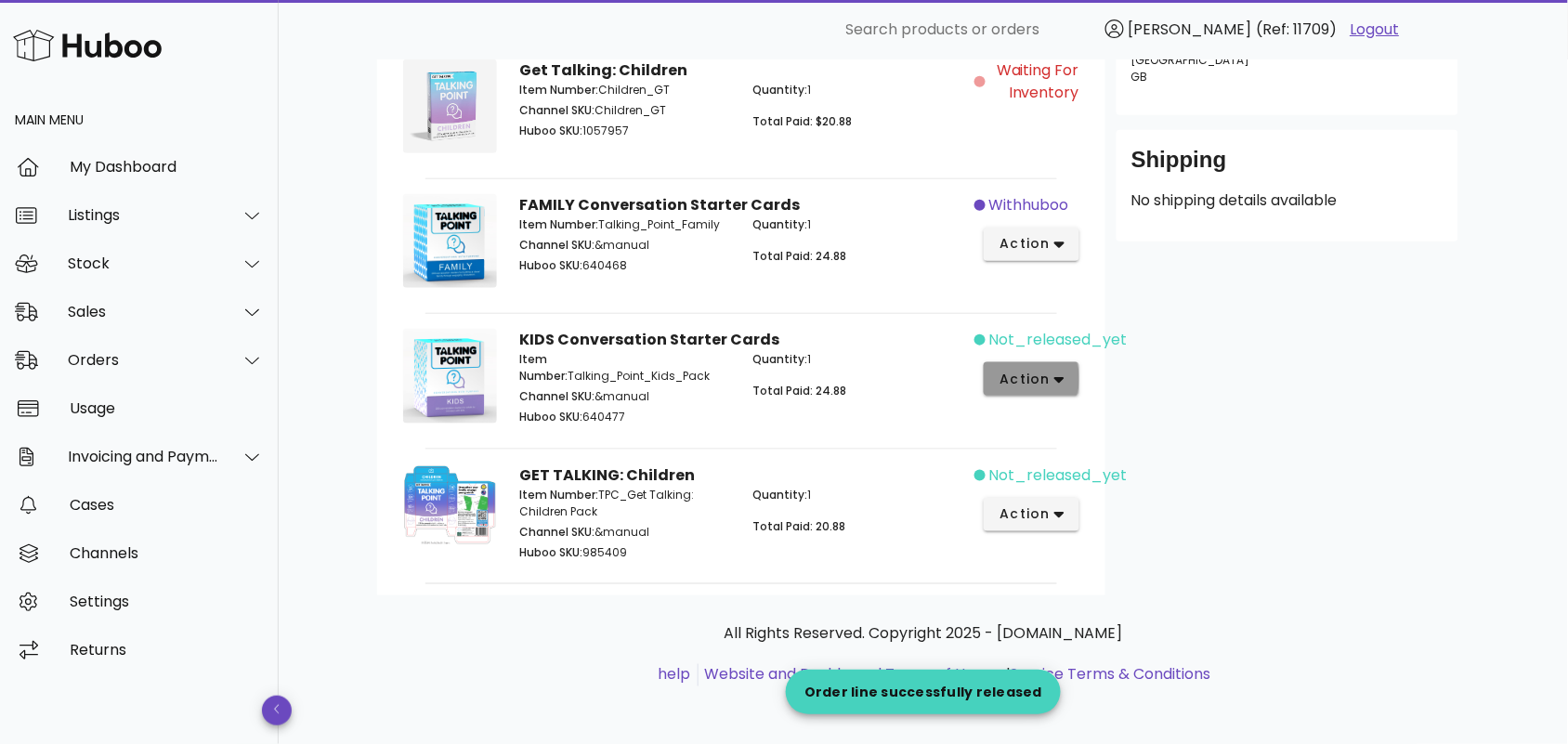
click at [1059, 383] on icon "button" at bounding box center [1059, 380] width 10 height 17
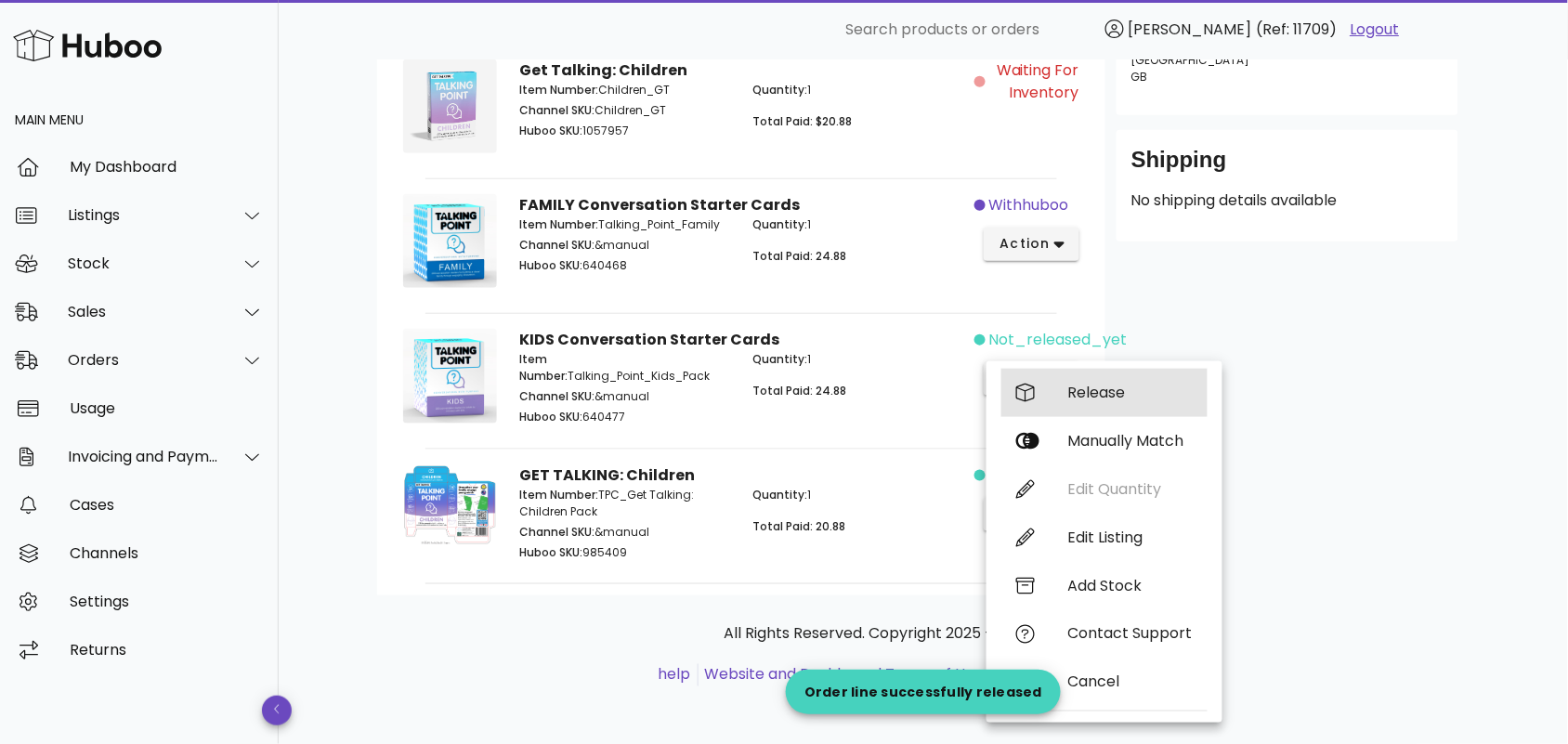
click at [1083, 393] on div "Release" at bounding box center [1130, 393] width 125 height 18
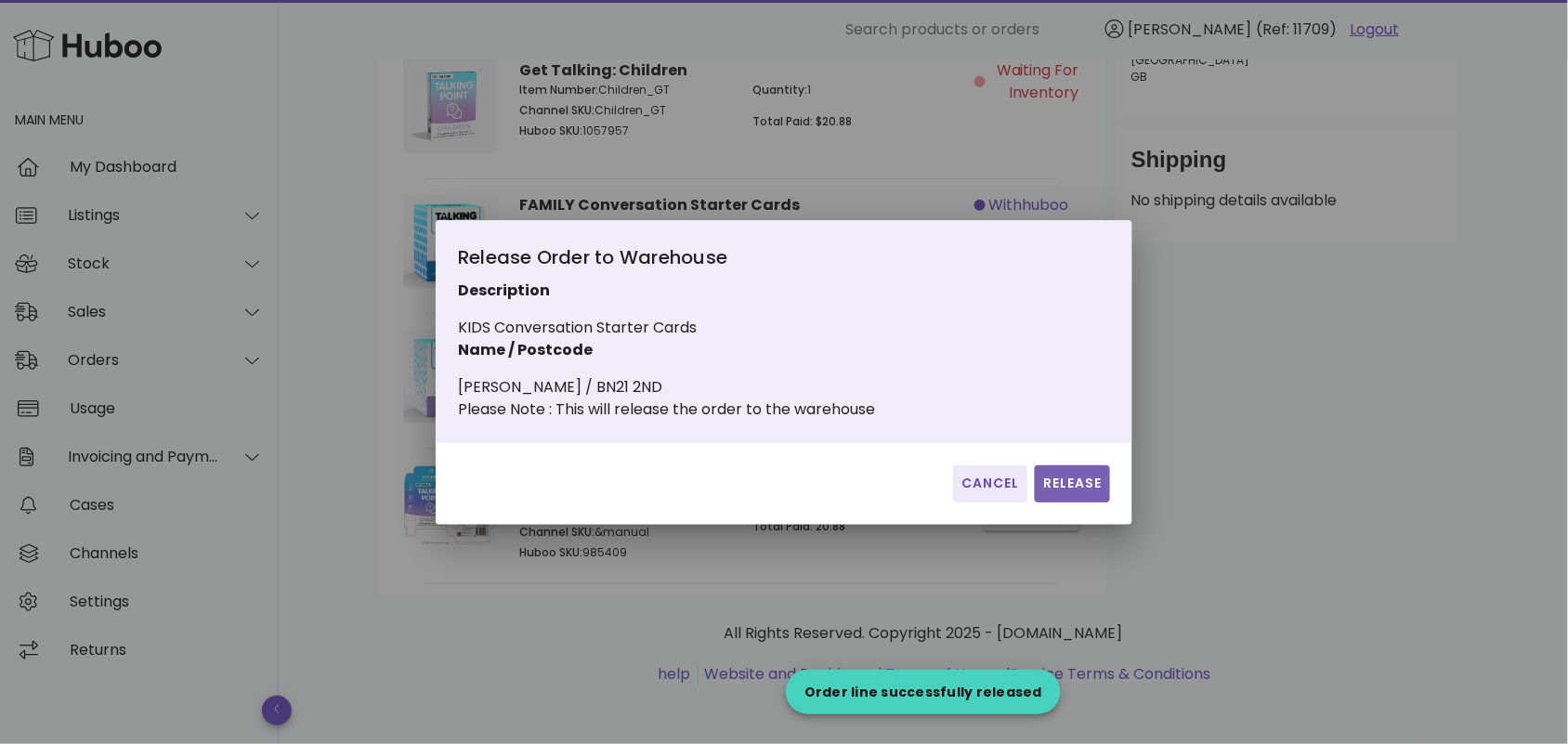
click at [1083, 494] on span "Release" at bounding box center [1072, 484] width 60 height 20
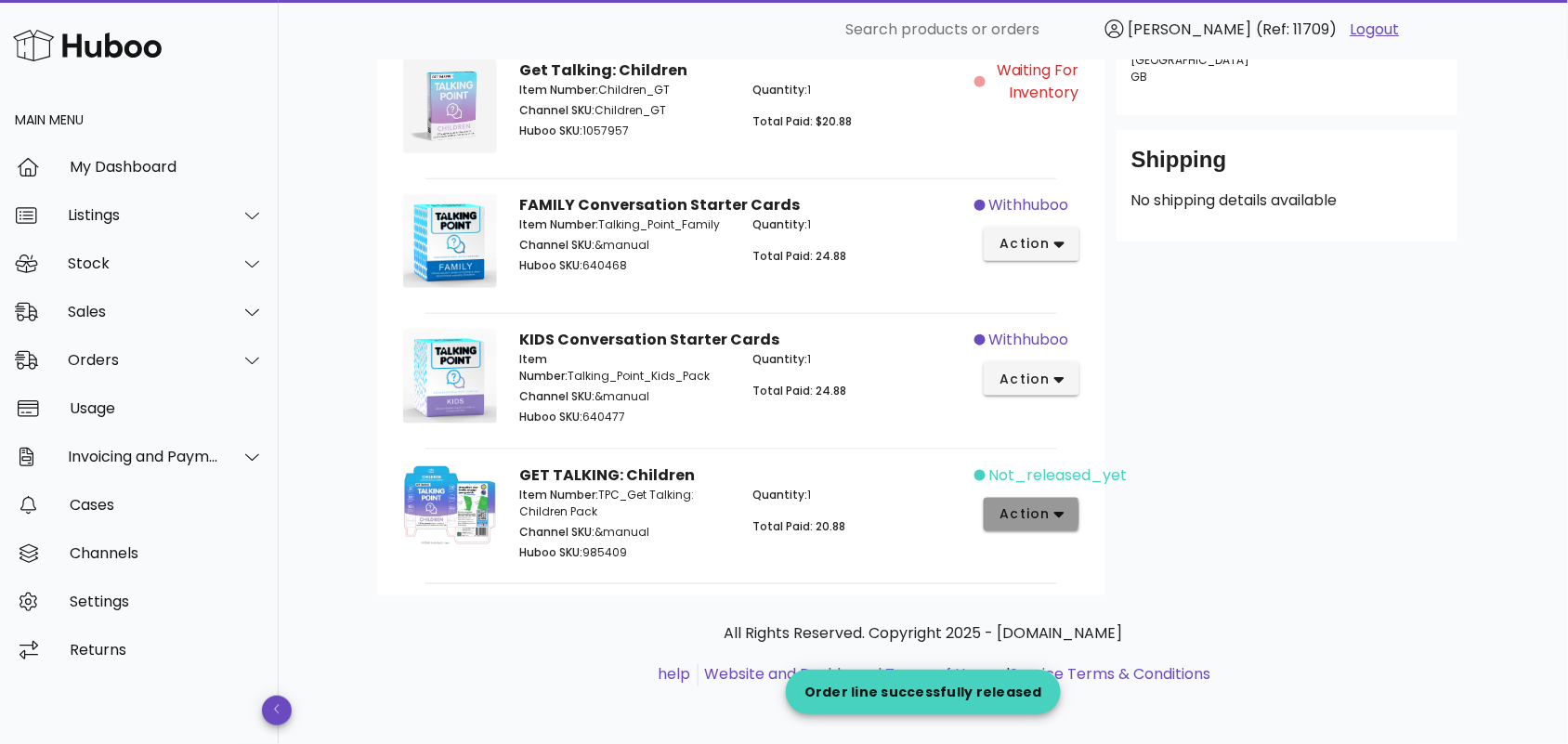
click at [1062, 515] on icon "button" at bounding box center [1059, 514] width 10 height 17
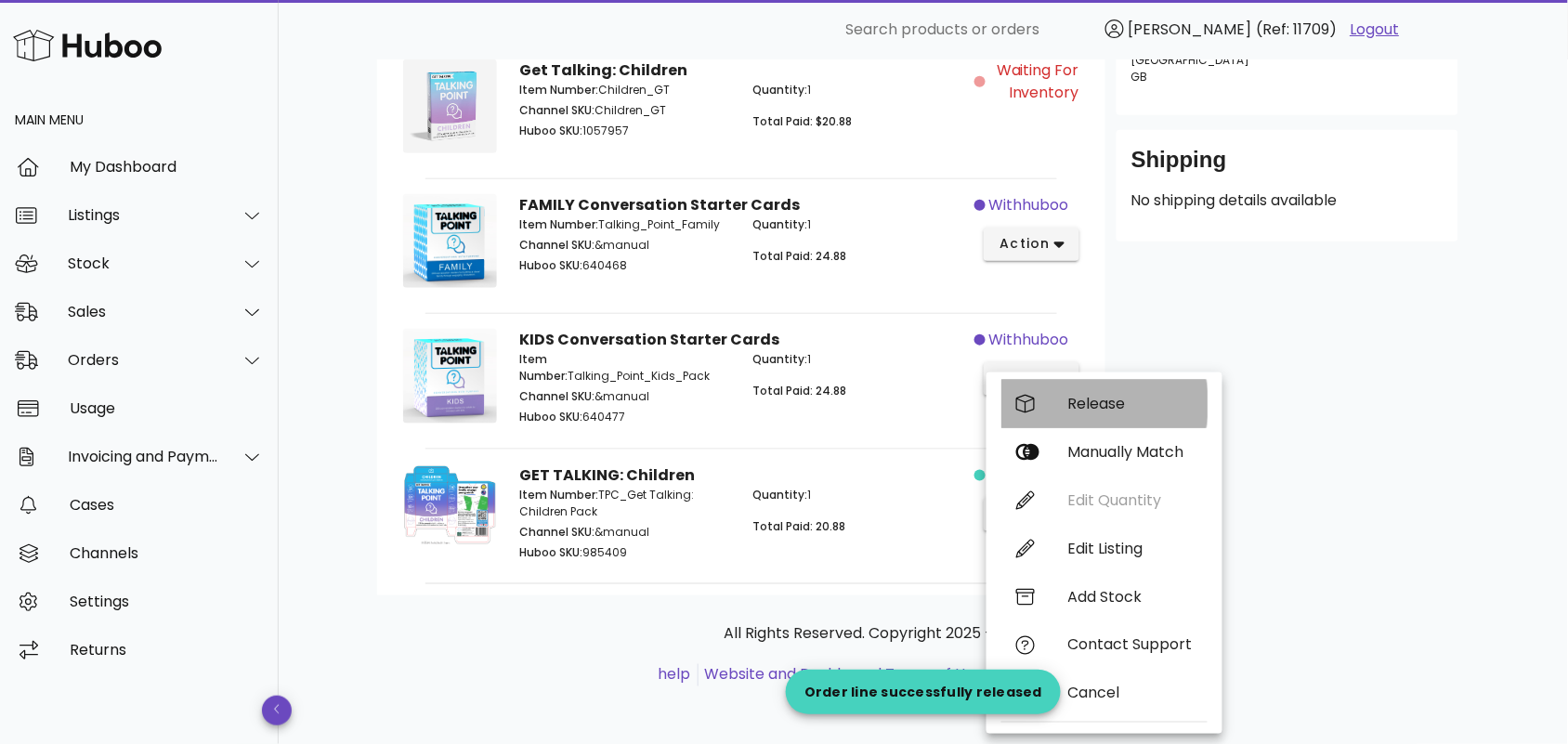
click at [1099, 407] on div "Release" at bounding box center [1130, 403] width 125 height 18
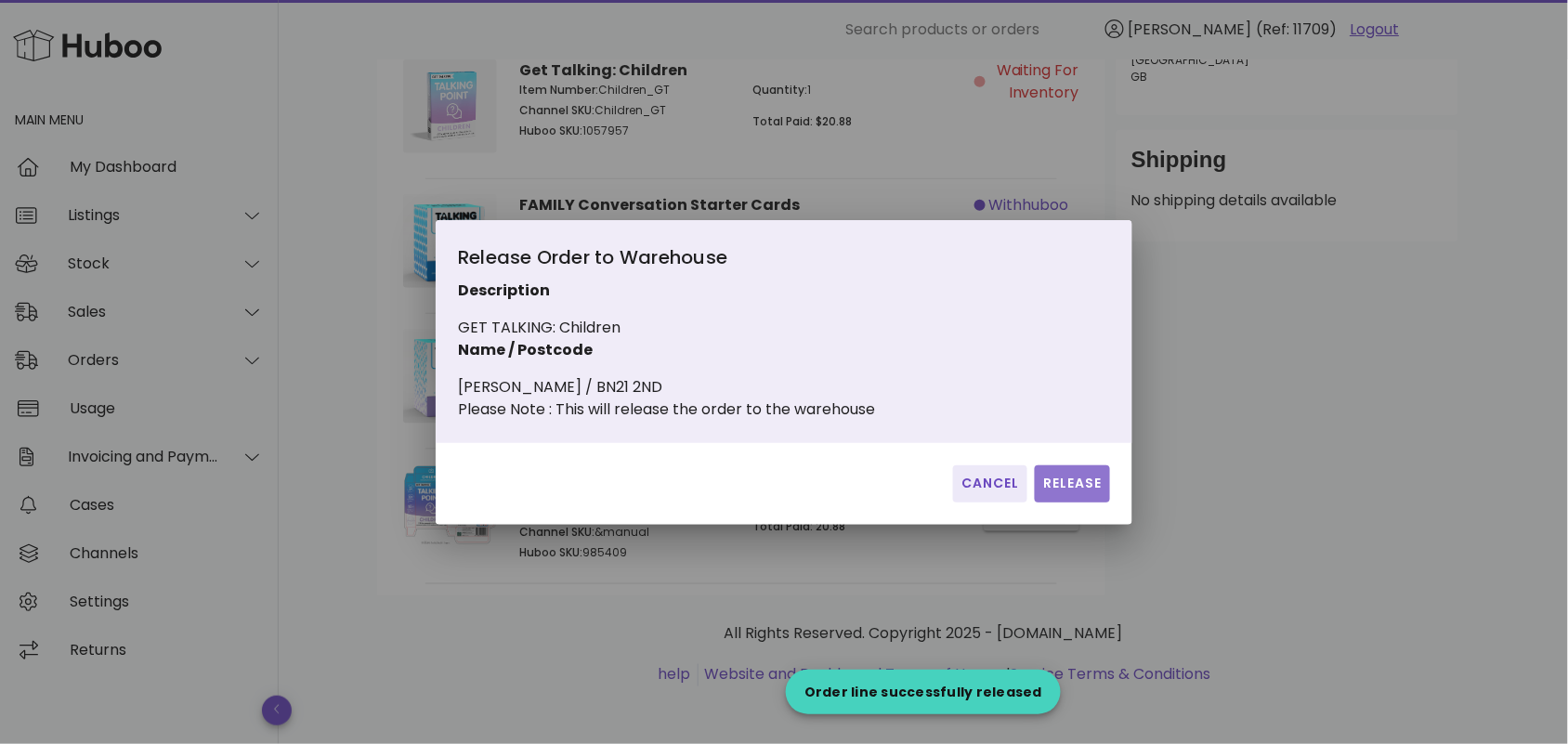
click at [1072, 488] on span "Release" at bounding box center [1072, 484] width 60 height 20
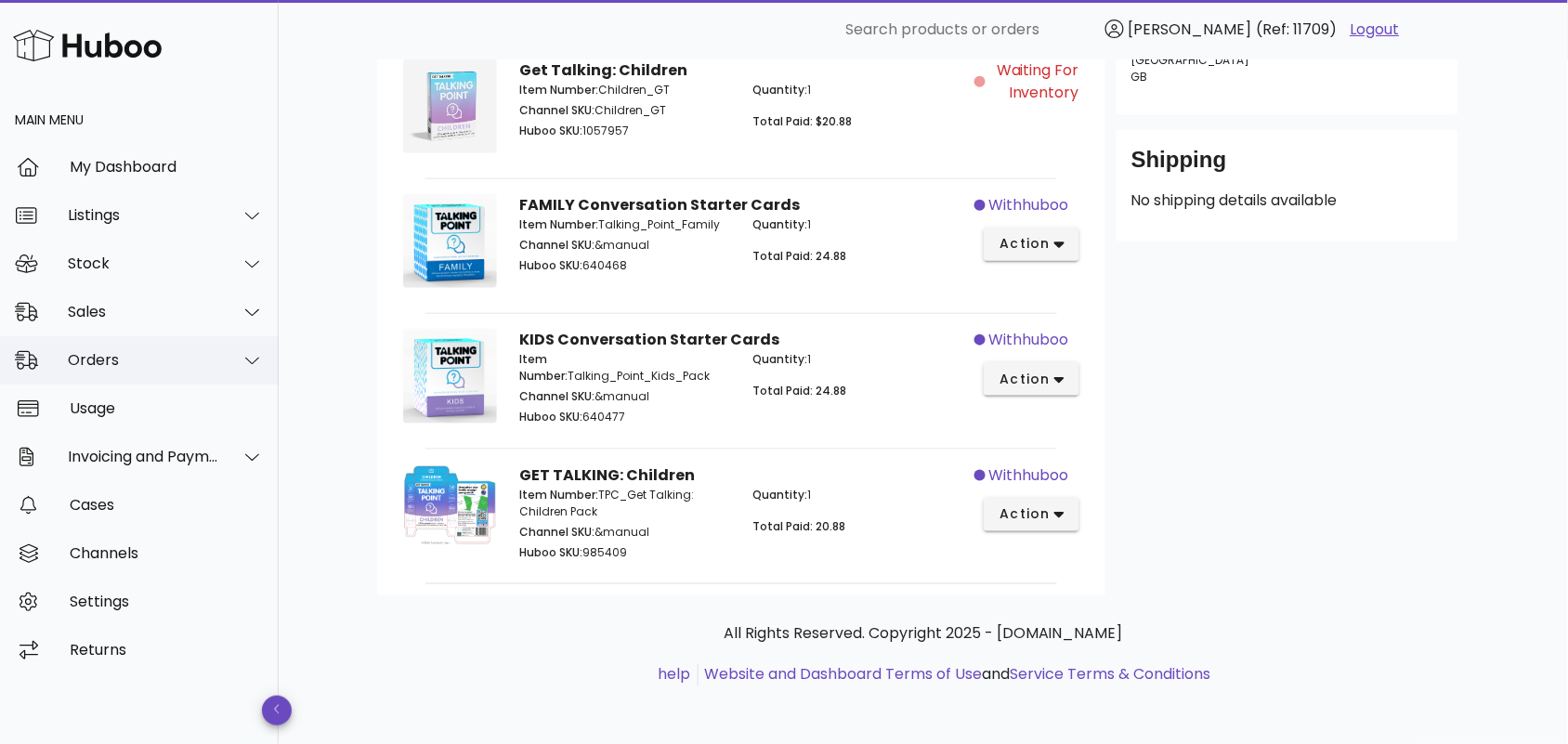
click at [137, 372] on div "Orders" at bounding box center [140, 361] width 279 height 49
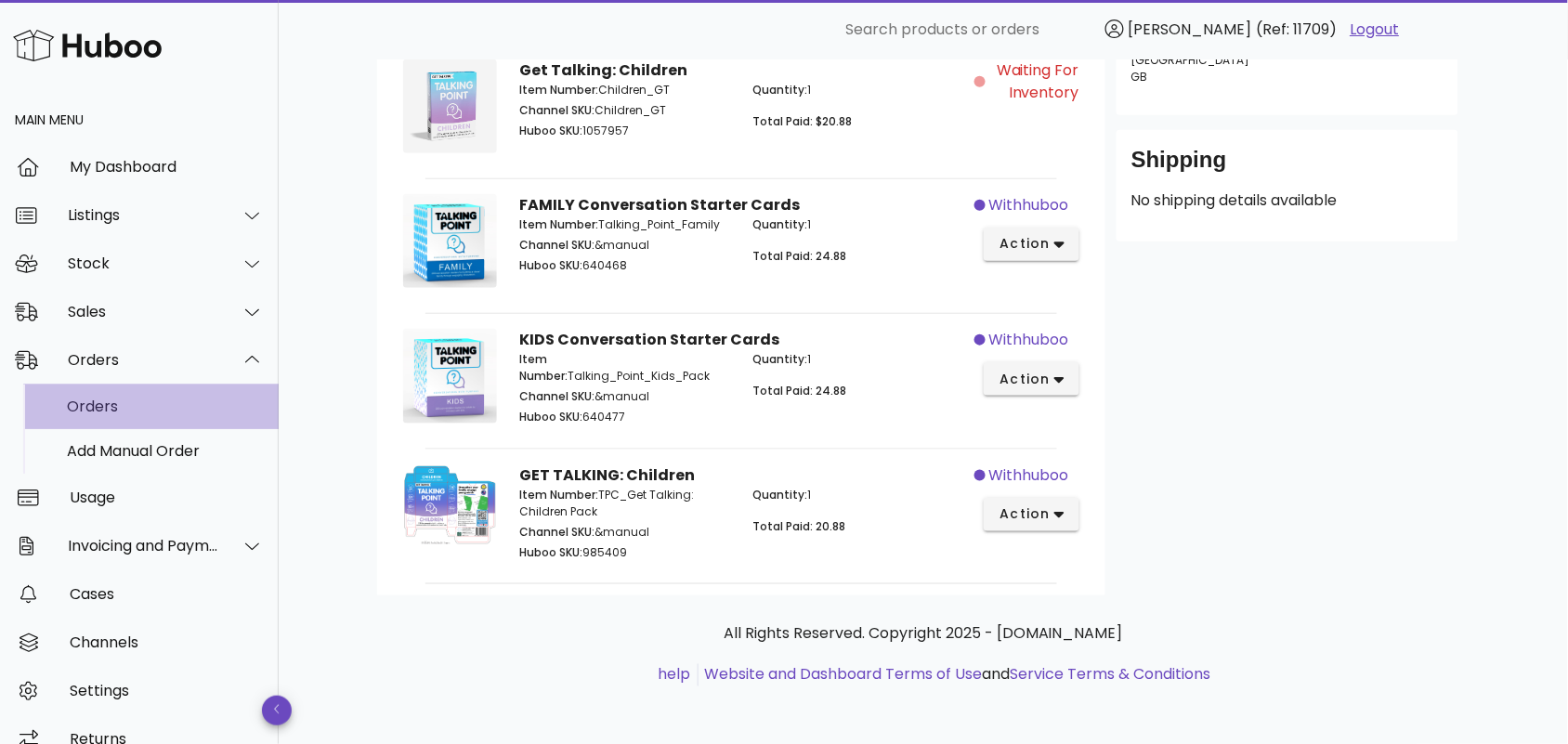
click at [146, 409] on div "Orders" at bounding box center [165, 406] width 197 height 18
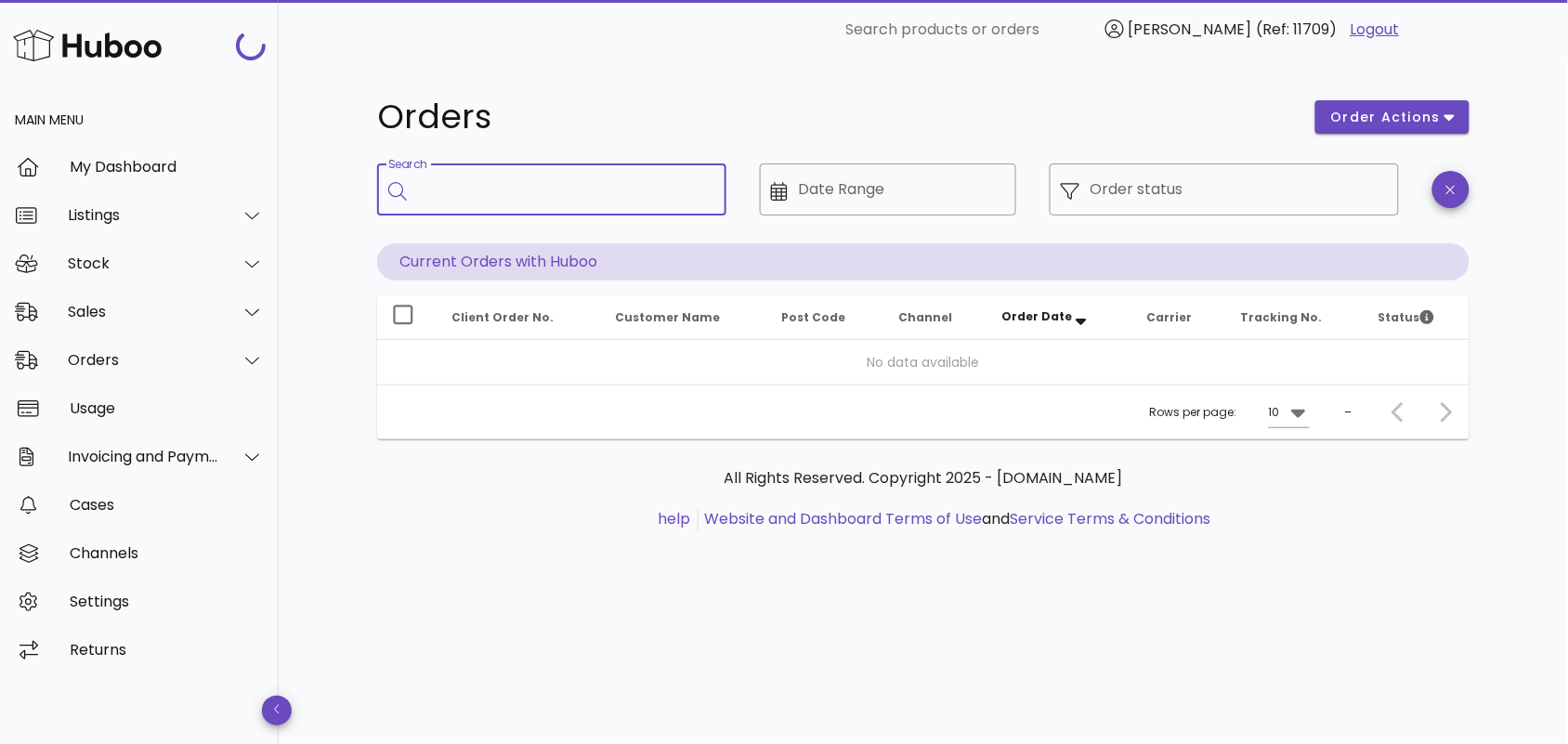
click at [506, 183] on input "Search" at bounding box center [564, 189] width 293 height 30
paste input "**********"
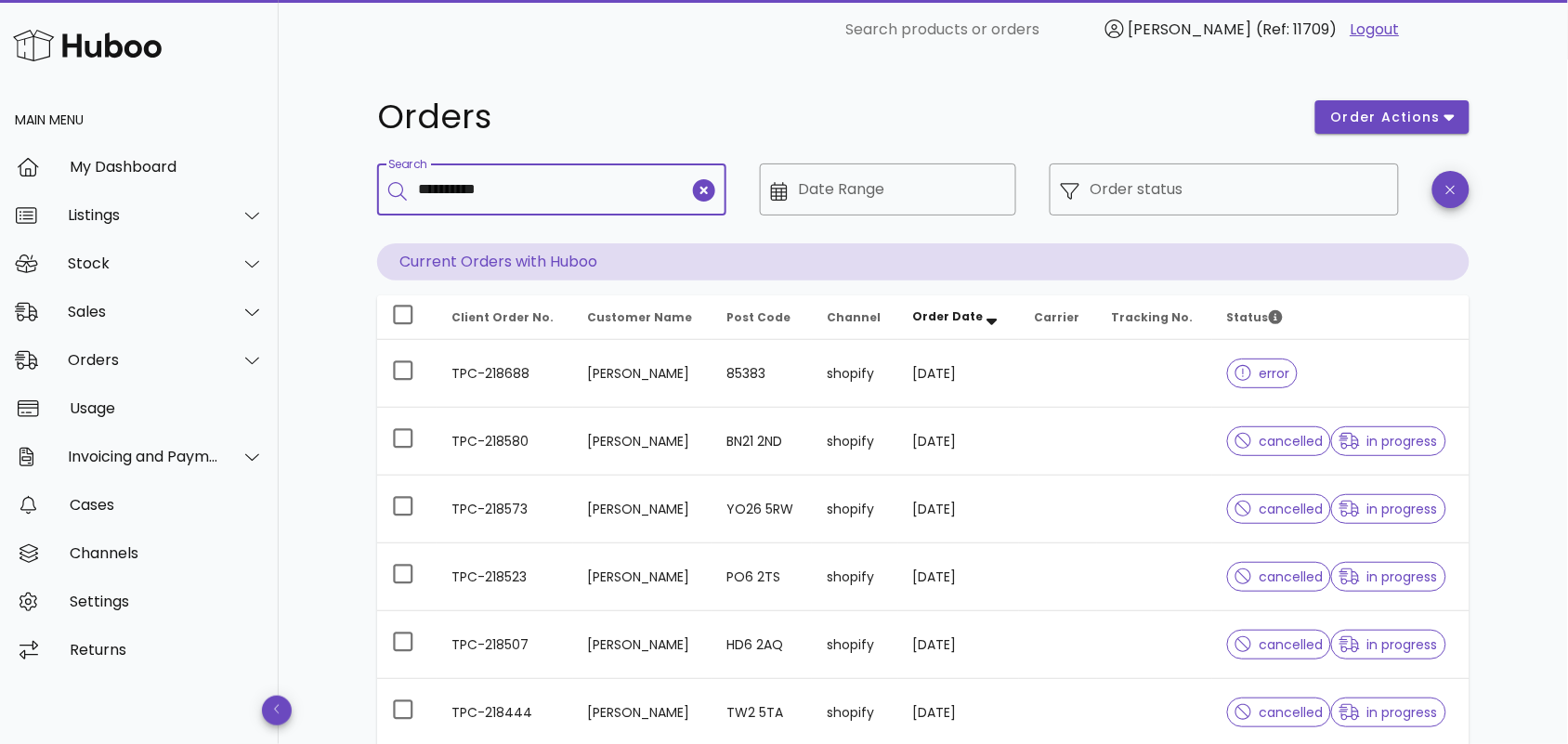
type input "**********"
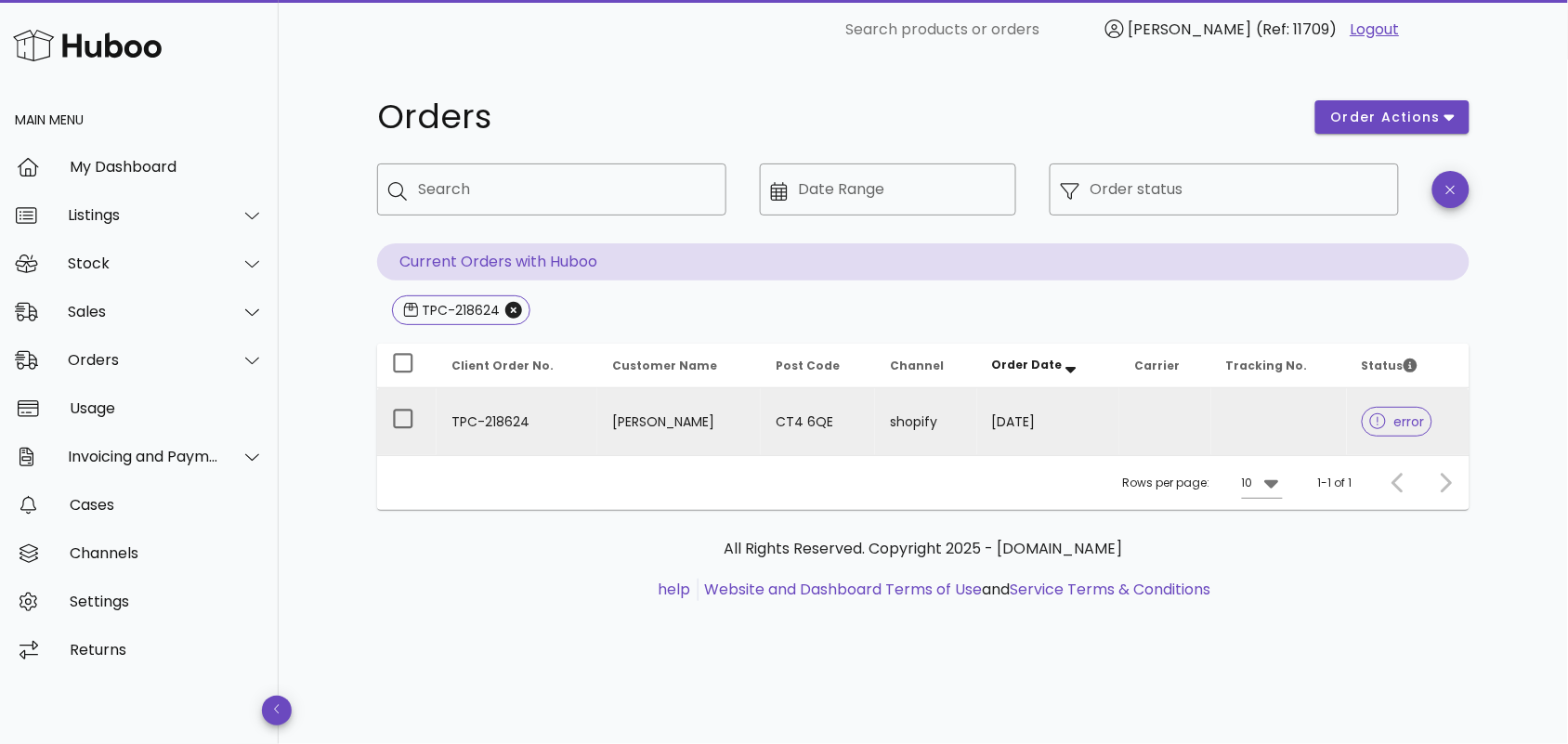
click at [554, 407] on td "TPC-218624" at bounding box center [517, 422] width 161 height 67
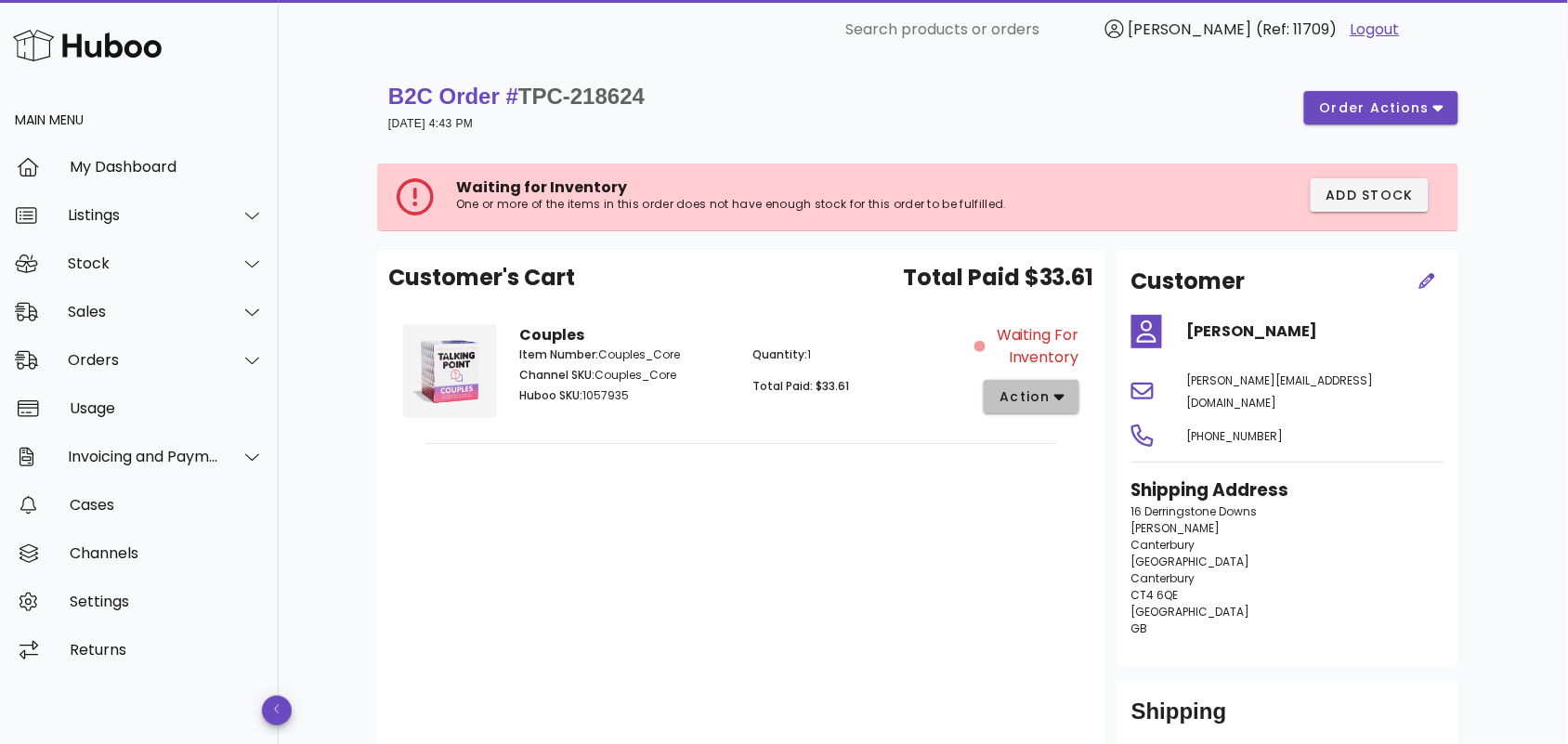
click at [1046, 397] on span "action" at bounding box center [1025, 397] width 52 height 20
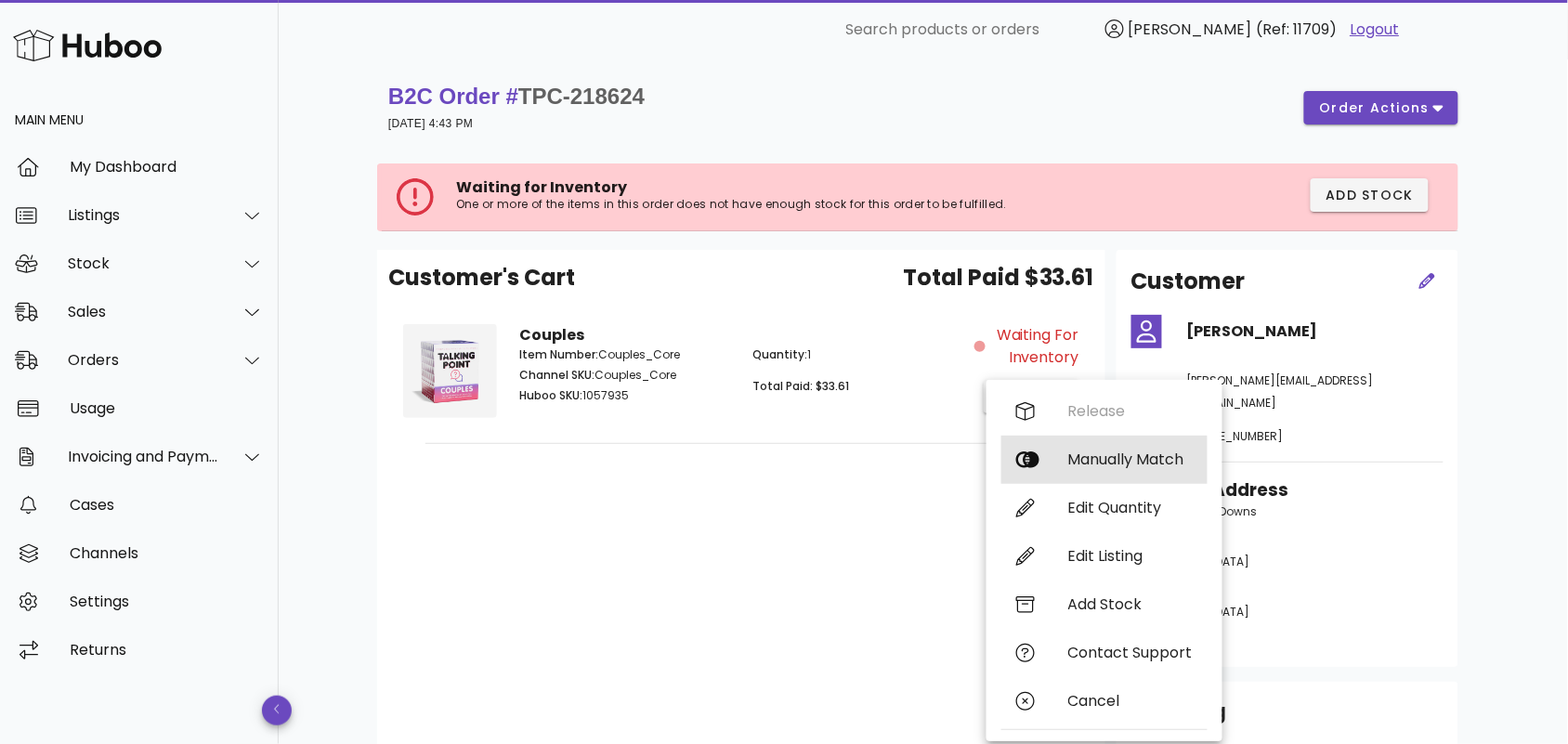
drag, startPoint x: 1092, startPoint y: 457, endPoint x: 1073, endPoint y: 453, distance: 19.4
click at [1091, 458] on div "Manually Match" at bounding box center [1130, 459] width 125 height 18
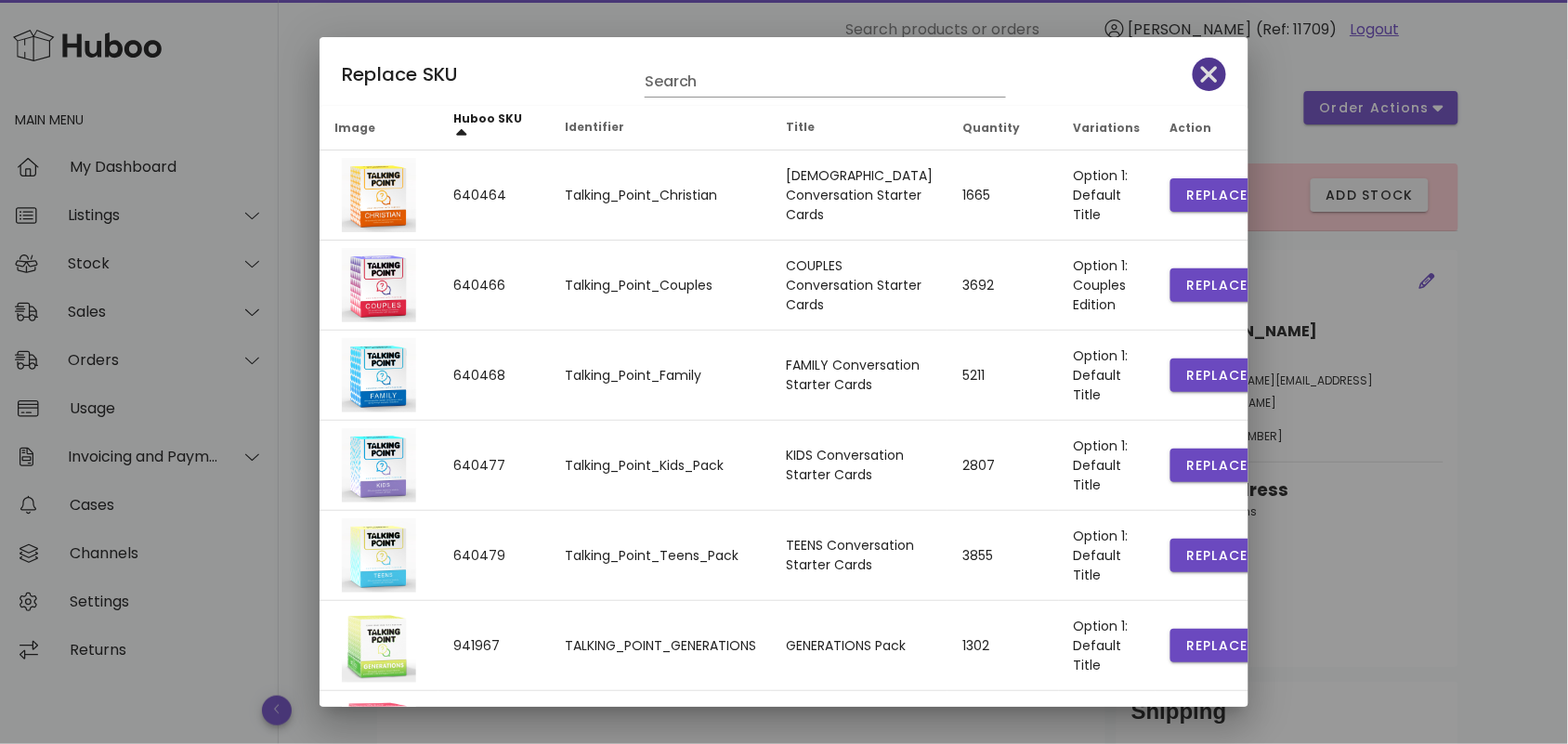
click at [1201, 70] on icon "button" at bounding box center [1209, 74] width 17 height 17
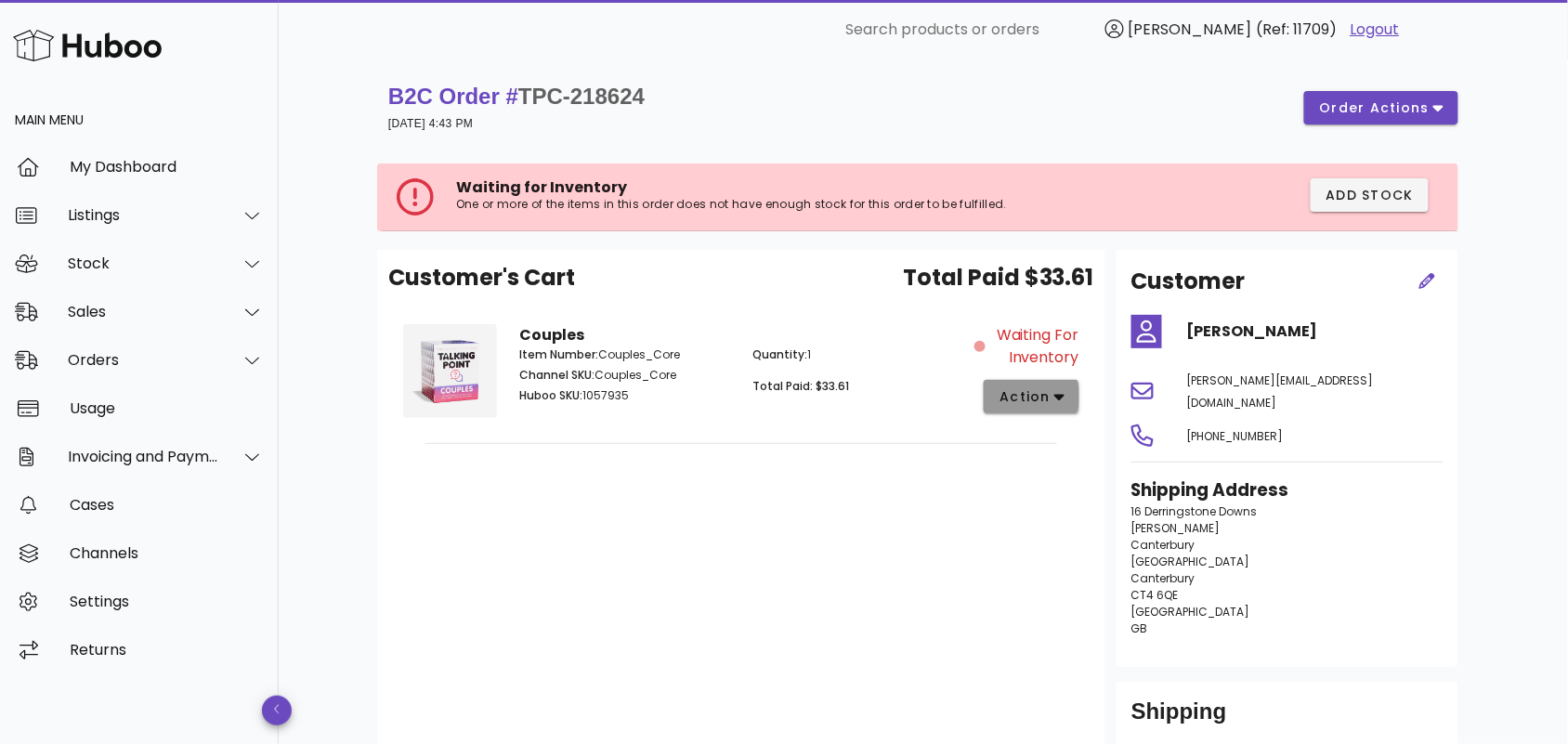
click at [1053, 397] on span "action" at bounding box center [1031, 397] width 66 height 20
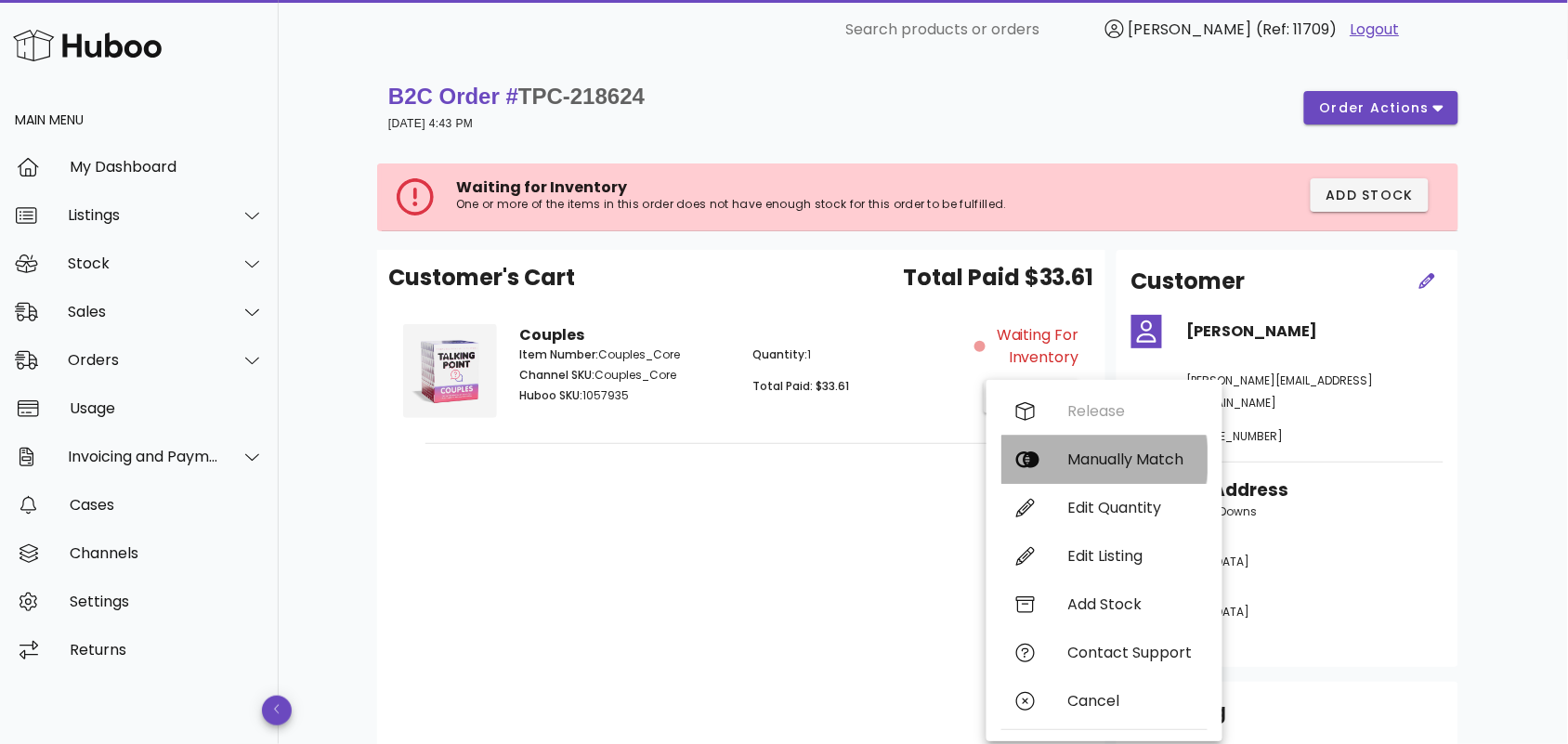
click at [1102, 460] on div "Manually Match" at bounding box center [1130, 459] width 125 height 18
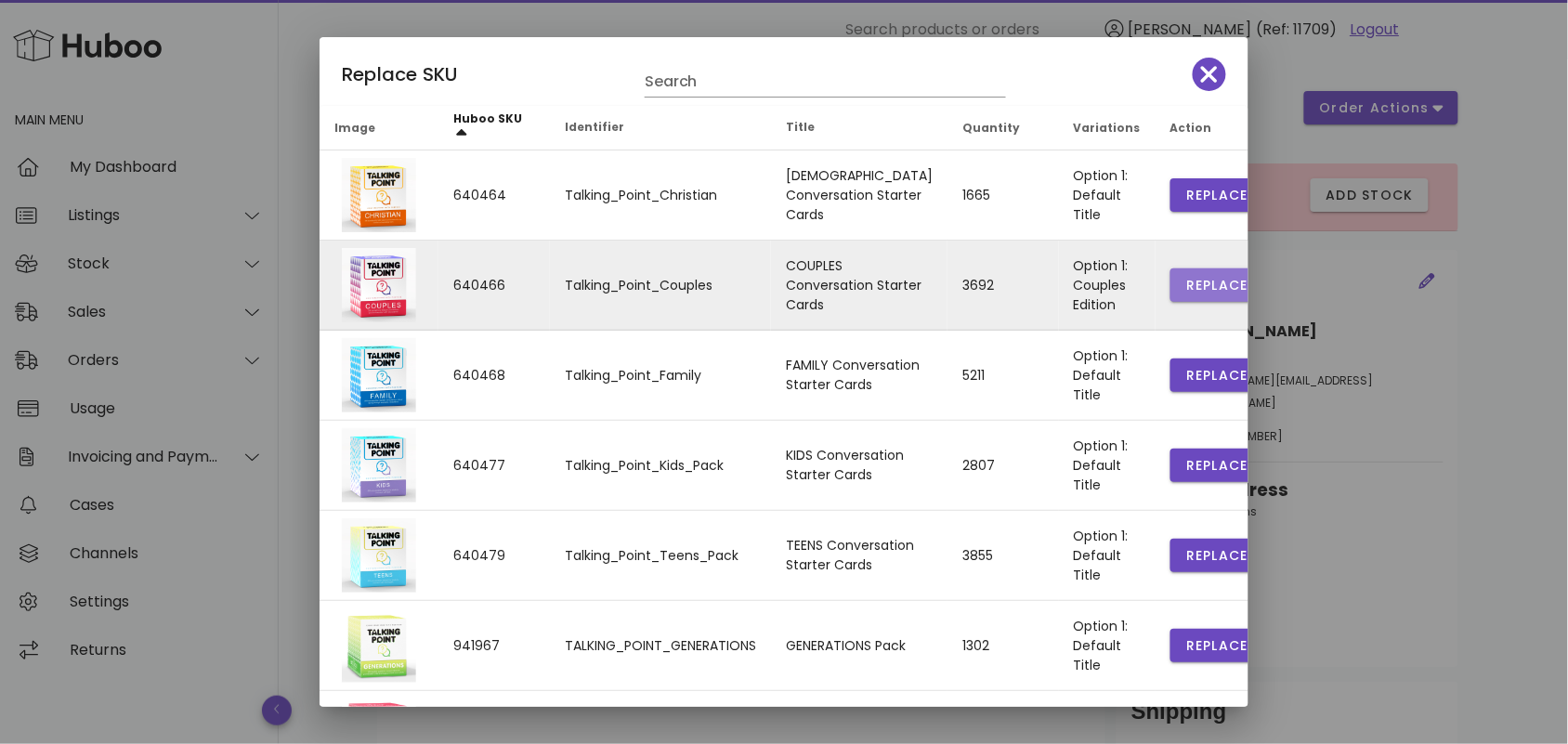
click at [1185, 277] on span "Replace" at bounding box center [1216, 286] width 63 height 20
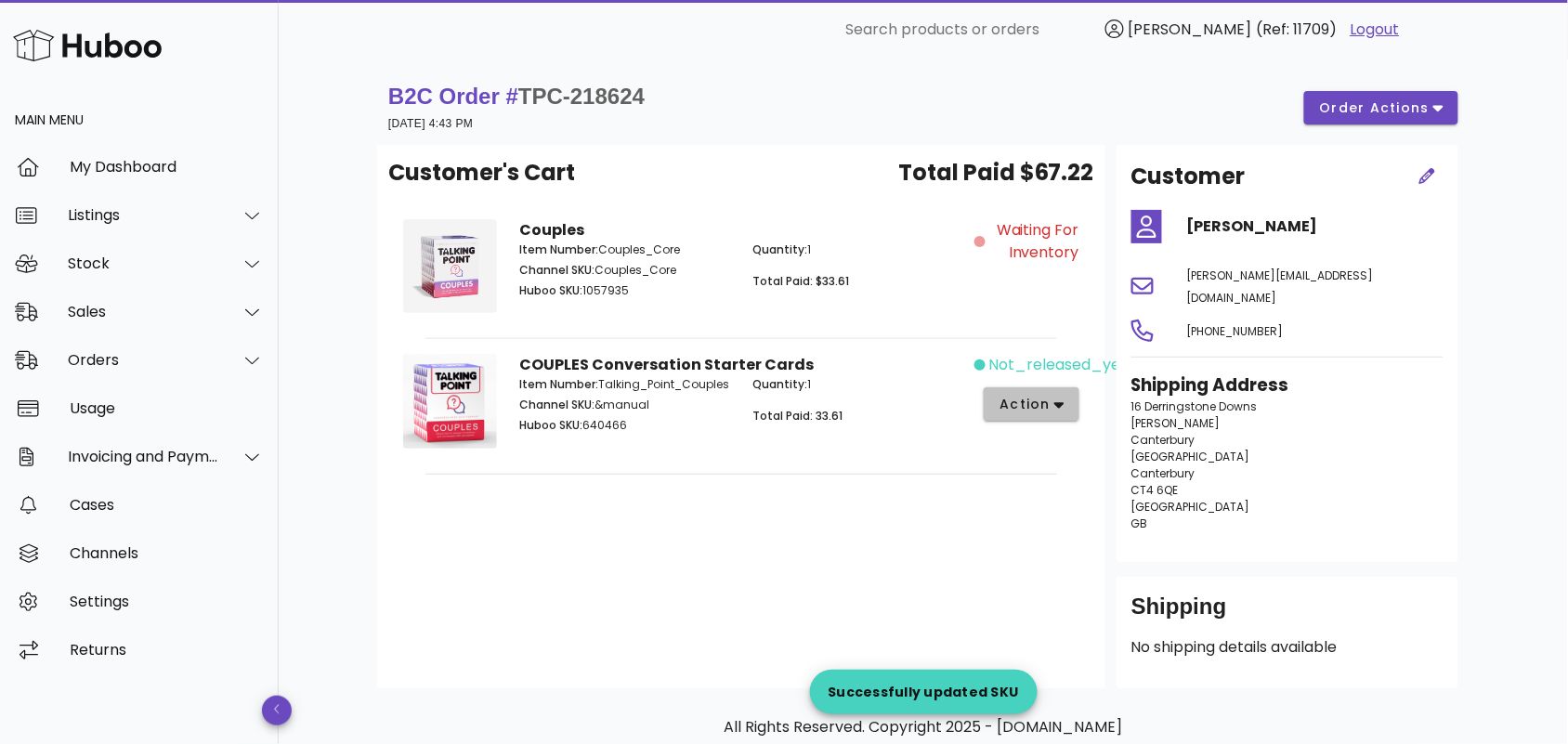
click at [1043, 406] on span "action" at bounding box center [1025, 404] width 52 height 20
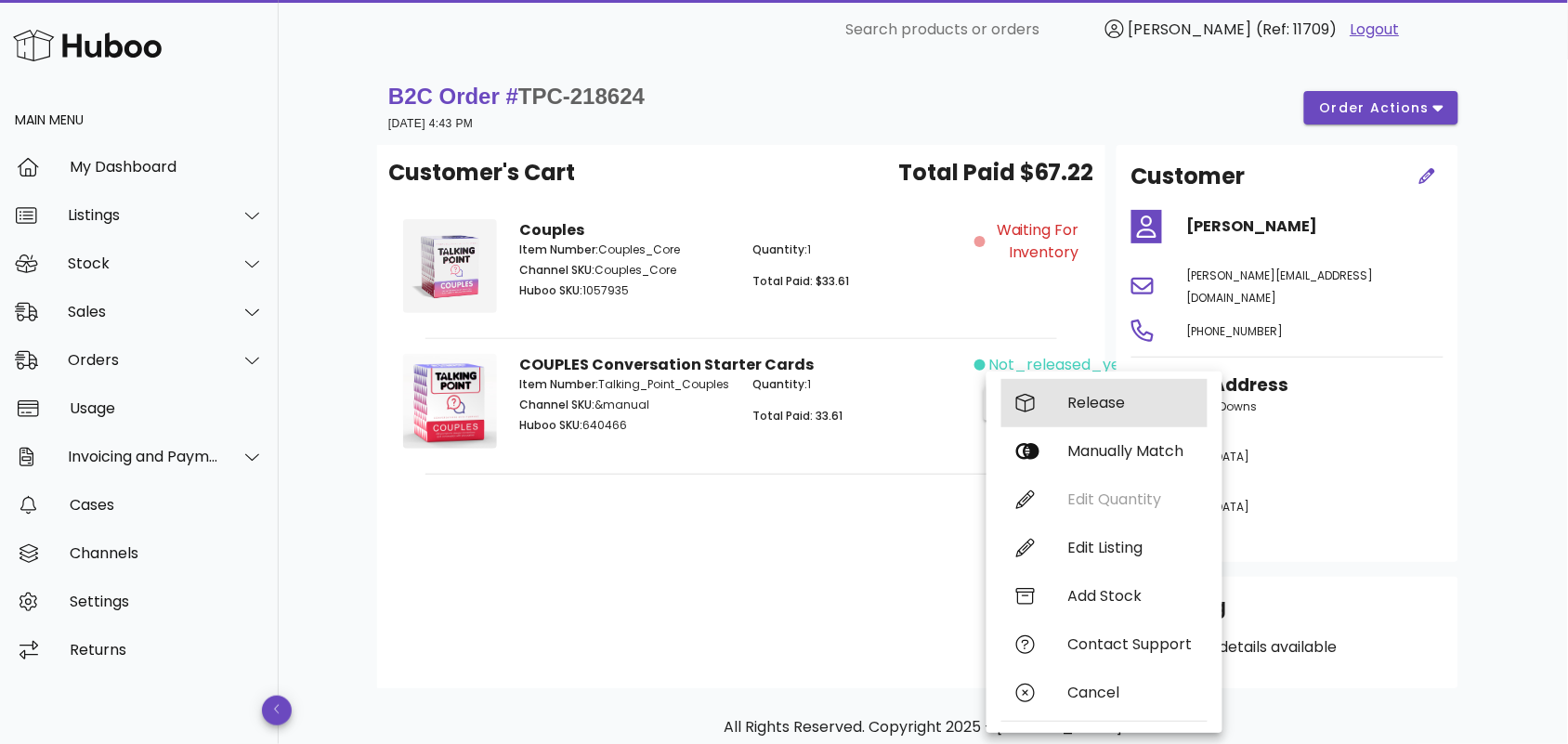
click at [1094, 397] on div "Release" at bounding box center [1130, 402] width 125 height 18
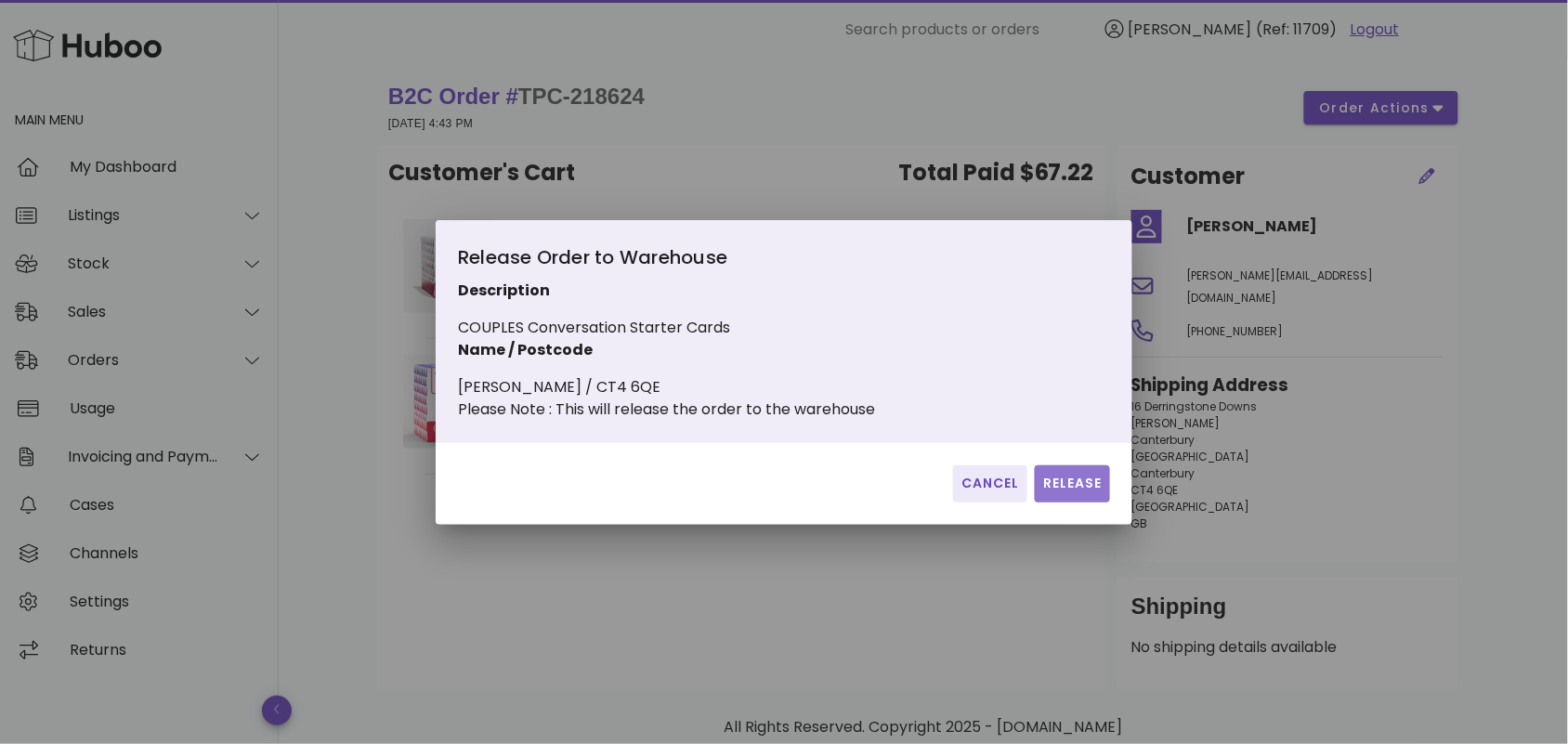
click at [1069, 484] on span "Release" at bounding box center [1072, 484] width 60 height 20
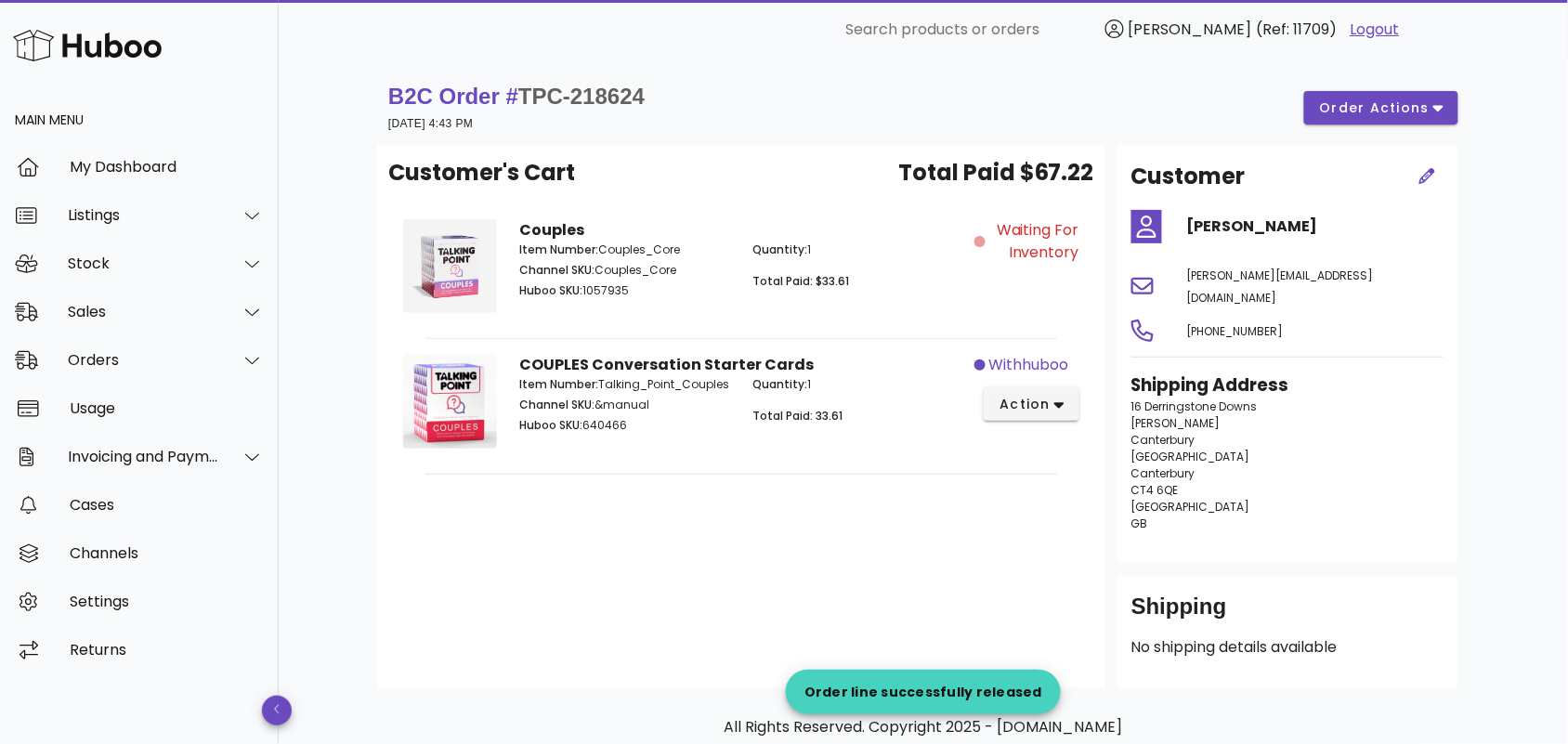
click at [786, 517] on div "Customer's Cart Total Paid $67.22 Couples Item Number: Couples_Core Channel SKU…" at bounding box center [742, 417] width 729 height 543
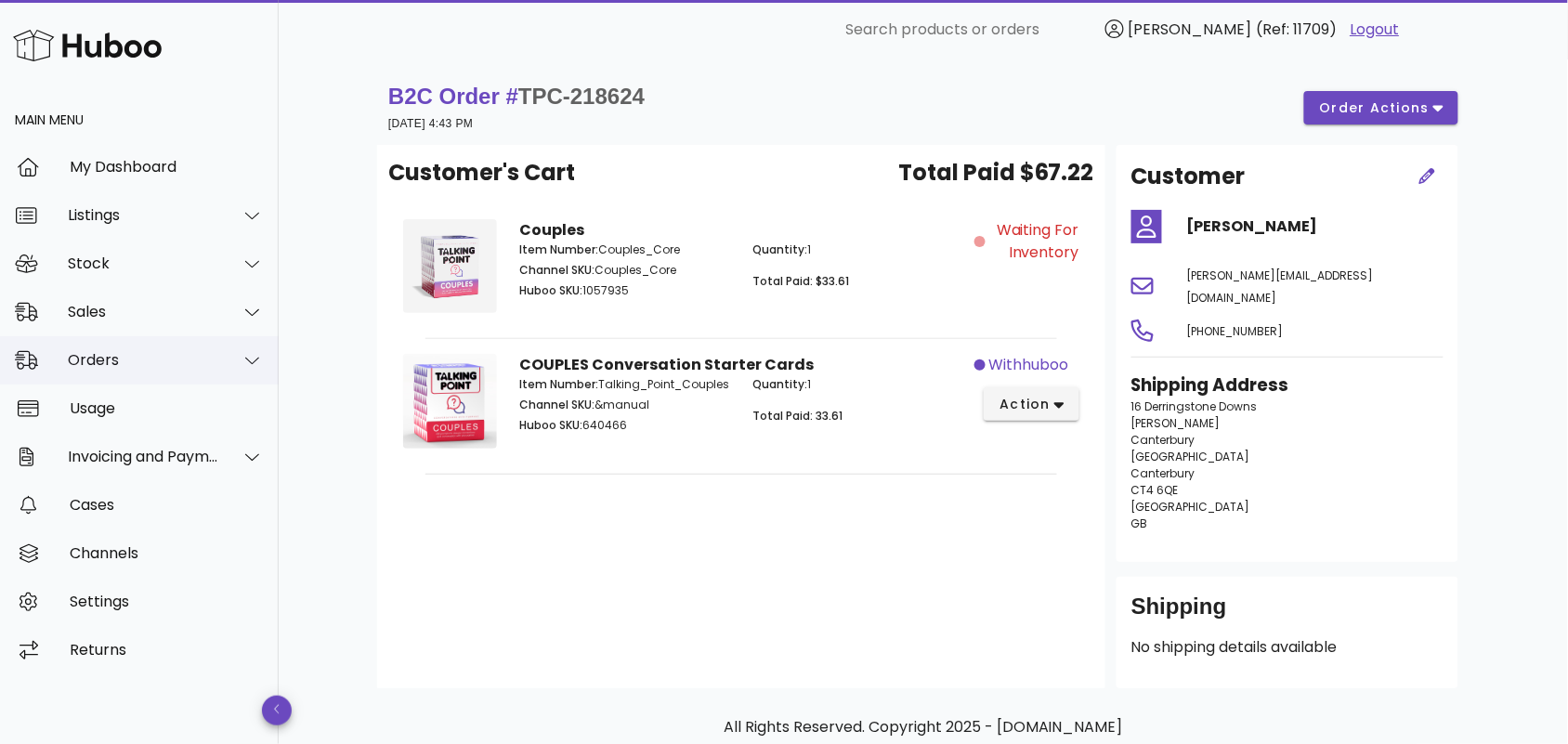
click at [111, 363] on div "Orders" at bounding box center [143, 360] width 152 height 18
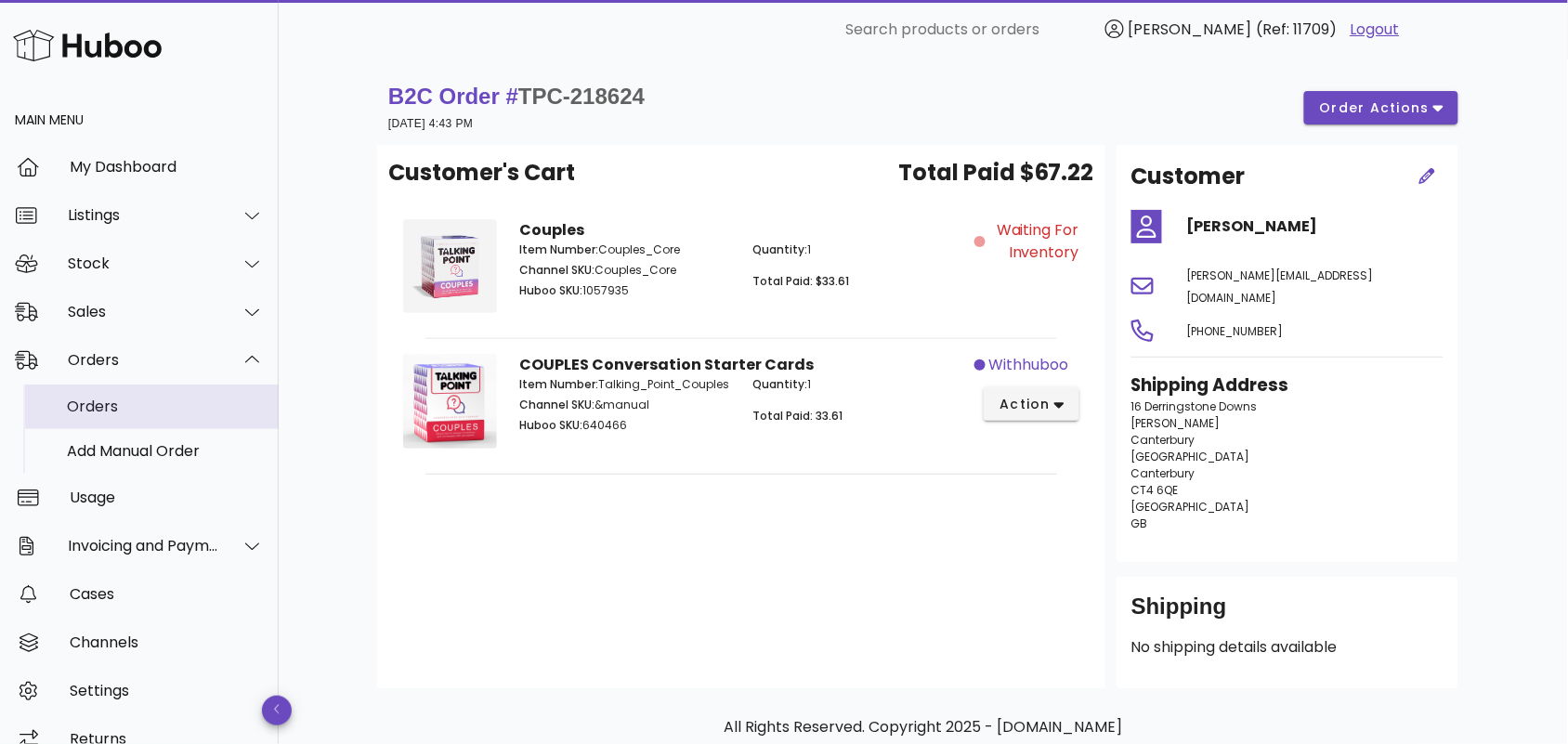
click at [165, 406] on div "Orders" at bounding box center [165, 406] width 197 height 18
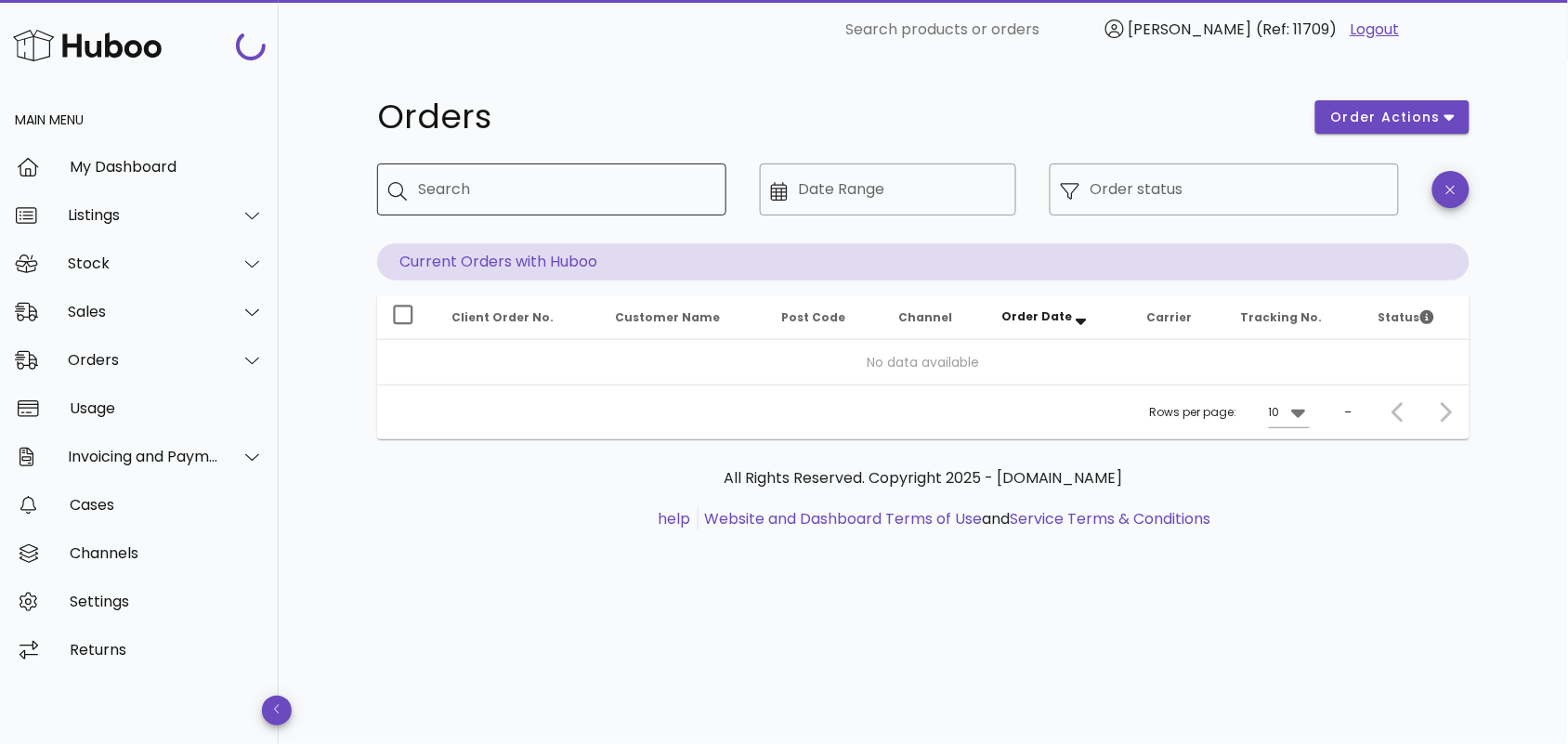
click at [420, 192] on input "Search" at bounding box center [564, 189] width 293 height 30
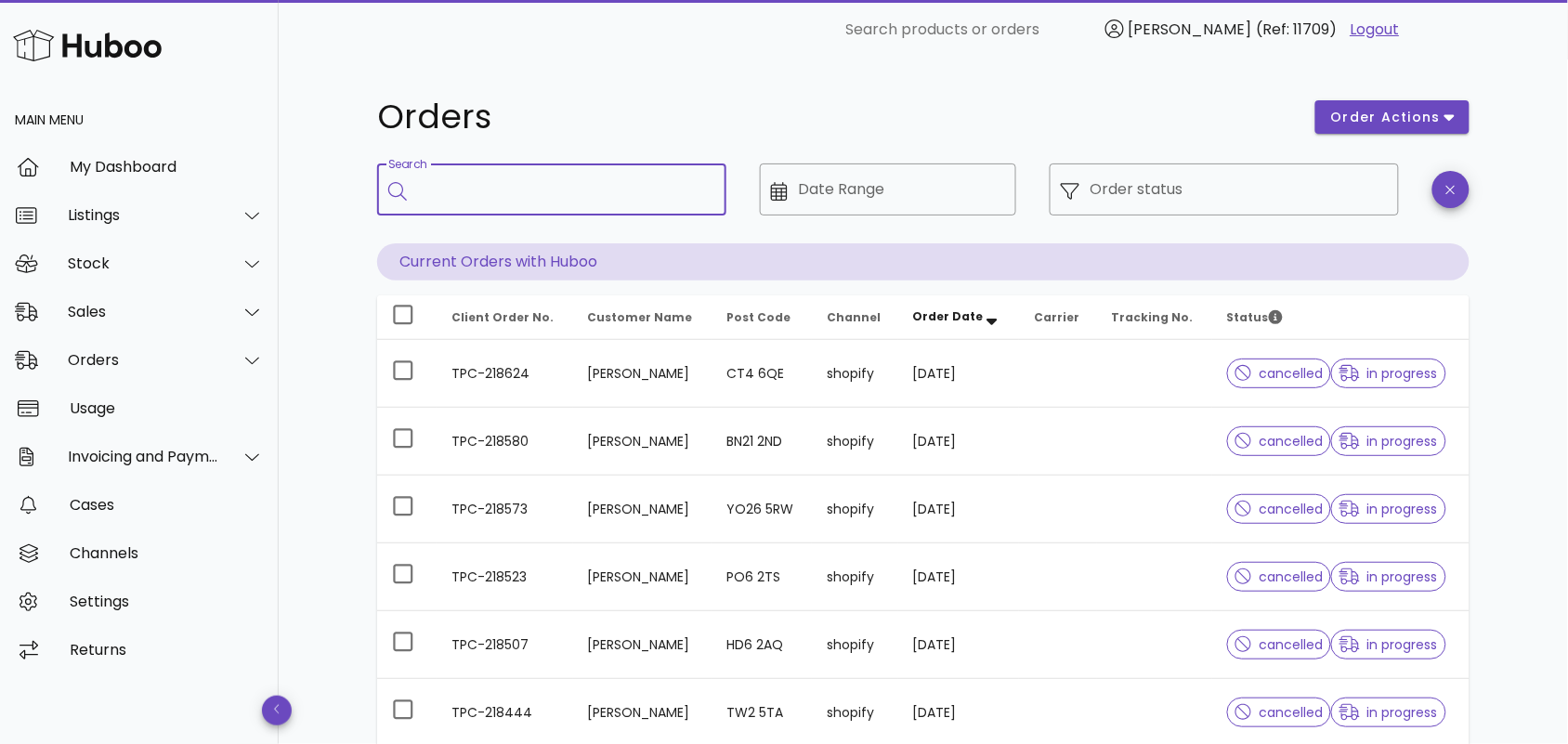
paste input "**********"
type input "**********"
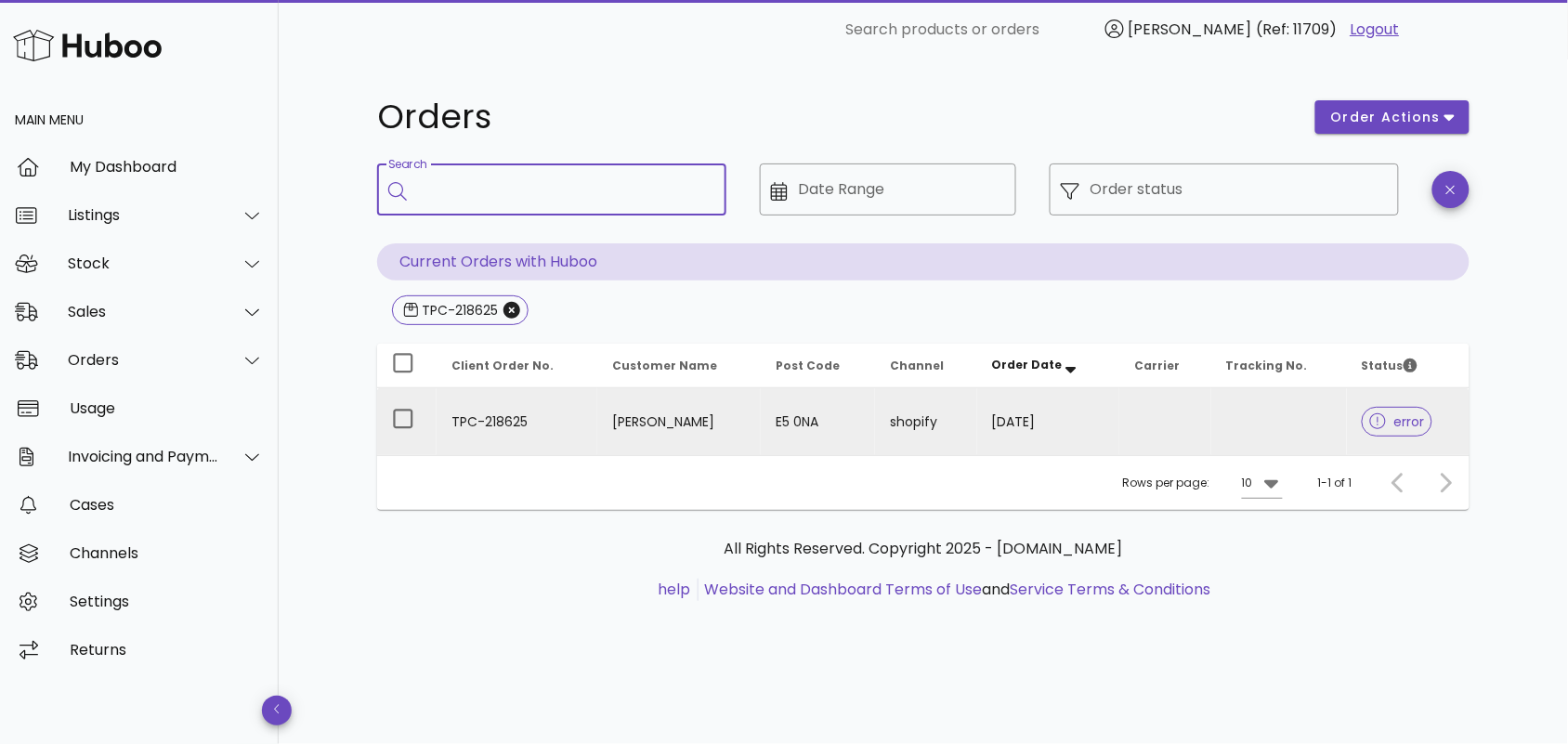
click at [598, 397] on td "[PERSON_NAME]" at bounding box center [680, 422] width 165 height 67
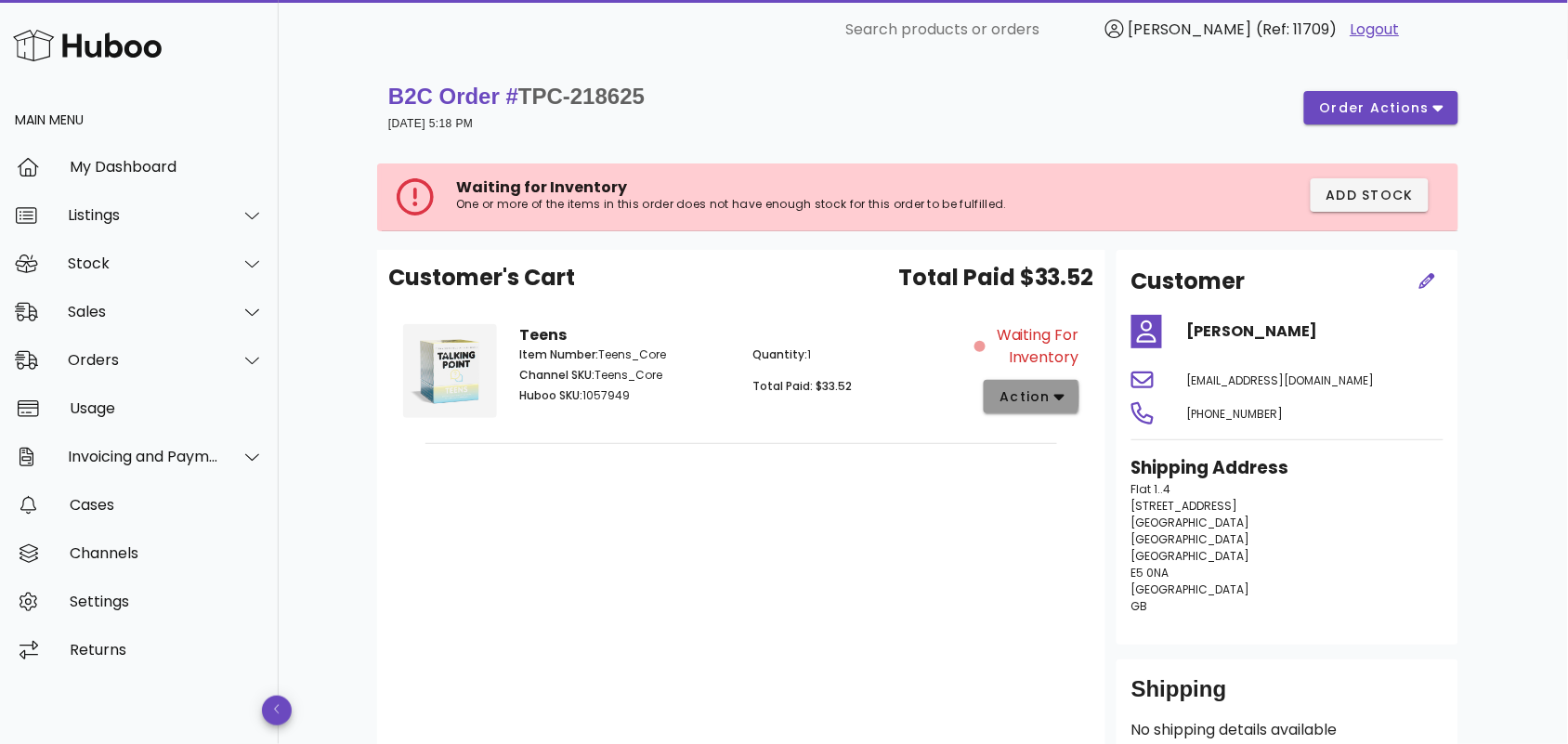
click at [1060, 394] on icon "button" at bounding box center [1059, 397] width 10 height 7
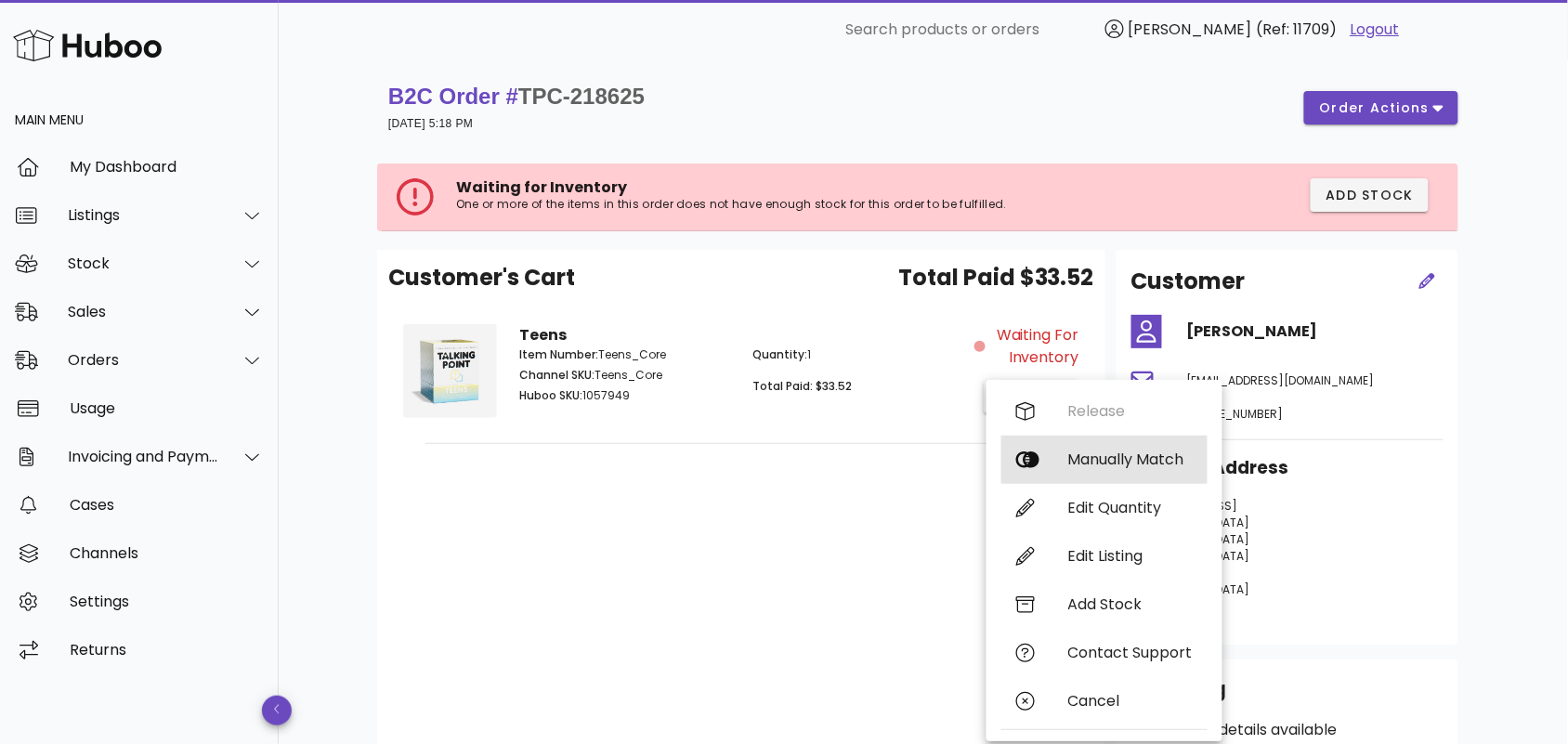
click at [1075, 456] on div "Manually Match" at bounding box center [1130, 459] width 125 height 18
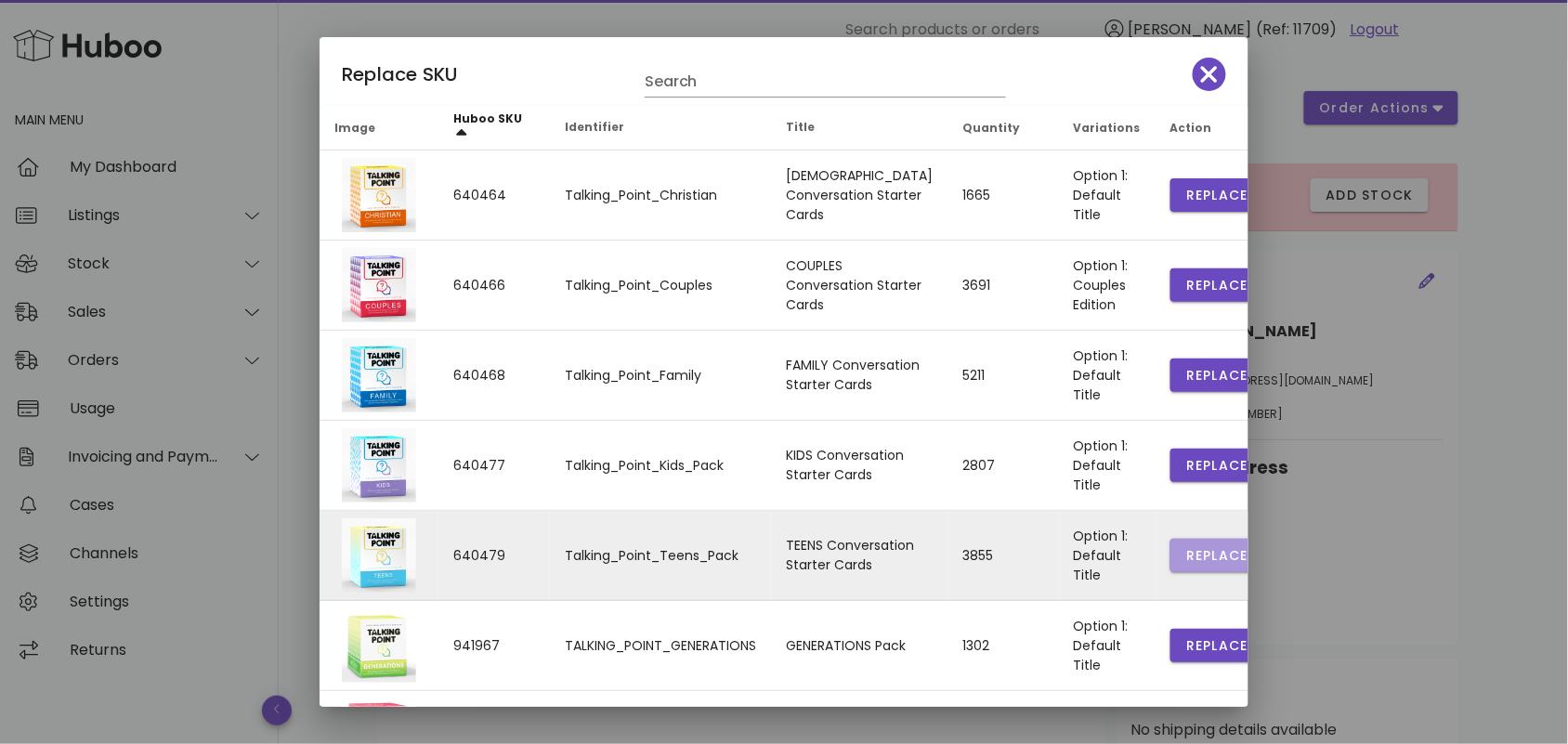
click at [1185, 546] on span "Replace" at bounding box center [1216, 556] width 63 height 20
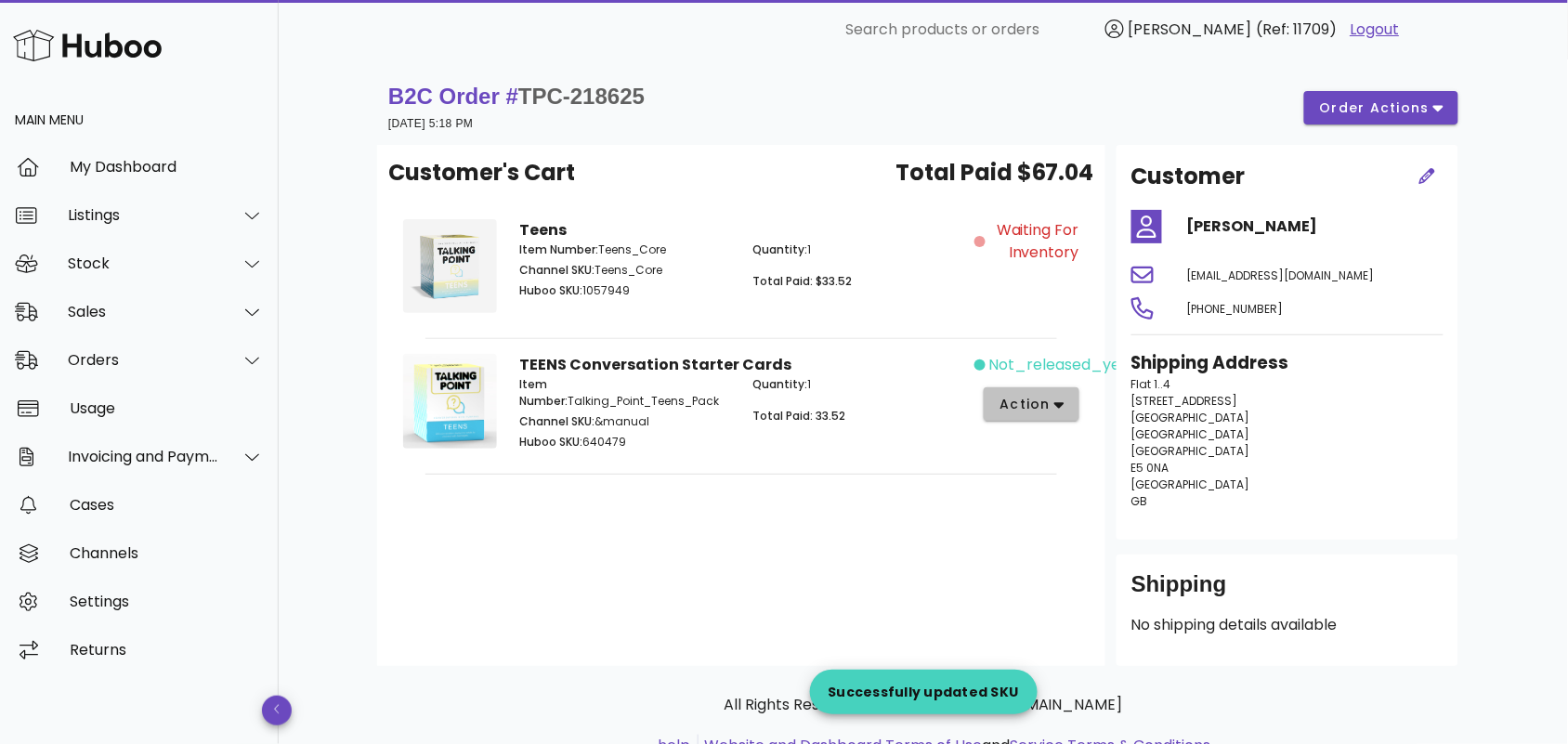
click at [1048, 400] on span "action" at bounding box center [1025, 404] width 52 height 20
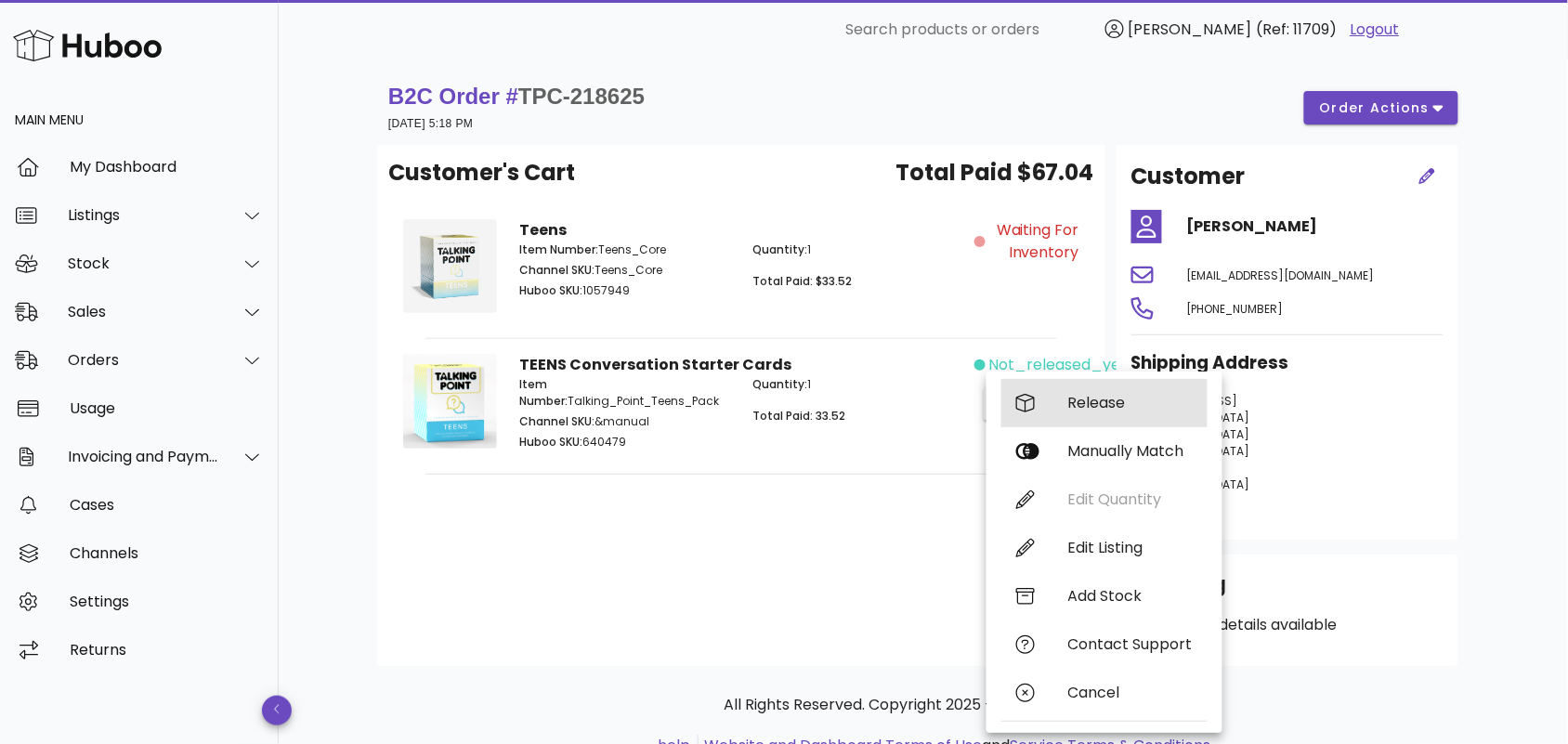
click at [1067, 399] on div "Release" at bounding box center [1104, 404] width 206 height 49
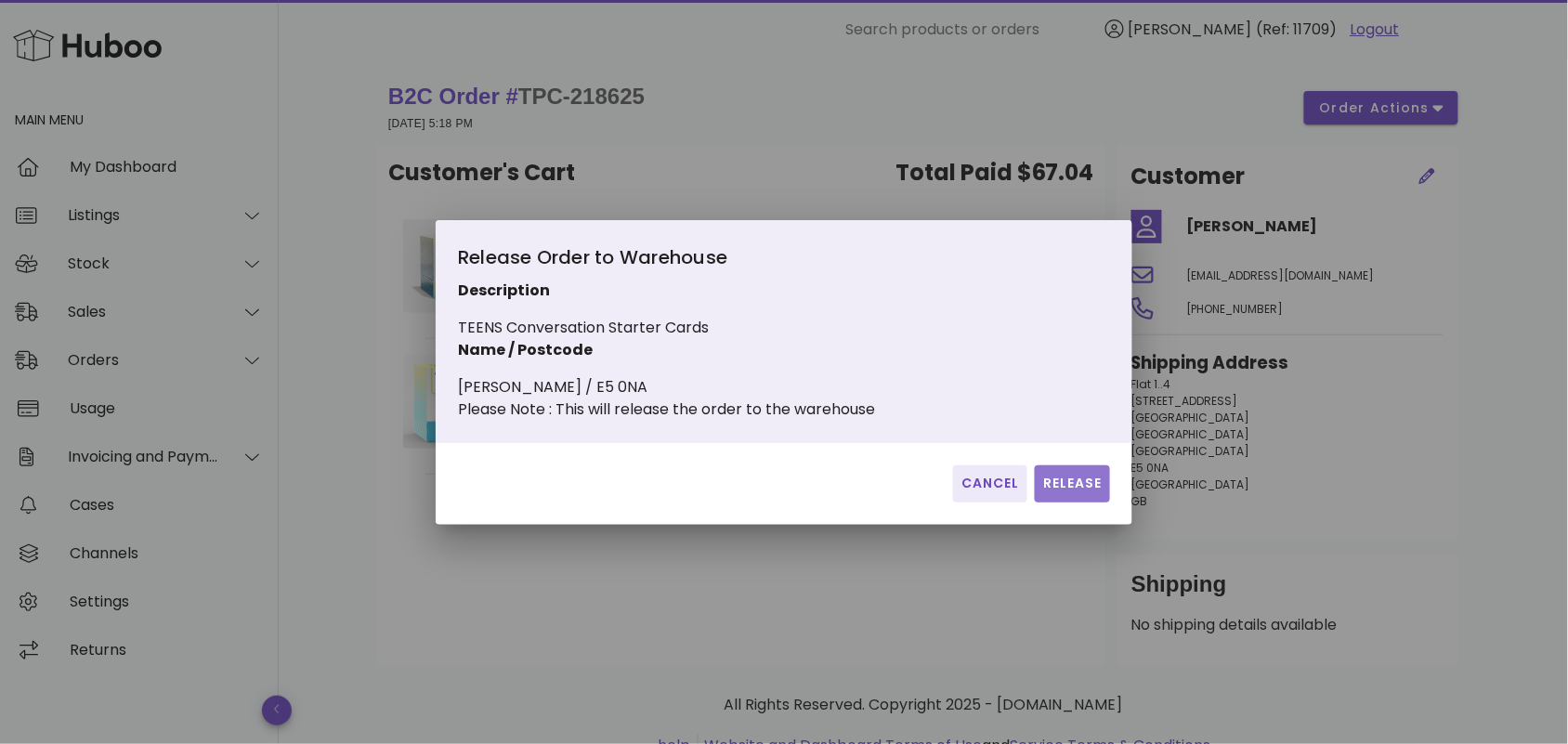
click at [1066, 491] on span "Release" at bounding box center [1072, 484] width 60 height 20
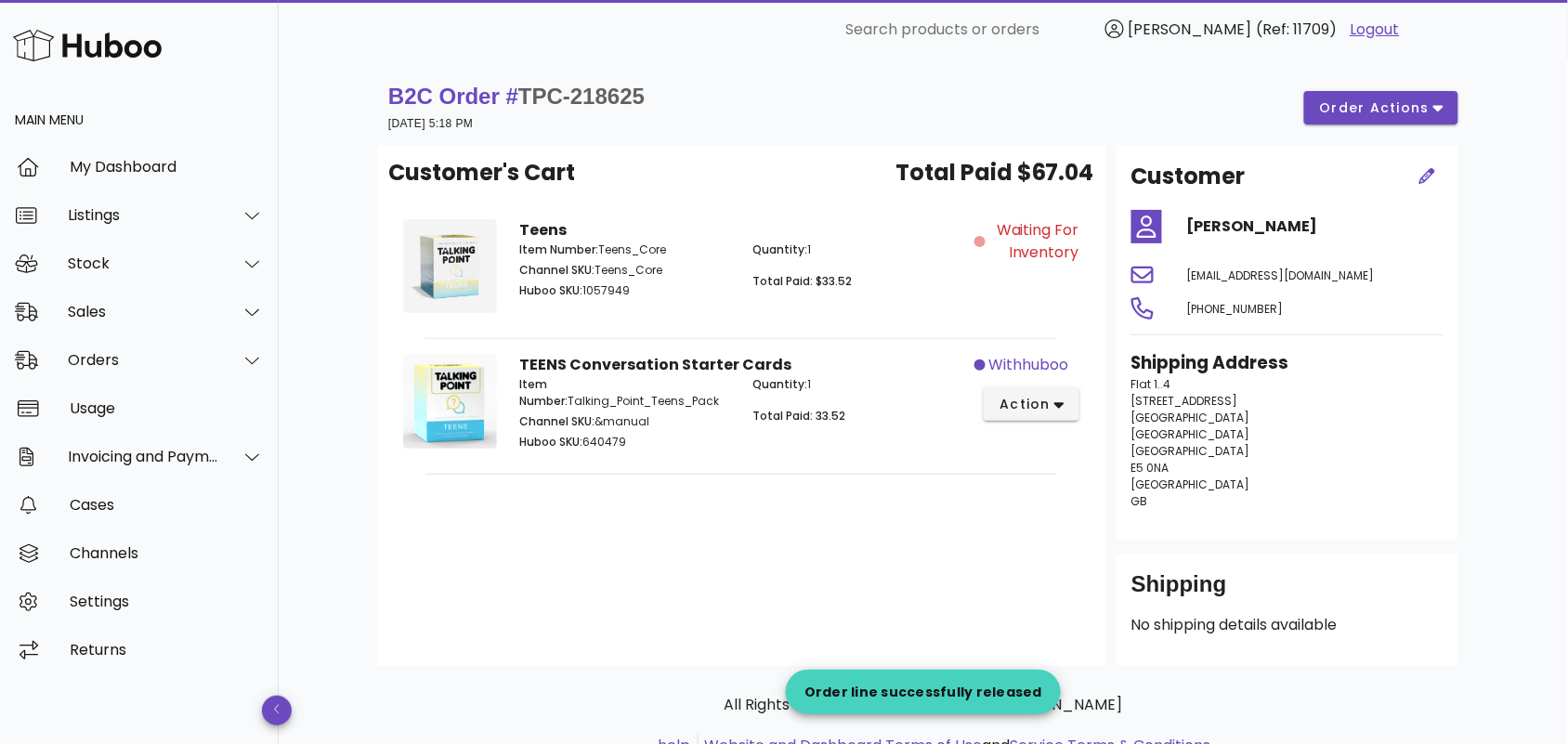
click at [880, 522] on div "Customer's Cart Total Paid $67.04 Teens Item Number: Teens_Core Channel SKU: Te…" at bounding box center [742, 406] width 729 height 521
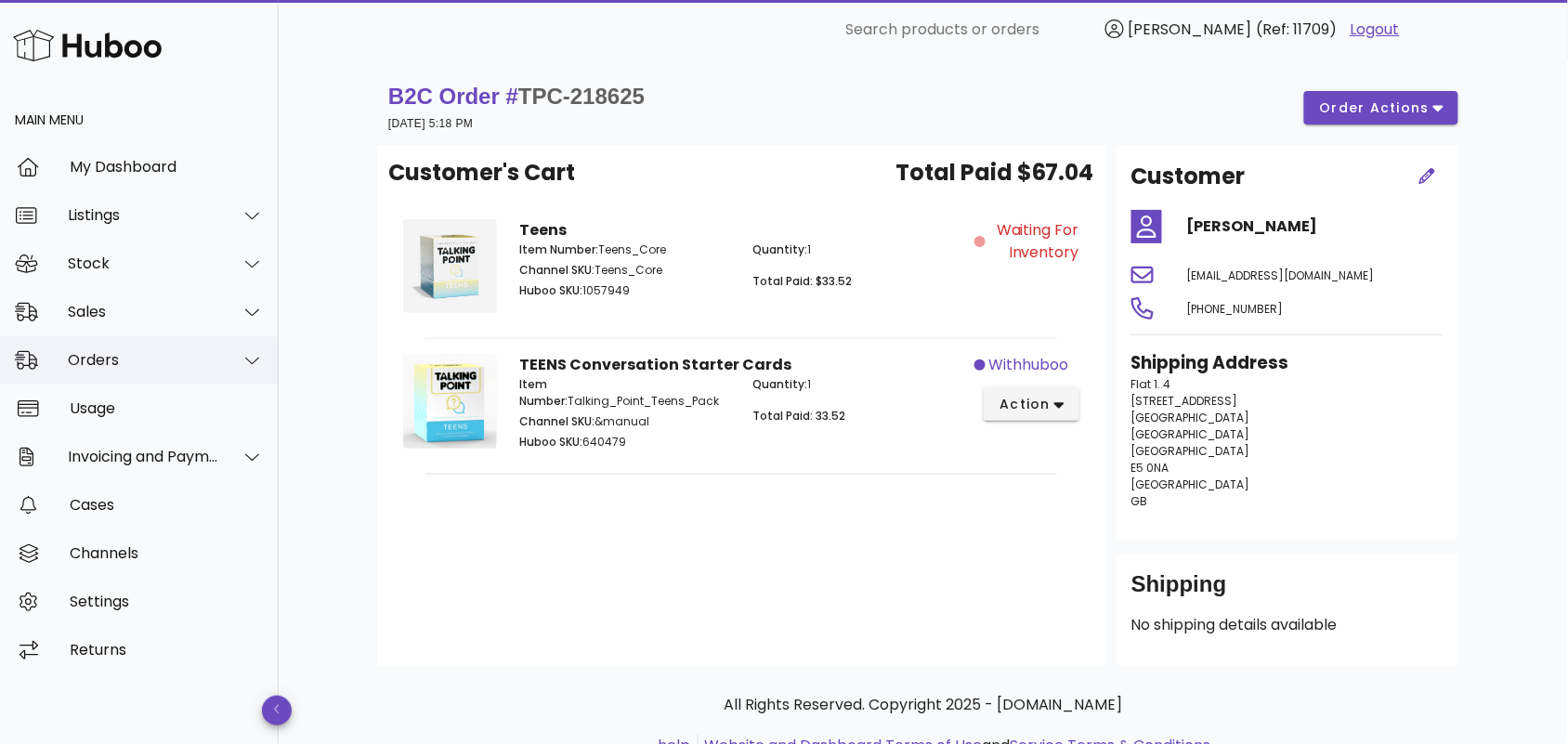
click at [164, 356] on div "Orders" at bounding box center [143, 360] width 152 height 18
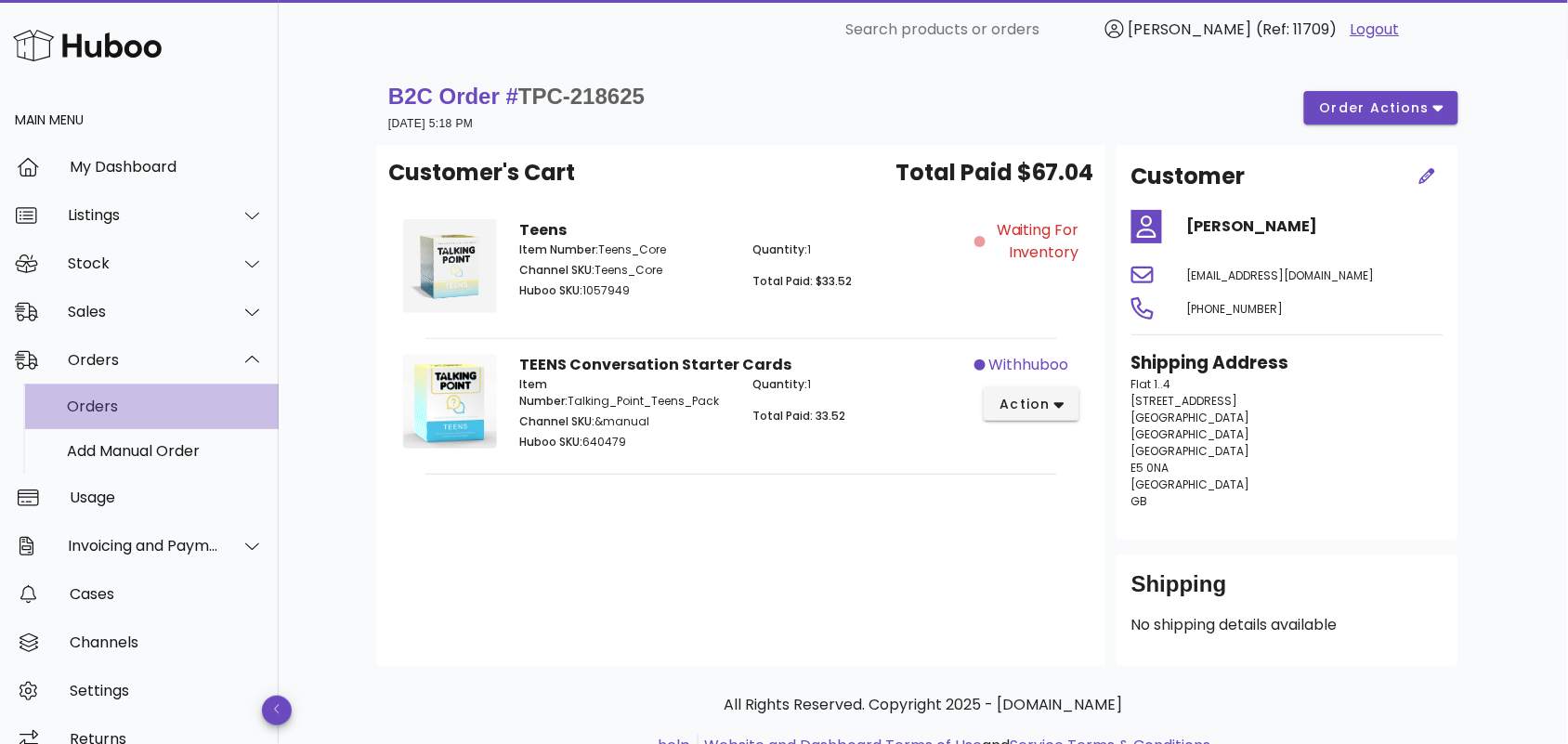
click at [152, 399] on div "Orders" at bounding box center [165, 406] width 197 height 18
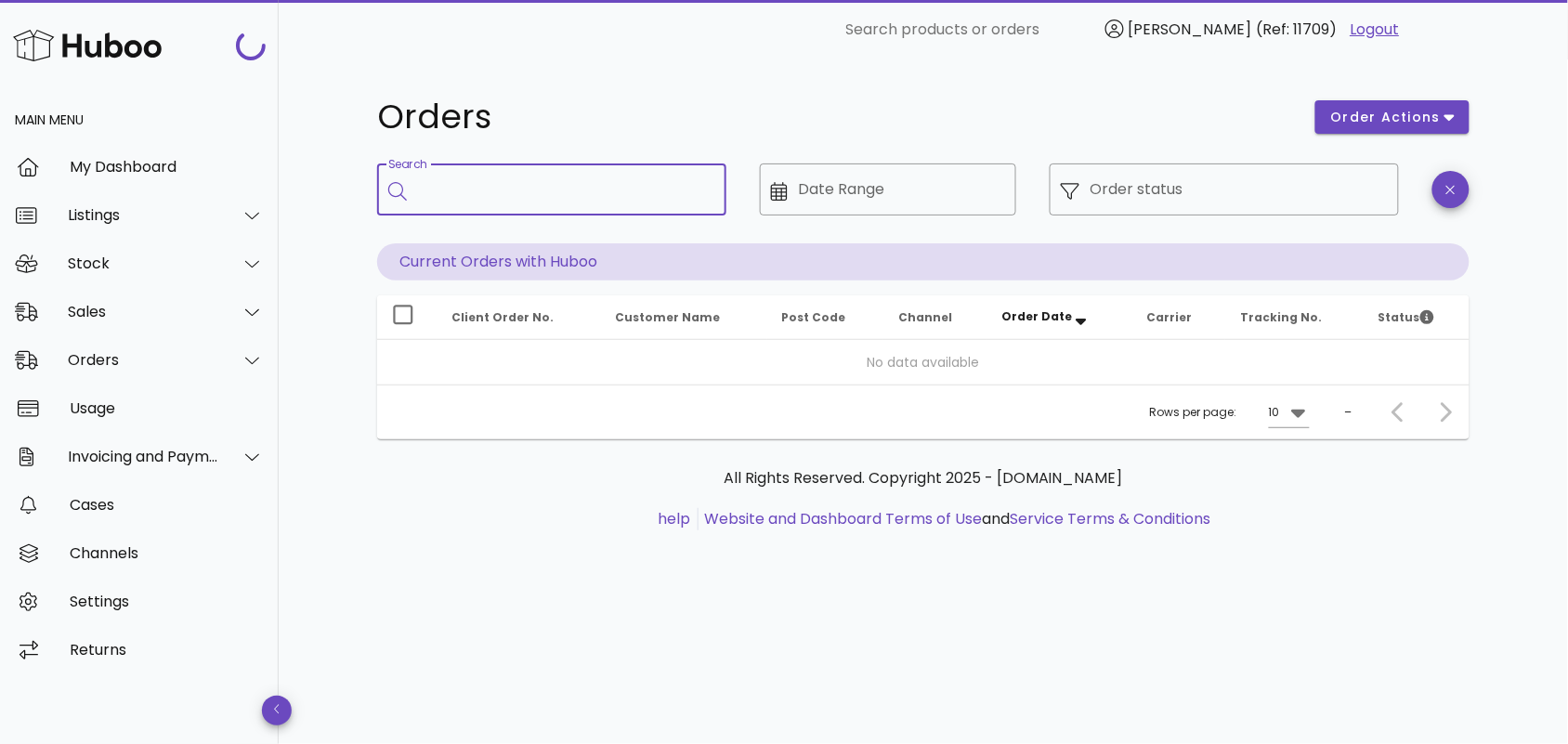
click at [563, 192] on input "Search" at bounding box center [564, 189] width 293 height 30
paste input "**********"
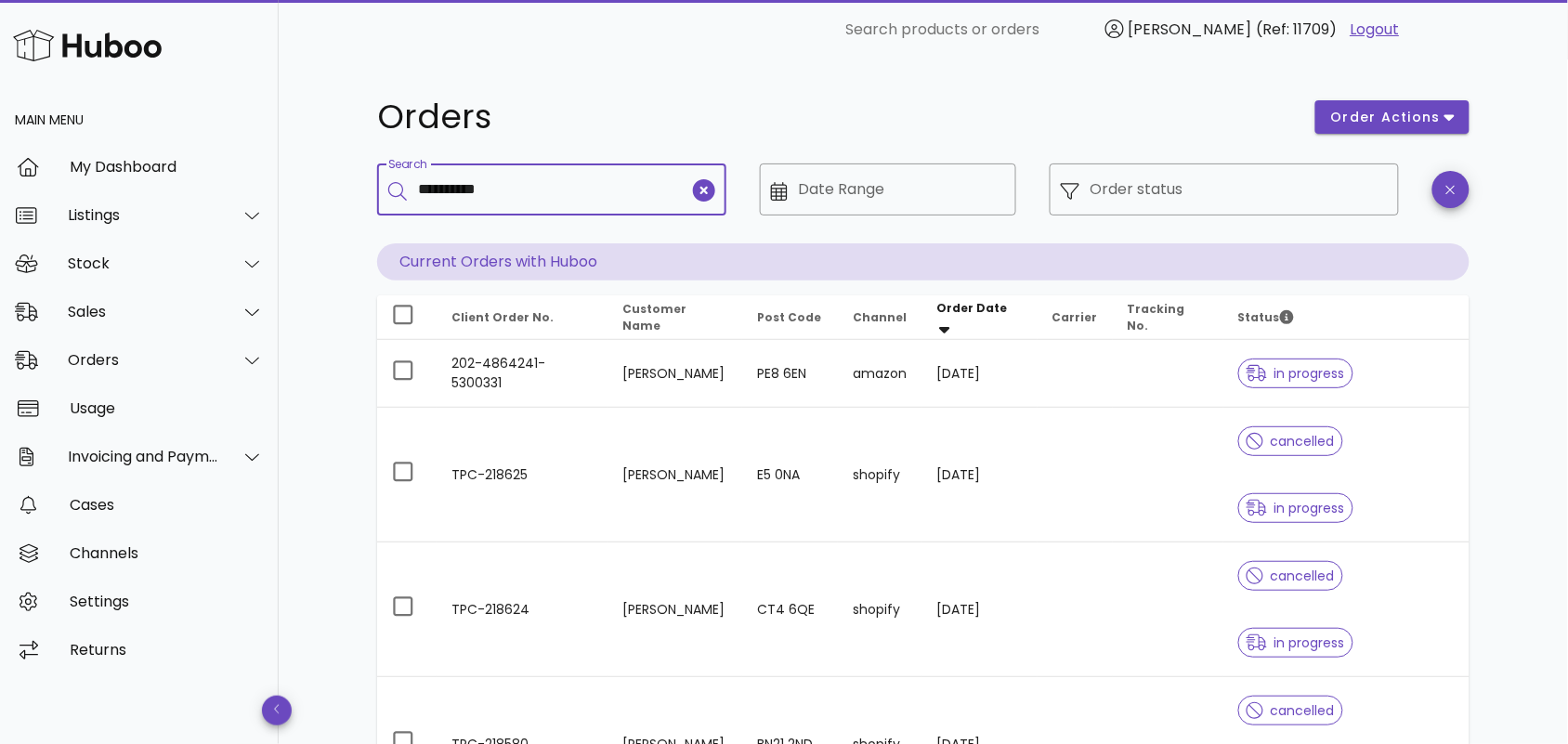
type input "**********"
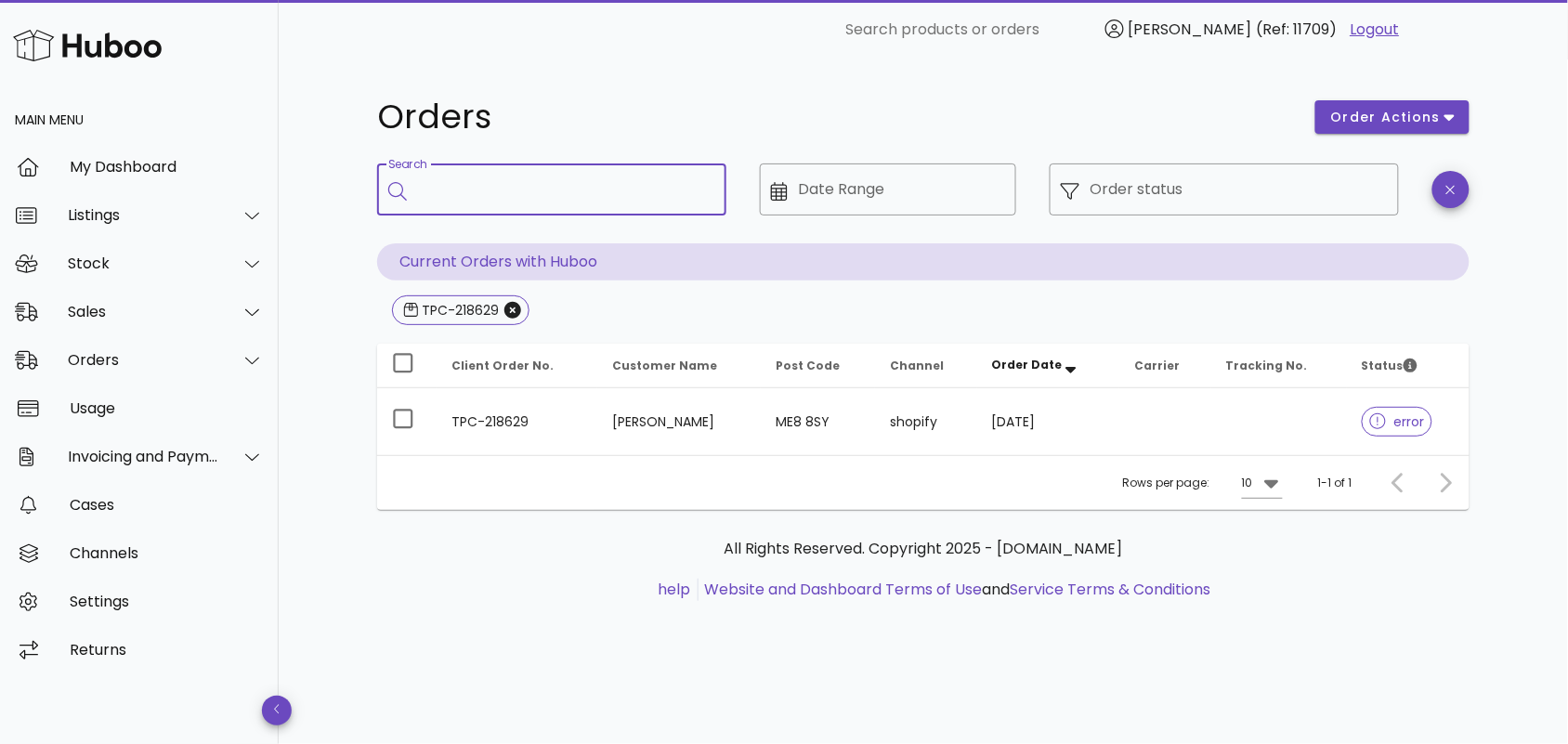
click at [584, 424] on td "TPC-218629" at bounding box center [517, 422] width 161 height 67
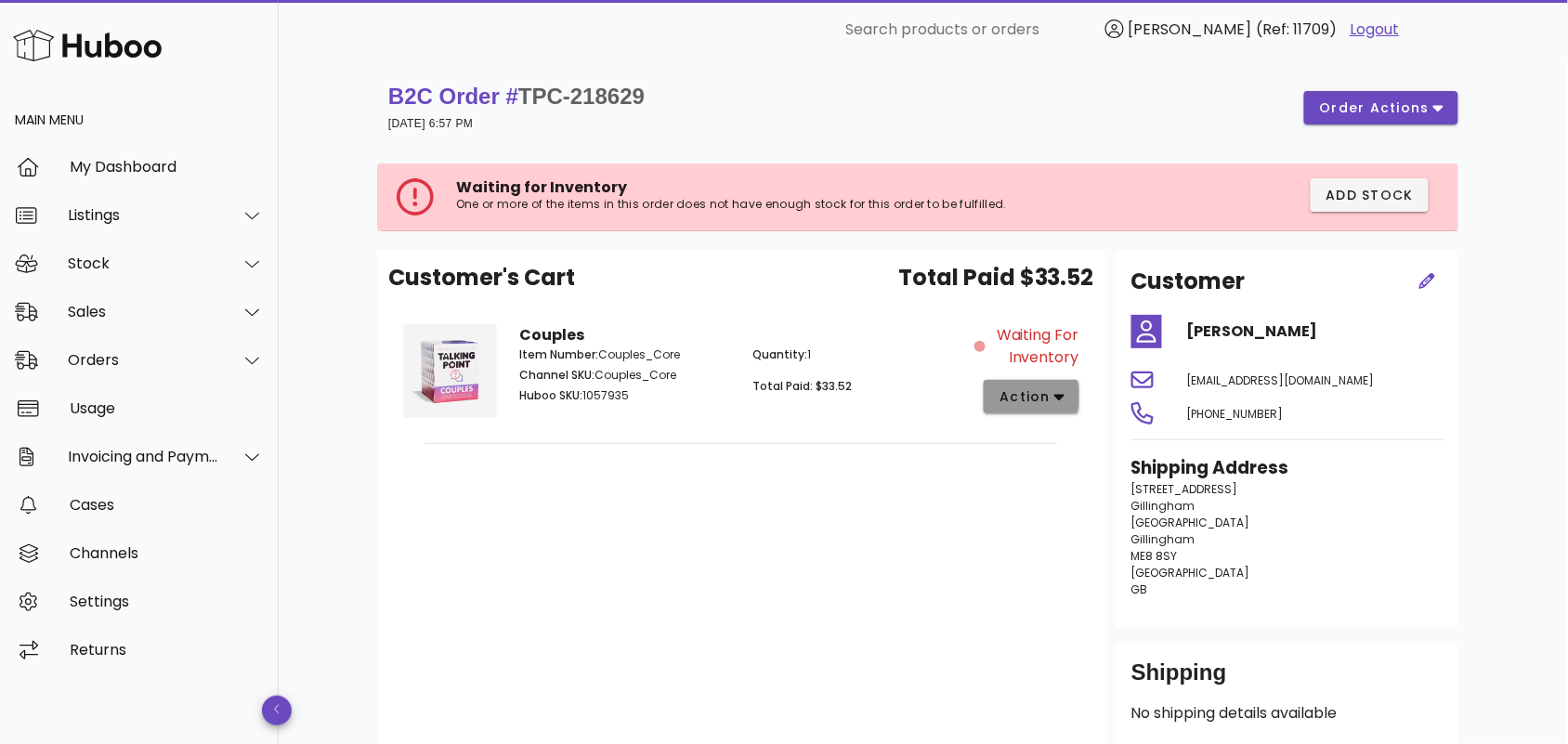
click at [1041, 395] on span "action" at bounding box center [1025, 397] width 52 height 20
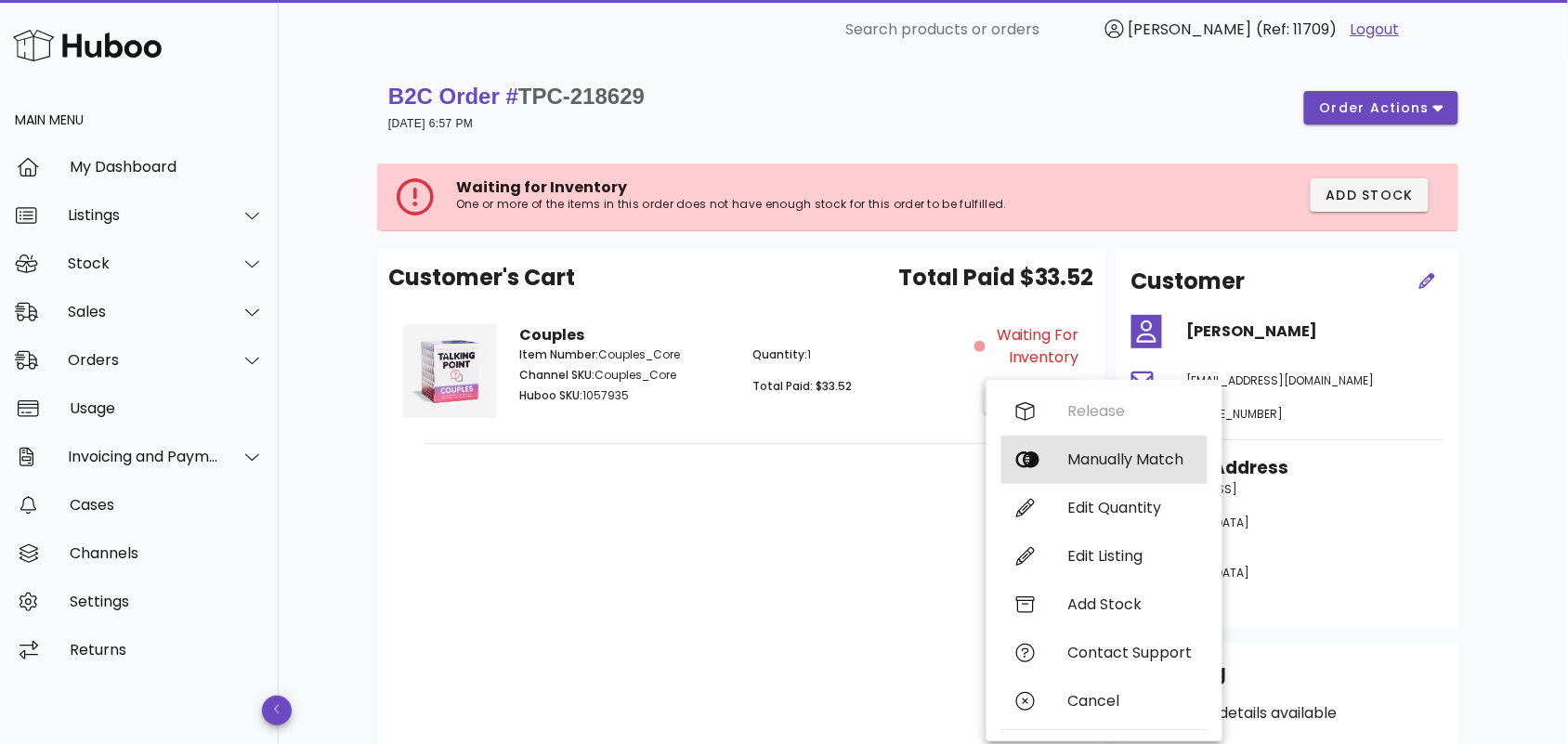
click at [1075, 462] on div "Manually Match" at bounding box center [1130, 459] width 125 height 18
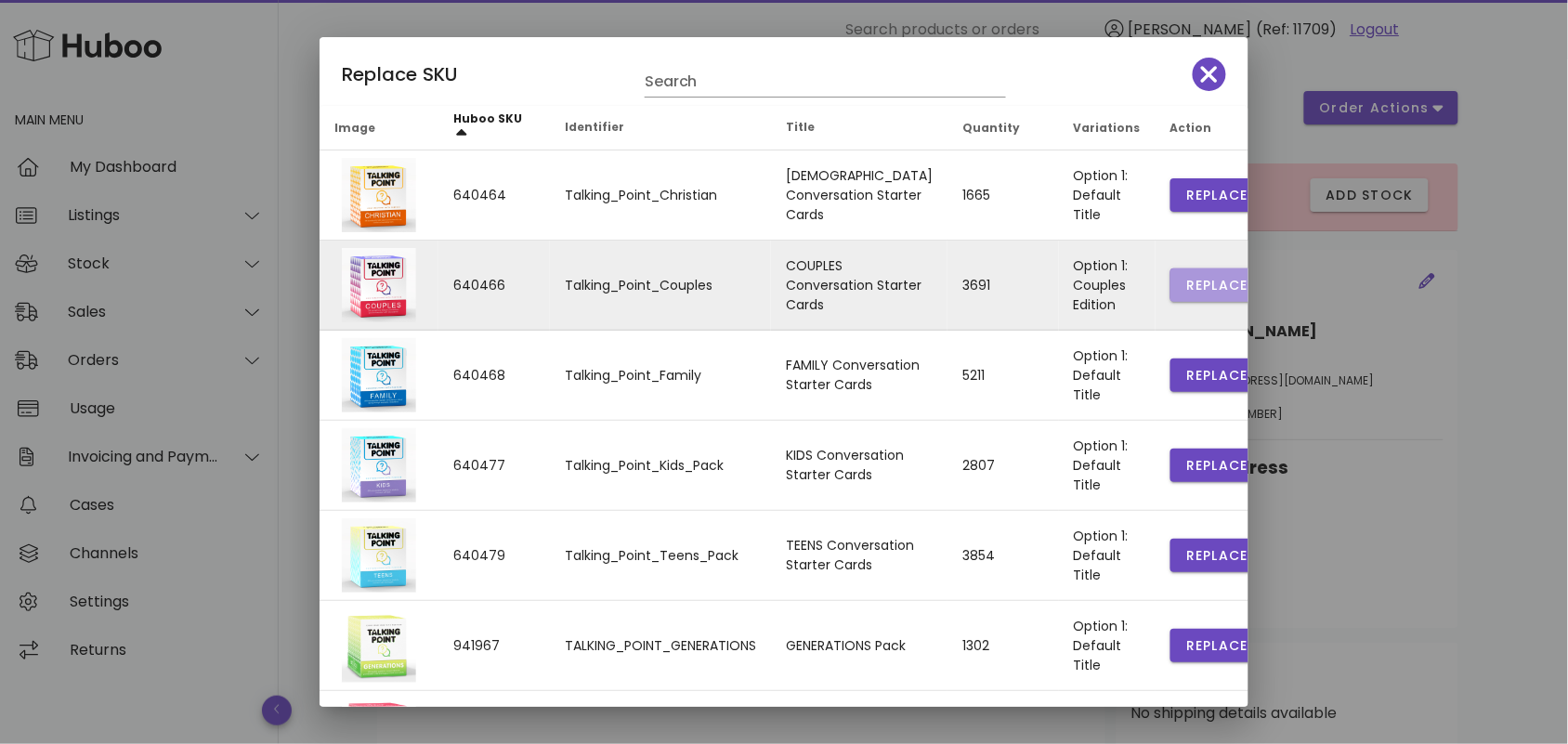
click at [1171, 273] on button "Replace" at bounding box center [1217, 286] width 93 height 34
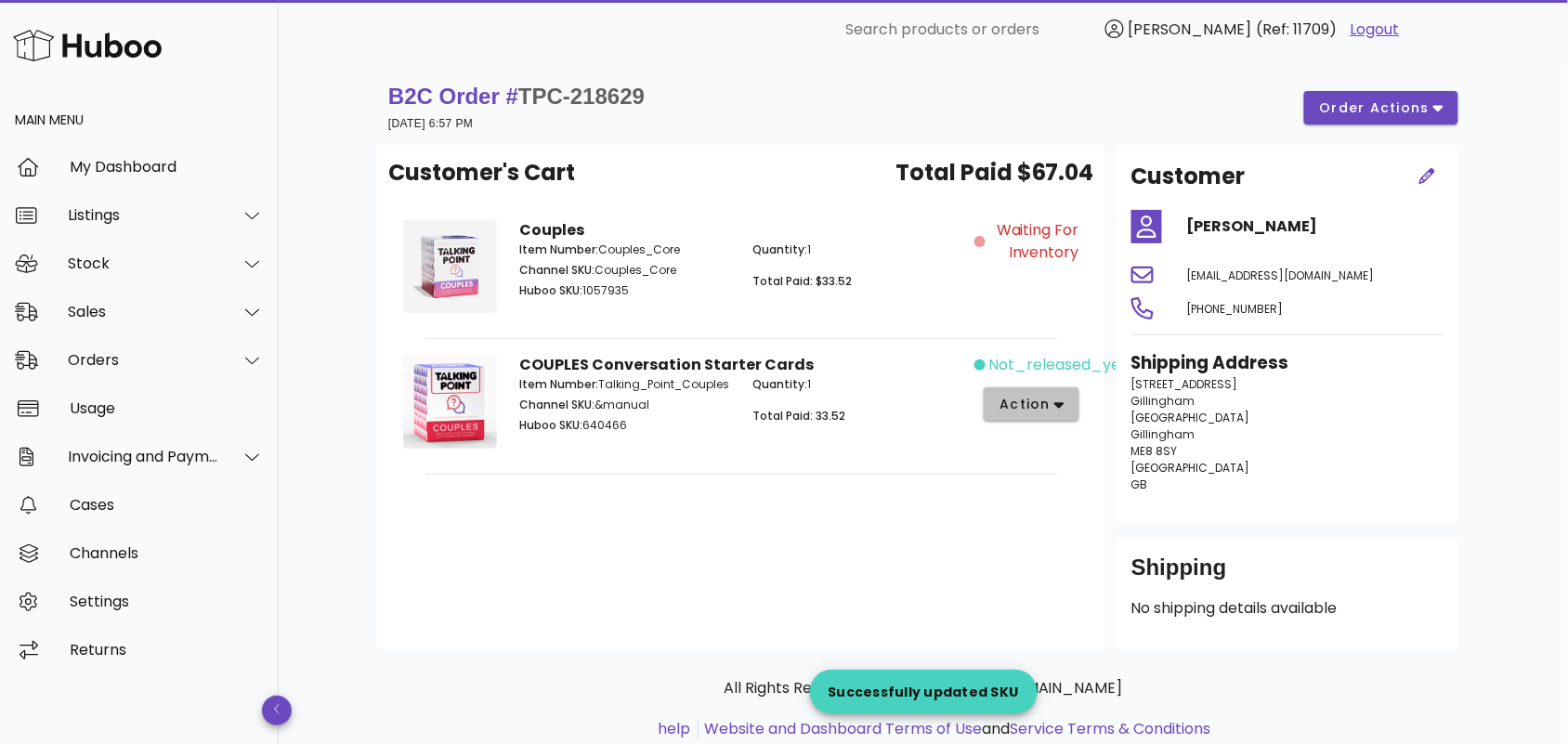
click at [1056, 399] on icon "button" at bounding box center [1059, 405] width 10 height 17
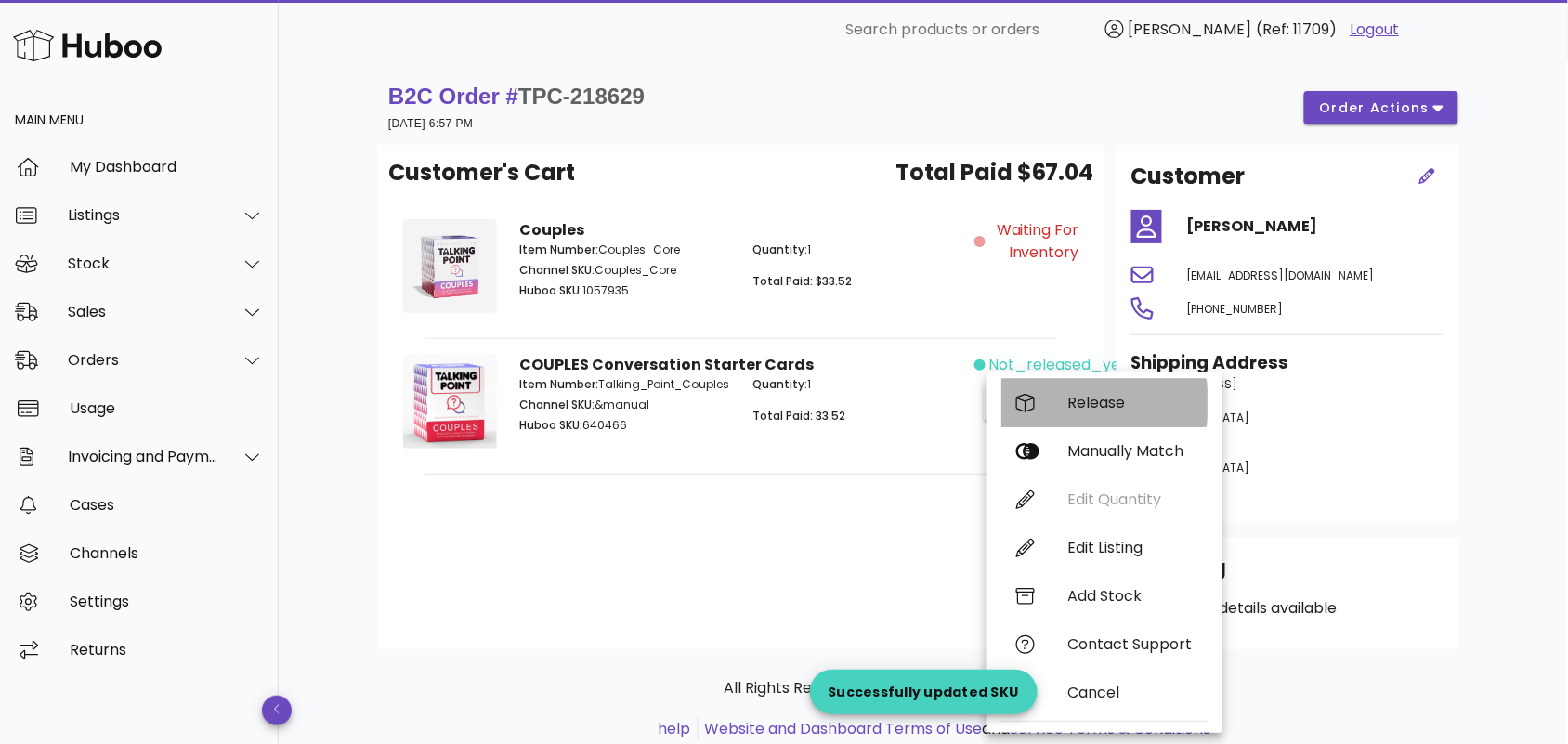
click at [1102, 397] on div "Release" at bounding box center [1130, 402] width 125 height 18
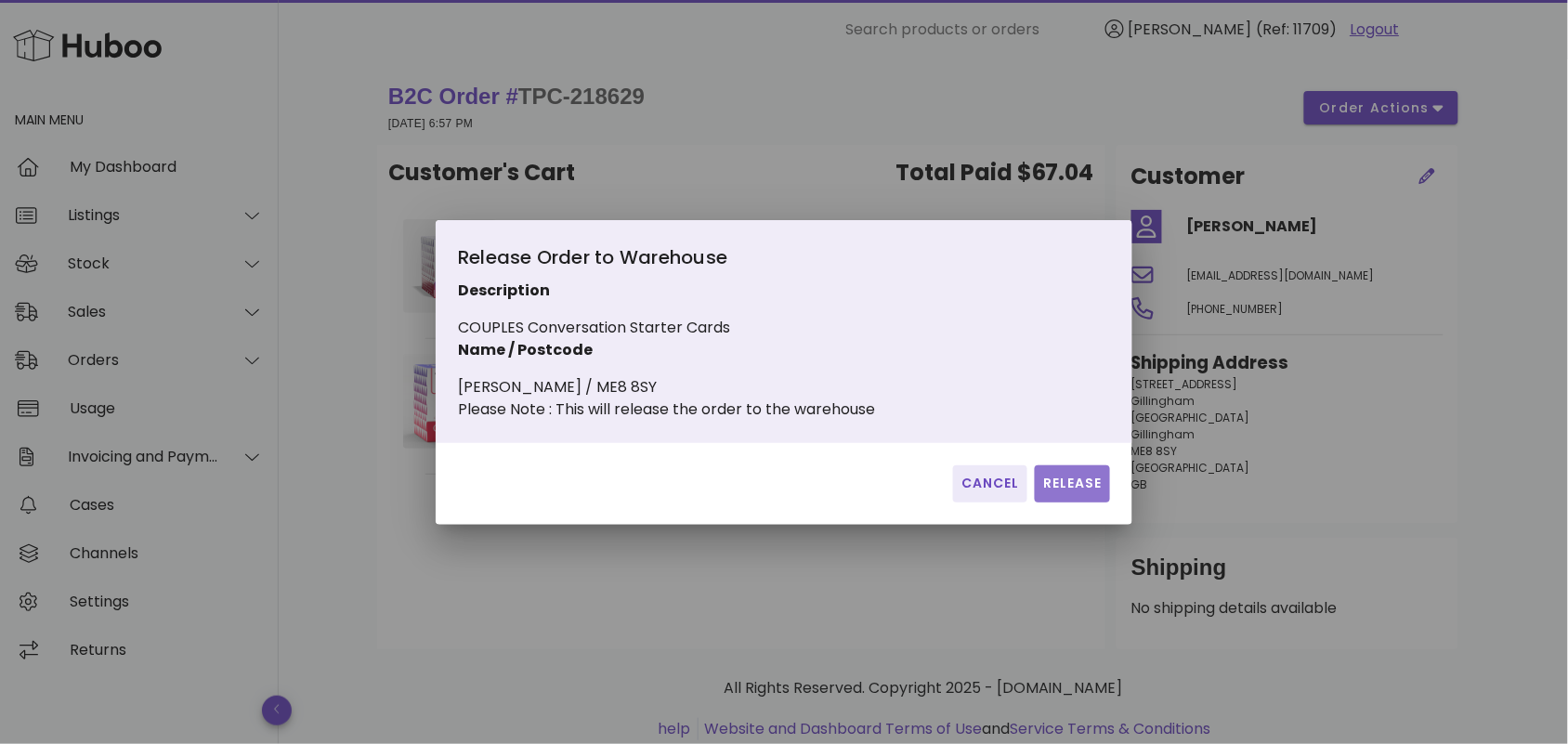
click at [1075, 494] on span "Release" at bounding box center [1072, 484] width 60 height 20
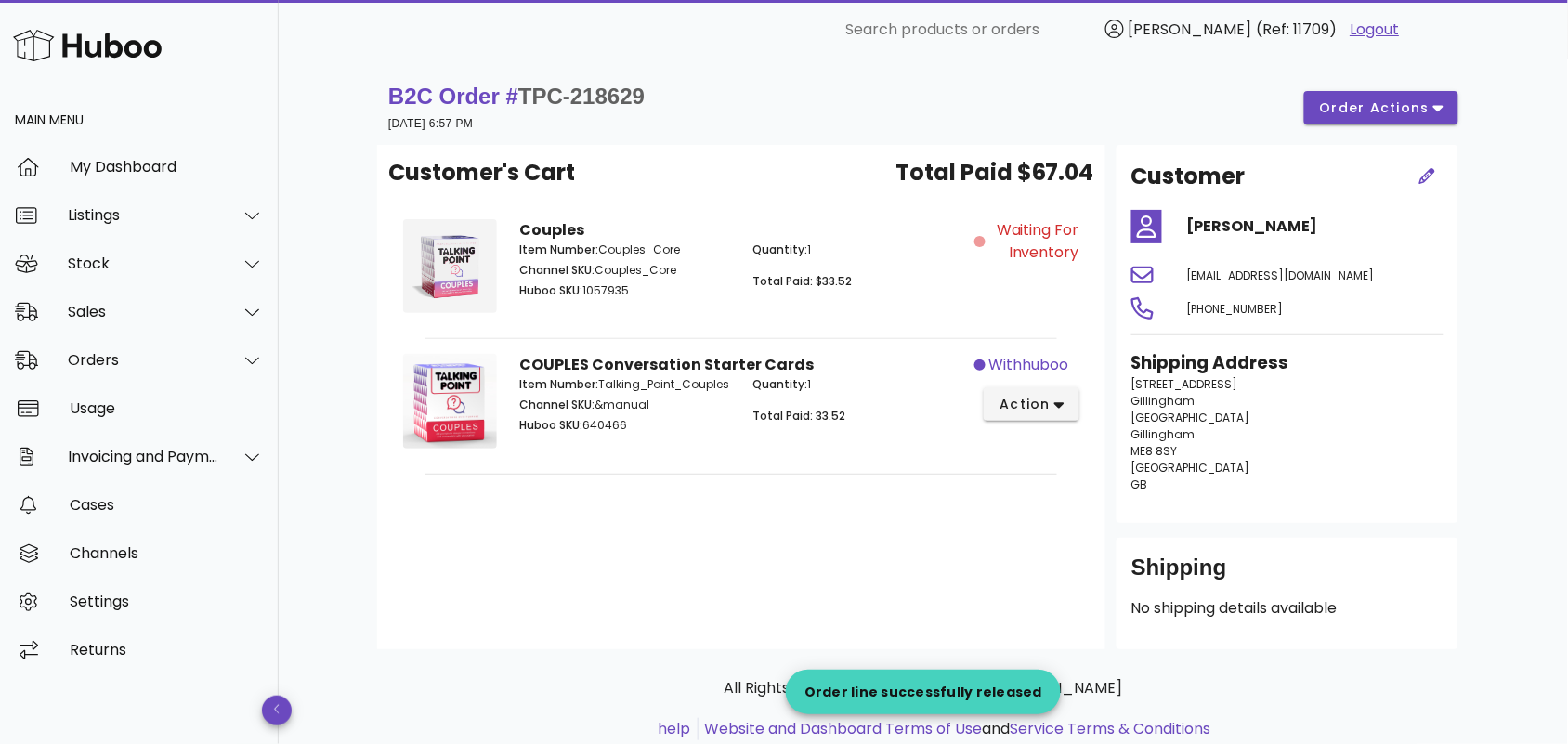
click at [776, 569] on div "Customer's Cart Total Paid $67.04 Couples Item Number: Couples_Core Channel SKU…" at bounding box center [742, 397] width 729 height 505
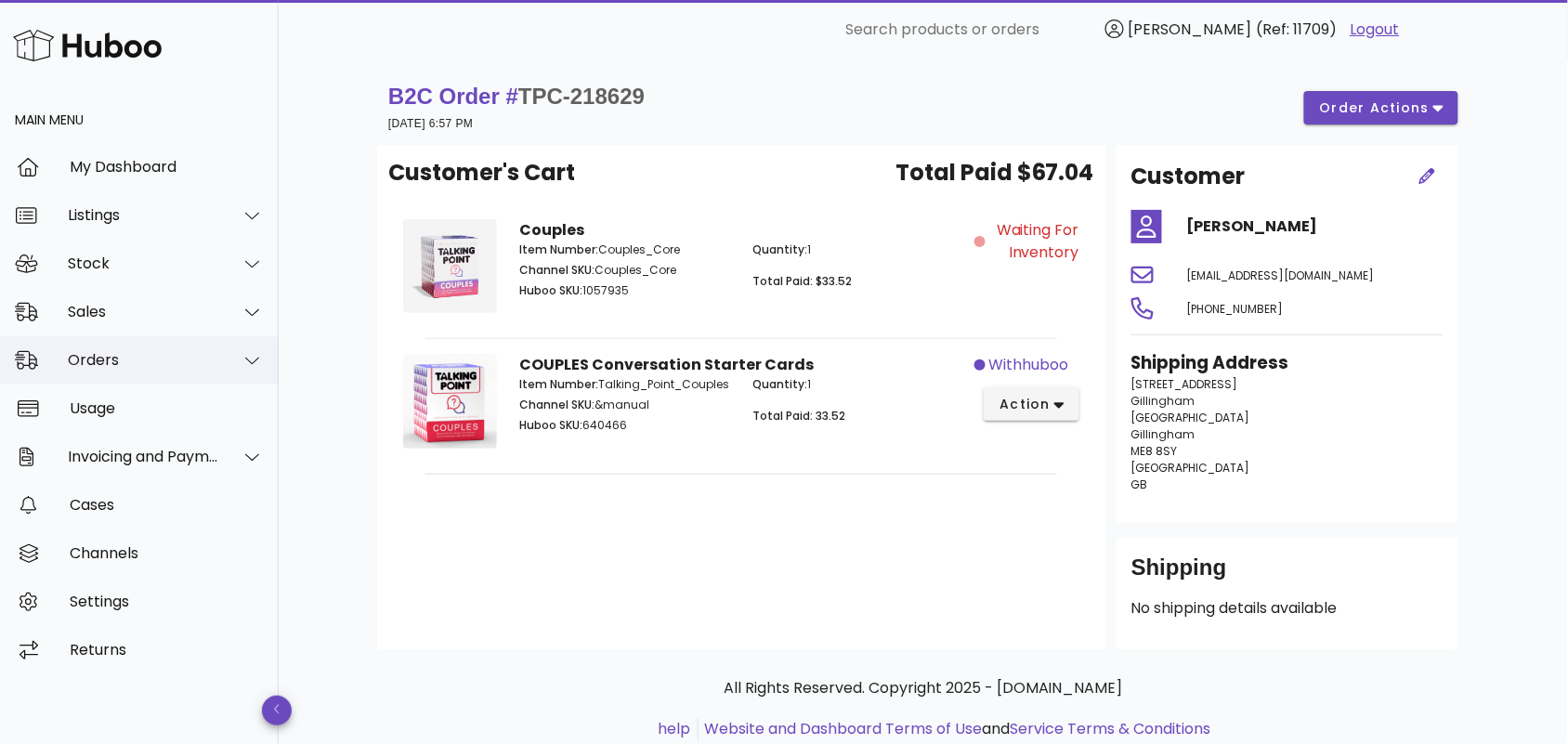
click at [142, 351] on div "Orders" at bounding box center [143, 360] width 152 height 18
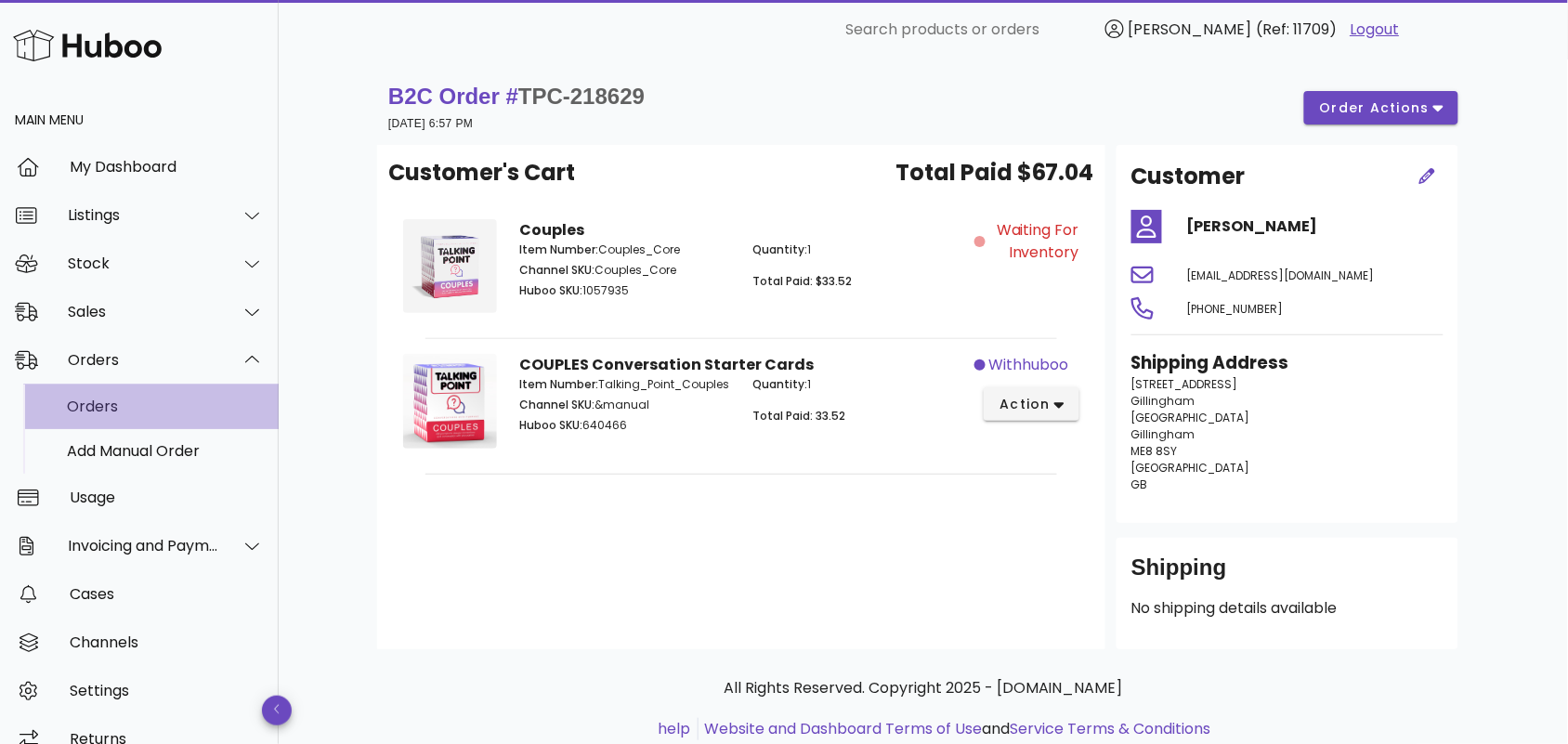
click at [147, 404] on div "Orders" at bounding box center [165, 406] width 197 height 18
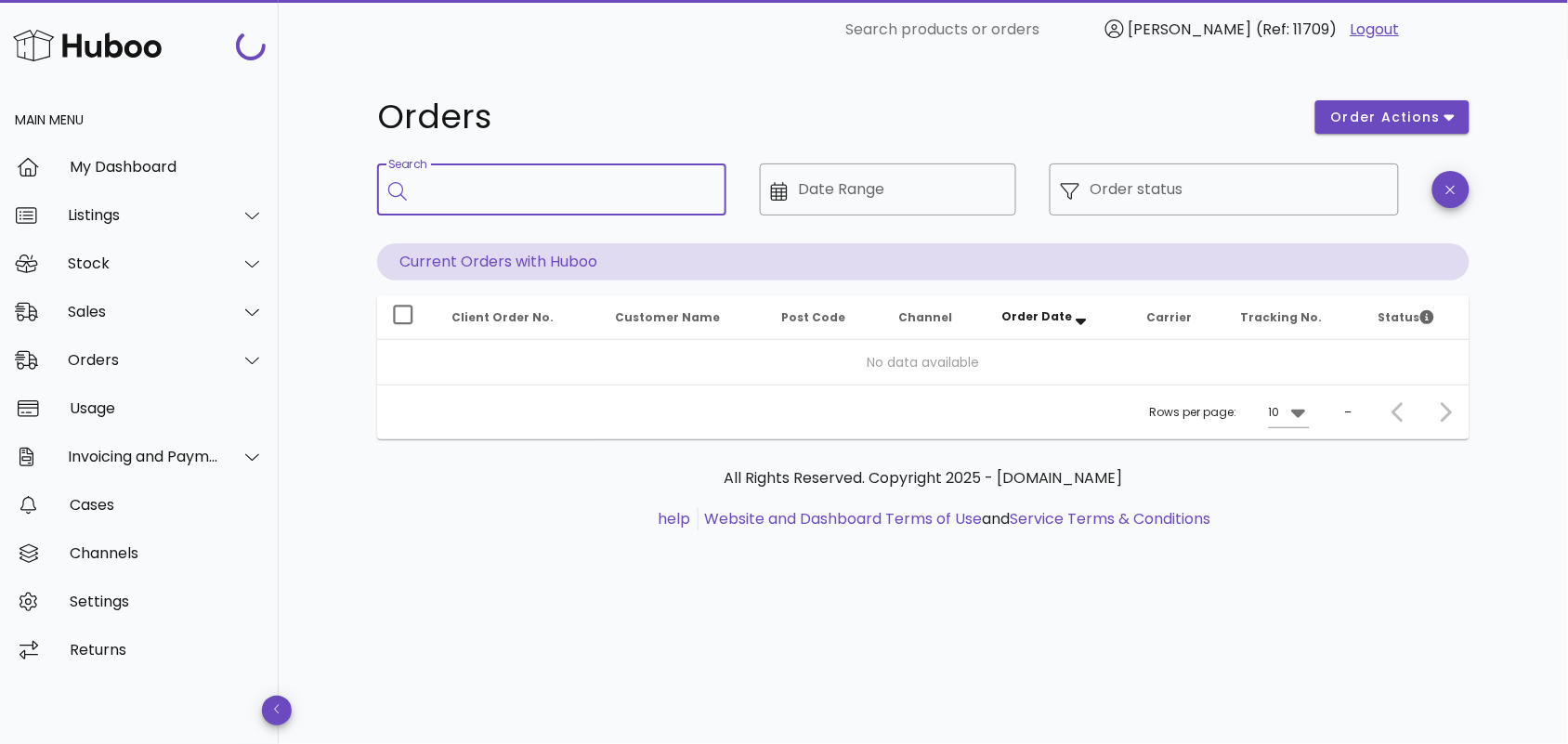
click at [508, 186] on input "Search" at bounding box center [564, 189] width 293 height 30
paste input "**********"
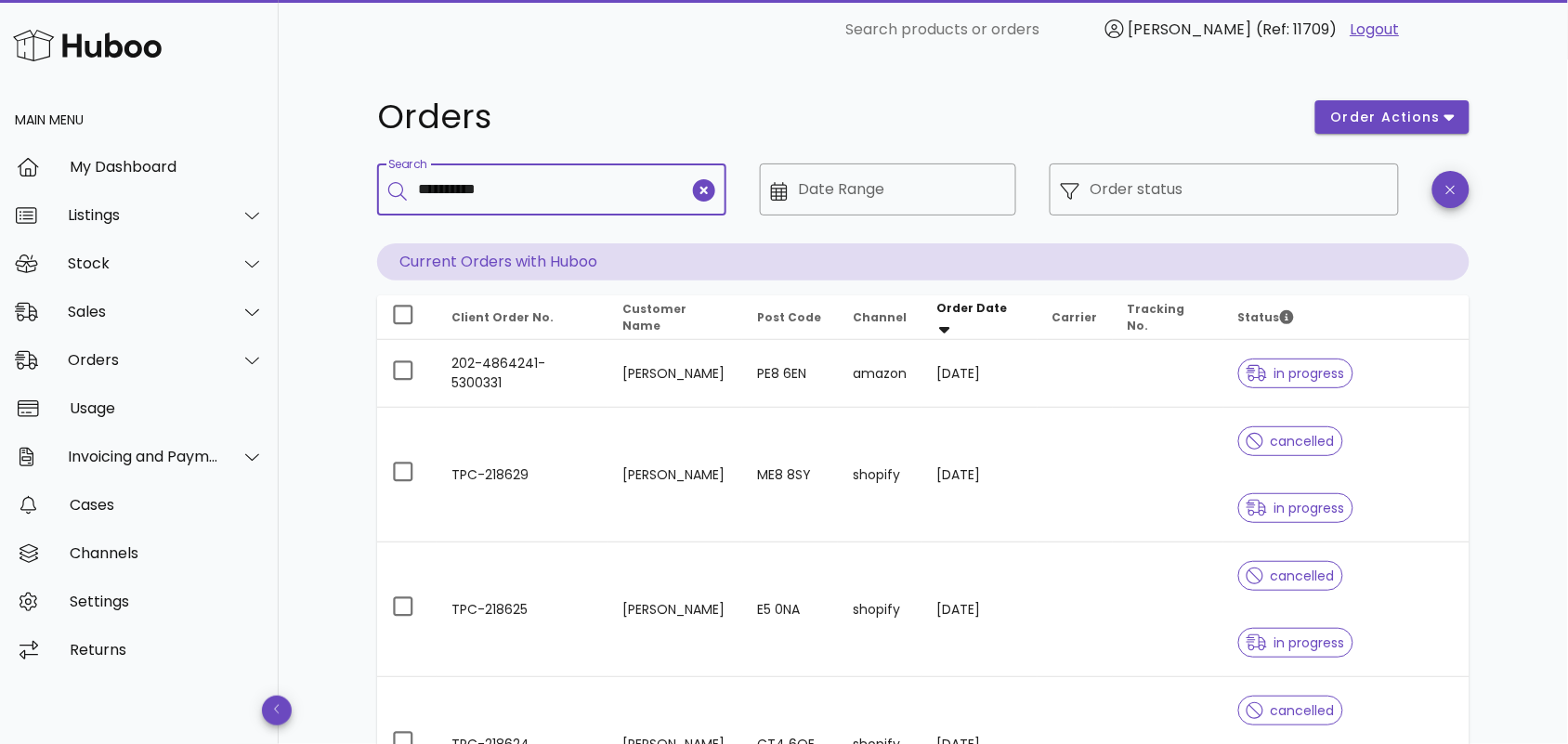
type input "**********"
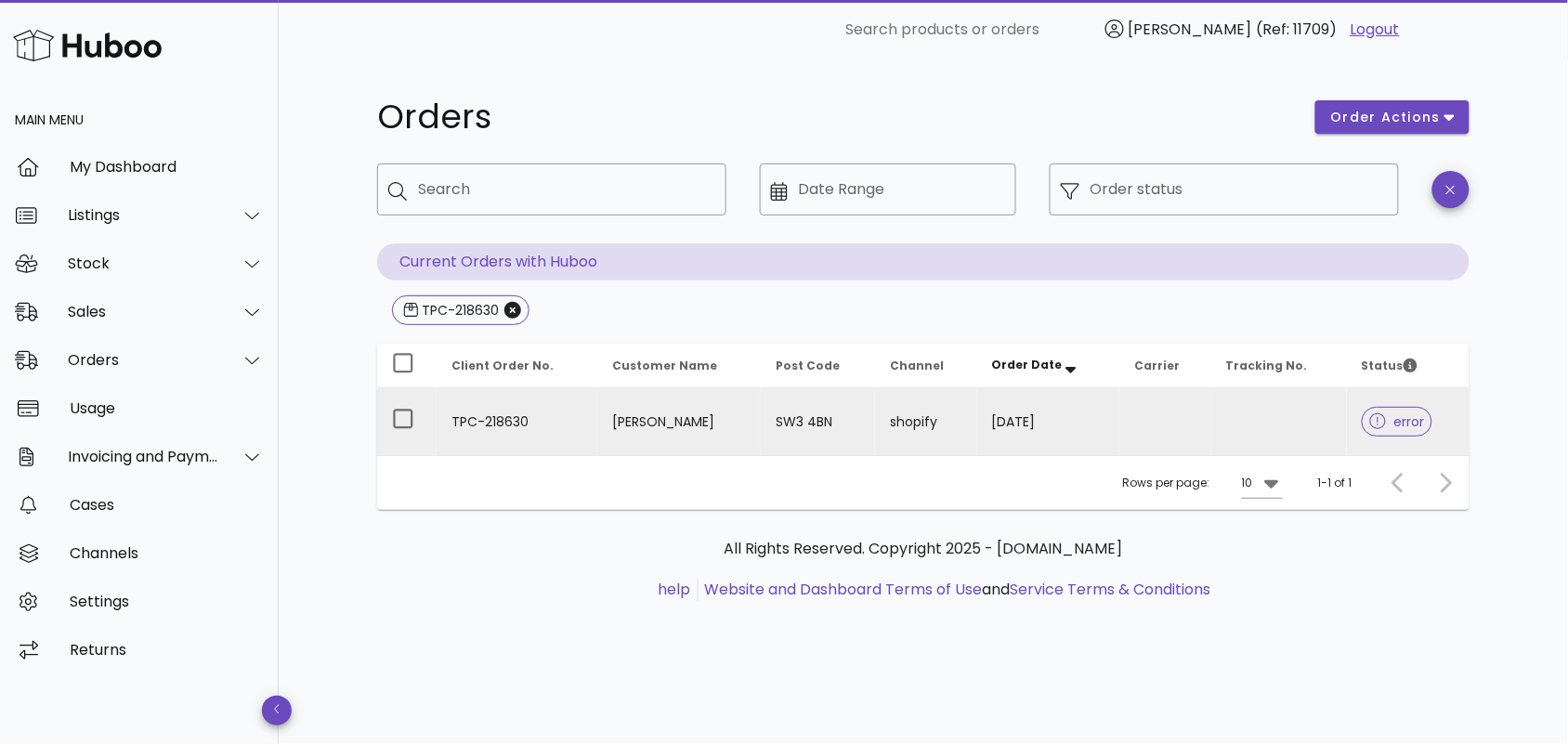
click at [548, 413] on td "TPC-218630" at bounding box center [517, 422] width 161 height 67
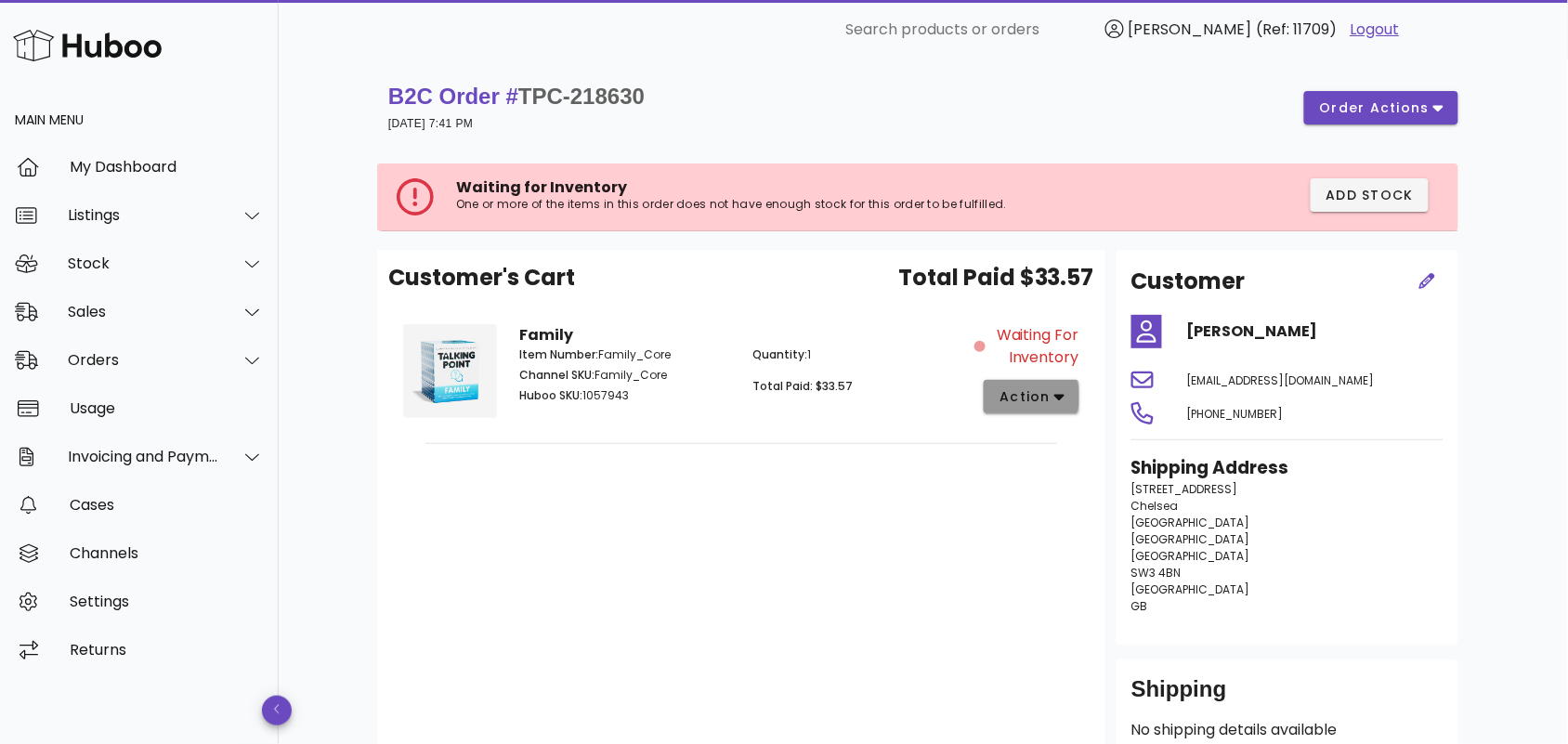
click at [1047, 394] on span "action" at bounding box center [1025, 397] width 52 height 20
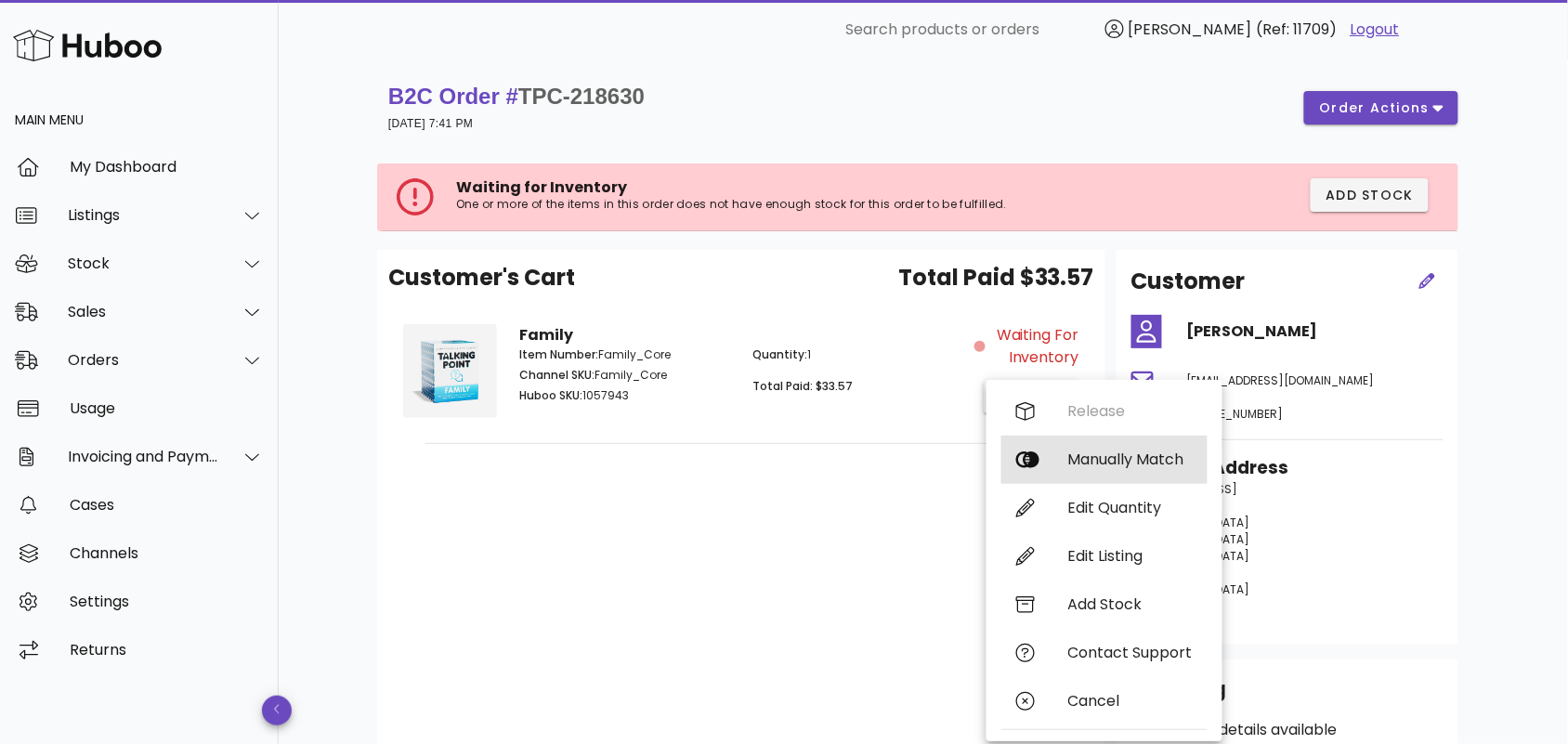
click at [1084, 457] on div "Manually Match" at bounding box center [1130, 459] width 125 height 18
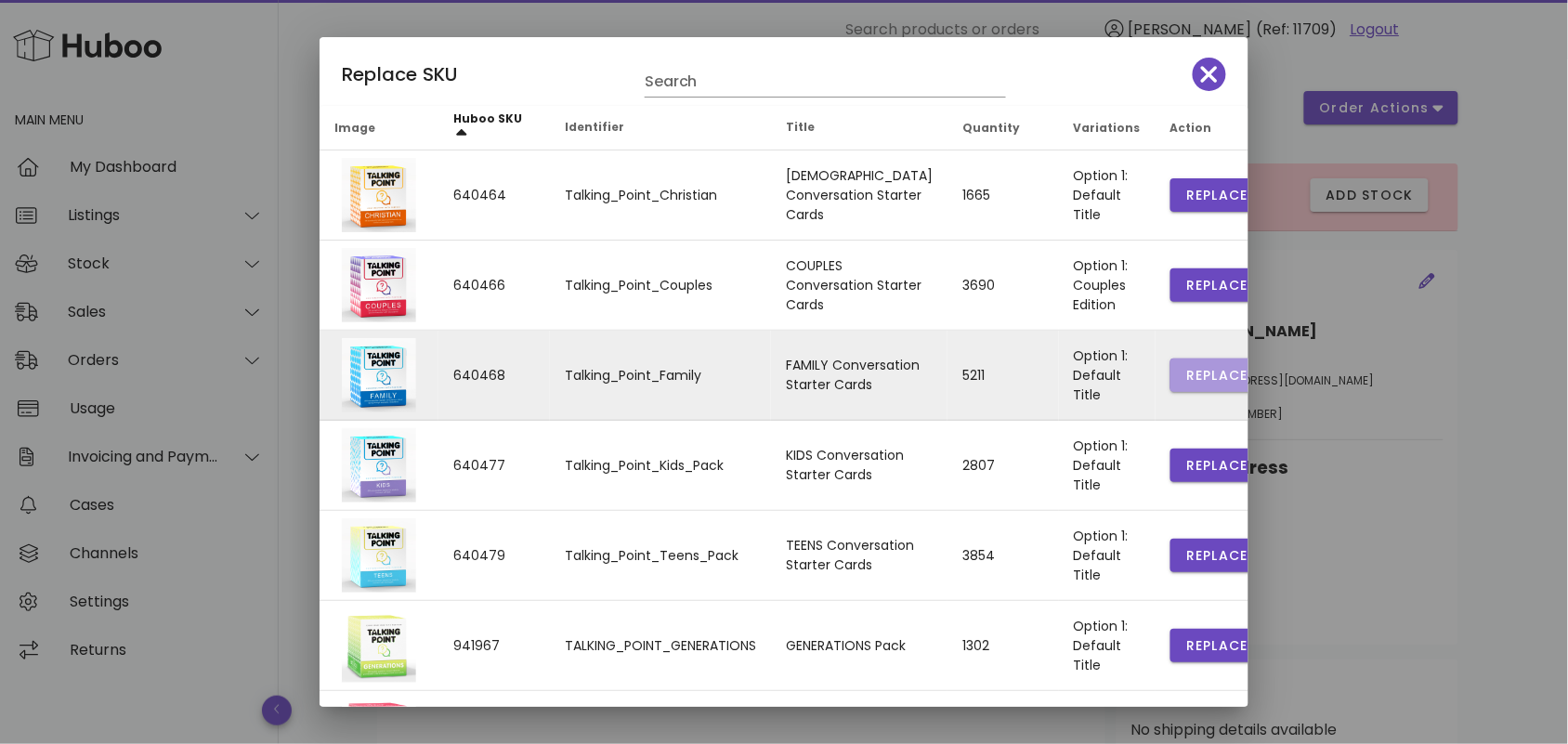
click at [1185, 373] on span "Replace" at bounding box center [1216, 376] width 63 height 20
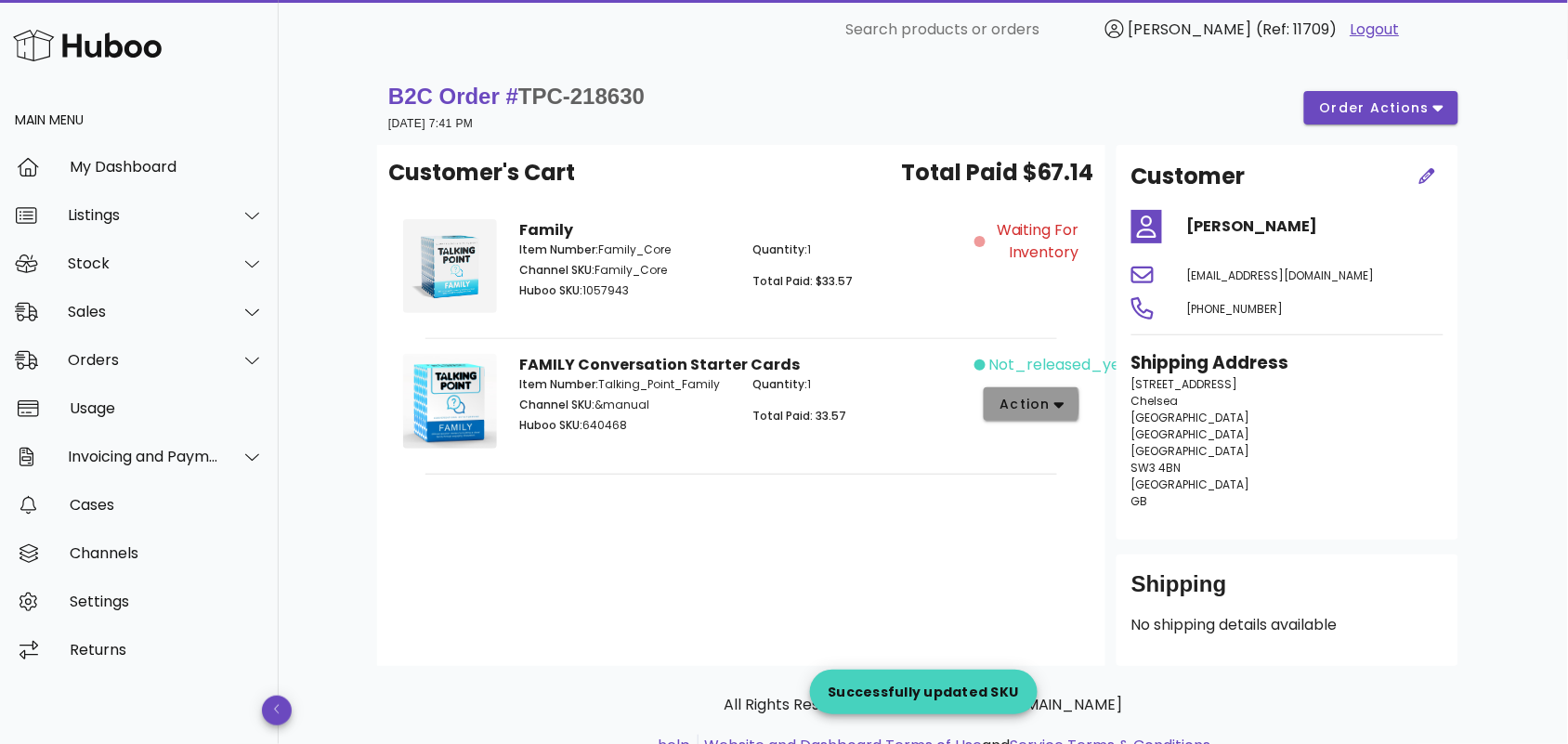
click at [1031, 410] on span "action" at bounding box center [1025, 404] width 52 height 20
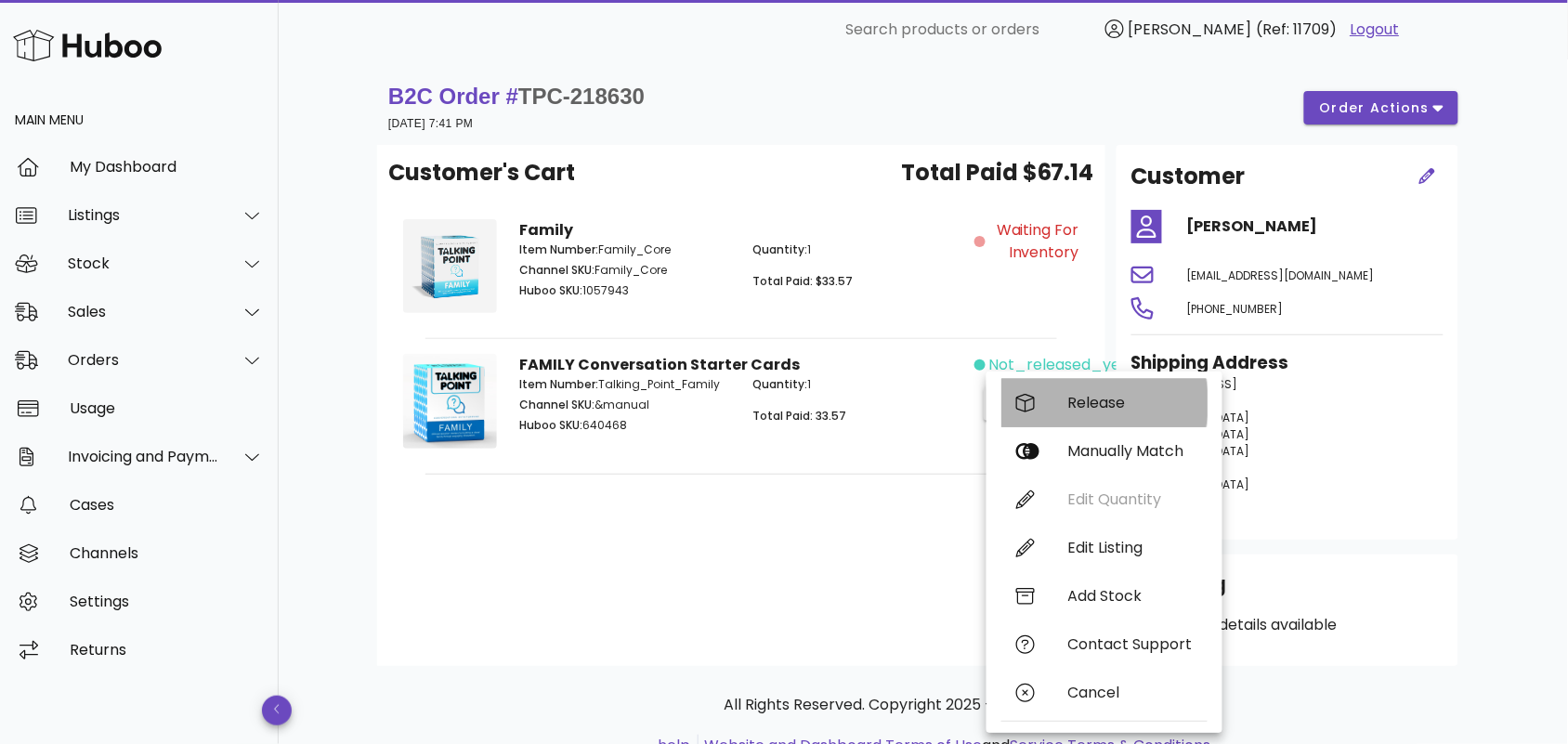
click at [1092, 405] on div "Release" at bounding box center [1130, 402] width 125 height 18
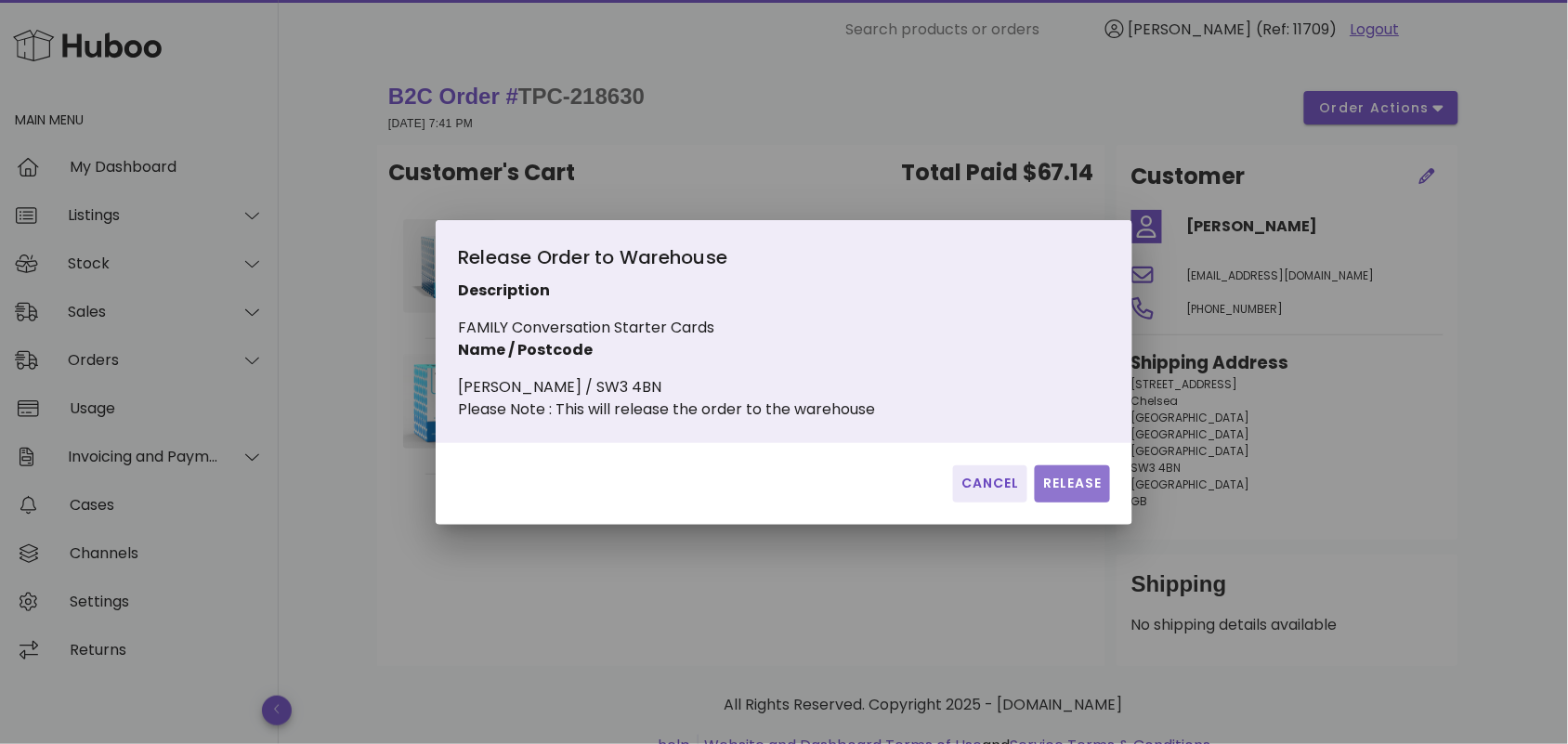
click at [1070, 490] on span "Release" at bounding box center [1072, 484] width 60 height 20
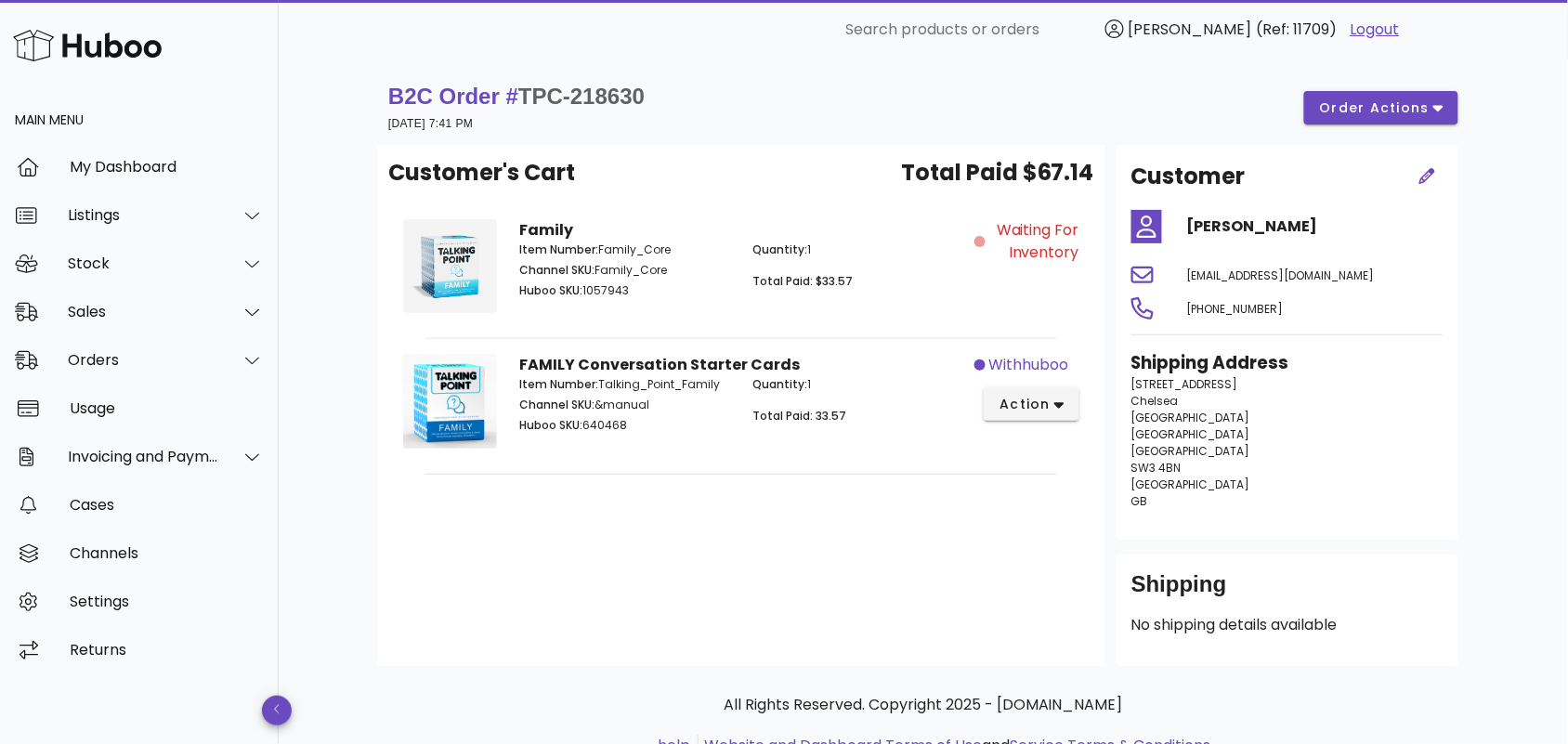
click at [739, 563] on div "Customer's Cart Total Paid $67.14 Family Item Number: Family_Core Channel SKU: …" at bounding box center [742, 406] width 729 height 521
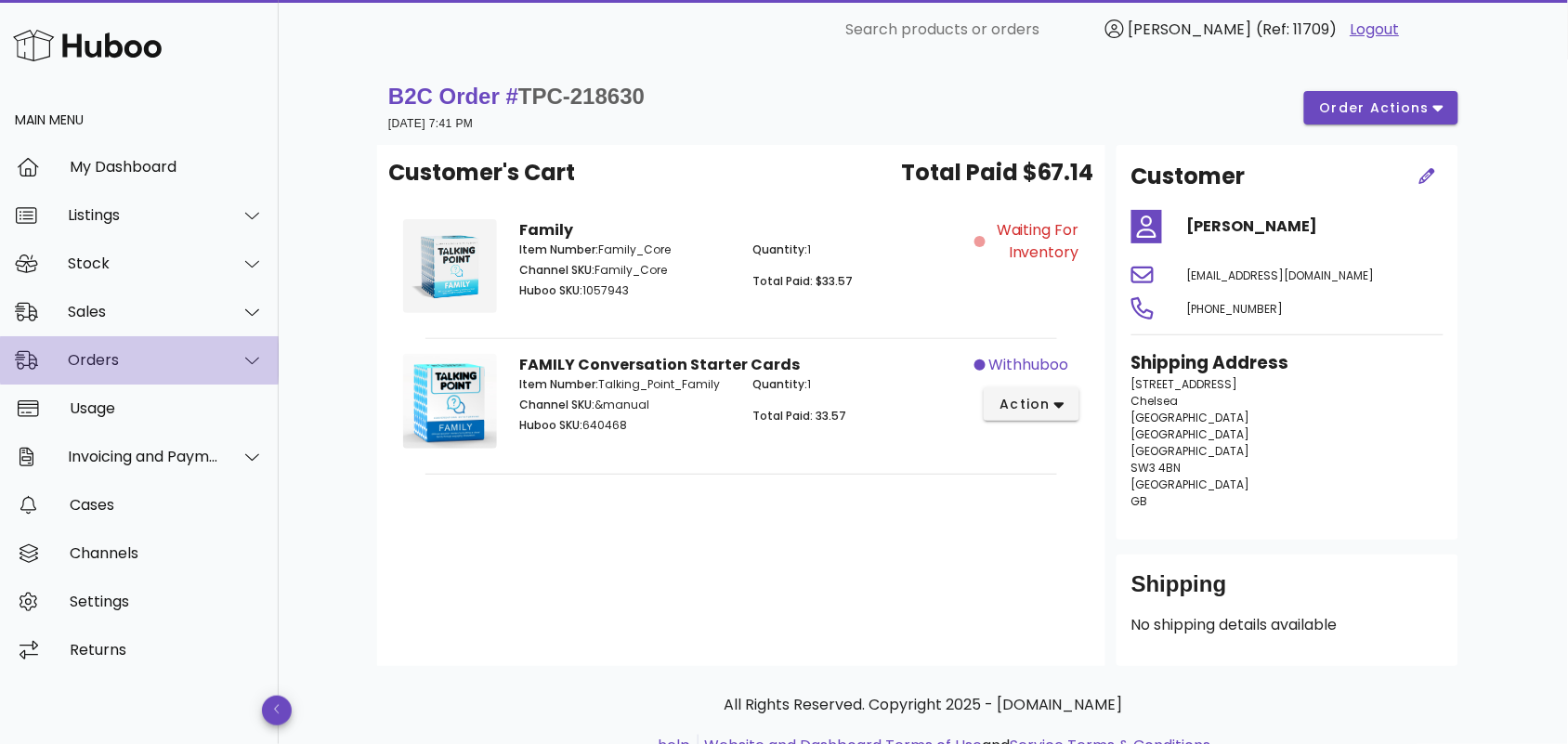
click at [201, 360] on div "Orders" at bounding box center [143, 360] width 152 height 18
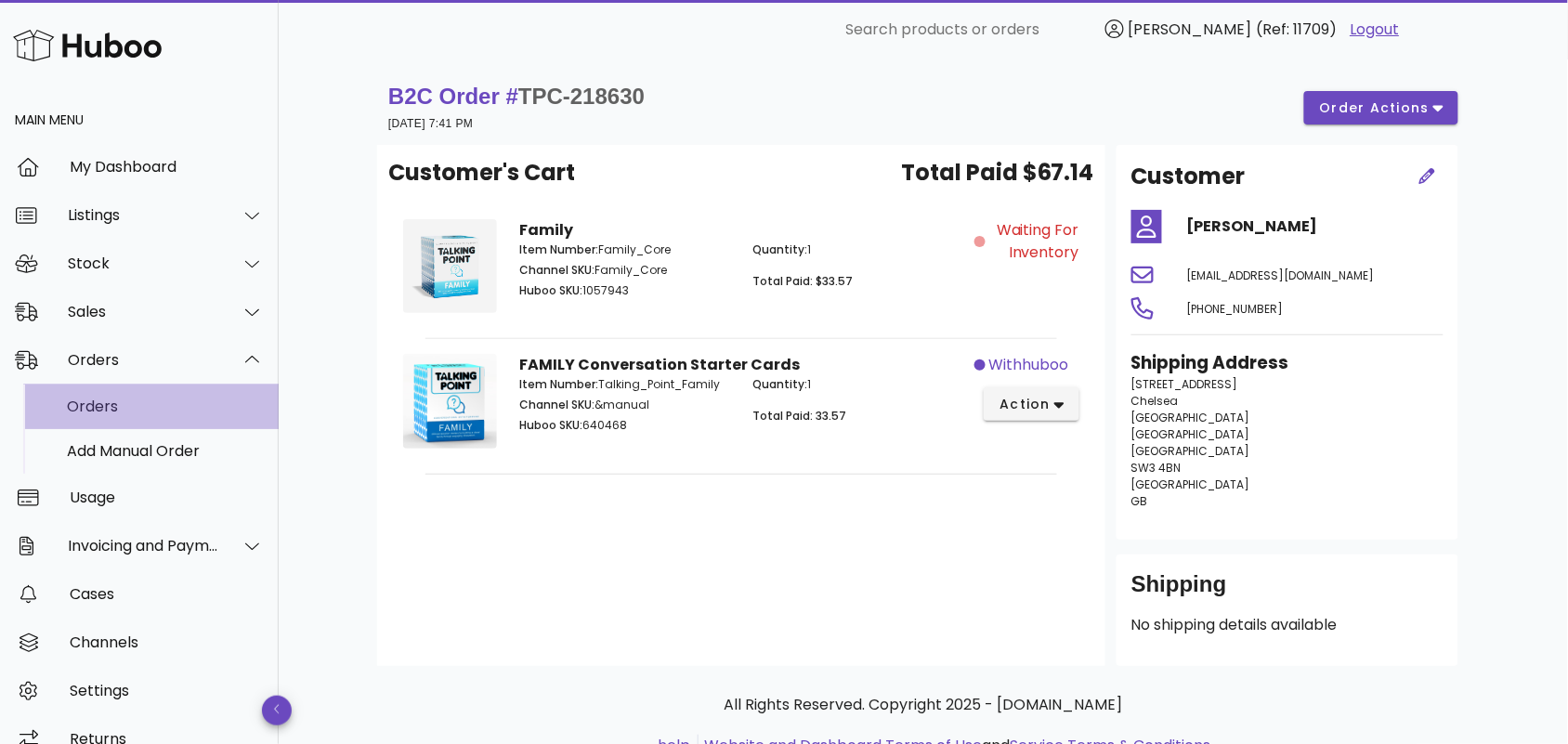
click at [184, 410] on div "Orders" at bounding box center [165, 406] width 197 height 18
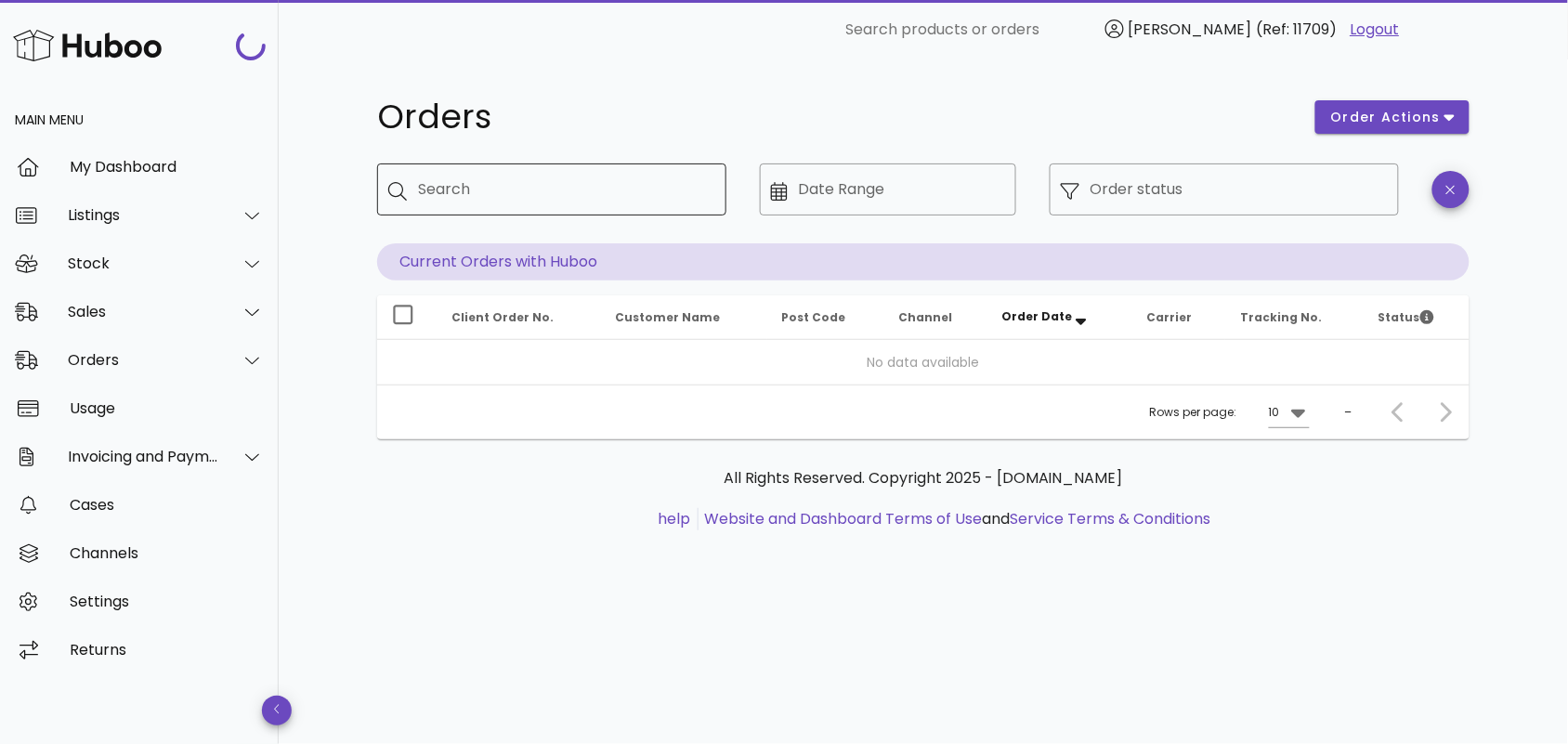
click at [503, 177] on input "Search" at bounding box center [564, 189] width 293 height 30
paste input "**********"
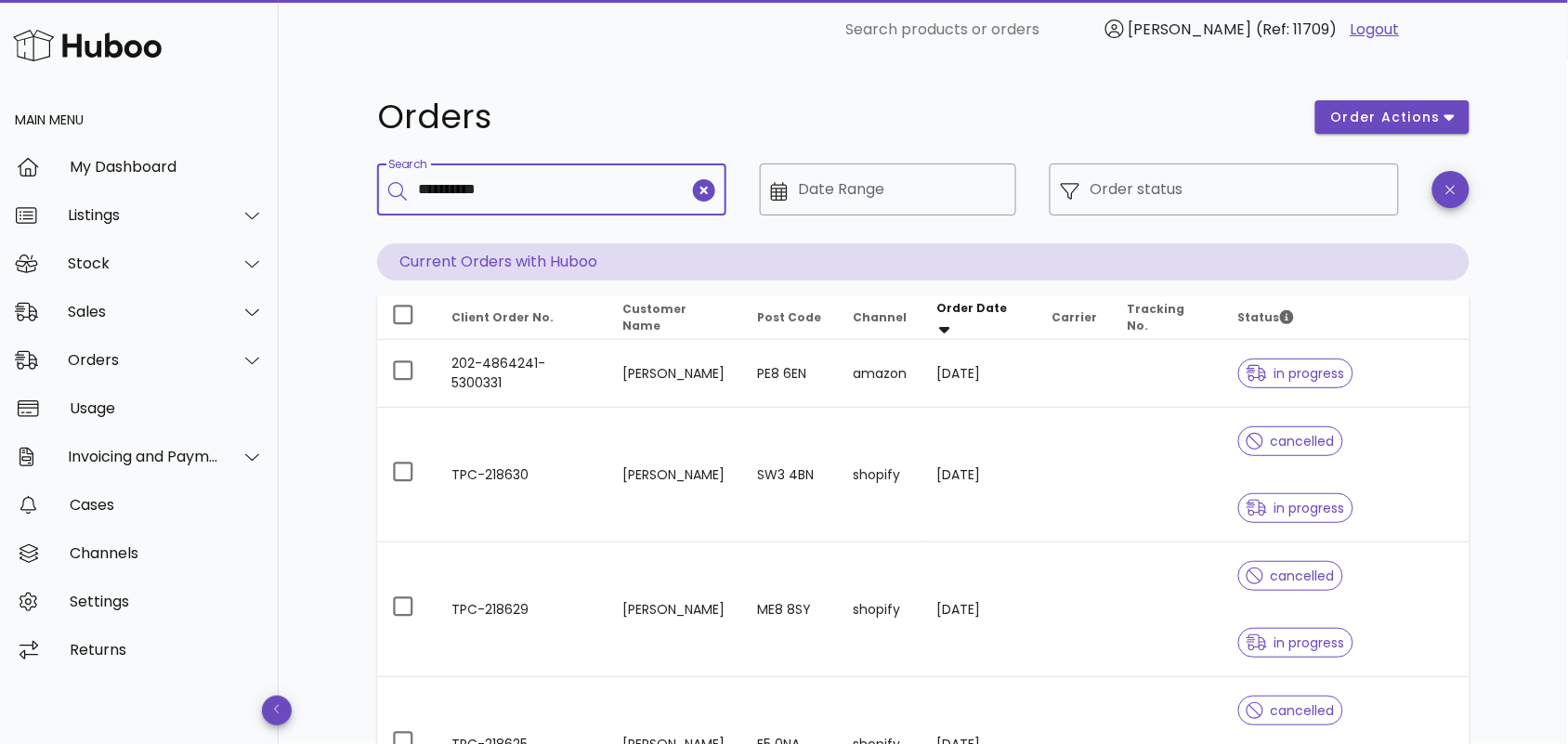
type input "**********"
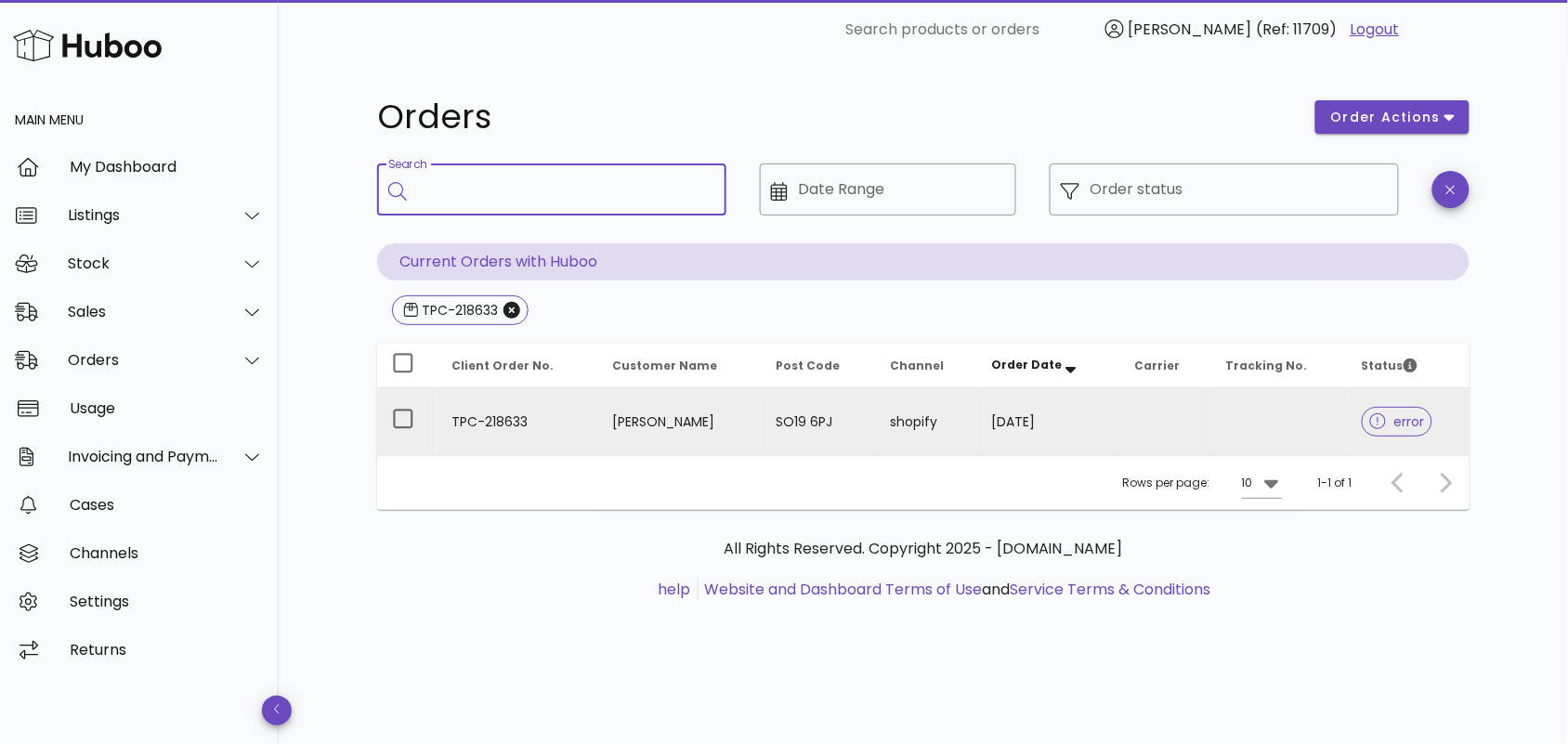
click at [530, 418] on td "TPC-218633" at bounding box center [517, 422] width 161 height 67
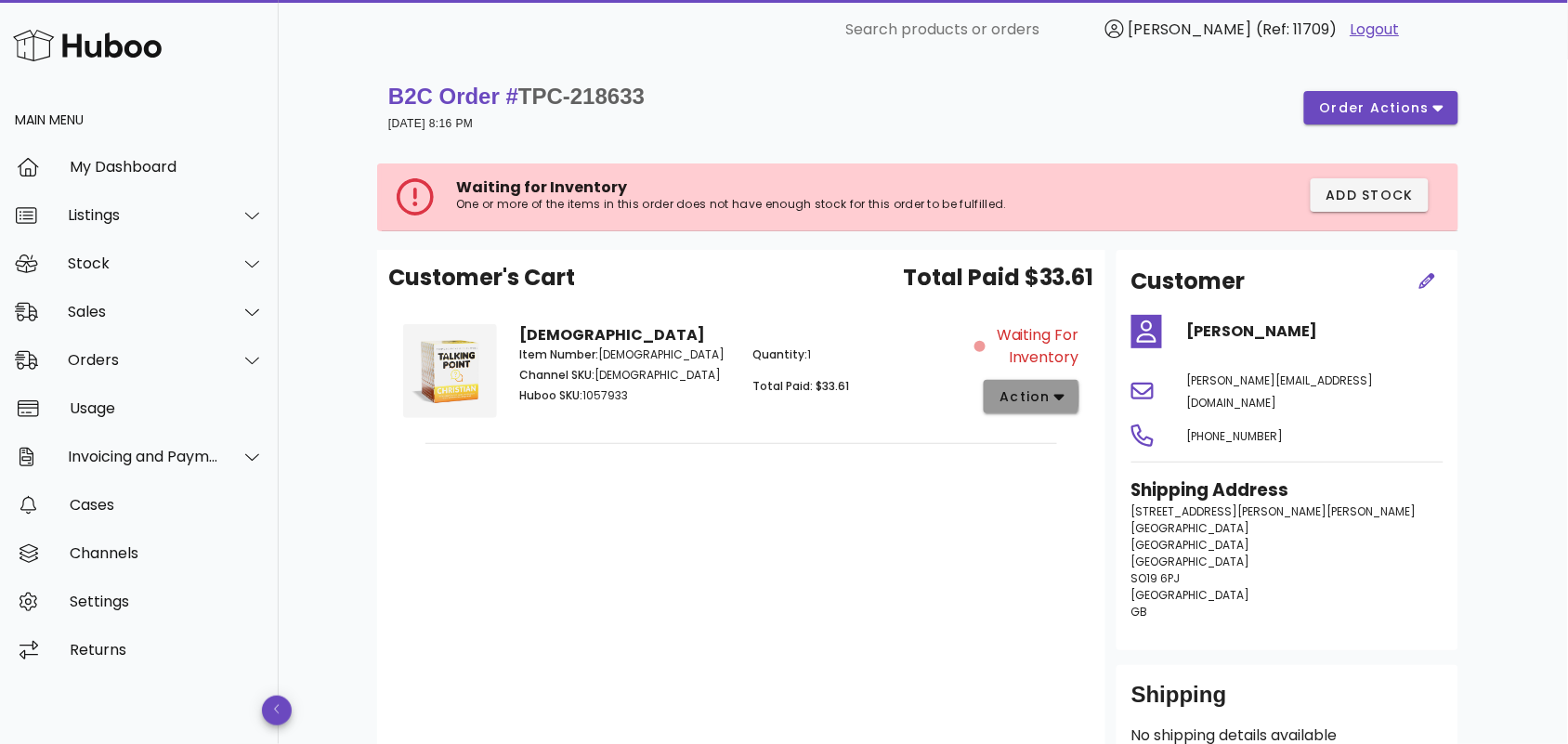
click at [1053, 394] on span "action" at bounding box center [1031, 397] width 66 height 20
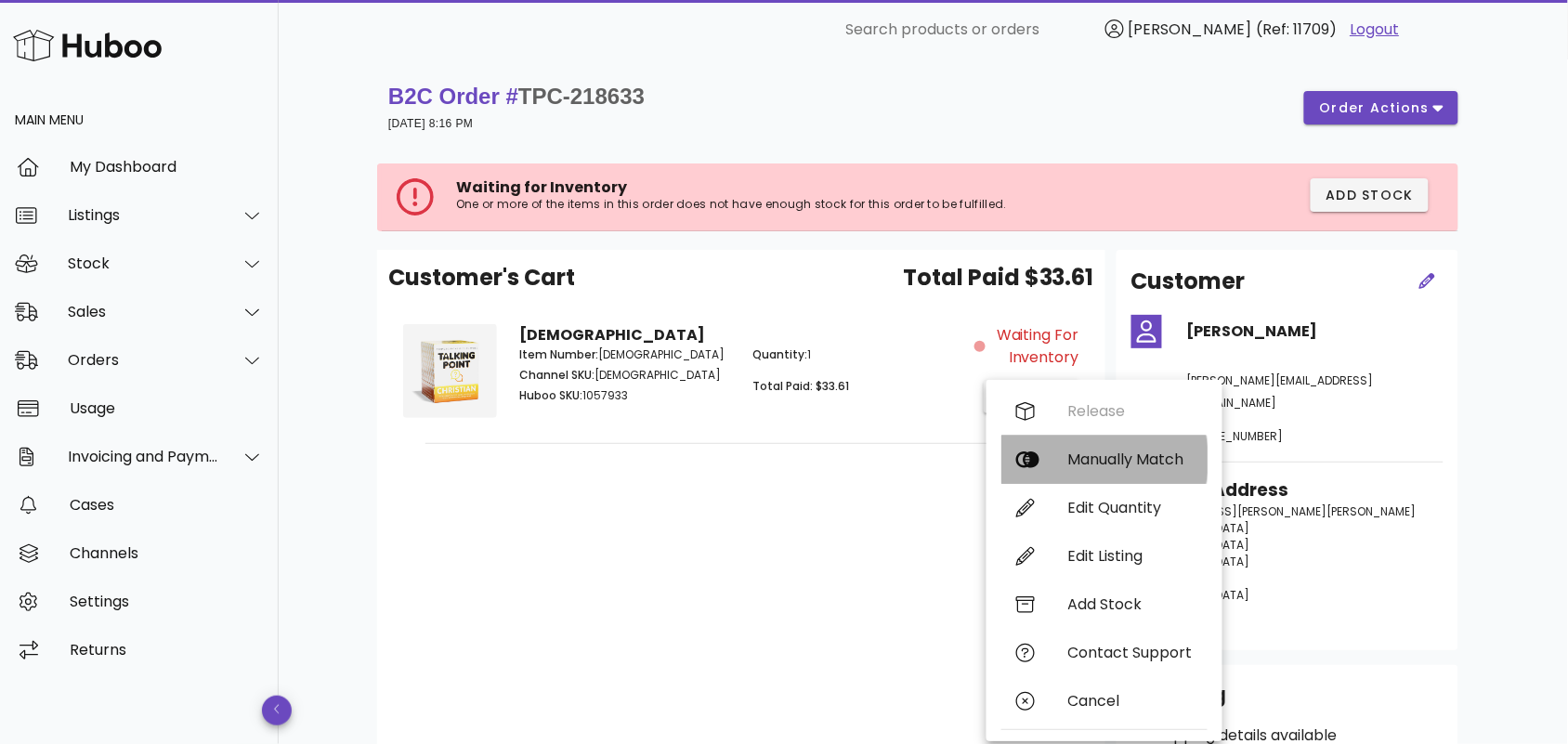
click at [1073, 463] on div "Manually Match" at bounding box center [1130, 459] width 125 height 18
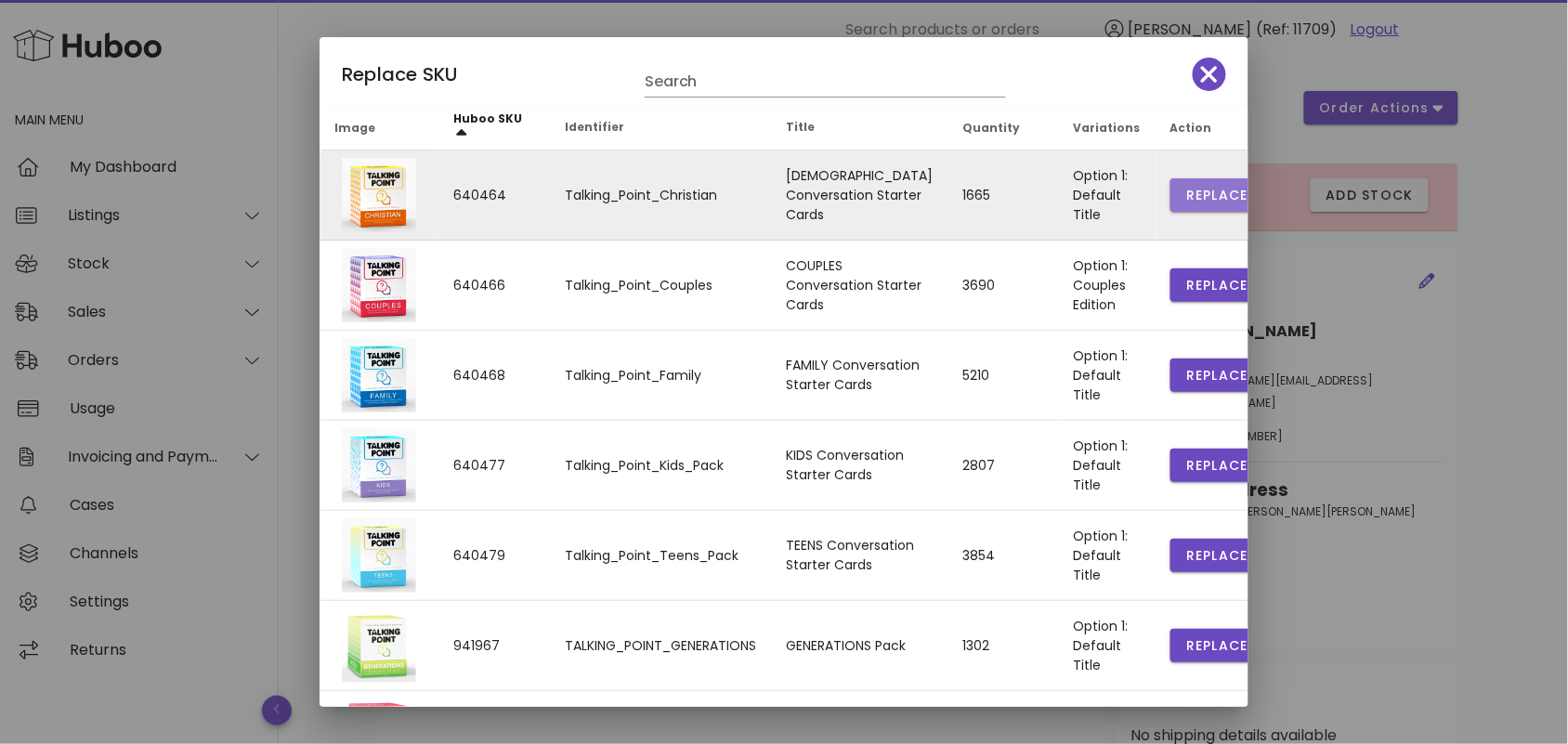
click at [1185, 195] on span "Replace" at bounding box center [1216, 195] width 63 height 20
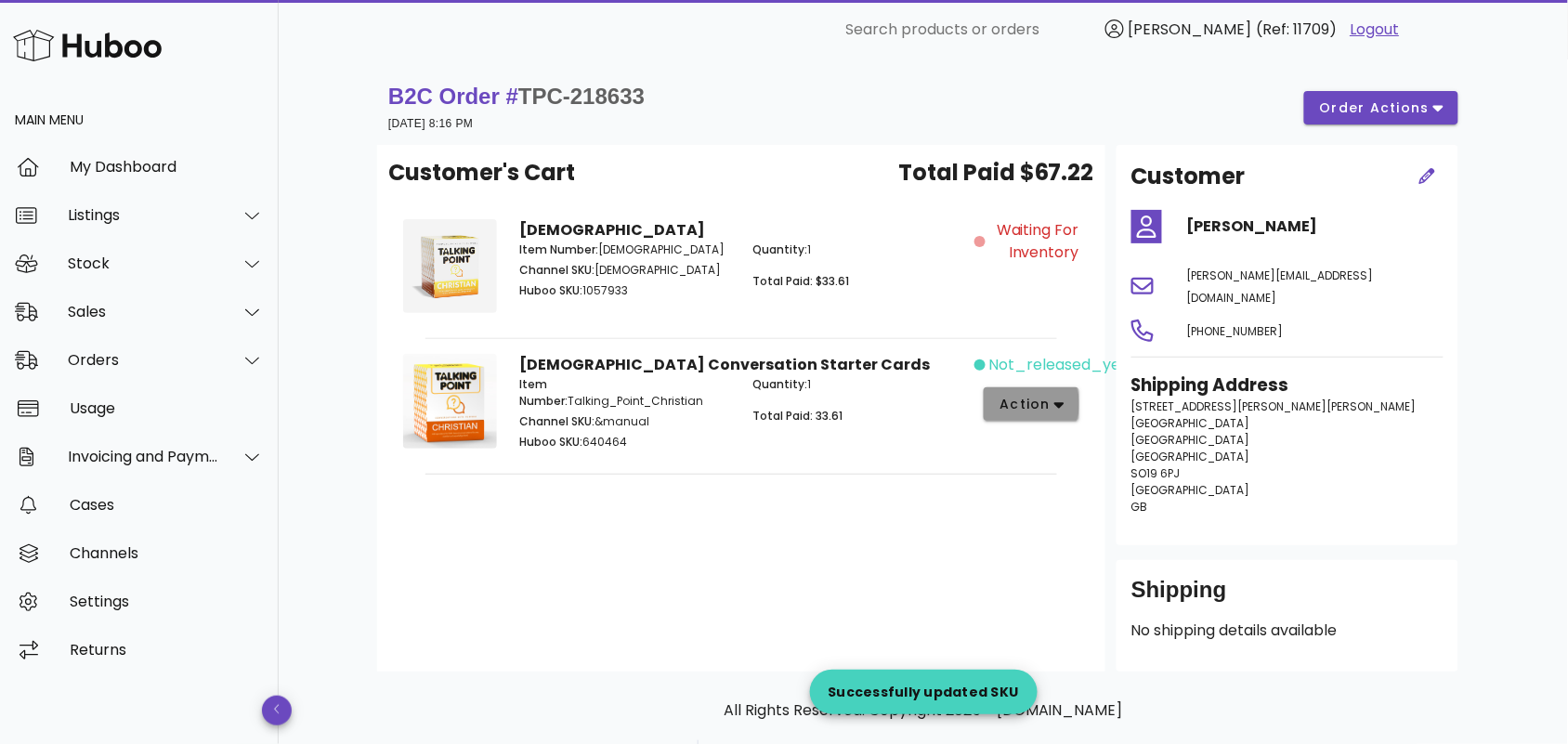
click at [1065, 406] on icon "button" at bounding box center [1059, 405] width 10 height 17
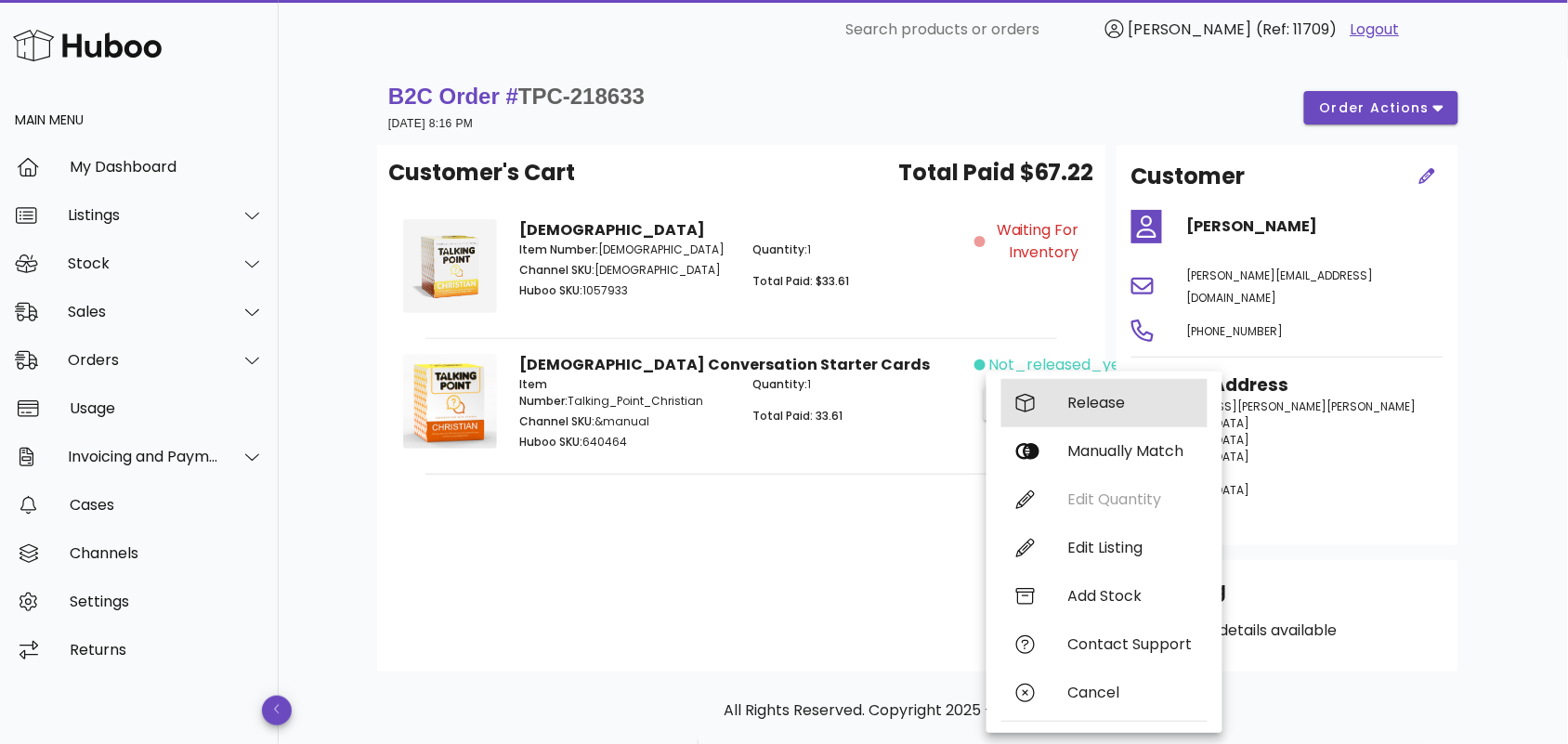
click at [1094, 405] on div "Release" at bounding box center [1130, 402] width 125 height 18
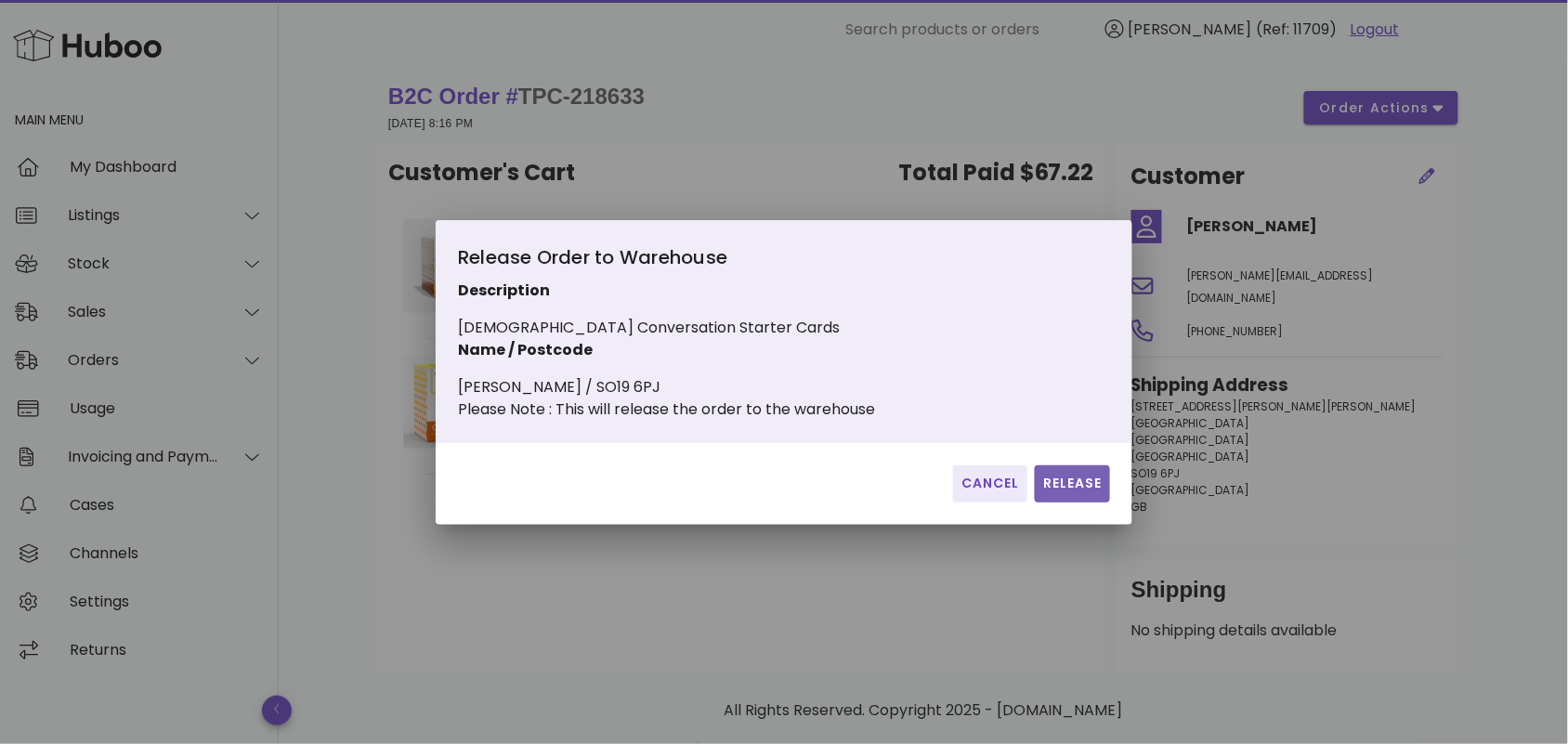
click at [1089, 489] on span "Release" at bounding box center [1072, 484] width 60 height 20
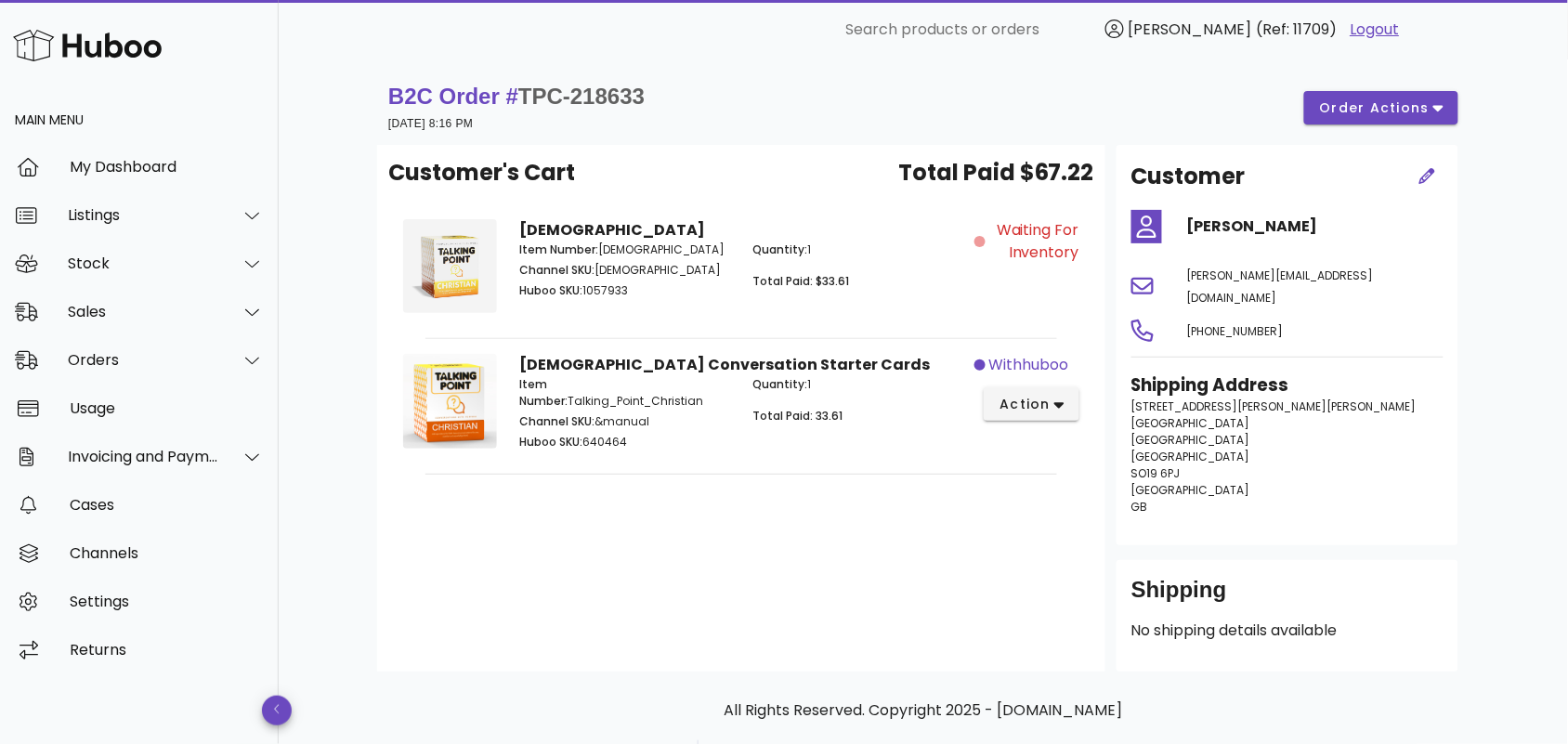
click at [851, 522] on div "Customer's Cart Total Paid $67.22 Christian Item Number: Christian_Core Channel…" at bounding box center [742, 409] width 729 height 527
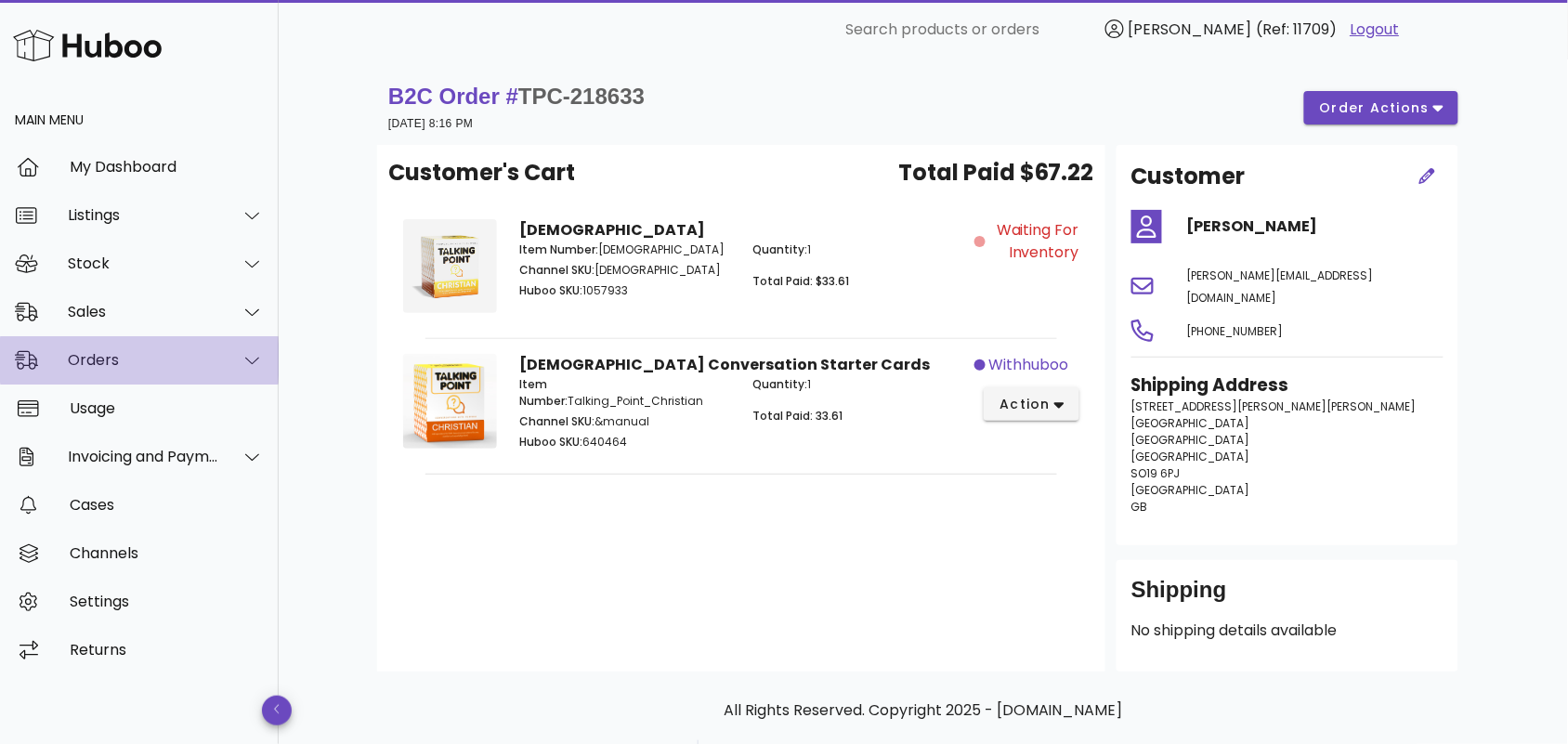
click at [204, 354] on div "Orders" at bounding box center [143, 360] width 152 height 18
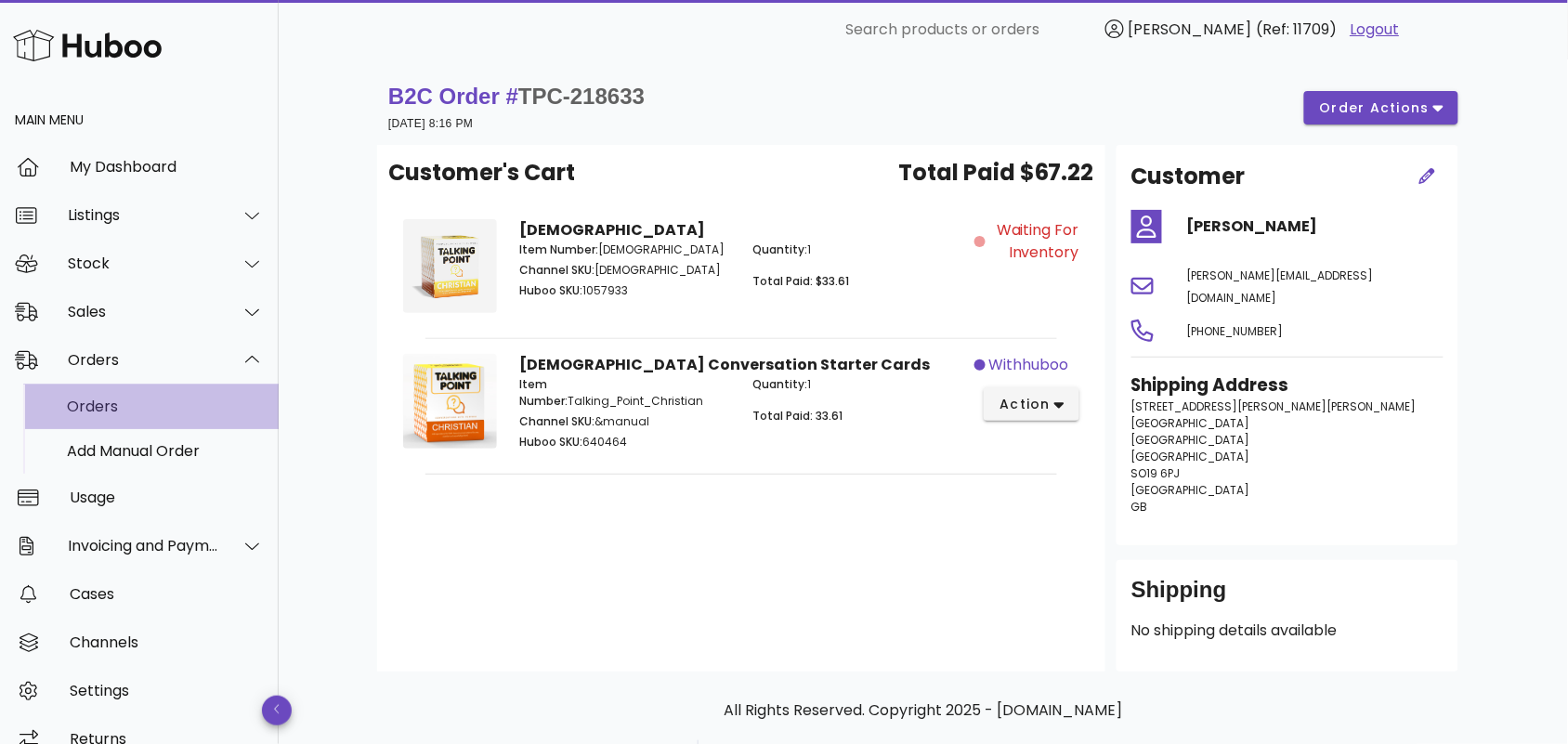
click at [173, 409] on div "Orders" at bounding box center [165, 406] width 197 height 18
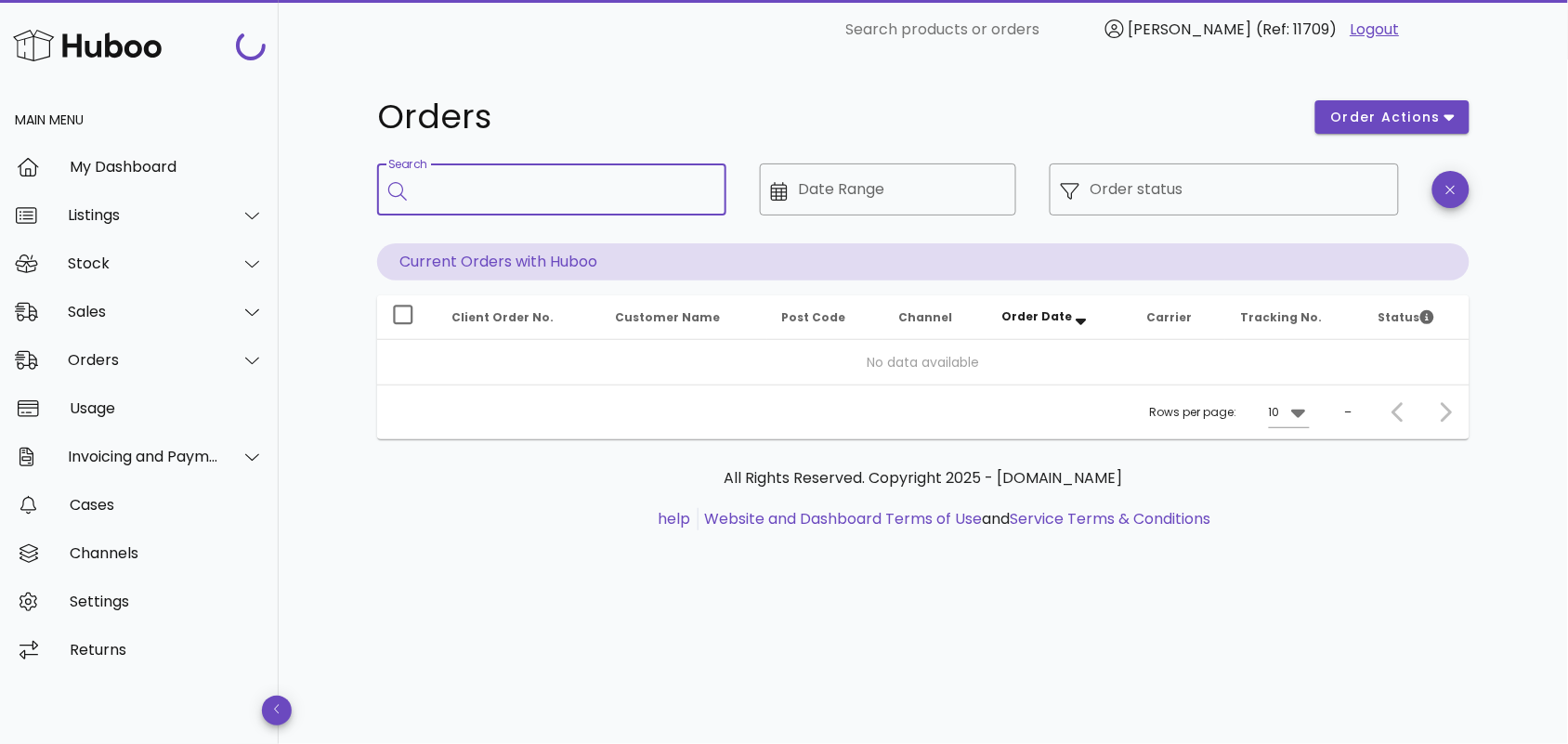
click at [423, 186] on input "Search" at bounding box center [564, 189] width 293 height 30
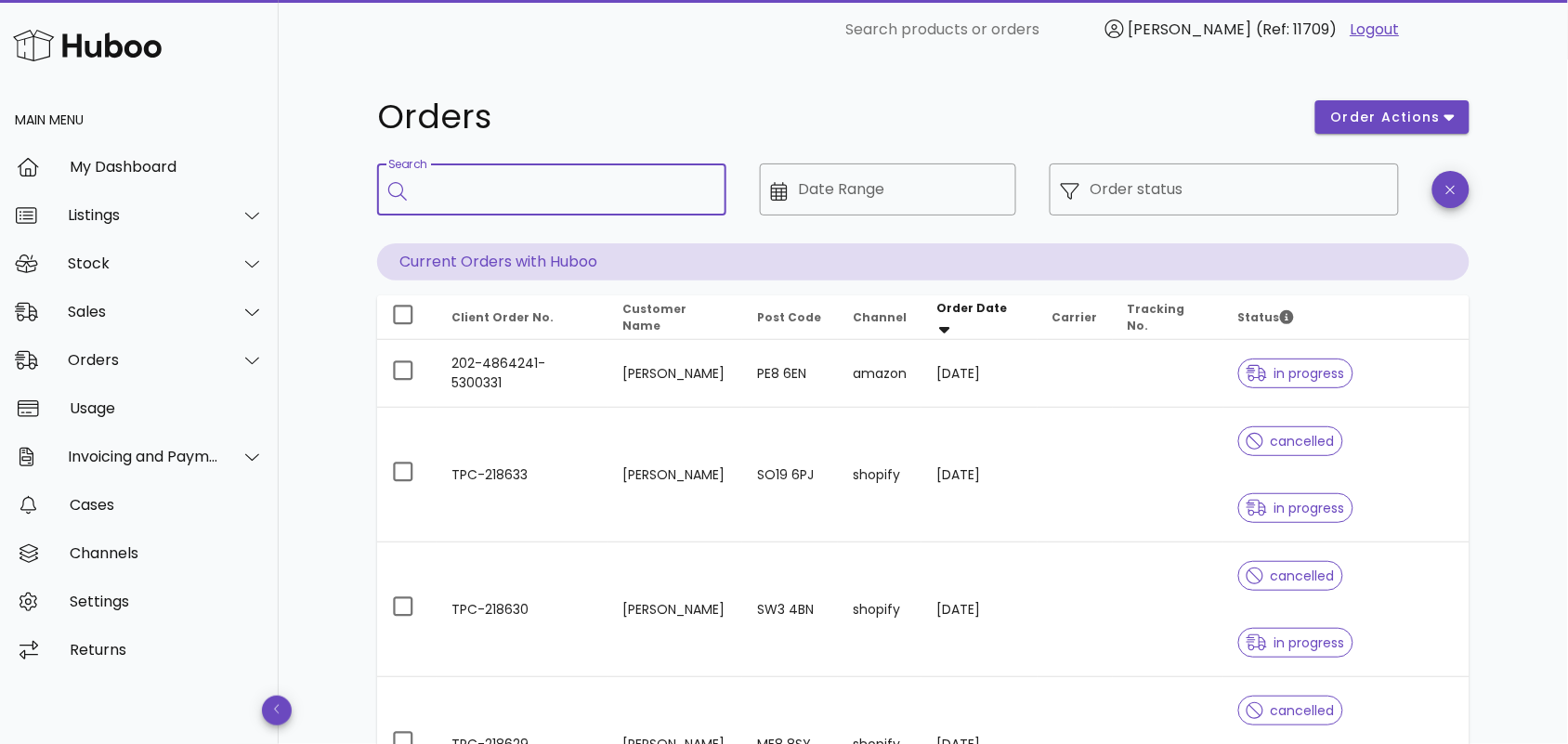
paste input "**********"
type input "**********"
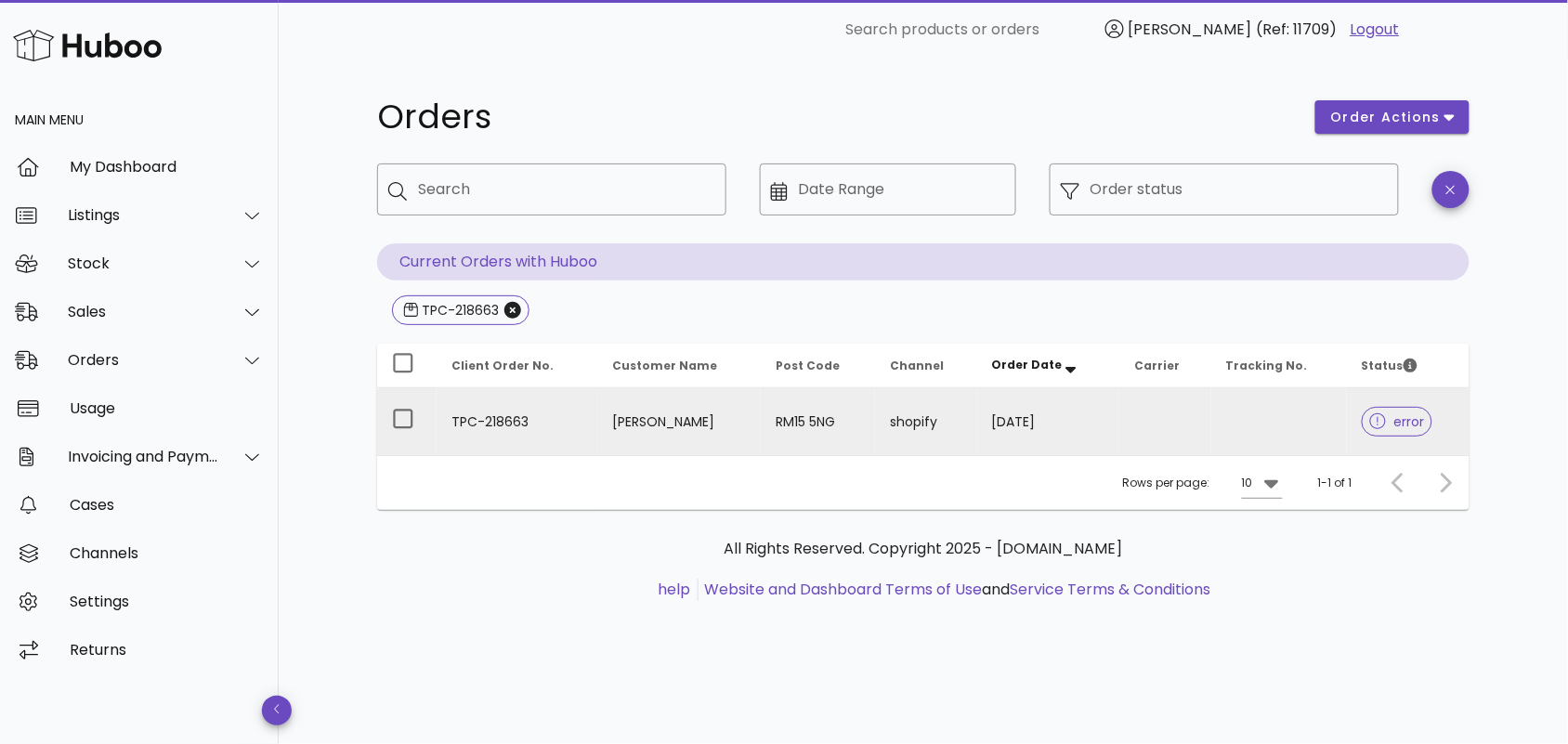
click at [570, 410] on td "TPC-218663" at bounding box center [517, 422] width 161 height 67
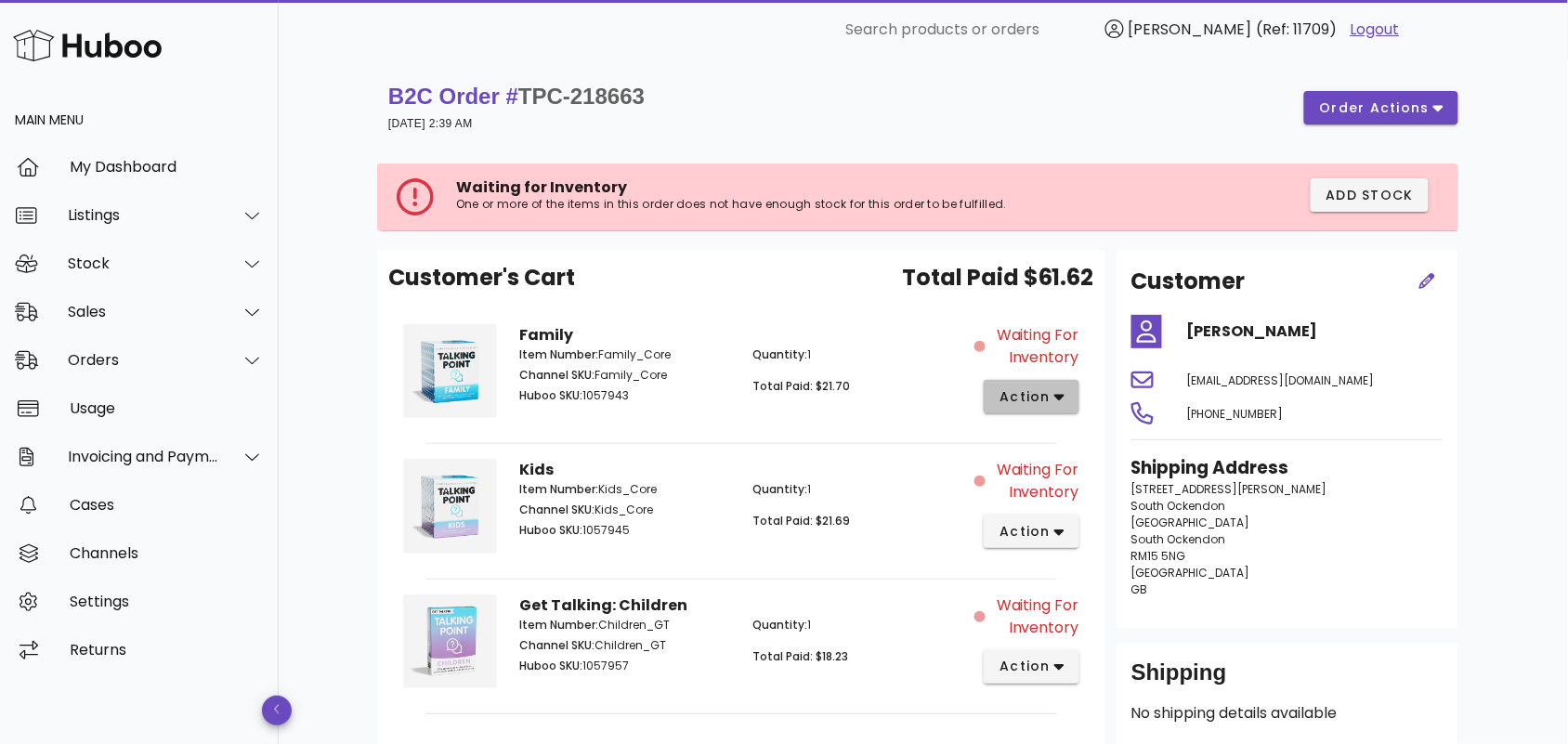
click at [1057, 400] on icon "button" at bounding box center [1059, 397] width 10 height 17
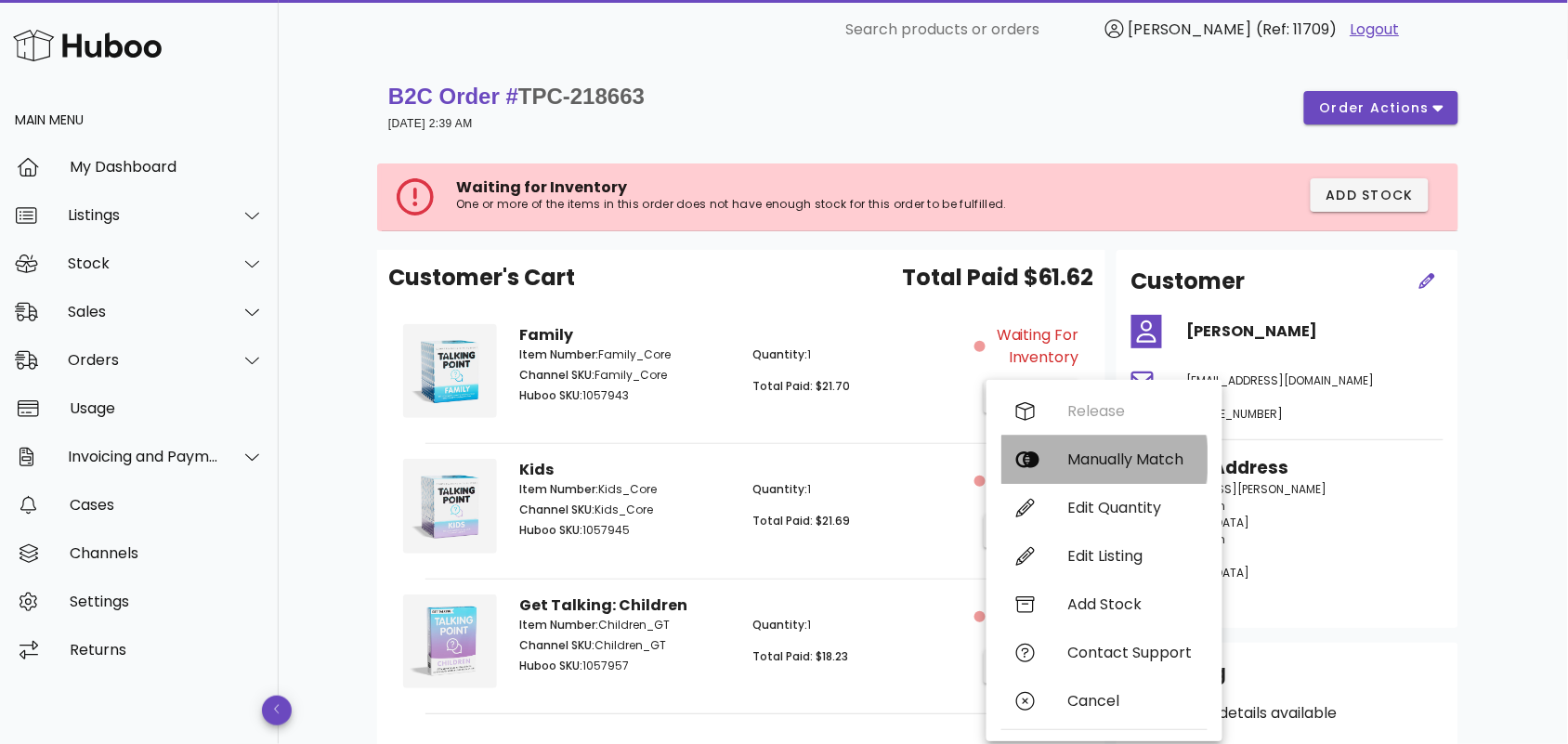
click at [1073, 462] on div "Manually Match" at bounding box center [1130, 459] width 125 height 18
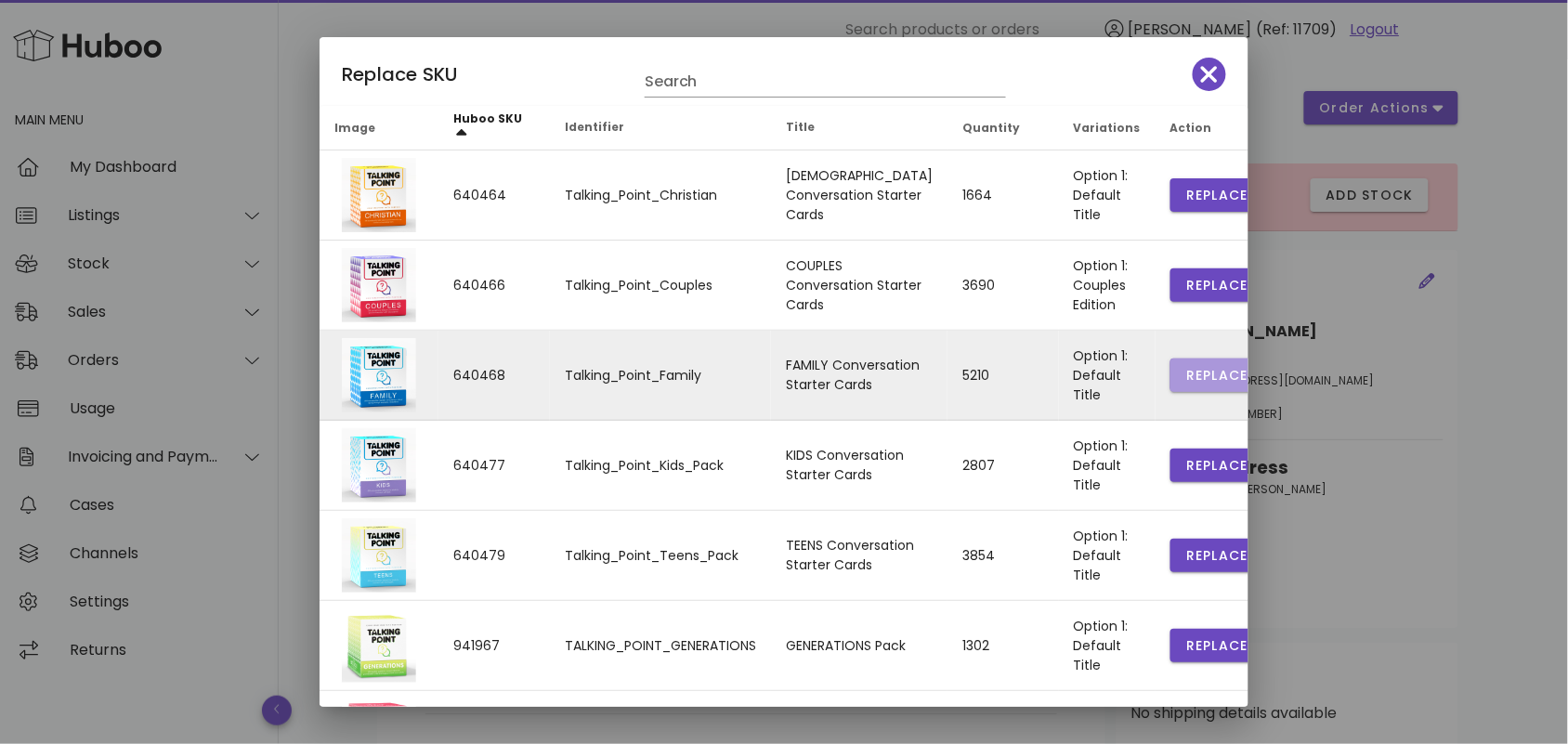
click at [1186, 372] on span "Replace" at bounding box center [1216, 376] width 63 height 20
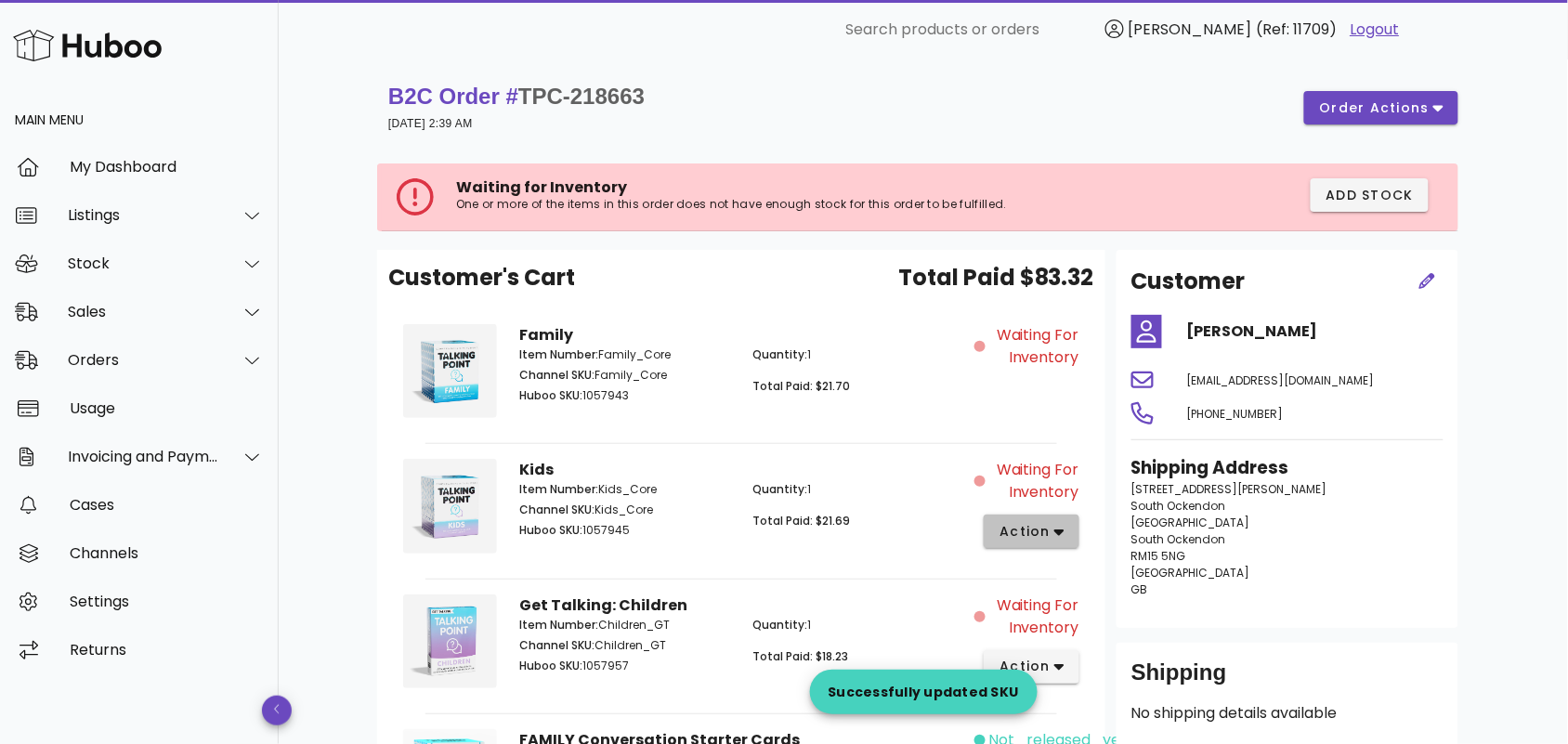
click at [1047, 535] on span "action" at bounding box center [1025, 531] width 52 height 20
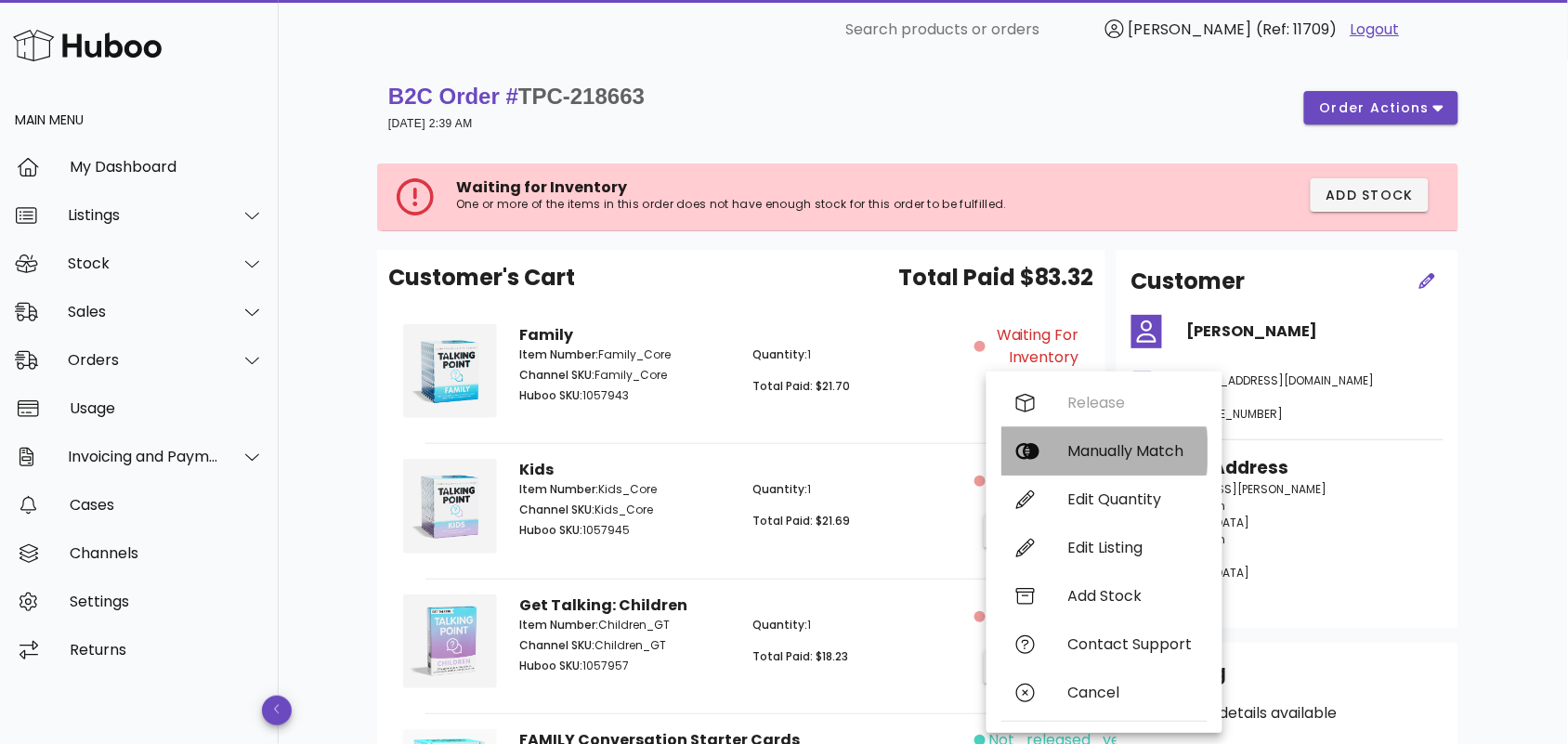
click at [1096, 447] on div "Manually Match" at bounding box center [1130, 451] width 125 height 18
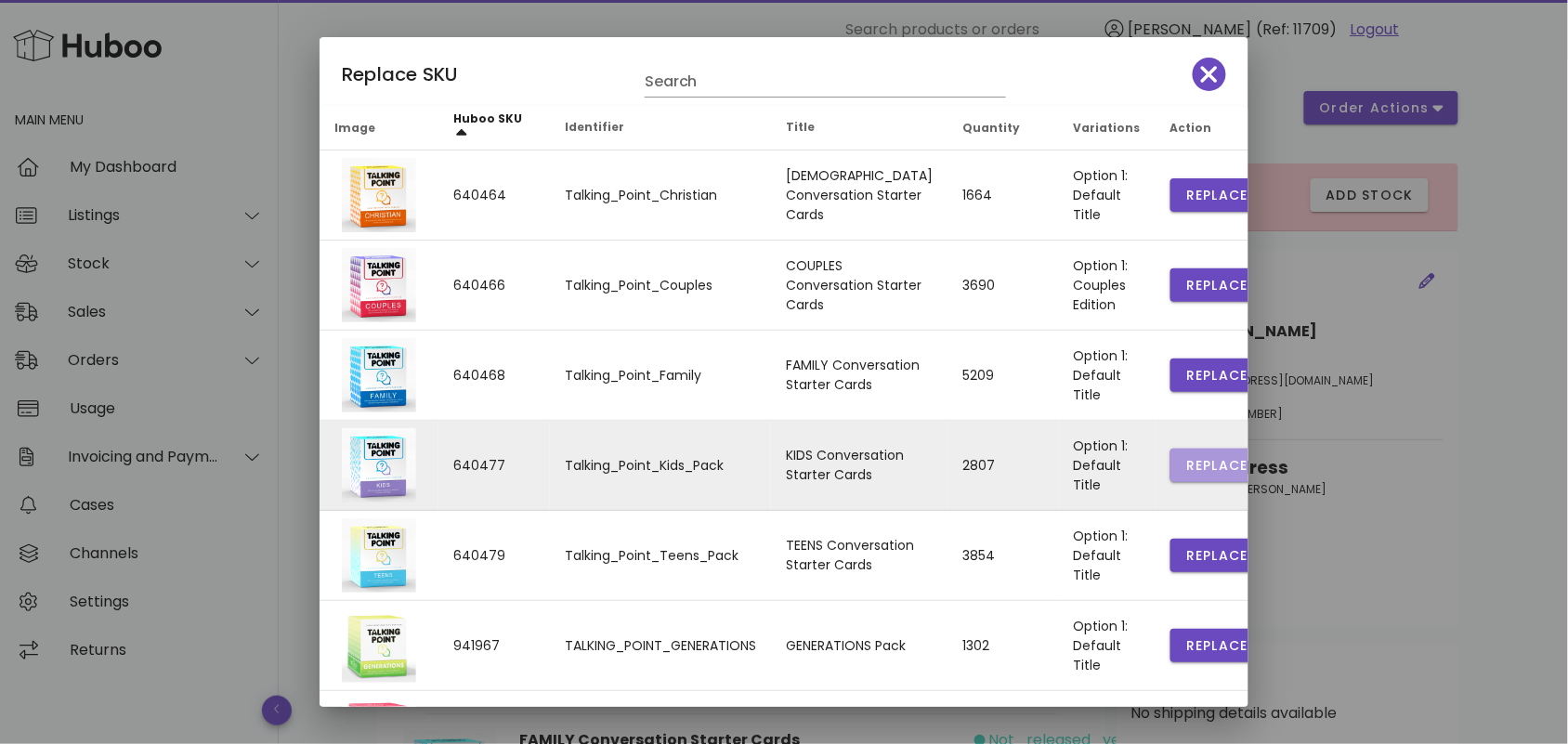
click at [1185, 465] on span "Replace" at bounding box center [1216, 466] width 63 height 20
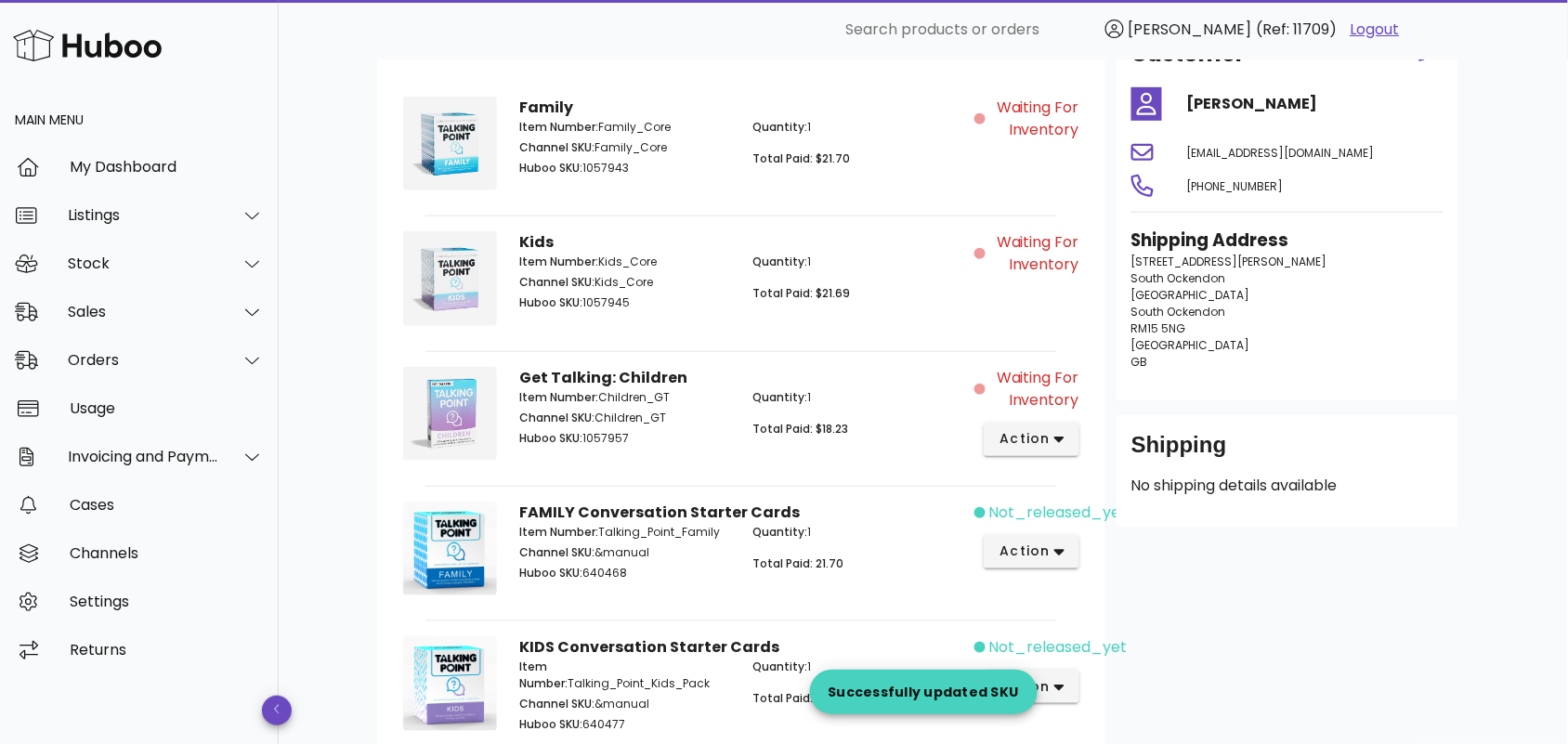
scroll to position [271, 0]
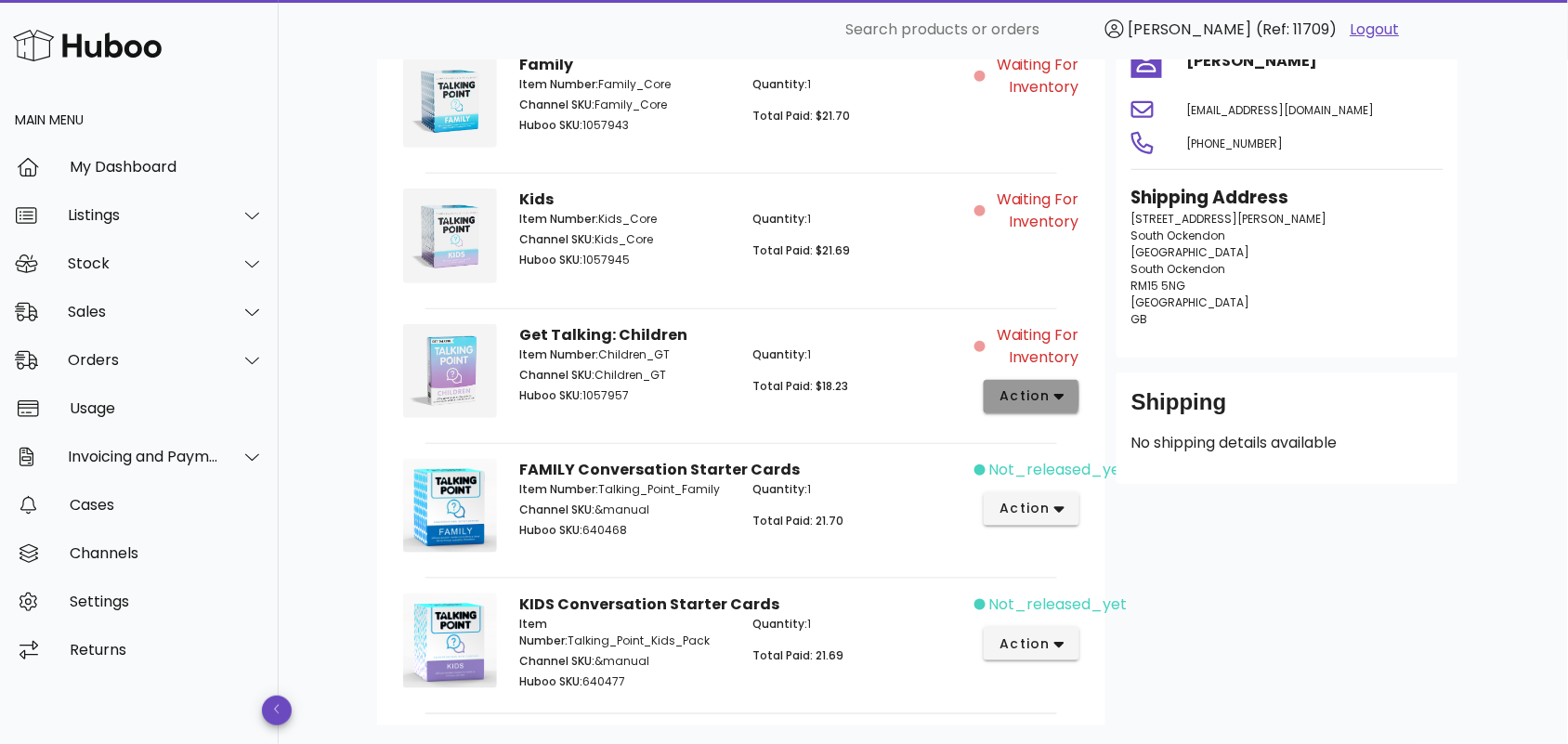
click at [1061, 394] on icon "button" at bounding box center [1059, 396] width 10 height 7
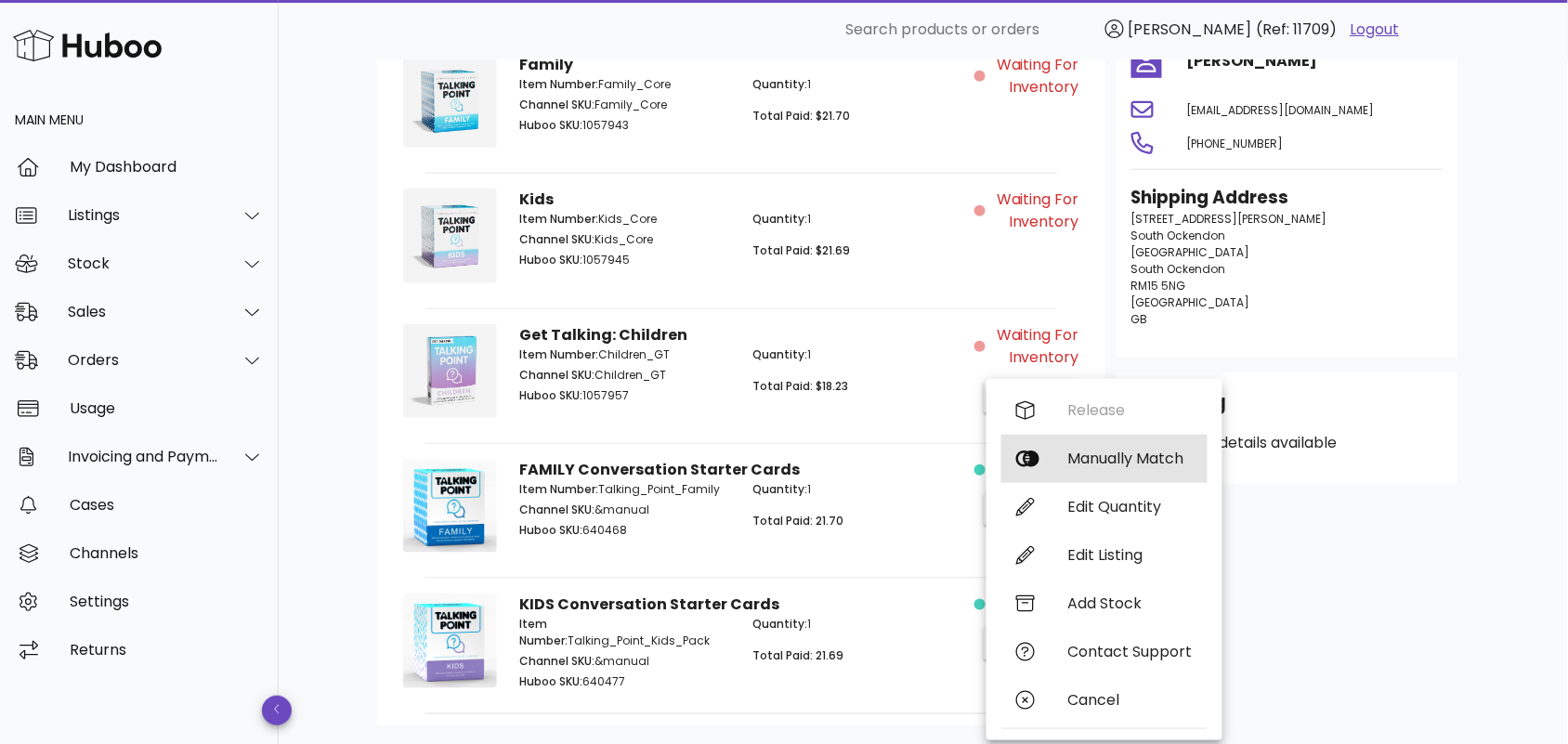
click at [1089, 455] on div "Manually Match" at bounding box center [1130, 458] width 125 height 18
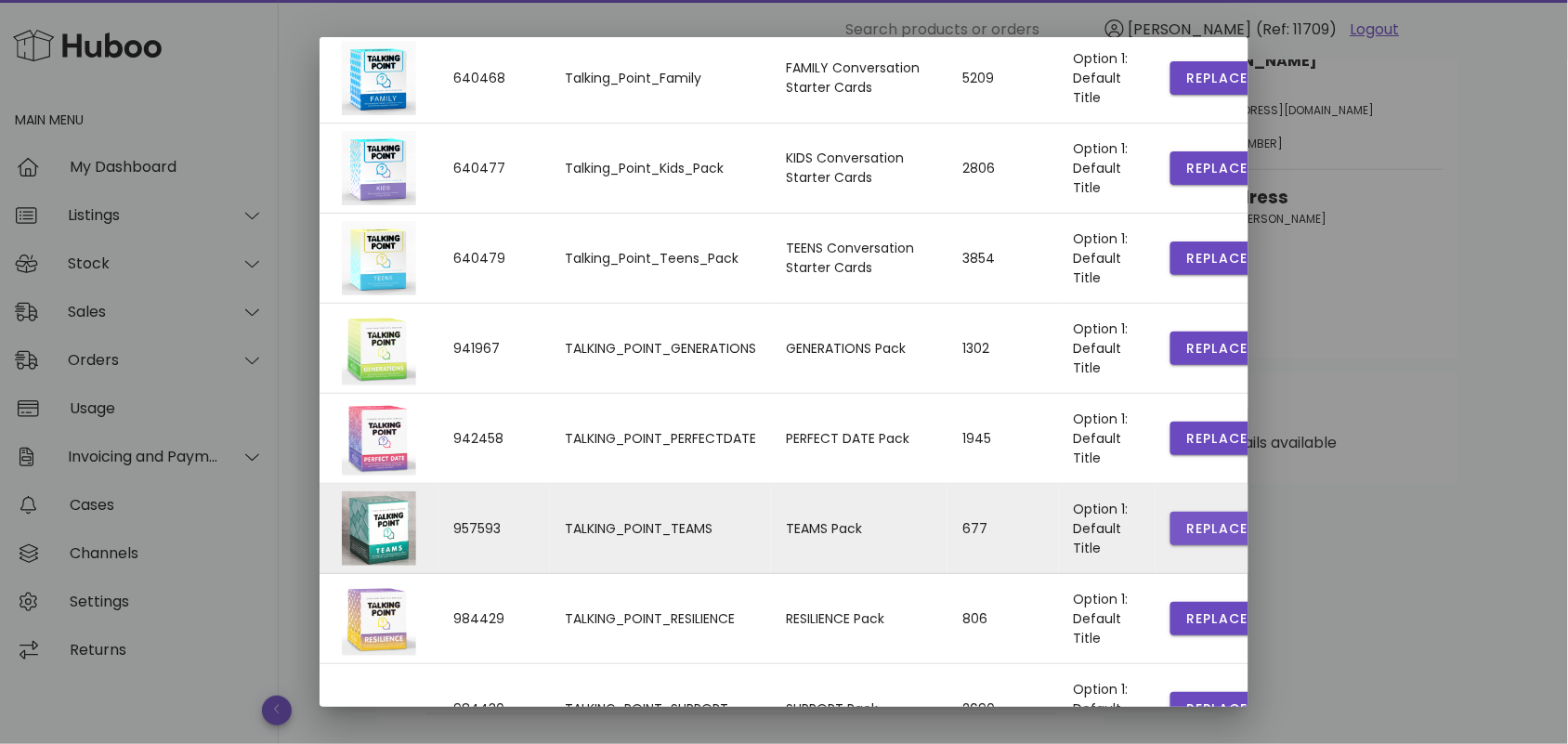
scroll to position [400, 0]
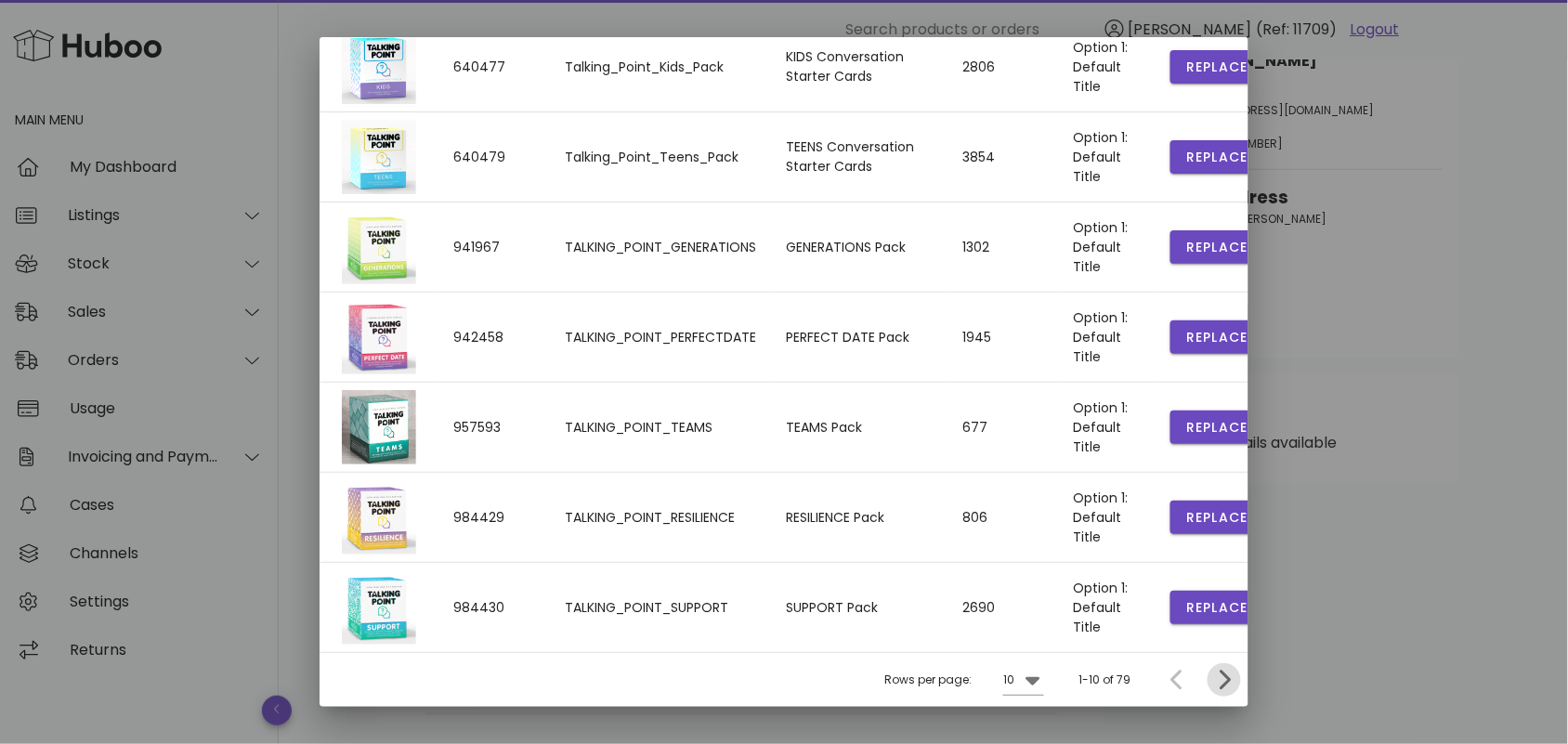
click at [1213, 675] on icon "Next page" at bounding box center [1224, 680] width 22 height 22
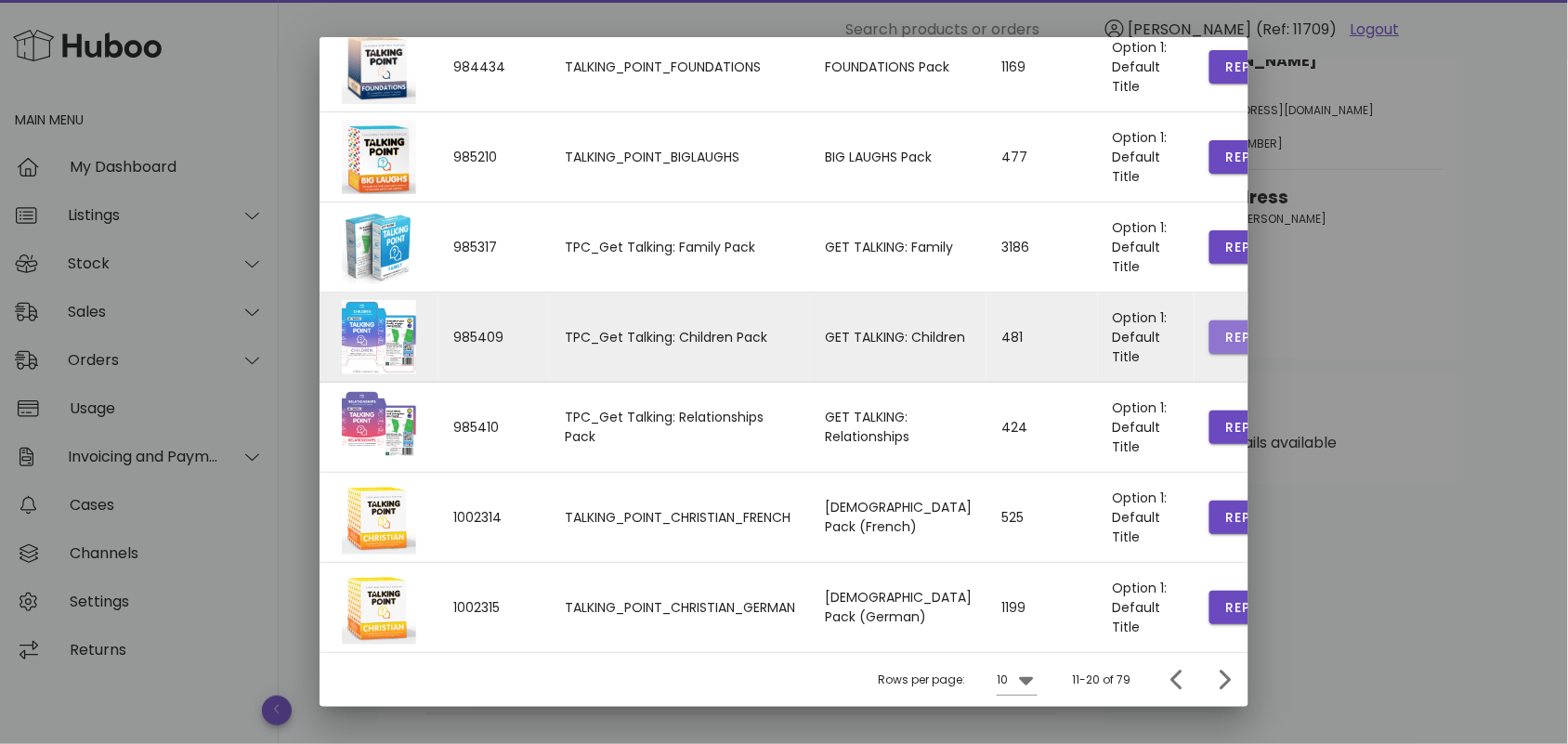
drag, startPoint x: 1198, startPoint y: 331, endPoint x: 1173, endPoint y: 337, distance: 25.7
click at [1224, 331] on span "Replace" at bounding box center [1255, 337] width 63 height 20
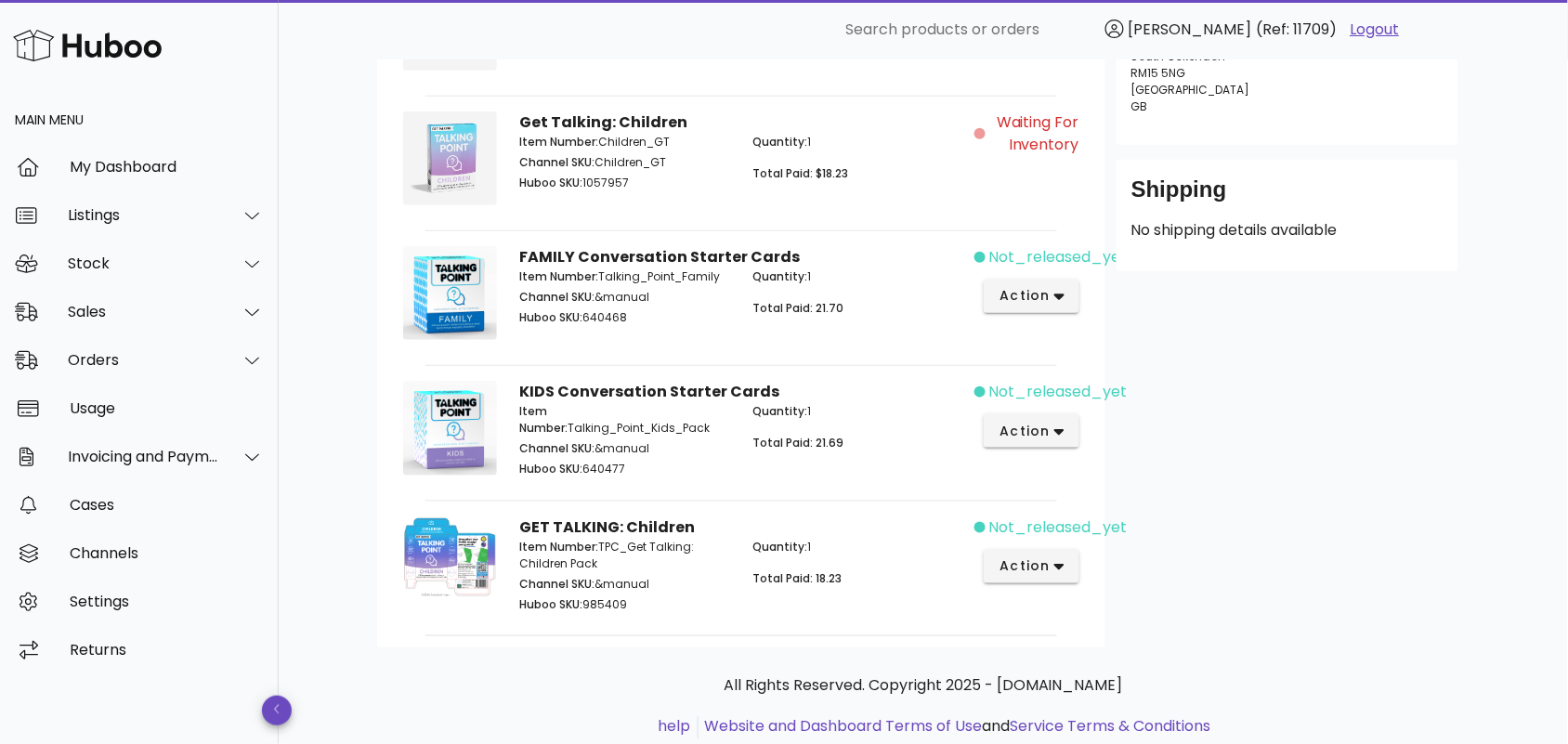
scroll to position [430, 0]
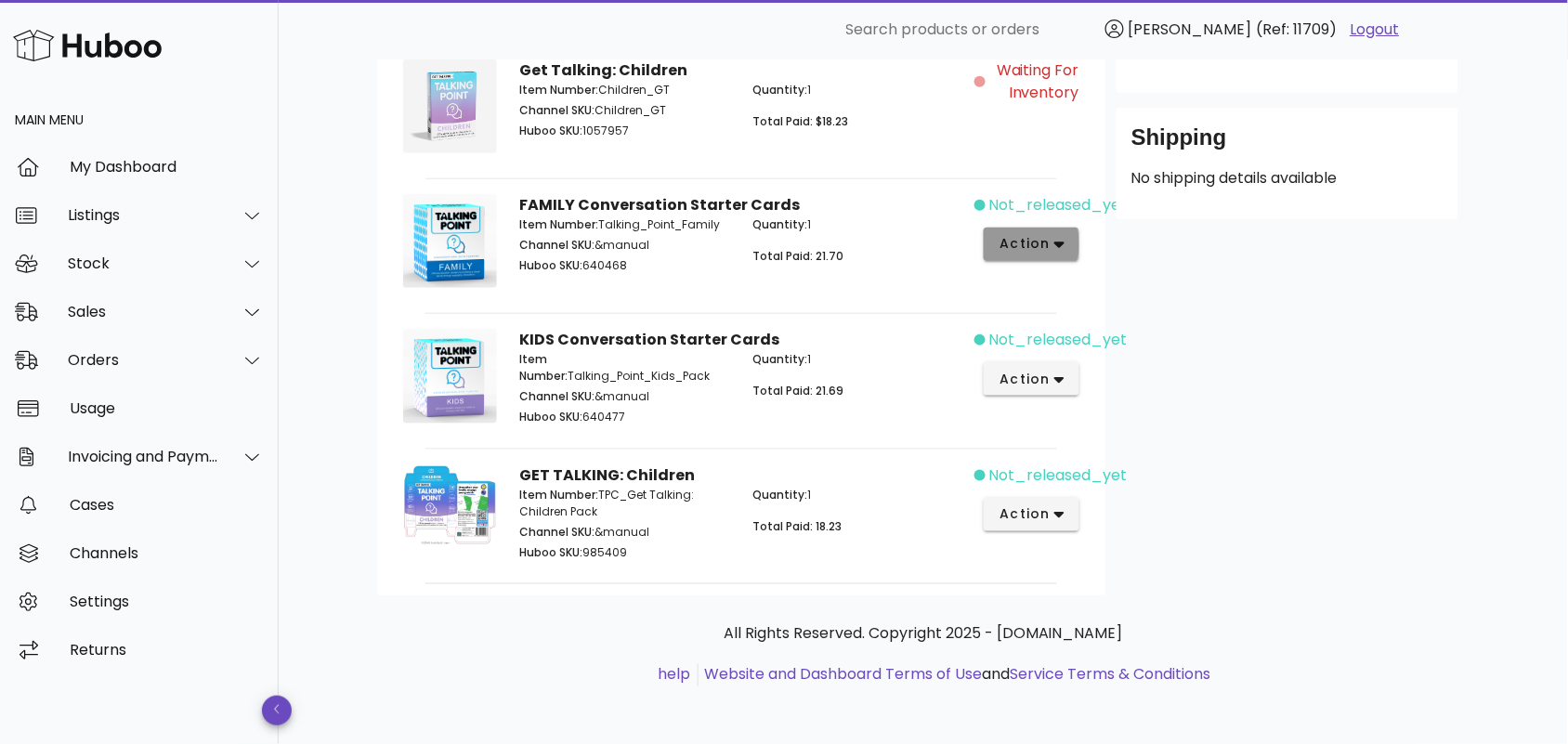
click at [1046, 242] on span "action" at bounding box center [1025, 244] width 52 height 20
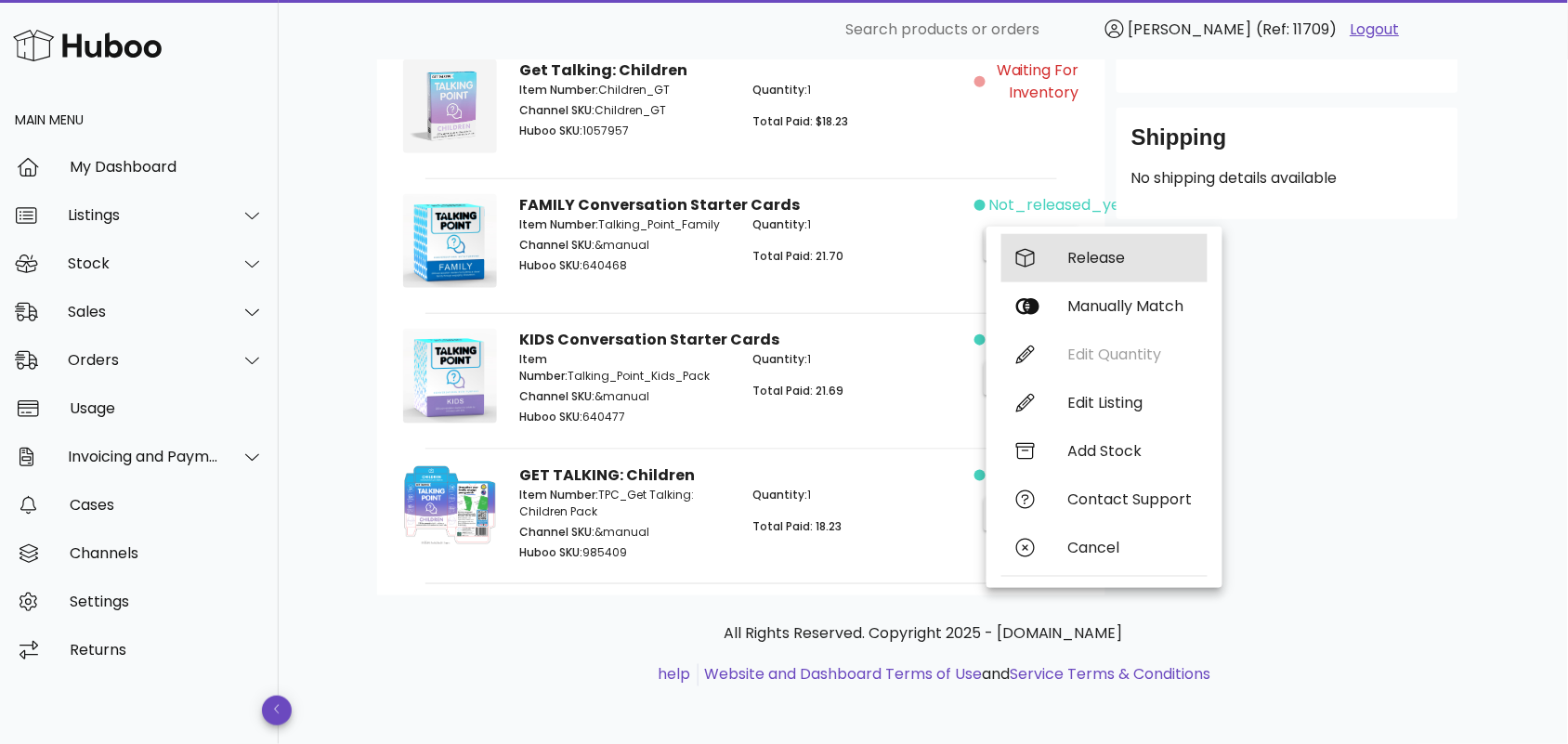
click at [1097, 249] on div "Release" at bounding box center [1130, 258] width 125 height 18
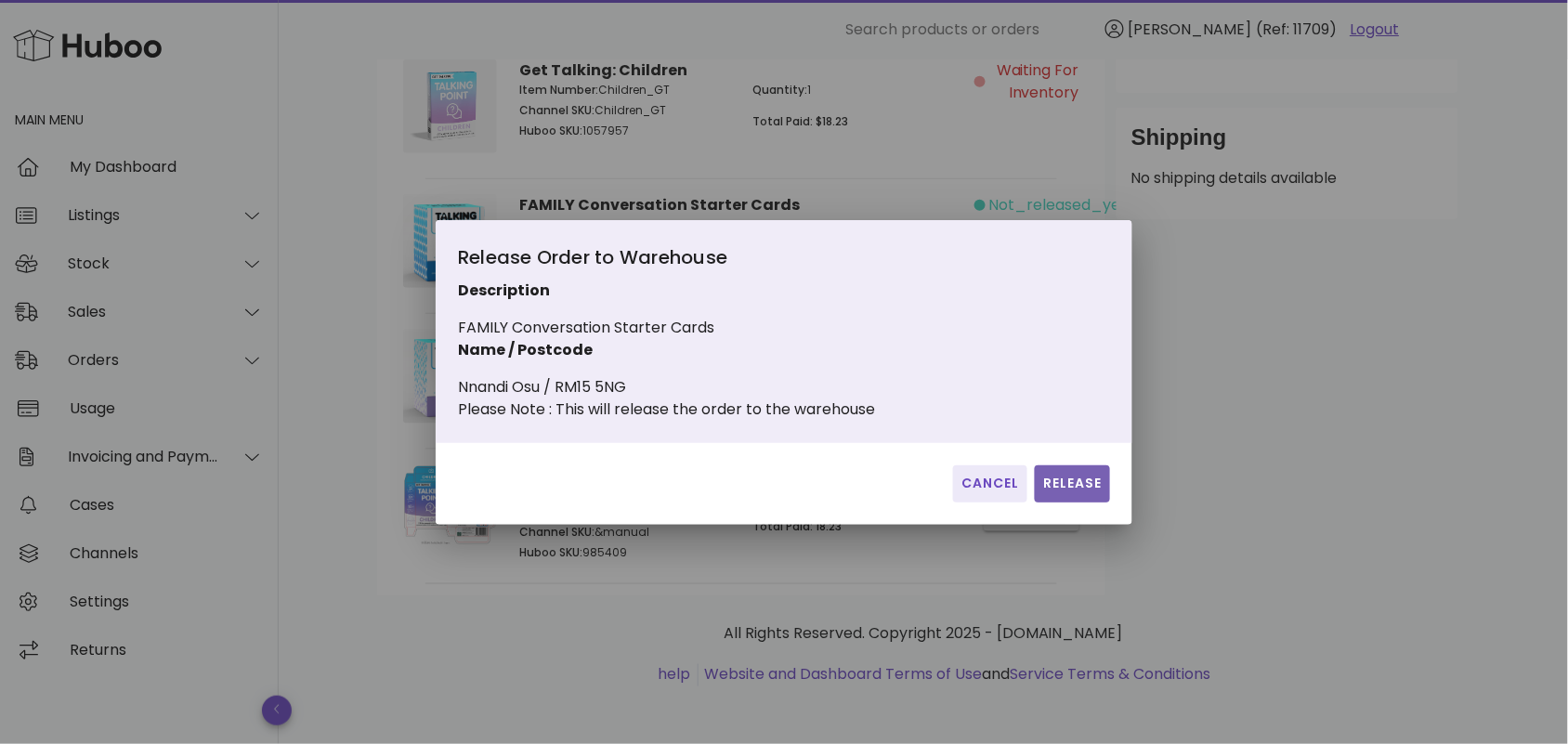
drag, startPoint x: 1070, startPoint y: 499, endPoint x: 939, endPoint y: 467, distance: 134.9
click at [1070, 494] on span "Release" at bounding box center [1072, 484] width 60 height 20
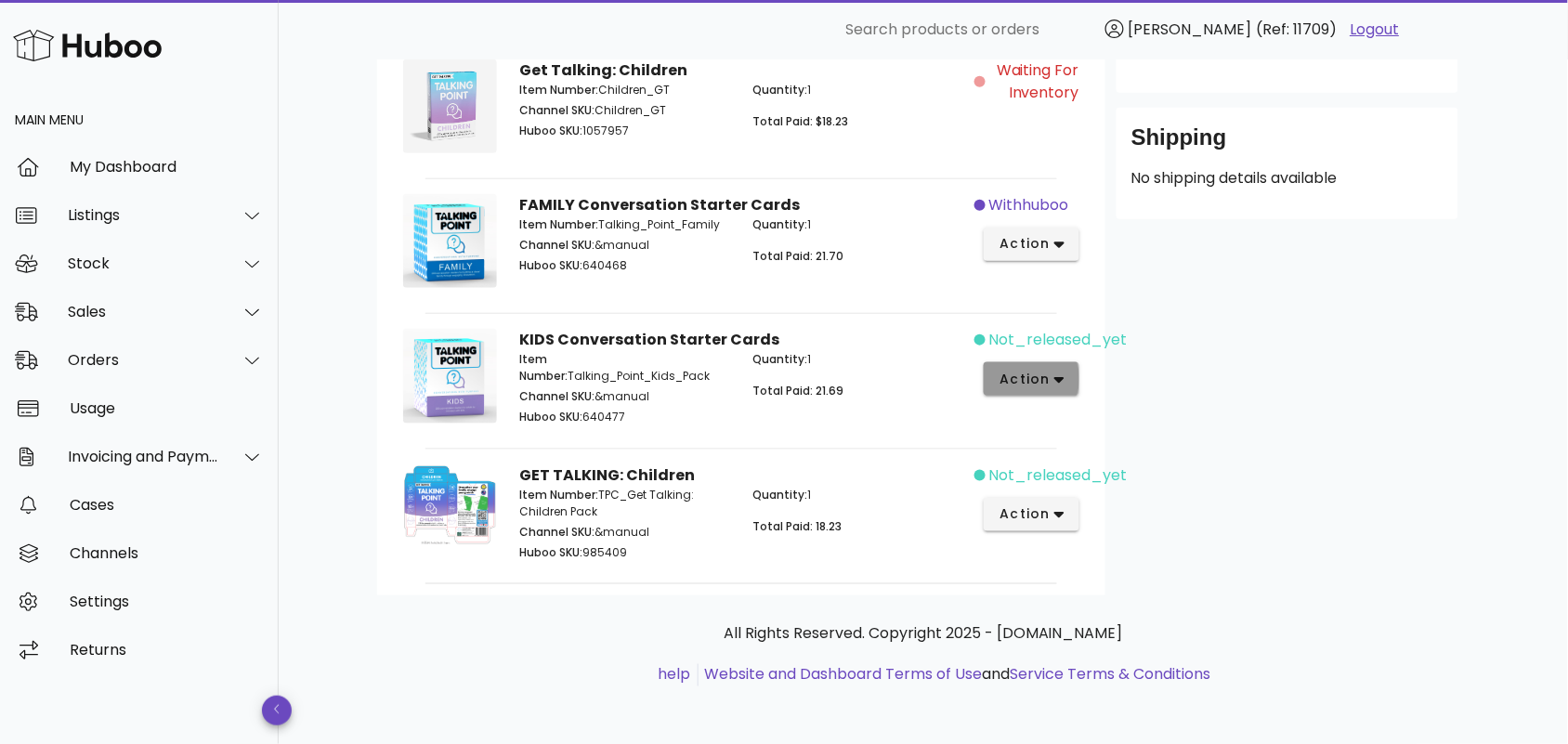
click at [1047, 378] on span "action" at bounding box center [1025, 379] width 52 height 20
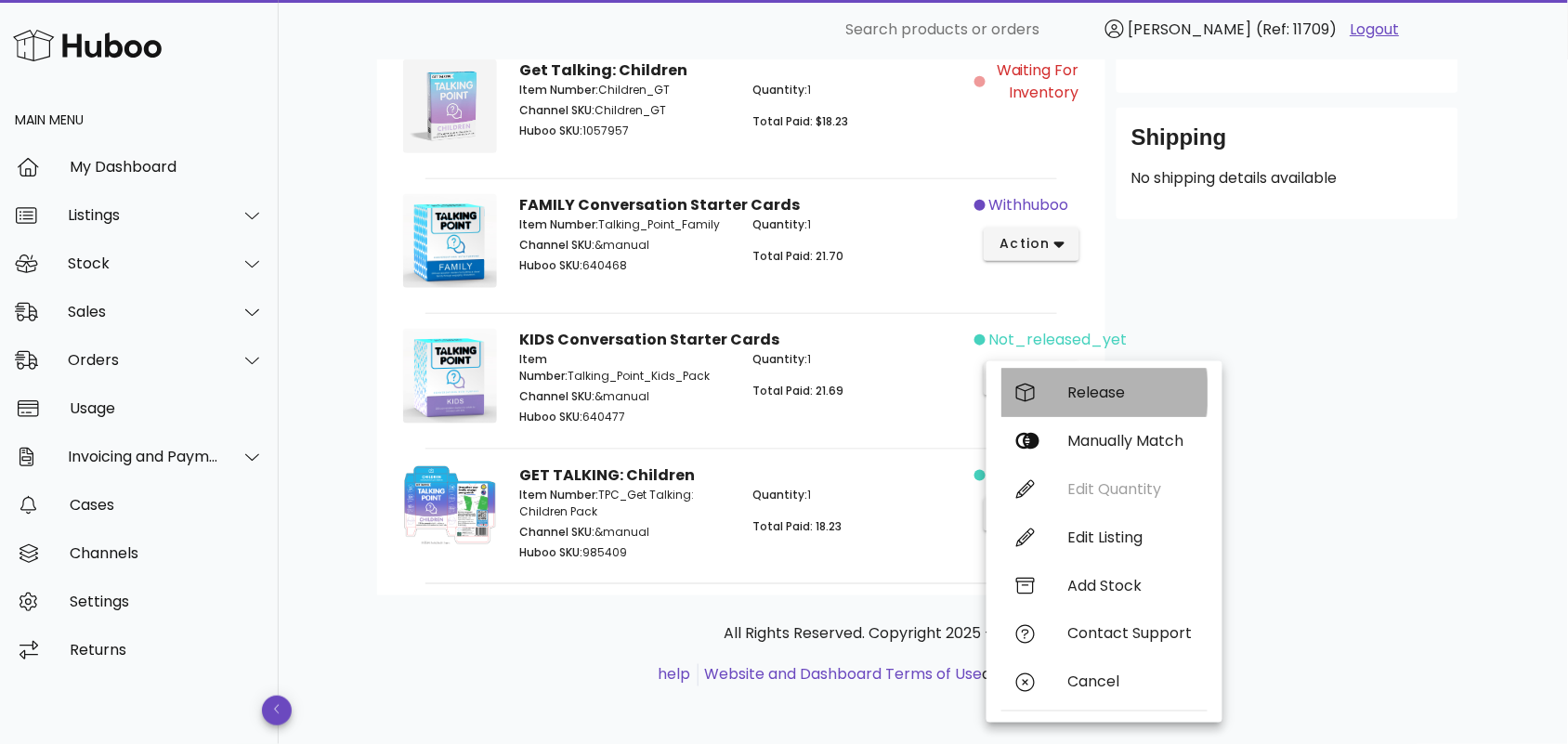
click at [1077, 389] on div "Release" at bounding box center [1130, 393] width 125 height 18
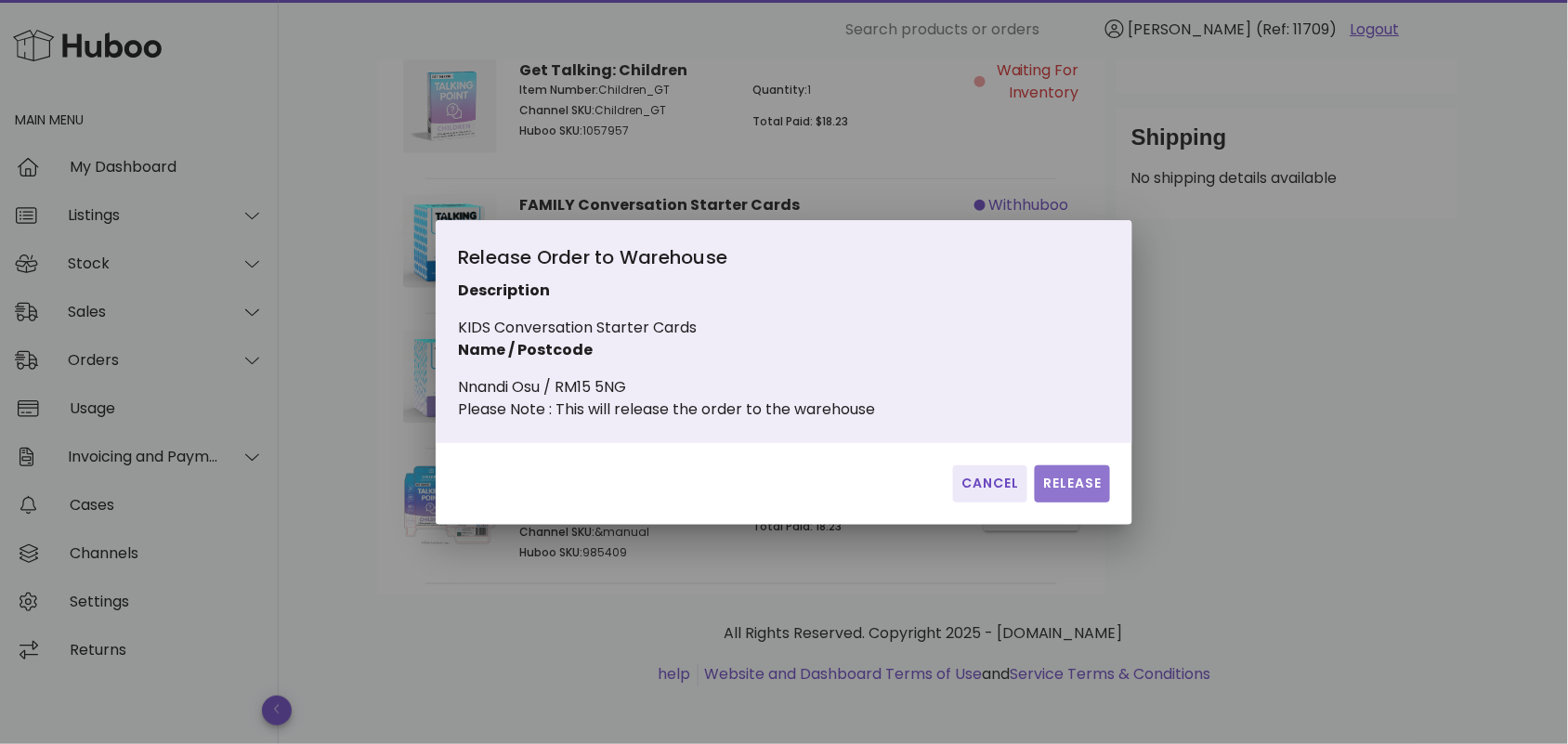
drag, startPoint x: 1073, startPoint y: 486, endPoint x: 1065, endPoint y: 488, distance: 8.2
click at [1073, 488] on span "Release" at bounding box center [1072, 484] width 60 height 20
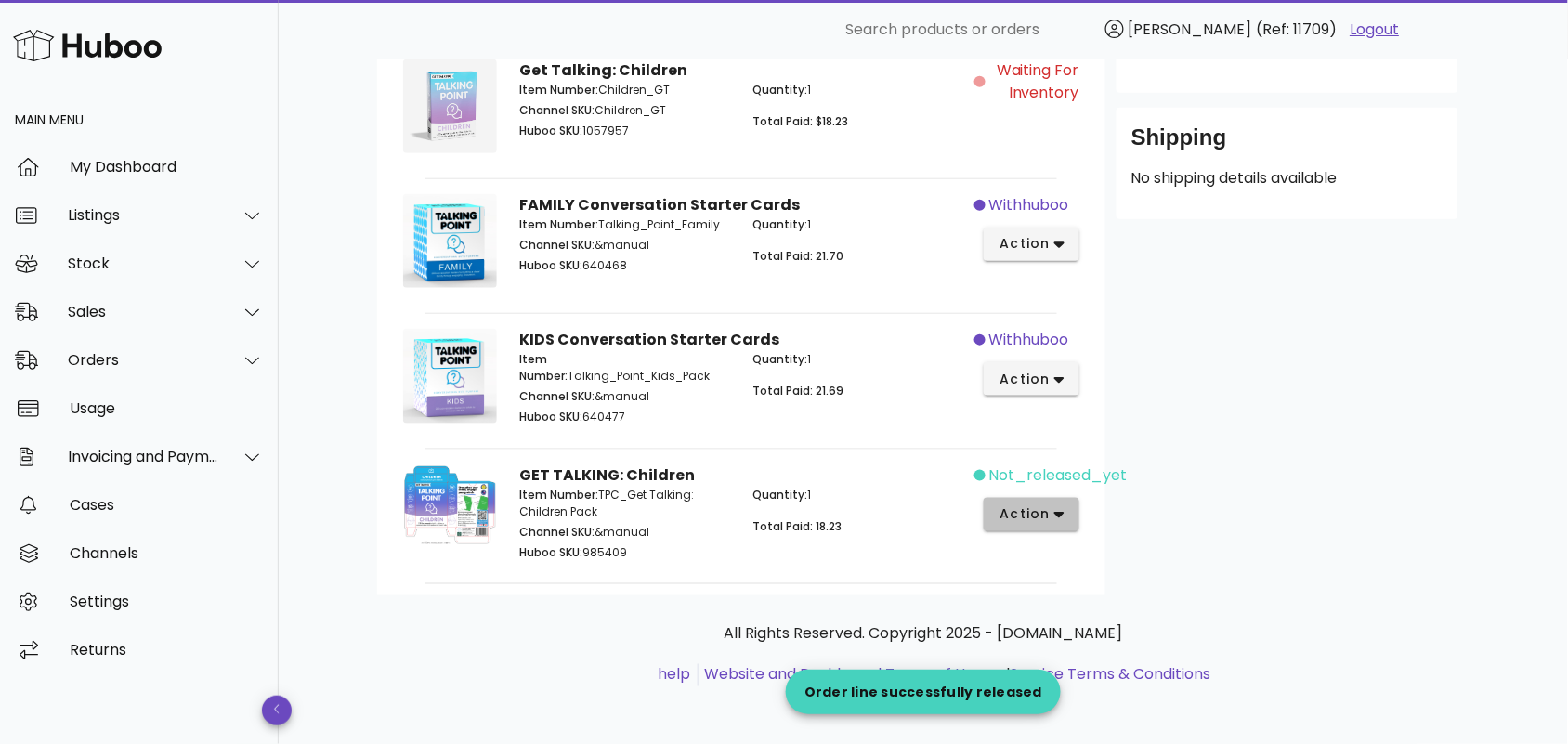
click at [1023, 518] on span "action" at bounding box center [1025, 514] width 52 height 20
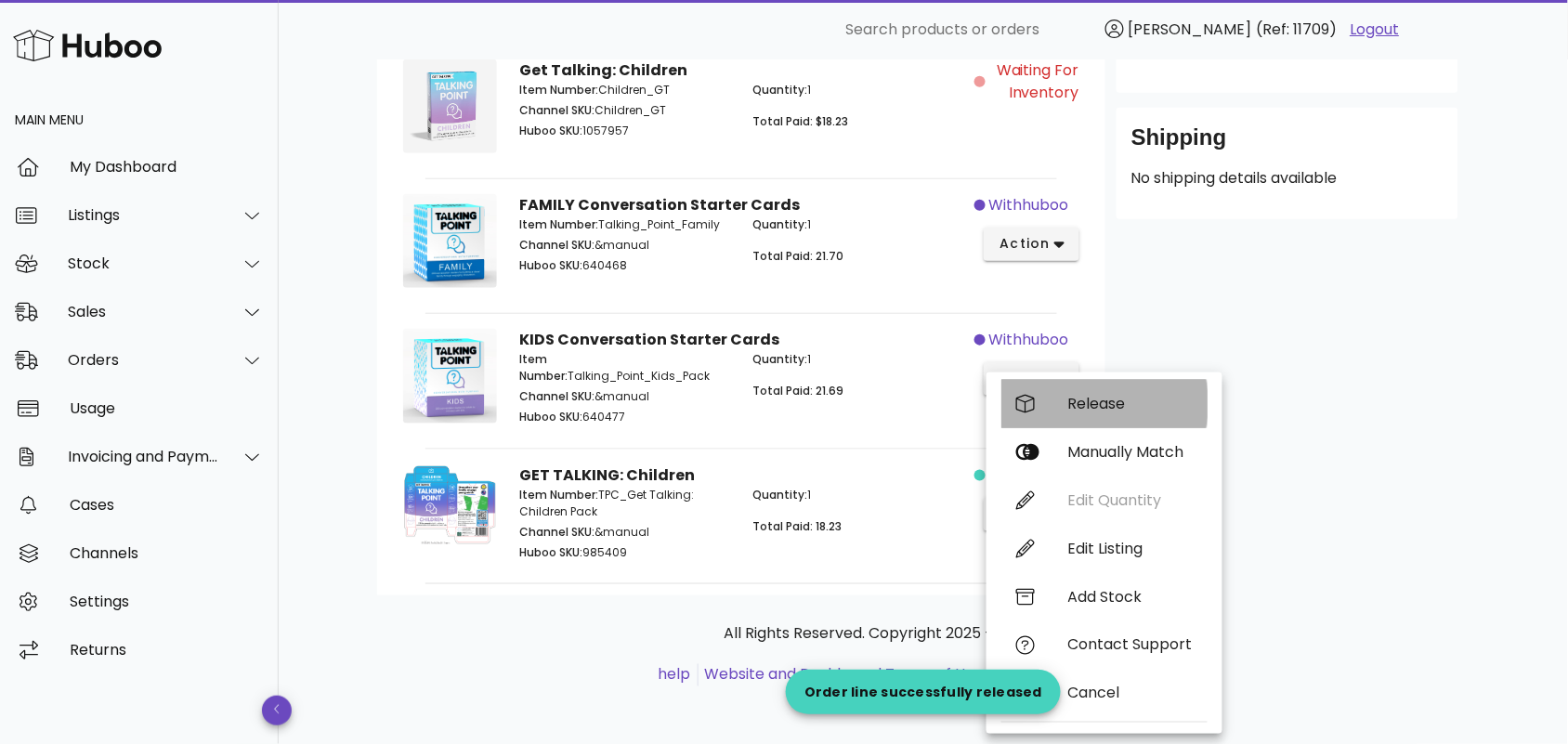
click at [1085, 400] on div "Release" at bounding box center [1130, 403] width 125 height 18
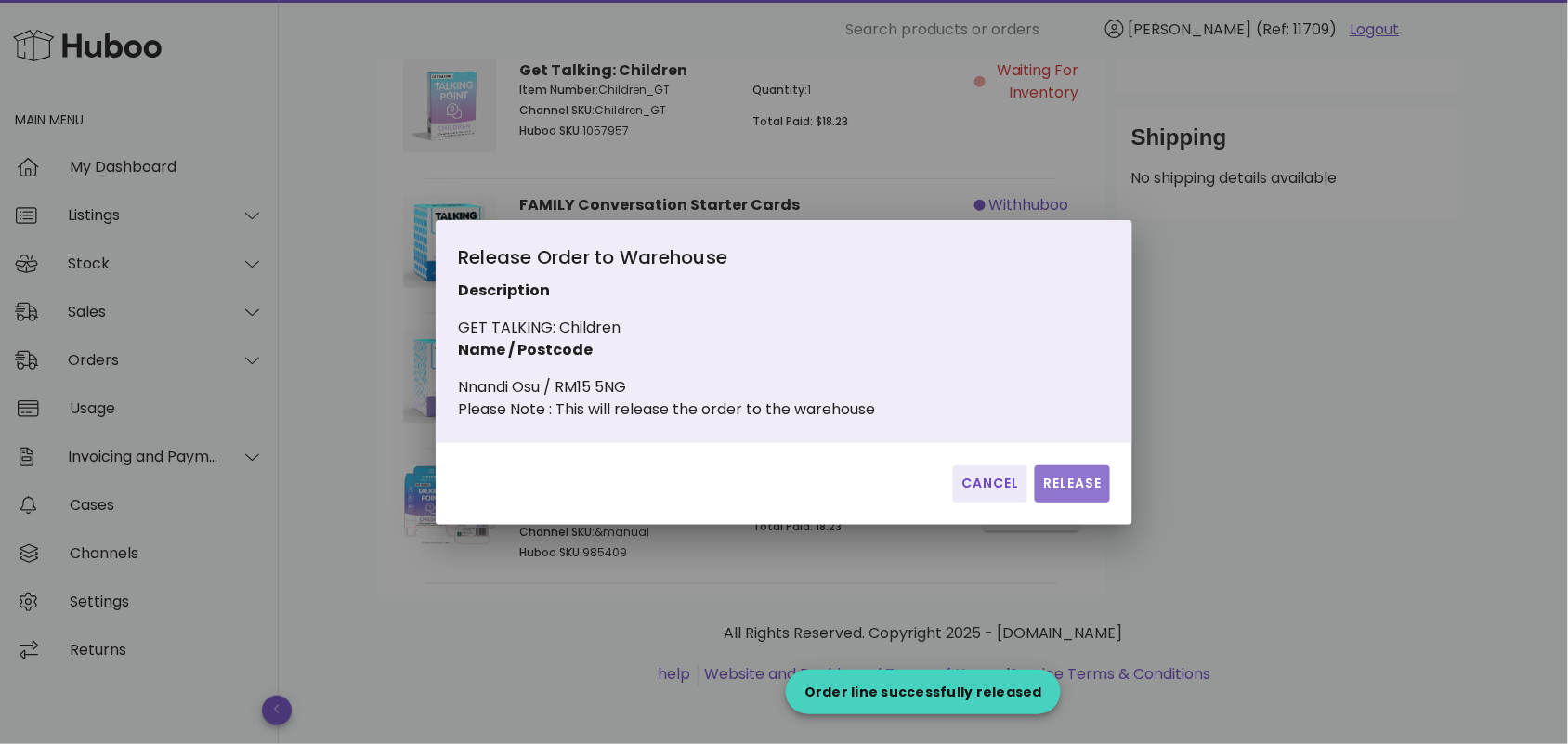
click at [1057, 489] on span "Release" at bounding box center [1072, 484] width 60 height 20
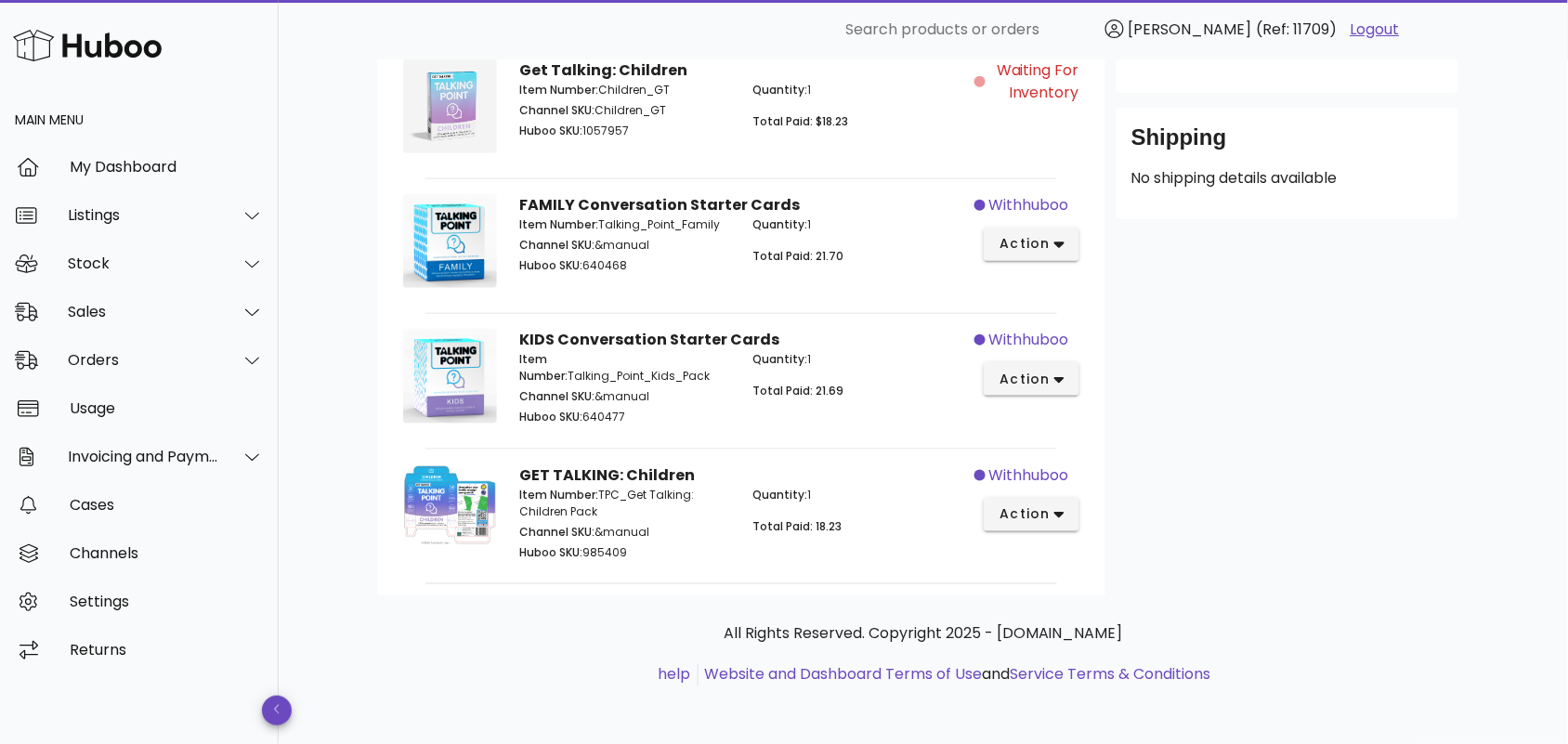
click at [549, 671] on ul "help Website and Dashboard Terms of Use and Service Terms & Conditions" at bounding box center [924, 676] width 1063 height 22
click at [226, 363] on div at bounding box center [242, 361] width 45 height 47
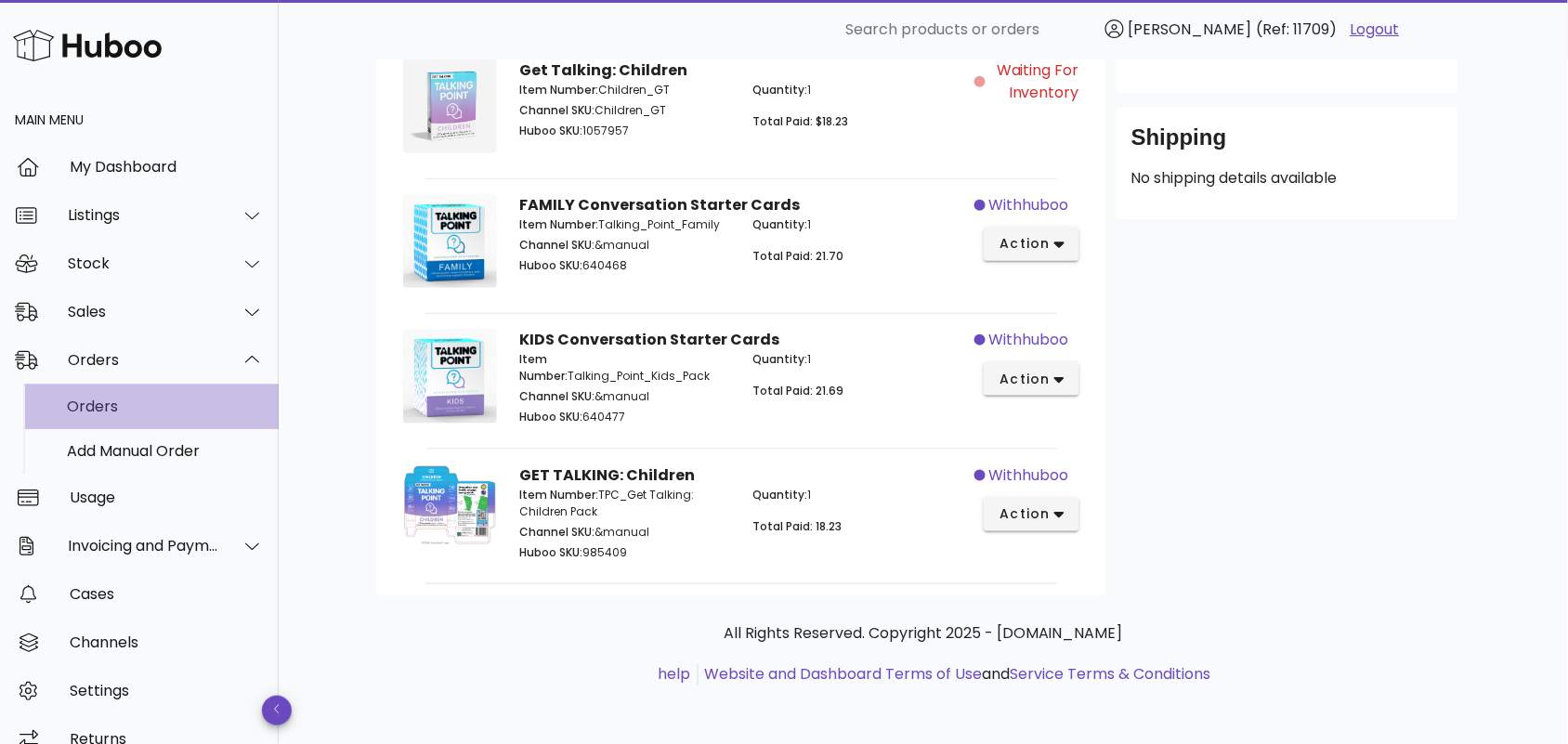
click at [182, 411] on div "Orders" at bounding box center [165, 406] width 197 height 18
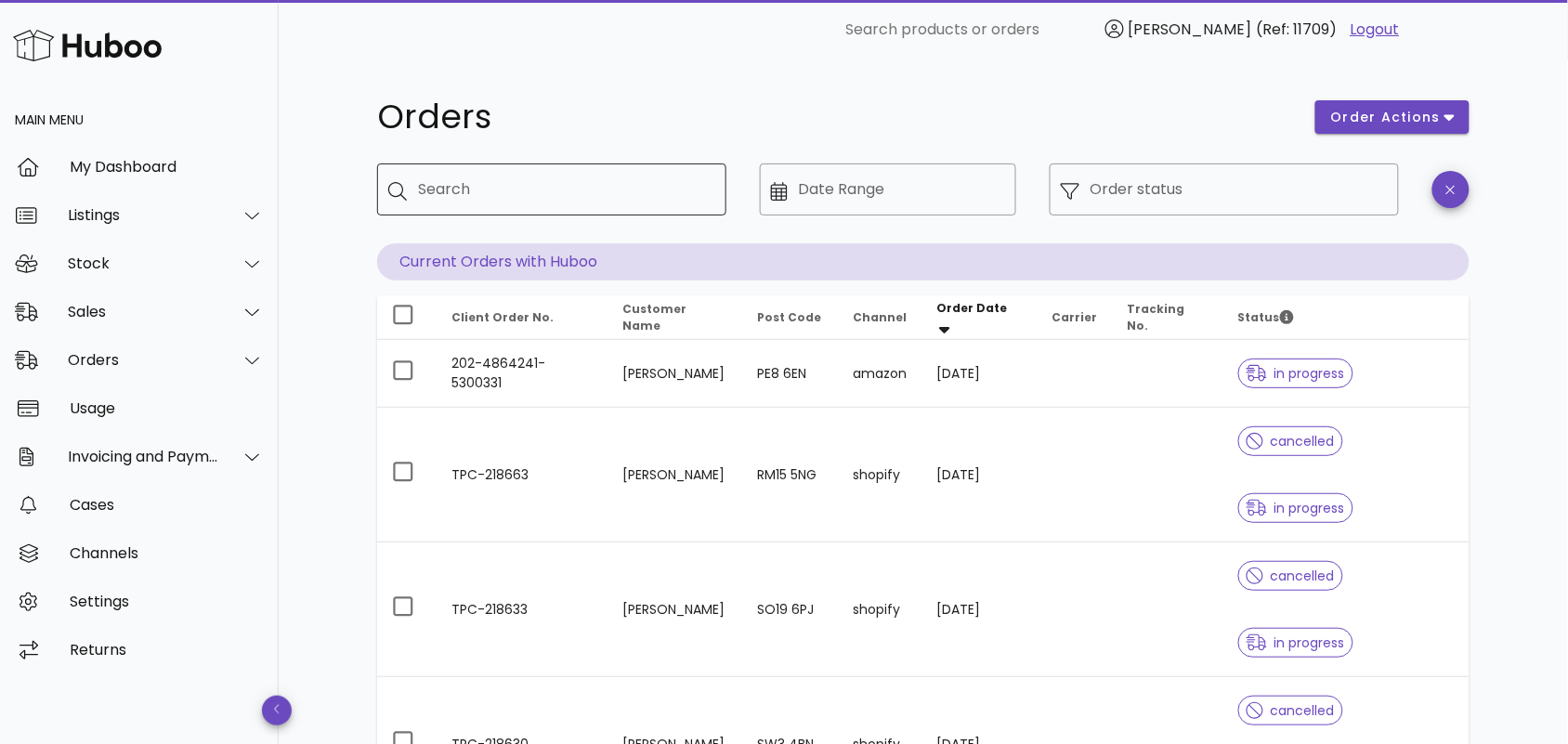
click at [500, 188] on input "Search" at bounding box center [564, 189] width 293 height 30
paste input "**********"
type input "**********"
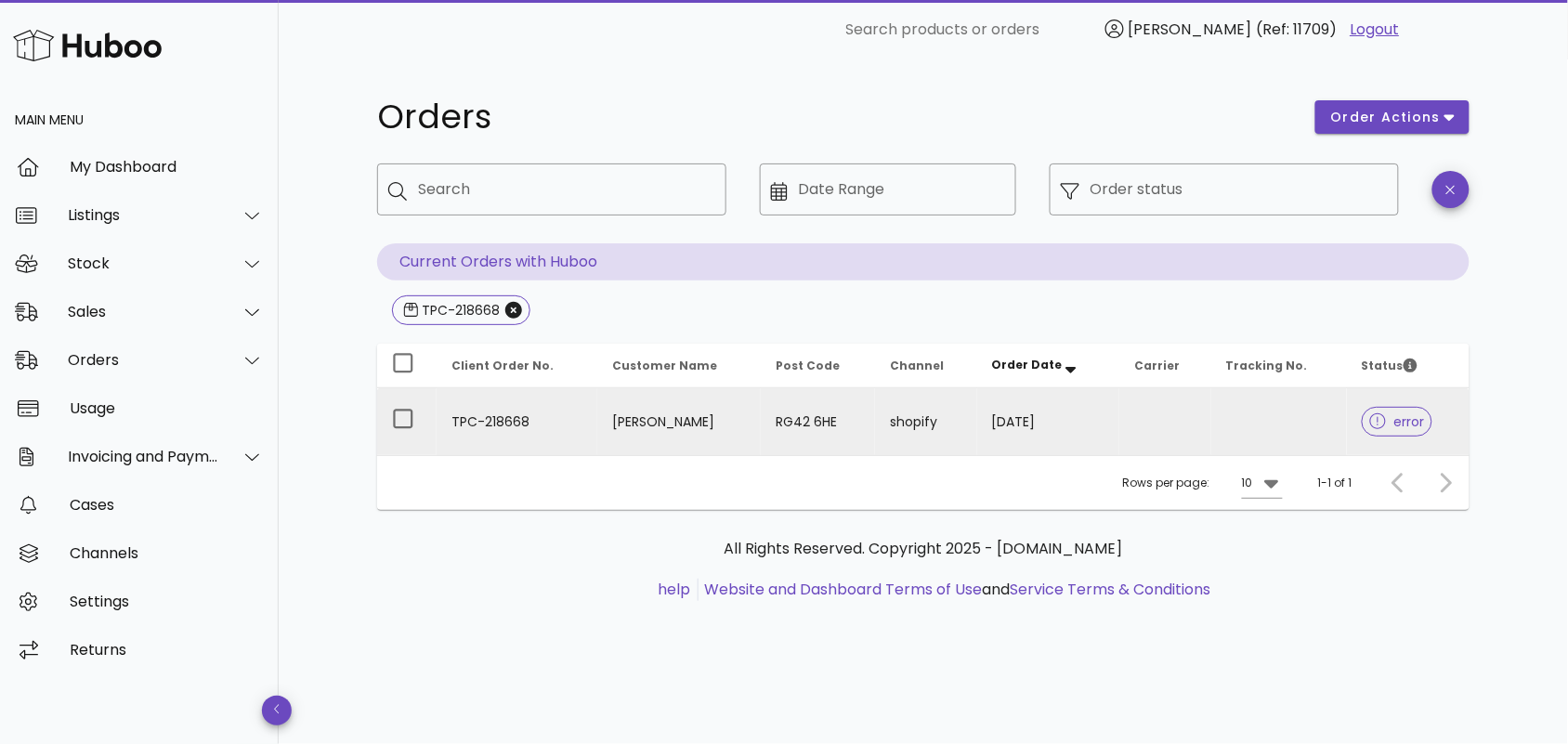
click at [521, 432] on td "TPC-218668" at bounding box center [517, 422] width 161 height 67
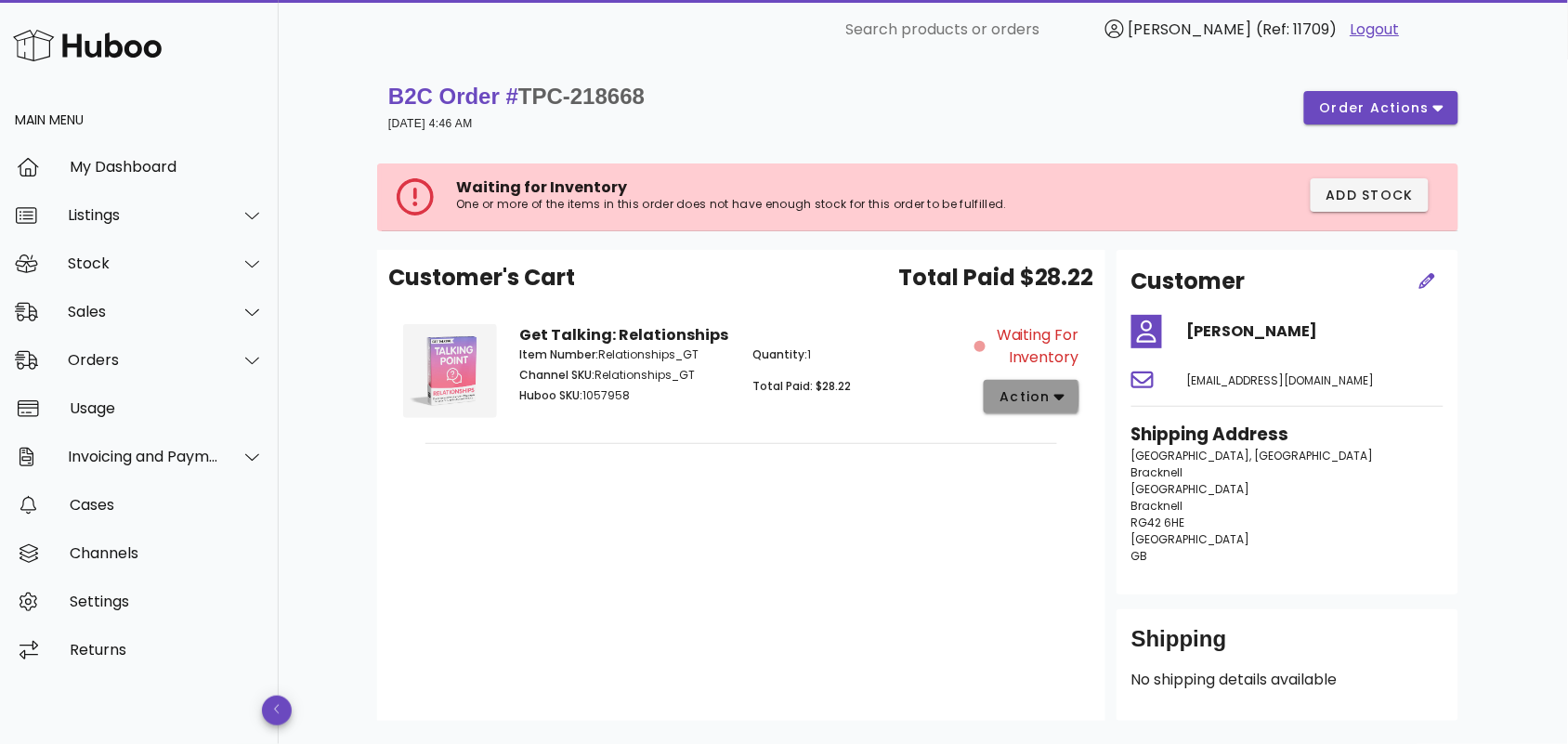
click at [1052, 396] on span "action" at bounding box center [1031, 397] width 66 height 20
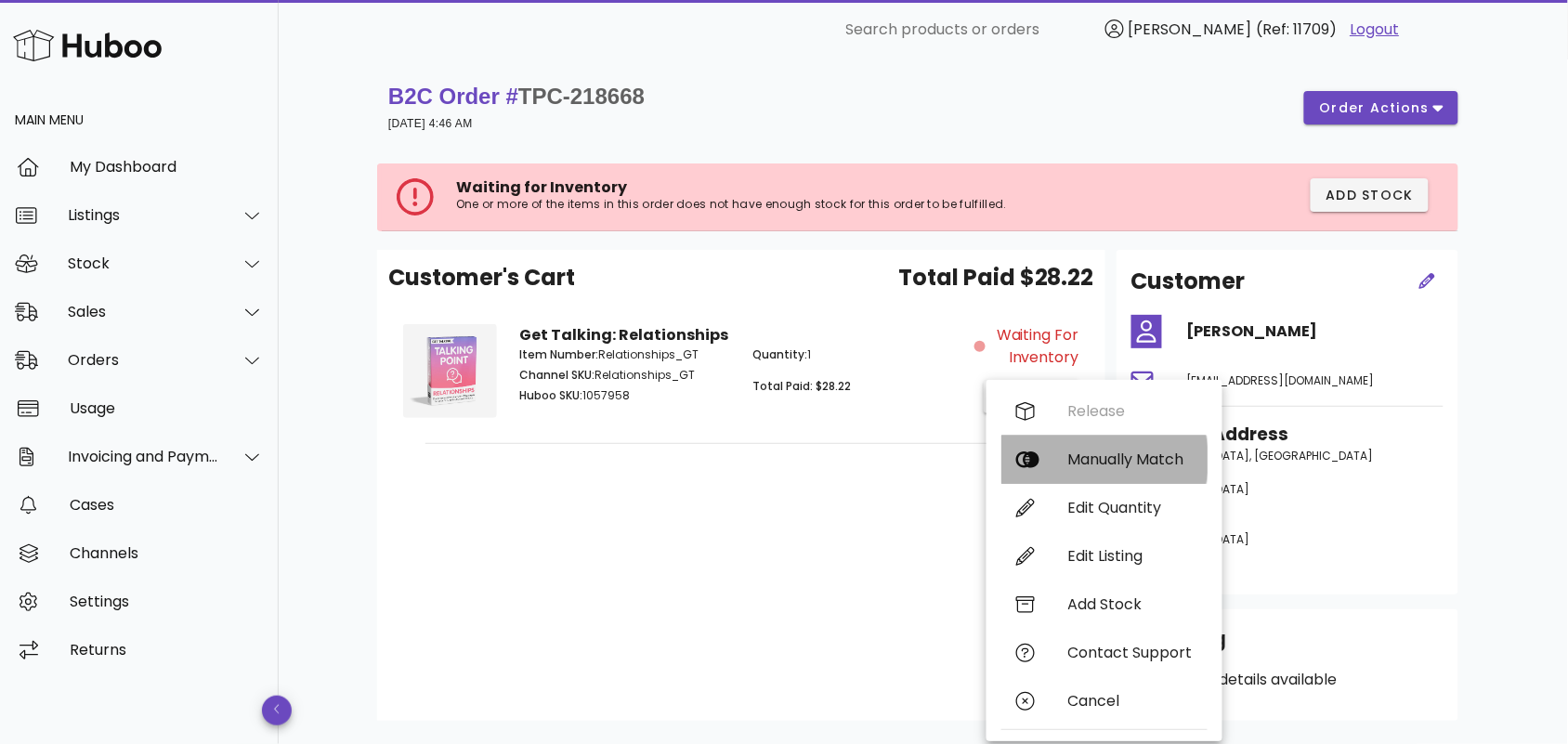
click at [1093, 454] on div "Manually Match" at bounding box center [1130, 459] width 125 height 18
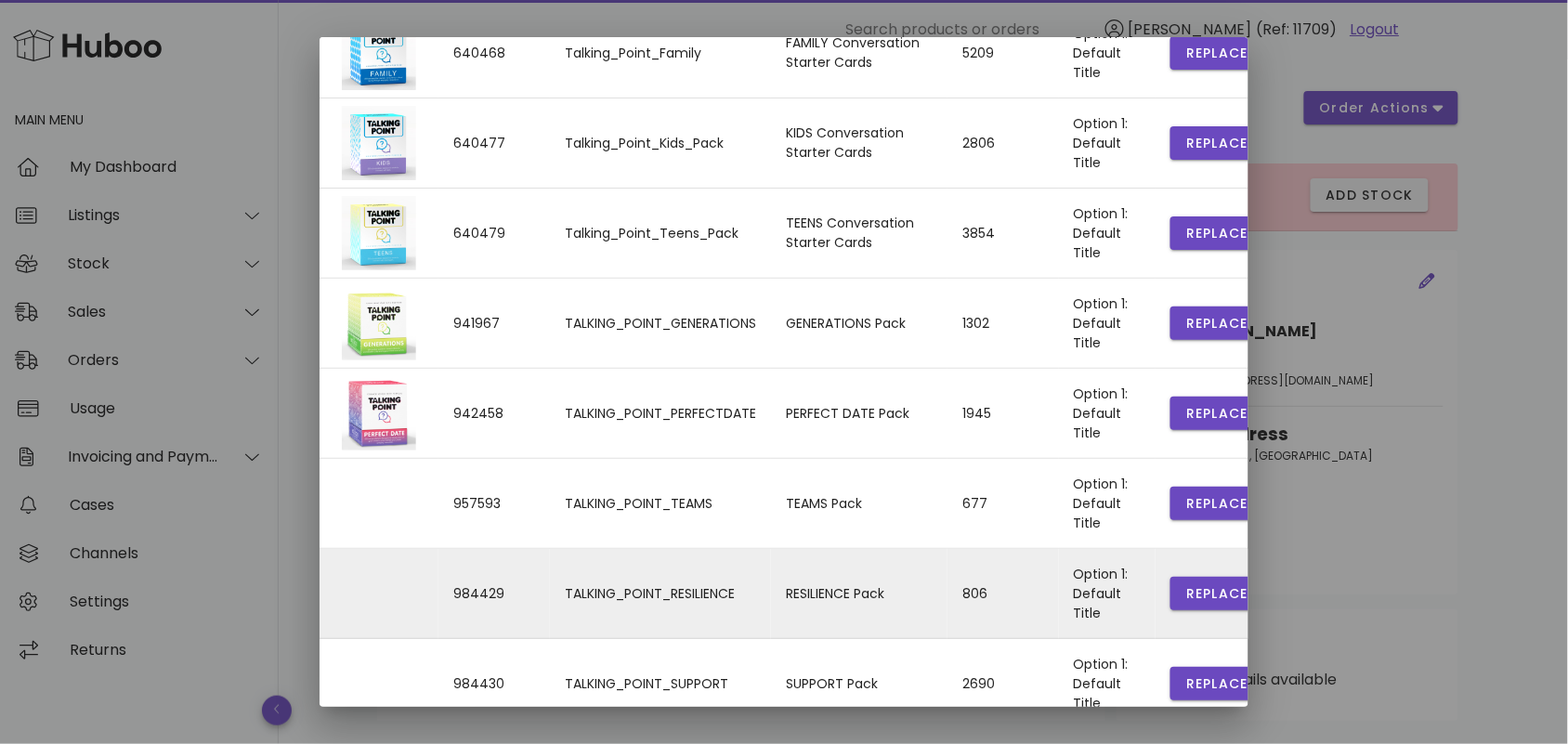
scroll to position [400, 0]
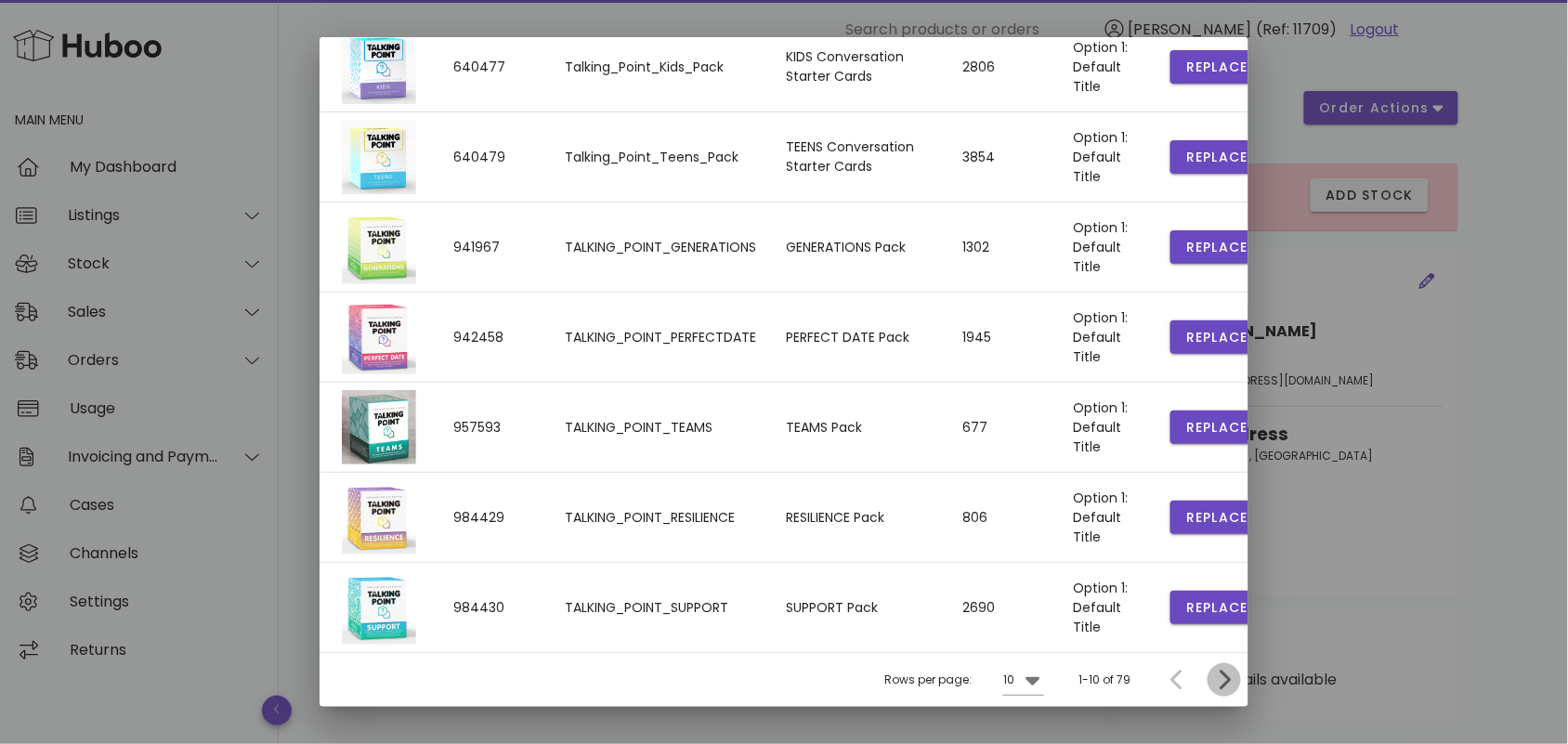
click at [1213, 677] on icon "Next page" at bounding box center [1224, 680] width 22 height 22
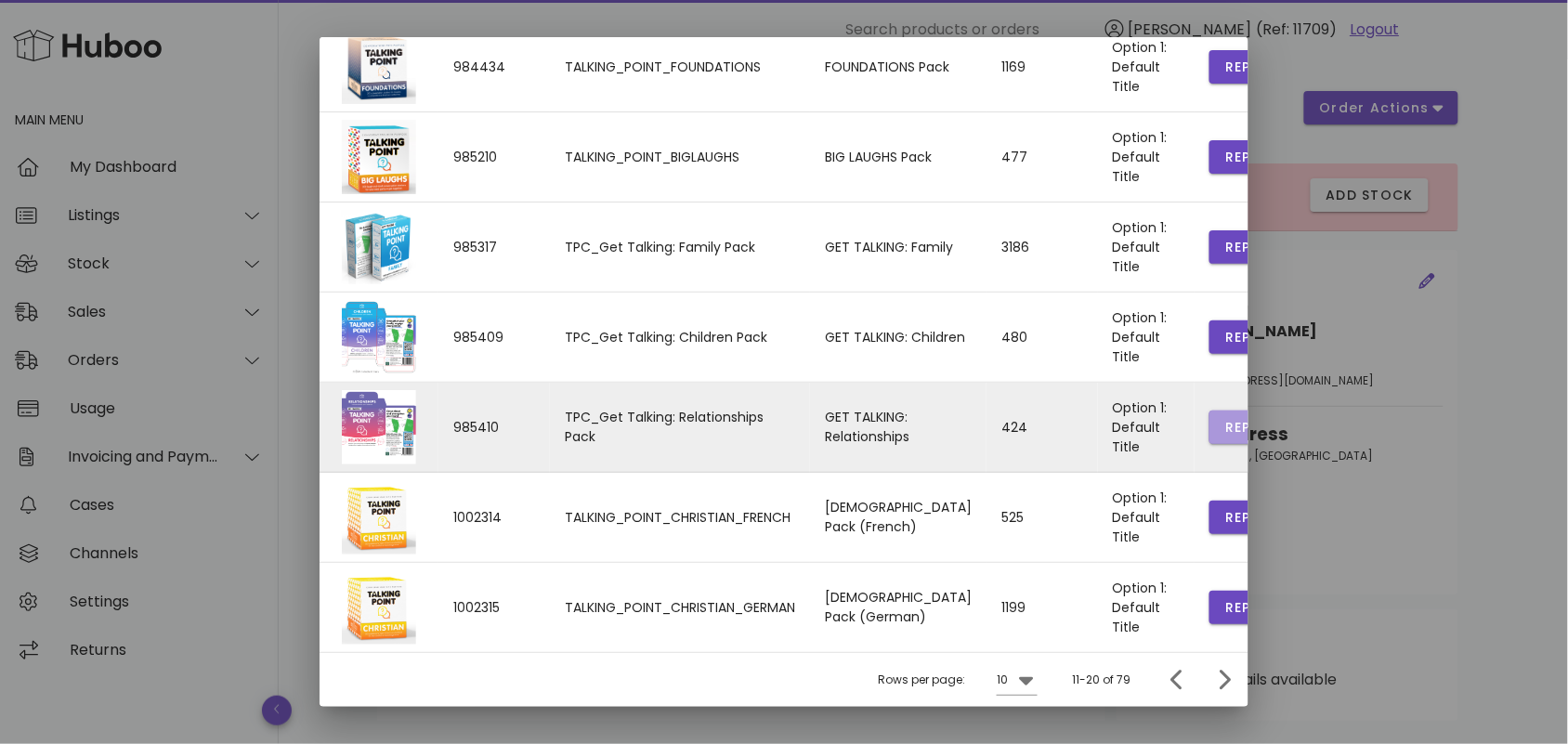
click at [1224, 419] on span "Replace" at bounding box center [1255, 427] width 63 height 20
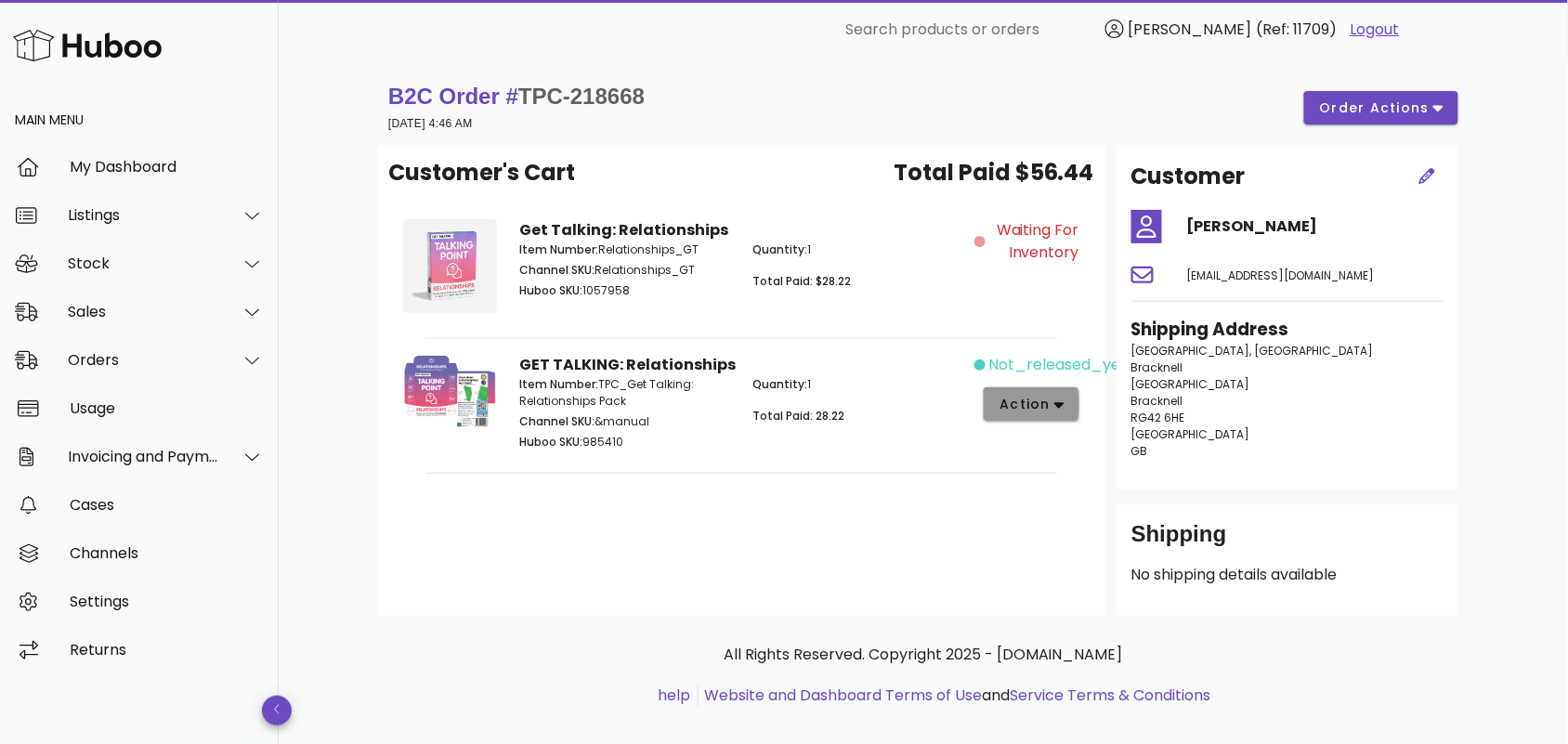
click at [1055, 399] on icon "button" at bounding box center [1059, 405] width 10 height 17
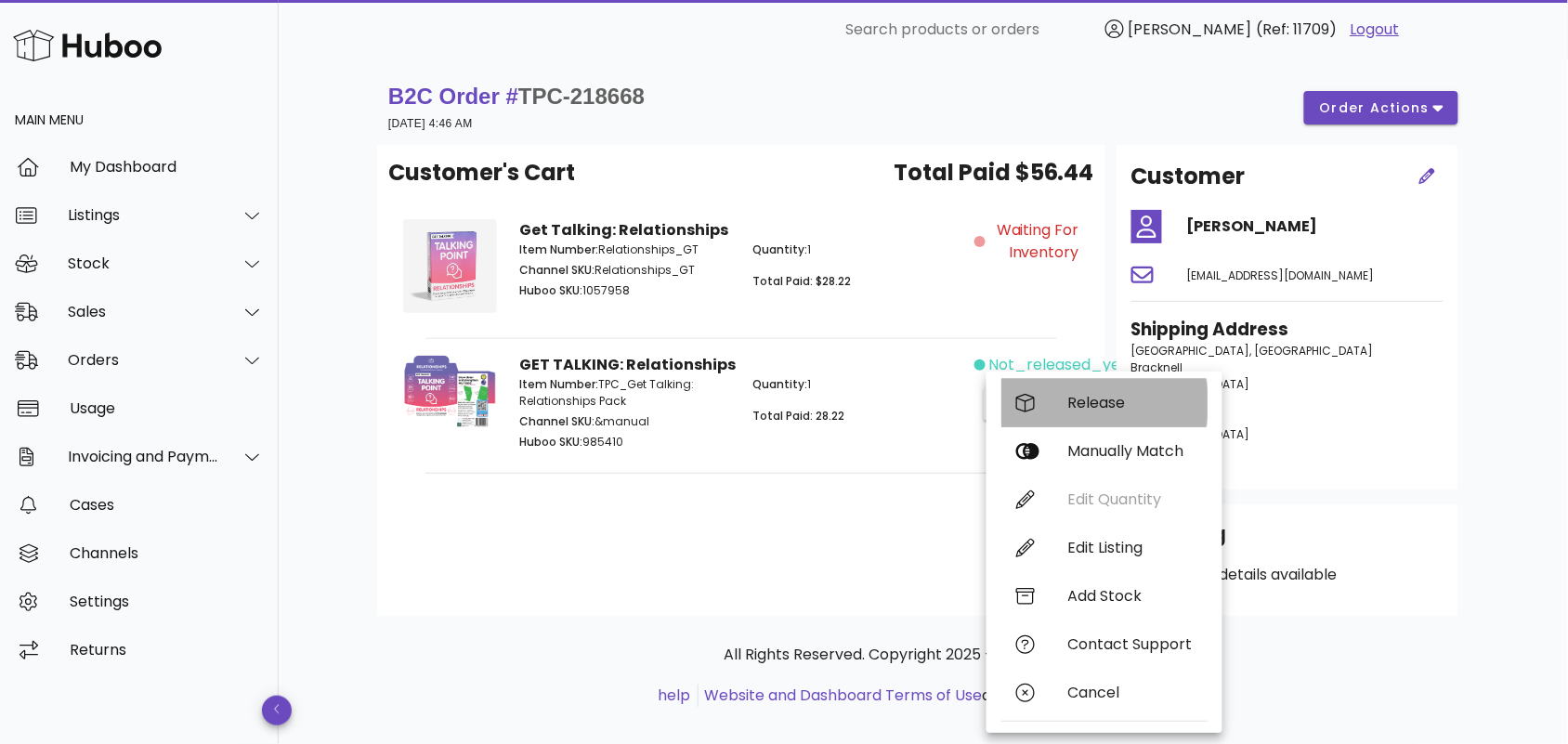
click at [1083, 402] on div "Release" at bounding box center [1130, 402] width 125 height 18
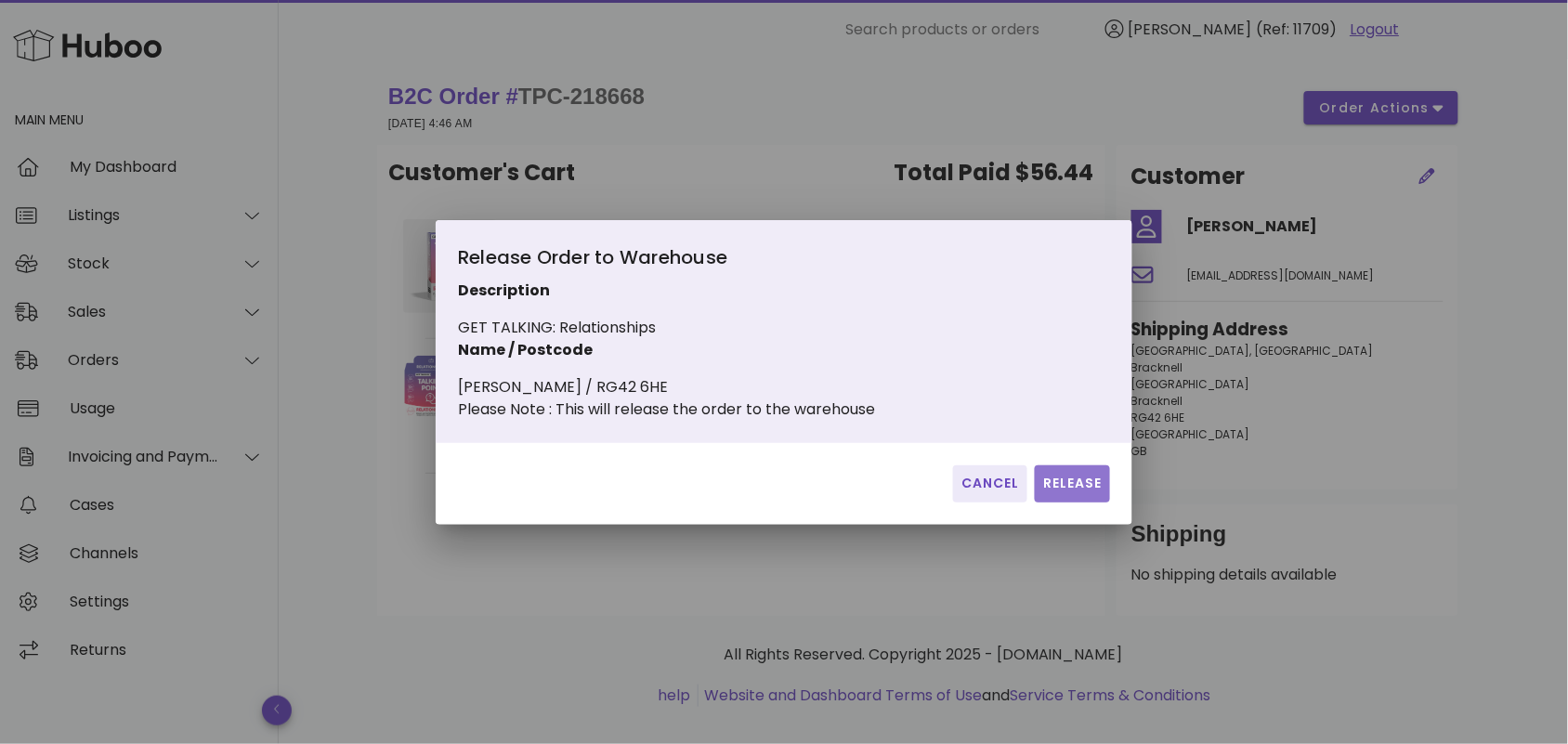
click at [1066, 494] on span "Release" at bounding box center [1072, 484] width 60 height 20
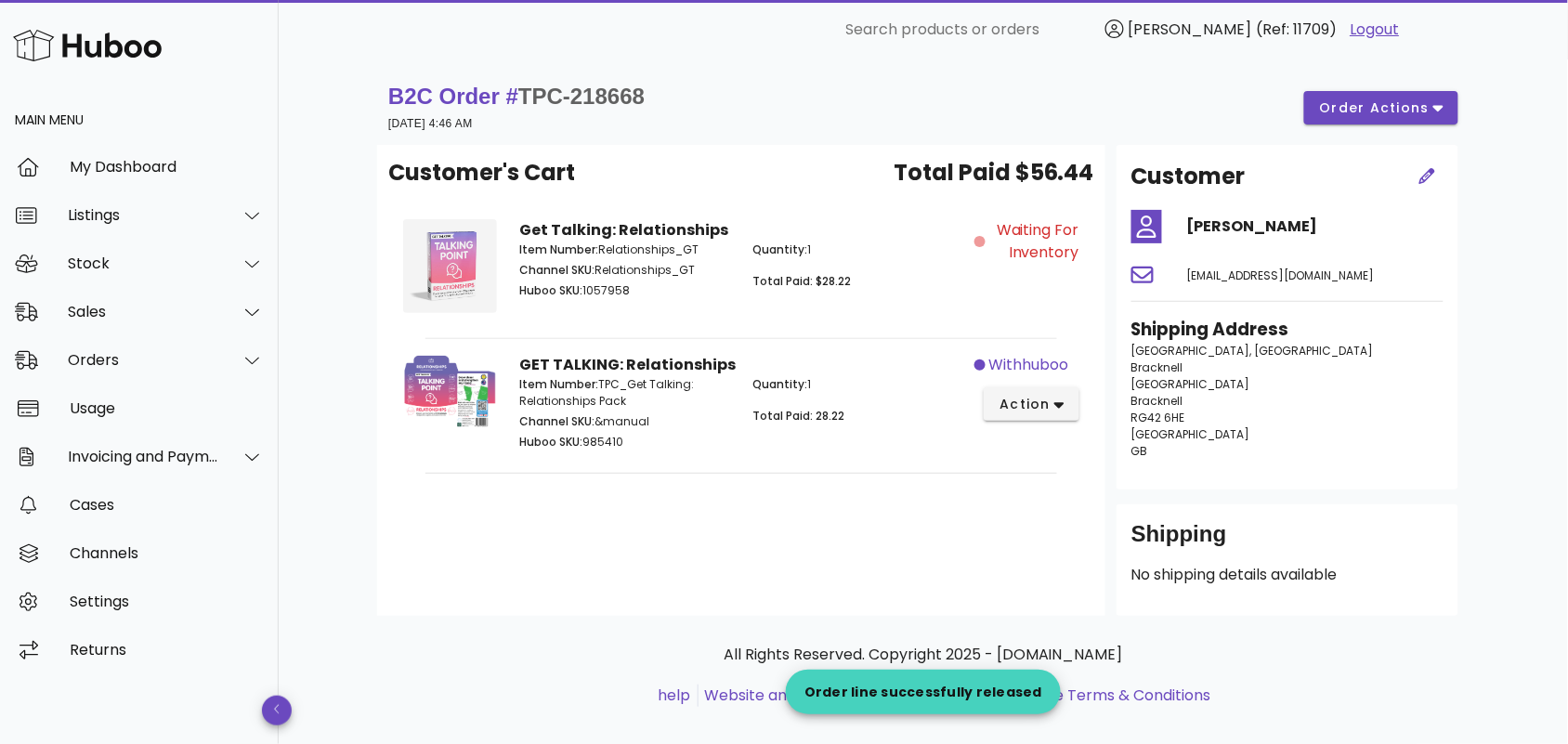
click at [838, 526] on div "Customer's Cart Total Paid $56.44 Get Talking: Relationships Item Number: Relat…" at bounding box center [742, 380] width 729 height 471
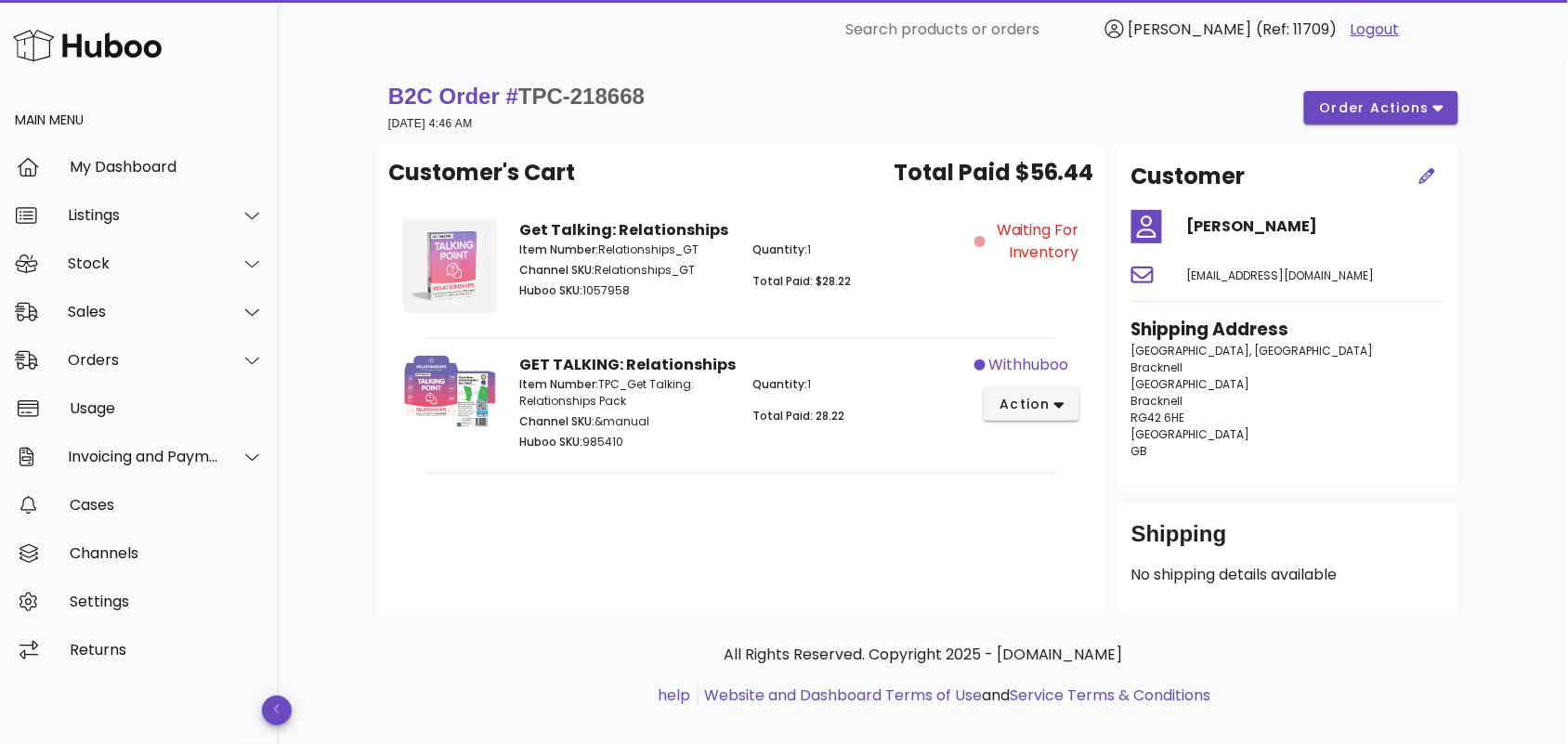
click at [859, 536] on div "Customer's Cart Total Paid $56.44 Get Talking: Relationships Item Number: Relat…" at bounding box center [742, 380] width 729 height 471
drag, startPoint x: 923, startPoint y: 526, endPoint x: 902, endPoint y: 513, distance: 24.7
click at [923, 526] on div "Customer's Cart Total Paid $56.44 Get Talking: Relationships Item Number: Relat…" at bounding box center [742, 380] width 729 height 471
click at [345, 550] on div "B2C Order # TPC-218668 [DATE] 4:46 AM order actions Customer's Cart Total Paid …" at bounding box center [923, 412] width 1181 height 707
